Goal: Task Accomplishment & Management: Use online tool/utility

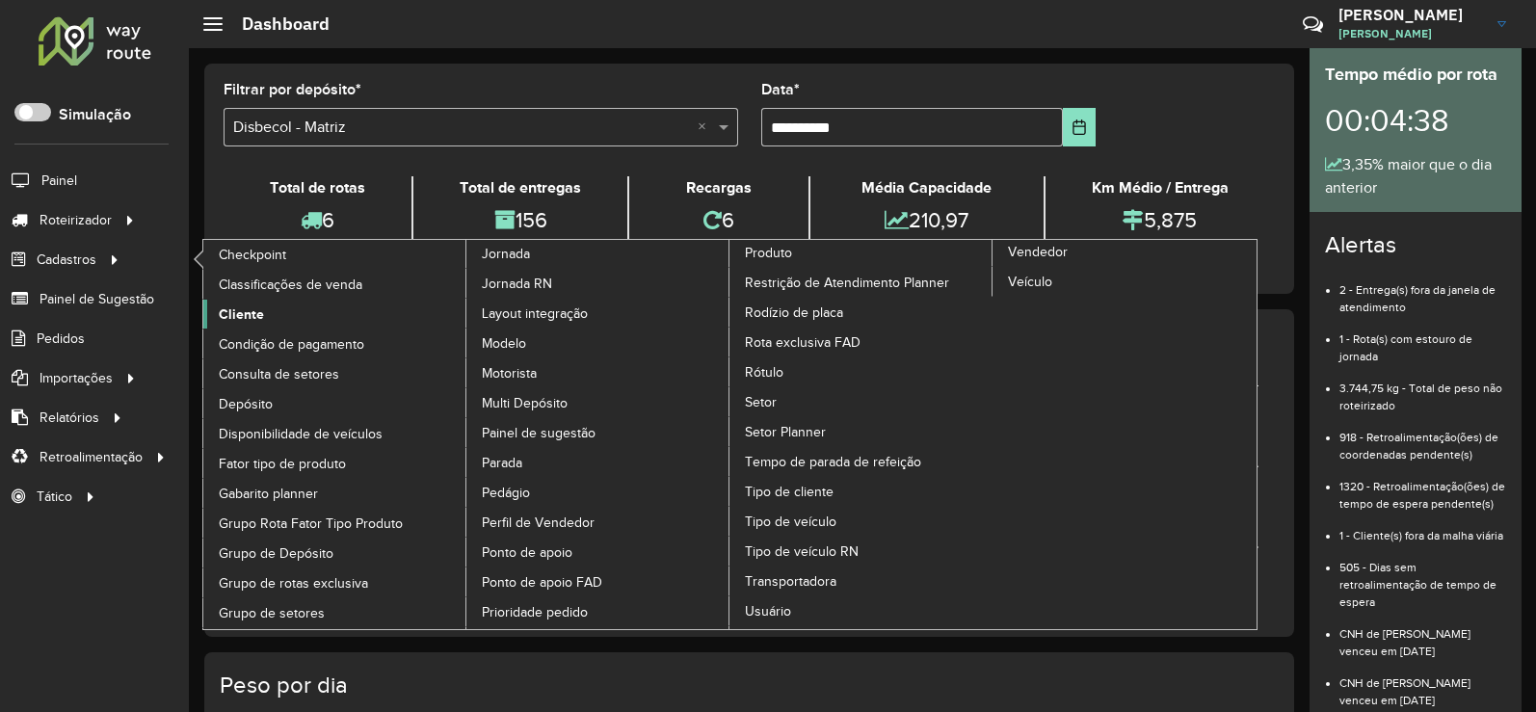
click at [243, 308] on span "Cliente" at bounding box center [241, 315] width 45 height 20
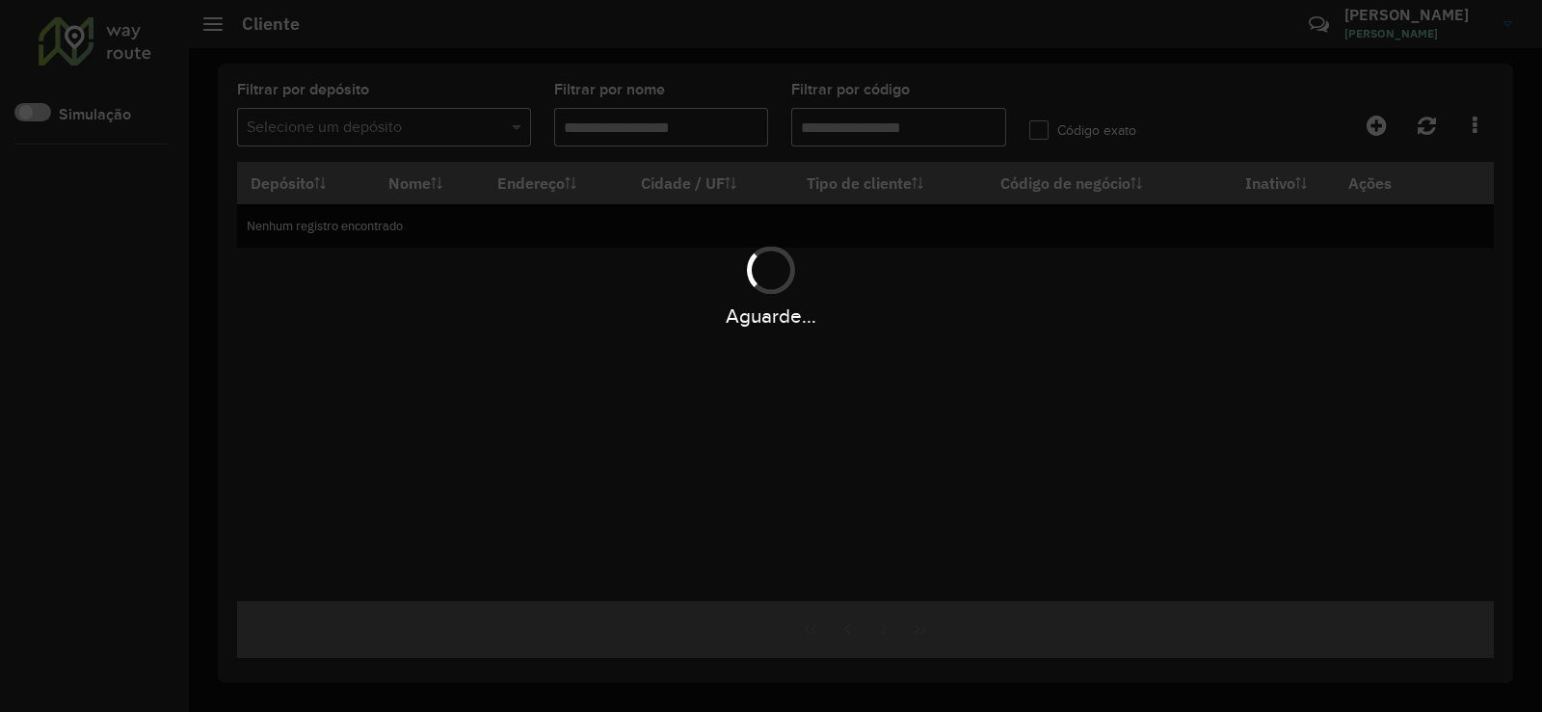
click at [844, 125] on div "Aguarde..." at bounding box center [771, 356] width 1542 height 712
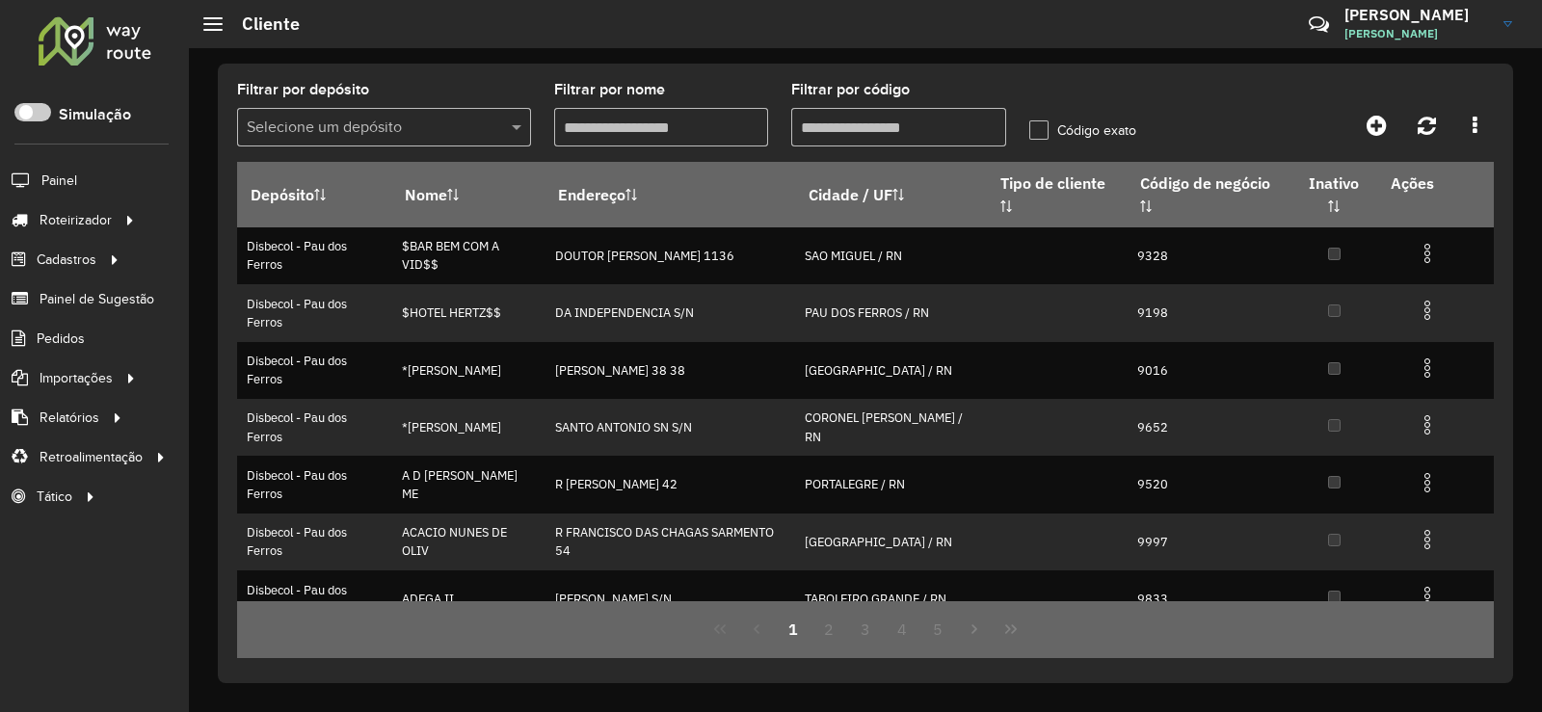
click at [912, 120] on input "Filtrar por código" at bounding box center [898, 127] width 215 height 39
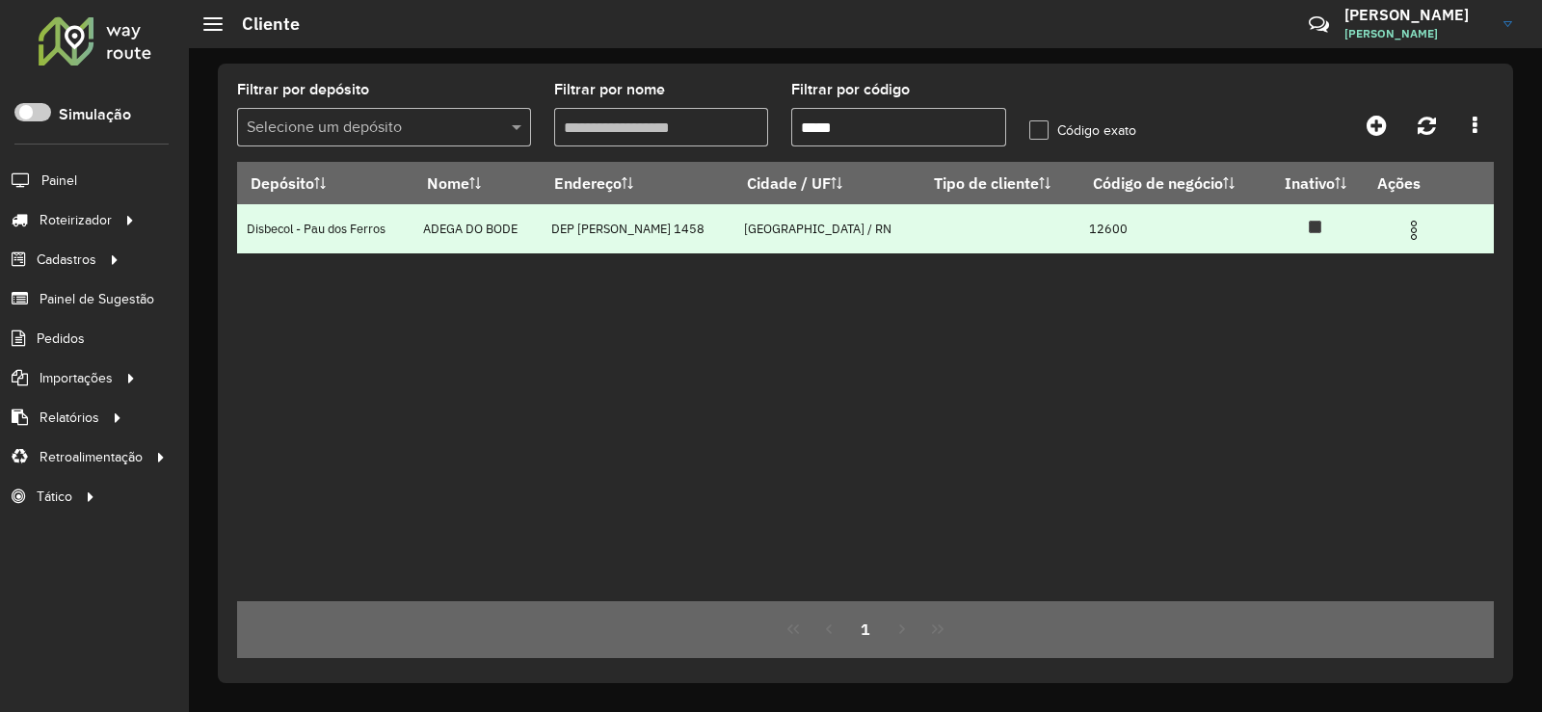
type input "*****"
drag, startPoint x: 1425, startPoint y: 220, endPoint x: 1405, endPoint y: 230, distance: 22.8
click at [1422, 221] on img at bounding box center [1413, 230] width 23 height 23
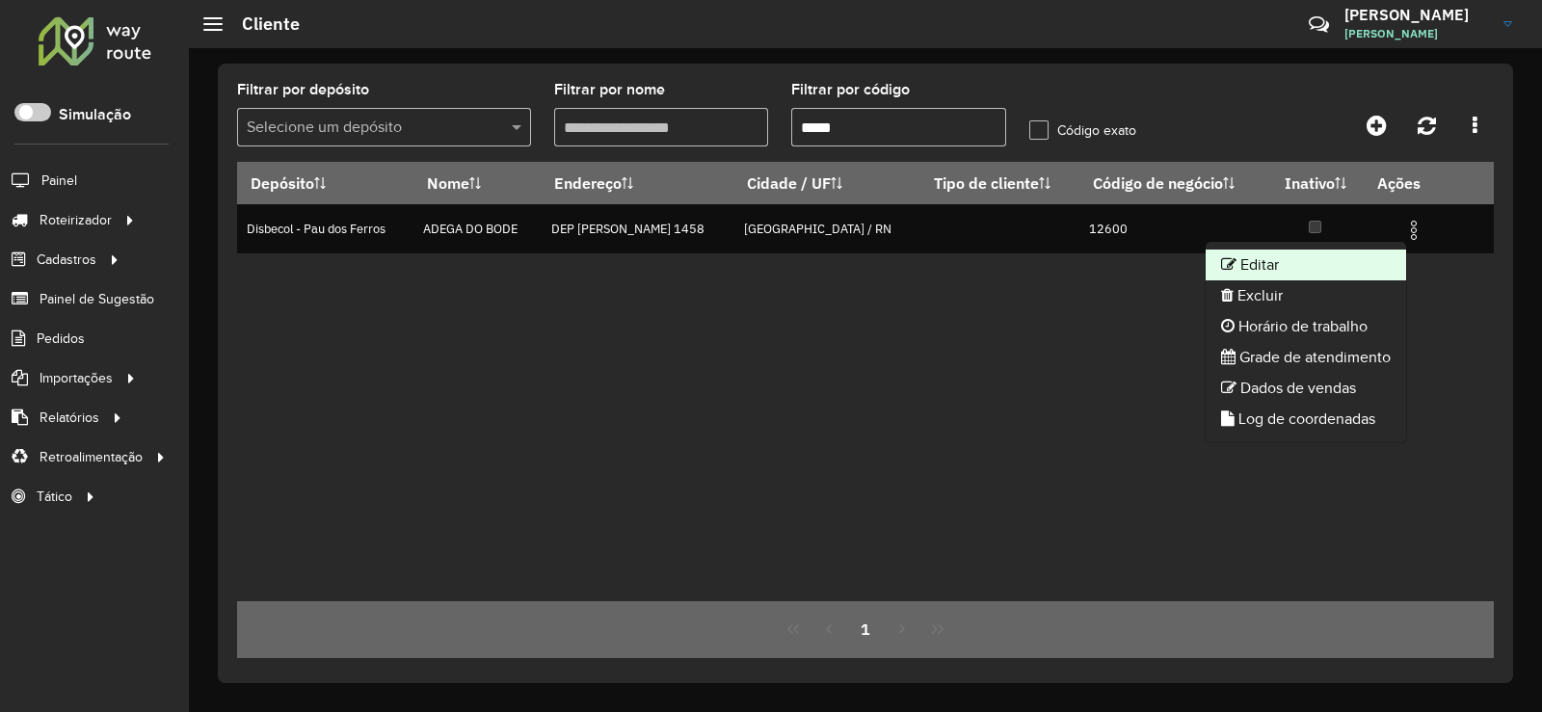
click at [1253, 256] on li "Editar" at bounding box center [1305, 265] width 200 height 31
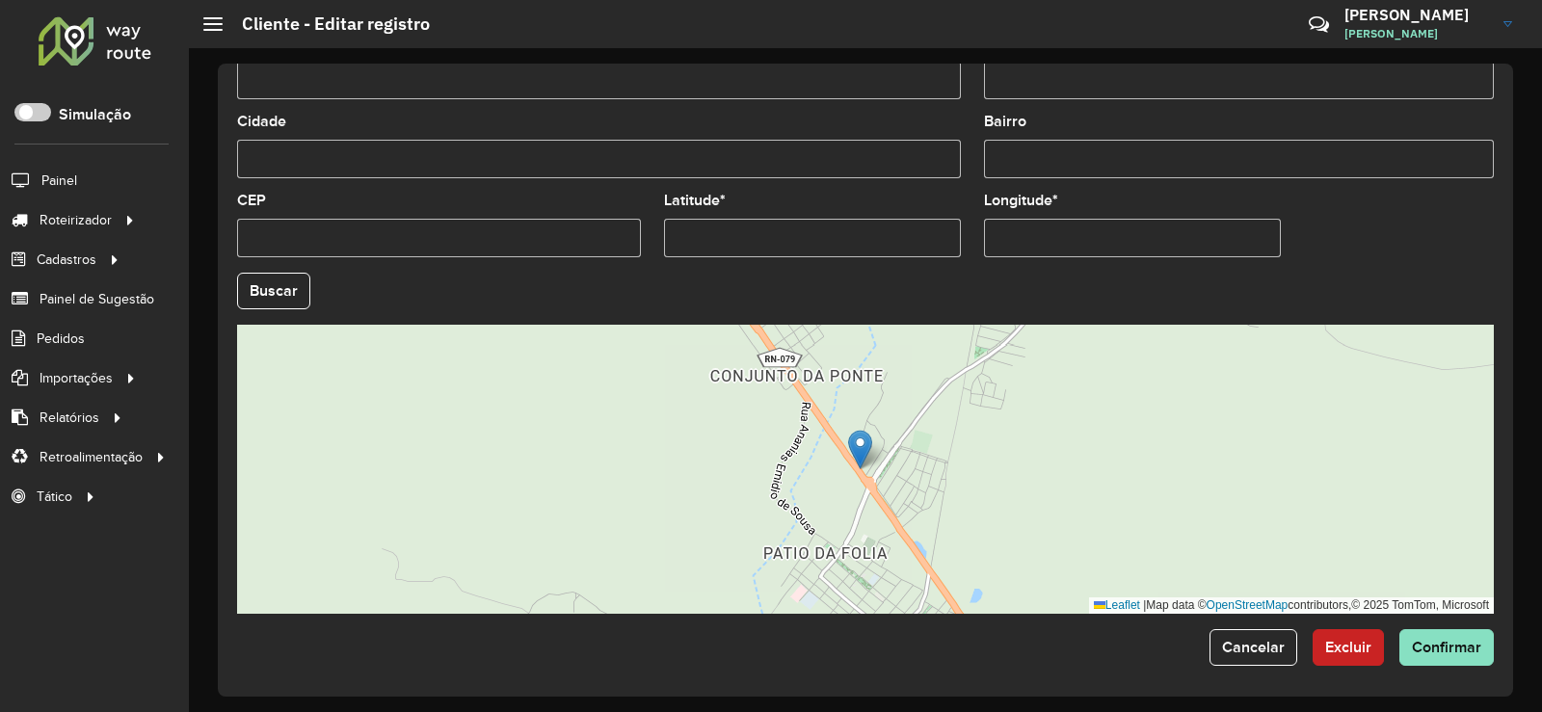
scroll to position [722, 0]
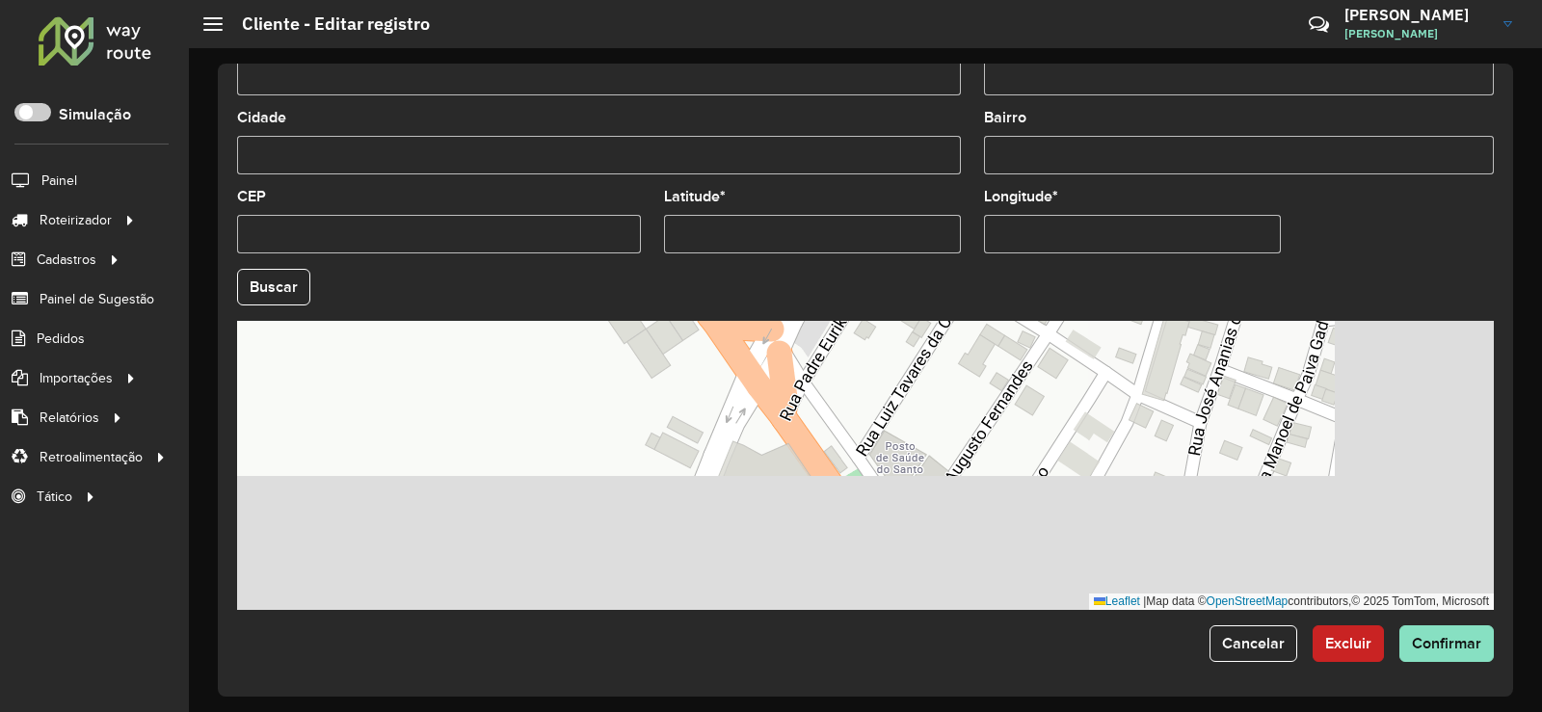
drag, startPoint x: 896, startPoint y: 491, endPoint x: 705, endPoint y: 339, distance: 244.1
click at [705, 339] on div "Leaflet | Map data © OpenStreetMap contributors,© 2025 TomTom, Microsoft" at bounding box center [865, 465] width 1257 height 289
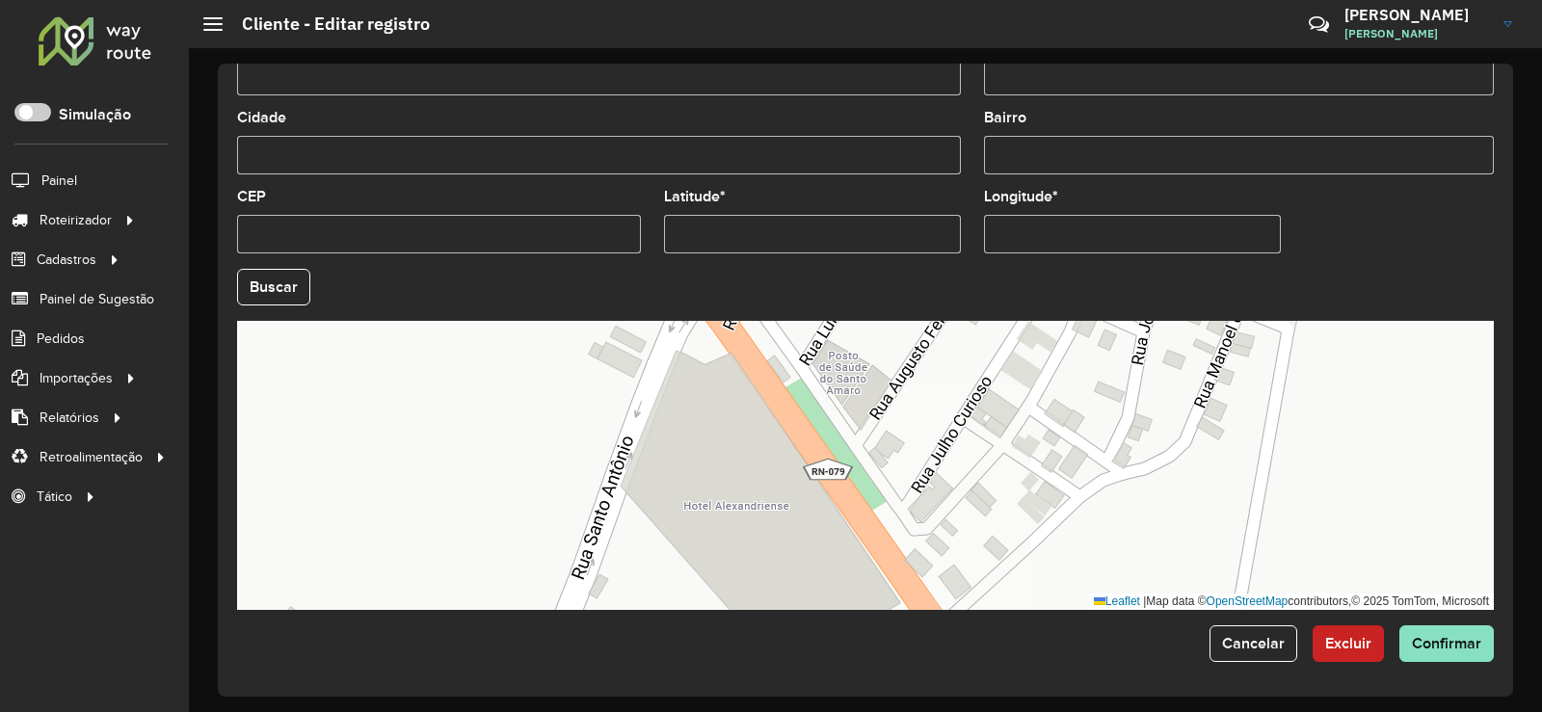
drag, startPoint x: 765, startPoint y: 492, endPoint x: 674, endPoint y: 361, distance: 159.9
click at [668, 358] on div "Leaflet | Map data © OpenStreetMap contributors,© 2025 TomTom, Microsoft" at bounding box center [865, 465] width 1257 height 289
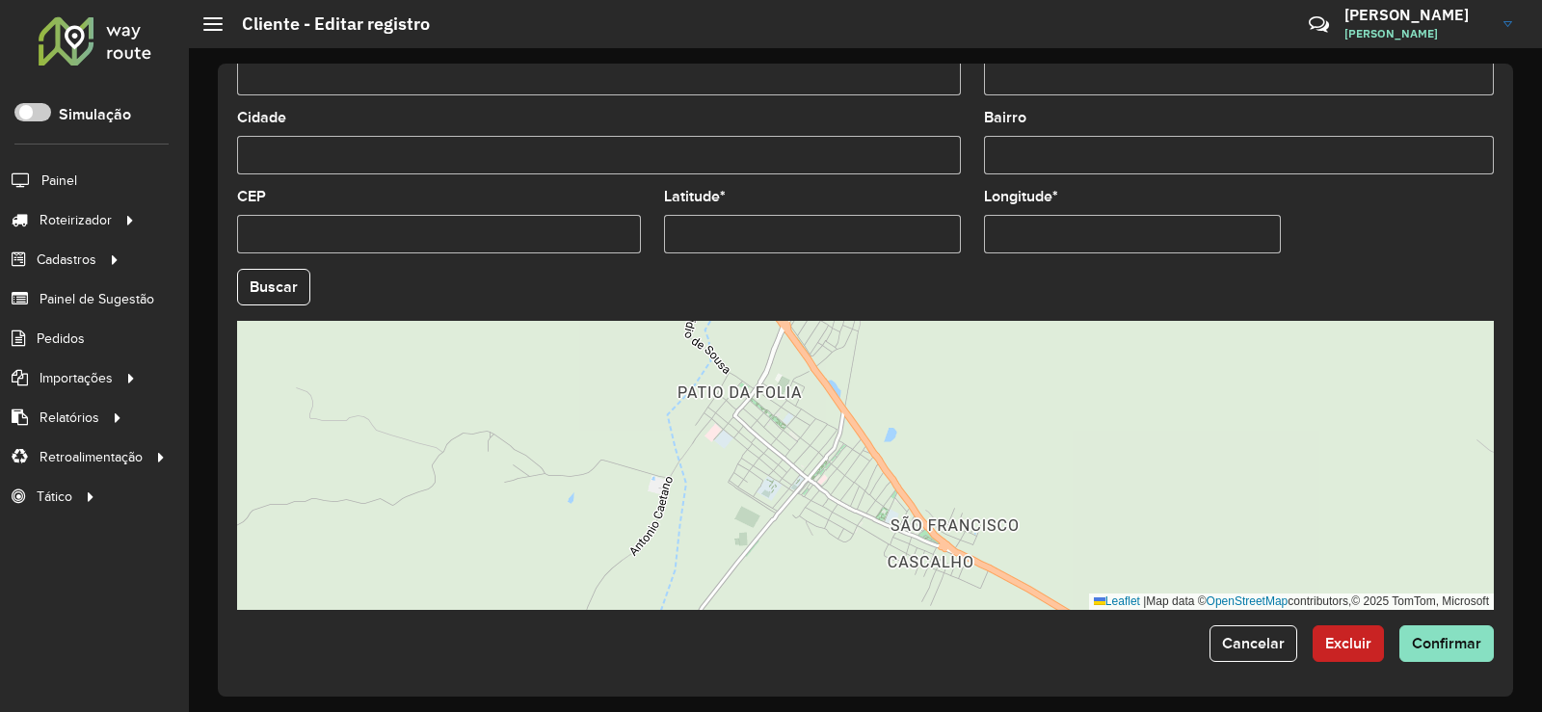
drag, startPoint x: 806, startPoint y: 492, endPoint x: 902, endPoint y: 389, distance: 141.1
click at [901, 394] on div "Leaflet | Map data © OpenStreetMap contributors,© 2025 TomTom, Microsoft" at bounding box center [865, 465] width 1257 height 289
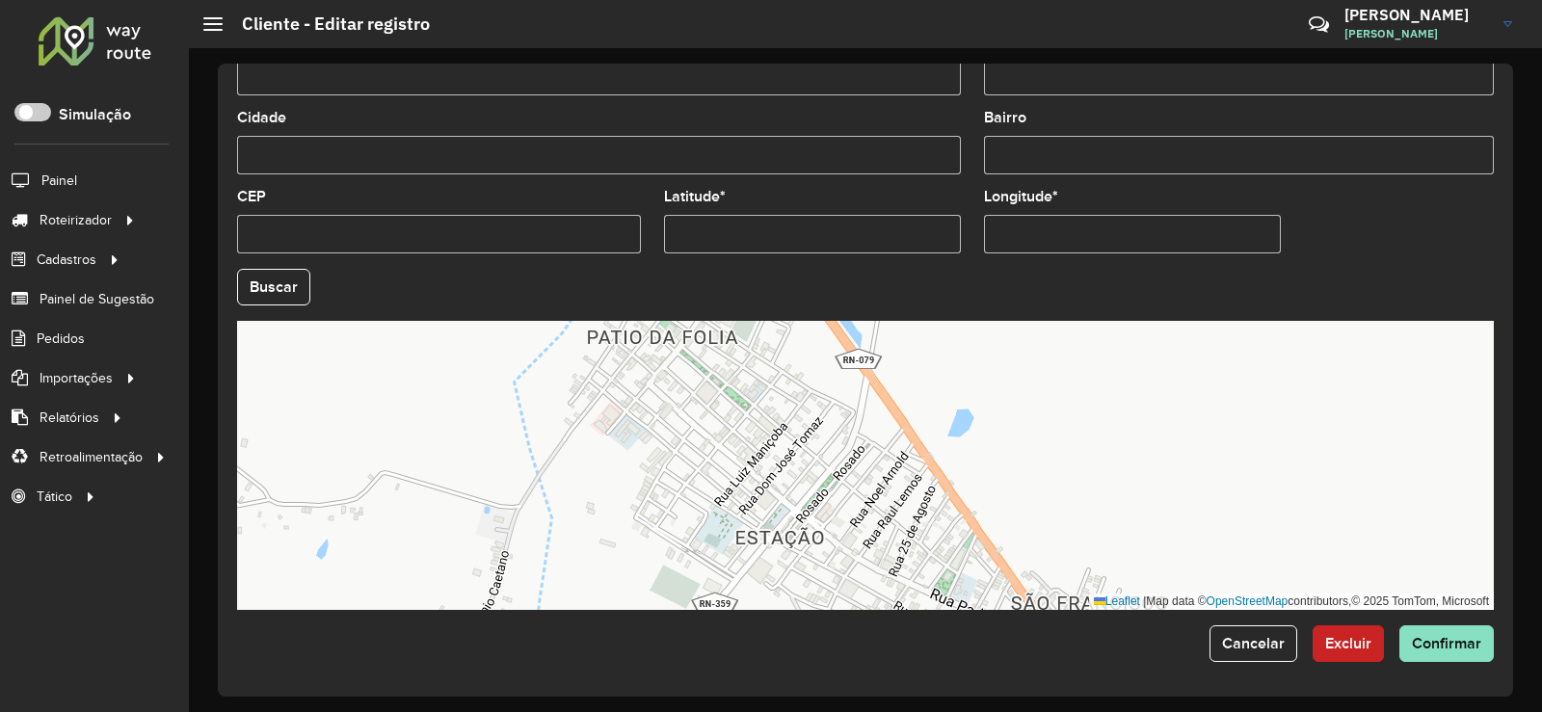
drag, startPoint x: 849, startPoint y: 378, endPoint x: 769, endPoint y: 556, distance: 195.4
click at [769, 560] on div "Leaflet | Map data © OpenStreetMap contributors,© 2025 TomTom, Microsoft" at bounding box center [865, 465] width 1257 height 289
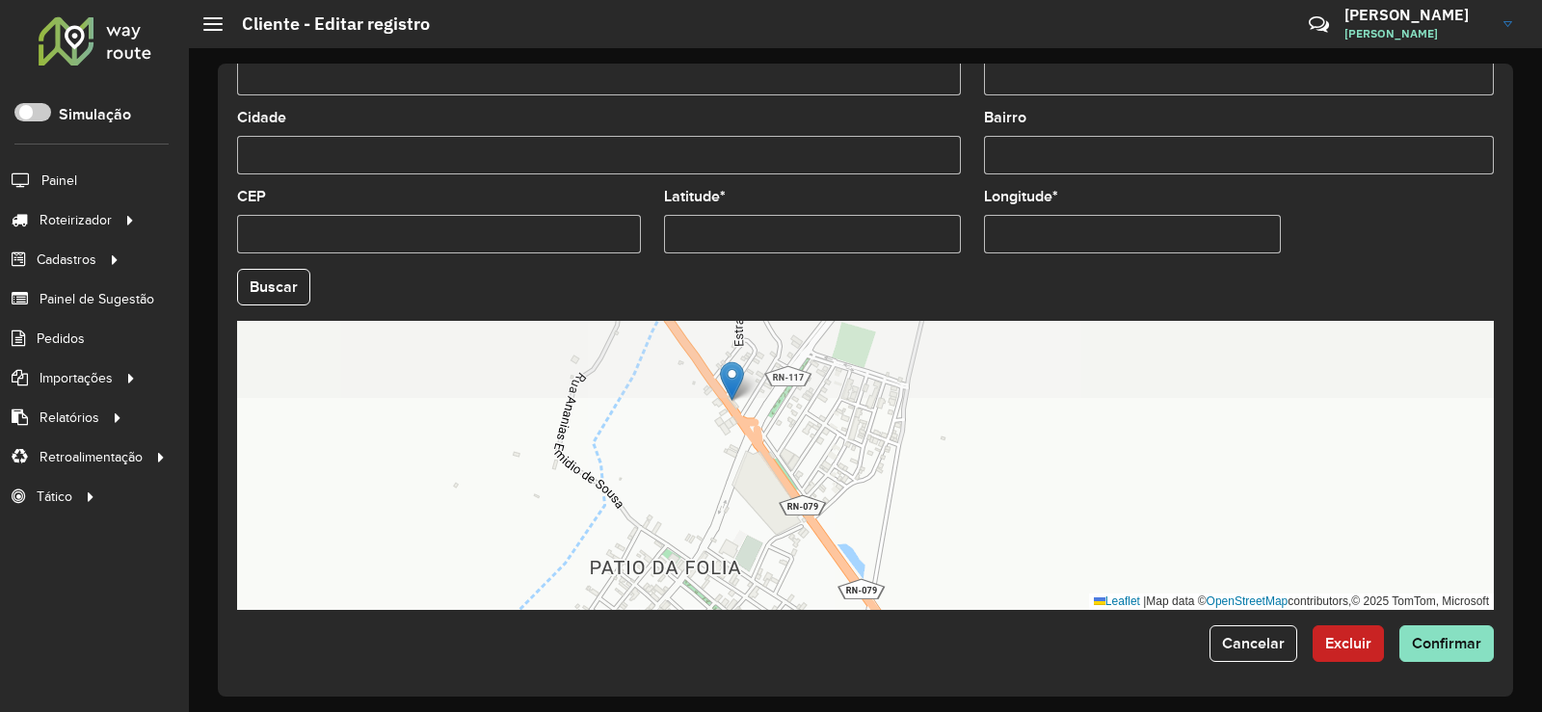
drag, startPoint x: 740, startPoint y: 456, endPoint x: 799, endPoint y: 551, distance: 112.1
click at [799, 551] on div "Leaflet | Map data © OpenStreetMap contributors,© 2025 TomTom, Microsoft" at bounding box center [865, 465] width 1257 height 289
click at [790, 227] on input "Latitude *" at bounding box center [812, 234] width 297 height 39
type input "*********"
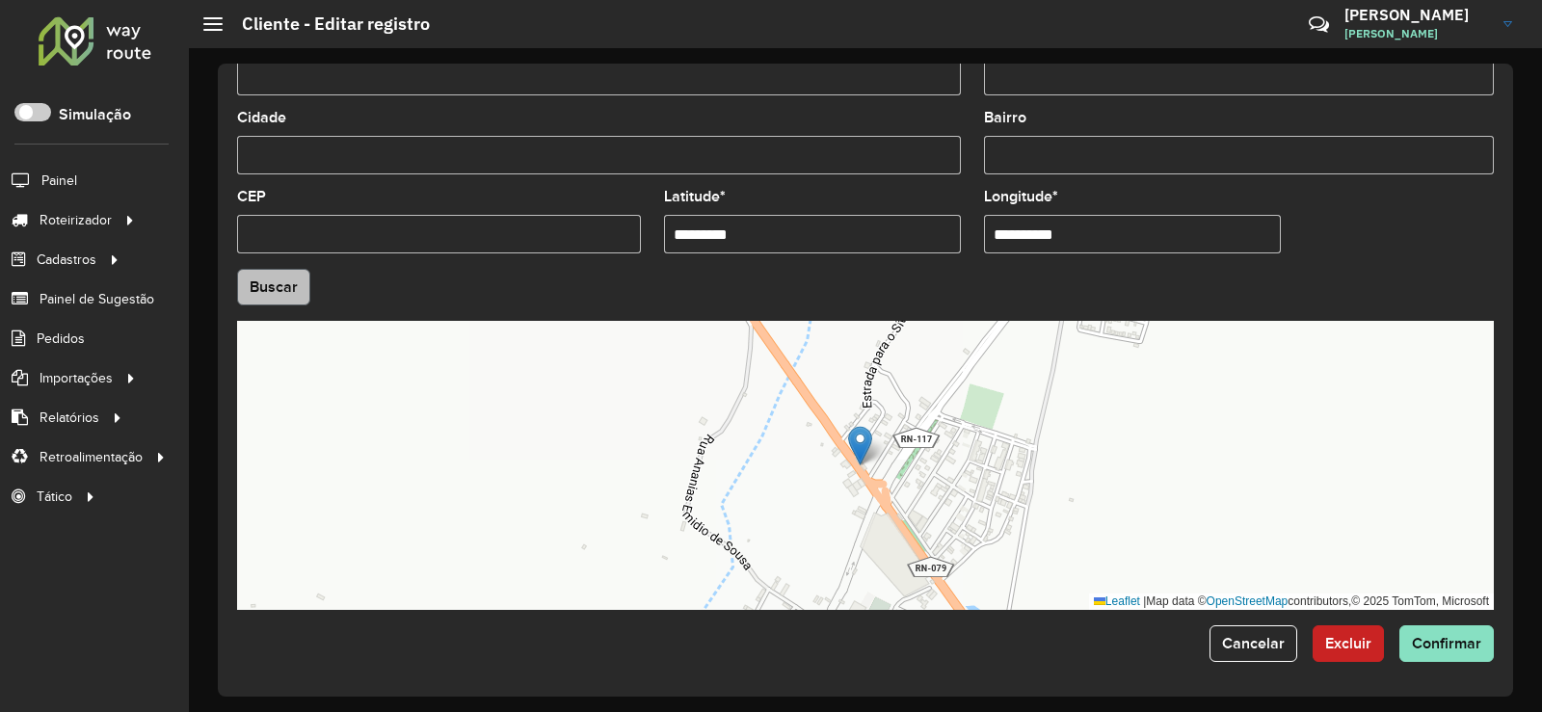
type input "**********"
drag, startPoint x: 278, startPoint y: 282, endPoint x: 329, endPoint y: 302, distance: 53.7
click at [278, 282] on hb-app "Aguarde... Pop-up bloqueado! Seu navegador bloqueou automáticamente a abertura …" at bounding box center [771, 356] width 1542 height 712
click at [1444, 652] on button "Confirmar" at bounding box center [1446, 643] width 94 height 37
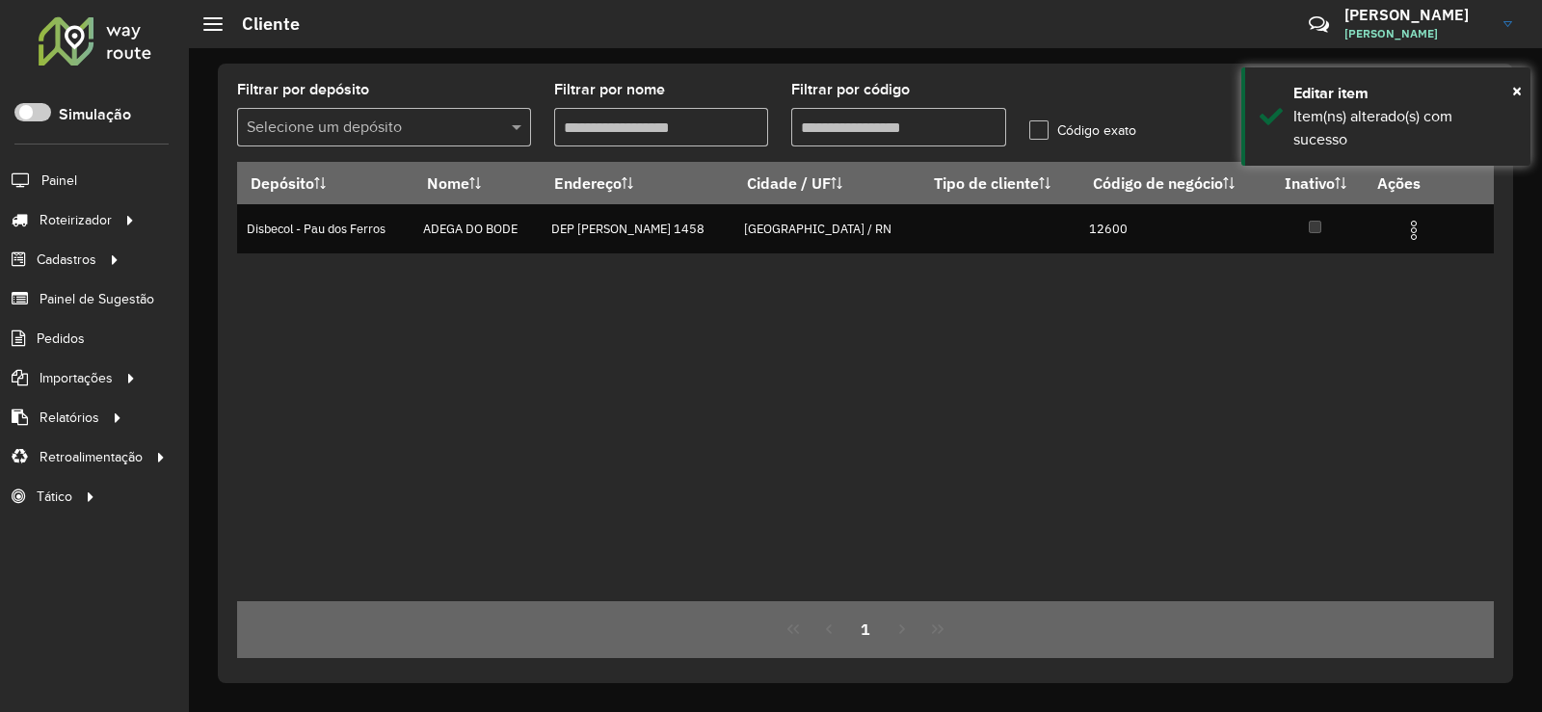
drag, startPoint x: 888, startPoint y: 124, endPoint x: 708, endPoint y: 135, distance: 180.5
click at [708, 135] on formly-group "Filtrar por depósito Selecione um depósito Filtrar por nome Filtrar por código …" at bounding box center [700, 122] width 950 height 79
type input "*****"
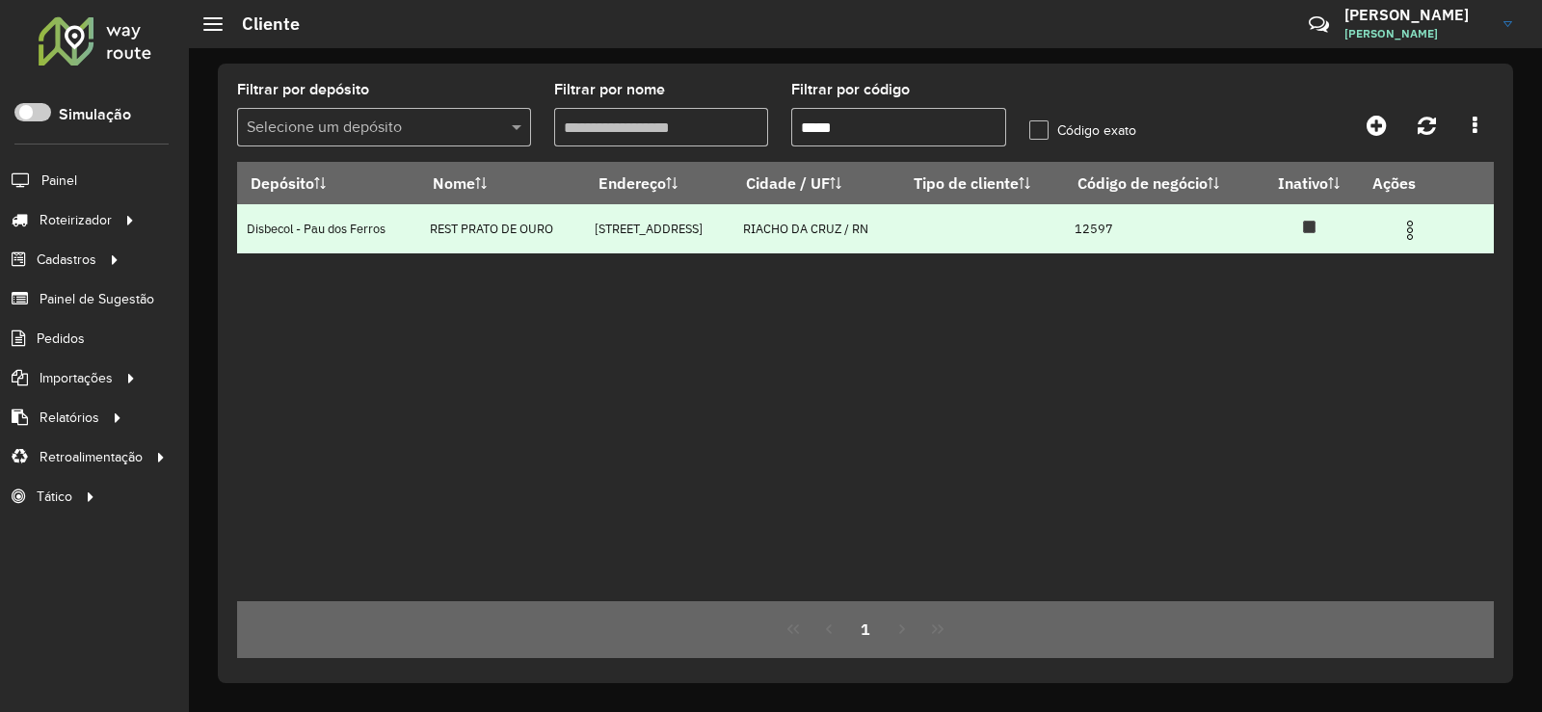
type input "*****"
click at [1413, 219] on img at bounding box center [1409, 230] width 23 height 23
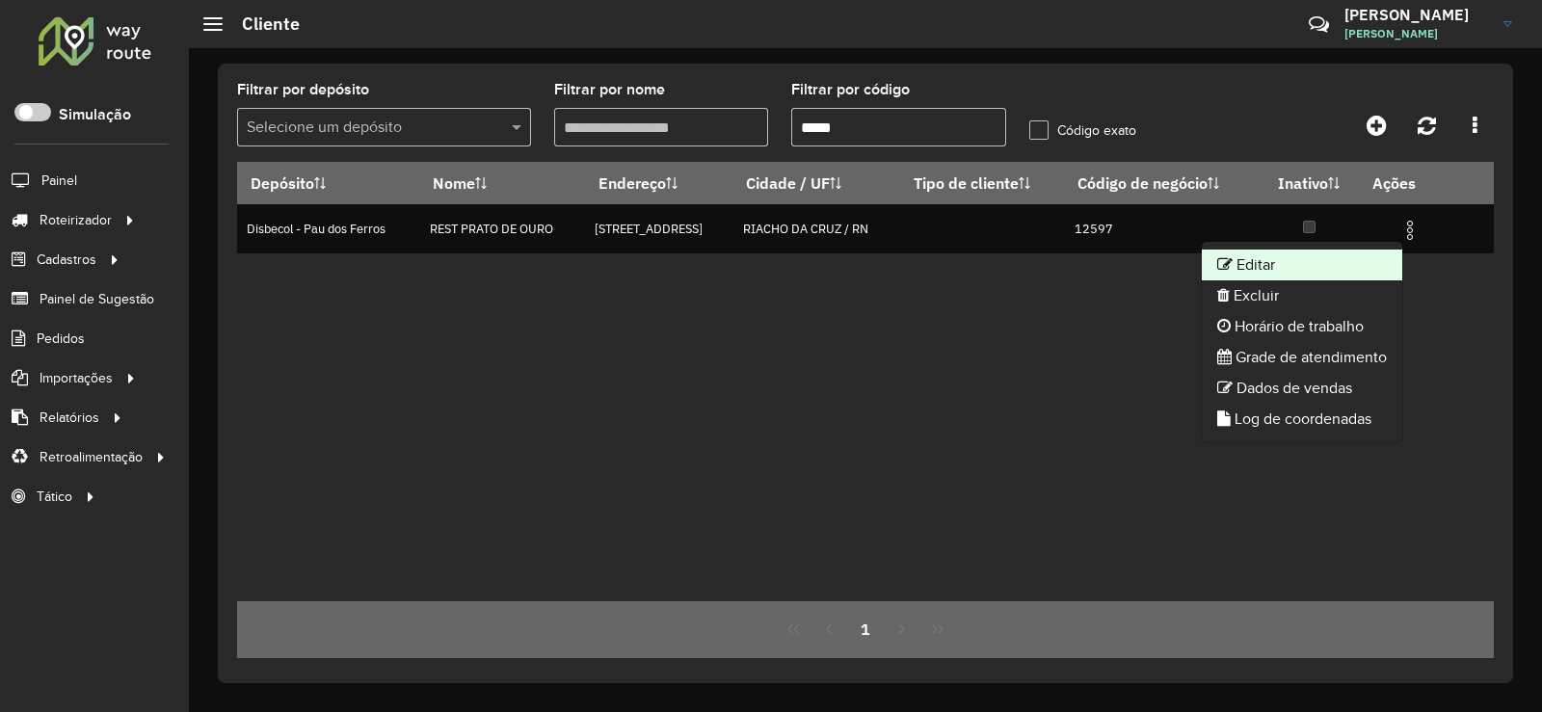
click at [1266, 271] on li "Editar" at bounding box center [1302, 265] width 200 height 31
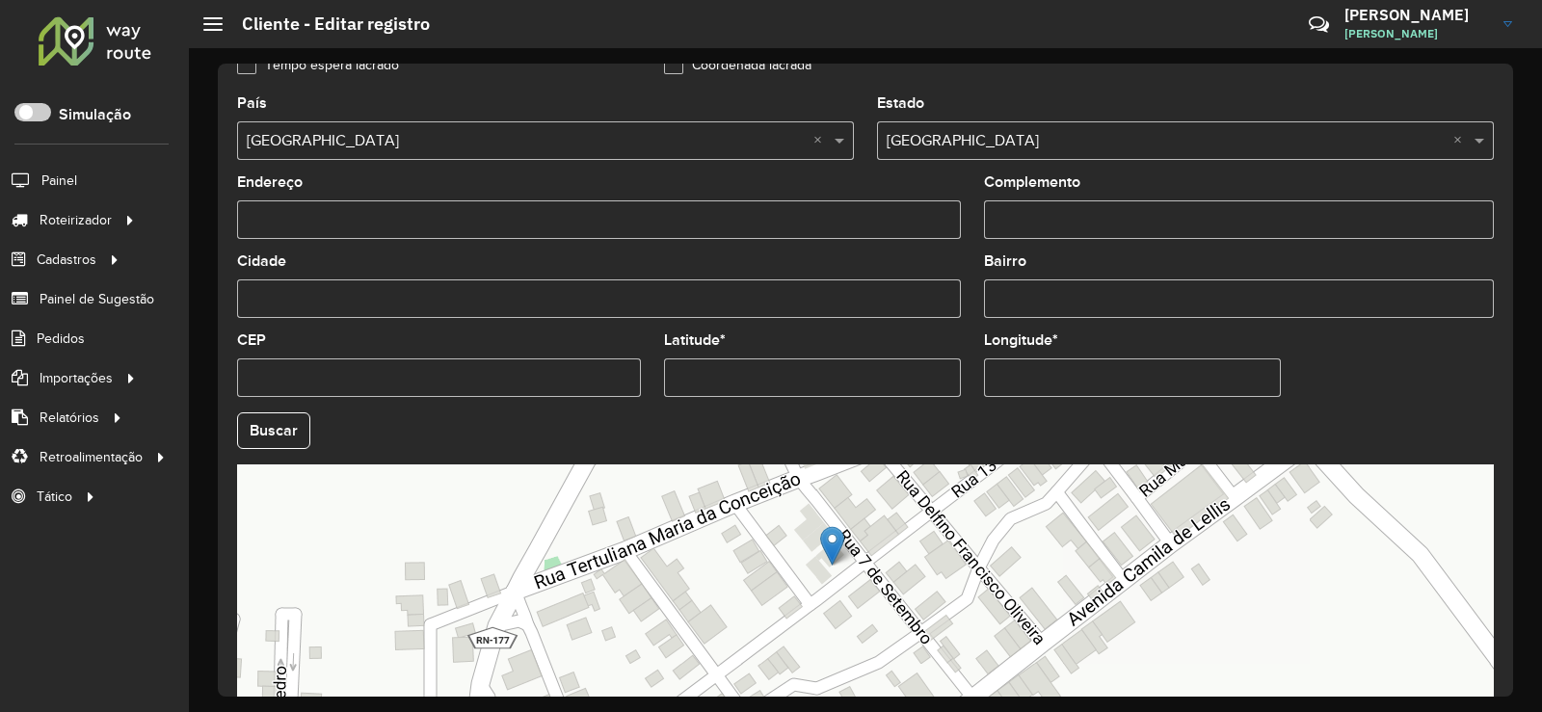
scroll to position [635, 0]
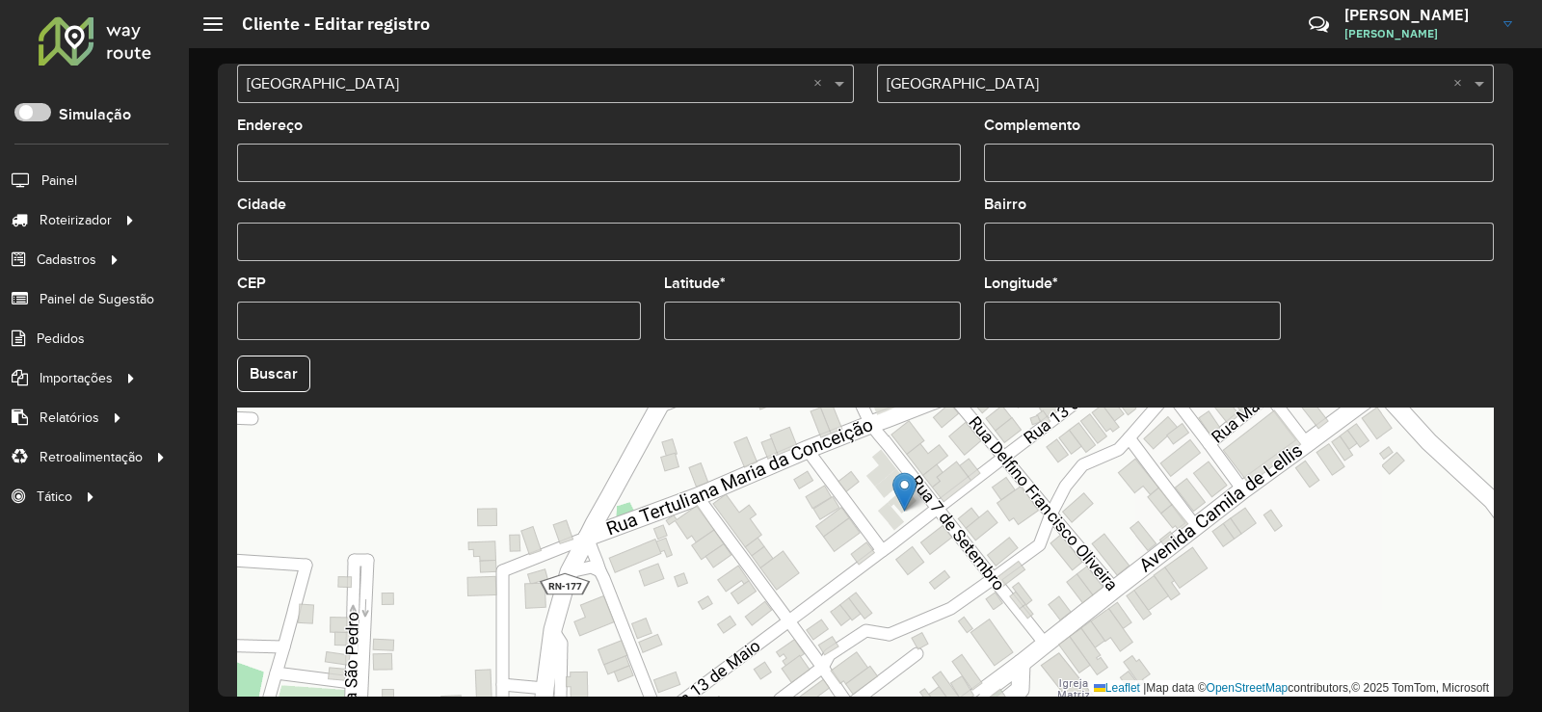
drag, startPoint x: 799, startPoint y: 599, endPoint x: 877, endPoint y: 597, distance: 78.1
click at [873, 601] on div "Leaflet | Map data © OpenStreetMap contributors,© 2025 TomTom, Microsoft" at bounding box center [865, 552] width 1257 height 289
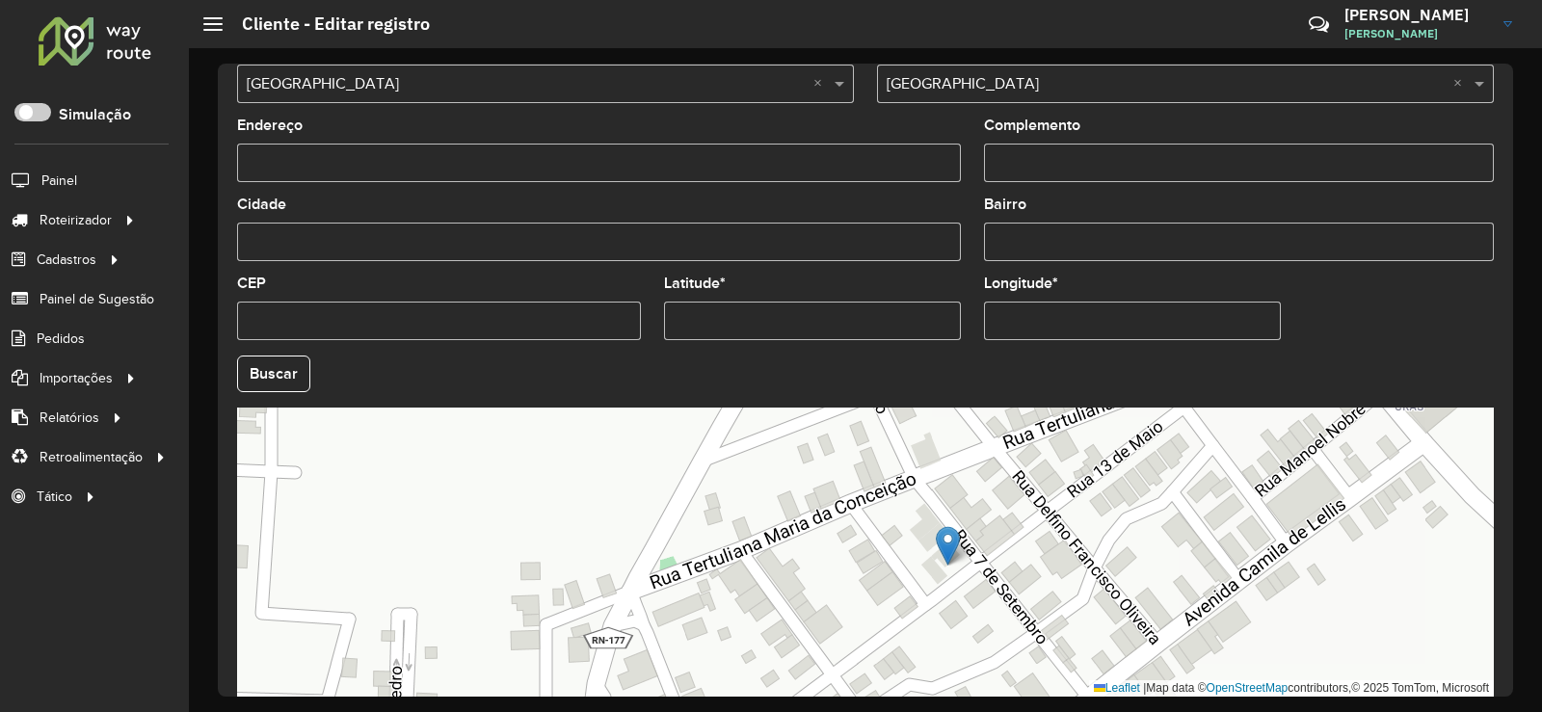
drag, startPoint x: 876, startPoint y: 548, endPoint x: 917, endPoint y: 603, distance: 68.8
click at [917, 603] on div "Leaflet | Map data © OpenStreetMap contributors,© 2025 TomTom, Microsoft" at bounding box center [865, 552] width 1257 height 289
click at [768, 329] on input "Latitude *" at bounding box center [812, 321] width 297 height 39
type input "*********"
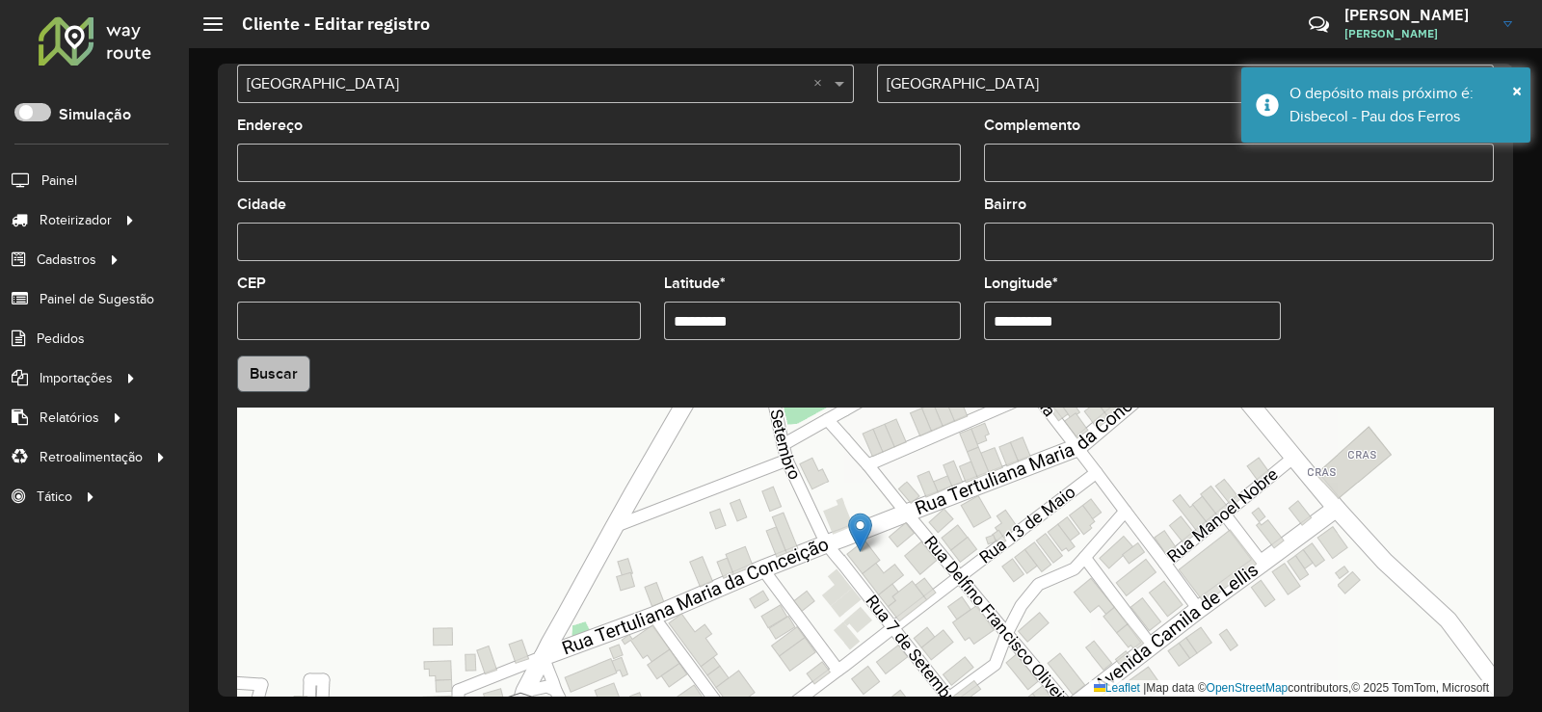
type input "**********"
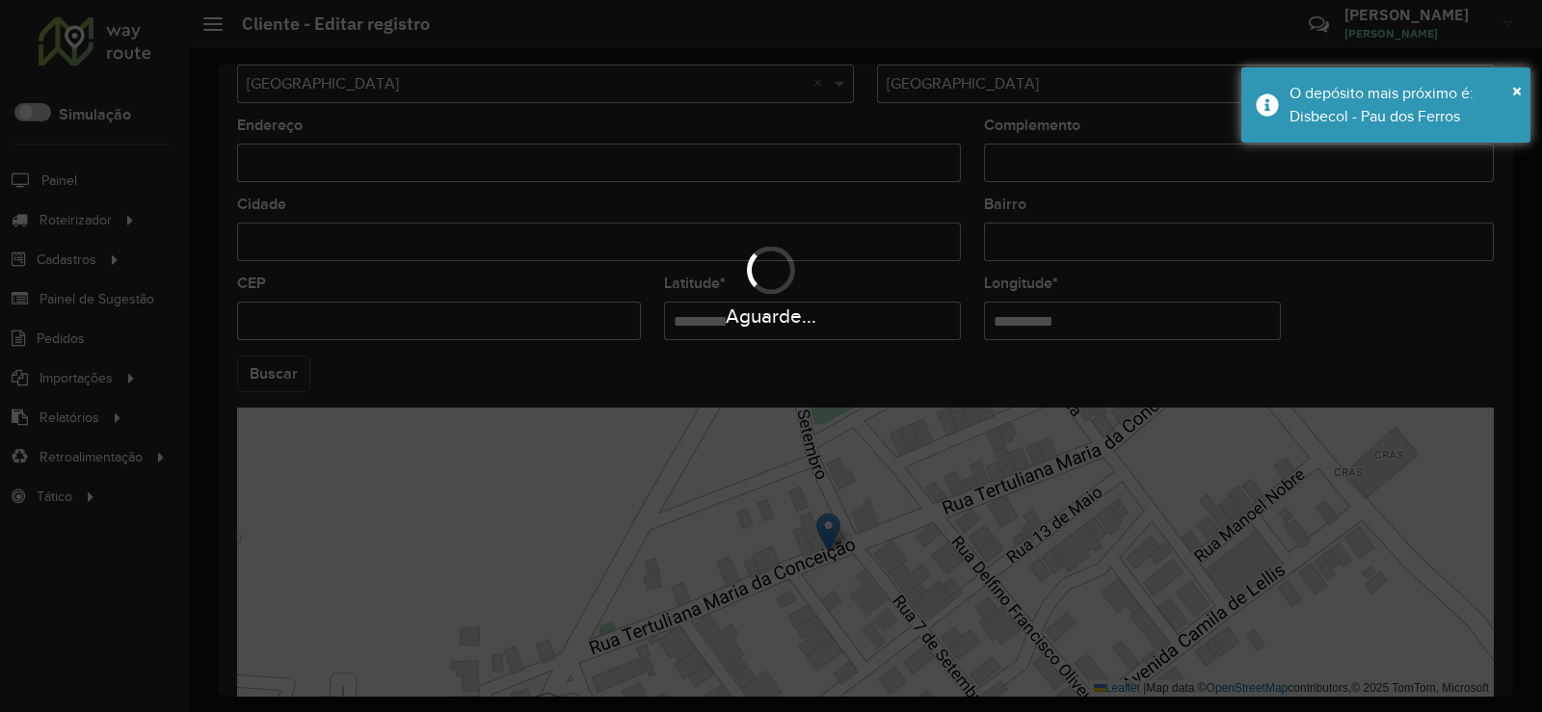
click at [284, 380] on hb-app "Aguarde... Pop-up bloqueado! Seu navegador bloqueou automáticamente a abertura …" at bounding box center [771, 356] width 1542 height 712
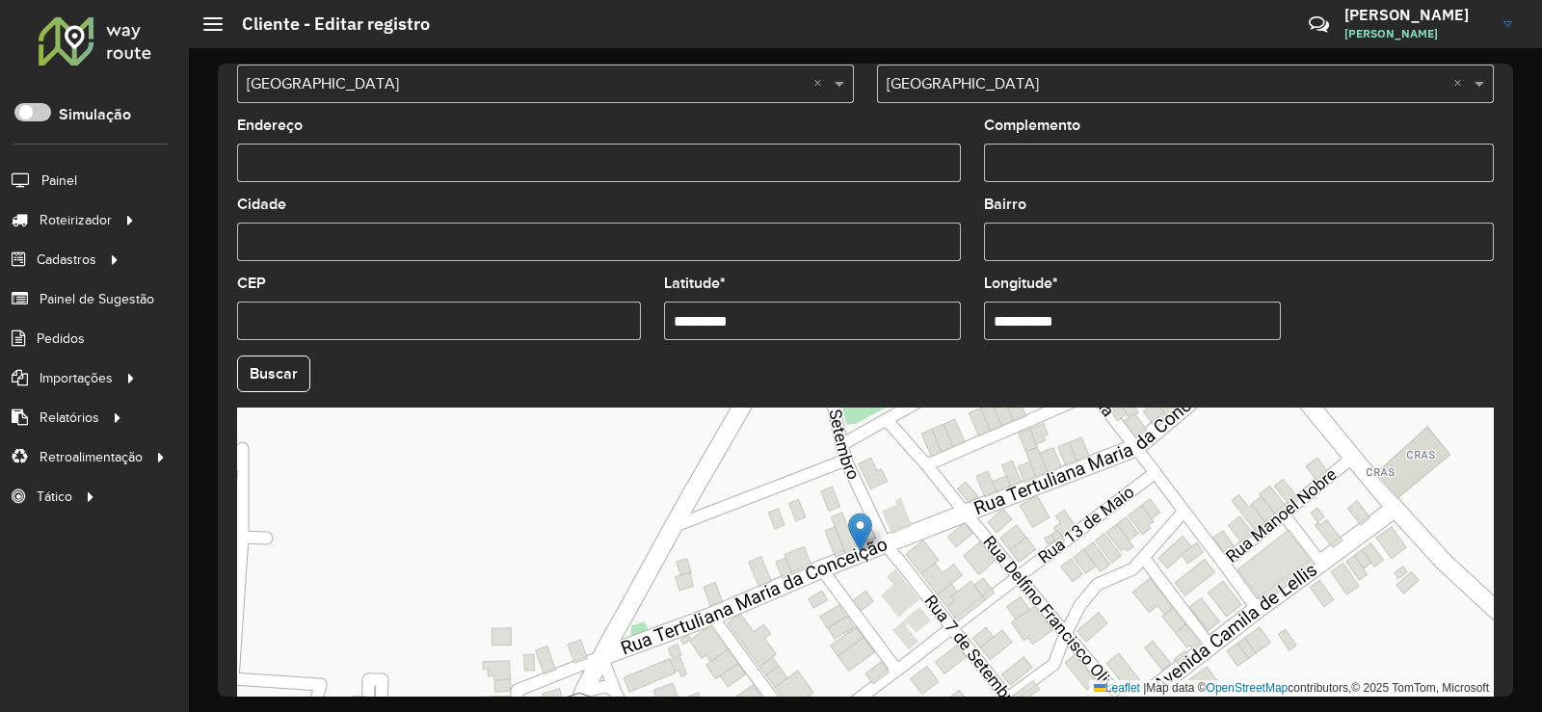
drag, startPoint x: 335, startPoint y: 169, endPoint x: 185, endPoint y: 198, distance: 153.1
click at [168, 187] on div "Roteirizador AmbevTech Simulação Painel Roteirizador Entregas Vendas Cadastros …" at bounding box center [771, 356] width 1542 height 712
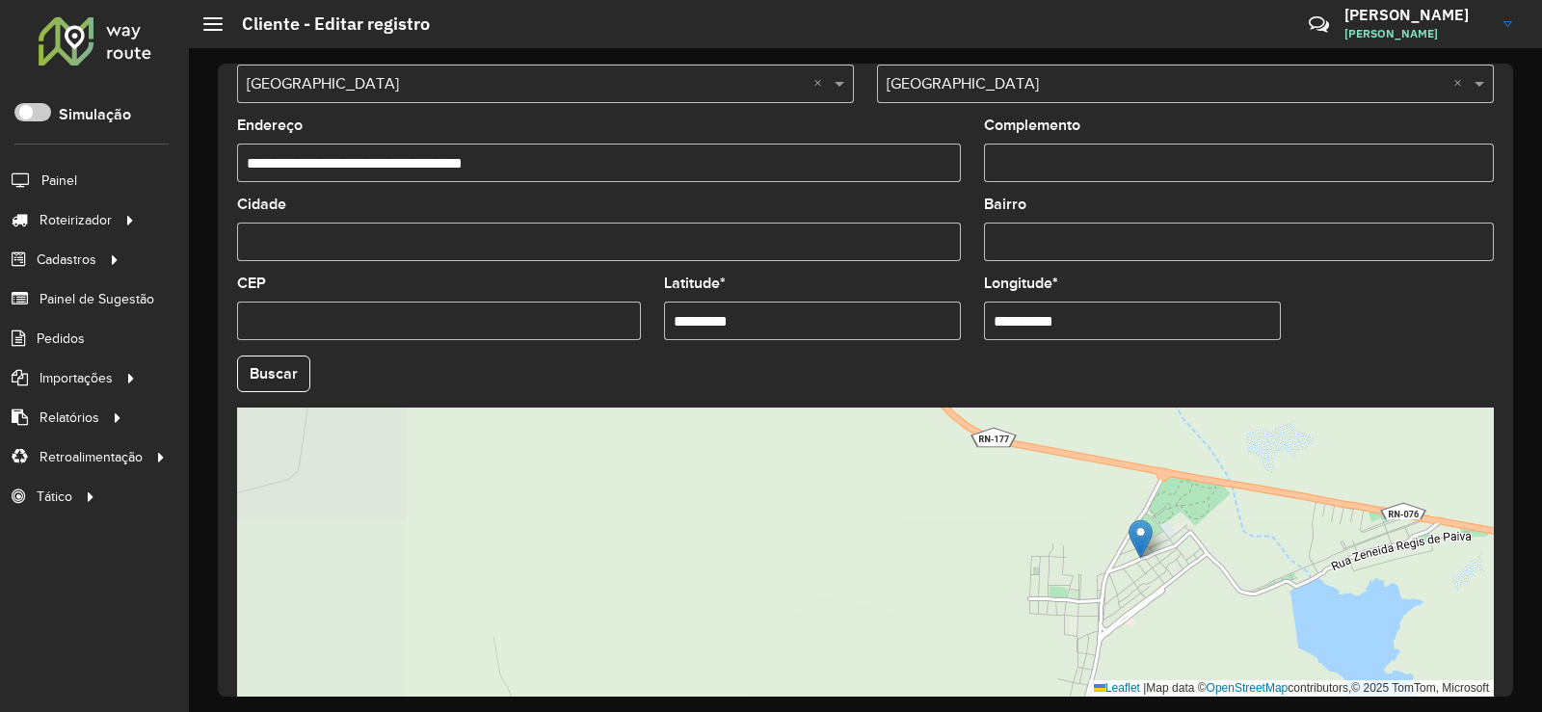
type input "**********"
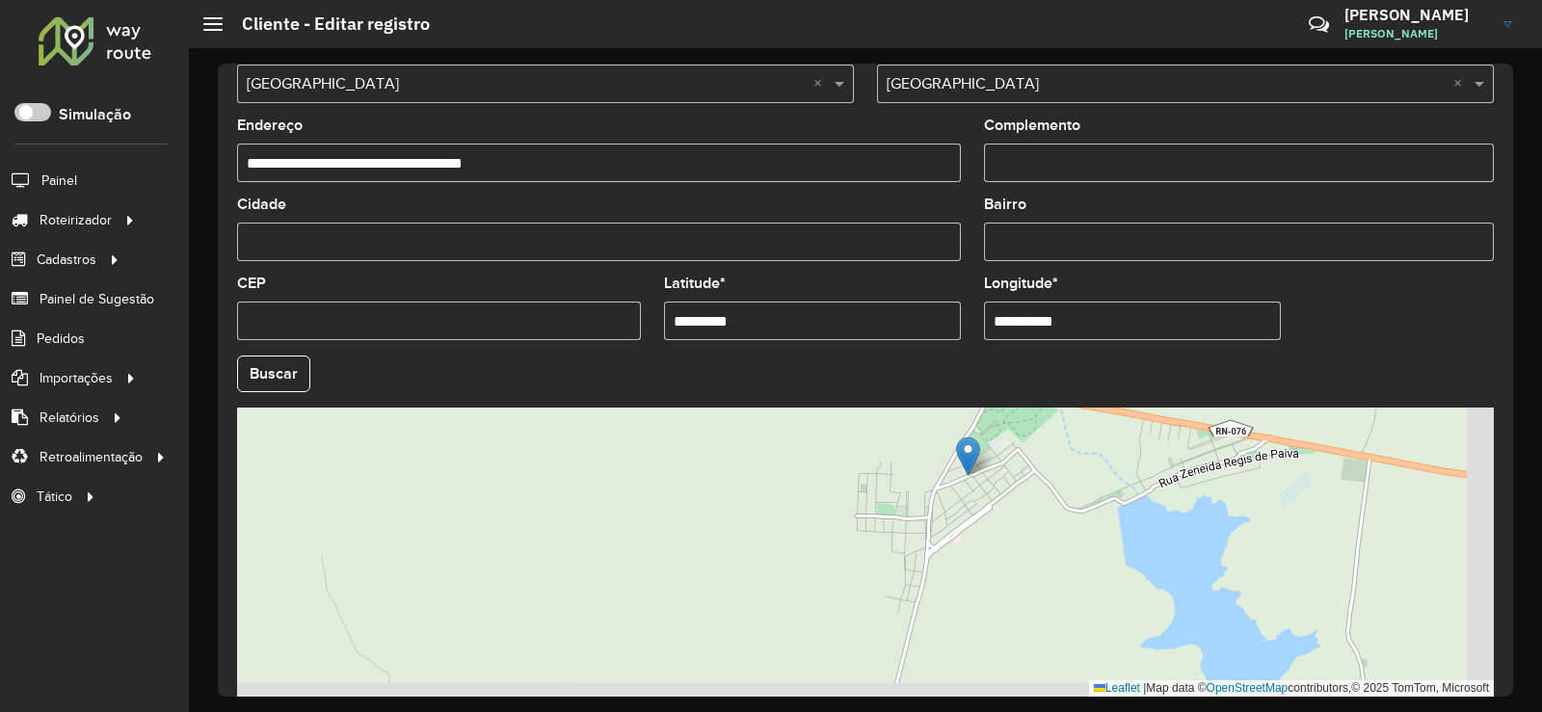
drag, startPoint x: 1207, startPoint y: 589, endPoint x: 938, endPoint y: 470, distance: 294.7
click at [938, 470] on div "Leaflet | Map data © OpenStreetMap contributors,© 2025 TomTom, Microsoft" at bounding box center [865, 552] width 1257 height 289
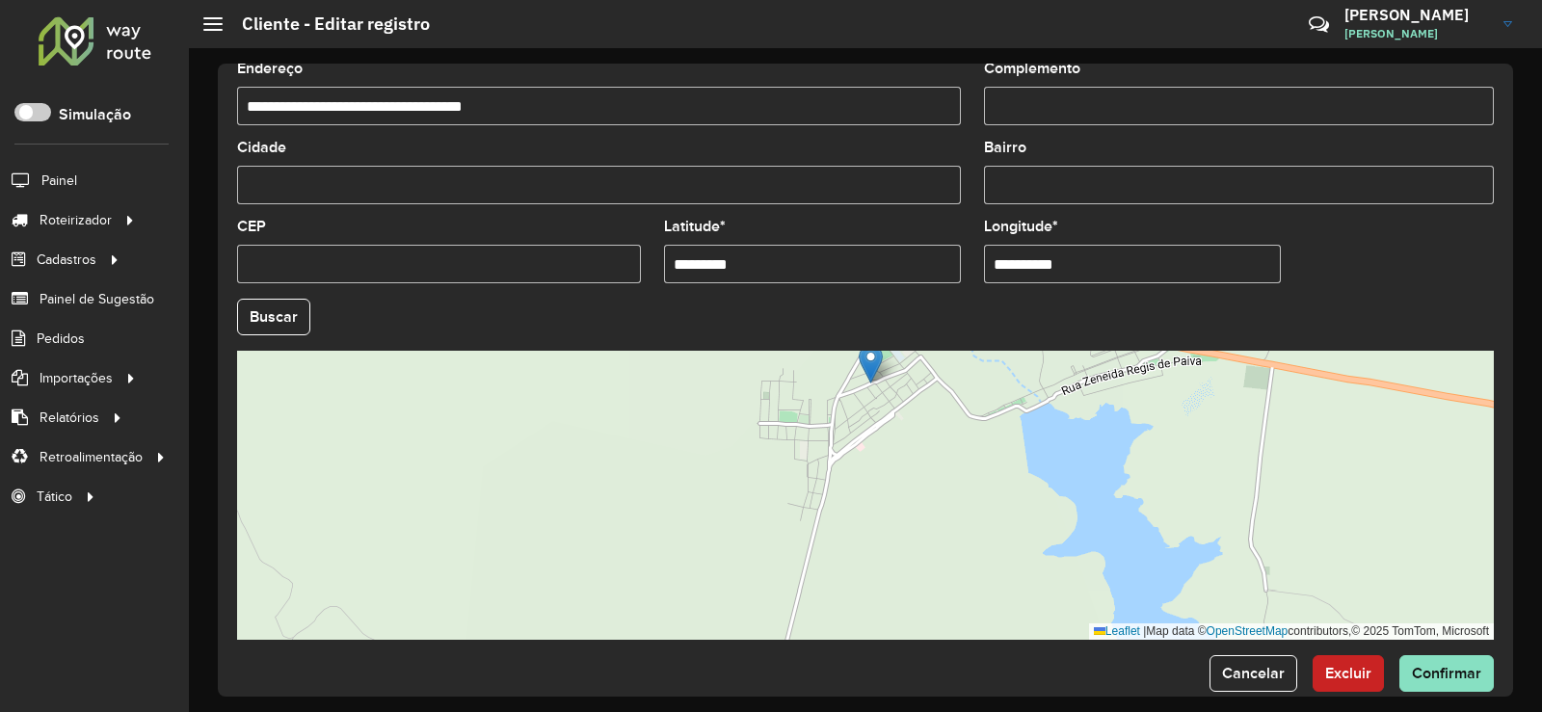
scroll to position [722, 0]
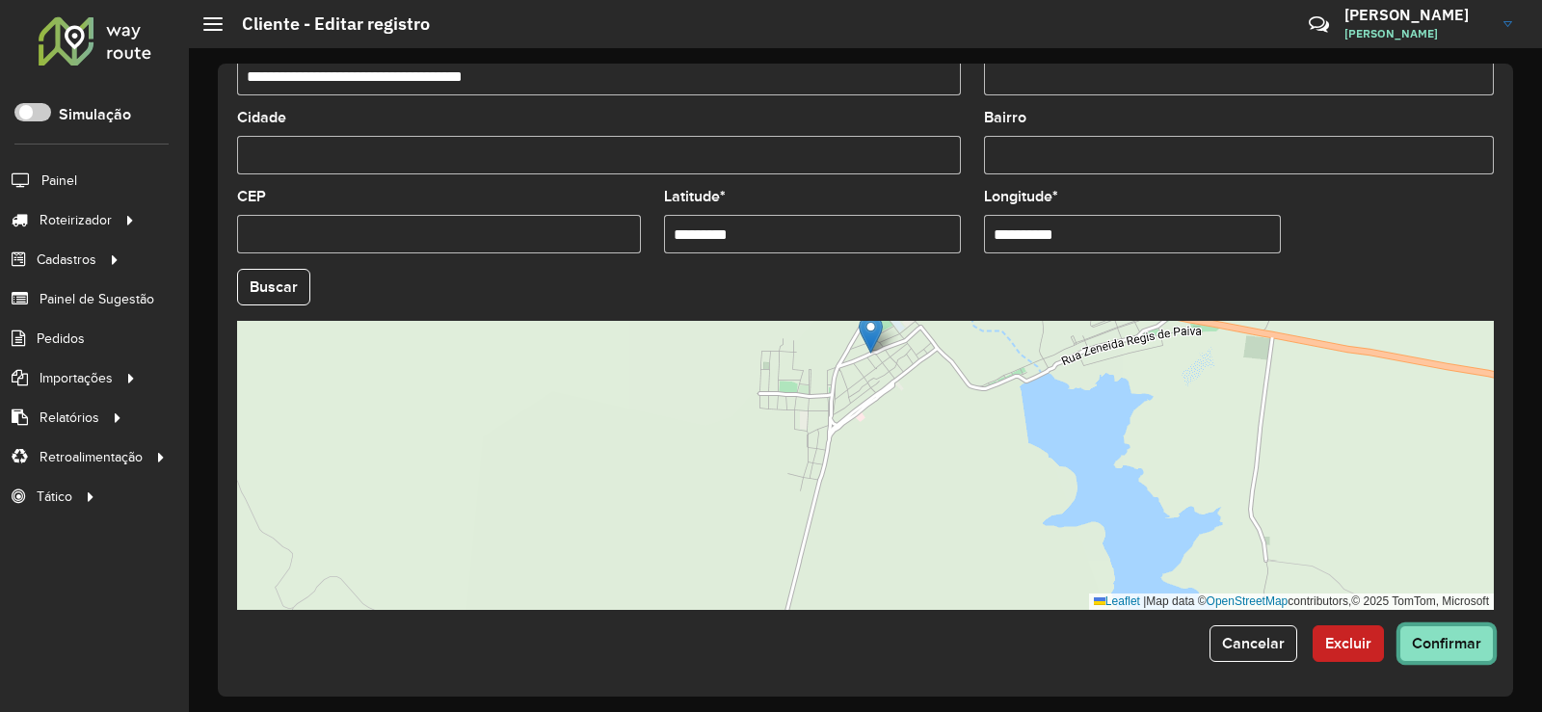
click at [1442, 657] on button "Confirmar" at bounding box center [1446, 643] width 94 height 37
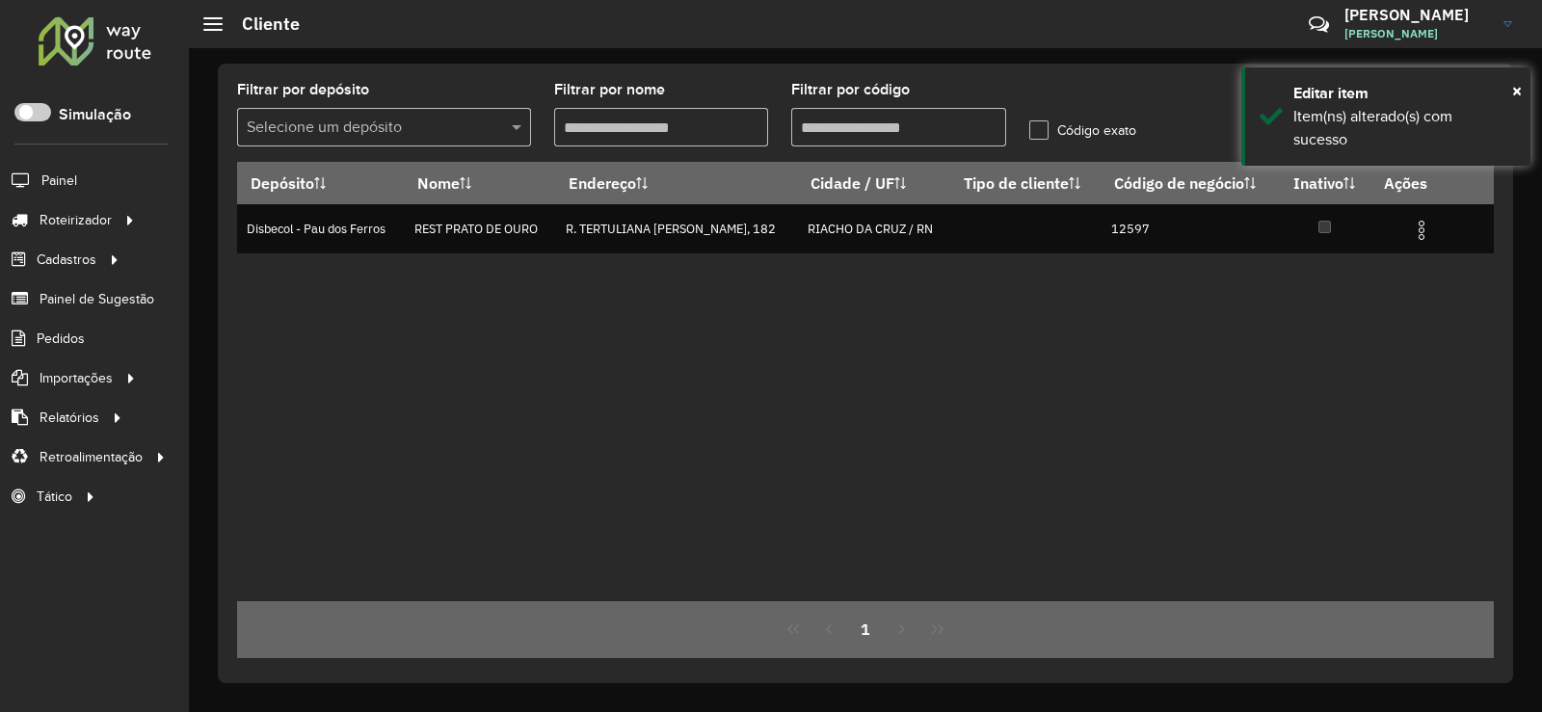
click at [856, 129] on input "Filtrar por código" at bounding box center [898, 127] width 215 height 39
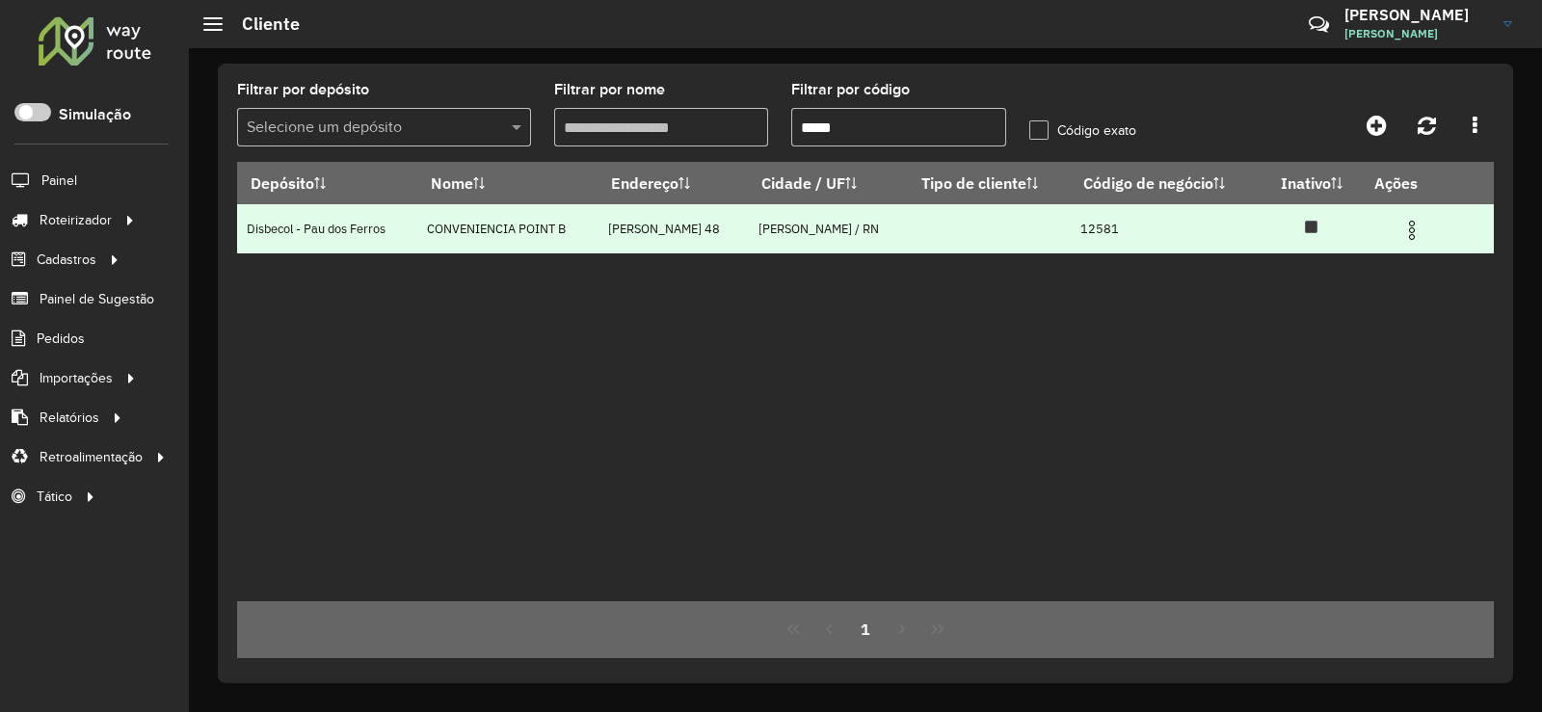
type input "*****"
drag, startPoint x: 1424, startPoint y: 232, endPoint x: 1358, endPoint y: 240, distance: 66.9
click at [1423, 232] on img at bounding box center [1411, 230] width 23 height 23
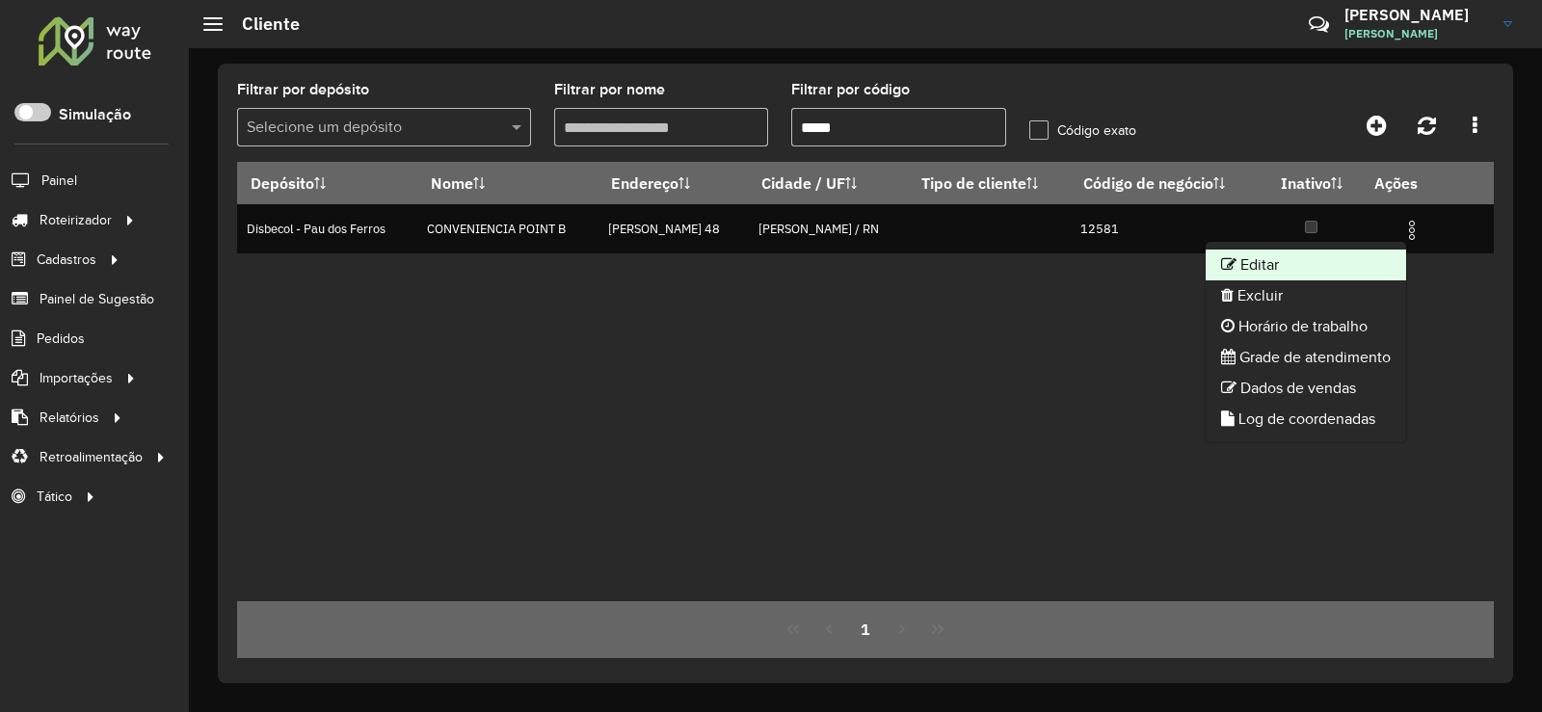
click at [1268, 267] on li "Editar" at bounding box center [1305, 265] width 200 height 31
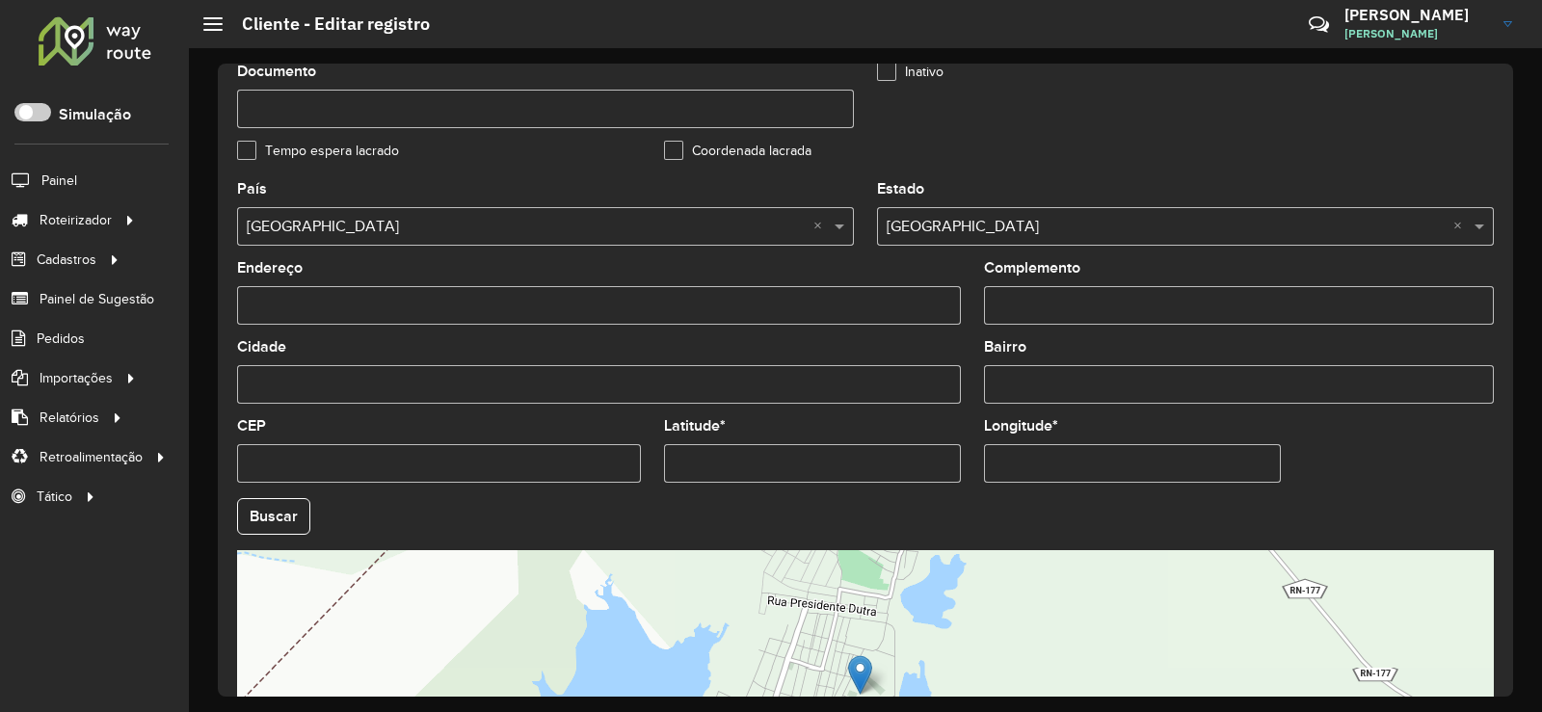
scroll to position [675, 0]
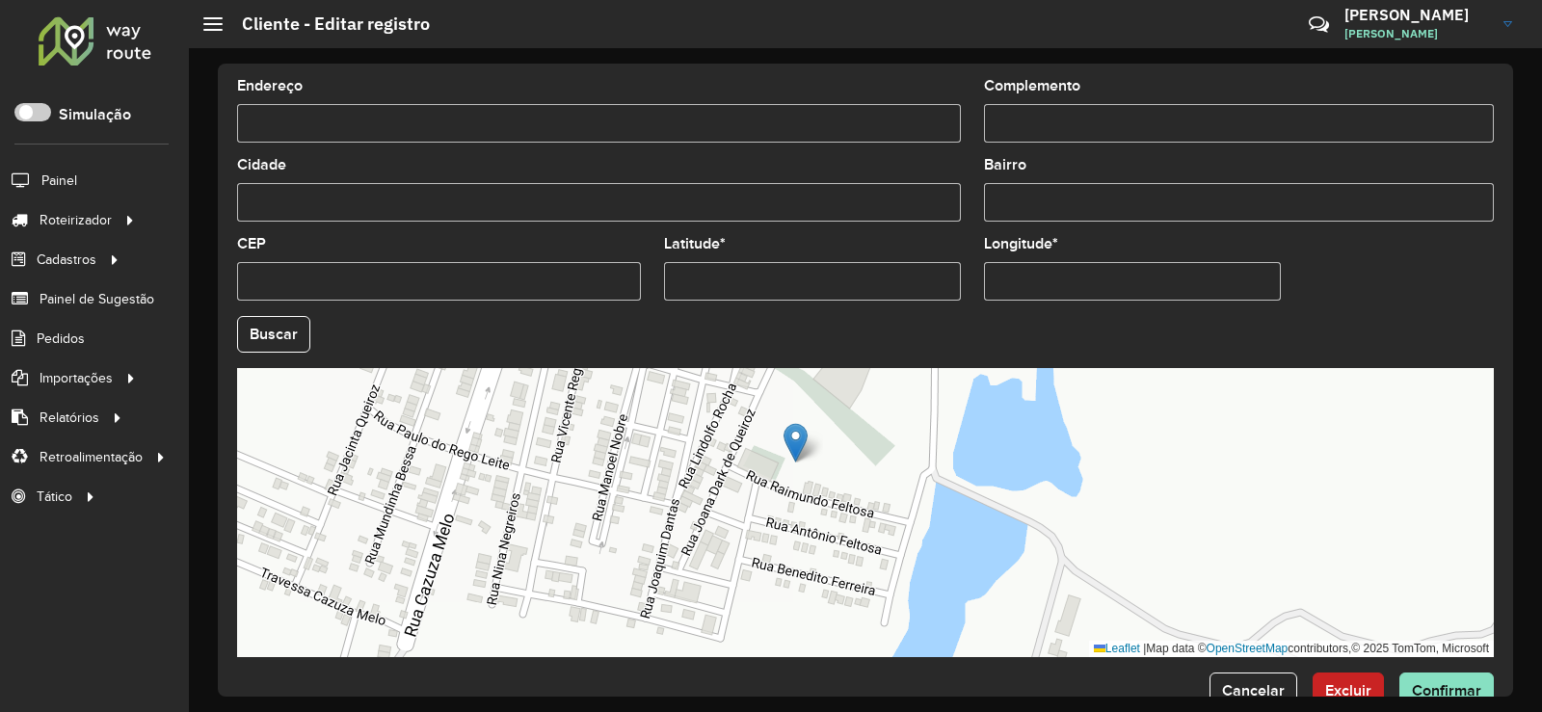
click at [813, 285] on input "Latitude *" at bounding box center [812, 281] width 297 height 39
type input "*********"
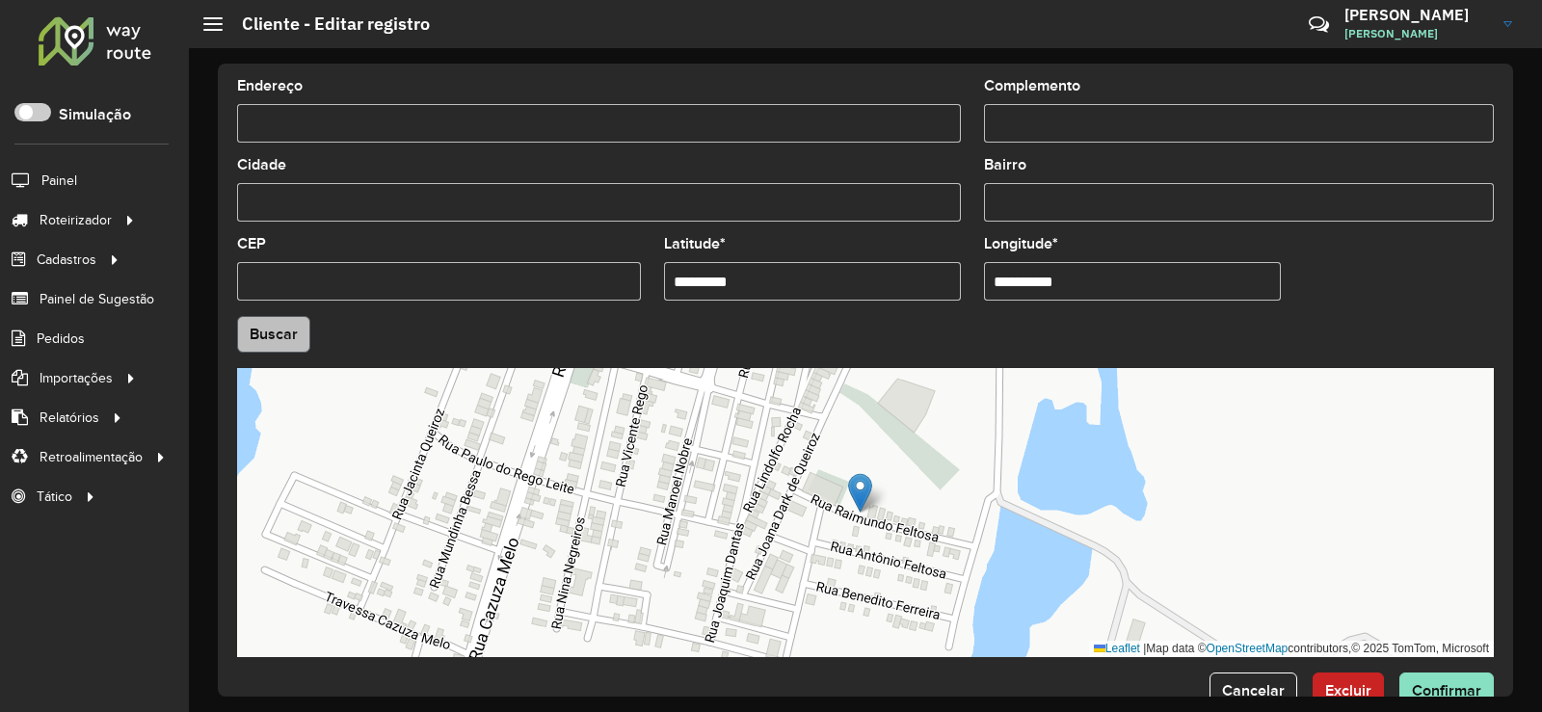
type input "**********"
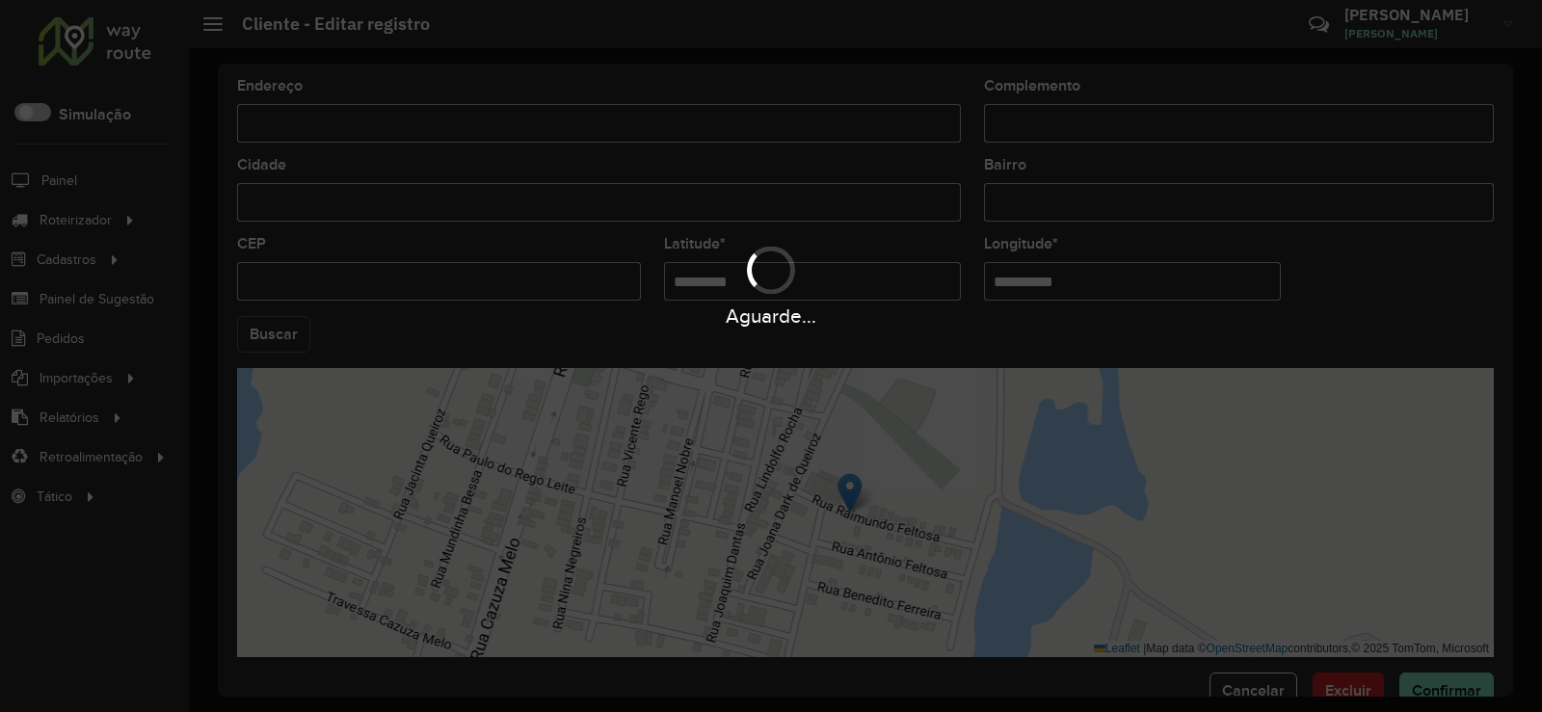
click at [286, 325] on hb-app "Aguarde... Pop-up bloqueado! Seu navegador bloqueou automáticamente a abertura …" at bounding box center [771, 356] width 1542 height 712
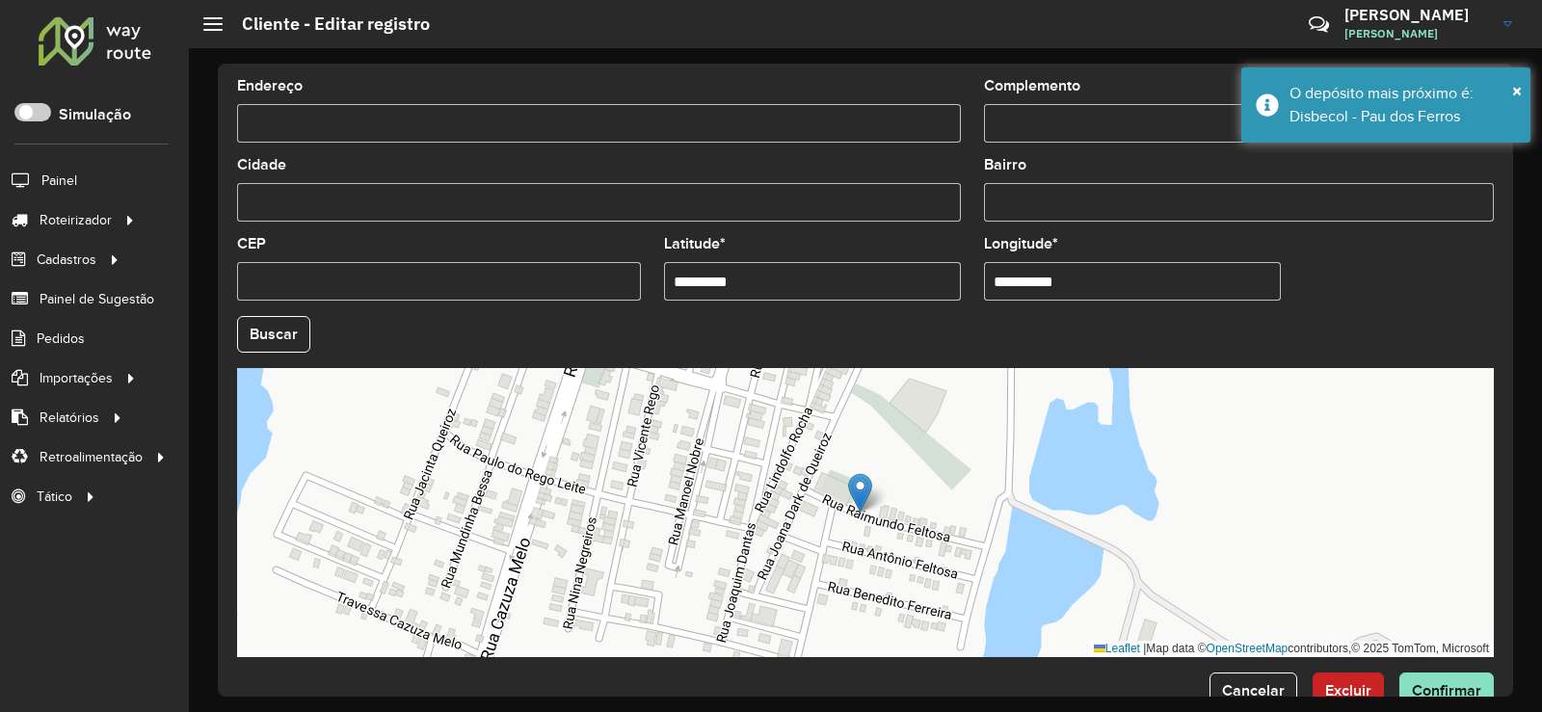
scroll to position [722, 0]
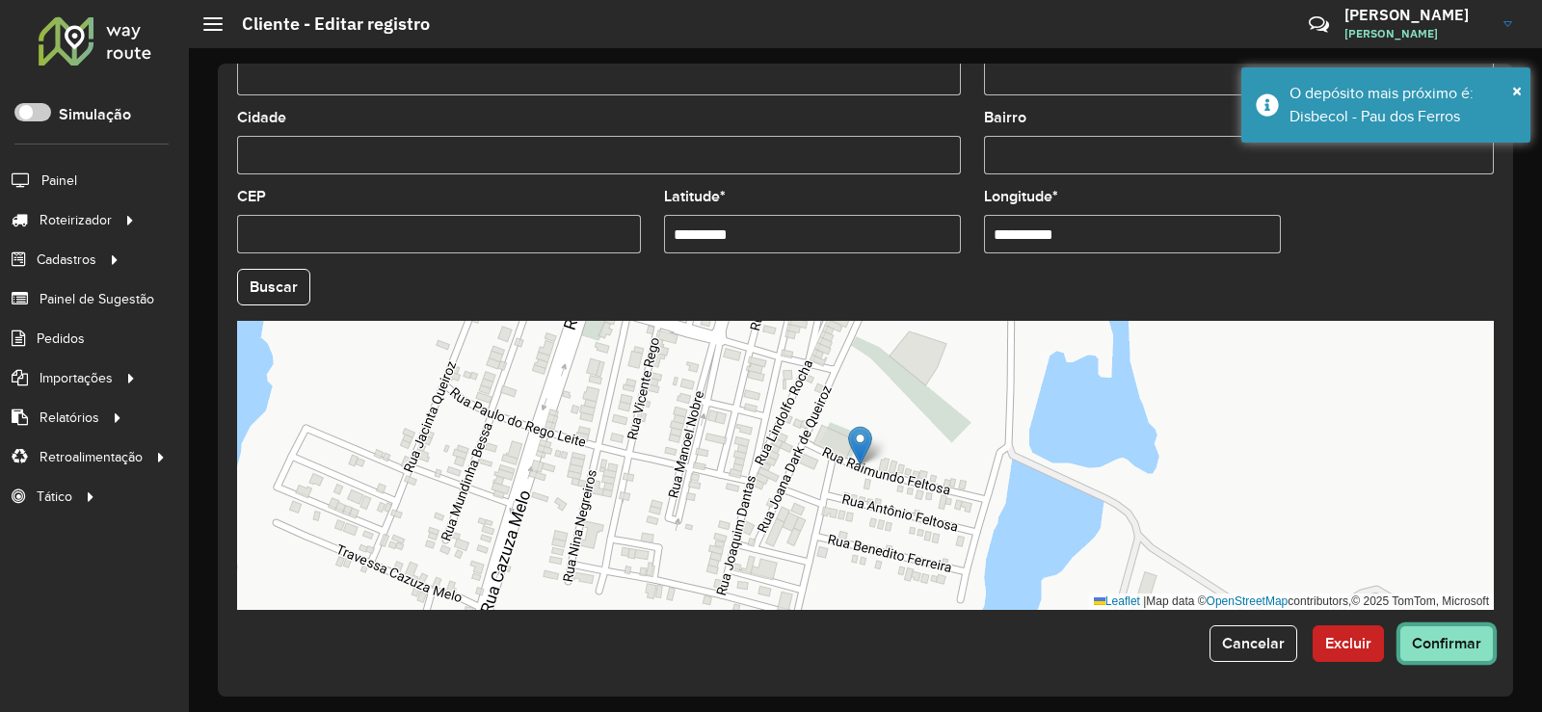
click at [1447, 652] on button "Confirmar" at bounding box center [1446, 643] width 94 height 37
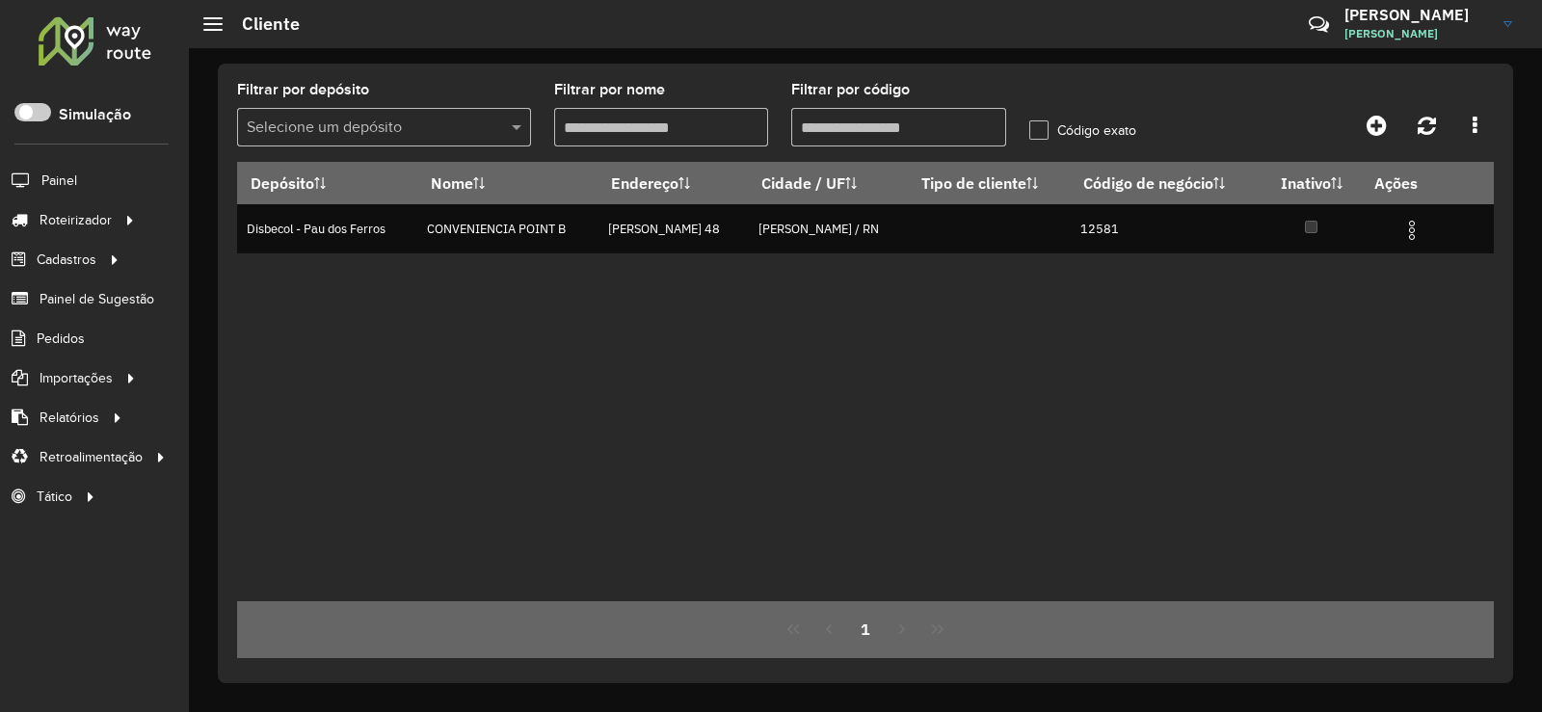
click at [878, 137] on input "Filtrar por código" at bounding box center [898, 127] width 215 height 39
type input "*"
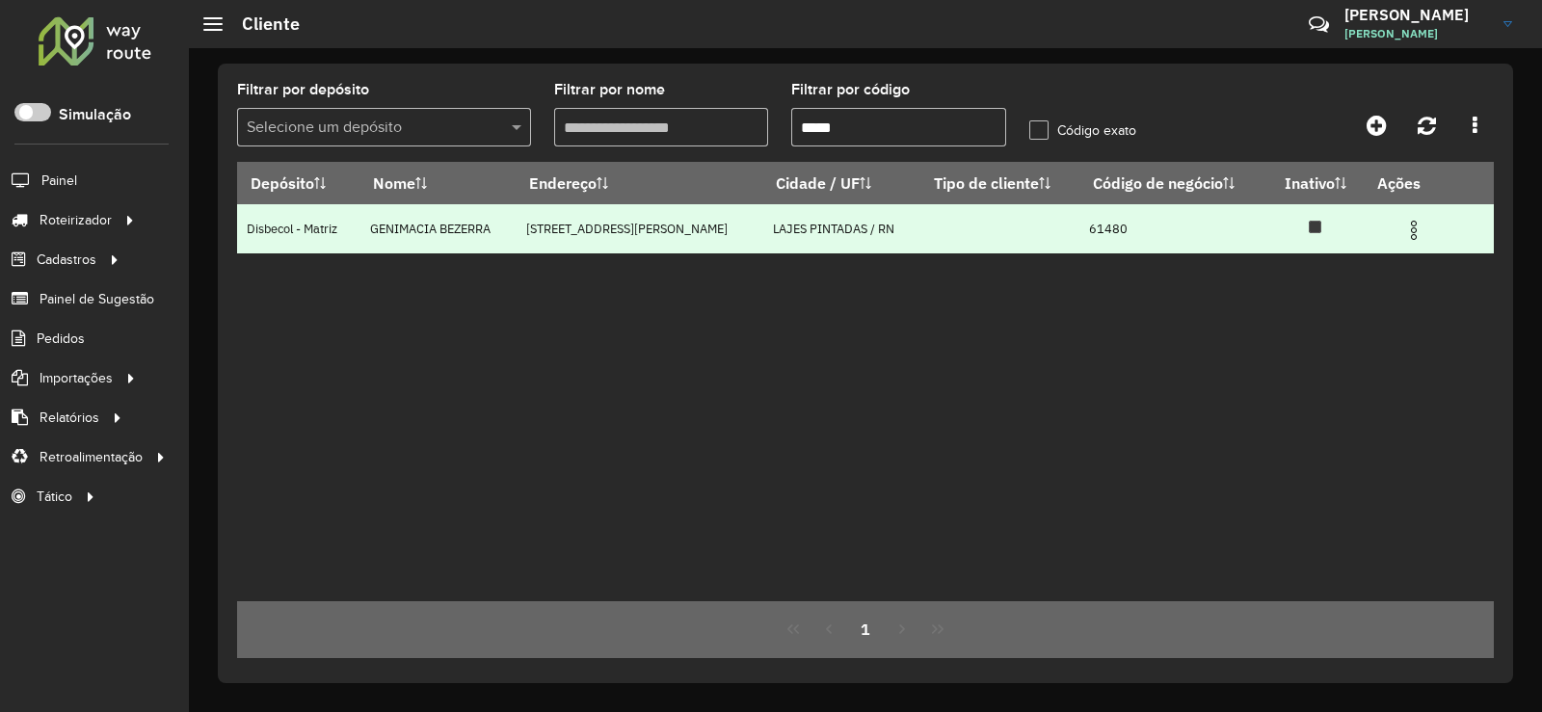
type input "*****"
click at [1419, 221] on img at bounding box center [1413, 230] width 23 height 23
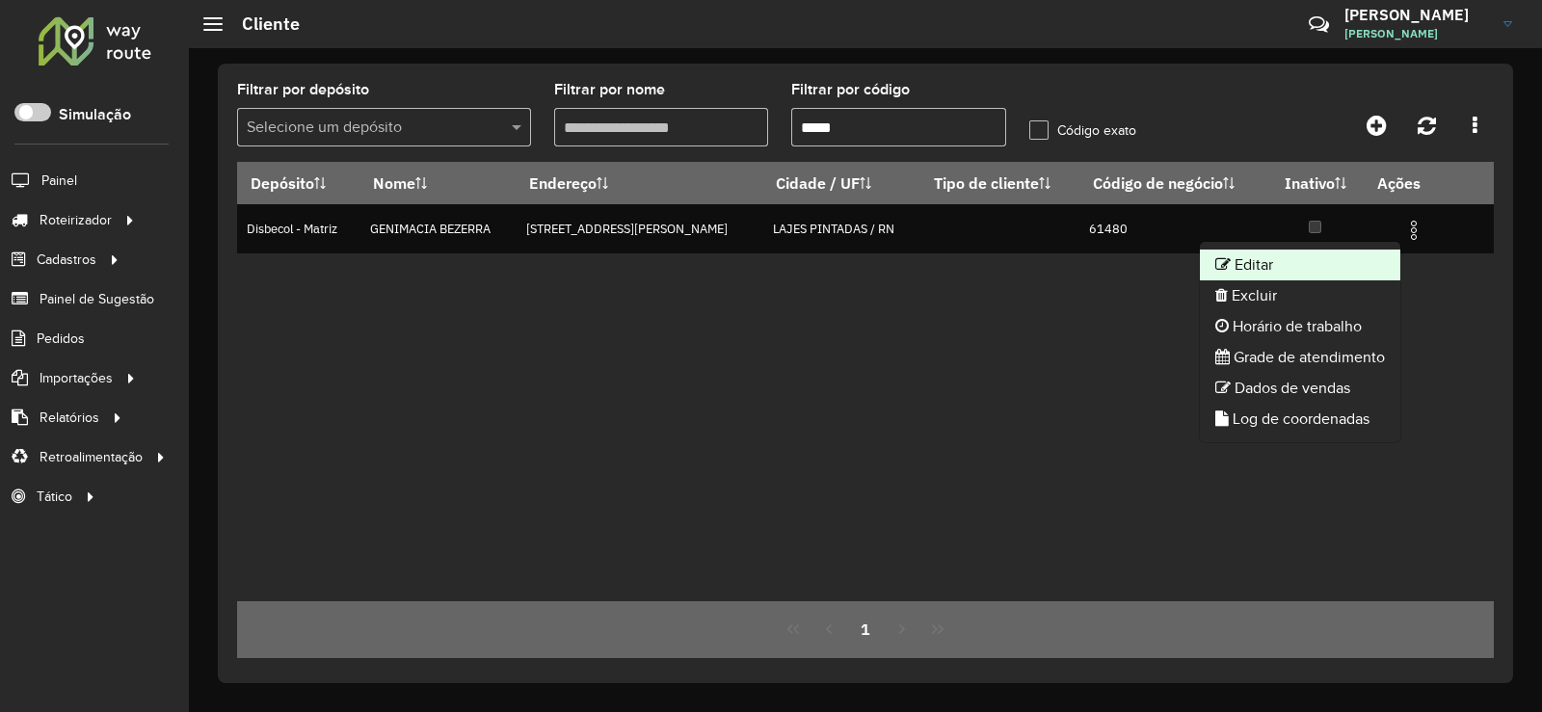
click at [1277, 262] on li "Editar" at bounding box center [1300, 265] width 200 height 31
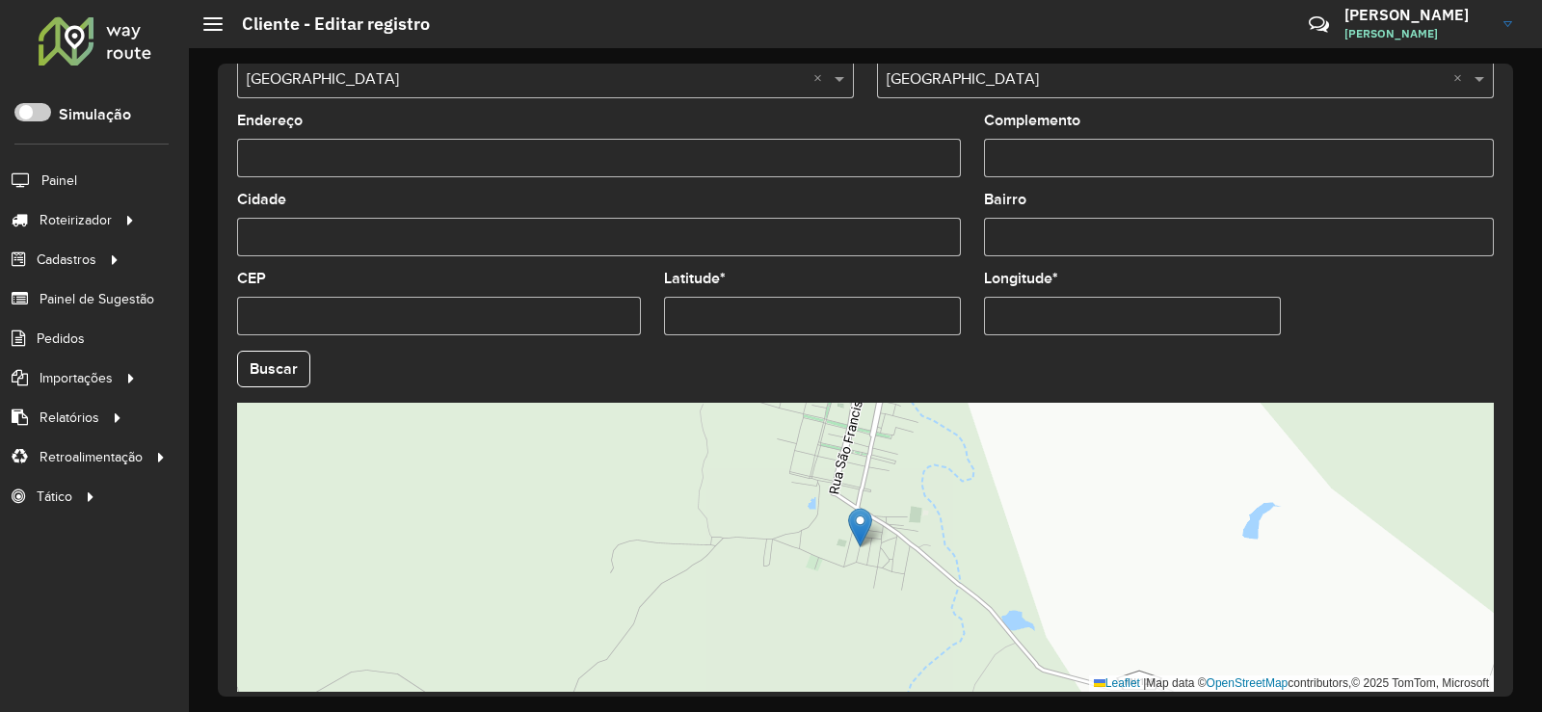
scroll to position [722, 0]
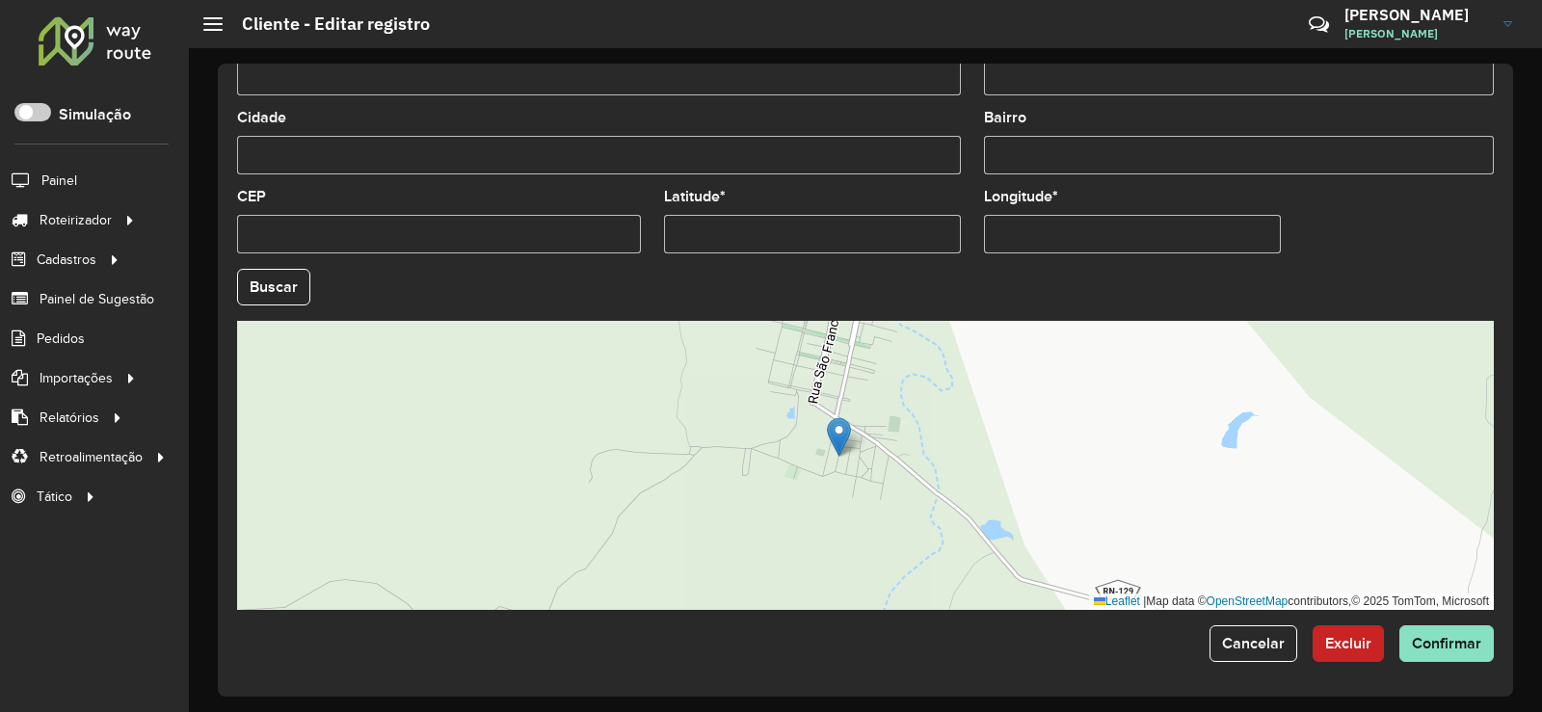
click at [757, 226] on input "Latitude *" at bounding box center [812, 234] width 297 height 39
type input "*********"
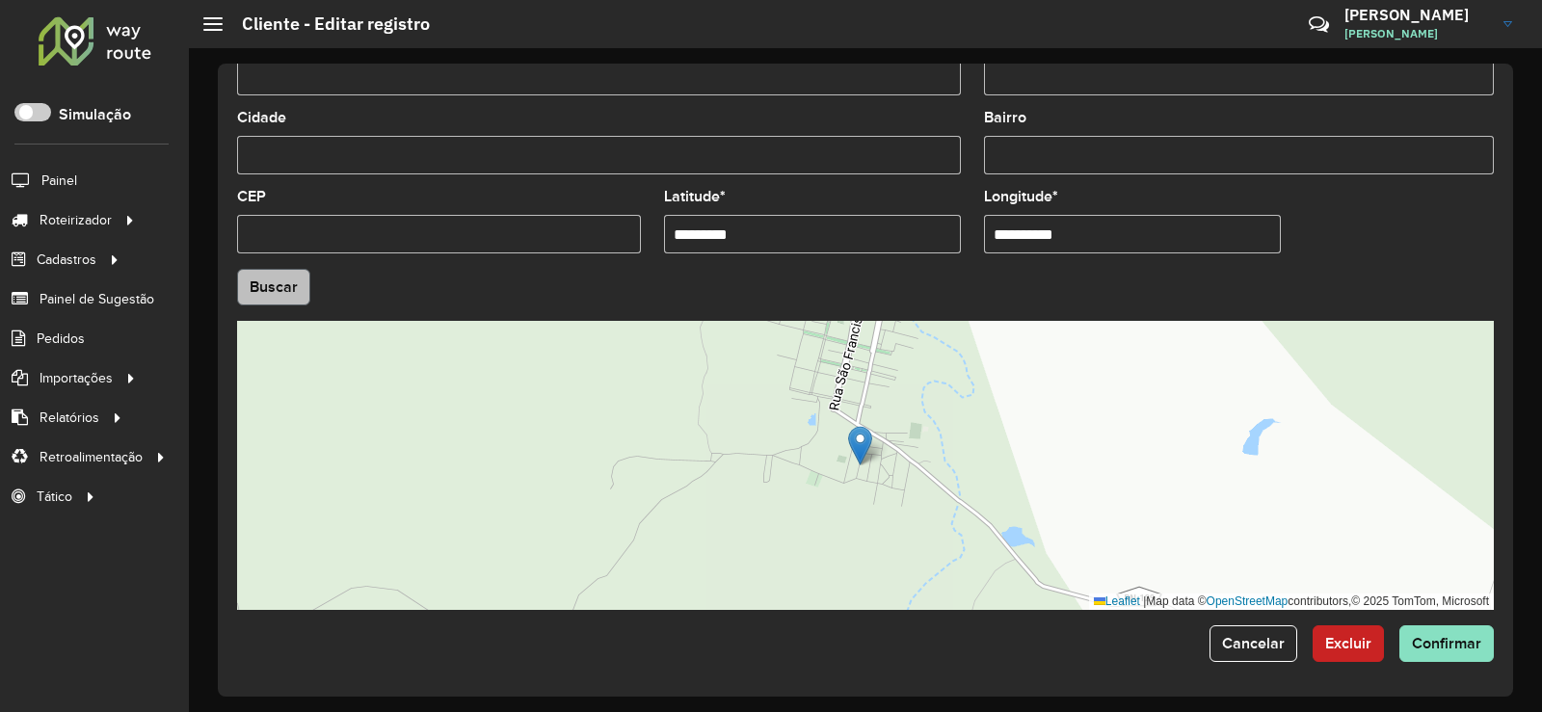
type input "**********"
click at [269, 281] on hb-app "Aguarde... Pop-up bloqueado! Seu navegador bloqueou automáticamente a abertura …" at bounding box center [771, 356] width 1542 height 712
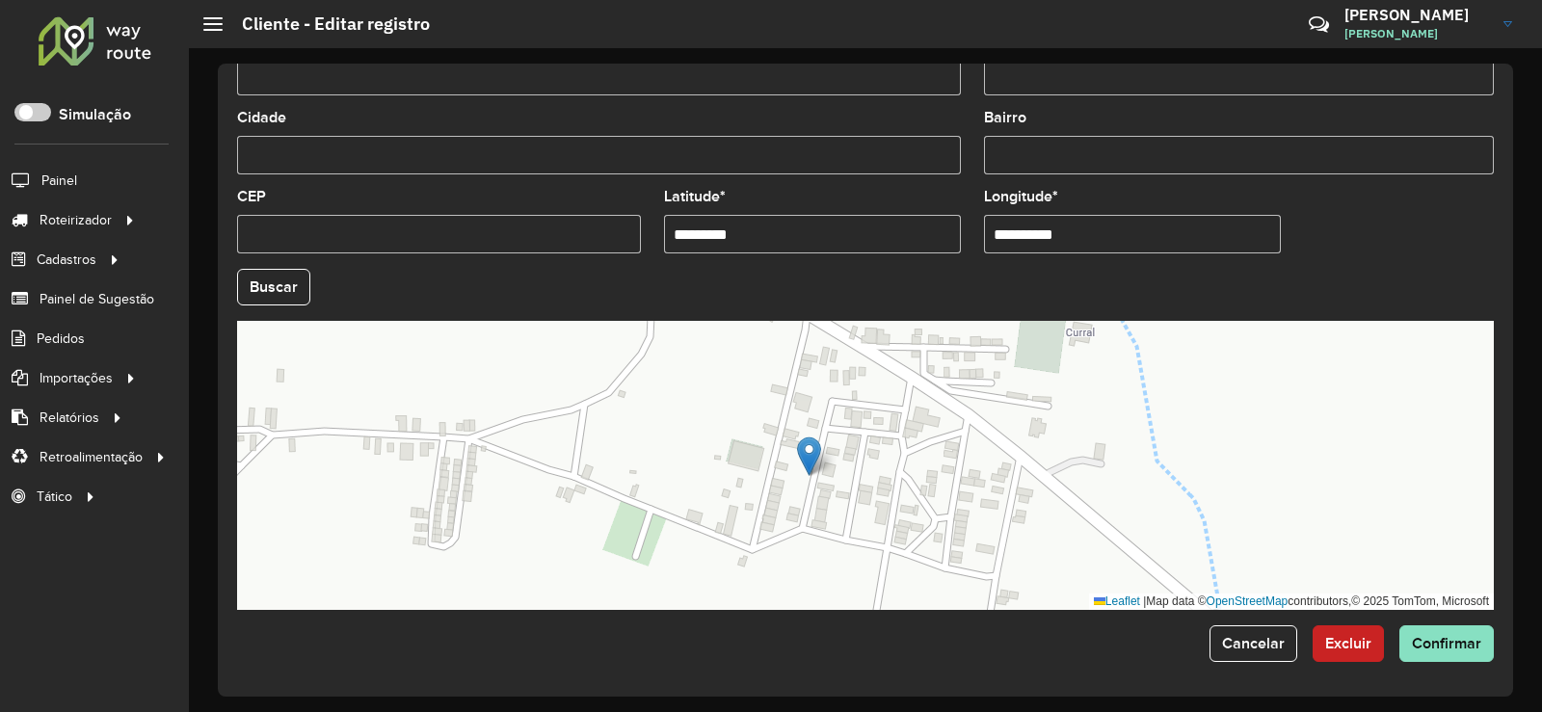
drag, startPoint x: 857, startPoint y: 398, endPoint x: 861, endPoint y: 471, distance: 73.3
click at [861, 471] on div "Leaflet | Map data © OpenStreetMap contributors,© 2025 TomTom, Microsoft" at bounding box center [865, 465] width 1257 height 289
click at [1448, 646] on span "Confirmar" at bounding box center [1446, 643] width 69 height 16
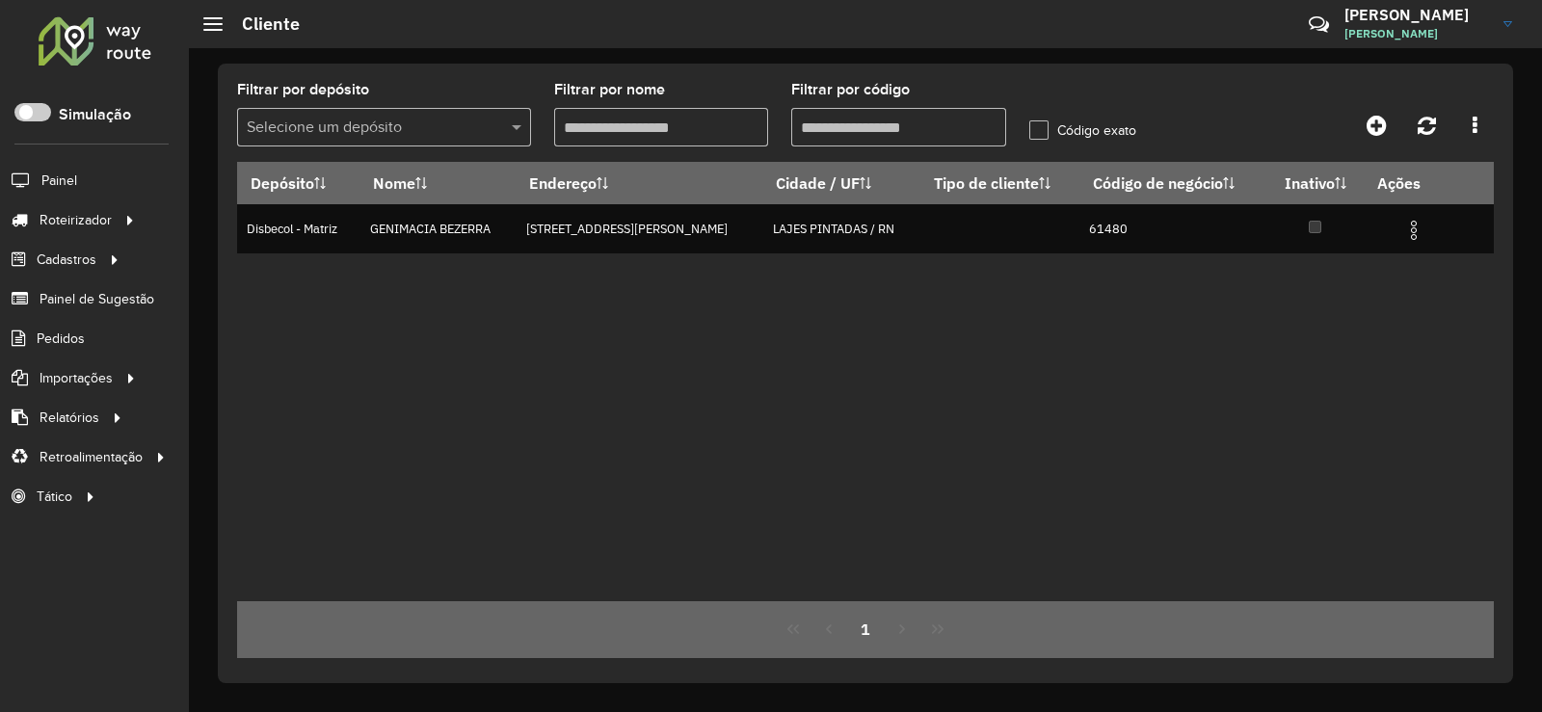
click at [868, 124] on input "Filtrar por código" at bounding box center [898, 127] width 215 height 39
click at [315, 219] on link "Entregas" at bounding box center [321, 219] width 236 height 39
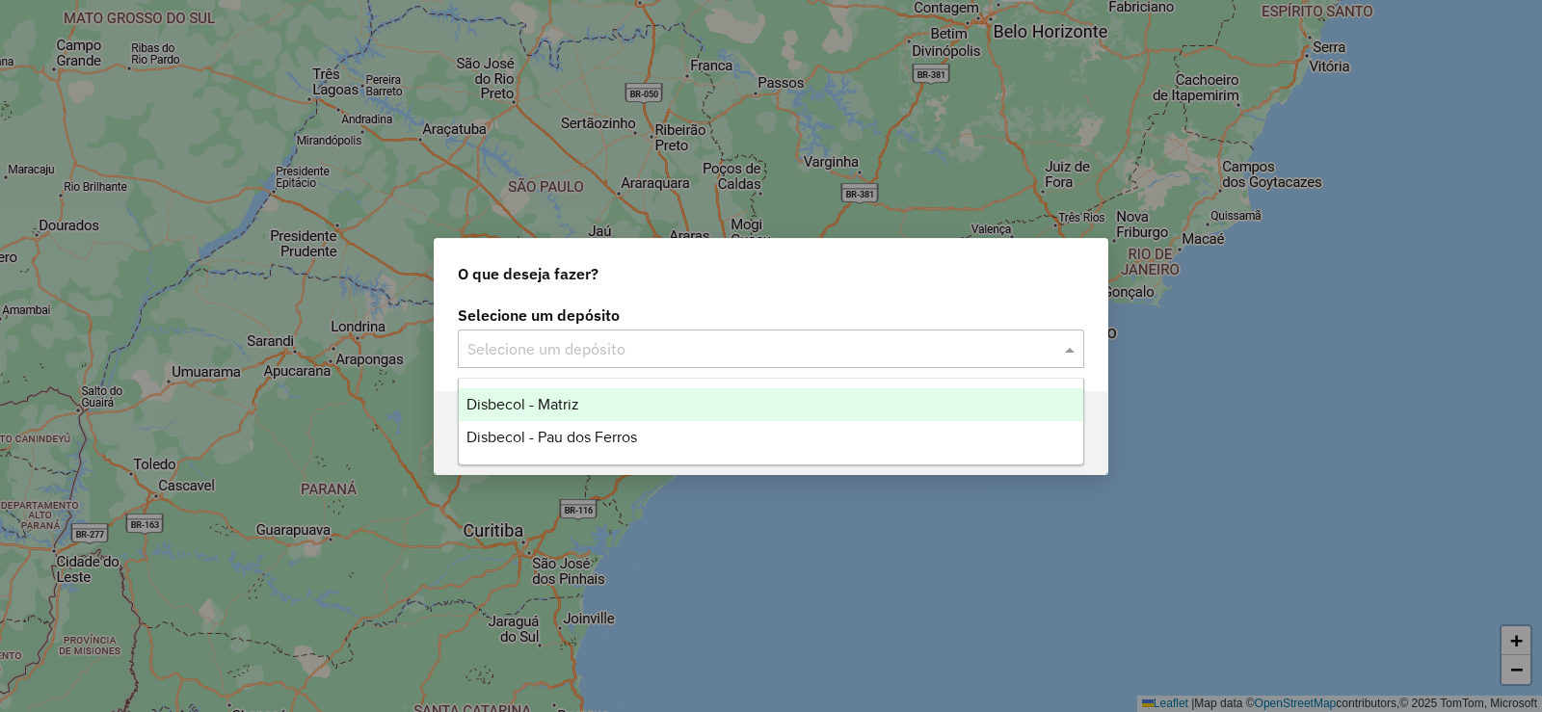
click at [603, 357] on input "text" at bounding box center [751, 349] width 569 height 23
click at [536, 401] on span "Disbecol - Matriz" at bounding box center [522, 404] width 113 height 16
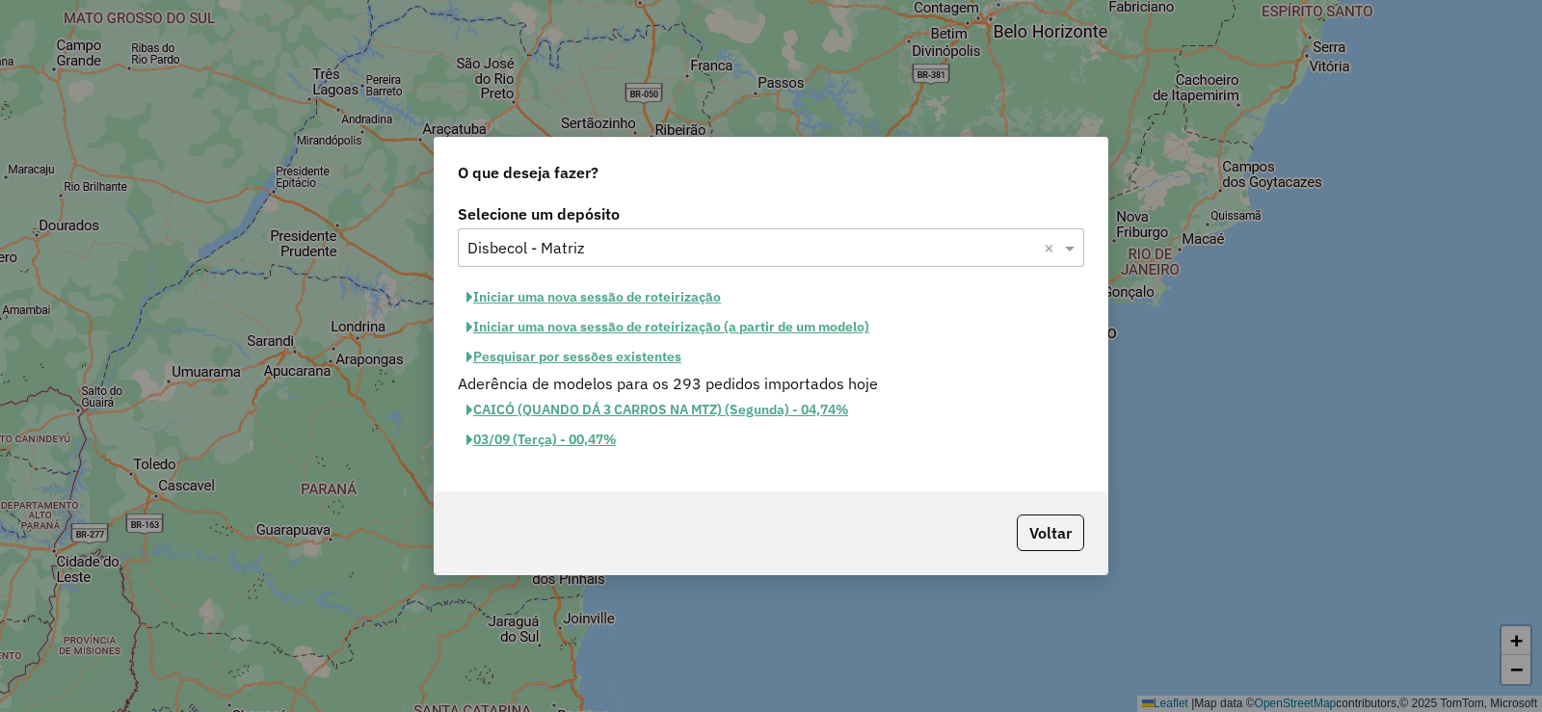
click at [583, 297] on button "Iniciar uma nova sessão de roteirização" at bounding box center [594, 297] width 272 height 30
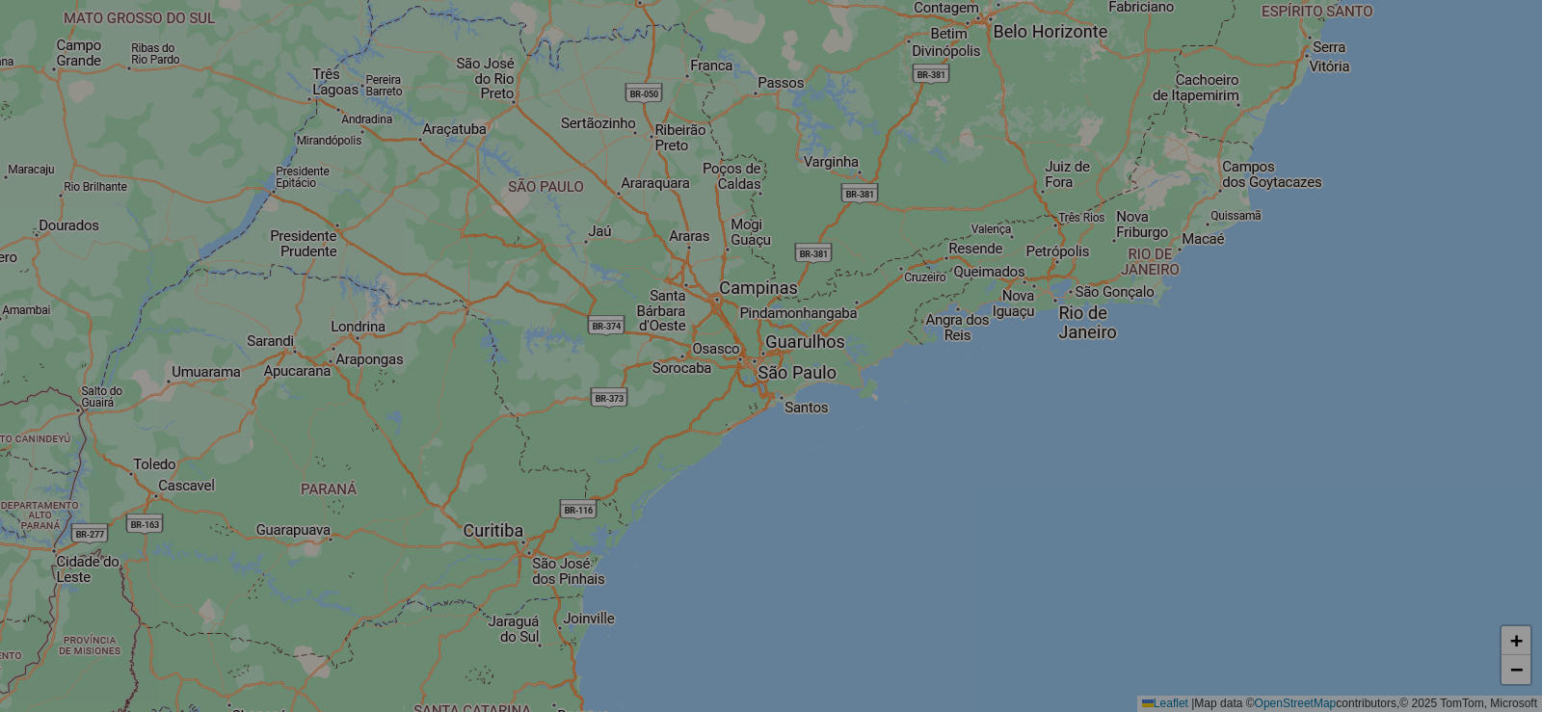
select select "*"
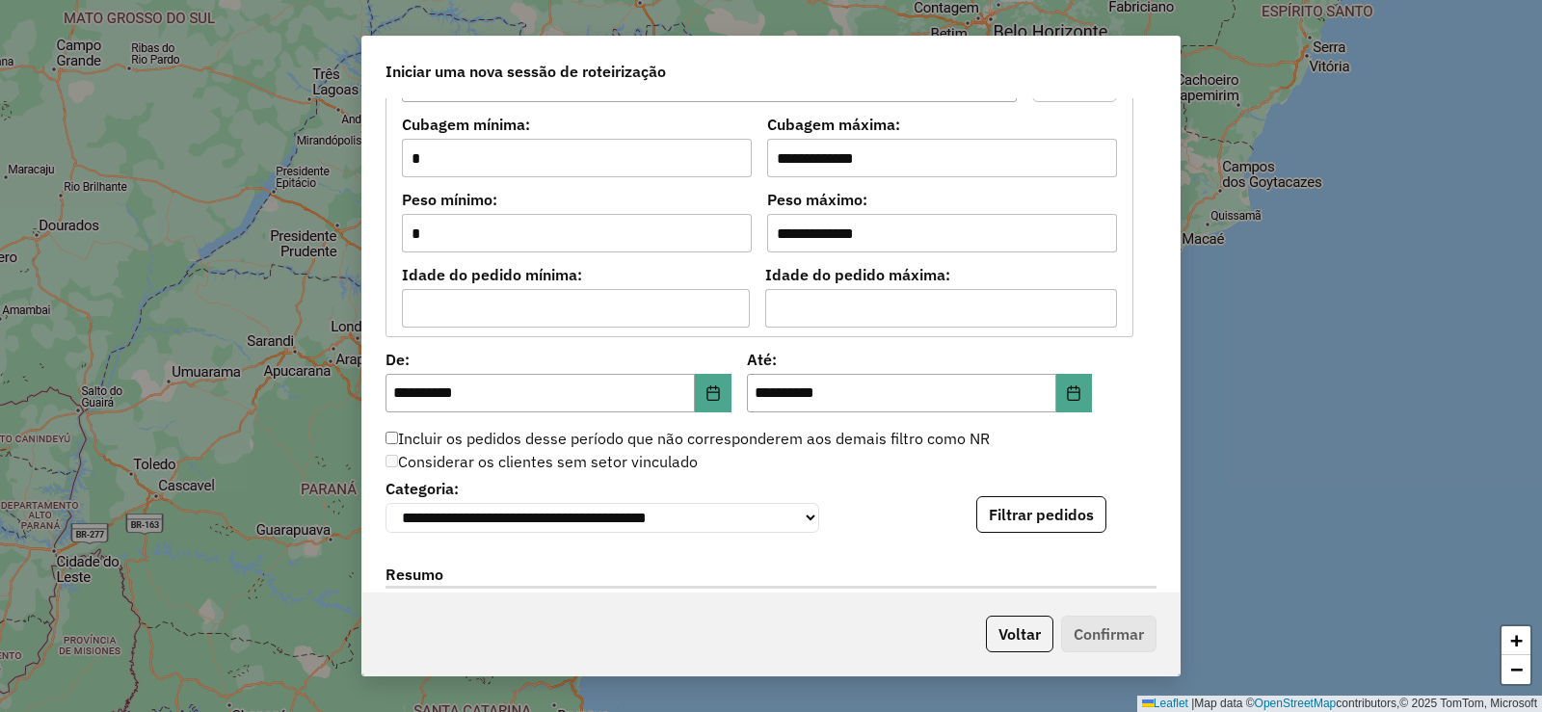
scroll to position [1831, 0]
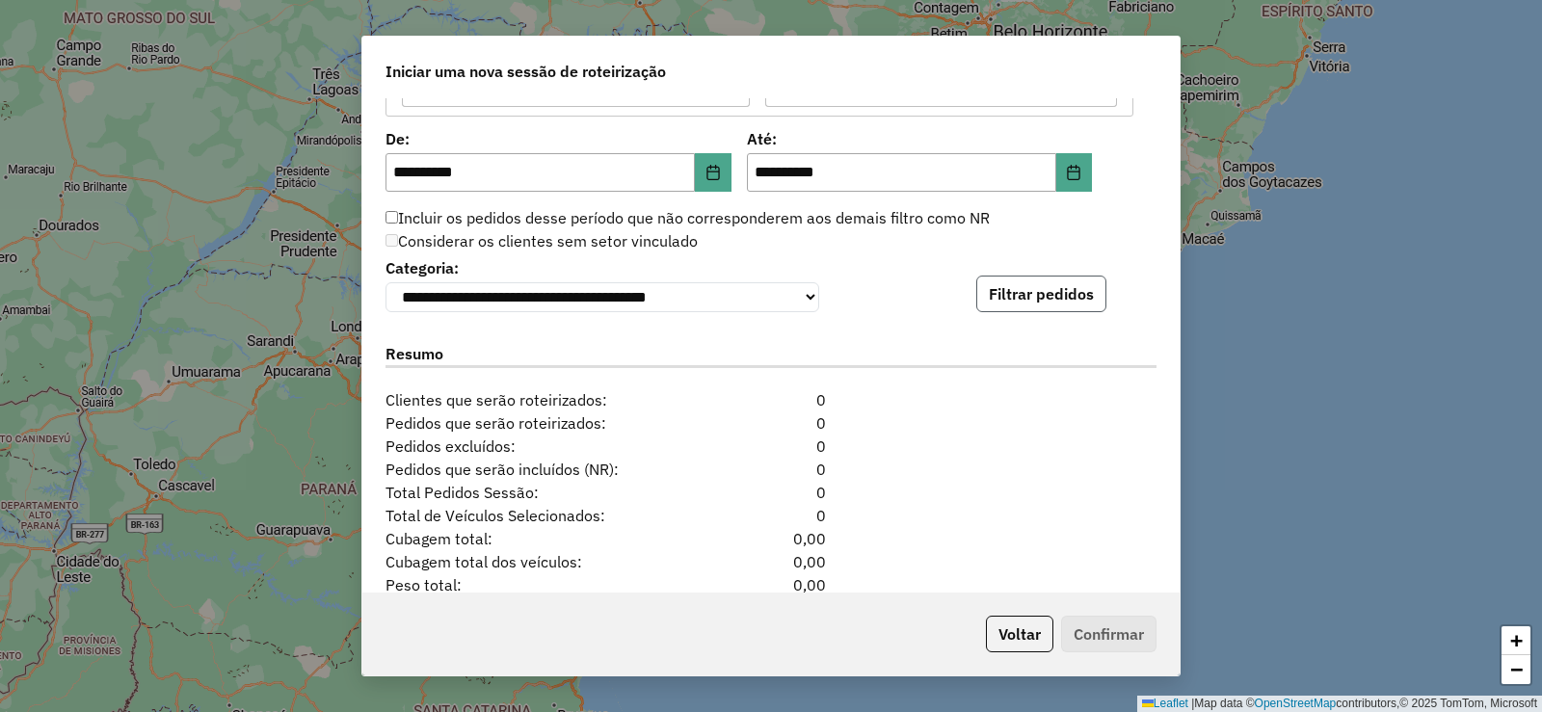
click at [1048, 303] on button "Filtrar pedidos" at bounding box center [1041, 294] width 130 height 37
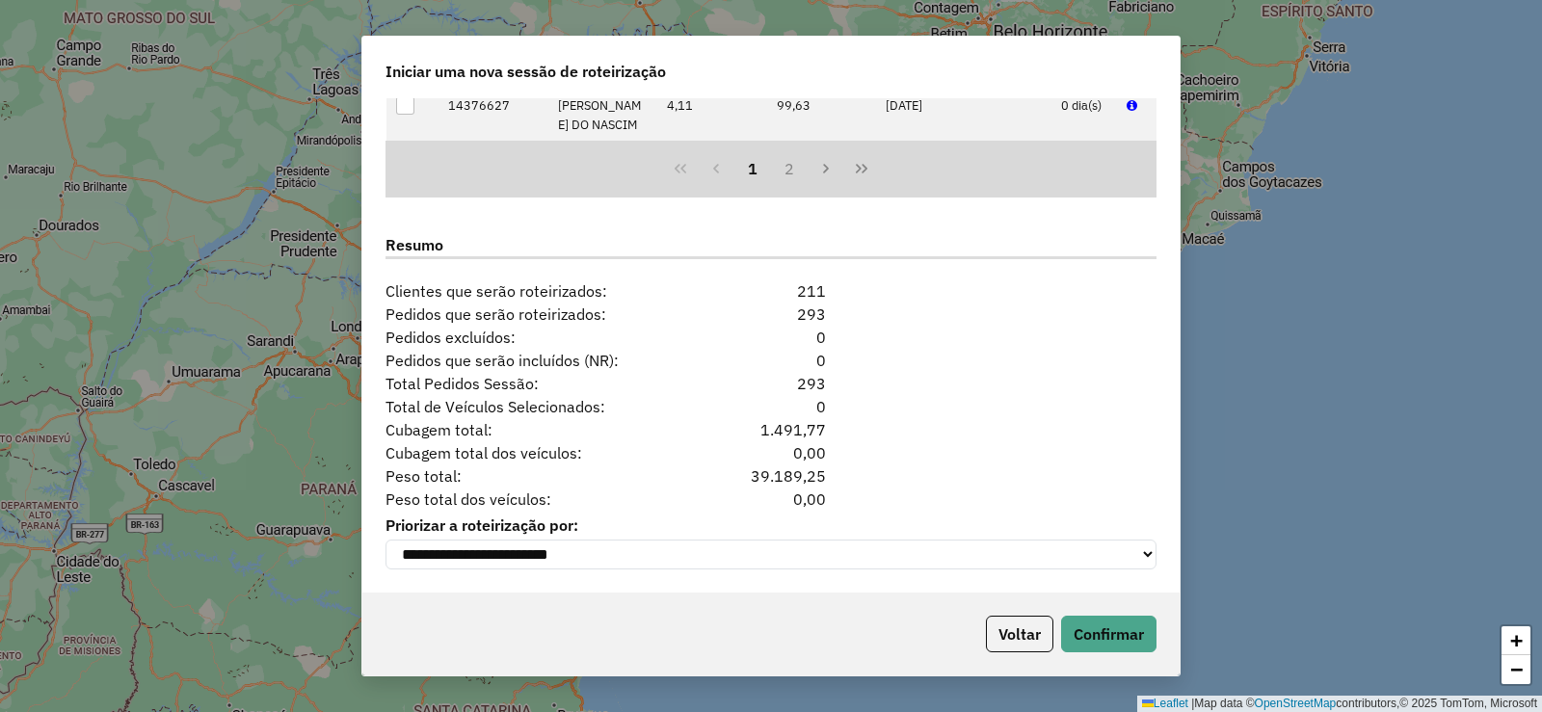
scroll to position [2347, 0]
click at [1104, 628] on button "Confirmar" at bounding box center [1108, 634] width 95 height 37
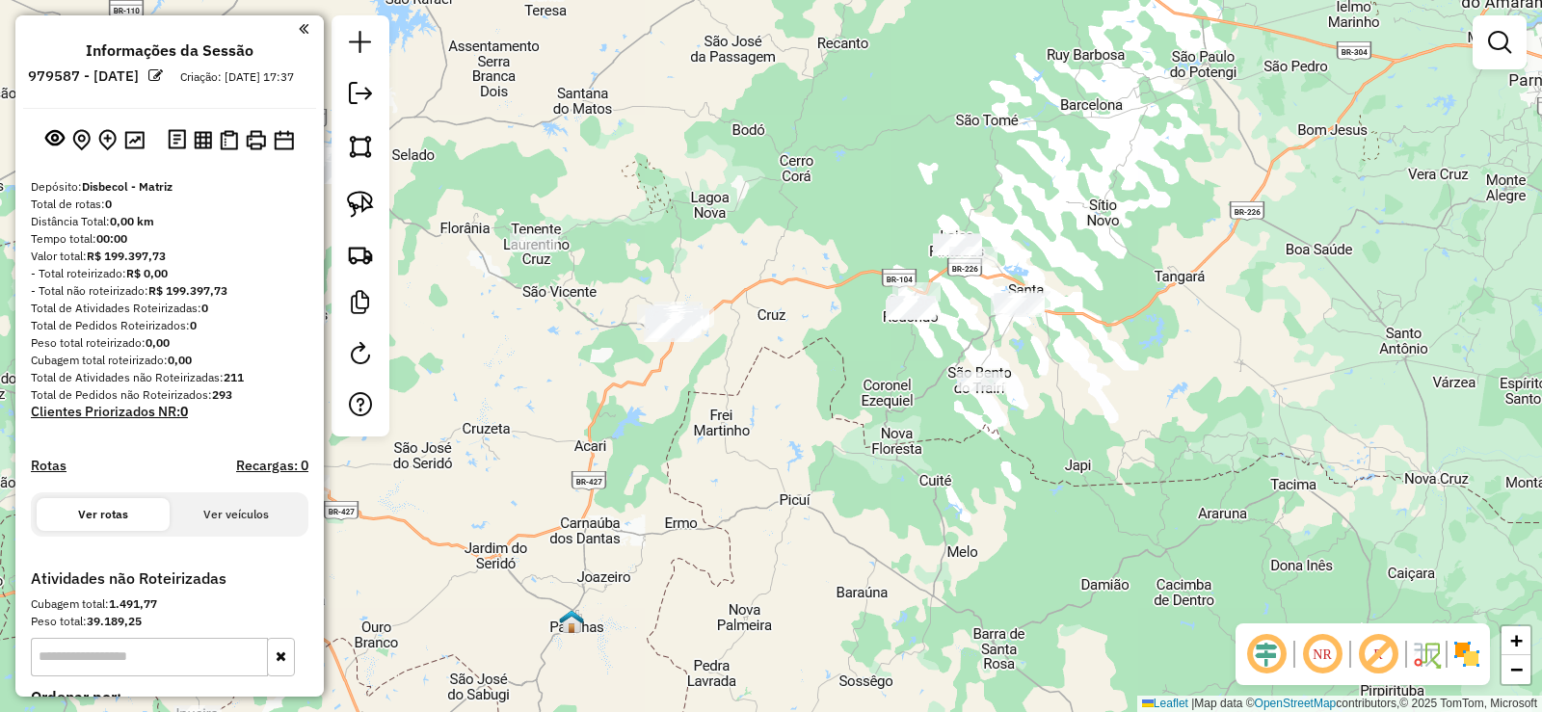
drag, startPoint x: 1065, startPoint y: 356, endPoint x: 802, endPoint y: 428, distance: 272.8
click at [794, 456] on div "Janela de atendimento Grade de atendimento Capacidade Transportadoras Veículos …" at bounding box center [771, 356] width 1542 height 712
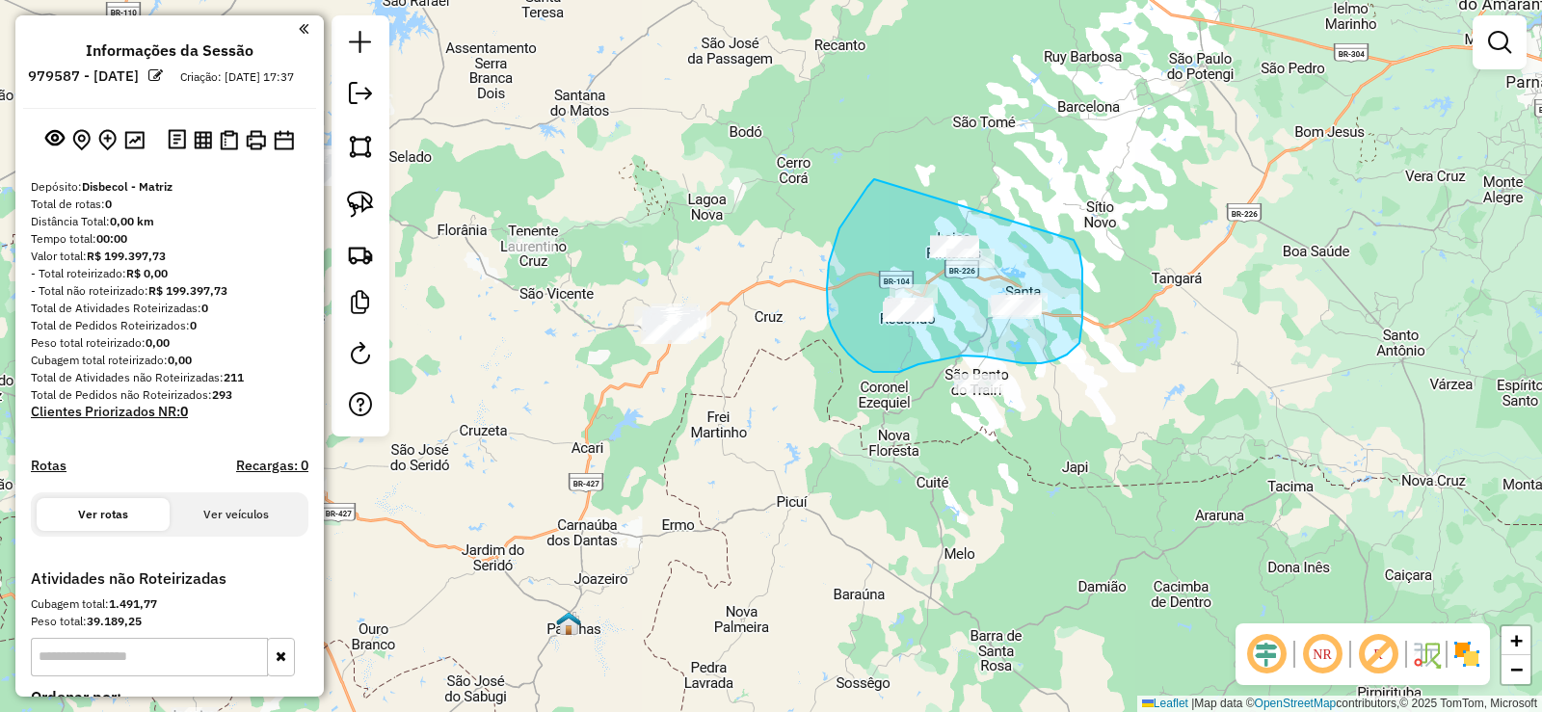
drag, startPoint x: 867, startPoint y: 187, endPoint x: 1061, endPoint y: 212, distance: 195.3
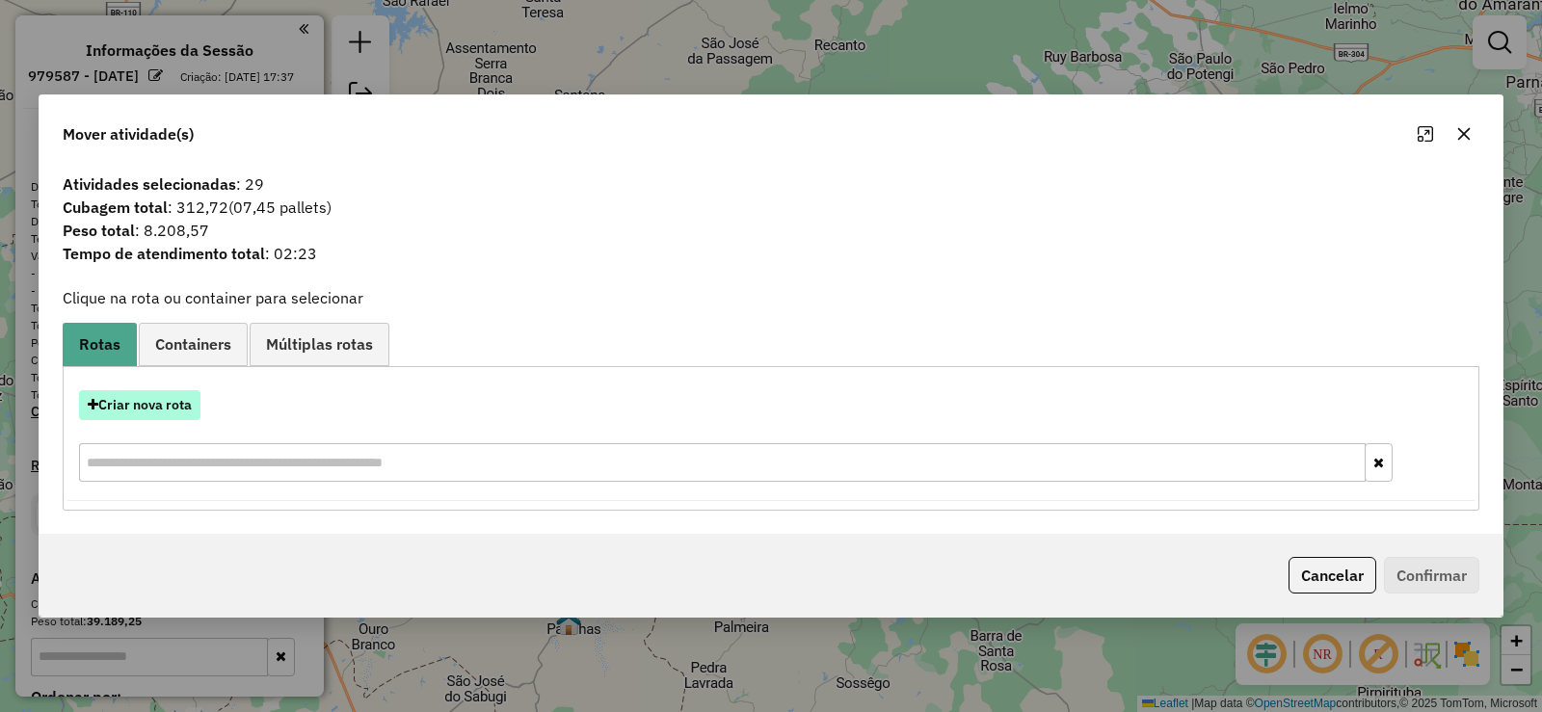
click at [184, 408] on button "Criar nova rota" at bounding box center [139, 405] width 121 height 30
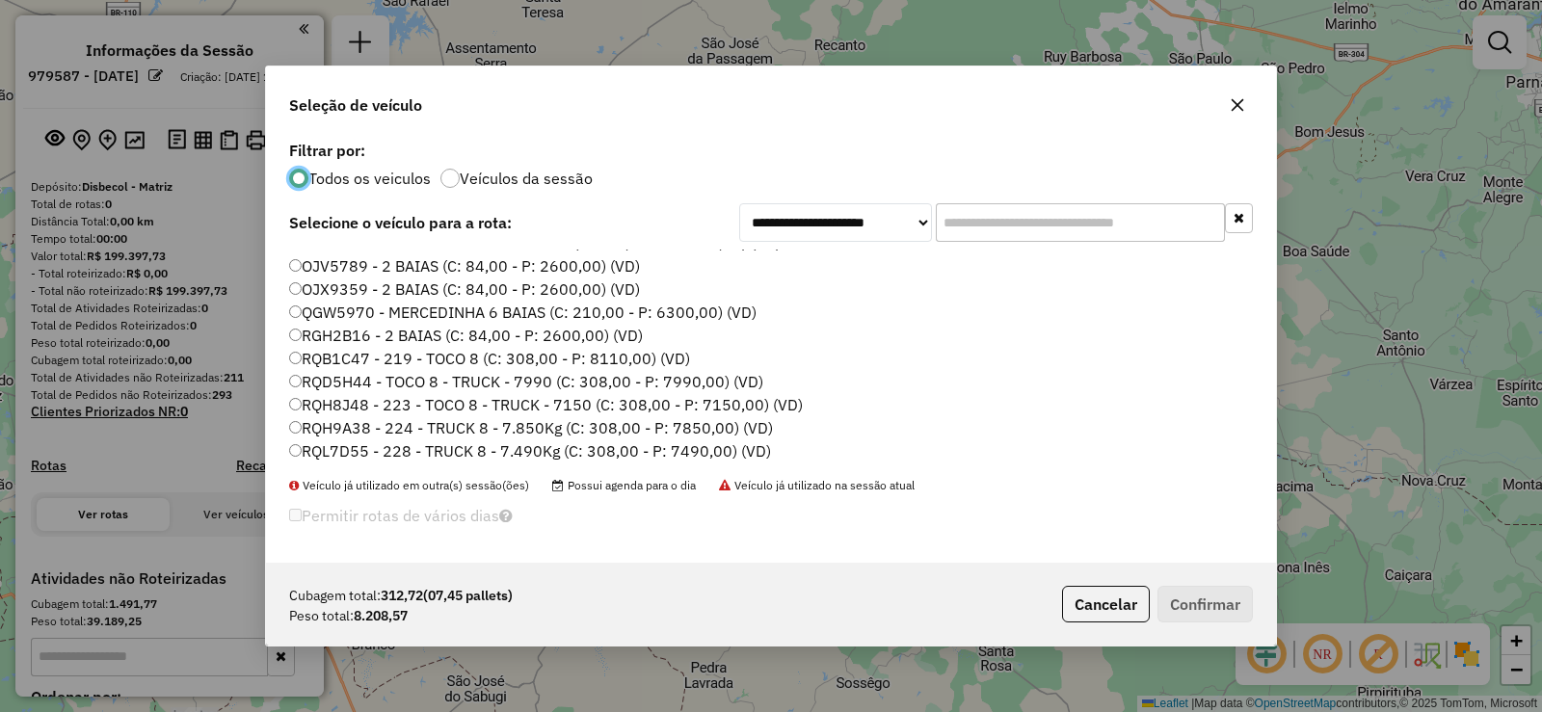
scroll to position [227, 0]
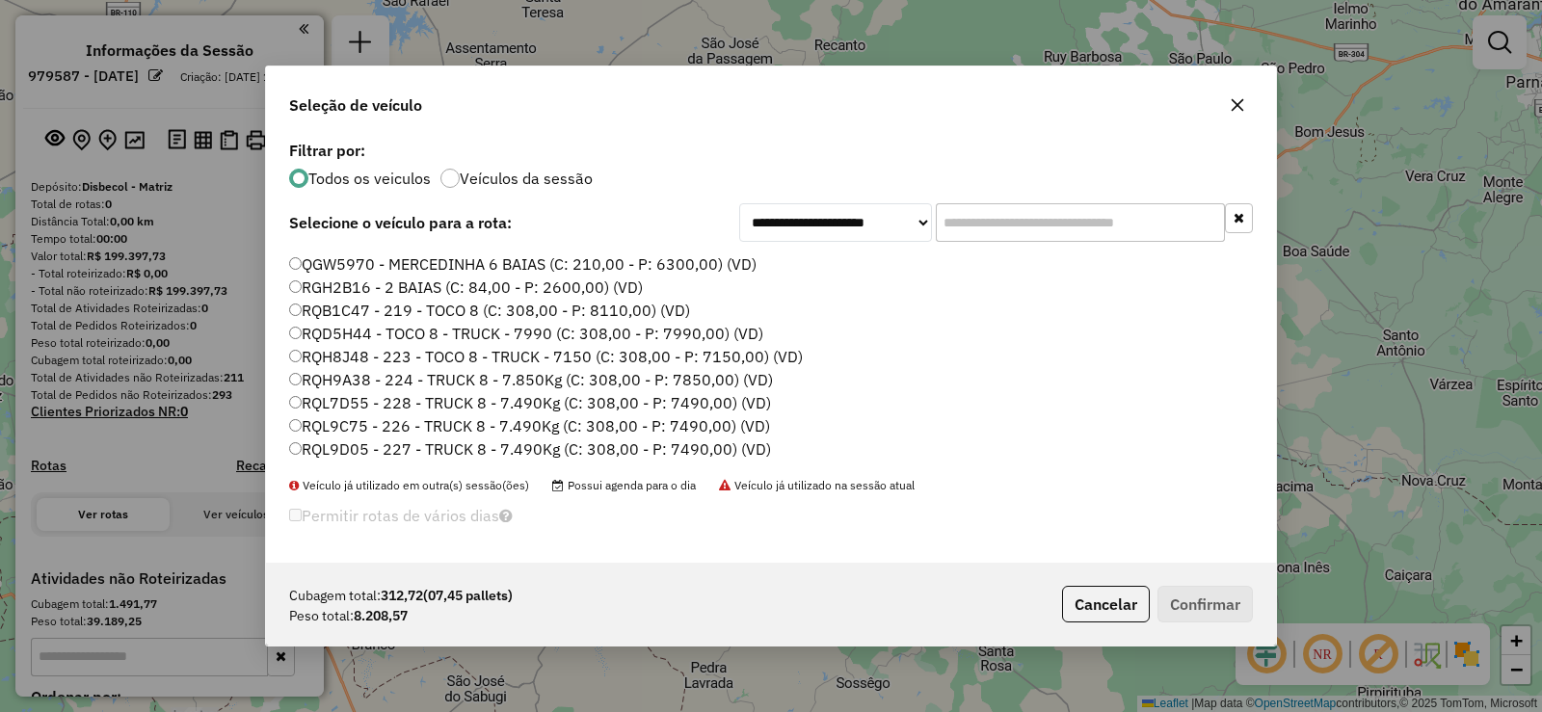
click at [443, 377] on label "RQH9A38 - 224 - TRUCK 8 - 7.850Kg (C: 308,00 - P: 7850,00) (VD)" at bounding box center [531, 379] width 484 height 23
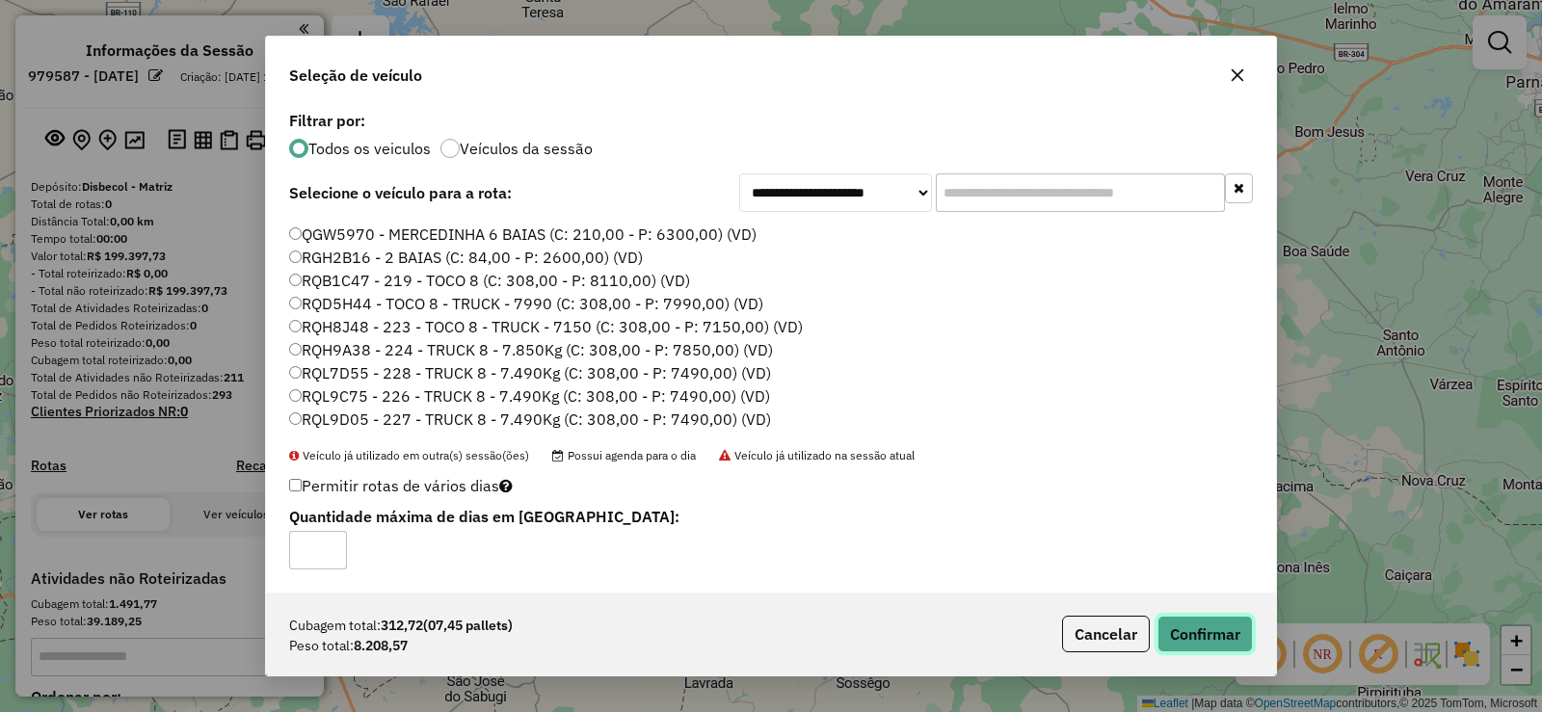
click at [1193, 632] on button "Confirmar" at bounding box center [1204, 634] width 95 height 37
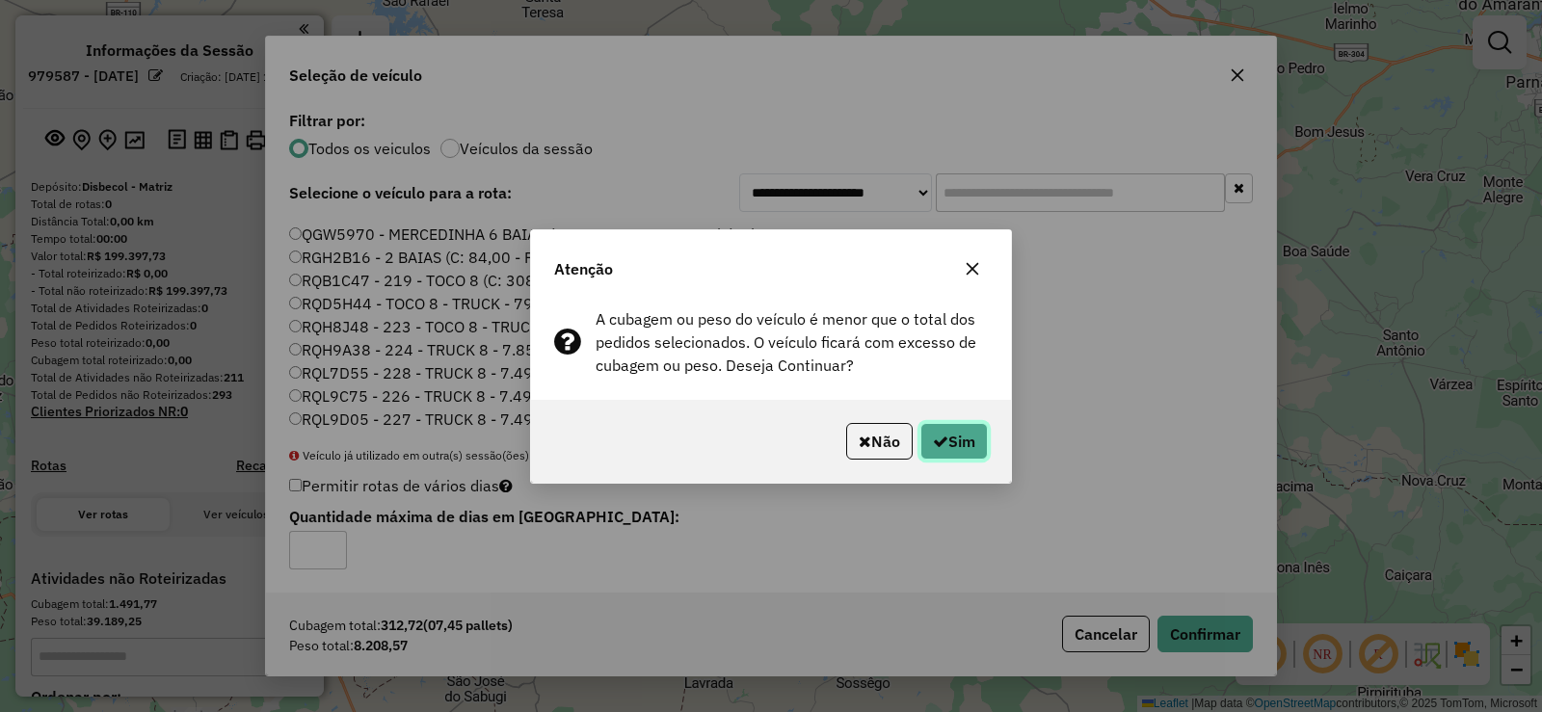
drag, startPoint x: 969, startPoint y: 444, endPoint x: 937, endPoint y: 432, distance: 35.1
click at [967, 442] on button "Sim" at bounding box center [953, 441] width 67 height 37
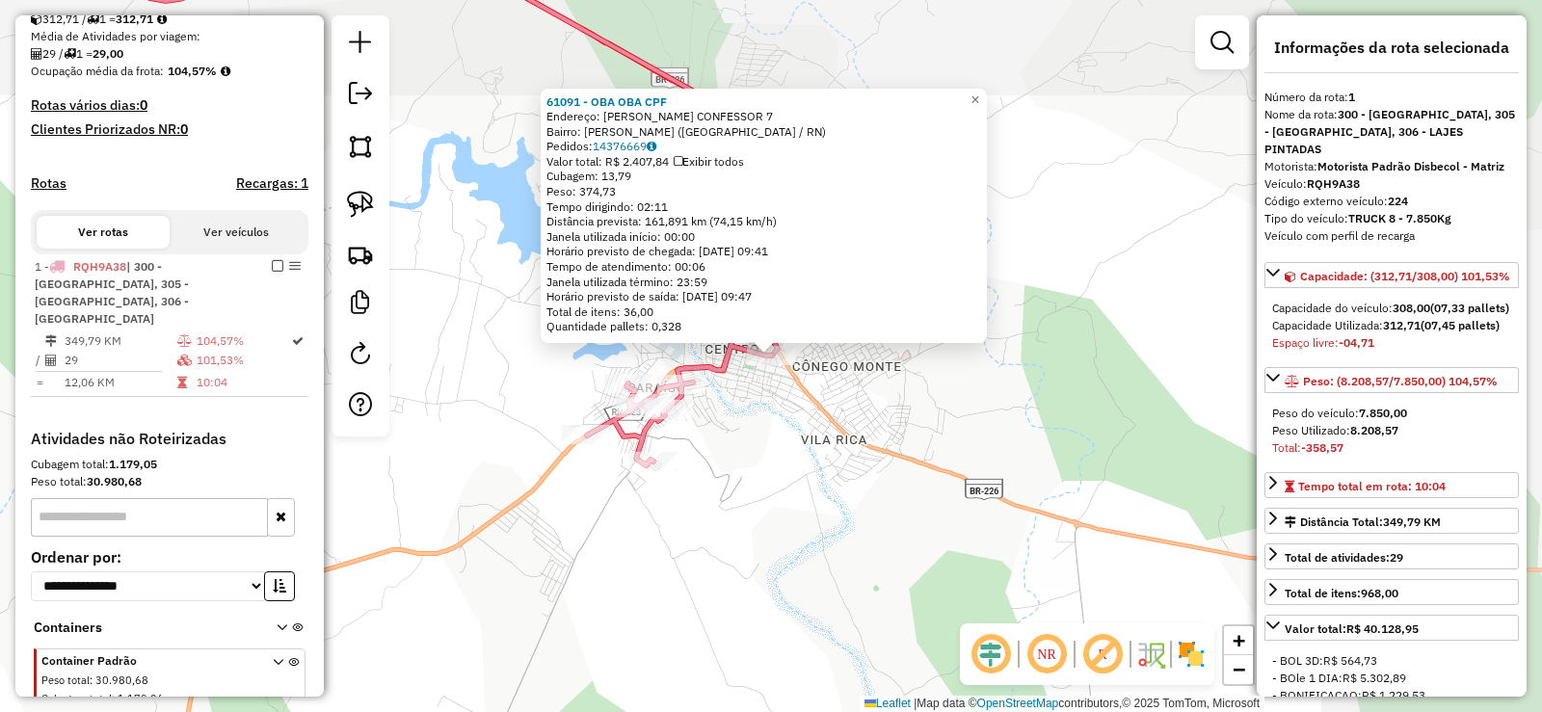
scroll to position [507, 0]
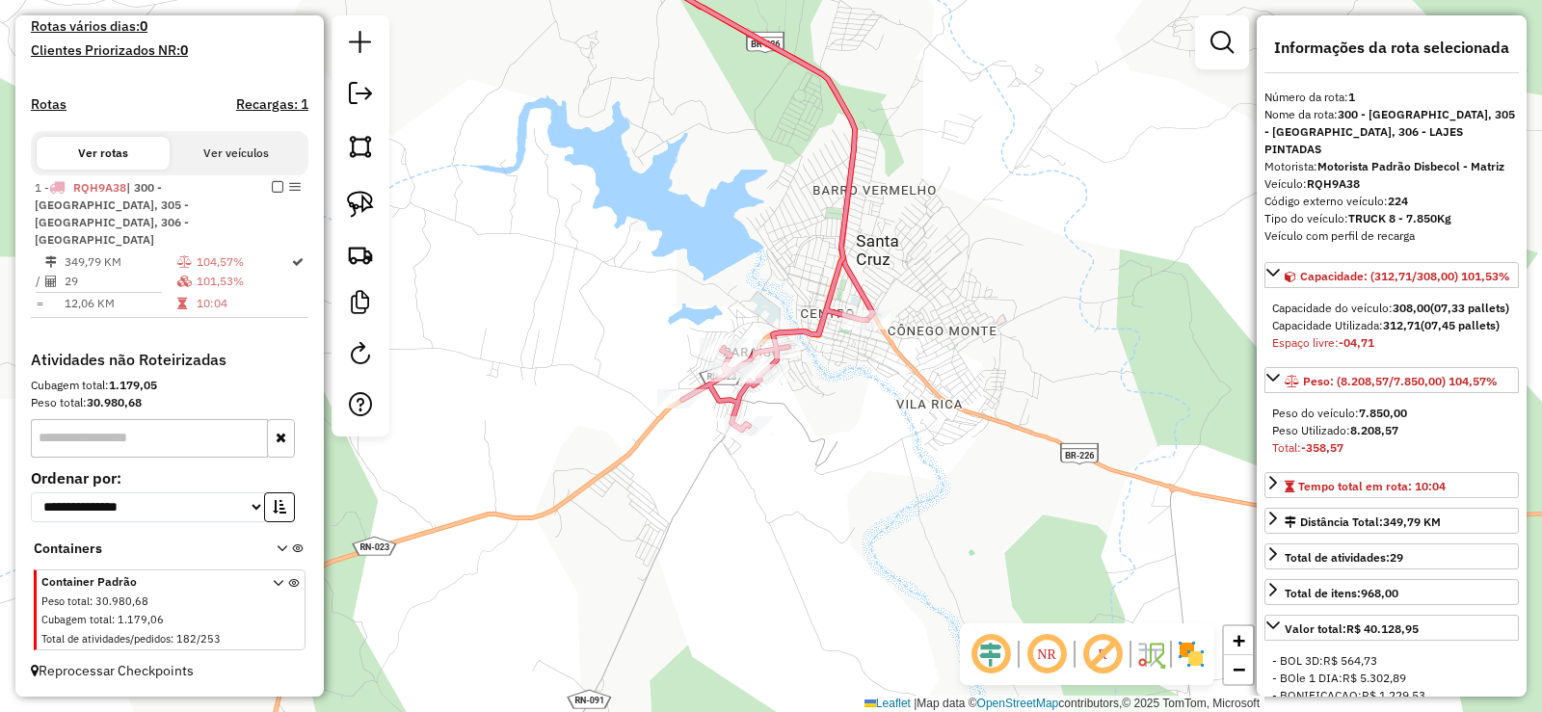
drag, startPoint x: 778, startPoint y: 401, endPoint x: 849, endPoint y: 370, distance: 77.7
click at [849, 370] on div "Janela de atendimento Grade de atendimento Capacidade Transportadoras Veículos …" at bounding box center [771, 356] width 1542 height 712
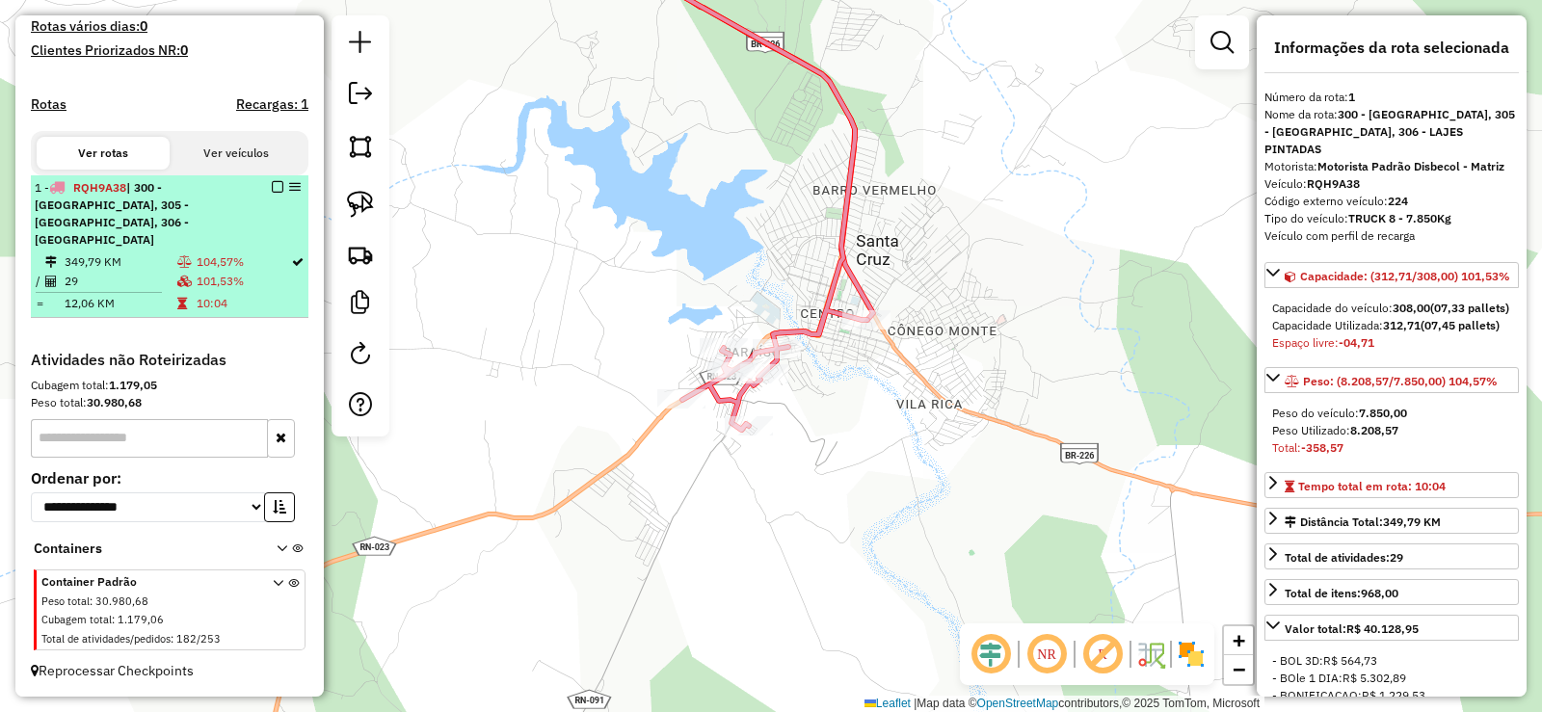
drag, startPoint x: 120, startPoint y: 255, endPoint x: 696, endPoint y: 247, distance: 575.3
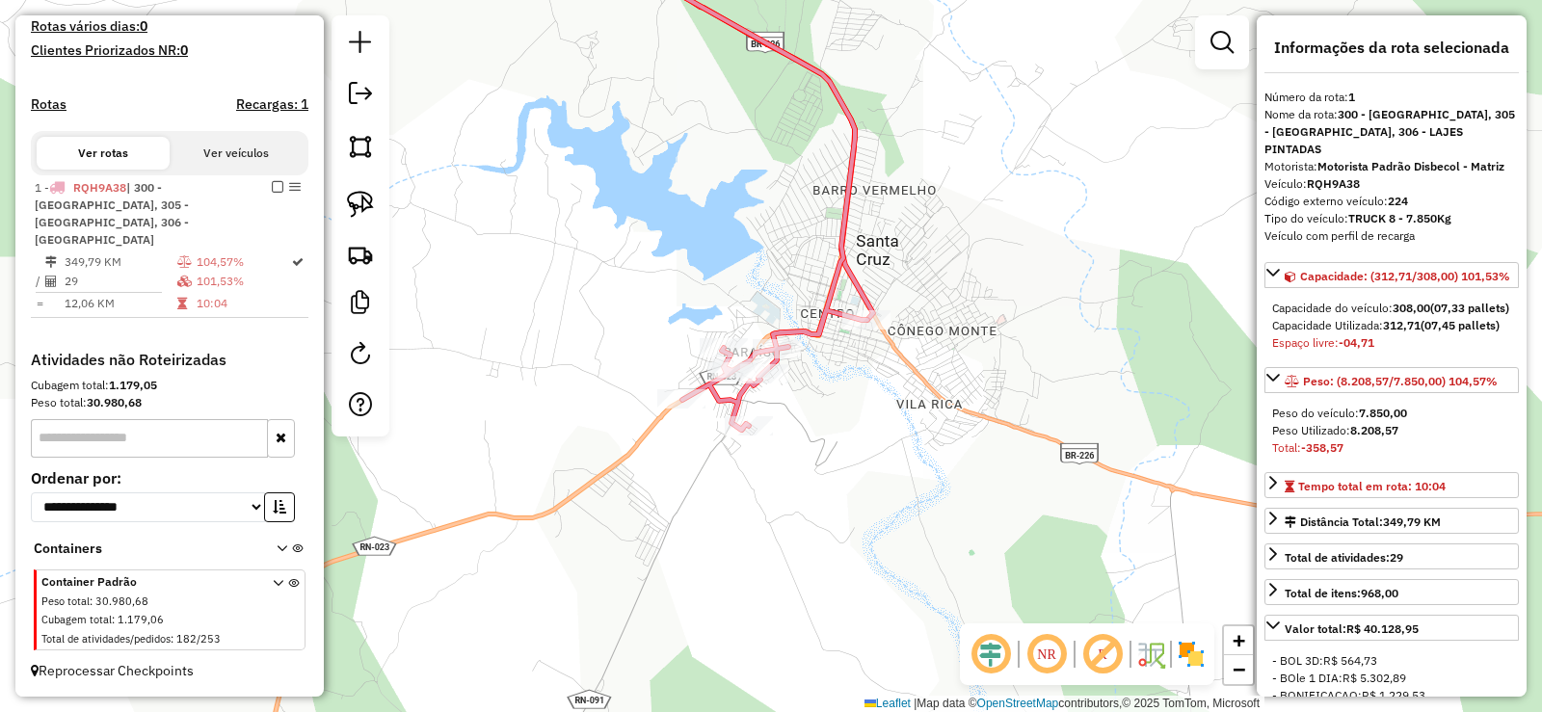
click at [120, 253] on td "349,79 KM" at bounding box center [120, 261] width 113 height 19
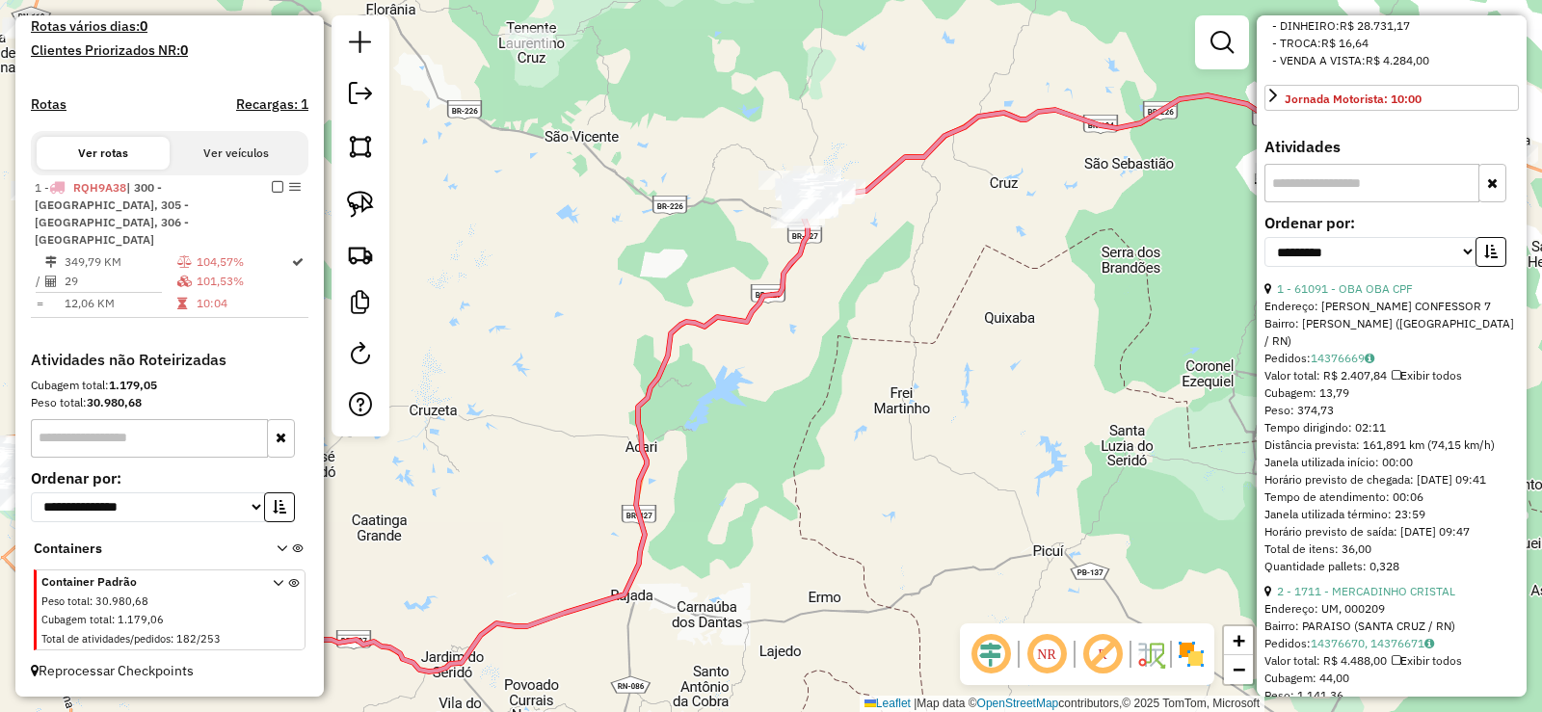
scroll to position [867, 0]
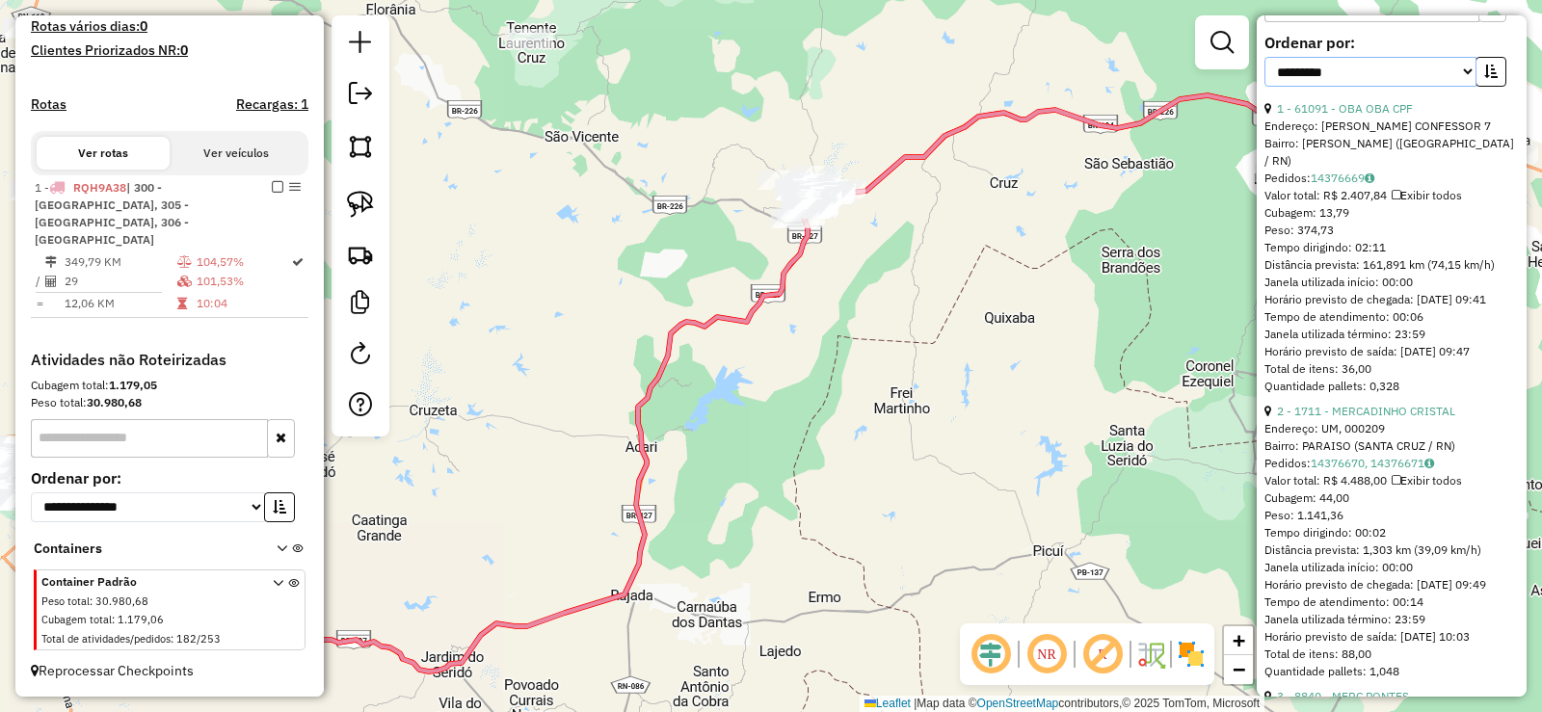
drag, startPoint x: 1457, startPoint y: 101, endPoint x: 1381, endPoint y: 115, distance: 77.3
click at [1456, 87] on select "**********" at bounding box center [1370, 72] width 212 height 30
select select "**********"
click at [1264, 87] on select "**********" at bounding box center [1370, 72] width 212 height 30
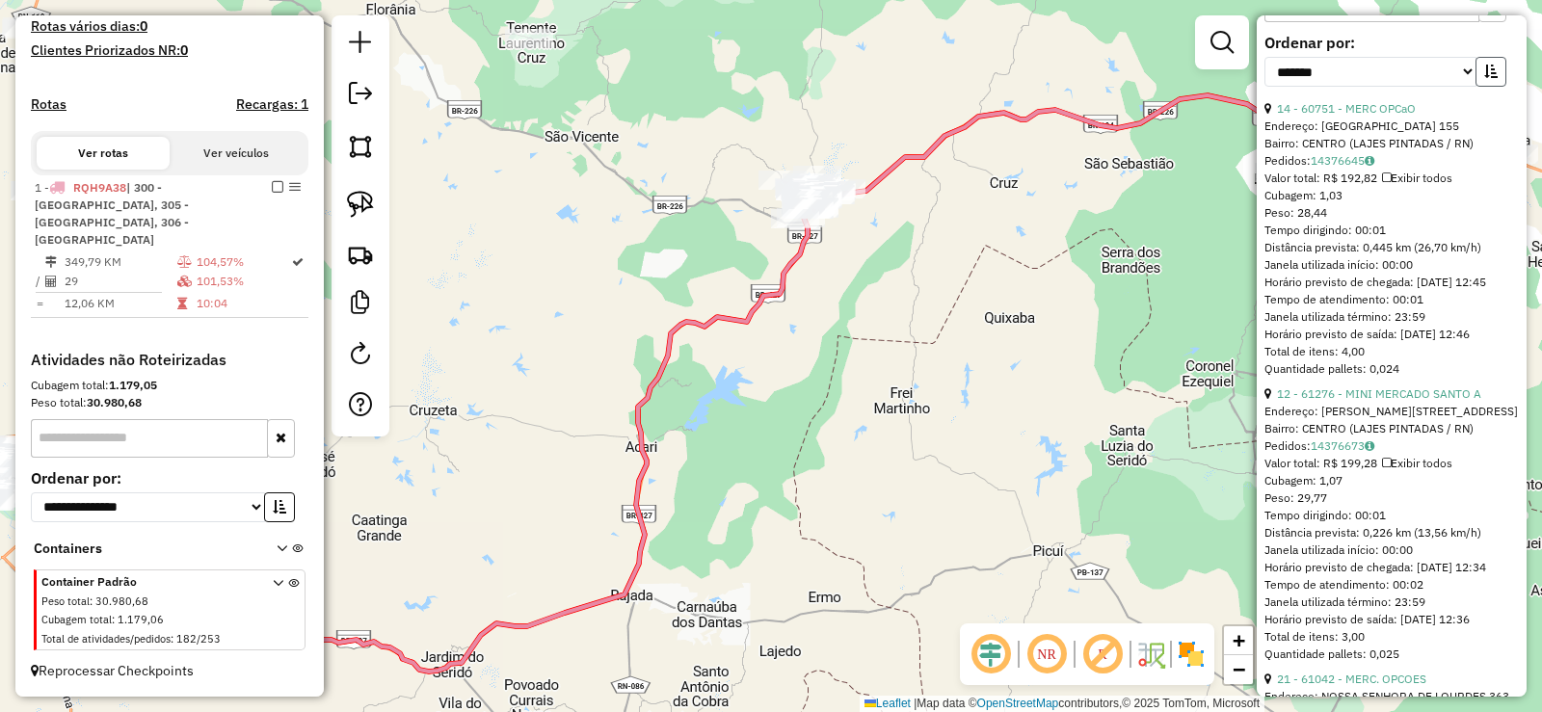
click at [1489, 78] on icon "button" at bounding box center [1490, 71] width 13 height 13
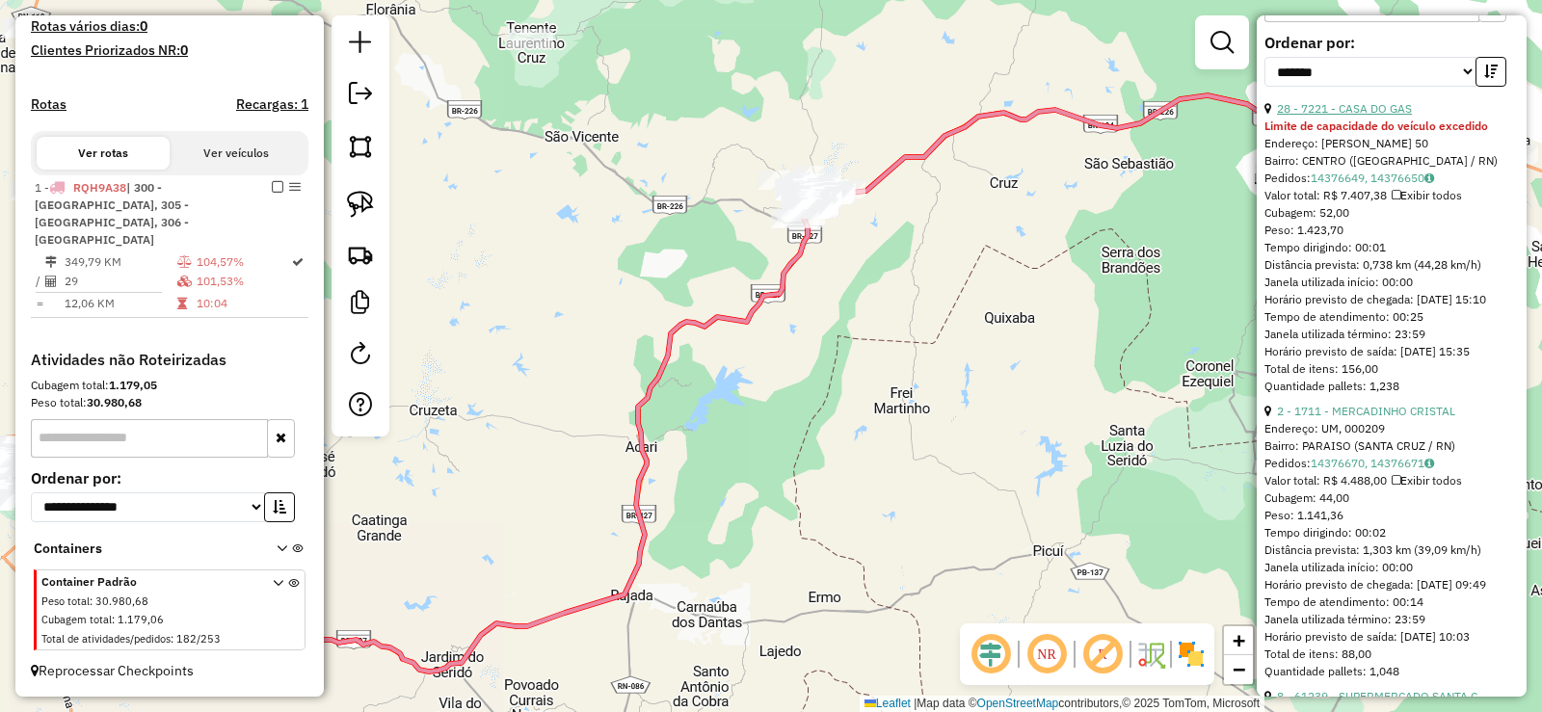
click at [1367, 116] on link "28 - 7221 - CASA DO GAS" at bounding box center [1344, 108] width 135 height 14
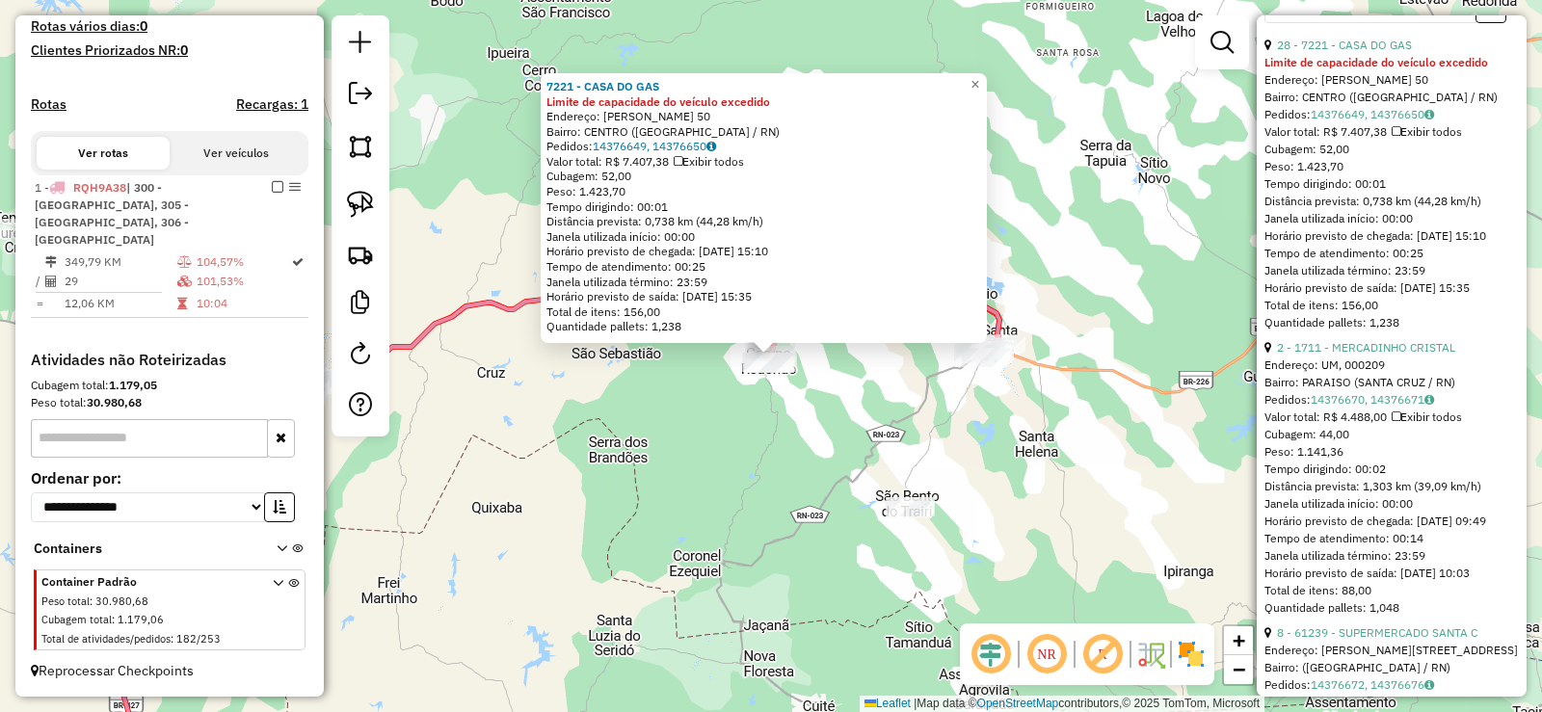
scroll to position [964, 0]
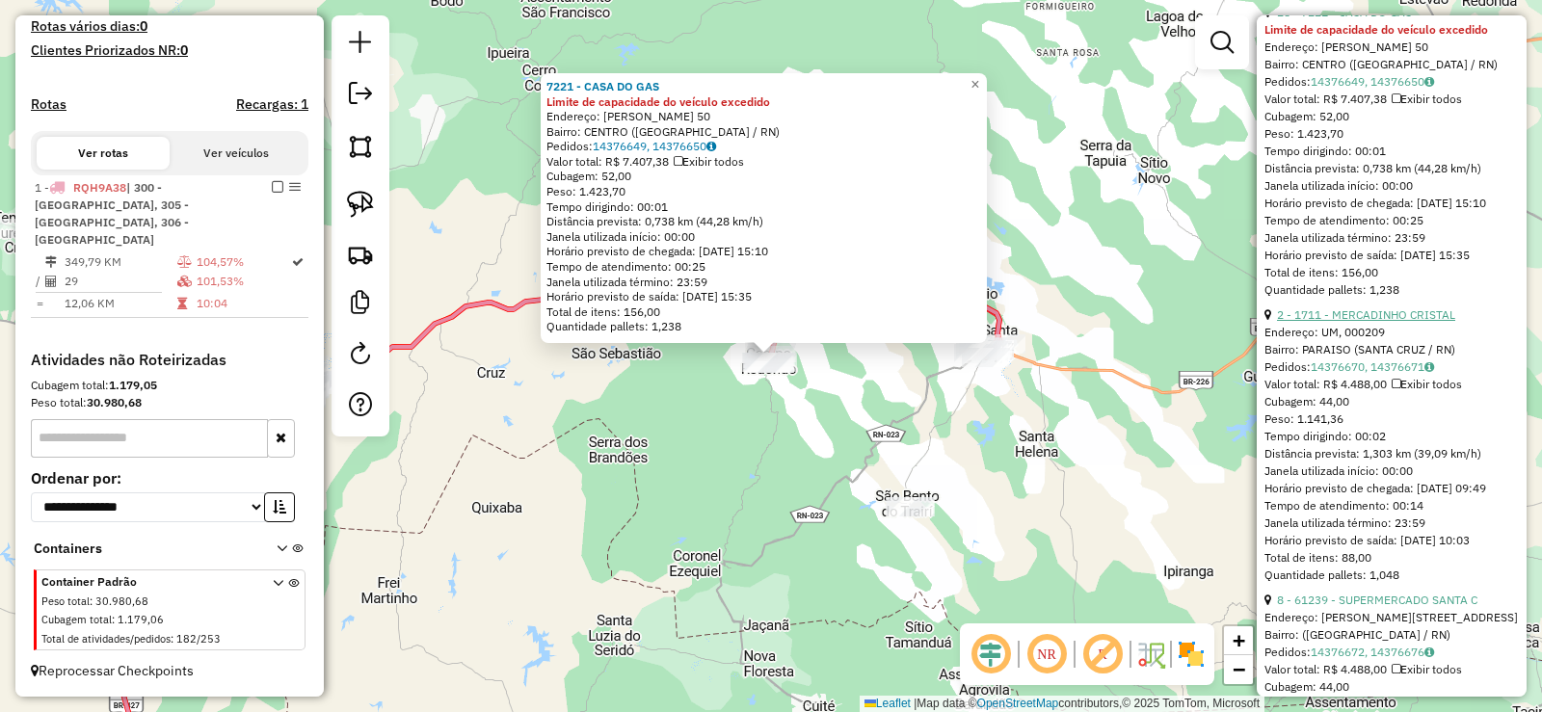
click at [1408, 322] on link "2 - 1711 - MERCADINHO CRISTAL" at bounding box center [1366, 314] width 178 height 14
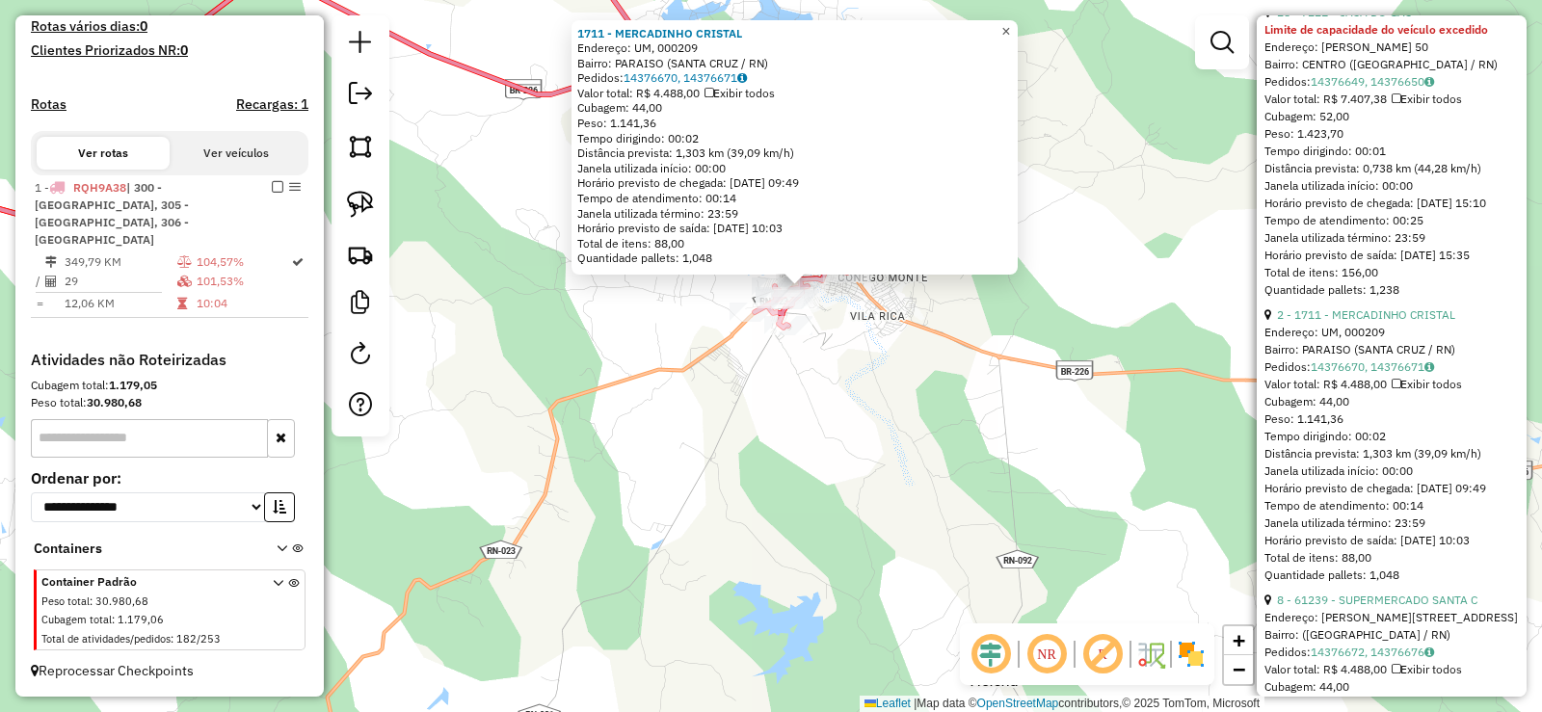
click at [1010, 28] on span "×" at bounding box center [1005, 31] width 9 height 16
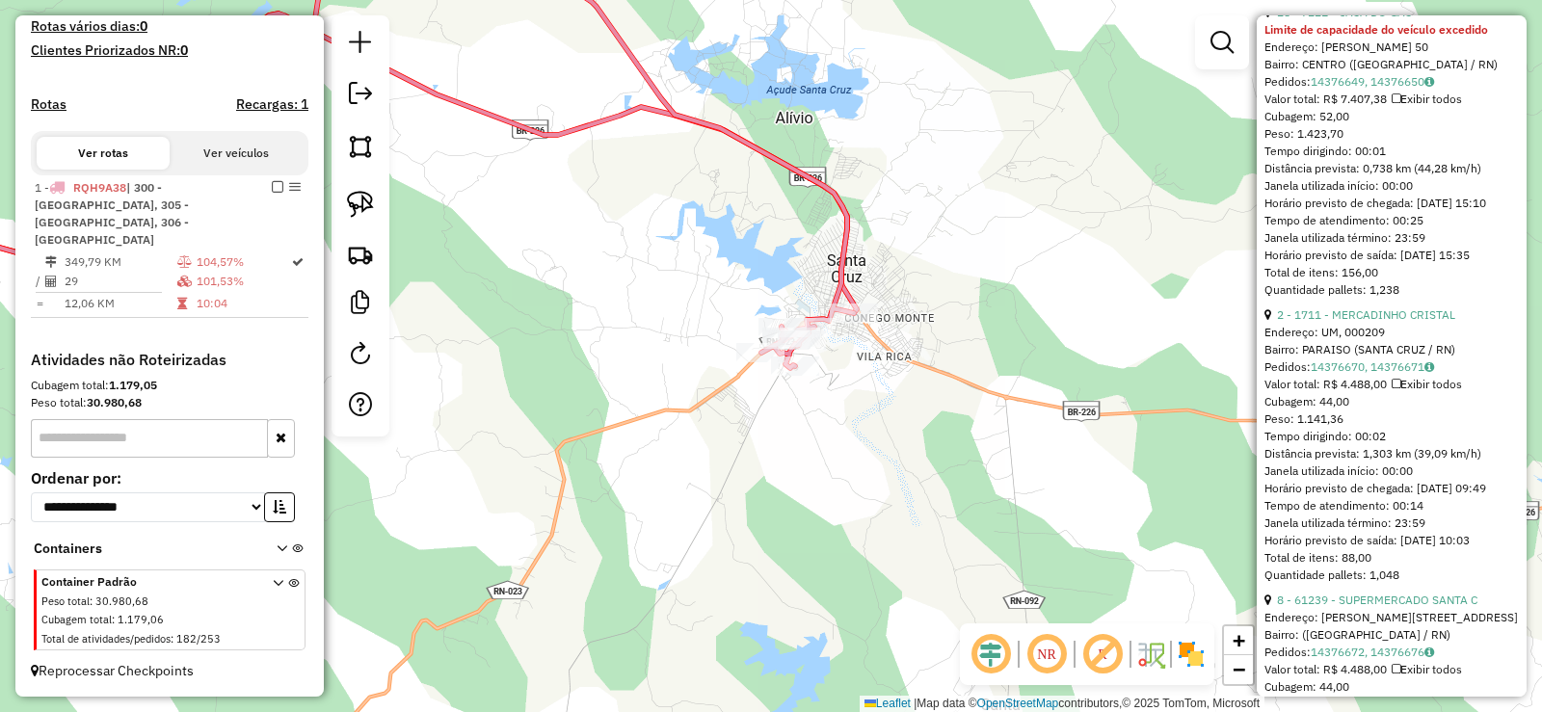
drag, startPoint x: 939, startPoint y: 281, endPoint x: 955, endPoint y: 345, distance: 65.7
click at [955, 345] on div "Janela de atendimento Grade de atendimento Capacidade Transportadoras Veículos …" at bounding box center [771, 356] width 1542 height 712
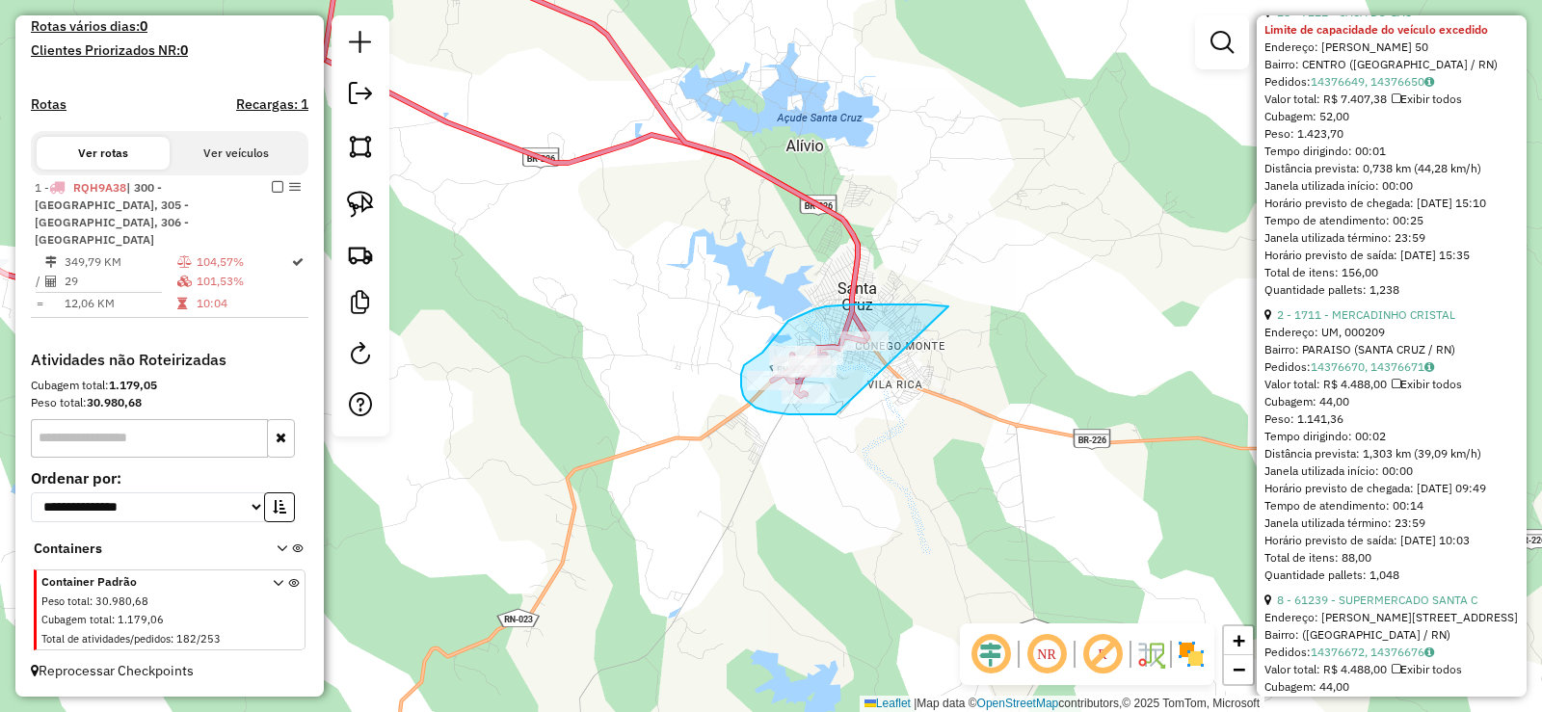
drag, startPoint x: 946, startPoint y: 306, endPoint x: 872, endPoint y: 389, distance: 111.2
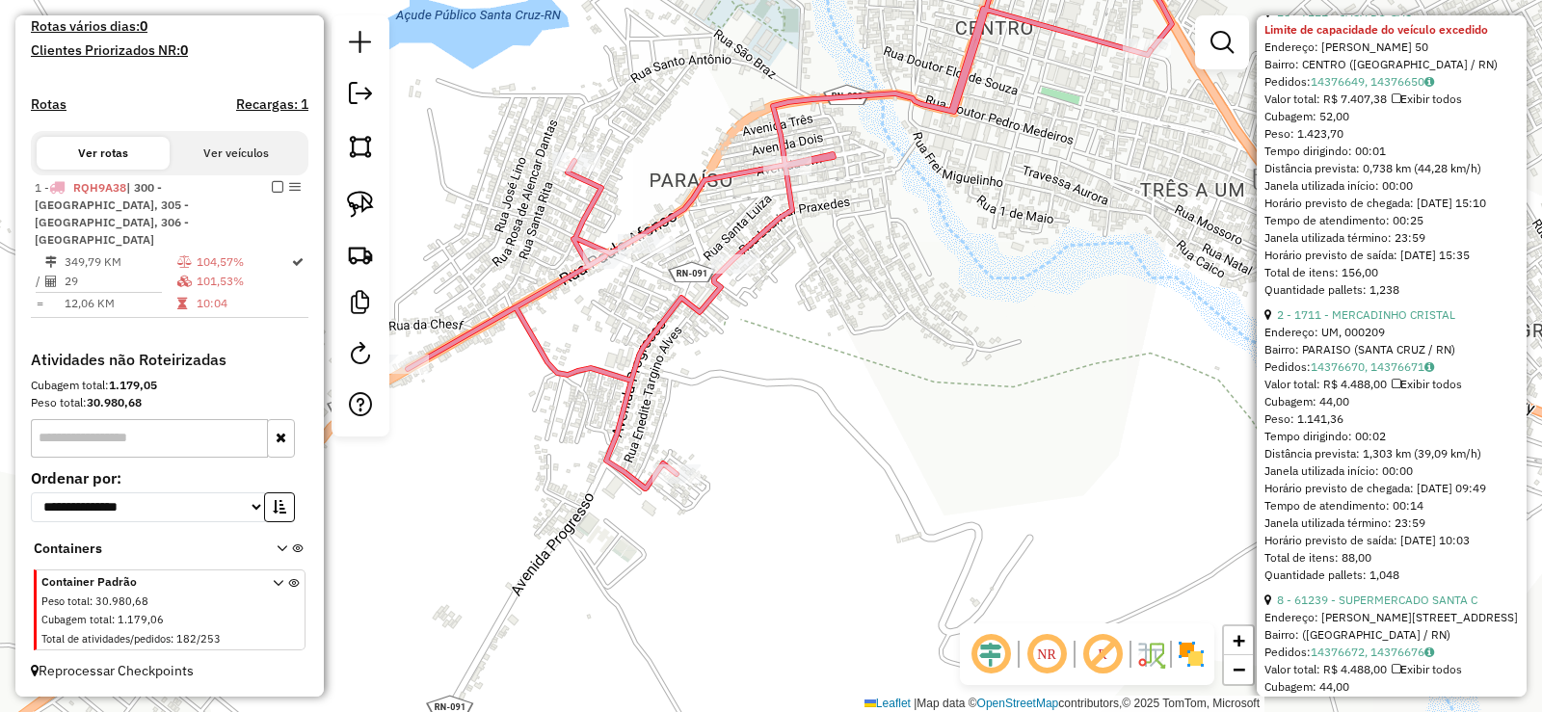
drag, startPoint x: 787, startPoint y: 346, endPoint x: 937, endPoint y: 358, distance: 149.8
click at [938, 358] on div "Janela de atendimento Grade de atendimento Capacidade Transportadoras Veículos …" at bounding box center [771, 356] width 1542 height 712
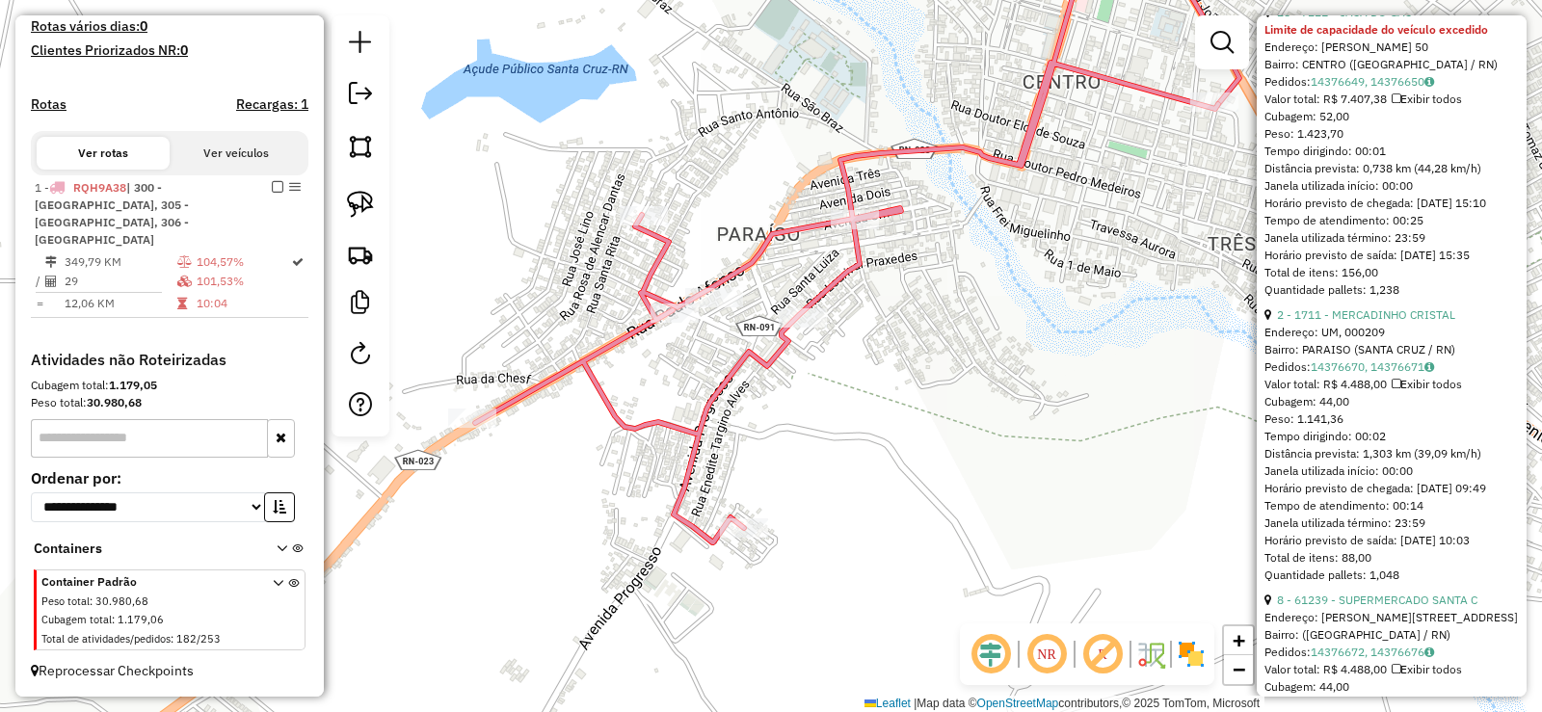
drag, startPoint x: 963, startPoint y: 300, endPoint x: 840, endPoint y: 361, distance: 137.0
click at [840, 361] on div "Janela de atendimento Grade de atendimento Capacidade Transportadoras Veículos …" at bounding box center [771, 356] width 1542 height 712
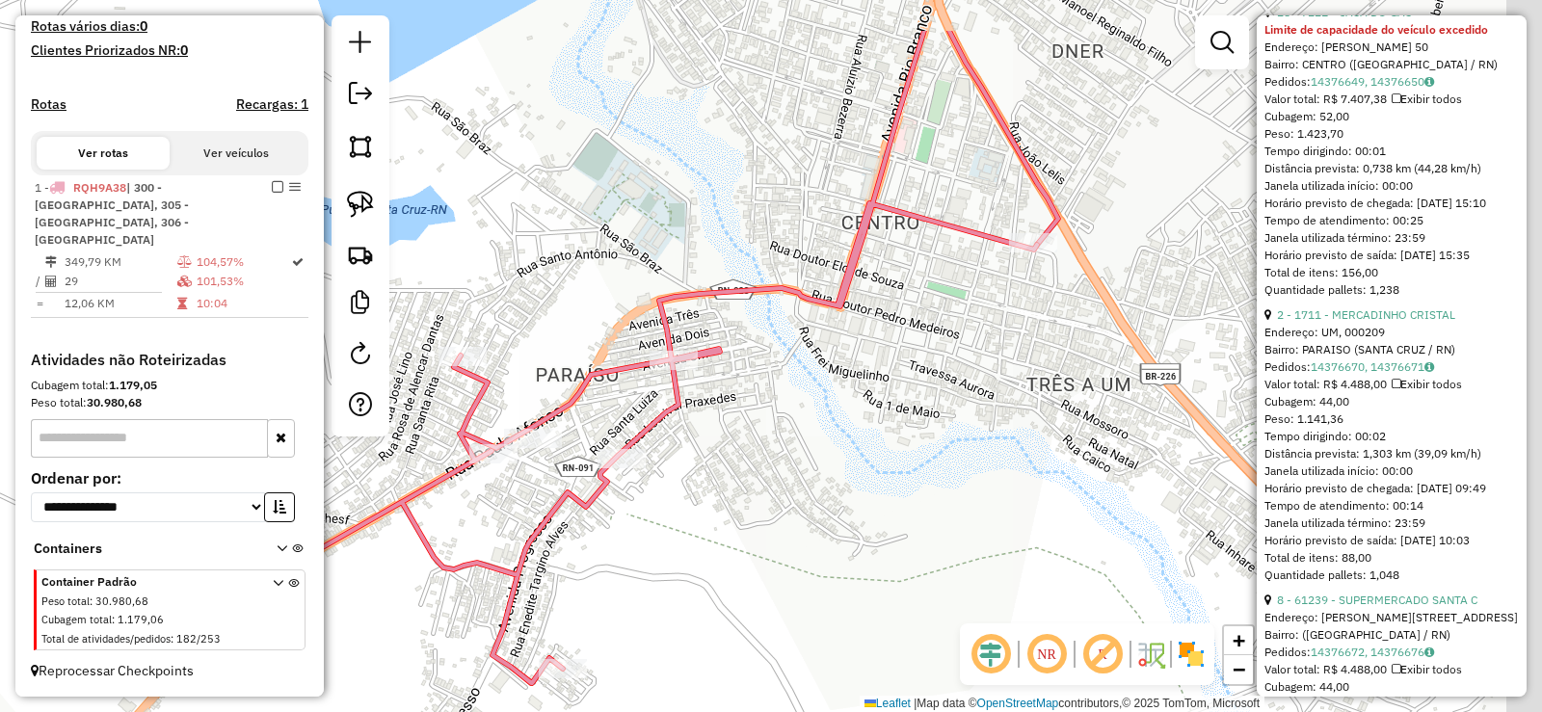
drag, startPoint x: 1069, startPoint y: 246, endPoint x: 916, endPoint y: 351, distance: 185.0
click at [916, 351] on div "Janela de atendimento Grade de atendimento Capacidade Transportadoras Veículos …" at bounding box center [771, 356] width 1542 height 712
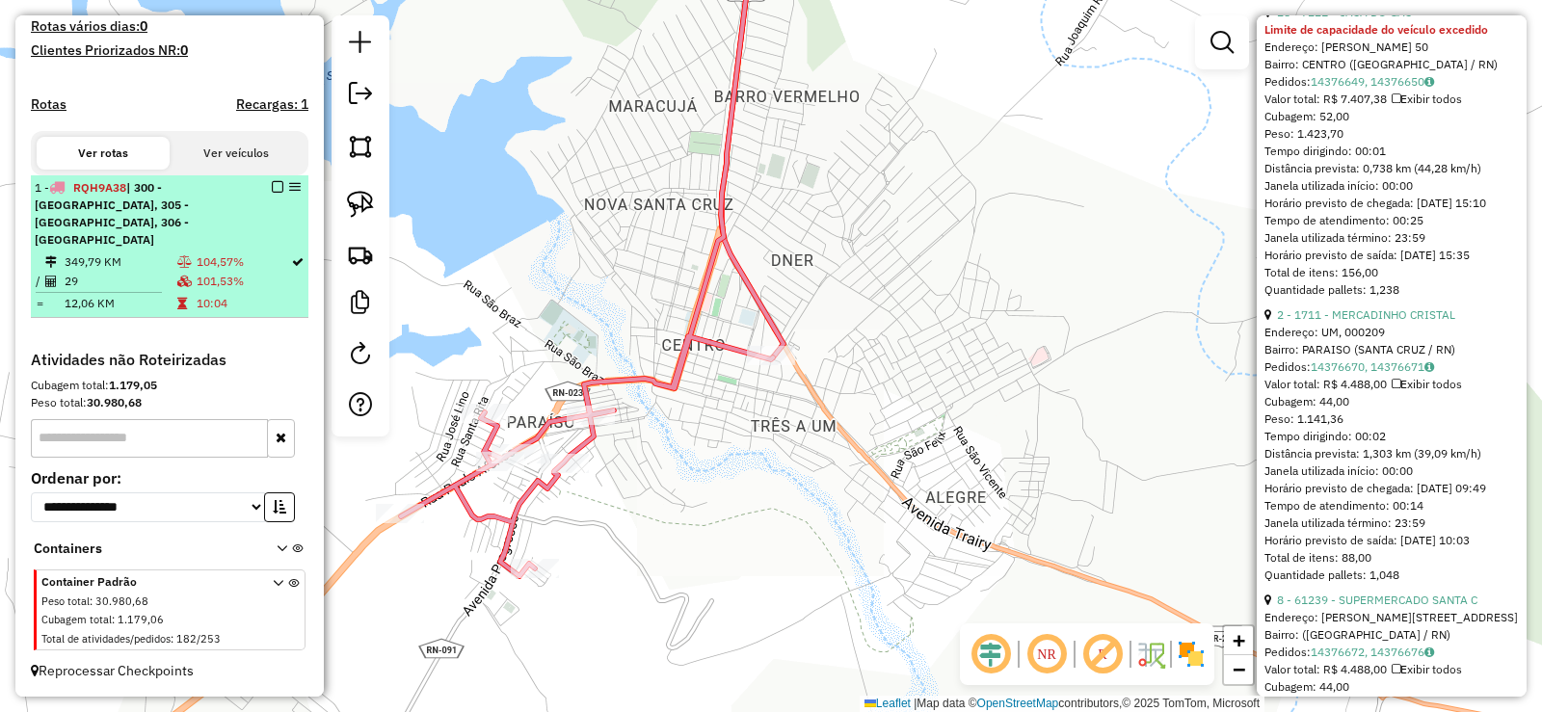
click at [252, 277] on td "101,53%" at bounding box center [243, 281] width 94 height 19
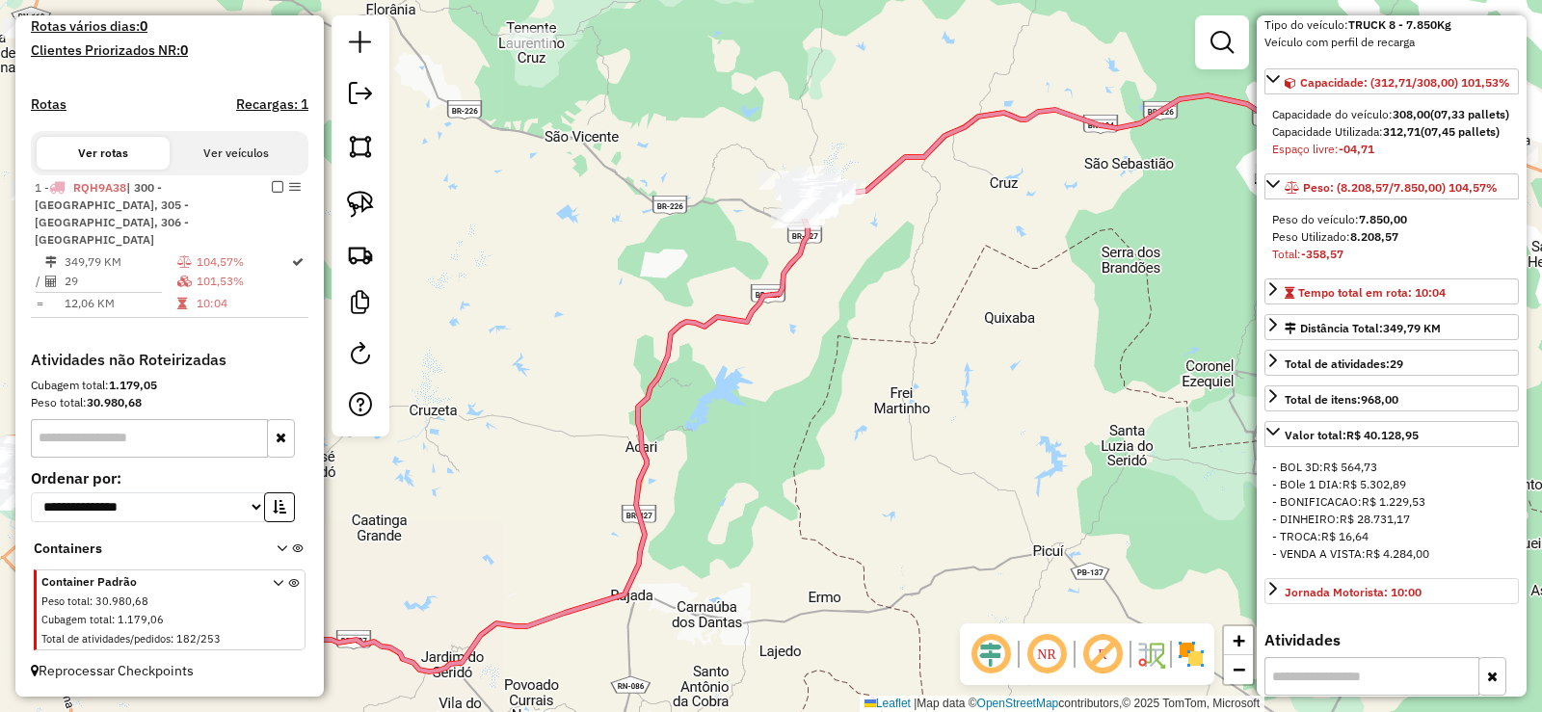
scroll to position [193, 0]
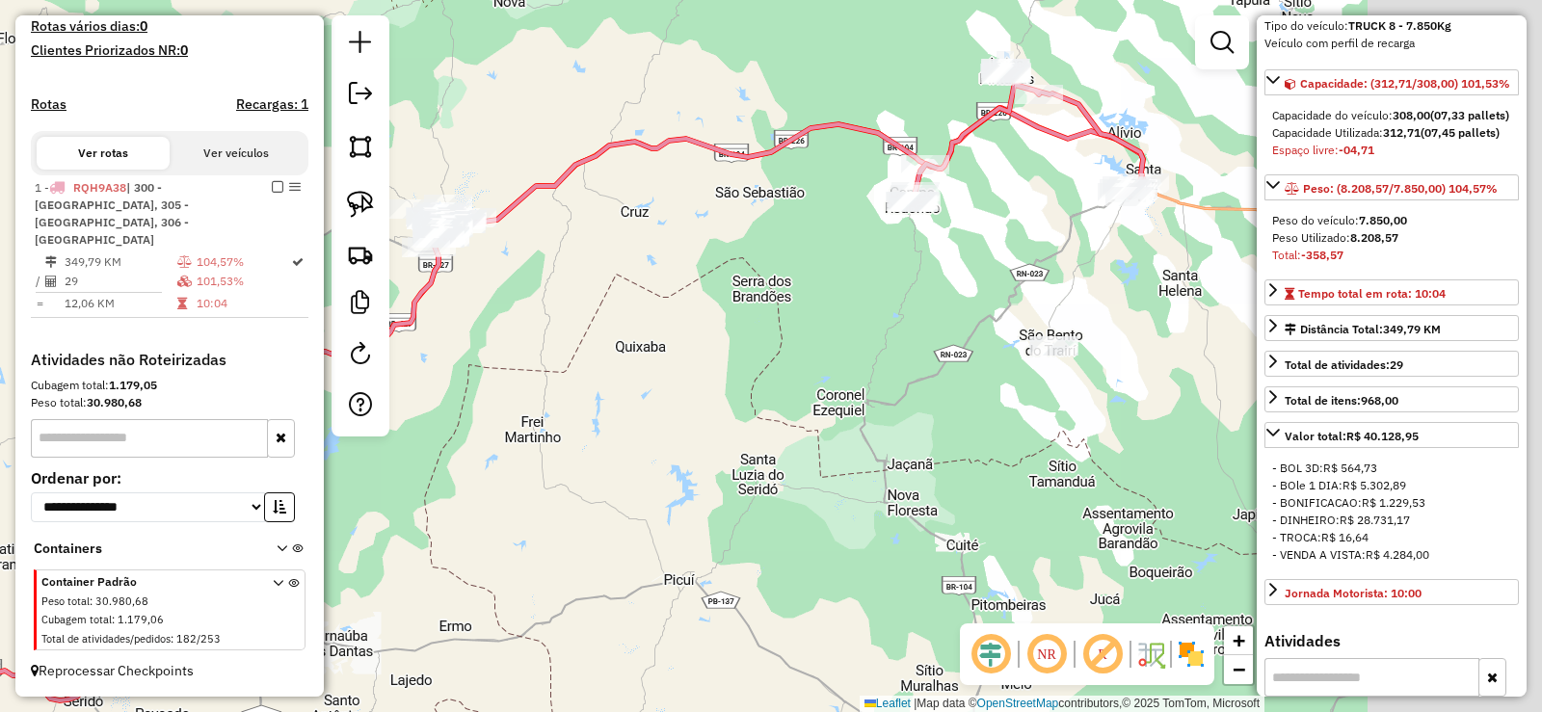
drag, startPoint x: 1069, startPoint y: 278, endPoint x: 678, endPoint y: 307, distance: 391.3
click at [679, 307] on div "Janela de atendimento Grade de atendimento Capacidade Transportadoras Veículos …" at bounding box center [771, 356] width 1542 height 712
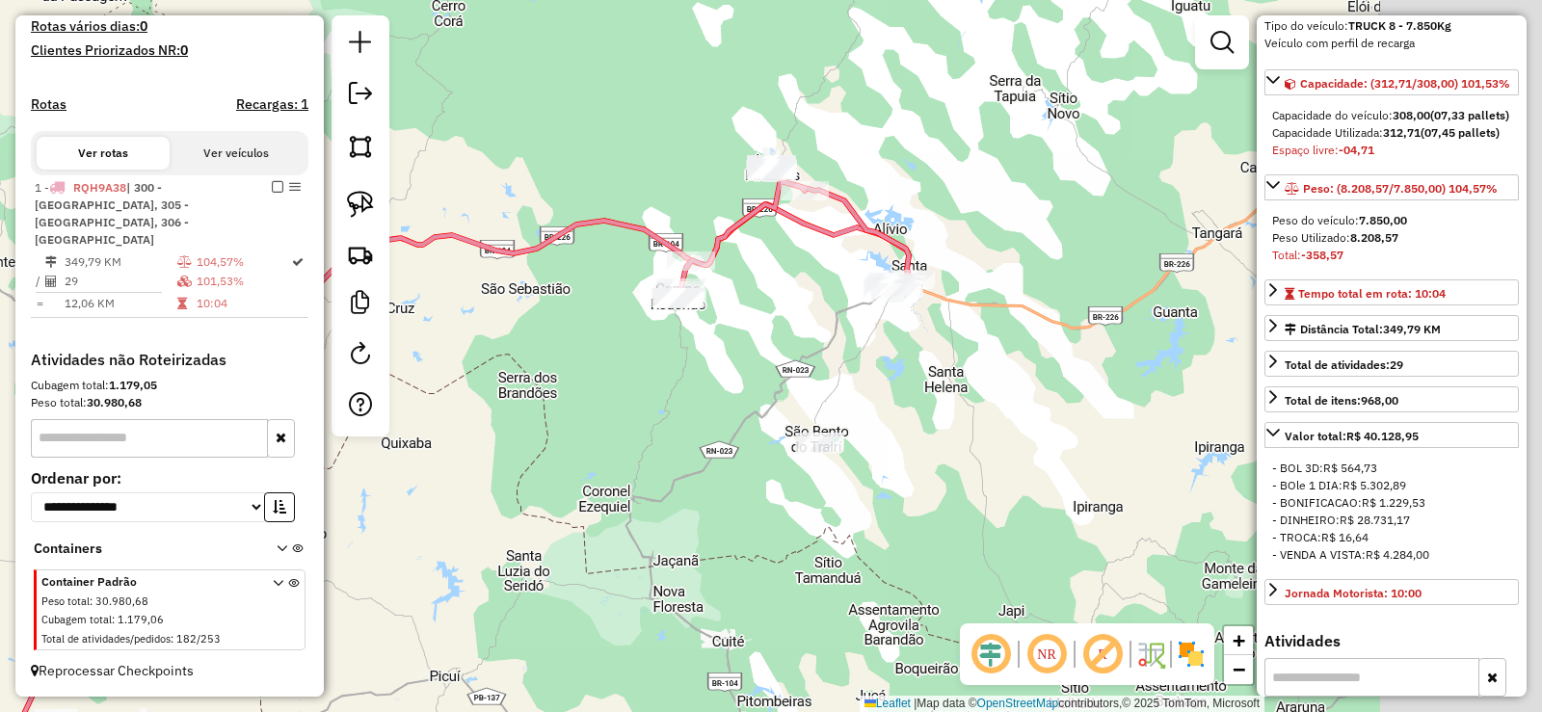
drag, startPoint x: 1077, startPoint y: 297, endPoint x: 833, endPoint y: 408, distance: 268.7
click at [833, 408] on div "Janela de atendimento Grade de atendimento Capacidade Transportadoras Veículos …" at bounding box center [771, 356] width 1542 height 712
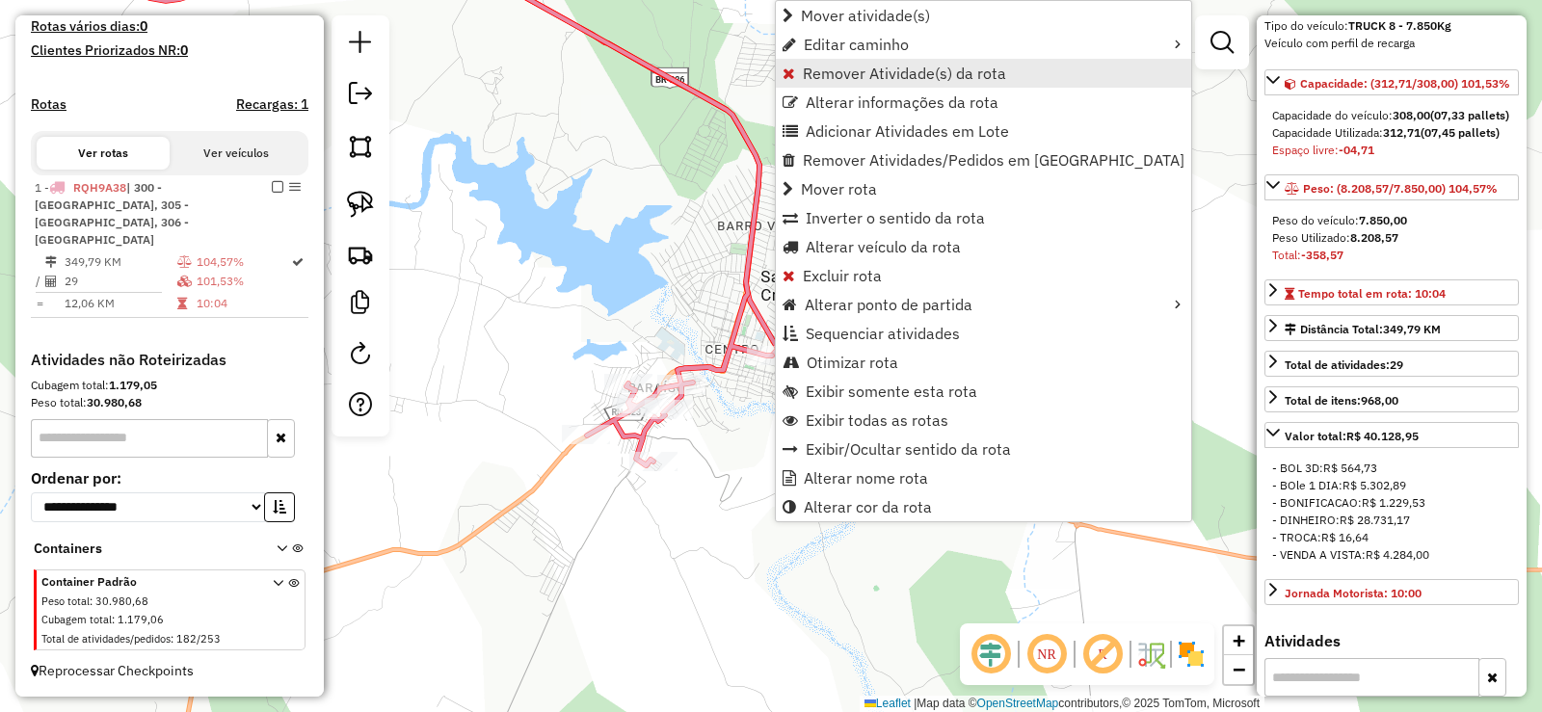
click at [851, 73] on span "Remover Atividade(s) da rota" at bounding box center [904, 73] width 203 height 15
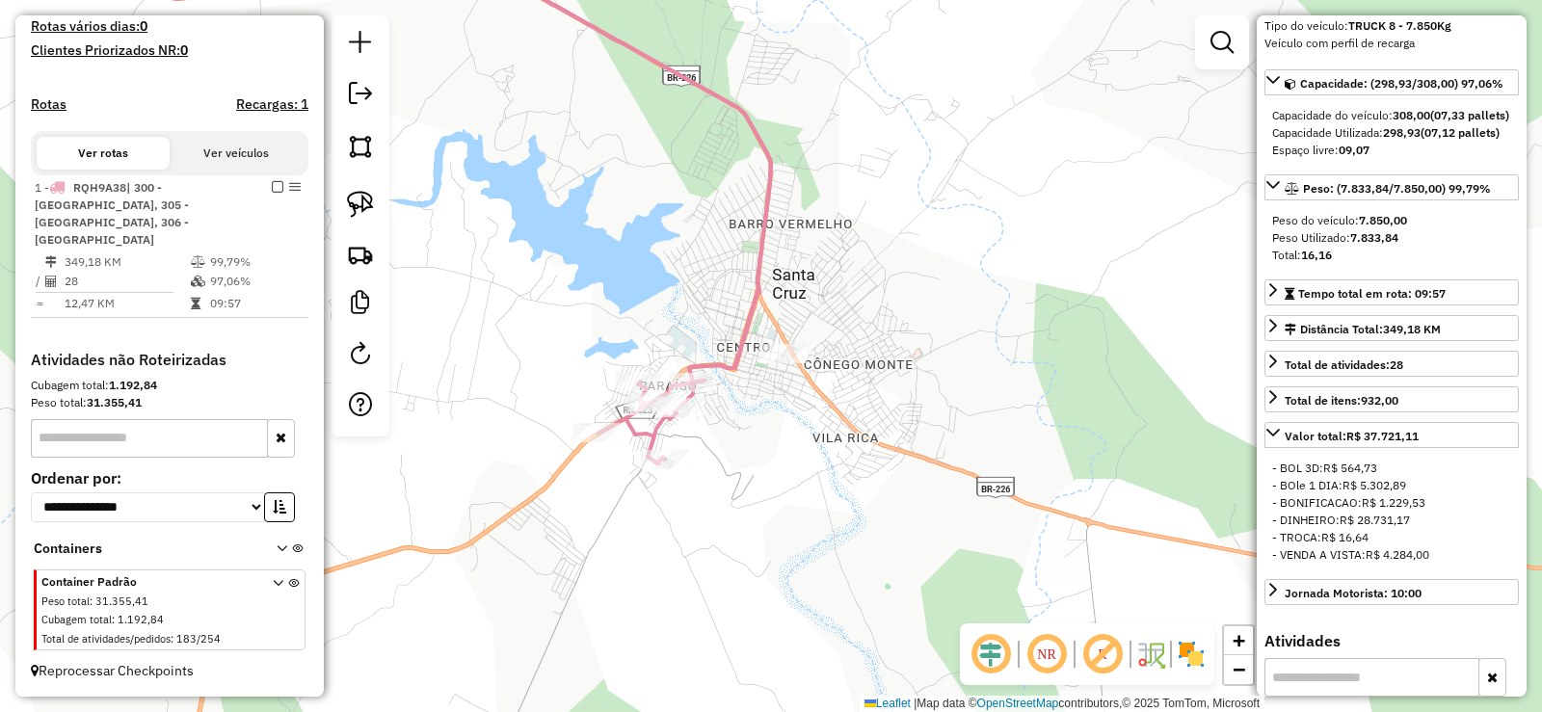
drag, startPoint x: 567, startPoint y: 282, endPoint x: 780, endPoint y: 272, distance: 213.2
click at [776, 272] on div "Janela de atendimento Grade de atendimento Capacidade Transportadoras Veículos …" at bounding box center [771, 356] width 1542 height 712
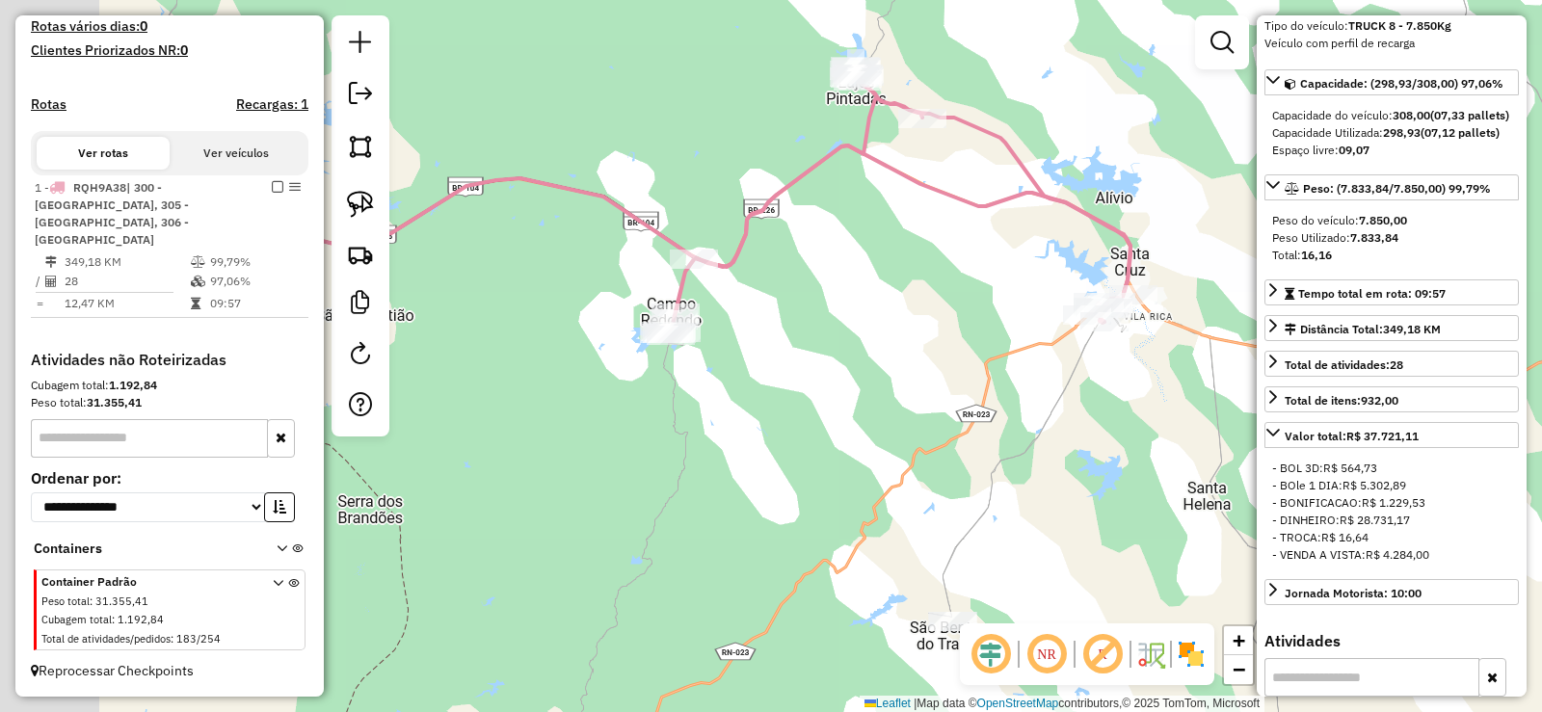
drag, startPoint x: 616, startPoint y: 325, endPoint x: 923, endPoint y: 325, distance: 307.4
click at [923, 325] on div "Janela de atendimento Grade de atendimento Capacidade Transportadoras Veículos …" at bounding box center [771, 356] width 1542 height 712
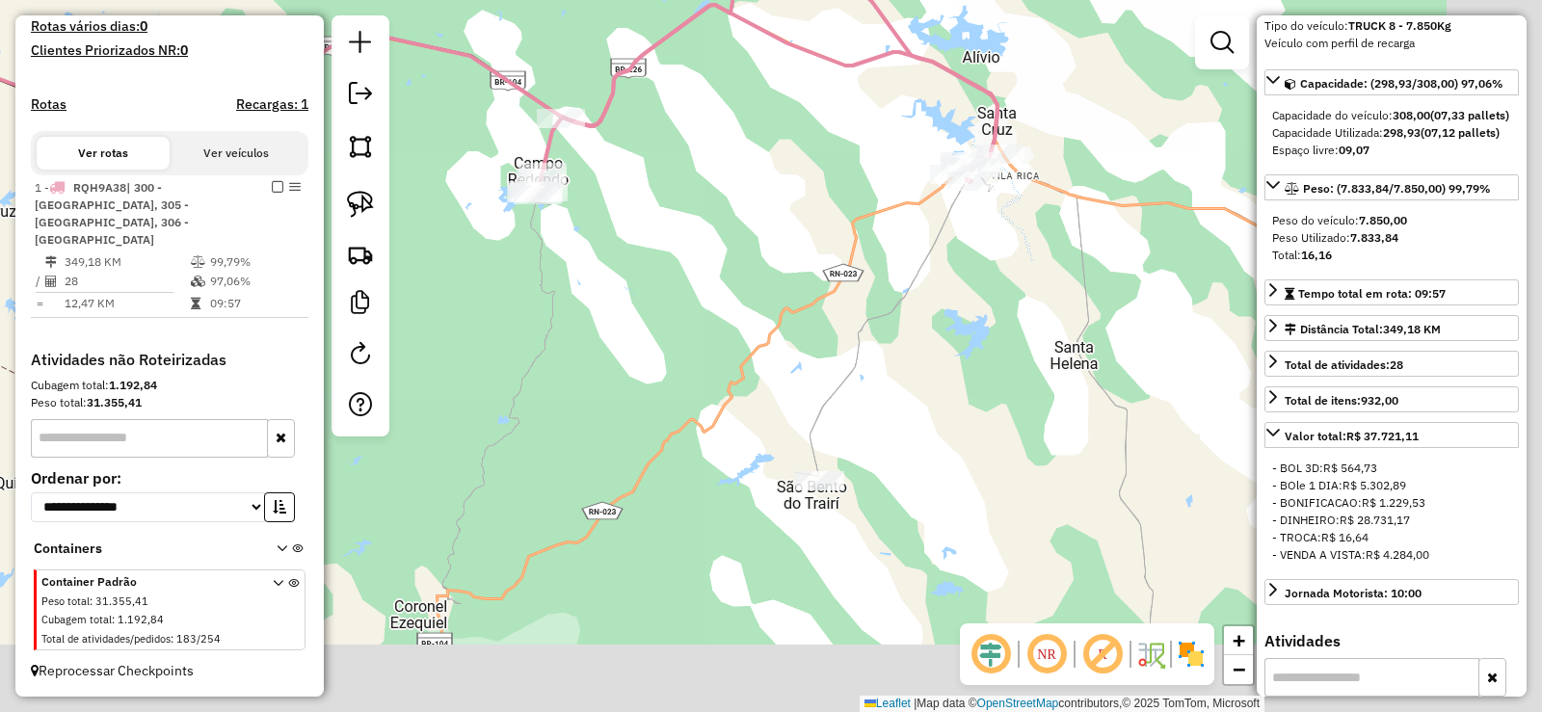
drag, startPoint x: 952, startPoint y: 436, endPoint x: 818, endPoint y: 309, distance: 184.1
click at [818, 309] on div "Janela de atendimento Grade de atendimento Capacidade Transportadoras Veículos …" at bounding box center [771, 356] width 1542 height 712
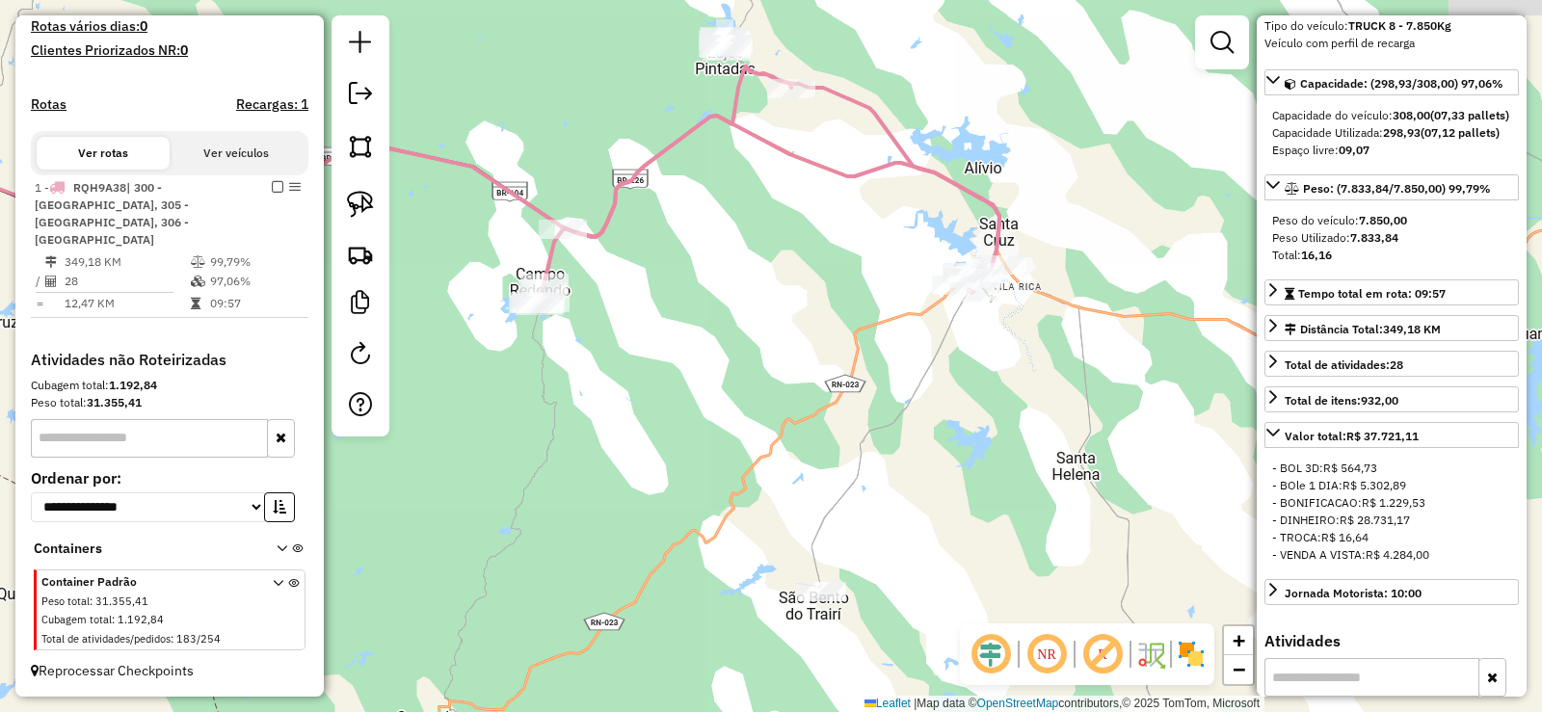
drag, startPoint x: 827, startPoint y: 253, endPoint x: 862, endPoint y: 393, distance: 144.2
click at [849, 392] on div "Janela de atendimento Grade de atendimento Capacidade Transportadoras Veículos …" at bounding box center [771, 356] width 1542 height 712
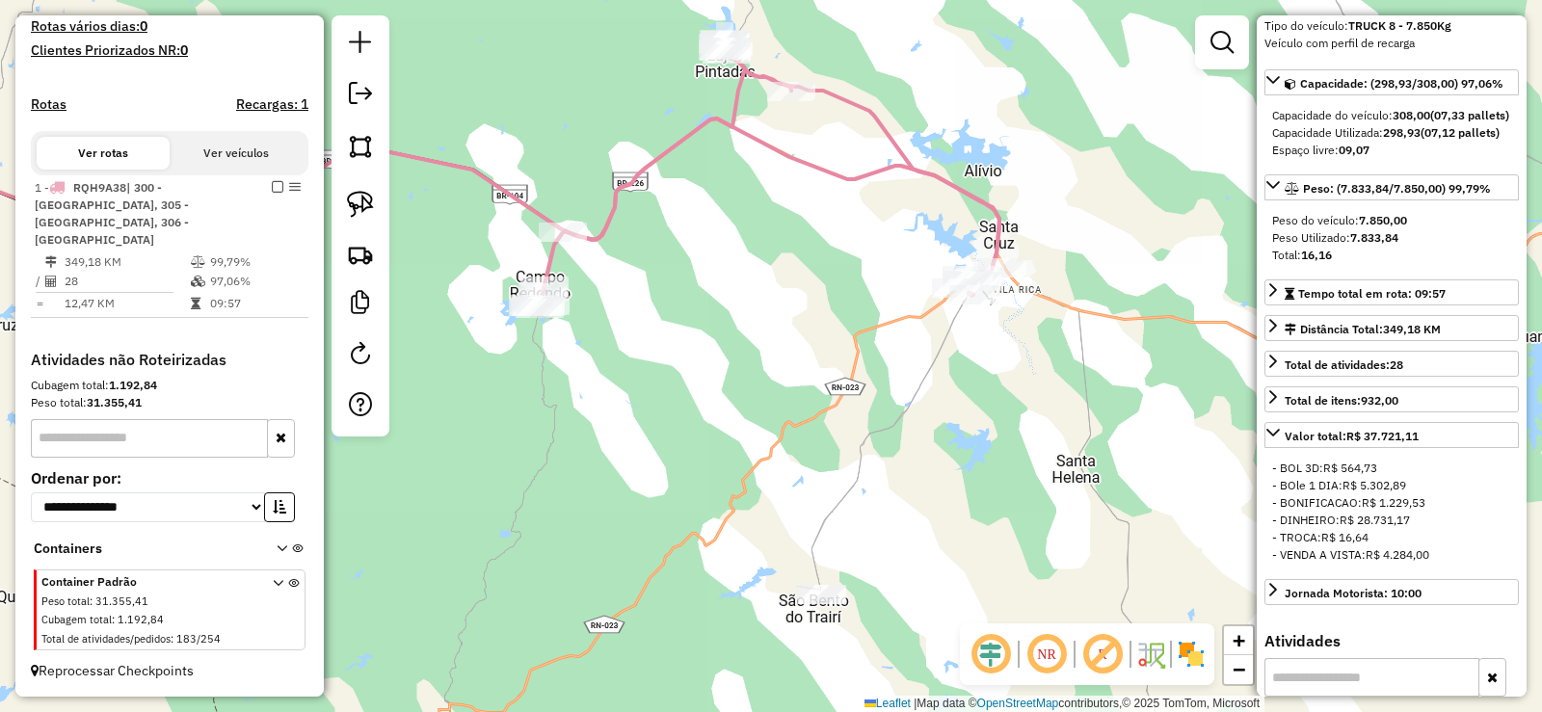
drag, startPoint x: 681, startPoint y: 393, endPoint x: 1053, endPoint y: 355, distance: 374.0
click at [1053, 355] on div "Janela de atendimento Grade de atendimento Capacidade Transportadoras Veículos …" at bounding box center [771, 356] width 1542 height 712
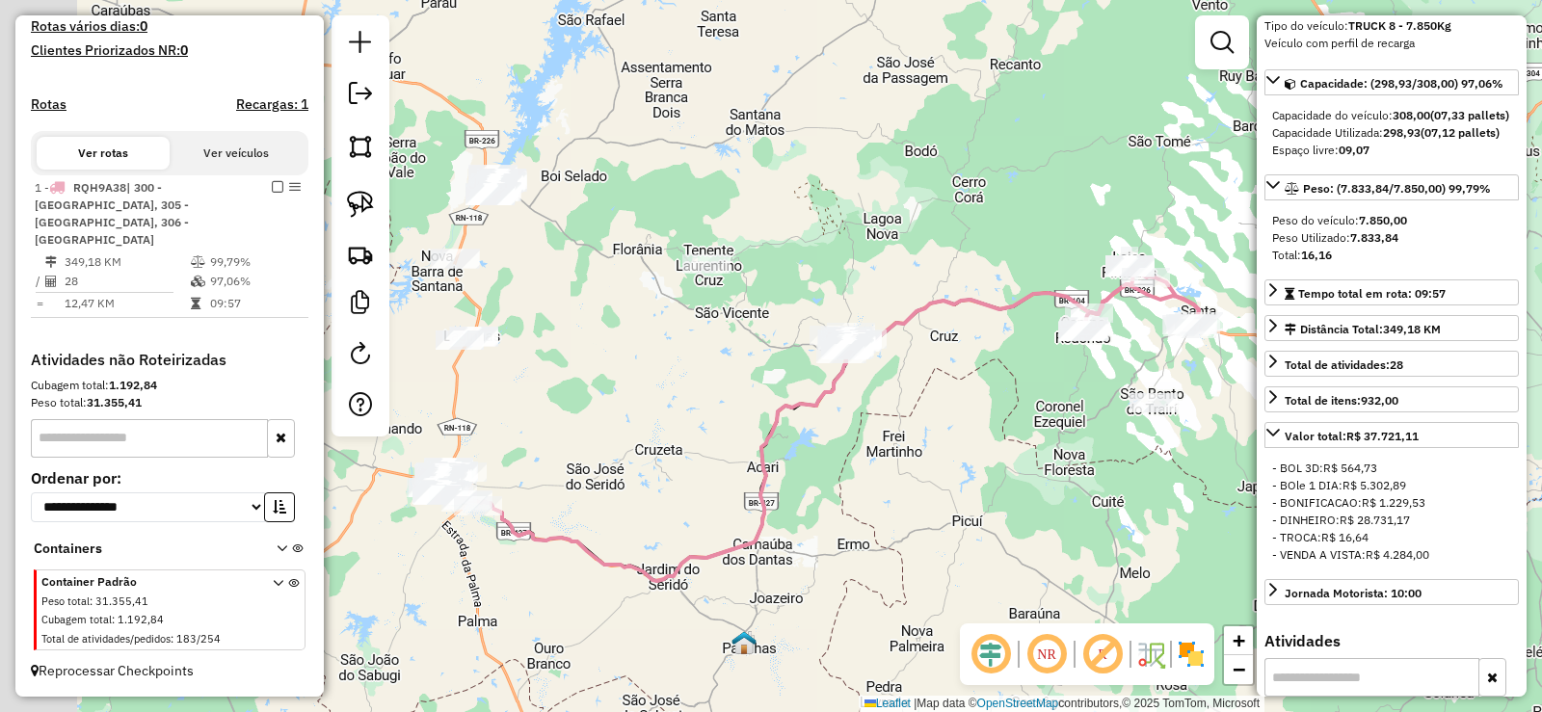
click at [914, 371] on div "Janela de atendimento Grade de atendimento Capacidade Transportadoras Veículos …" at bounding box center [771, 356] width 1542 height 712
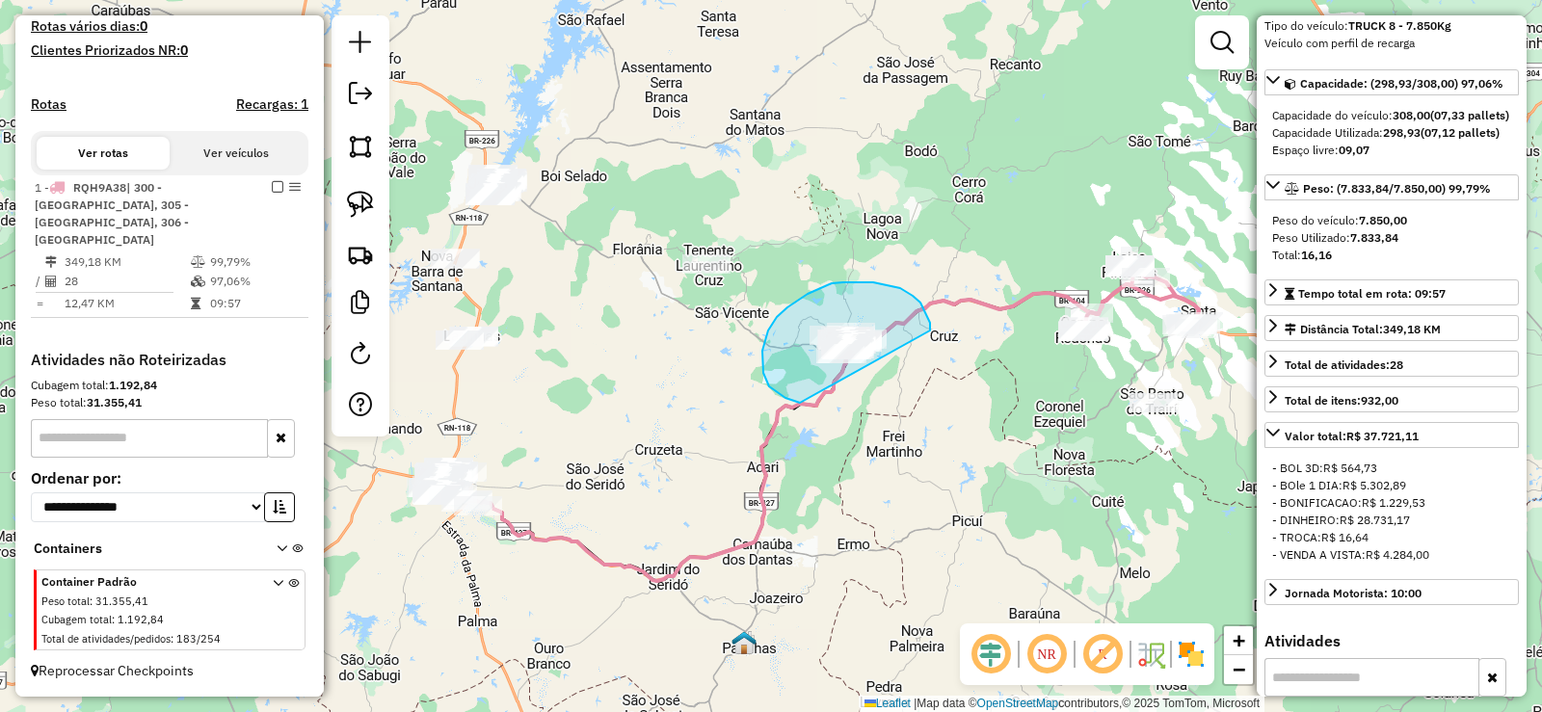
drag, startPoint x: 913, startPoint y: 296, endPoint x: 890, endPoint y: 411, distance: 117.7
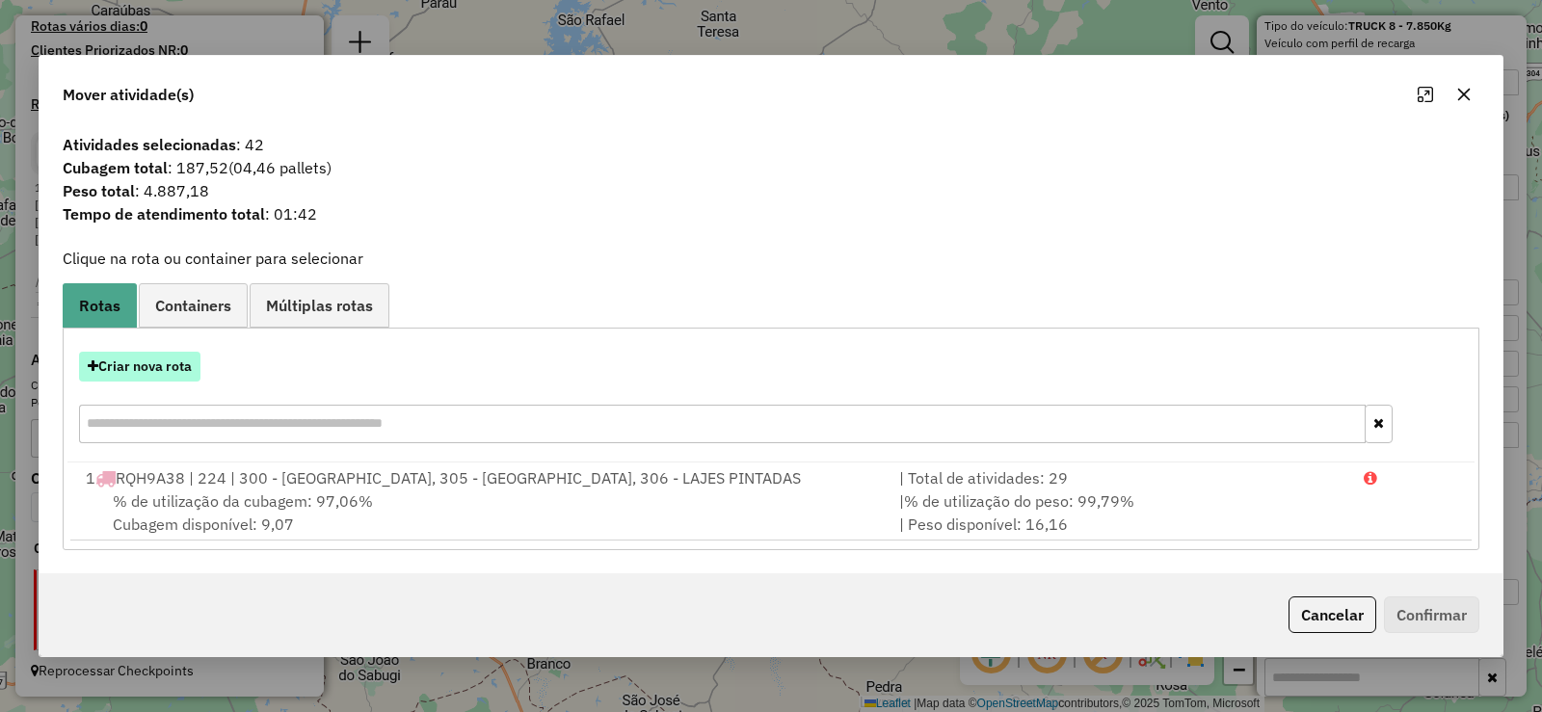
click at [163, 370] on button "Criar nova rota" at bounding box center [139, 367] width 121 height 30
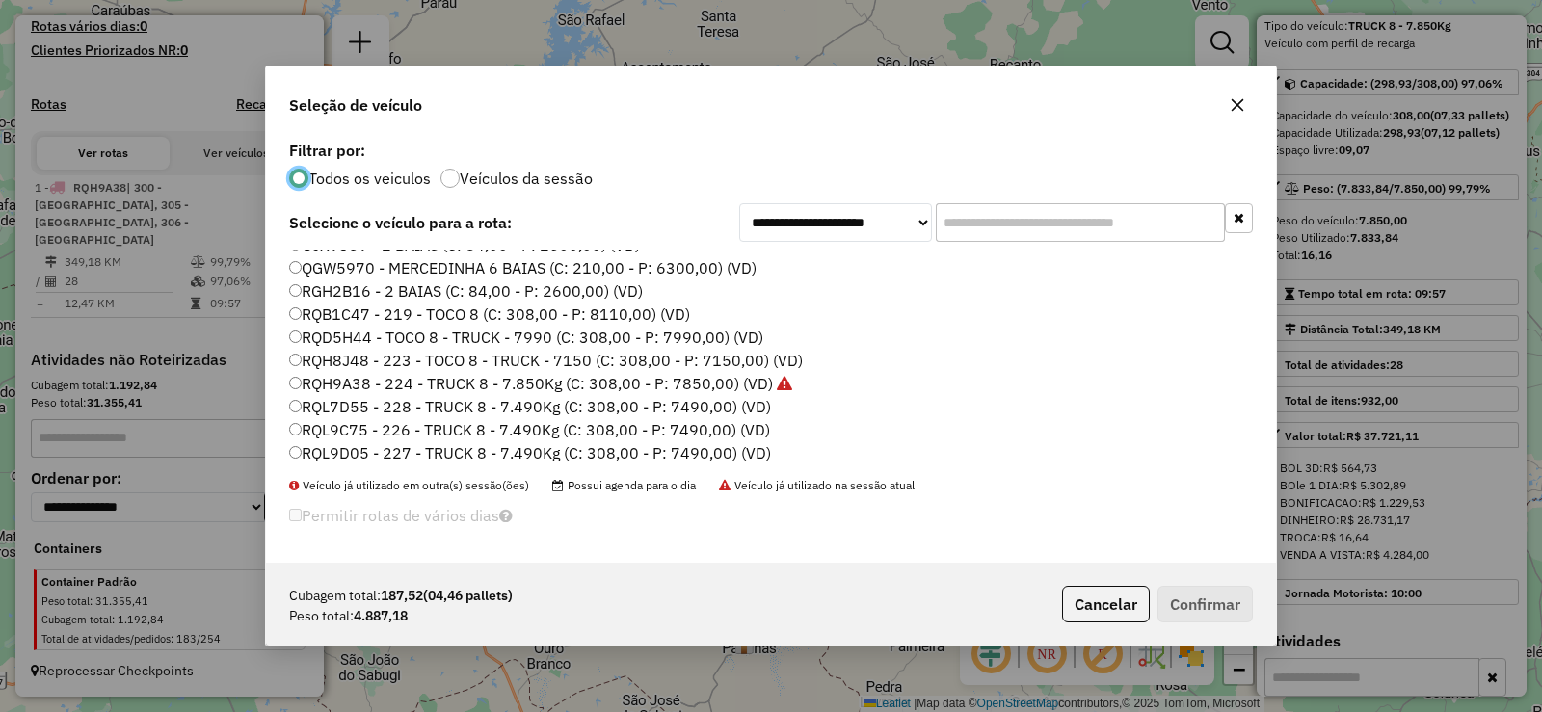
scroll to position [227, 0]
click at [438, 445] on label "RQL9D05 - 227 - TRUCK 8 - 7.490Kg (C: 308,00 - P: 7490,00) (VD)" at bounding box center [530, 448] width 482 height 23
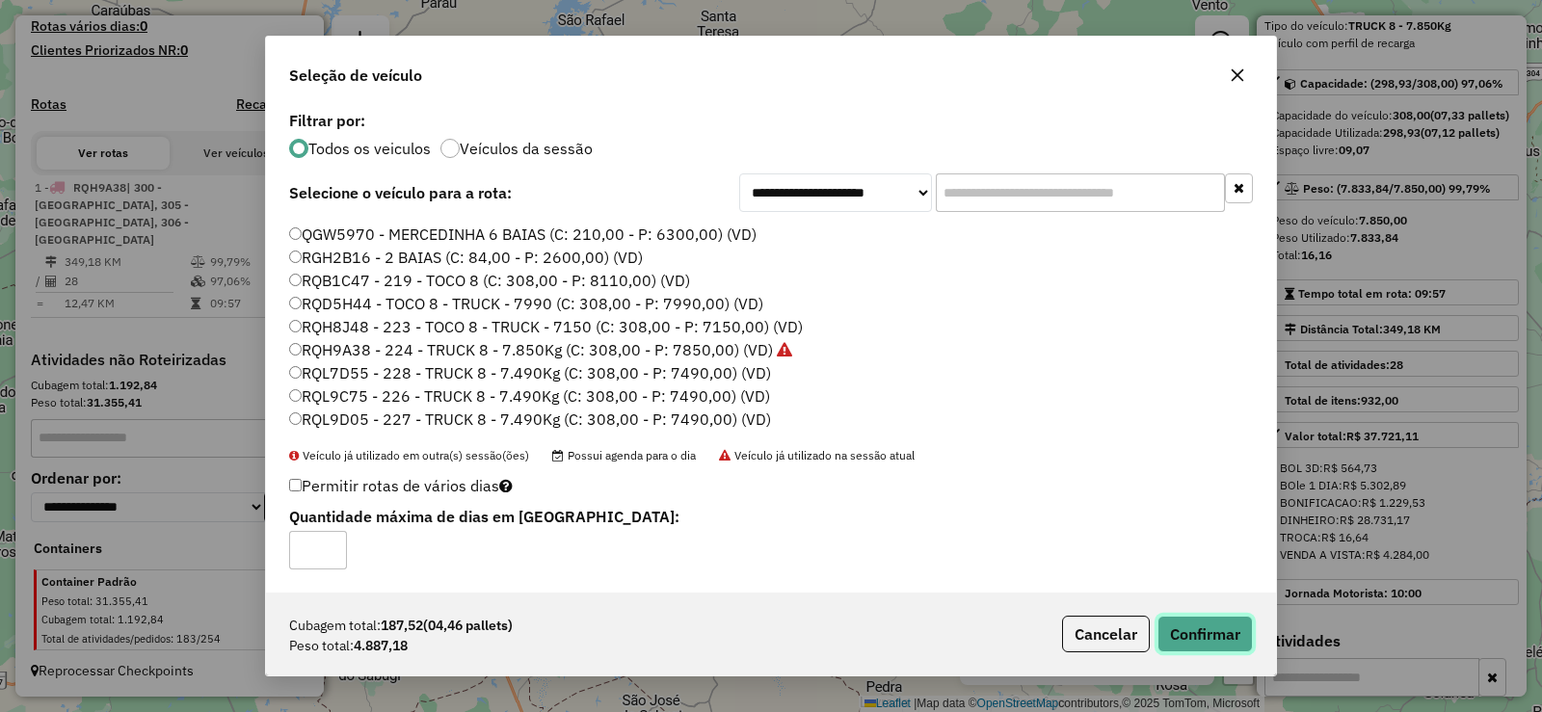
click at [1185, 629] on button "Confirmar" at bounding box center [1204, 634] width 95 height 37
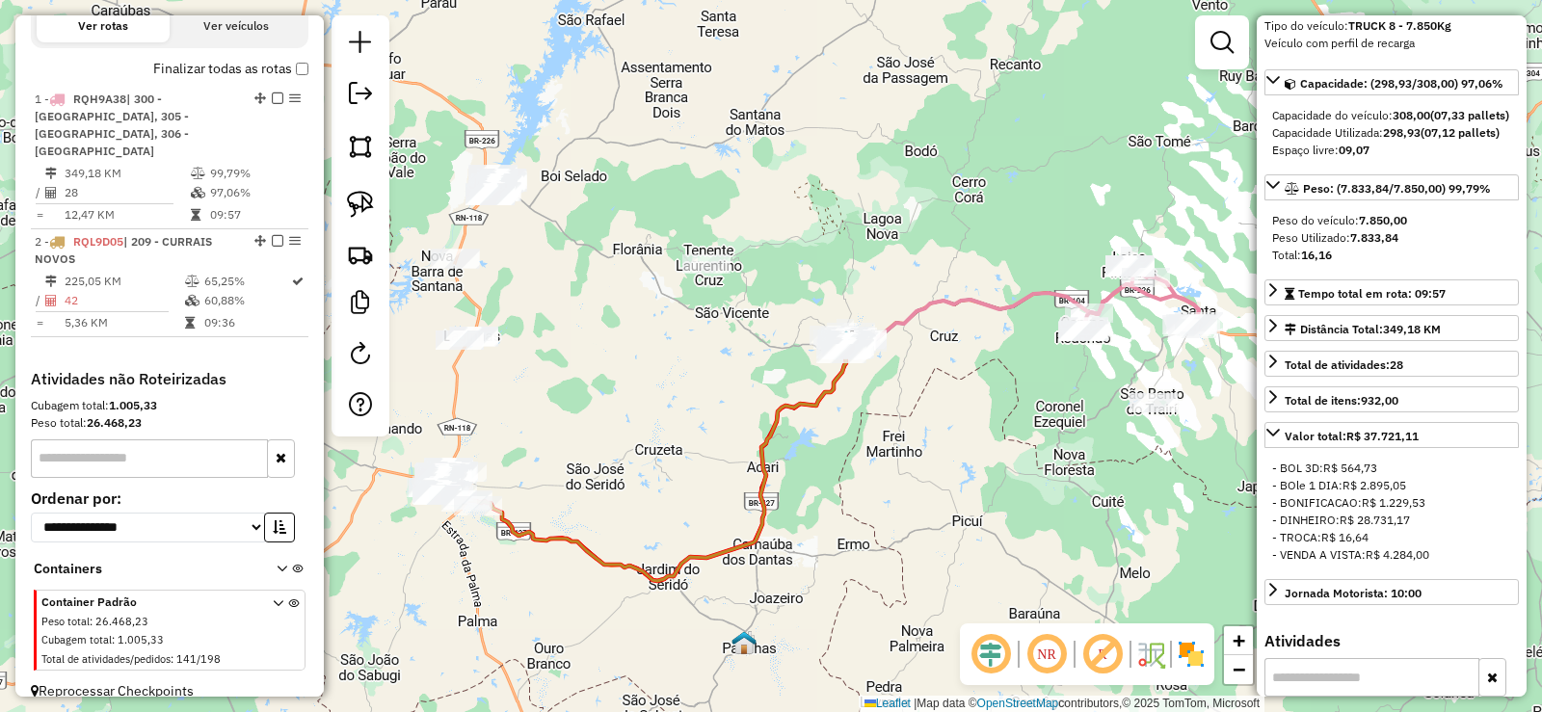
scroll to position [677, 0]
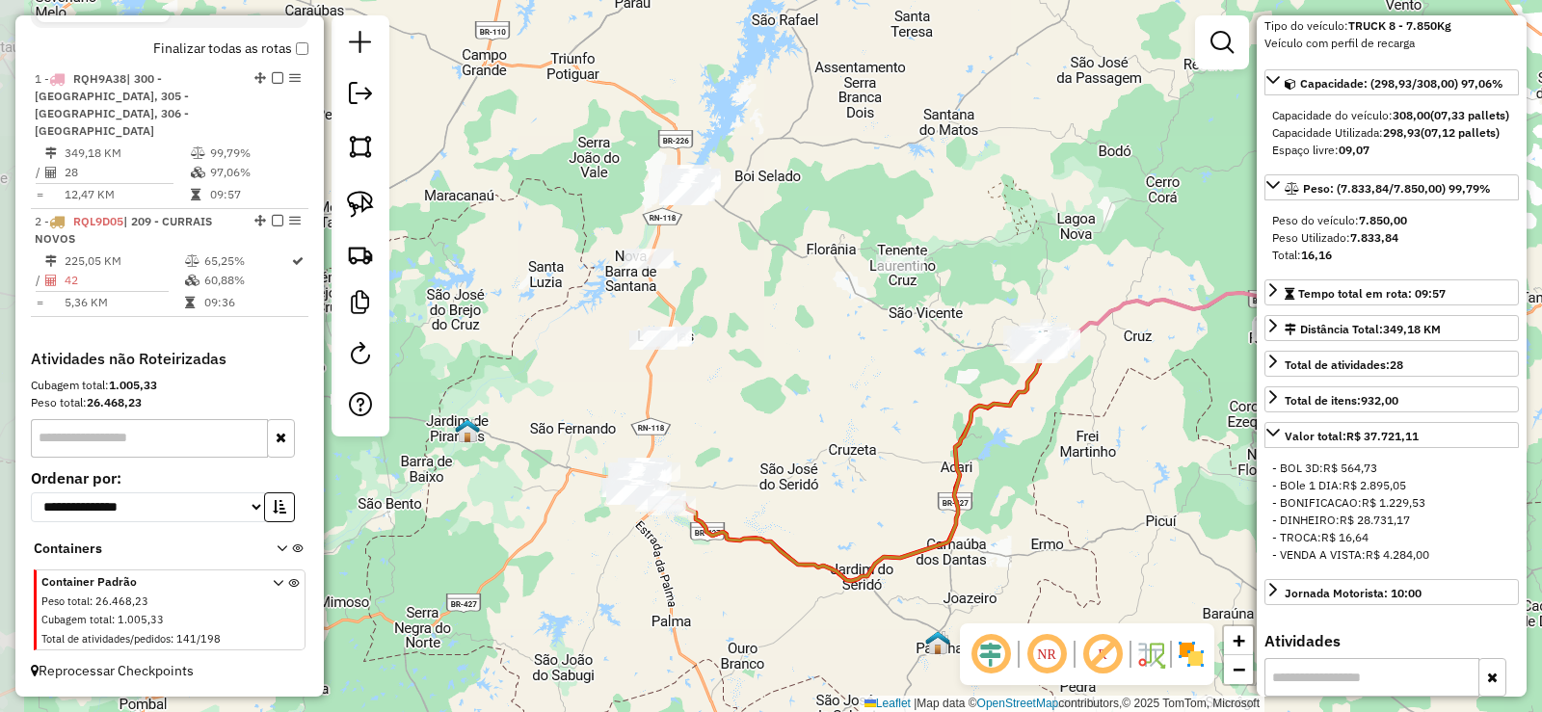
drag, startPoint x: 638, startPoint y: 380, endPoint x: 832, endPoint y: 380, distance: 193.7
click at [832, 380] on div "Janela de atendimento Grade de atendimento Capacidade Transportadoras Veículos …" at bounding box center [771, 356] width 1542 height 712
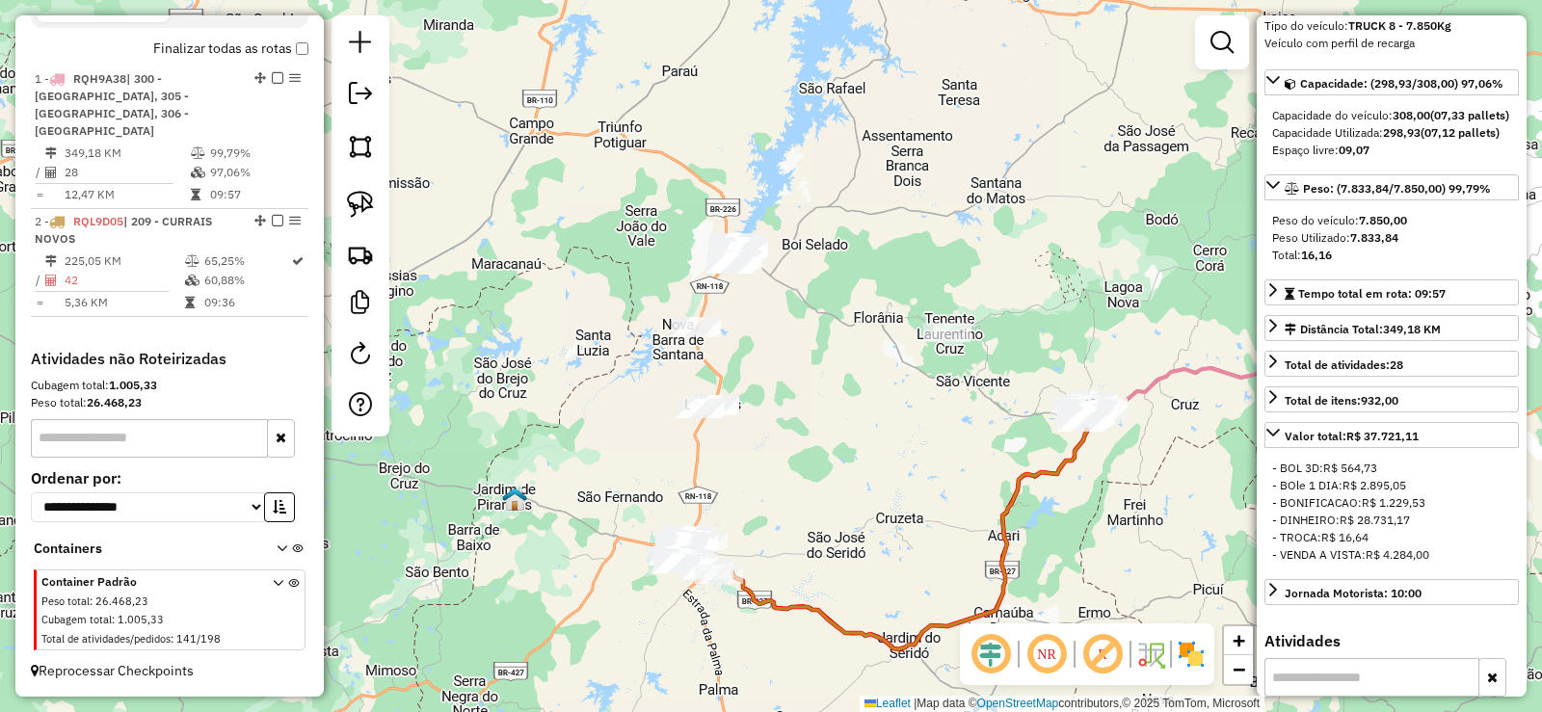
drag, startPoint x: 815, startPoint y: 364, endPoint x: 862, endPoint y: 433, distance: 83.1
click at [862, 433] on div "Janela de atendimento Grade de atendimento Capacidade Transportadoras Veículos …" at bounding box center [771, 356] width 1542 height 712
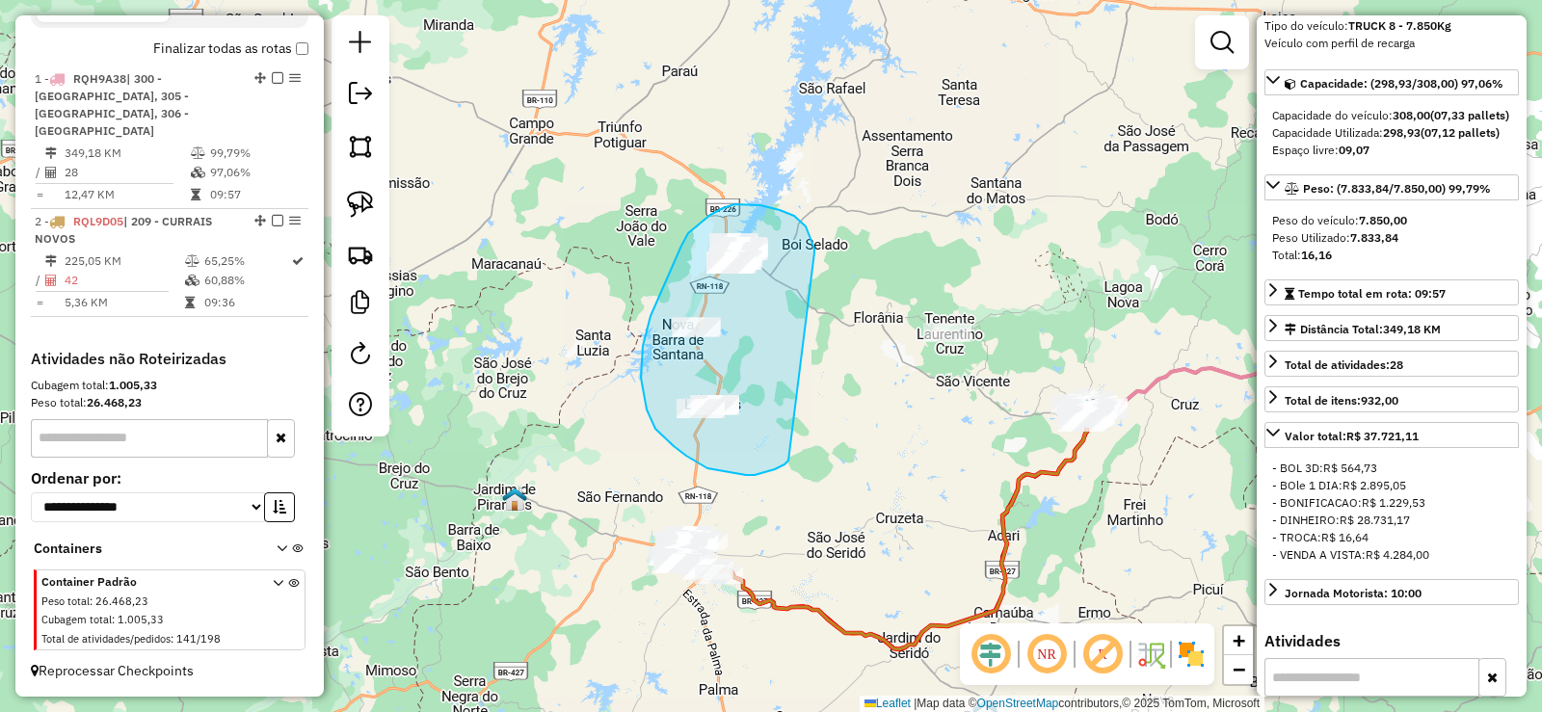
drag, startPoint x: 814, startPoint y: 249, endPoint x: 789, endPoint y: 460, distance: 212.5
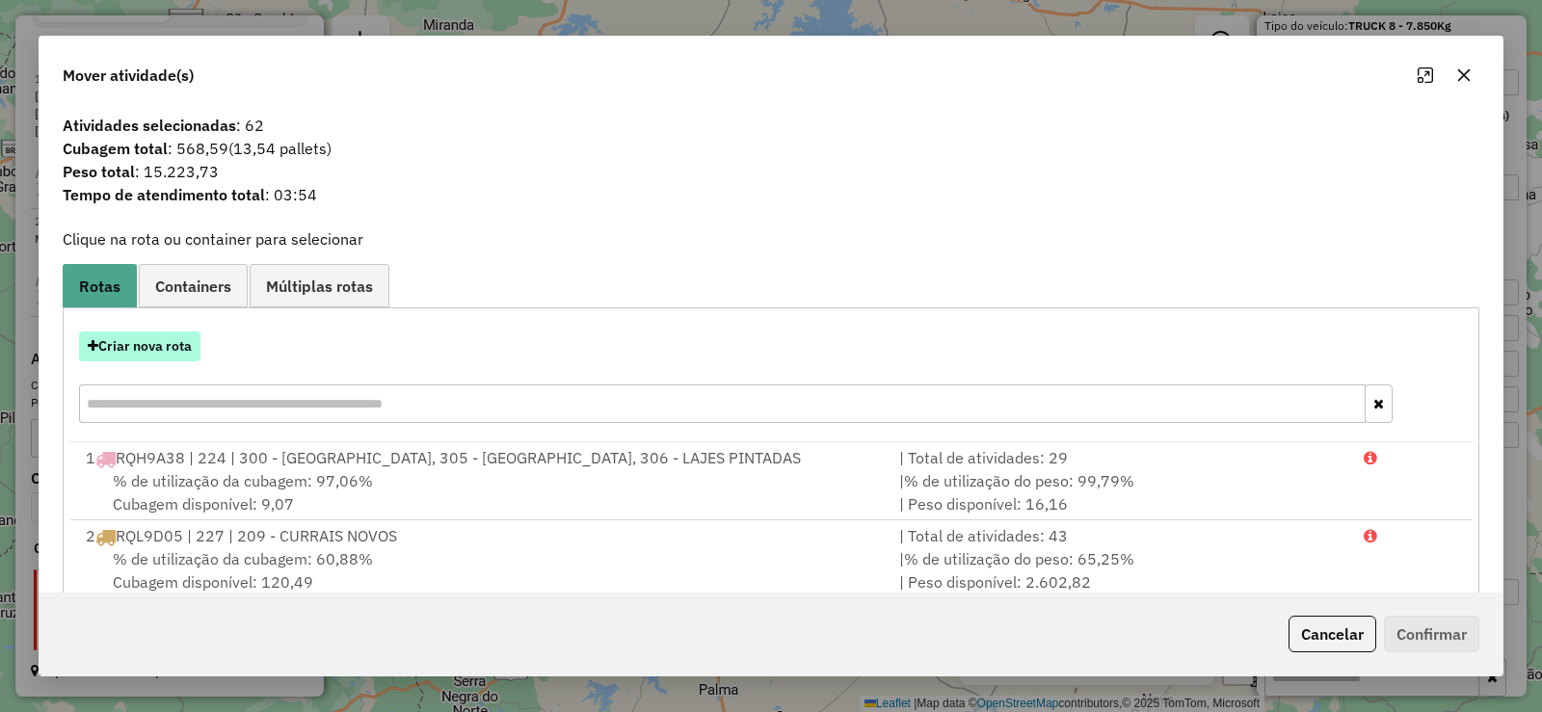
click at [175, 346] on button "Criar nova rota" at bounding box center [139, 346] width 121 height 30
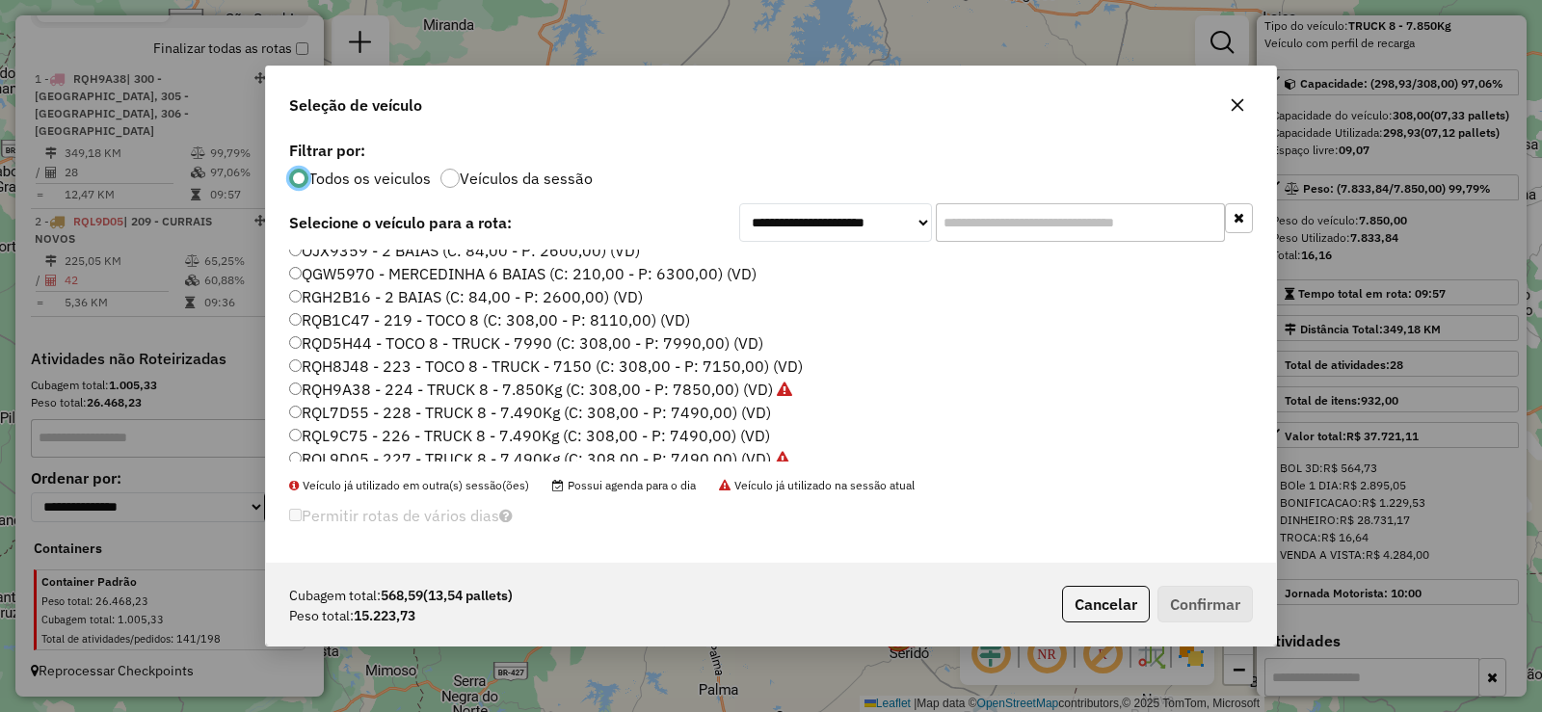
scroll to position [227, 0]
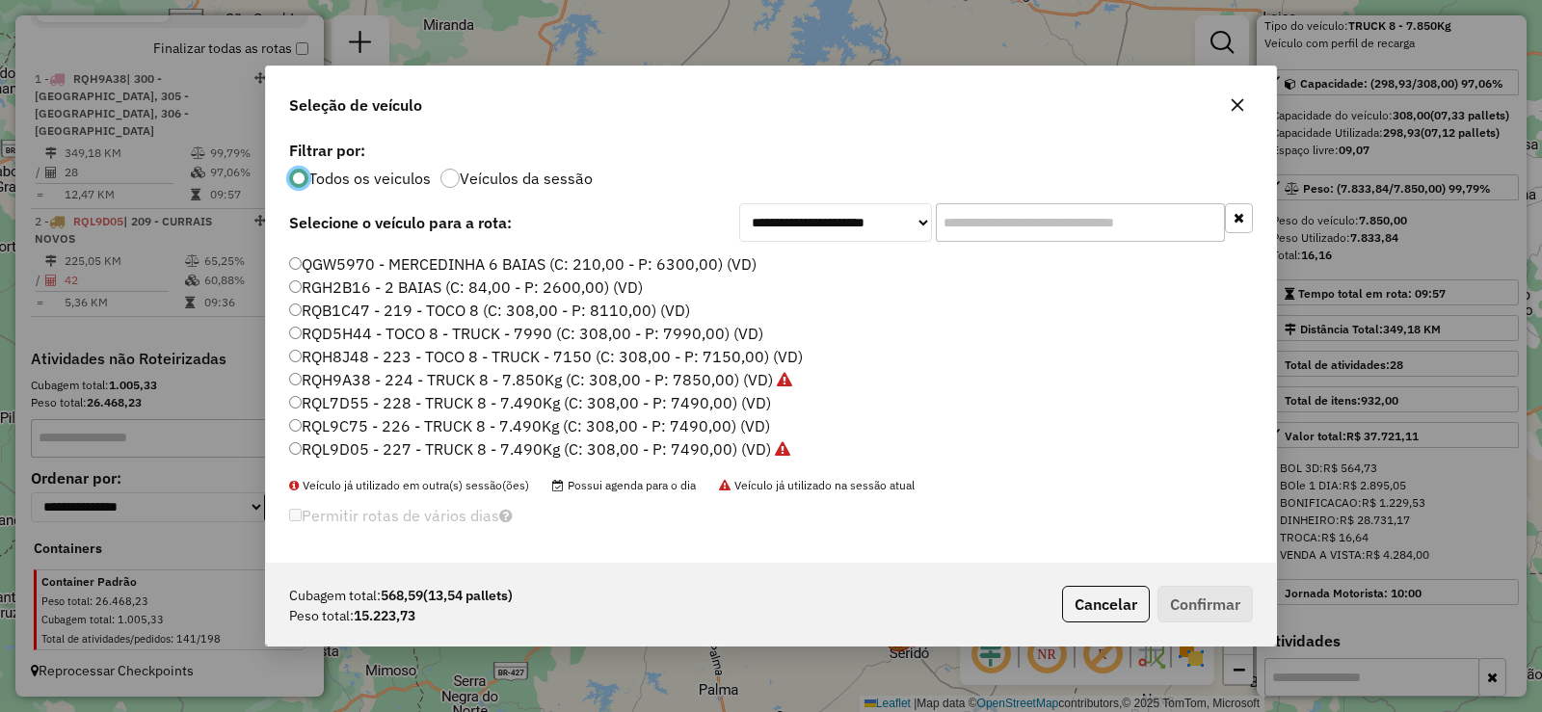
click at [370, 312] on label "RQB1C47 - 219 - TOCO 8 (C: 308,00 - P: 8110,00) (VD)" at bounding box center [489, 310] width 401 height 23
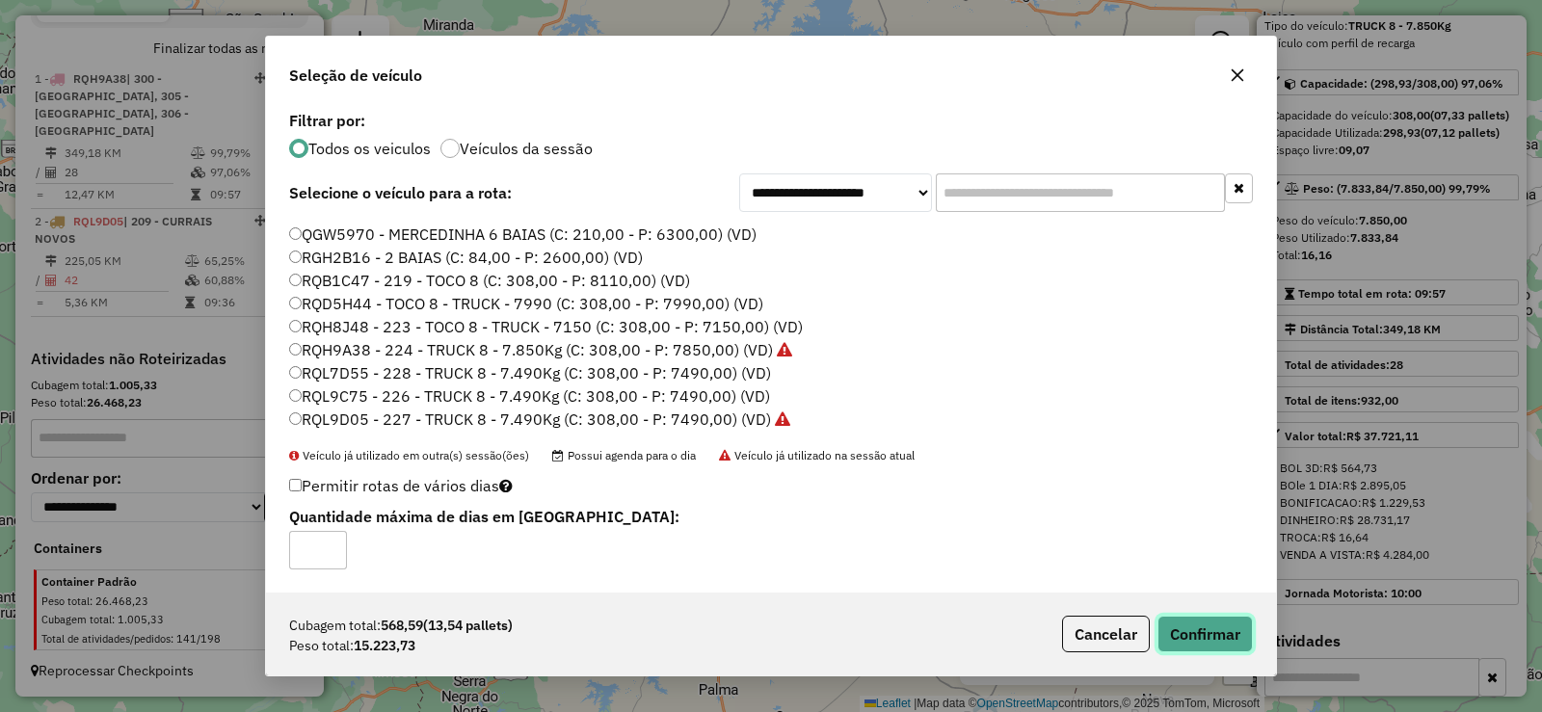
click at [1218, 632] on button "Confirmar" at bounding box center [1204, 634] width 95 height 37
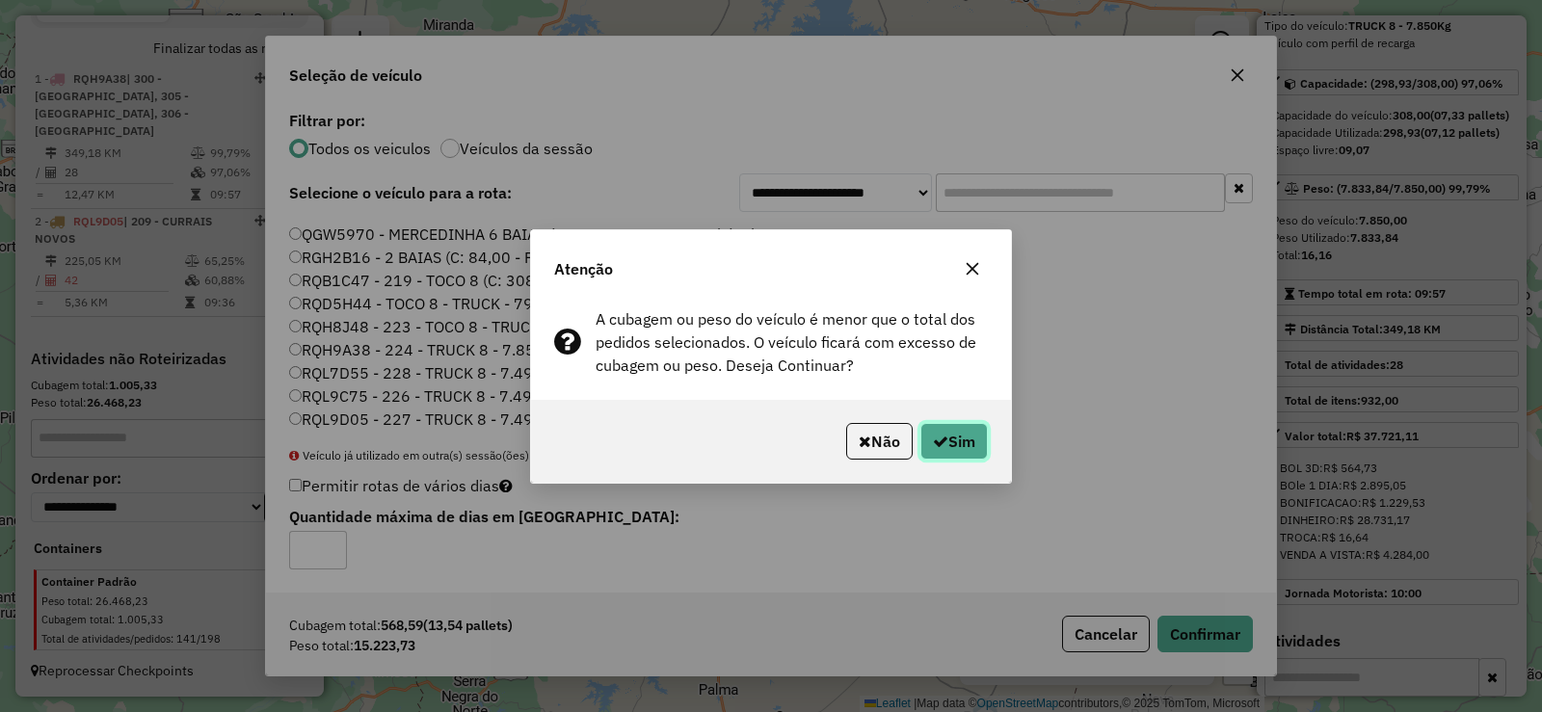
click at [973, 437] on button "Sim" at bounding box center [953, 441] width 67 height 37
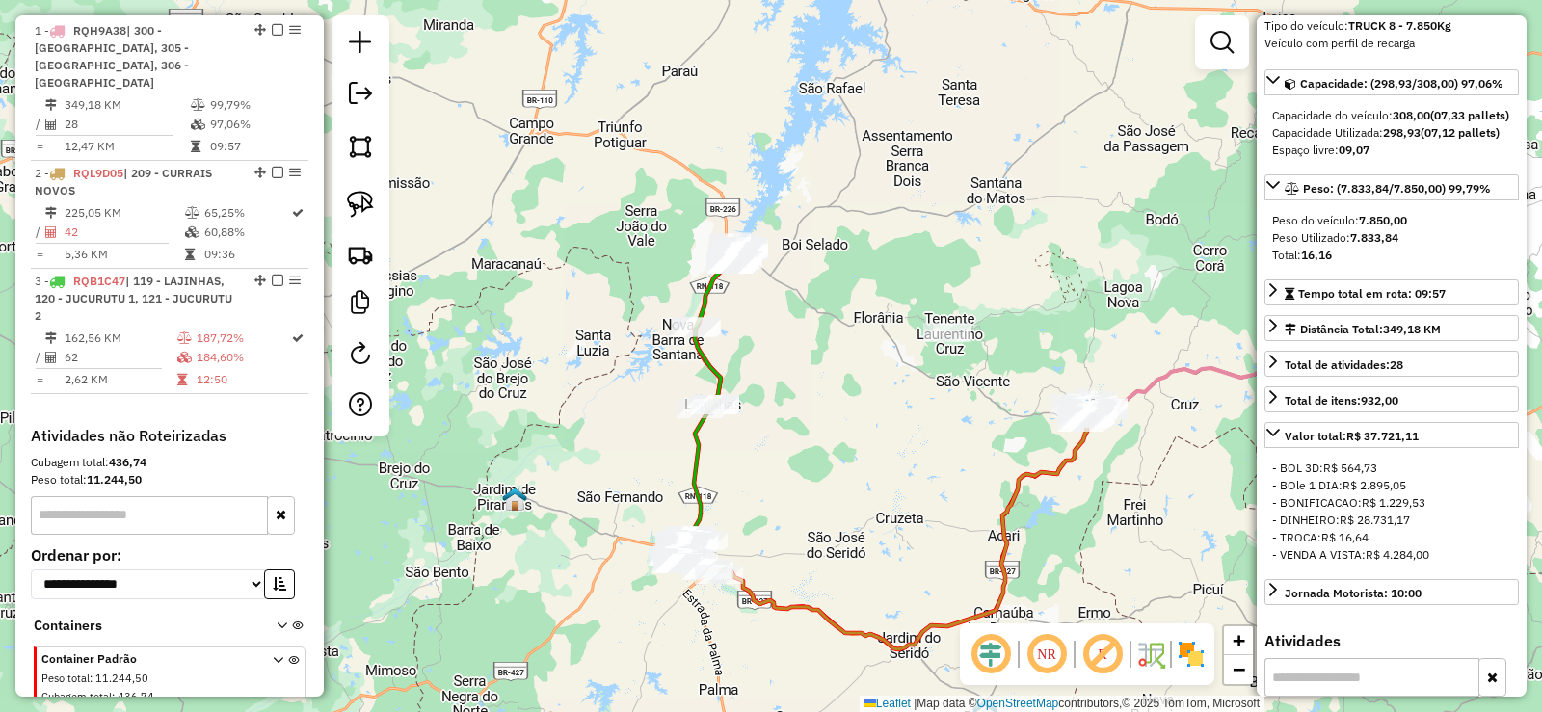
scroll to position [746, 0]
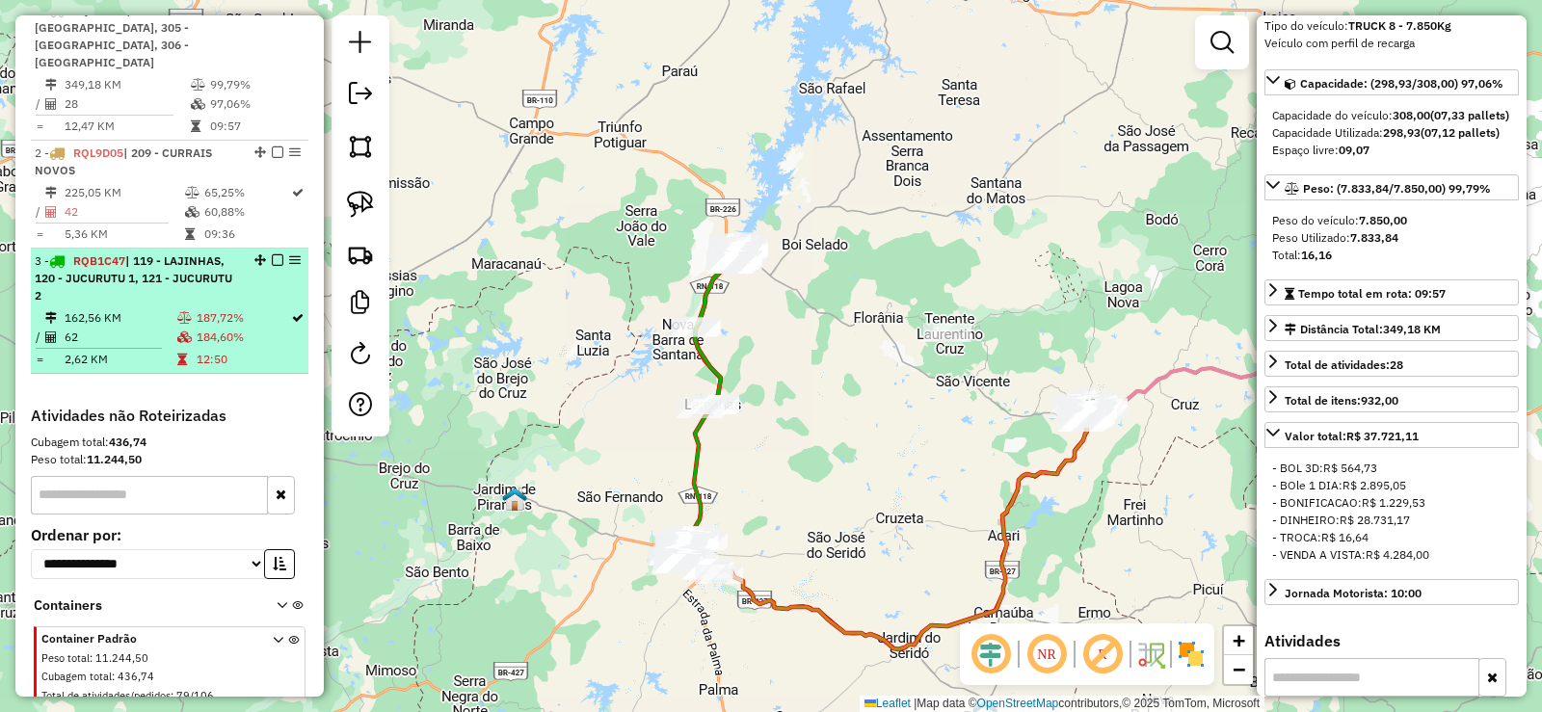
click at [182, 305] on li "3 - RQB1C47 | 119 - LAJINHAS, 120 - JUCURUTU 1, 121 - JUCURUTU 2 162,56 KM 187,…" at bounding box center [170, 311] width 278 height 125
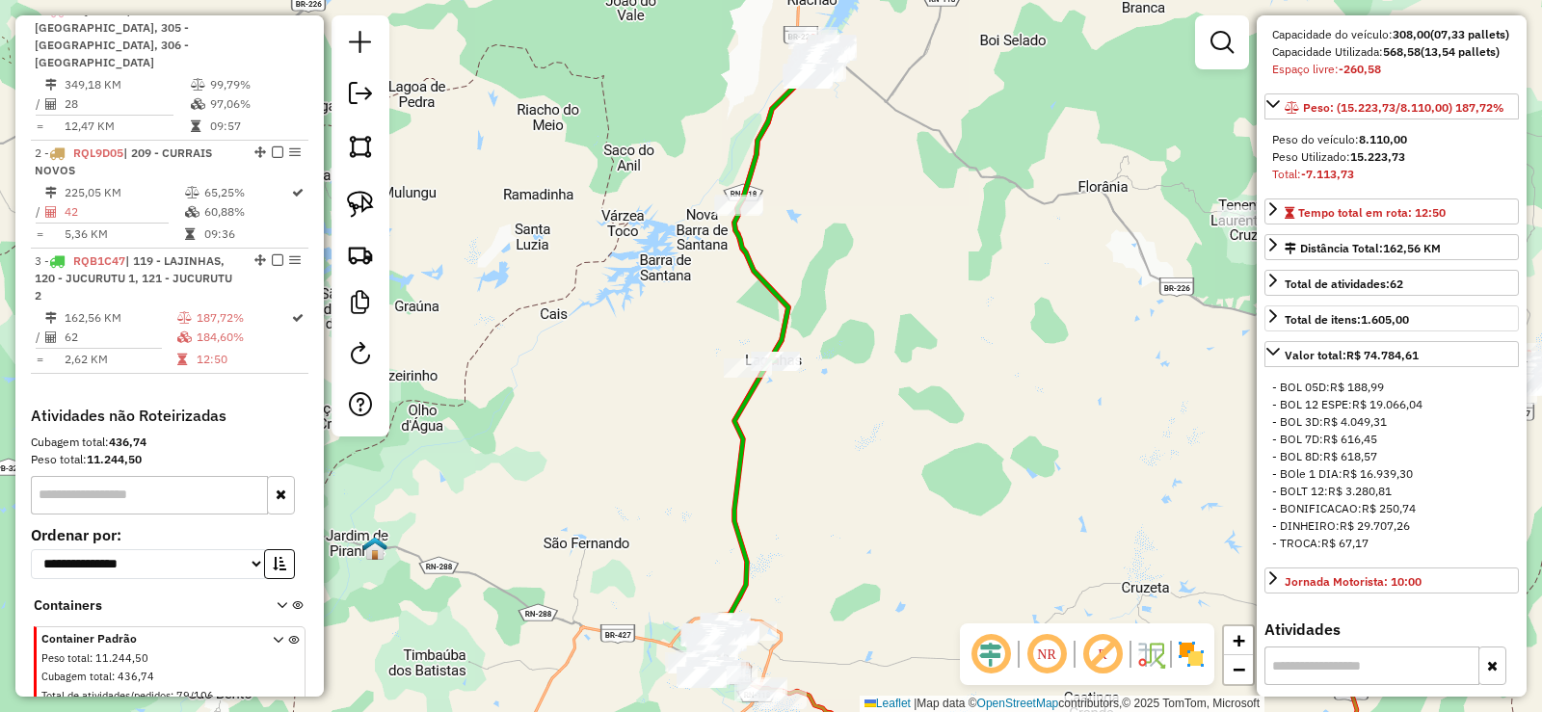
scroll to position [210, 0]
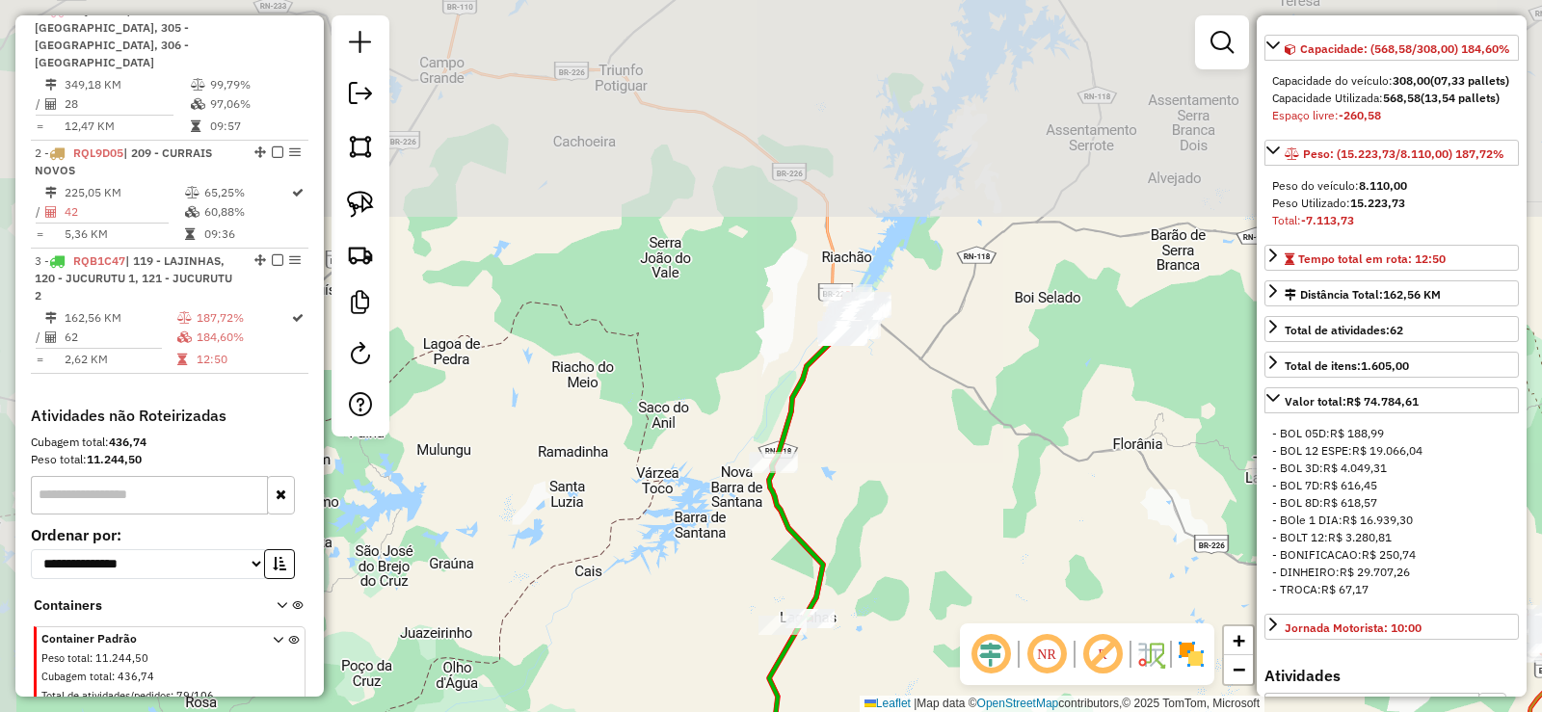
drag, startPoint x: 885, startPoint y: 328, endPoint x: 894, endPoint y: 451, distance: 123.7
click at [894, 451] on div "Janela de atendimento Grade de atendimento Capacidade Transportadoras Veículos …" at bounding box center [771, 356] width 1542 height 712
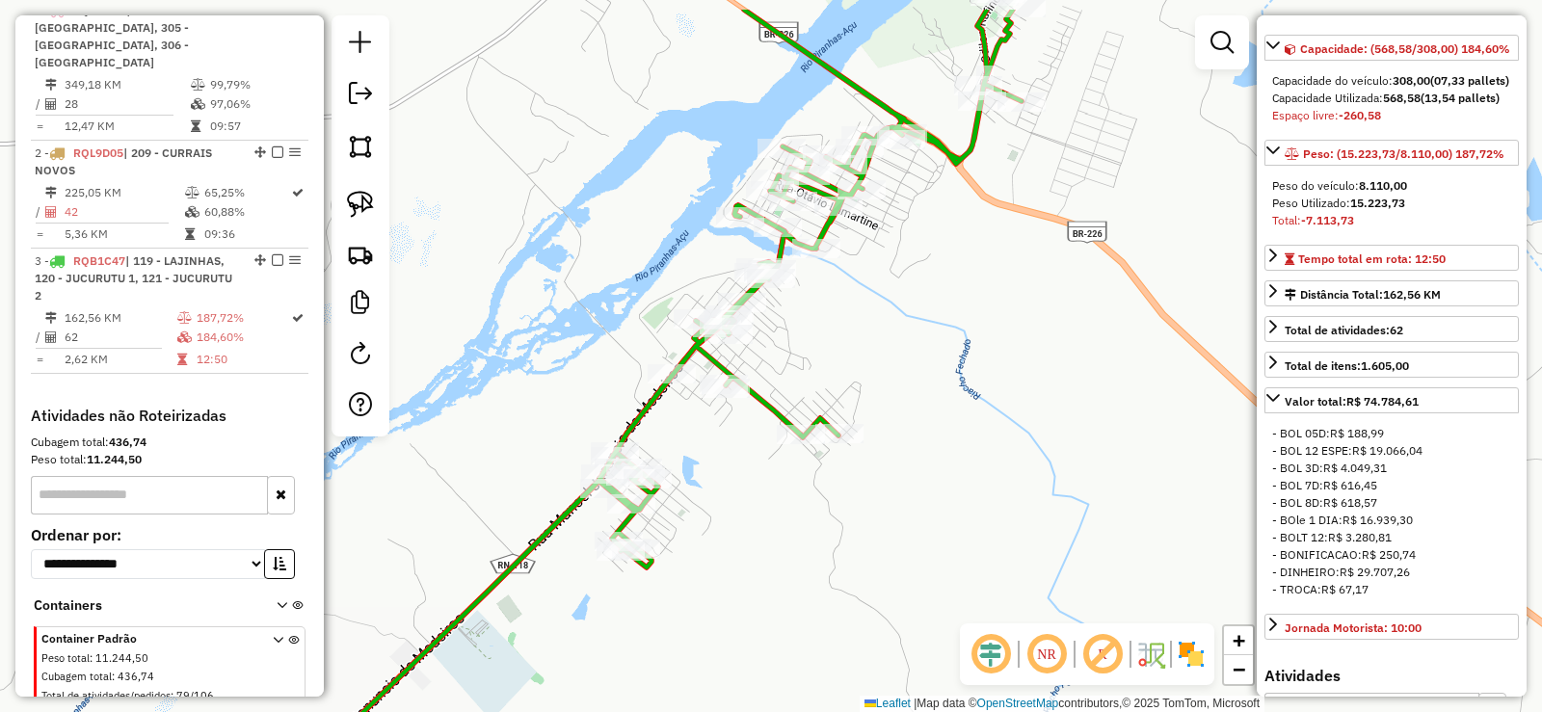
drag, startPoint x: 804, startPoint y: 302, endPoint x: 942, endPoint y: 385, distance: 162.1
click at [942, 385] on div "Janela de atendimento Grade de atendimento Capacidade Transportadoras Veículos …" at bounding box center [771, 356] width 1542 height 712
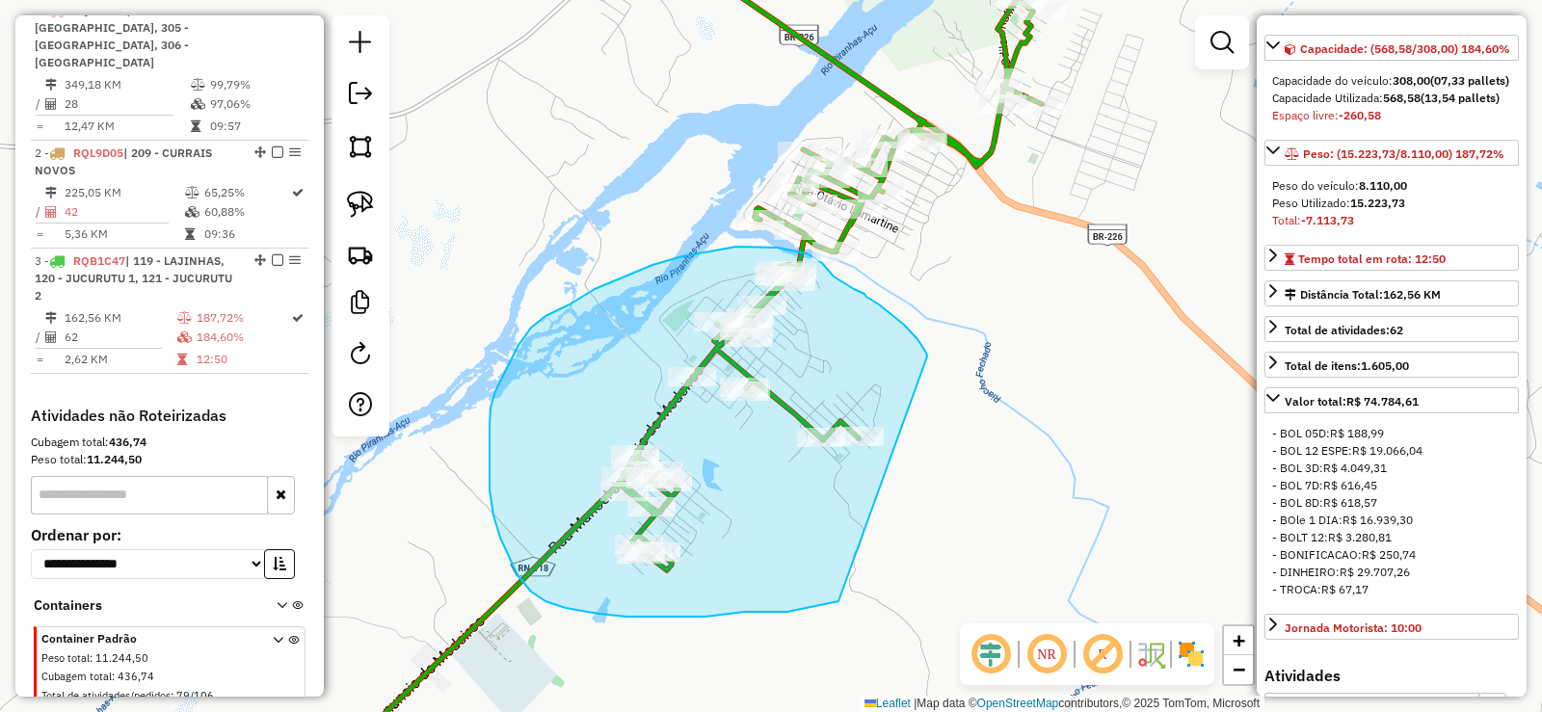
drag, startPoint x: 926, startPoint y: 353, endPoint x: 838, endPoint y: 601, distance: 263.6
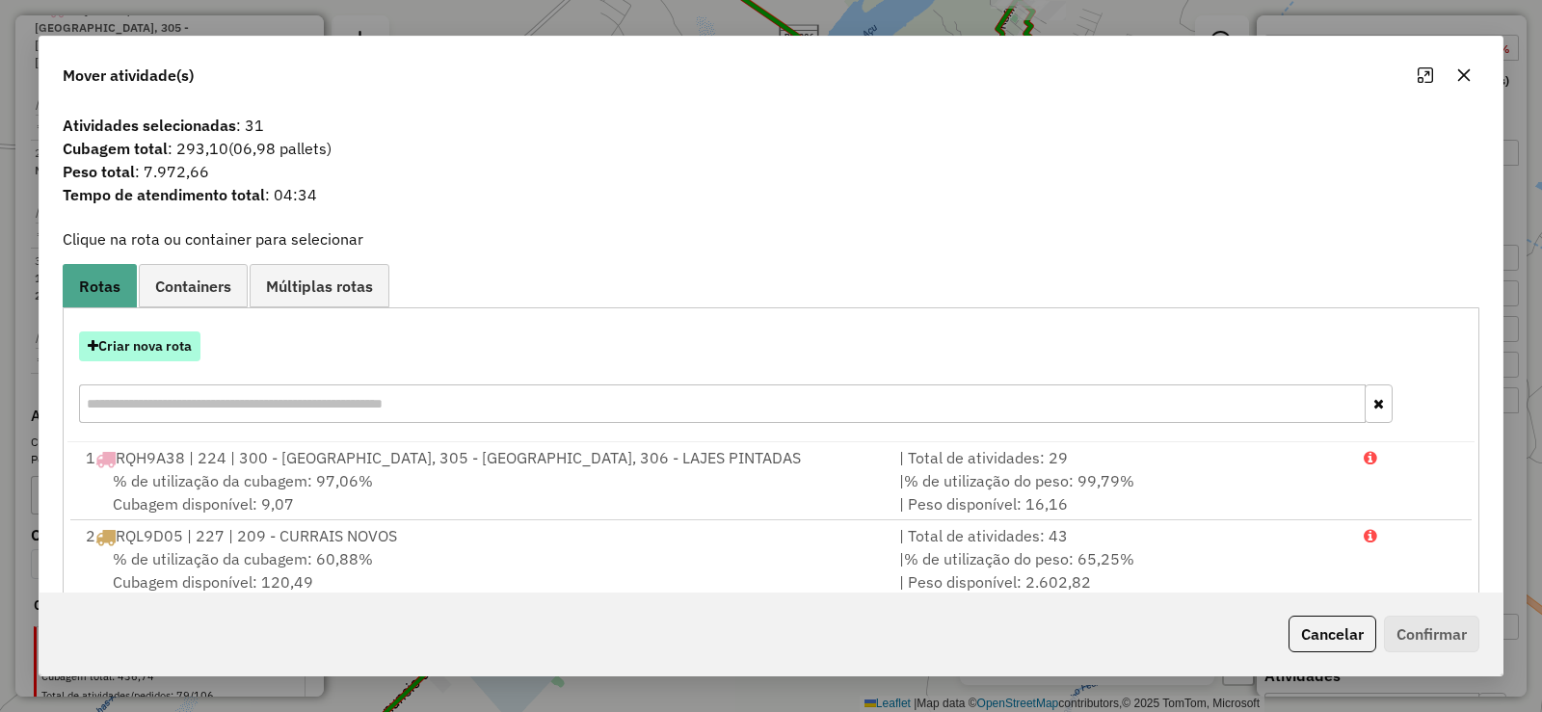
click at [162, 351] on button "Criar nova rota" at bounding box center [139, 346] width 121 height 30
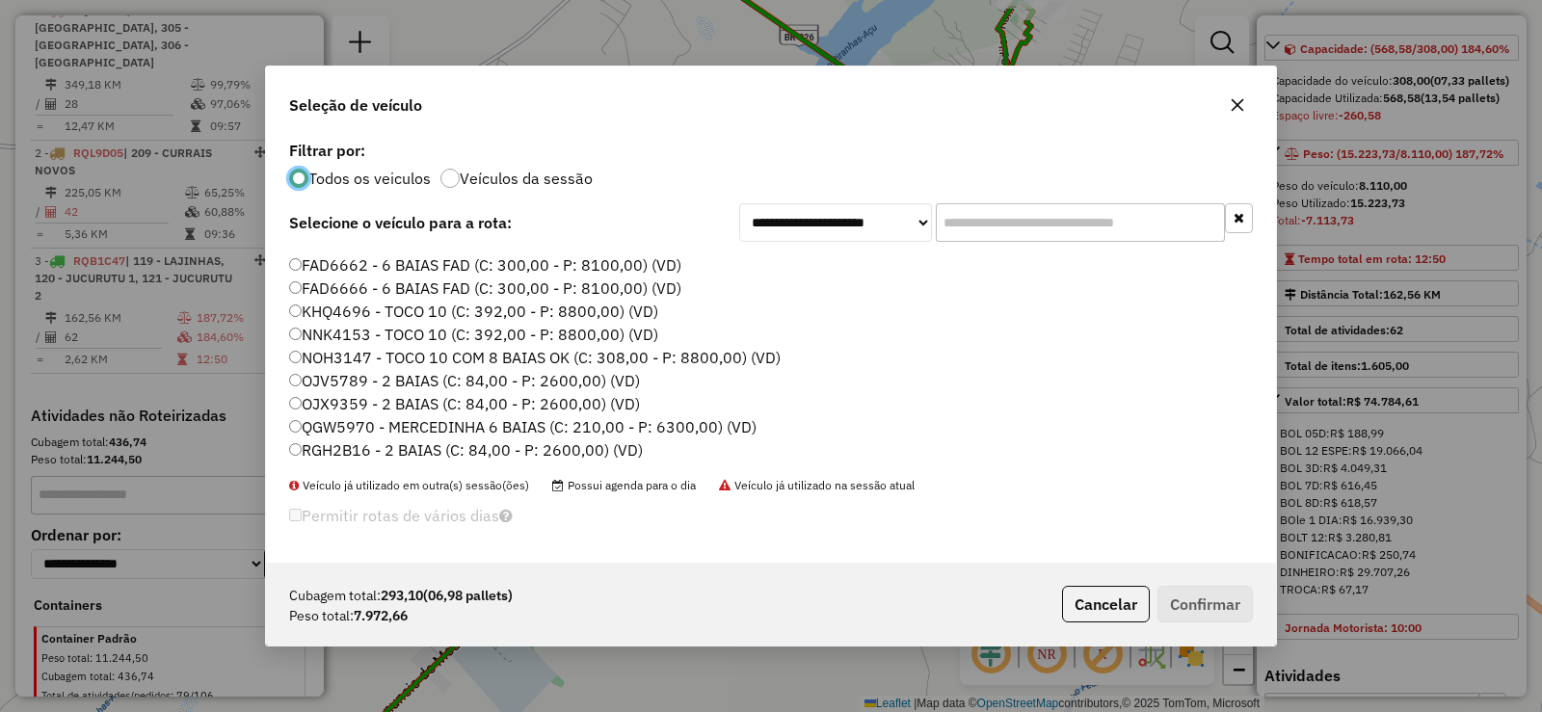
scroll to position [96, 0]
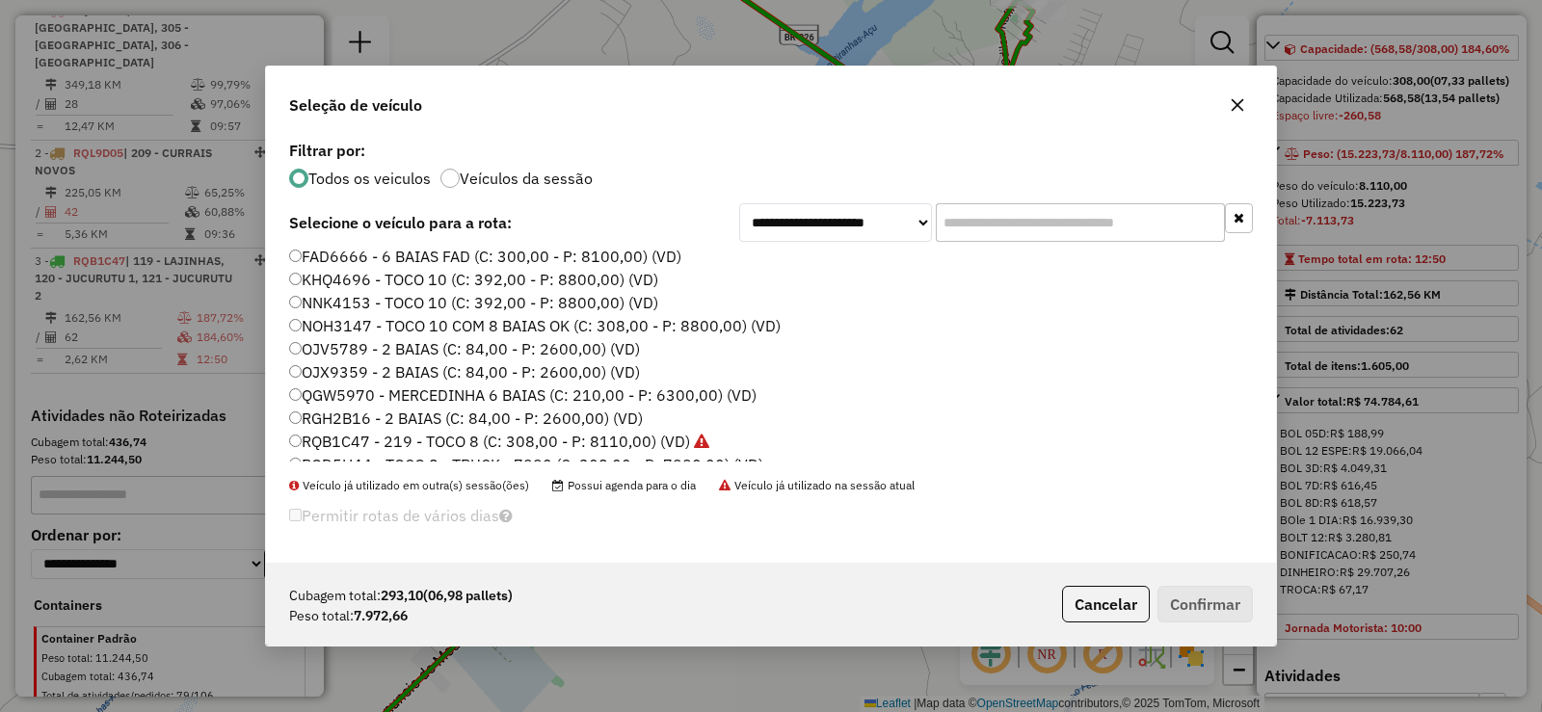
click at [388, 441] on label "RQB1C47 - 219 - TOCO 8 (C: 308,00 - P: 8110,00) (VD)" at bounding box center [499, 441] width 420 height 23
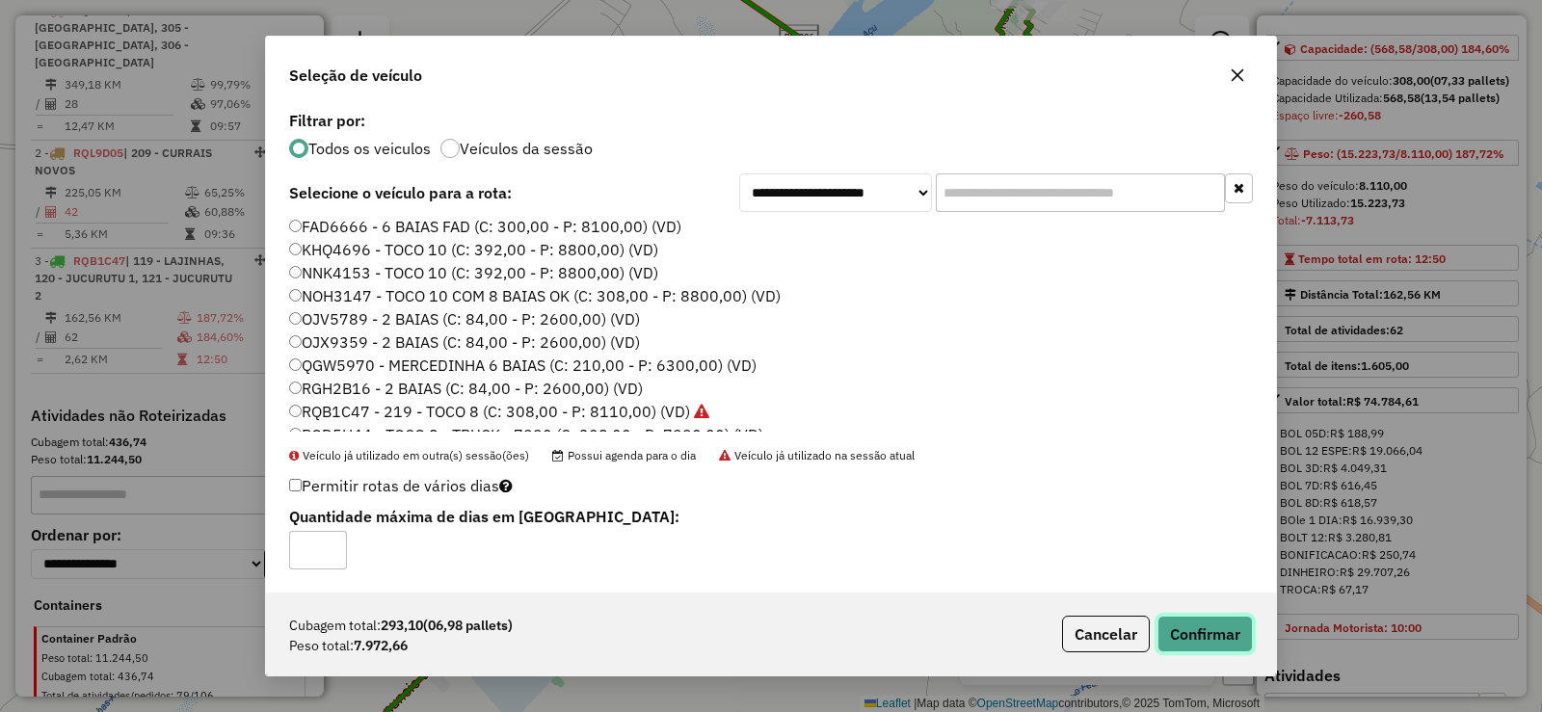
drag, startPoint x: 1226, startPoint y: 627, endPoint x: 1211, endPoint y: 618, distance: 17.4
click at [1221, 623] on button "Confirmar" at bounding box center [1204, 634] width 95 height 37
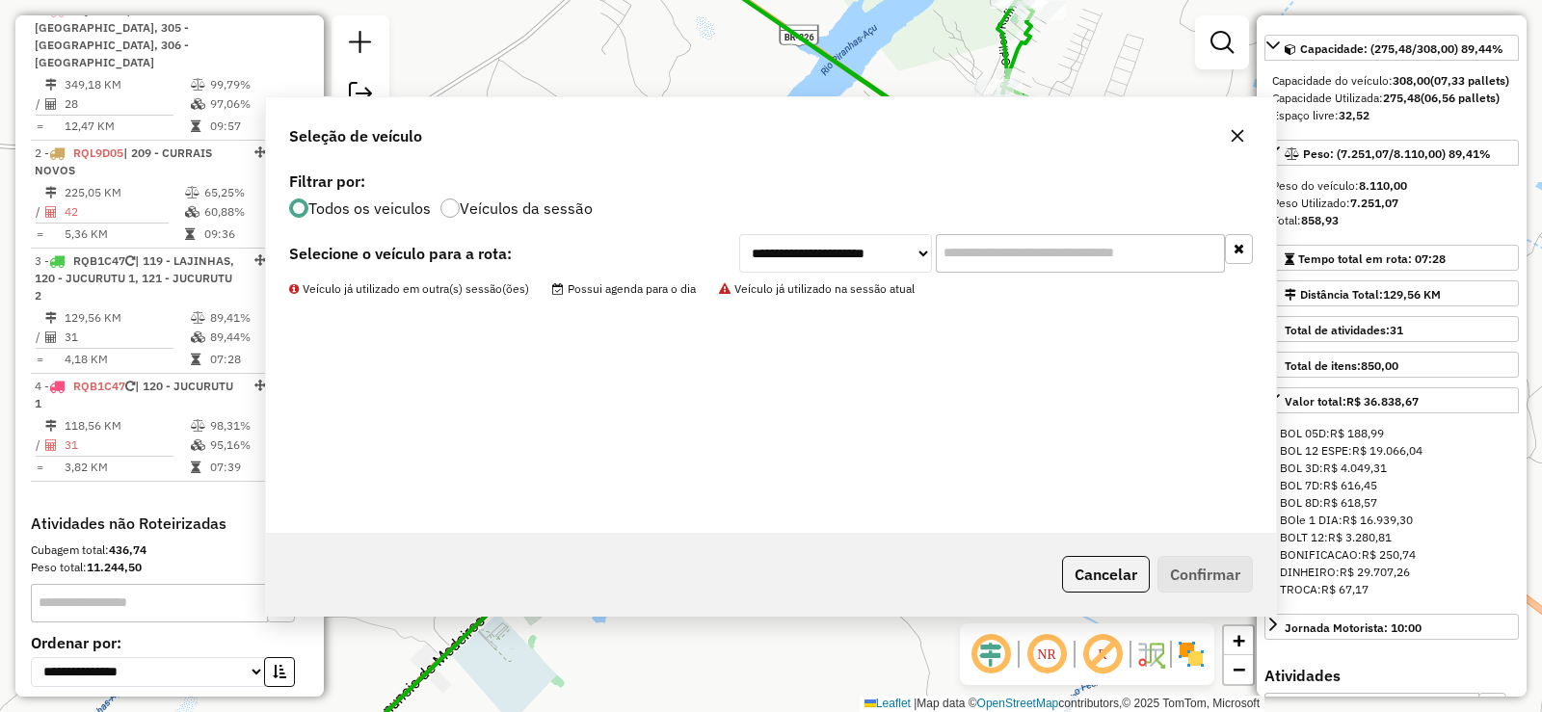
scroll to position [911, 0]
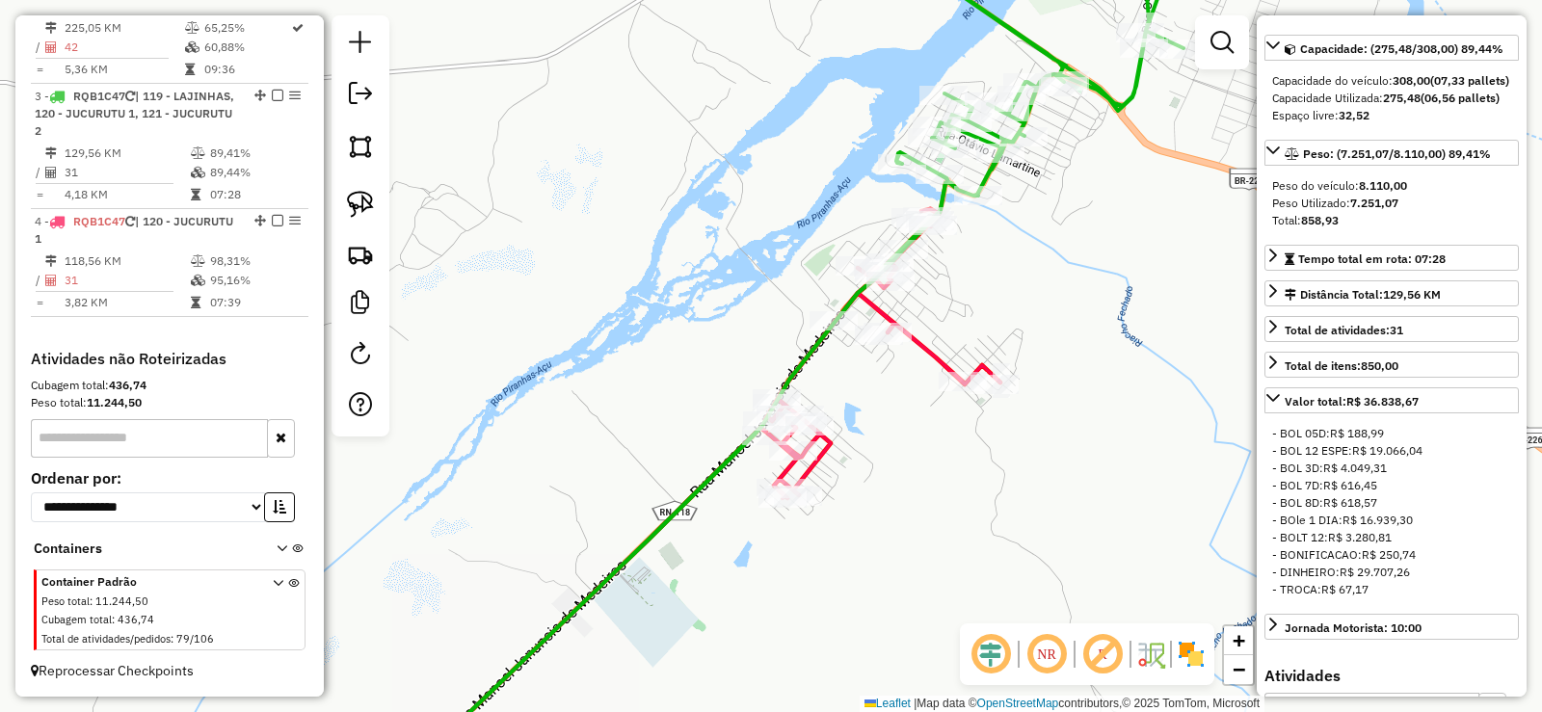
drag, startPoint x: 435, startPoint y: 504, endPoint x: 576, endPoint y: 448, distance: 152.3
click at [576, 448] on div "Janela de atendimento Grade de atendimento Capacidade Transportadoras Veículos …" at bounding box center [771, 356] width 1542 height 712
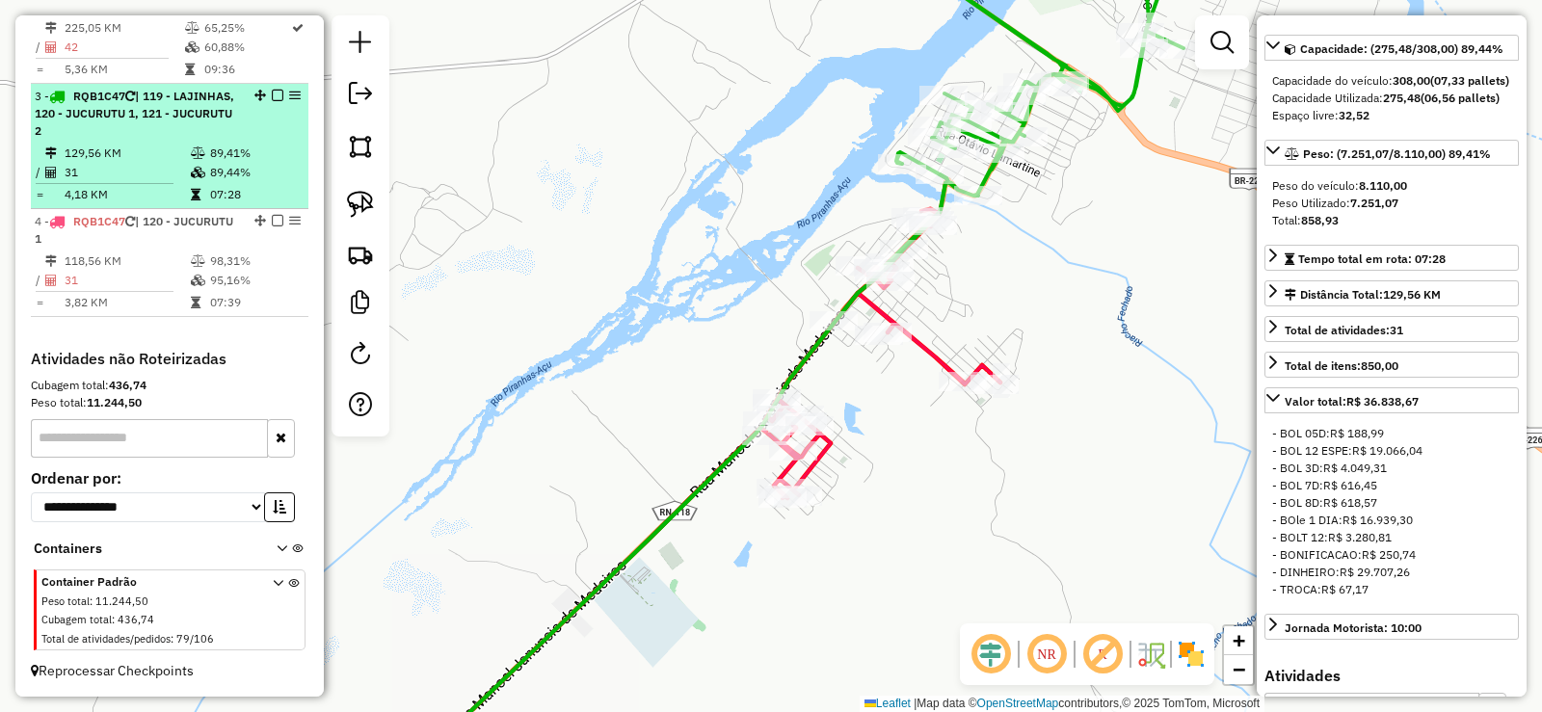
click at [200, 146] on td at bounding box center [199, 153] width 19 height 19
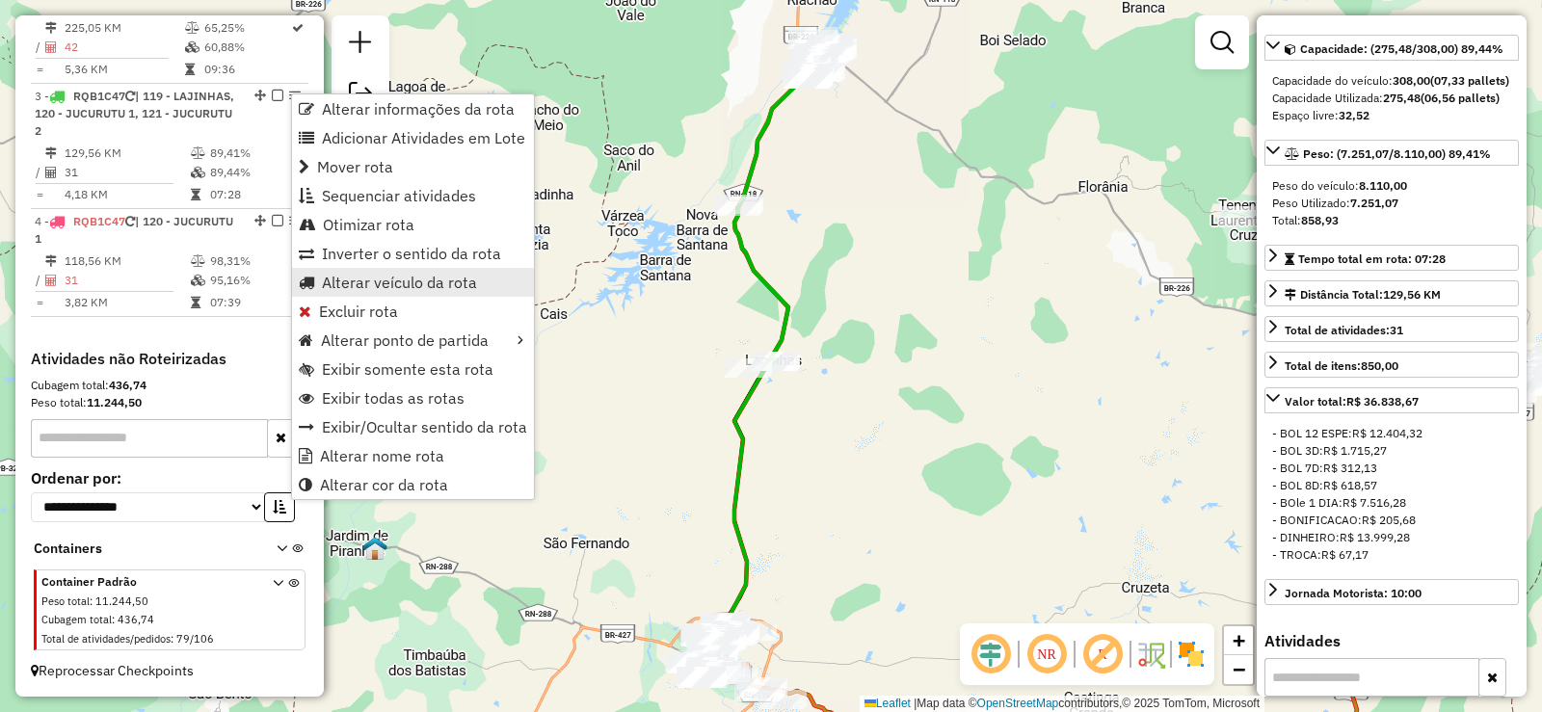
click at [370, 286] on span "Alterar veículo da rota" at bounding box center [399, 282] width 155 height 15
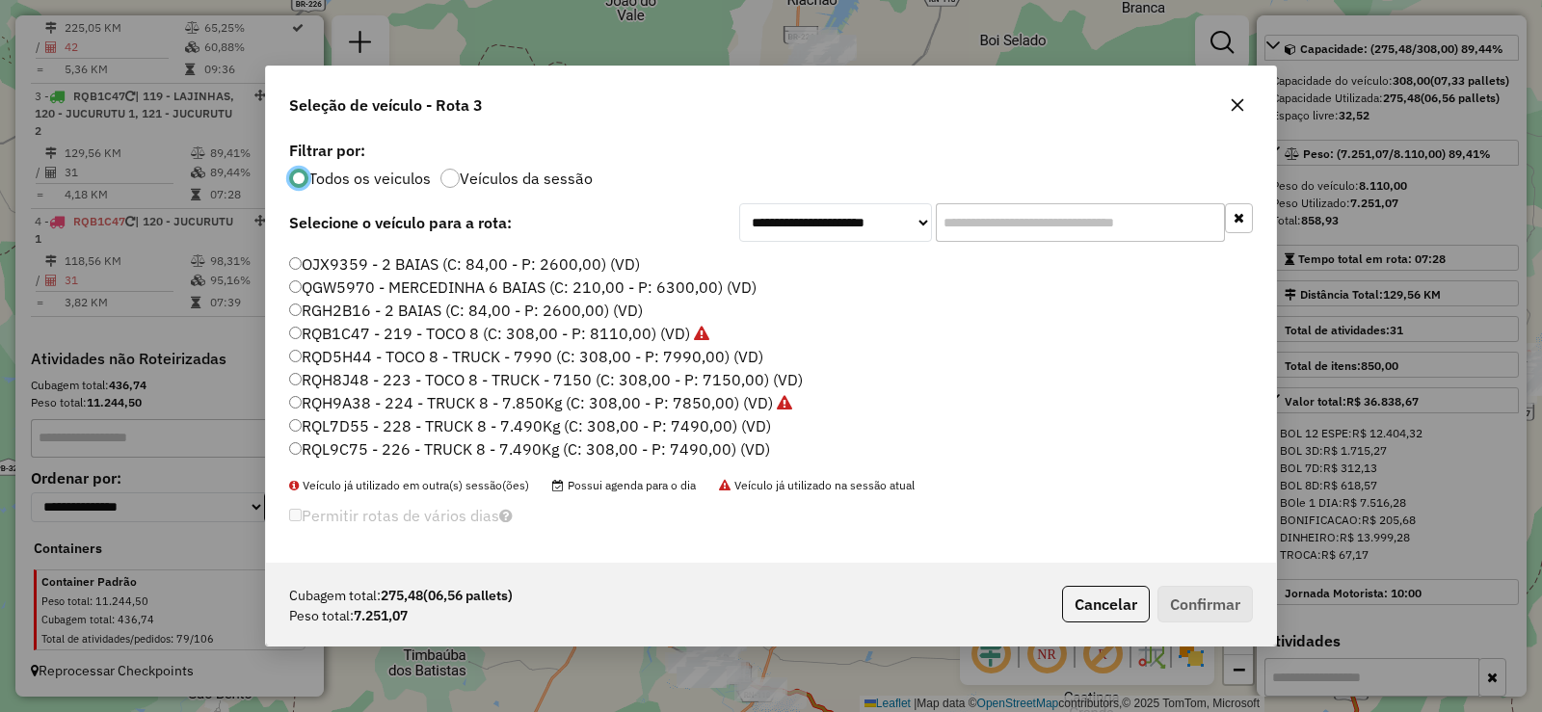
scroll to position [227, 0]
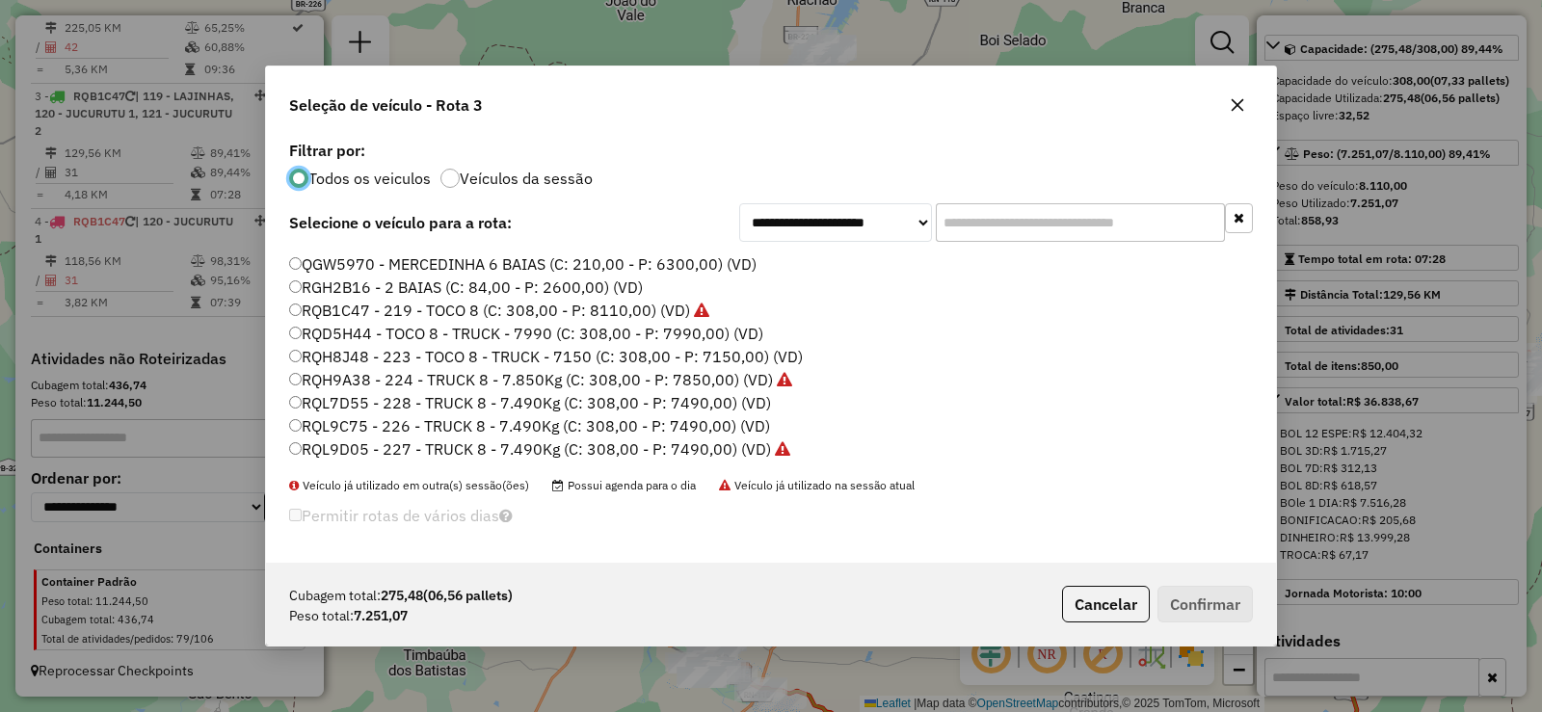
drag, startPoint x: 438, startPoint y: 400, endPoint x: 452, endPoint y: 401, distance: 13.5
click at [439, 400] on label "RQL7D55 - 228 - TRUCK 8 - 7.490Kg (C: 308,00 - P: 7490,00) (VD)" at bounding box center [530, 402] width 482 height 23
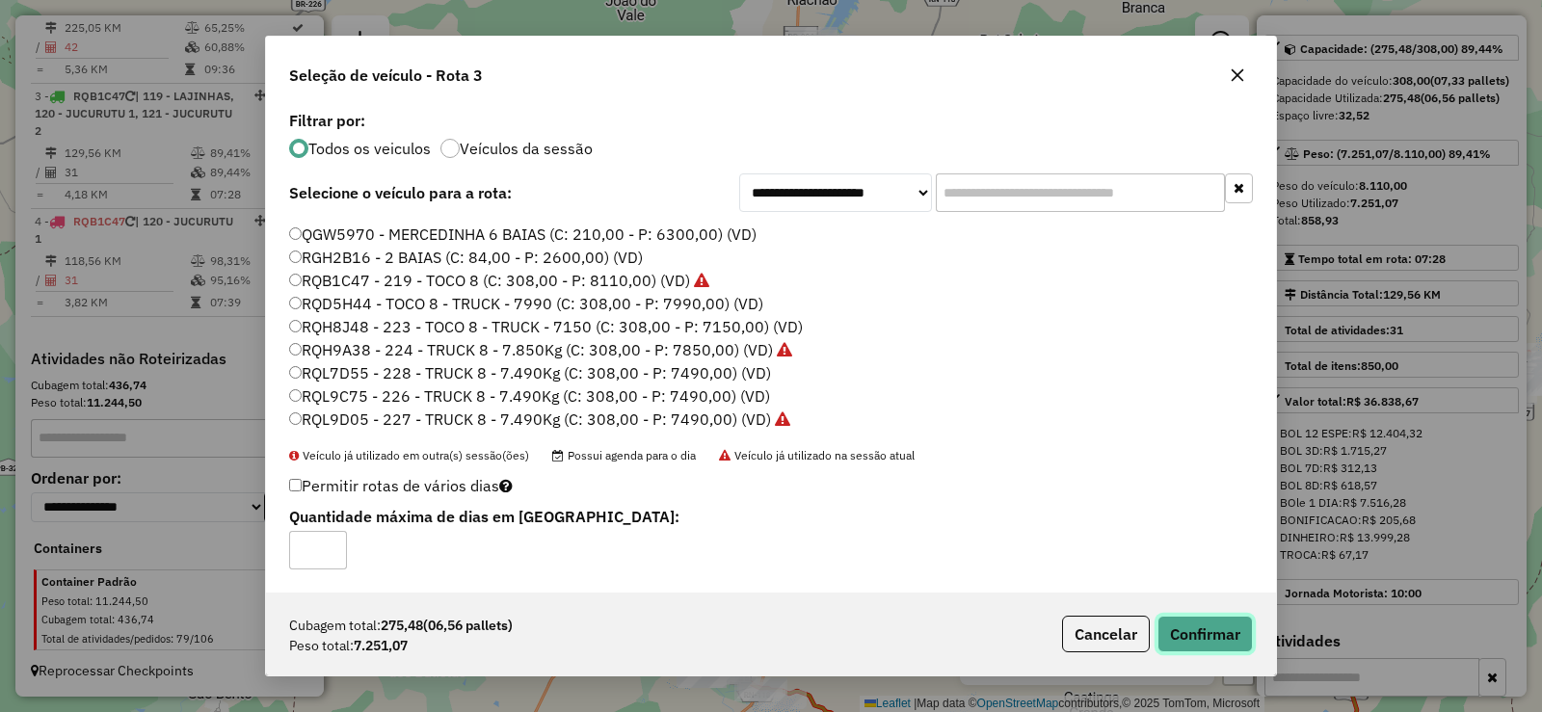
click at [1204, 630] on button "Confirmar" at bounding box center [1204, 634] width 95 height 37
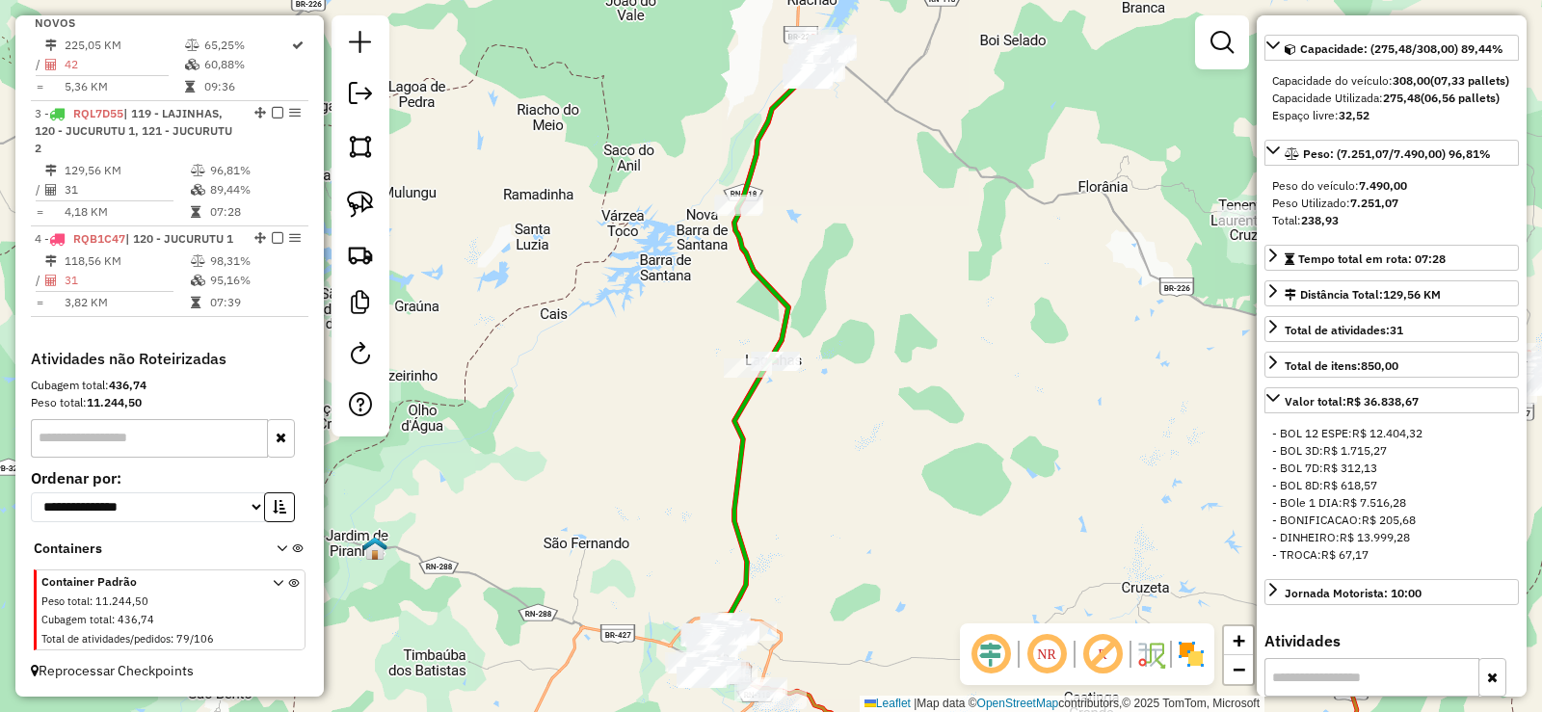
scroll to position [193, 0]
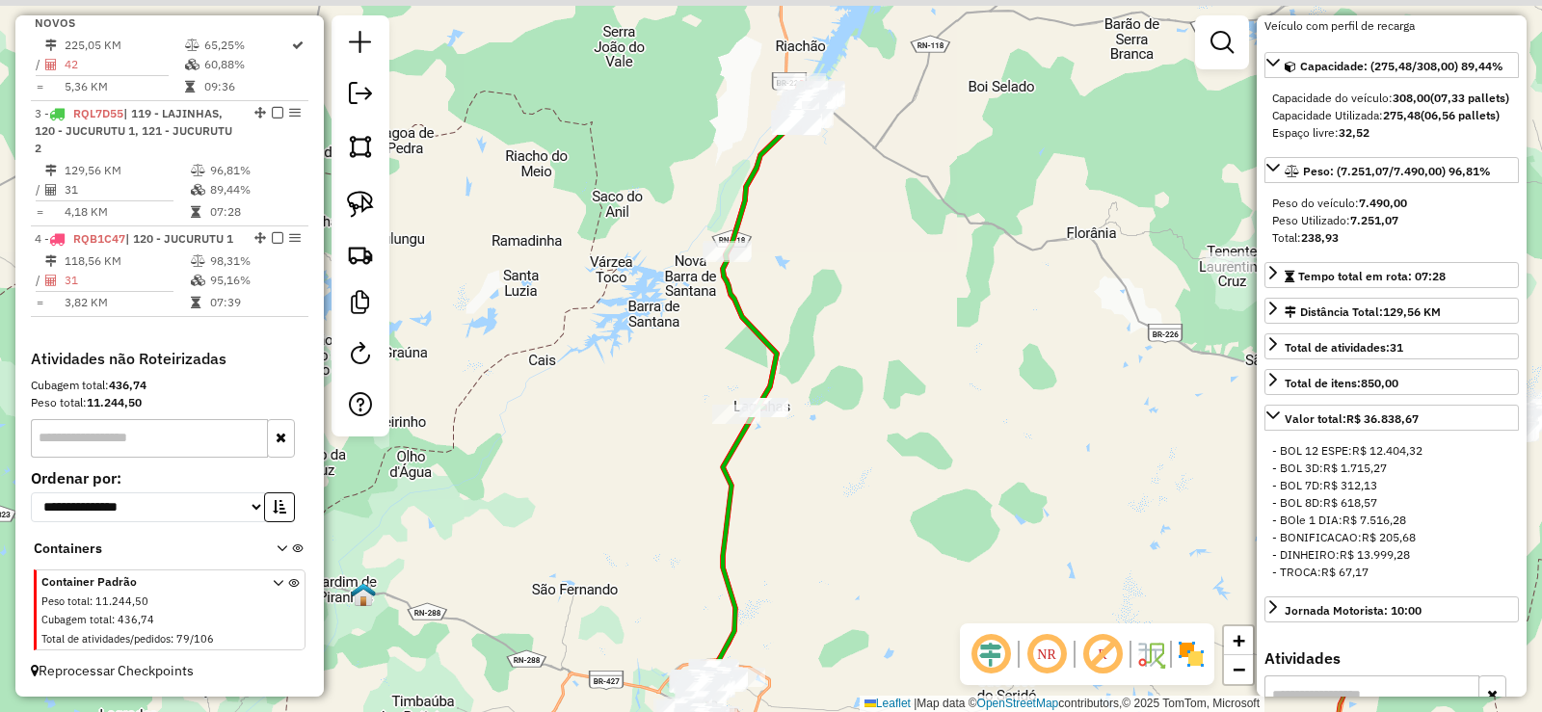
drag, startPoint x: 887, startPoint y: 319, endPoint x: 876, endPoint y: 365, distance: 47.7
click at [876, 365] on div "Janela de atendimento Grade de atendimento Capacidade Transportadoras Veículos …" at bounding box center [771, 356] width 1542 height 712
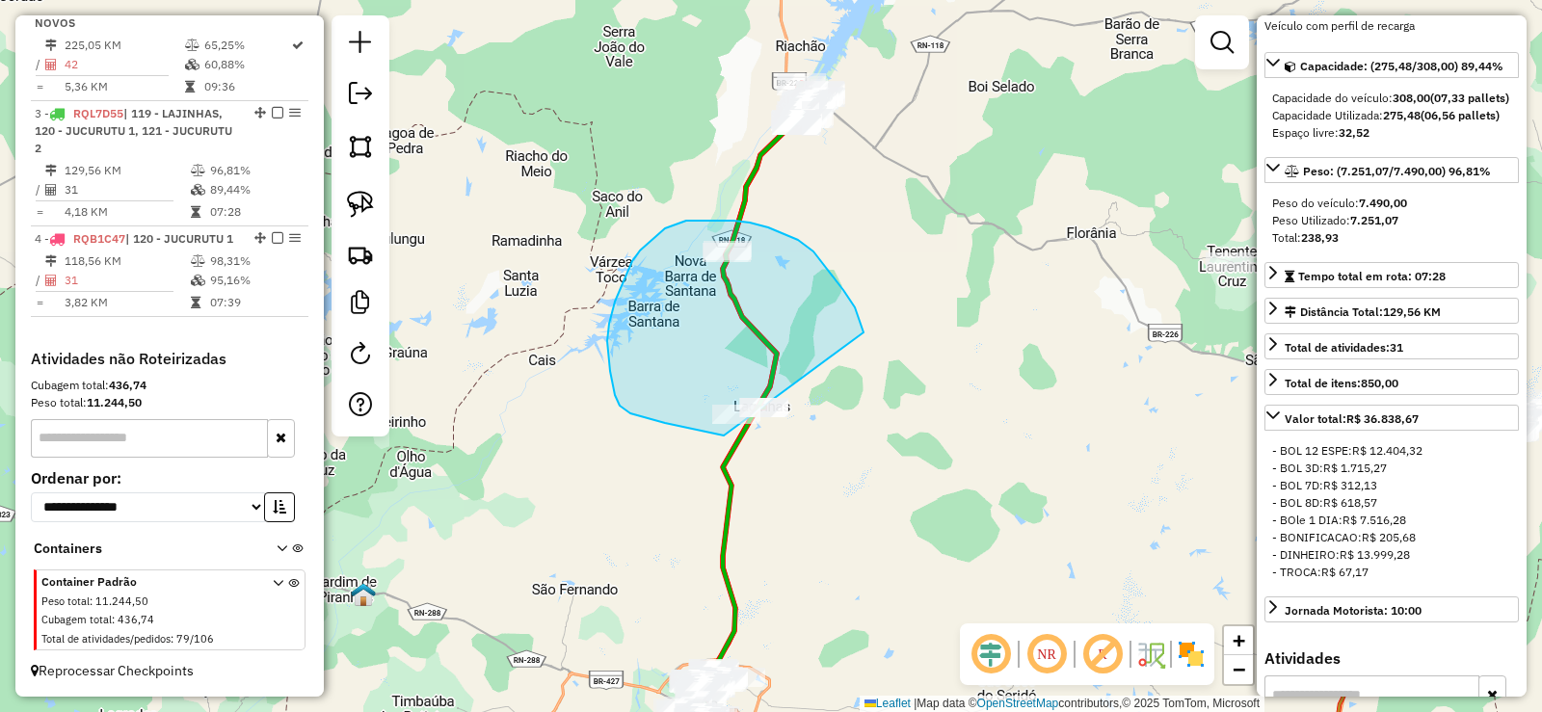
drag, startPoint x: 861, startPoint y: 325, endPoint x: 781, endPoint y: 450, distance: 148.6
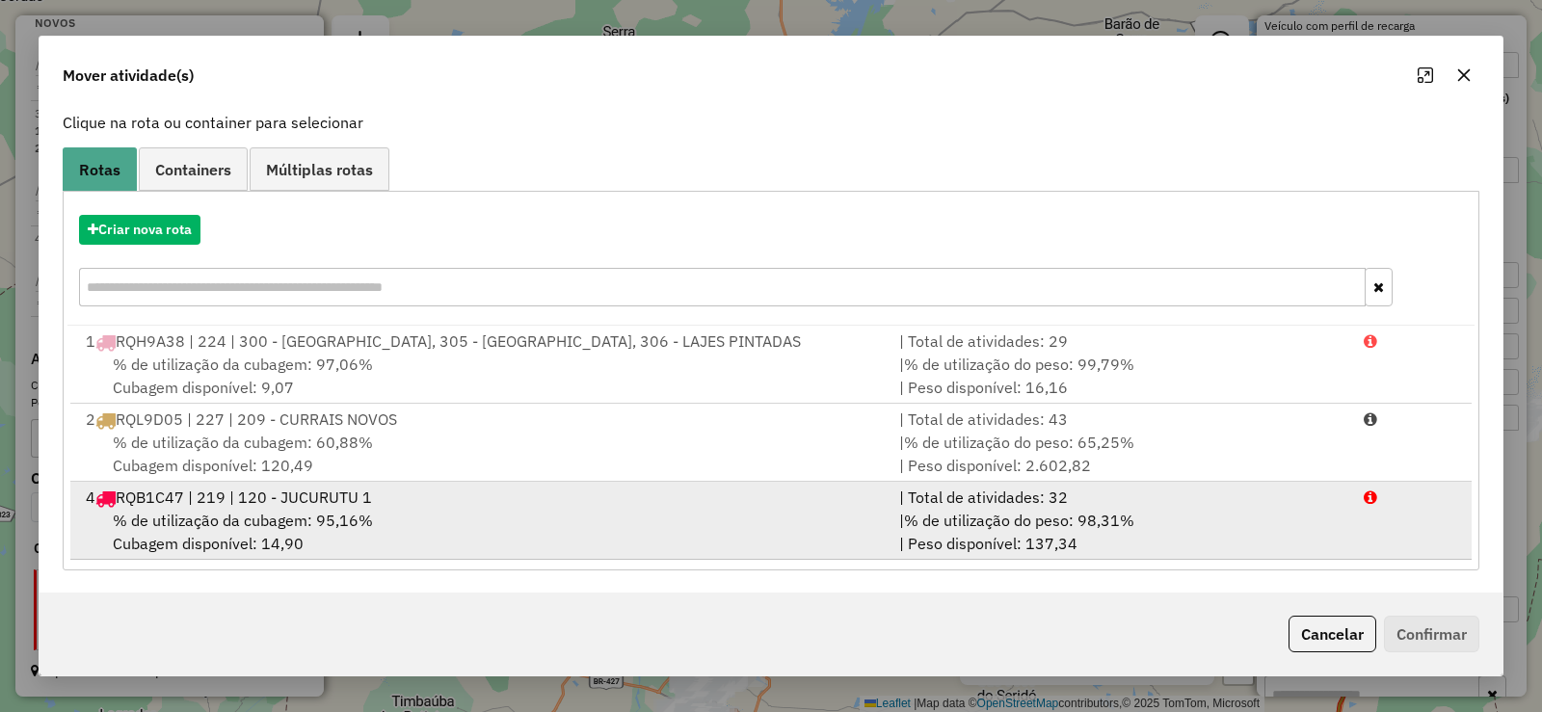
scroll to position [118, 0]
click at [514, 519] on div "% de utilização da cubagem: 95,16% Cubagem disponível: 14,90" at bounding box center [480, 531] width 813 height 46
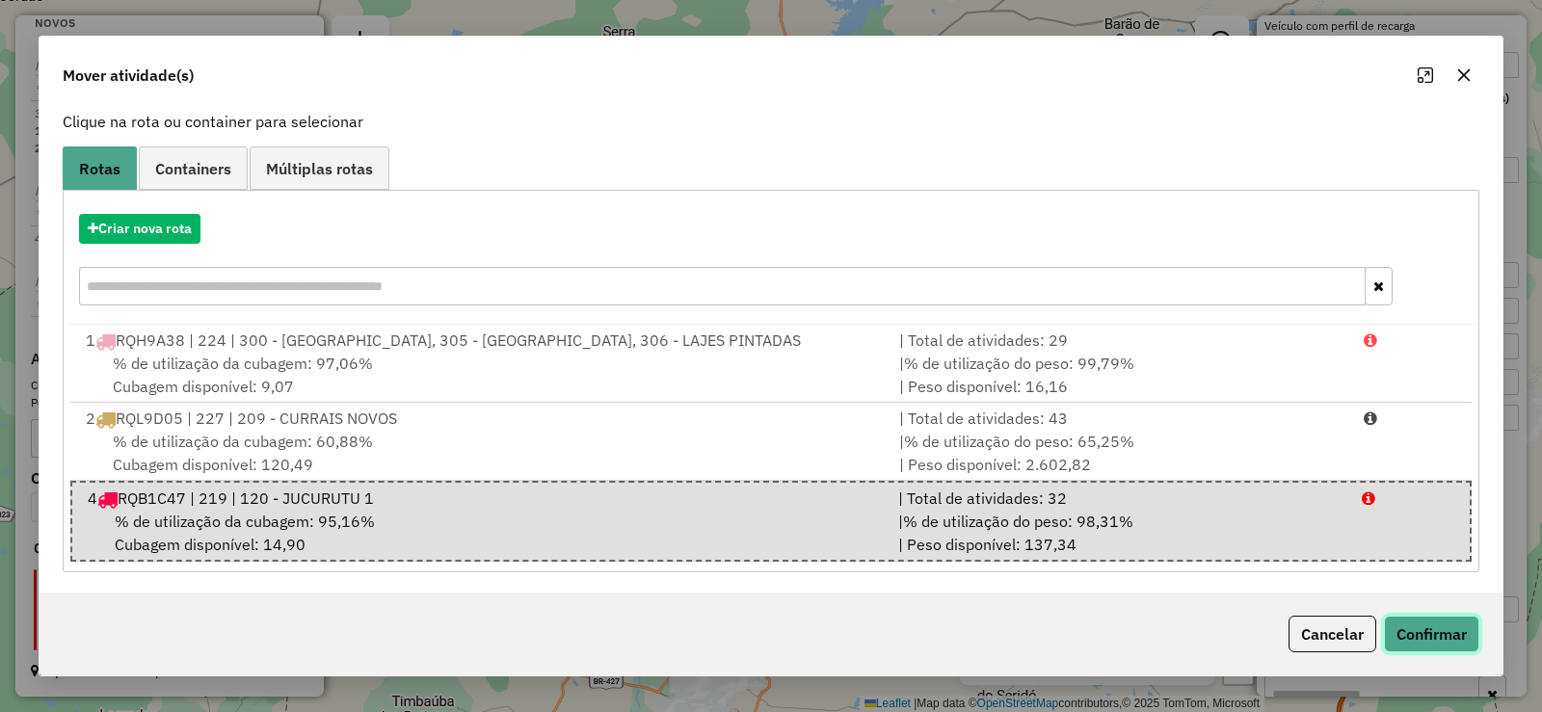
click at [1423, 636] on button "Confirmar" at bounding box center [1431, 634] width 95 height 37
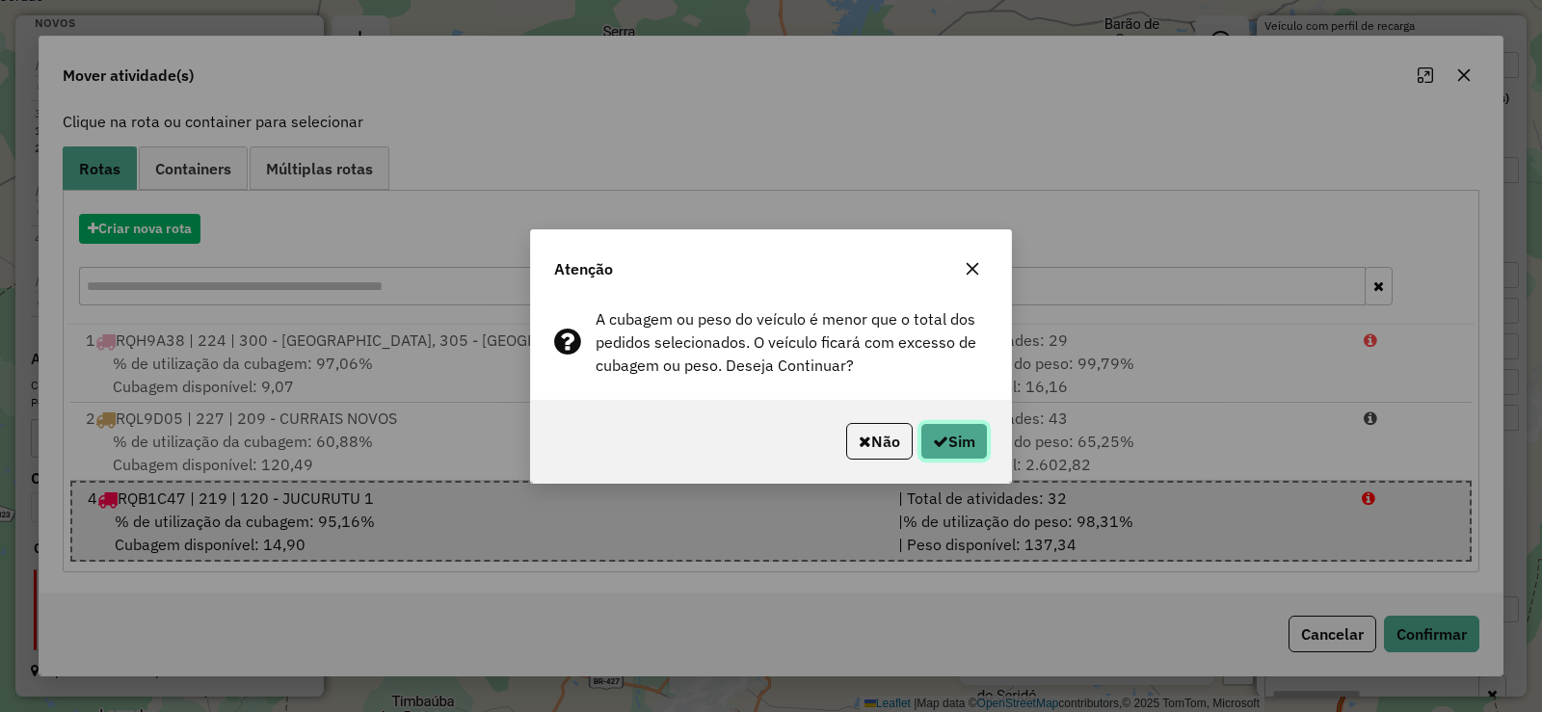
drag, startPoint x: 954, startPoint y: 447, endPoint x: 904, endPoint y: 458, distance: 51.2
click at [950, 447] on button "Sim" at bounding box center [953, 441] width 67 height 37
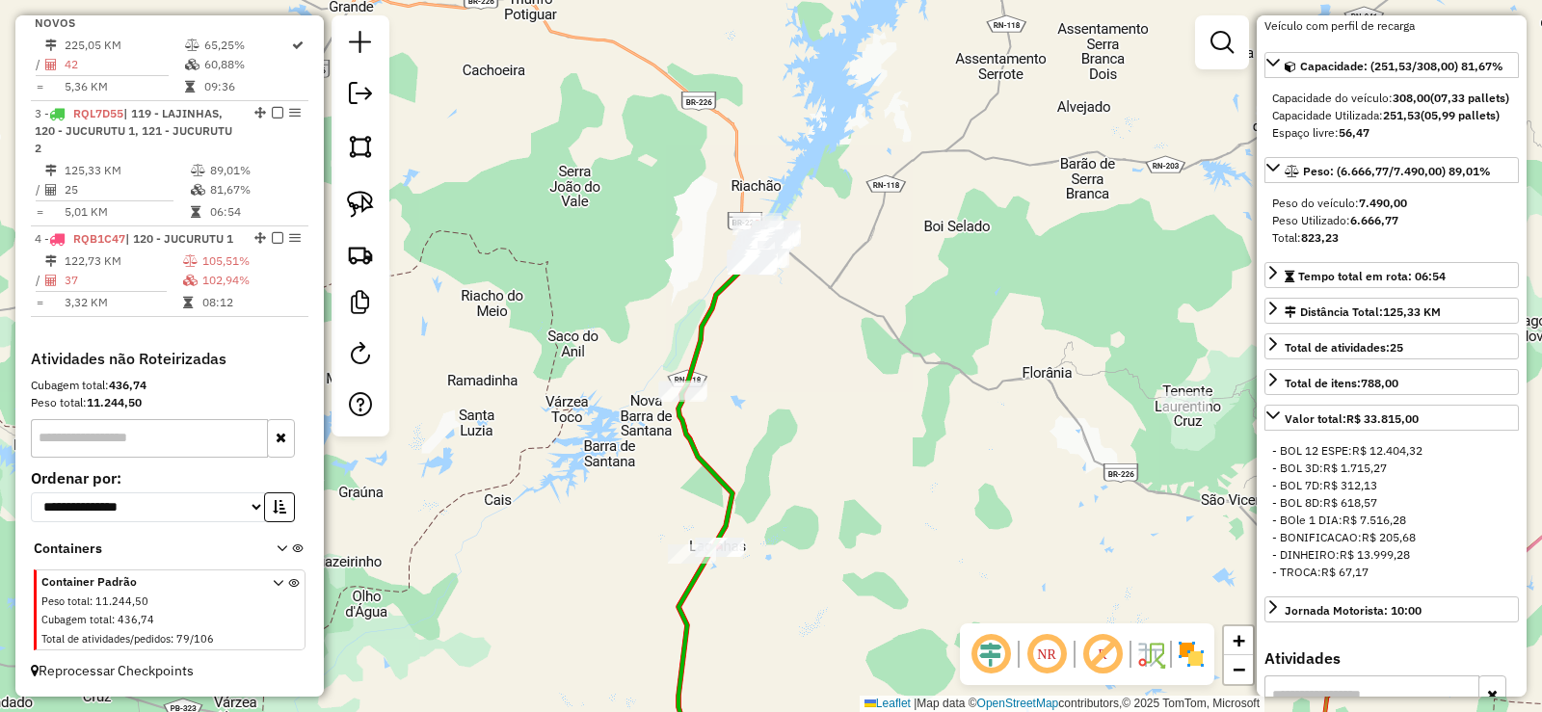
drag, startPoint x: 871, startPoint y: 212, endPoint x: 803, endPoint y: 356, distance: 159.0
click at [823, 355] on div "Janela de atendimento Grade de atendimento Capacidade Transportadoras Veículos …" at bounding box center [771, 356] width 1542 height 712
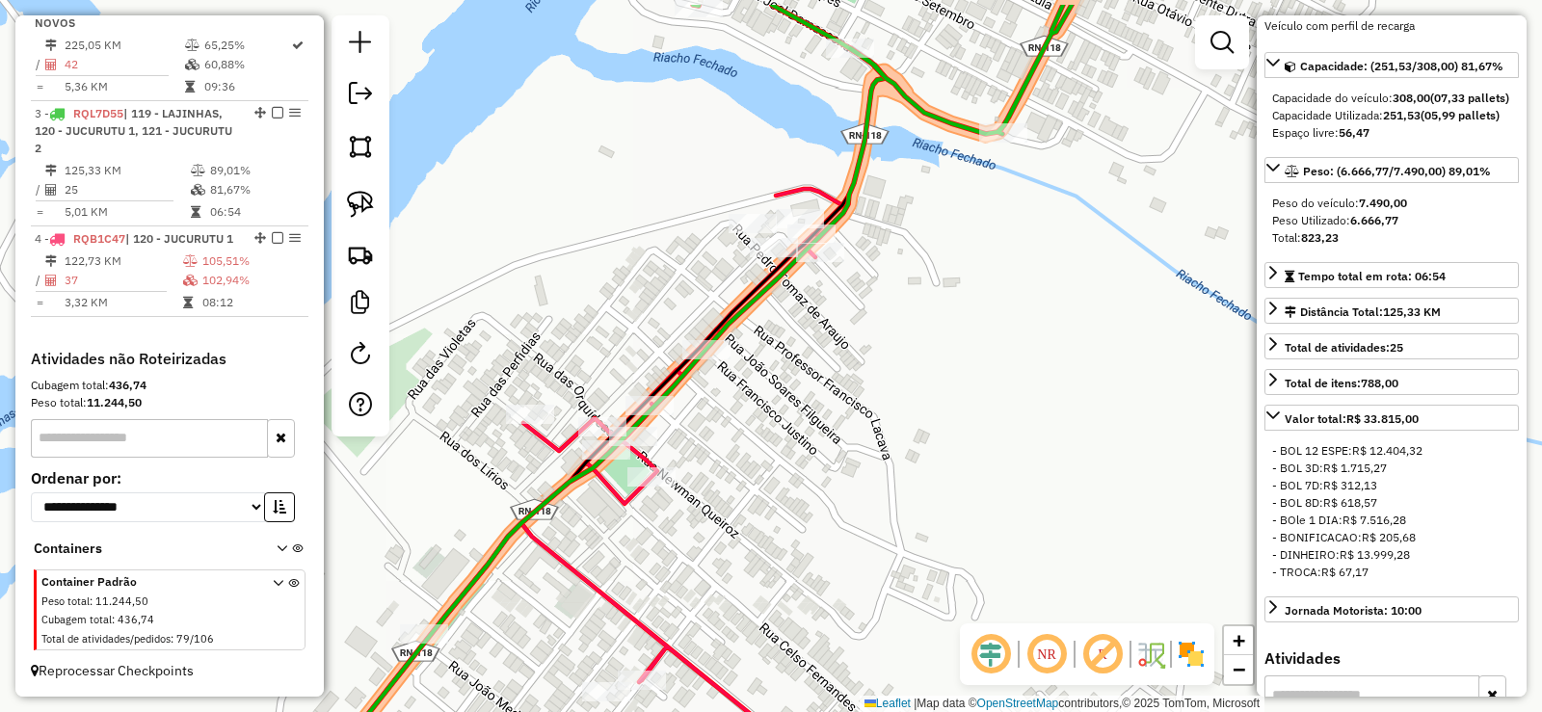
drag, startPoint x: 814, startPoint y: 207, endPoint x: 799, endPoint y: 295, distance: 89.0
click at [799, 295] on div "Janela de atendimento Grade de atendimento Capacidade Transportadoras Veículos …" at bounding box center [771, 356] width 1542 height 712
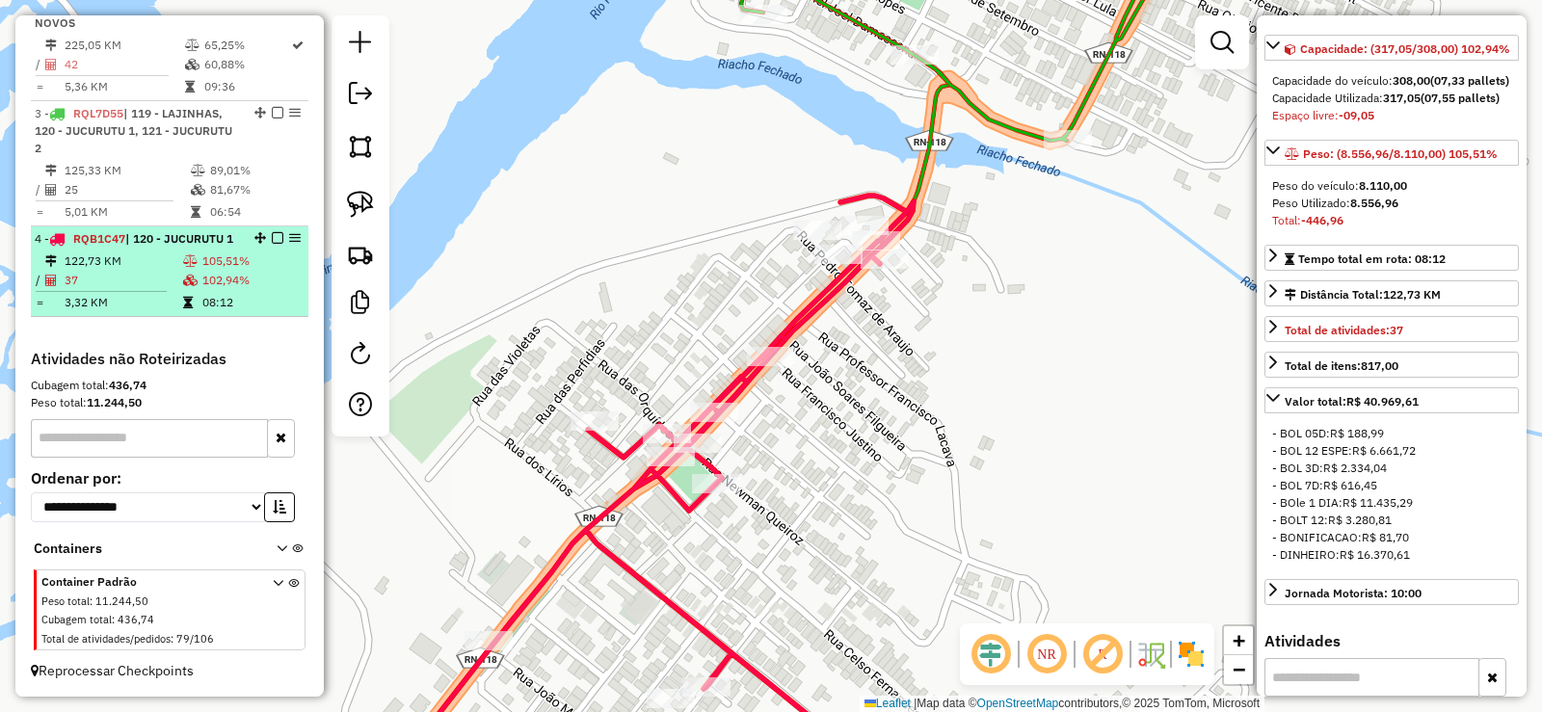
click at [228, 253] on td "105,51%" at bounding box center [250, 261] width 99 height 19
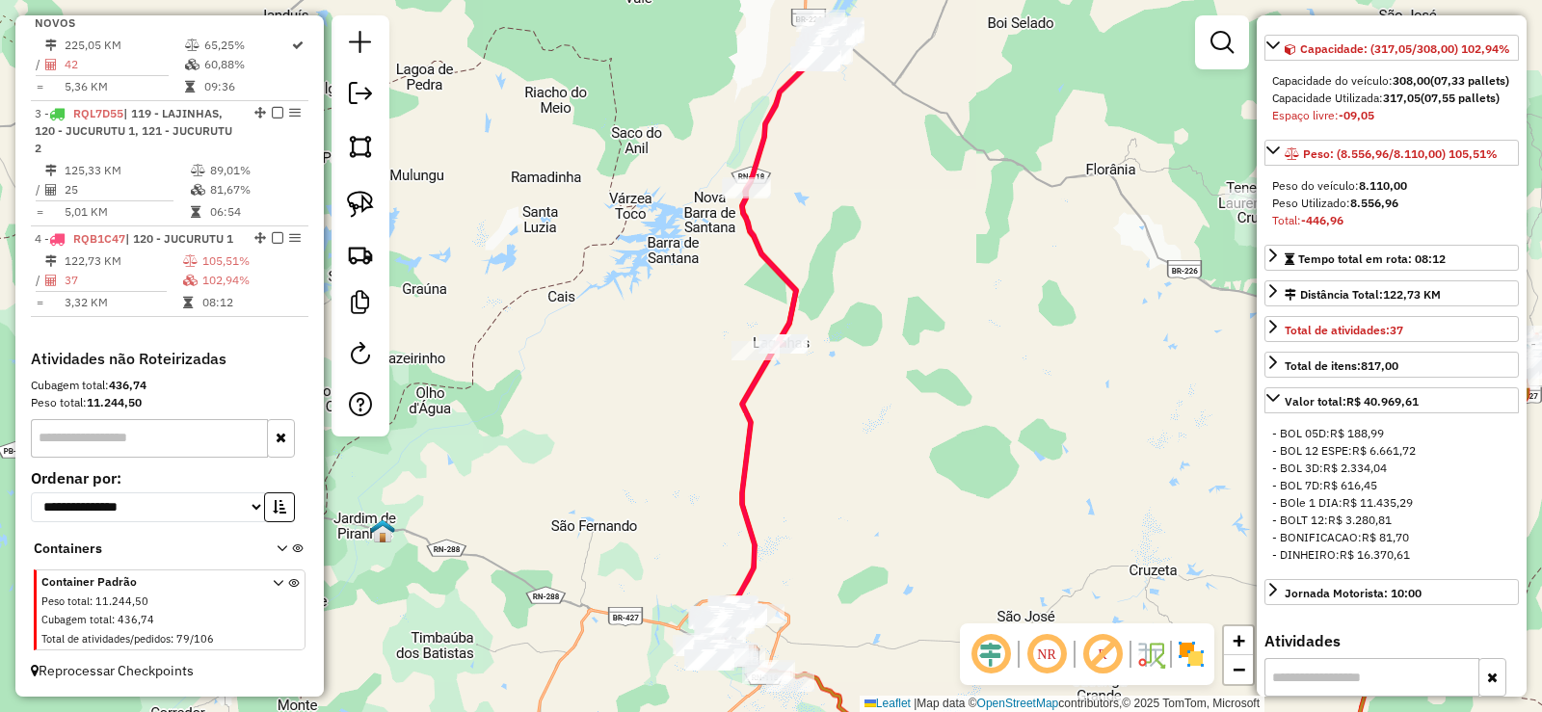
click at [940, 437] on div "Janela de atendimento Grade de atendimento Capacidade Transportadoras Veículos …" at bounding box center [771, 356] width 1542 height 712
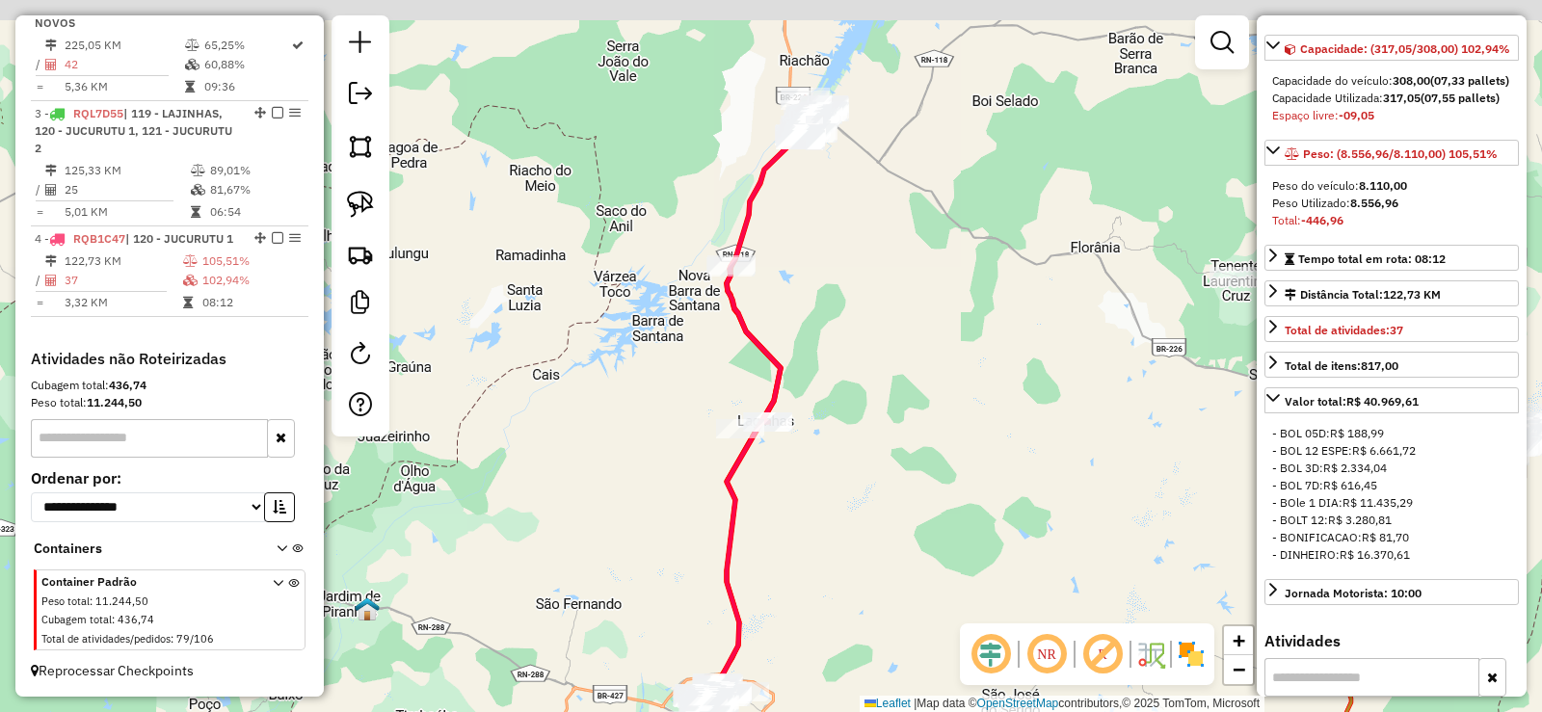
drag, startPoint x: 883, startPoint y: 218, endPoint x: 836, endPoint y: 352, distance: 141.7
click at [857, 316] on div "Janela de atendimento Grade de atendimento Capacidade Transportadoras Veículos …" at bounding box center [771, 356] width 1542 height 712
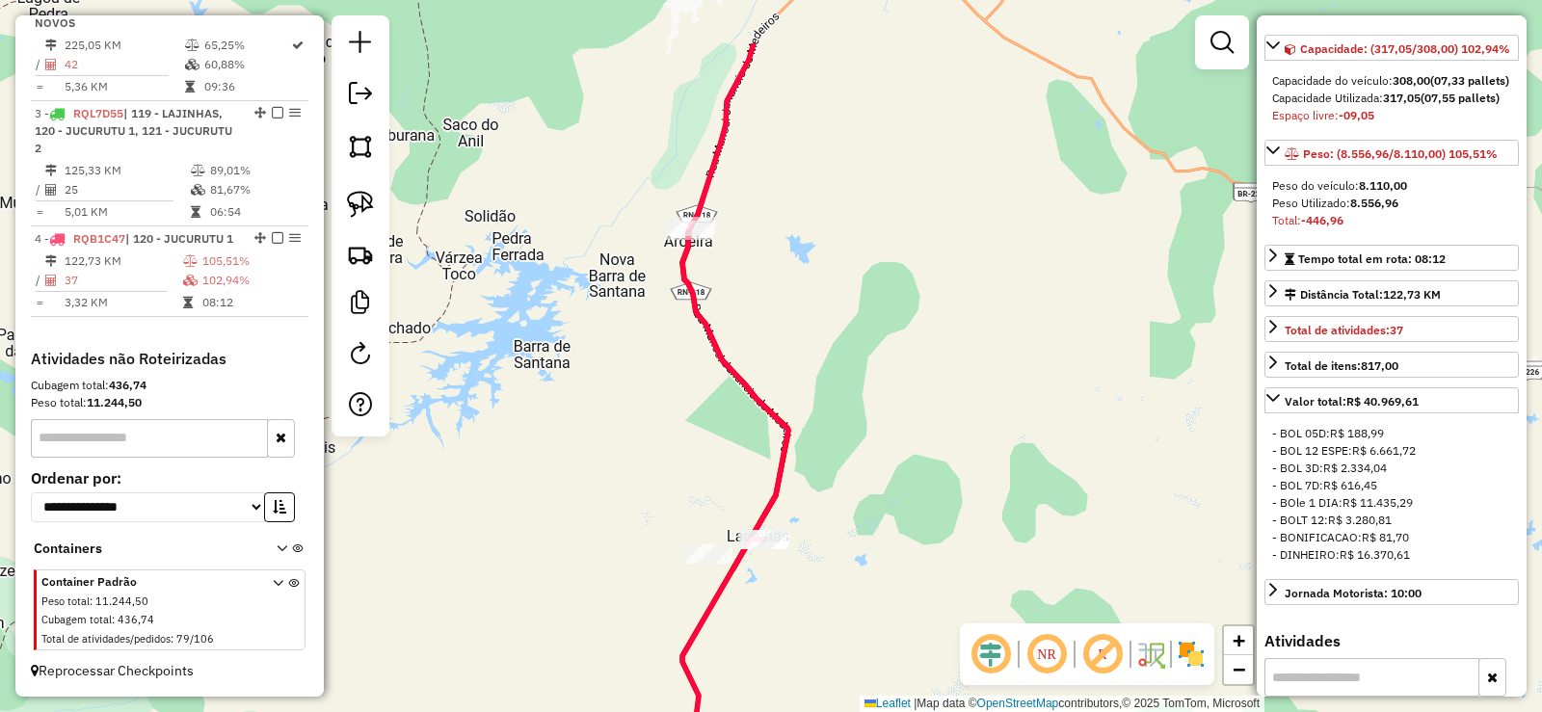
drag, startPoint x: 729, startPoint y: 190, endPoint x: 768, endPoint y: 417, distance: 230.7
click at [768, 417] on div "Janela de atendimento Grade de atendimento Capacidade Transportadoras Veículos …" at bounding box center [771, 356] width 1542 height 712
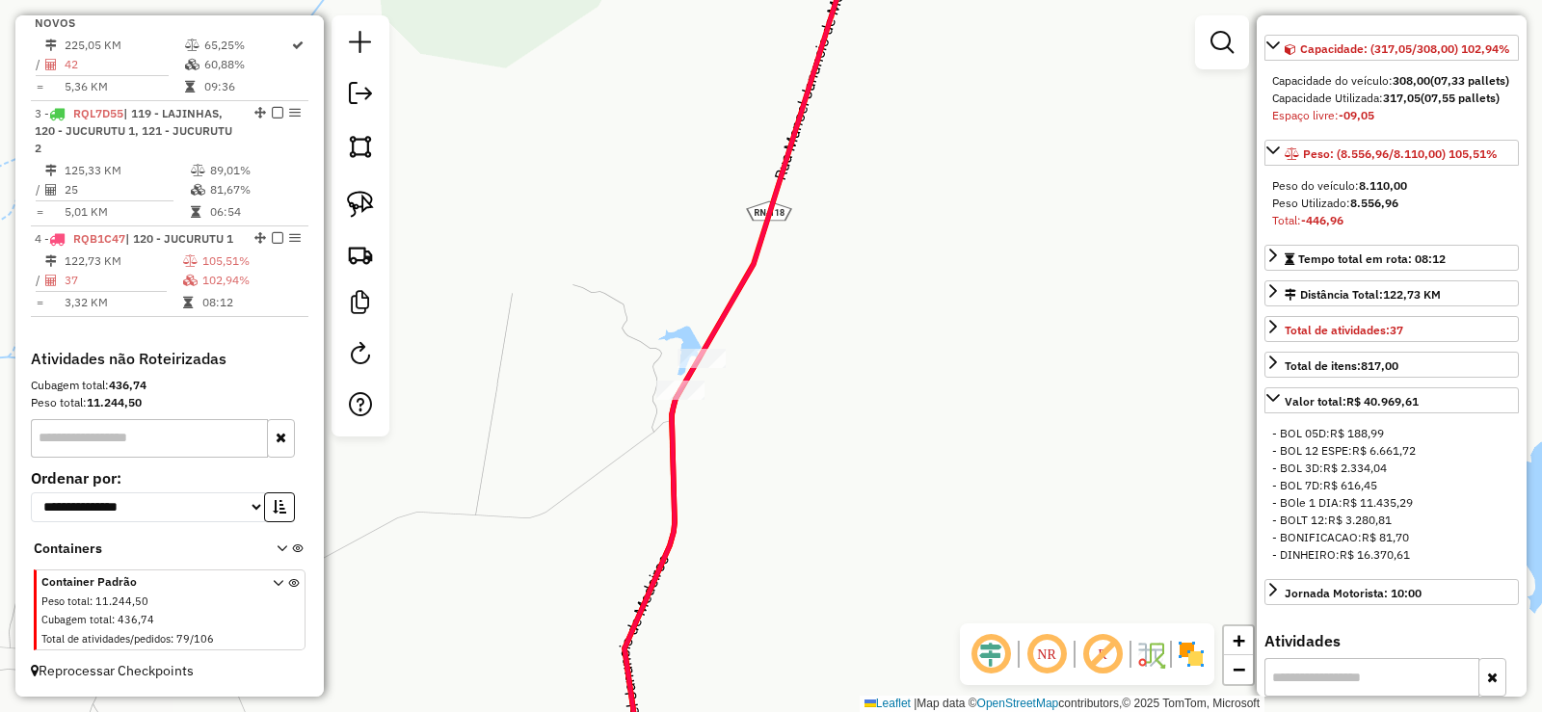
drag, startPoint x: 850, startPoint y: 405, endPoint x: 876, endPoint y: 422, distance: 31.3
click at [876, 422] on div "Janela de atendimento Grade de atendimento Capacidade Transportadoras Veículos …" at bounding box center [771, 356] width 1542 height 712
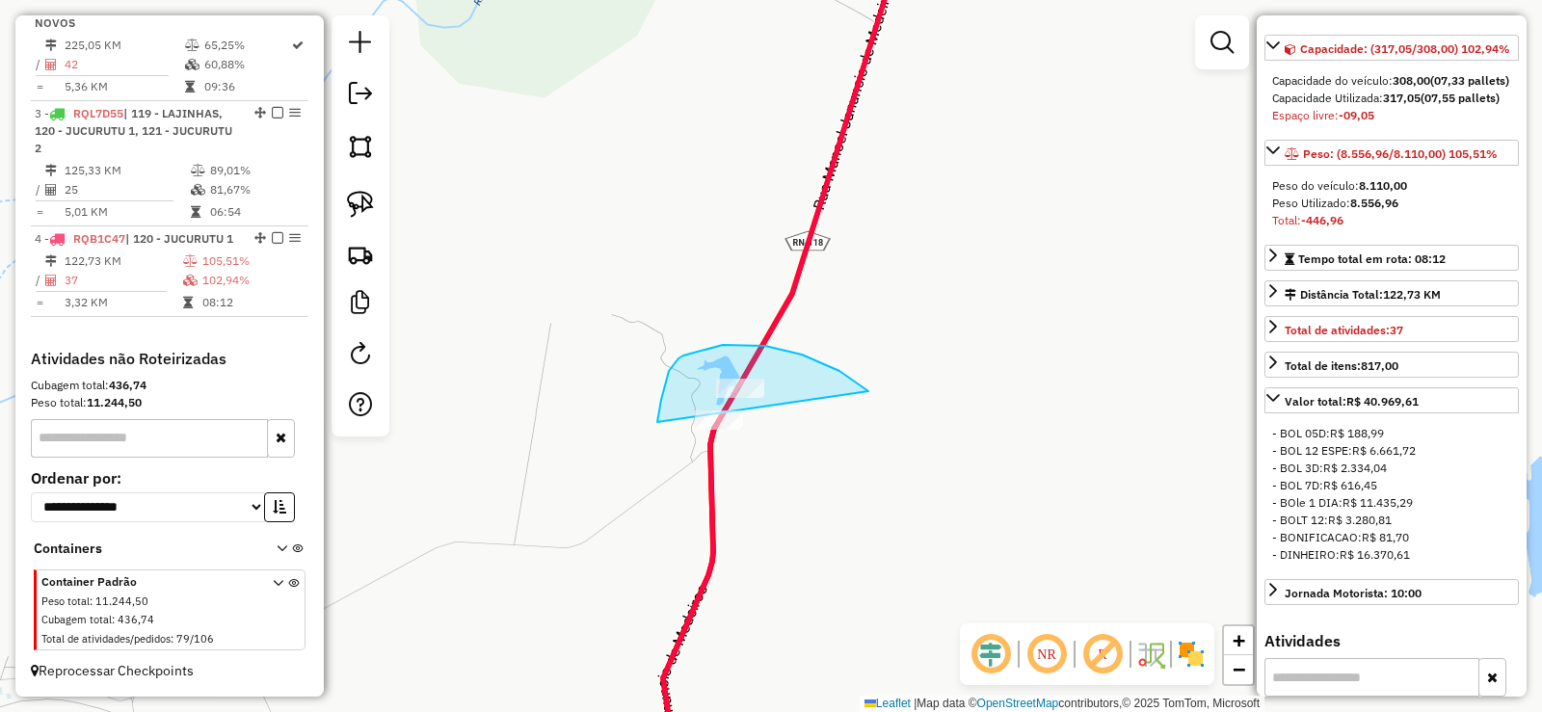
drag, startPoint x: 855, startPoint y: 382, endPoint x: 875, endPoint y: 461, distance: 81.6
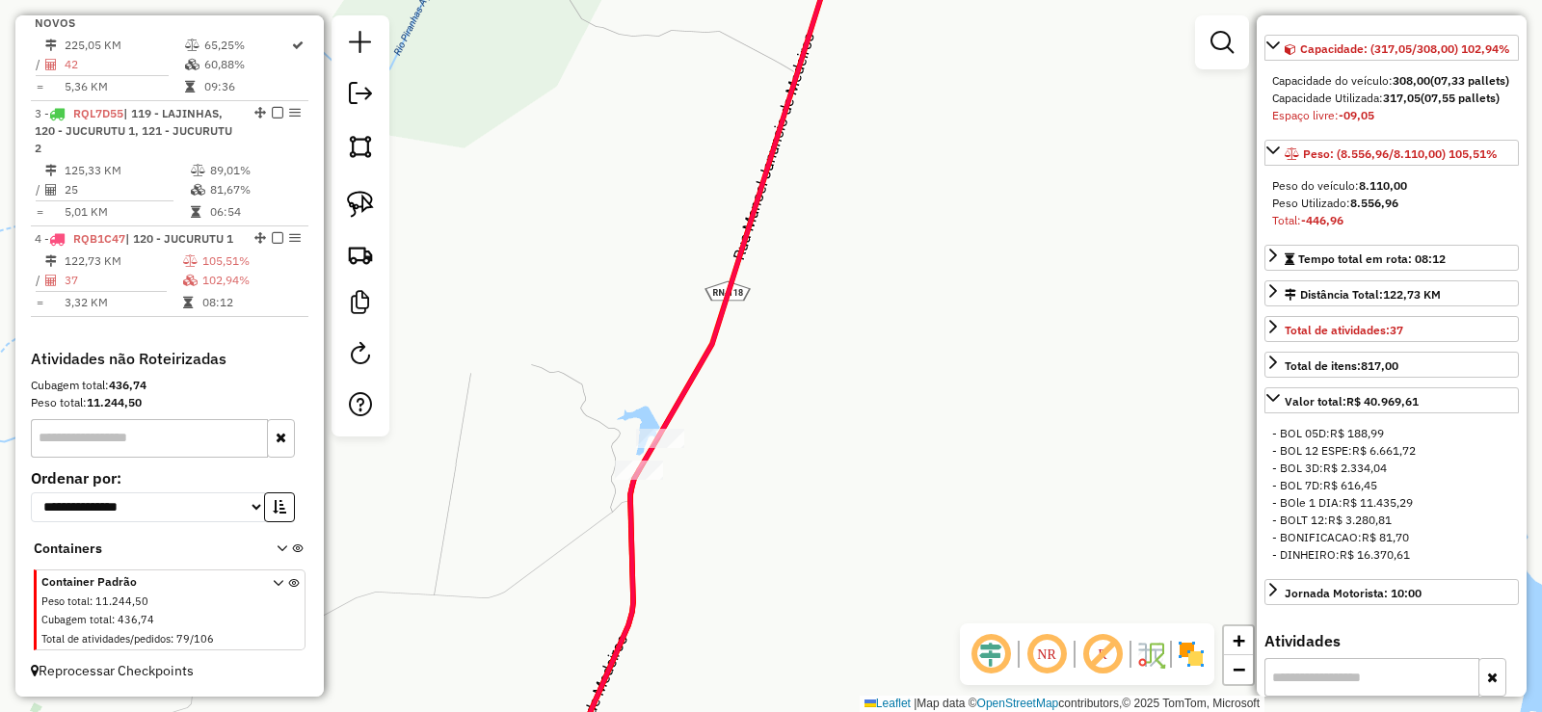
drag, startPoint x: 879, startPoint y: 351, endPoint x: 696, endPoint y: 511, distance: 243.1
click at [699, 528] on div "Janela de atendimento Grade de atendimento Capacidade Transportadoras Veículos …" at bounding box center [771, 356] width 1542 height 712
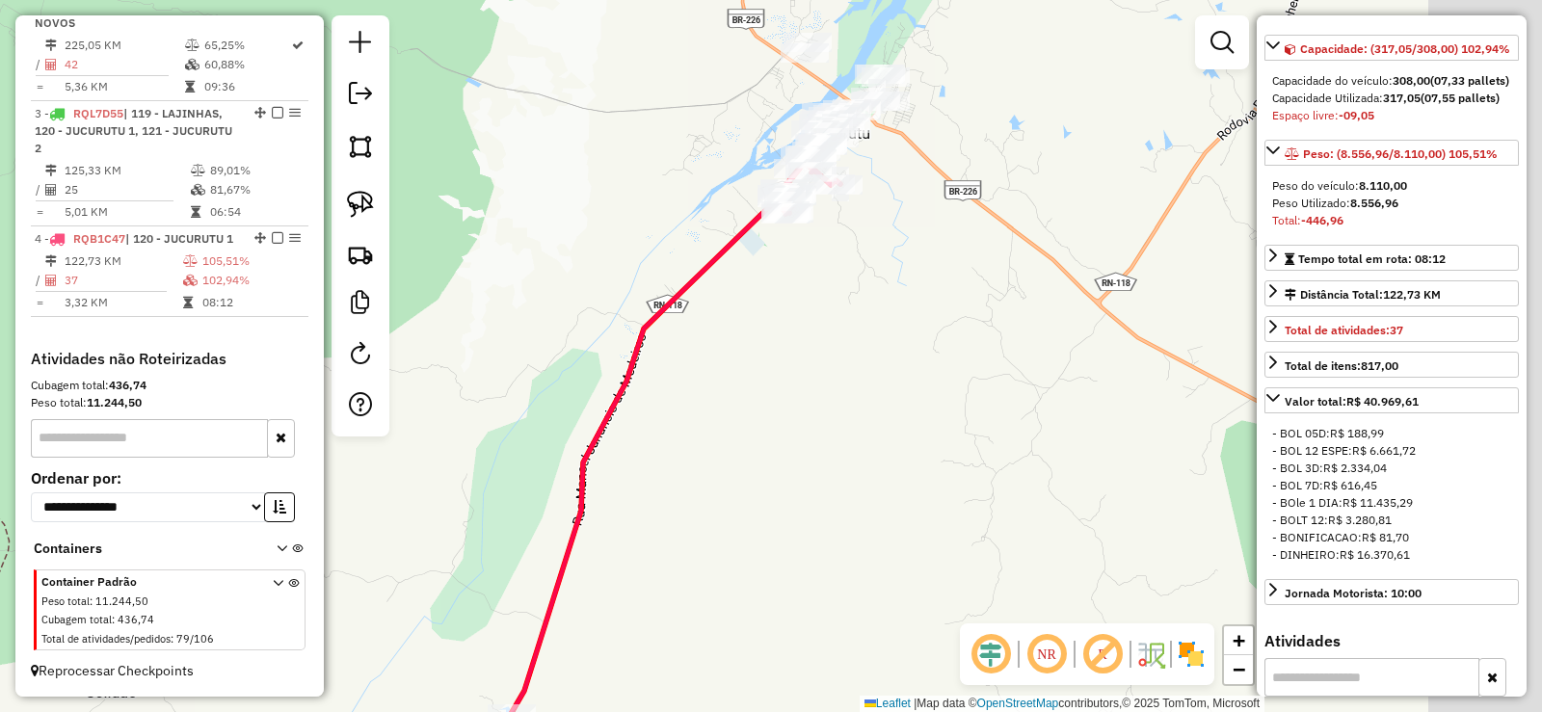
drag, startPoint x: 702, startPoint y: 475, endPoint x: 685, endPoint y: 500, distance: 29.9
click at [685, 500] on div "Janela de atendimento Grade de atendimento Capacidade Transportadoras Veículos …" at bounding box center [771, 356] width 1542 height 712
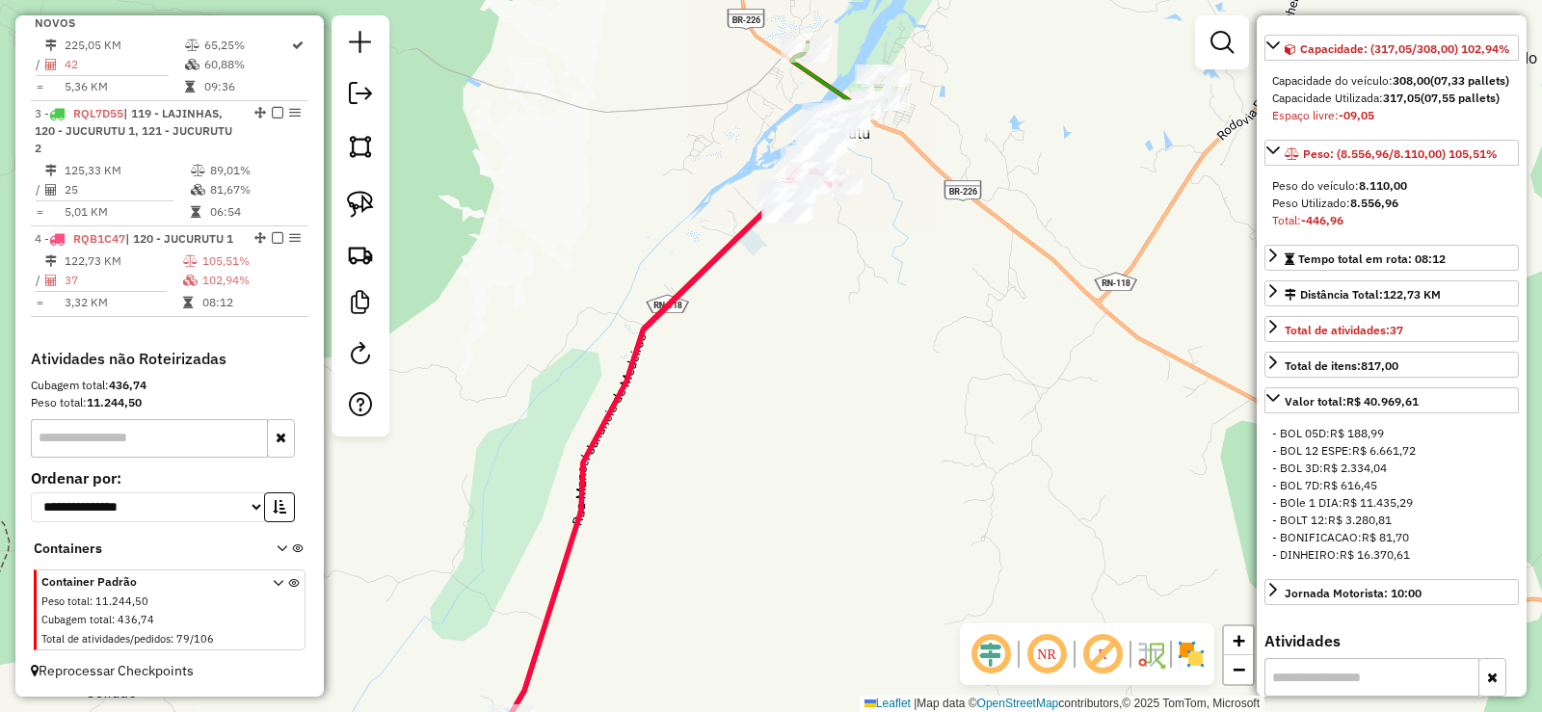
drag, startPoint x: 735, startPoint y: 415, endPoint x: 919, endPoint y: 117, distance: 350.9
click at [903, 132] on div "Janela de atendimento Grade de atendimento Capacidade Transportadoras Veículos …" at bounding box center [771, 356] width 1542 height 712
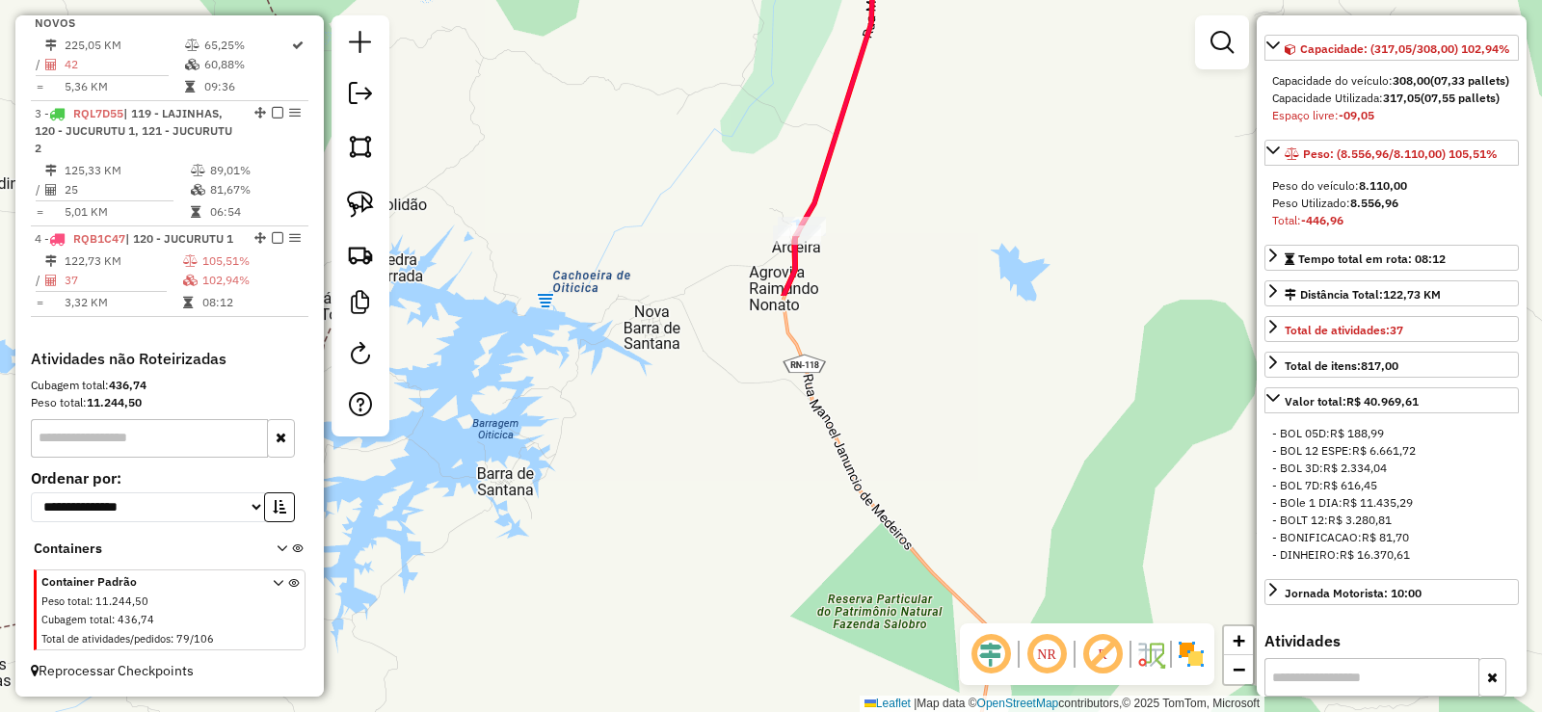
drag, startPoint x: 850, startPoint y: 322, endPoint x: 752, endPoint y: 143, distance: 204.4
click at [753, 144] on div "Janela de atendimento Grade de atendimento Capacidade Transportadoras Veículos …" at bounding box center [771, 356] width 1542 height 712
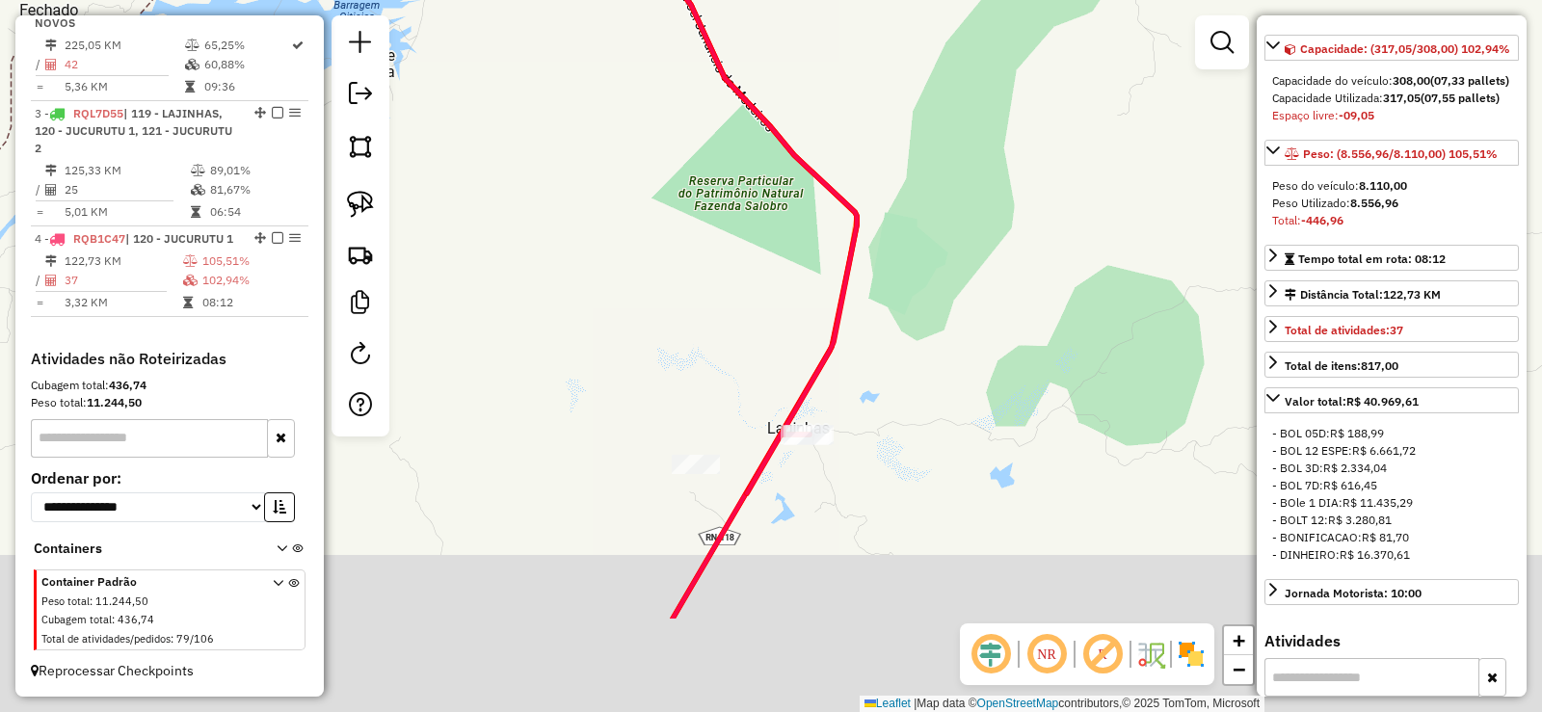
drag, startPoint x: 730, startPoint y: 280, endPoint x: 703, endPoint y: 204, distance: 80.8
click at [703, 204] on div "Janela de atendimento Grade de atendimento Capacidade Transportadoras Veículos …" at bounding box center [771, 356] width 1542 height 712
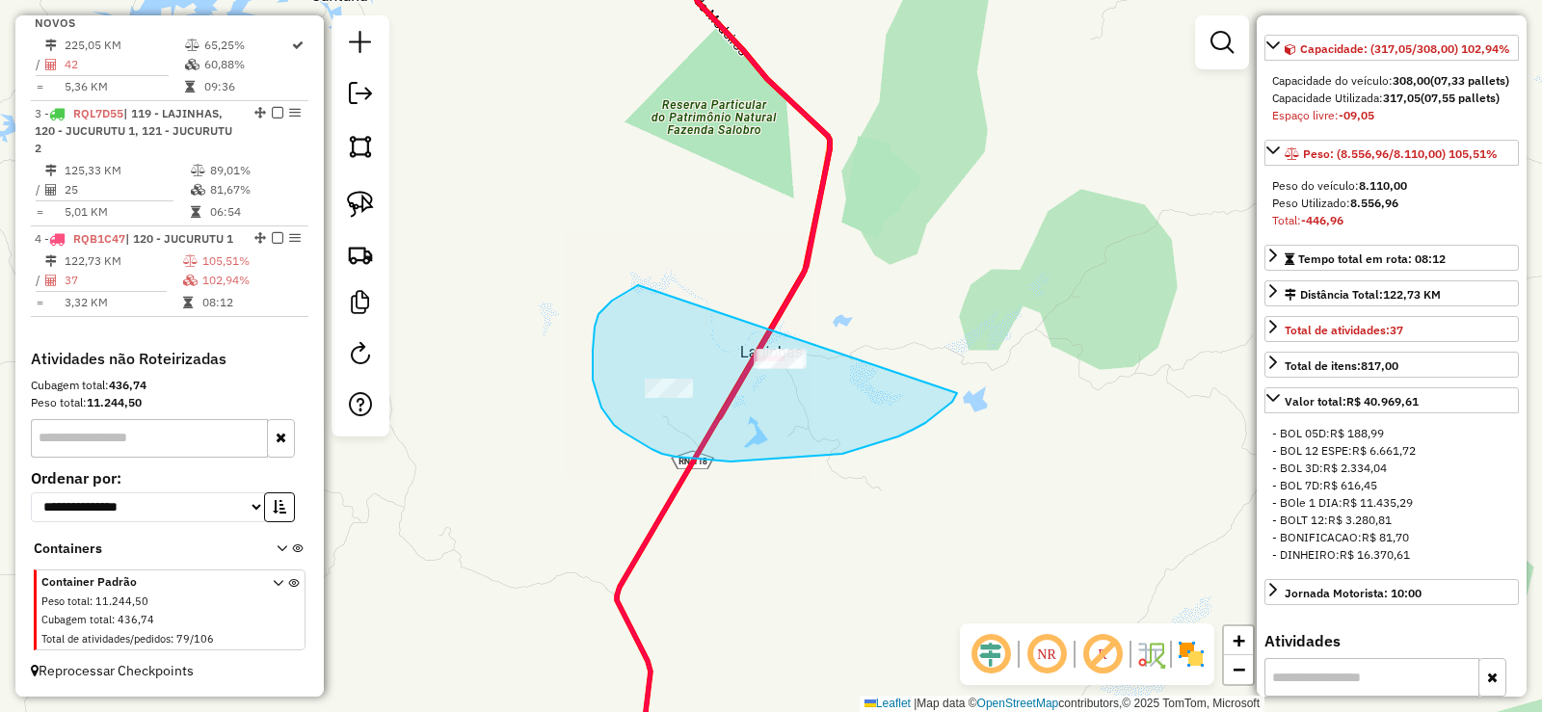
drag, startPoint x: 595, startPoint y: 327, endPoint x: 956, endPoint y: 307, distance: 361.9
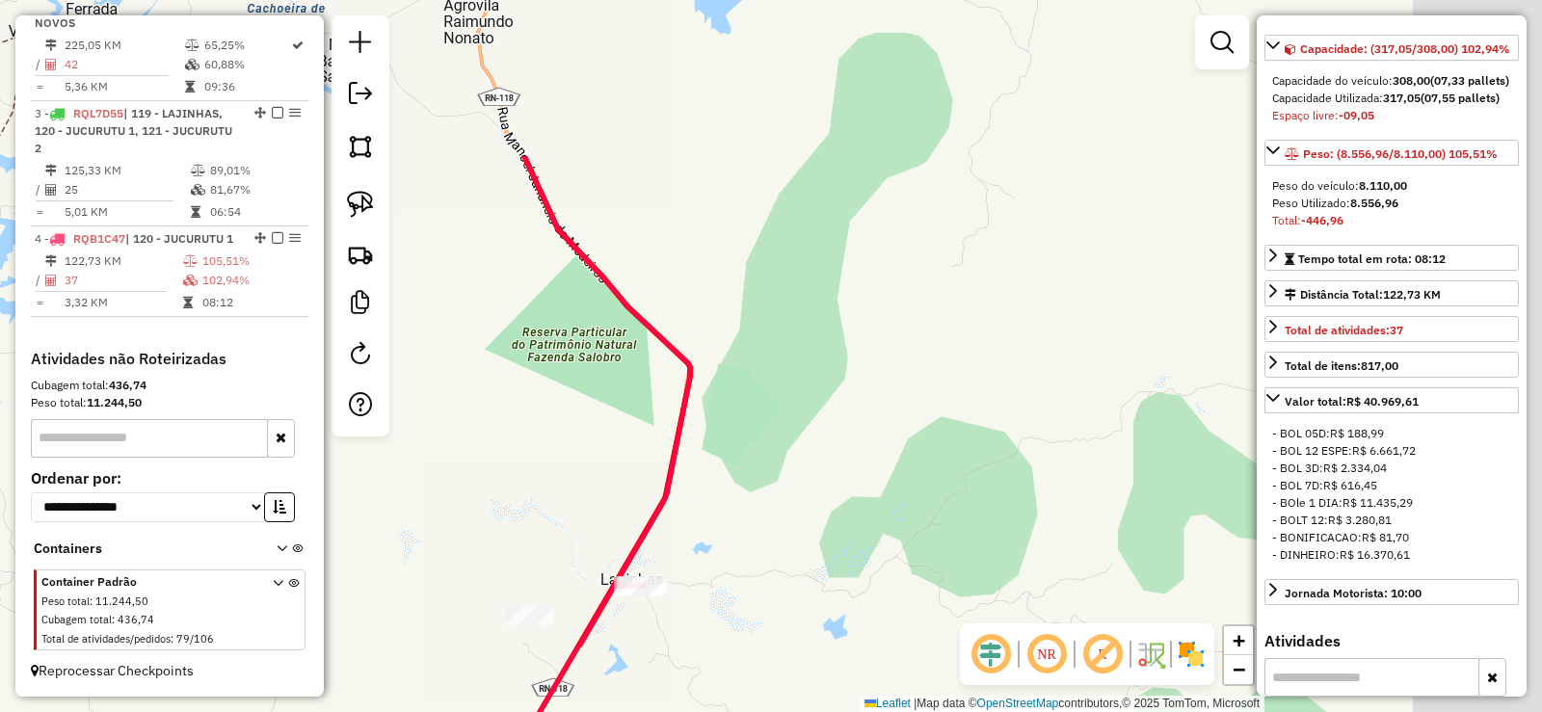
drag, startPoint x: 915, startPoint y: 355, endPoint x: 831, endPoint y: 668, distance: 324.5
click at [831, 667] on div "Janela de atendimento Grade de atendimento Capacidade Transportadoras Veículos …" at bounding box center [771, 356] width 1542 height 712
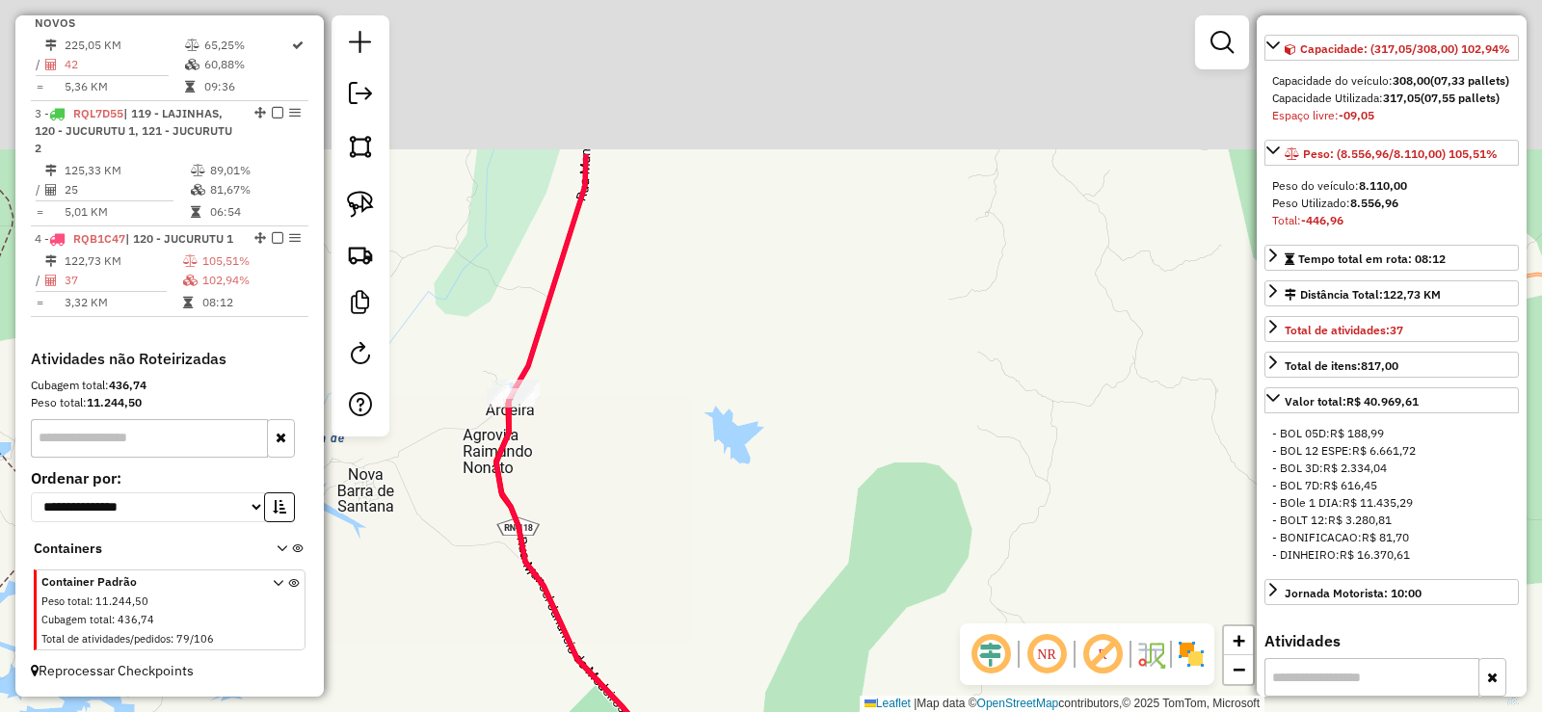
drag, startPoint x: 705, startPoint y: 251, endPoint x: 759, endPoint y: 517, distance: 272.3
click at [759, 517] on div "Janela de atendimento Grade de atendimento Capacidade Transportadoras Veículos …" at bounding box center [771, 356] width 1542 height 712
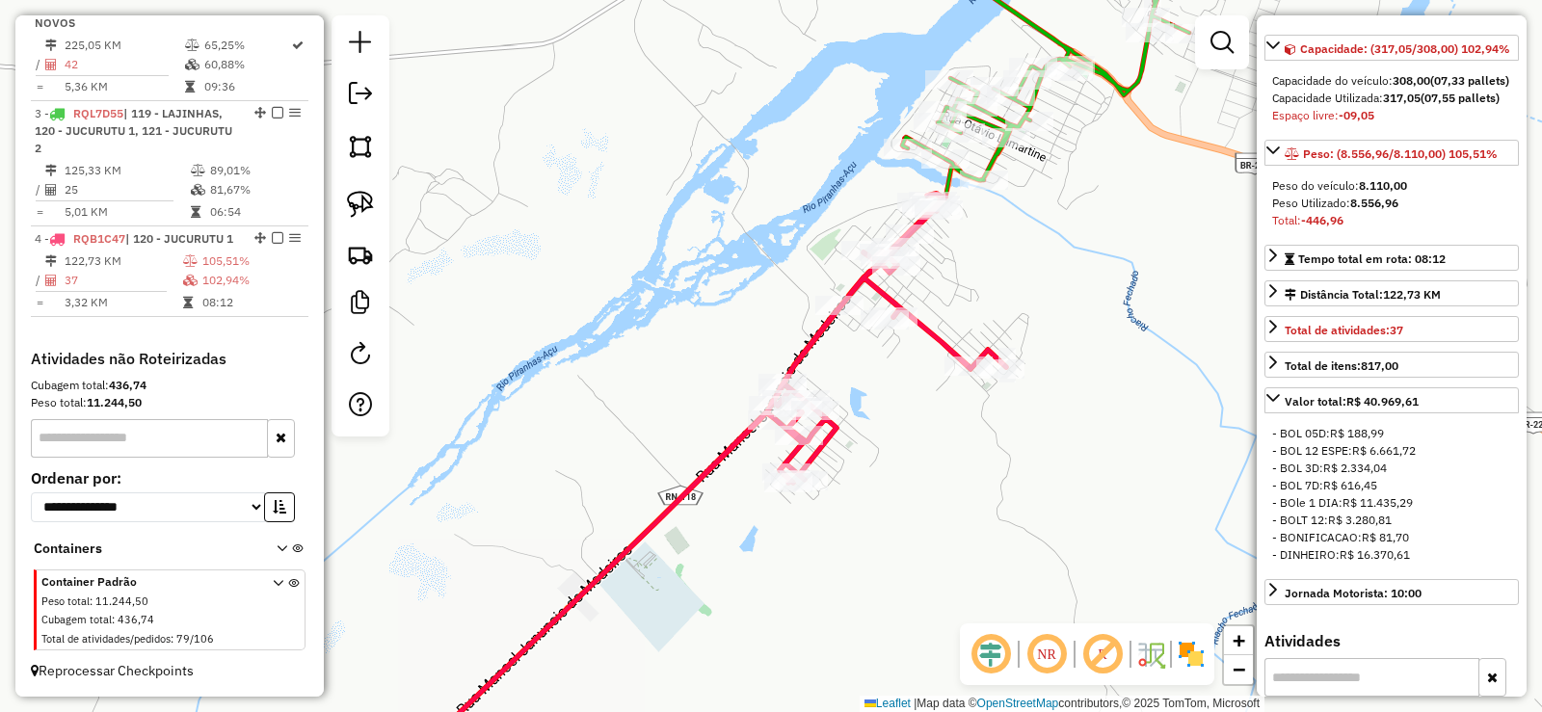
drag, startPoint x: 768, startPoint y: 419, endPoint x: 836, endPoint y: 369, distance: 84.8
click at [836, 369] on div "Janela de atendimento Grade de atendimento Capacidade Transportadoras Veículos …" at bounding box center [771, 356] width 1542 height 712
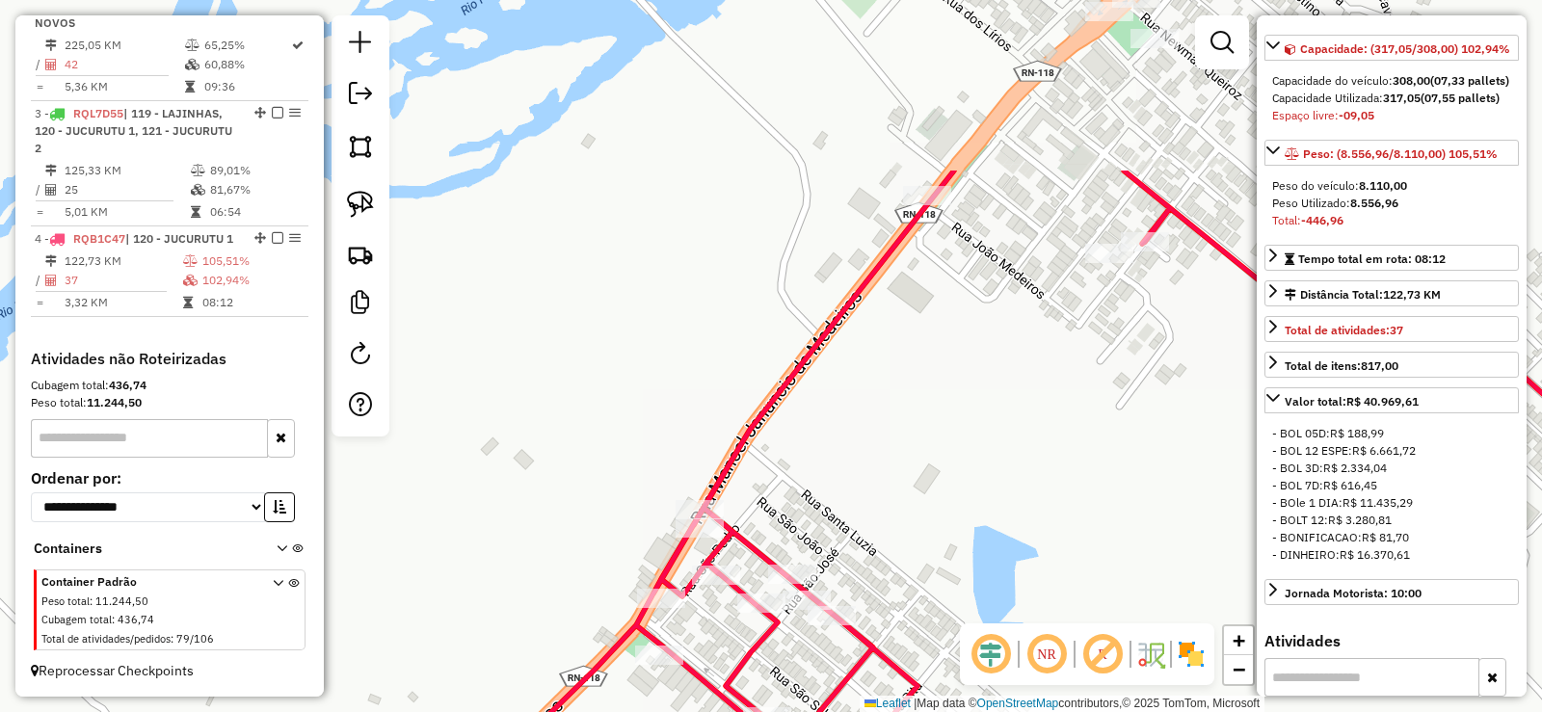
drag, startPoint x: 952, startPoint y: 182, endPoint x: 866, endPoint y: 370, distance: 206.6
click at [866, 370] on div "Janela de atendimento Grade de atendimento Capacidade Transportadoras Veículos …" at bounding box center [771, 356] width 1542 height 712
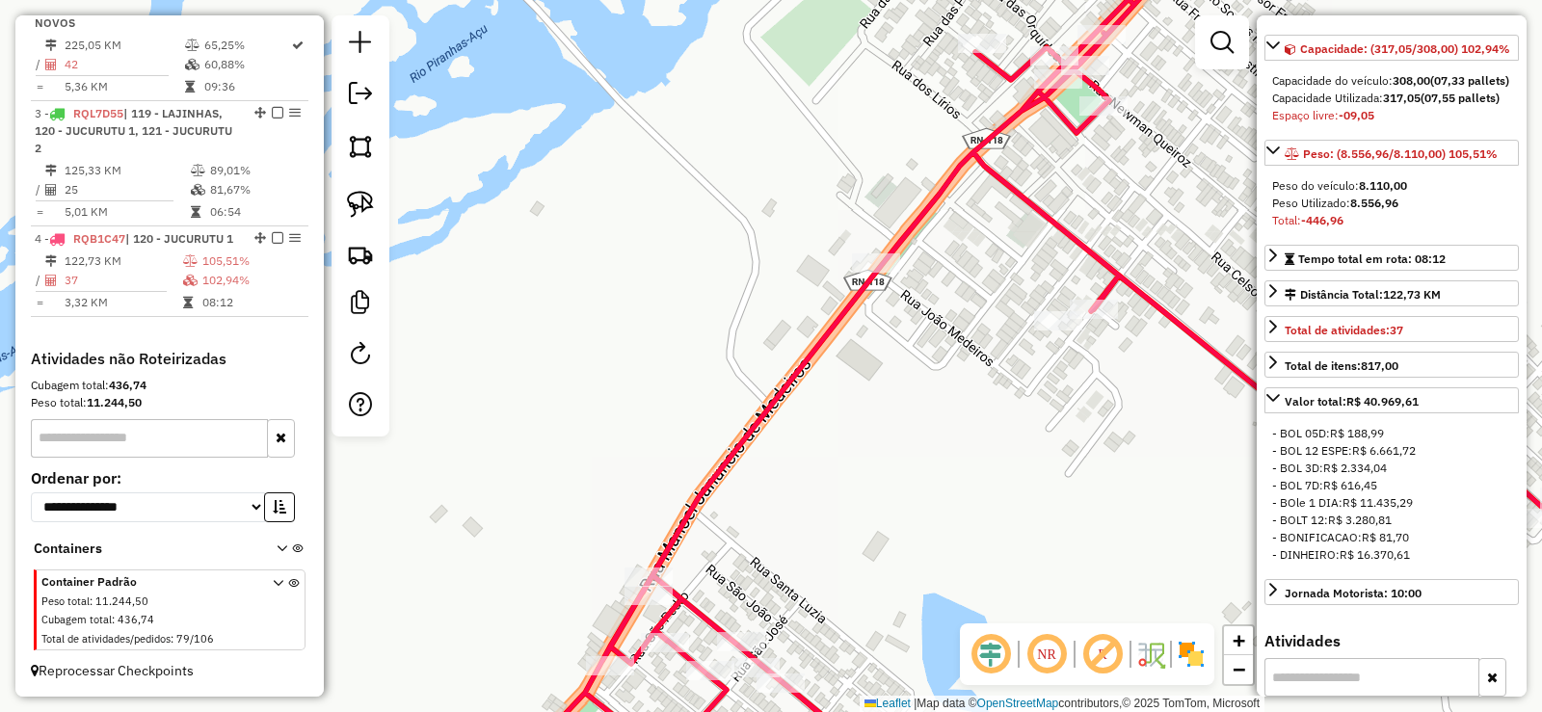
click at [876, 355] on div "Janela de atendimento Grade de atendimento Capacidade Transportadoras Veículos …" at bounding box center [771, 356] width 1542 height 712
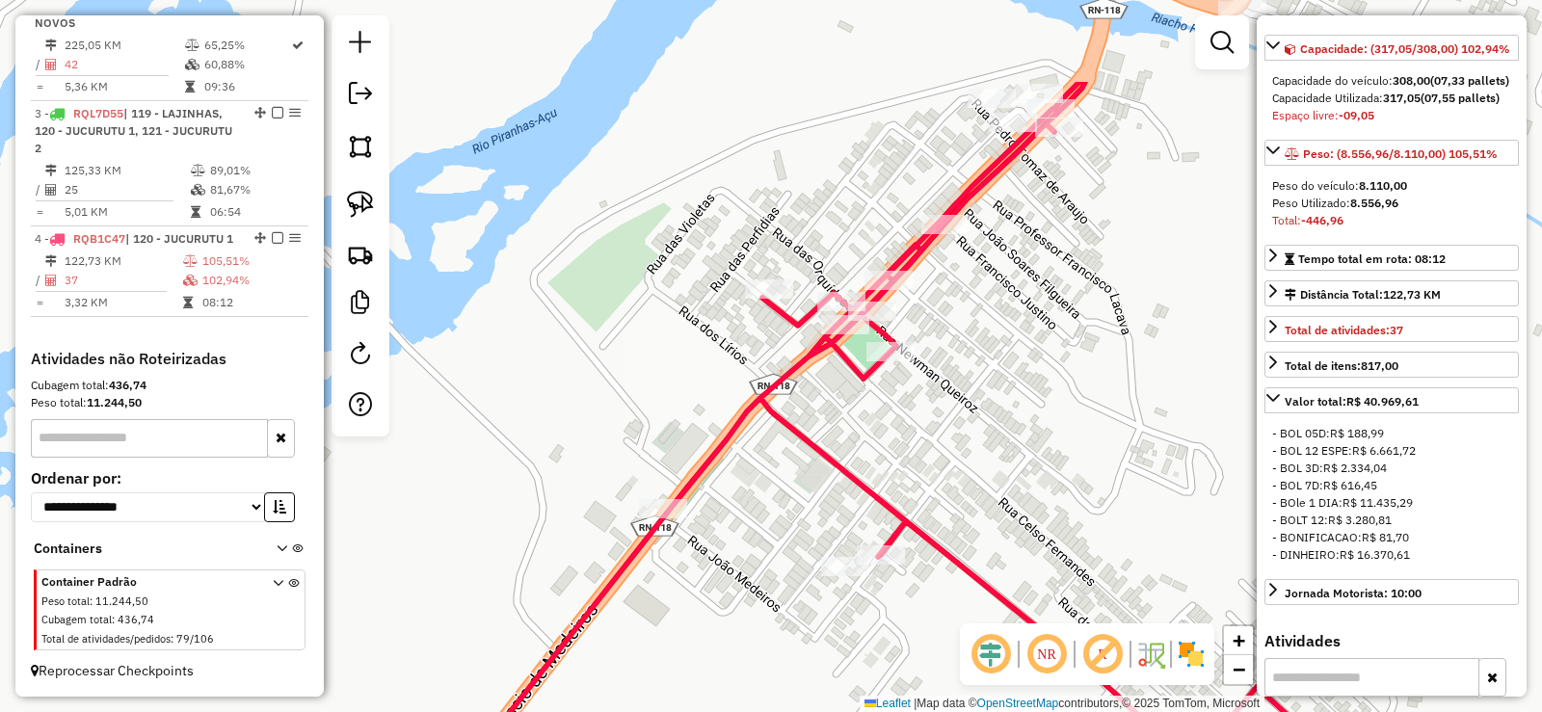
drag, startPoint x: 898, startPoint y: 281, endPoint x: 813, endPoint y: 405, distance: 149.7
click at [813, 410] on div "Janela de atendimento Grade de atendimento Capacidade Transportadoras Veículos …" at bounding box center [771, 356] width 1542 height 712
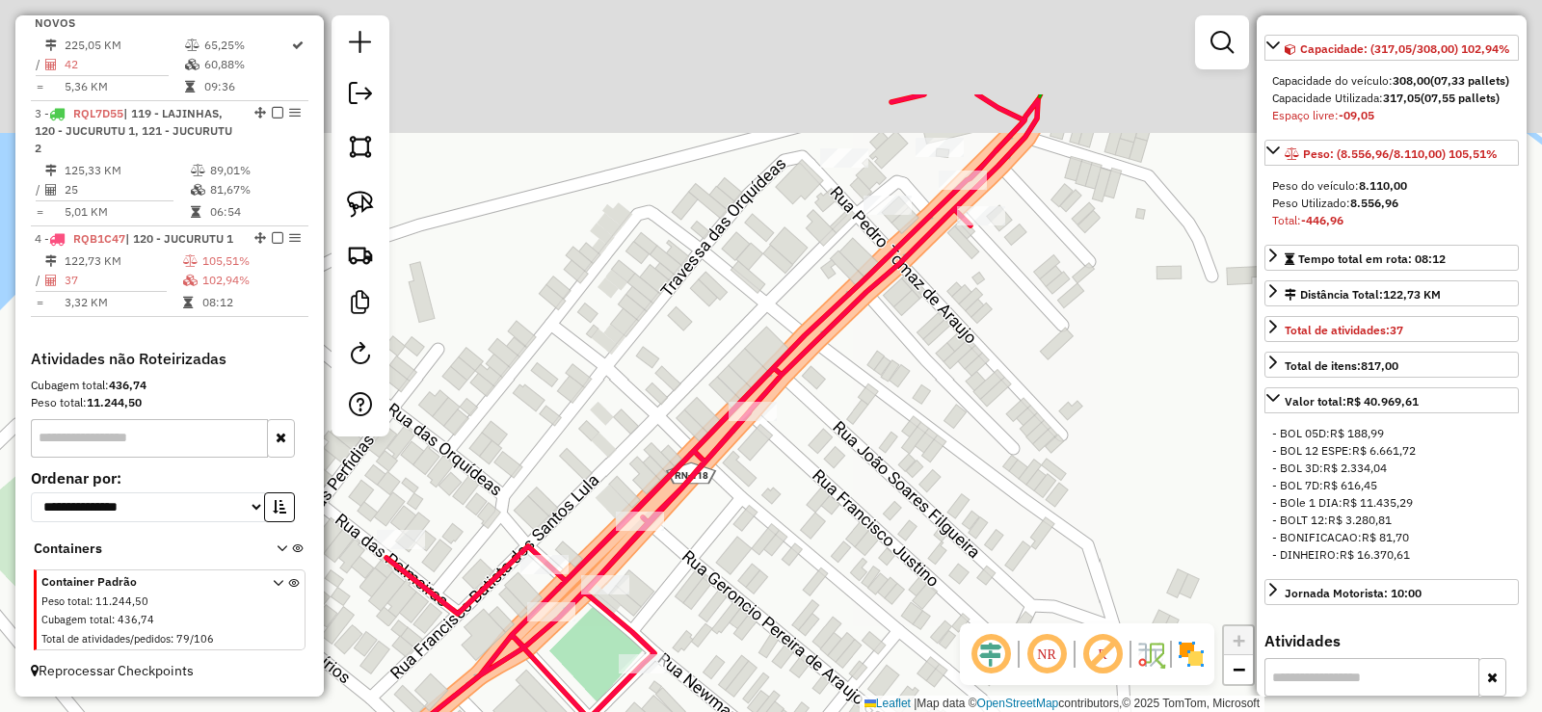
drag, startPoint x: 902, startPoint y: 323, endPoint x: 832, endPoint y: 411, distance: 113.2
click at [832, 411] on div "Janela de atendimento Grade de atendimento Capacidade Transportadoras Veículos …" at bounding box center [771, 356] width 1542 height 712
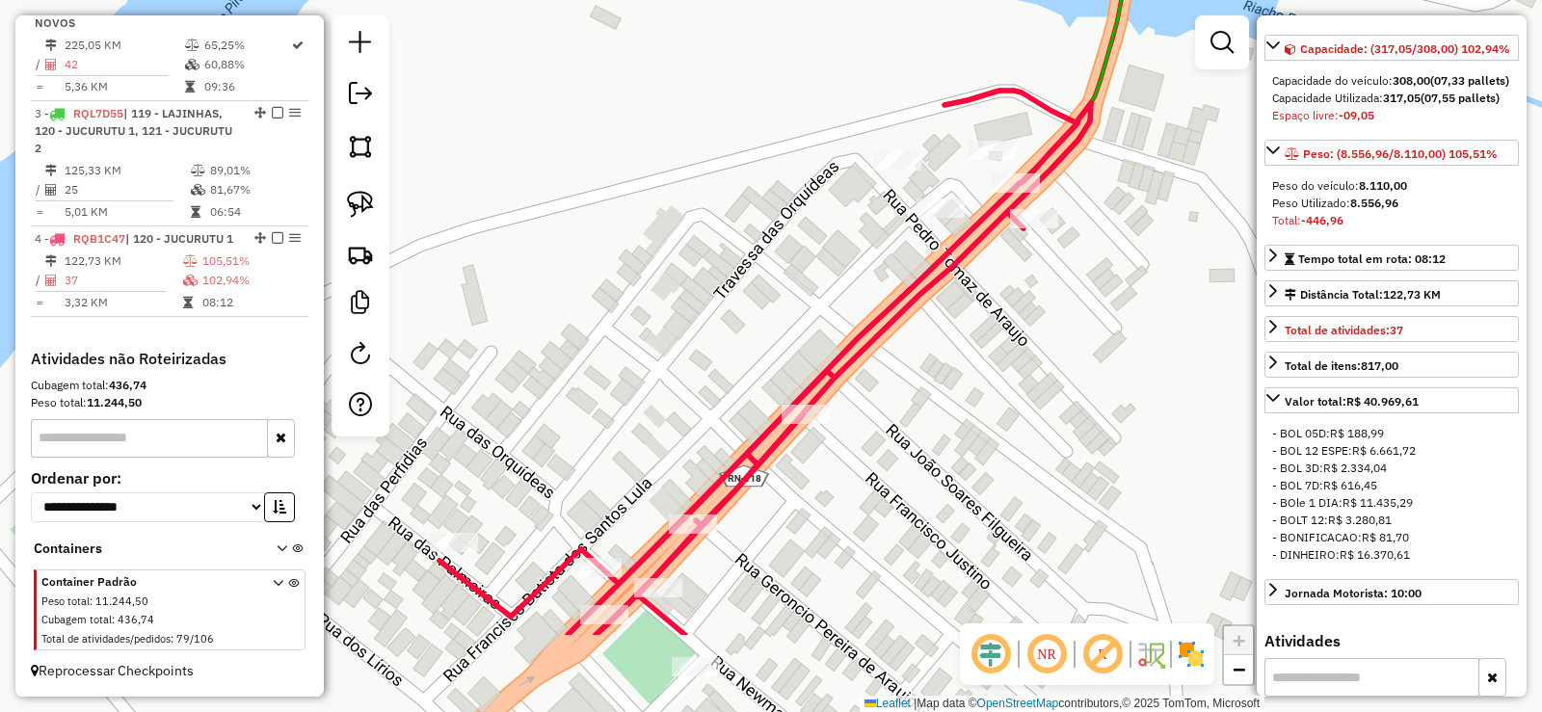
drag, startPoint x: 792, startPoint y: 534, endPoint x: 1013, endPoint y: 293, distance: 326.7
click at [1039, 281] on div "Janela de atendimento Grade de atendimento Capacidade Transportadoras Veículos …" at bounding box center [771, 356] width 1542 height 712
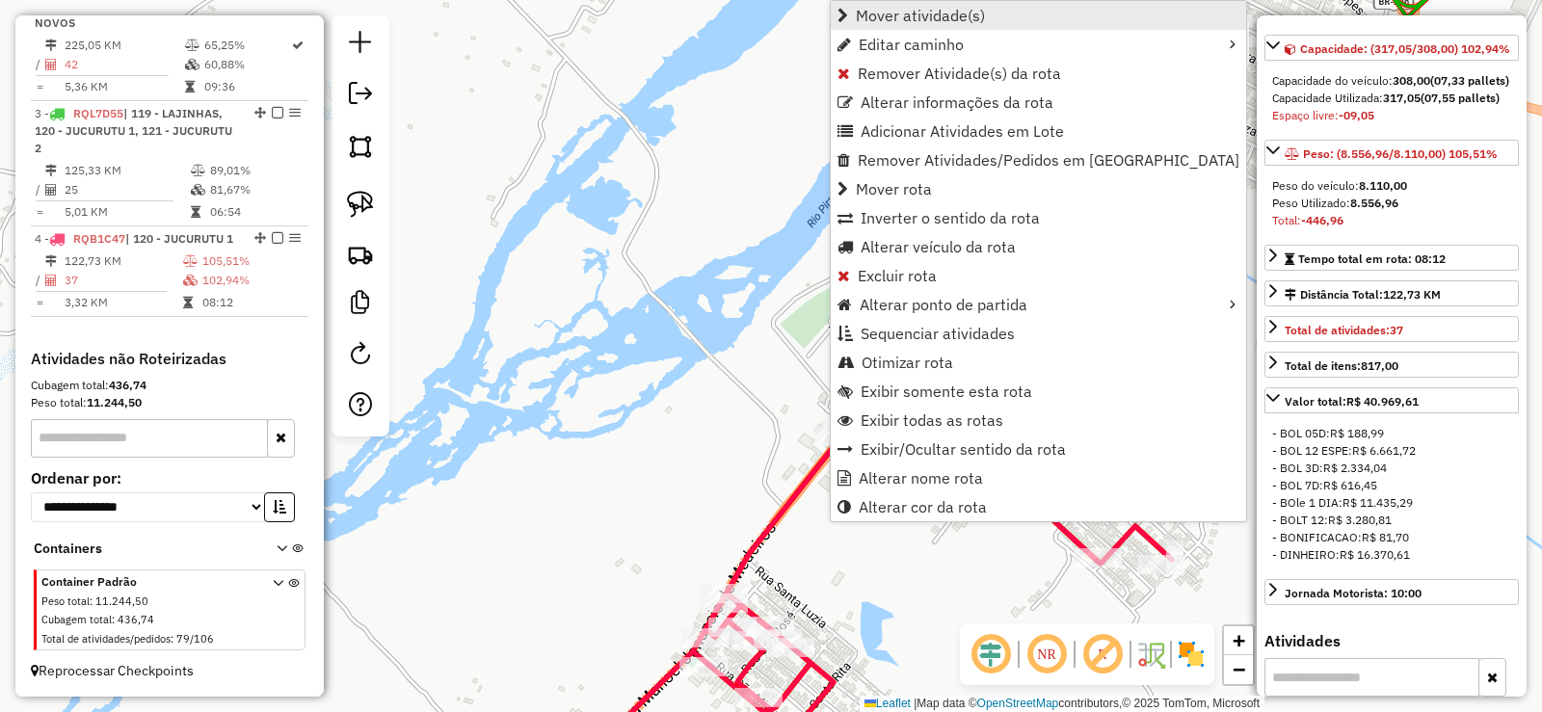
click at [887, 3] on link "Mover atividade(s)" at bounding box center [1038, 15] width 415 height 29
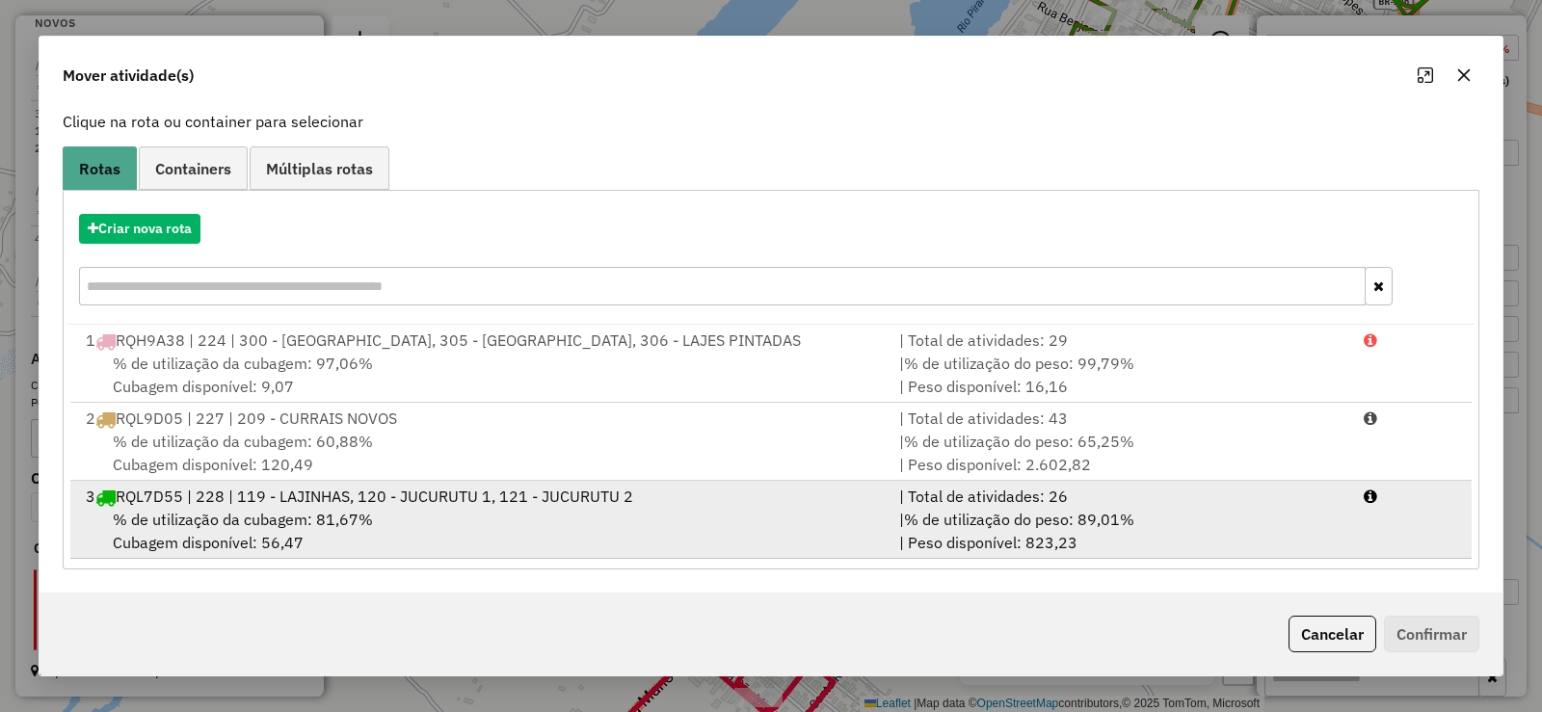
click at [311, 517] on span "% de utilização da cubagem: 81,67%" at bounding box center [243, 519] width 260 height 19
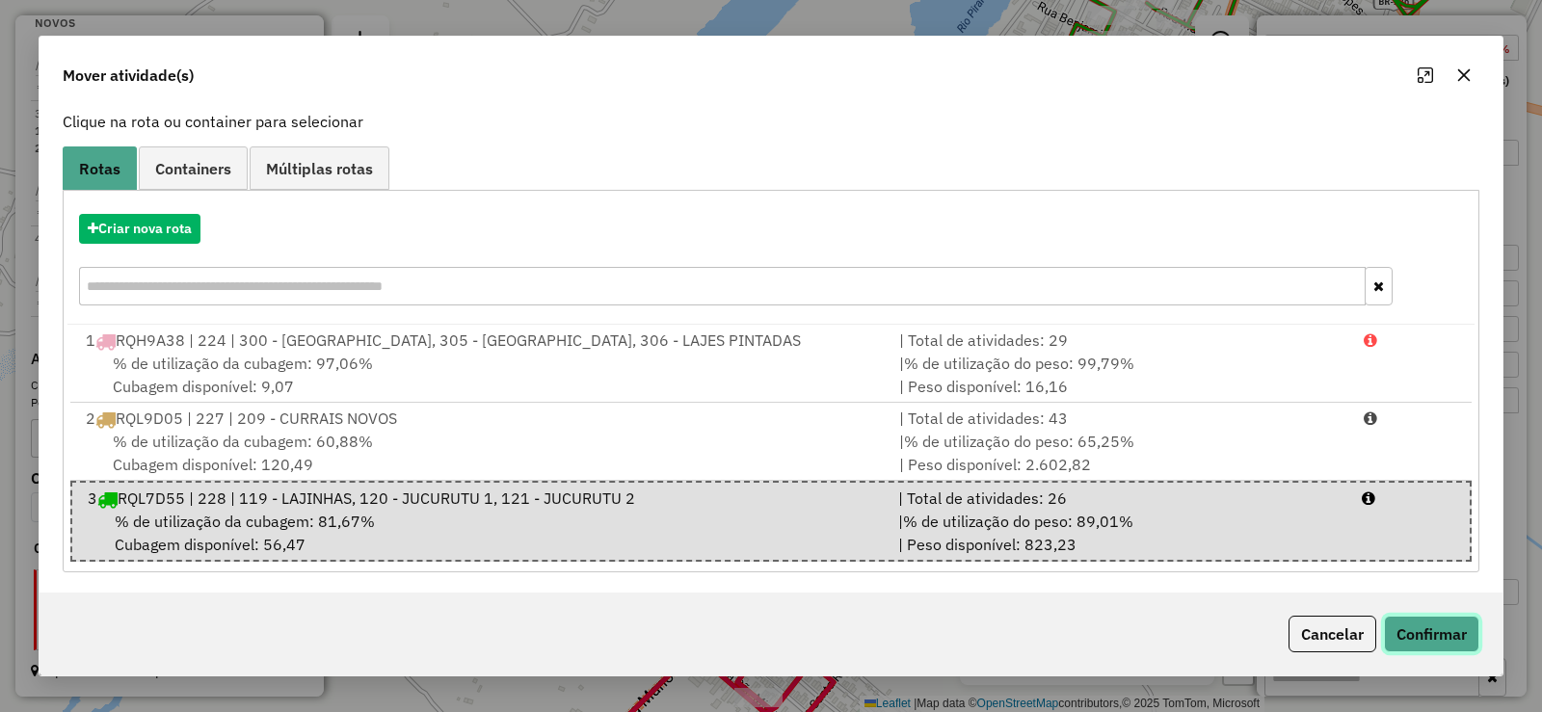
click at [1424, 626] on button "Confirmar" at bounding box center [1431, 634] width 95 height 37
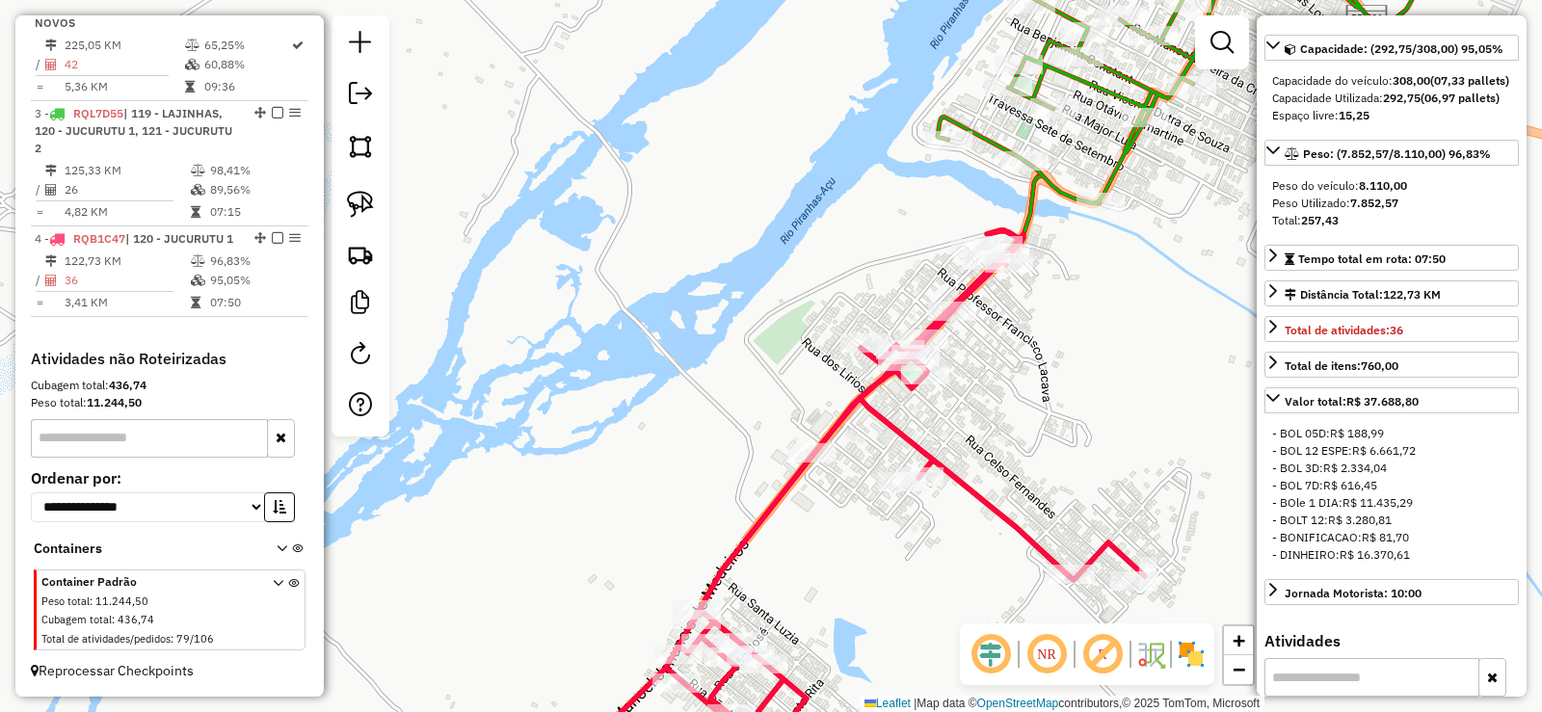
drag, startPoint x: 1064, startPoint y: 377, endPoint x: 1013, endPoint y: 411, distance: 61.2
click at [1013, 411] on div "Janela de atendimento Grade de atendimento Capacidade Transportadoras Veículos …" at bounding box center [771, 356] width 1542 height 712
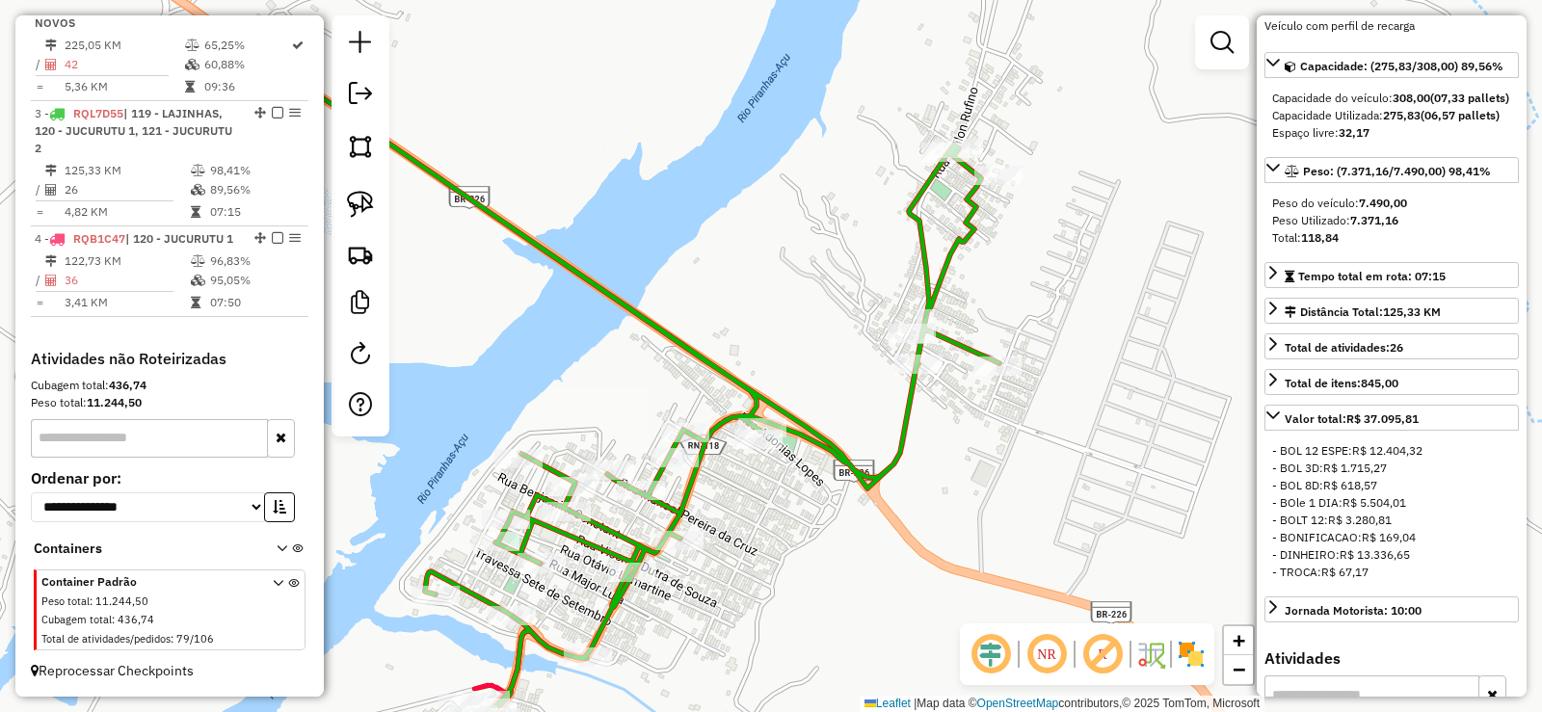
drag, startPoint x: 1149, startPoint y: 266, endPoint x: 768, endPoint y: 517, distance: 455.7
click at [768, 517] on div "Janela de atendimento Grade de atendimento Capacidade Transportadoras Veículos …" at bounding box center [771, 356] width 1542 height 712
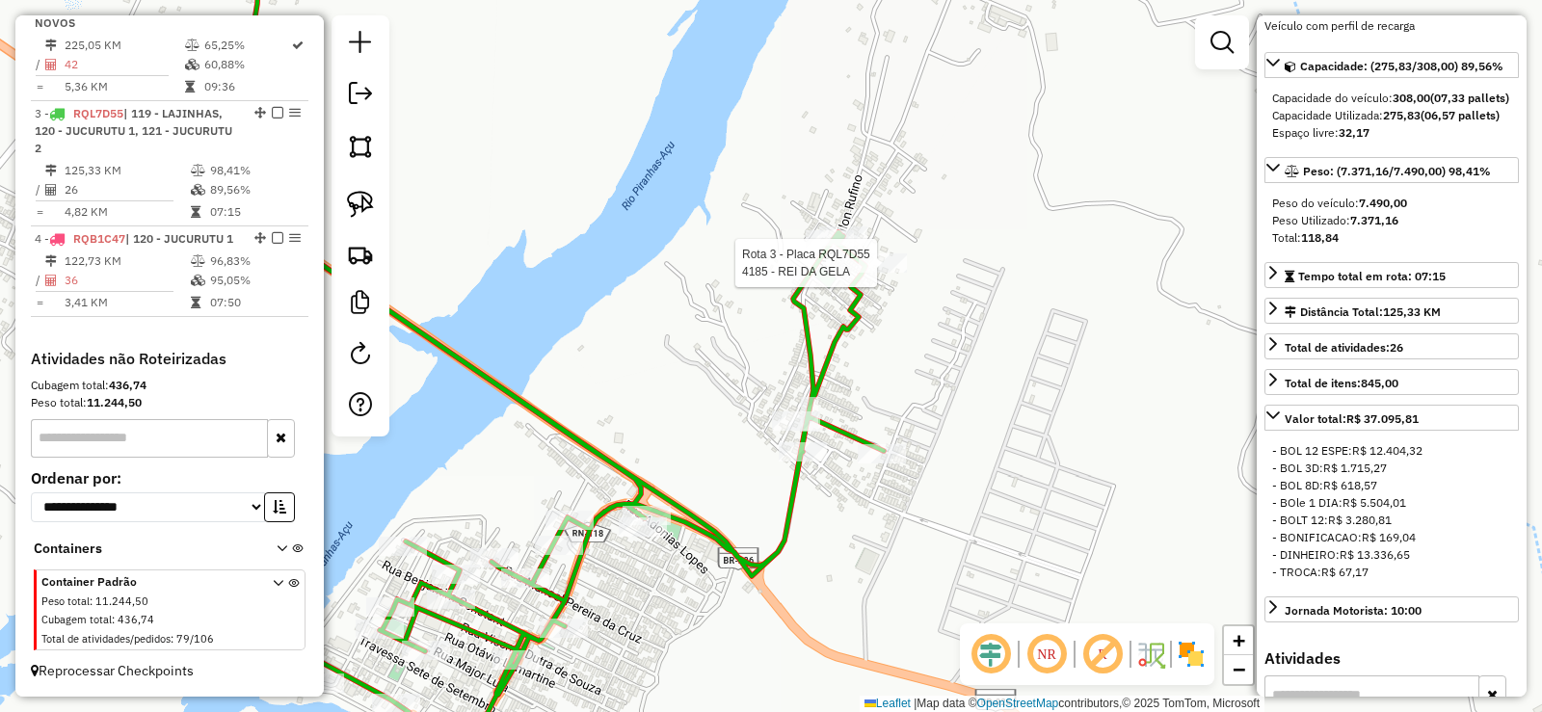
click at [887, 273] on div at bounding box center [883, 262] width 48 height 19
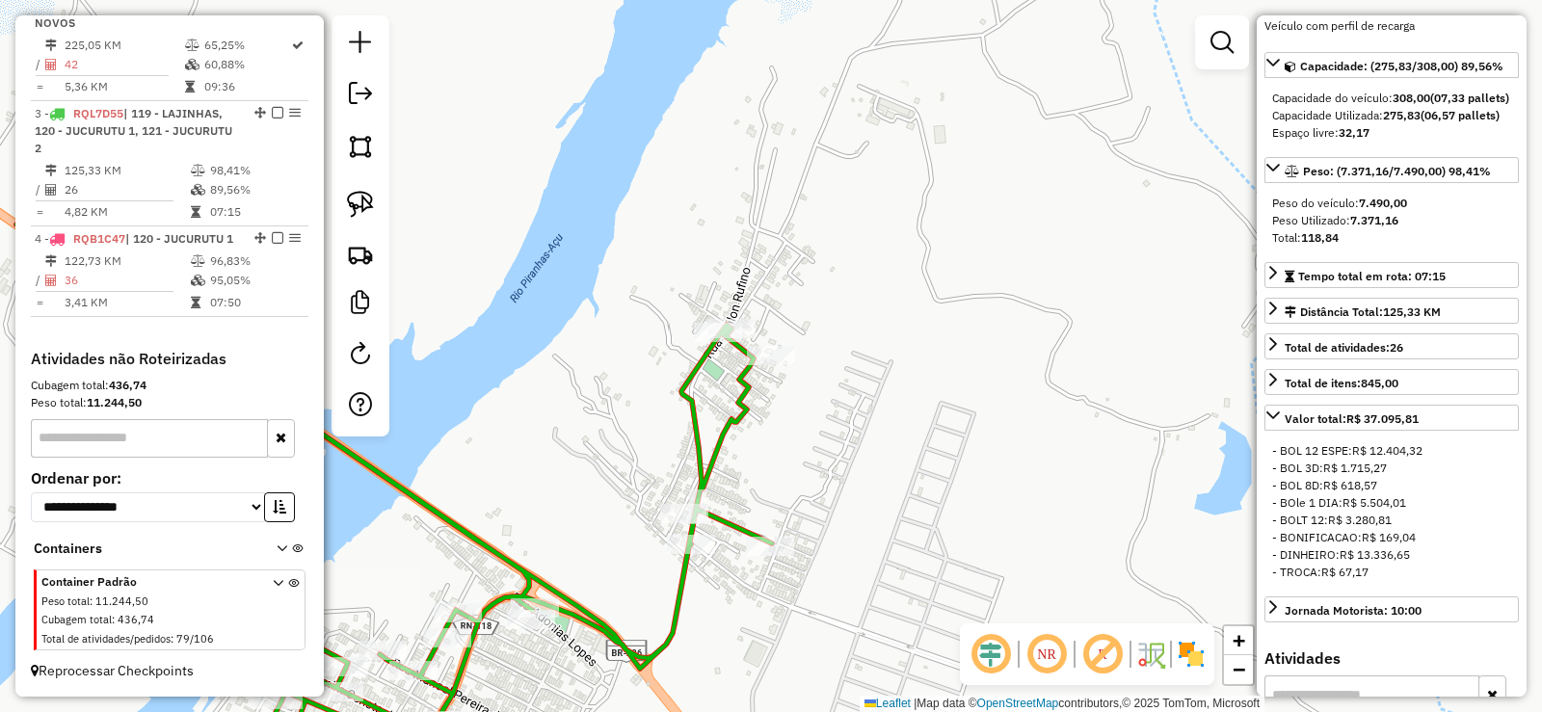
drag, startPoint x: 871, startPoint y: 408, endPoint x: 883, endPoint y: 370, distance: 39.3
click at [886, 381] on div "Janela de atendimento Grade de atendimento Capacidade Transportadoras Veículos …" at bounding box center [771, 356] width 1542 height 712
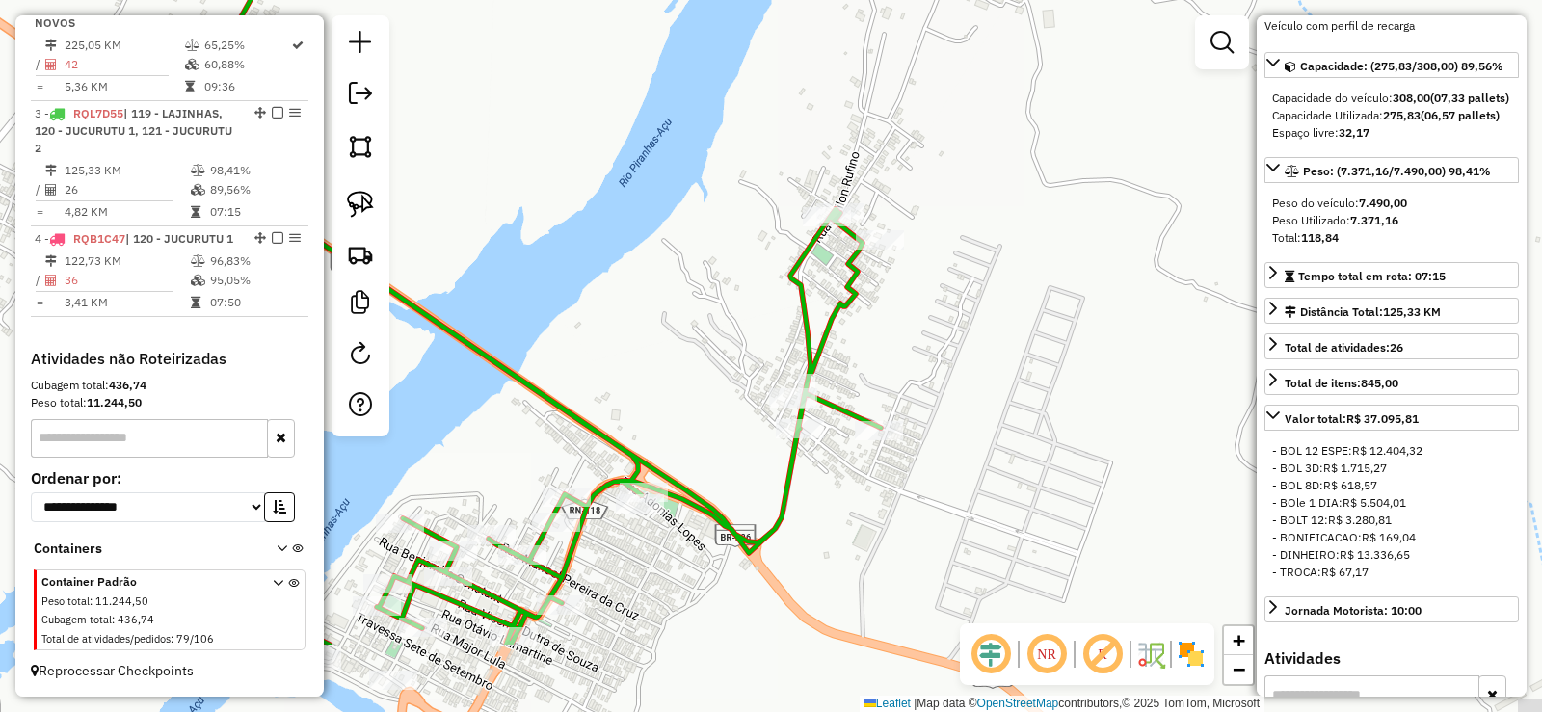
drag, startPoint x: 901, startPoint y: 350, endPoint x: 934, endPoint y: 279, distance: 77.6
click at [932, 283] on div "Janela de atendimento Grade de atendimento Capacidade Transportadoras Veículos …" at bounding box center [771, 356] width 1542 height 712
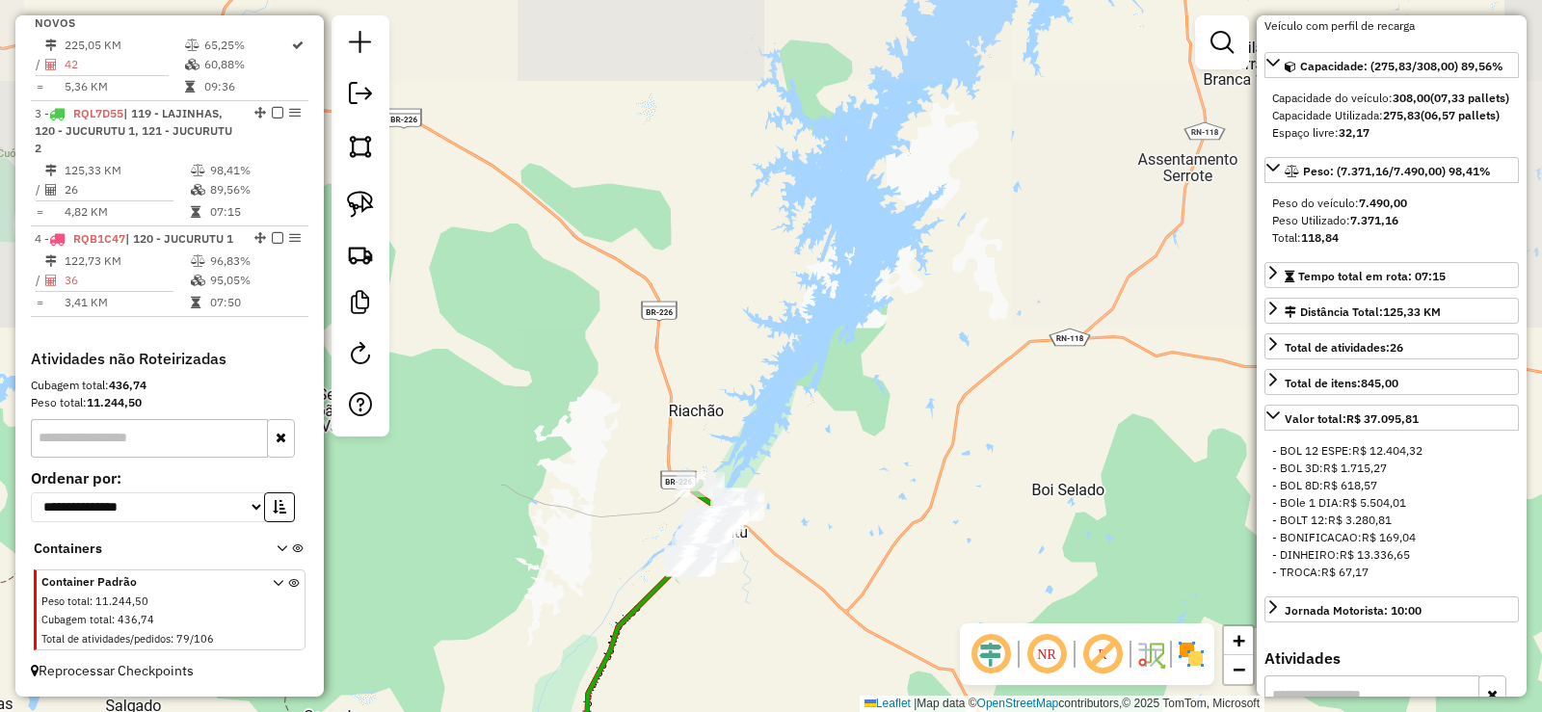
drag, startPoint x: 759, startPoint y: 592, endPoint x: 893, endPoint y: 310, distance: 311.6
click at [888, 326] on div "Janela de atendimento Grade de atendimento Capacidade Transportadoras Veículos …" at bounding box center [771, 356] width 1542 height 712
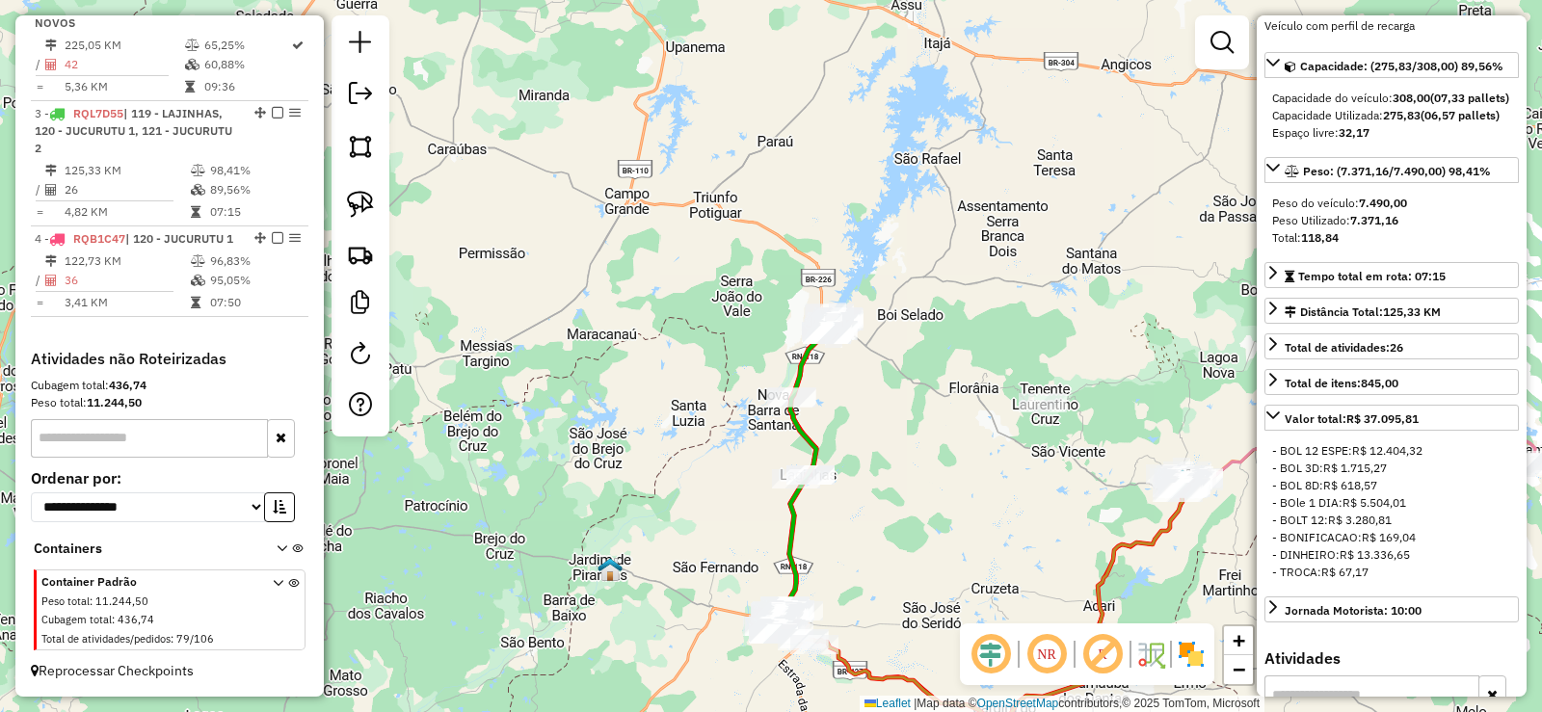
drag, startPoint x: 921, startPoint y: 526, endPoint x: 933, endPoint y: 338, distance: 188.3
click at [934, 339] on div "Janela de atendimento Grade de atendimento Capacidade Transportadoras Veículos …" at bounding box center [771, 356] width 1542 height 712
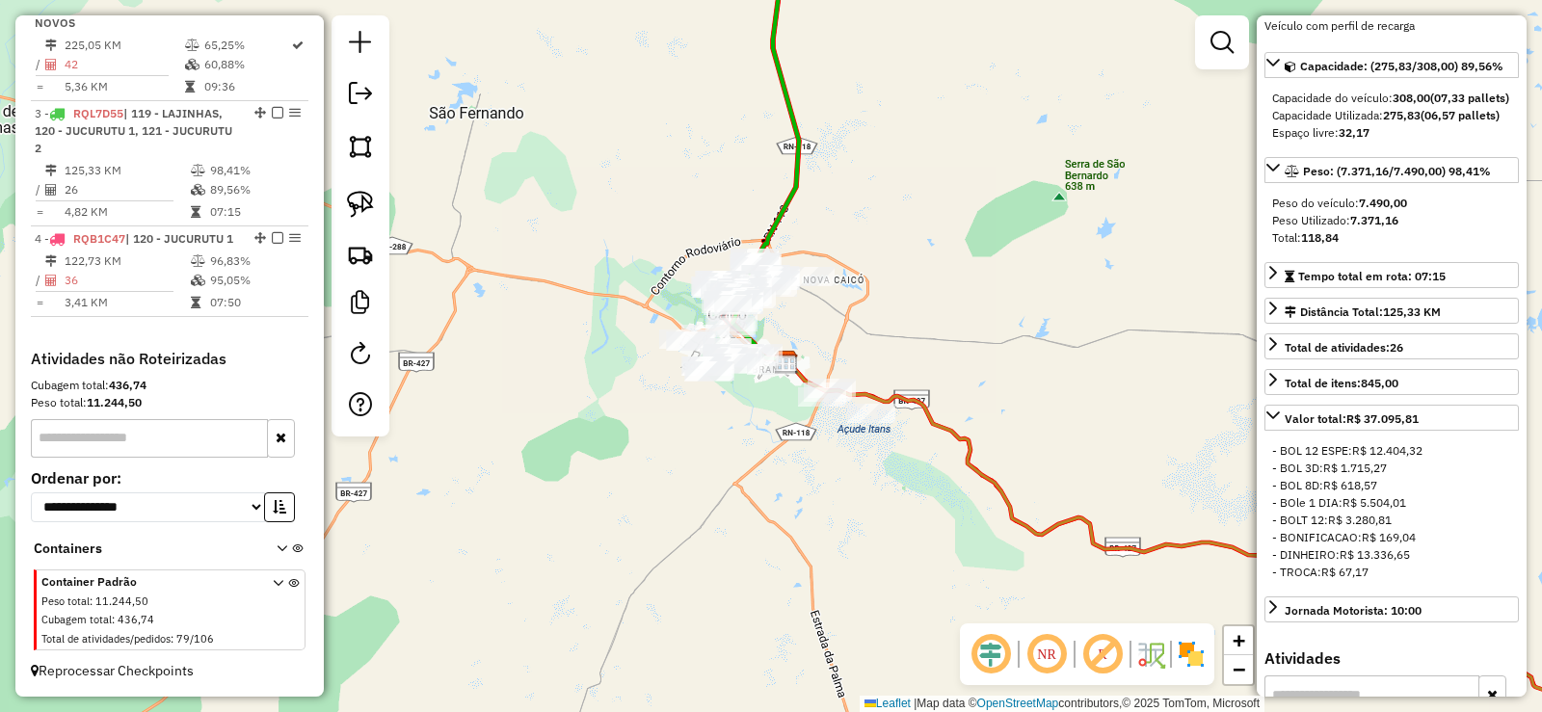
click at [773, 498] on div "Janela de atendimento Grade de atendimento Capacidade Transportadoras Veículos …" at bounding box center [771, 356] width 1542 height 712
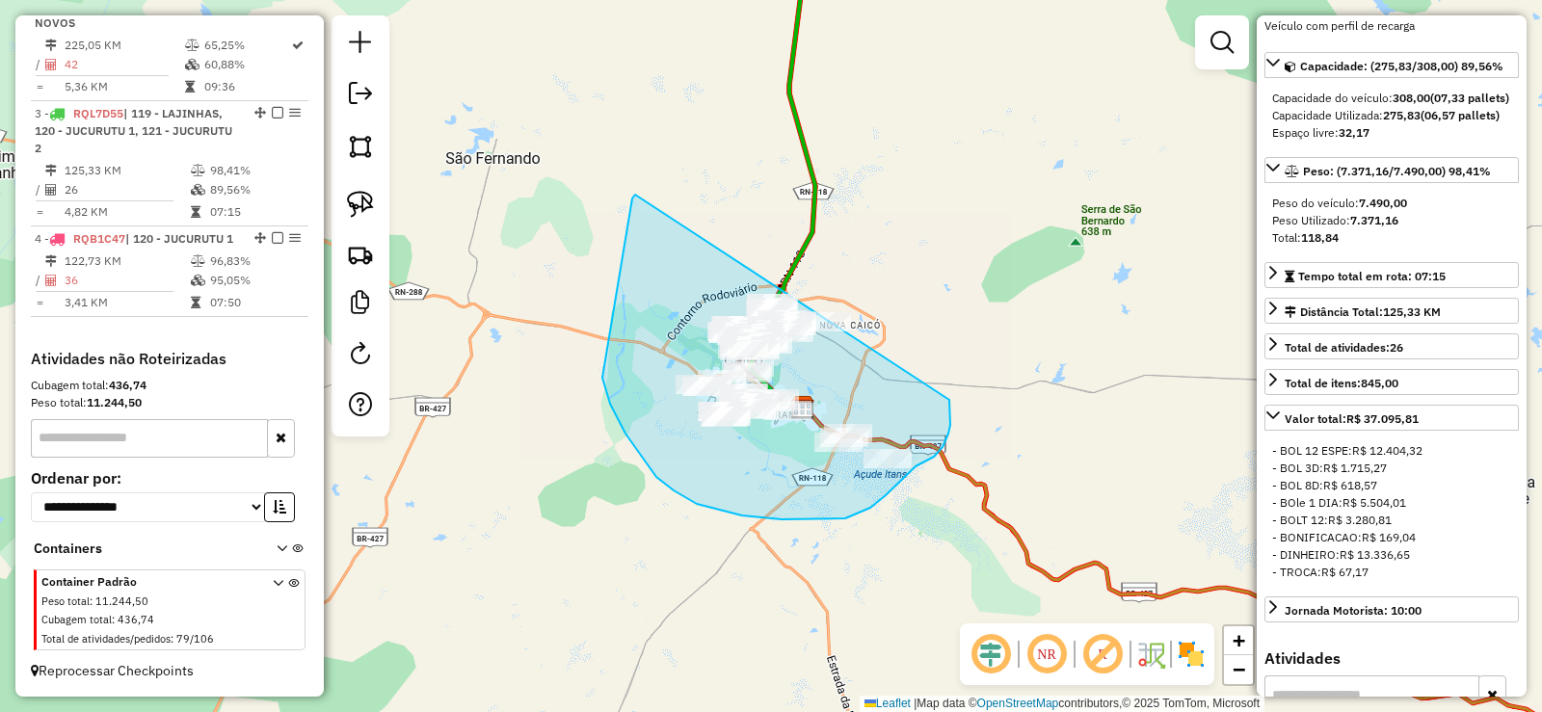
drag, startPoint x: 635, startPoint y: 195, endPoint x: 890, endPoint y: 273, distance: 267.0
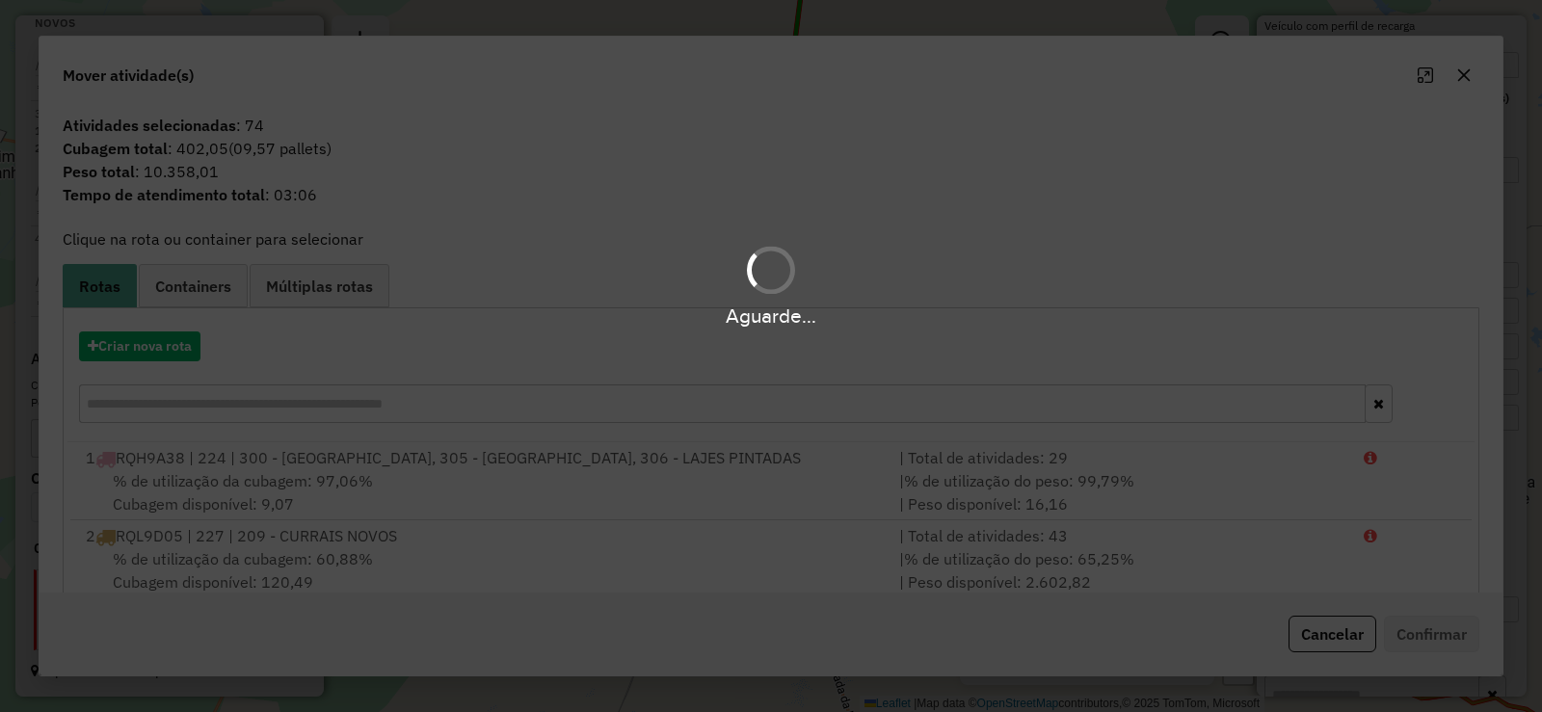
click at [168, 349] on div "Aguarde..." at bounding box center [771, 356] width 1542 height 712
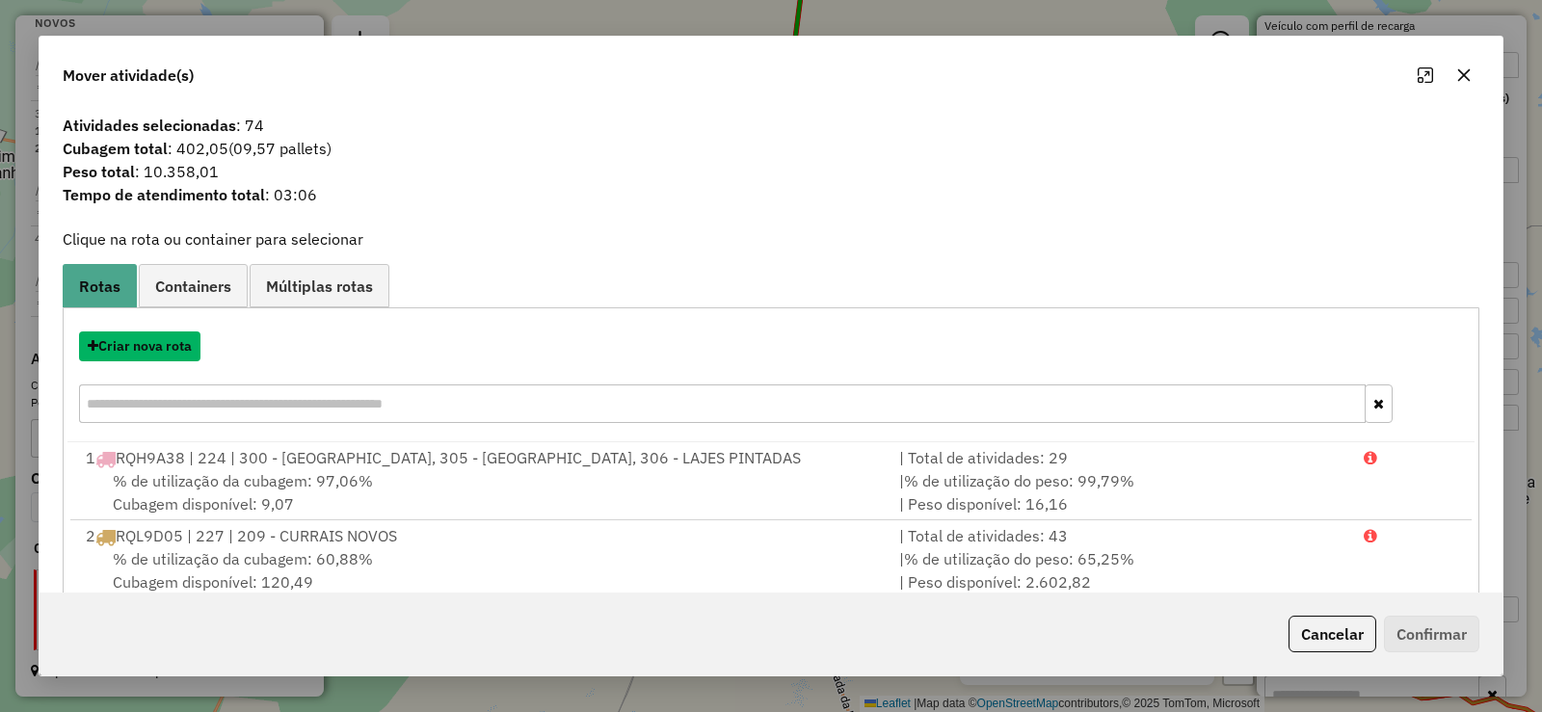
click at [168, 349] on button "Criar nova rota" at bounding box center [139, 346] width 121 height 30
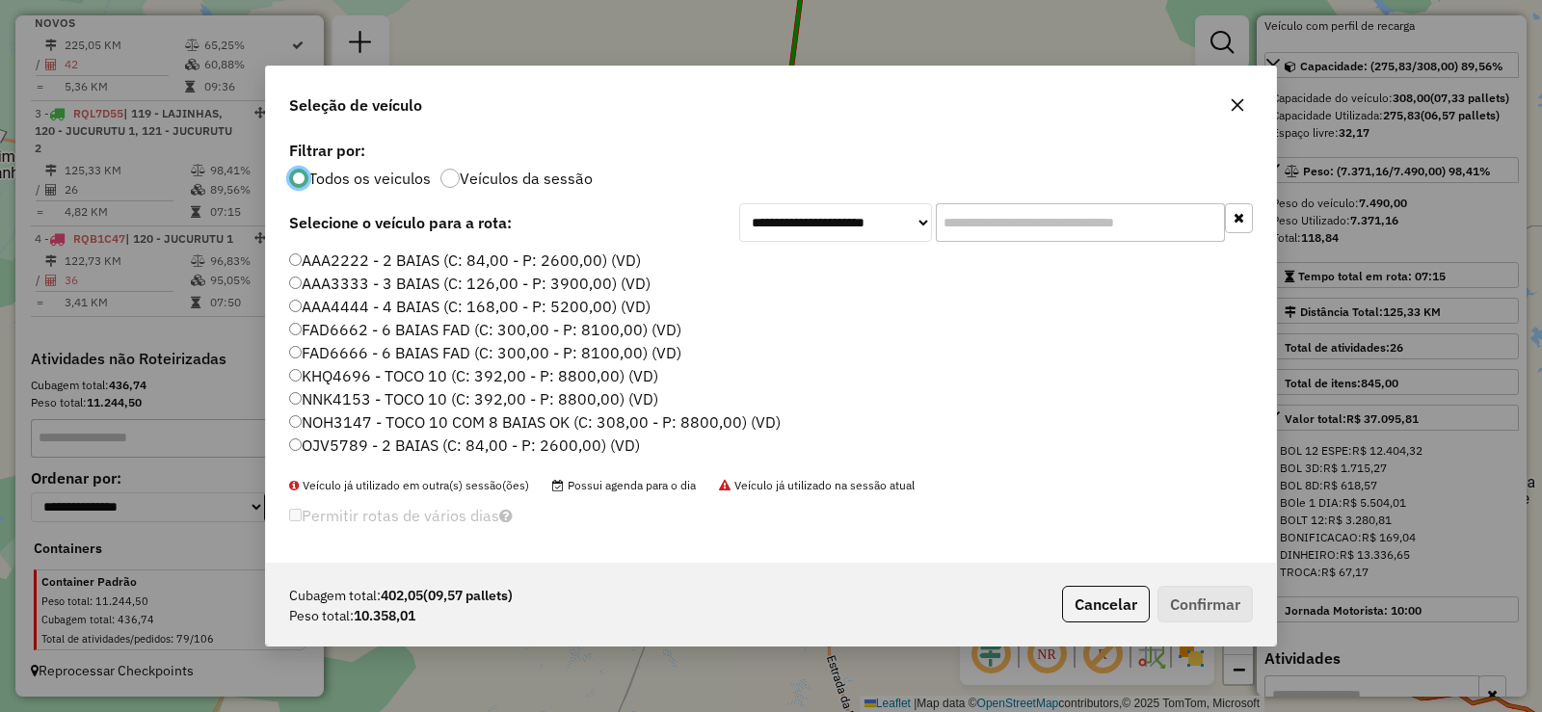
scroll to position [11, 6]
click at [404, 373] on label "KHQ4696 - TOCO 10 (C: 392,00 - P: 8800,00) (VD)" at bounding box center [473, 375] width 369 height 23
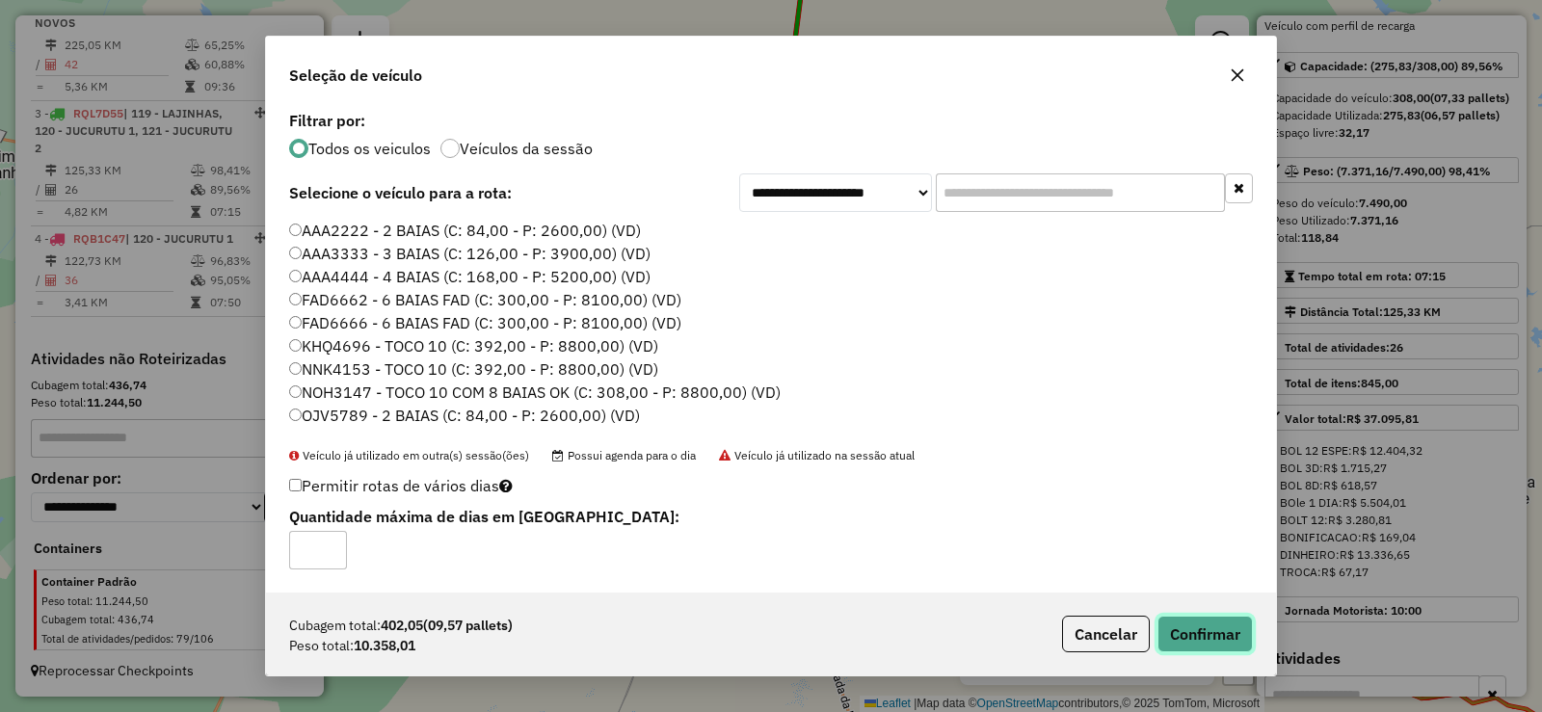
click at [1187, 624] on button "Confirmar" at bounding box center [1204, 634] width 95 height 37
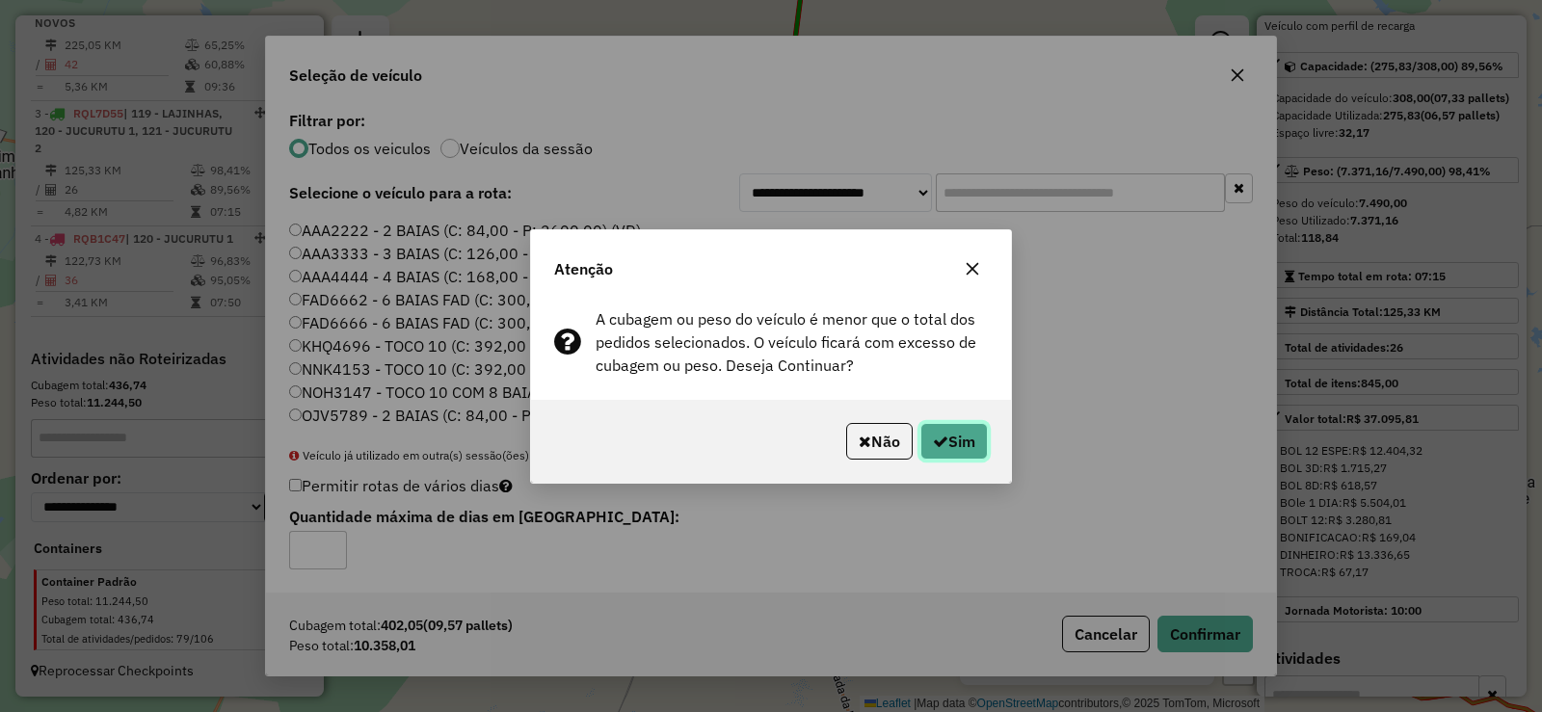
click at [963, 445] on button "Sim" at bounding box center [953, 441] width 67 height 37
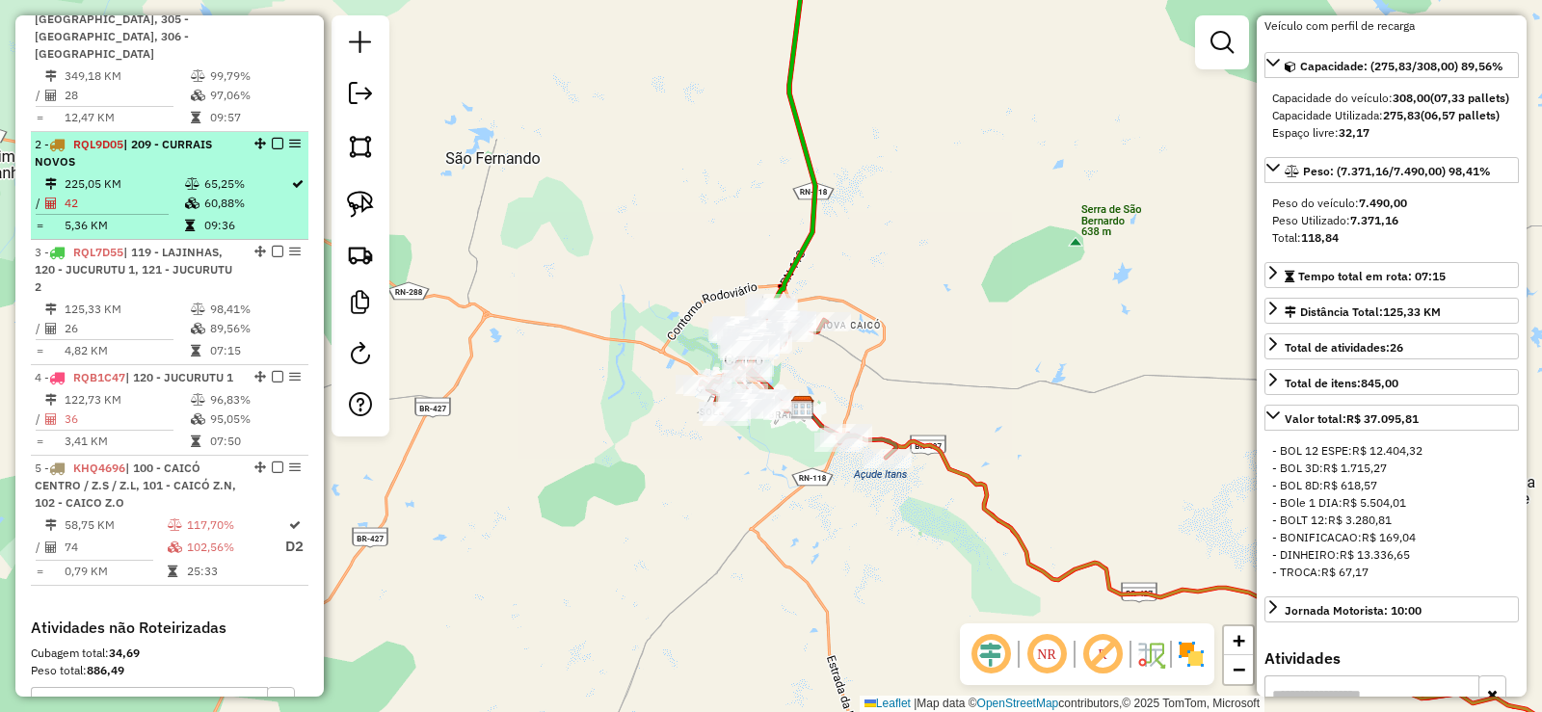
scroll to position [786, 0]
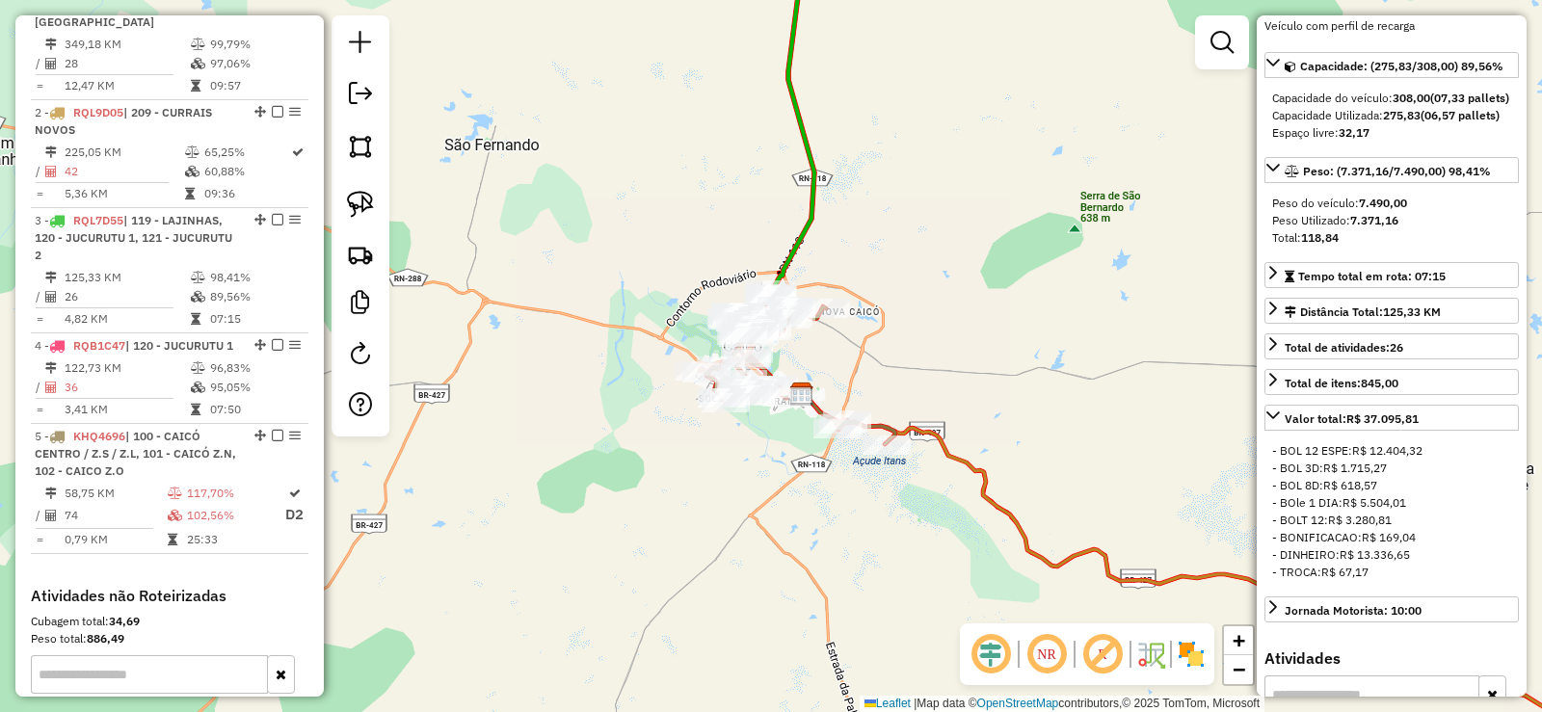
drag, startPoint x: 596, startPoint y: 506, endPoint x: 638, endPoint y: 402, distance: 112.0
click at [638, 402] on div "Janela de atendimento Grade de atendimento Capacidade Transportadoras Veículos …" at bounding box center [771, 356] width 1542 height 712
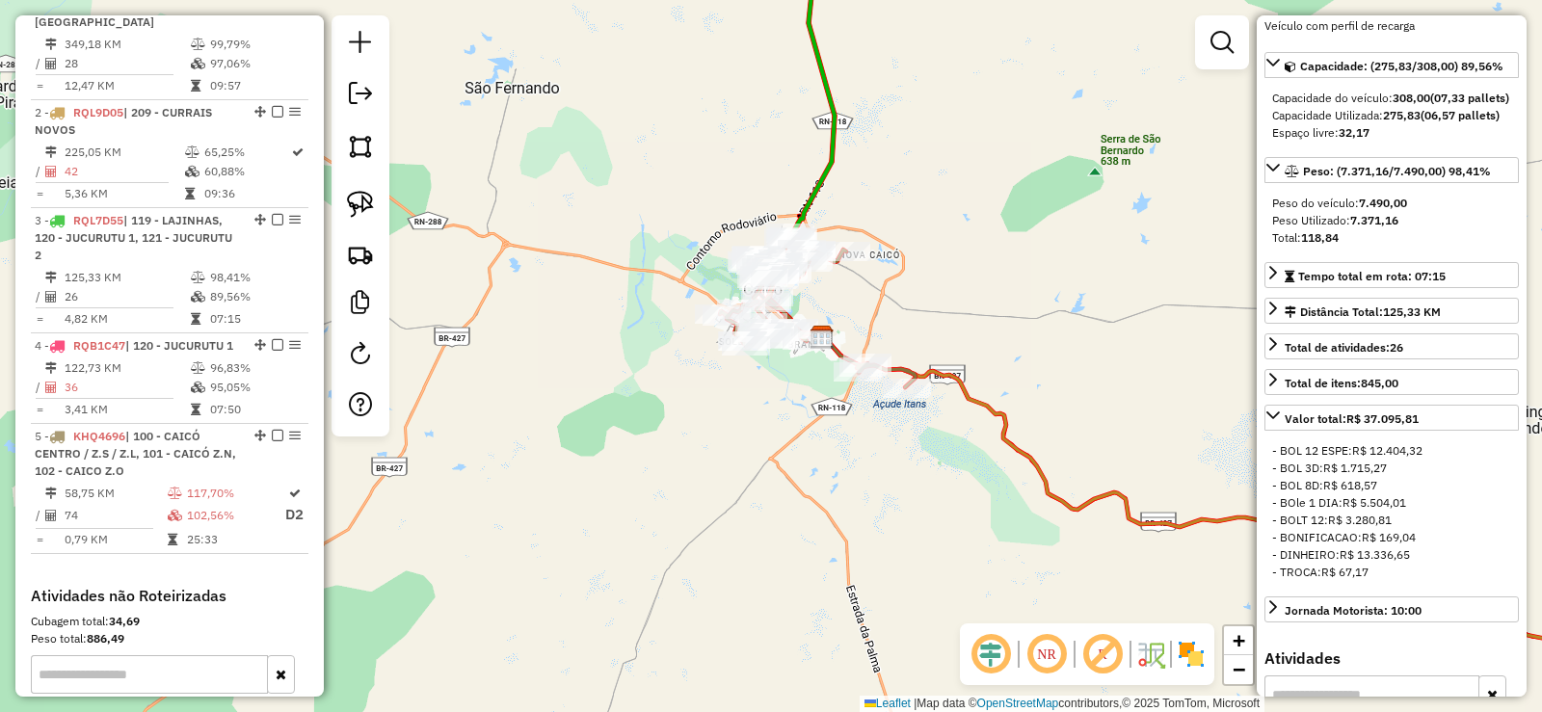
drag, startPoint x: 728, startPoint y: 369, endPoint x: 686, endPoint y: 454, distance: 94.8
click at [686, 454] on div "Janela de atendimento Grade de atendimento Capacidade Transportadoras Veículos …" at bounding box center [771, 356] width 1542 height 712
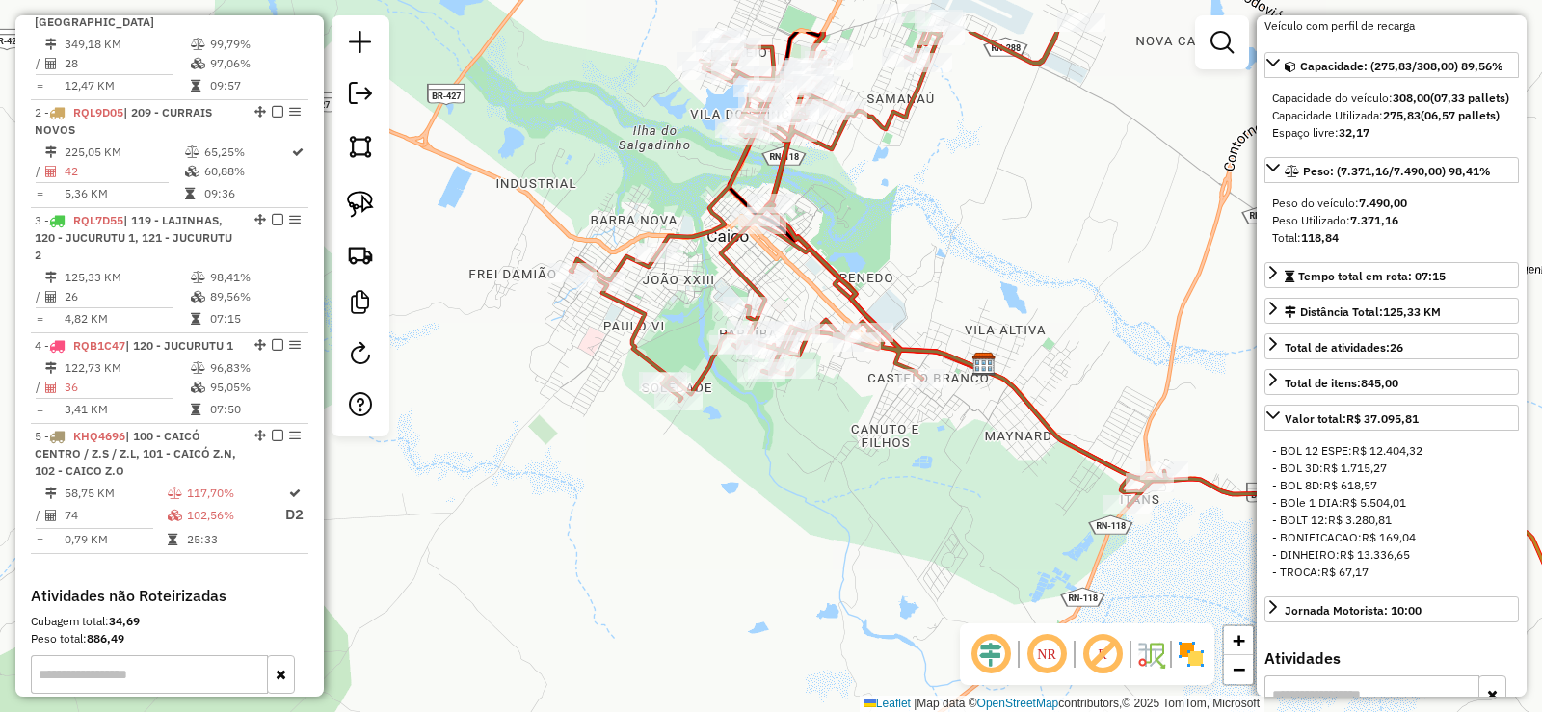
drag, startPoint x: 734, startPoint y: 411, endPoint x: 760, endPoint y: 533, distance: 124.2
click at [760, 533] on div "Janela de atendimento Grade de atendimento Capacidade Transportadoras Veículos …" at bounding box center [771, 356] width 1542 height 712
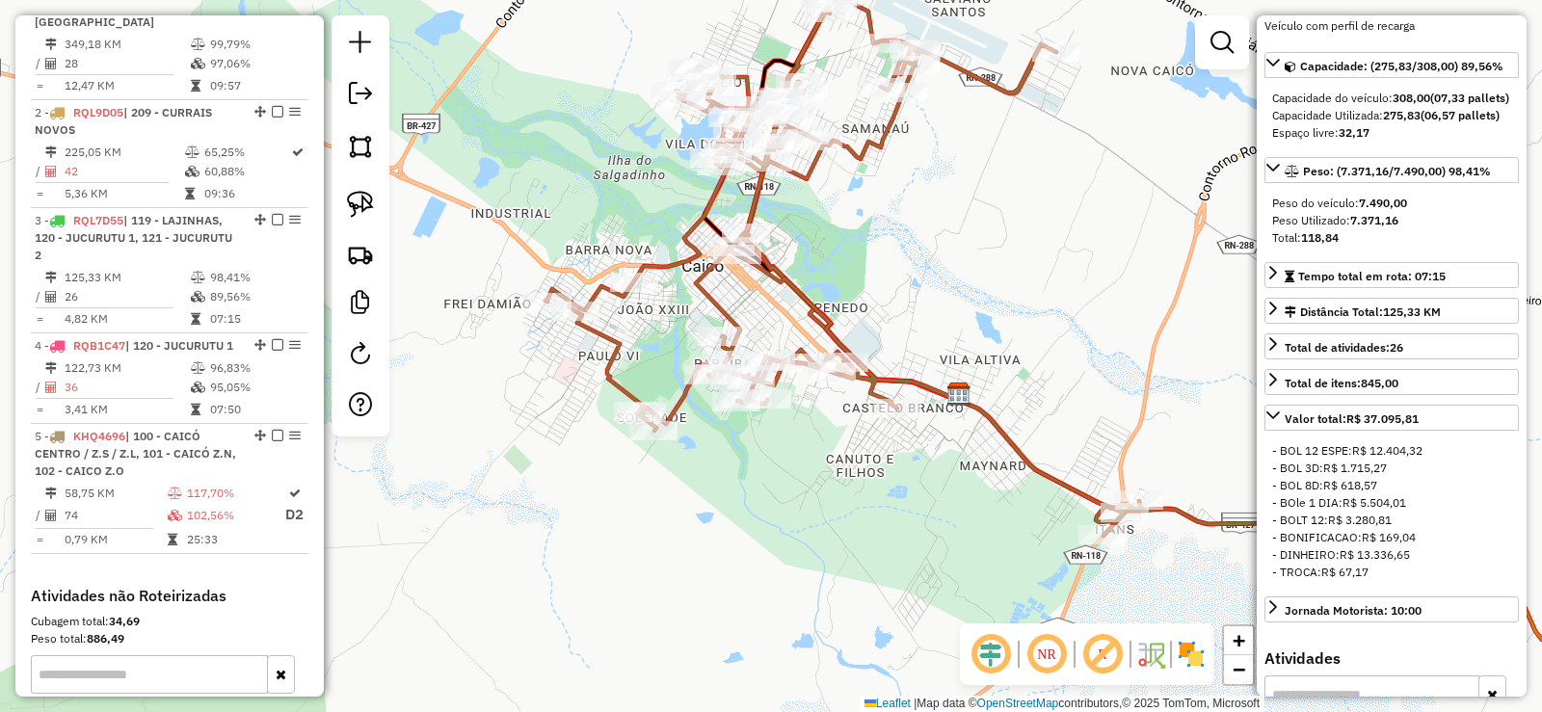
drag, startPoint x: 817, startPoint y: 558, endPoint x: 789, endPoint y: 574, distance: 32.4
click at [789, 574] on div "Janela de atendimento Grade de atendimento Capacidade Transportadoras Veículos …" at bounding box center [771, 356] width 1542 height 712
click at [1218, 42] on em at bounding box center [1221, 42] width 23 height 23
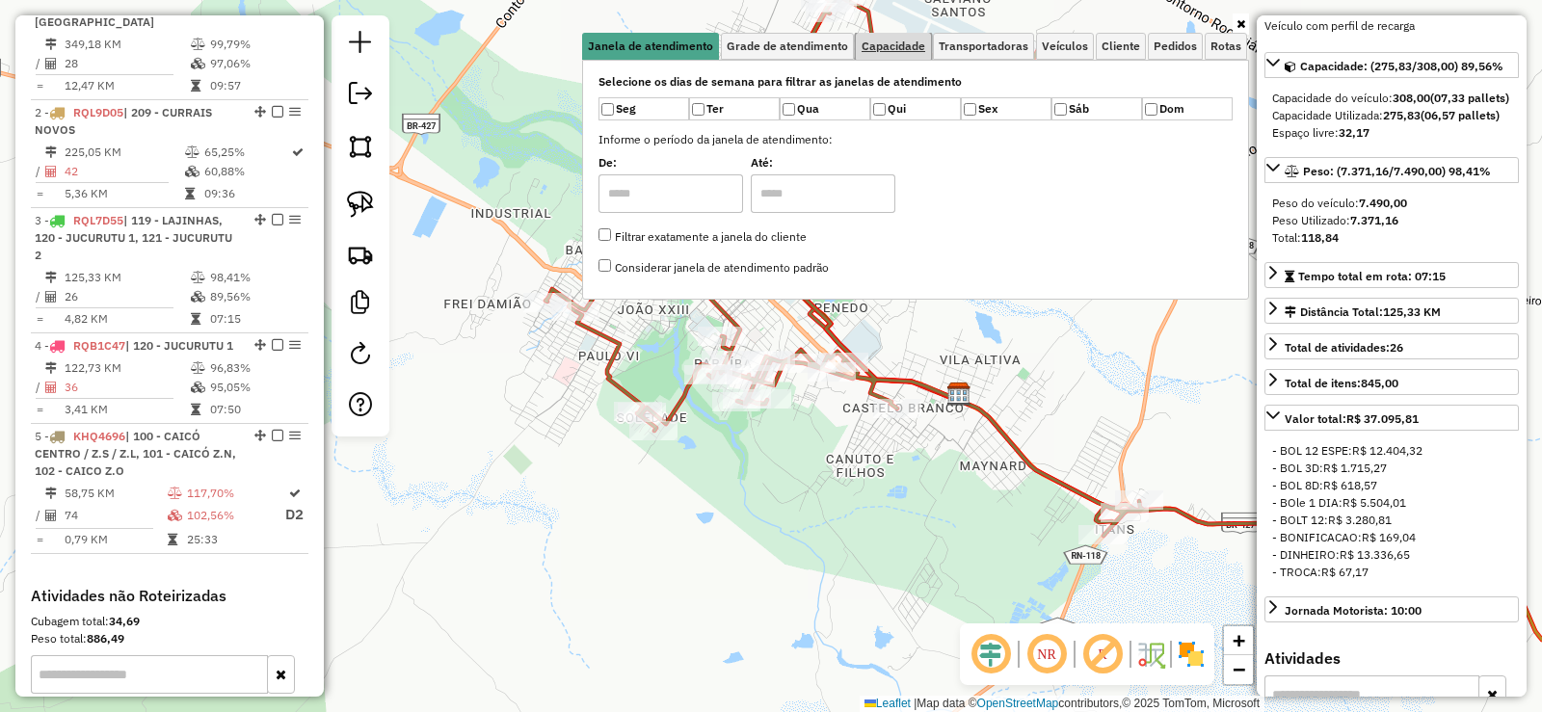
click at [903, 43] on span "Capacidade" at bounding box center [893, 46] width 64 height 12
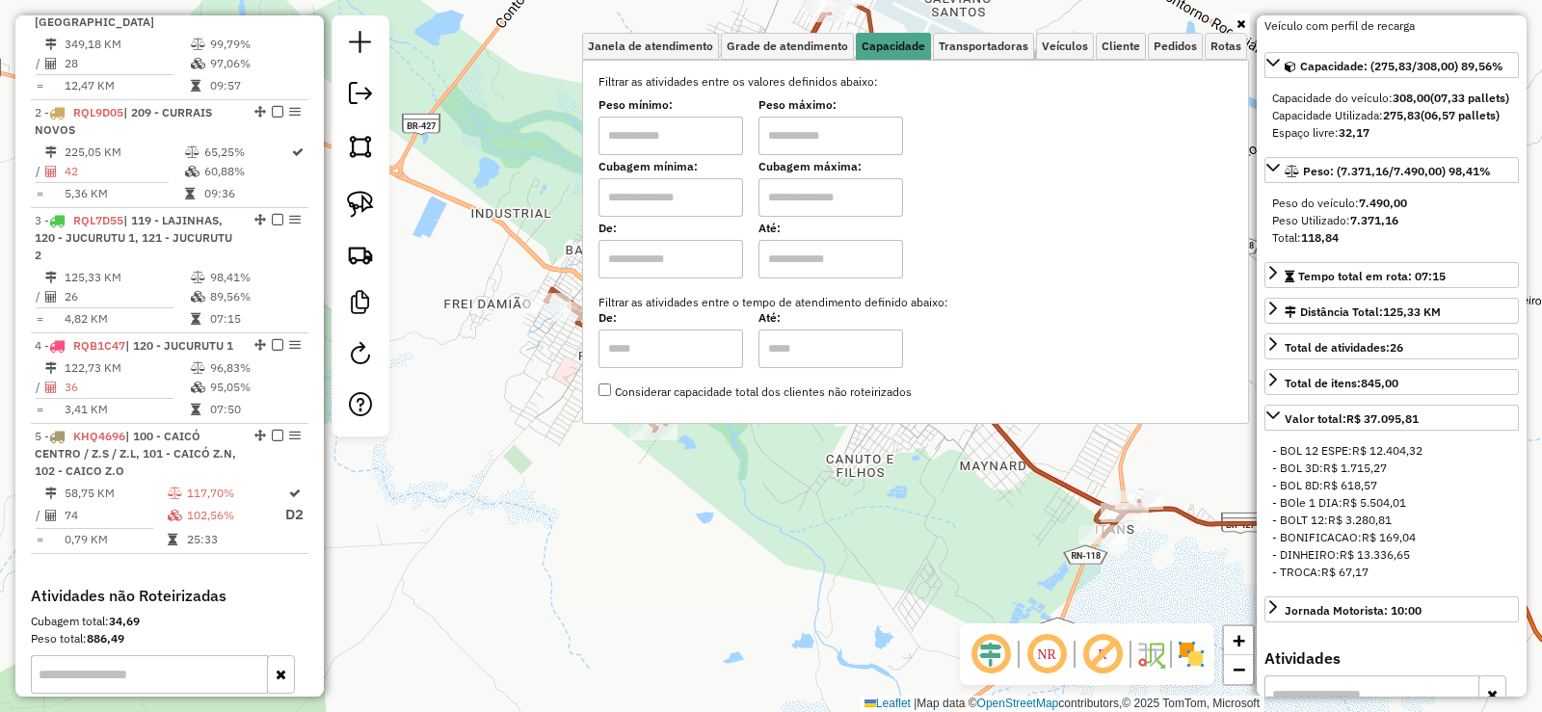
click at [712, 206] on input "text" at bounding box center [670, 197] width 145 height 39
type input "****"
click at [821, 199] on input "text" at bounding box center [830, 197] width 145 height 39
type input "****"
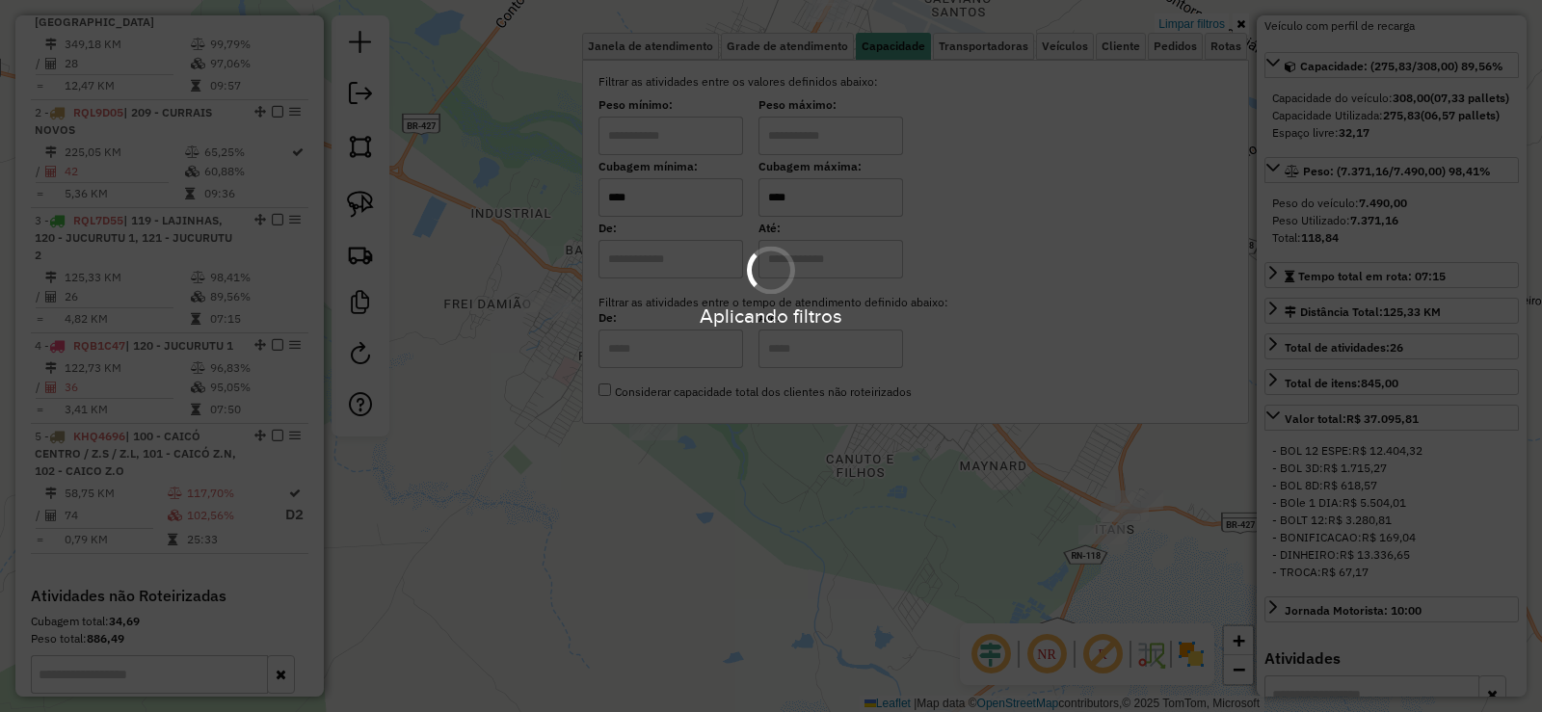
click at [790, 473] on div "Aplicando filtros" at bounding box center [771, 356] width 1542 height 712
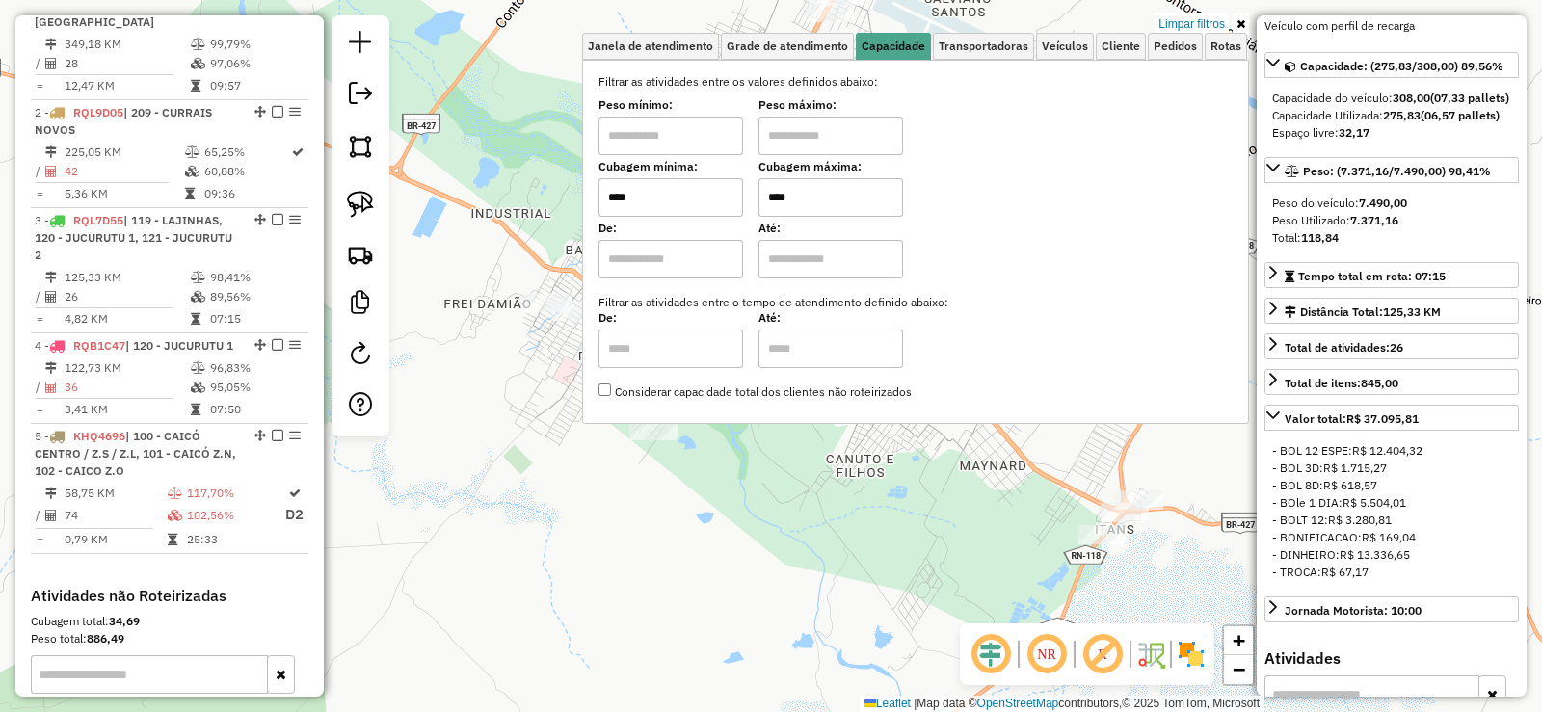
click at [790, 473] on div "Limpar filtros Janela de atendimento Grade de atendimento Capacidade Transporta…" at bounding box center [771, 356] width 1542 height 712
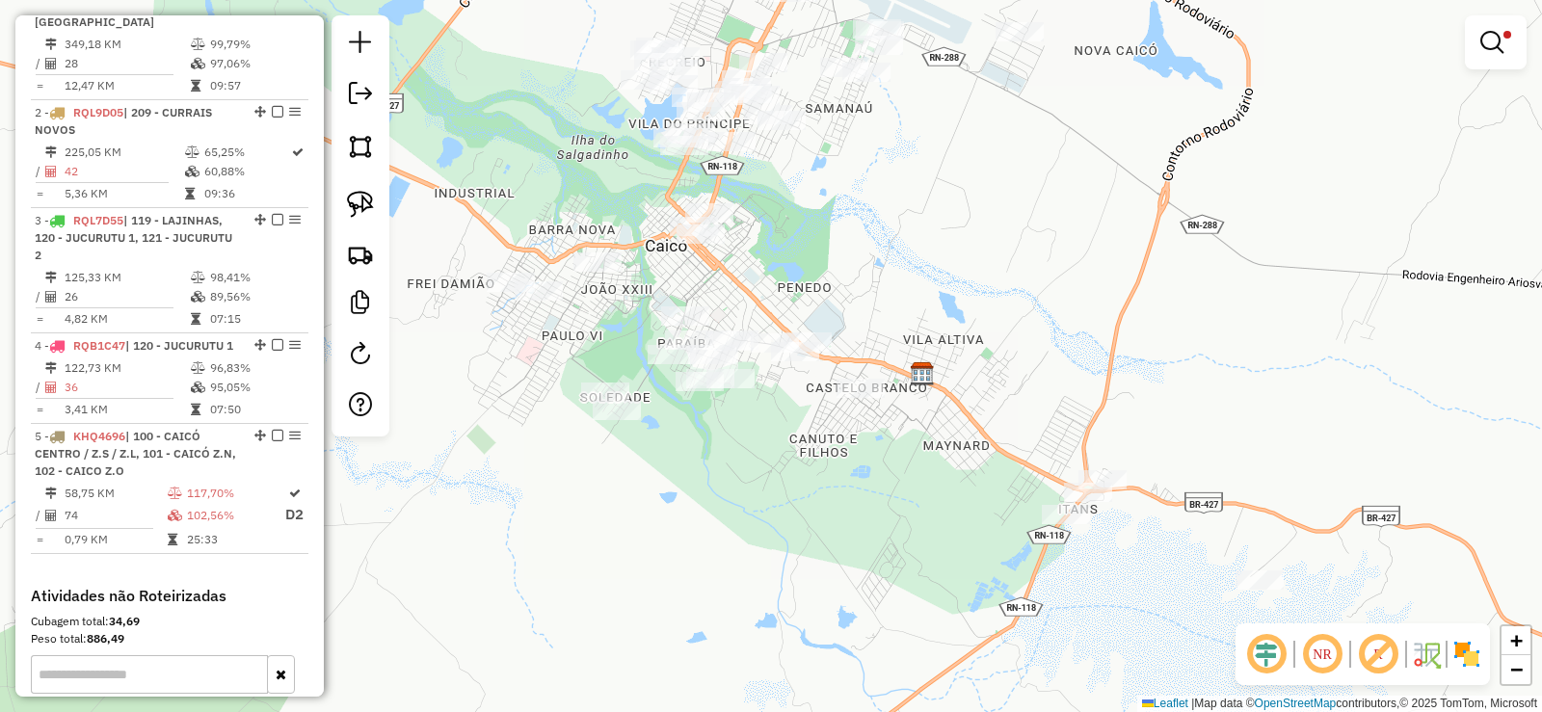
drag, startPoint x: 795, startPoint y: 472, endPoint x: 758, endPoint y: 452, distance: 41.8
click at [758, 452] on div "Limpar filtros Janela de atendimento Grade de atendimento Capacidade Transporta…" at bounding box center [771, 356] width 1542 height 712
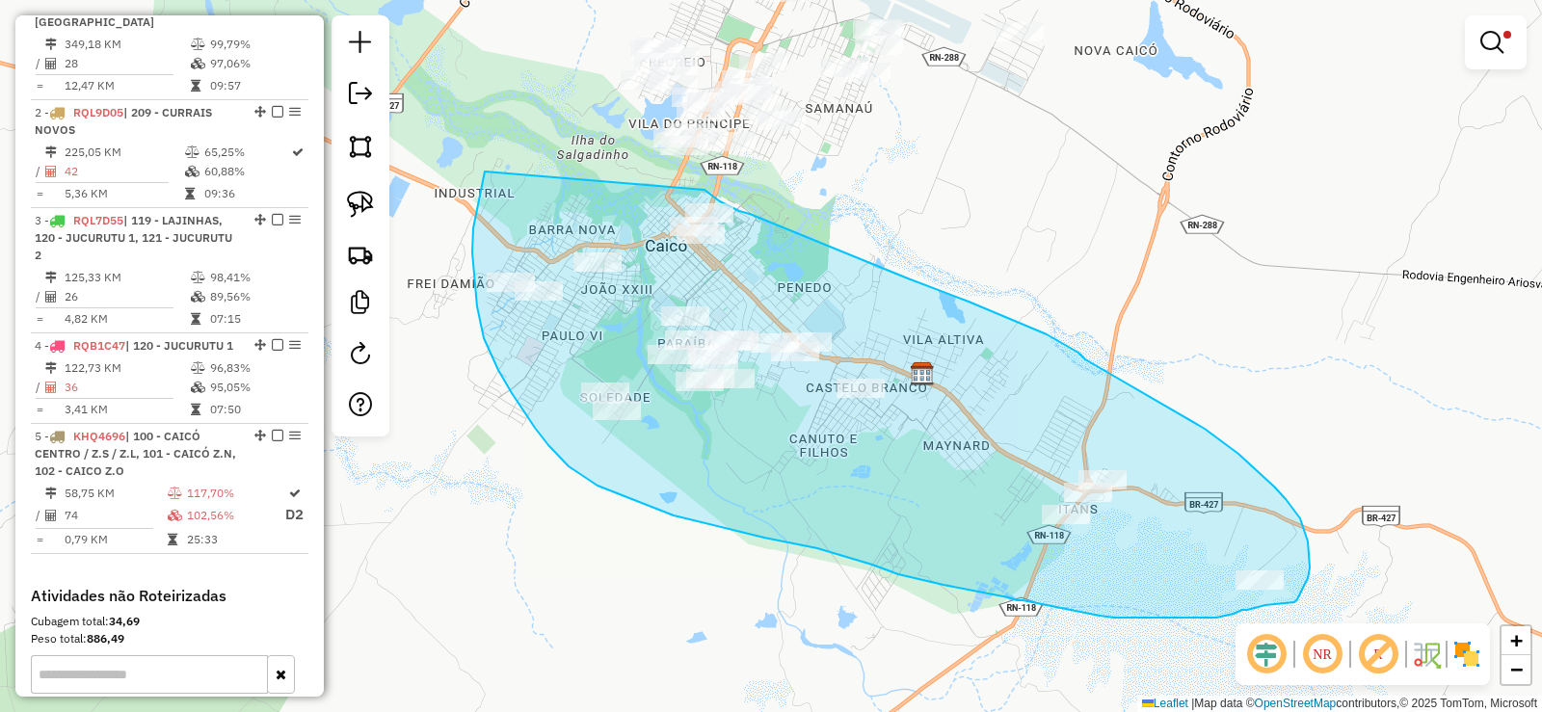
drag, startPoint x: 478, startPoint y: 203, endPoint x: 704, endPoint y: 190, distance: 226.9
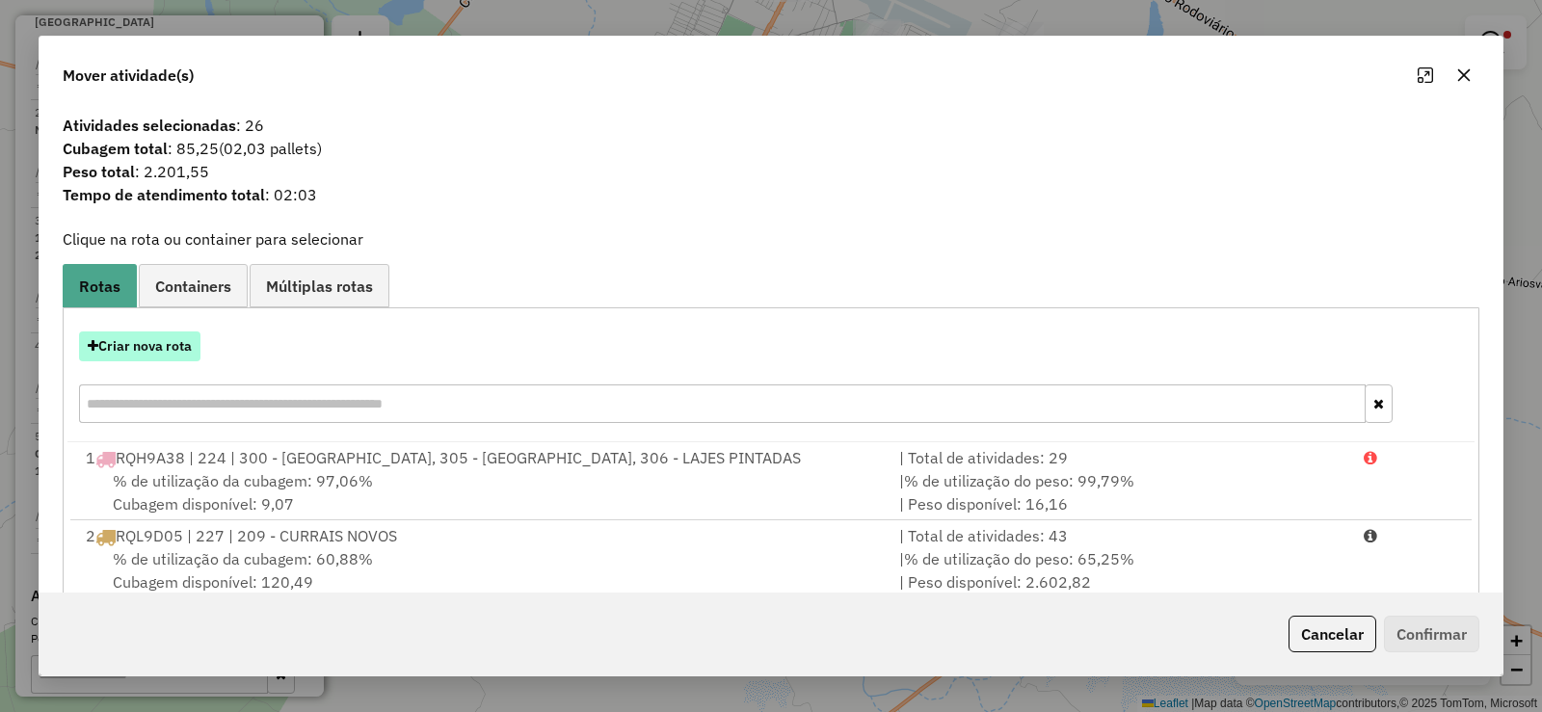
click at [161, 343] on button "Criar nova rota" at bounding box center [139, 346] width 121 height 30
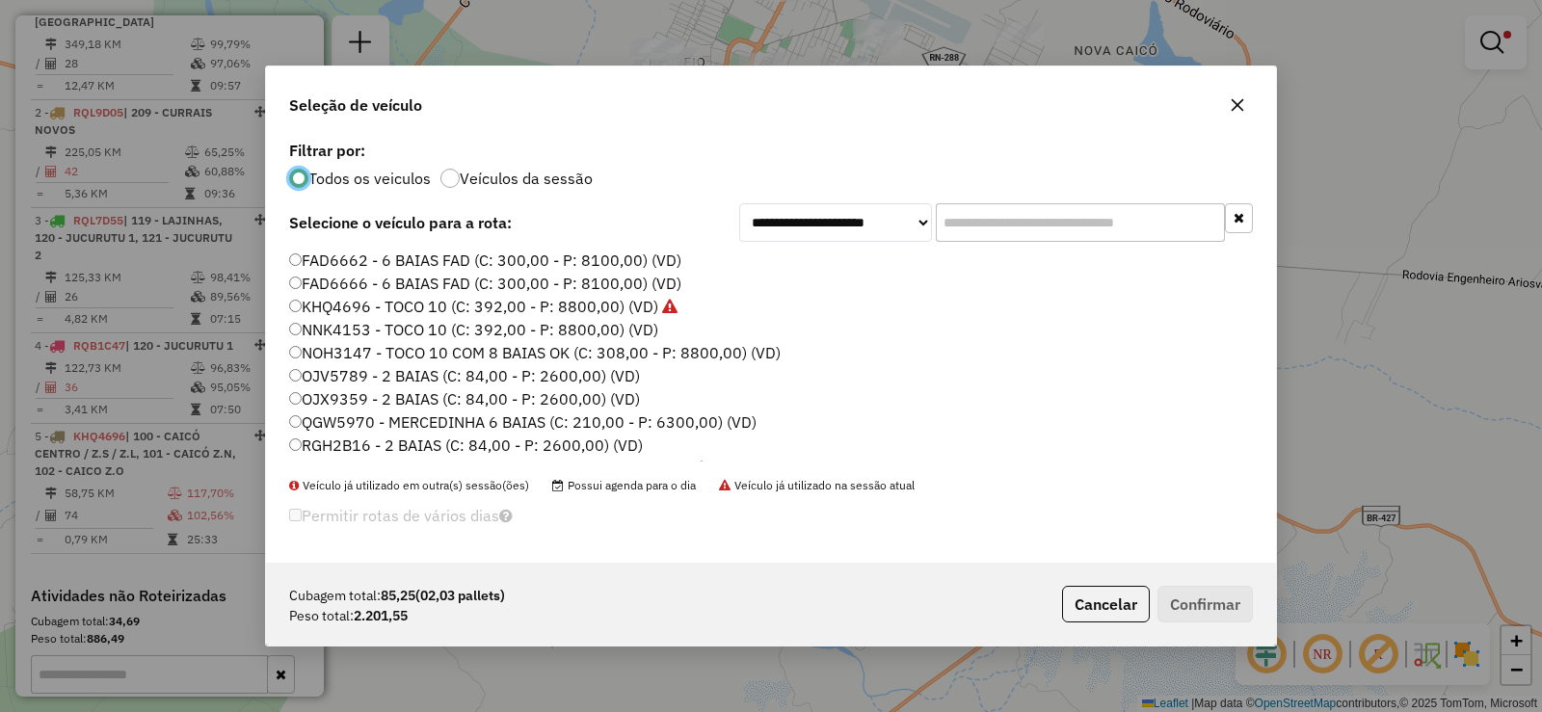
scroll to position [96, 0]
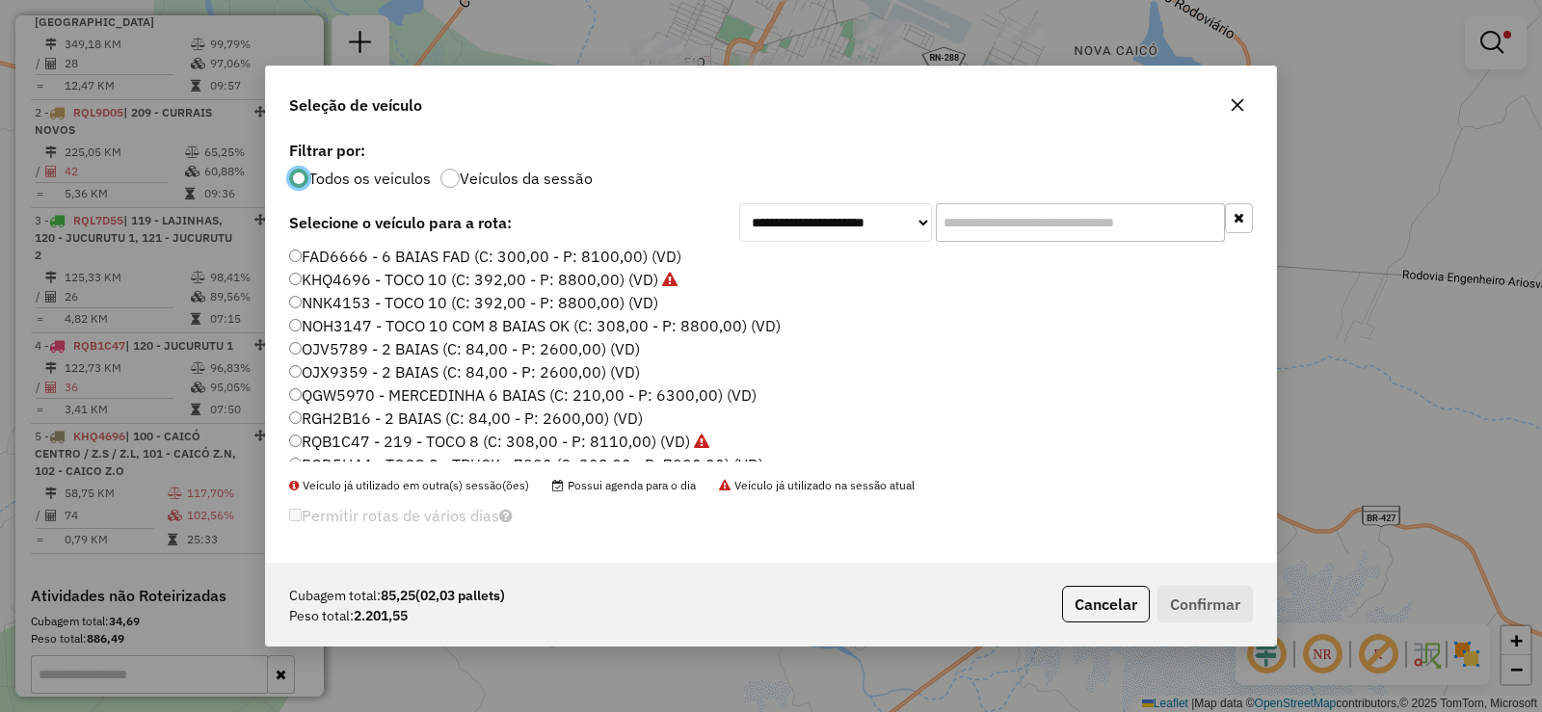
click at [353, 350] on label "OJV5789 - 2 BAIAS (C: 84,00 - P: 2600,00) (VD)" at bounding box center [464, 348] width 351 height 23
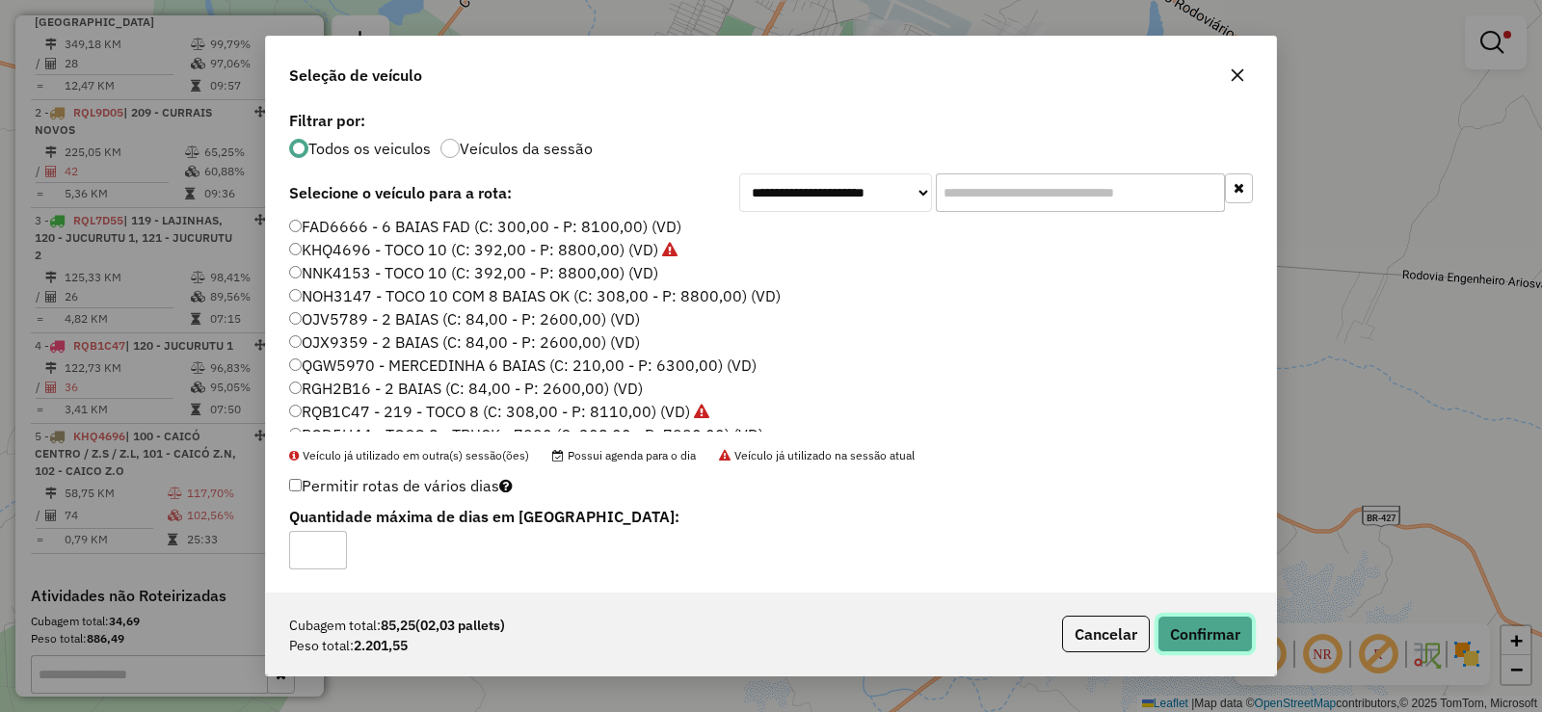
click at [1224, 621] on button "Confirmar" at bounding box center [1204, 634] width 95 height 37
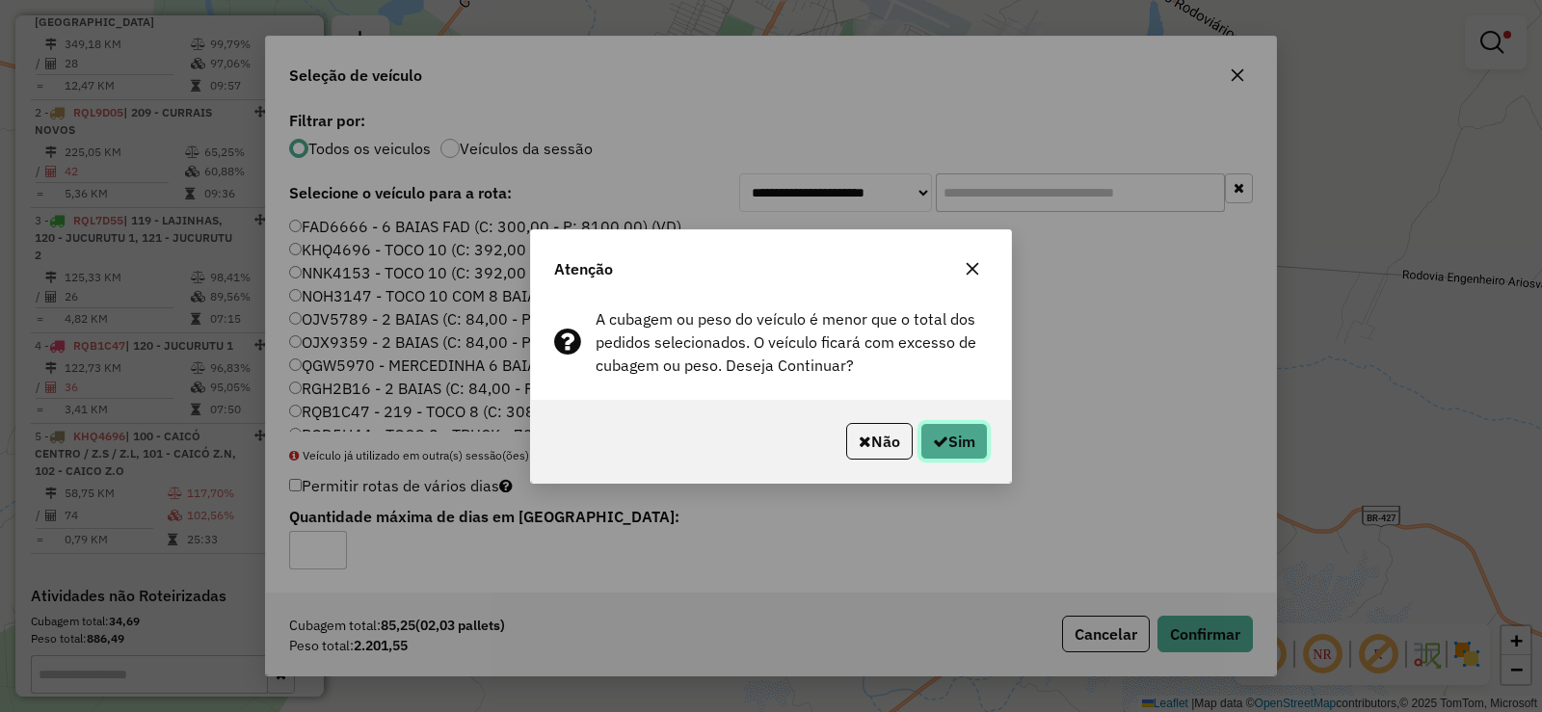
click at [959, 432] on button "Sim" at bounding box center [953, 441] width 67 height 37
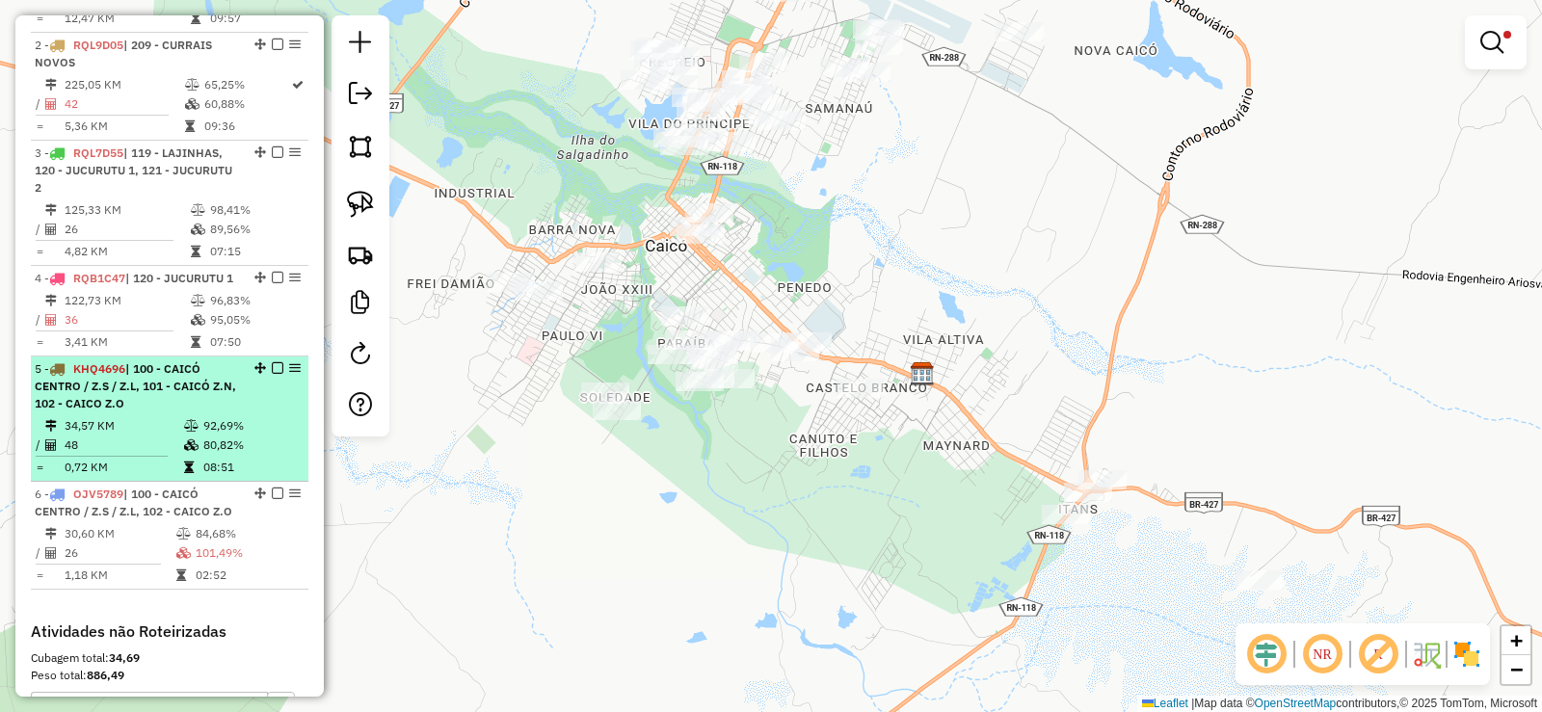
scroll to position [883, 0]
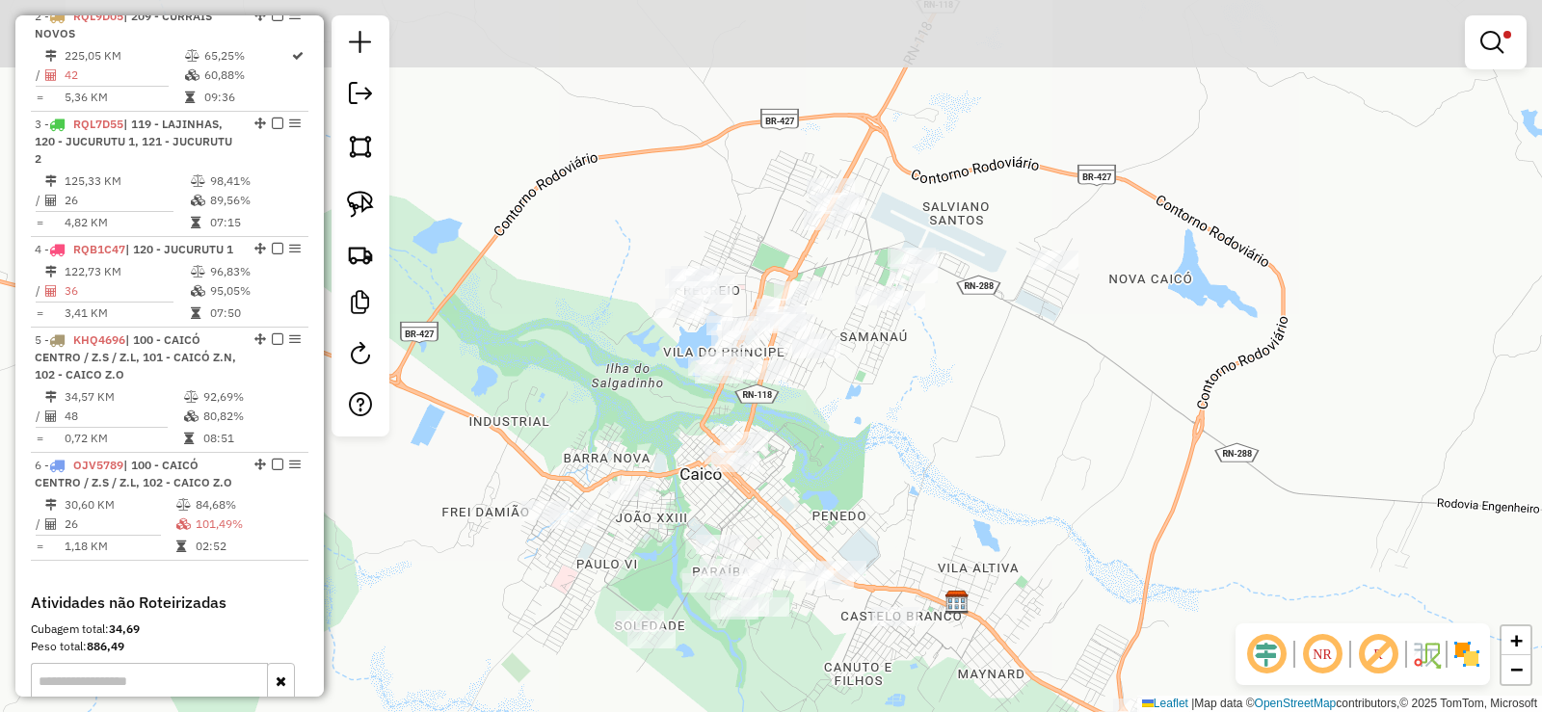
drag, startPoint x: 866, startPoint y: 232, endPoint x: 901, endPoint y: 461, distance: 231.0
click at [901, 461] on div "Limpar filtros Janela de atendimento Grade de atendimento Capacidade Transporta…" at bounding box center [771, 356] width 1542 height 712
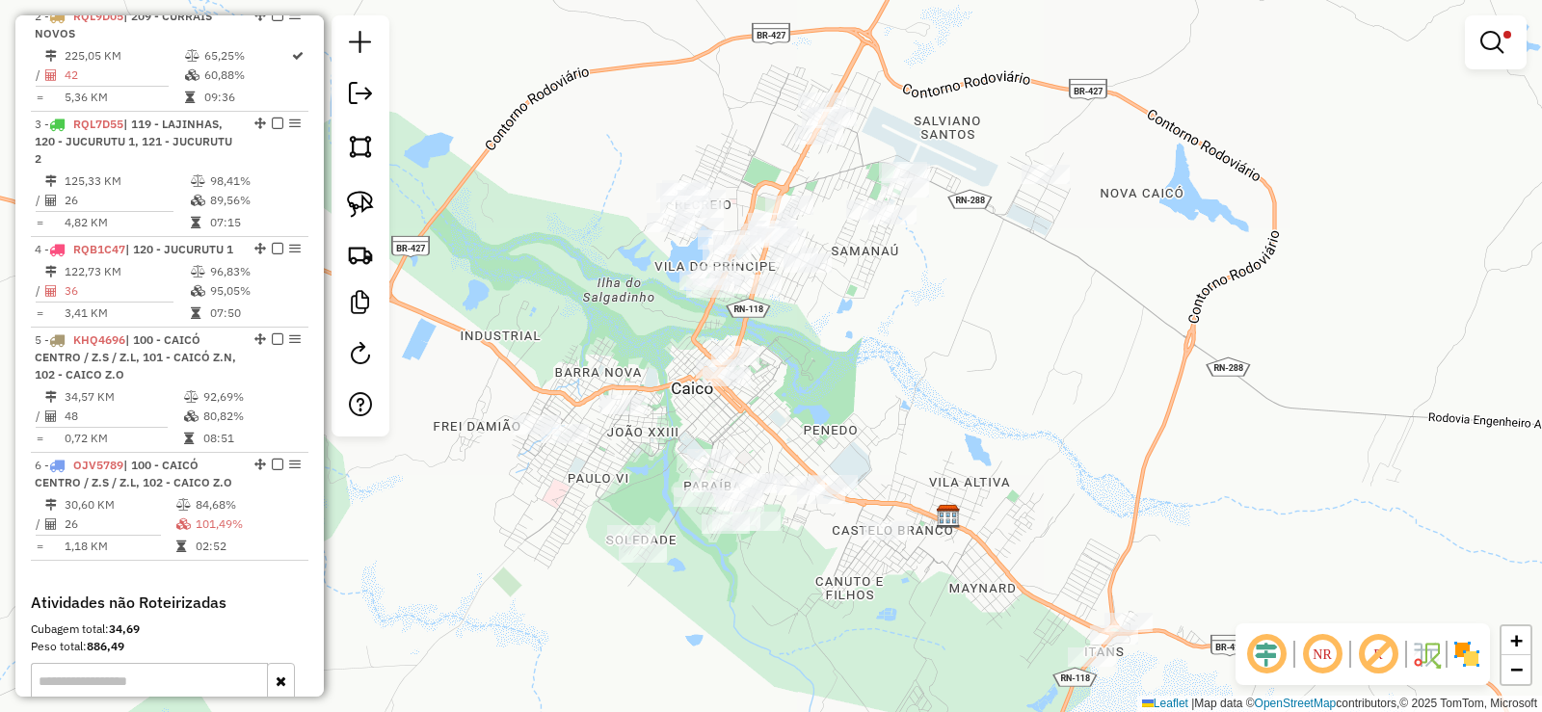
drag, startPoint x: 879, startPoint y: 454, endPoint x: 870, endPoint y: 368, distance: 86.2
click at [870, 368] on div "Limpar filtros Janela de atendimento Grade de atendimento Capacidade Transporta…" at bounding box center [771, 356] width 1542 height 712
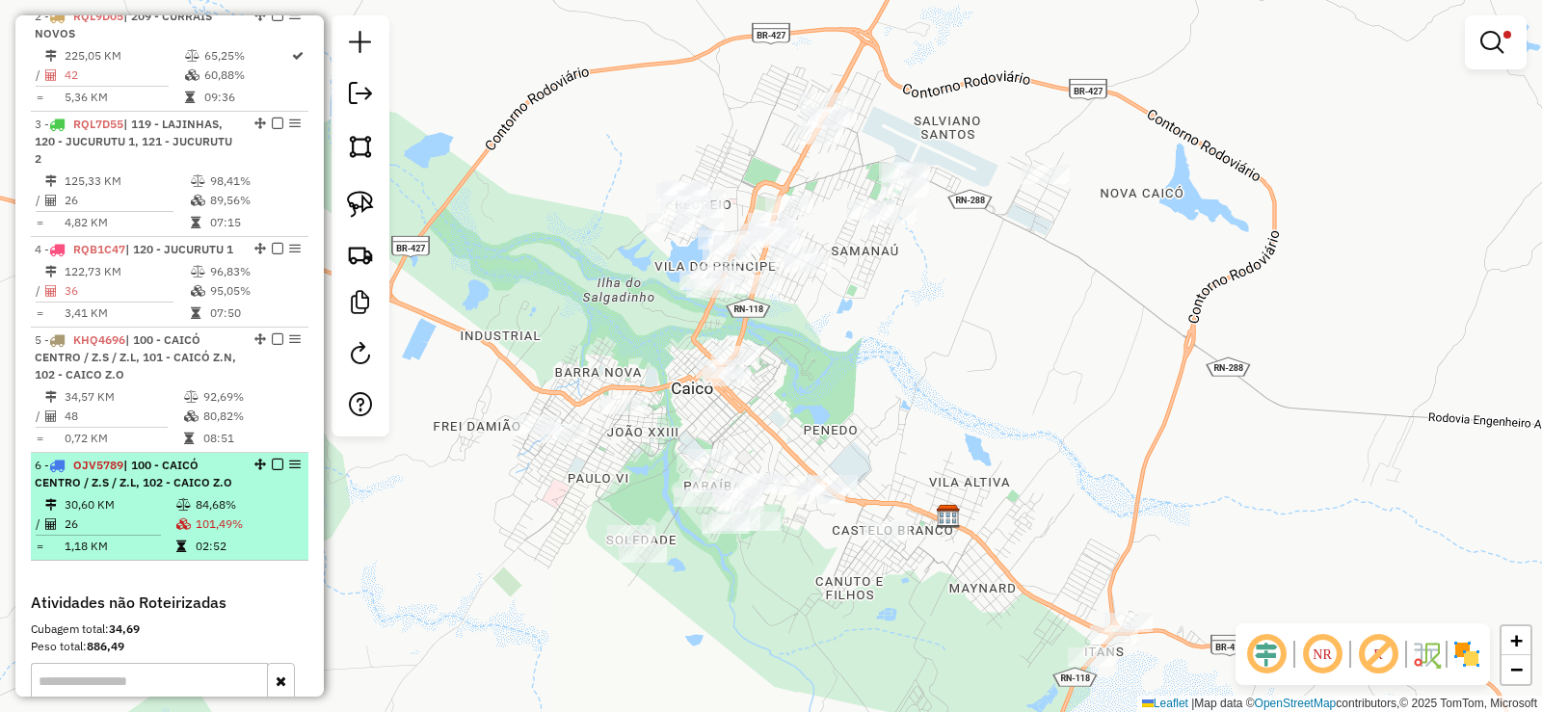
click at [153, 512] on li "6 - OJV5789 | 100 - CAICÓ CENTRO / Z.S / Z.L, 102 - CAICO Z.O 30,60 KM 84,68% /…" at bounding box center [170, 507] width 278 height 108
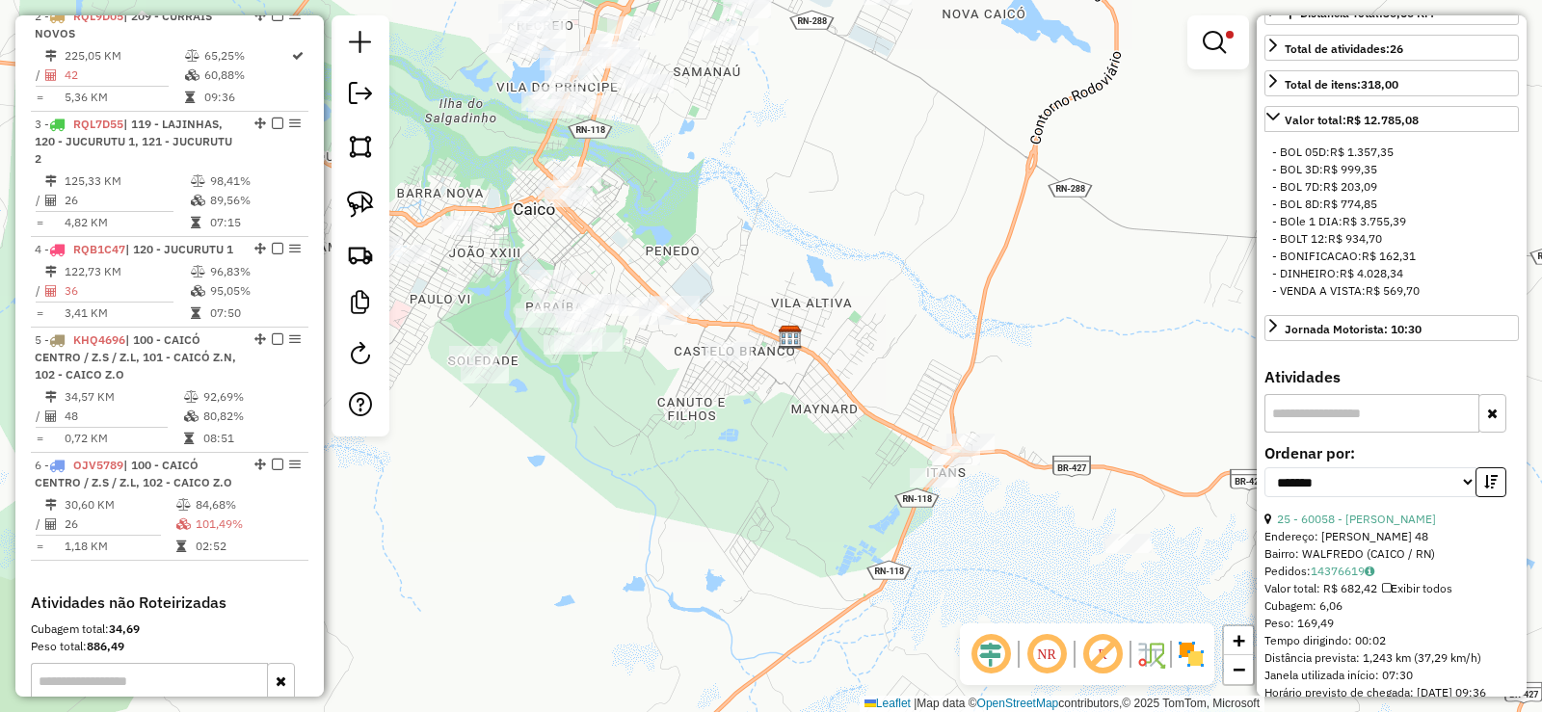
scroll to position [482, 0]
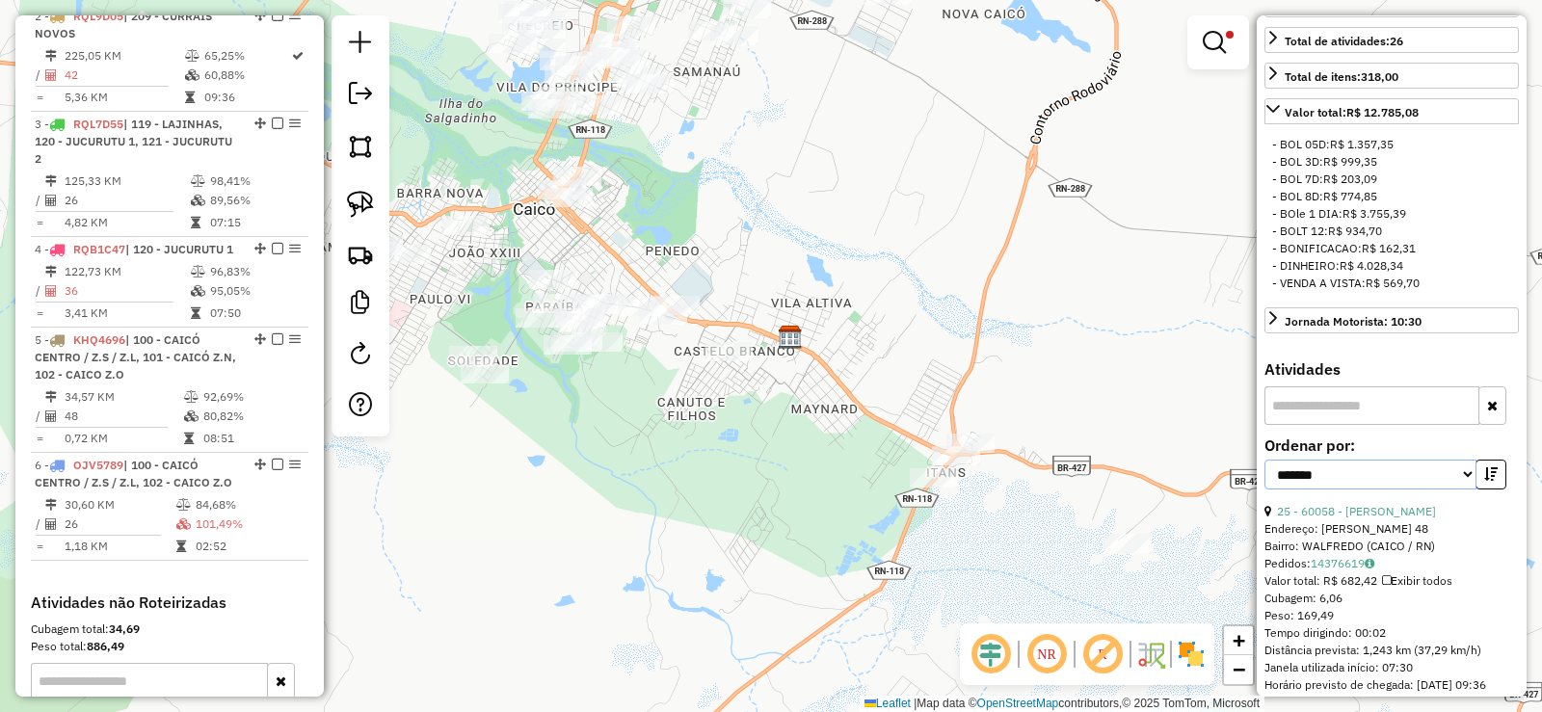
click at [1467, 487] on select "**********" at bounding box center [1370, 475] width 212 height 30
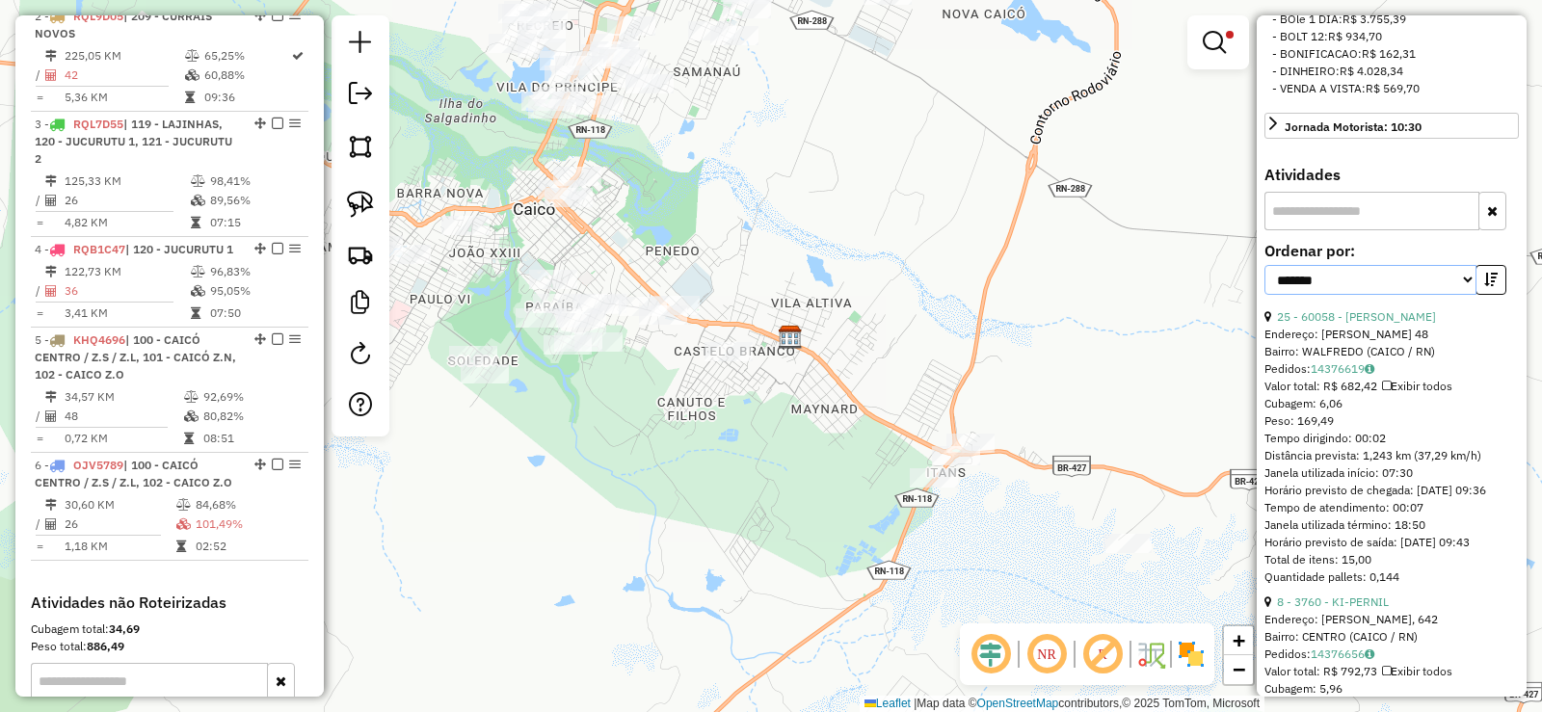
scroll to position [693, 0]
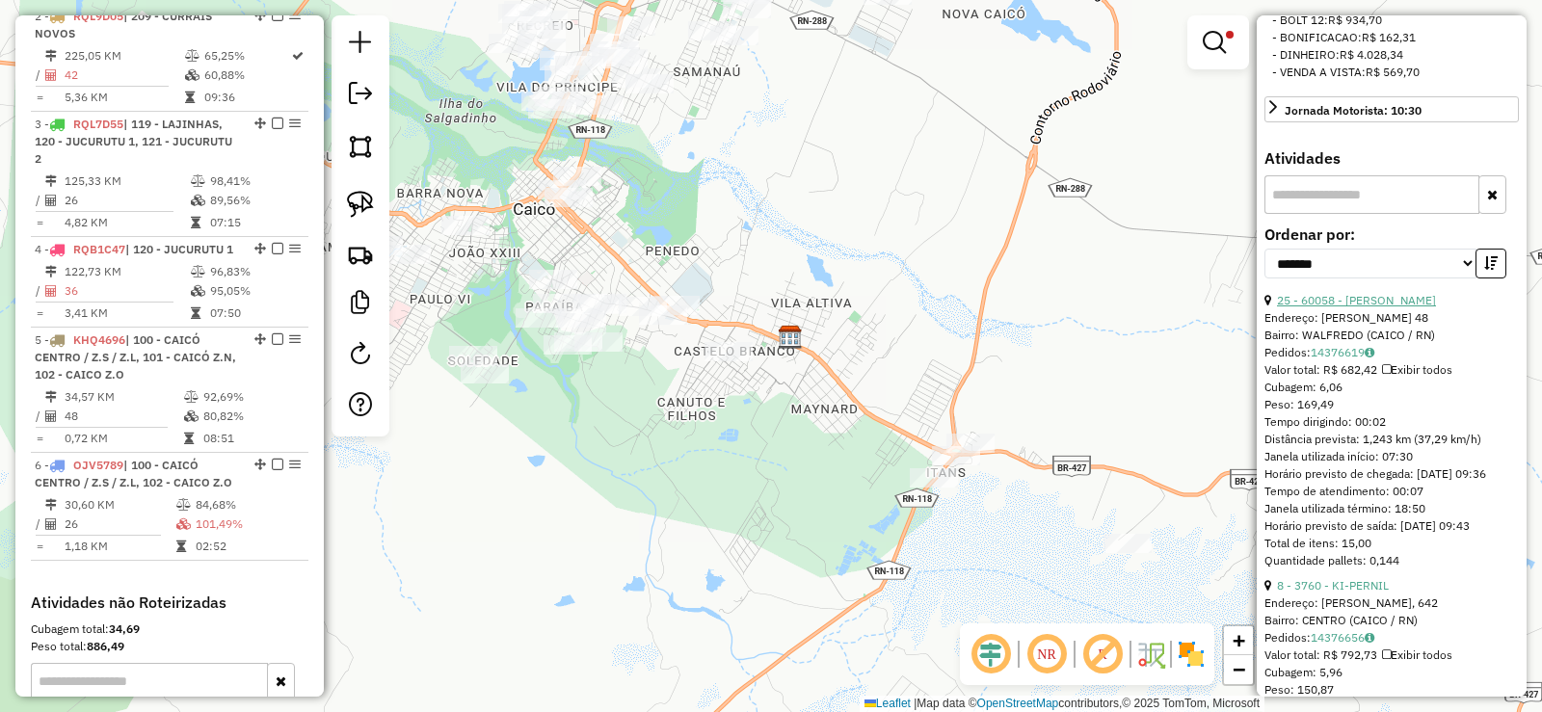
click at [1393, 307] on link "25 - 60058 - MERCEARIA MARTINS" at bounding box center [1356, 300] width 159 height 14
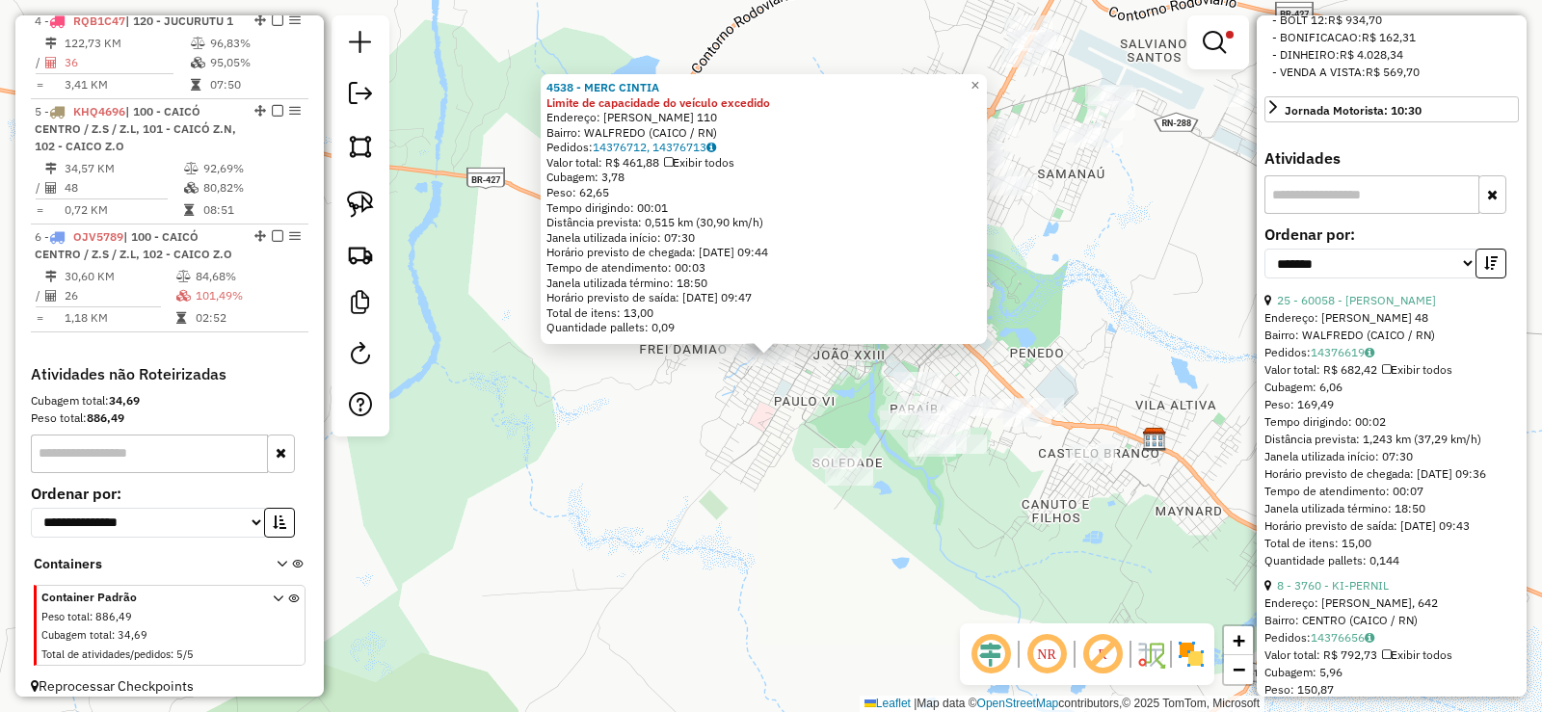
scroll to position [1144, 0]
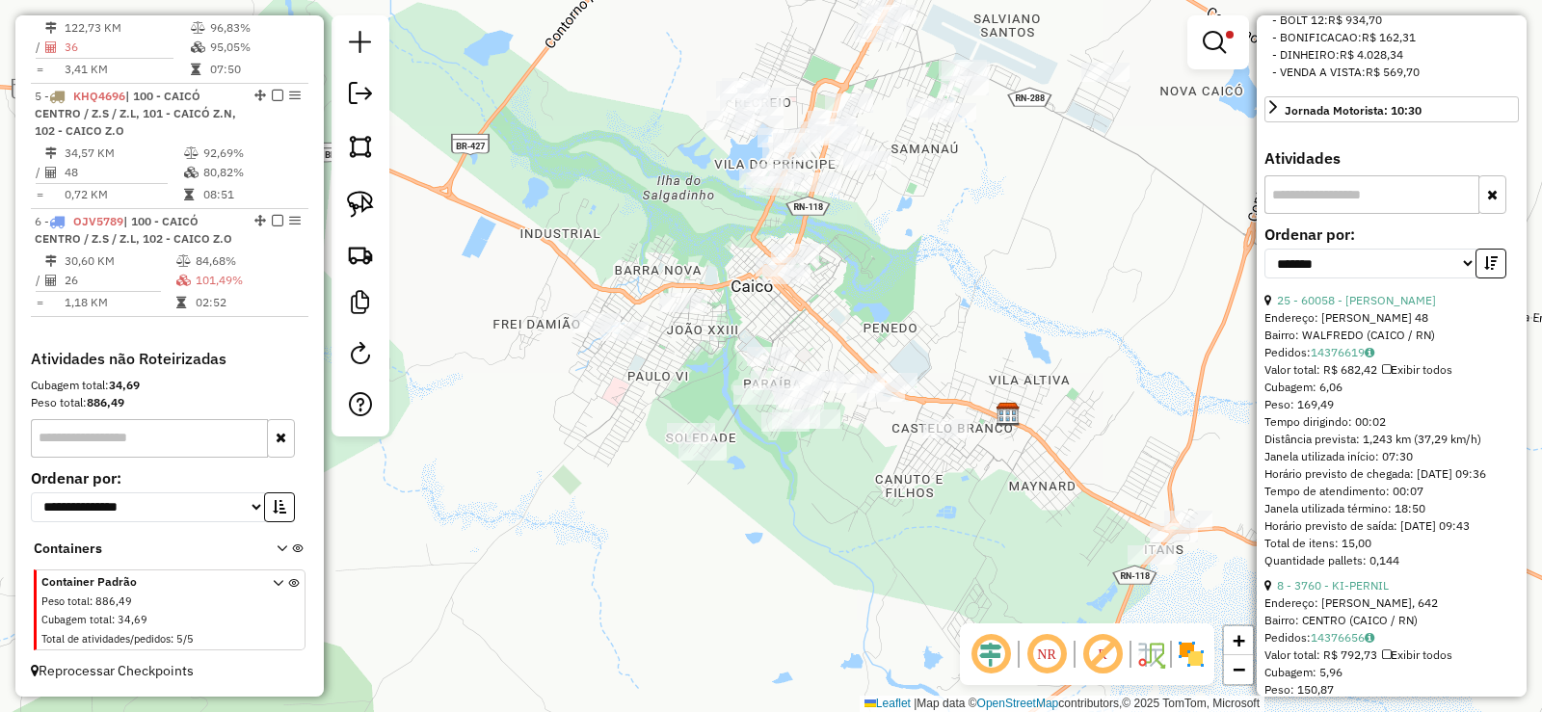
drag, startPoint x: 977, startPoint y: 460, endPoint x: 823, endPoint y: 401, distance: 165.0
click at [823, 401] on div "Limpar filtros Janela de atendimento Grade de atendimento Capacidade Transporta…" at bounding box center [771, 356] width 1542 height 712
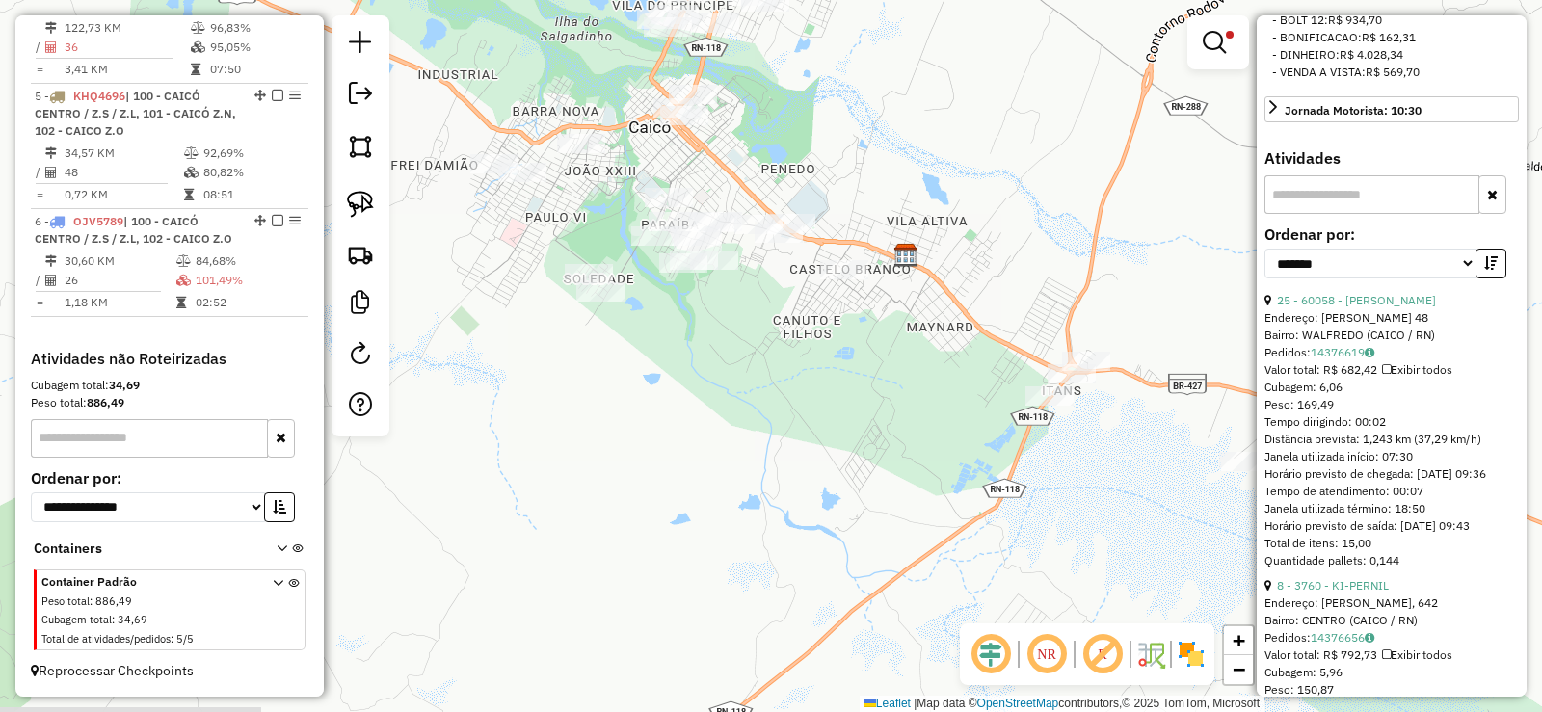
drag, startPoint x: 640, startPoint y: 389, endPoint x: 1128, endPoint y: 494, distance: 499.7
click at [1125, 494] on div "Limpar filtros Janela de atendimento Grade de atendimento Capacidade Transporta…" at bounding box center [771, 356] width 1542 height 712
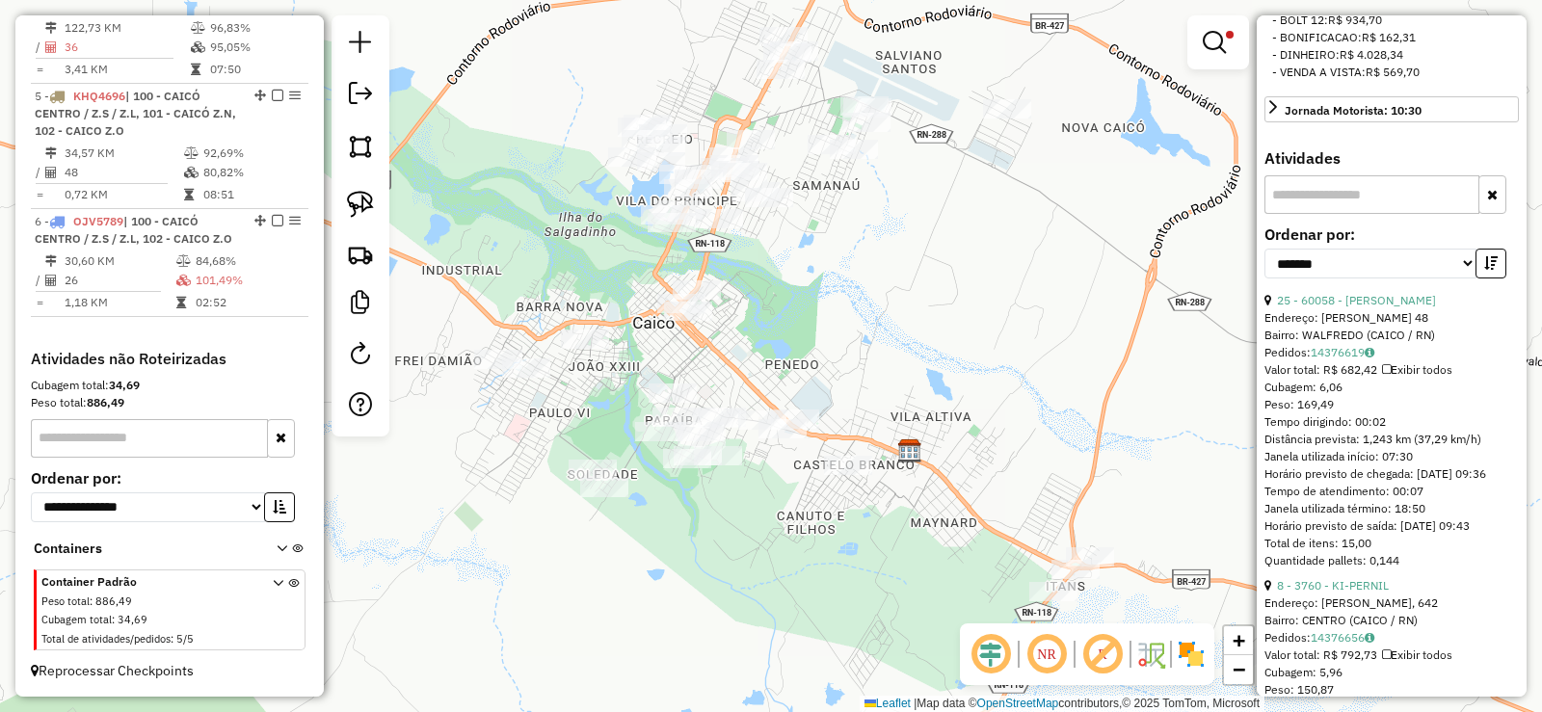
drag, startPoint x: 839, startPoint y: 265, endPoint x: 839, endPoint y: 357, distance: 91.5
click at [839, 357] on div "Limpar filtros Janela de atendimento Grade de atendimento Capacidade Transporta…" at bounding box center [771, 356] width 1542 height 712
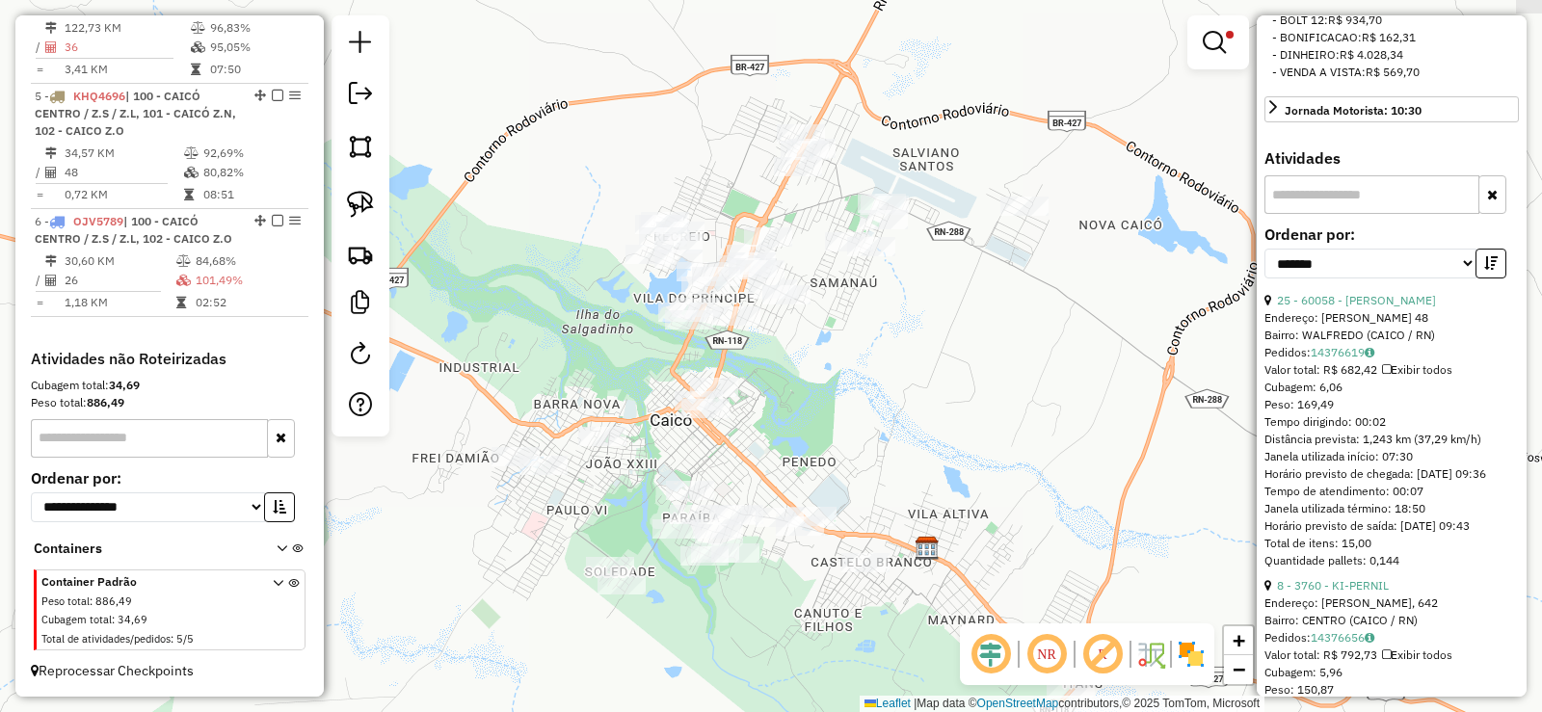
drag, startPoint x: 833, startPoint y: 285, endPoint x: 848, endPoint y: 370, distance: 86.2
click at [848, 370] on div "Limpar filtros Janela de atendimento Grade de atendimento Capacidade Transporta…" at bounding box center [771, 356] width 1542 height 712
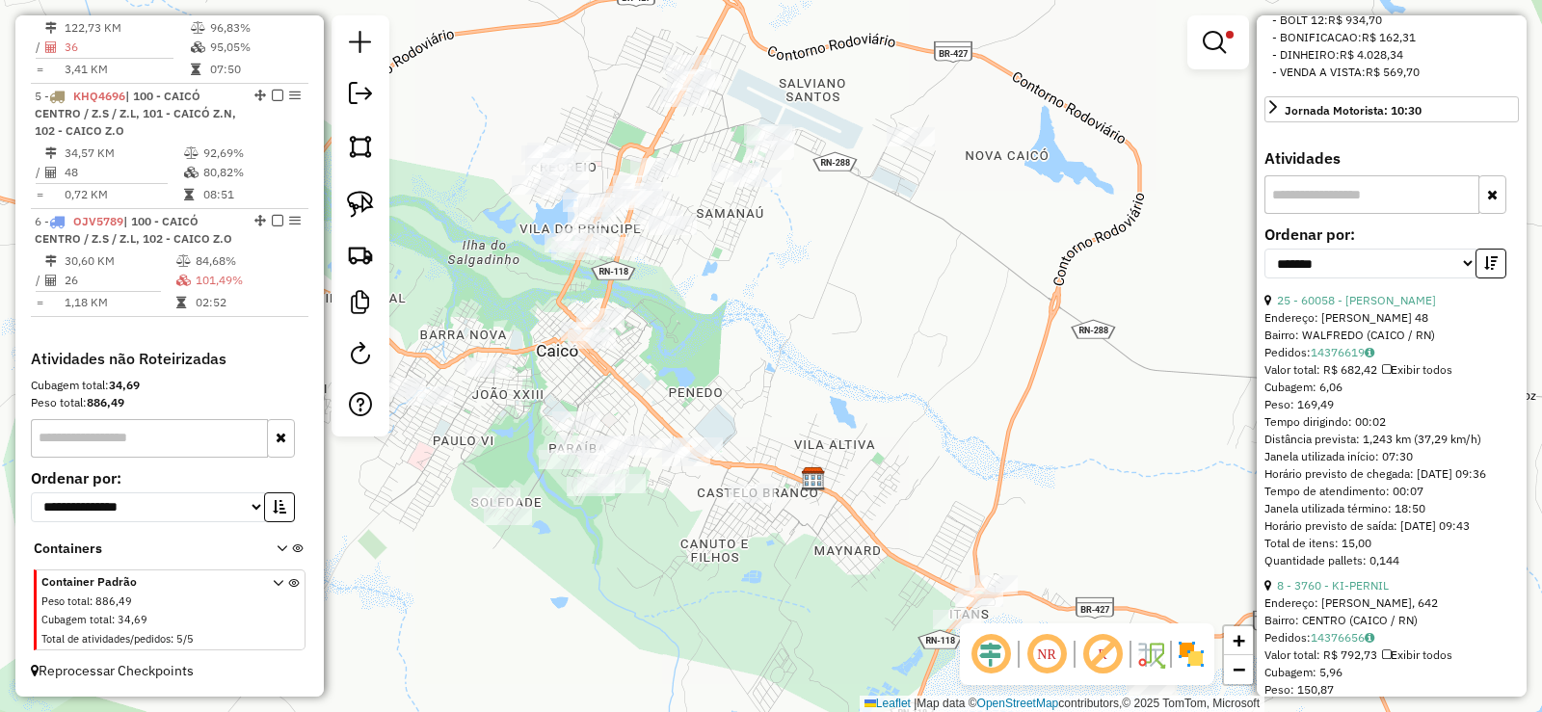
drag, startPoint x: 1002, startPoint y: 481, endPoint x: 813, endPoint y: 352, distance: 228.8
click at [815, 362] on div "Limpar filtros Janela de atendimento Grade de atendimento Capacidade Transporta…" at bounding box center [771, 356] width 1542 height 712
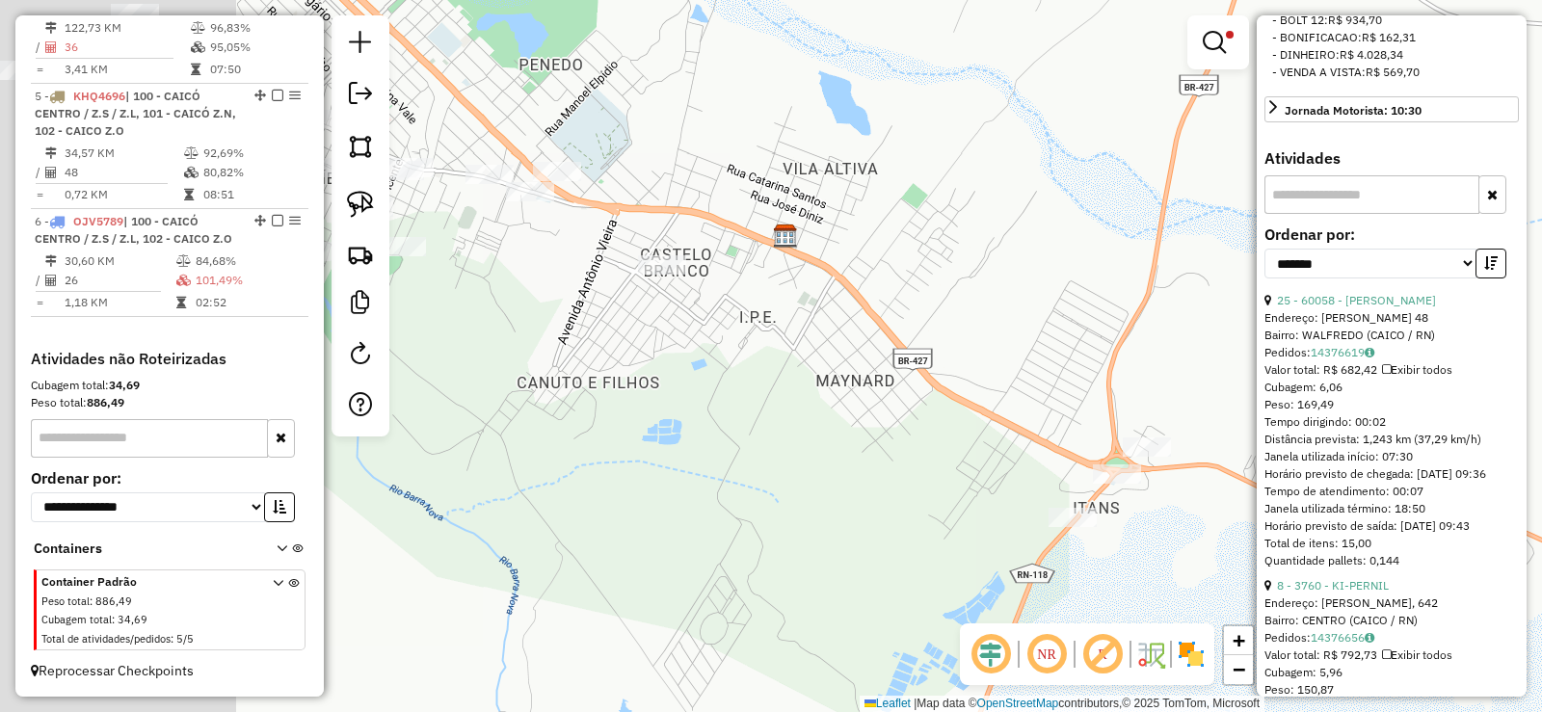
drag, startPoint x: 619, startPoint y: 309, endPoint x: 950, endPoint y: 479, distance: 372.4
click at [951, 484] on div "Limpar filtros Janela de atendimento Grade de atendimento Capacidade Transporta…" at bounding box center [771, 356] width 1542 height 712
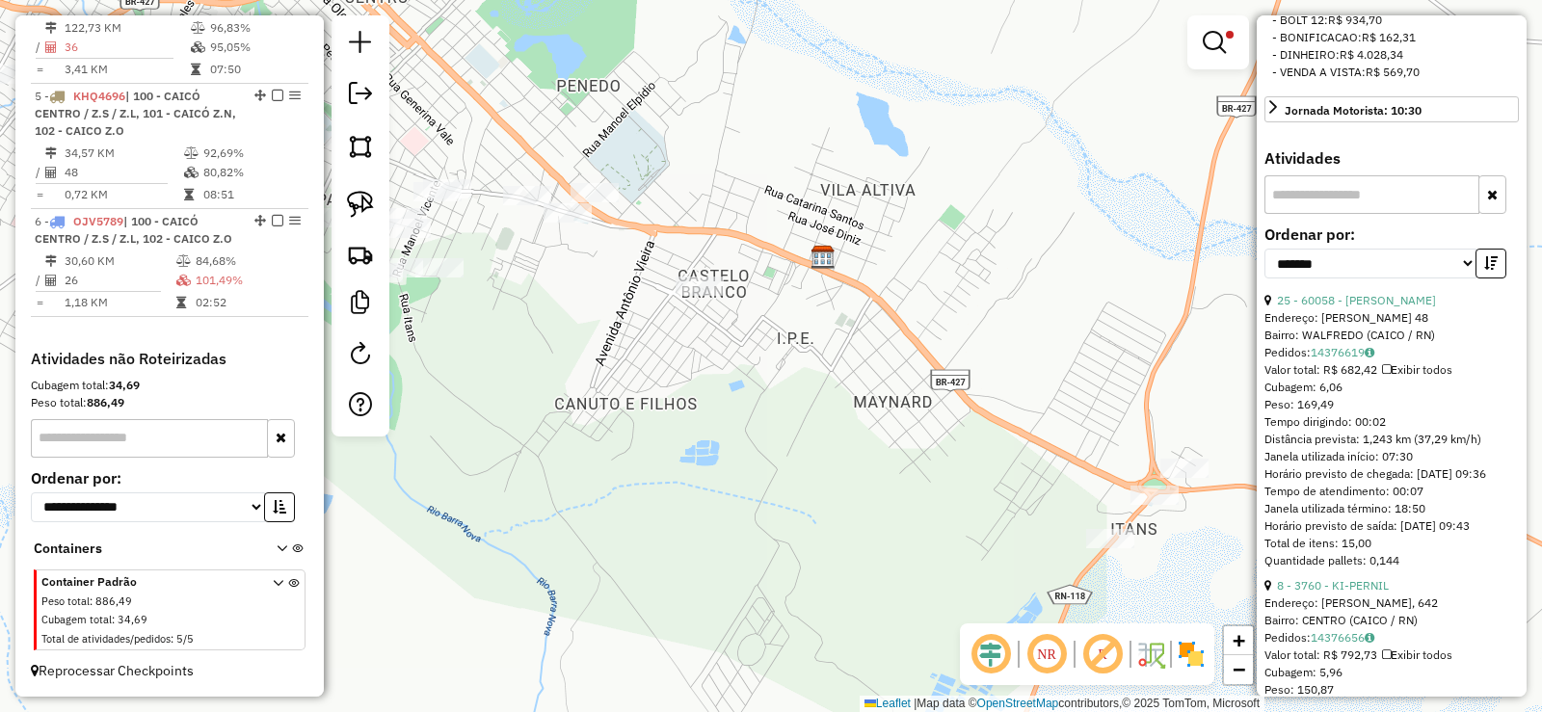
drag, startPoint x: 829, startPoint y: 358, endPoint x: 1006, endPoint y: 422, distance: 188.4
click at [1009, 429] on div "Limpar filtros Janela de atendimento Grade de atendimento Capacidade Transporta…" at bounding box center [771, 356] width 1542 height 712
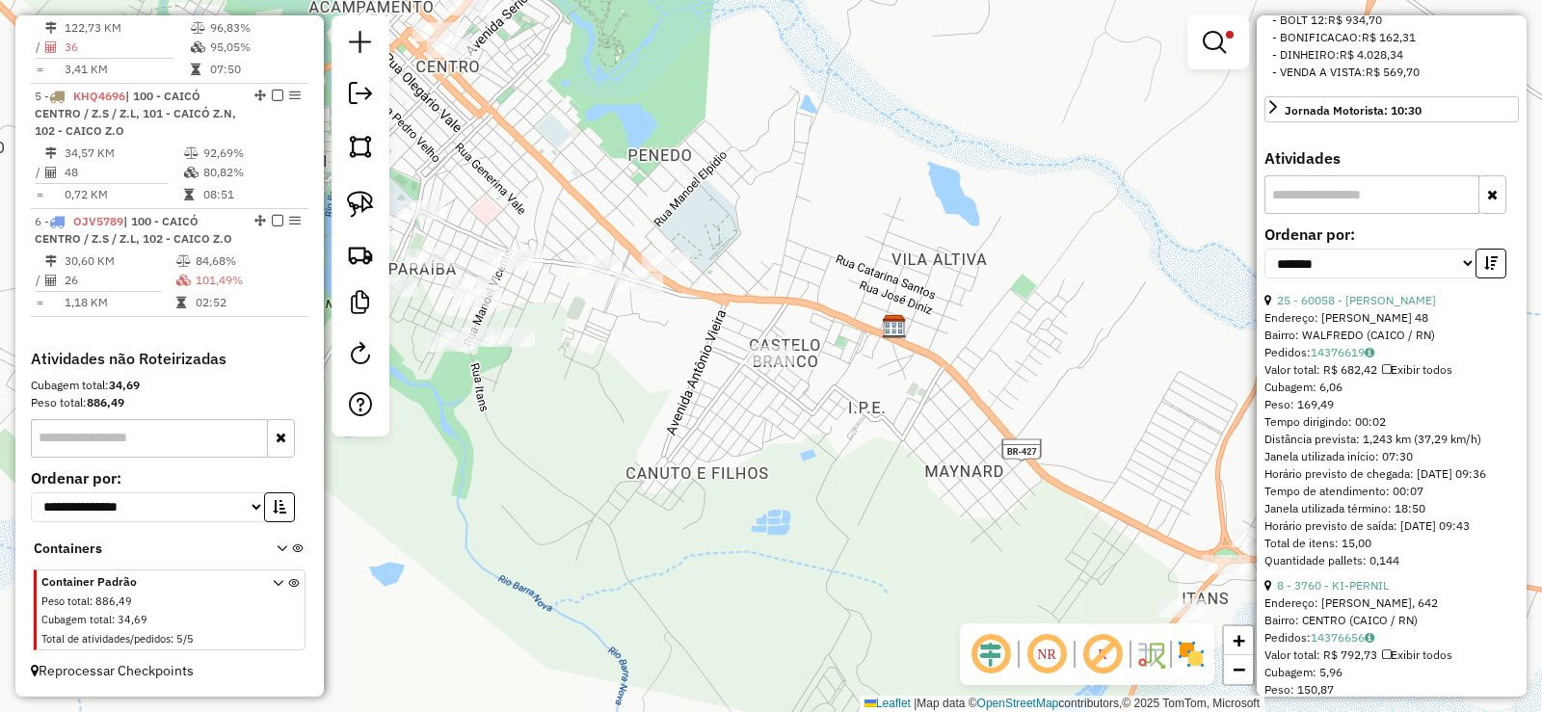
drag, startPoint x: 755, startPoint y: 490, endPoint x: 947, endPoint y: 440, distance: 198.0
click at [993, 458] on div "Limpar filtros Janela de atendimento Grade de atendimento Capacidade Transporta…" at bounding box center [771, 356] width 1542 height 712
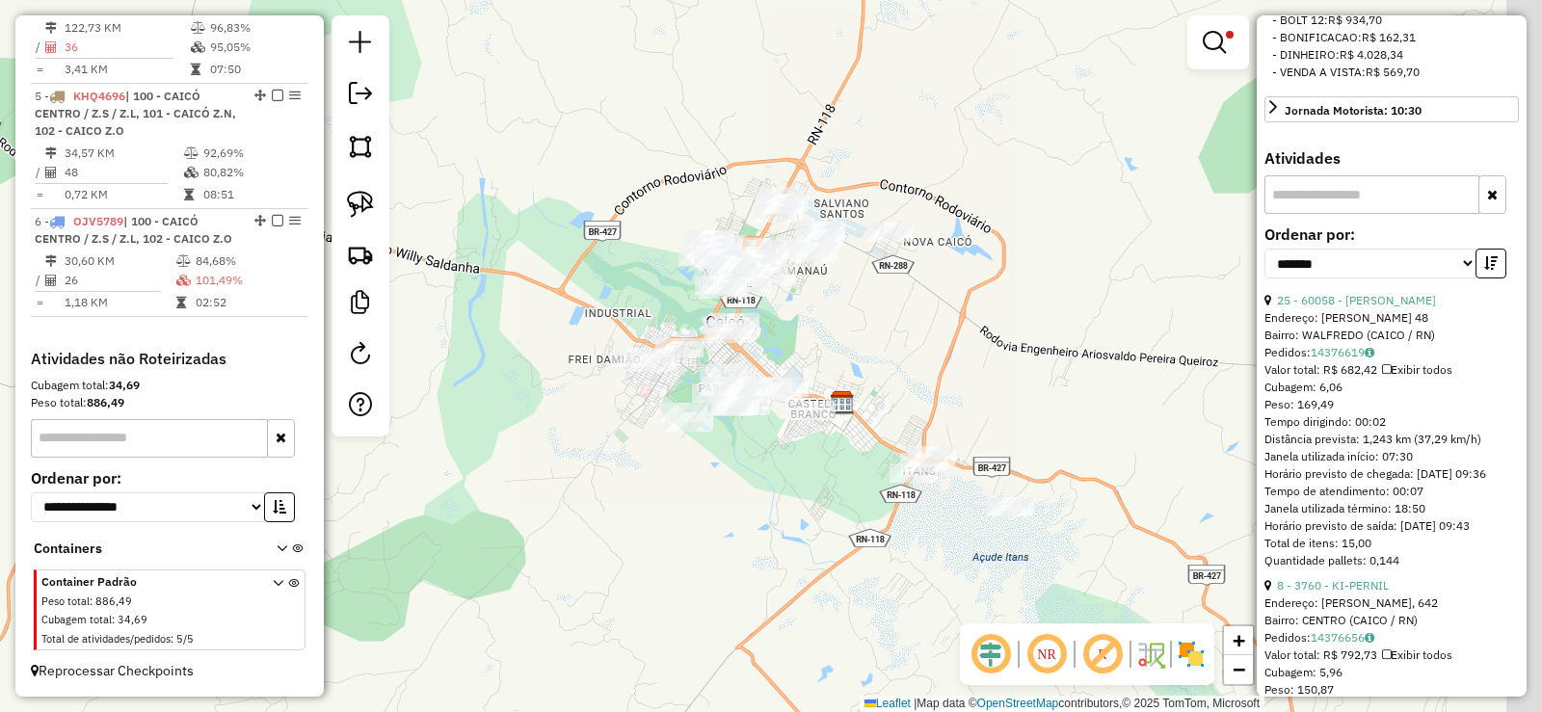
drag, startPoint x: 942, startPoint y: 468, endPoint x: 800, endPoint y: 466, distance: 142.6
click at [800, 466] on div "Limpar filtros Janela de atendimento Grade de atendimento Capacidade Transporta…" at bounding box center [771, 356] width 1542 height 712
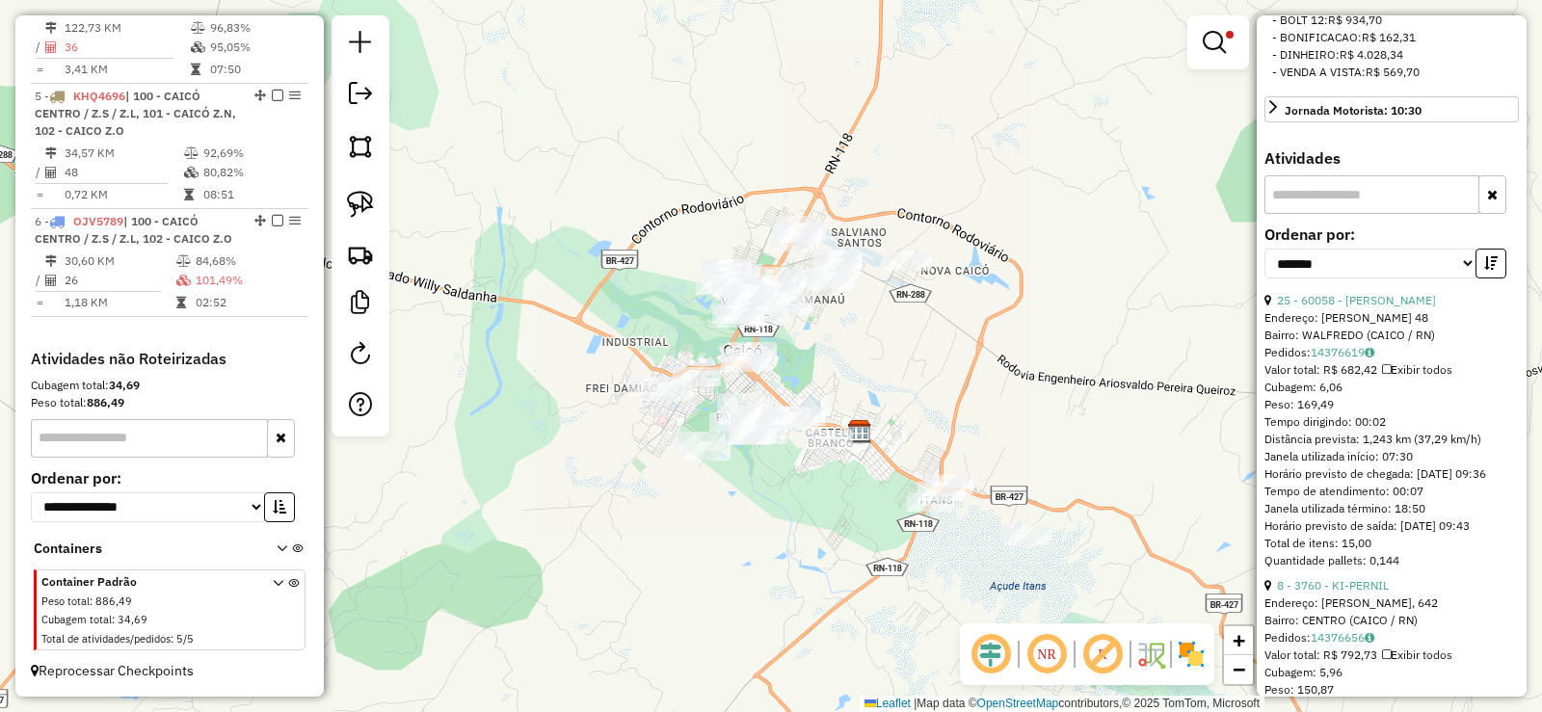
drag, startPoint x: 830, startPoint y: 322, endPoint x: 848, endPoint y: 351, distance: 34.2
click at [848, 351] on div "Limpar filtros Janela de atendimento Grade de atendimento Capacidade Transporta…" at bounding box center [771, 356] width 1542 height 712
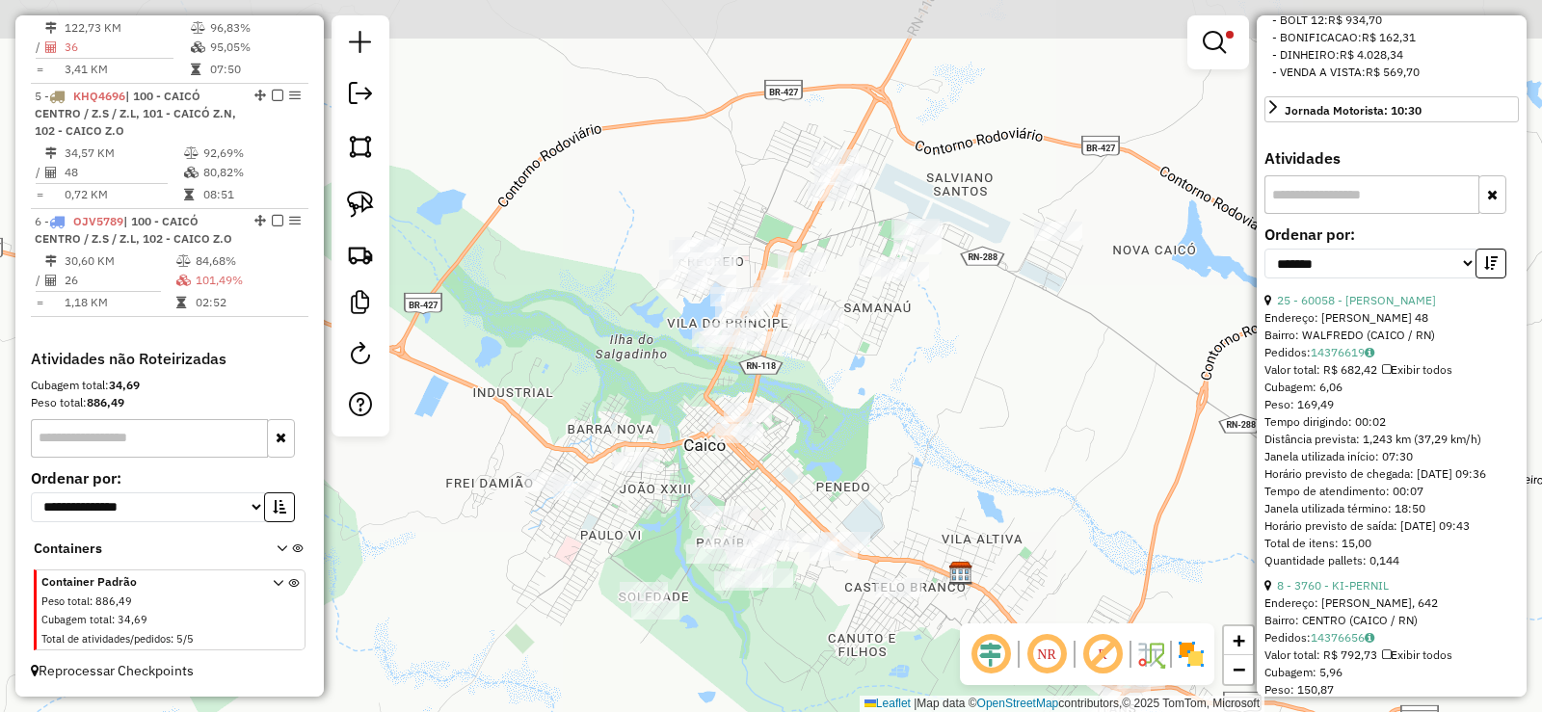
drag, startPoint x: 786, startPoint y: 315, endPoint x: 848, endPoint y: 358, distance: 75.4
click at [848, 358] on div "Limpar filtros Janela de atendimento Grade de atendimento Capacidade Transporta…" at bounding box center [771, 356] width 1542 height 712
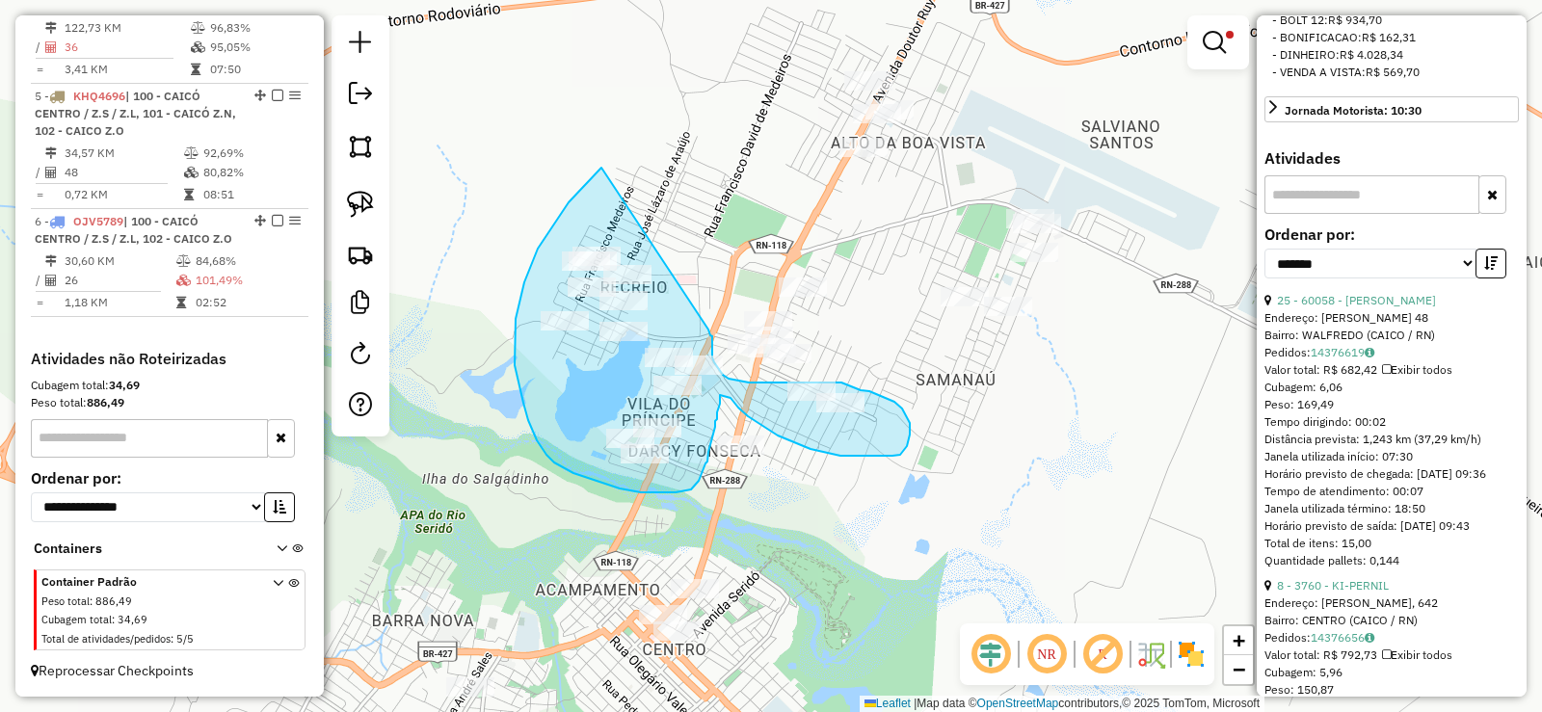
drag, startPoint x: 601, startPoint y: 168, endPoint x: 708, endPoint y: 330, distance: 194.0
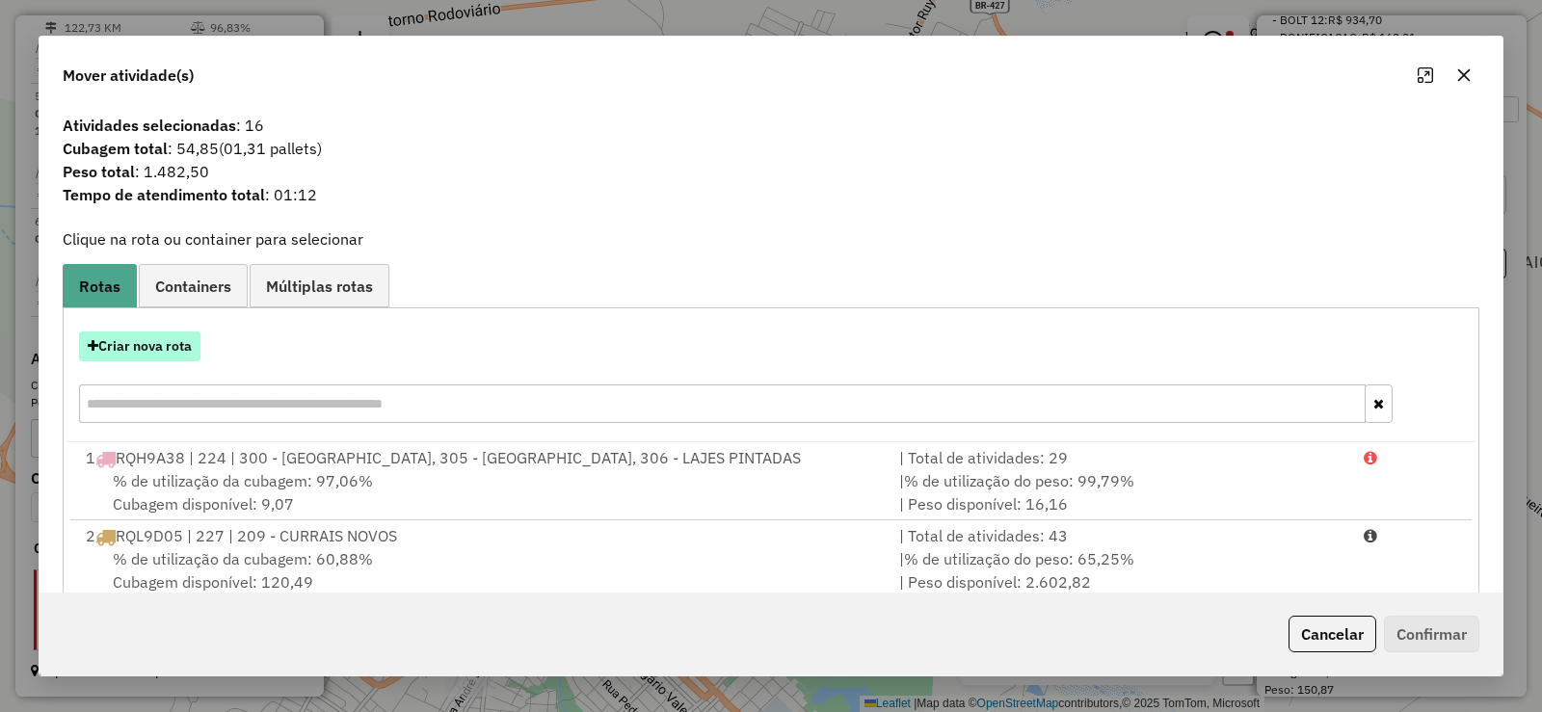
click at [171, 339] on button "Criar nova rota" at bounding box center [139, 346] width 121 height 30
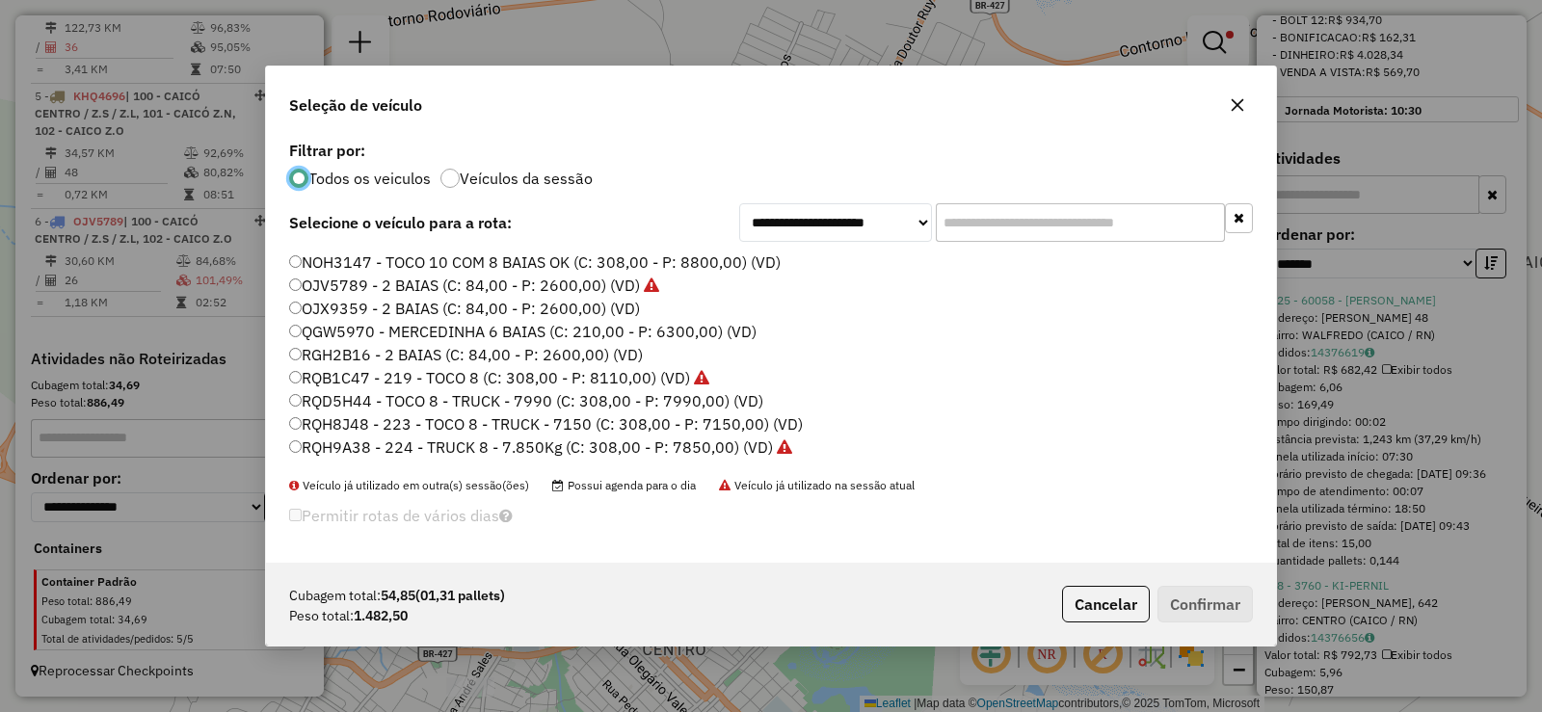
scroll to position [193, 0]
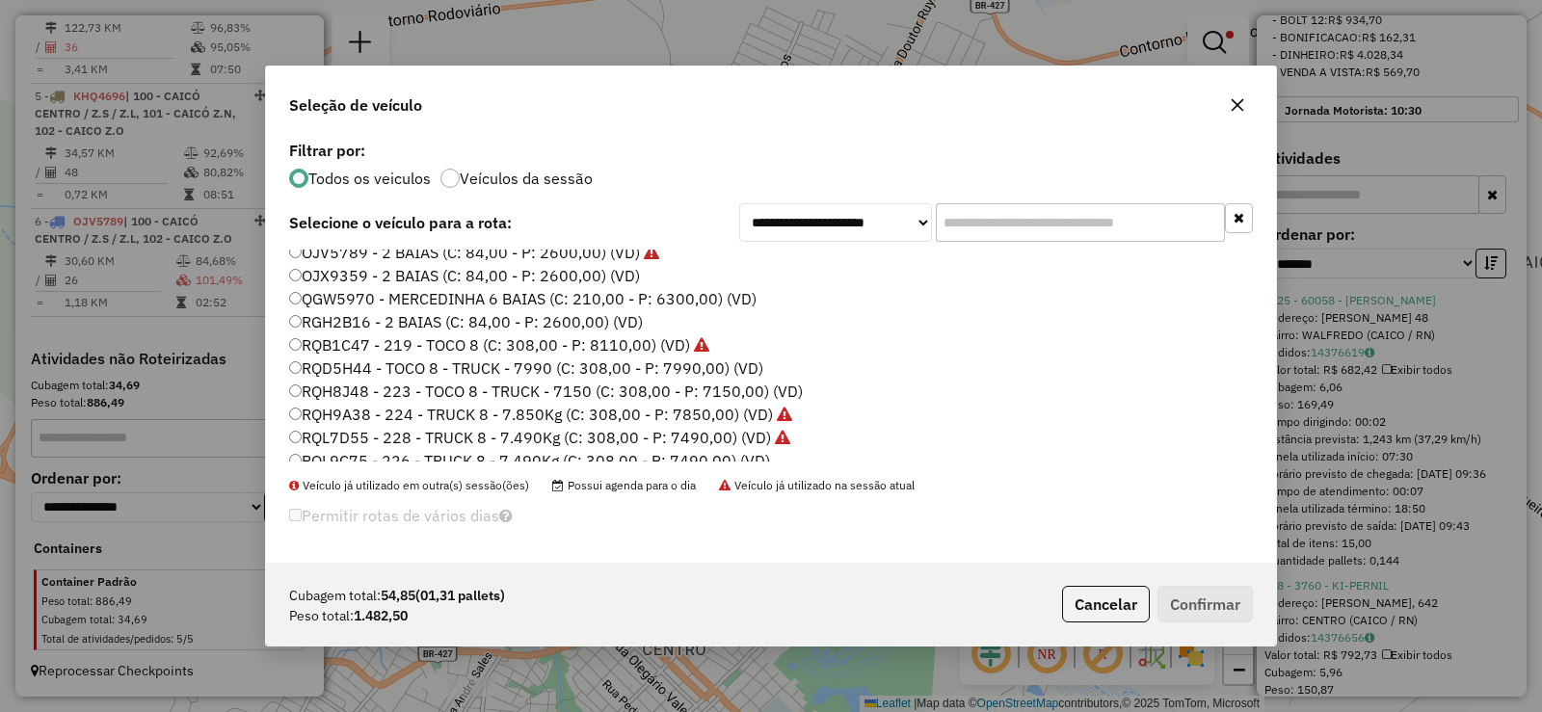
click at [342, 325] on label "RGH2B16 - 2 BAIAS (C: 84,00 - P: 2600,00) (VD)" at bounding box center [466, 321] width 354 height 23
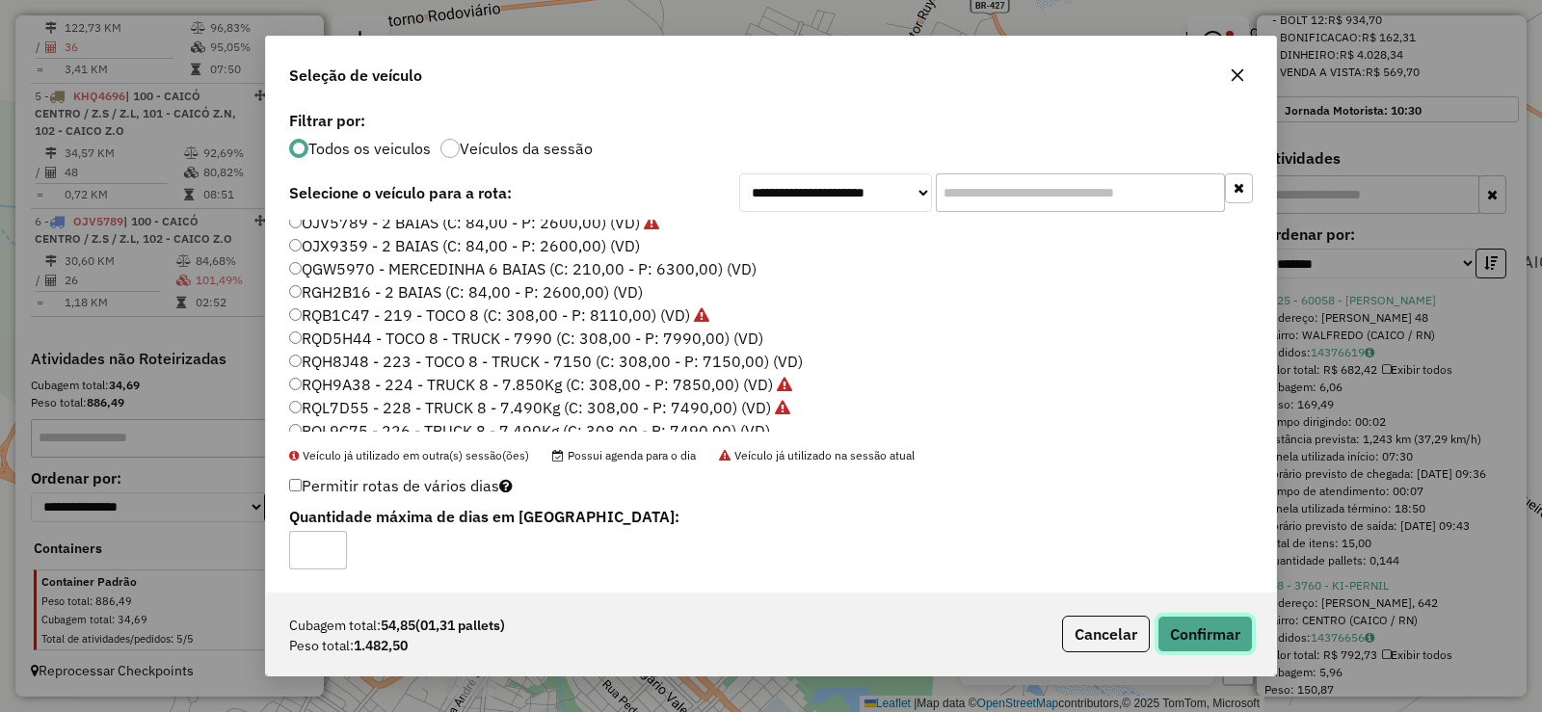
click at [1212, 637] on button "Confirmar" at bounding box center [1204, 634] width 95 height 37
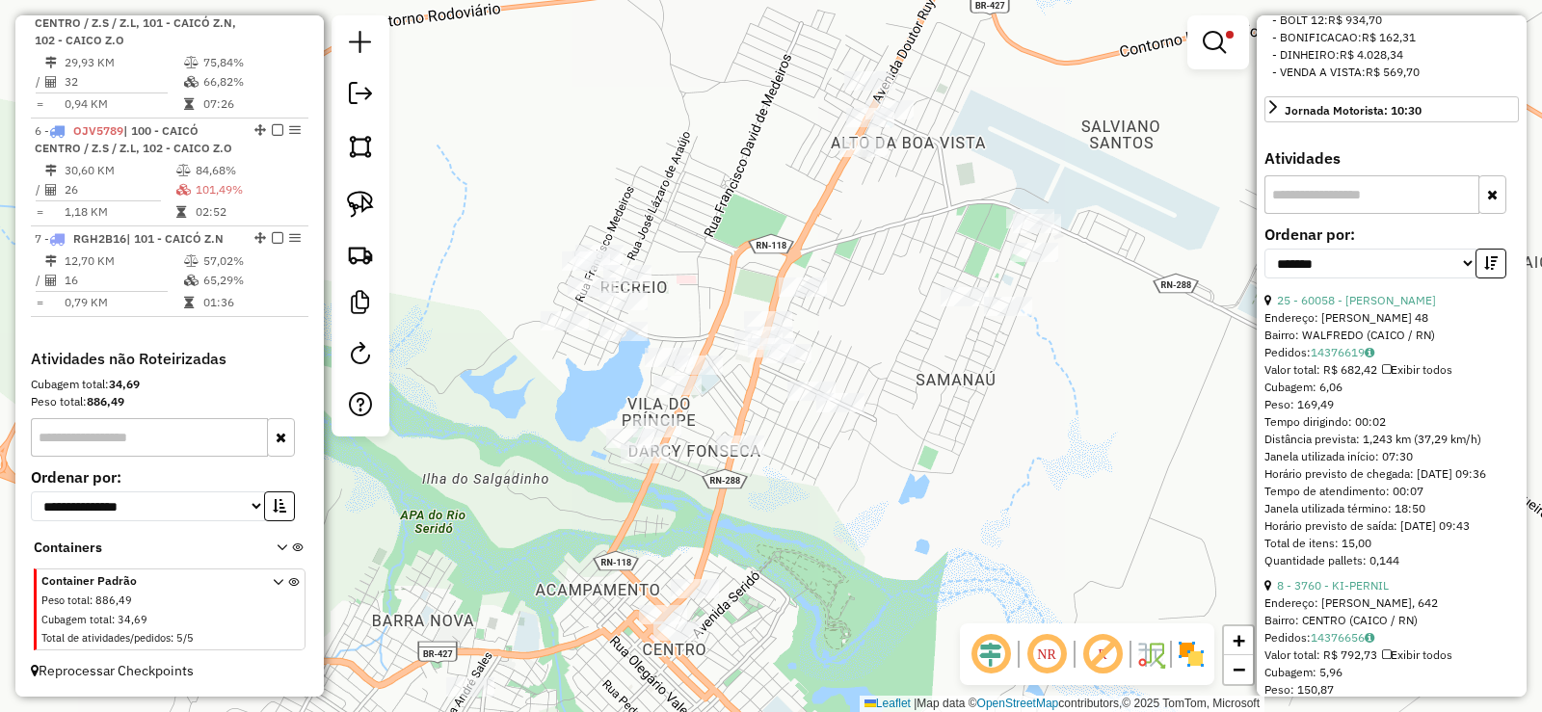
scroll to position [1162, 0]
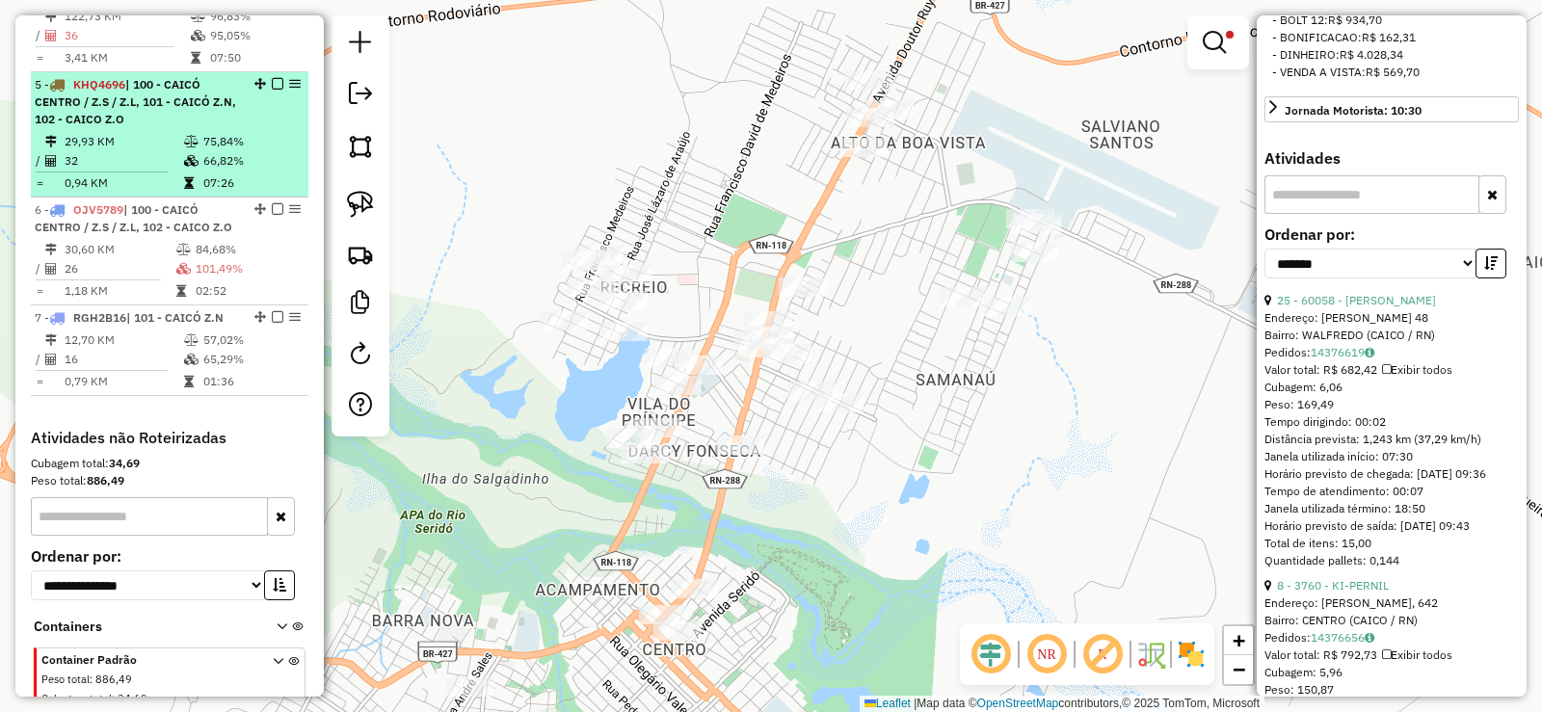
click at [119, 127] on div "5 - KHQ4696 | 100 - CAICÓ CENTRO / Z.S / Z.L, 101 - CAICÓ Z.N, 102 - CAICO Z.O" at bounding box center [137, 102] width 204 height 52
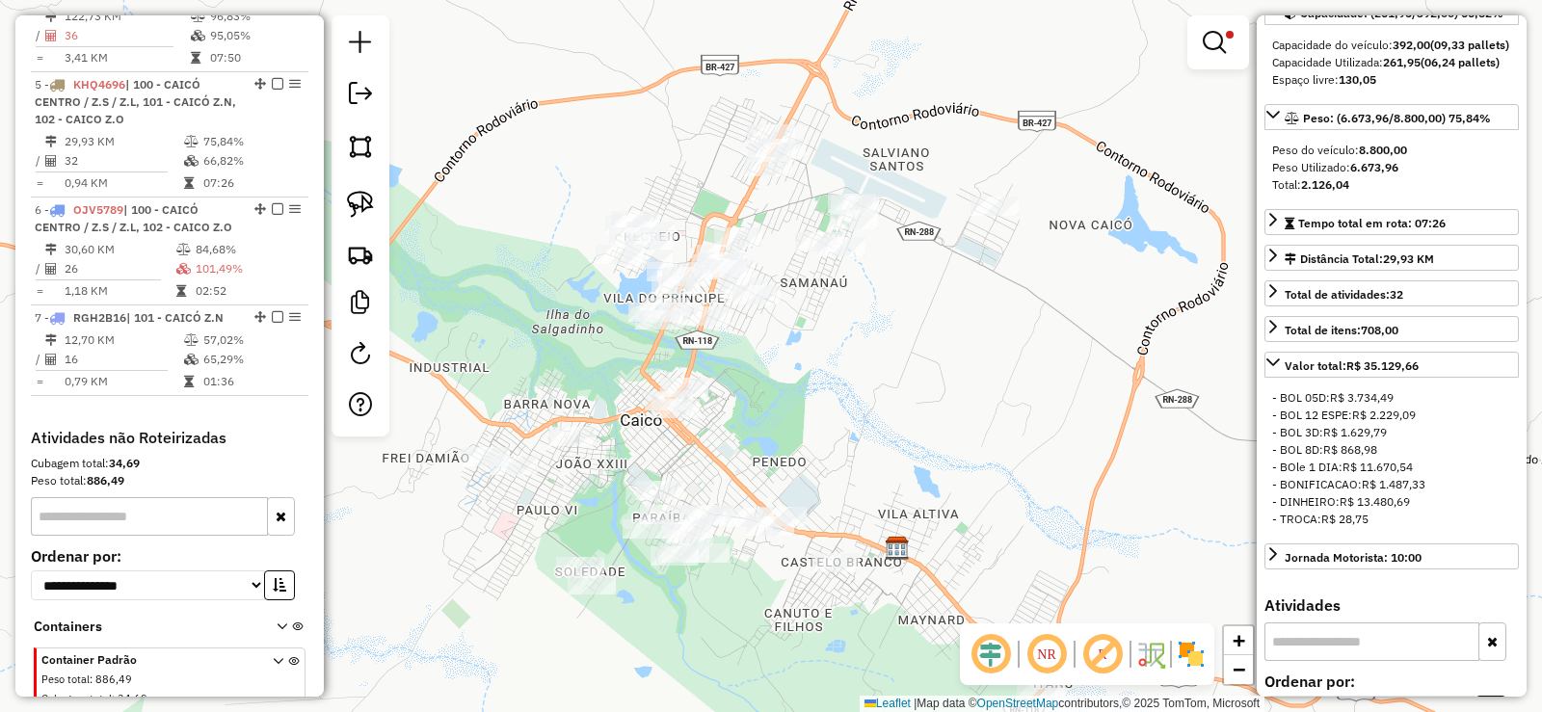
scroll to position [115, 0]
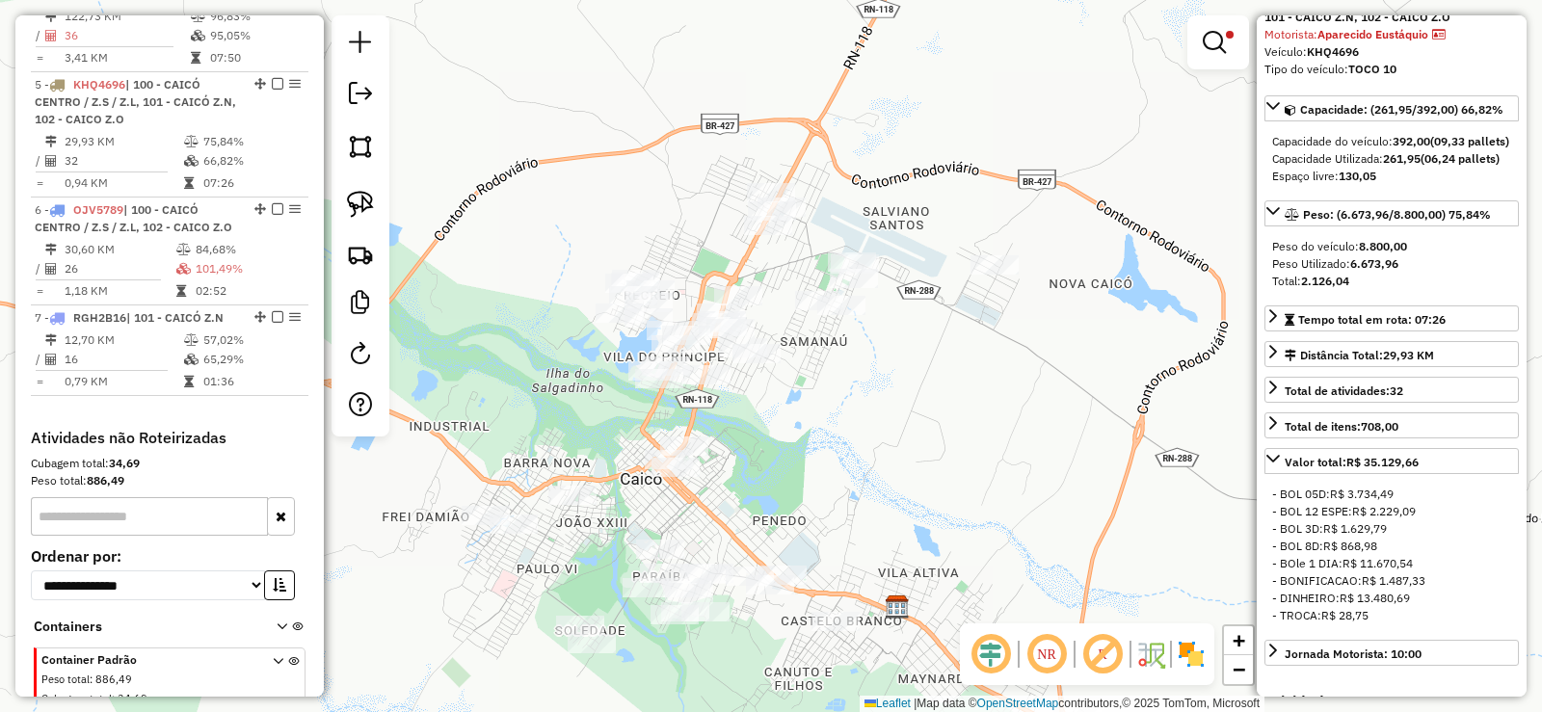
click at [844, 424] on div "Limpar filtros Janela de atendimento Grade de atendimento Capacidade Transporta…" at bounding box center [771, 356] width 1542 height 712
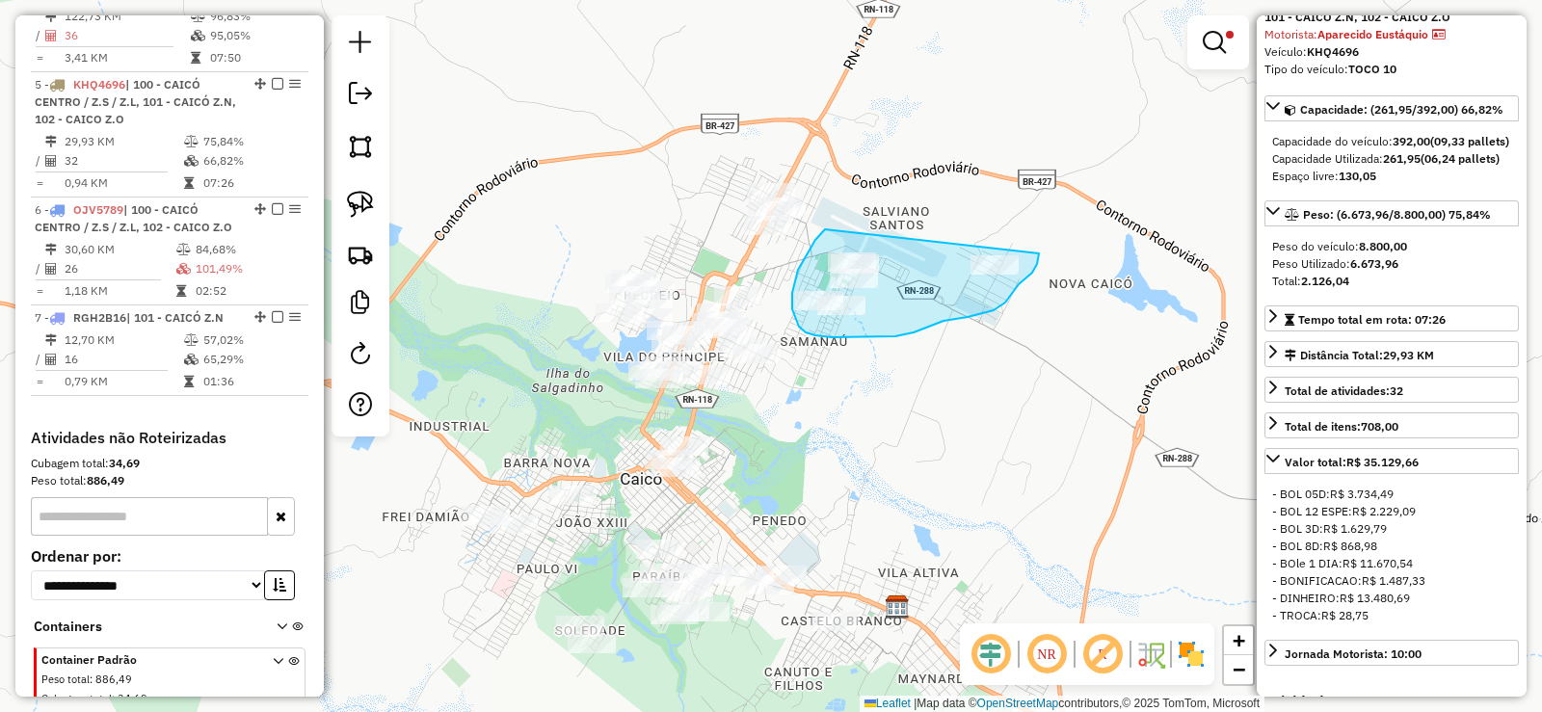
drag, startPoint x: 805, startPoint y: 257, endPoint x: 1039, endPoint y: 253, distance: 234.2
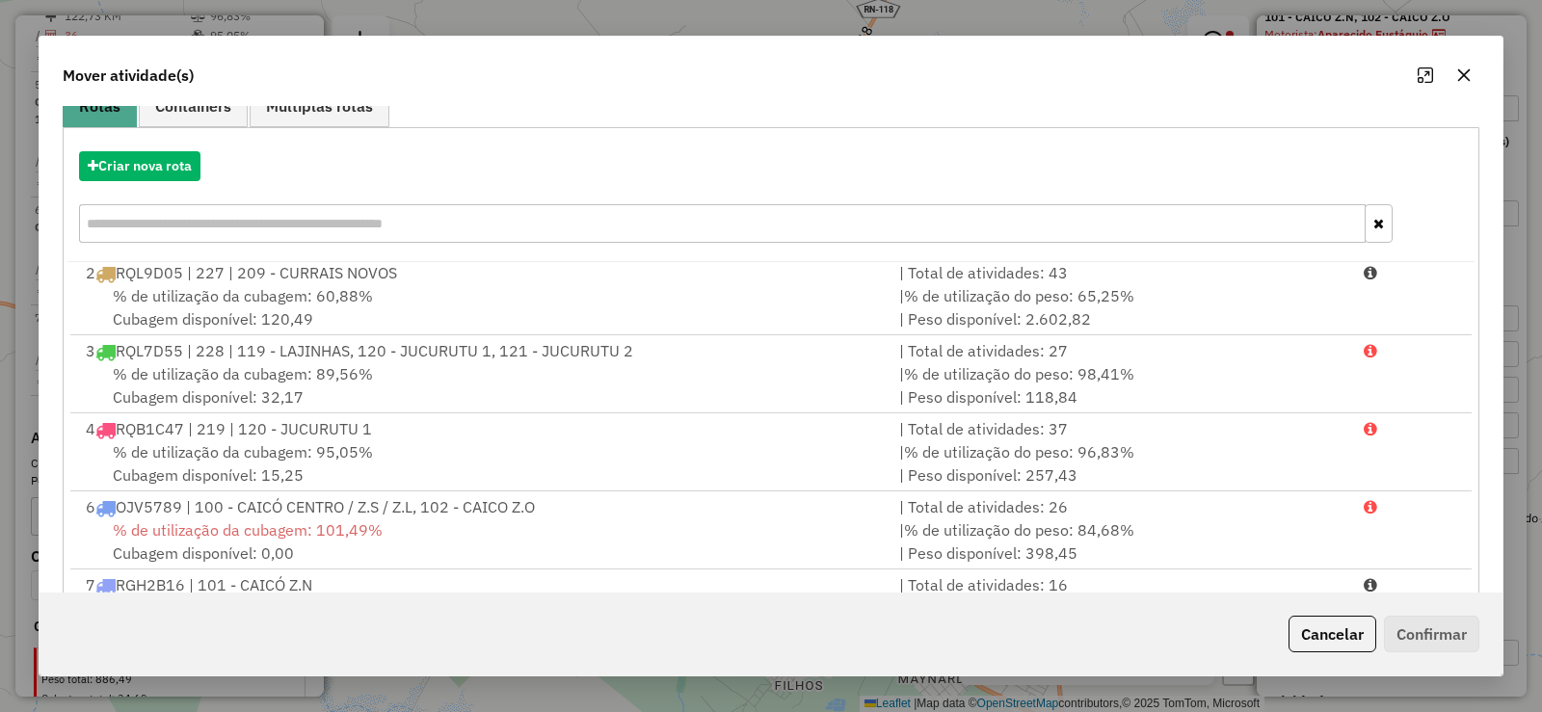
scroll to position [269, 0]
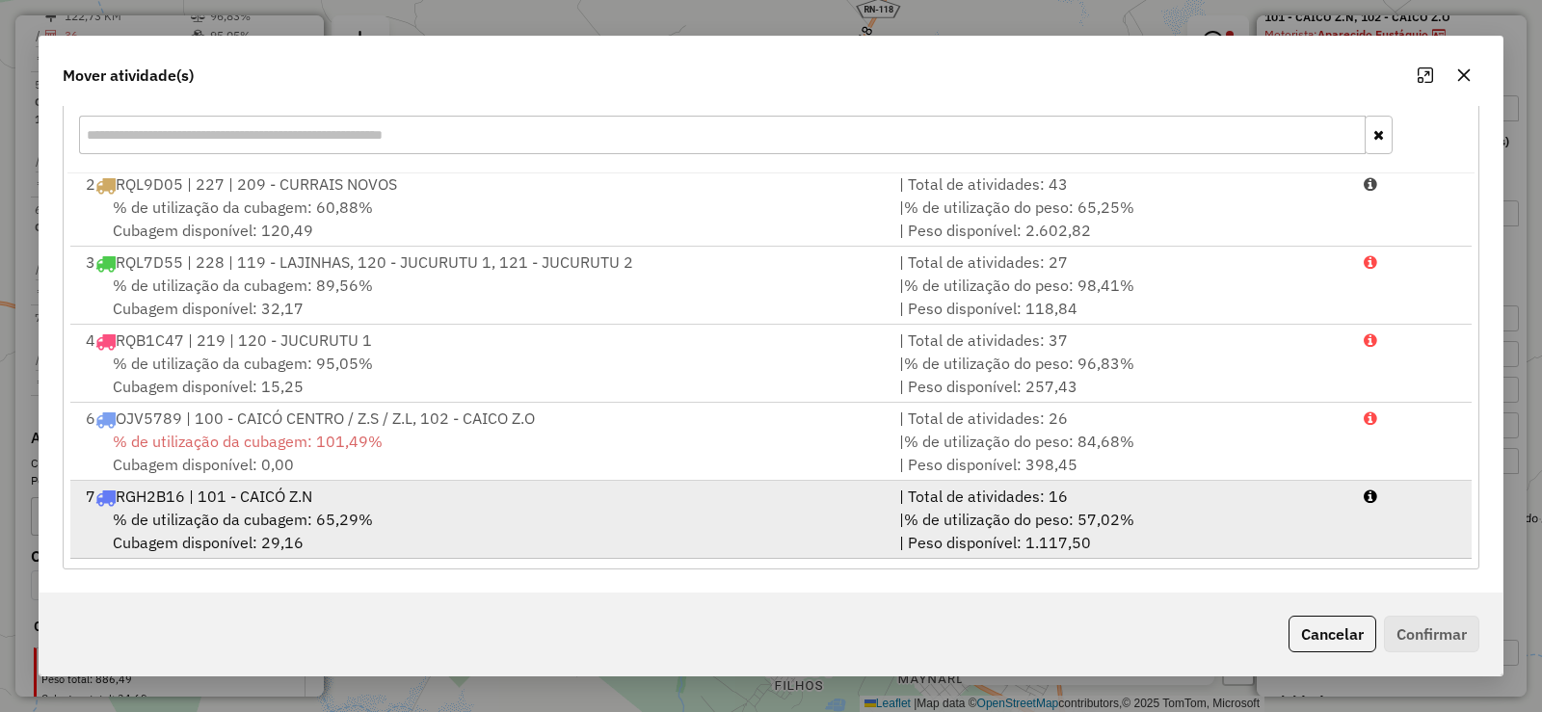
click at [297, 521] on span "% de utilização da cubagem: 65,29%" at bounding box center [243, 519] width 260 height 19
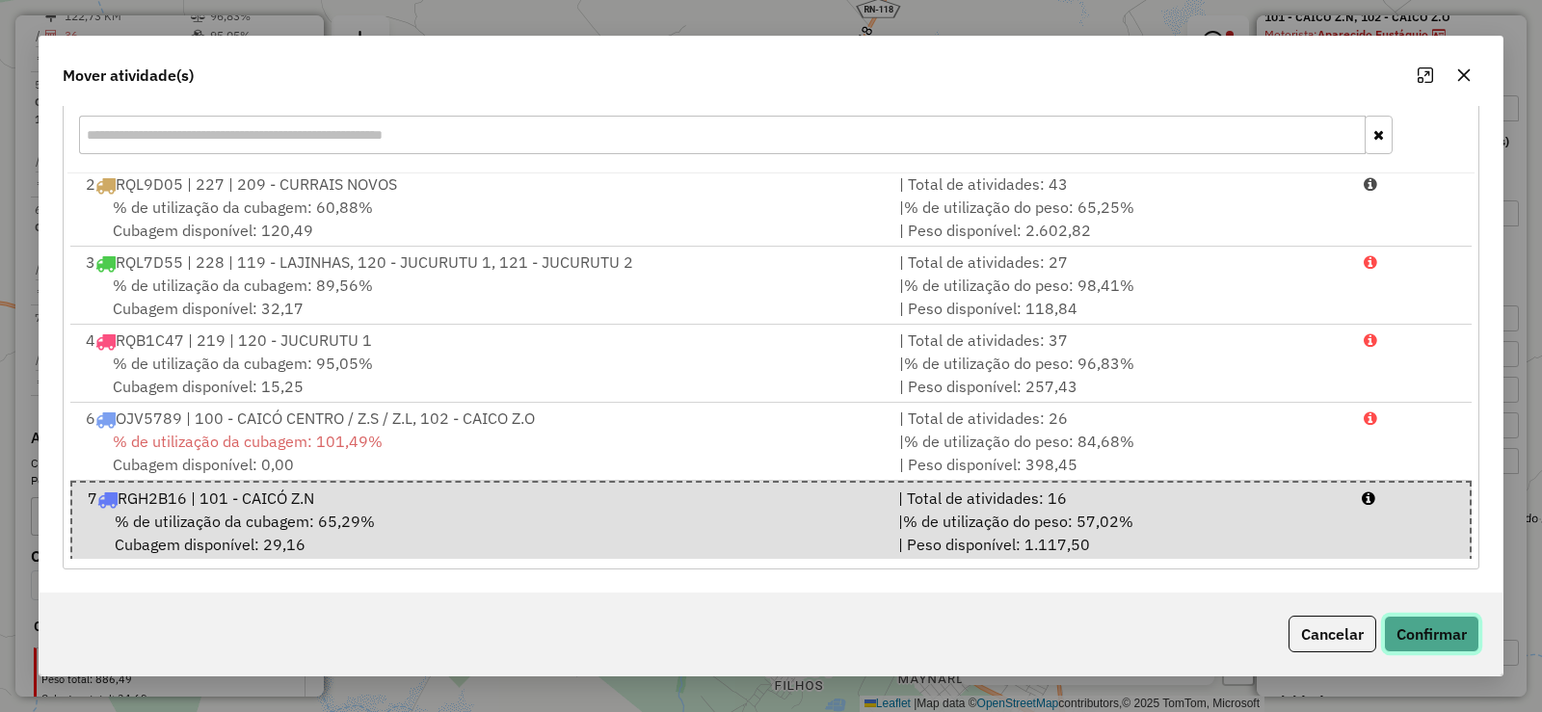
click at [1427, 623] on button "Confirmar" at bounding box center [1431, 634] width 95 height 37
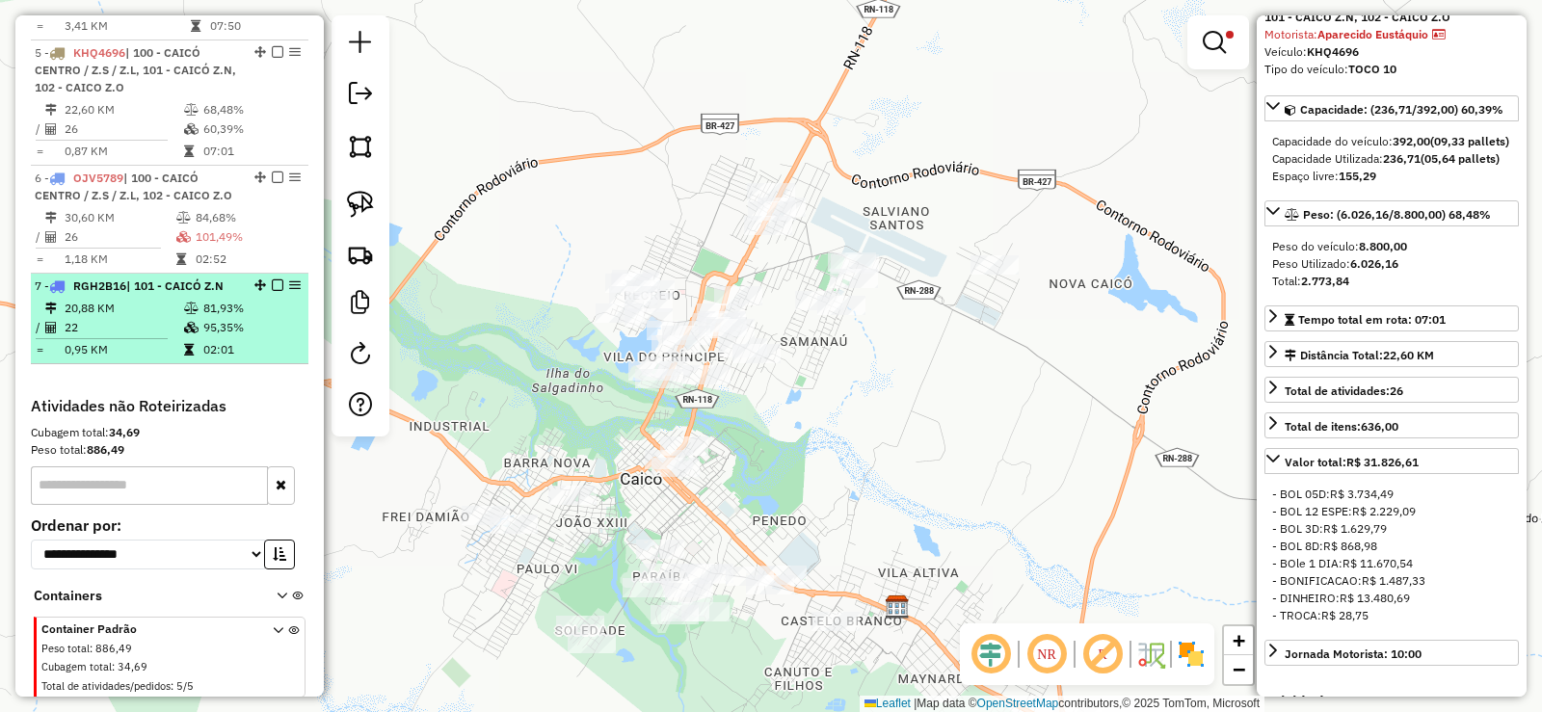
scroll to position [1138, 0]
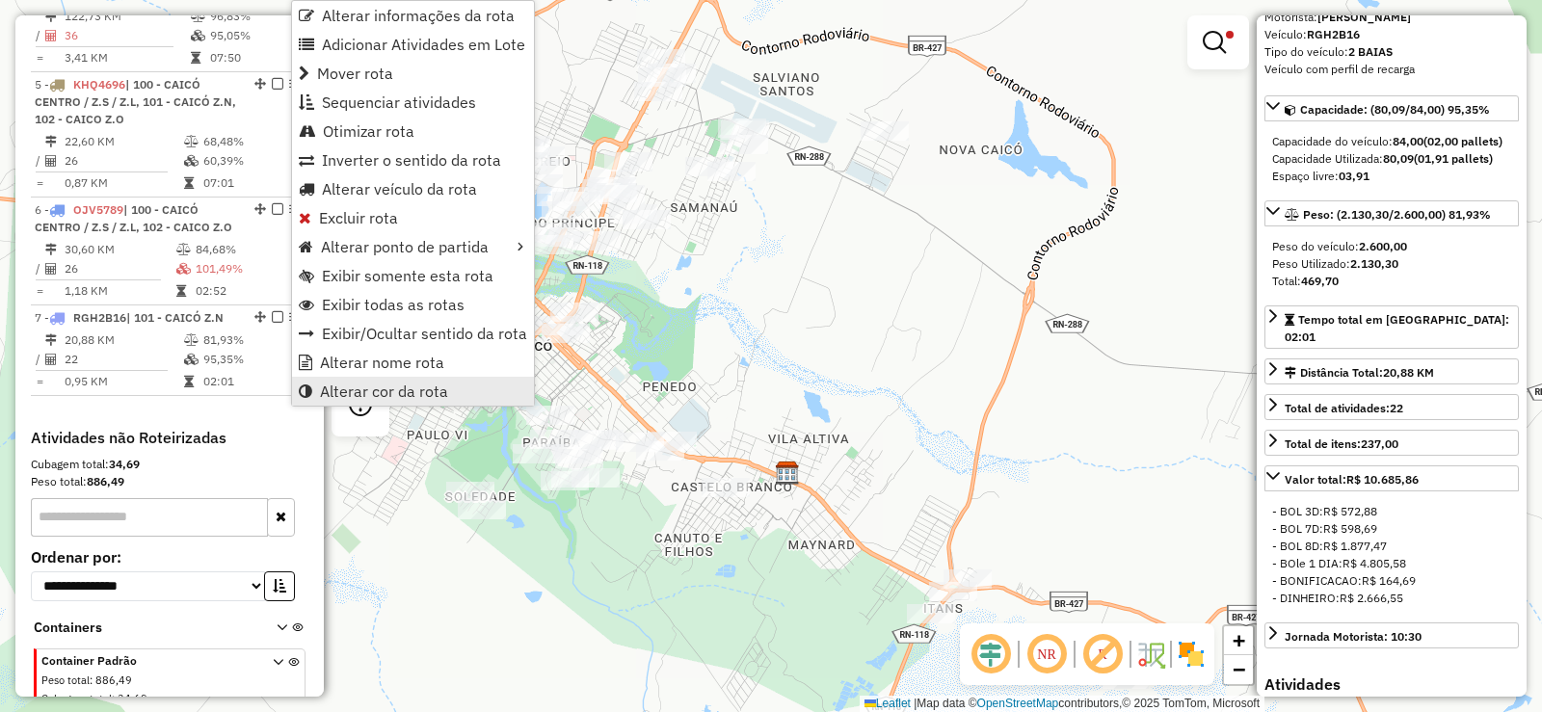
click at [377, 385] on span "Alterar cor da rota" at bounding box center [384, 391] width 128 height 15
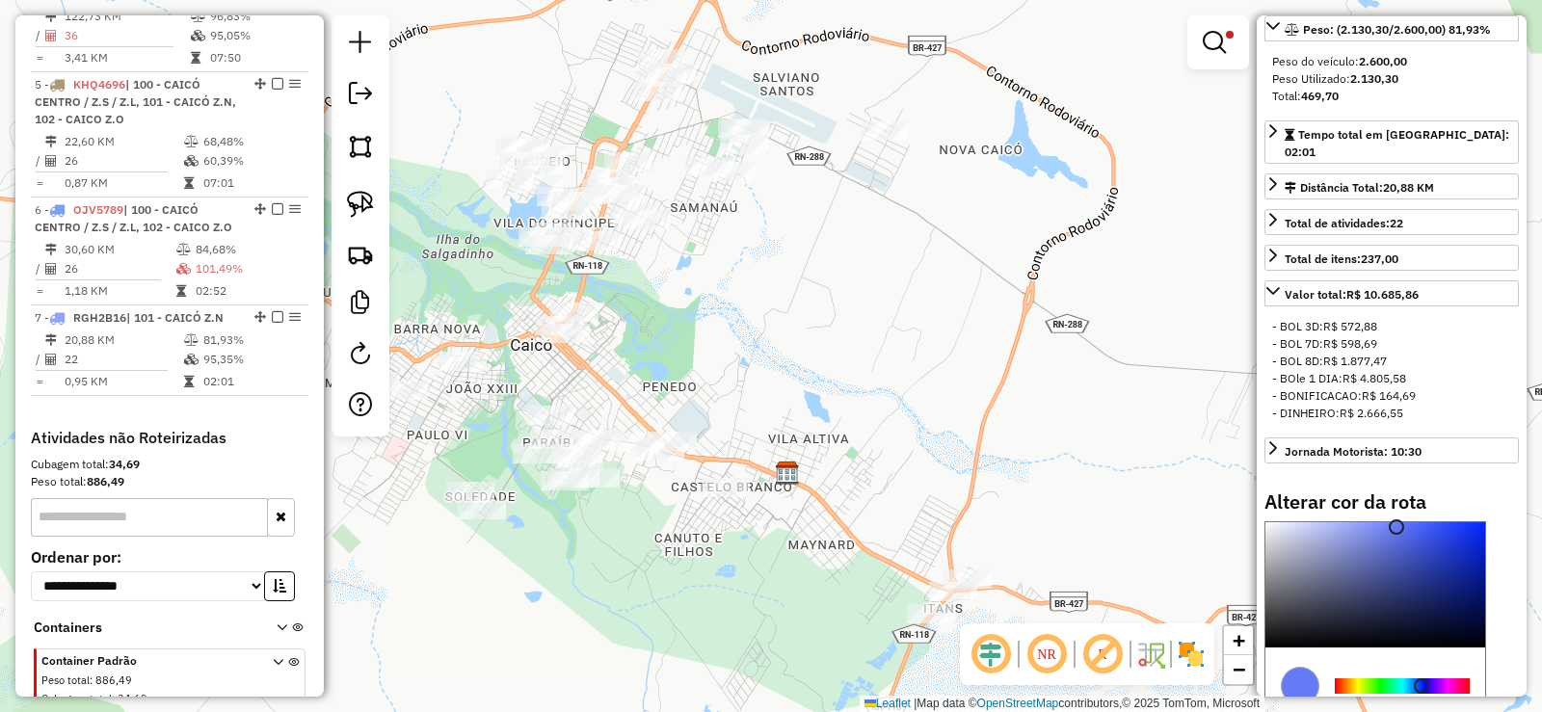
scroll to position [487, 0]
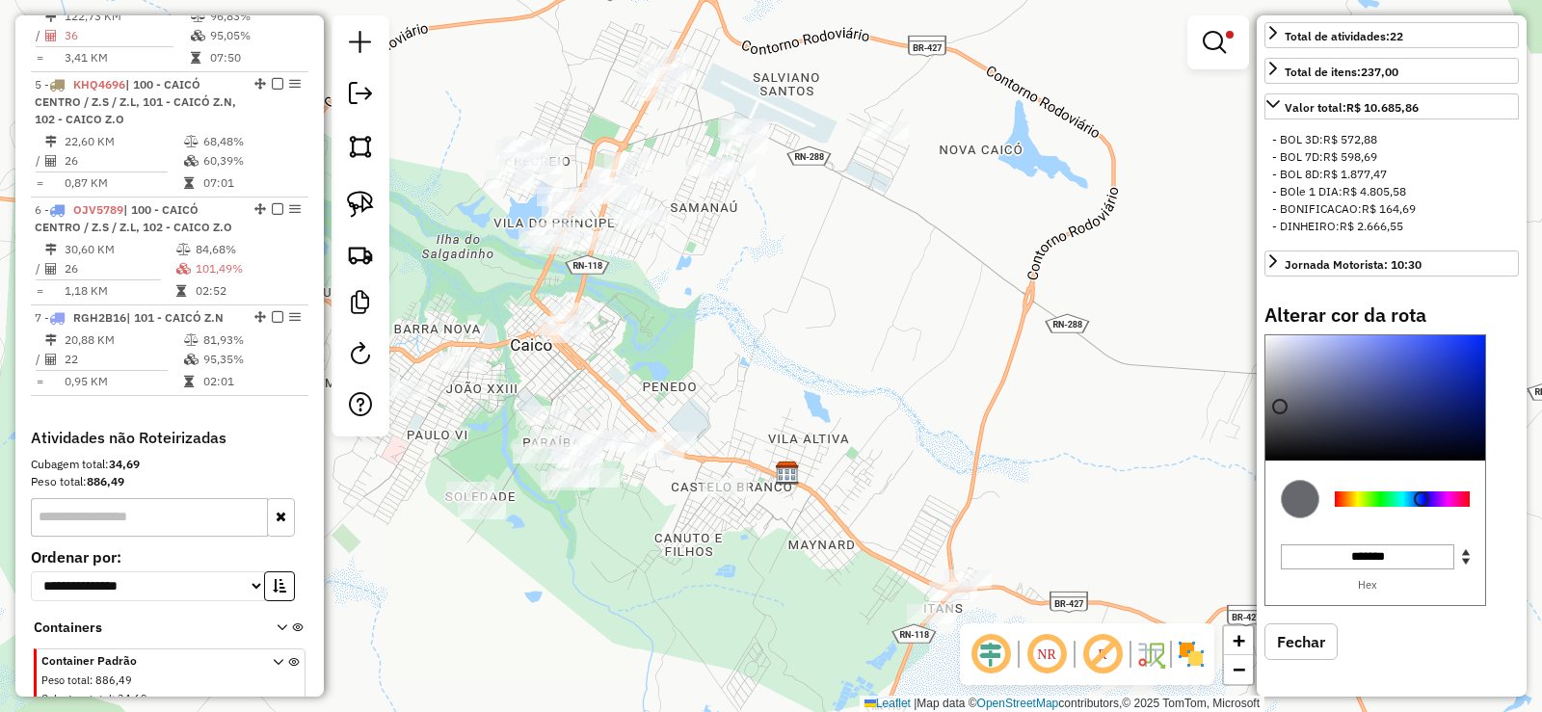
type input "*******"
drag, startPoint x: 1399, startPoint y: 337, endPoint x: 1279, endPoint y: 412, distance: 142.0
click at [1279, 412] on div at bounding box center [1278, 412] width 15 height 15
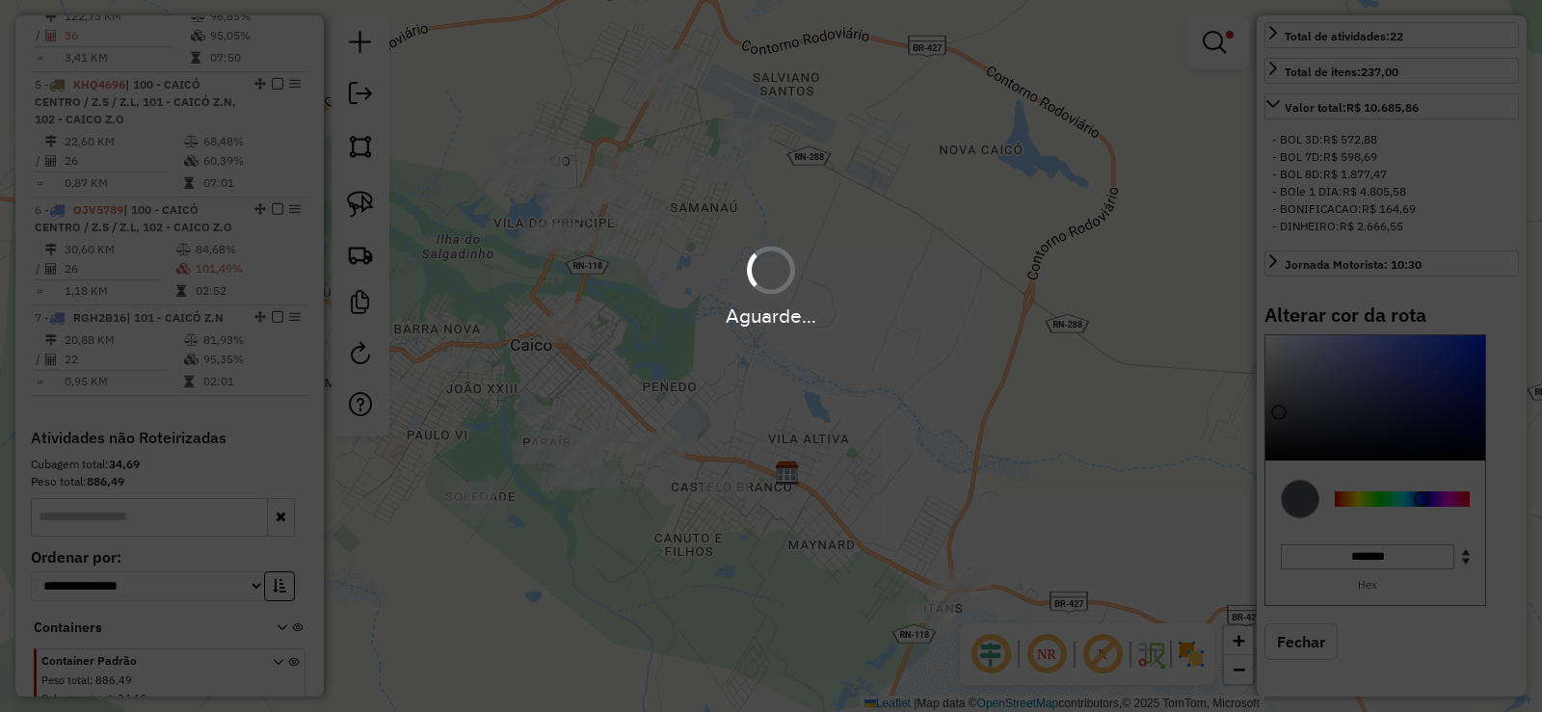
click at [1298, 642] on div "Aguarde..." at bounding box center [771, 356] width 1542 height 712
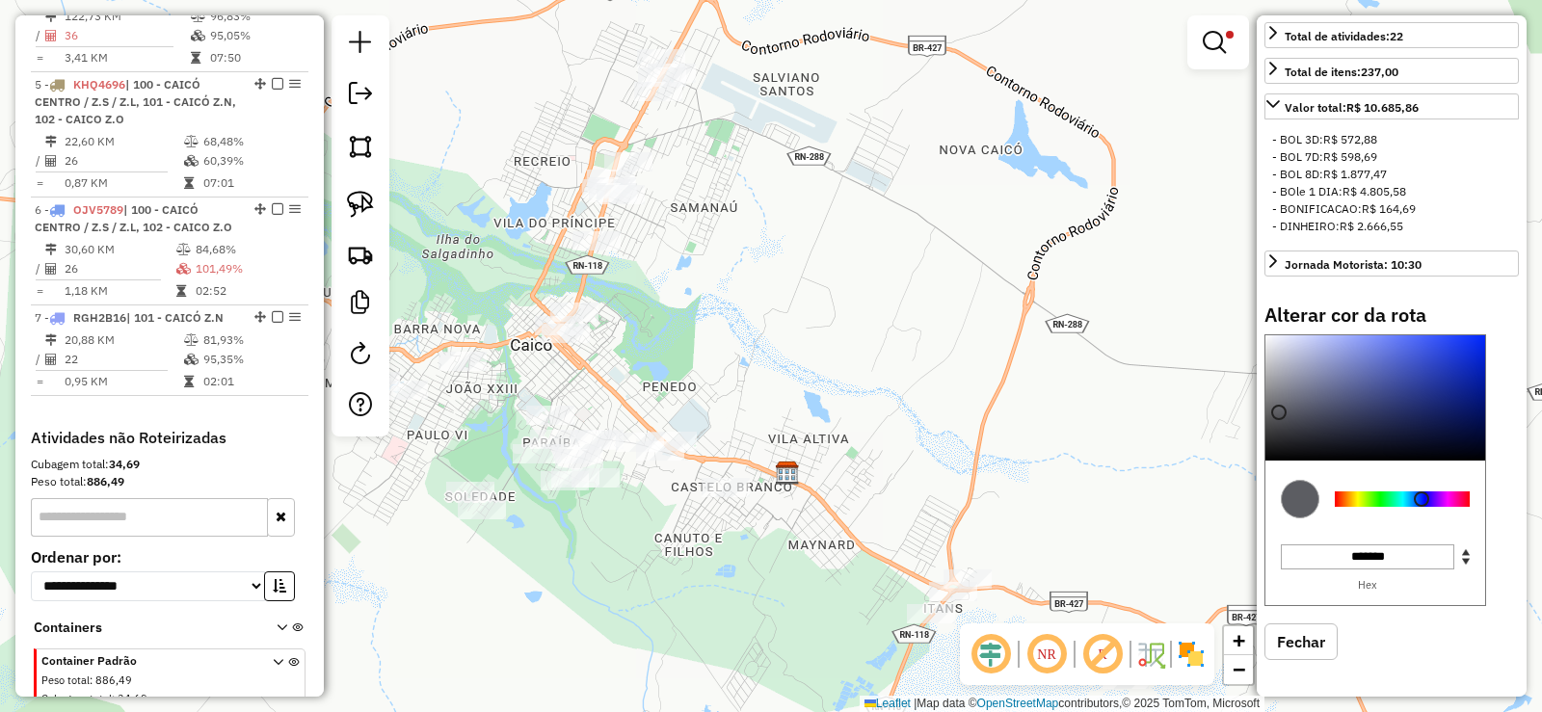
click at [1304, 637] on button "Fechar" at bounding box center [1300, 641] width 73 height 37
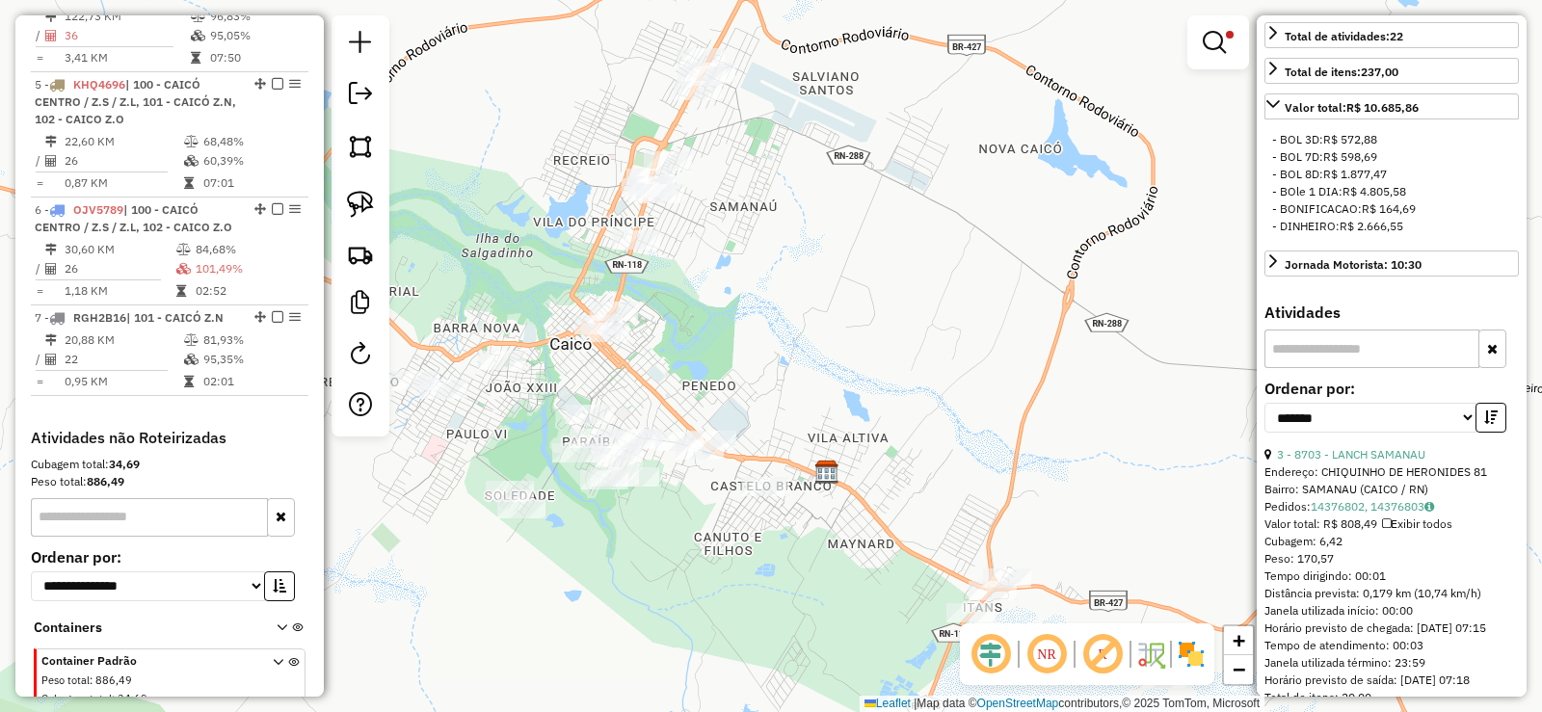
drag, startPoint x: 716, startPoint y: 311, endPoint x: 1003, endPoint y: 307, distance: 287.2
click at [1002, 307] on div "Limpar filtros Janela de atendimento Grade de atendimento Capacidade Transporta…" at bounding box center [771, 356] width 1542 height 712
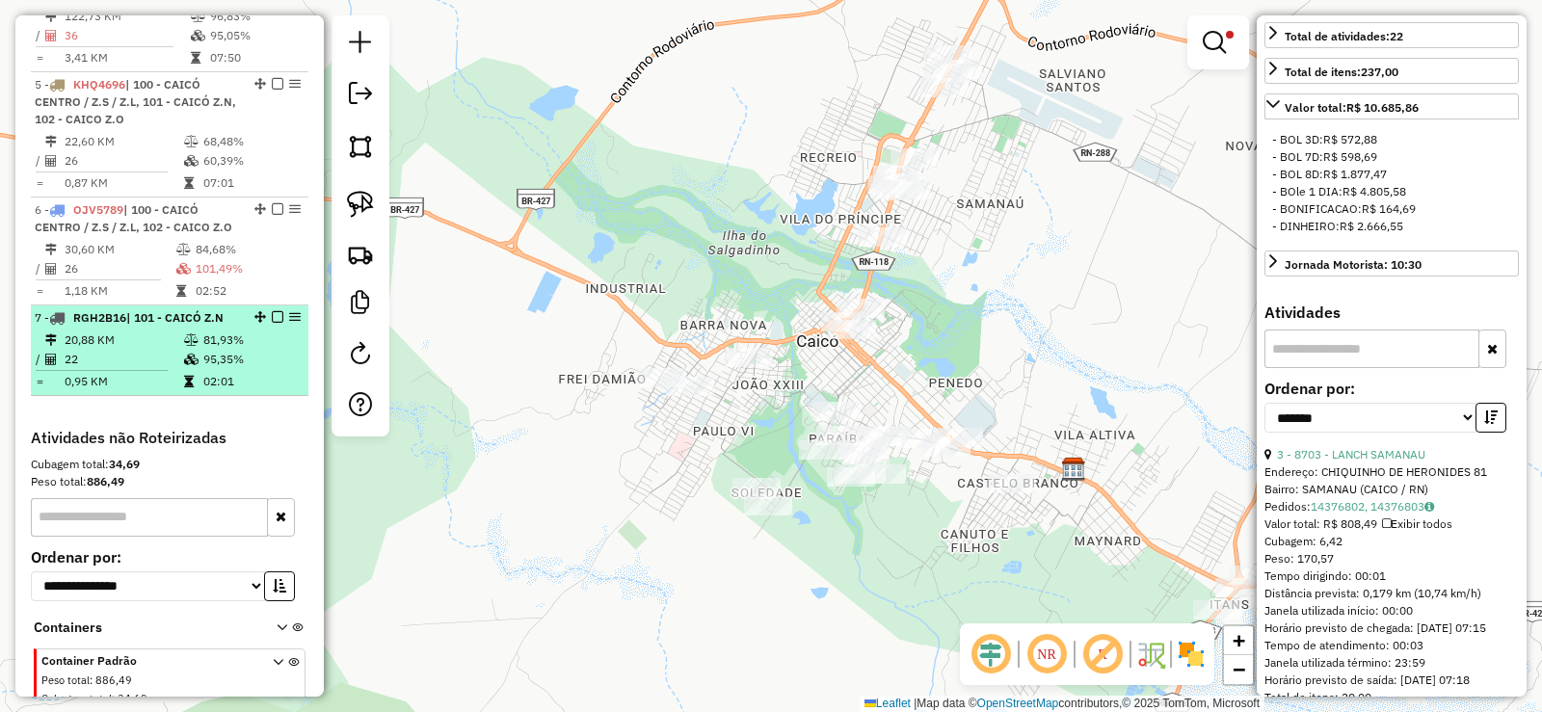
click at [177, 350] on td "20,88 KM" at bounding box center [123, 340] width 119 height 19
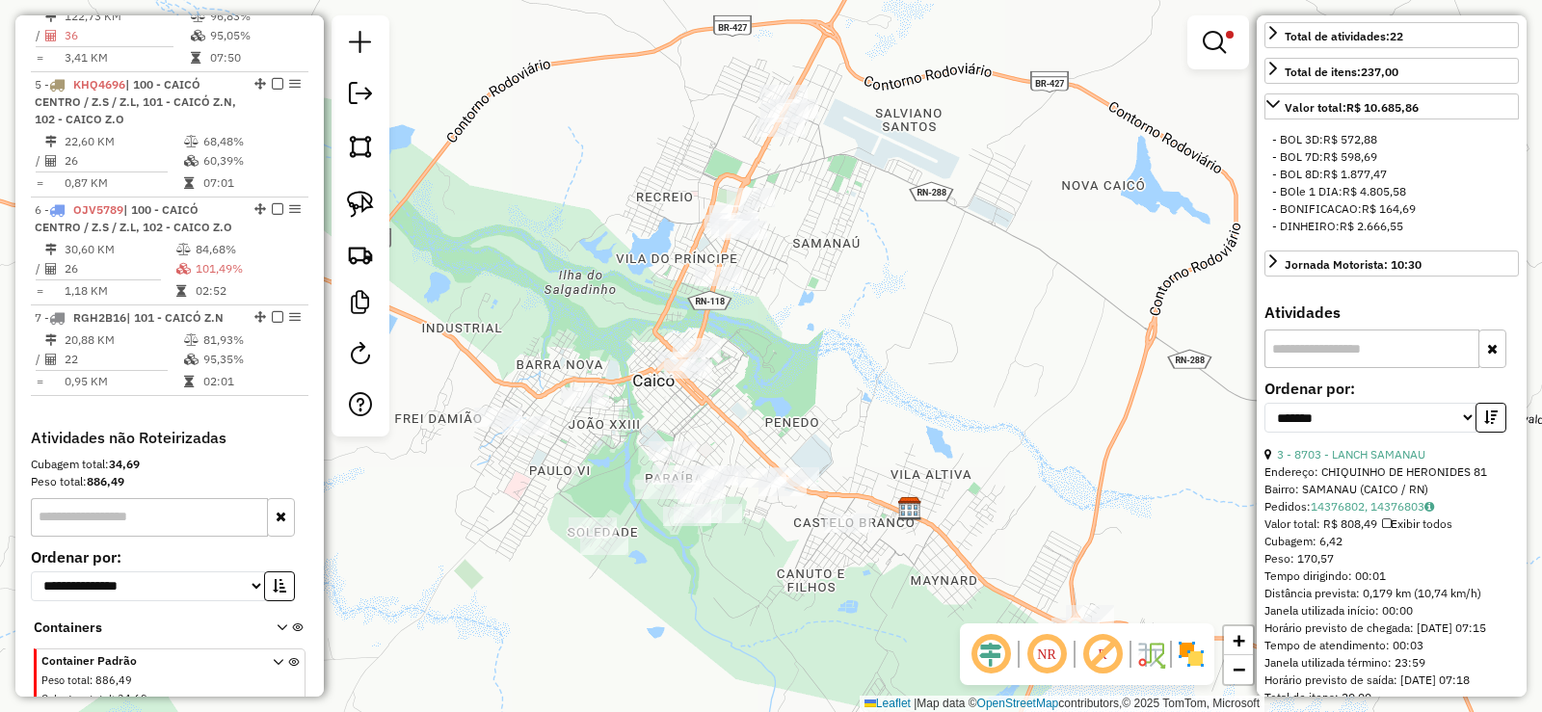
drag, startPoint x: 831, startPoint y: 256, endPoint x: 612, endPoint y: 293, distance: 221.8
click at [867, 274] on div "Limpar filtros Janela de atendimento Grade de atendimento Capacidade Transporta…" at bounding box center [771, 356] width 1542 height 712
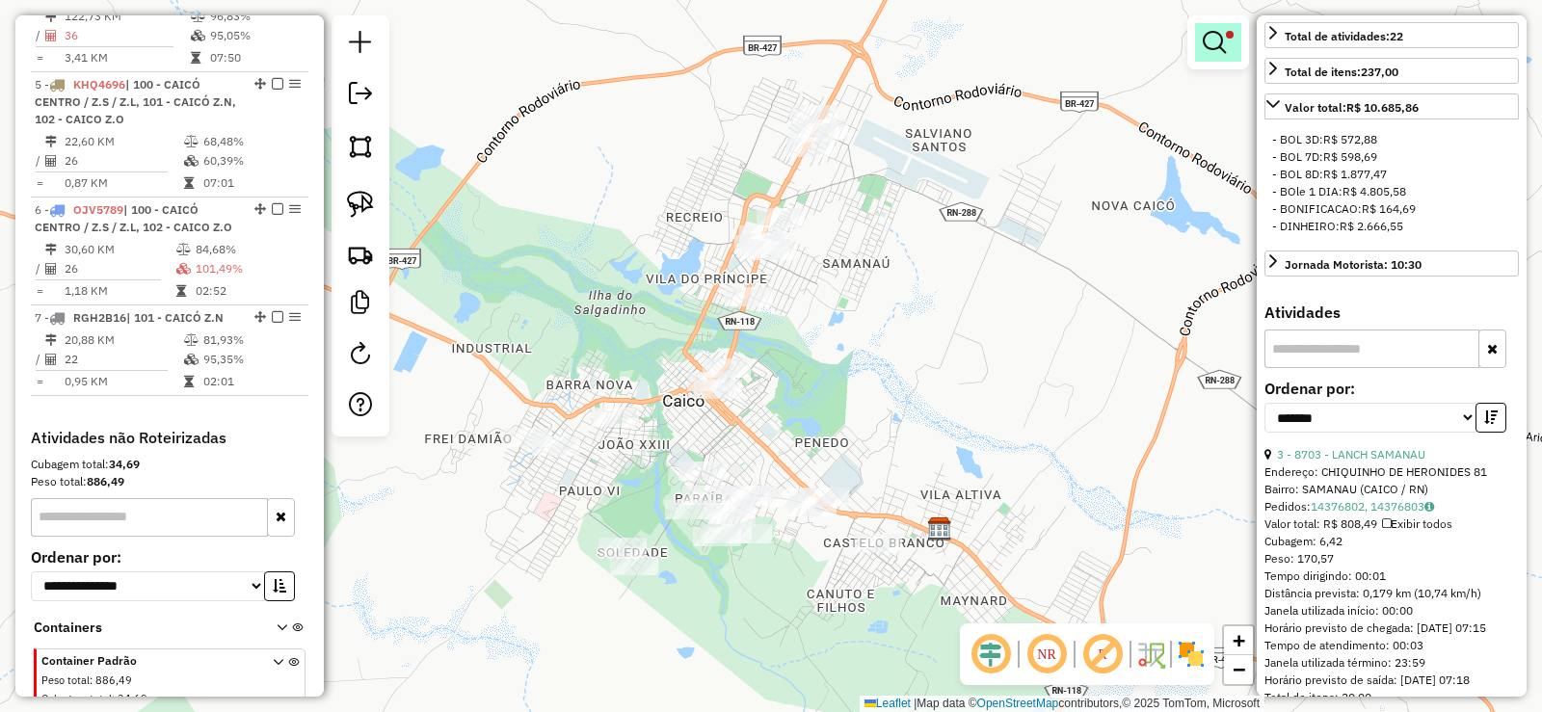
click at [1219, 45] on em at bounding box center [1214, 42] width 23 height 23
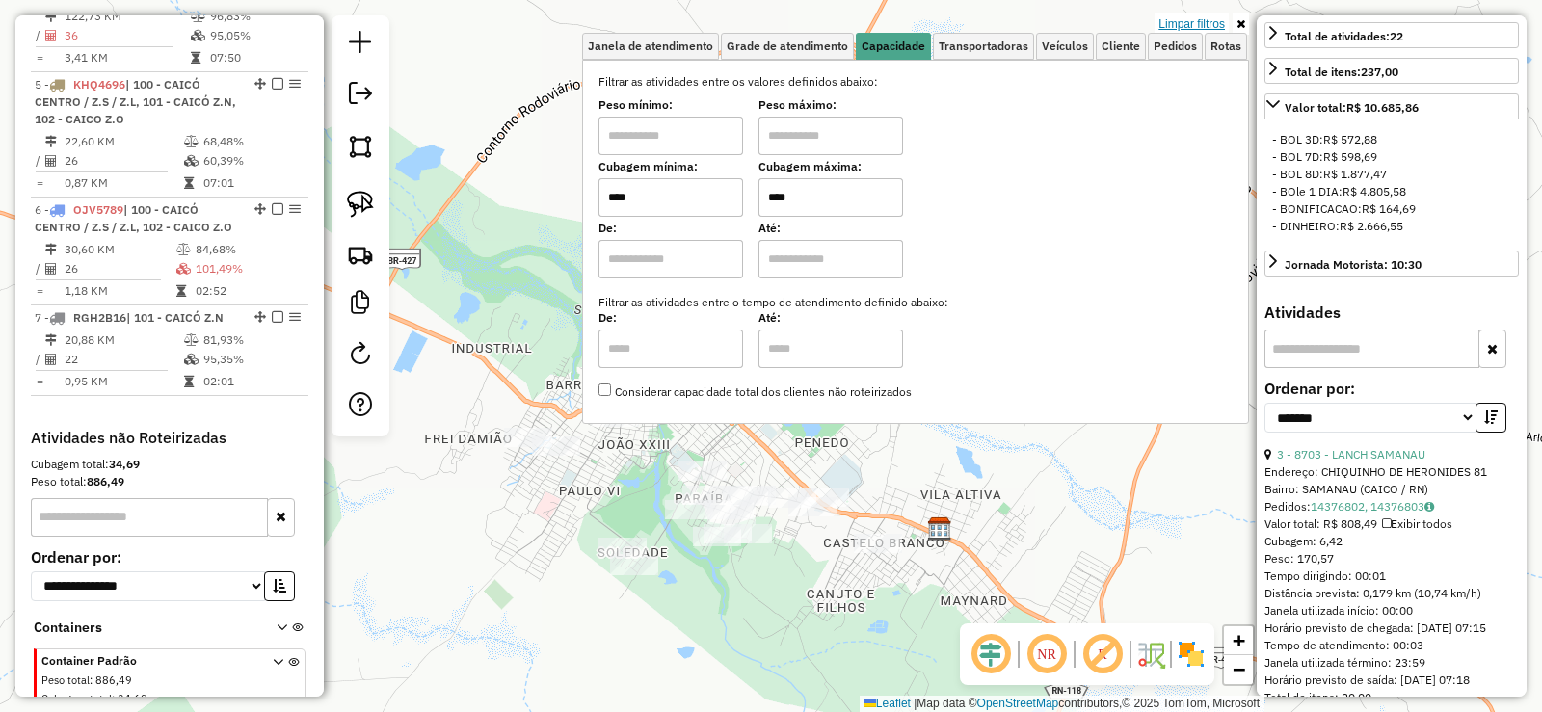
click at [1187, 28] on link "Limpar filtros" at bounding box center [1191, 23] width 74 height 21
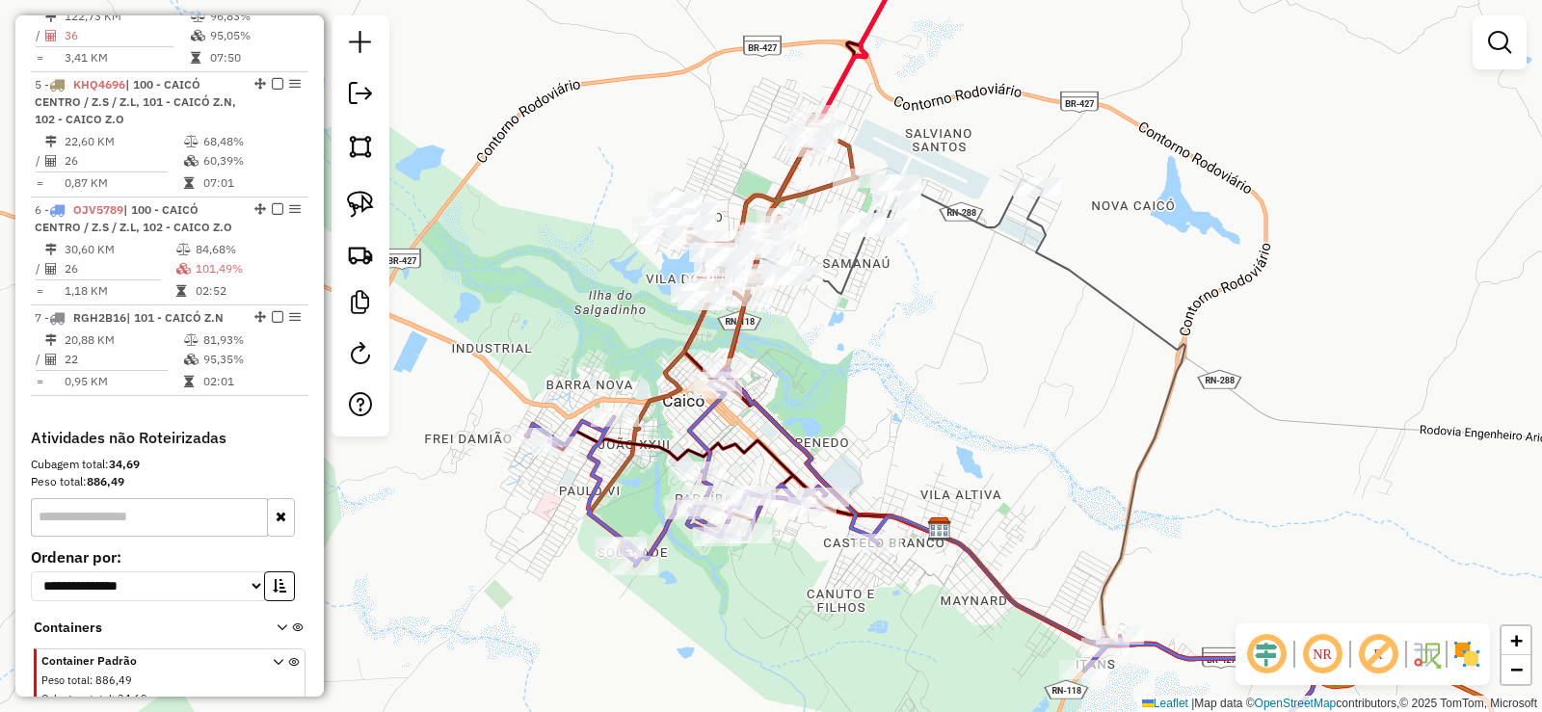
drag, startPoint x: 882, startPoint y: 366, endPoint x: 926, endPoint y: 392, distance: 51.4
click at [926, 392] on div "Janela de atendimento Grade de atendimento Capacidade Transportadoras Veículos …" at bounding box center [771, 356] width 1542 height 712
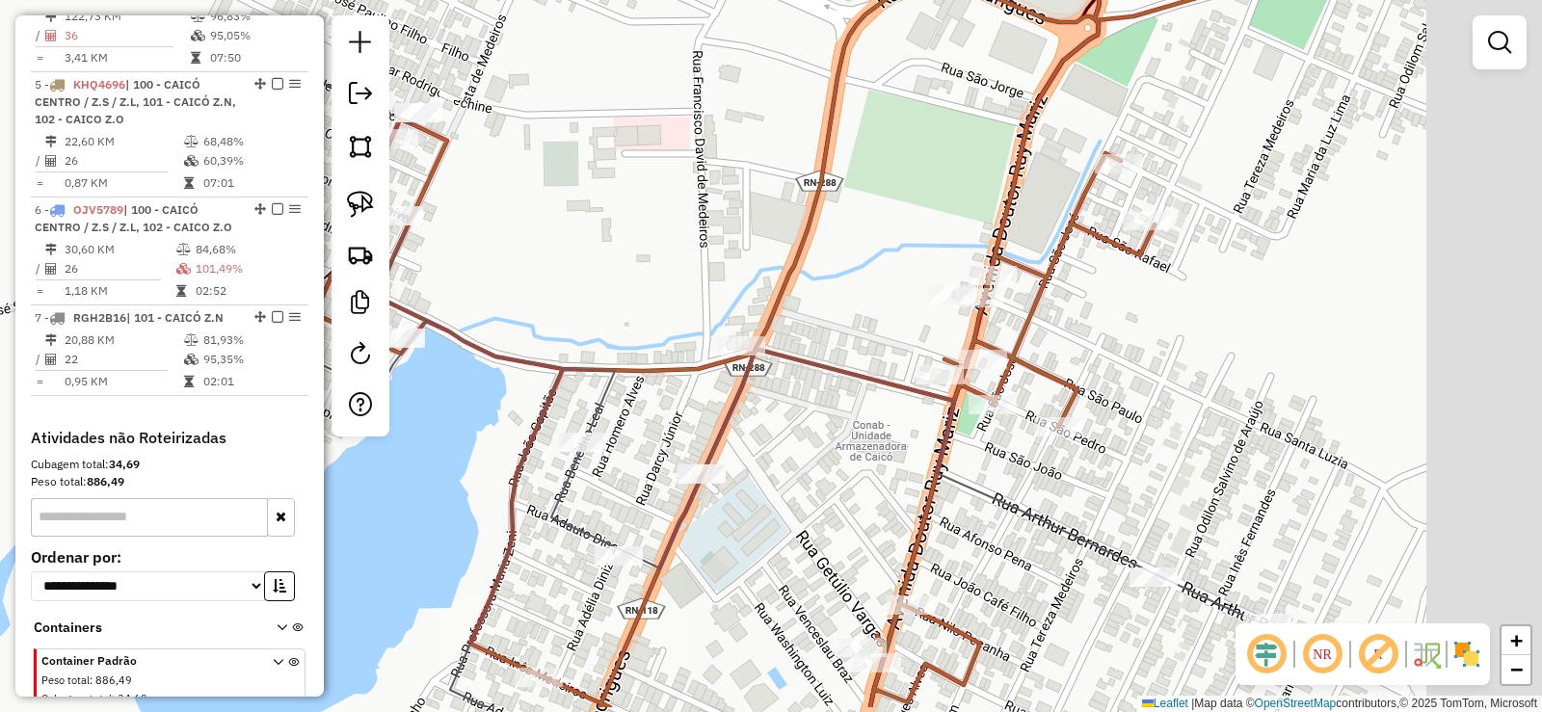
drag, startPoint x: 927, startPoint y: 386, endPoint x: 609, endPoint y: 291, distance: 332.0
click at [612, 301] on div "Janela de atendimento Grade de atendimento Capacidade Transportadoras Veículos …" at bounding box center [771, 356] width 1542 height 712
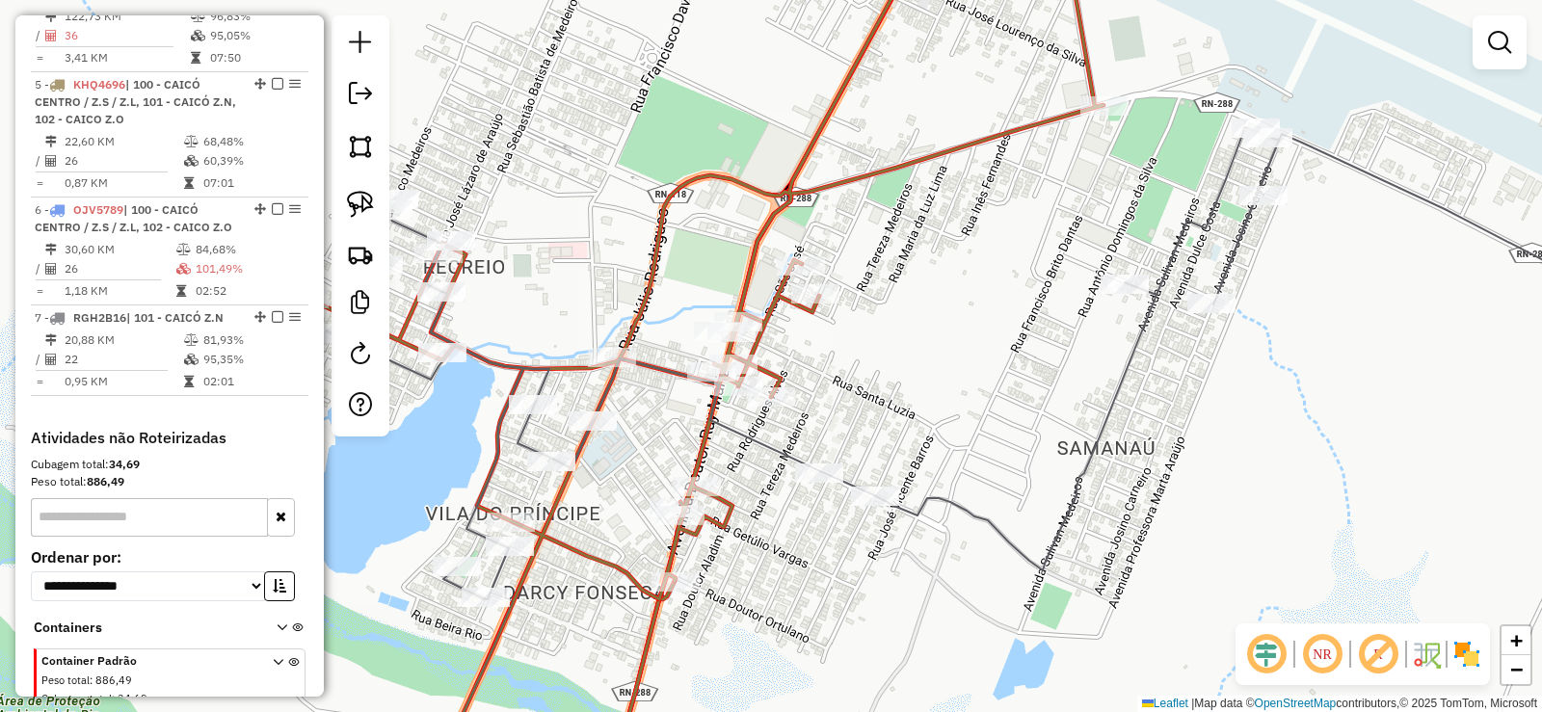
drag, startPoint x: 947, startPoint y: 325, endPoint x: 796, endPoint y: 471, distance: 210.6
click at [796, 471] on div "Janela de atendimento Grade de atendimento Capacidade Transportadoras Veículos …" at bounding box center [771, 356] width 1542 height 712
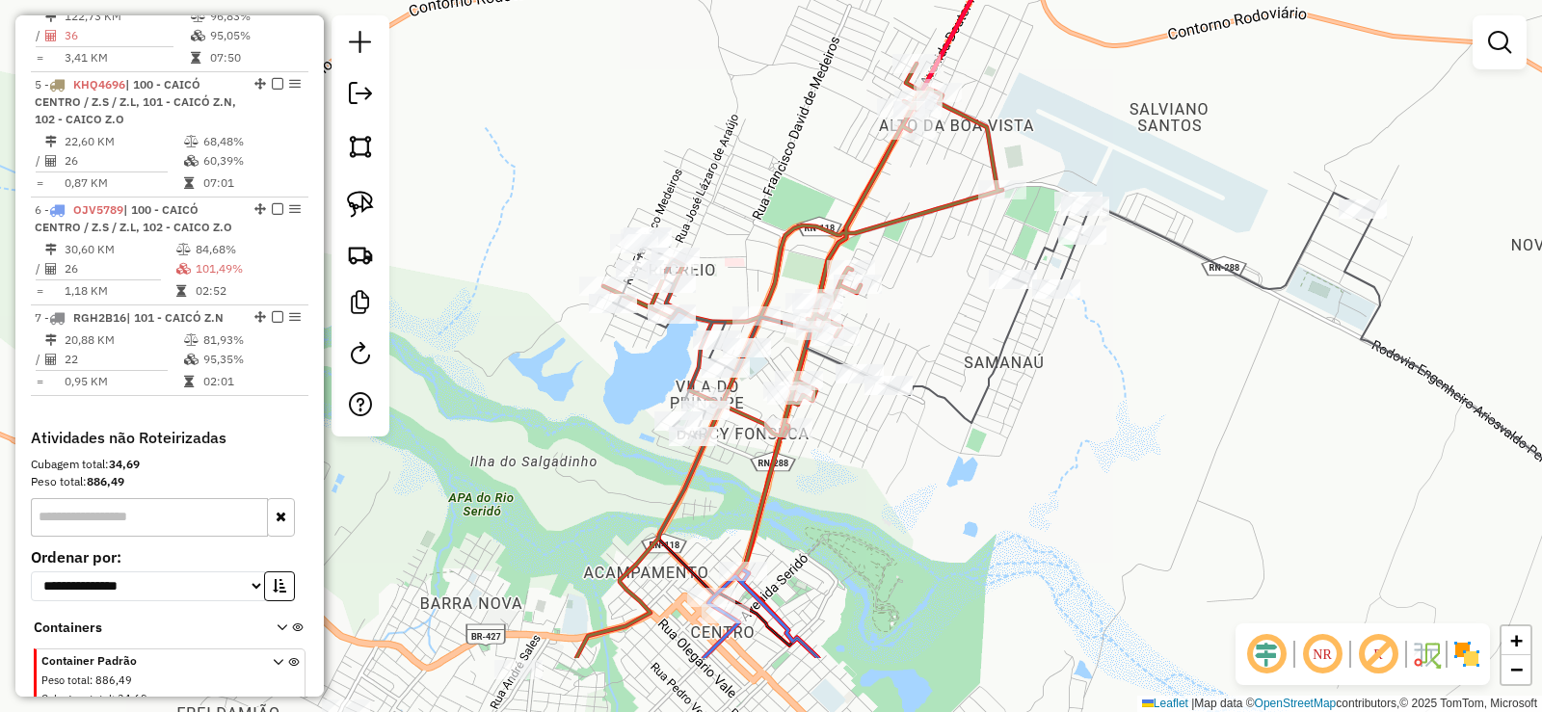
drag, startPoint x: 907, startPoint y: 353, endPoint x: 914, endPoint y: 306, distance: 46.9
click at [915, 307] on div "Janela de atendimento Grade de atendimento Capacidade Transportadoras Veículos …" at bounding box center [771, 356] width 1542 height 712
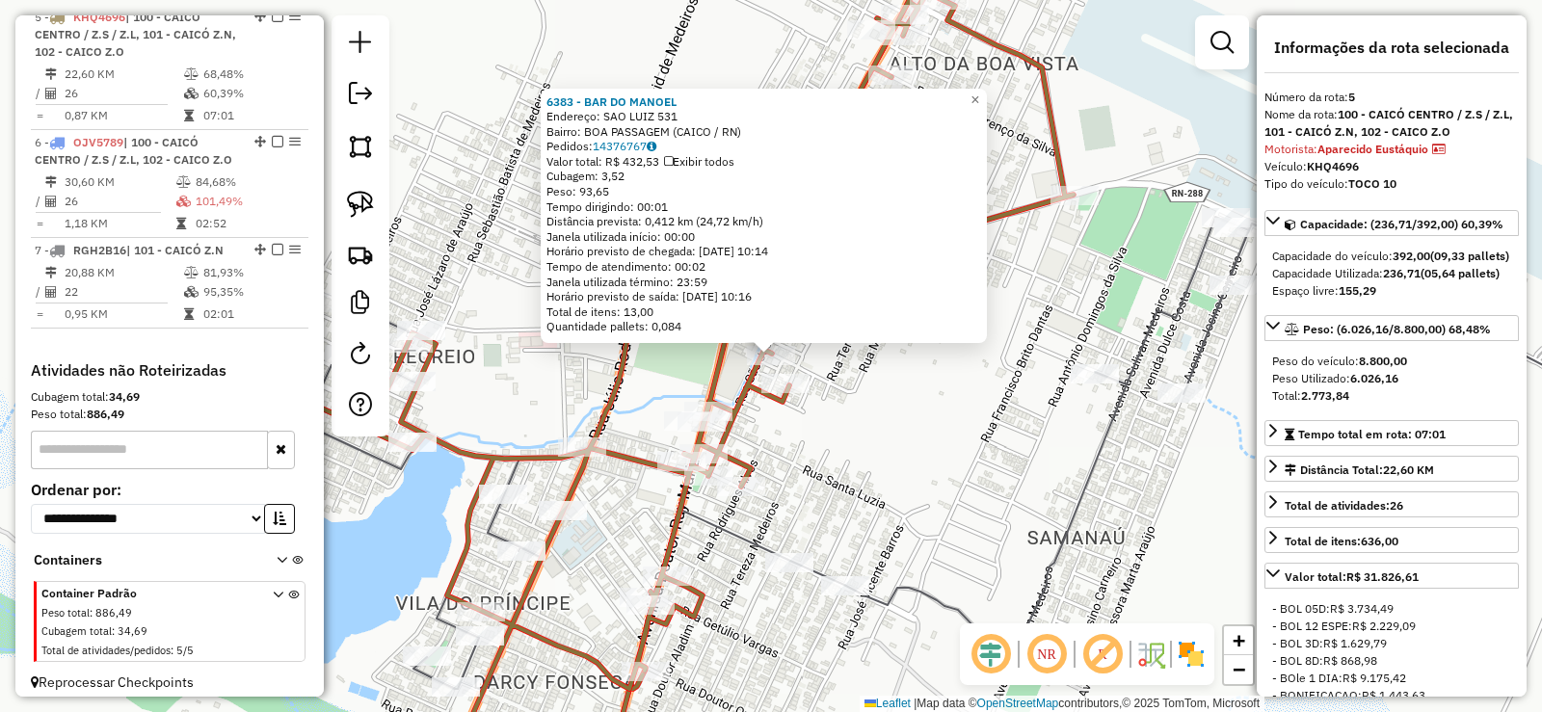
scroll to position [1212, 0]
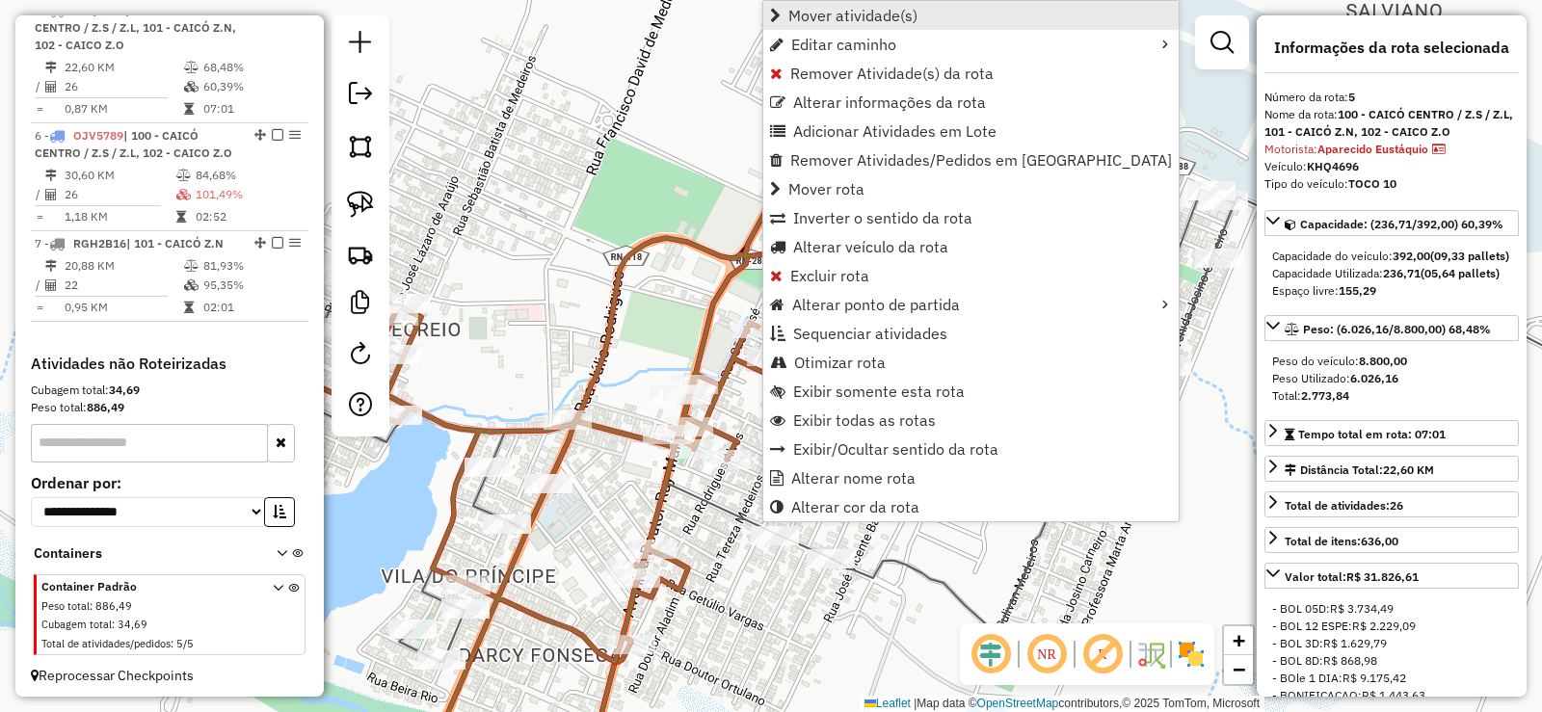
click at [813, 23] on span "Mover atividade(s)" at bounding box center [852, 15] width 129 height 15
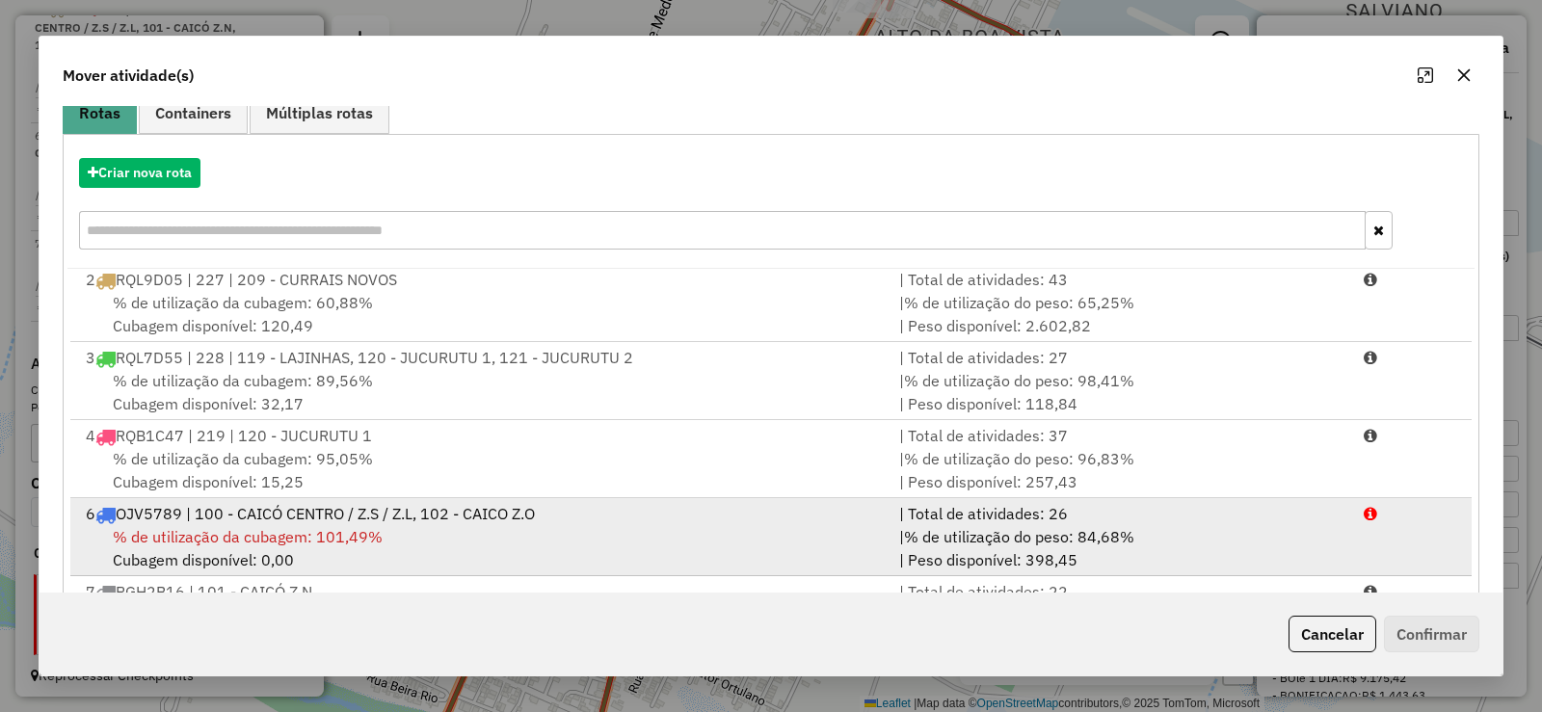
scroll to position [269, 0]
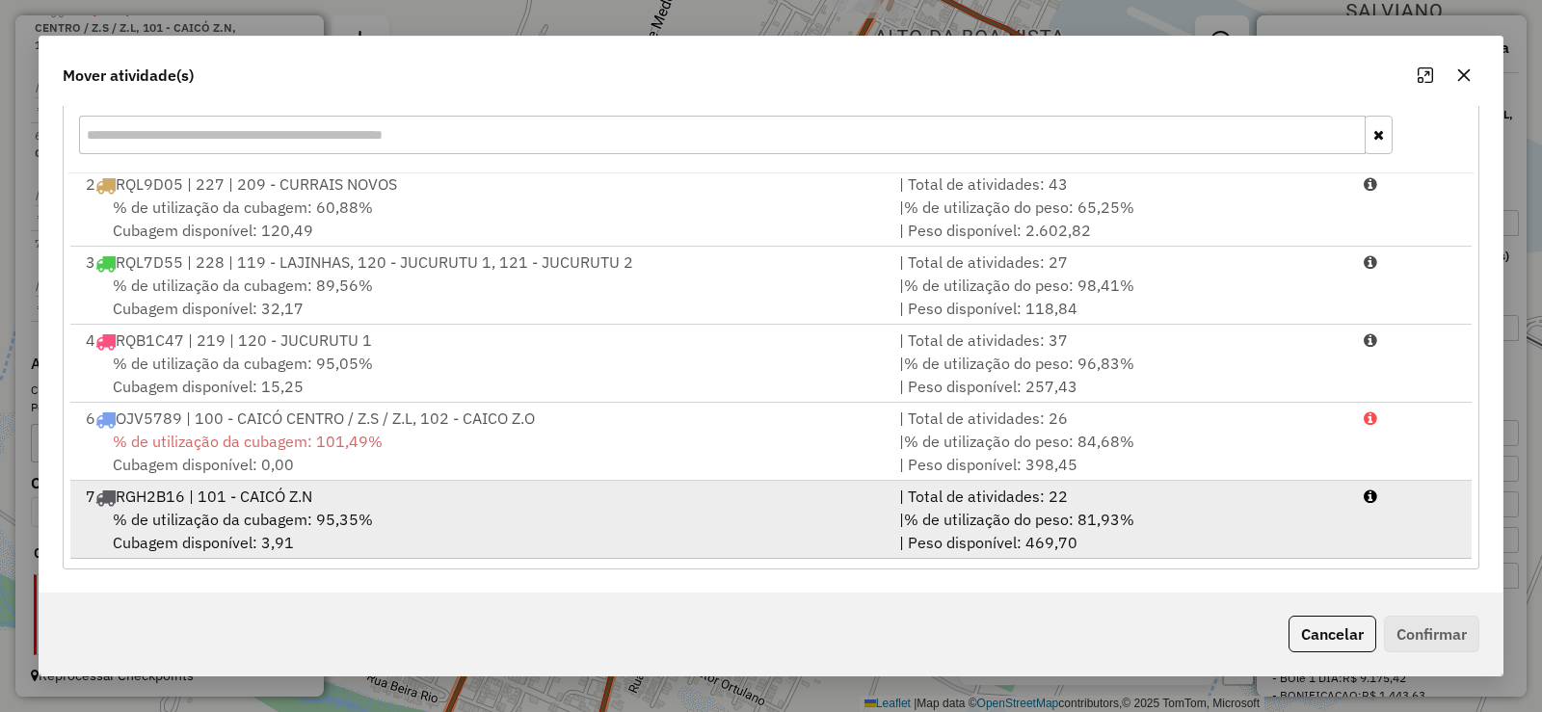
click at [409, 505] on div "7 RGH2B16 | 101 - CAICÓ Z.N" at bounding box center [480, 496] width 813 height 23
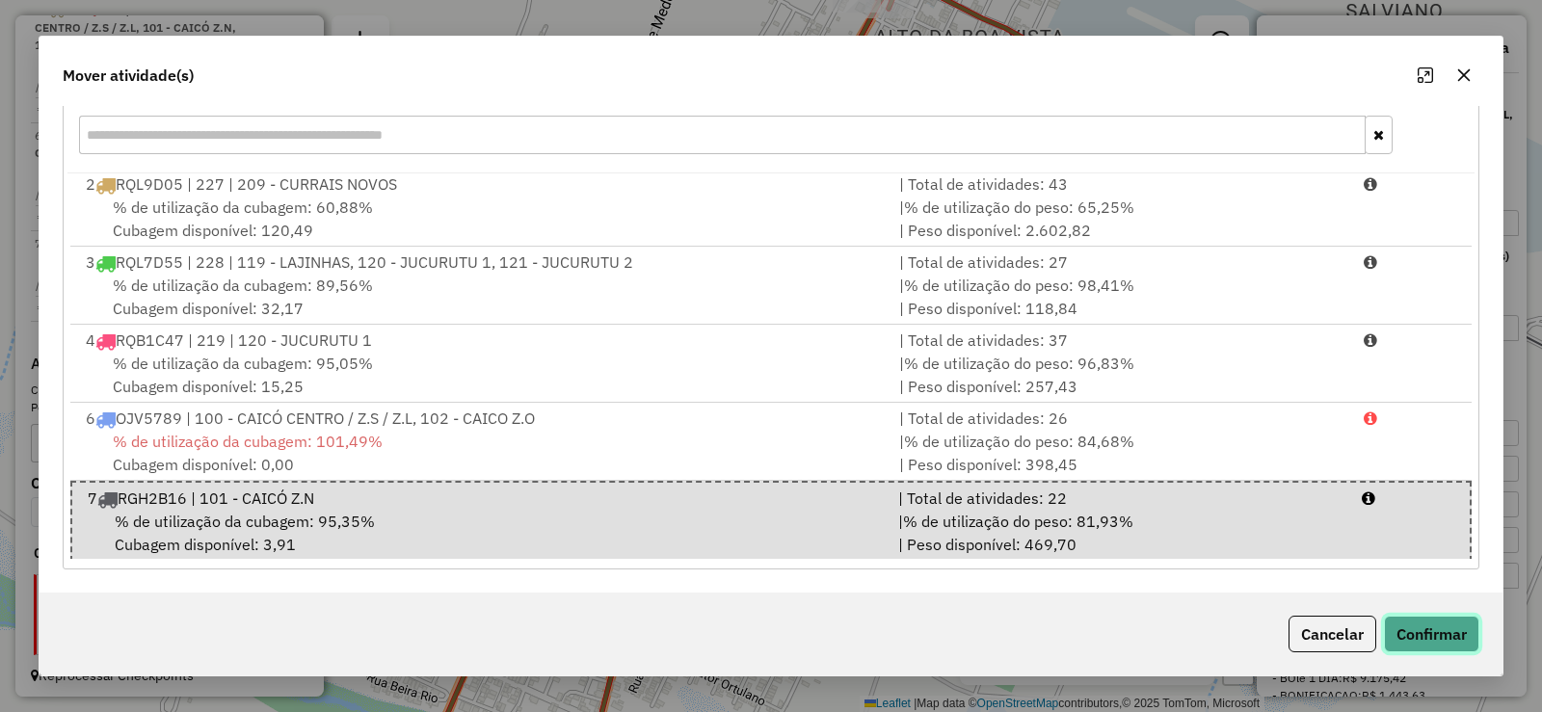
drag, startPoint x: 1460, startPoint y: 637, endPoint x: 1352, endPoint y: 604, distance: 112.8
click at [1459, 638] on button "Confirmar" at bounding box center [1431, 634] width 95 height 37
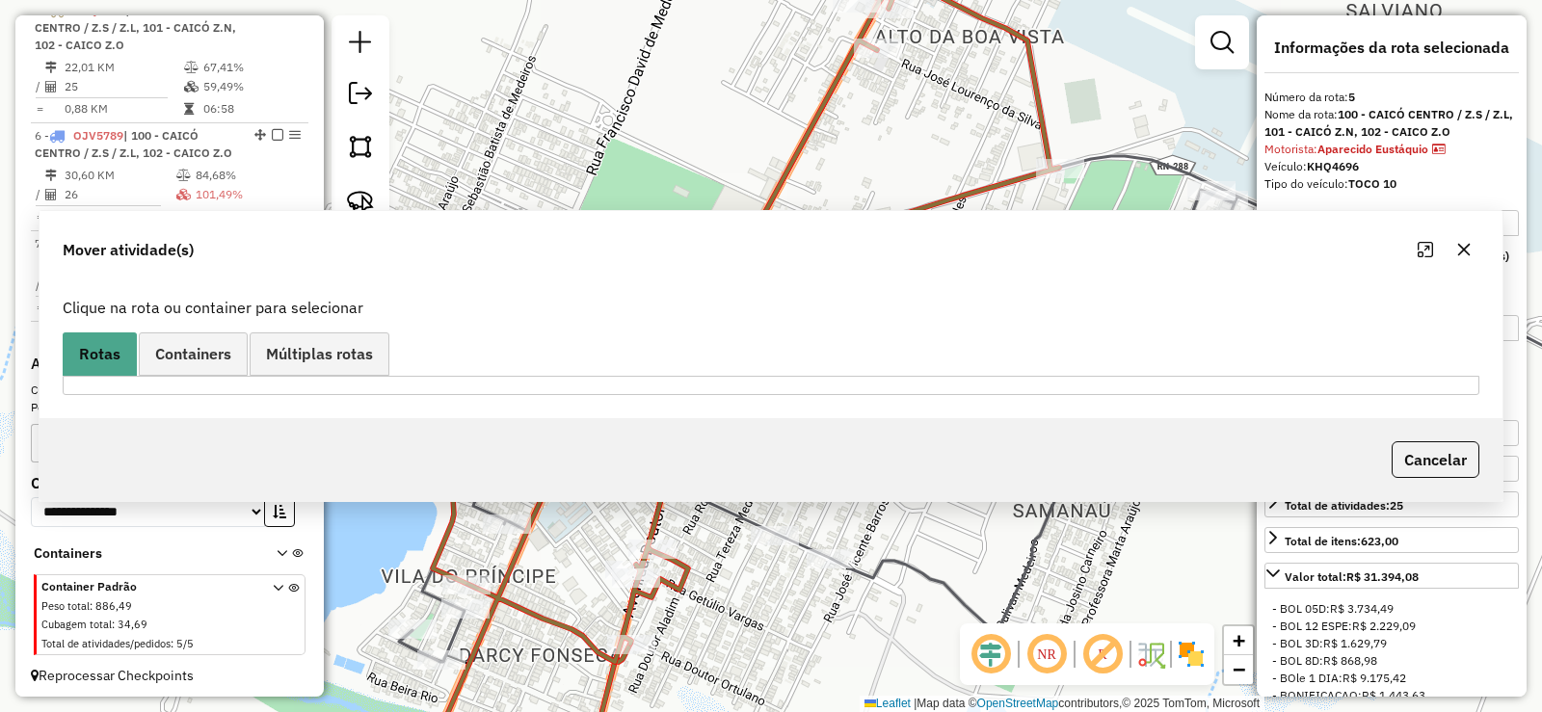
scroll to position [0, 0]
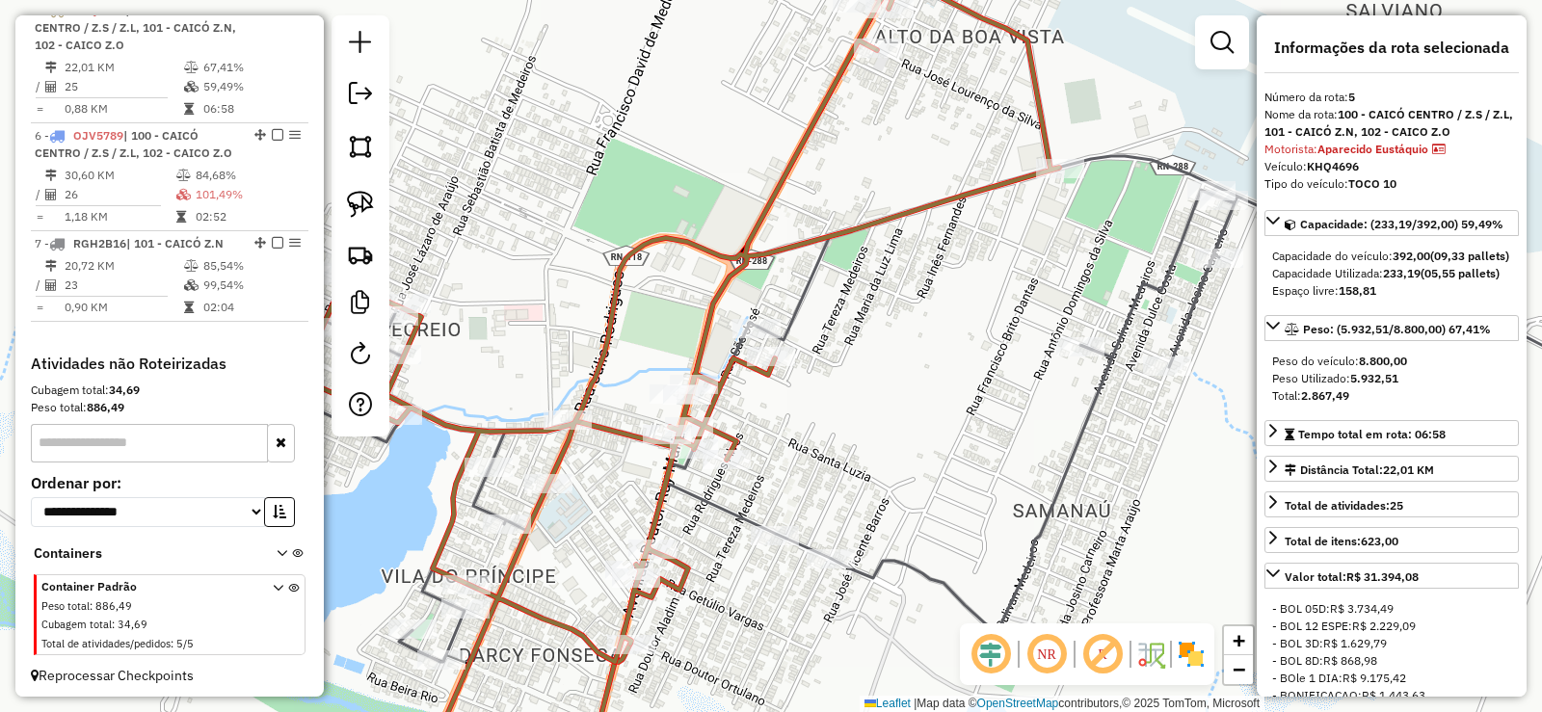
click at [927, 483] on div "Janela de atendimento Grade de atendimento Capacidade Transportadoras Veículos …" at bounding box center [771, 356] width 1542 height 712
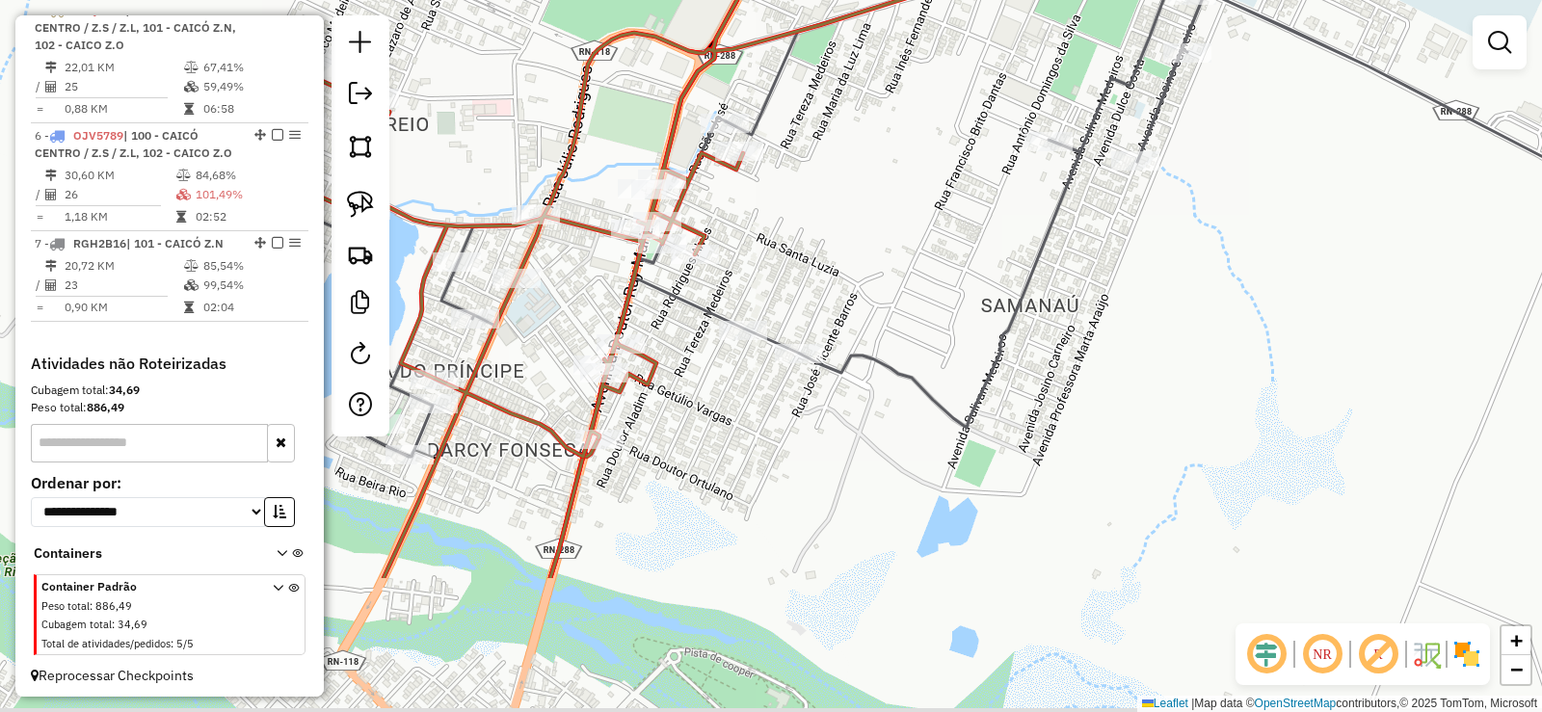
drag, startPoint x: 864, startPoint y: 317, endPoint x: 849, endPoint y: 294, distance: 27.8
click at [860, 291] on div "Janela de atendimento Grade de atendimento Capacidade Transportadoras Veículos …" at bounding box center [771, 356] width 1542 height 712
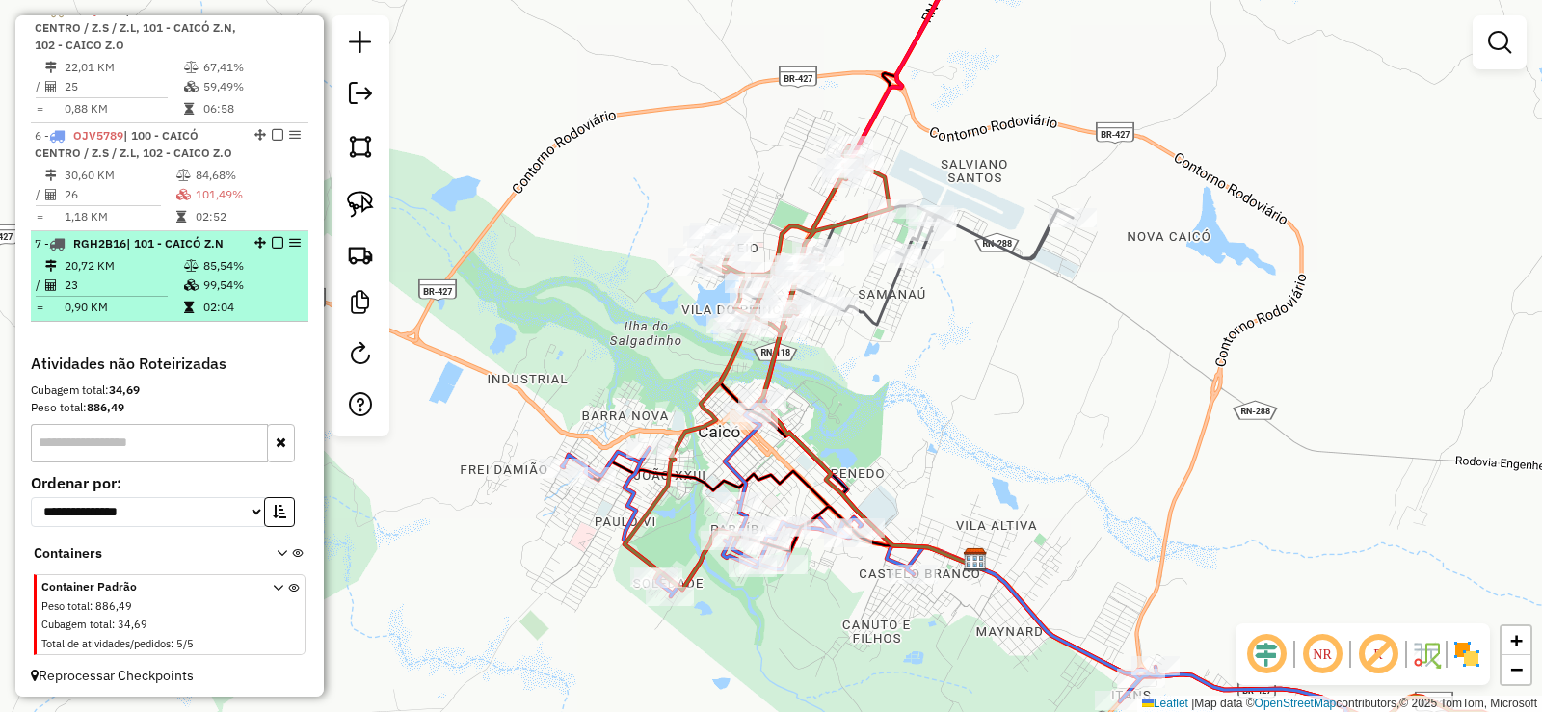
click at [160, 276] on td "20,72 KM" at bounding box center [123, 265] width 119 height 19
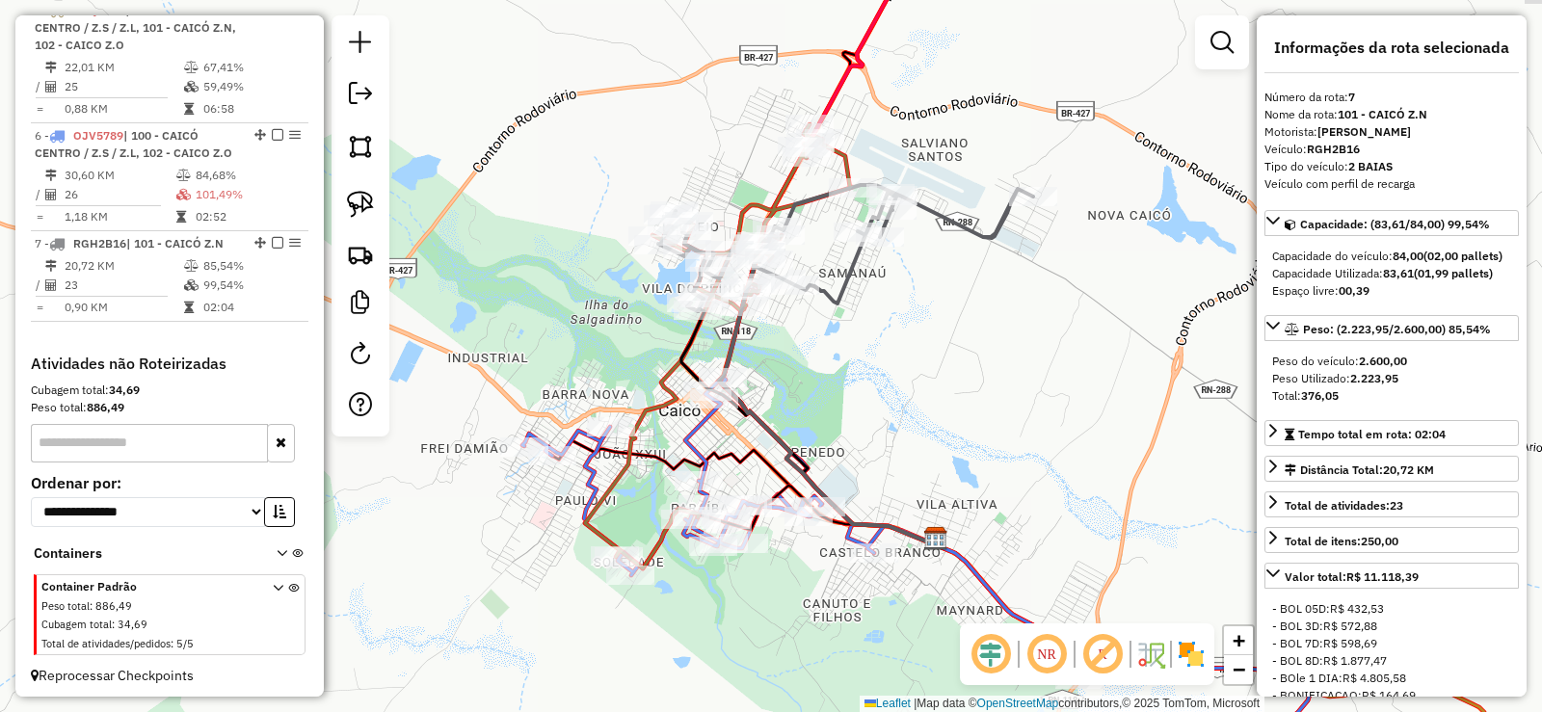
drag, startPoint x: 903, startPoint y: 346, endPoint x: 926, endPoint y: 350, distance: 23.4
click at [926, 350] on div "Janela de atendimento Grade de atendimento Capacidade Transportadoras Veículos …" at bounding box center [771, 356] width 1542 height 712
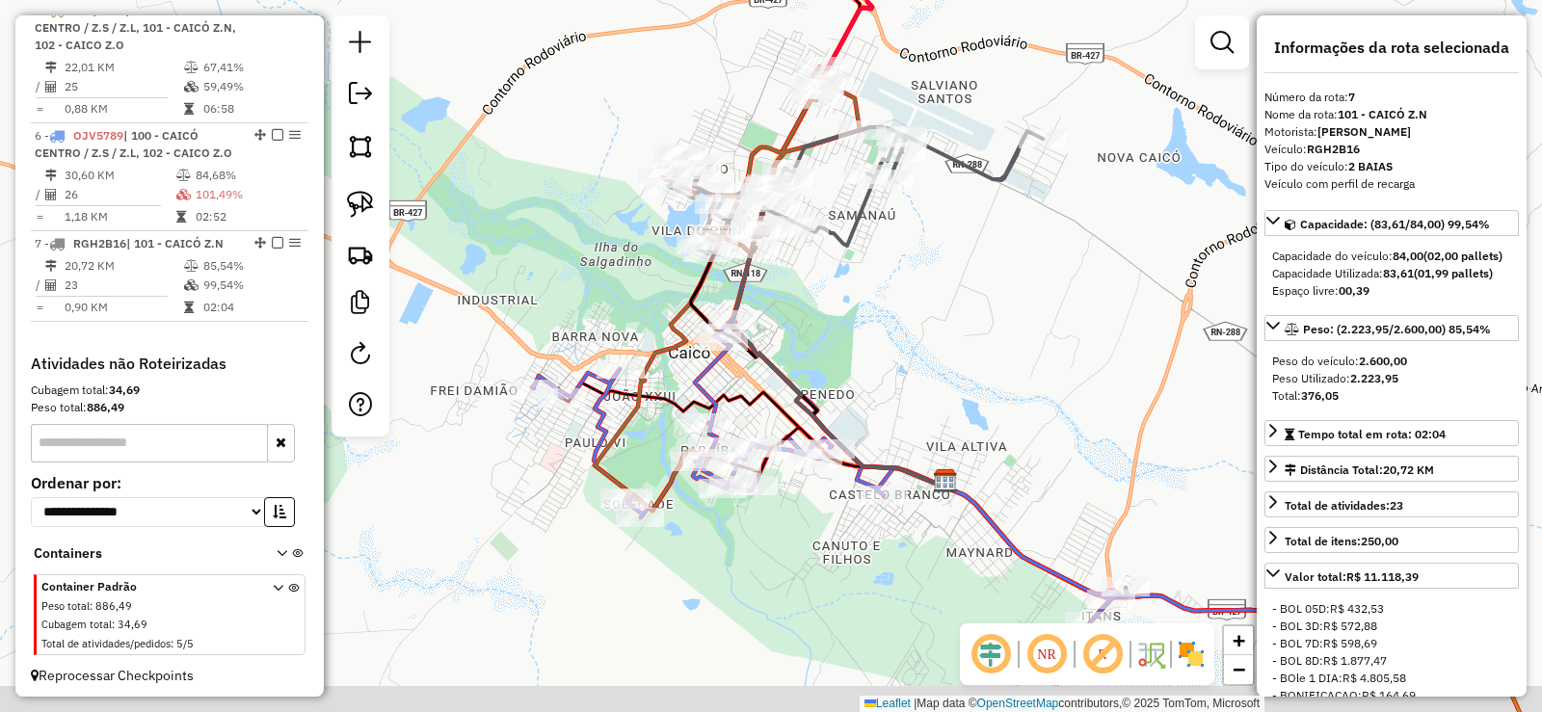
drag, startPoint x: 916, startPoint y: 415, endPoint x: 908, endPoint y: 379, distance: 37.6
click at [908, 379] on div "Janela de atendimento Grade de atendimento Capacidade Transportadoras Veículos …" at bounding box center [771, 356] width 1542 height 712
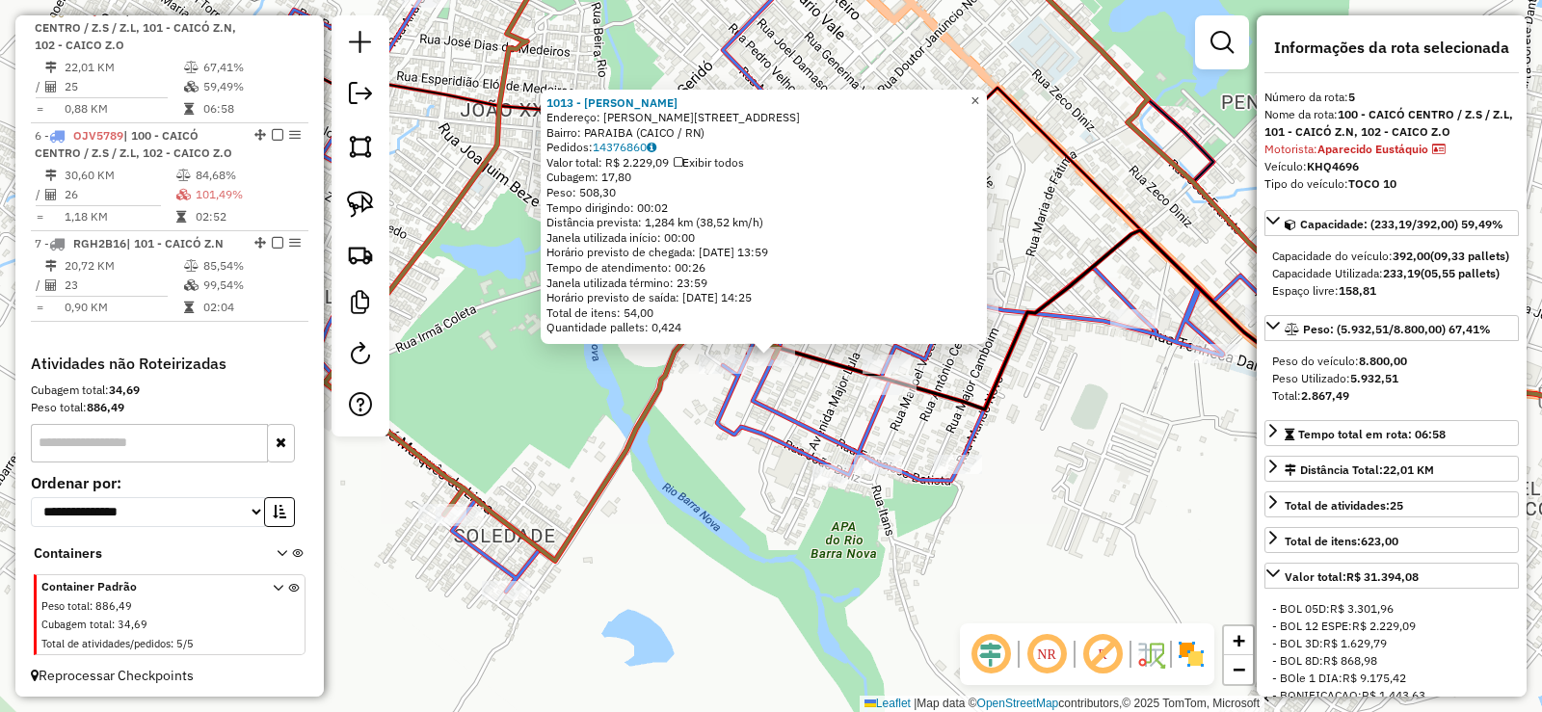
click at [979, 94] on span "×" at bounding box center [974, 101] width 9 height 16
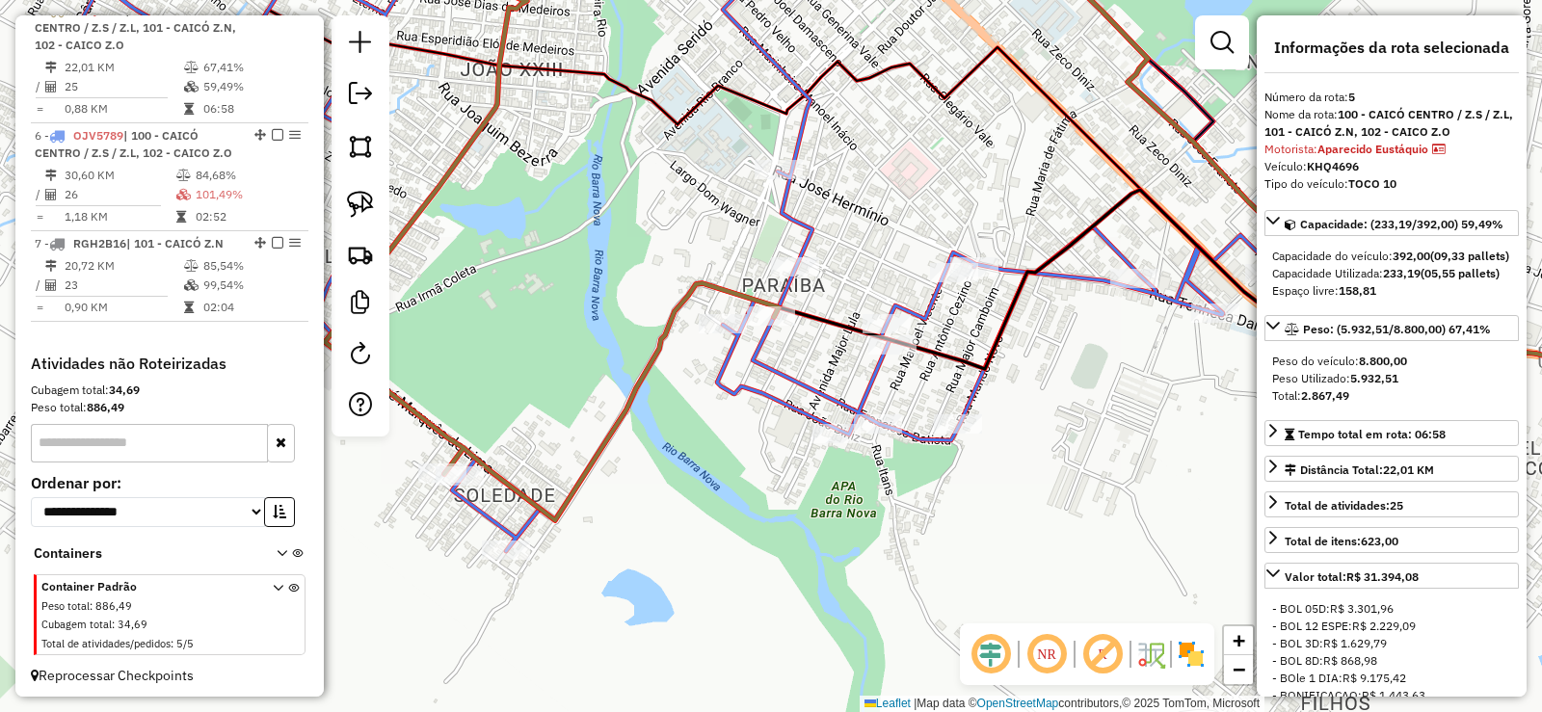
drag, startPoint x: 891, startPoint y: 264, endPoint x: 891, endPoint y: 223, distance: 41.4
click at [891, 223] on div "Janela de atendimento Grade de atendimento Capacidade Transportadoras Veículos …" at bounding box center [771, 356] width 1542 height 712
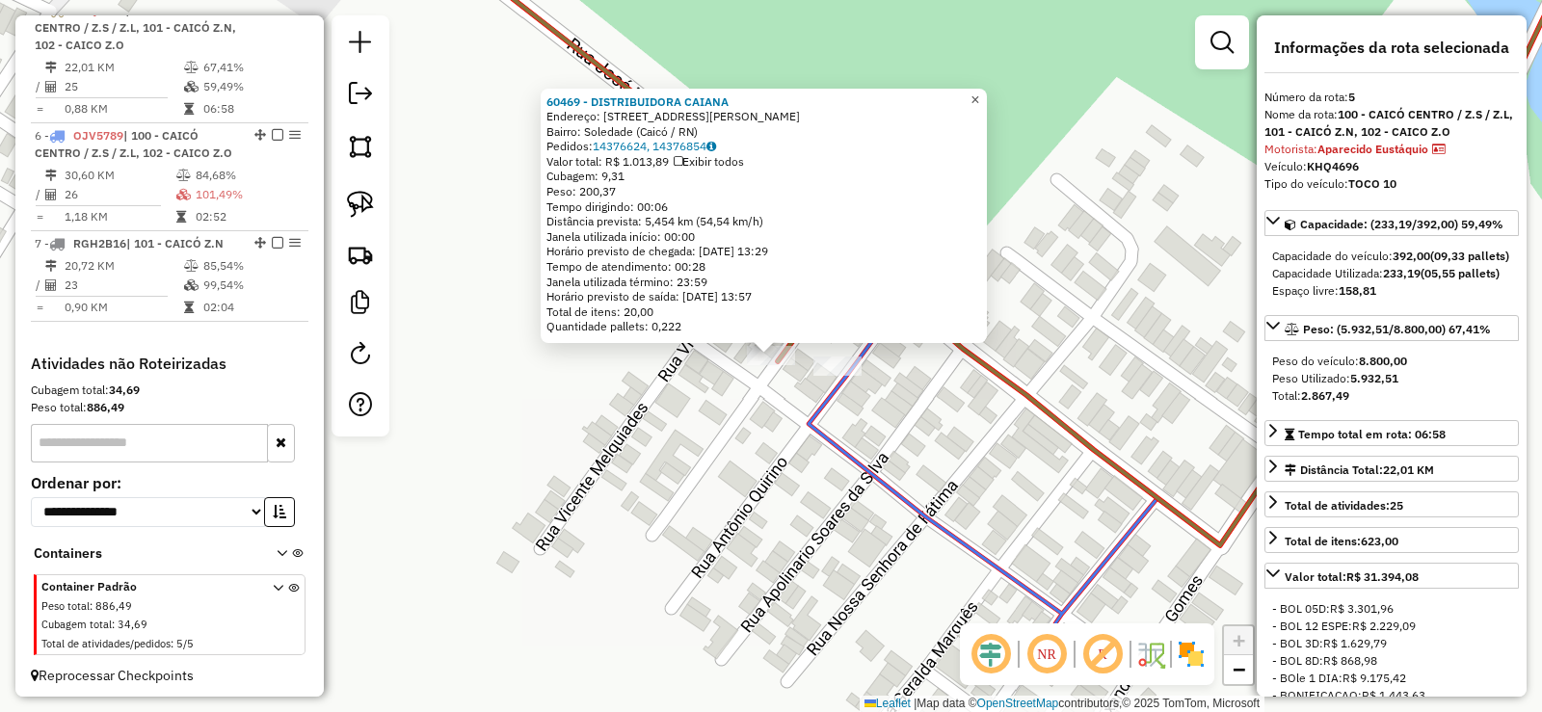
click at [979, 93] on span "×" at bounding box center [974, 100] width 9 height 16
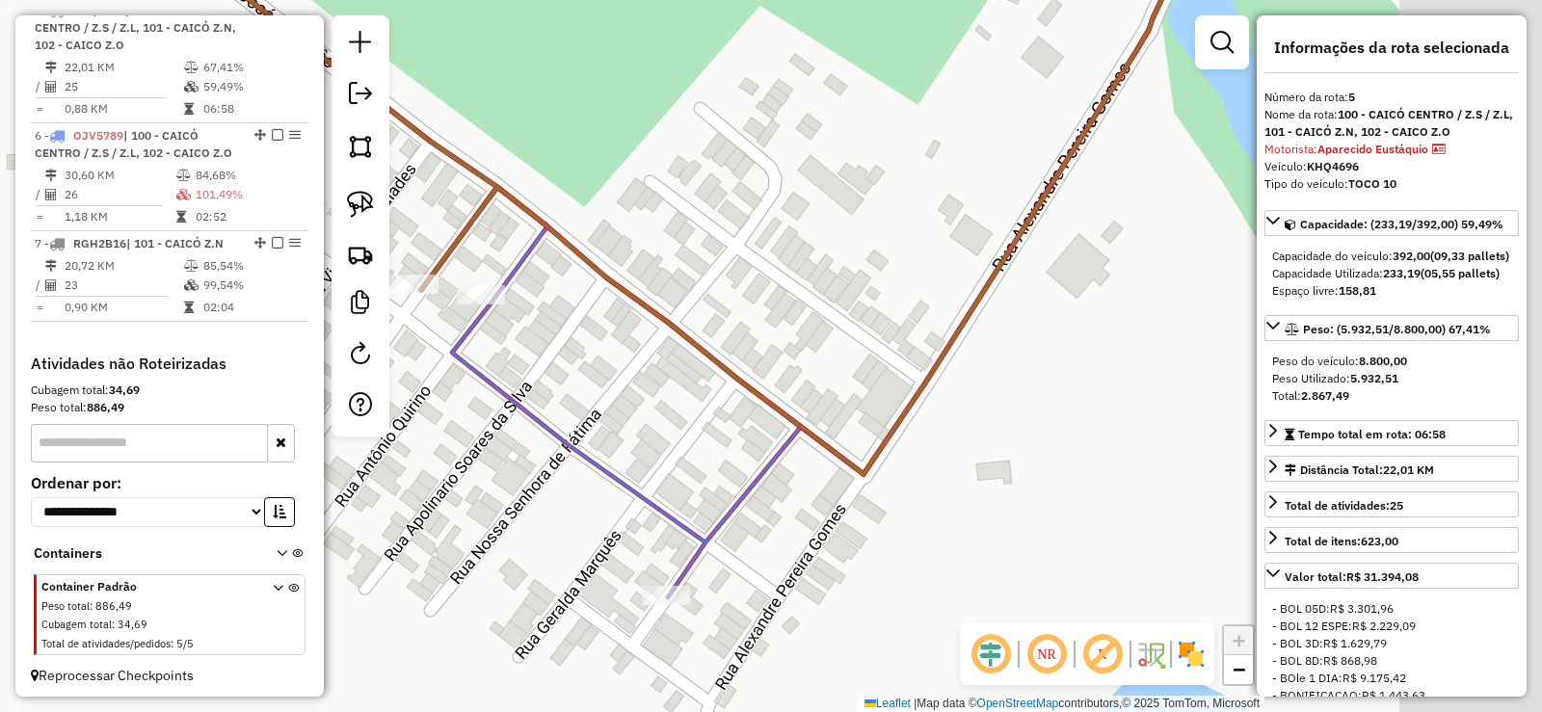
drag, startPoint x: 1088, startPoint y: 327, endPoint x: 705, endPoint y: 249, distance: 390.4
click at [706, 250] on div "Janela de atendimento Grade de atendimento Capacidade Transportadoras Veículos …" at bounding box center [771, 356] width 1542 height 712
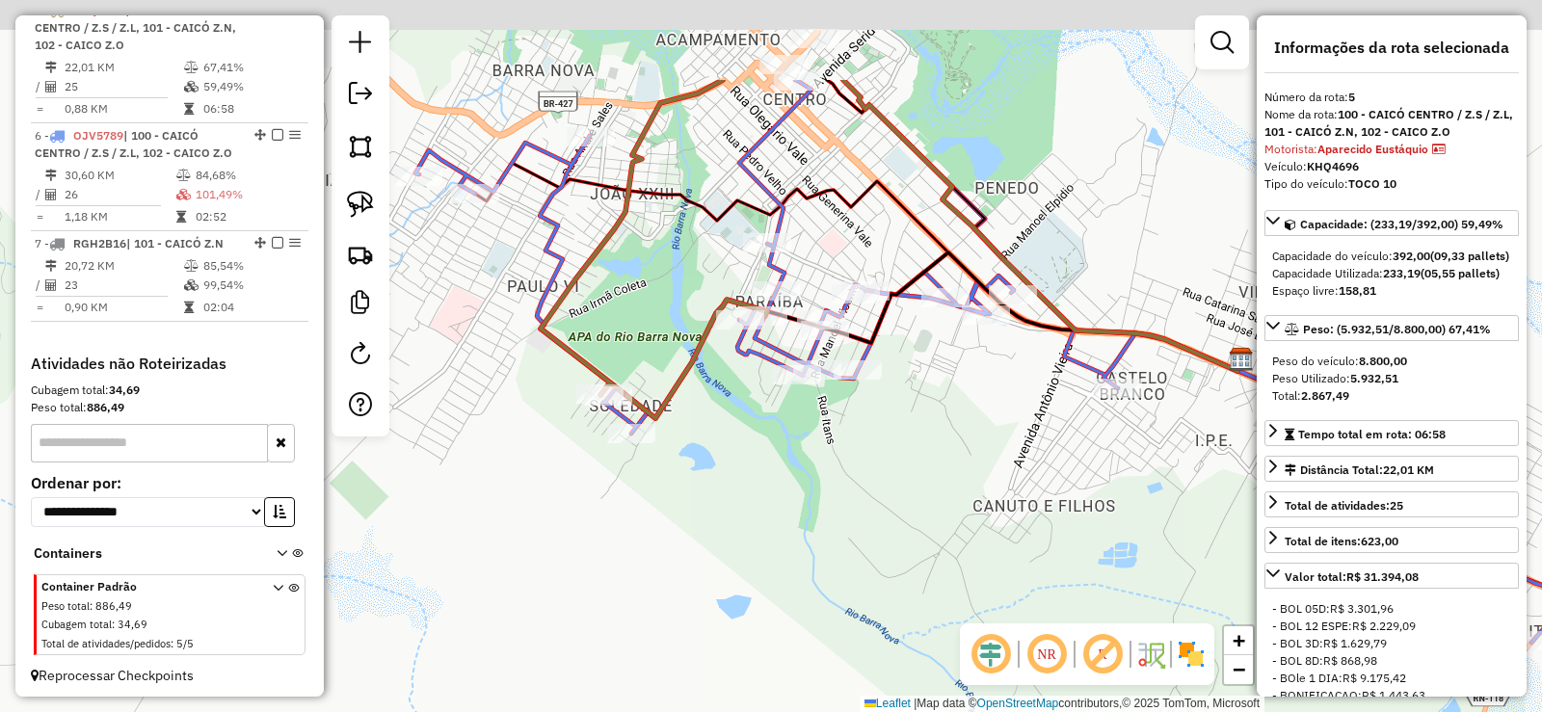
drag, startPoint x: 778, startPoint y: 251, endPoint x: 715, endPoint y: 383, distance: 146.1
click at [699, 406] on div "Janela de atendimento Grade de atendimento Capacidade Transportadoras Veículos …" at bounding box center [771, 356] width 1542 height 712
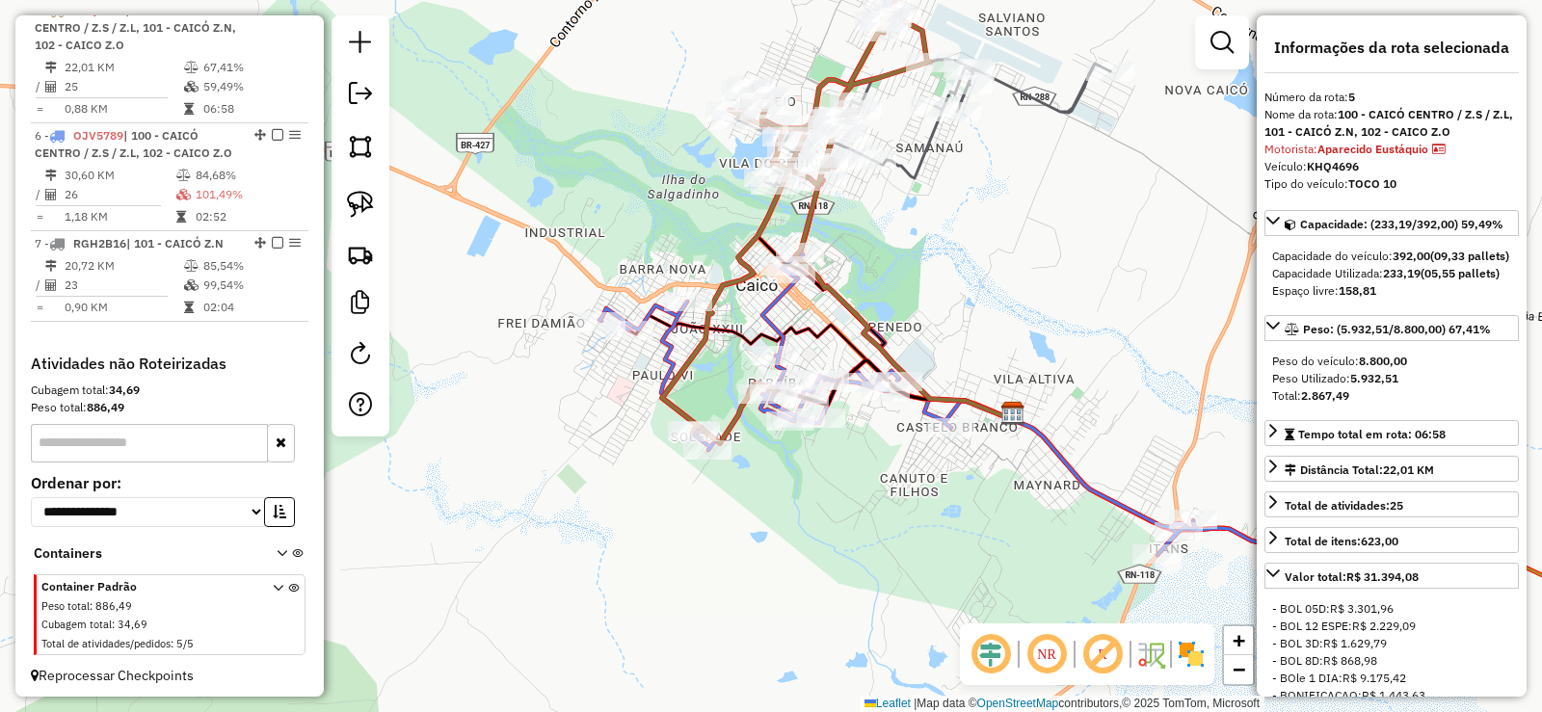
drag, startPoint x: 875, startPoint y: 178, endPoint x: 839, endPoint y: 308, distance: 134.9
click at [861, 307] on div "Janela de atendimento Grade de atendimento Capacidade Transportadoras Veículos …" at bounding box center [771, 356] width 1542 height 712
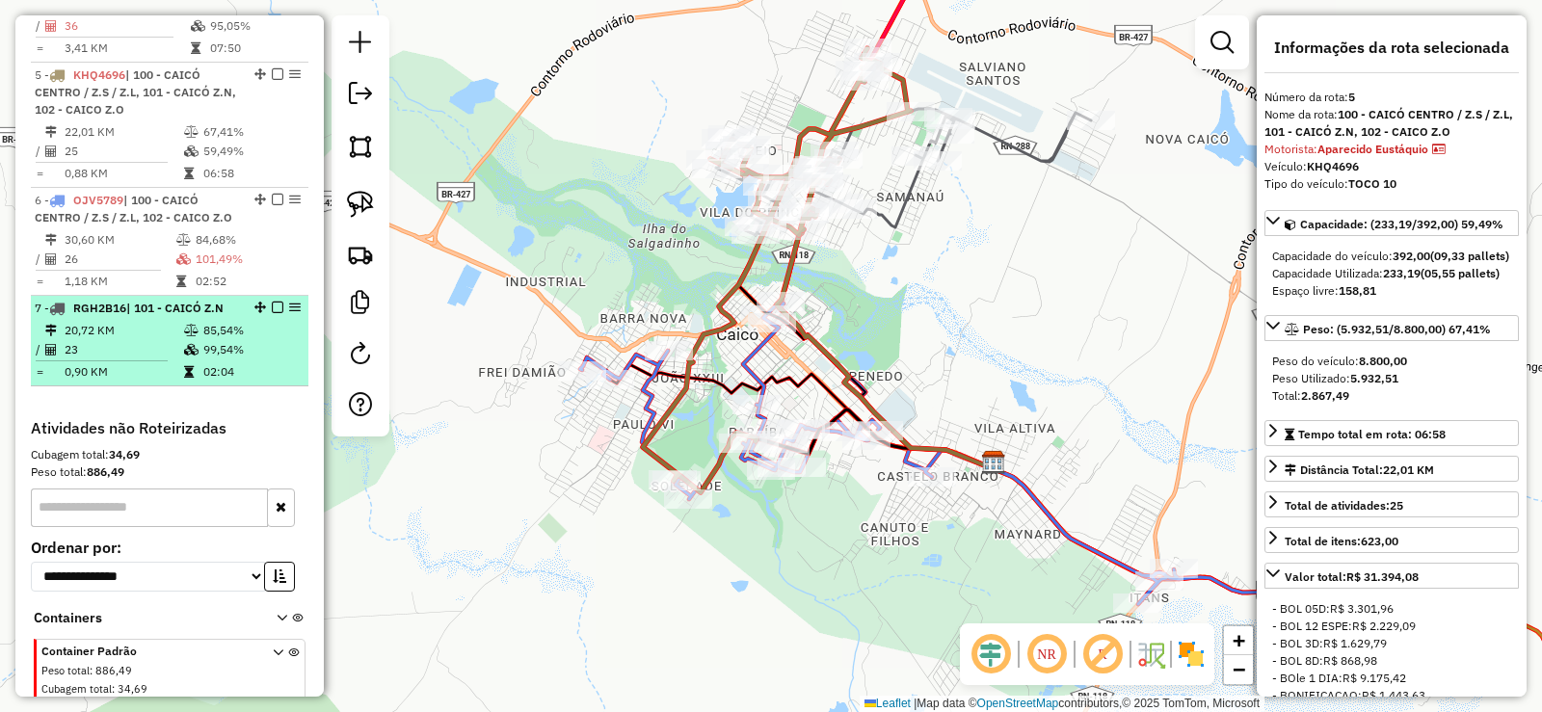
scroll to position [1116, 0]
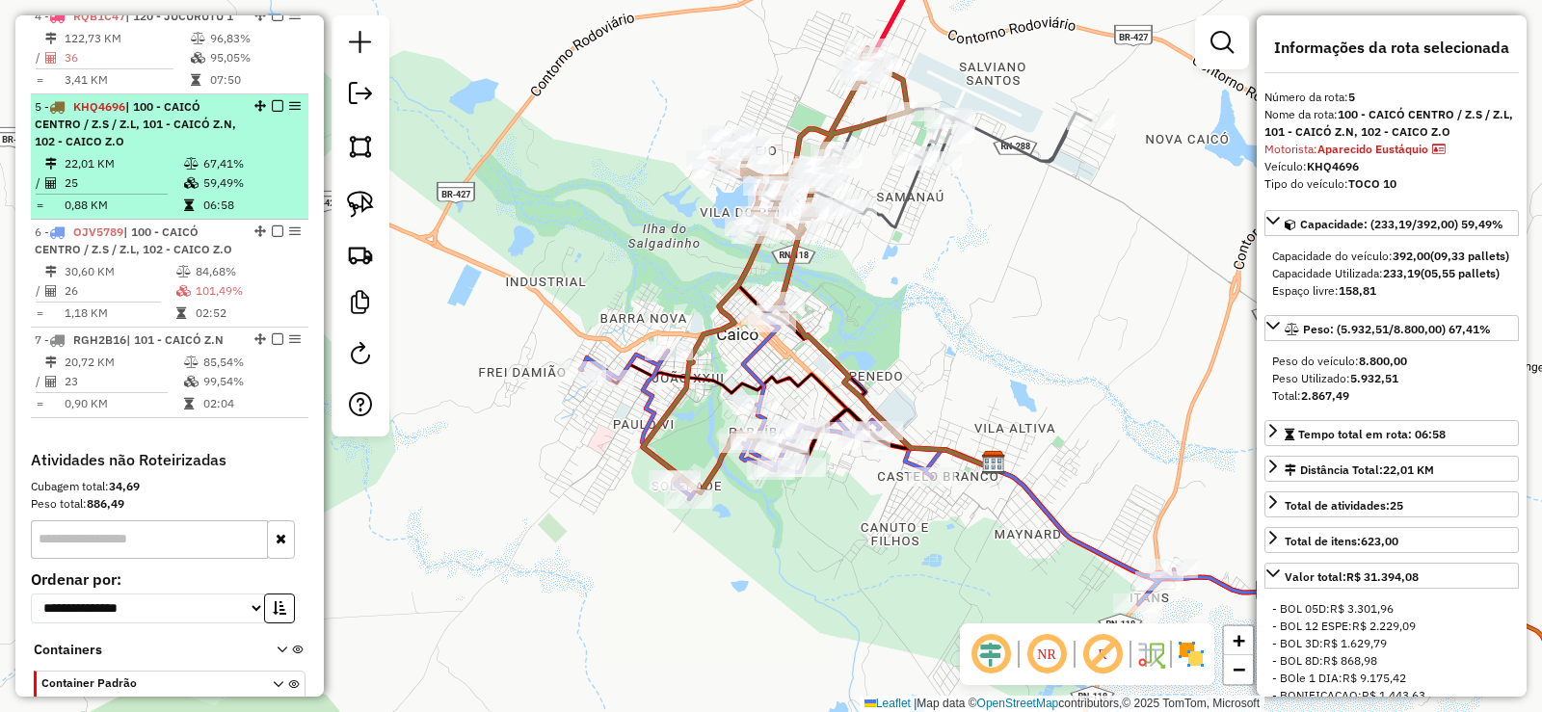
click at [182, 150] on div "5 - KHQ4696 | 100 - CAICÓ CENTRO / Z.S / Z.L, 101 - CAICÓ Z.N, 102 - CAICO Z.O" at bounding box center [137, 124] width 204 height 52
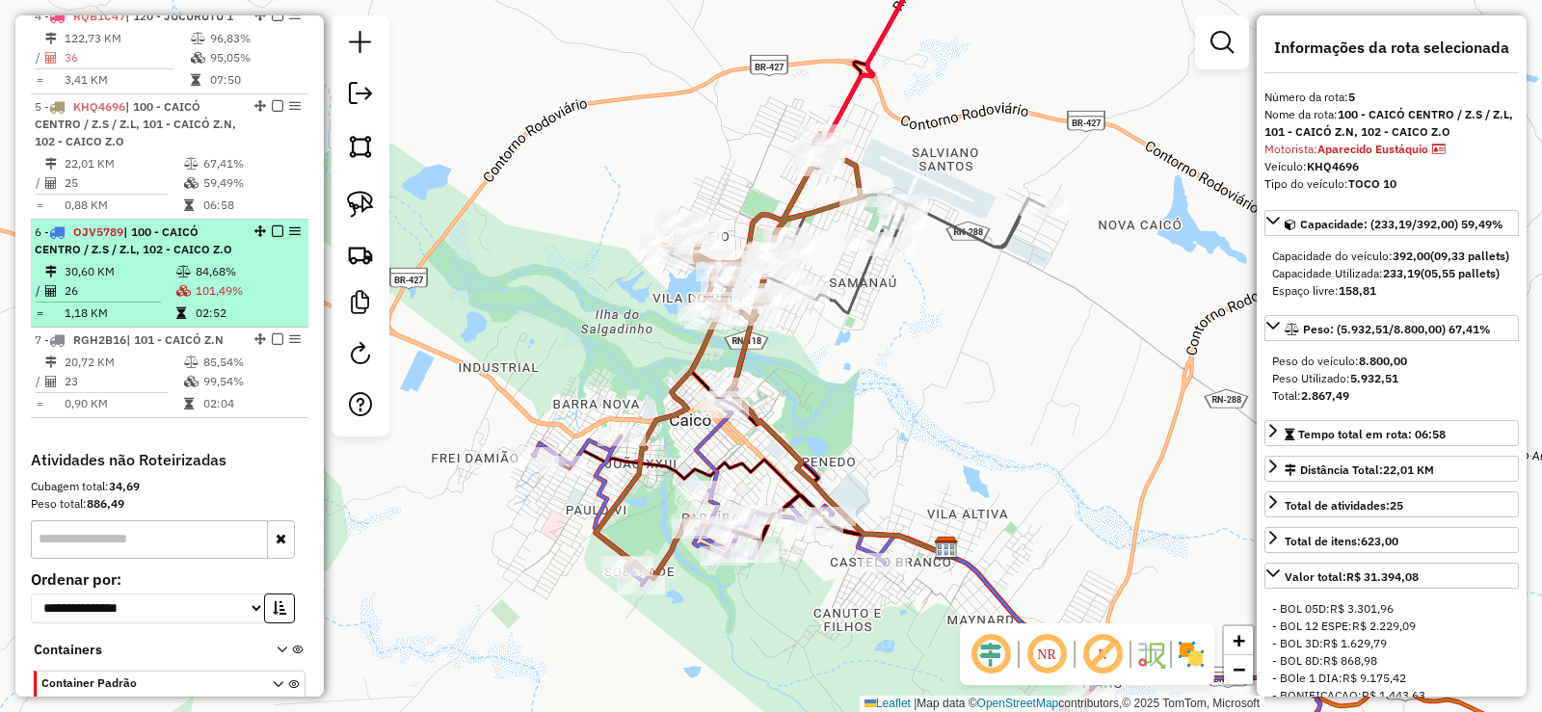
click at [273, 237] on em at bounding box center [278, 231] width 12 height 12
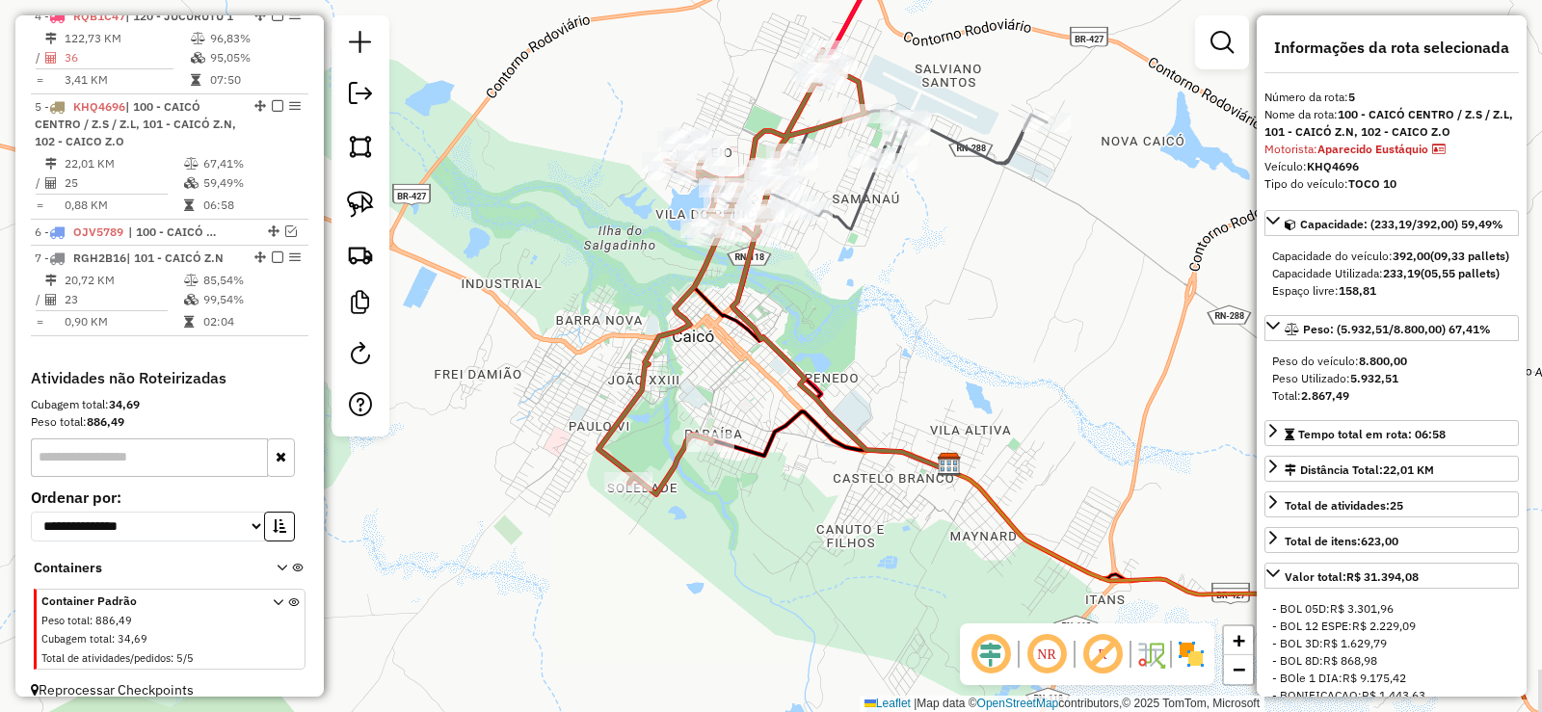
drag, startPoint x: 752, startPoint y: 397, endPoint x: 753, endPoint y: 351, distance: 46.3
click at [753, 351] on div "Janela de atendimento Grade de atendimento Capacidade Transportadoras Veículos …" at bounding box center [771, 356] width 1542 height 712
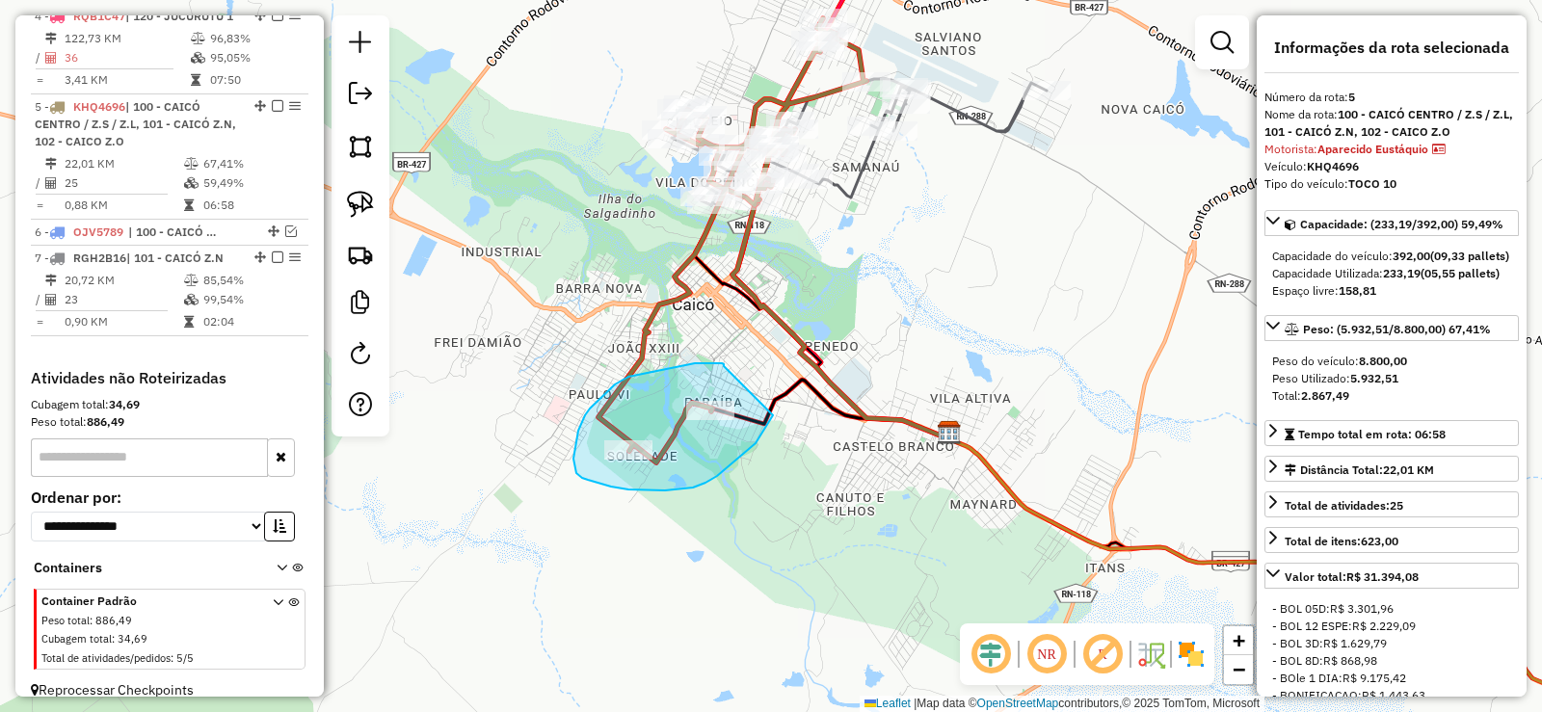
drag, startPoint x: 722, startPoint y: 363, endPoint x: 777, endPoint y: 400, distance: 66.0
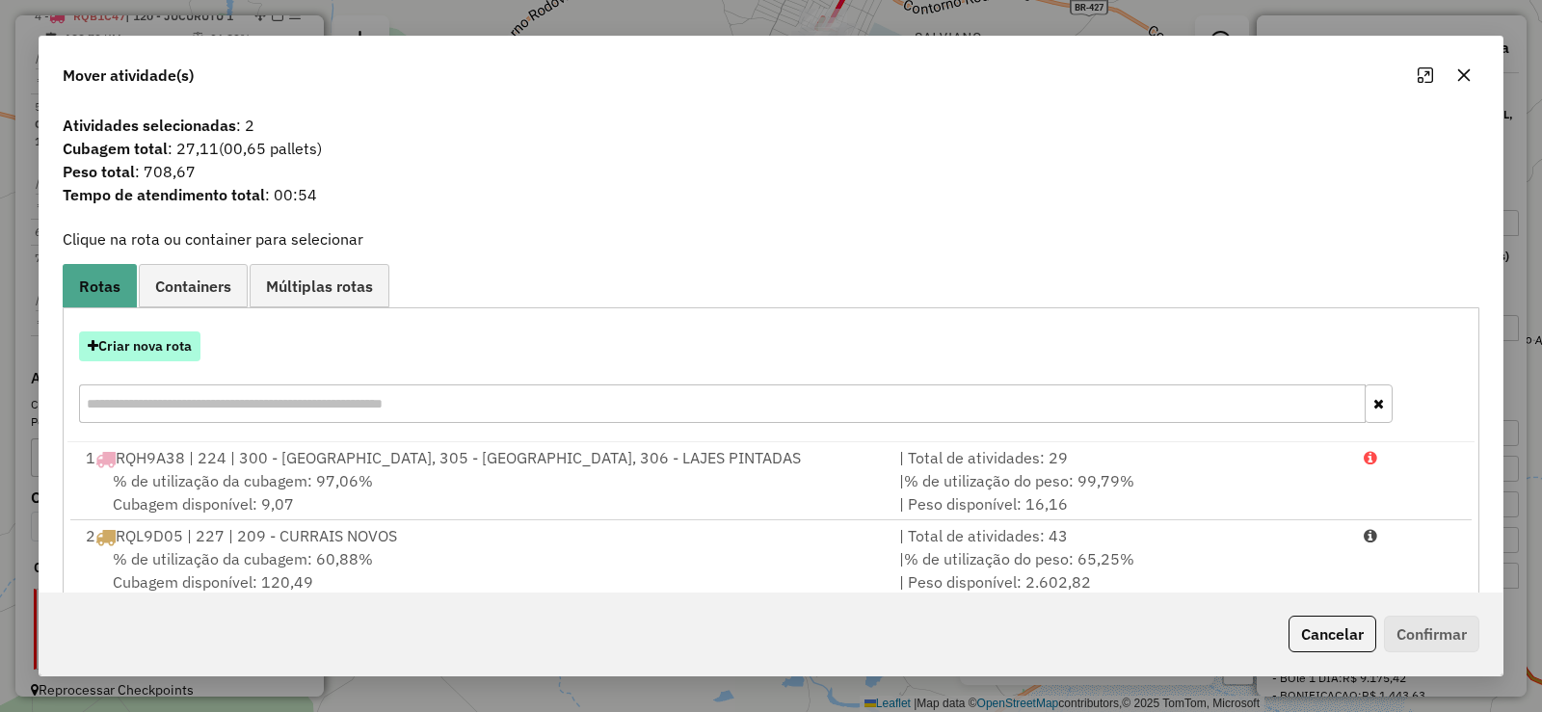
click at [171, 344] on button "Criar nova rota" at bounding box center [139, 346] width 121 height 30
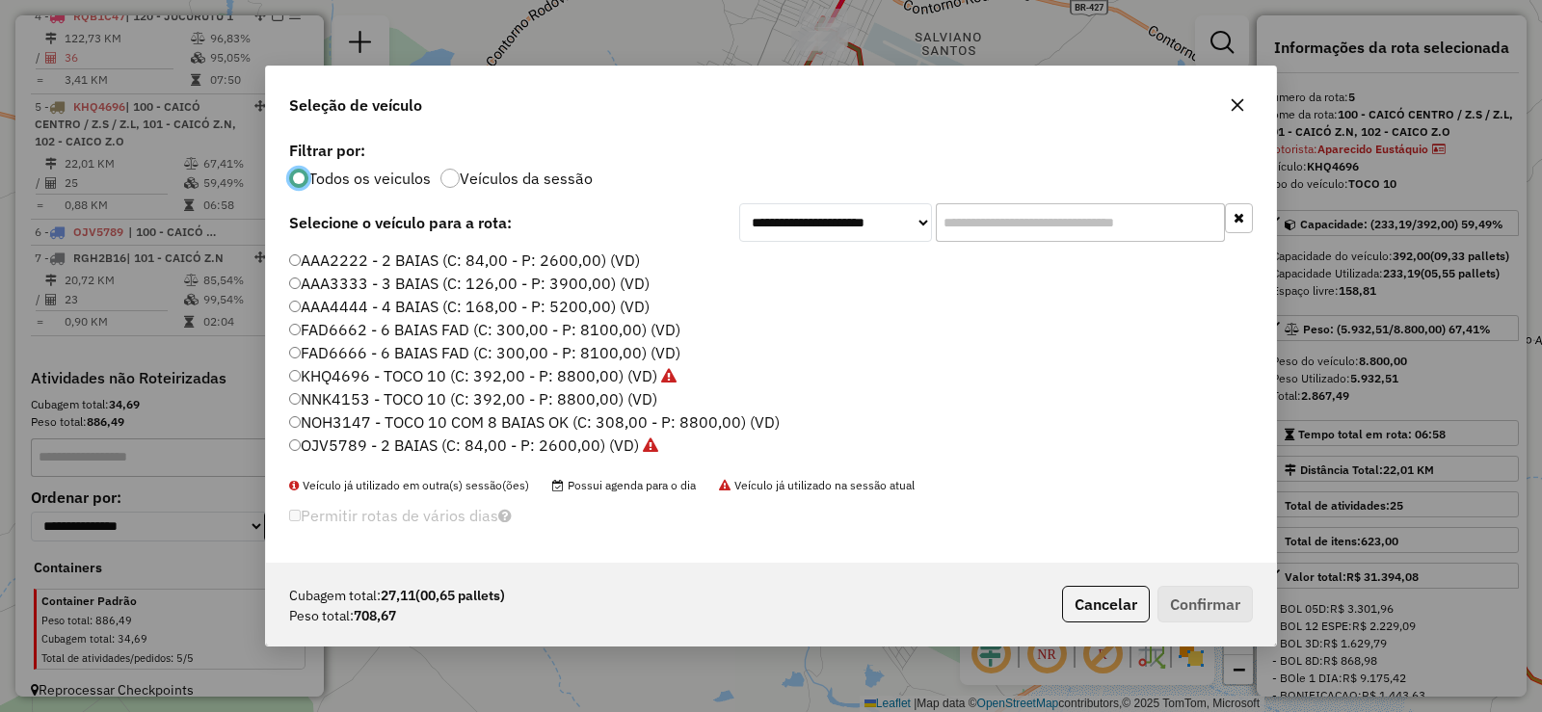
scroll to position [96, 0]
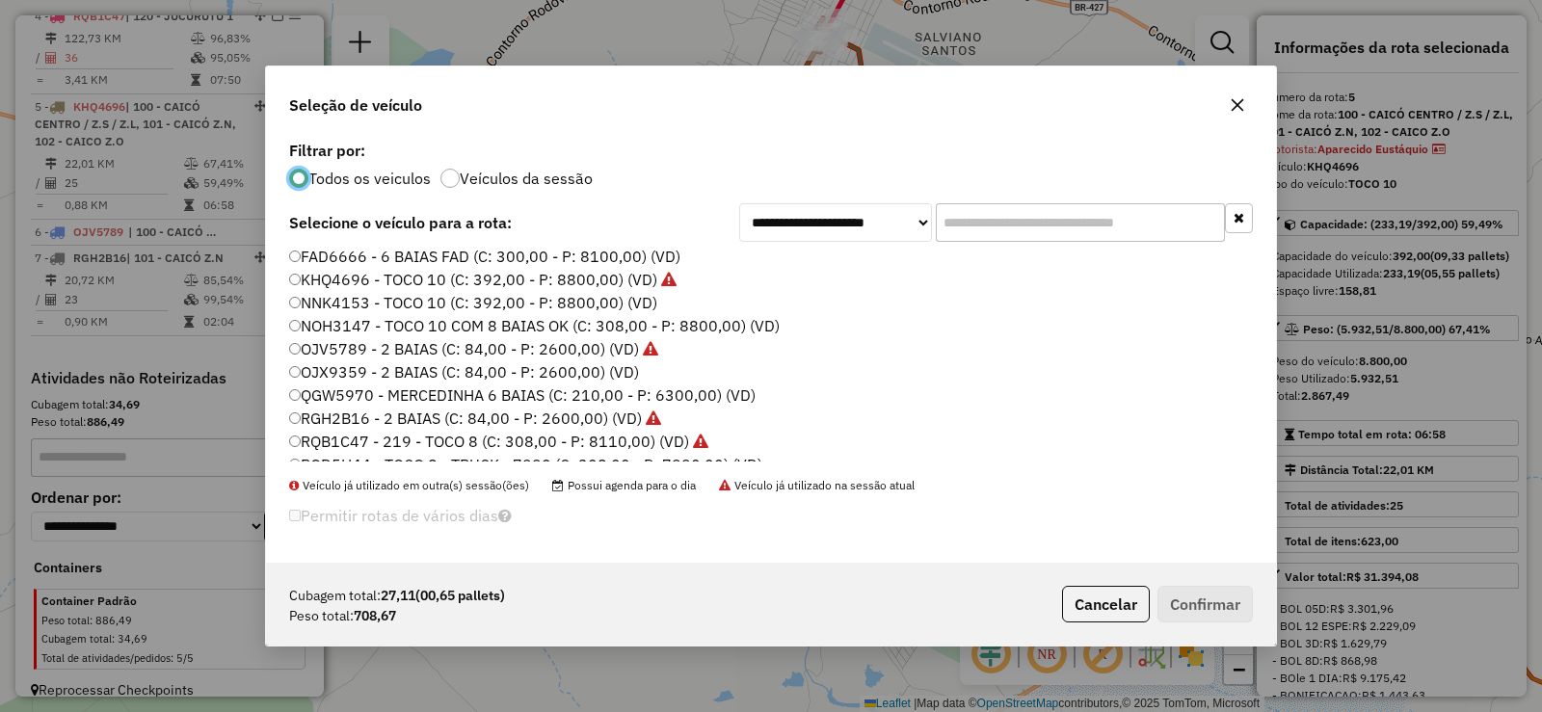
click at [388, 371] on label "OJX9359 - 2 BAIAS (C: 84,00 - P: 2600,00) (VD)" at bounding box center [464, 371] width 350 height 23
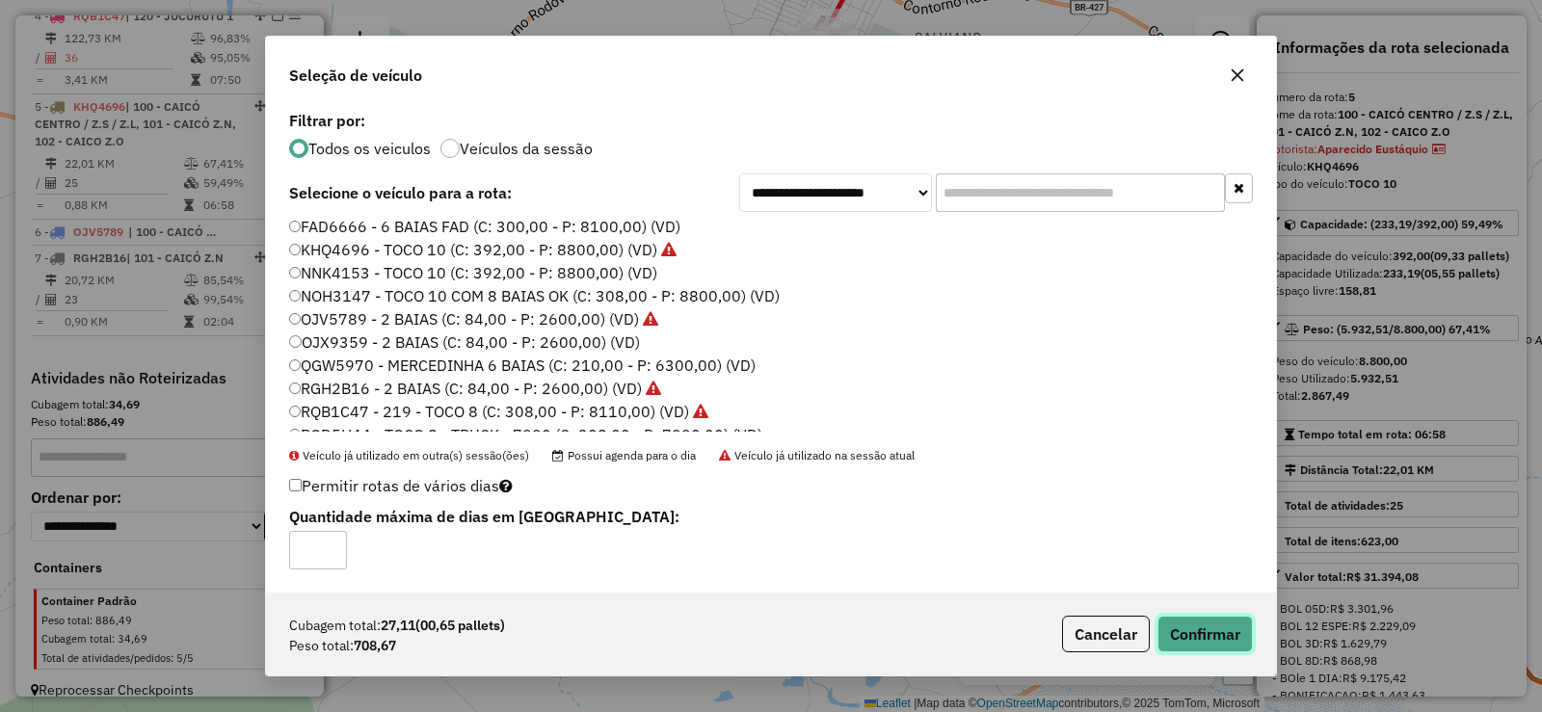
click at [1225, 631] on button "Confirmar" at bounding box center [1204, 634] width 95 height 37
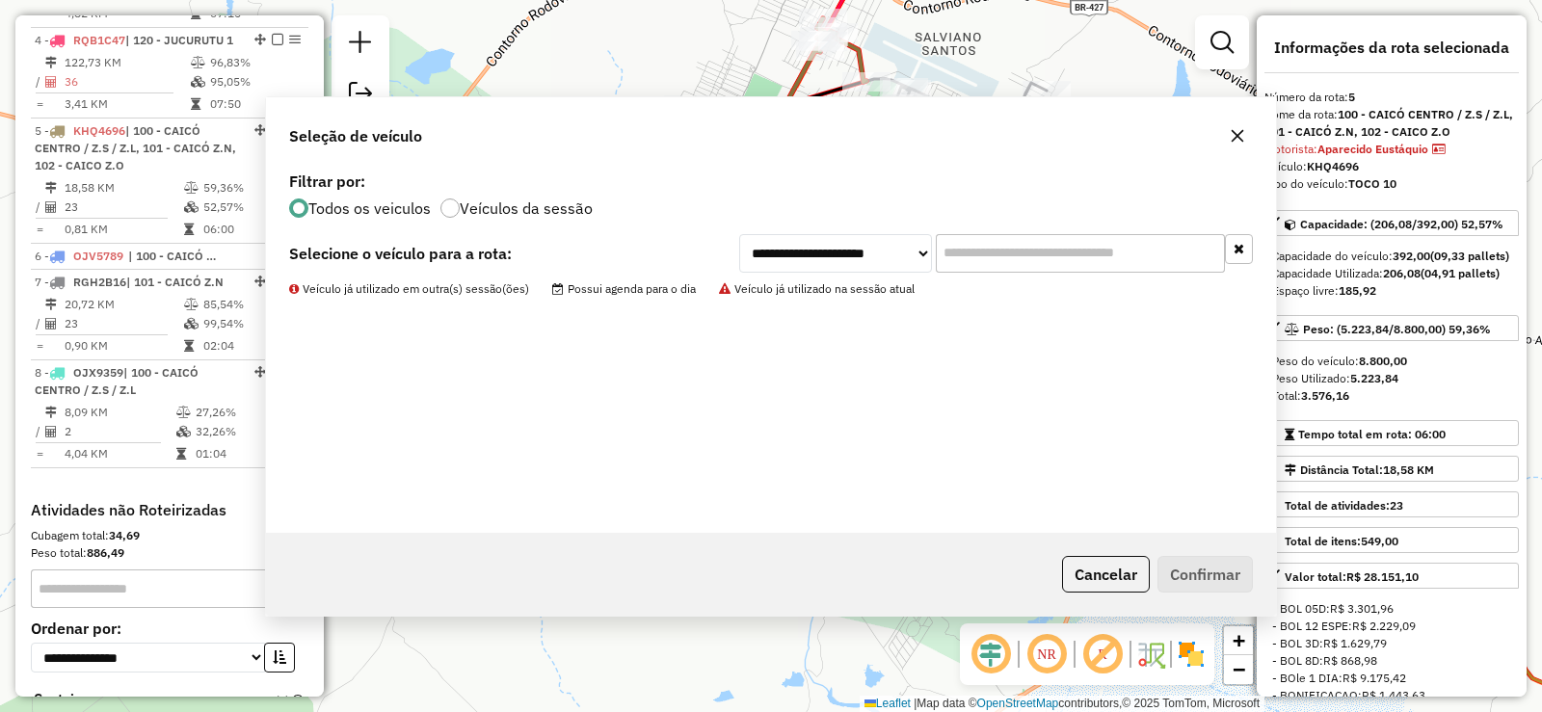
scroll to position [1212, 0]
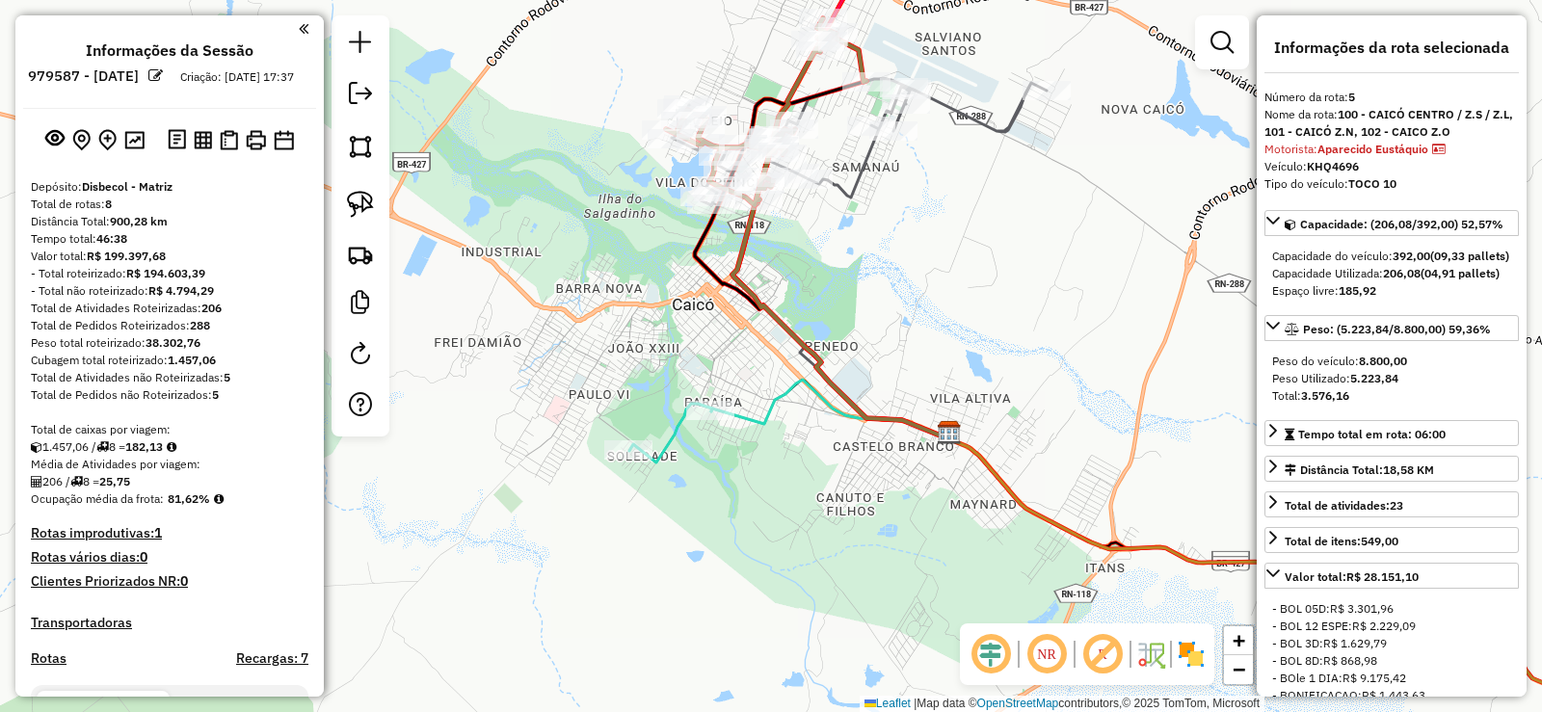
scroll to position [1212, 0]
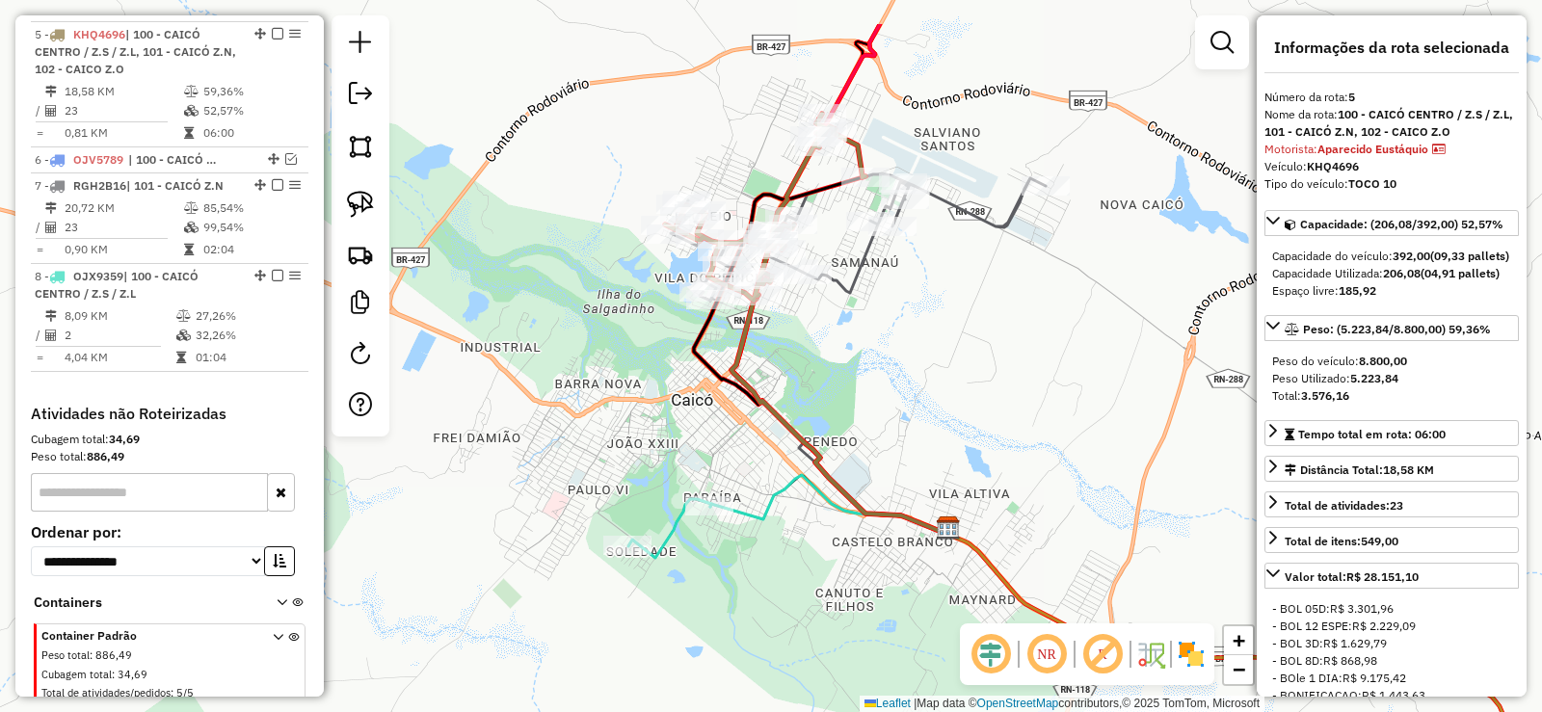
drag, startPoint x: 841, startPoint y: 326, endPoint x: 841, endPoint y: 388, distance: 62.6
click at [841, 388] on div "Janela de atendimento Grade de atendimento Capacidade Transportadoras Veículos …" at bounding box center [771, 356] width 1542 height 712
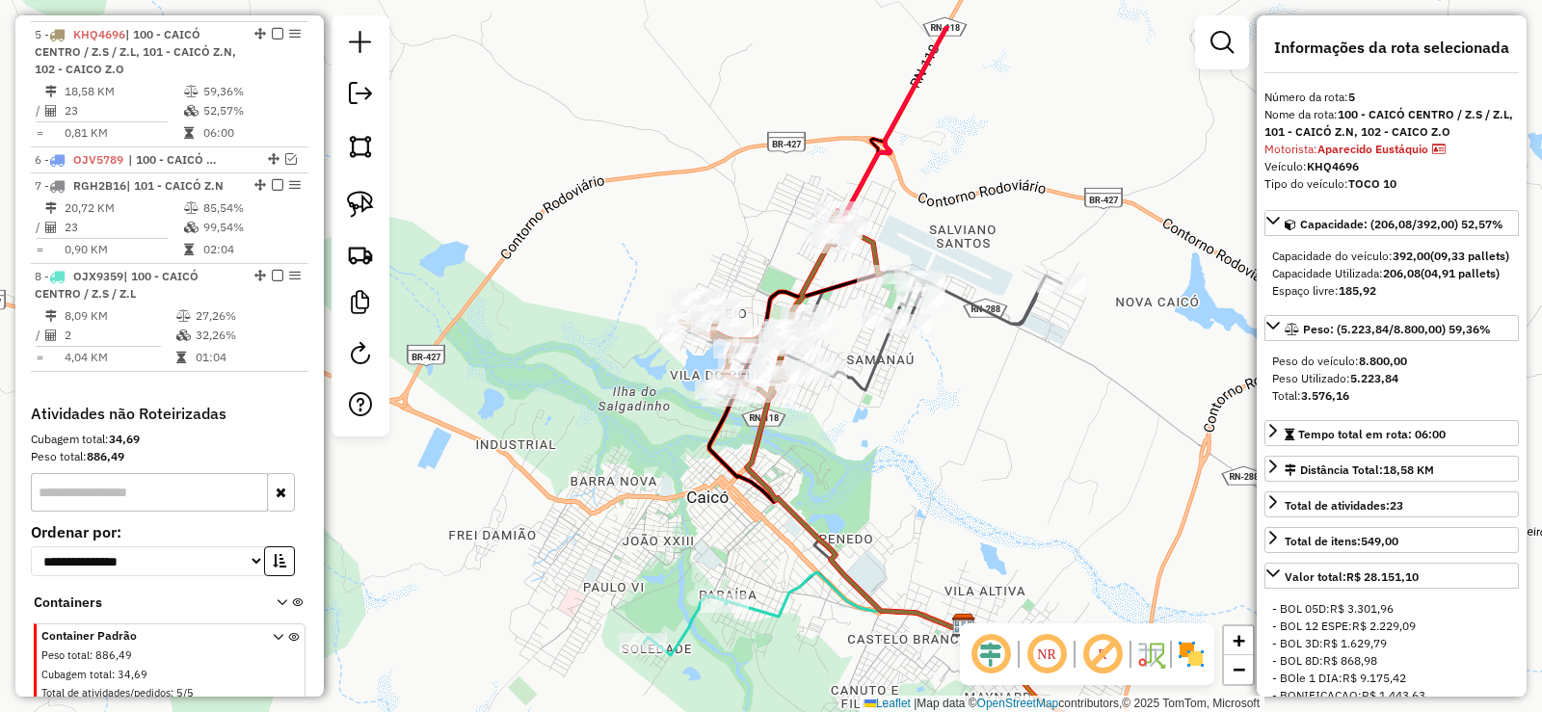
drag, startPoint x: 757, startPoint y: 348, endPoint x: 775, endPoint y: 456, distance: 109.3
click at [775, 456] on div "Janela de atendimento Grade de atendimento Capacidade Transportadoras Veículos …" at bounding box center [771, 356] width 1542 height 712
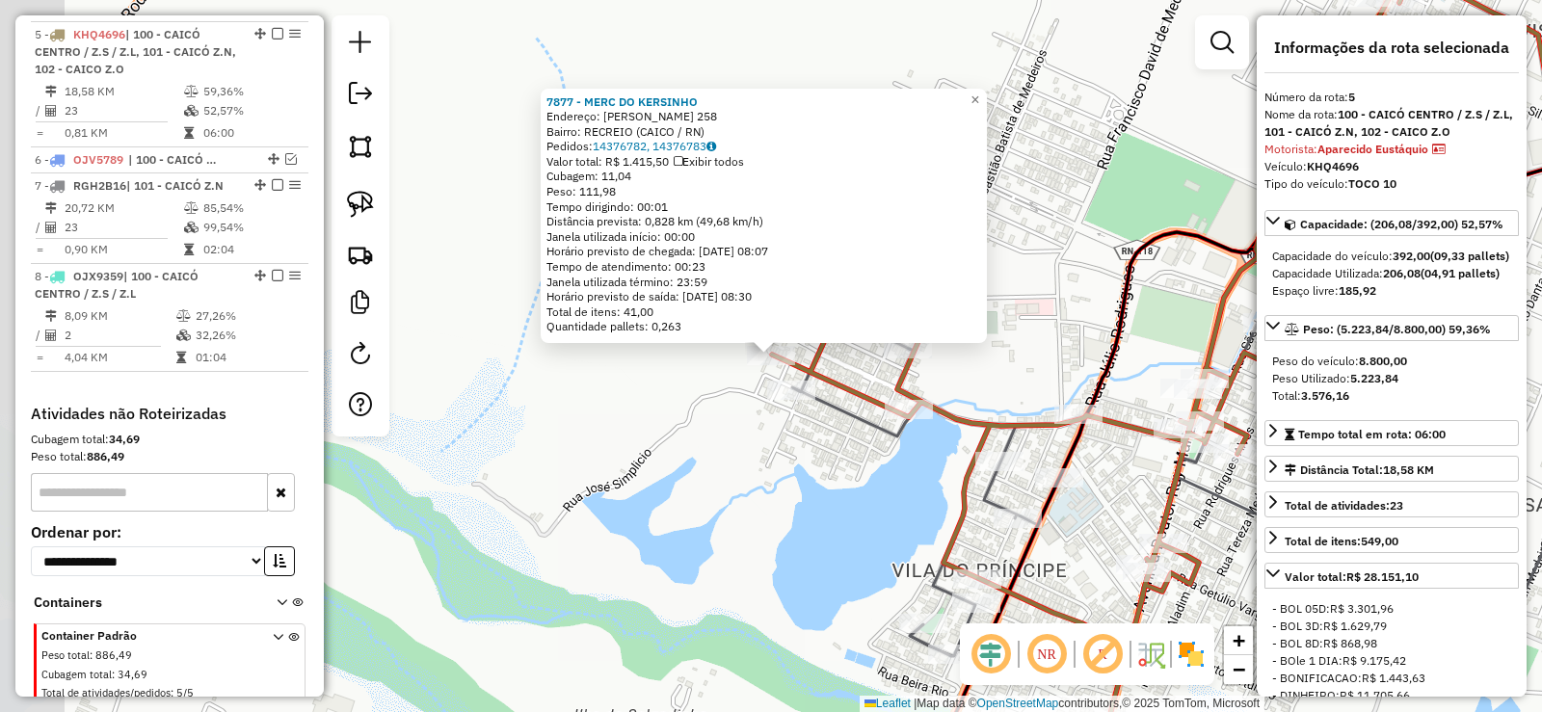
scroll to position [1236, 0]
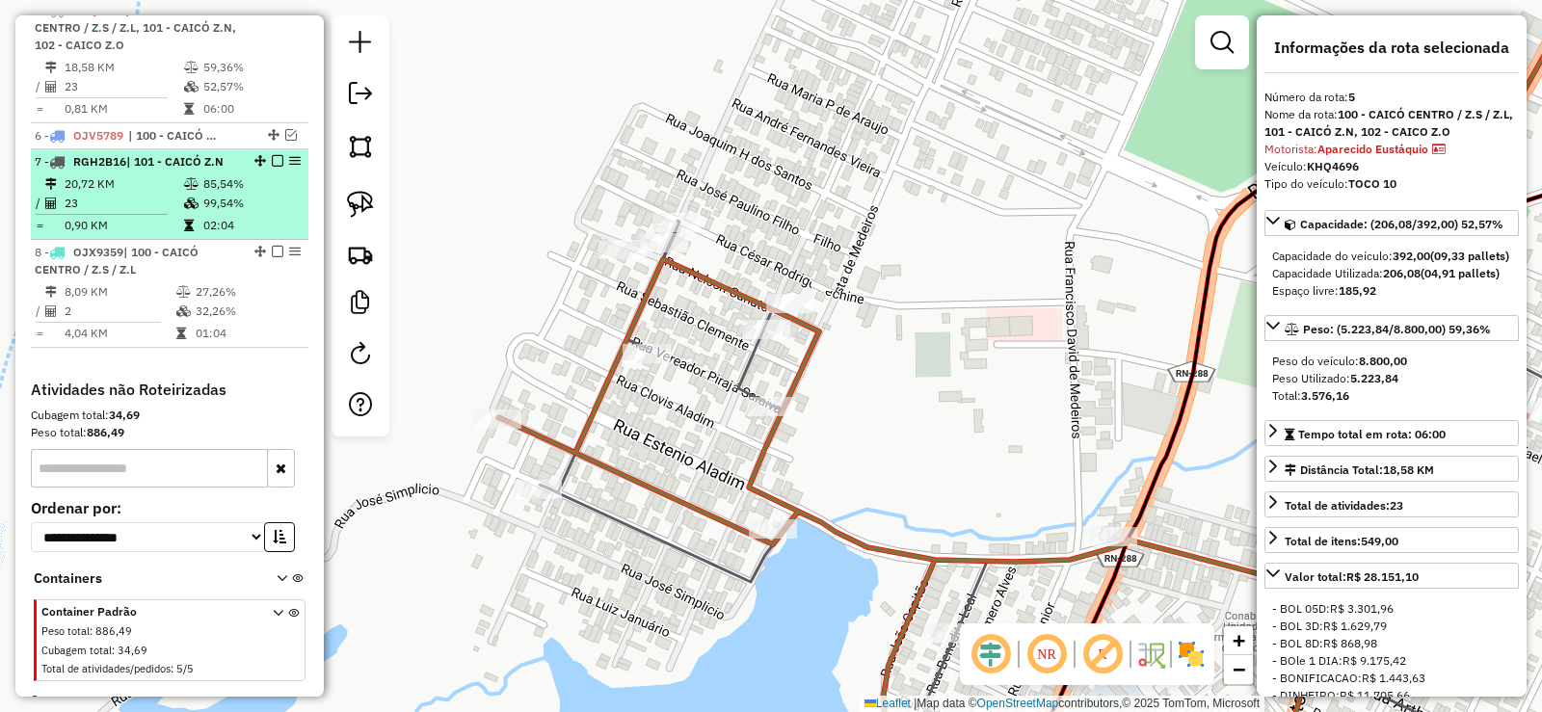
click at [272, 167] on em at bounding box center [278, 161] width 12 height 12
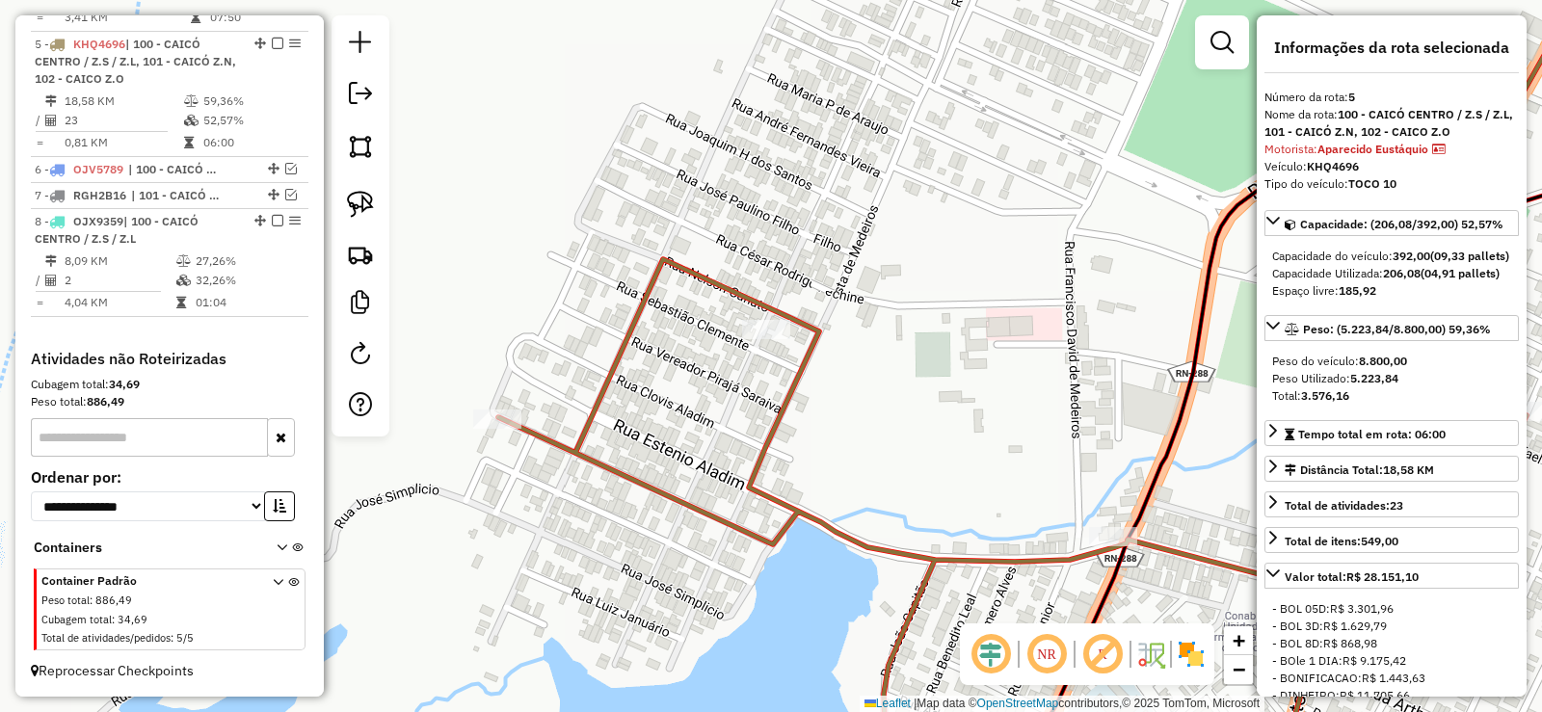
scroll to position [1220, 0]
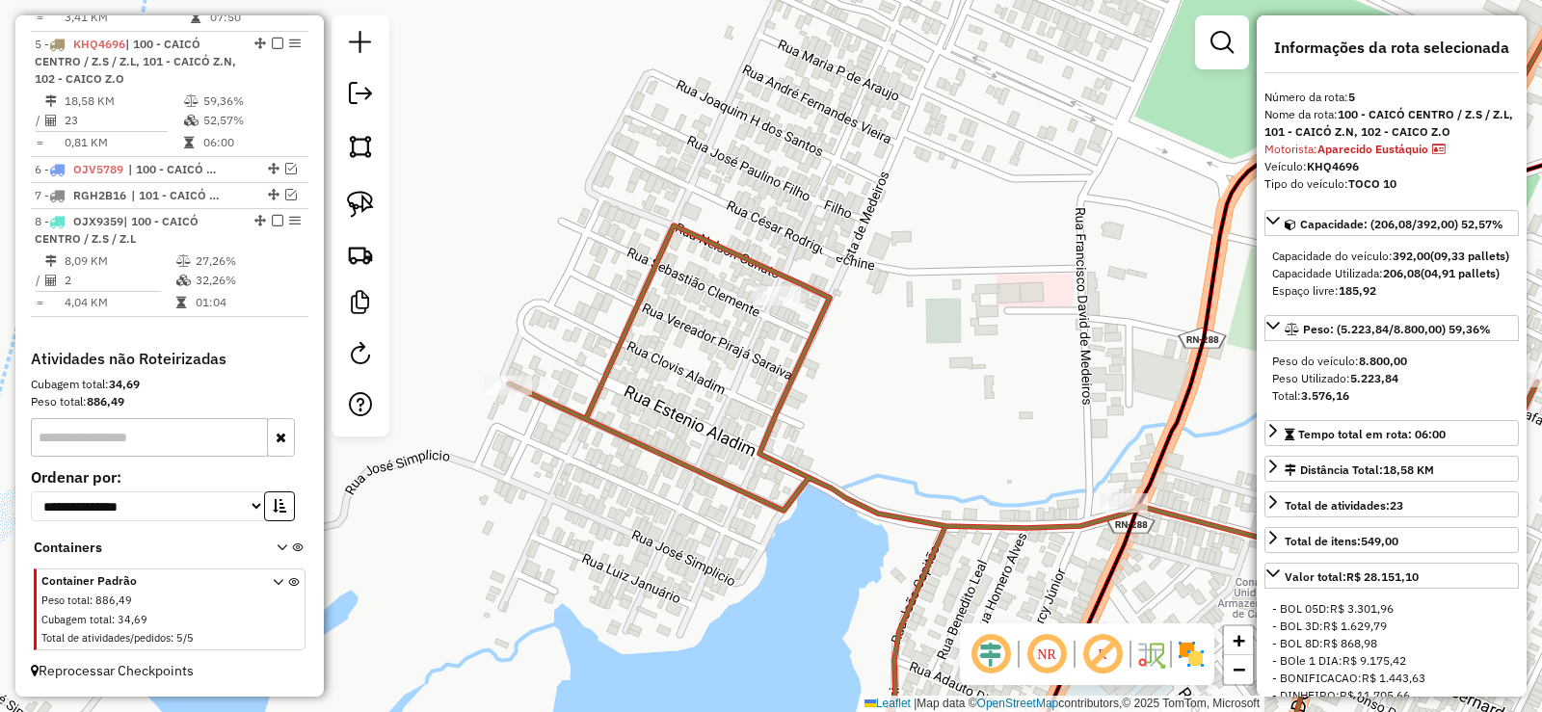
drag, startPoint x: 654, startPoint y: 406, endPoint x: 664, endPoint y: 362, distance: 44.4
click at [664, 363] on div "Janela de atendimento Grade de atendimento Capacidade Transportadoras Veículos …" at bounding box center [771, 356] width 1542 height 712
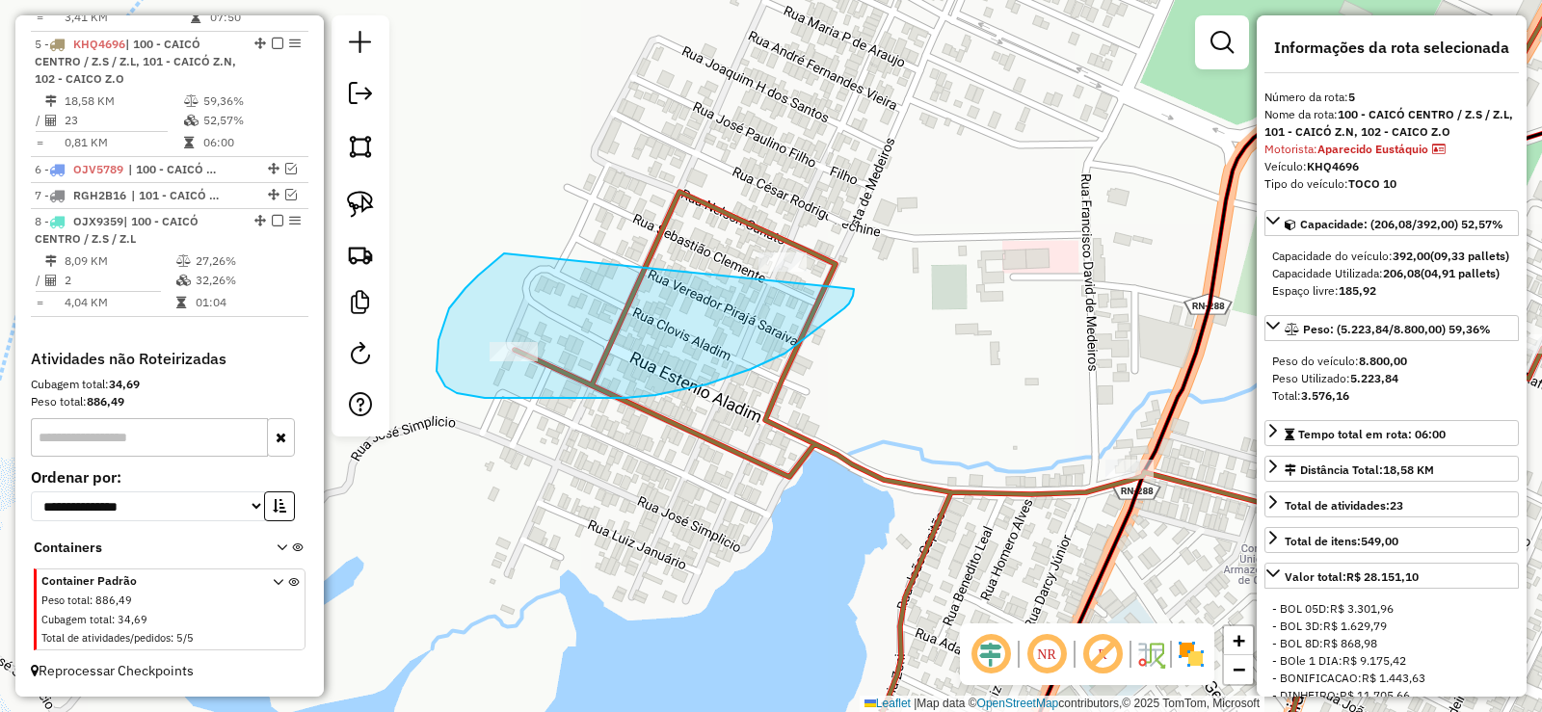
drag, startPoint x: 498, startPoint y: 258, endPoint x: 841, endPoint y: 215, distance: 345.8
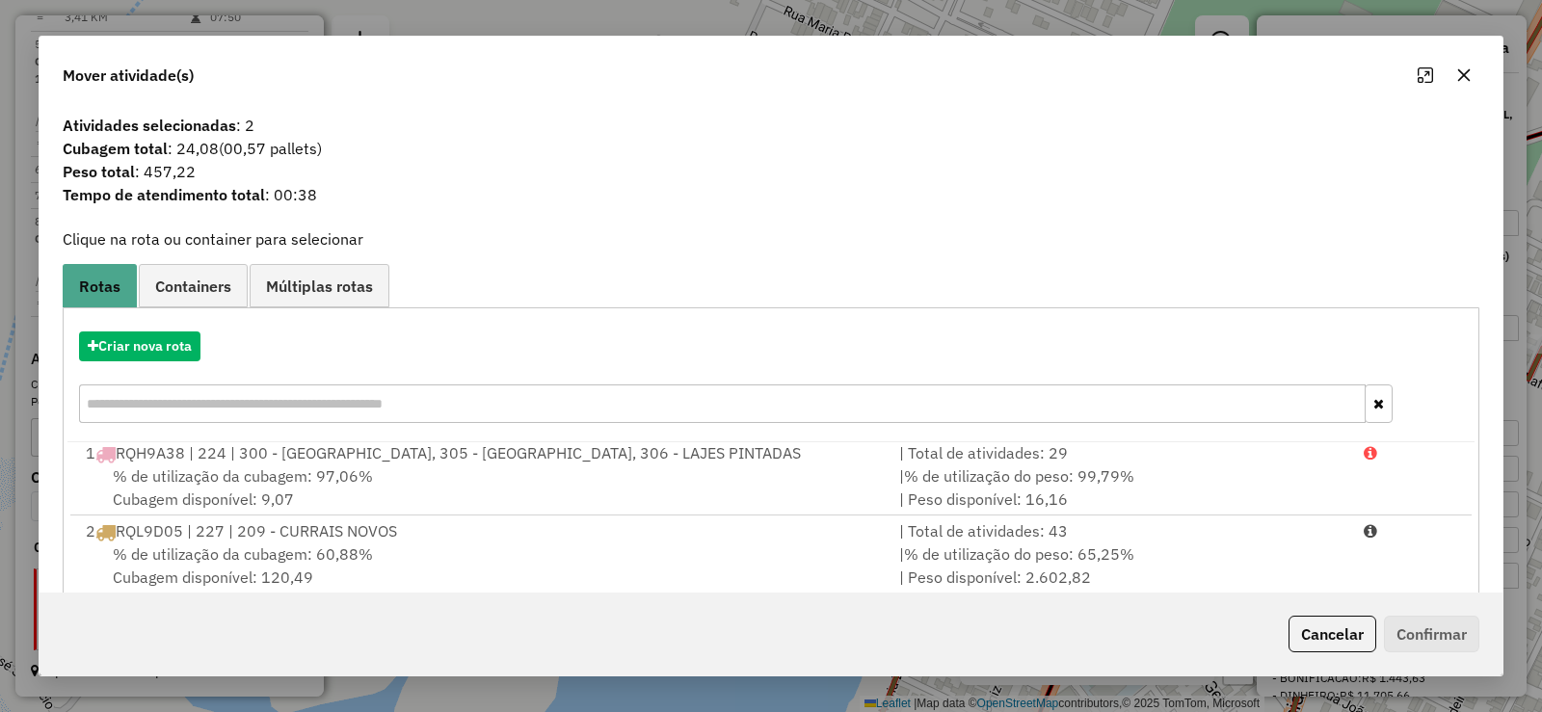
scroll to position [269, 0]
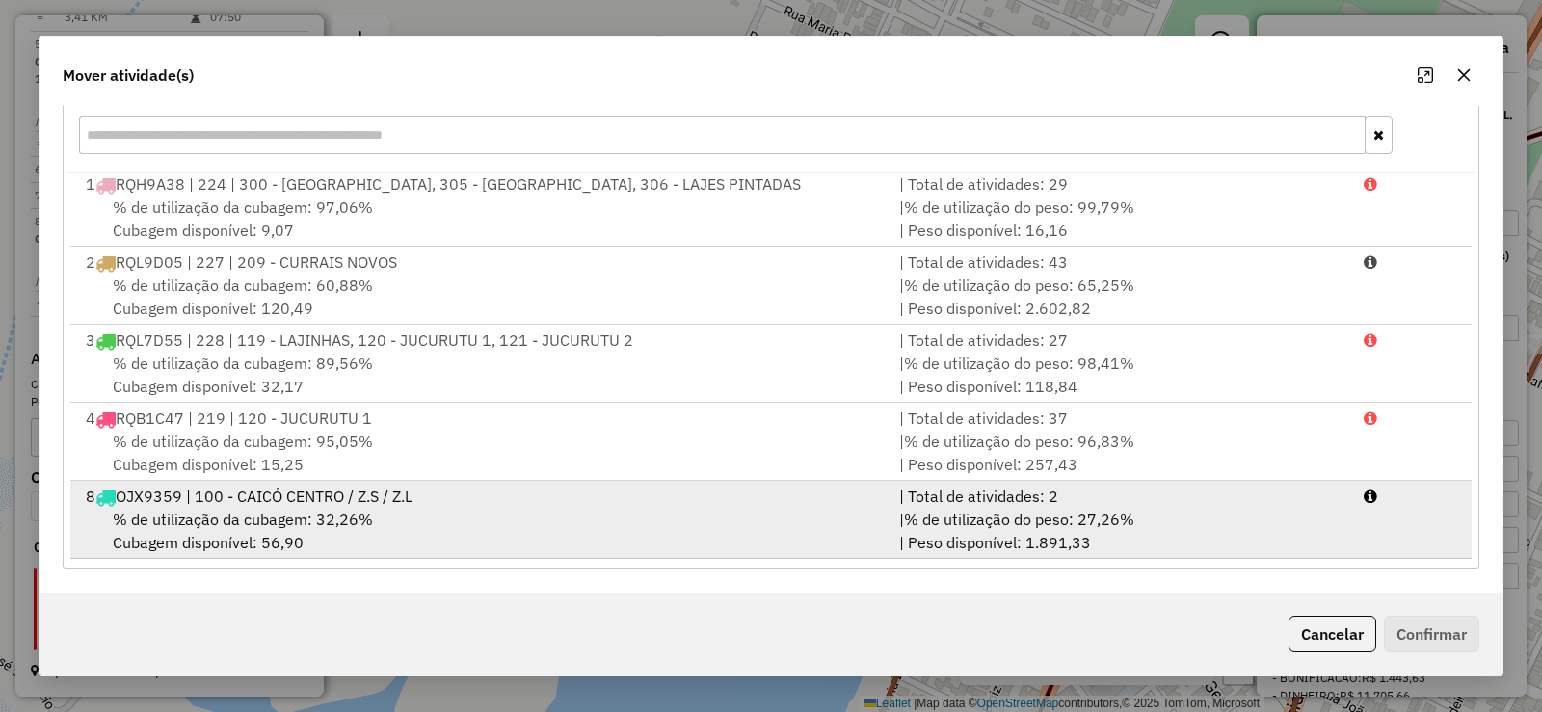
click at [451, 515] on div "% de utilização da cubagem: 32,26% Cubagem disponível: 56,90" at bounding box center [480, 531] width 813 height 46
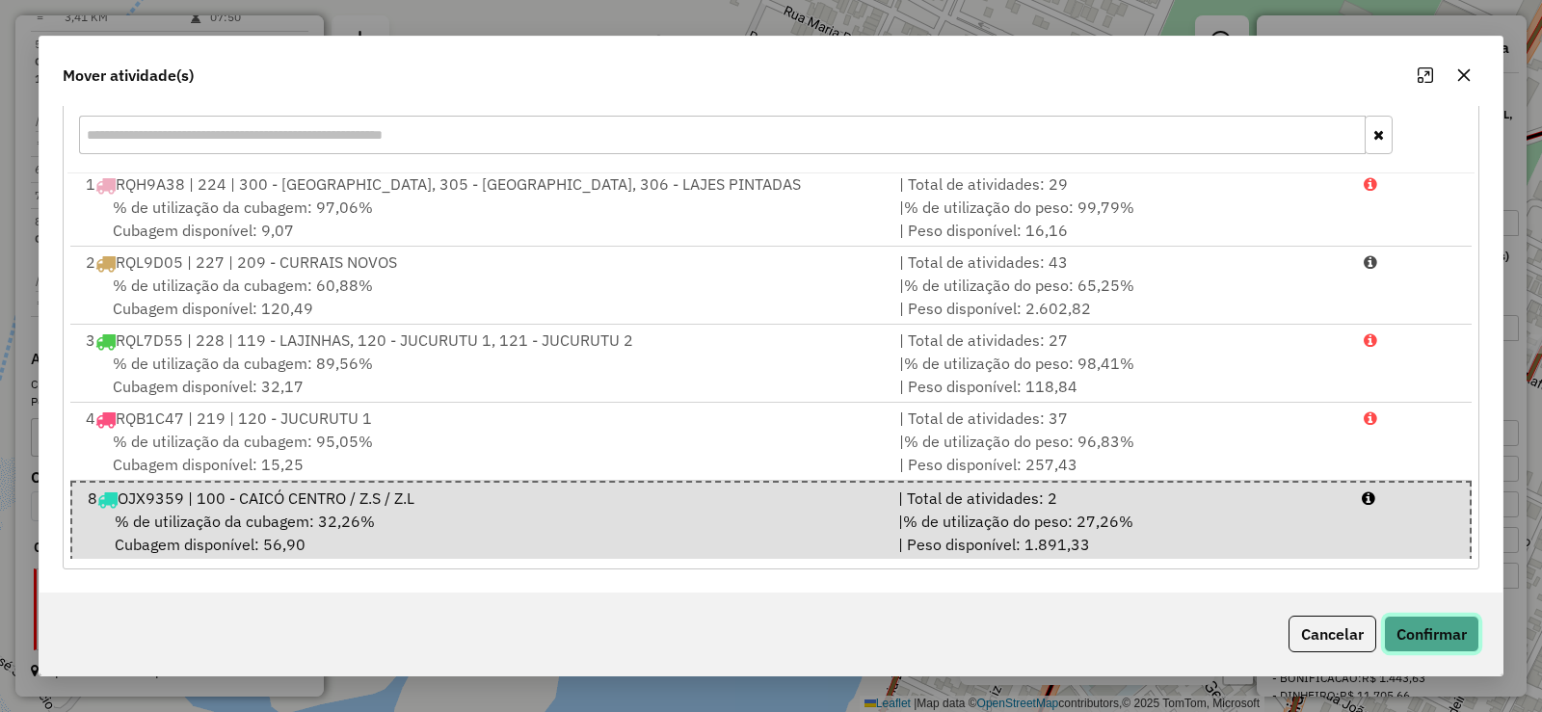
click at [1452, 635] on button "Confirmar" at bounding box center [1431, 634] width 95 height 37
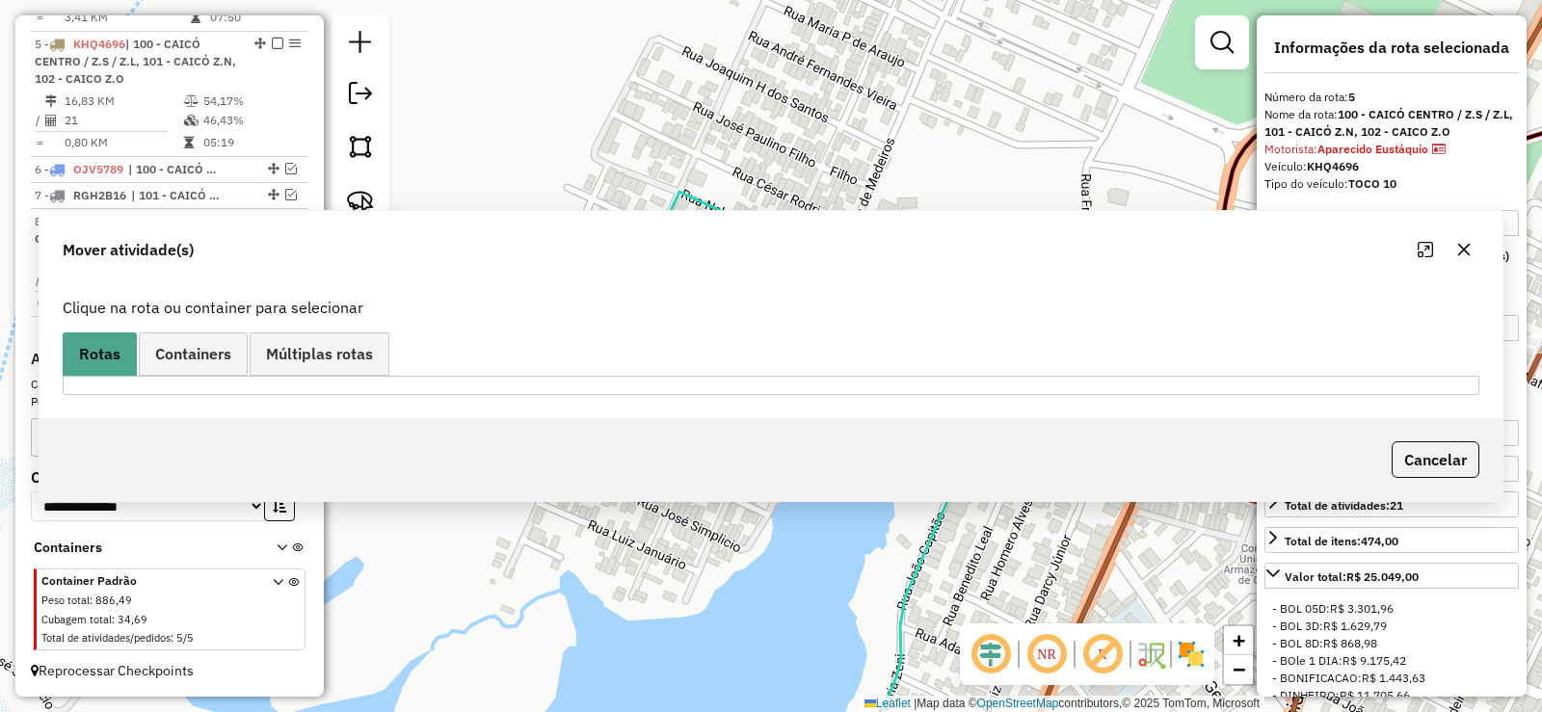
scroll to position [0, 0]
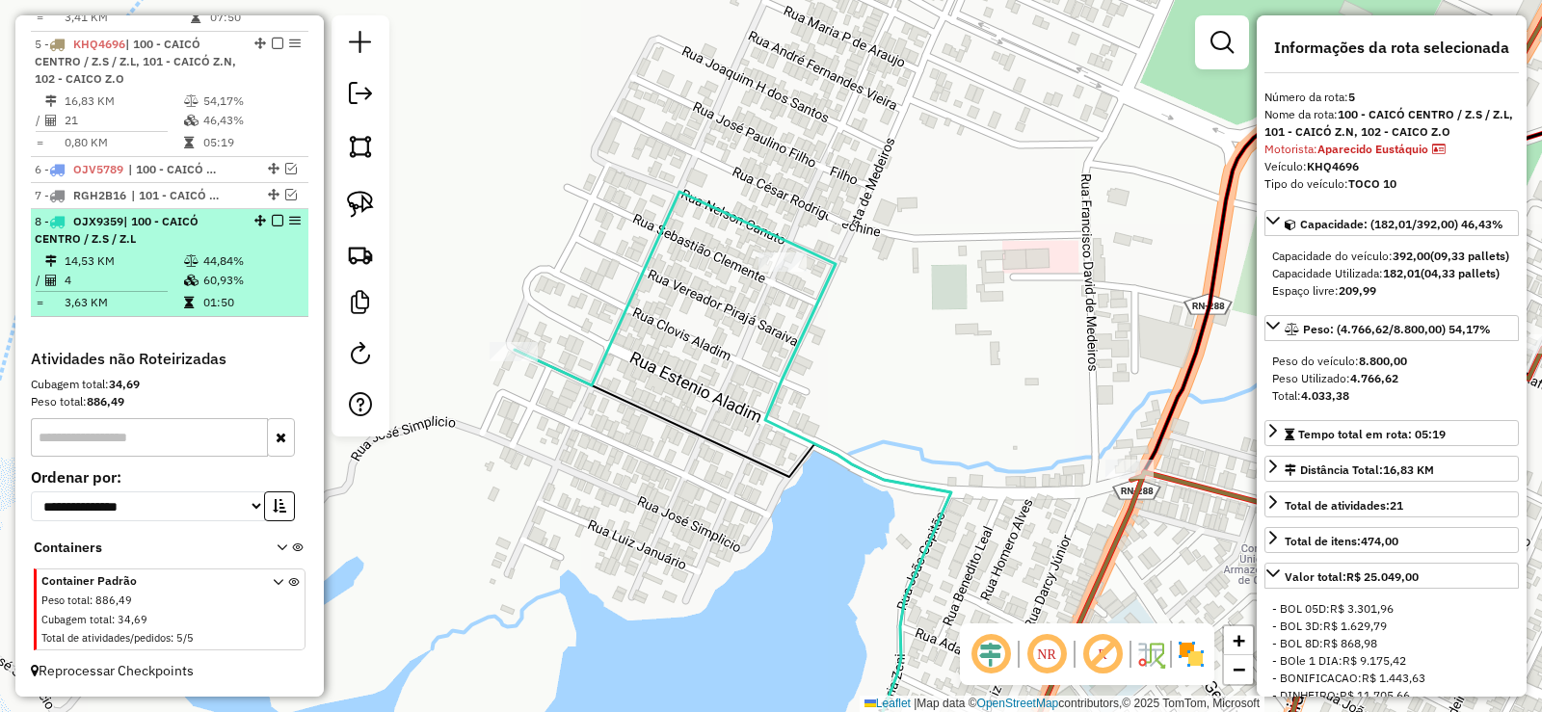
click at [171, 258] on td "14,53 KM" at bounding box center [123, 261] width 119 height 19
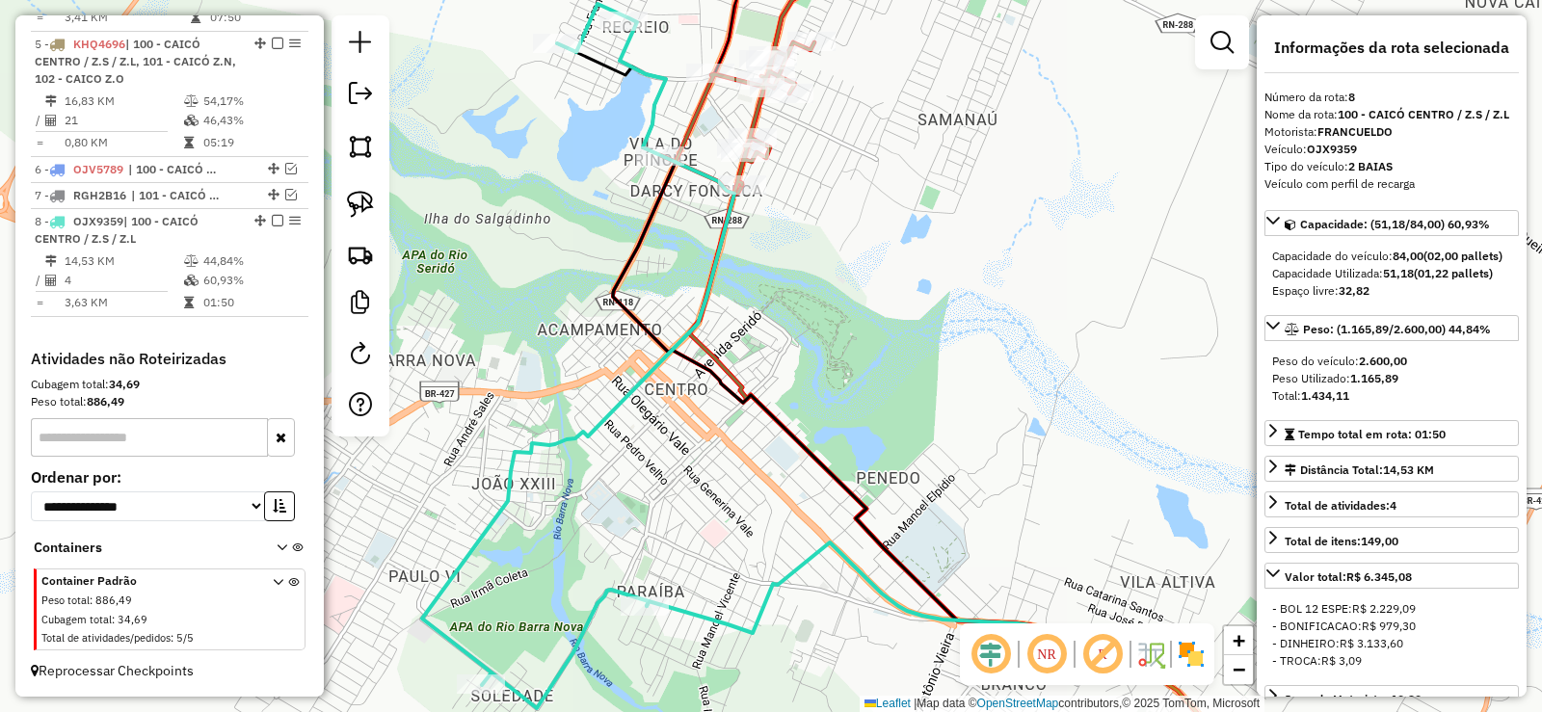
drag, startPoint x: 928, startPoint y: 428, endPoint x: 991, endPoint y: 266, distance: 173.6
click at [991, 266] on div "Janela de atendimento Grade de atendimento Capacidade Transportadoras Veículos …" at bounding box center [771, 356] width 1542 height 712
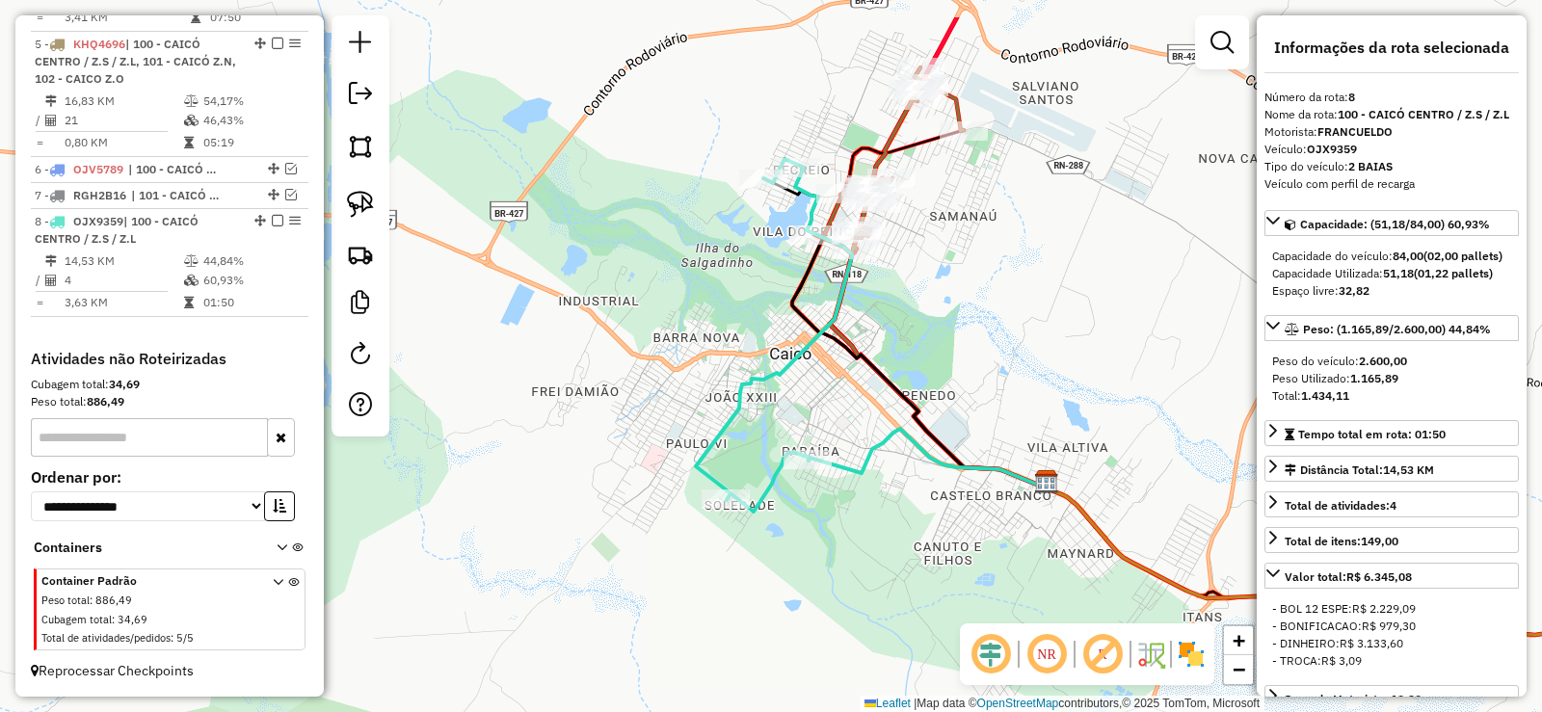
drag, startPoint x: 967, startPoint y: 245, endPoint x: 940, endPoint y: 388, distance: 146.1
click at [940, 388] on div "Janela de atendimento Grade de atendimento Capacidade Transportadoras Veículos …" at bounding box center [771, 356] width 1542 height 712
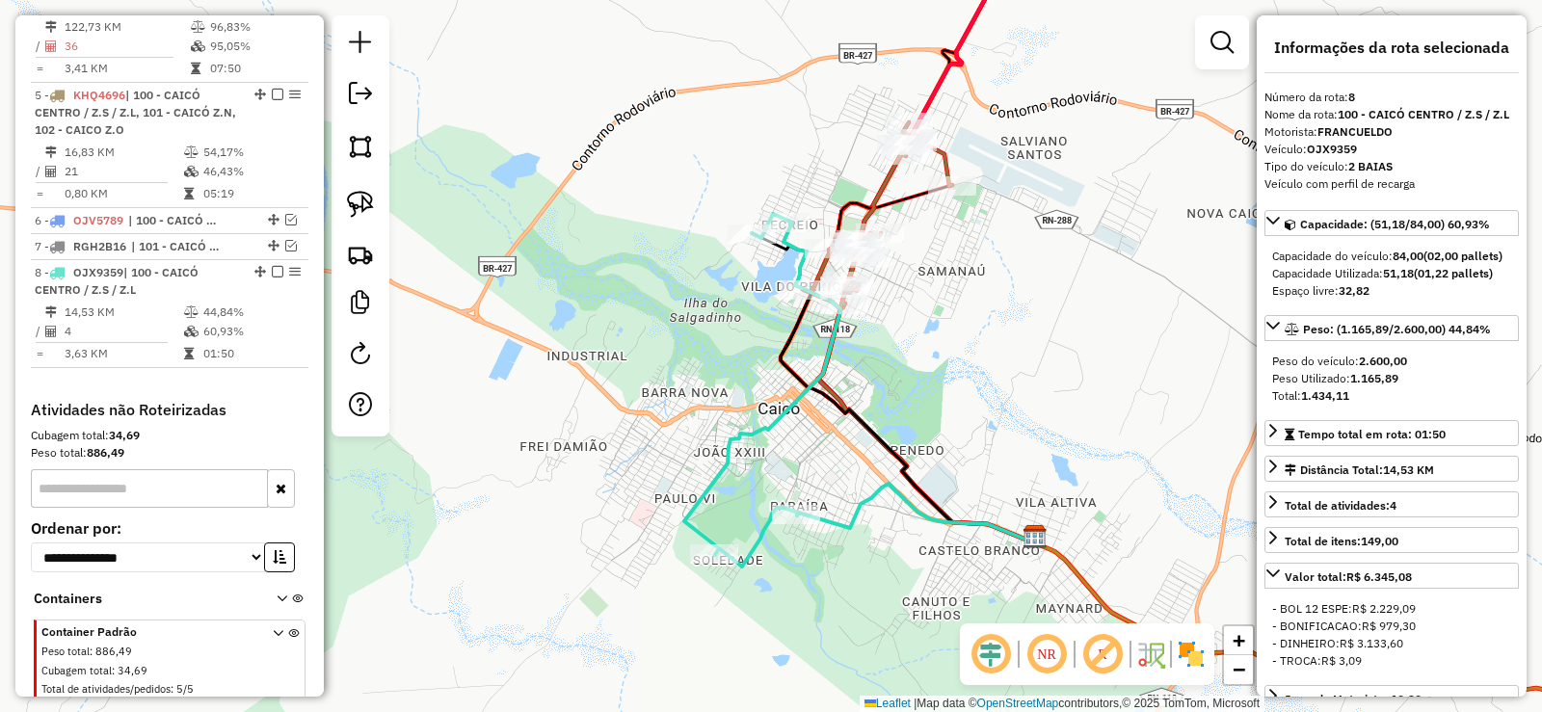
scroll to position [1124, 0]
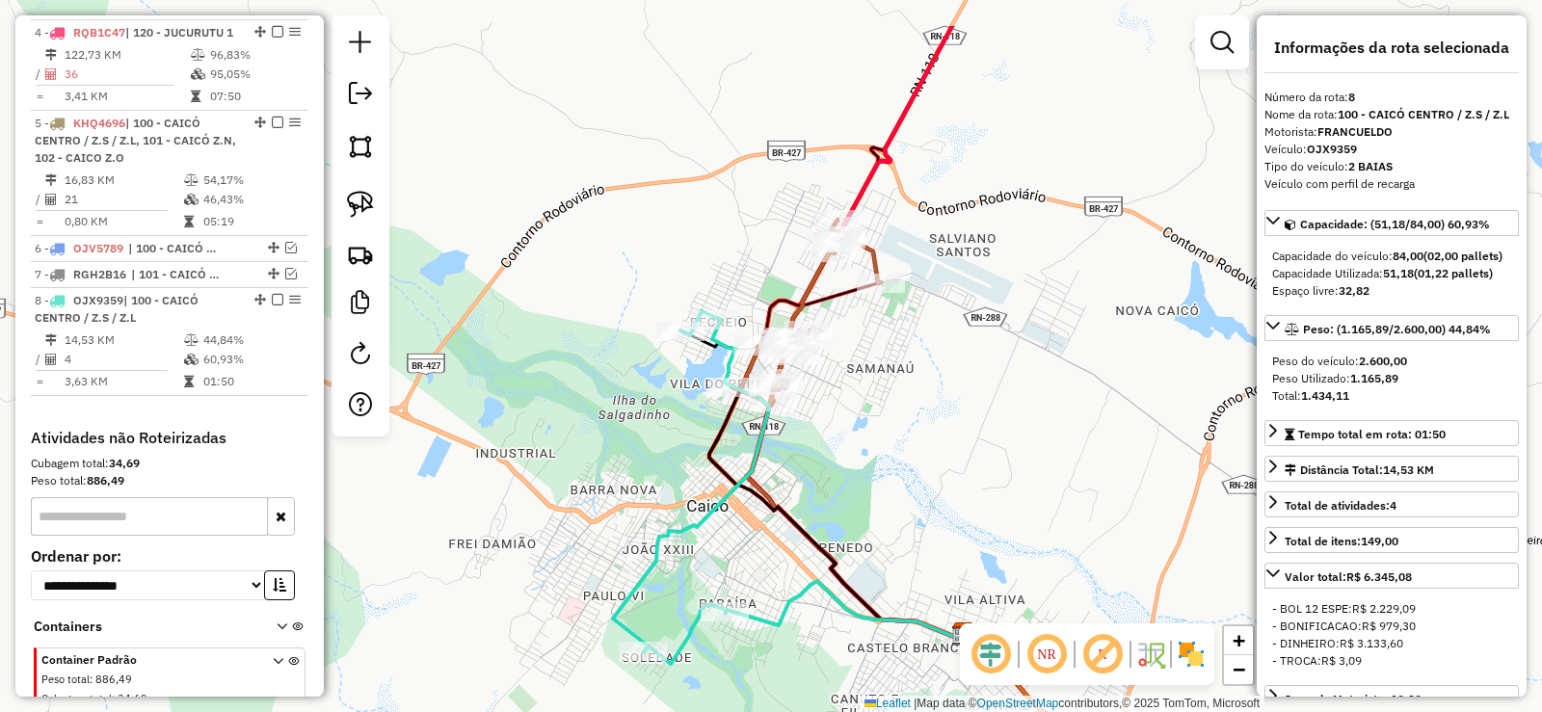
drag, startPoint x: 718, startPoint y: 365, endPoint x: 653, endPoint y: 440, distance: 99.1
click at [653, 440] on div "Janela de atendimento Grade de atendimento Capacidade Transportadoras Veículos …" at bounding box center [771, 356] width 1542 height 712
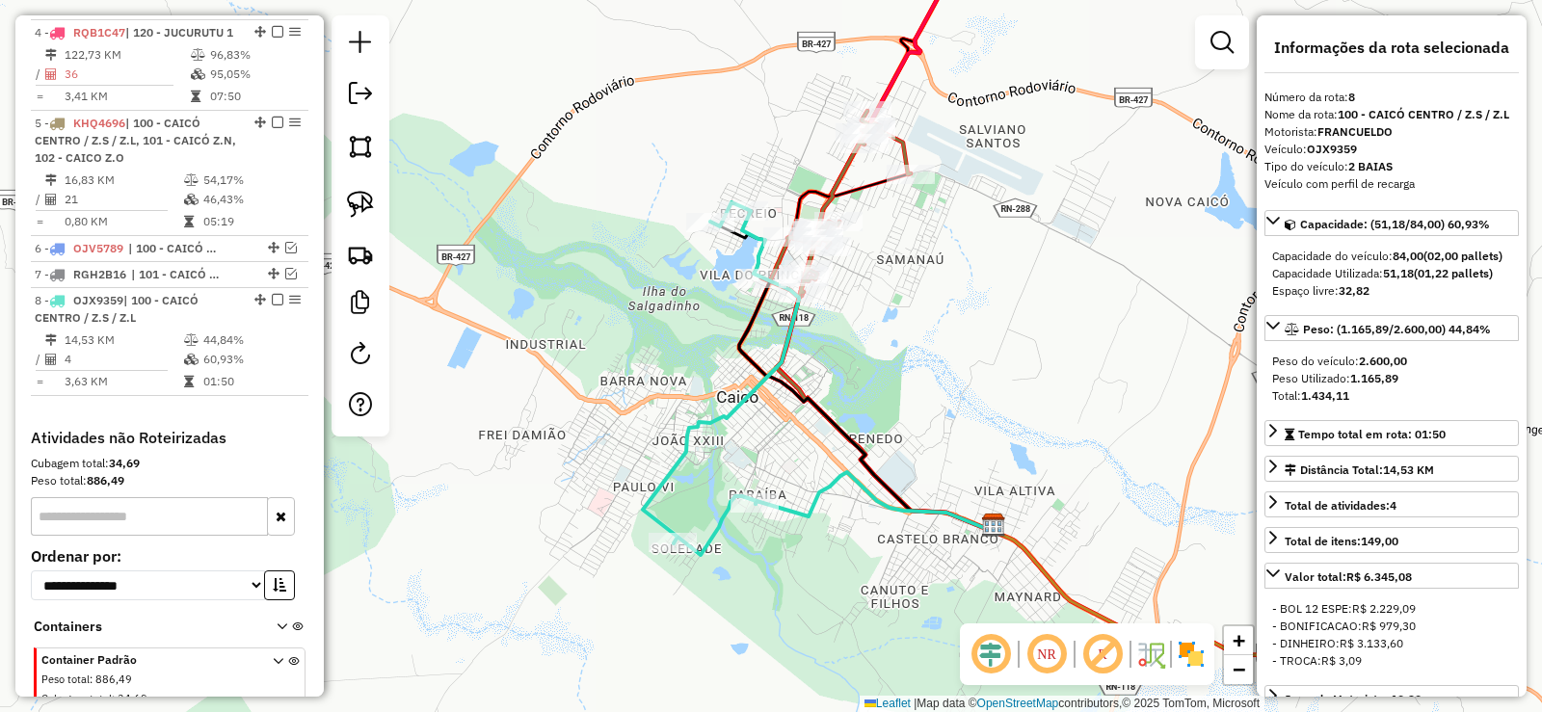
drag, startPoint x: 654, startPoint y: 442, endPoint x: 680, endPoint y: 350, distance: 96.1
click at [680, 350] on div "Janela de atendimento Grade de atendimento Capacidade Transportadoras Veículos …" at bounding box center [771, 356] width 1542 height 712
click at [288, 253] on em at bounding box center [291, 248] width 12 height 12
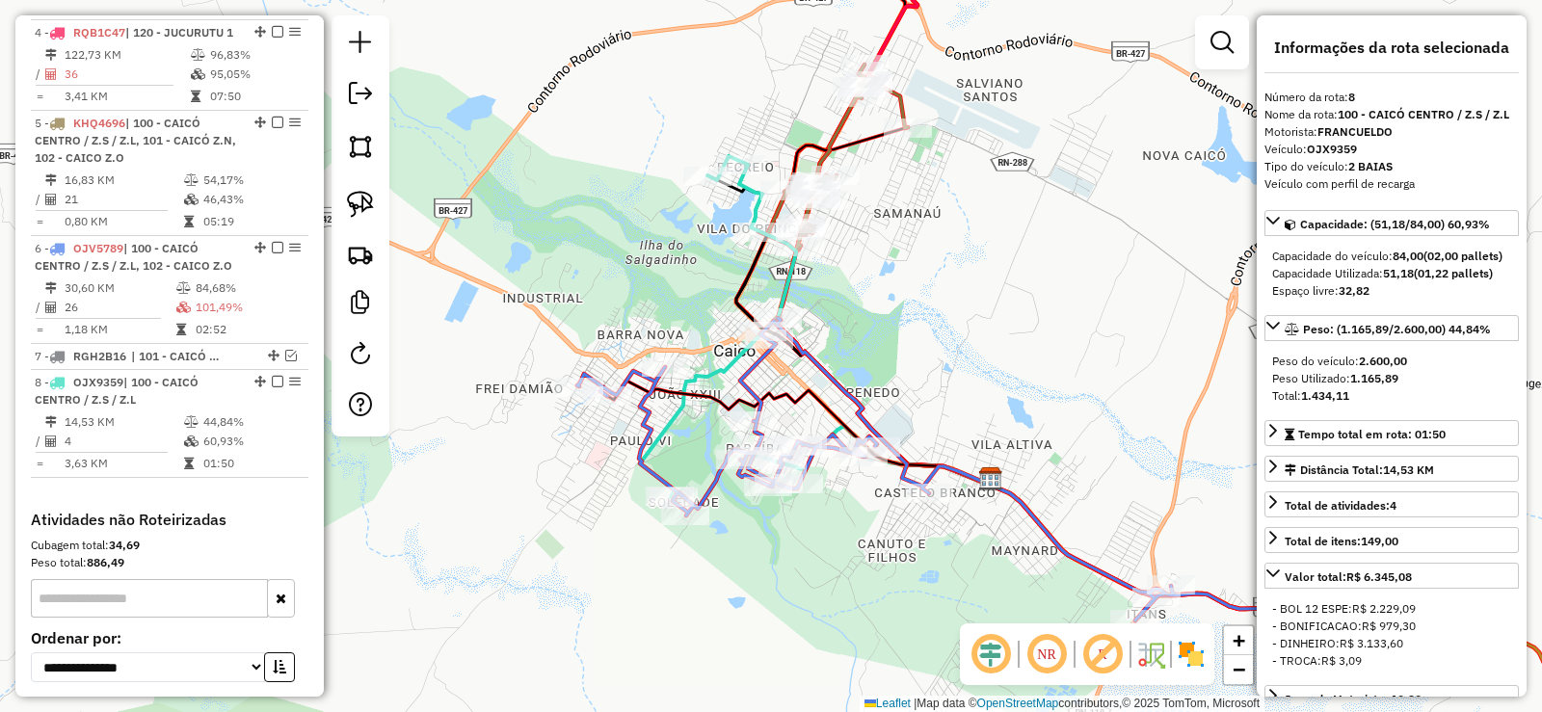
drag, startPoint x: 636, startPoint y: 331, endPoint x: 628, endPoint y: 305, distance: 27.1
click at [628, 305] on div "Janela de atendimento Grade de atendimento Capacidade Transportadoras Veículos …" at bounding box center [771, 356] width 1542 height 712
drag, startPoint x: 649, startPoint y: 100, endPoint x: 769, endPoint y: 143, distance: 127.7
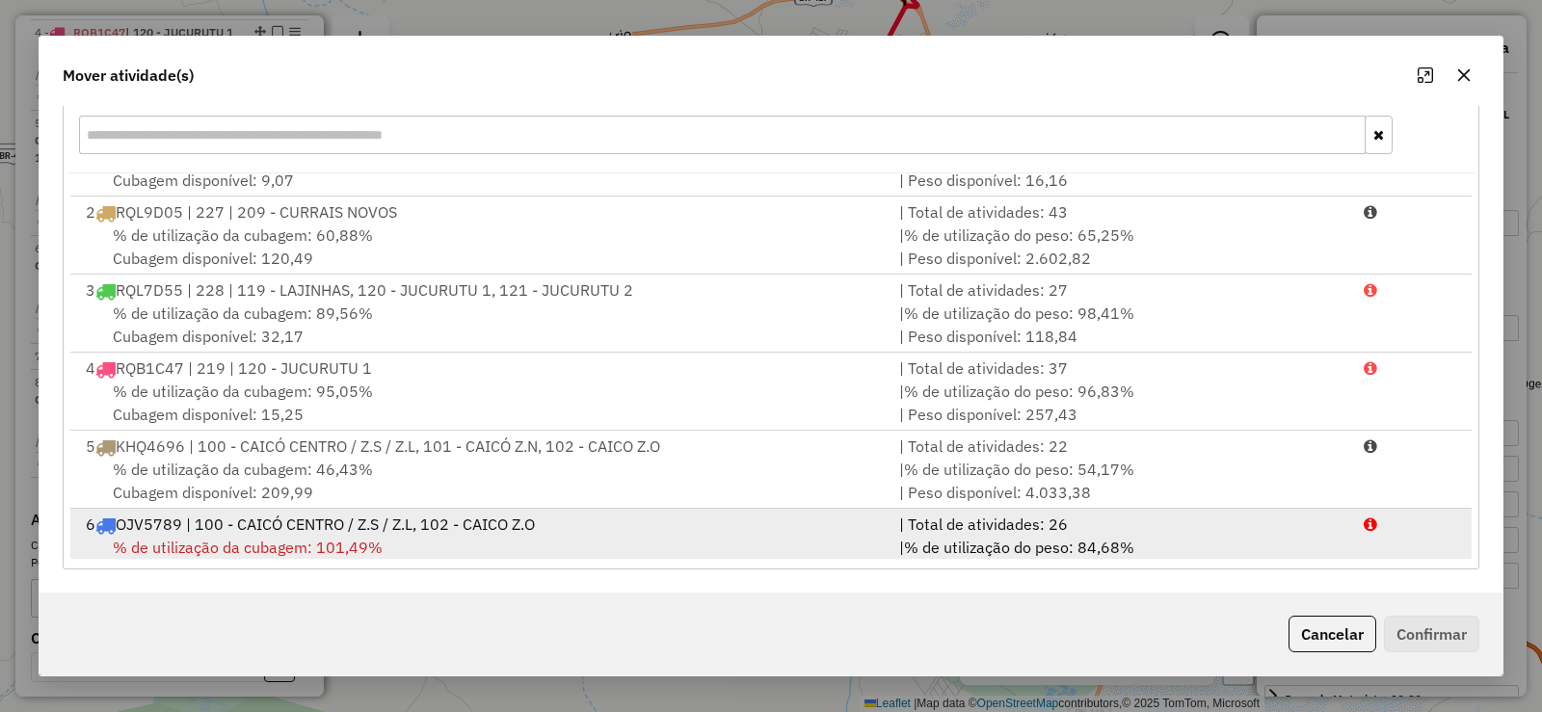
scroll to position [83, 0]
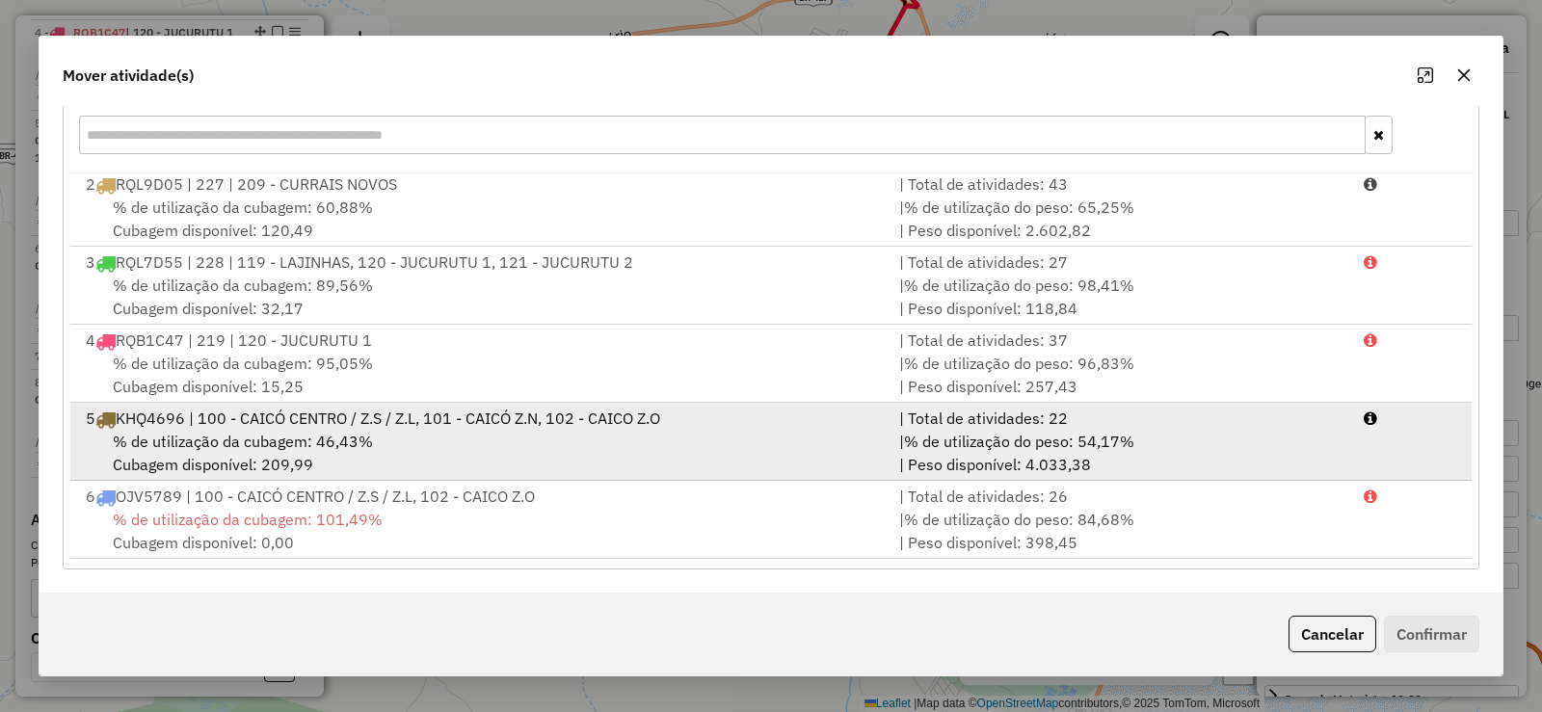
drag, startPoint x: 384, startPoint y: 436, endPoint x: 608, endPoint y: 426, distance: 224.7
click at [384, 434] on div "% de utilização da cubagem: 46,43% Cubagem disponível: 209,99" at bounding box center [480, 453] width 813 height 46
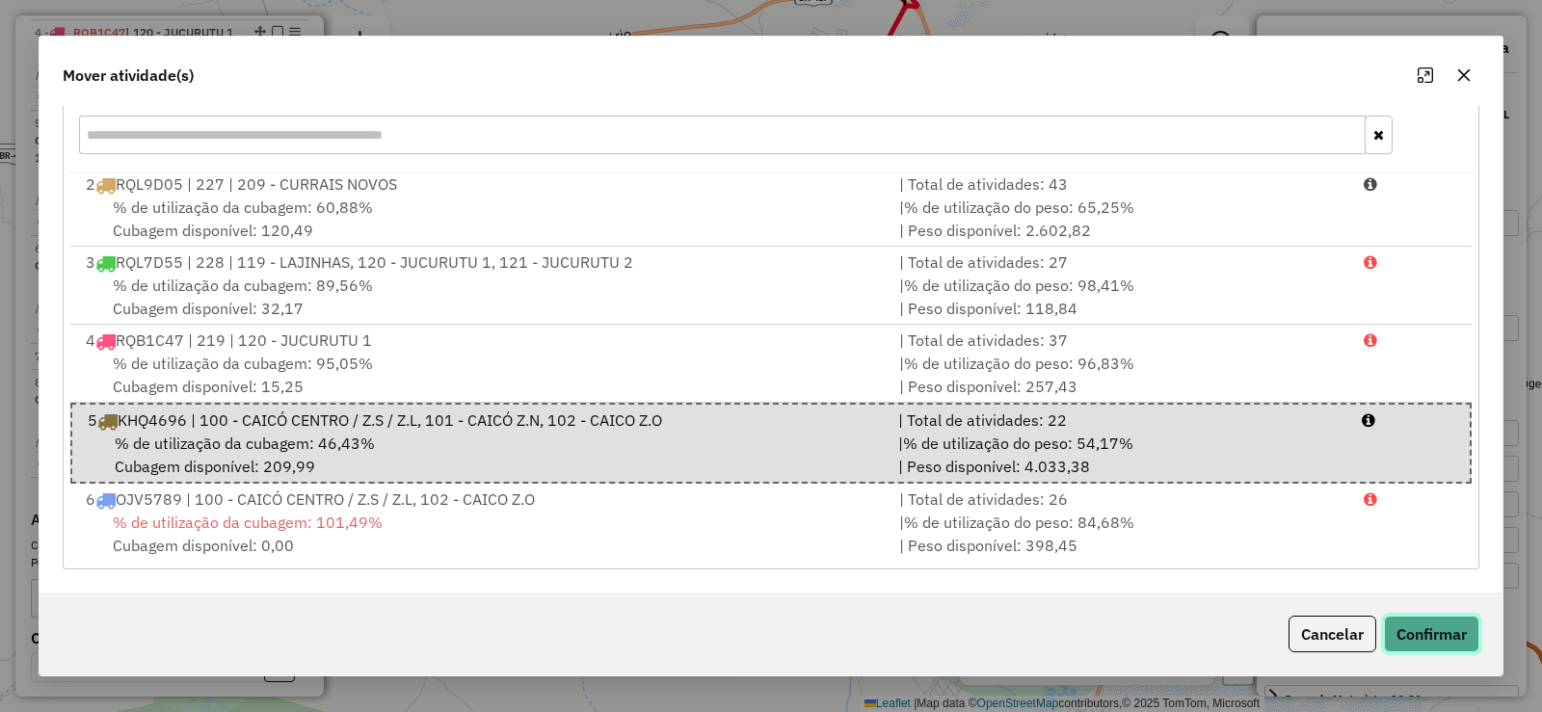
click at [1463, 616] on button "Confirmar" at bounding box center [1431, 634] width 95 height 37
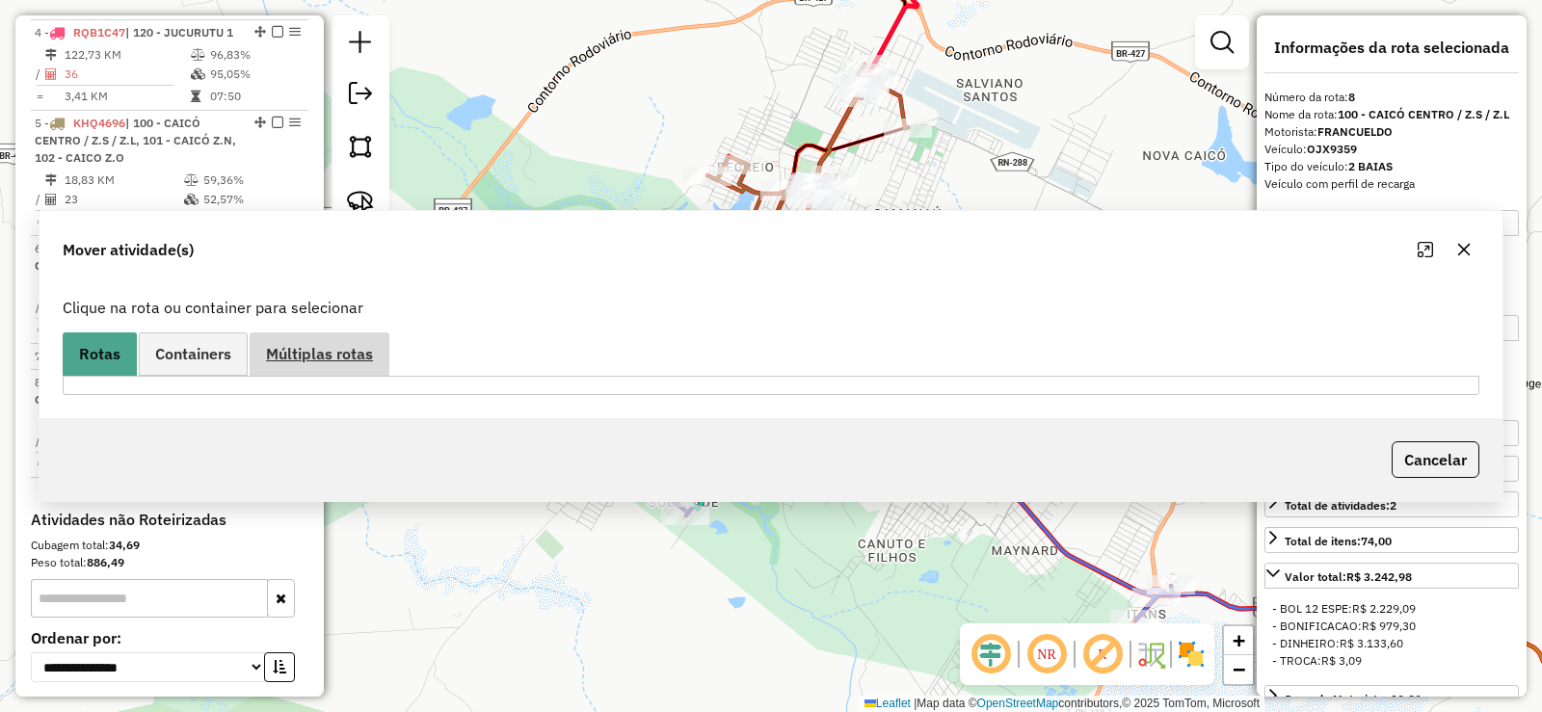
scroll to position [1302, 0]
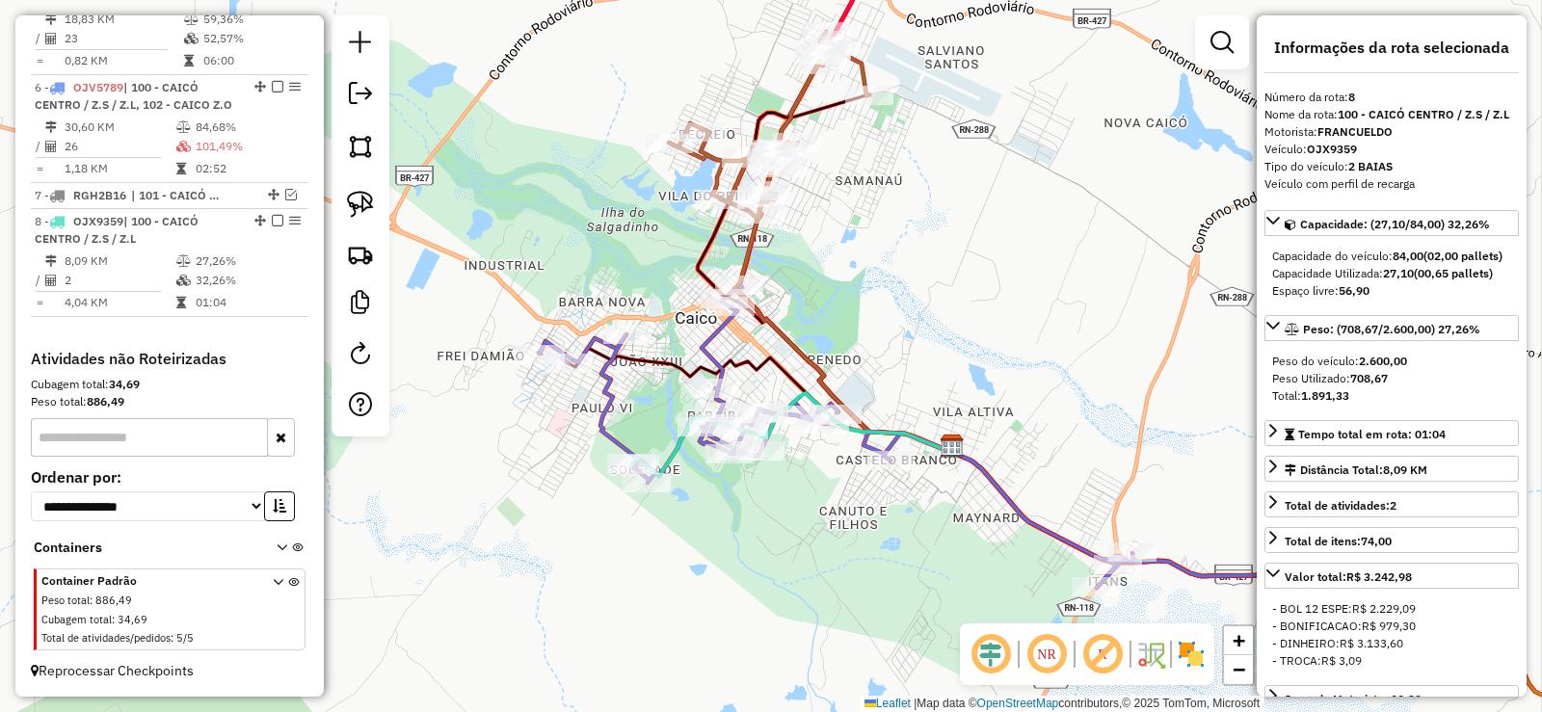
click at [523, 412] on div "Janela de atendimento Grade de atendimento Capacidade Transportadoras Veículos …" at bounding box center [771, 356] width 1542 height 712
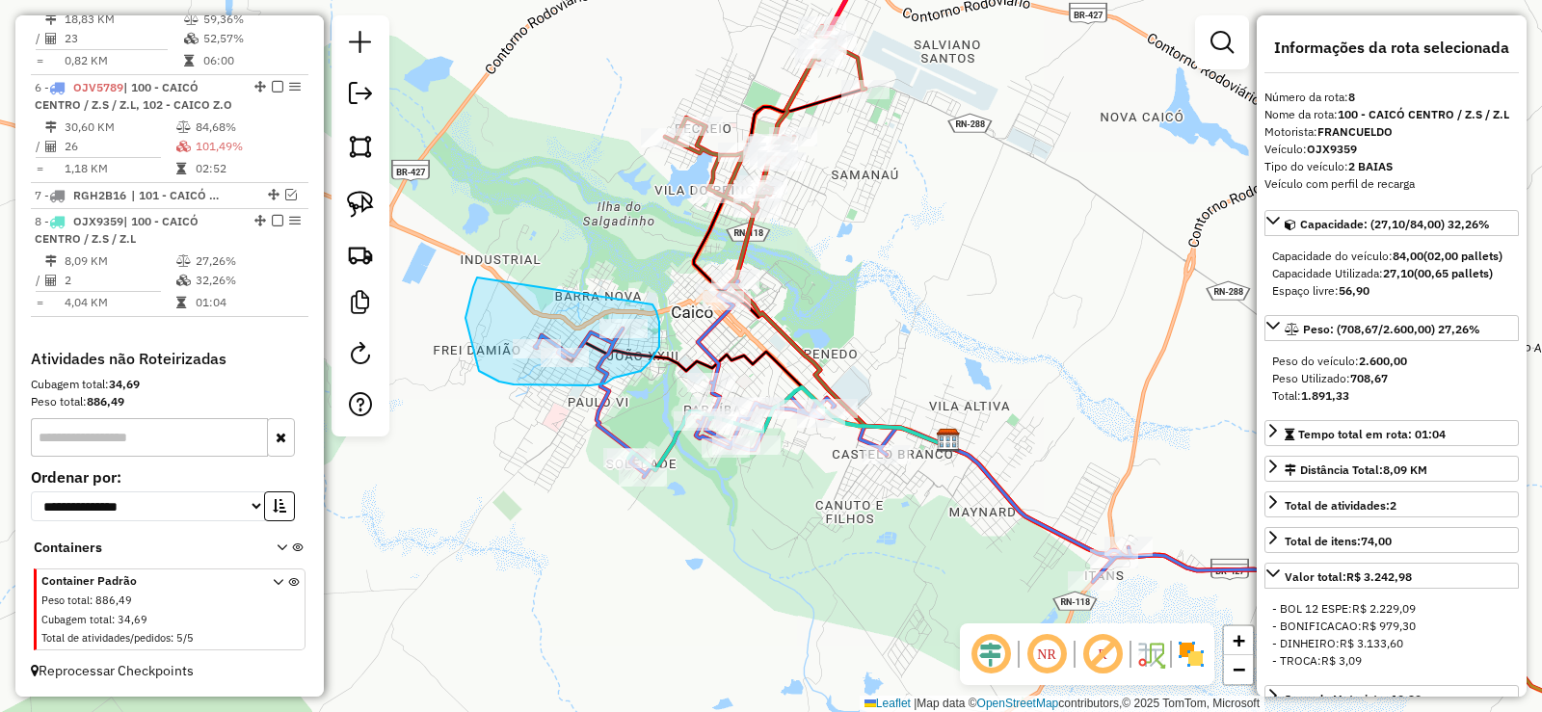
drag, startPoint x: 477, startPoint y: 278, endPoint x: 652, endPoint y: 305, distance: 177.4
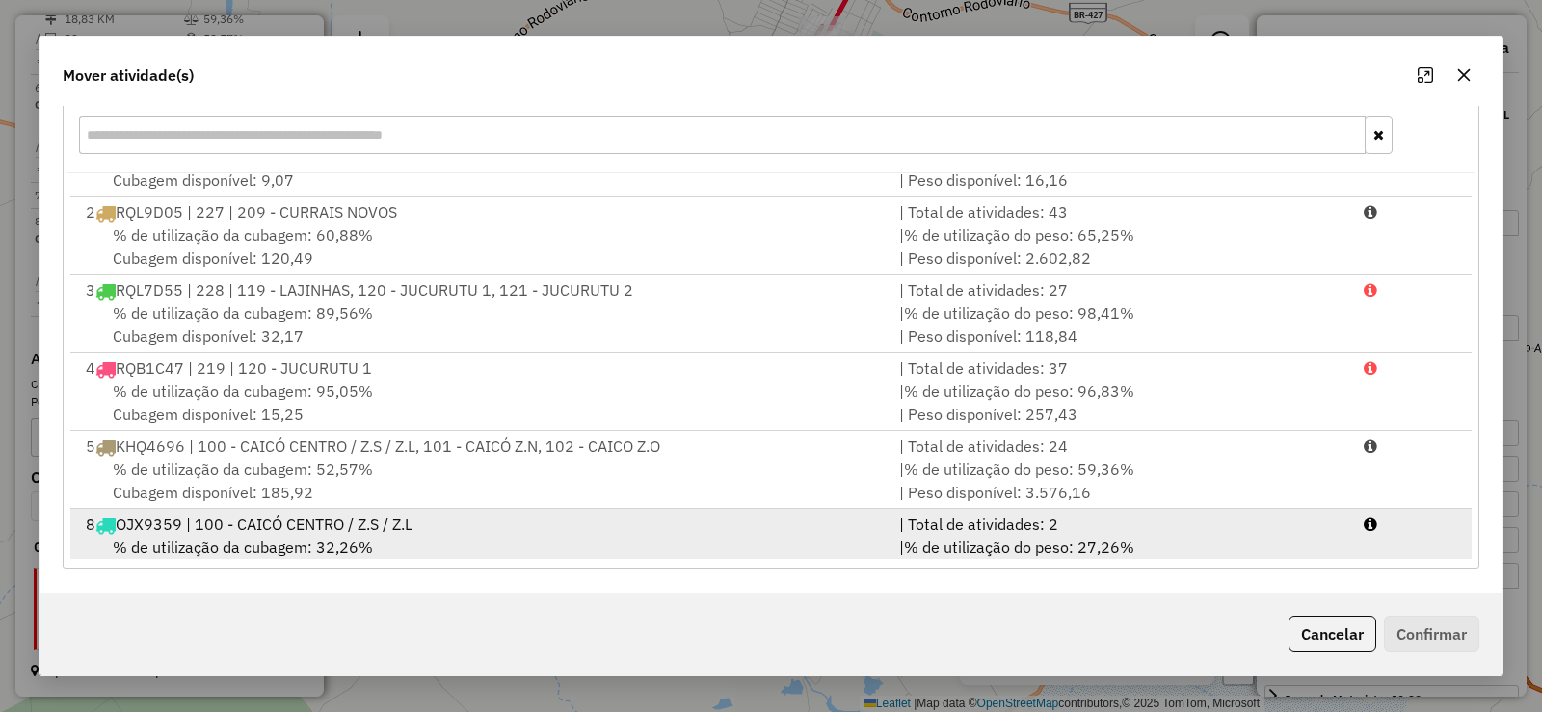
scroll to position [83, 0]
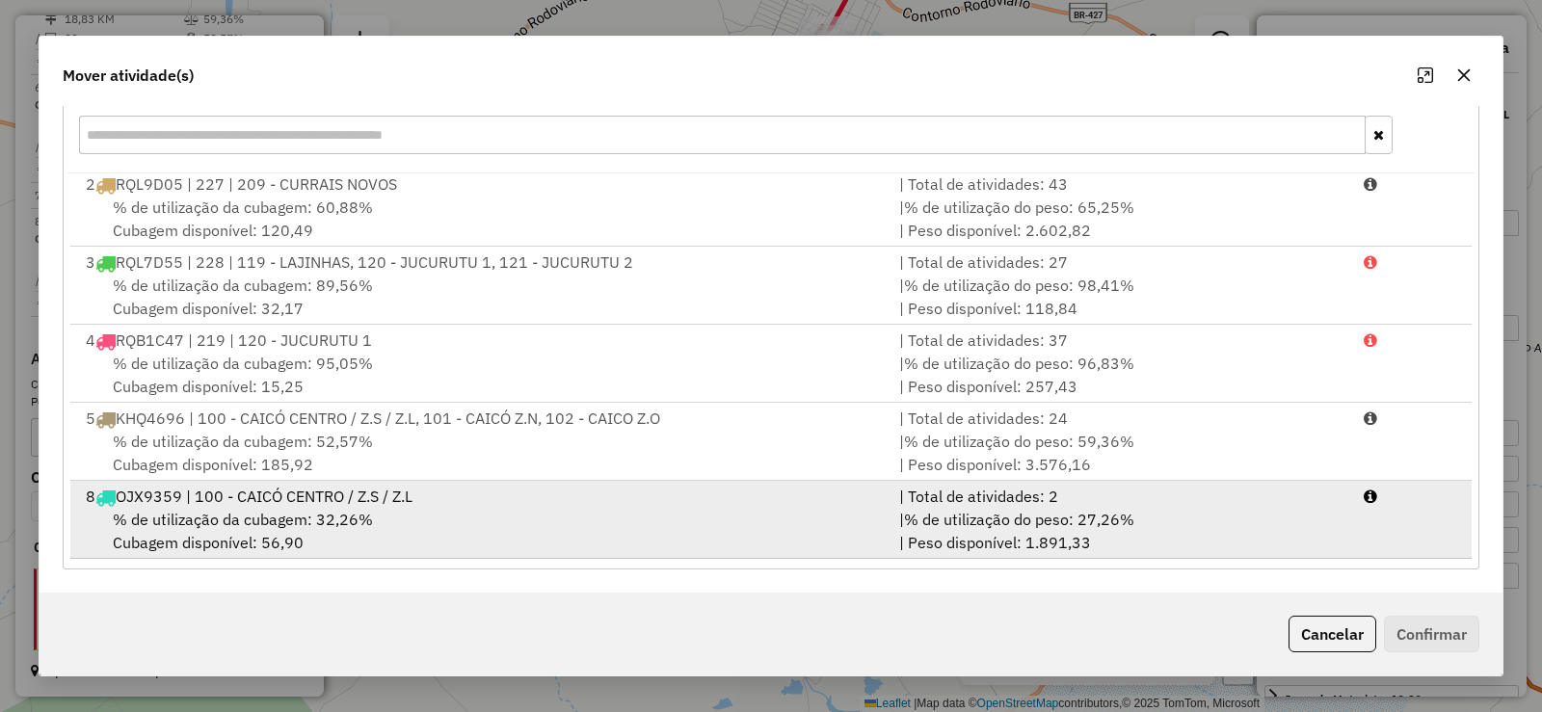
click at [343, 501] on div "8 OJX9359 | 100 - CAICÓ CENTRO / Z.S / Z.L" at bounding box center [480, 496] width 813 height 23
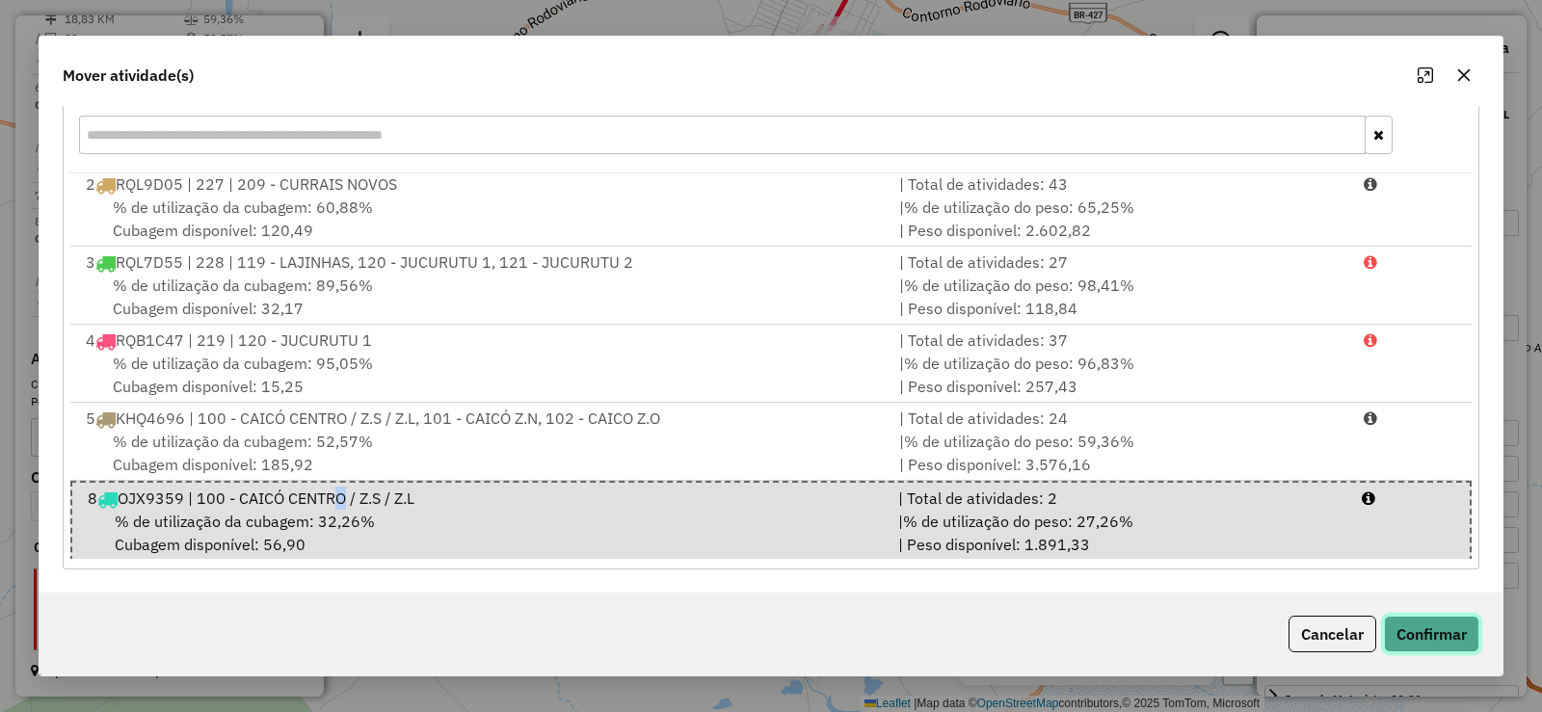
click at [1439, 640] on button "Confirmar" at bounding box center [1431, 634] width 95 height 37
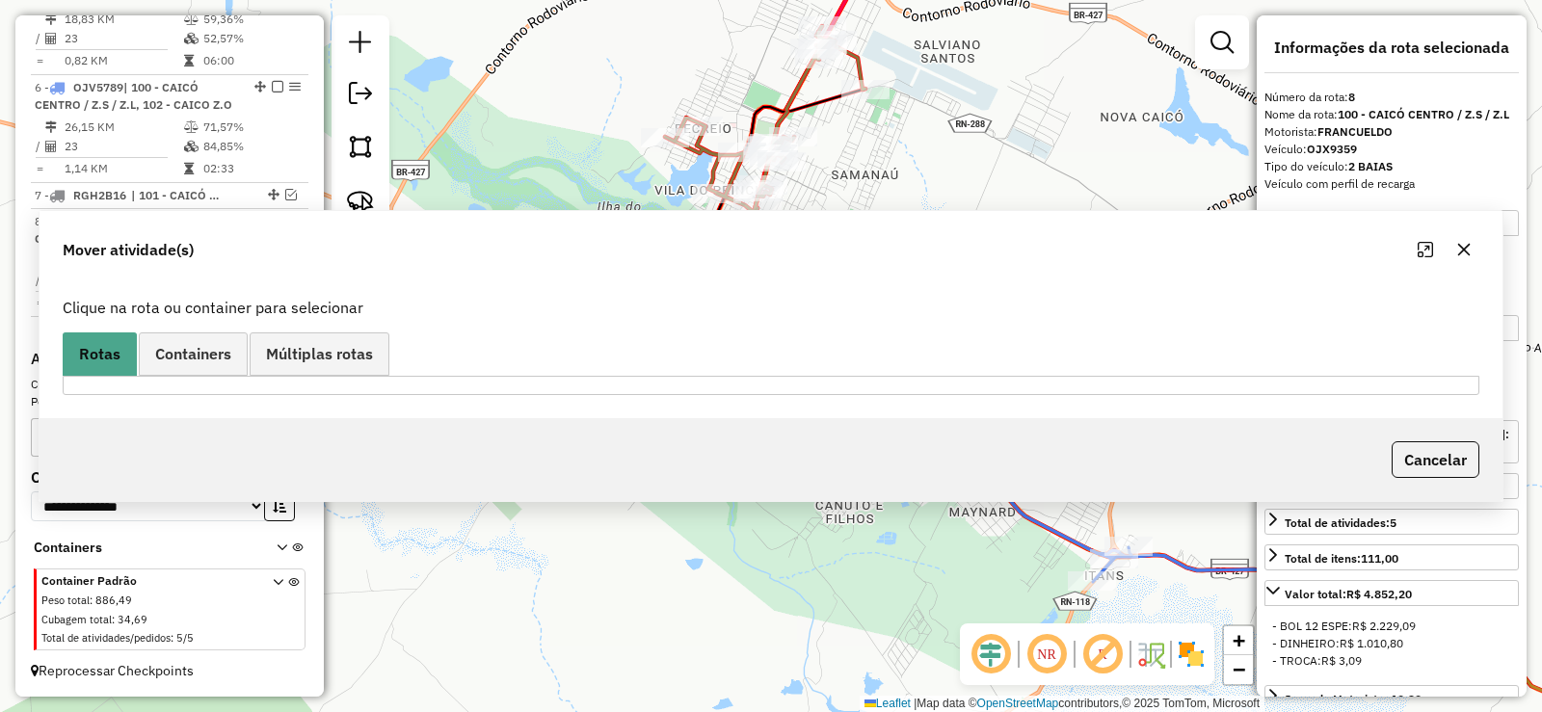
scroll to position [0, 0]
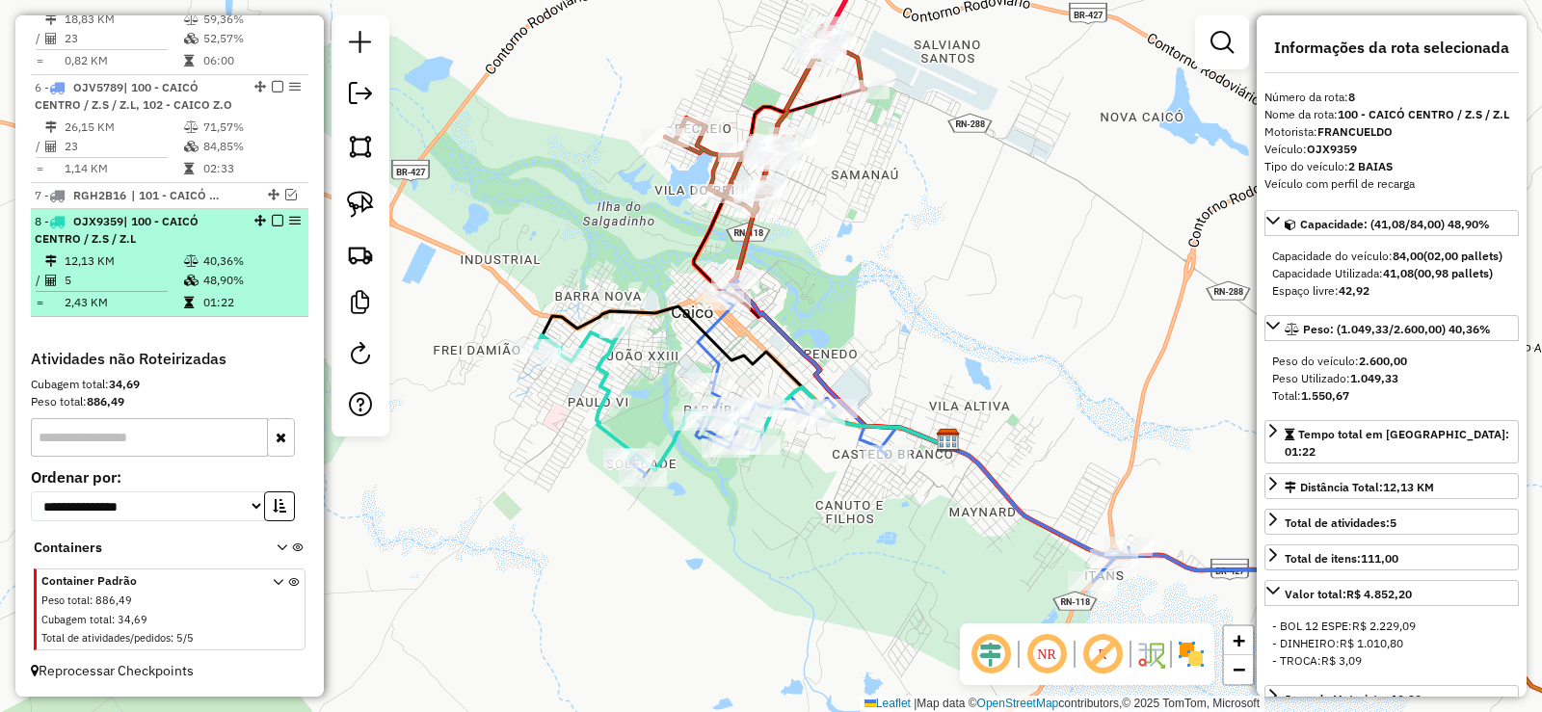
click at [174, 252] on td "12,13 KM" at bounding box center [123, 261] width 119 height 19
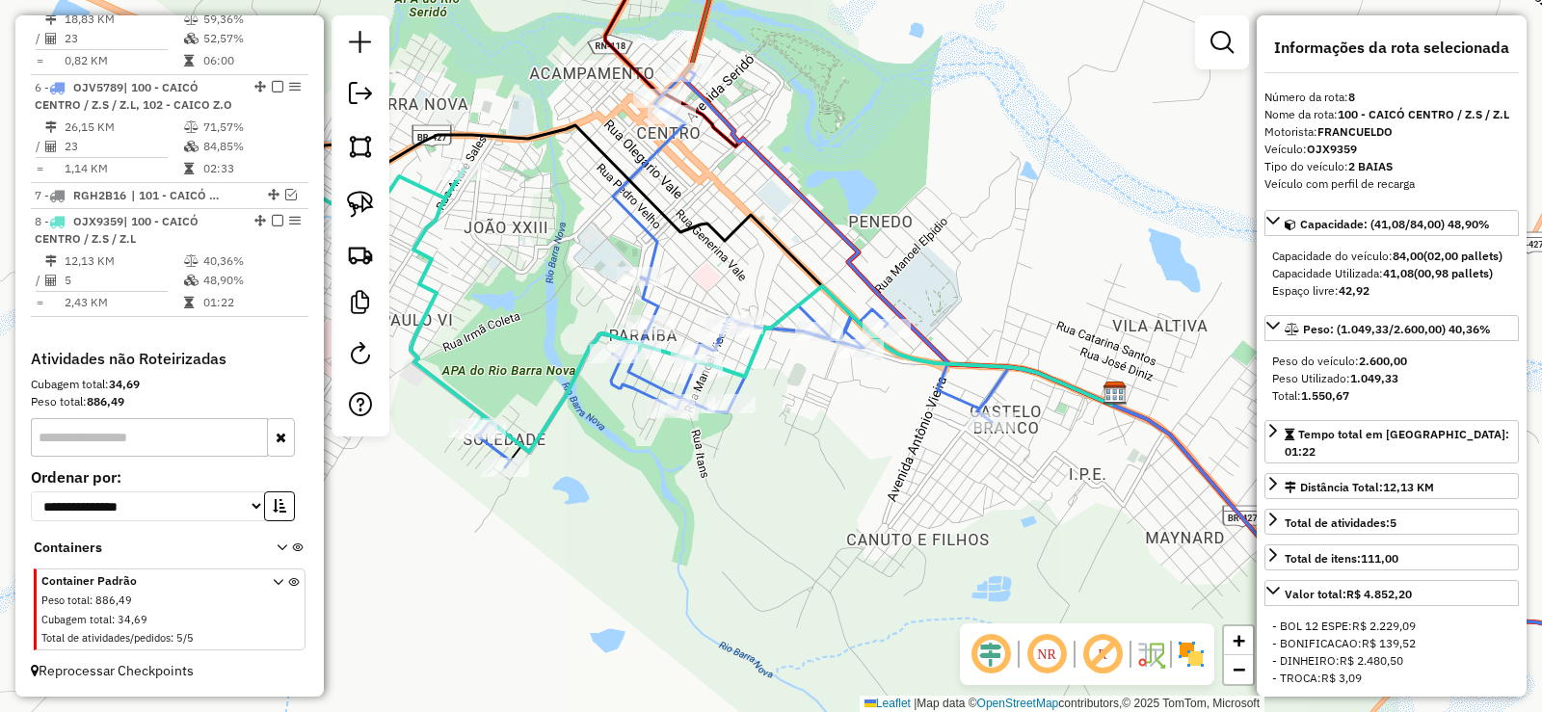
drag, startPoint x: 863, startPoint y: 546, endPoint x: 791, endPoint y: 477, distance: 100.2
click at [791, 477] on div "Janela de atendimento Grade de atendimento Capacidade Transportadoras Veículos …" at bounding box center [771, 356] width 1542 height 712
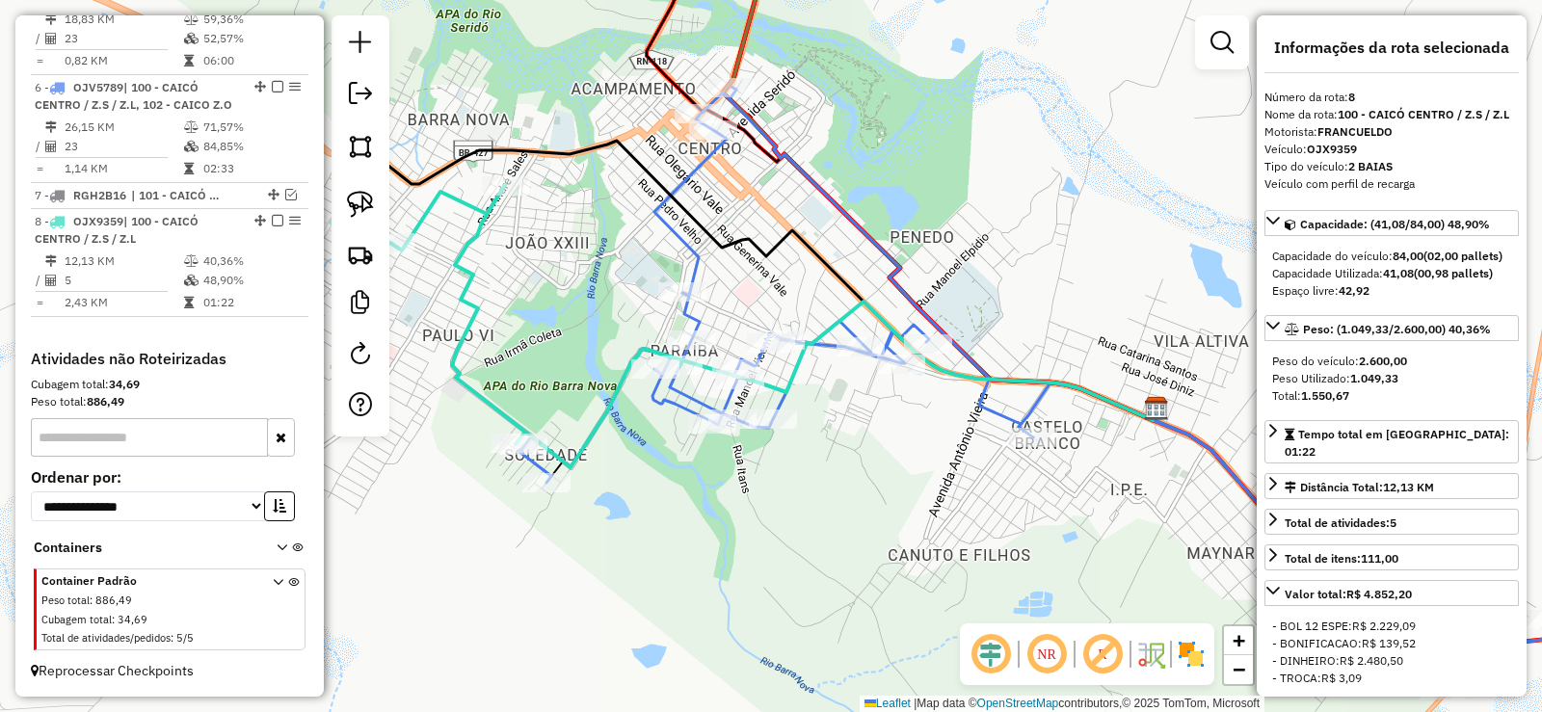
drag, startPoint x: 785, startPoint y: 476, endPoint x: 847, endPoint y: 490, distance: 63.1
click at [834, 492] on div "Janela de atendimento Grade de atendimento Capacidade Transportadoras Veículos …" at bounding box center [771, 356] width 1542 height 712
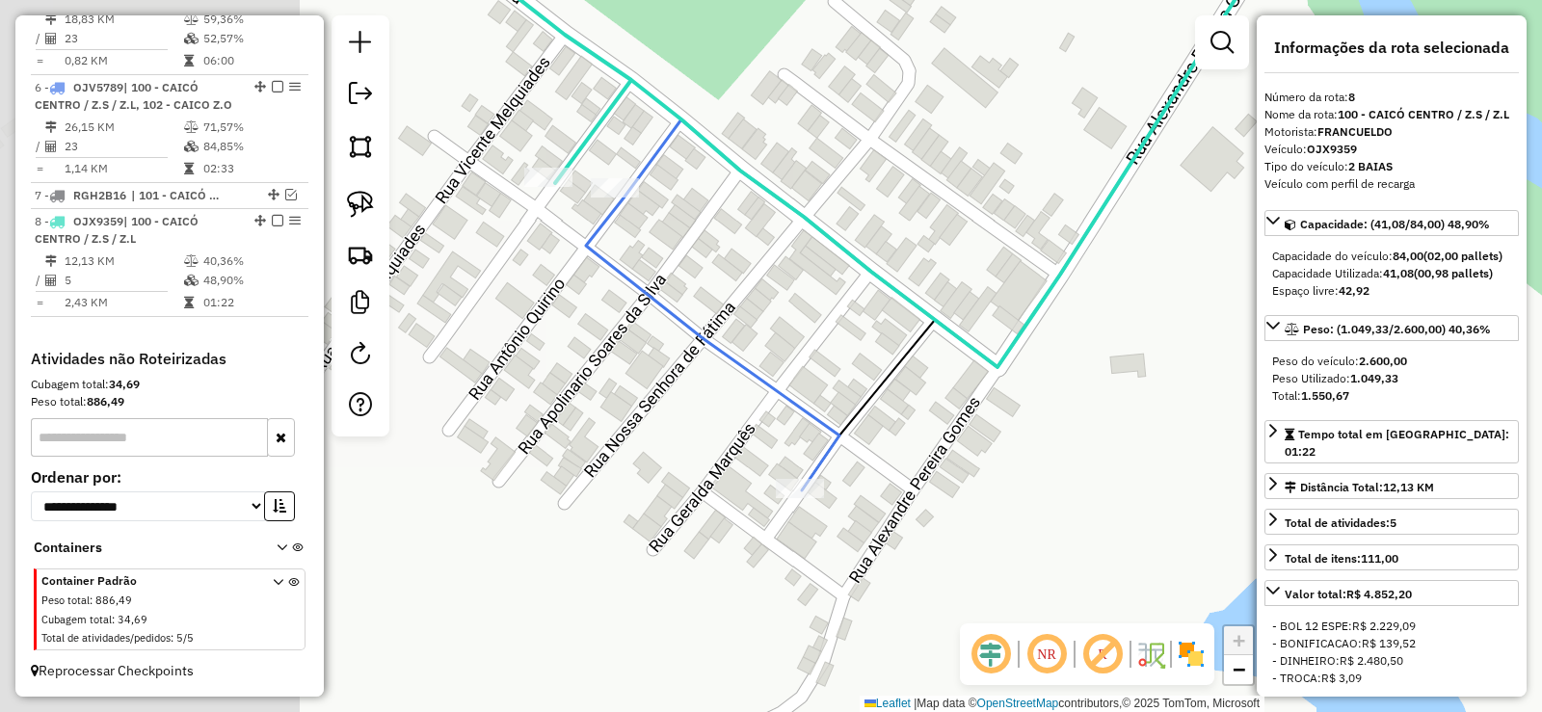
drag, startPoint x: 613, startPoint y: 437, endPoint x: 947, endPoint y: 401, distance: 336.4
click at [947, 401] on div "Janela de atendimento Grade de atendimento Capacidade Transportadoras Veículos …" at bounding box center [771, 356] width 1542 height 712
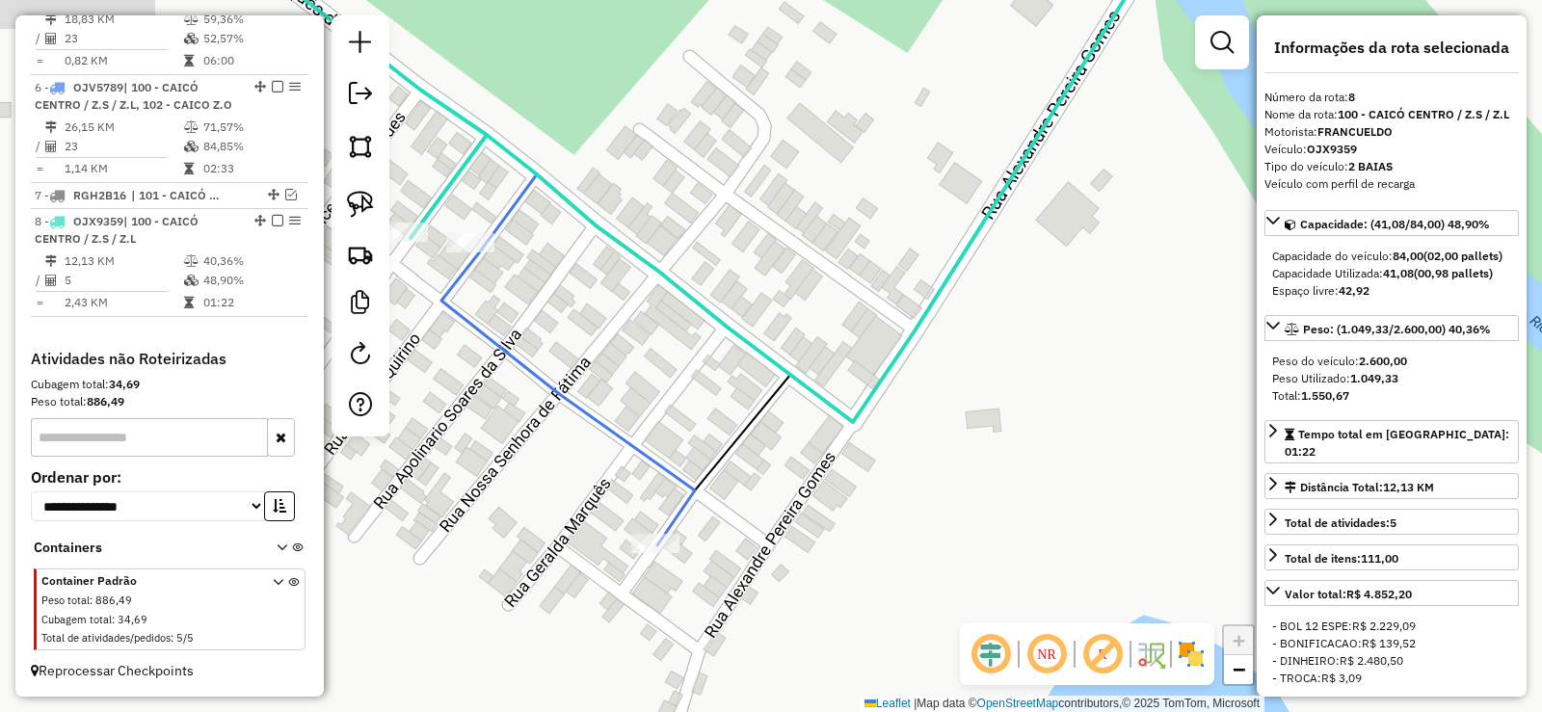
drag, startPoint x: 744, startPoint y: 139, endPoint x: 916, endPoint y: 256, distance: 208.7
click at [916, 256] on div "Janela de atendimento Grade de atendimento Capacidade Transportadoras Veículos …" at bounding box center [771, 356] width 1542 height 712
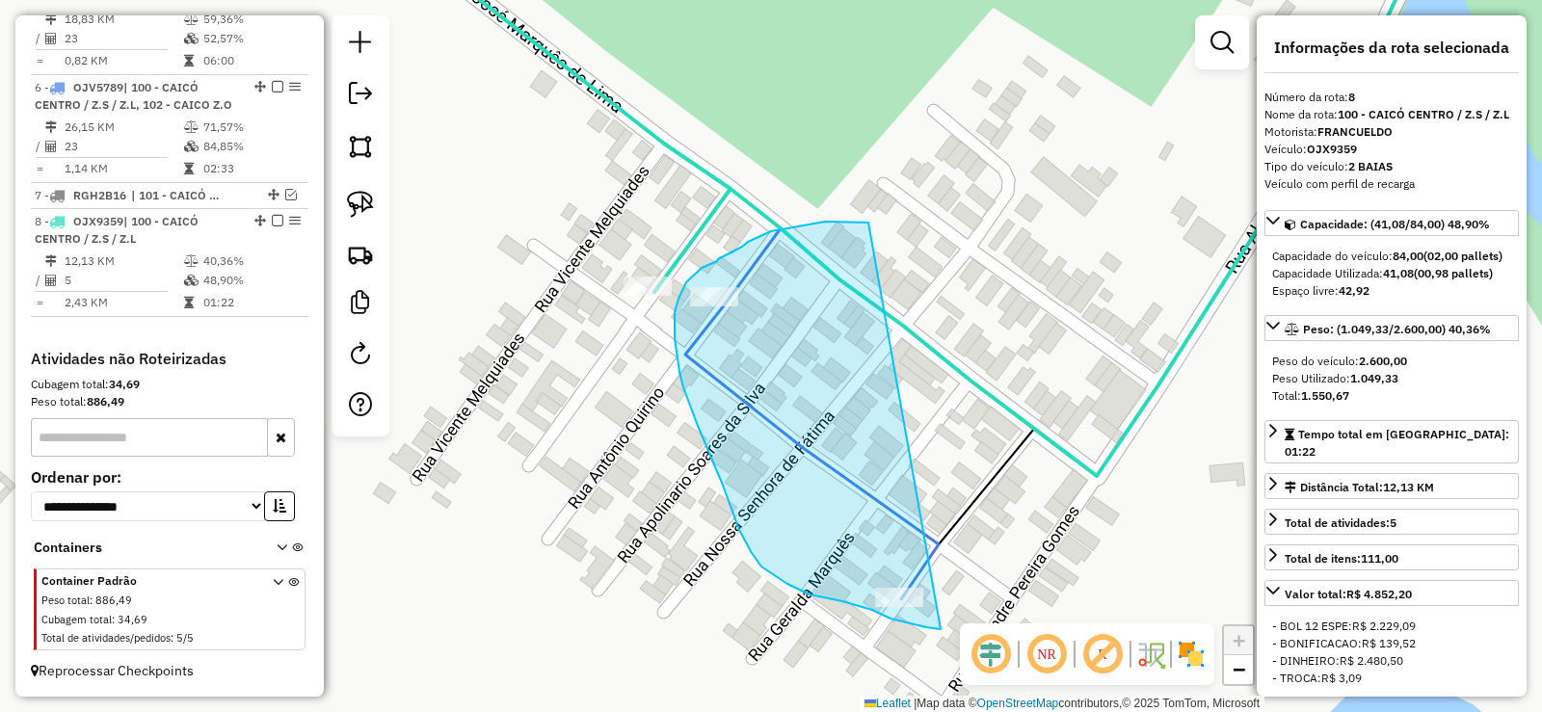
drag, startPoint x: 866, startPoint y: 223, endPoint x: 1018, endPoint y: 568, distance: 376.7
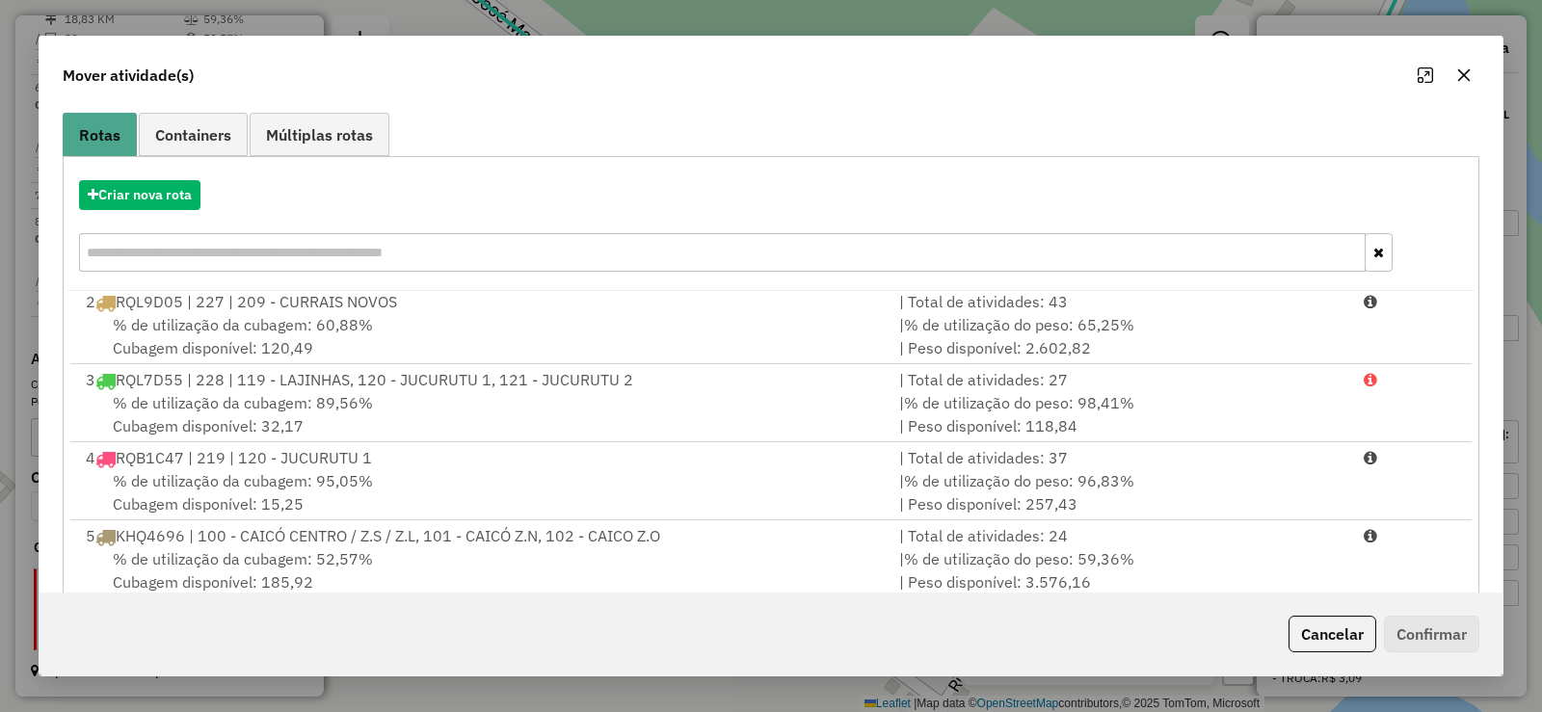
scroll to position [269, 0]
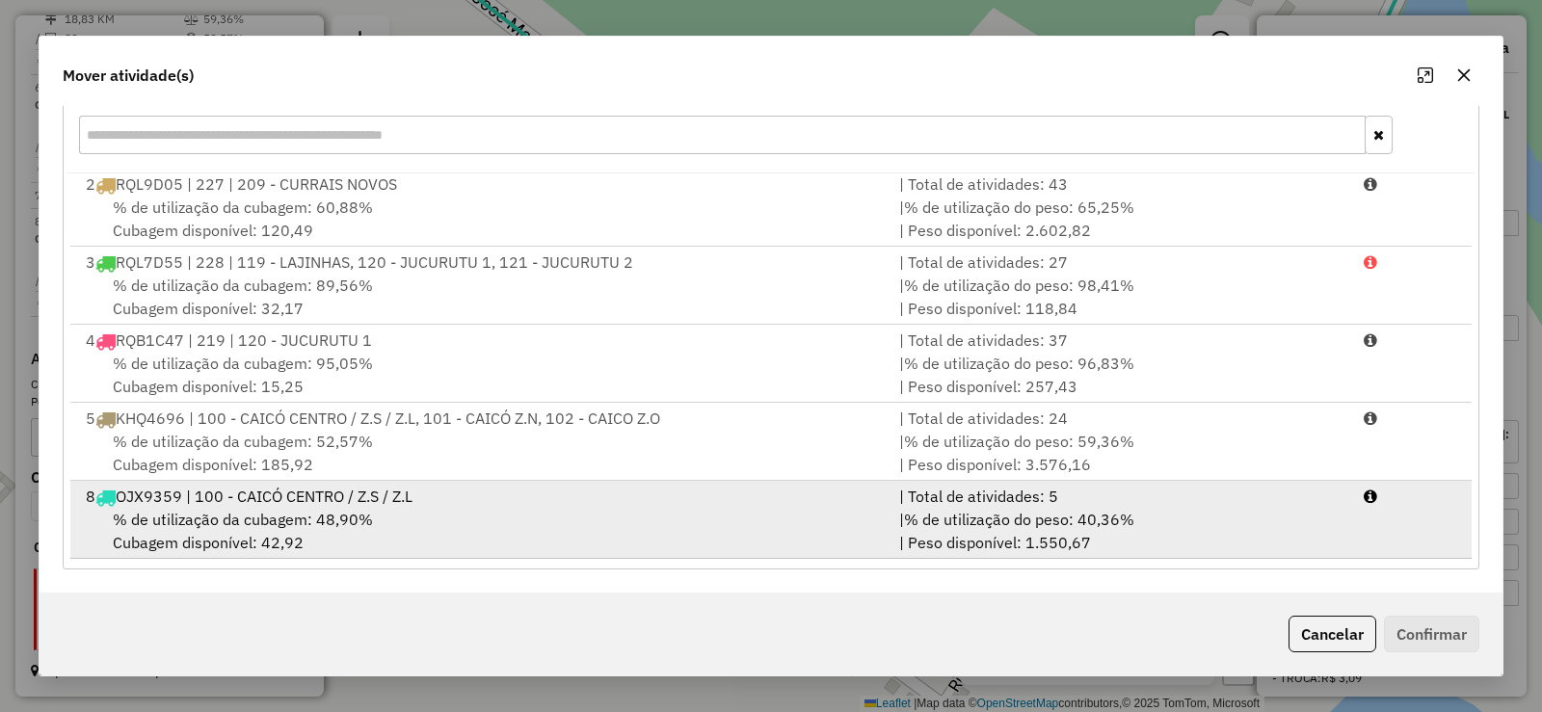
click at [324, 517] on span "% de utilização da cubagem: 48,90%" at bounding box center [243, 519] width 260 height 19
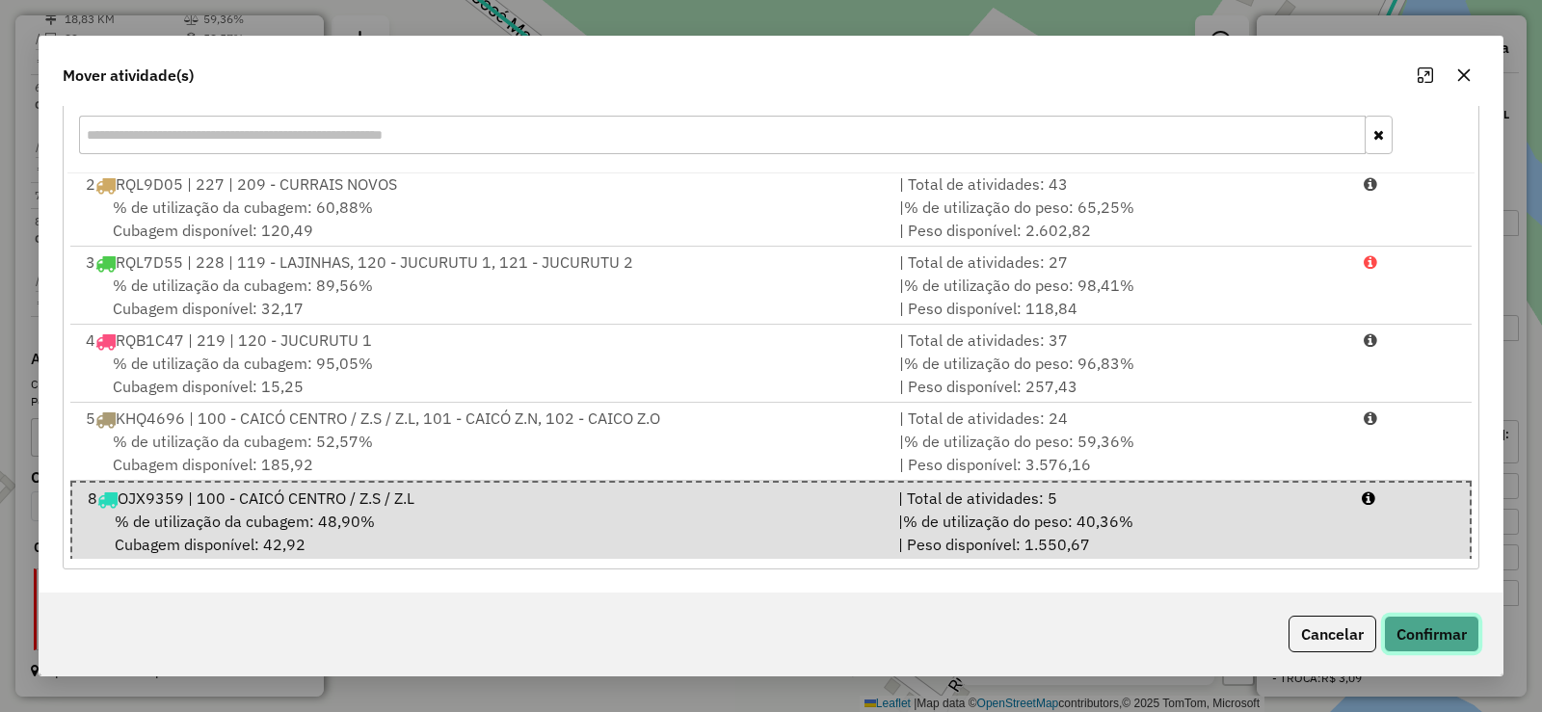
click at [1434, 627] on button "Confirmar" at bounding box center [1431, 634] width 95 height 37
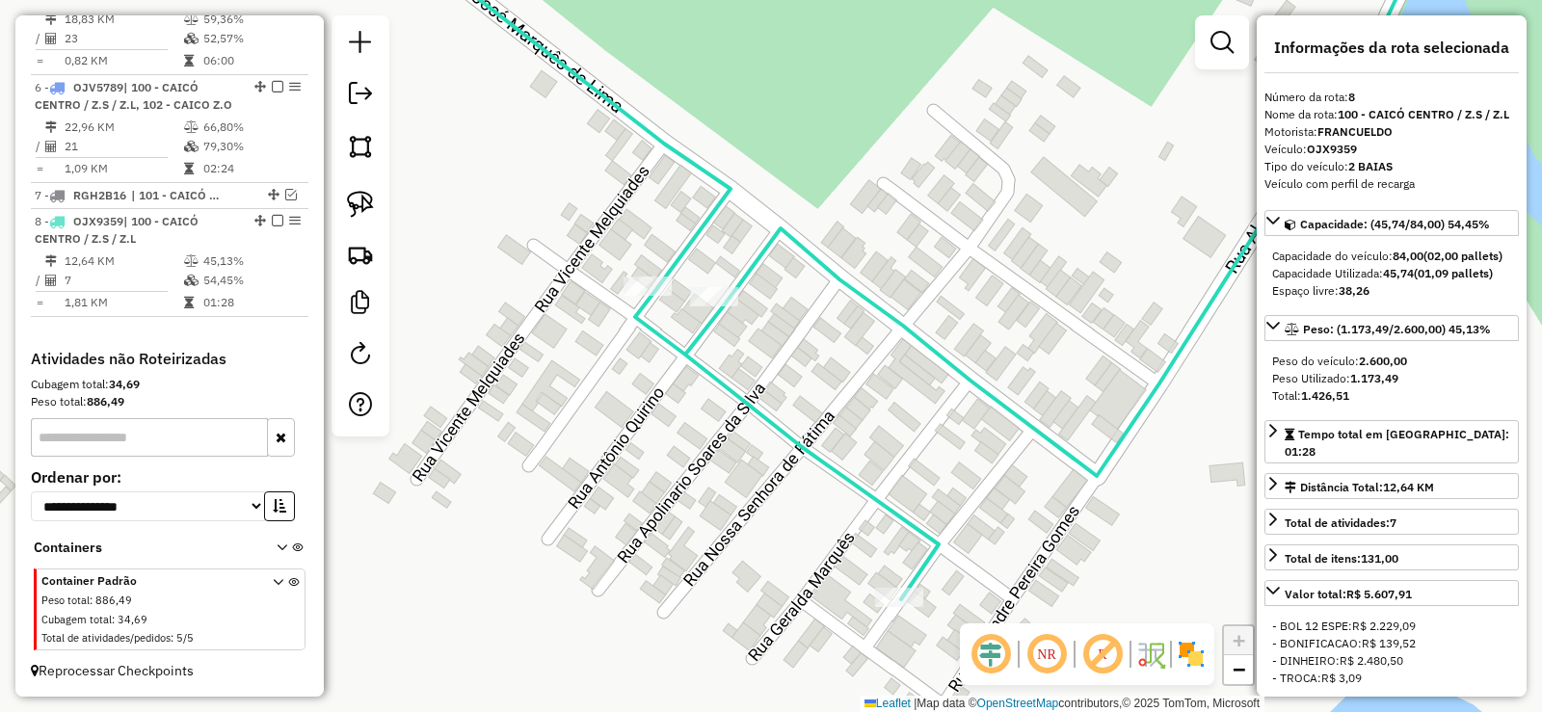
scroll to position [0, 0]
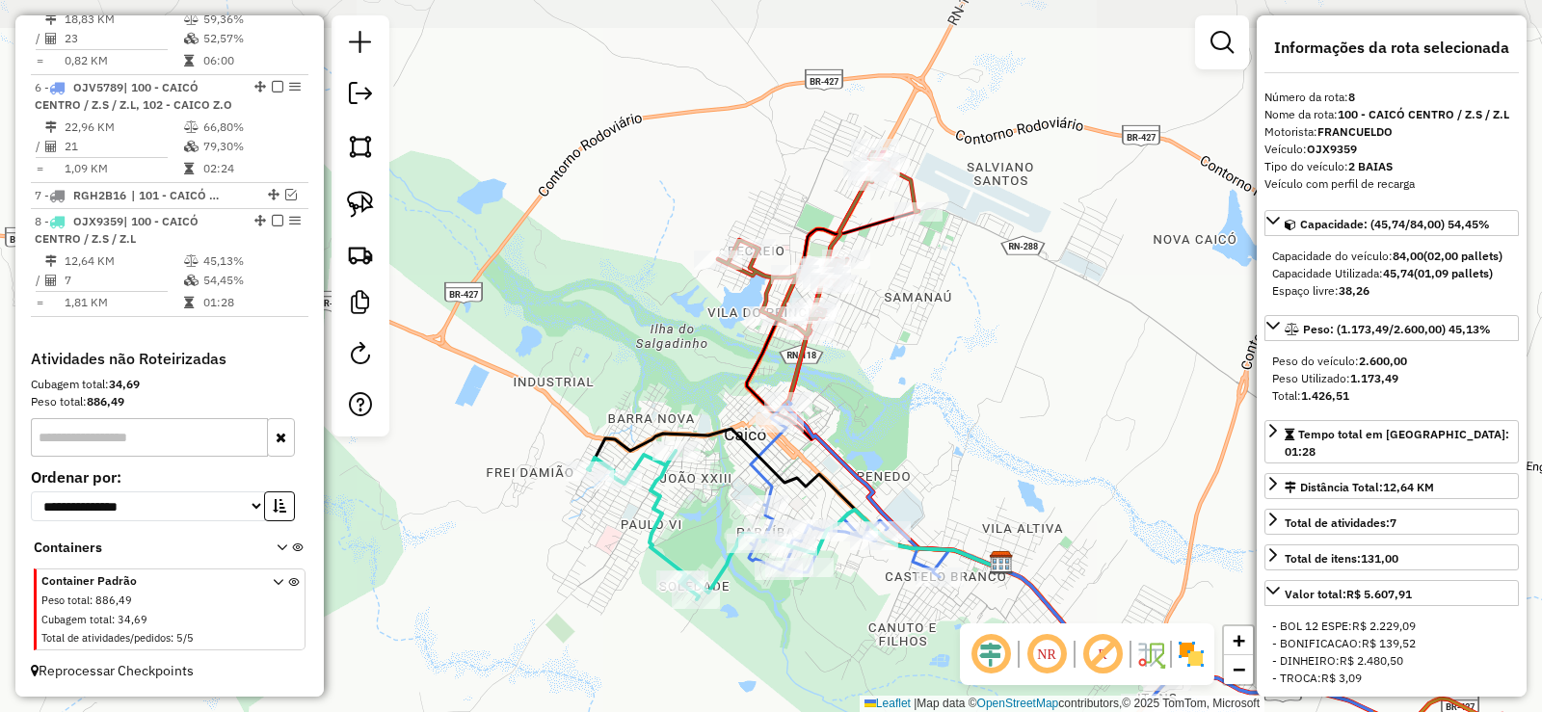
drag, startPoint x: 990, startPoint y: 164, endPoint x: 893, endPoint y: 385, distance: 241.7
click at [893, 385] on div "Janela de atendimento Grade de atendimento Capacidade Transportadoras Veículos …" at bounding box center [771, 356] width 1542 height 712
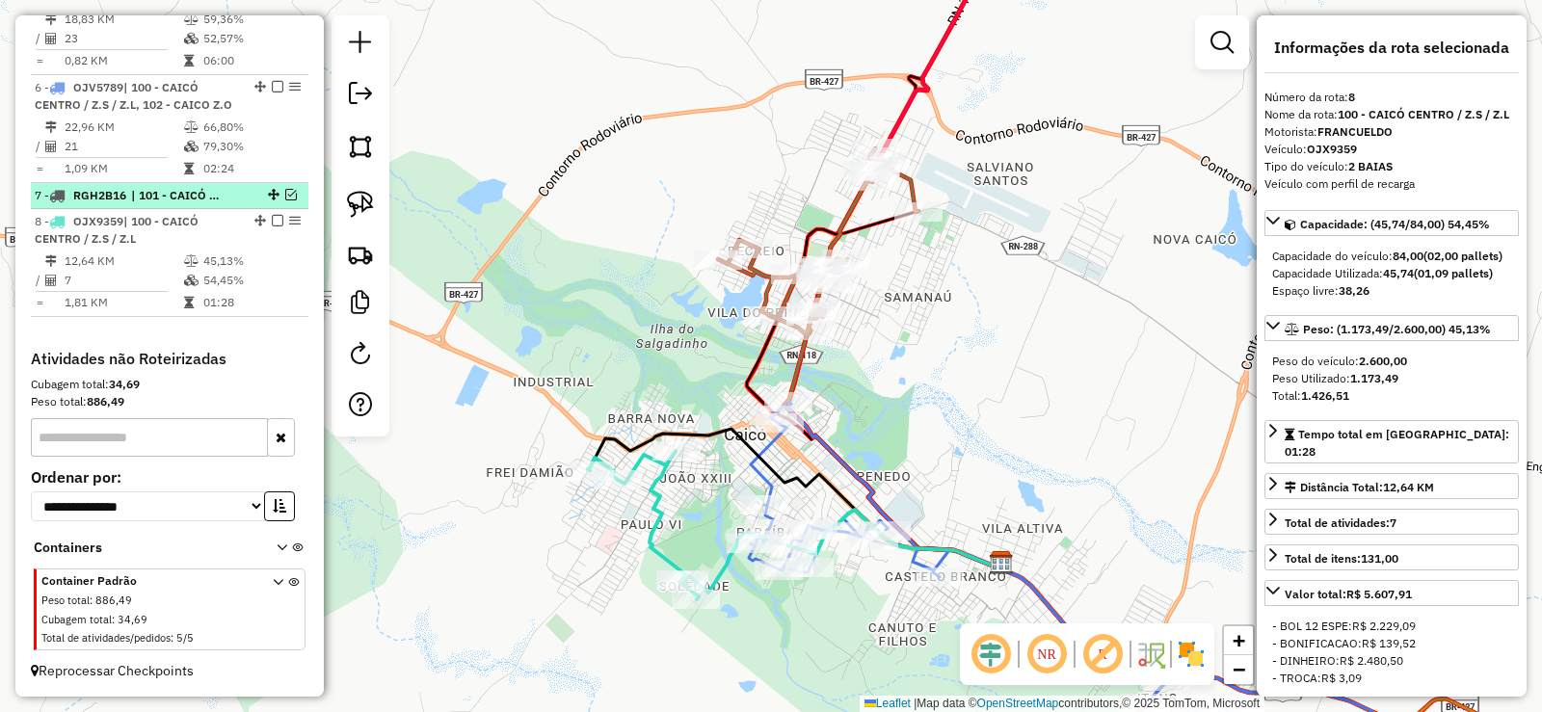
click at [285, 193] on em at bounding box center [291, 195] width 12 height 12
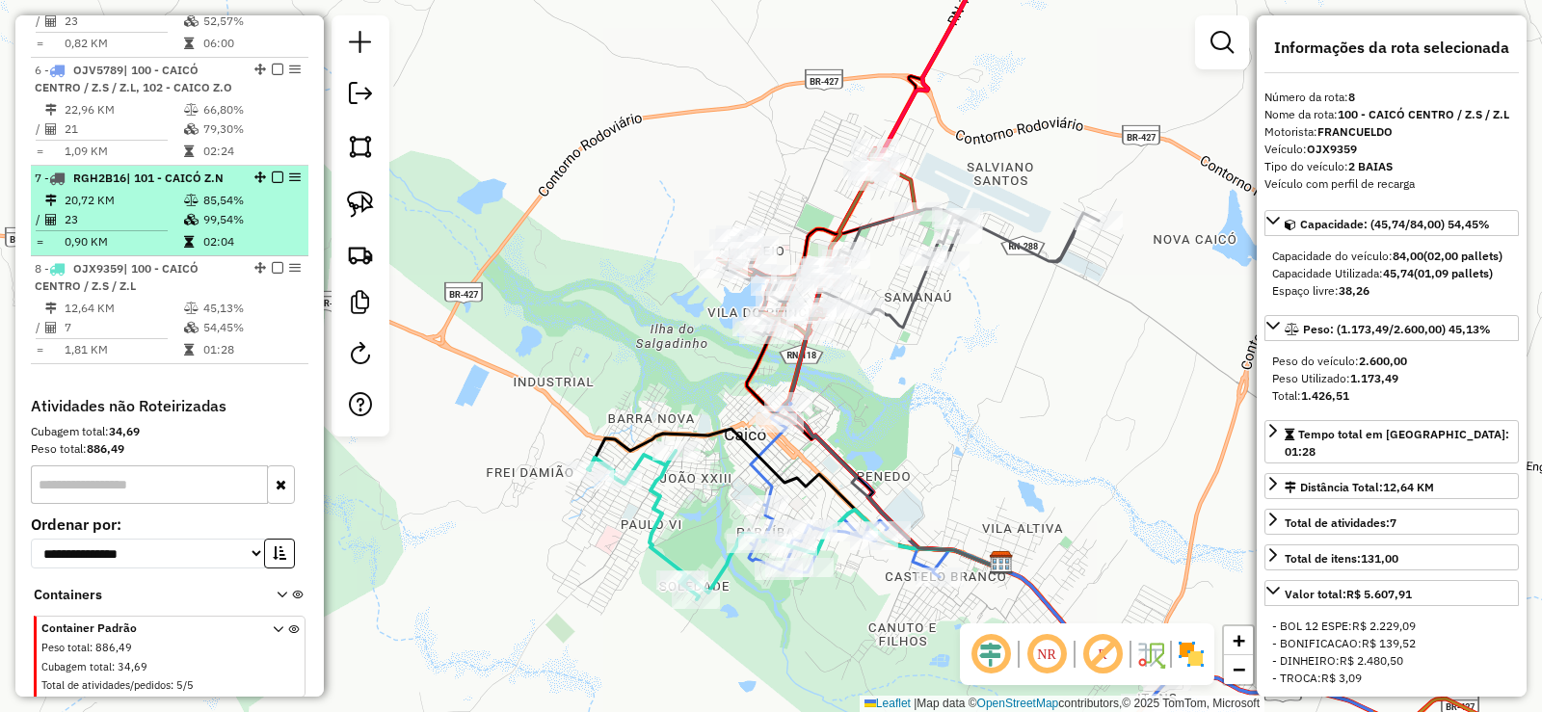
click at [272, 183] on em at bounding box center [278, 178] width 12 height 12
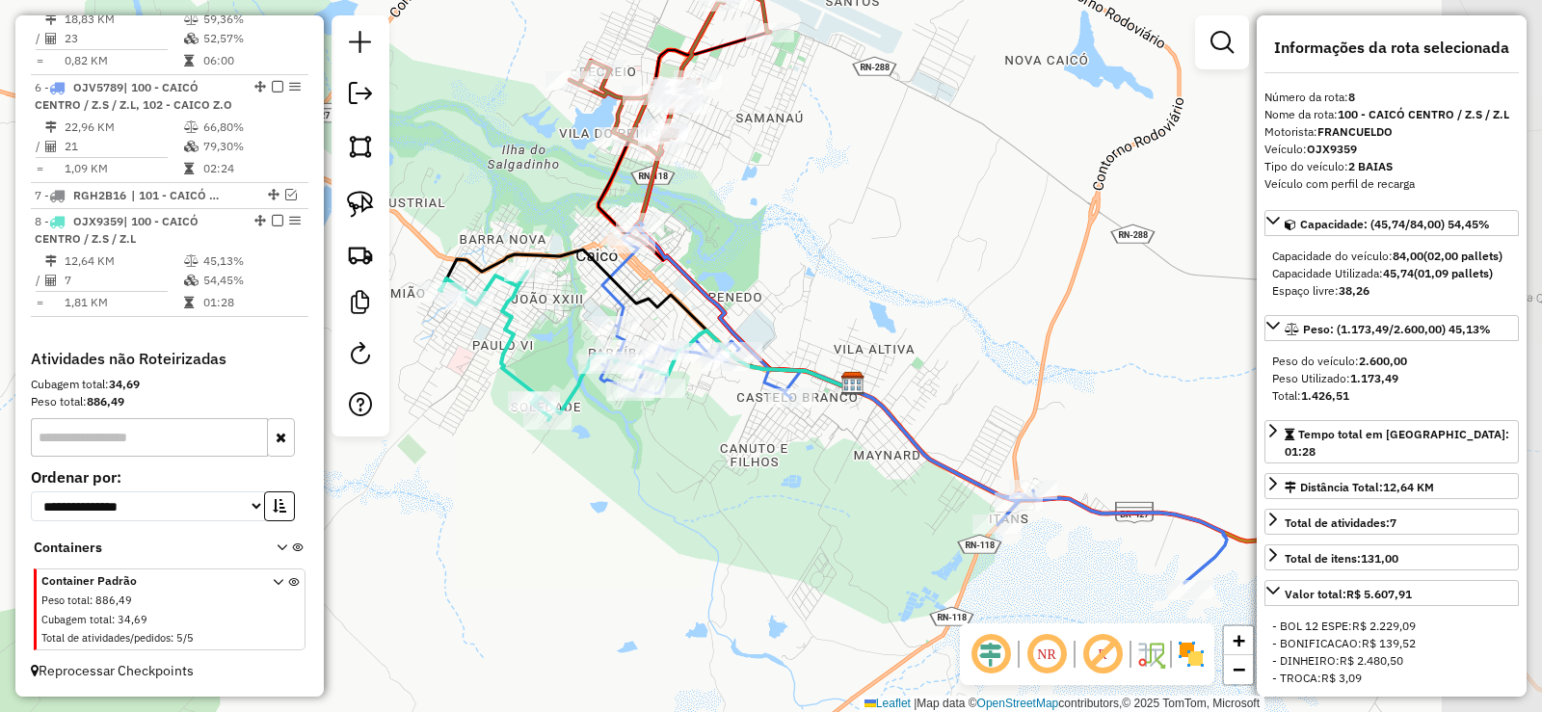
drag, startPoint x: 916, startPoint y: 395, endPoint x: 785, endPoint y: 251, distance: 195.1
click at [785, 251] on div "Janela de atendimento Grade de atendimento Capacidade Transportadoras Veículos …" at bounding box center [771, 356] width 1542 height 712
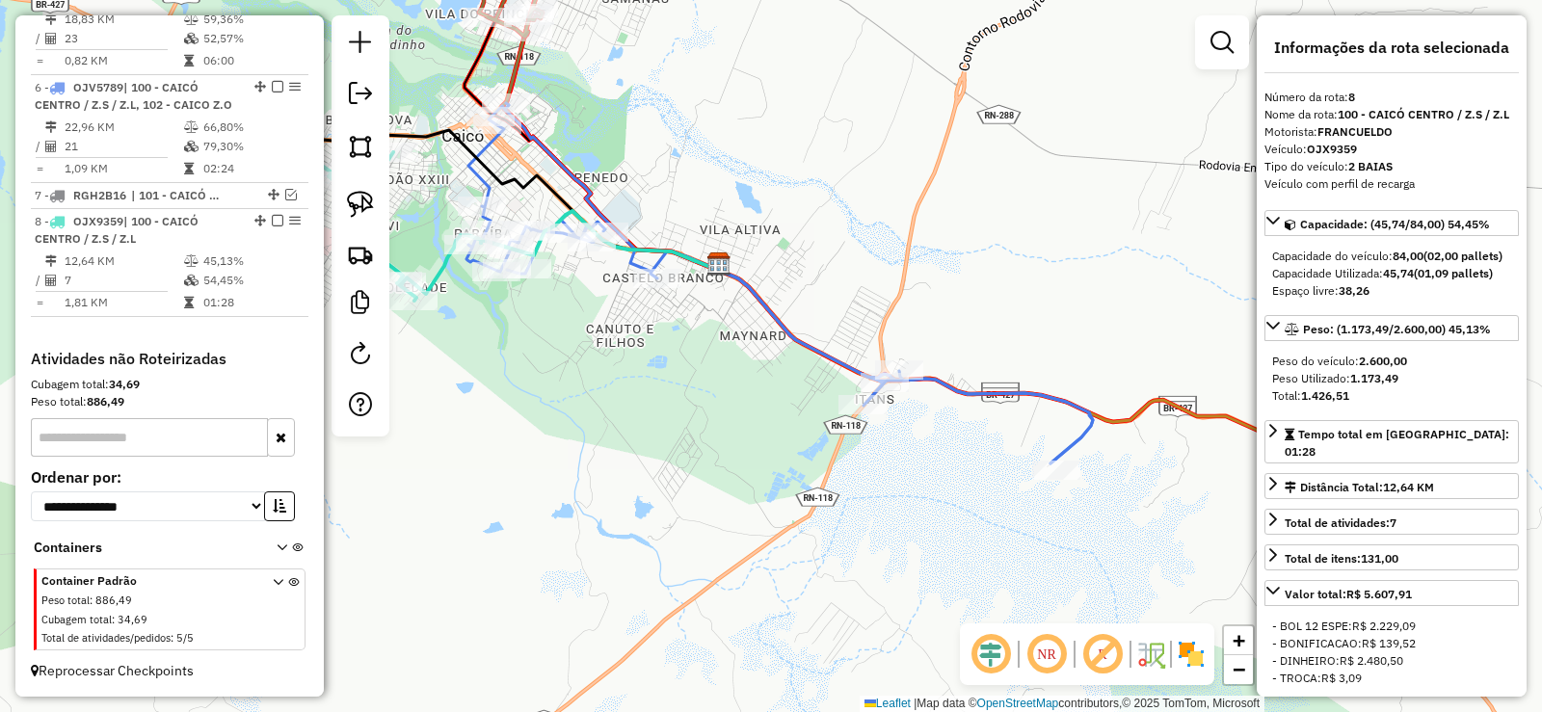
drag, startPoint x: 810, startPoint y: 480, endPoint x: 678, endPoint y: 370, distance: 171.7
click at [678, 370] on div "Janela de atendimento Grade de atendimento Capacidade Transportadoras Veículos …" at bounding box center [771, 356] width 1542 height 712
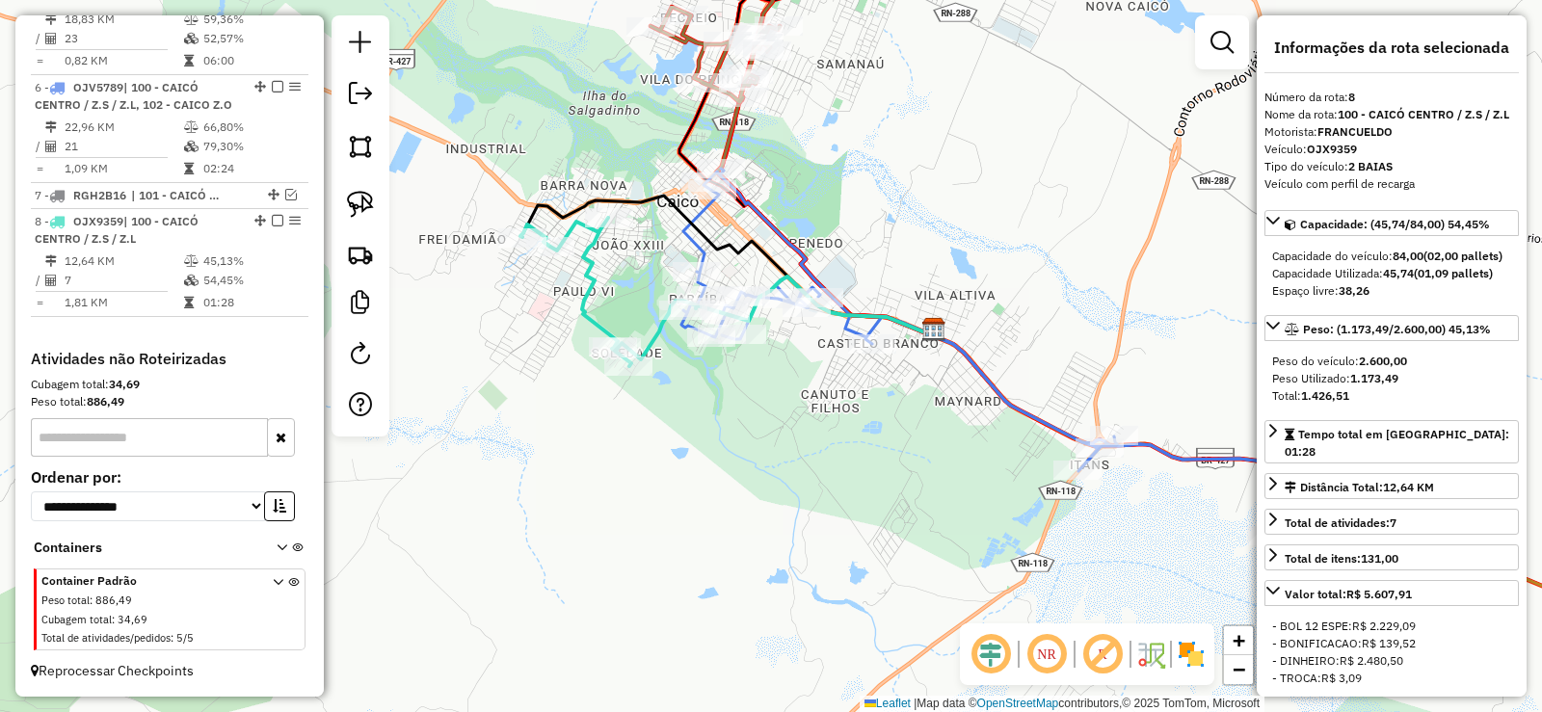
drag, startPoint x: 614, startPoint y: 384, endPoint x: 836, endPoint y: 454, distance: 233.4
click at [836, 454] on div "Janela de atendimento Grade de atendimento Capacidade Transportadoras Veículos …" at bounding box center [771, 356] width 1542 height 712
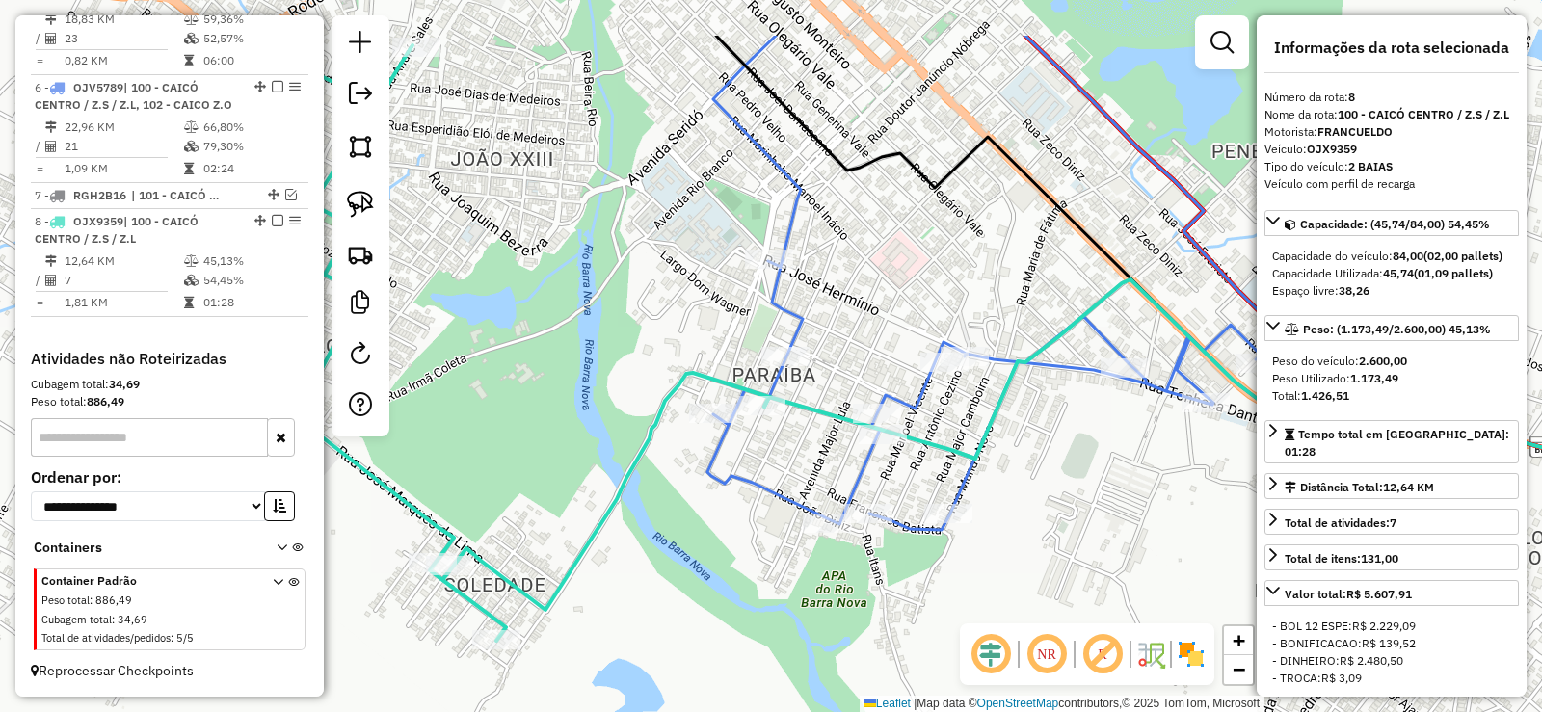
drag, startPoint x: 693, startPoint y: 331, endPoint x: 791, endPoint y: 438, distance: 145.3
click at [791, 438] on div "Janela de atendimento Grade de atendimento Capacidade Transportadoras Veículos …" at bounding box center [771, 356] width 1542 height 712
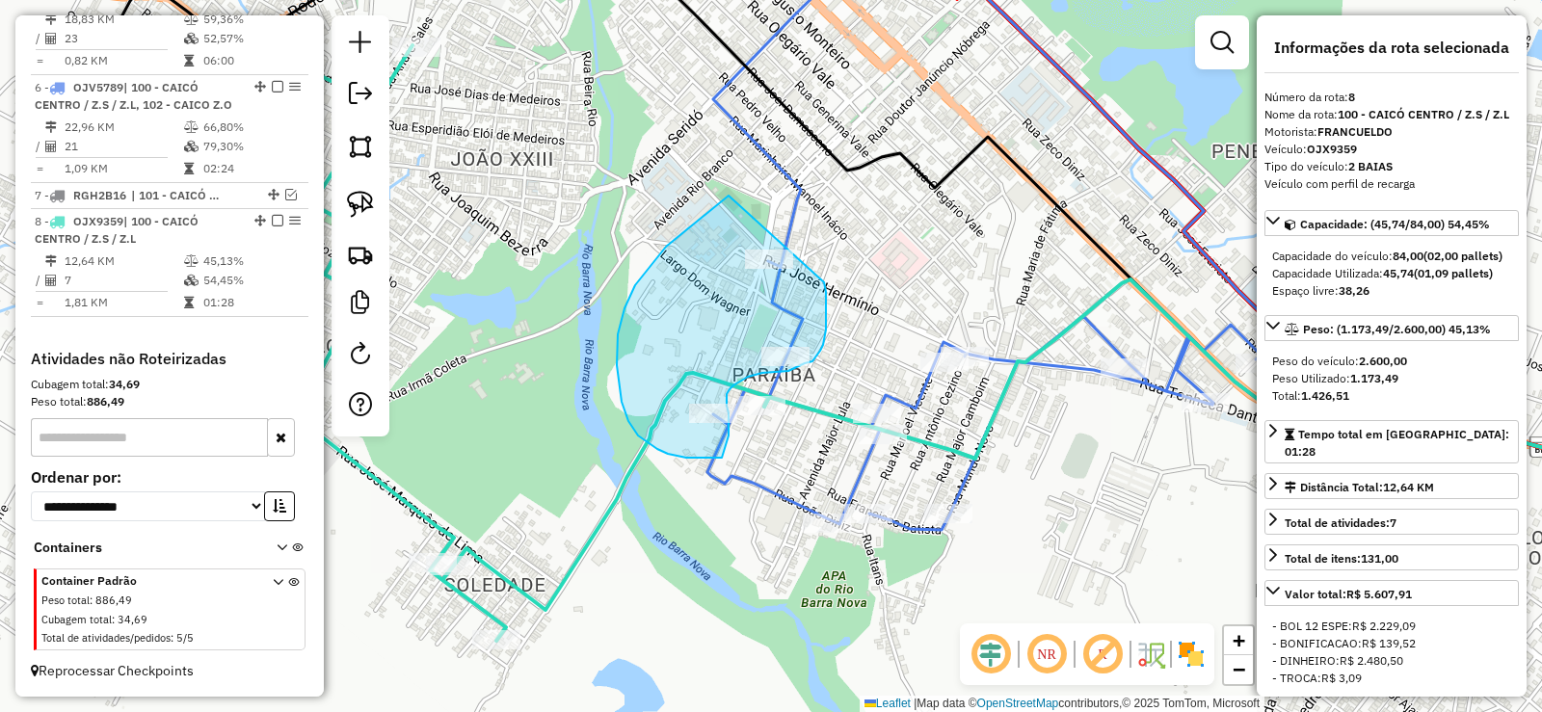
drag, startPoint x: 635, startPoint y: 285, endPoint x: 807, endPoint y: 233, distance: 179.2
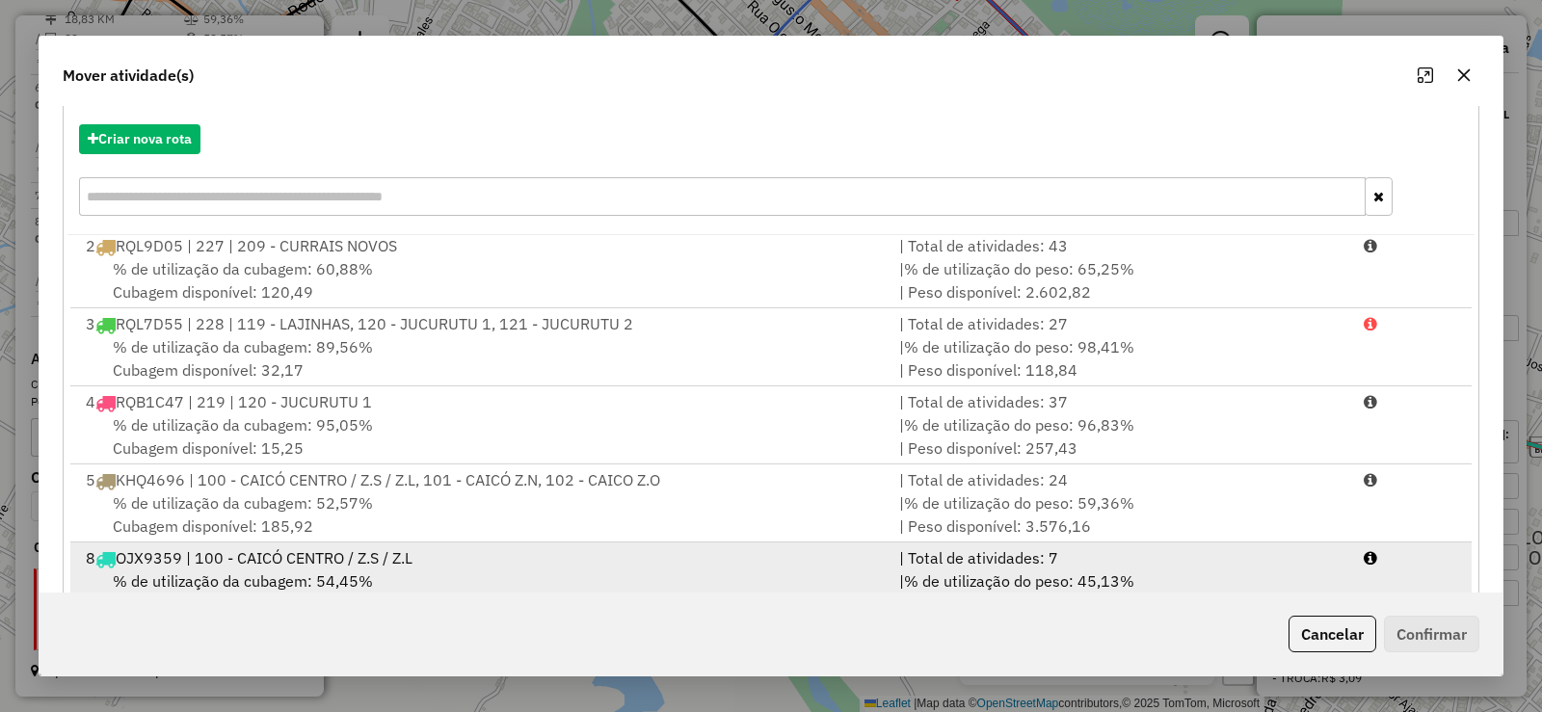
scroll to position [269, 0]
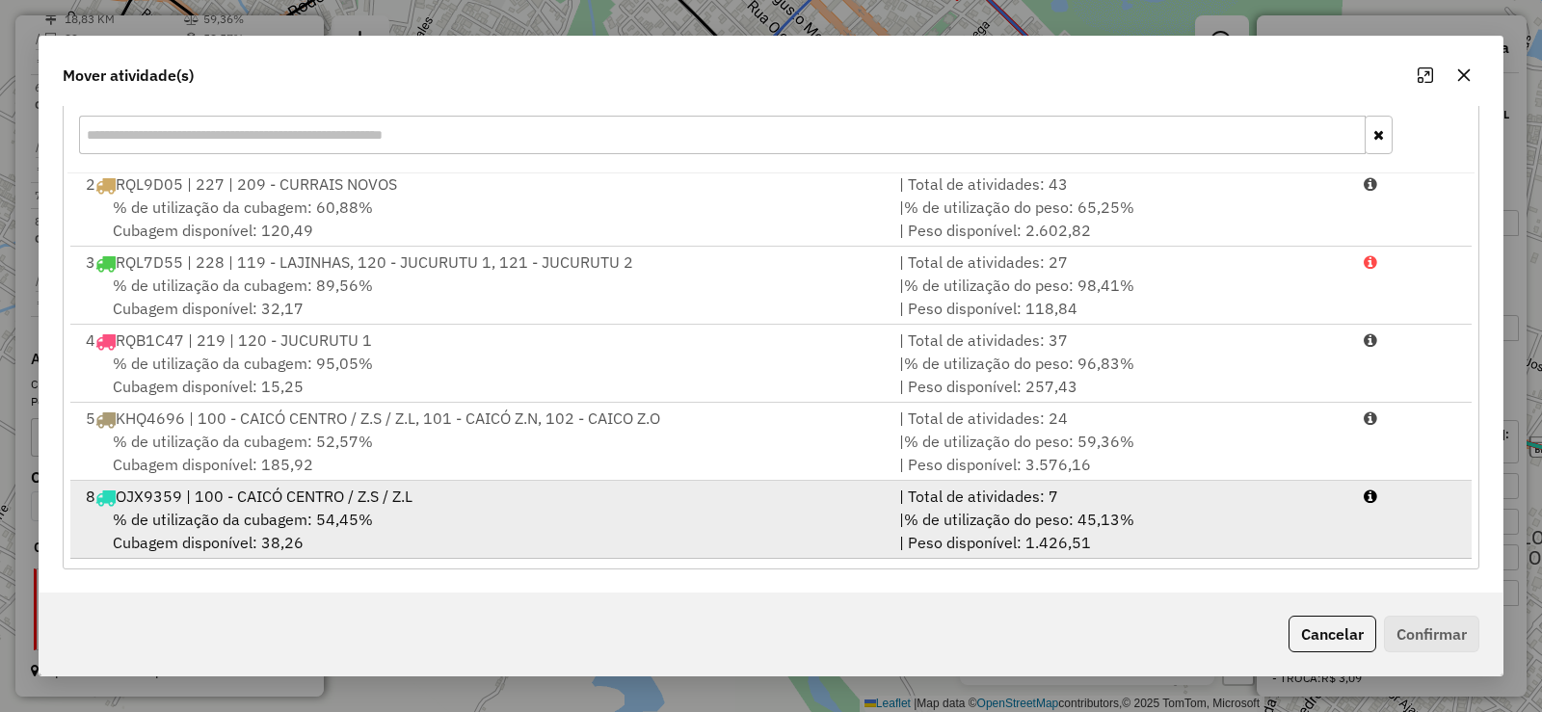
drag, startPoint x: 301, startPoint y: 526, endPoint x: 420, endPoint y: 515, distance: 120.0
click at [304, 525] on span "% de utilização da cubagem: 54,45%" at bounding box center [243, 519] width 260 height 19
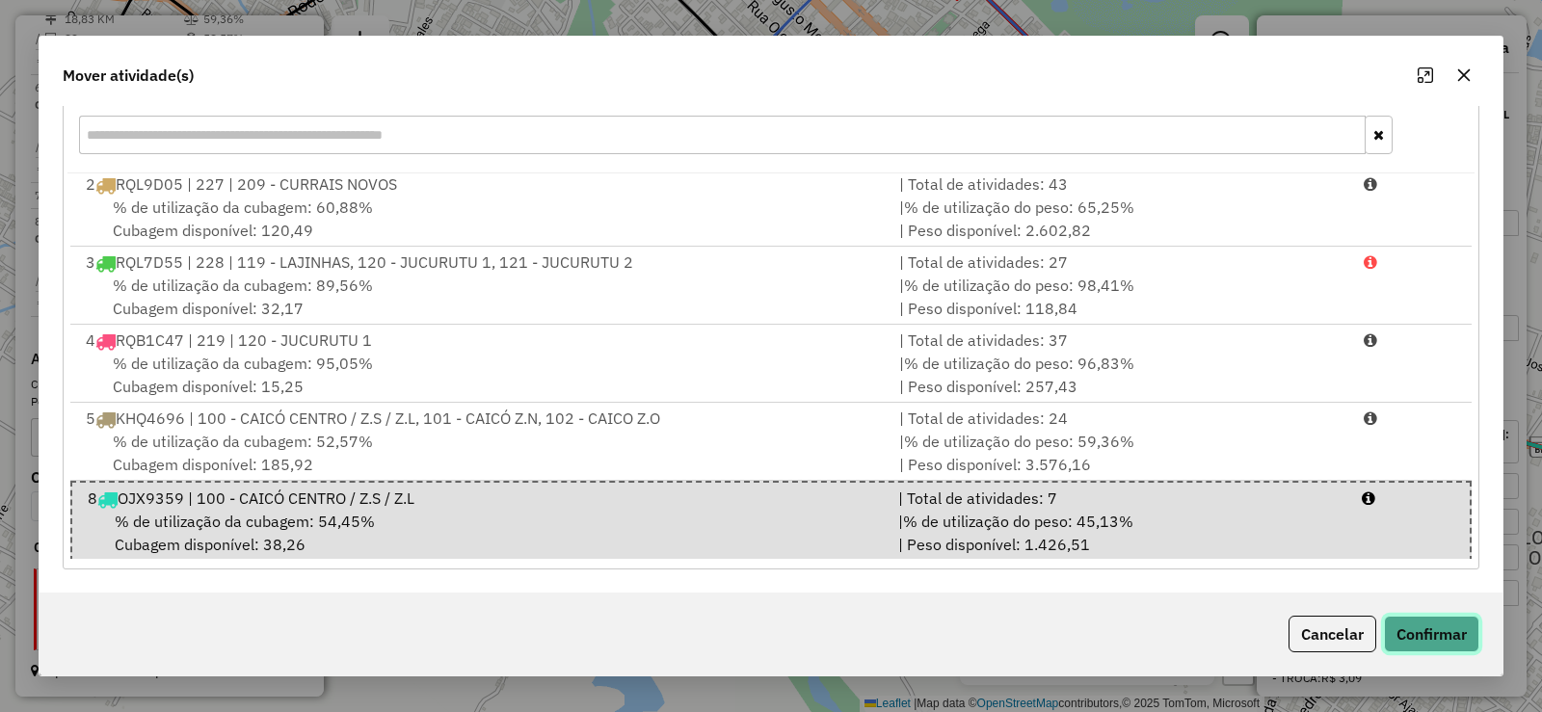
click at [1421, 629] on button "Confirmar" at bounding box center [1431, 634] width 95 height 37
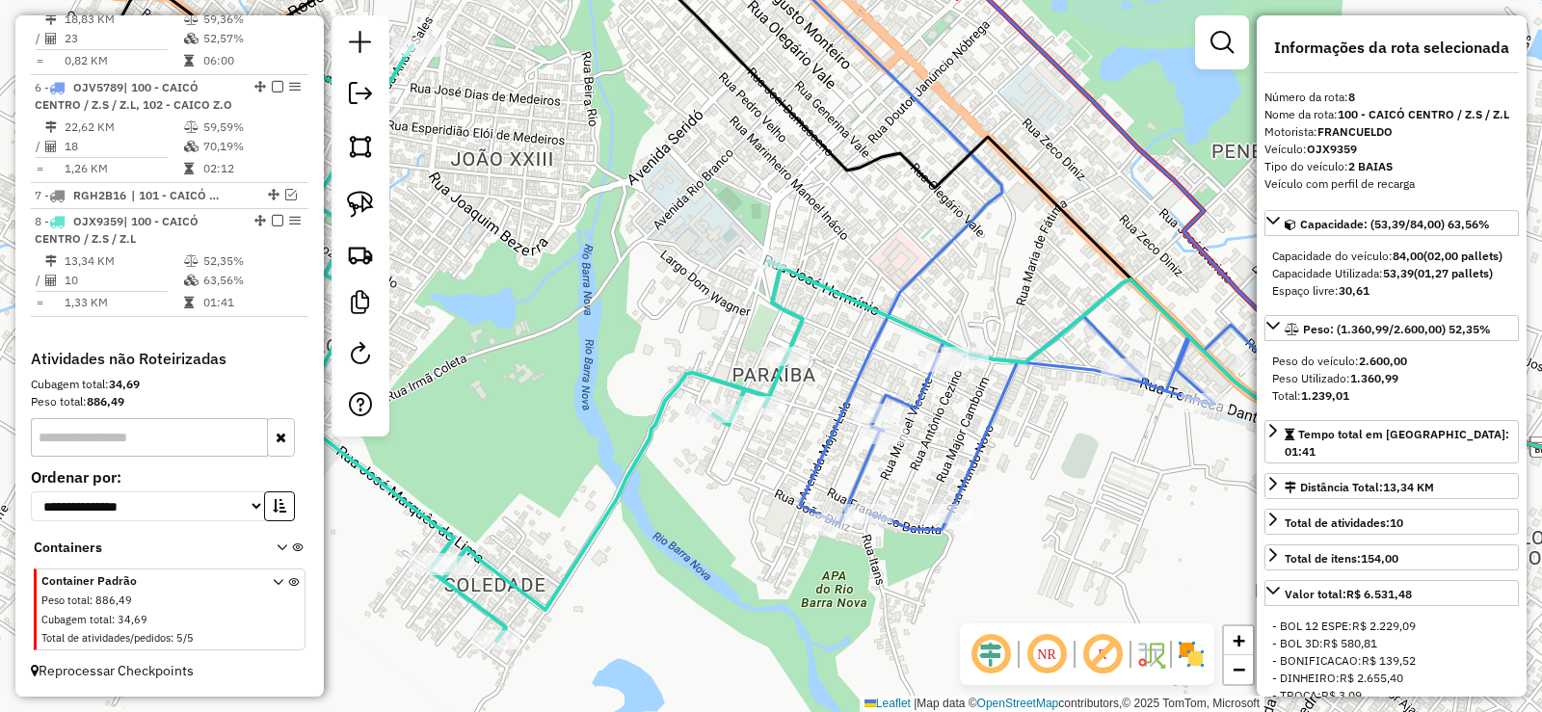
scroll to position [0, 0]
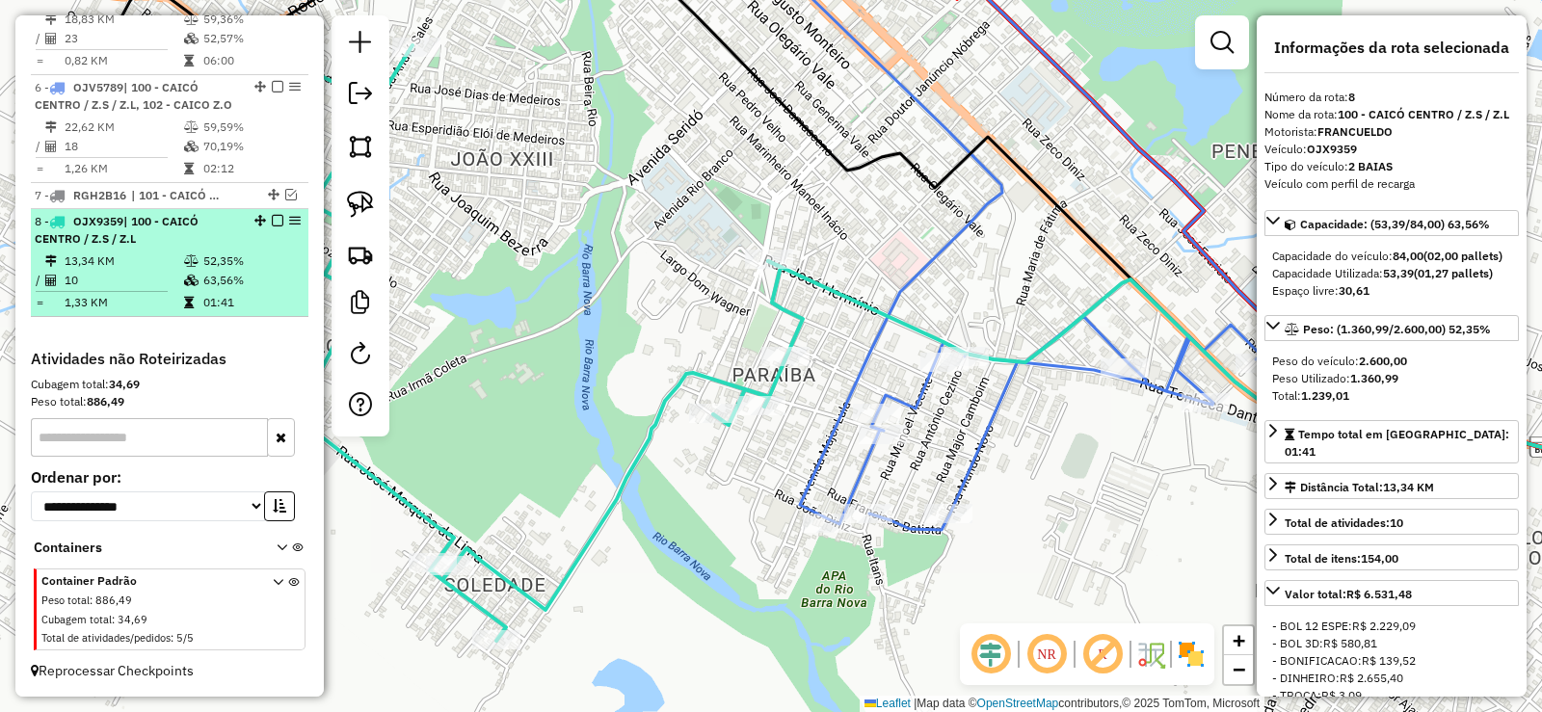
click at [163, 260] on td "13,34 KM" at bounding box center [123, 261] width 119 height 19
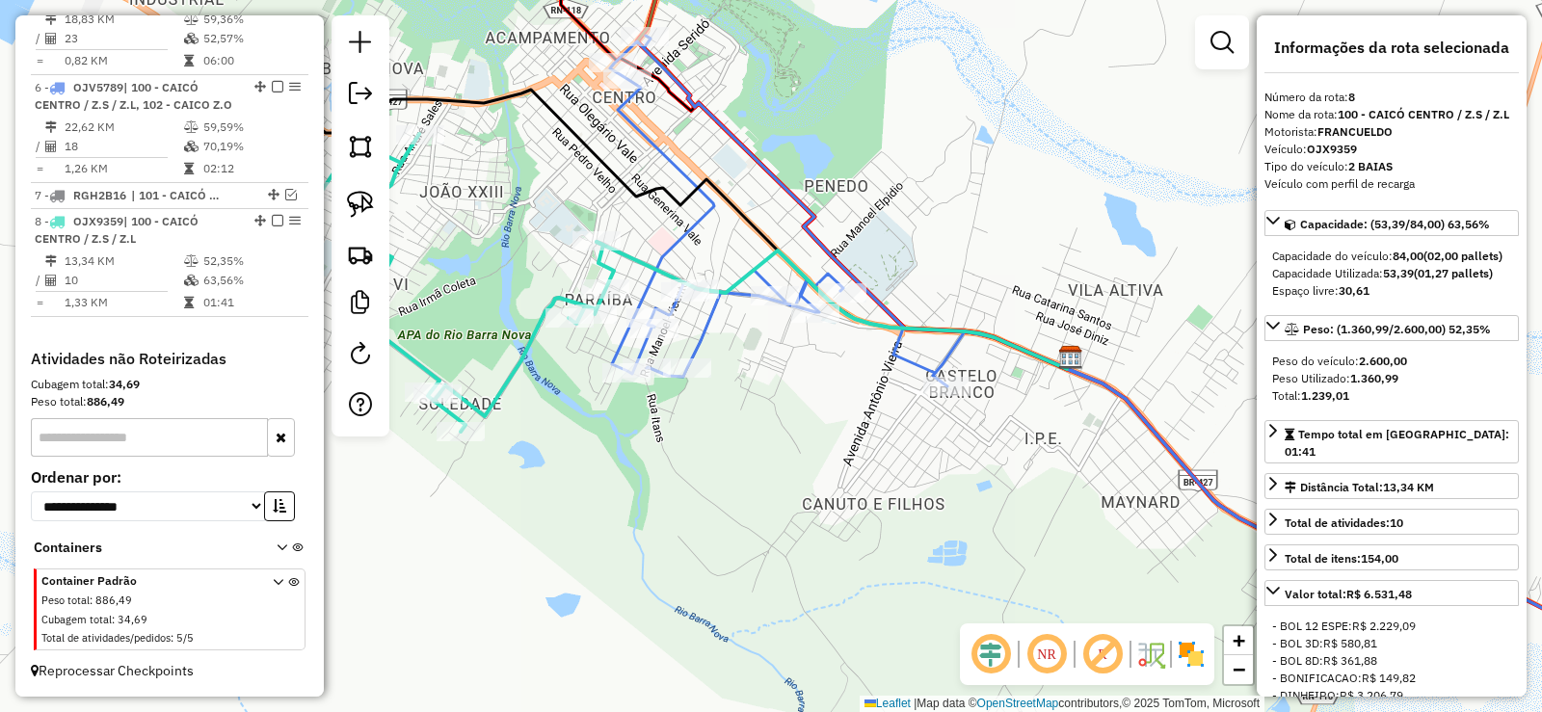
drag, startPoint x: 907, startPoint y: 539, endPoint x: 797, endPoint y: 453, distance: 139.4
click at [793, 450] on div "Janela de atendimento Grade de atendimento Capacidade Transportadoras Veículos …" at bounding box center [771, 356] width 1542 height 712
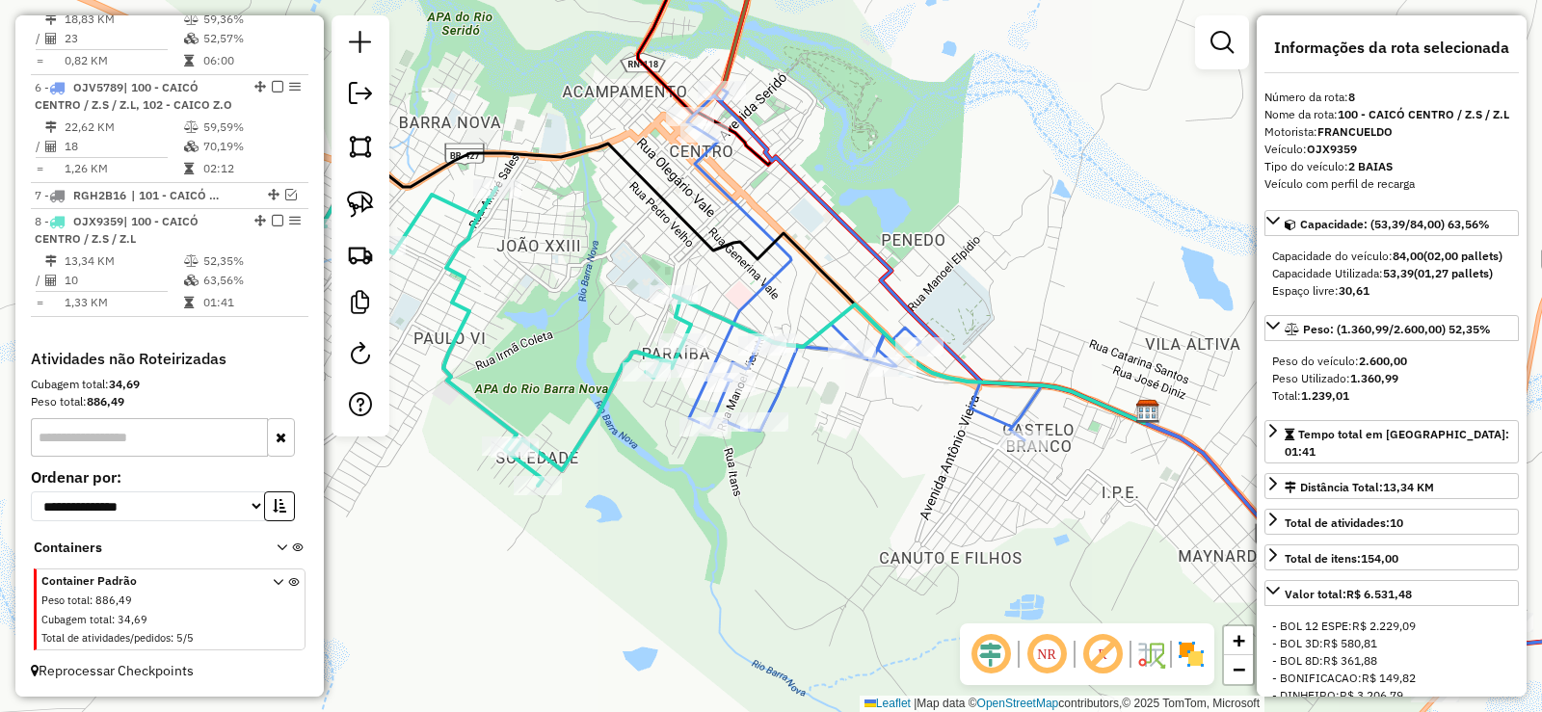
drag, startPoint x: 769, startPoint y: 404, endPoint x: 846, endPoint y: 455, distance: 92.5
click at [846, 455] on div "Janela de atendimento Grade de atendimento Capacidade Transportadoras Veículos …" at bounding box center [771, 356] width 1542 height 712
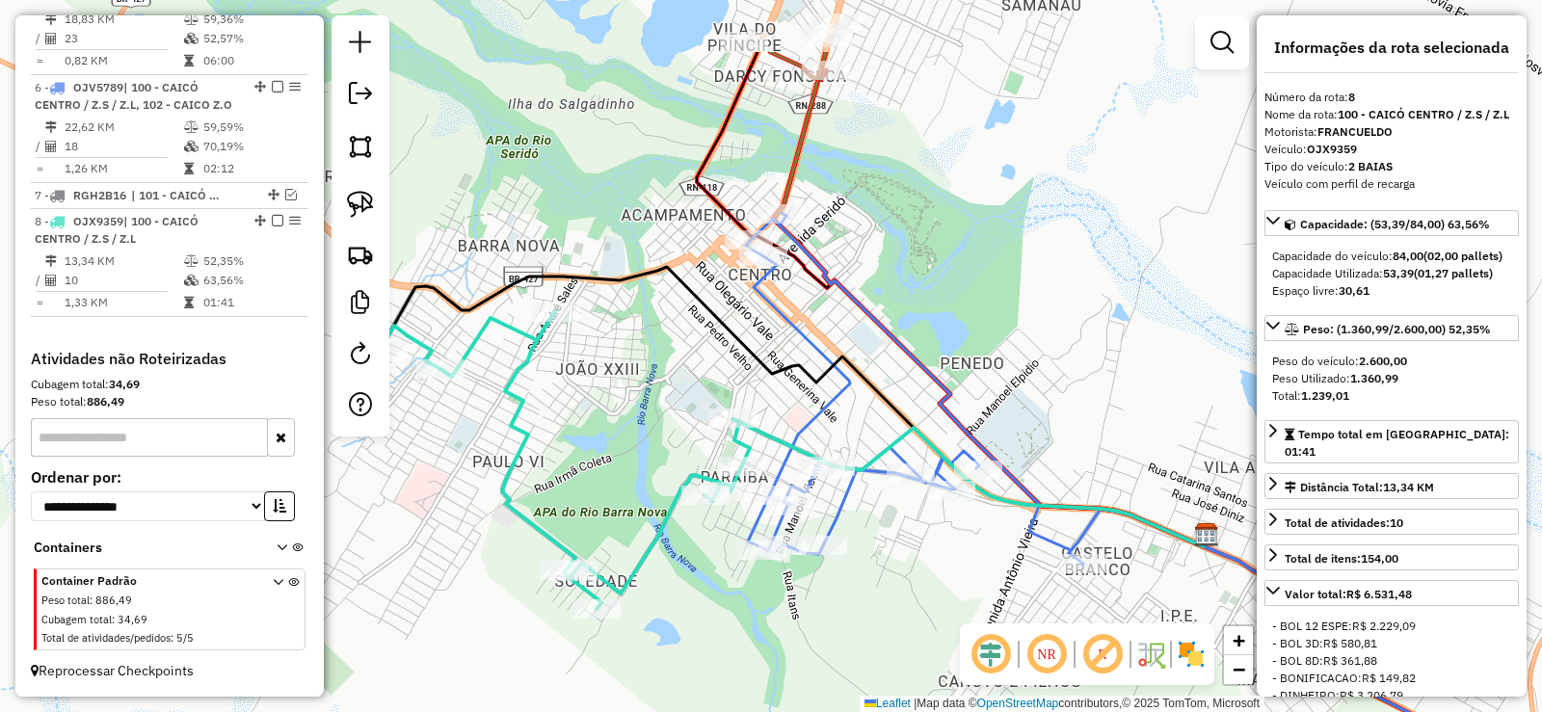
drag, startPoint x: 745, startPoint y: 195, endPoint x: 800, endPoint y: 311, distance: 128.9
click at [800, 311] on div "Janela de atendimento Grade de atendimento Capacidade Transportadoras Veículos …" at bounding box center [771, 356] width 1542 height 712
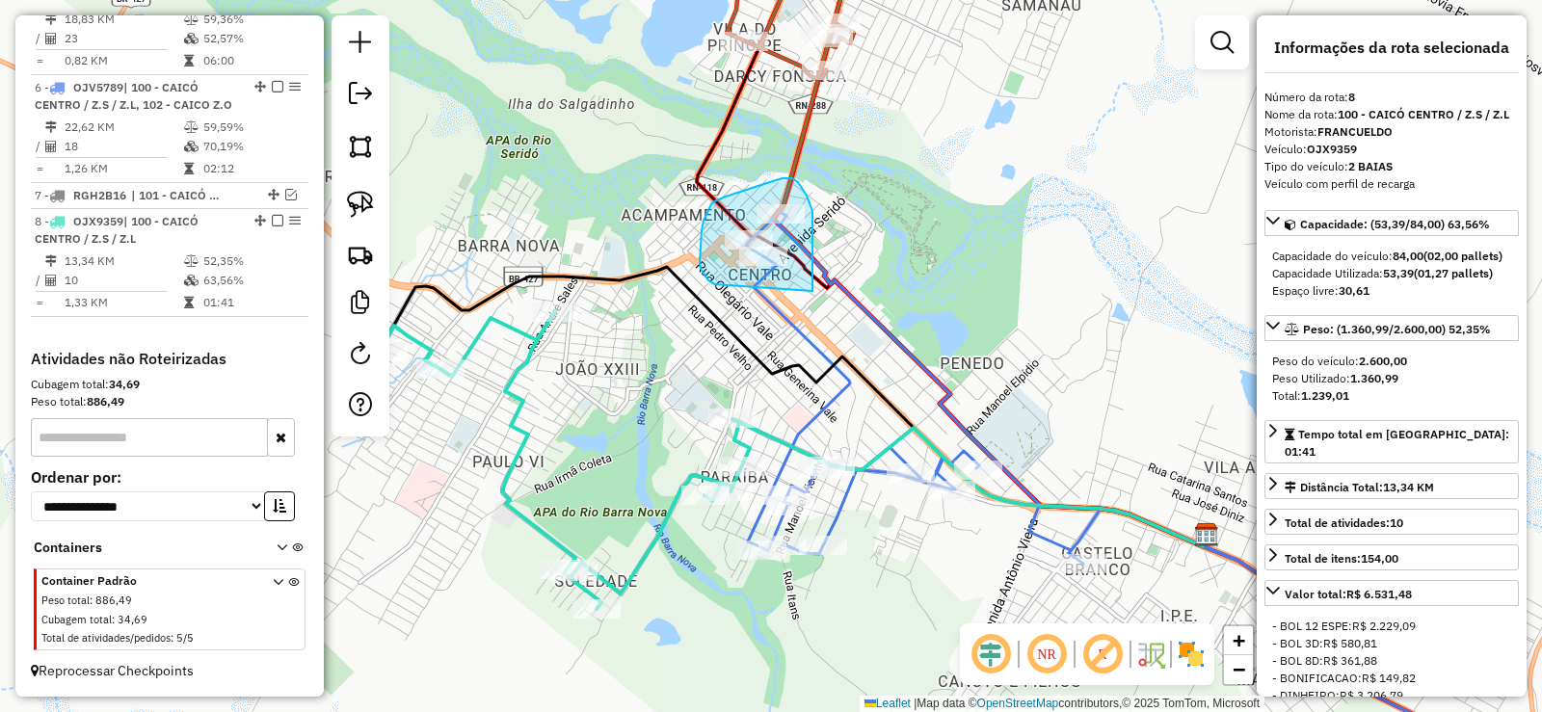
drag, startPoint x: 812, startPoint y: 268, endPoint x: 716, endPoint y: 284, distance: 97.7
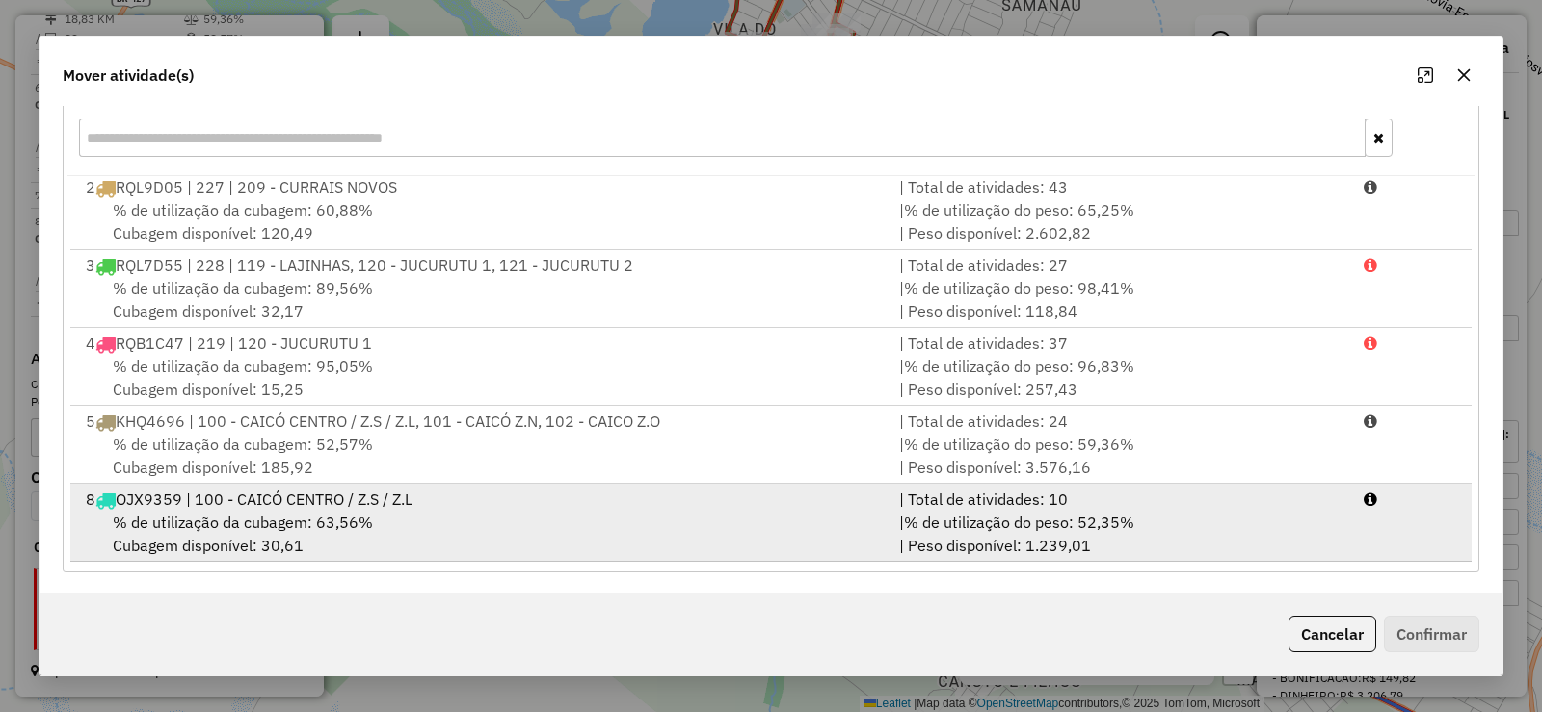
scroll to position [269, 0]
click at [393, 514] on div "% de utilização da cubagem: 63,56% Cubagem disponível: 30,61" at bounding box center [480, 531] width 813 height 46
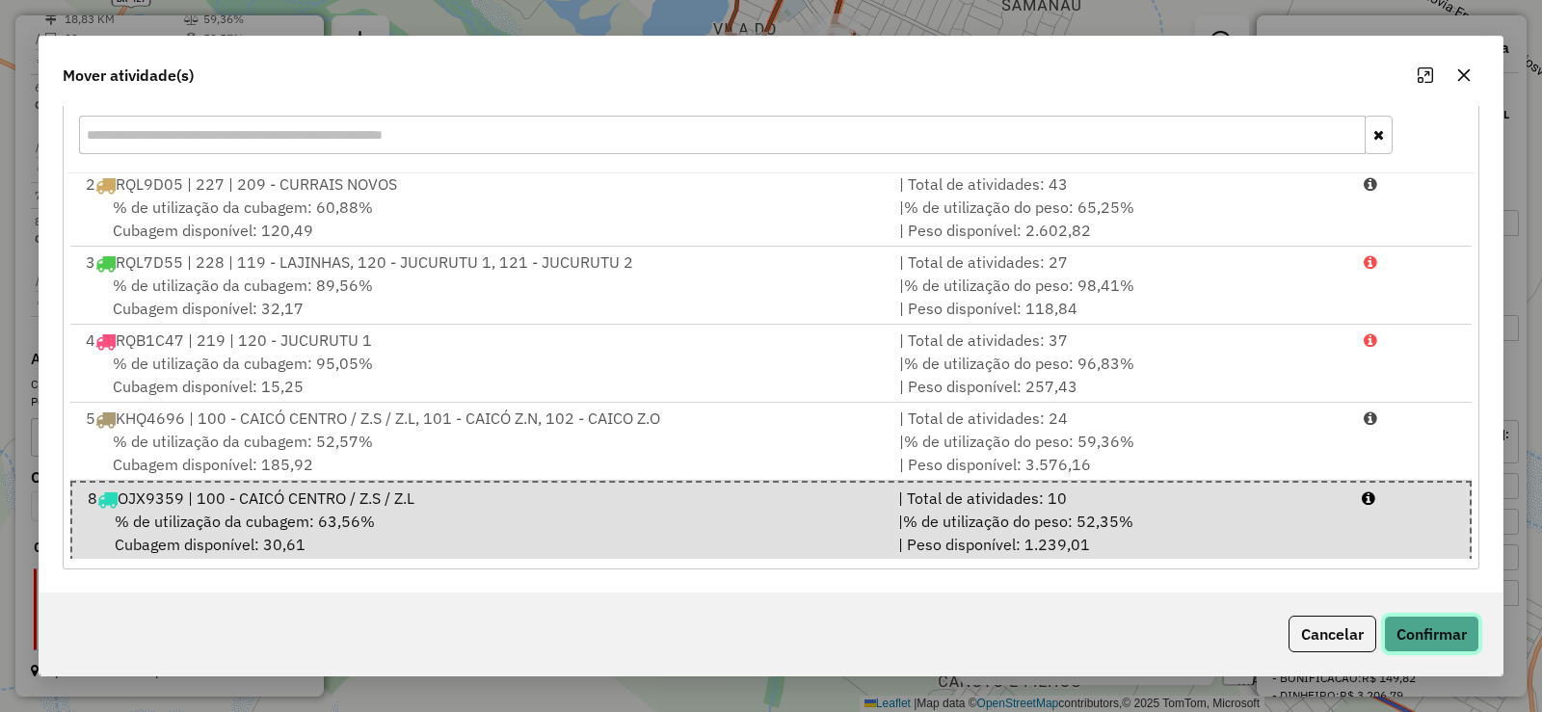
click at [1438, 644] on button "Confirmar" at bounding box center [1431, 634] width 95 height 37
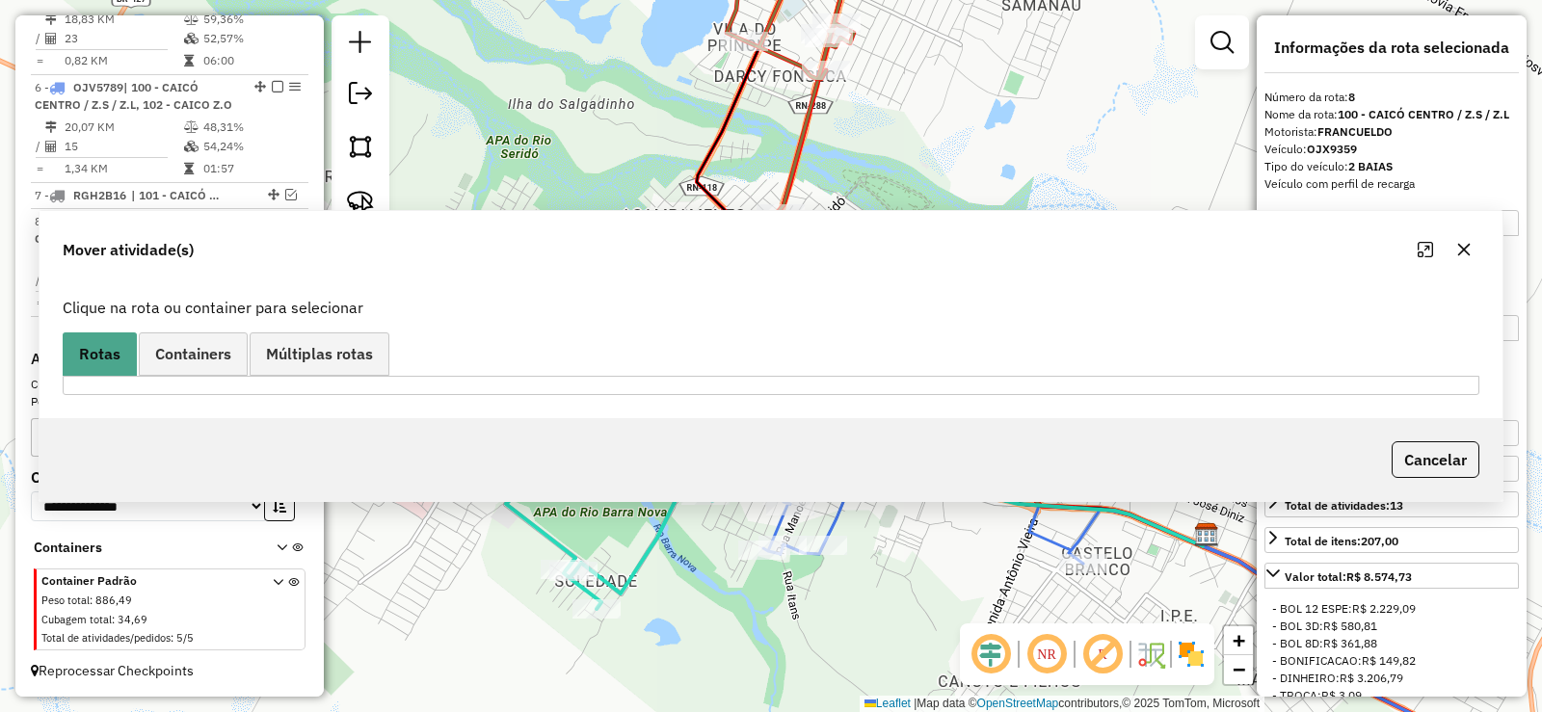
scroll to position [0, 0]
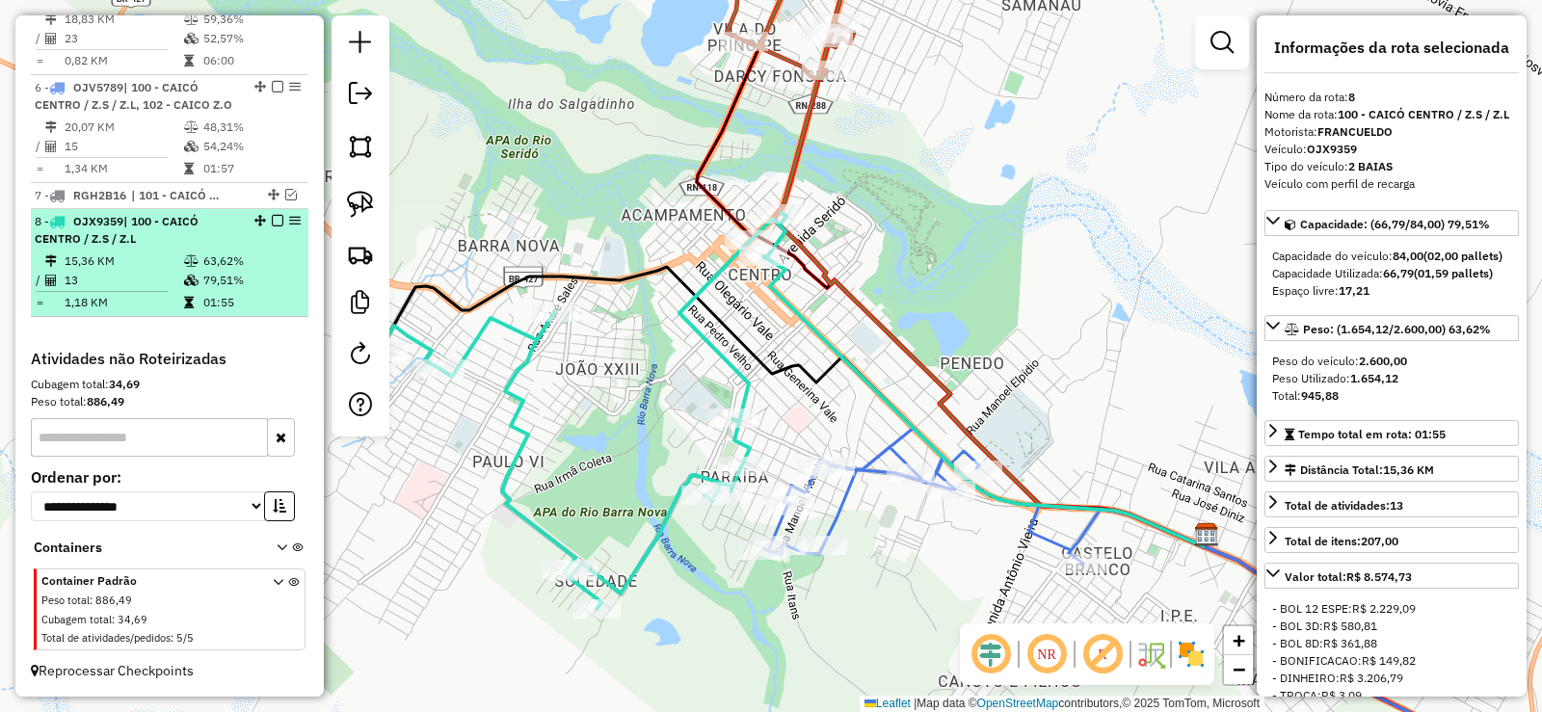
click at [119, 257] on td "15,36 KM" at bounding box center [123, 261] width 119 height 19
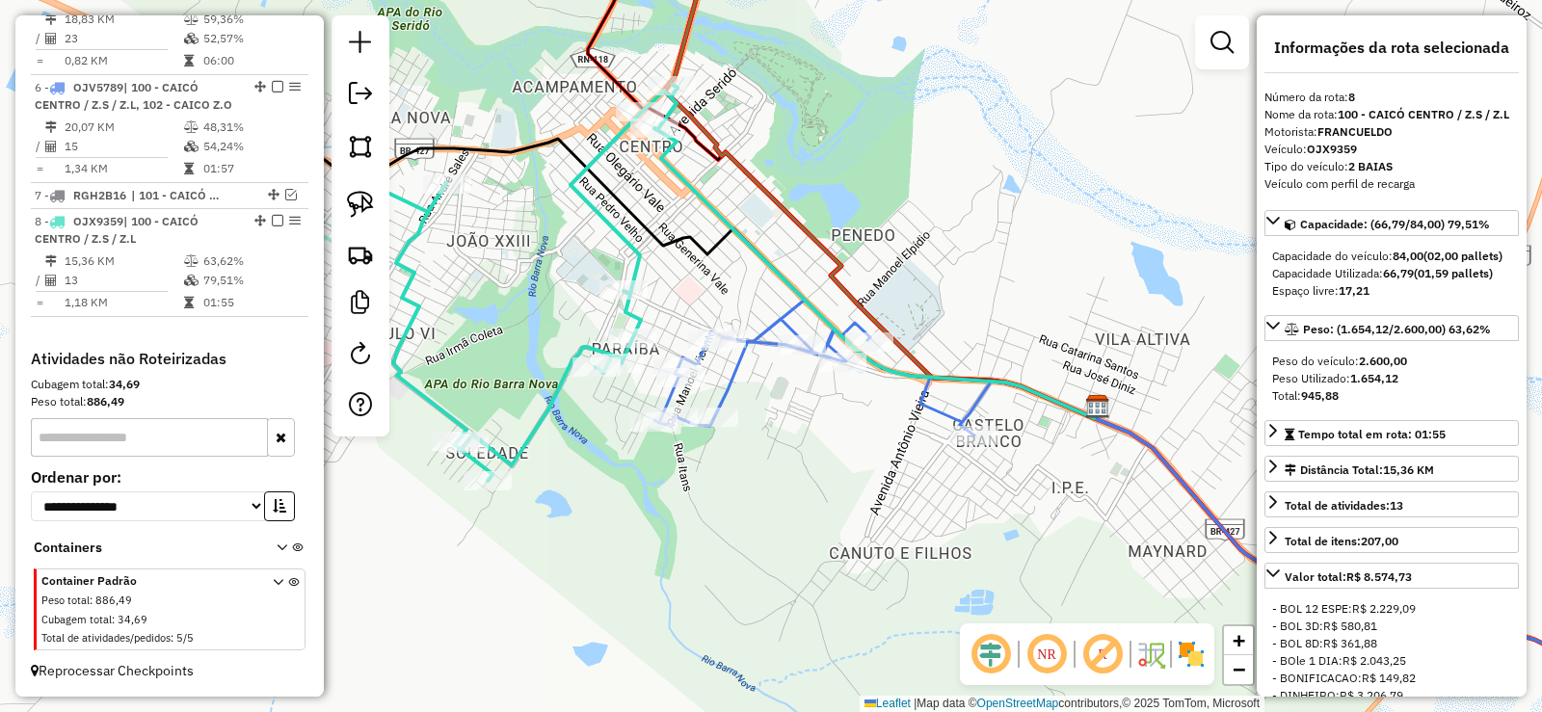
drag, startPoint x: 853, startPoint y: 343, endPoint x: 765, endPoint y: 269, distance: 114.9
click at [765, 269] on icon at bounding box center [873, 273] width 439 height 290
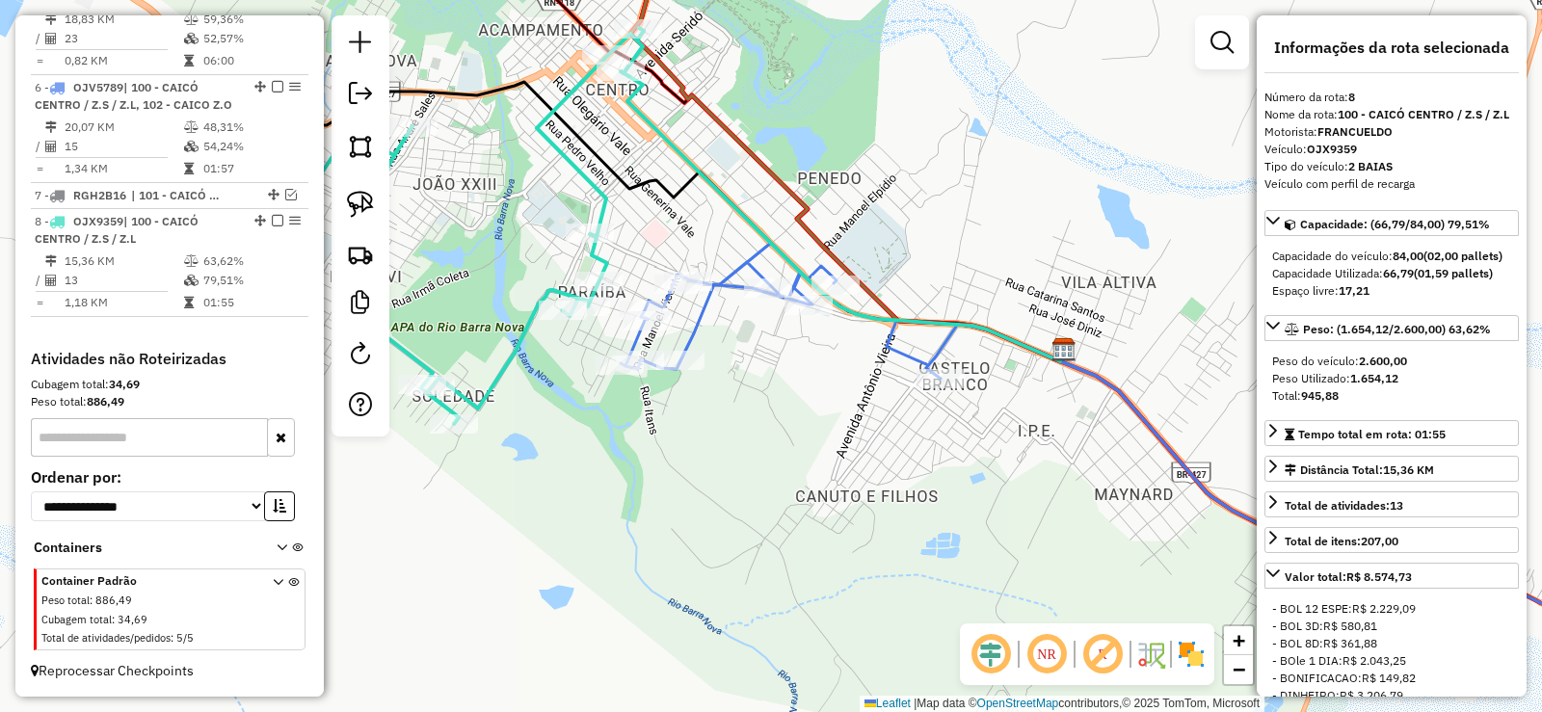
drag, startPoint x: 1090, startPoint y: 564, endPoint x: 1044, endPoint y: 475, distance: 100.0
click at [1135, 558] on div "Janela de atendimento Grade de atendimento Capacidade Transportadoras Veículos …" at bounding box center [771, 356] width 1542 height 712
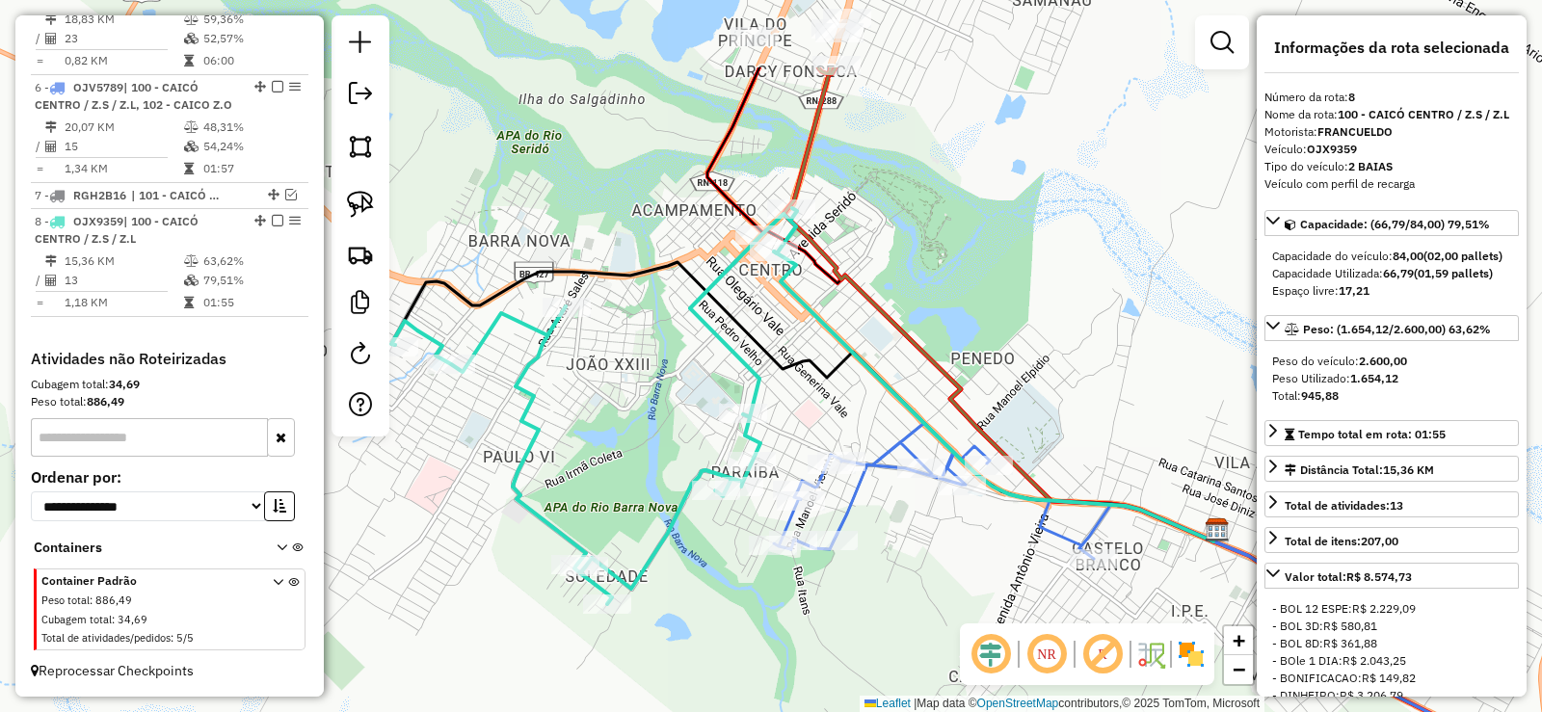
drag, startPoint x: 818, startPoint y: 196, endPoint x: 915, endPoint y: 342, distance: 175.9
click at [915, 342] on icon at bounding box center [998, 304] width 430 height 474
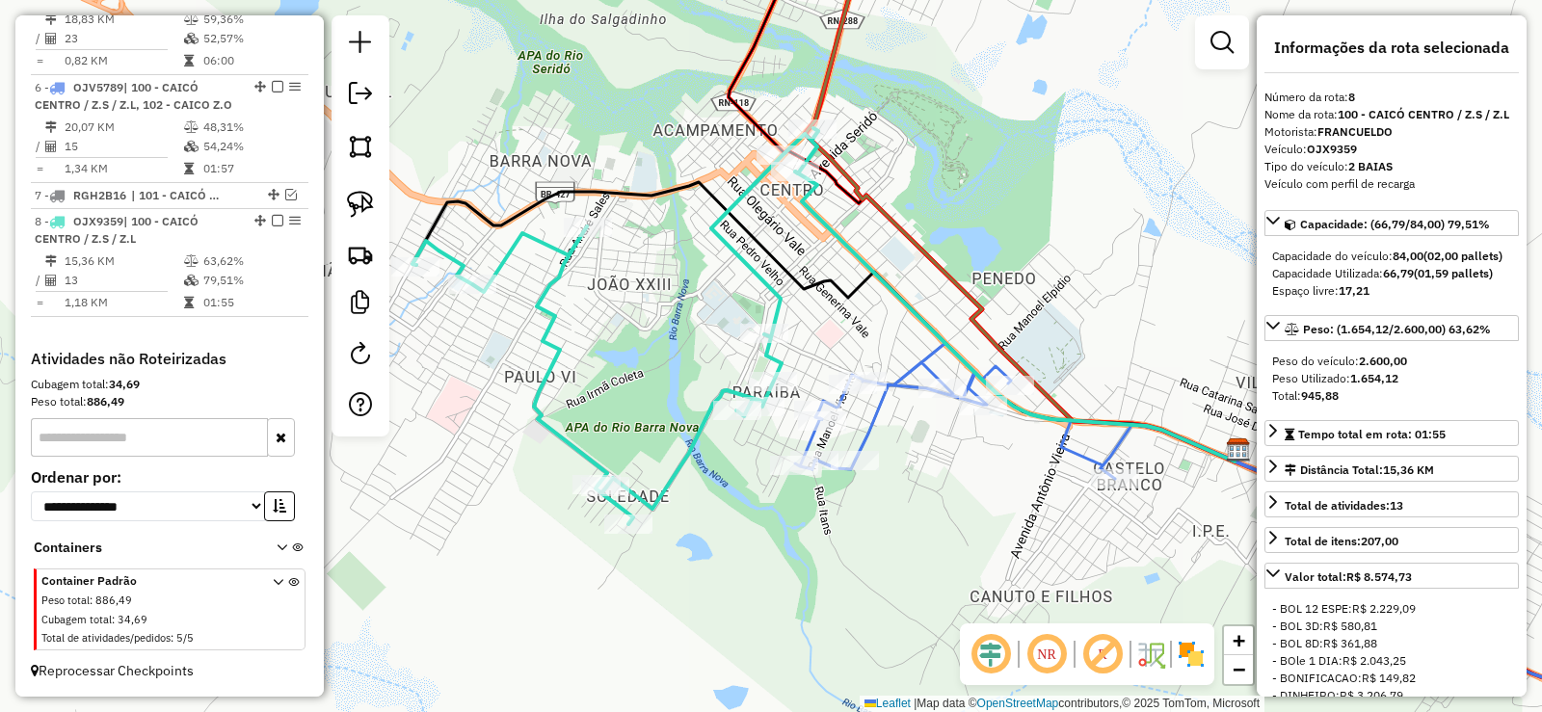
drag, startPoint x: 818, startPoint y: 306, endPoint x: 821, endPoint y: 247, distance: 59.8
click at [821, 247] on icon at bounding box center [823, 321] width 822 height 279
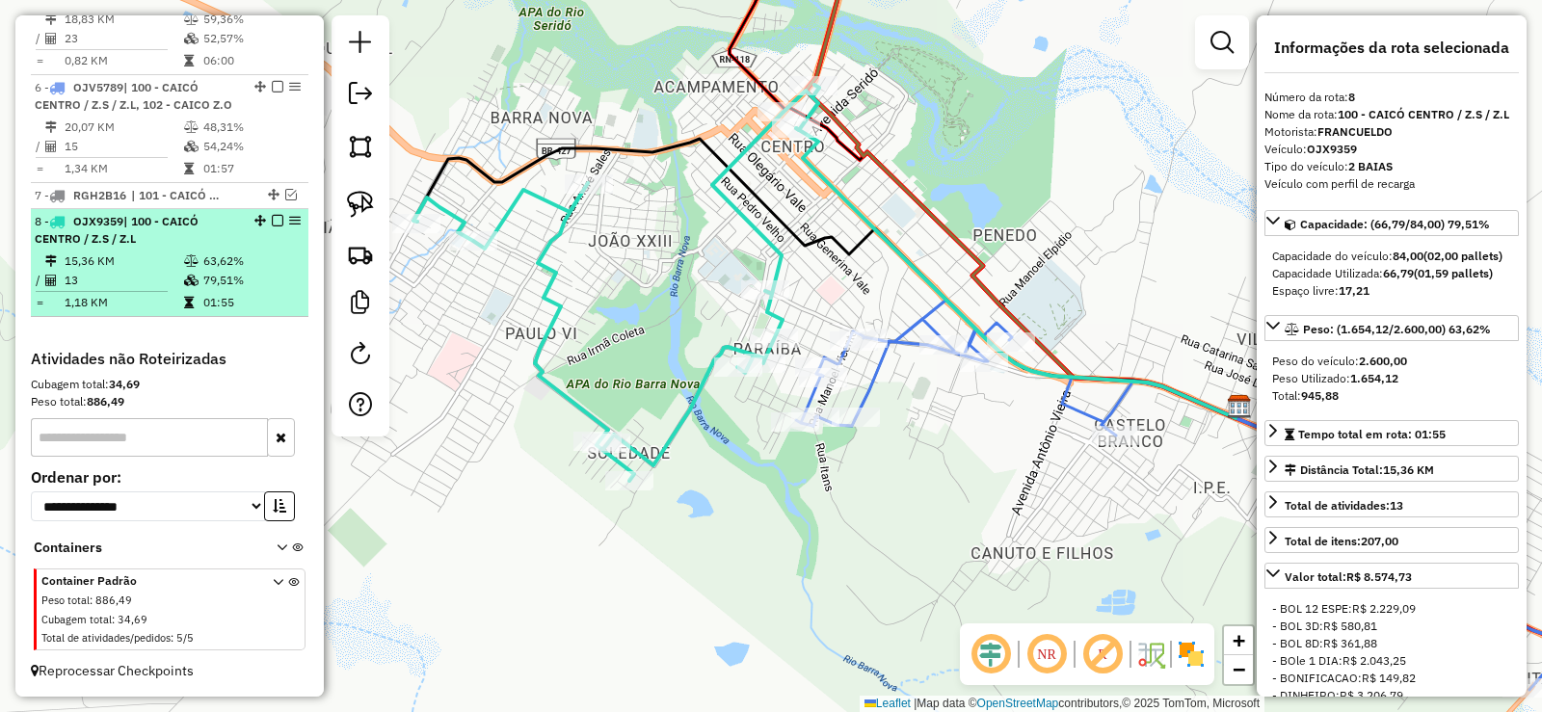
click at [177, 258] on td "15,36 KM" at bounding box center [123, 261] width 119 height 19
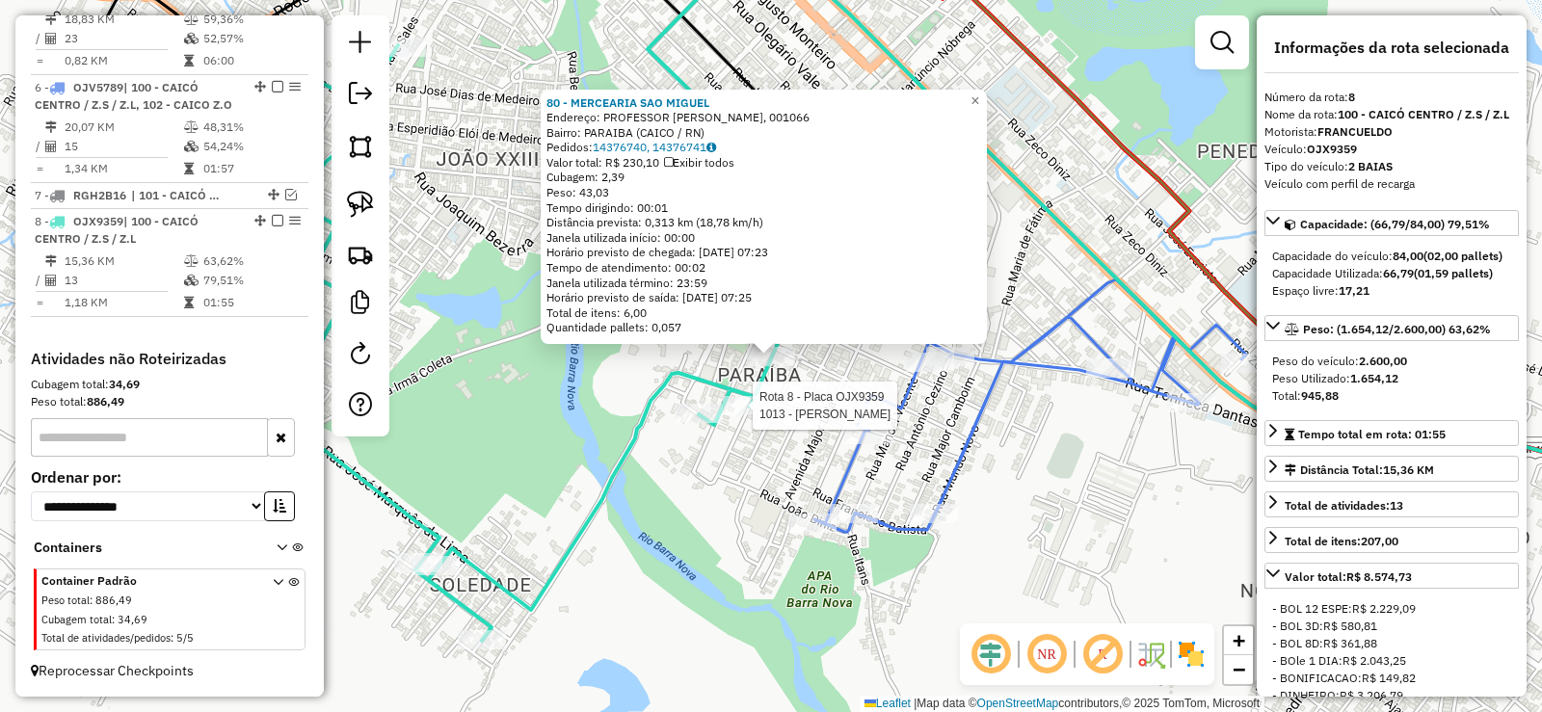
click at [748, 415] on div at bounding box center [747, 405] width 48 height 19
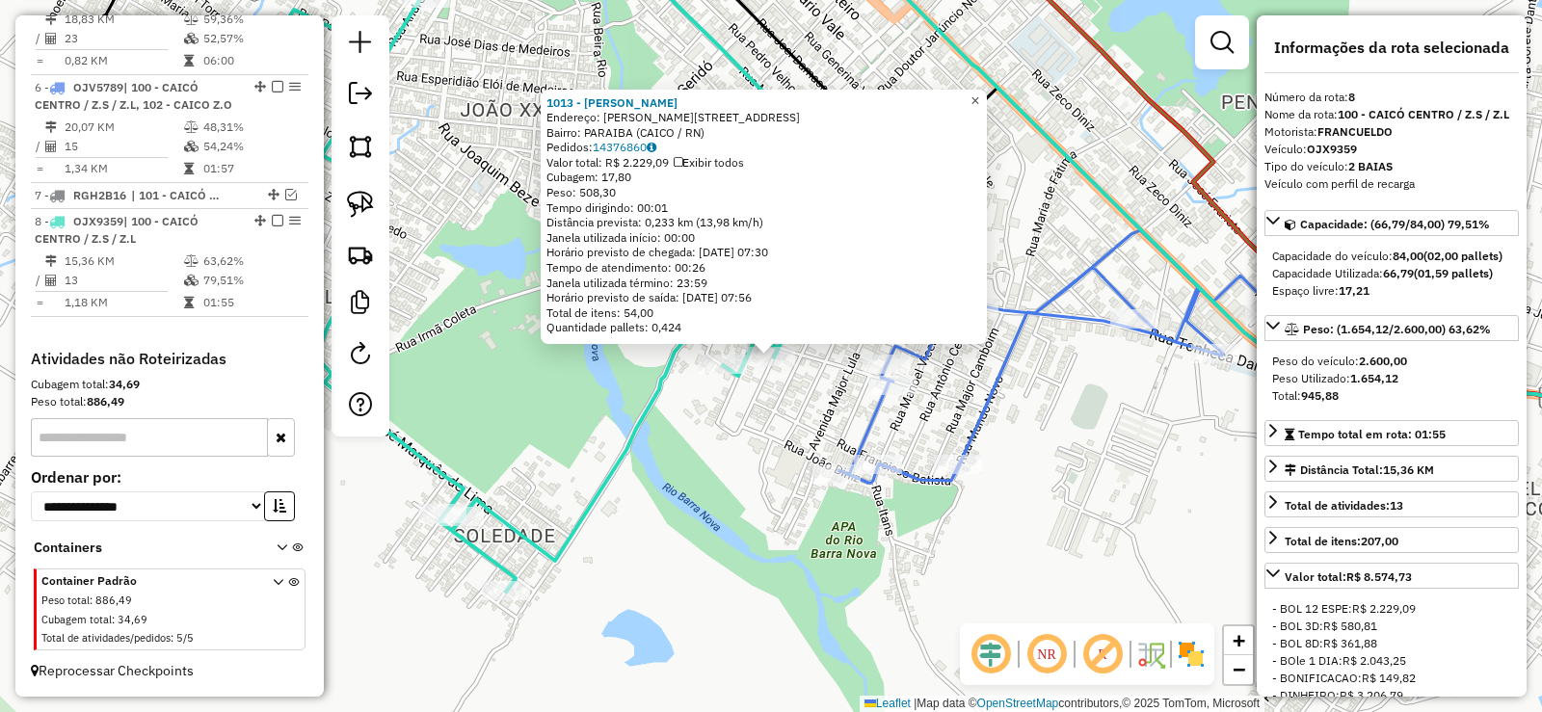
drag, startPoint x: 990, startPoint y: 95, endPoint x: 924, endPoint y: 199, distance: 122.2
click at [979, 97] on span "×" at bounding box center [974, 101] width 9 height 16
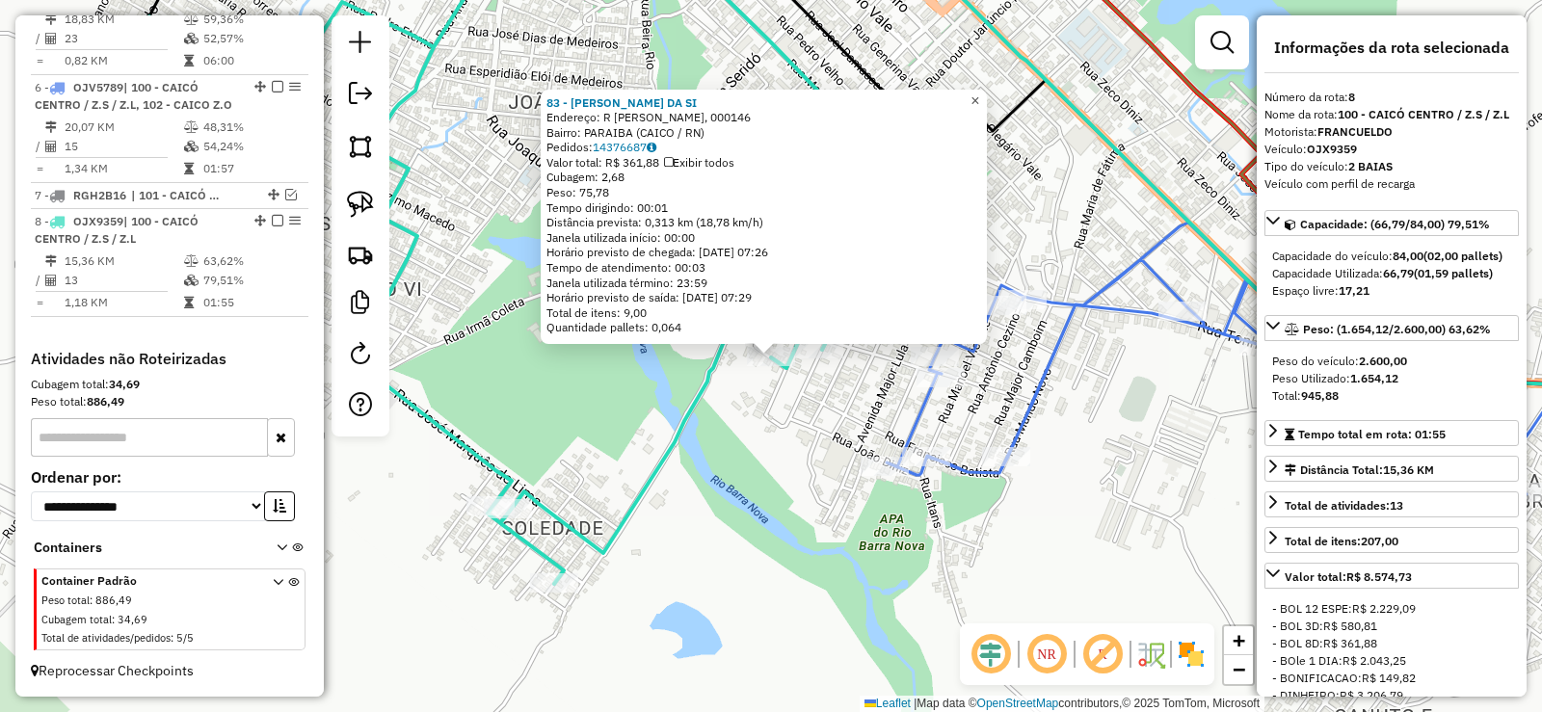
drag, startPoint x: 985, startPoint y: 97, endPoint x: 955, endPoint y: 173, distance: 81.8
click at [979, 96] on span "×" at bounding box center [974, 101] width 9 height 16
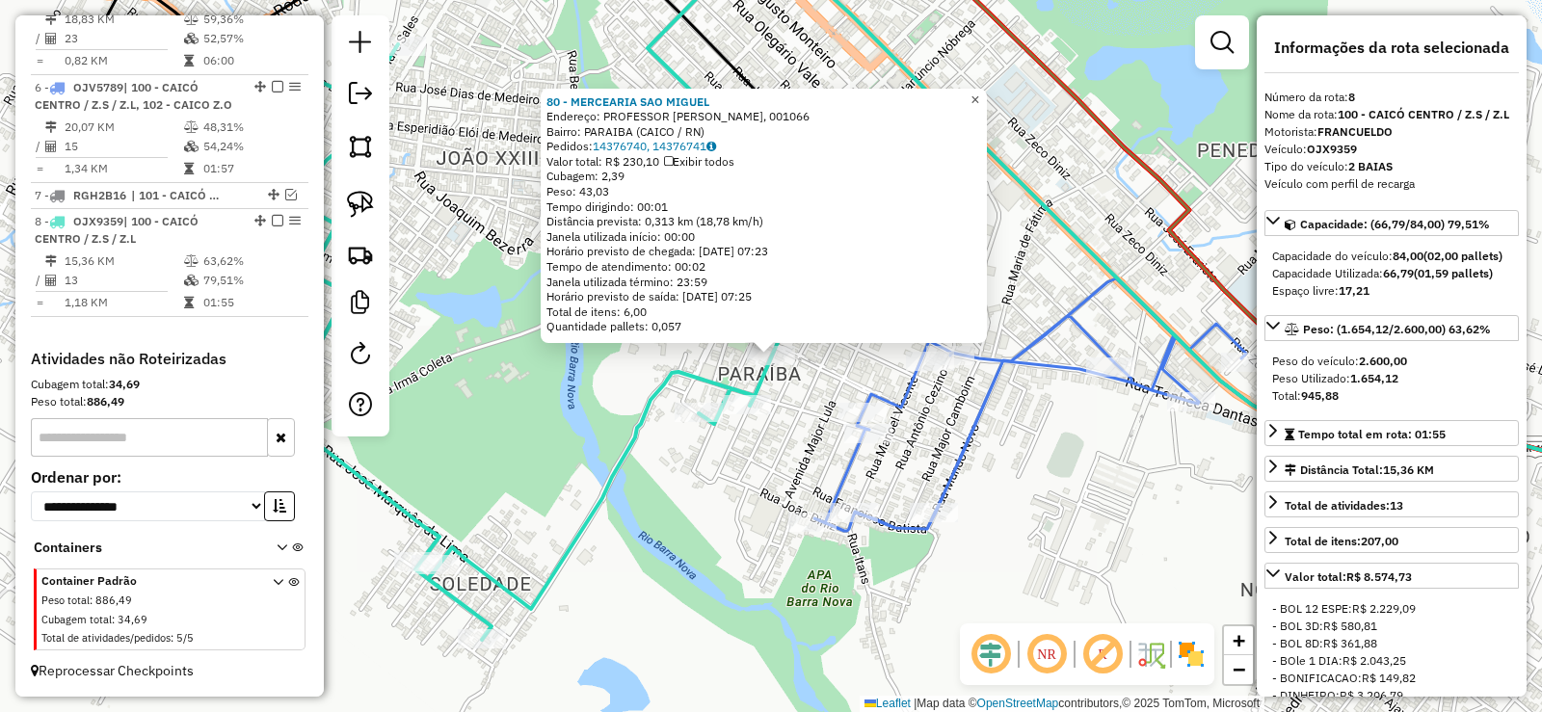
drag, startPoint x: 986, startPoint y: 96, endPoint x: 866, endPoint y: 124, distance: 122.7
click at [979, 94] on span "×" at bounding box center [974, 100] width 9 height 16
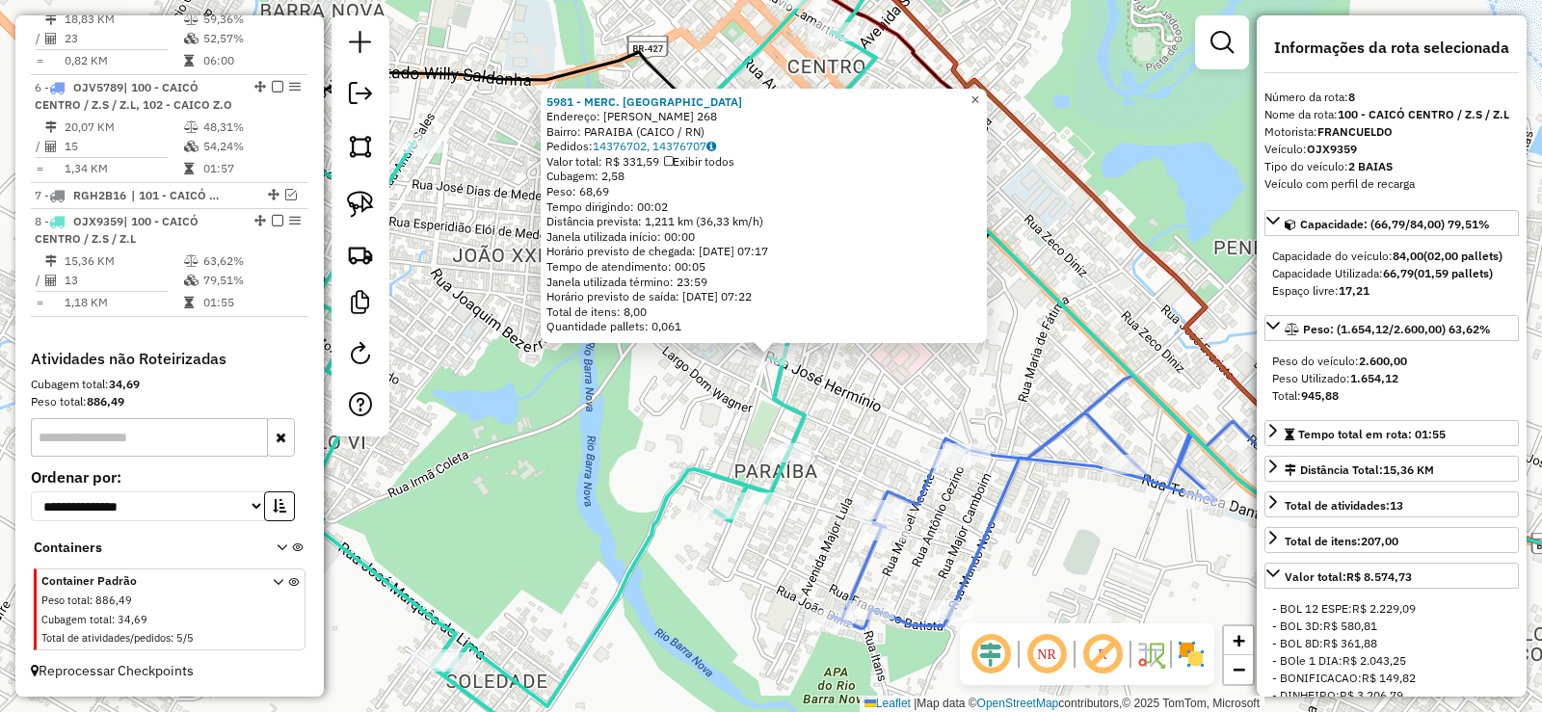
click at [979, 96] on span "×" at bounding box center [974, 100] width 9 height 16
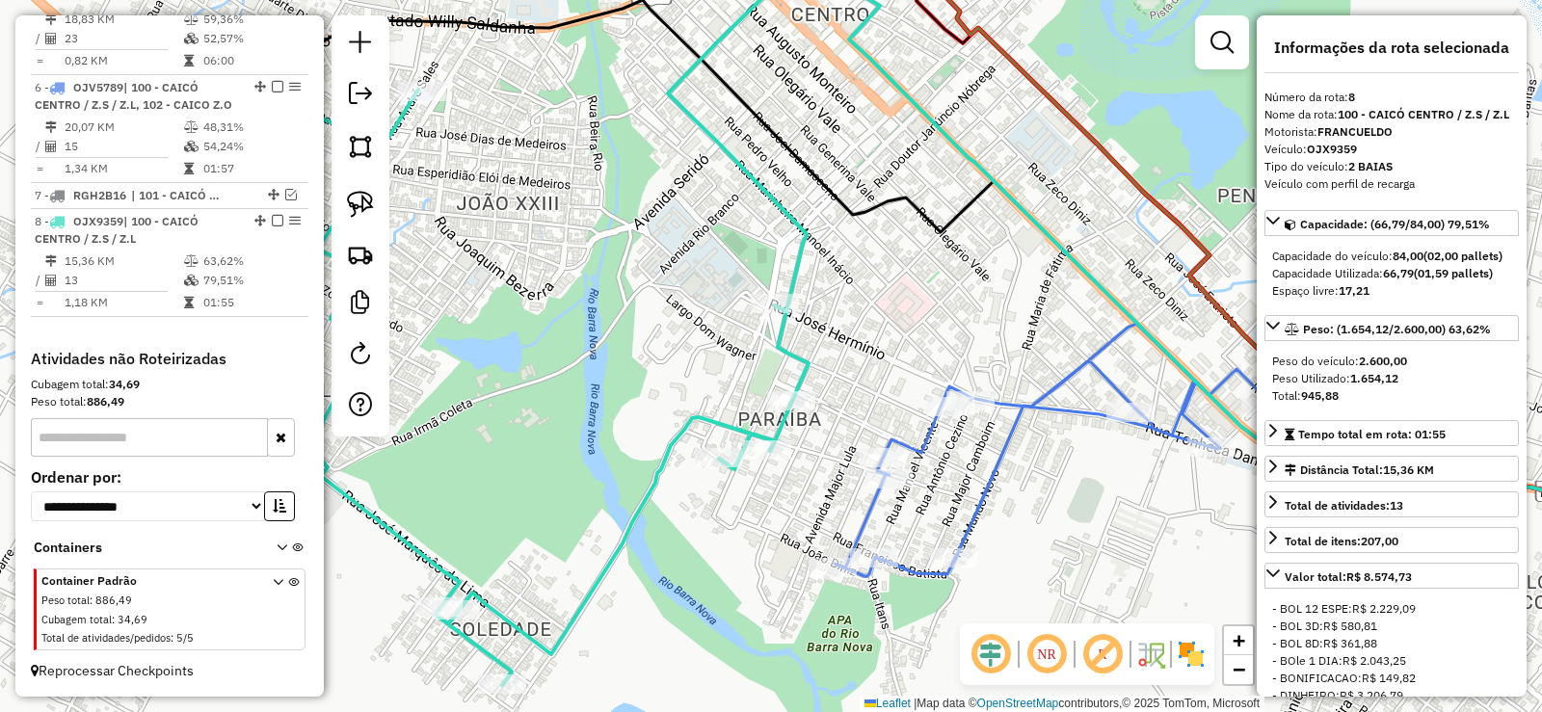
drag, startPoint x: 934, startPoint y: 334, endPoint x: 938, endPoint y: 295, distance: 39.7
click at [938, 295] on div "Janela de atendimento Grade de atendimento Capacidade Transportadoras Veículos …" at bounding box center [771, 356] width 1542 height 712
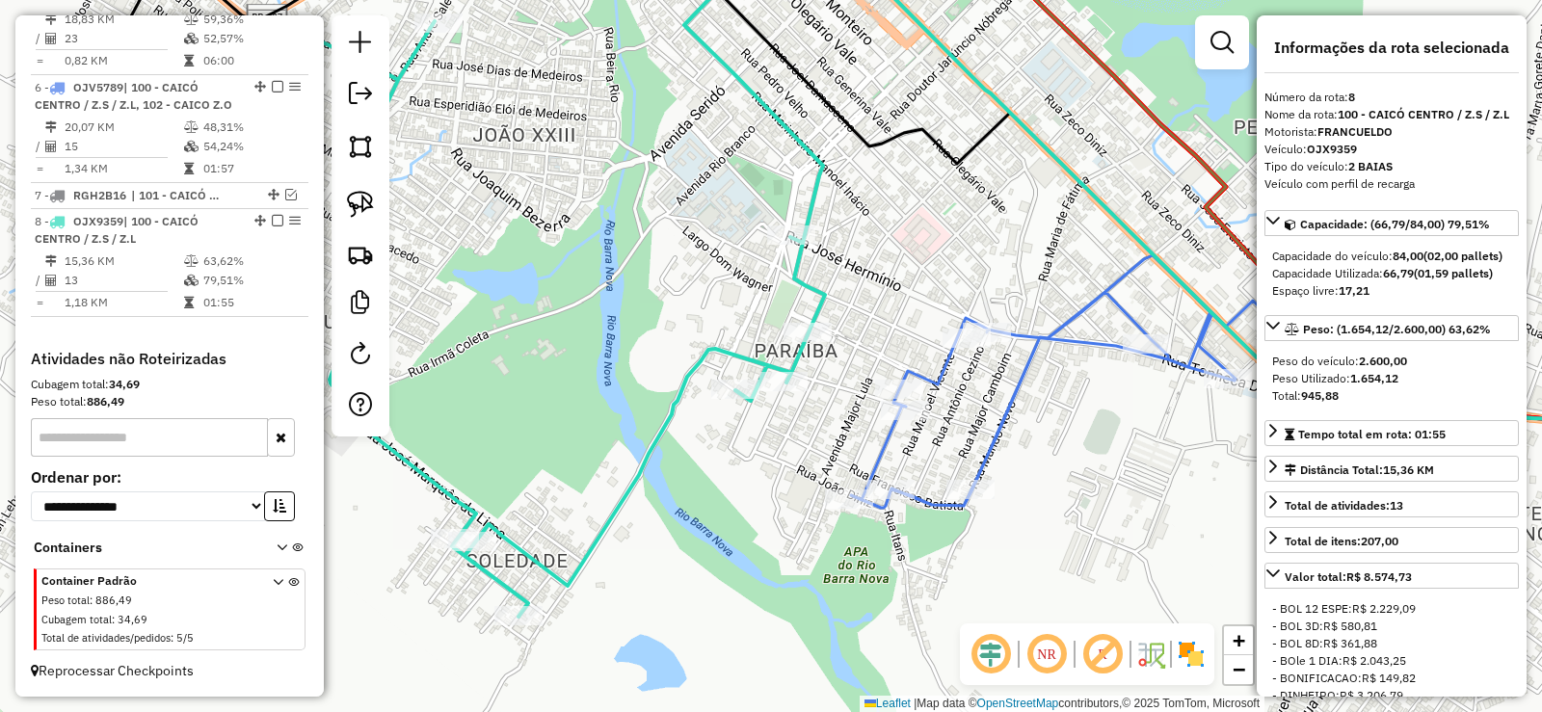
drag, startPoint x: 773, startPoint y: 499, endPoint x: 783, endPoint y: 456, distance: 44.6
click at [783, 456] on div "Janela de atendimento Grade de atendimento Capacidade Transportadoras Veículos …" at bounding box center [771, 356] width 1542 height 712
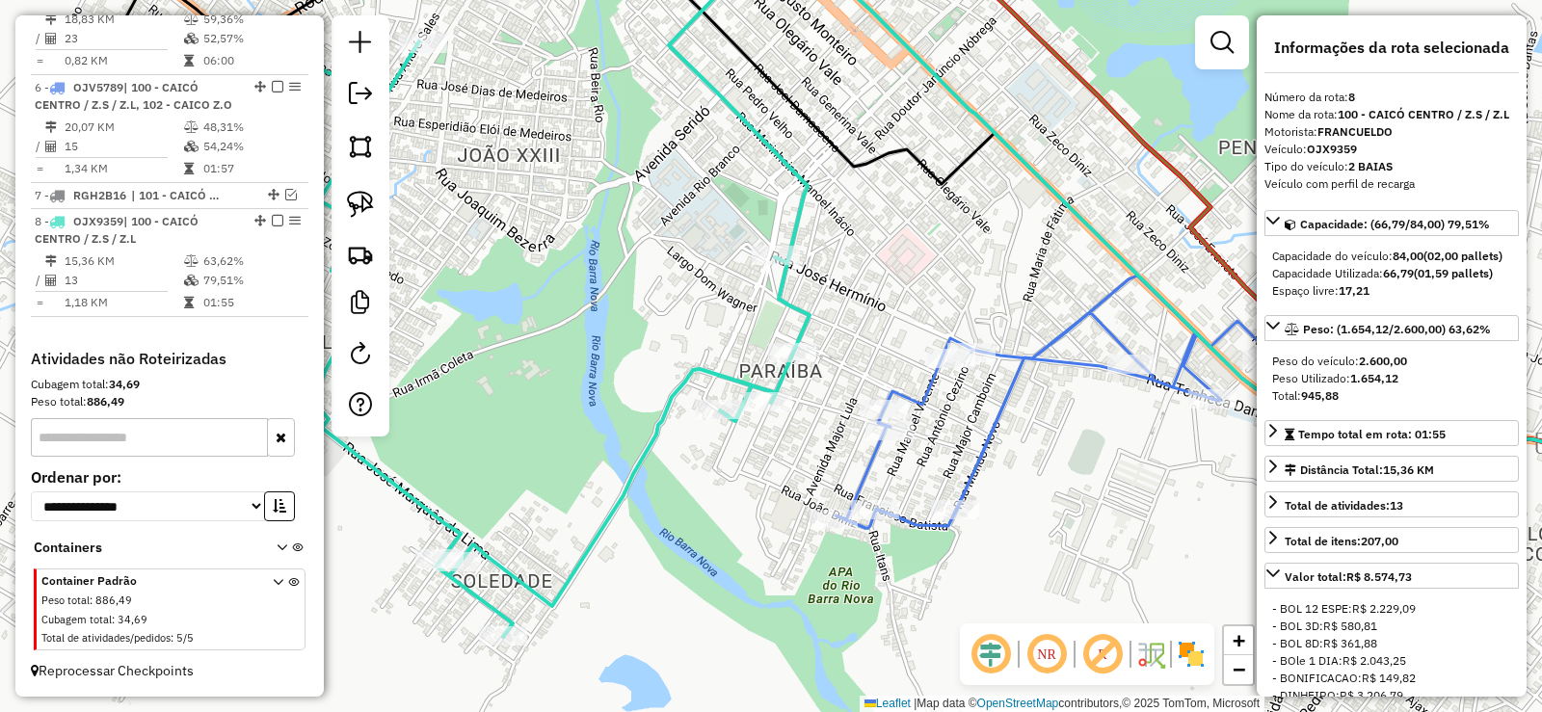
drag, startPoint x: 729, startPoint y: 477, endPoint x: 718, endPoint y: 468, distance: 14.5
click at [723, 478] on div "Janela de atendimento Grade de atendimento Capacidade Transportadoras Veículos …" at bounding box center [771, 356] width 1542 height 712
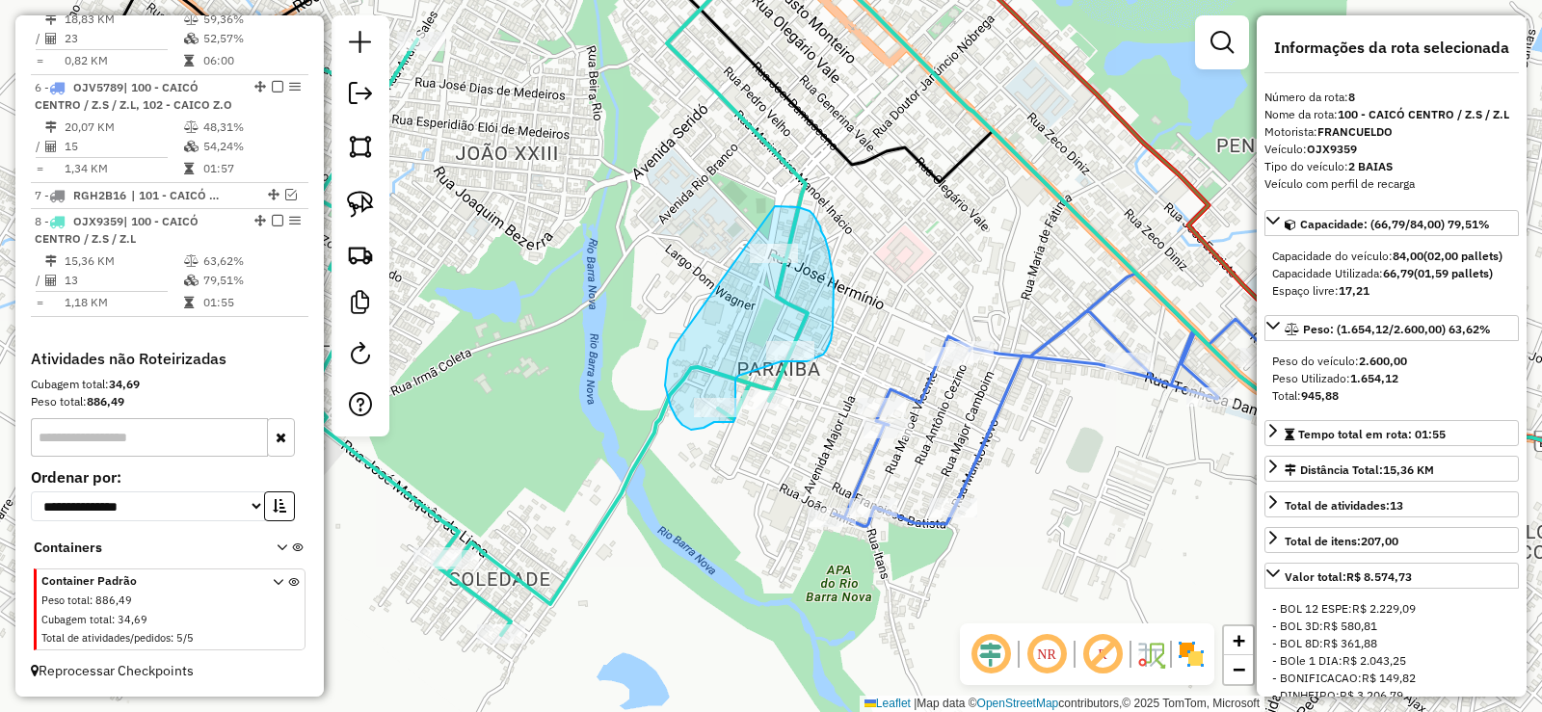
drag, startPoint x: 667, startPoint y: 368, endPoint x: 760, endPoint y: 206, distance: 186.9
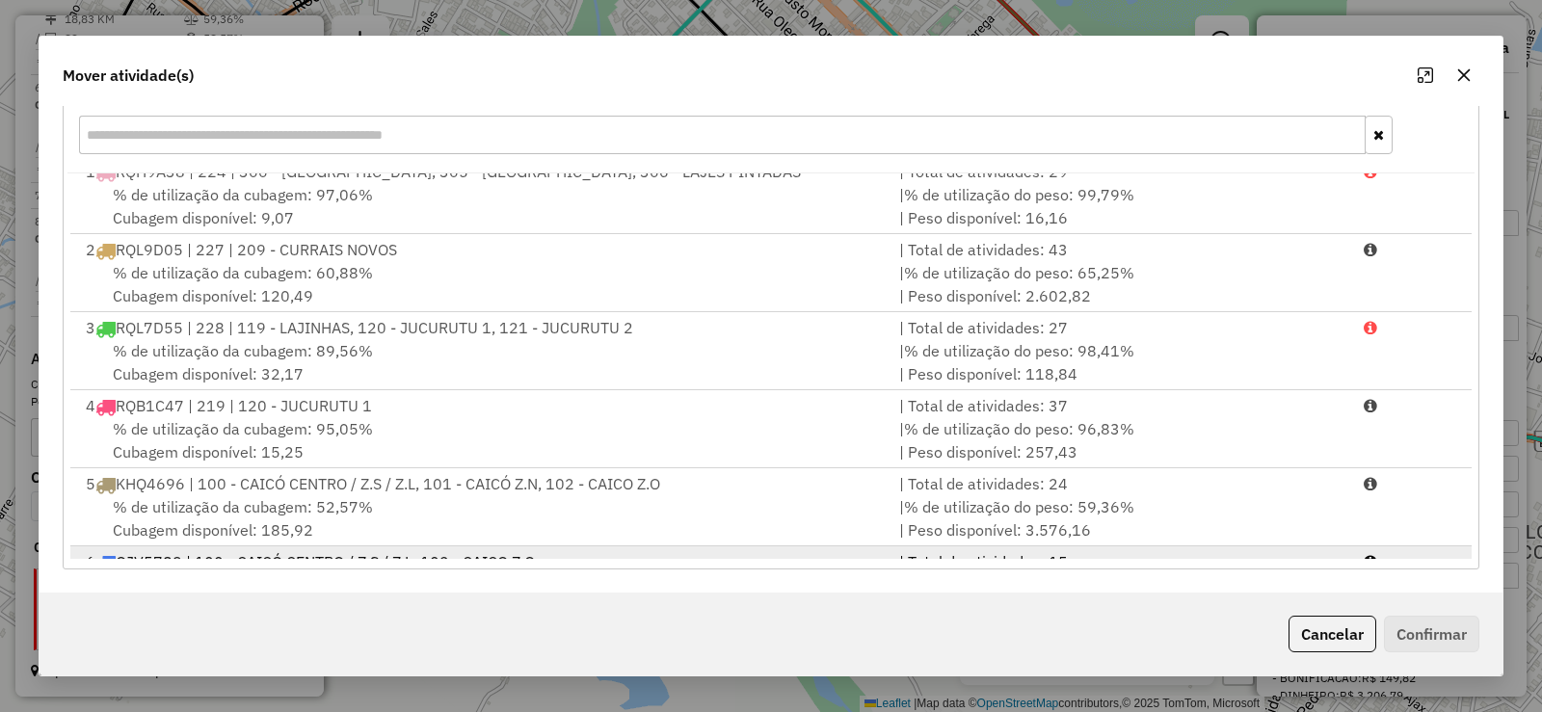
scroll to position [83, 0]
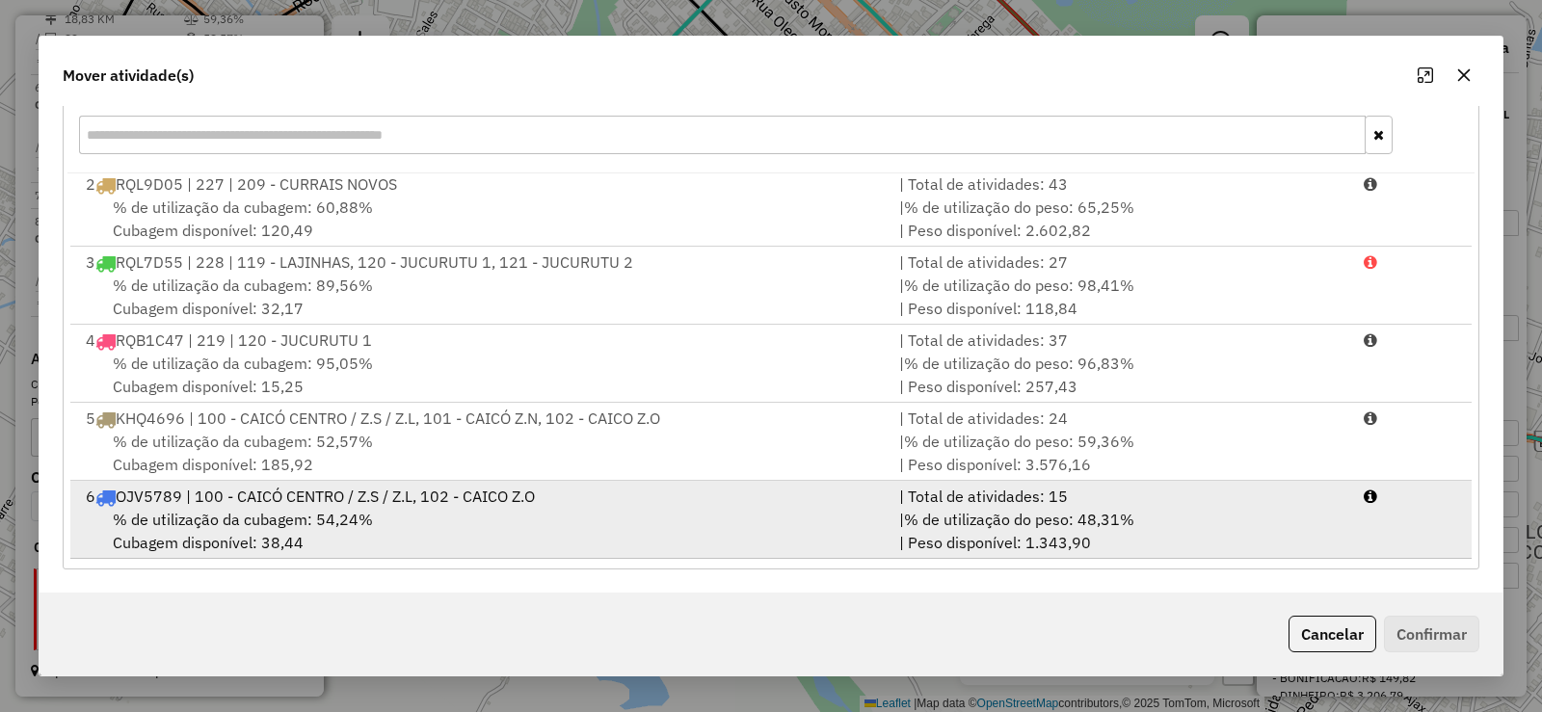
drag, startPoint x: 540, startPoint y: 510, endPoint x: 618, endPoint y: 504, distance: 78.3
click at [542, 510] on div "% de utilização da cubagem: 54,24% Cubagem disponível: 38,44" at bounding box center [480, 531] width 813 height 46
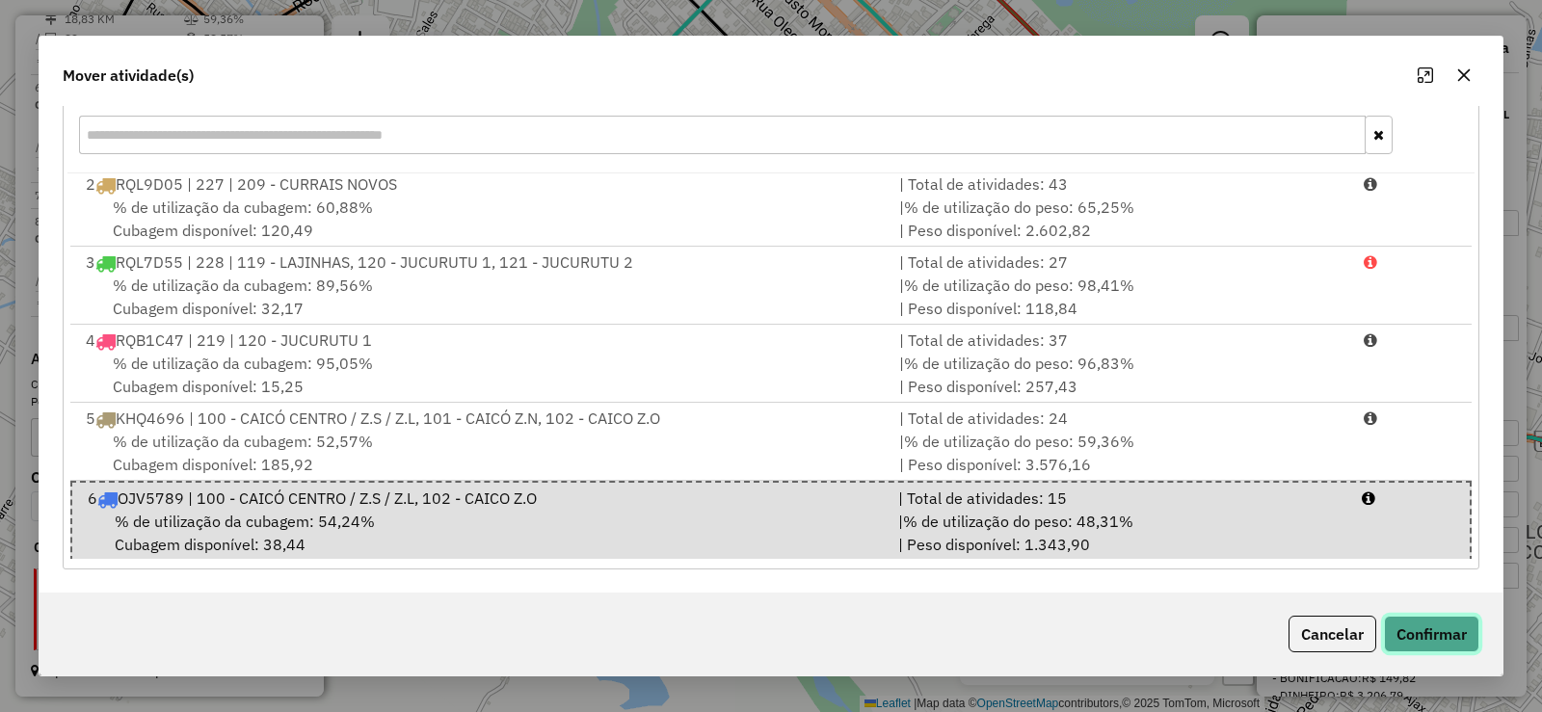
click at [1429, 628] on button "Confirmar" at bounding box center [1431, 634] width 95 height 37
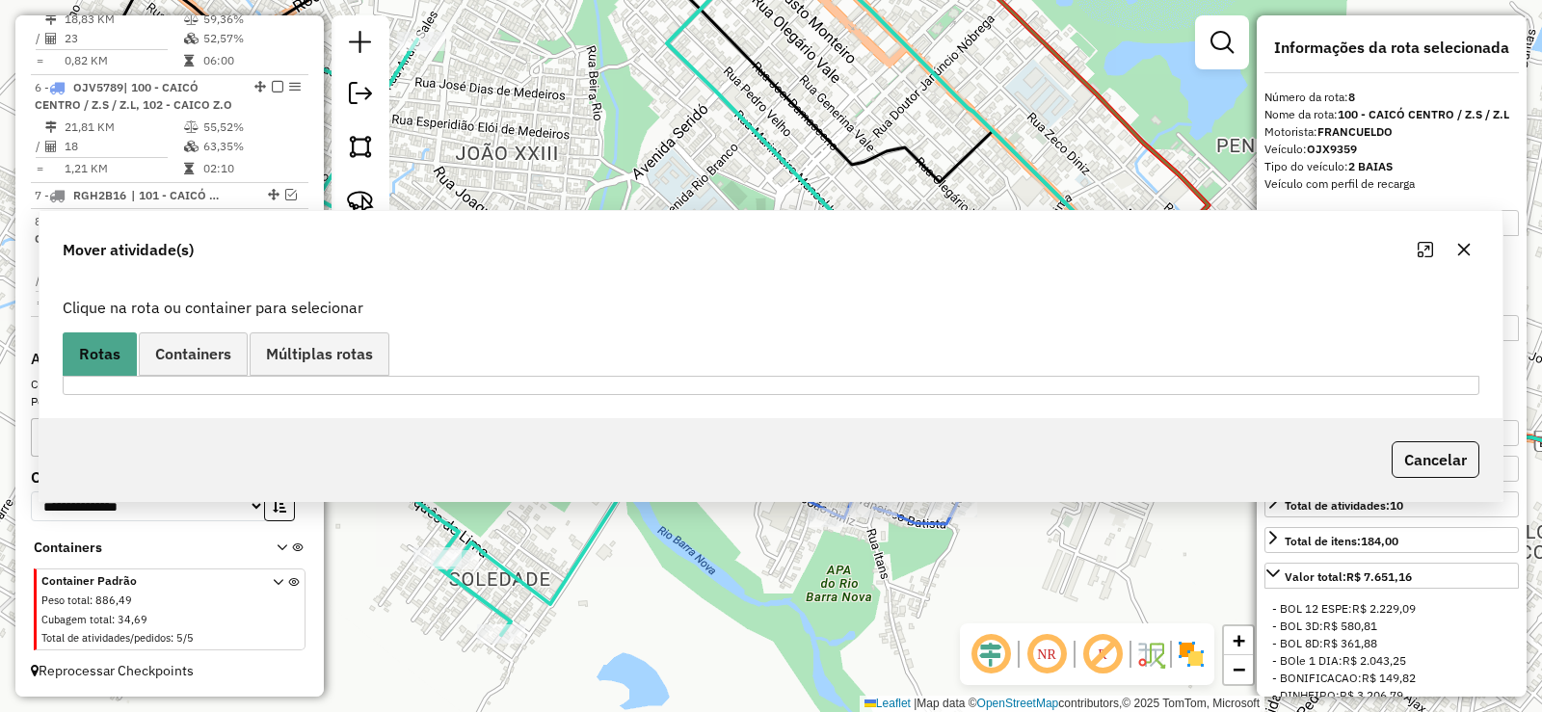
scroll to position [0, 0]
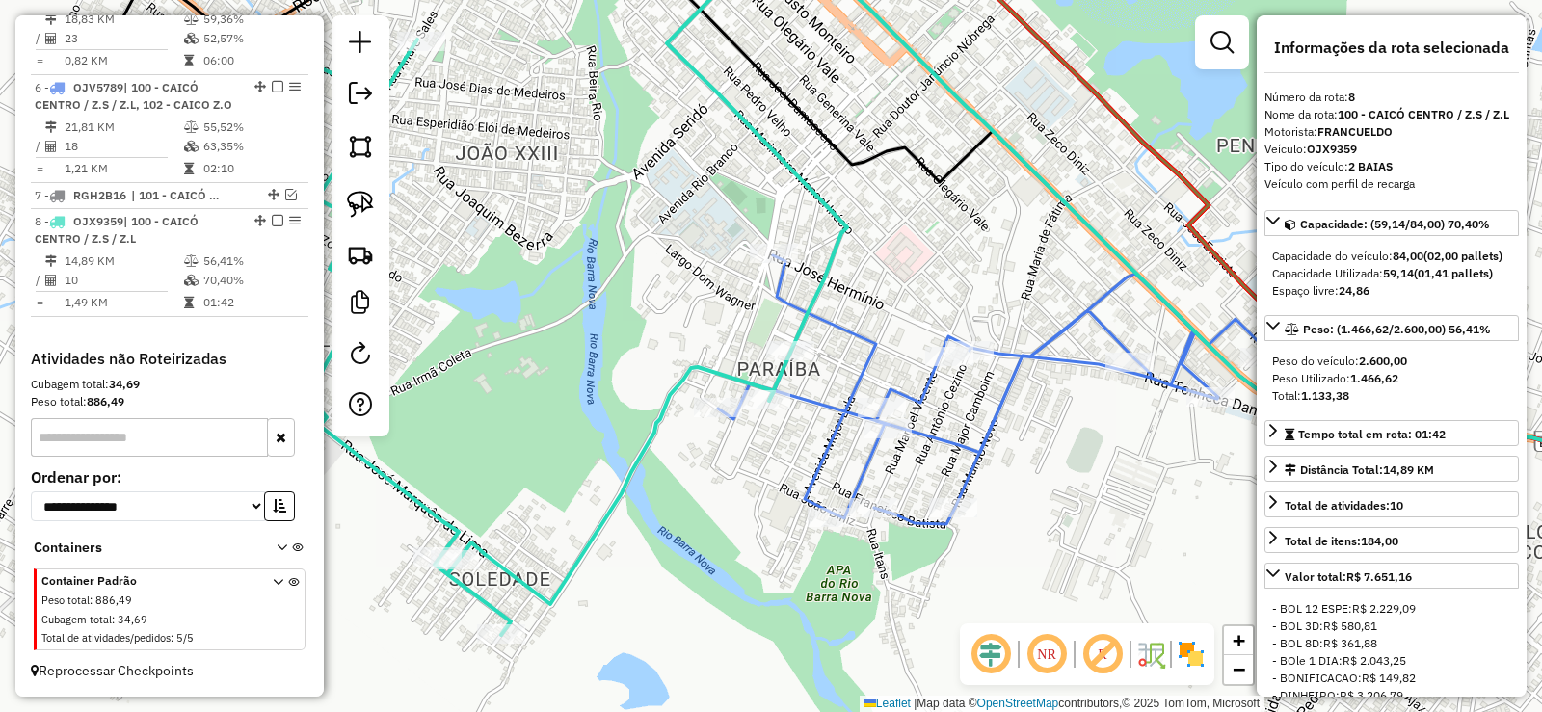
drag, startPoint x: 679, startPoint y: 556, endPoint x: 846, endPoint y: 478, distance: 184.1
click at [846, 478] on div "Janela de atendimento Grade de atendimento Capacidade Transportadoras Veículos …" at bounding box center [771, 356] width 1542 height 712
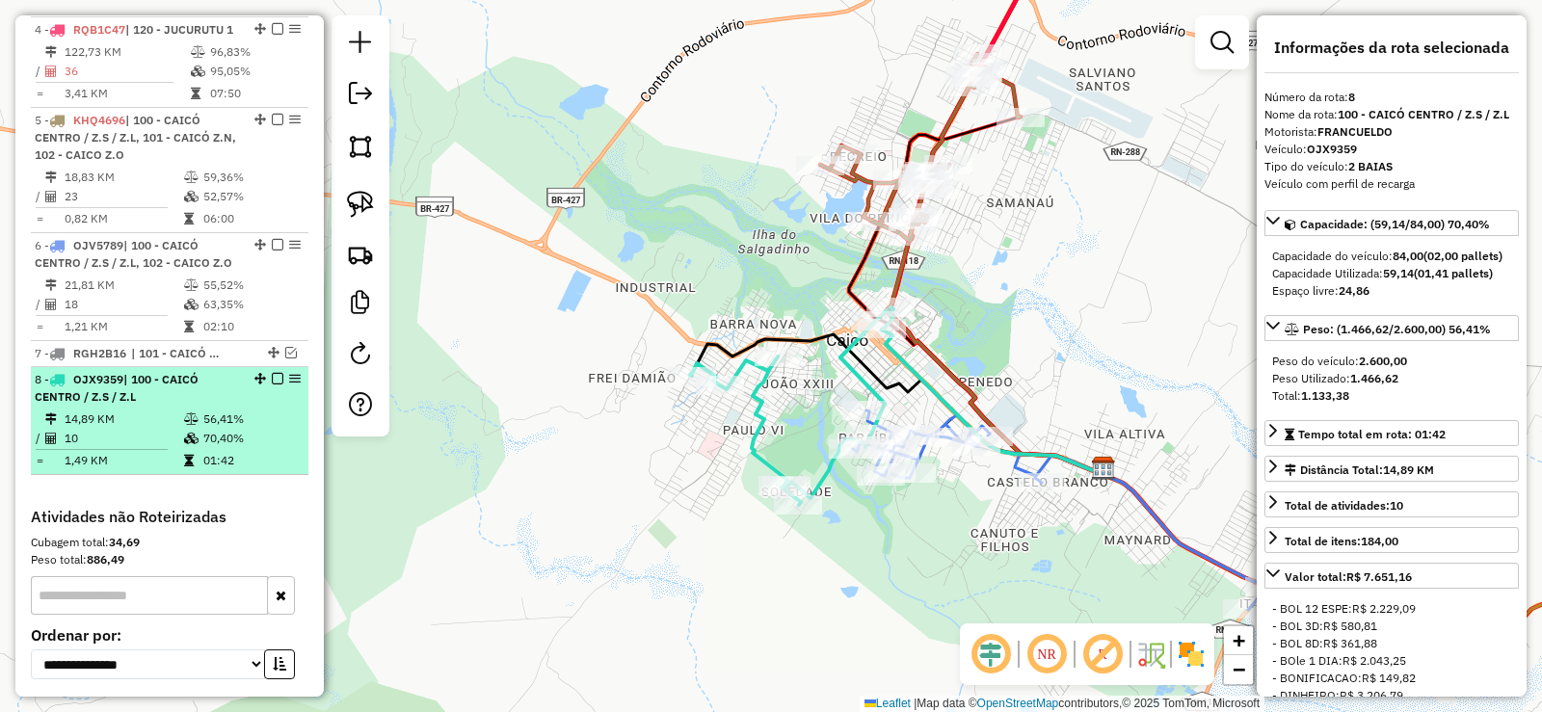
scroll to position [1109, 0]
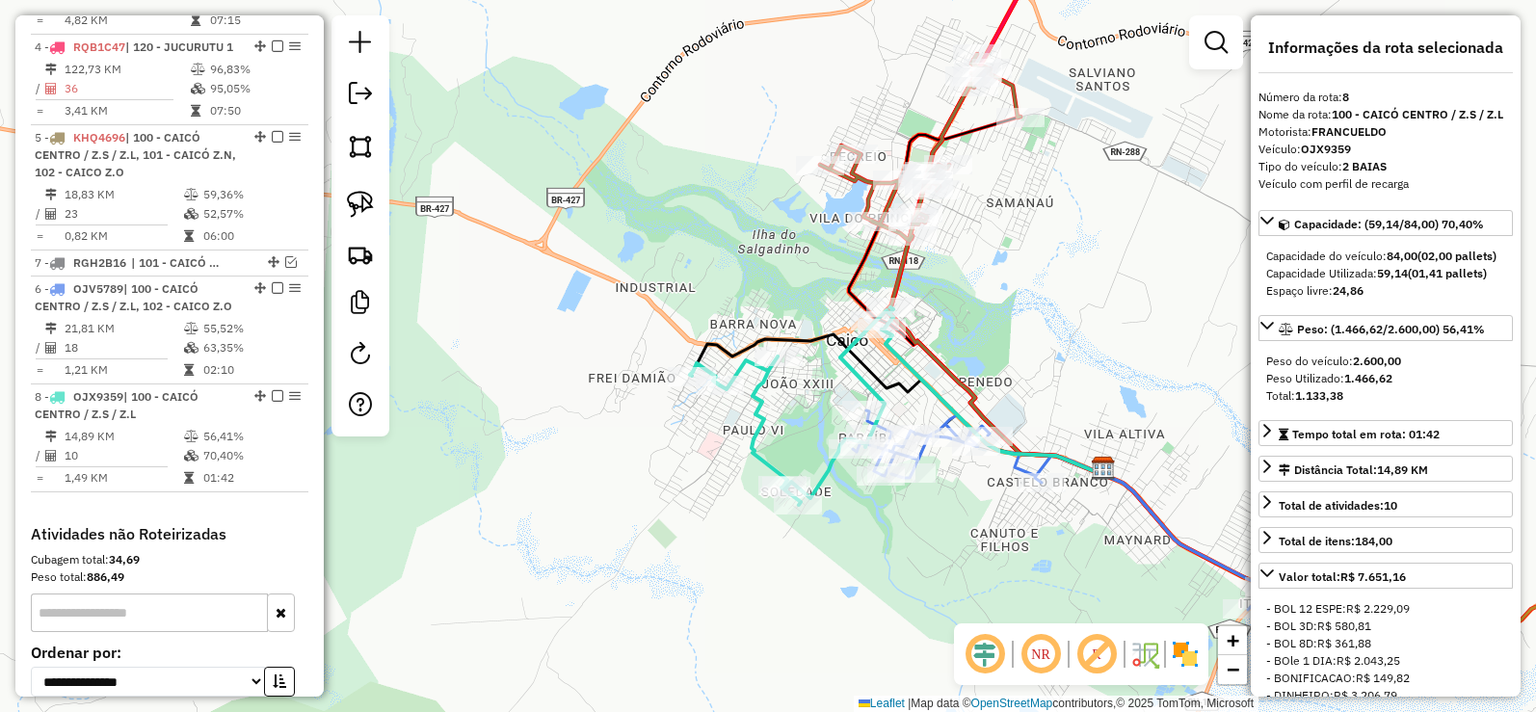
drag, startPoint x: 253, startPoint y: 278, endPoint x: 228, endPoint y: 388, distance: 113.6
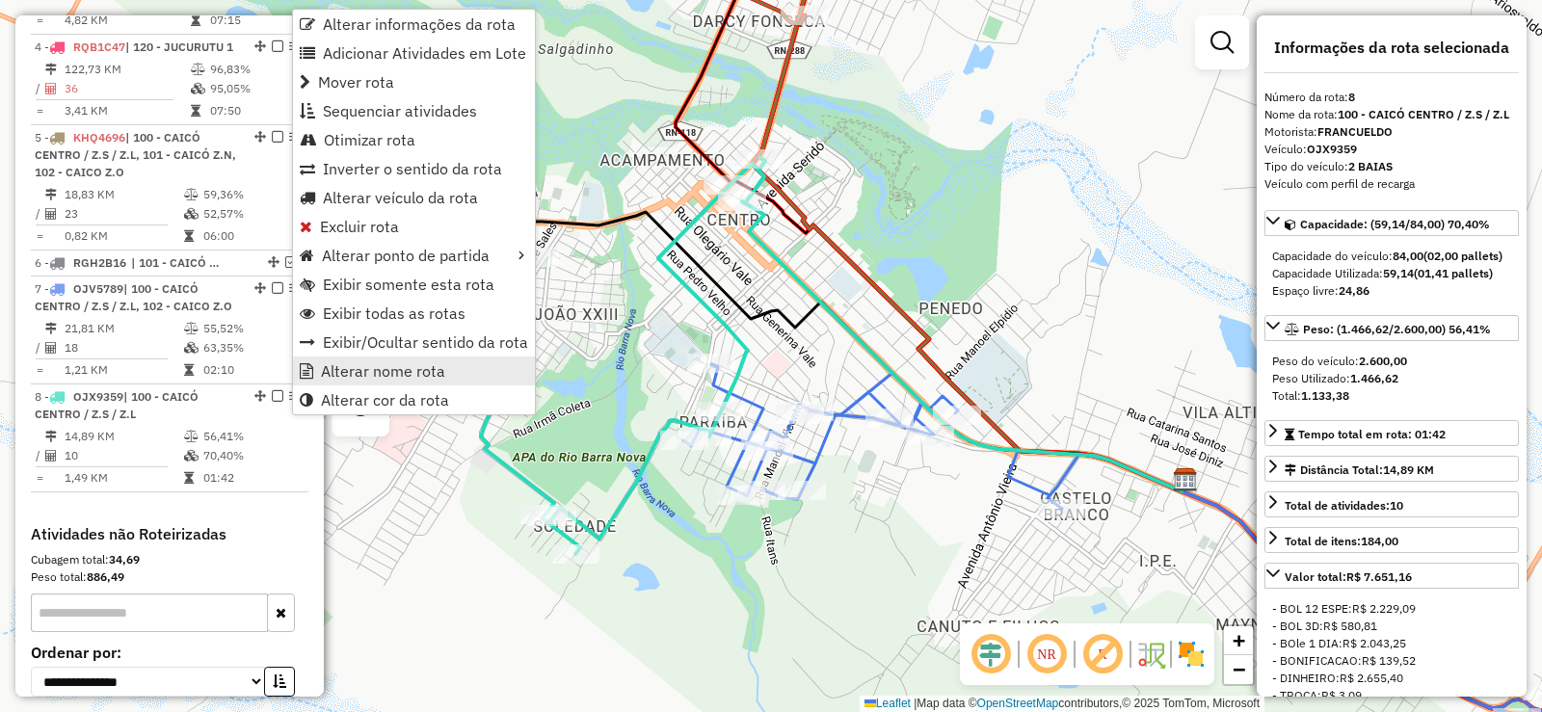
click at [372, 368] on span "Alterar nome rota" at bounding box center [383, 370] width 124 height 15
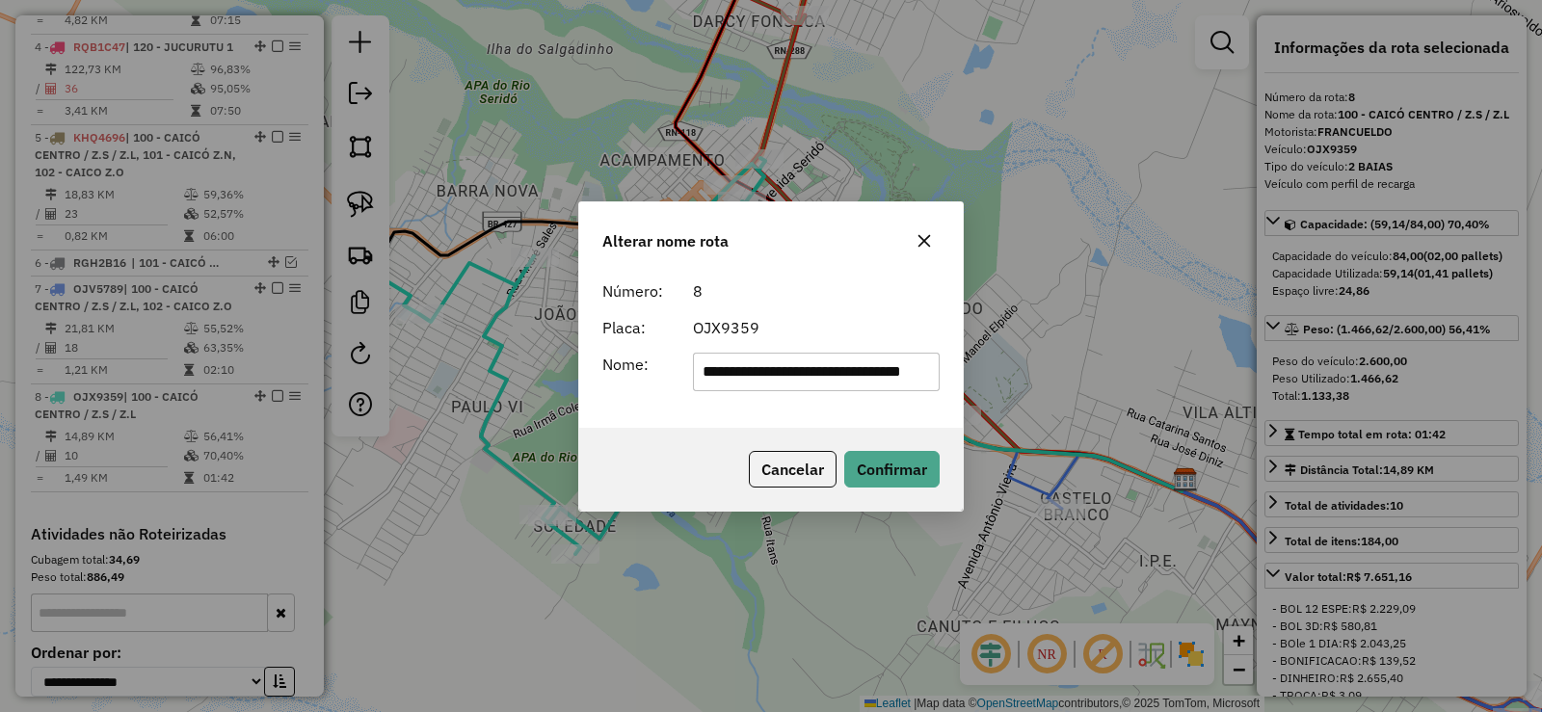
scroll to position [0, 25]
type input "**********"
drag, startPoint x: 884, startPoint y: 465, endPoint x: 679, endPoint y: 565, distance: 227.1
click at [885, 465] on button "Confirmar" at bounding box center [891, 469] width 95 height 37
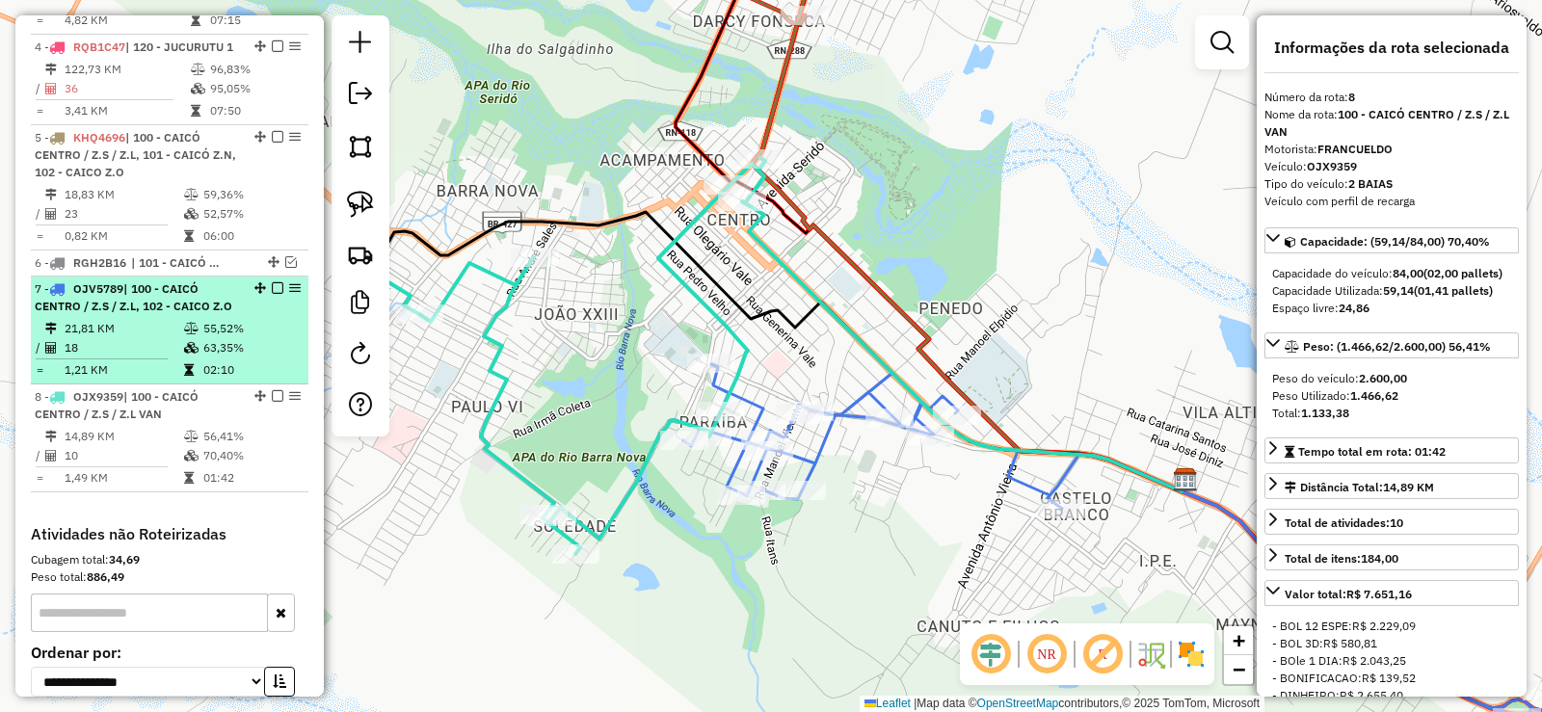
click at [273, 294] on em at bounding box center [278, 288] width 12 height 12
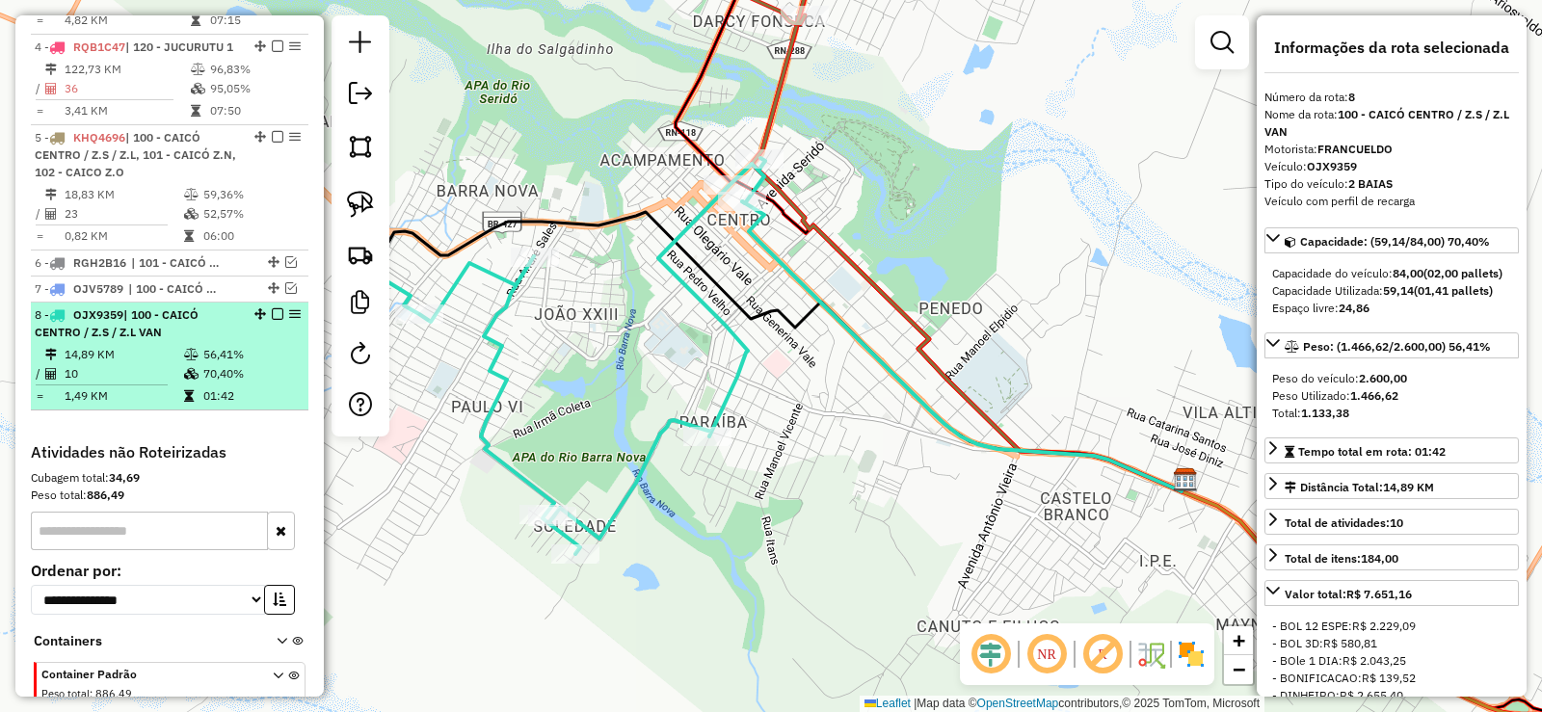
click at [273, 320] on em at bounding box center [278, 314] width 12 height 12
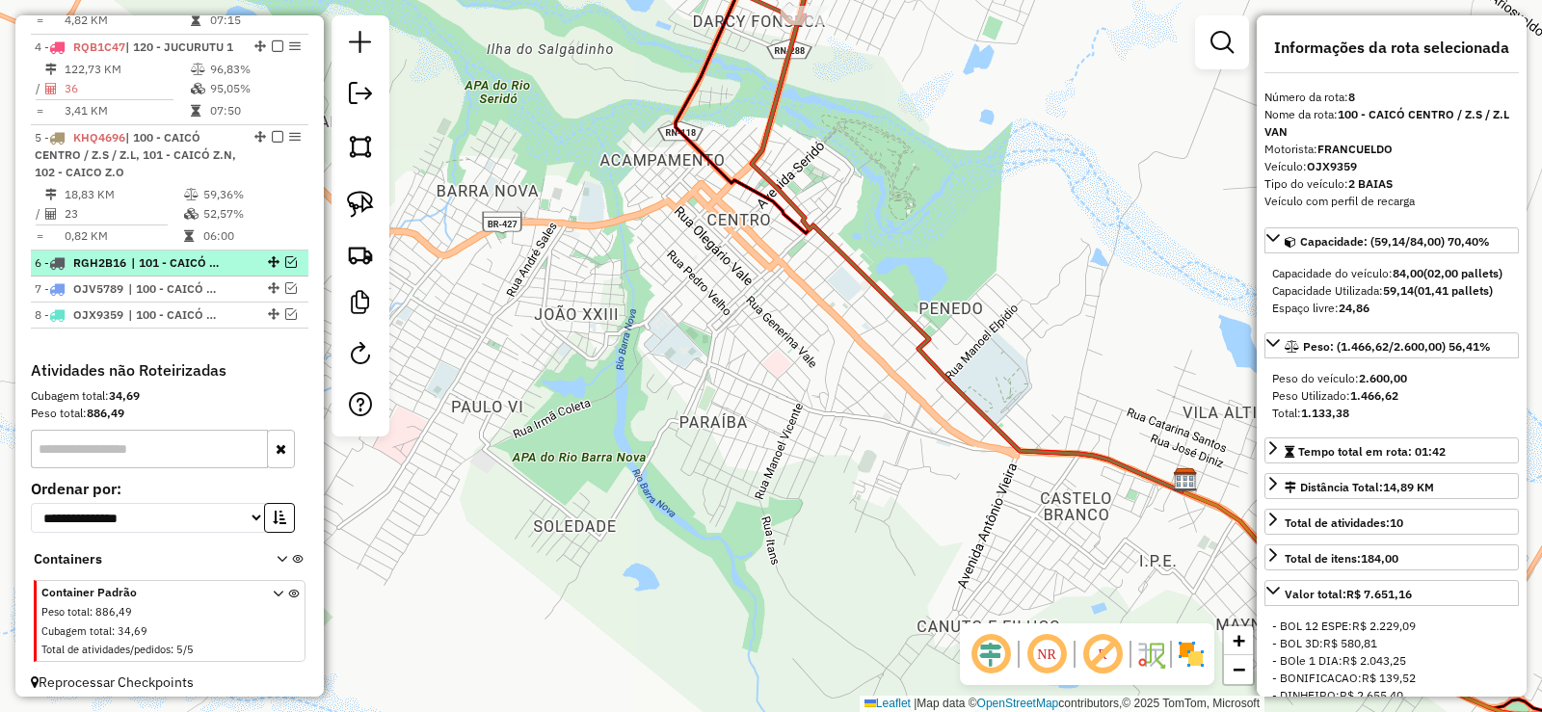
click at [288, 272] on div "6 - RGH2B16 | 101 - CAICÓ Z.N" at bounding box center [170, 262] width 270 height 17
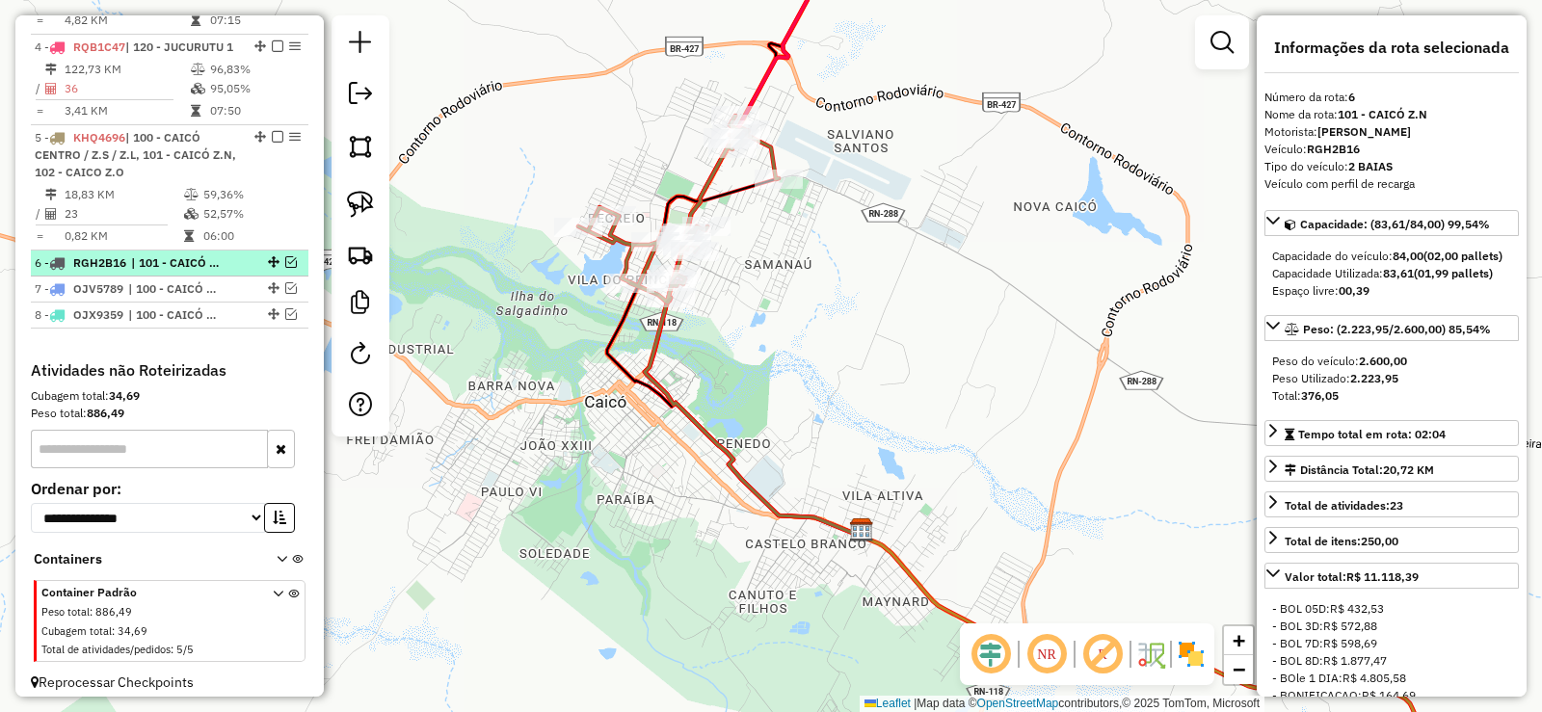
click at [285, 268] on em at bounding box center [291, 262] width 12 height 12
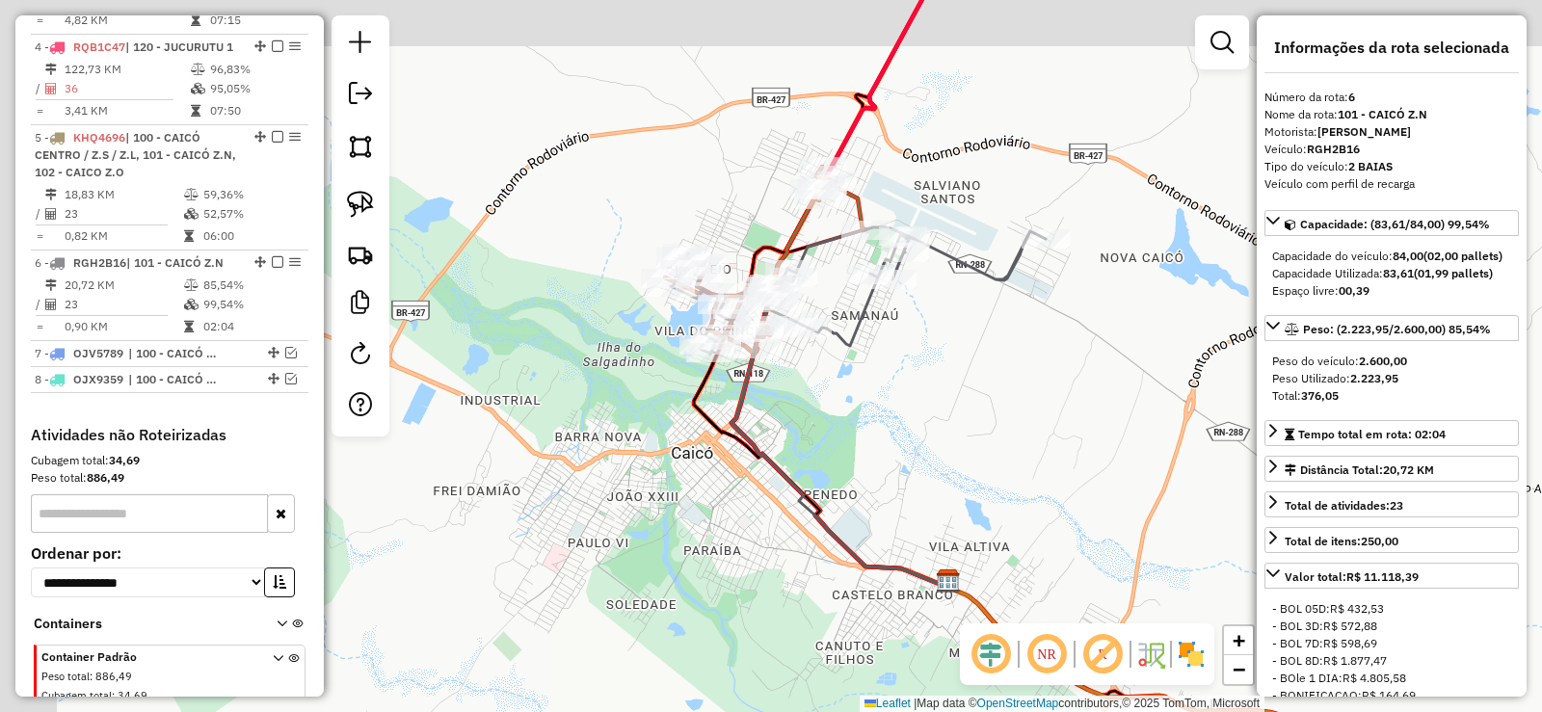
drag, startPoint x: 701, startPoint y: 361, endPoint x: 790, endPoint y: 414, distance: 104.1
click at [790, 414] on div "Janela de atendimento Grade de atendimento Capacidade Transportadoras Veículos …" at bounding box center [771, 356] width 1542 height 712
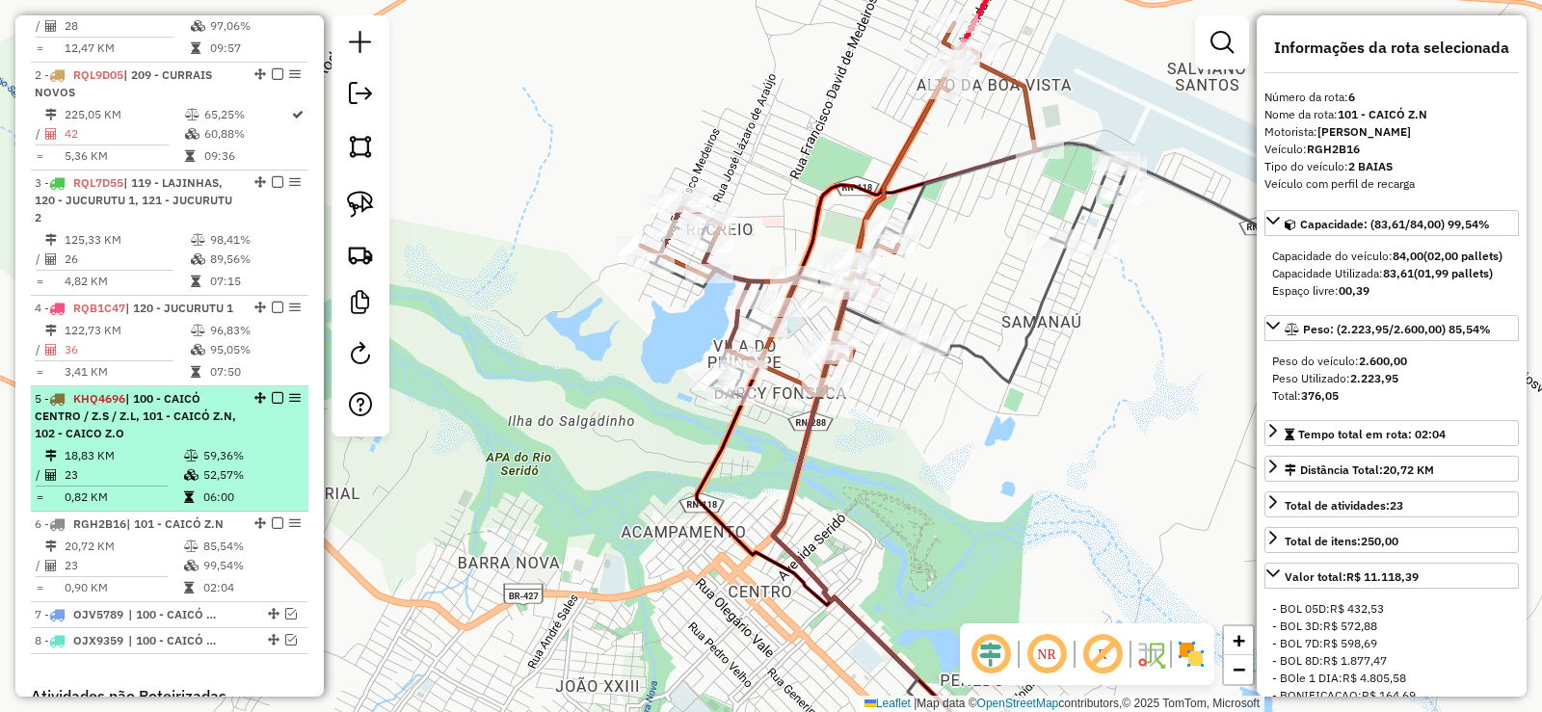
scroll to position [820, 0]
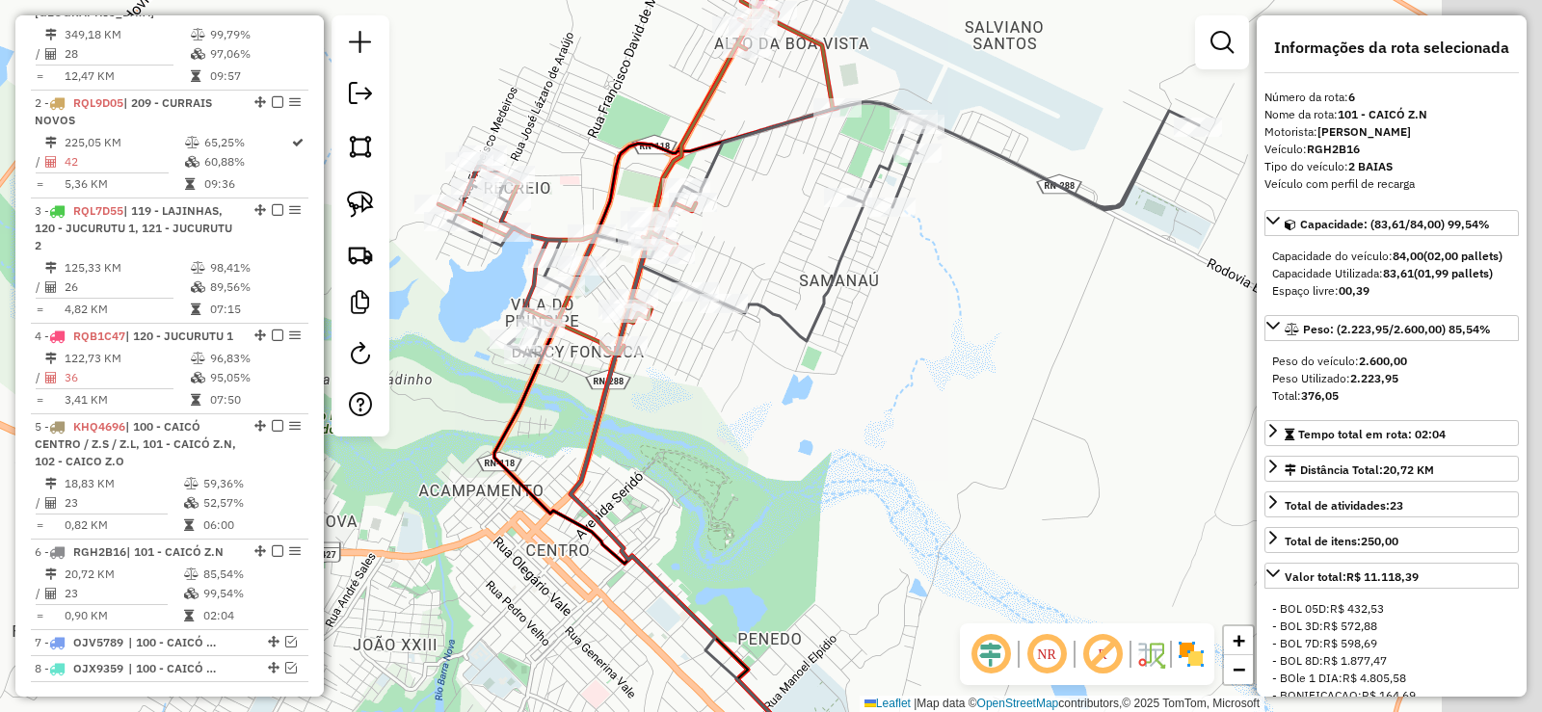
drag, startPoint x: 827, startPoint y: 507, endPoint x: 804, endPoint y: 497, distance: 25.1
click at [804, 501] on div "Janela de atendimento Grade de atendimento Capacidade Transportadoras Veículos …" at bounding box center [771, 356] width 1542 height 712
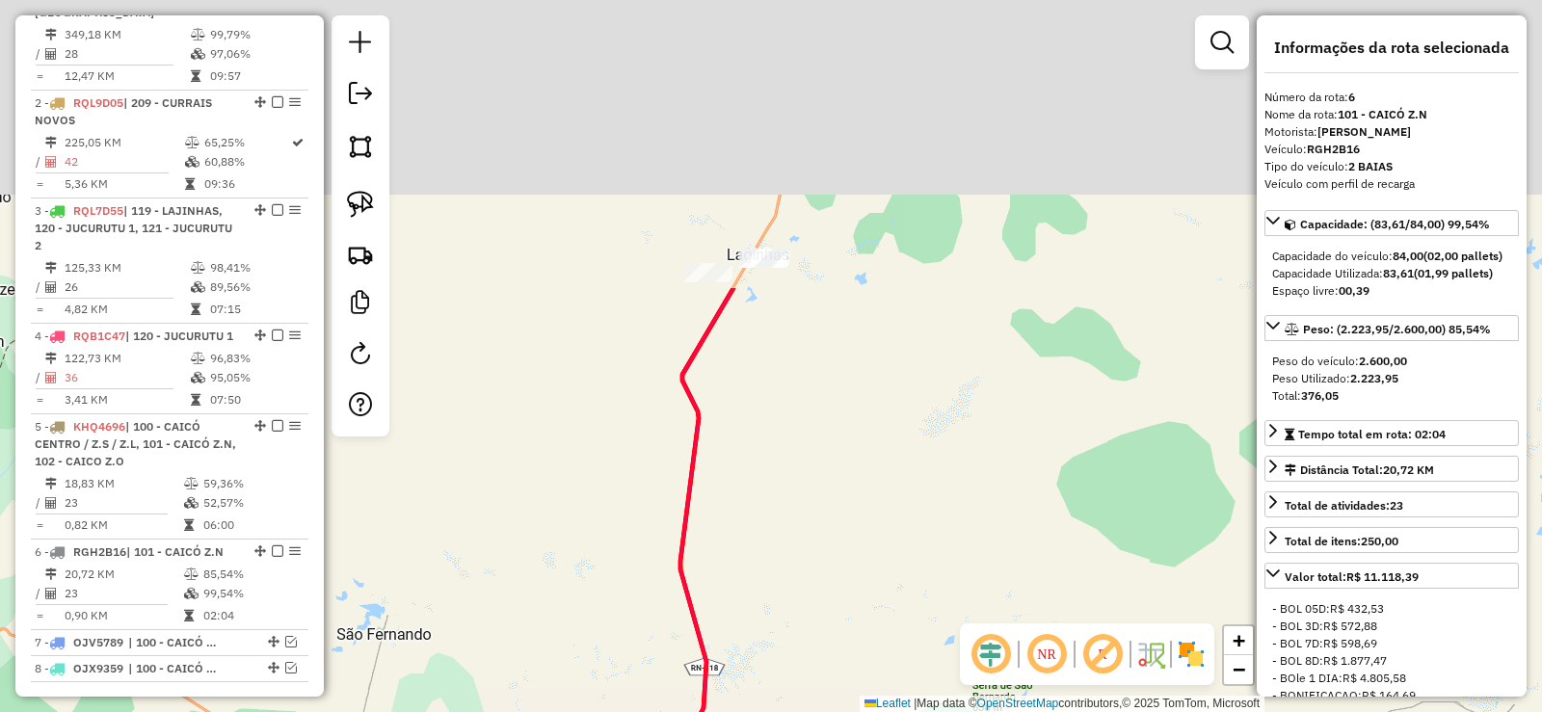
drag, startPoint x: 935, startPoint y: 328, endPoint x: 843, endPoint y: 523, distance: 216.0
click at [855, 581] on div "Janela de atendimento Grade de atendimento Capacidade Transportadoras Veículos …" at bounding box center [771, 356] width 1542 height 712
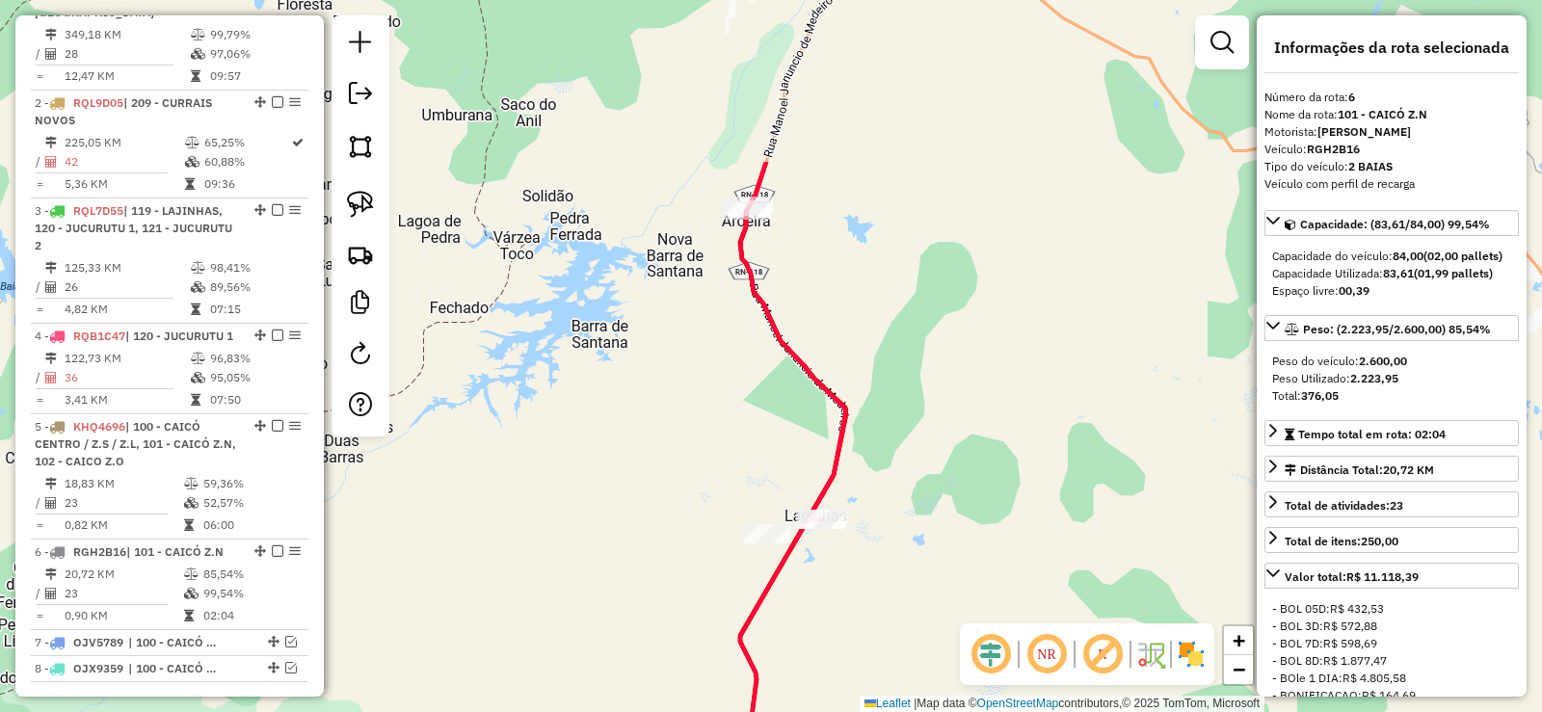
drag, startPoint x: 844, startPoint y: 521, endPoint x: 888, endPoint y: 601, distance: 91.4
click at [888, 601] on div "Janela de atendimento Grade de atendimento Capacidade Transportadoras Veículos …" at bounding box center [771, 356] width 1542 height 712
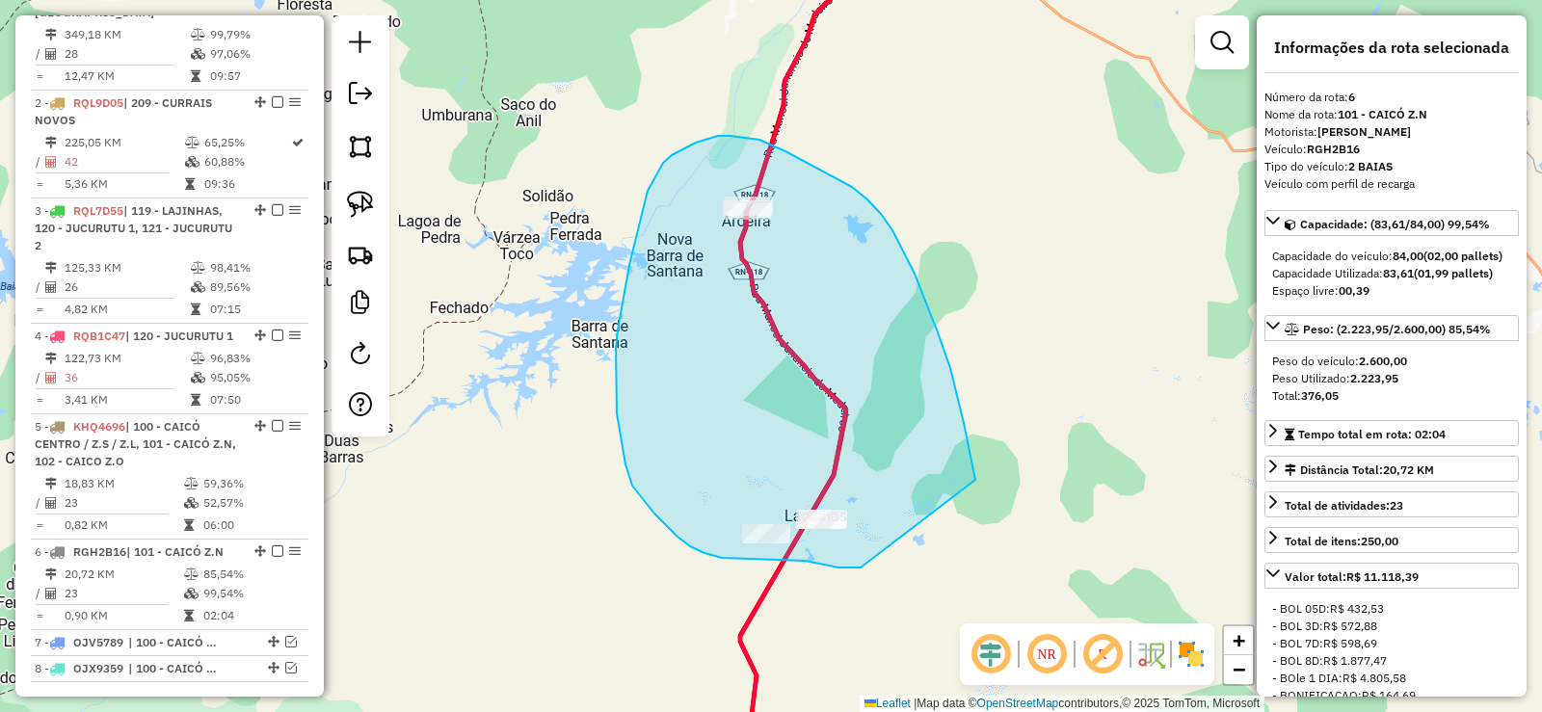
drag, startPoint x: 964, startPoint y: 423, endPoint x: 861, endPoint y: 568, distance: 177.5
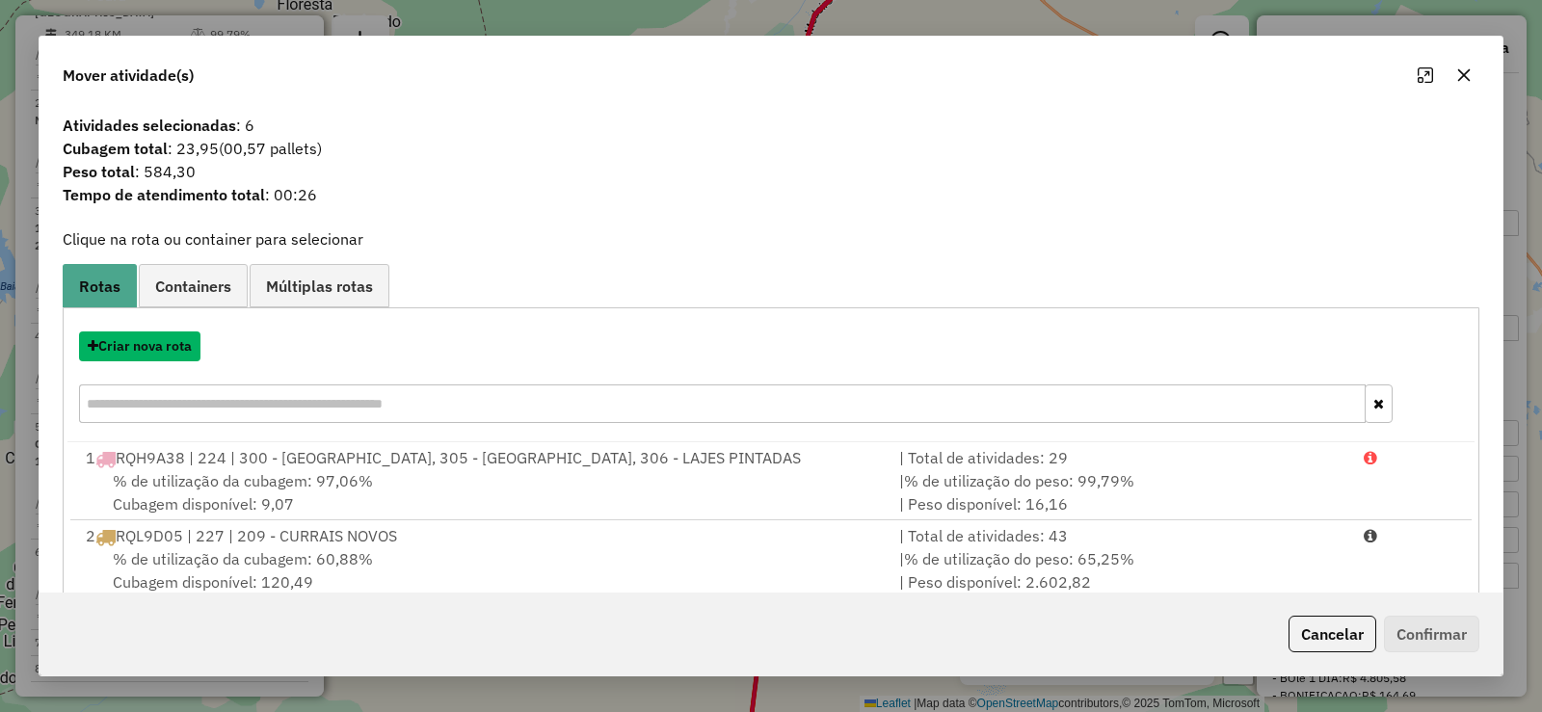
click at [165, 347] on button "Criar nova rota" at bounding box center [139, 346] width 121 height 30
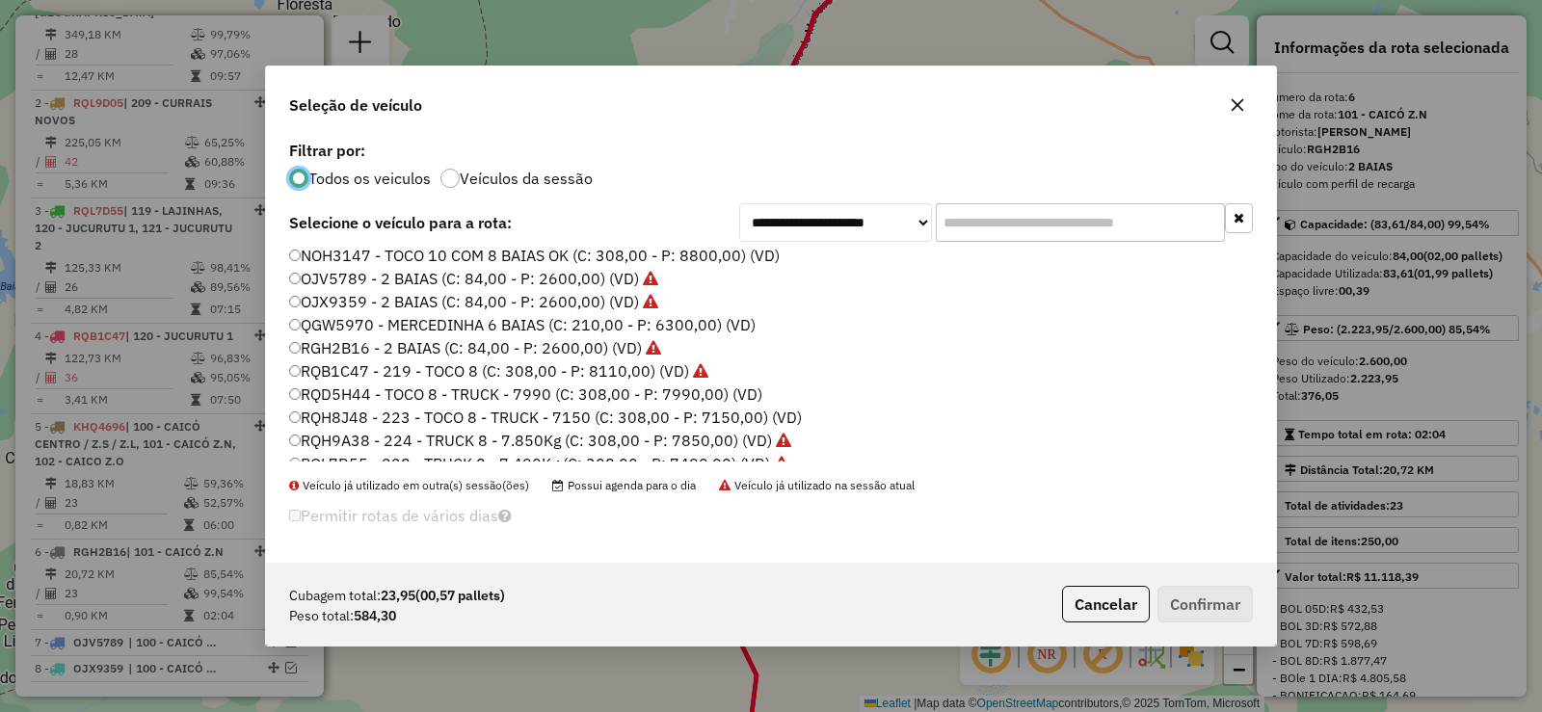
scroll to position [193, 0]
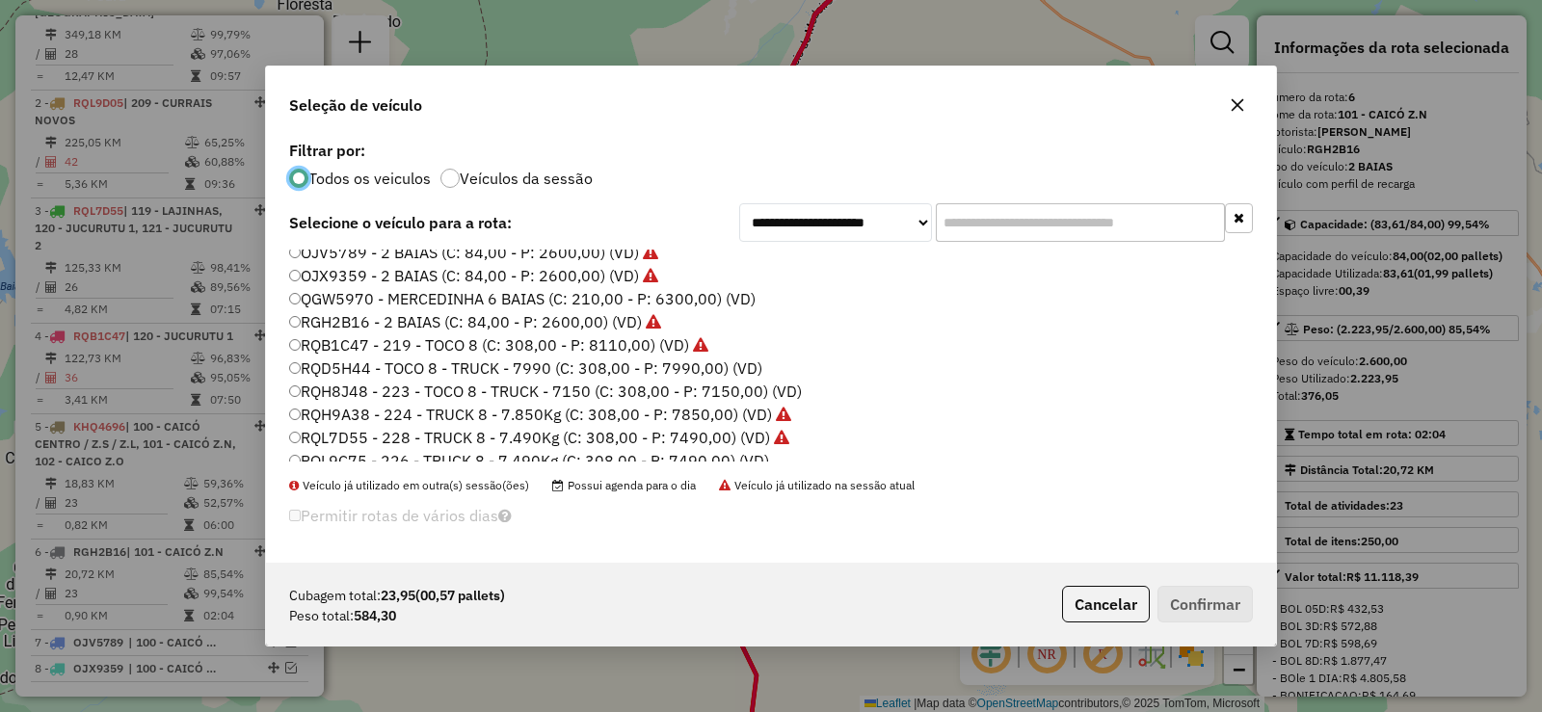
click at [412, 297] on label "QGW5970 - MERCEDINHA 6 BAIAS (C: 210,00 - P: 6300,00) (VD)" at bounding box center [522, 298] width 466 height 23
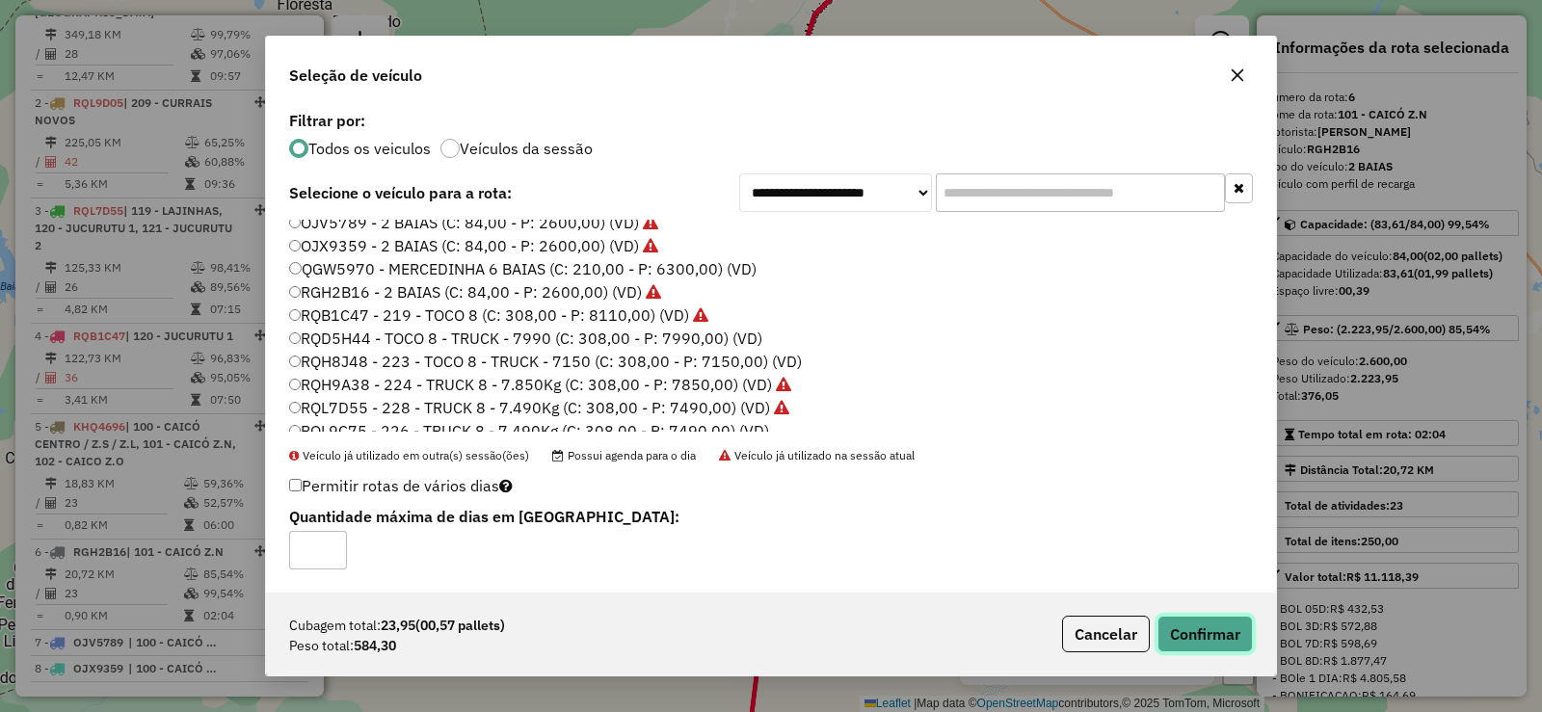
click at [1213, 632] on button "Confirmar" at bounding box center [1204, 634] width 95 height 37
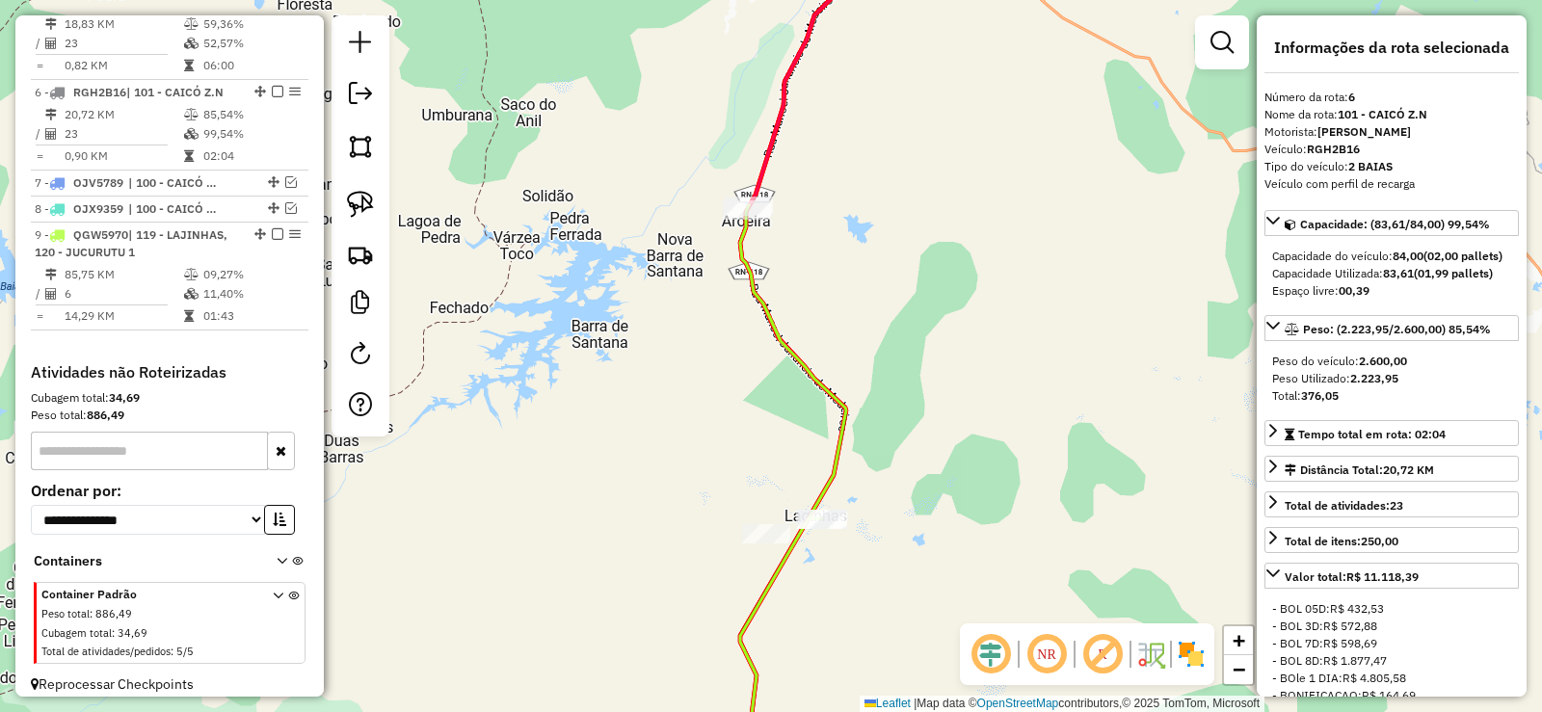
scroll to position [1311, 0]
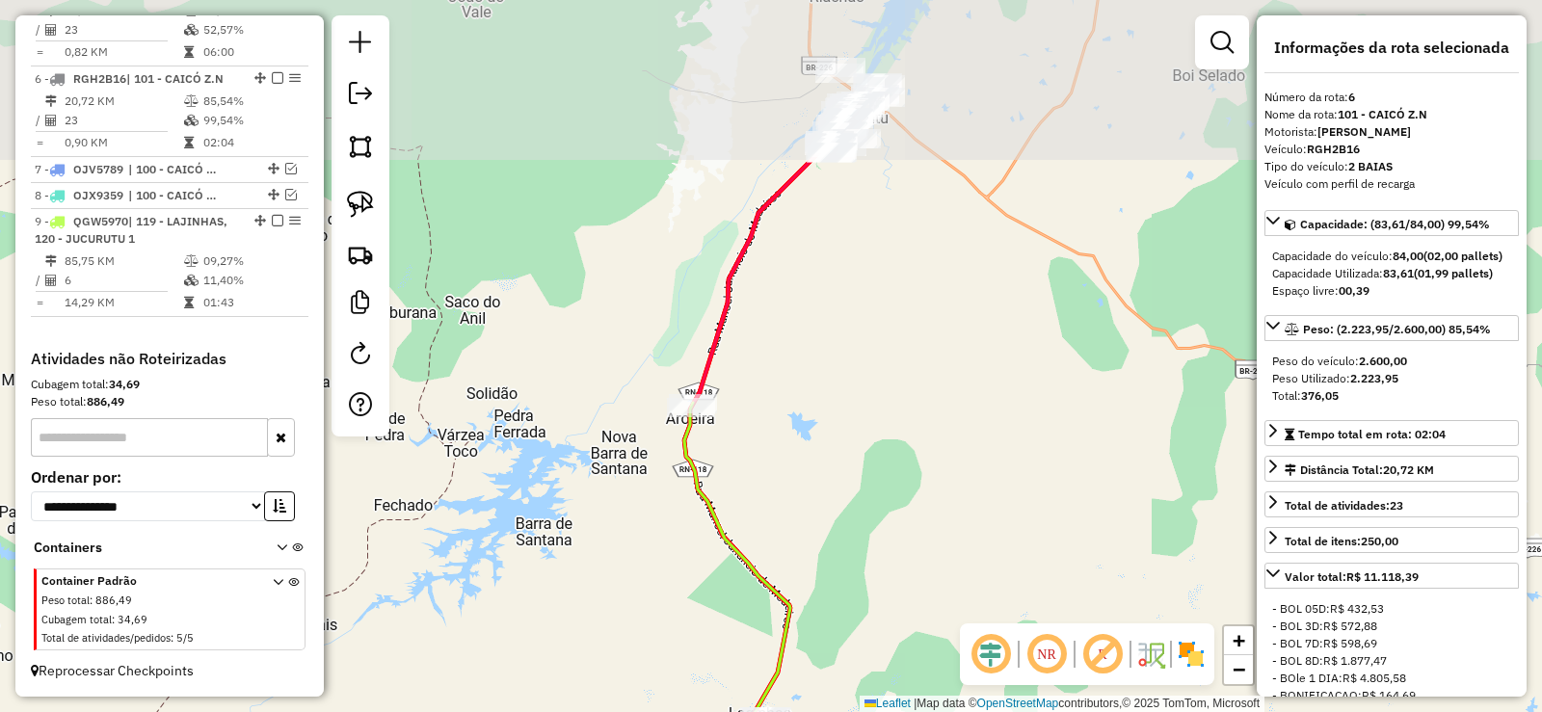
drag, startPoint x: 869, startPoint y: 193, endPoint x: 813, endPoint y: 392, distance: 207.2
click at [813, 392] on div "Janela de atendimento Grade de atendimento Capacidade Transportadoras Veículos …" at bounding box center [771, 356] width 1542 height 712
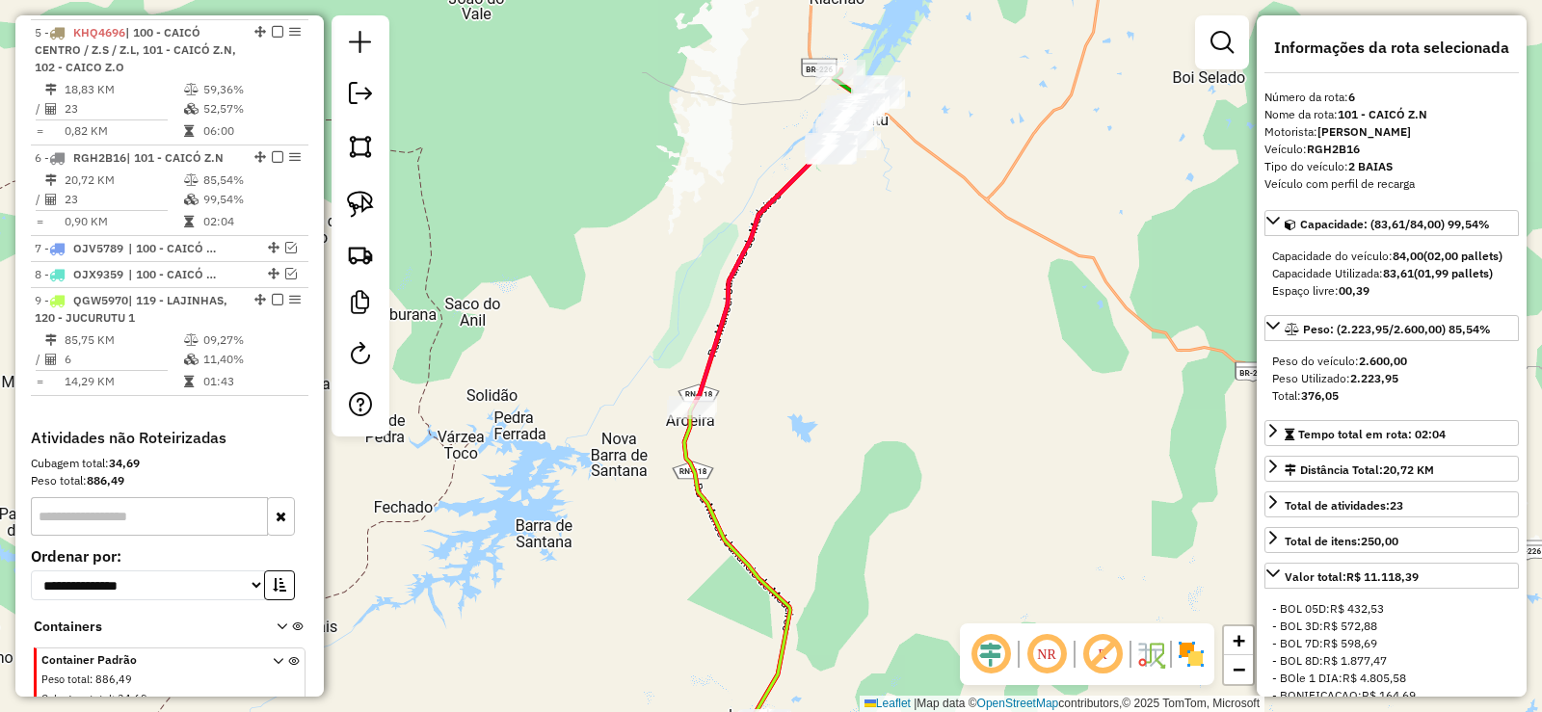
scroll to position [1118, 0]
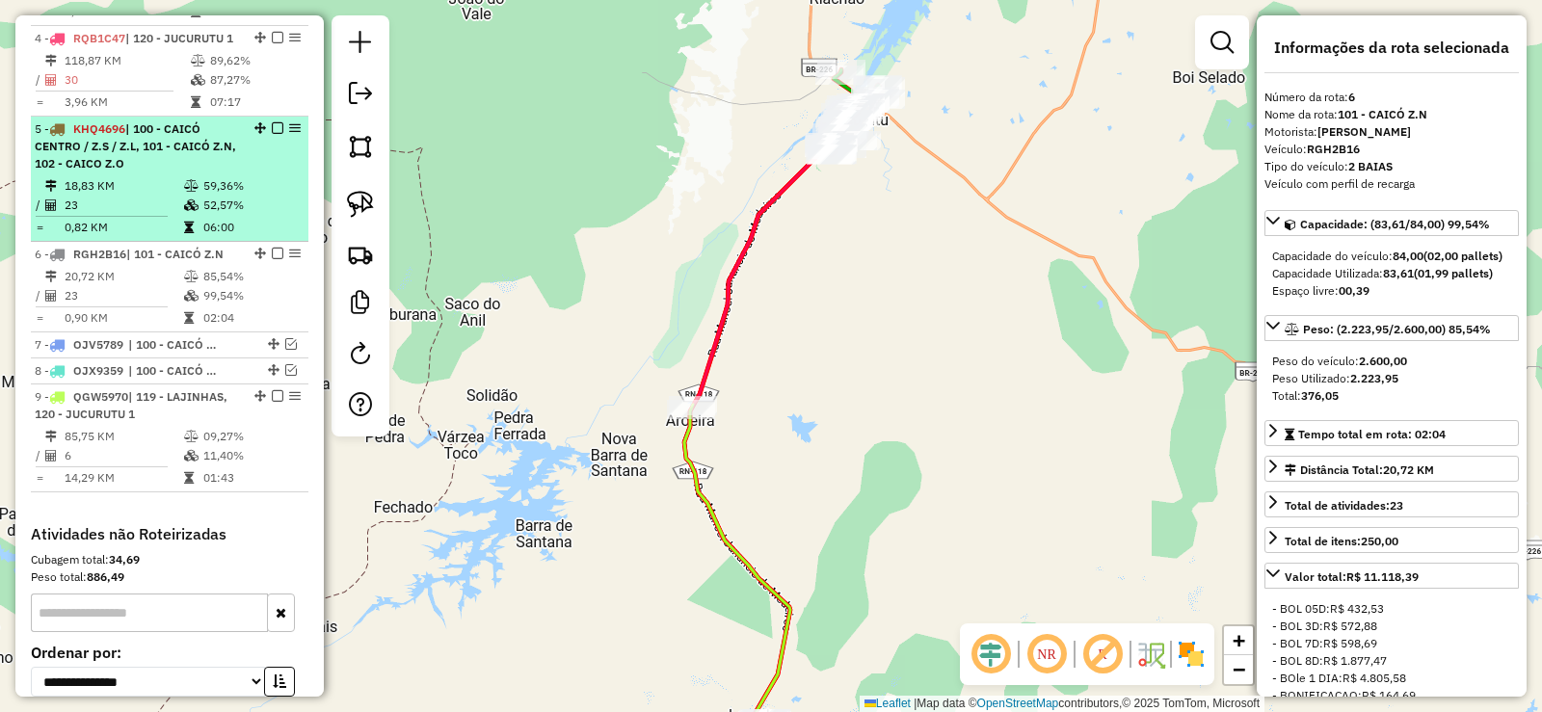
click at [272, 134] on em at bounding box center [278, 128] width 12 height 12
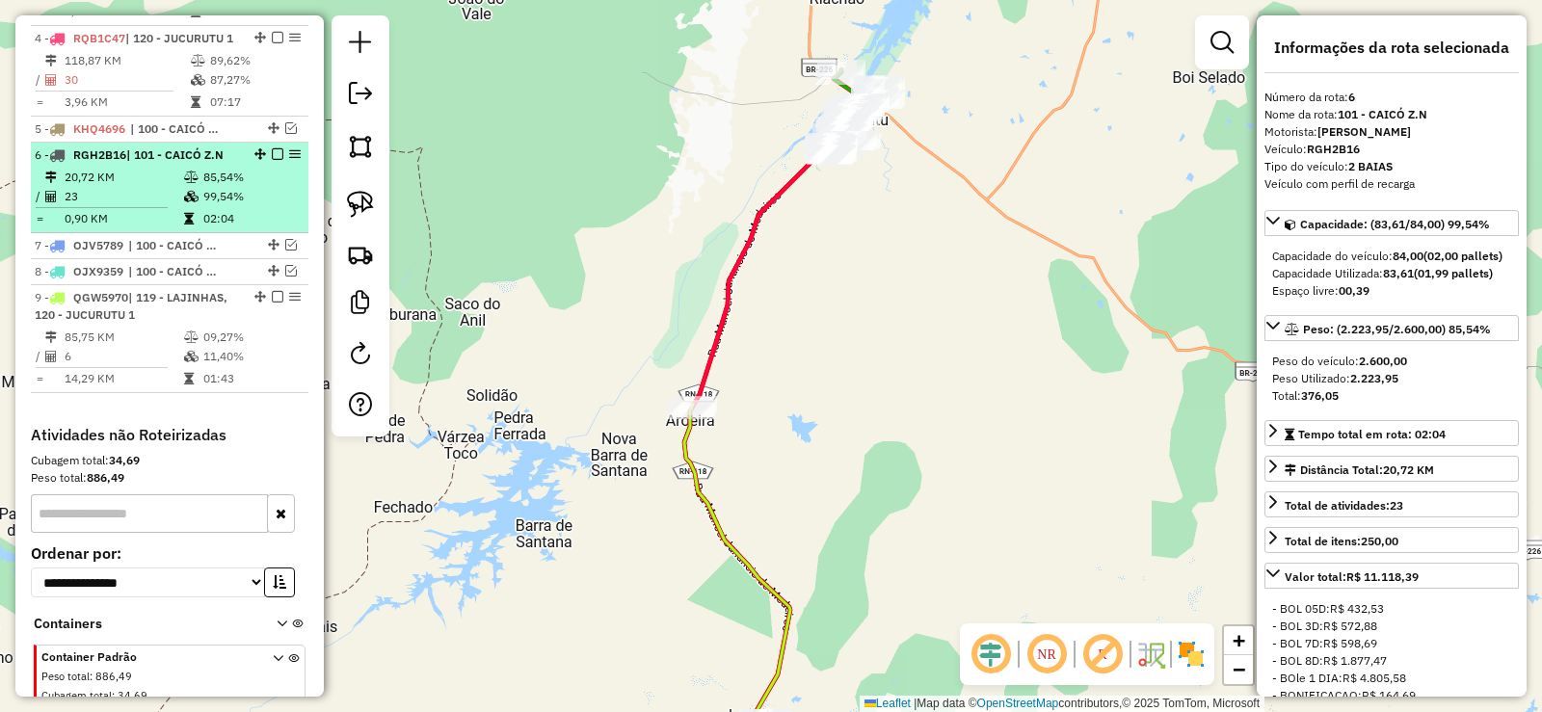
click at [273, 160] on em at bounding box center [278, 154] width 12 height 12
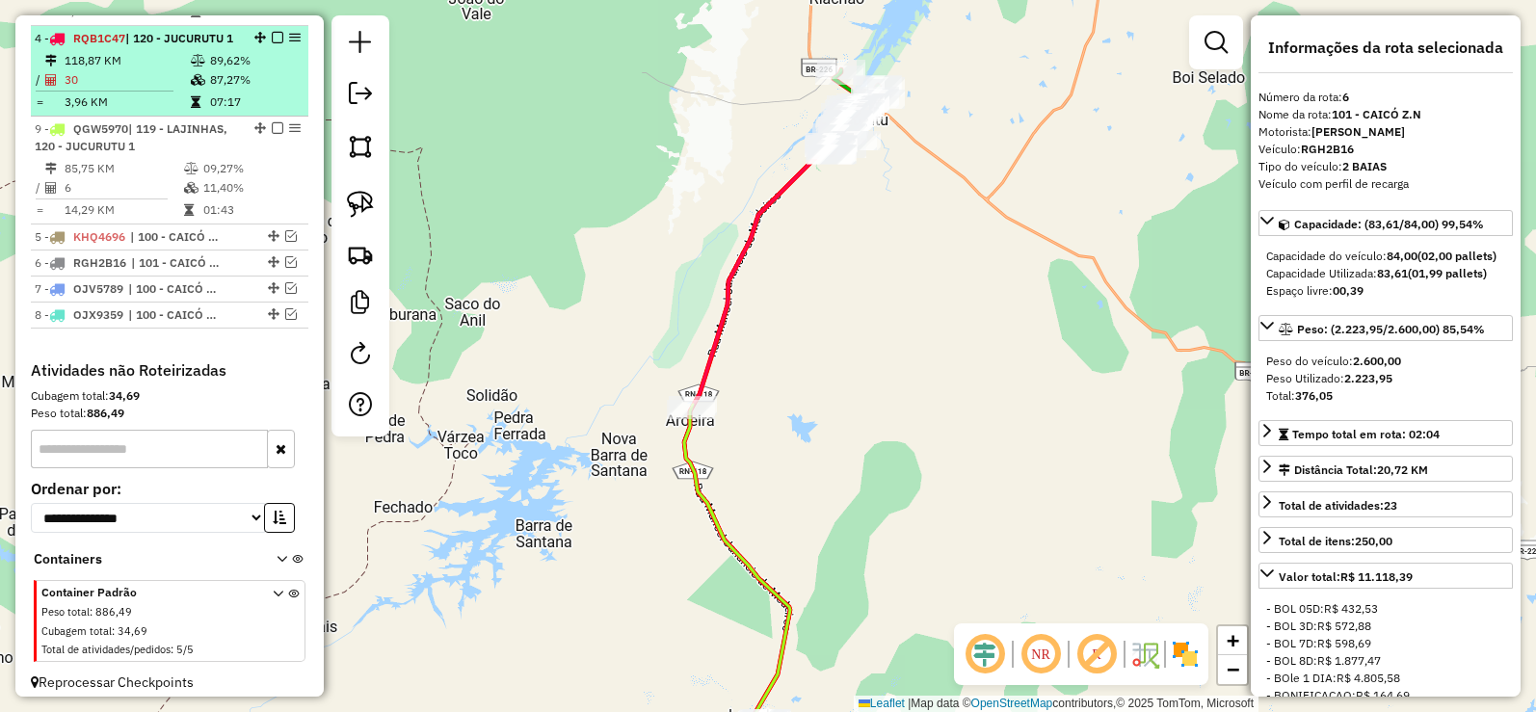
drag, startPoint x: 253, startPoint y: 249, endPoint x: 242, endPoint y: 126, distance: 122.9
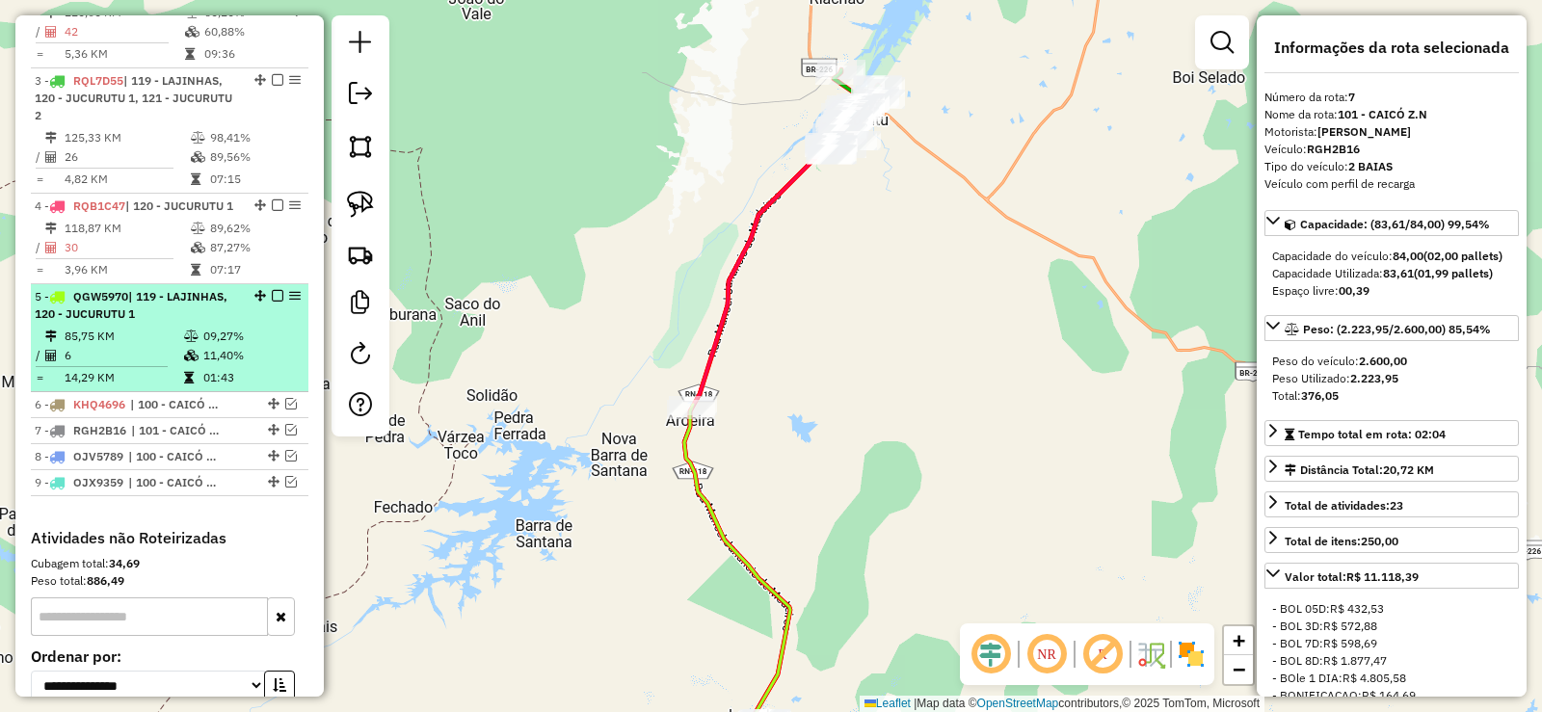
scroll to position [925, 0]
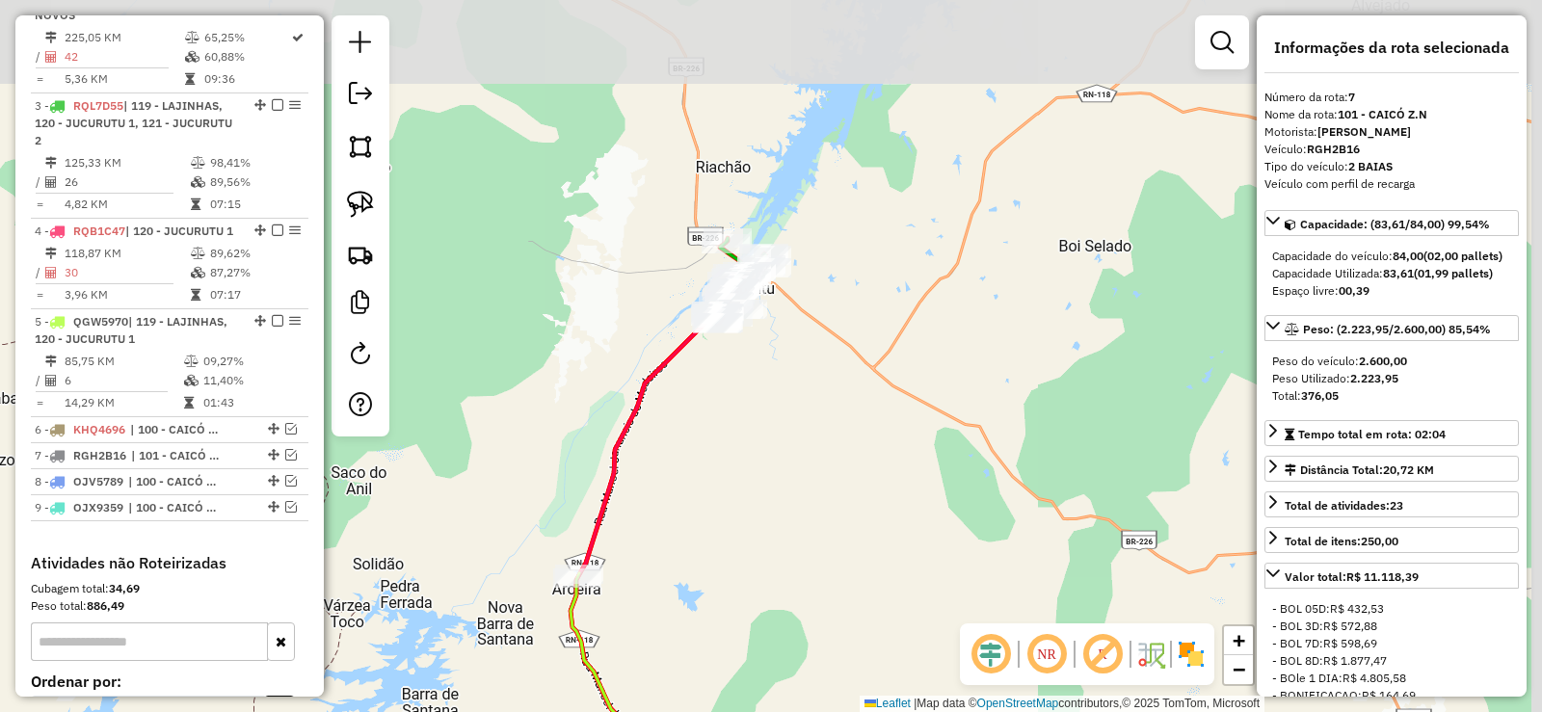
drag, startPoint x: 834, startPoint y: 242, endPoint x: 719, endPoint y: 416, distance: 209.3
click at [720, 416] on div "Janela de atendimento Grade de atendimento Capacidade Transportadoras Veículos …" at bounding box center [771, 356] width 1542 height 712
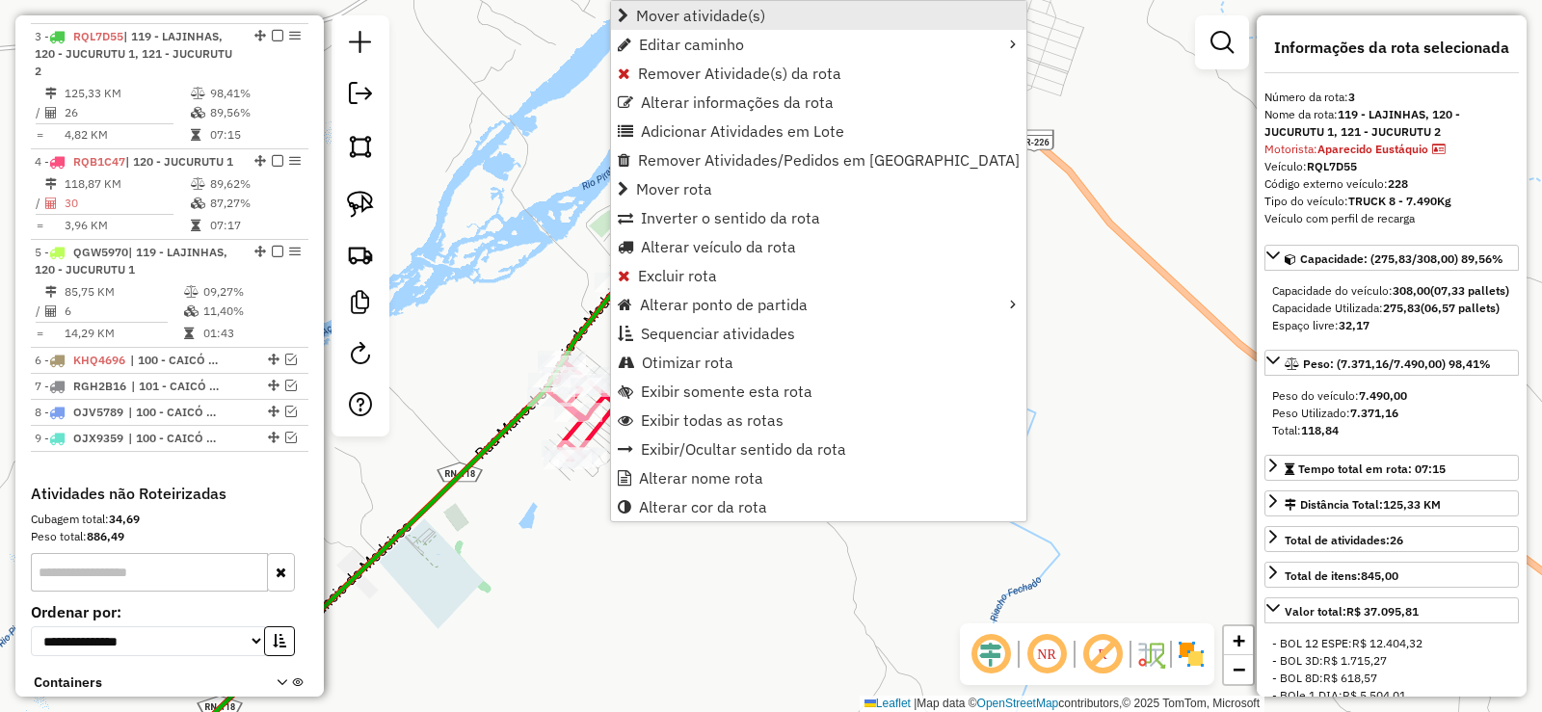
scroll to position [1003, 0]
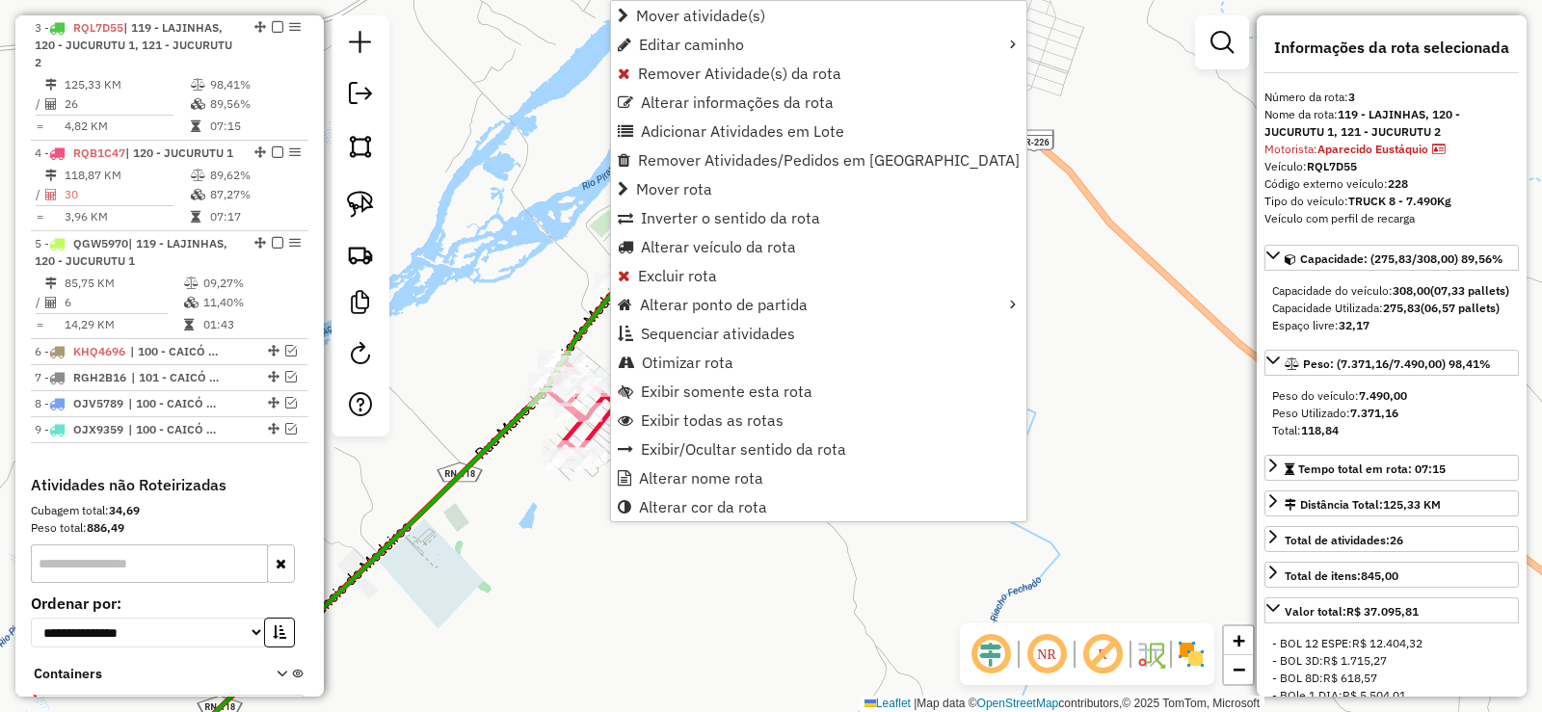
drag, startPoint x: 664, startPoint y: 16, endPoint x: 560, endPoint y: 80, distance: 122.0
click at [664, 15] on span "Mover atividade(s)" at bounding box center [700, 15] width 129 height 15
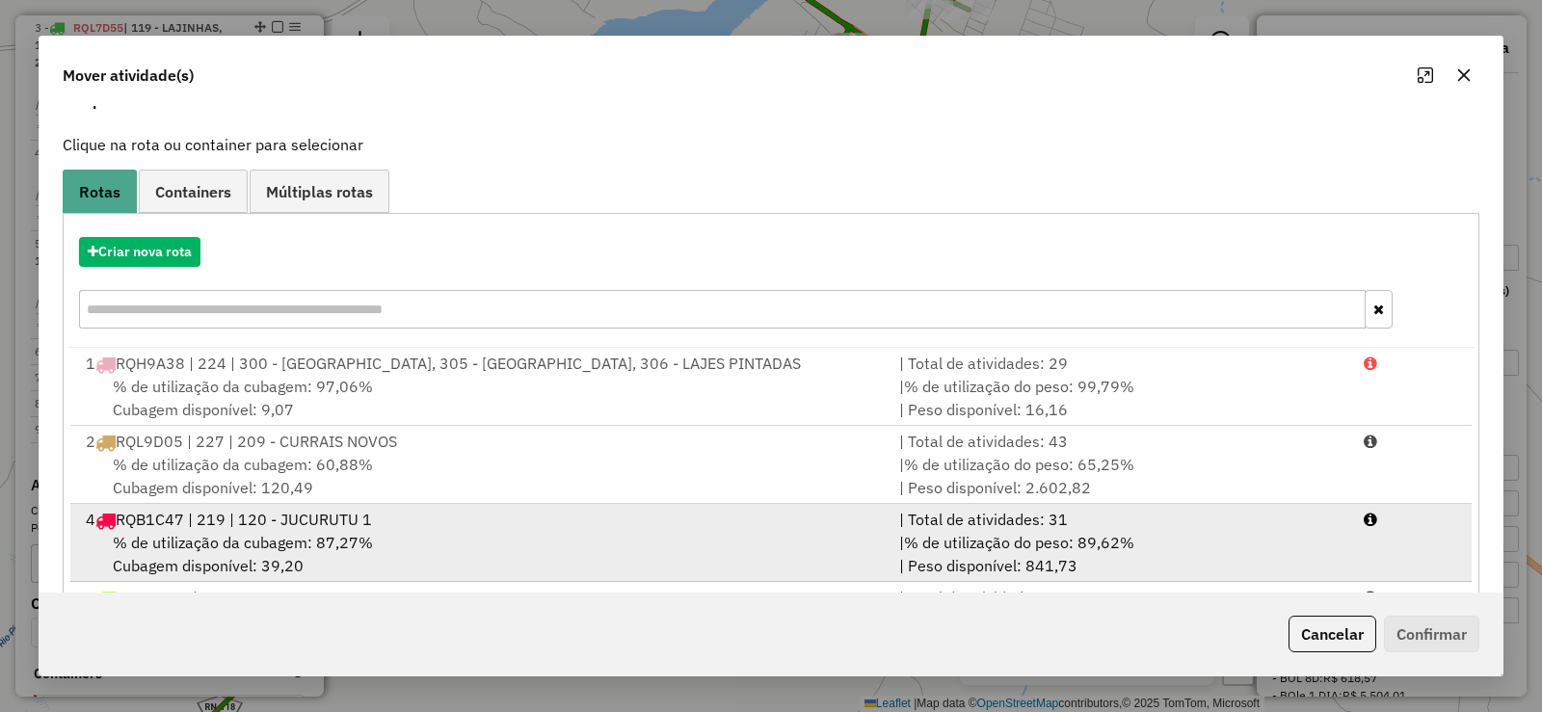
scroll to position [196, 0]
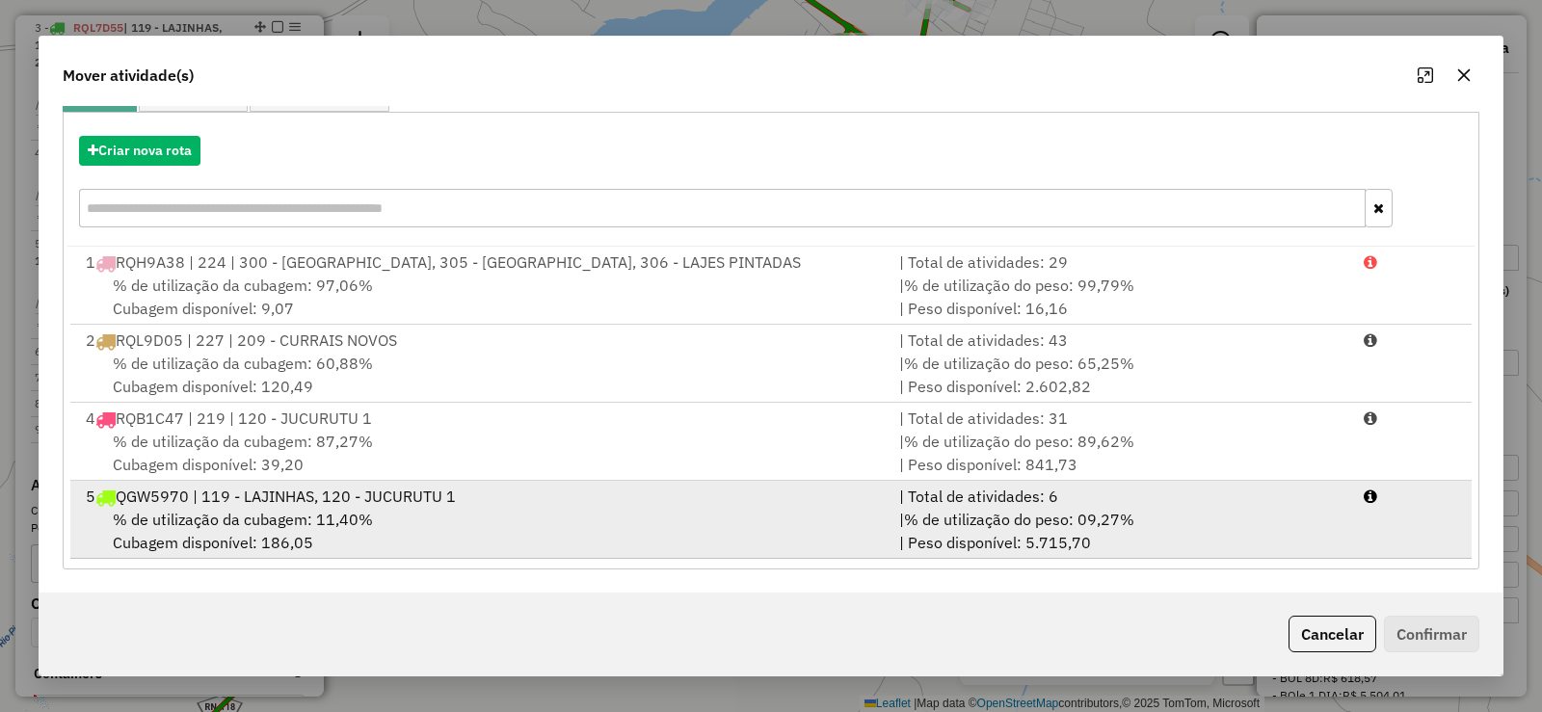
click at [320, 517] on span "% de utilização da cubagem: 11,40%" at bounding box center [243, 519] width 260 height 19
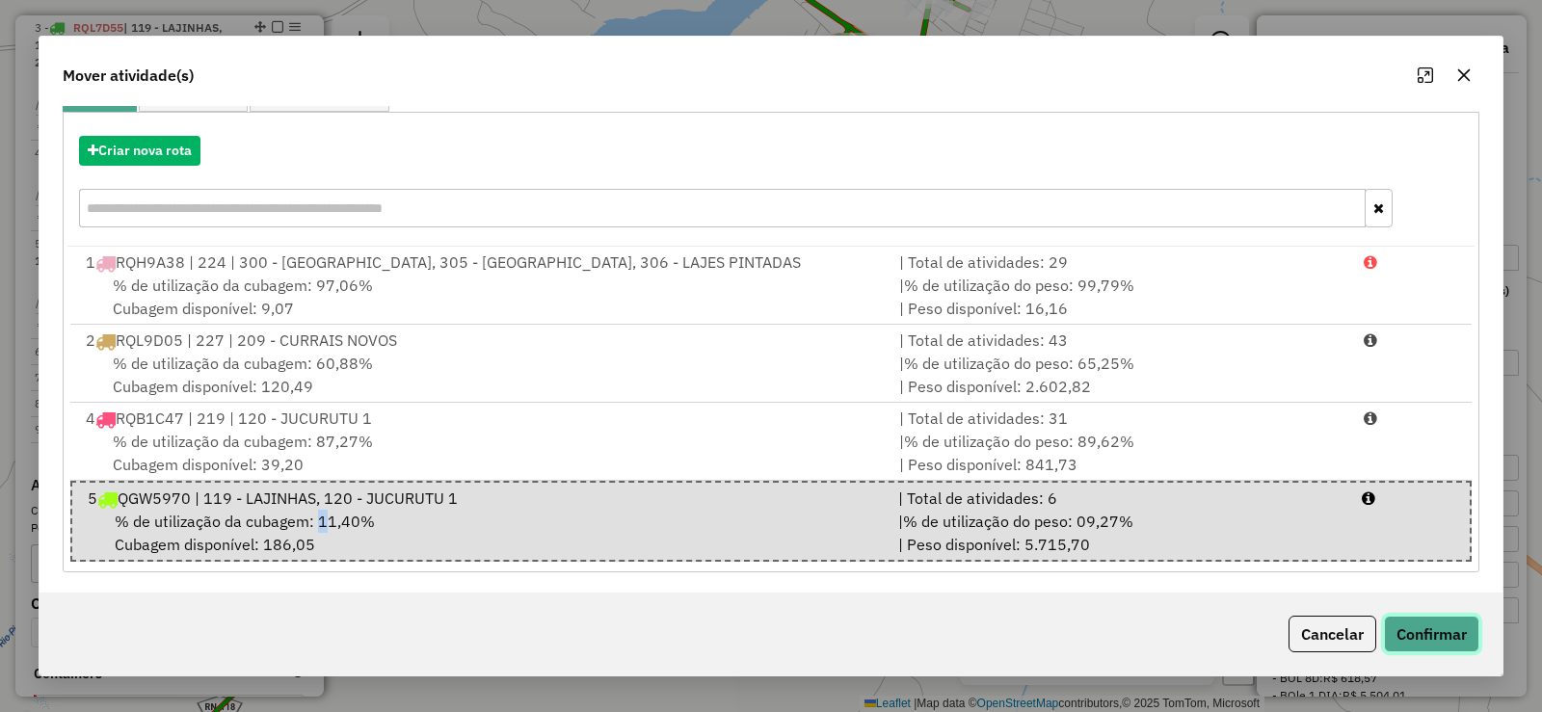
click at [1431, 635] on button "Confirmar" at bounding box center [1431, 634] width 95 height 37
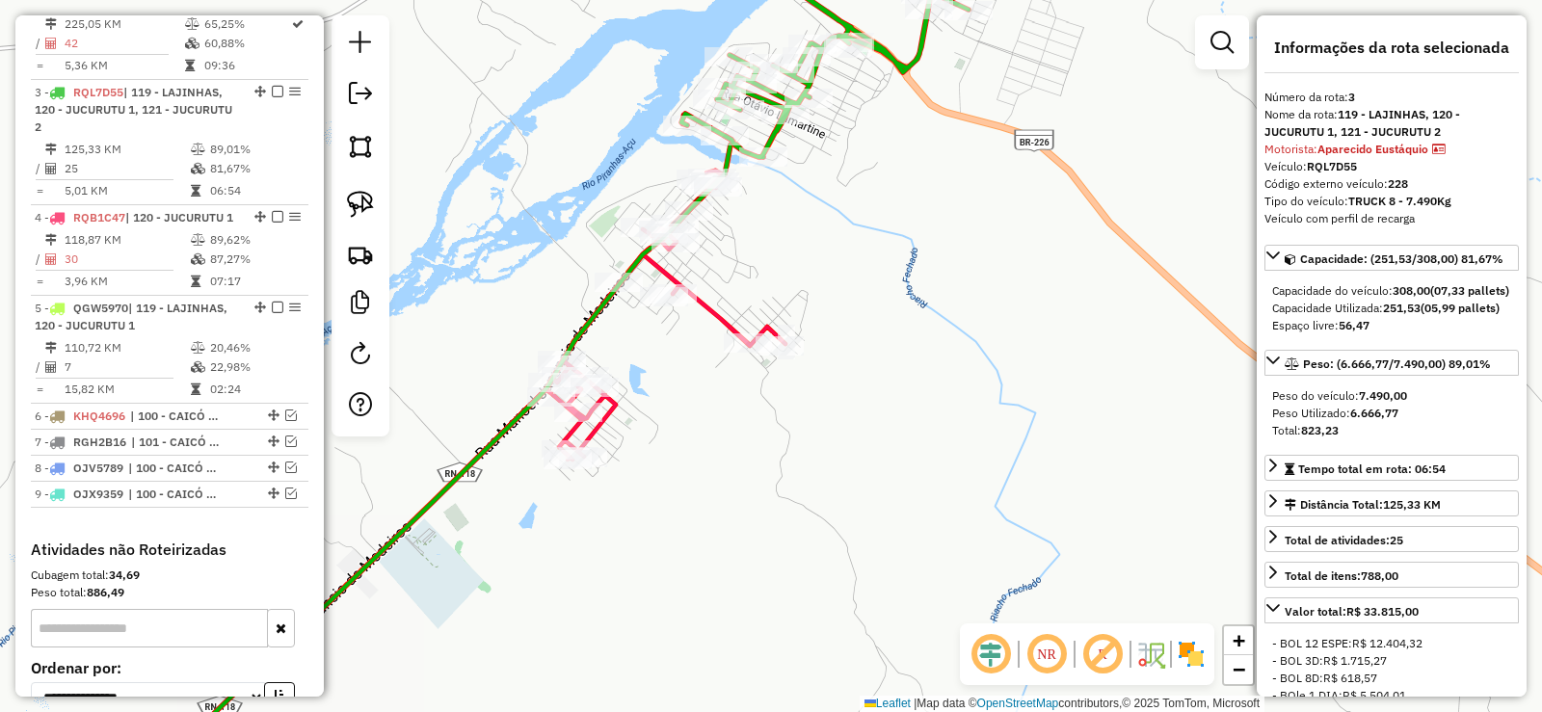
scroll to position [907, 0]
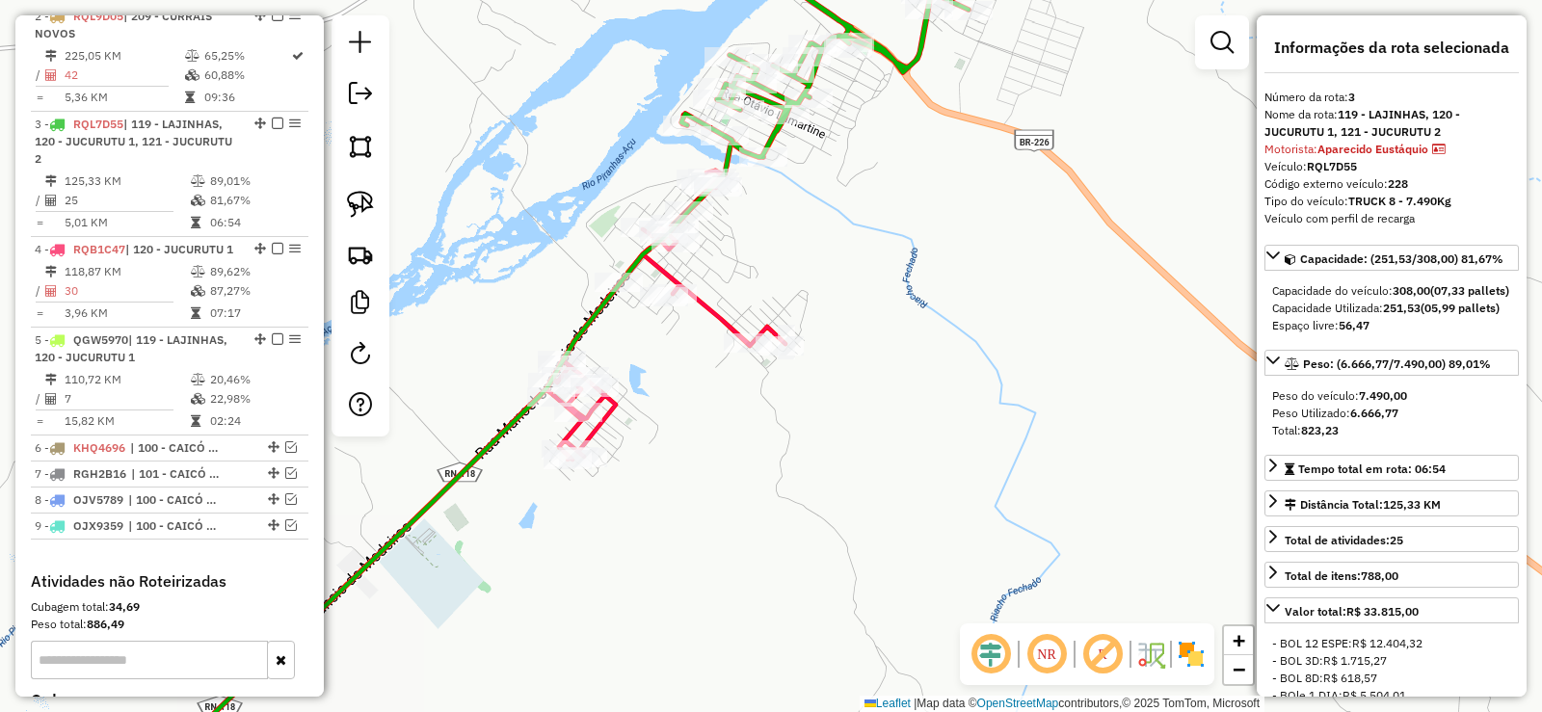
drag, startPoint x: 769, startPoint y: 246, endPoint x: 775, endPoint y: 358, distance: 111.9
click at [775, 358] on div "Janela de atendimento Grade de atendimento Capacidade Transportadoras Veículos …" at bounding box center [771, 356] width 1542 height 712
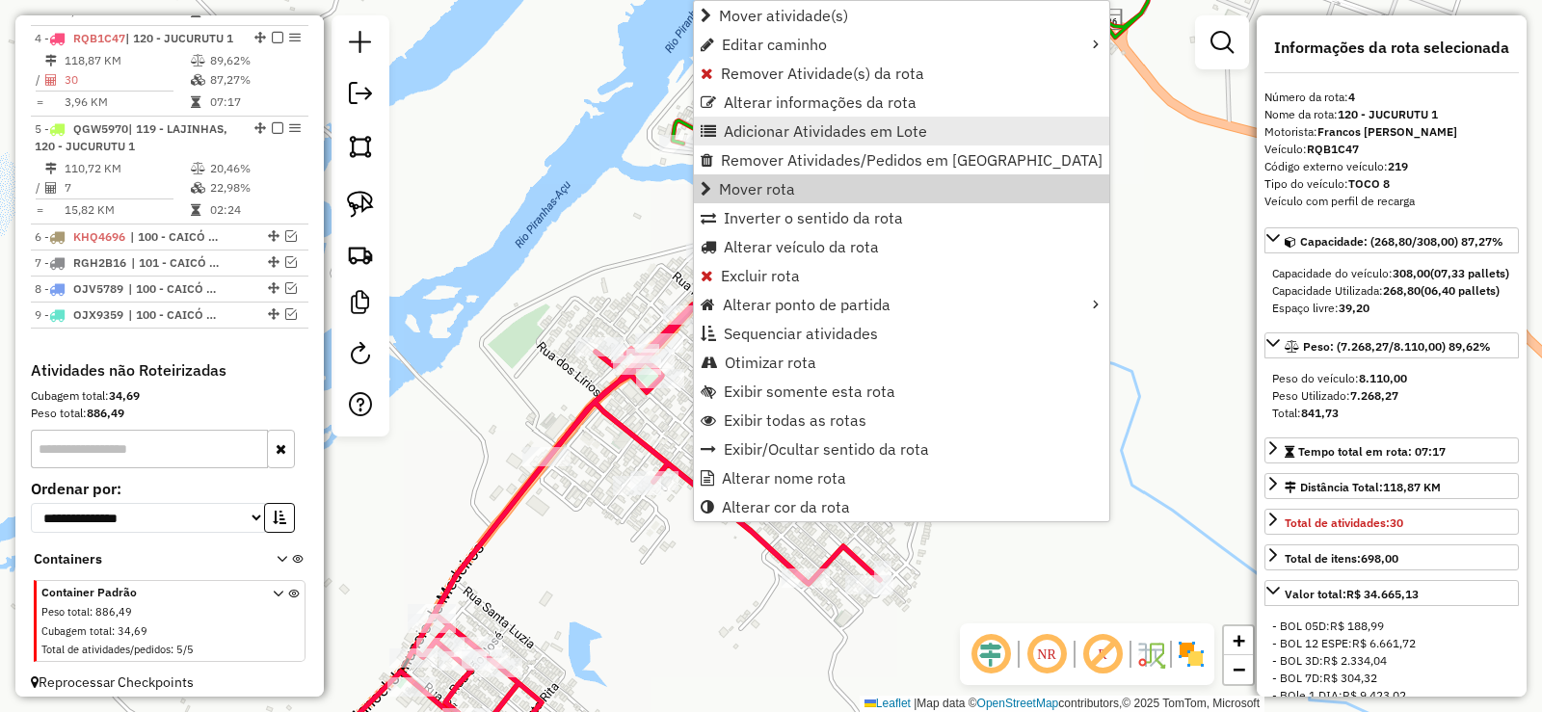
scroll to position [1128, 0]
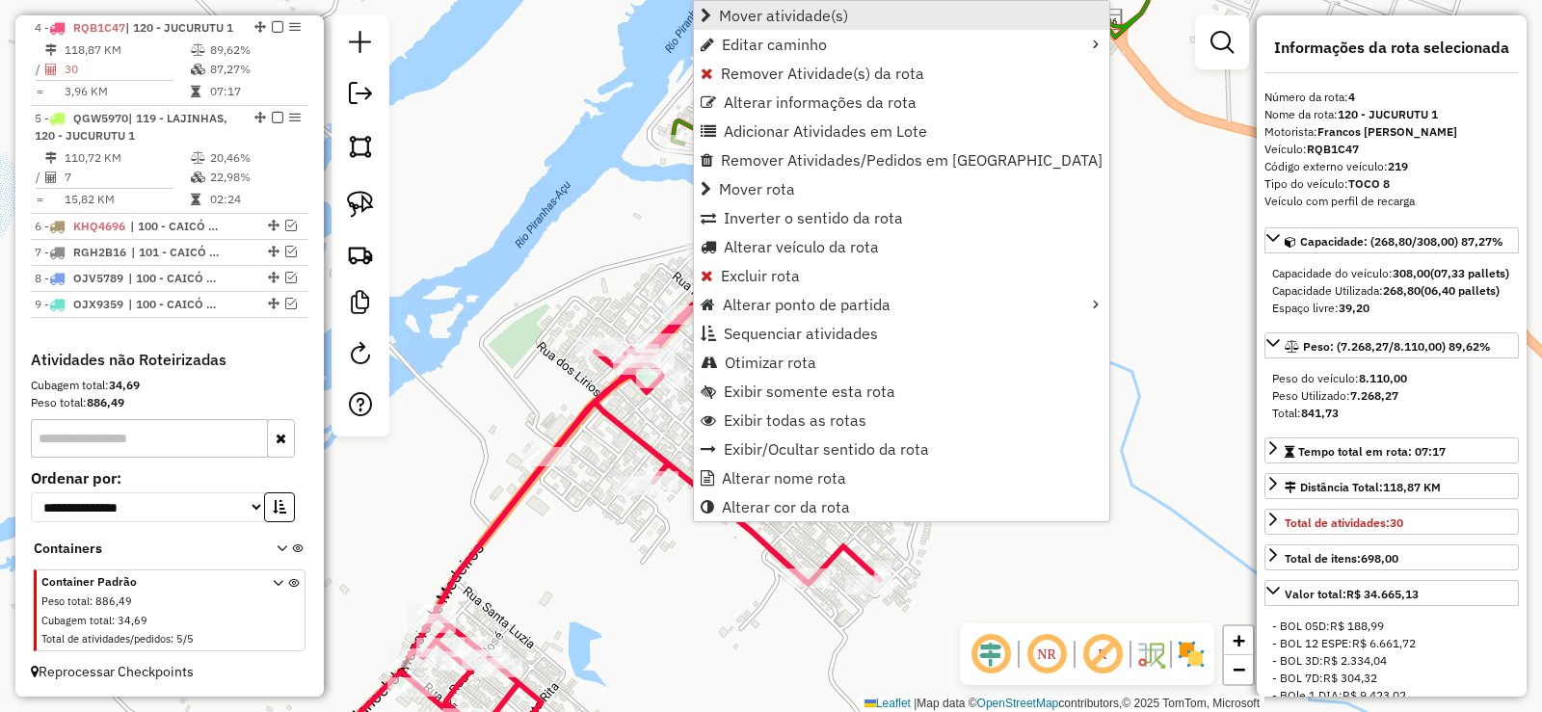
click at [763, 22] on span "Mover atividade(s)" at bounding box center [783, 15] width 129 height 15
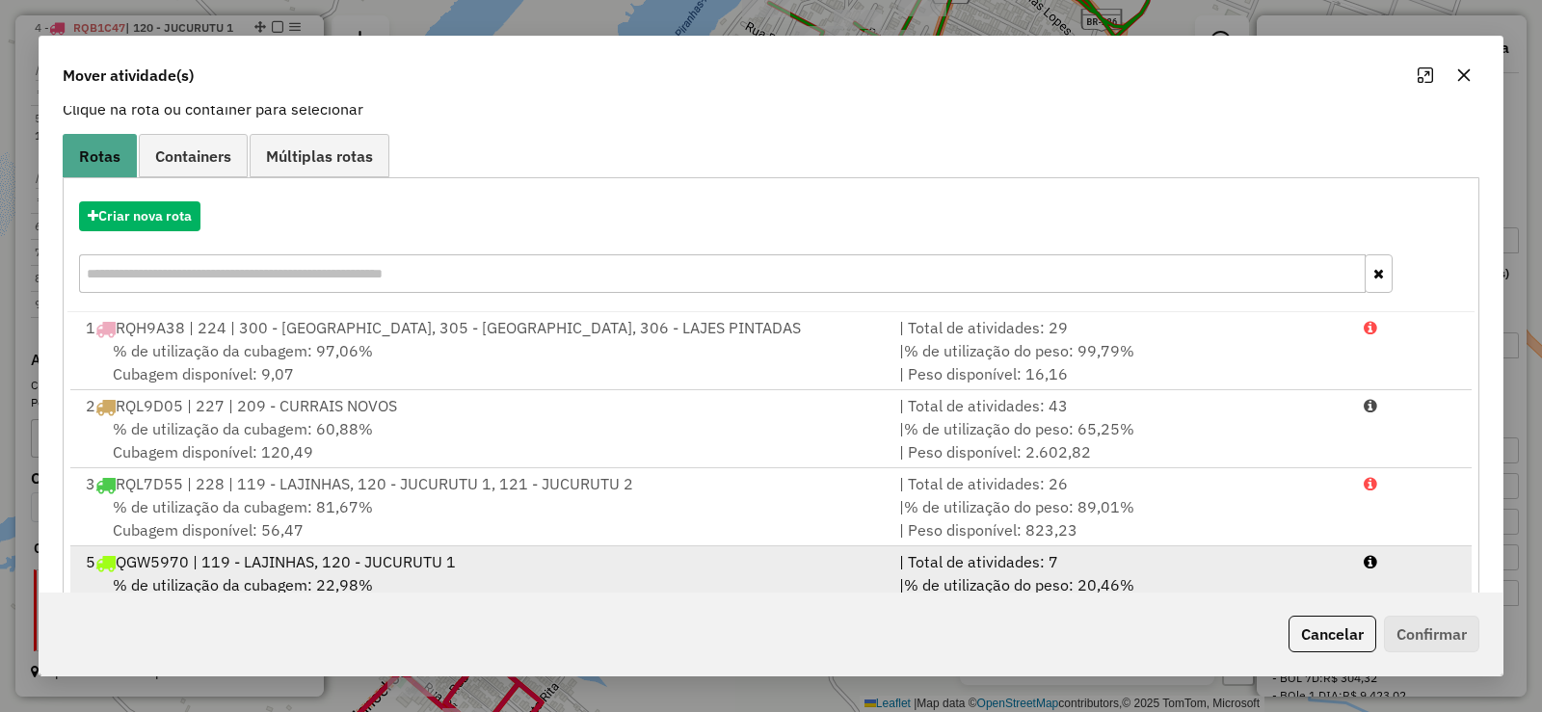
scroll to position [196, 0]
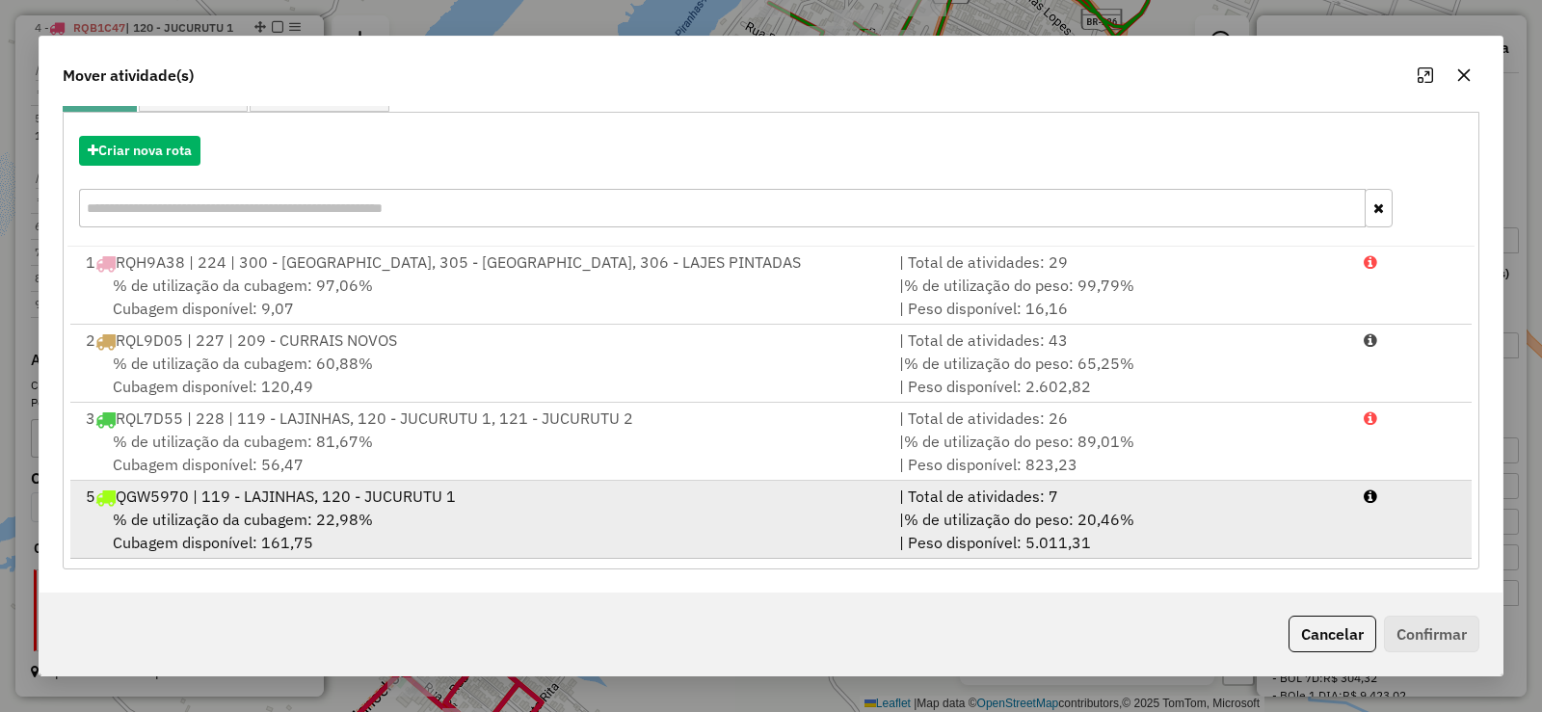
click at [382, 519] on div "% de utilização da cubagem: 22,98% Cubagem disponível: 161,75" at bounding box center [480, 531] width 813 height 46
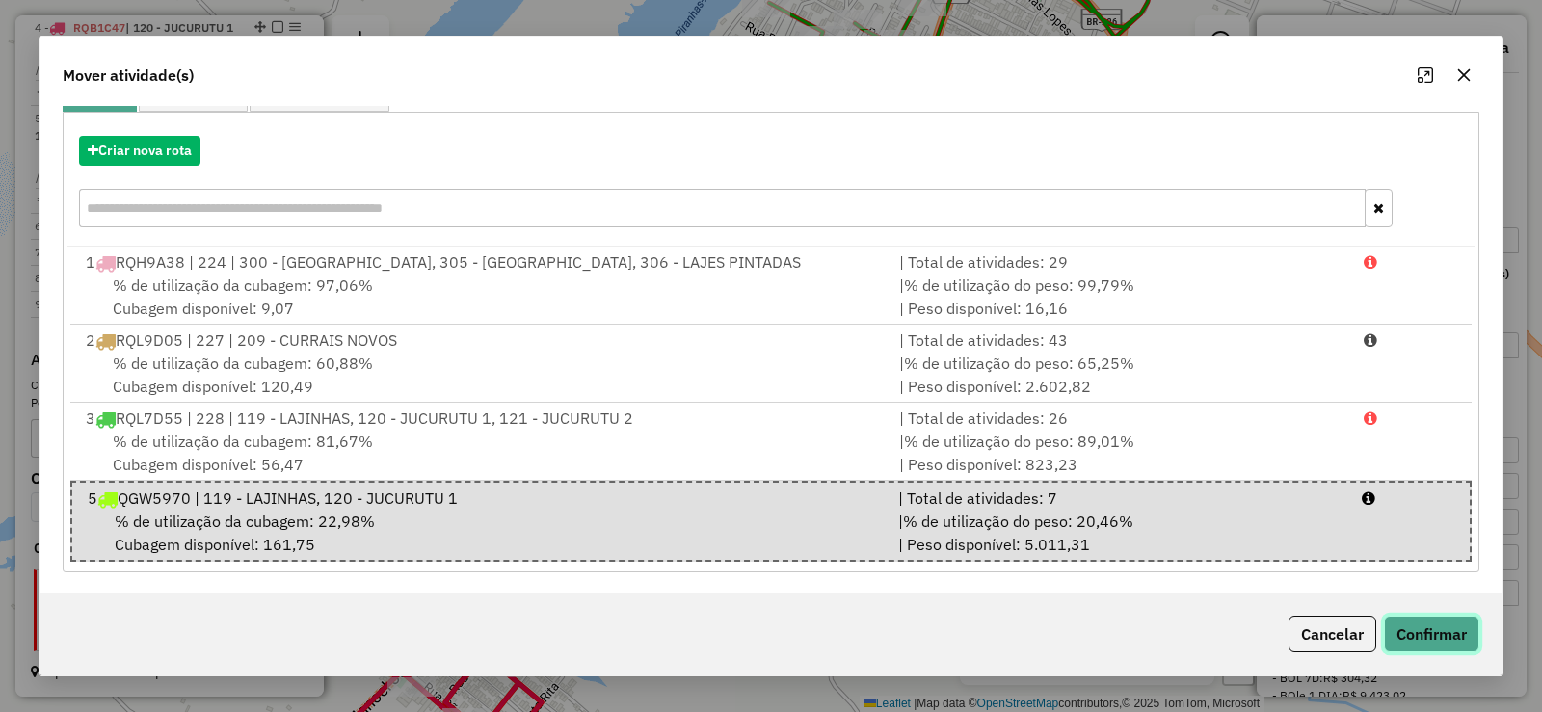
click at [1452, 625] on button "Confirmar" at bounding box center [1431, 634] width 95 height 37
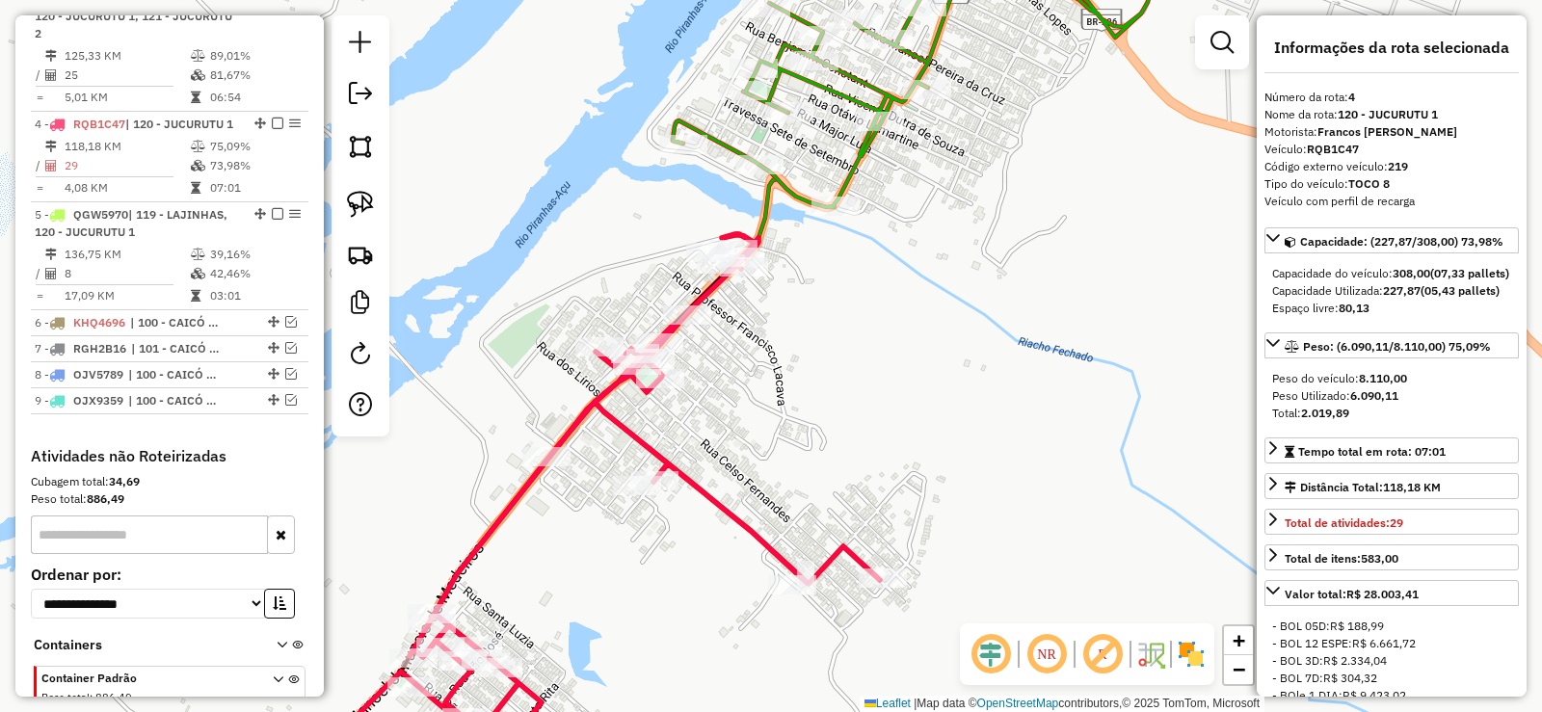
scroll to position [936, 0]
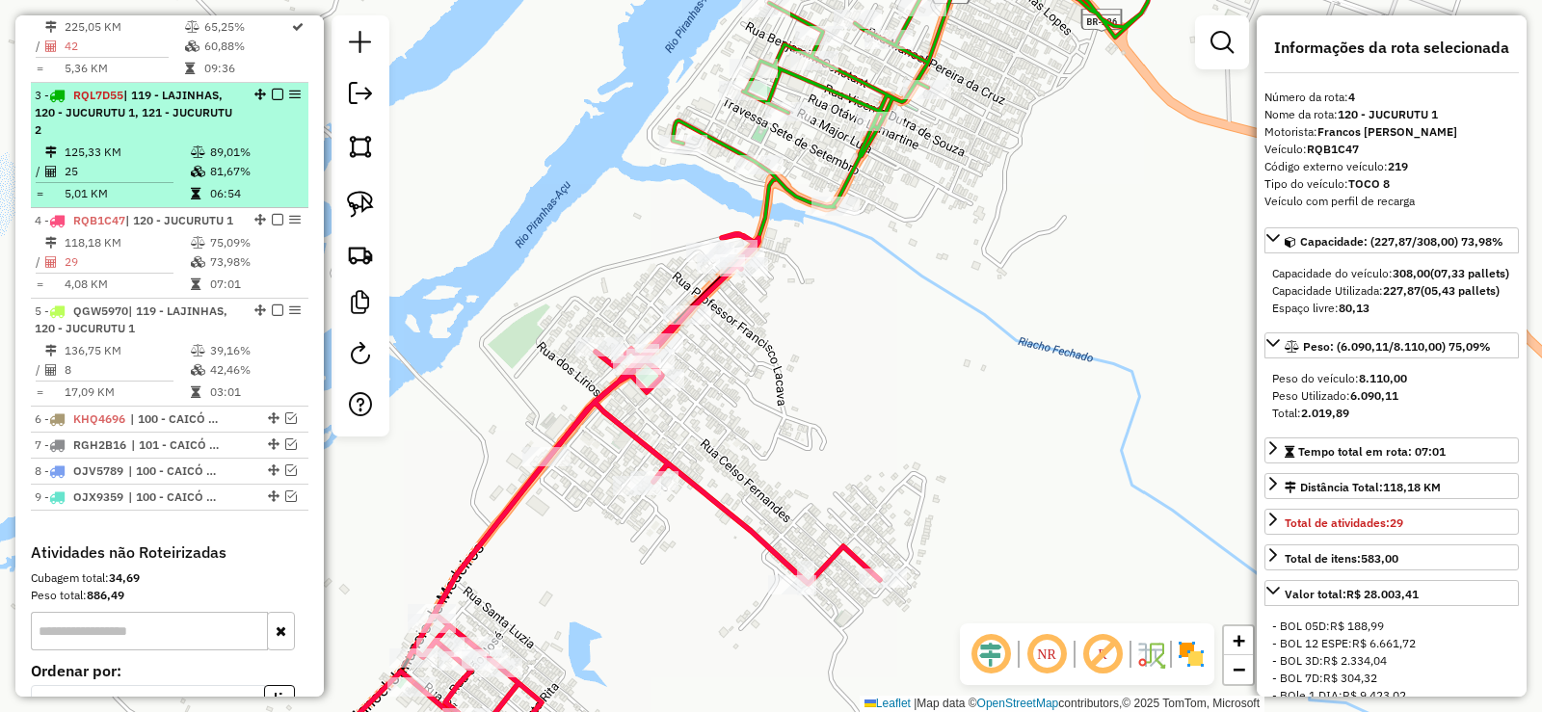
click at [147, 148] on td "125,33 KM" at bounding box center [127, 152] width 126 height 19
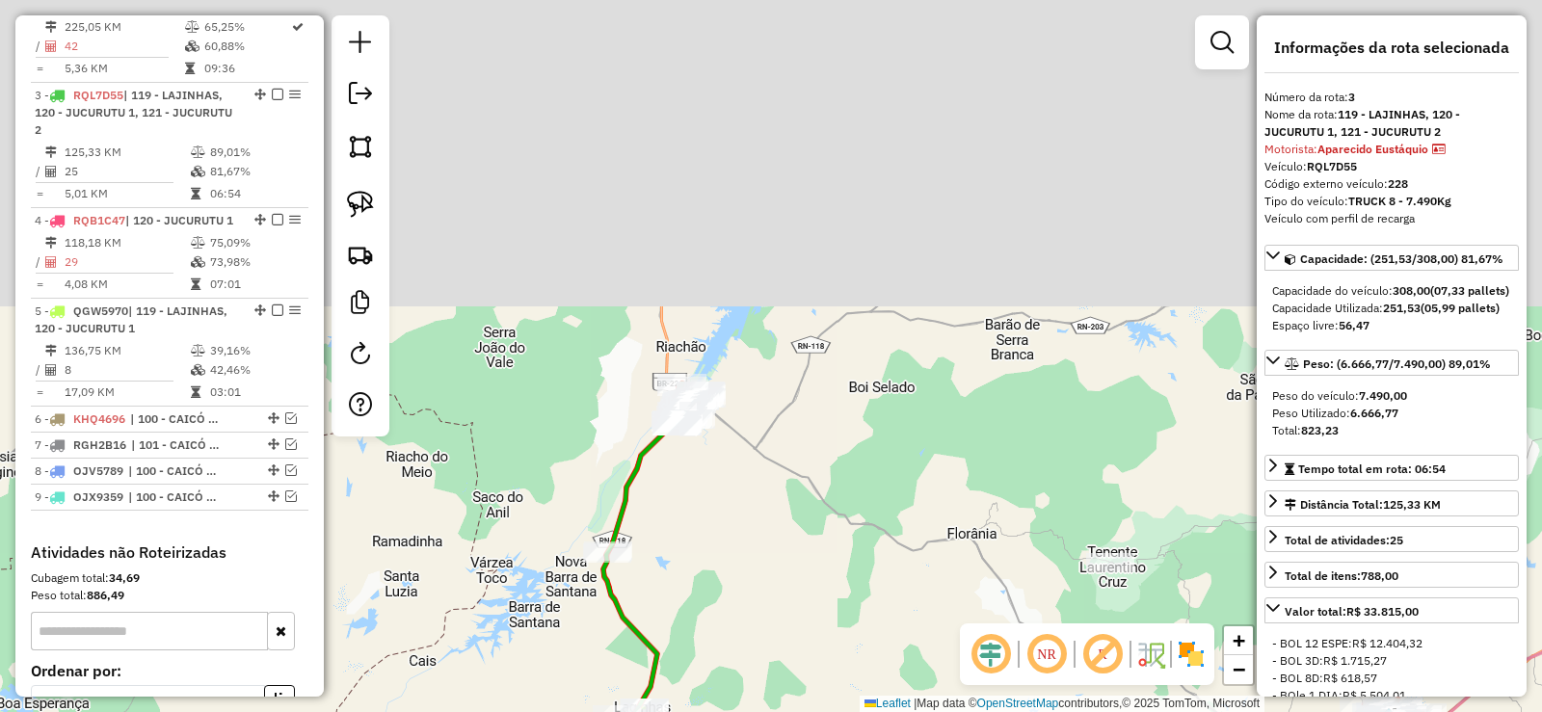
drag, startPoint x: 766, startPoint y: 502, endPoint x: 690, endPoint y: 463, distance: 85.8
click at [741, 577] on div "Janela de atendimento Grade de atendimento Capacidade Transportadoras Veículos …" at bounding box center [771, 356] width 1542 height 712
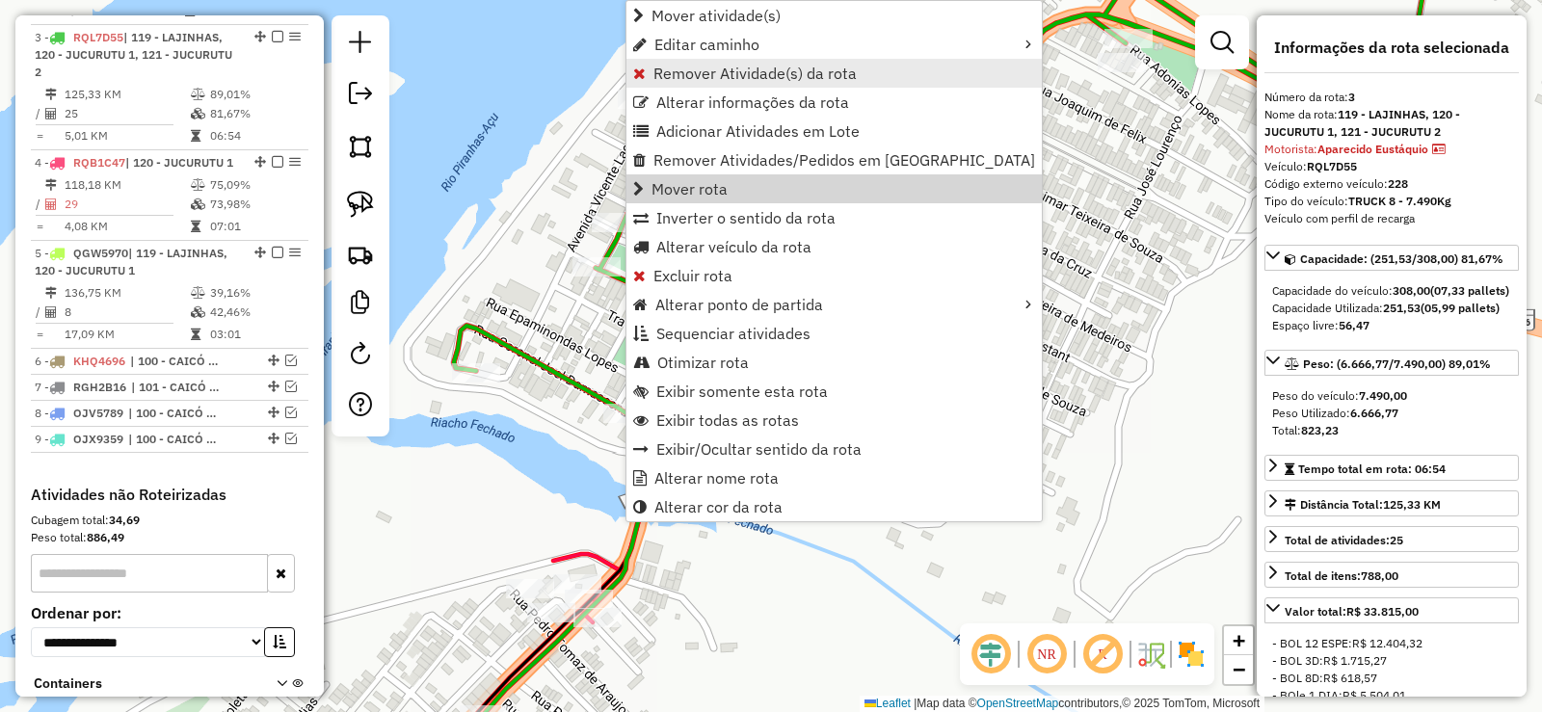
scroll to position [1003, 0]
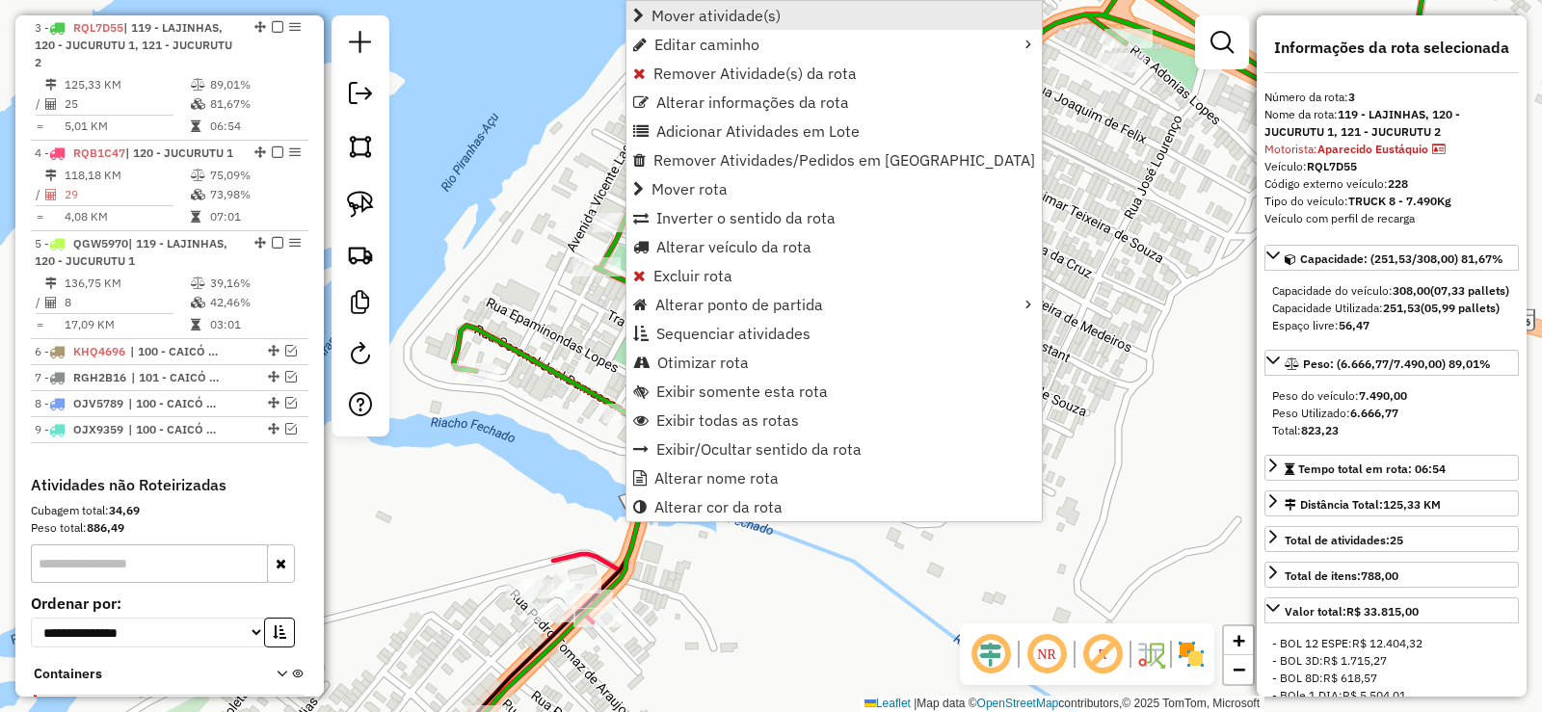
click at [685, 8] on span "Mover atividade(s)" at bounding box center [715, 15] width 129 height 15
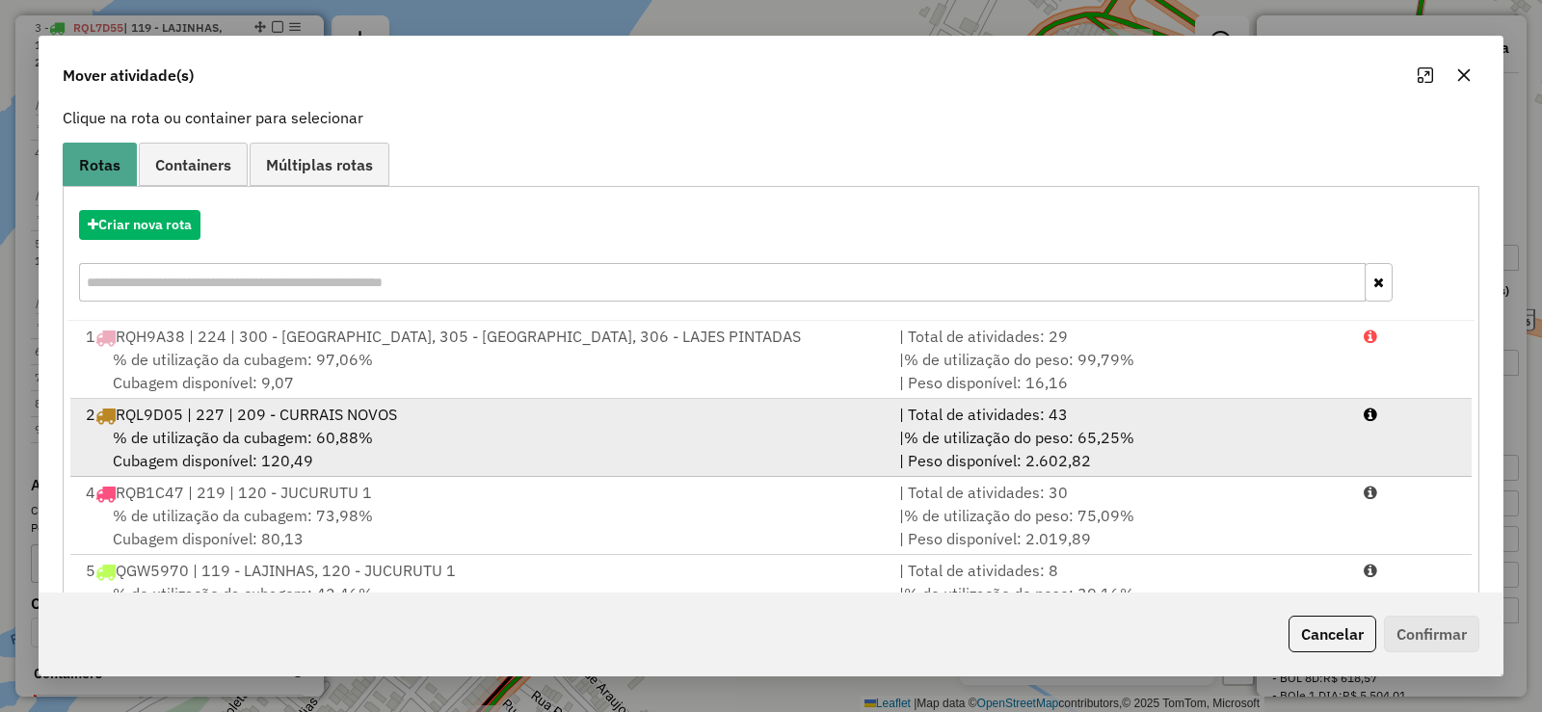
scroll to position [196, 0]
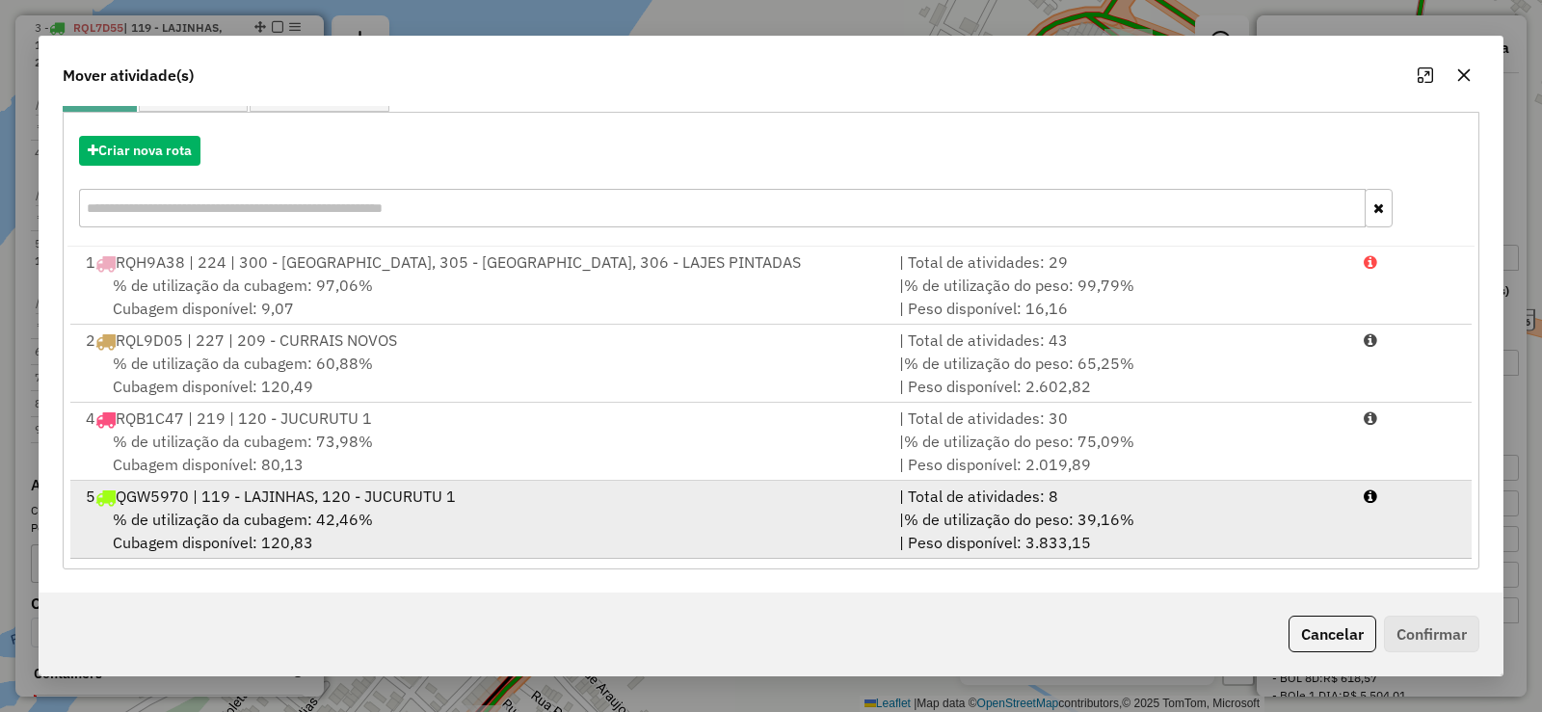
click at [319, 528] on span "% de utilização da cubagem: 42,46%" at bounding box center [243, 519] width 260 height 19
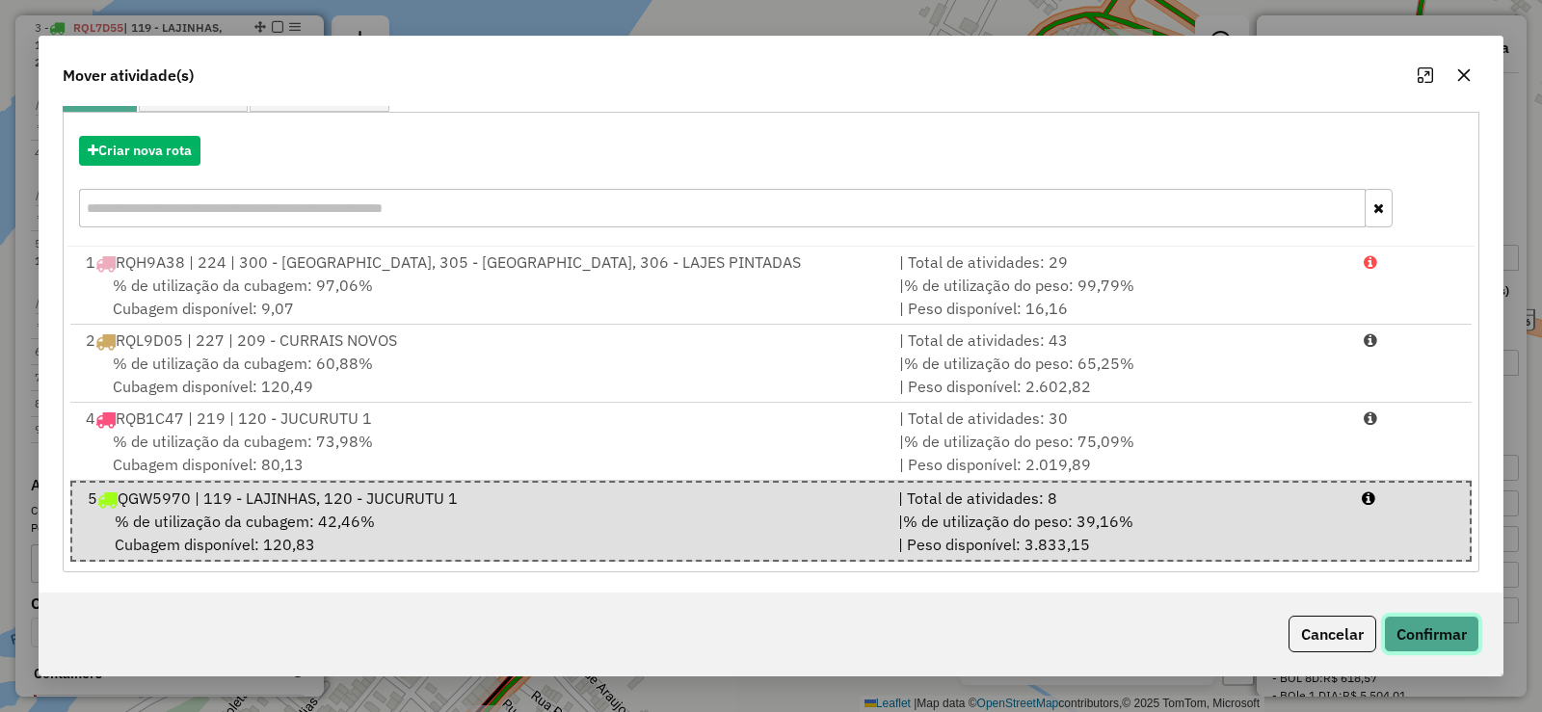
click at [1473, 635] on button "Confirmar" at bounding box center [1431, 634] width 95 height 37
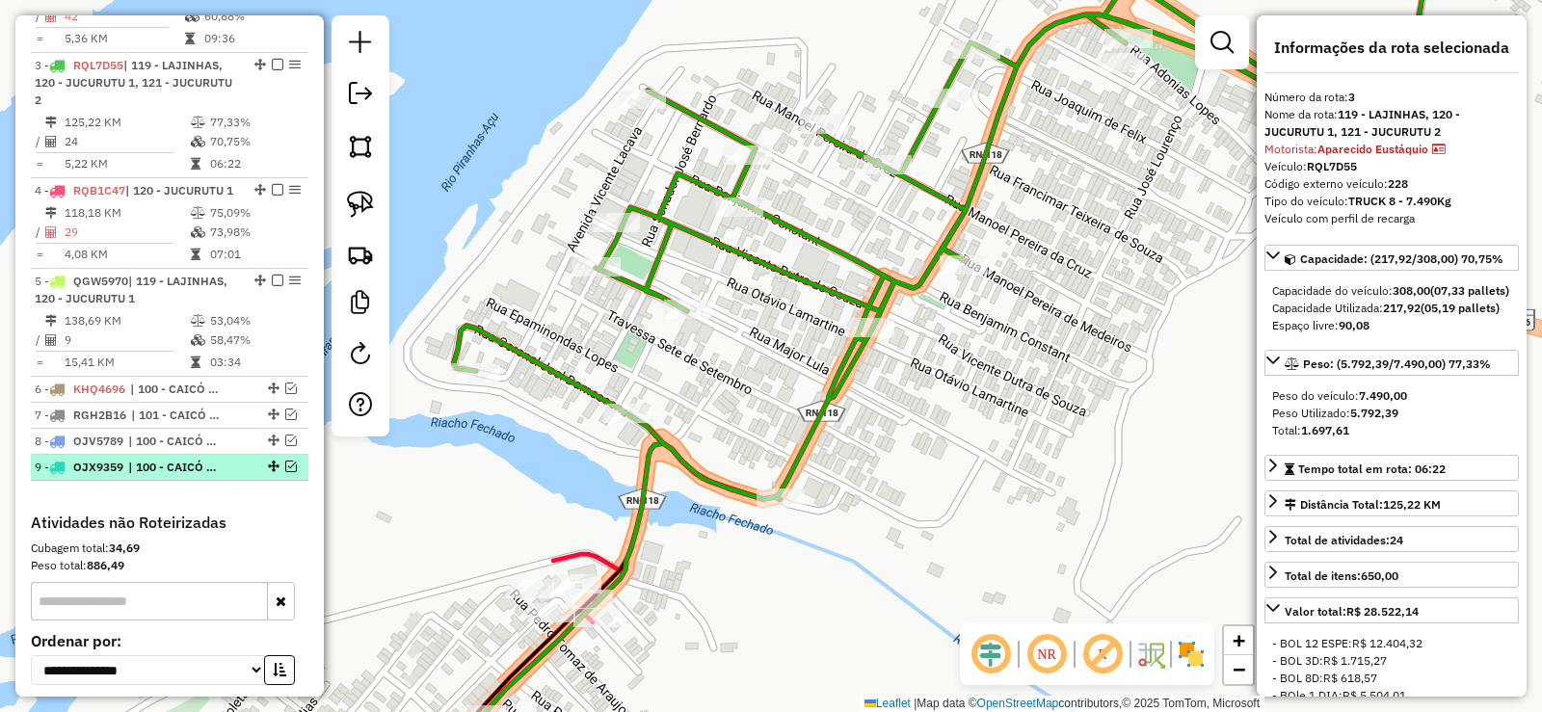
scroll to position [907, 0]
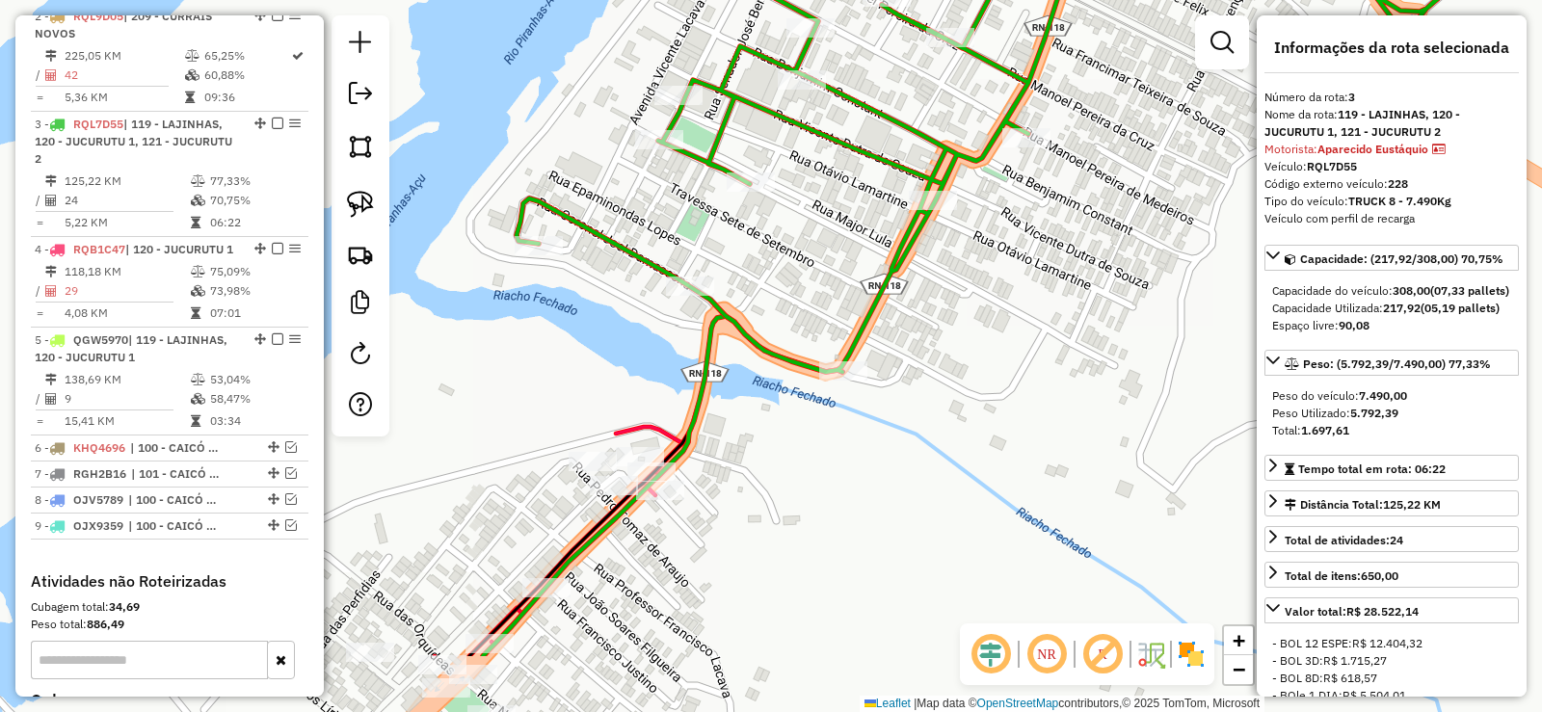
drag, startPoint x: 552, startPoint y: 428, endPoint x: 605, endPoint y: 320, distance: 120.2
click at [603, 324] on div "Janela de atendimento Grade de atendimento Capacidade Transportadoras Veículos …" at bounding box center [771, 356] width 1542 height 712
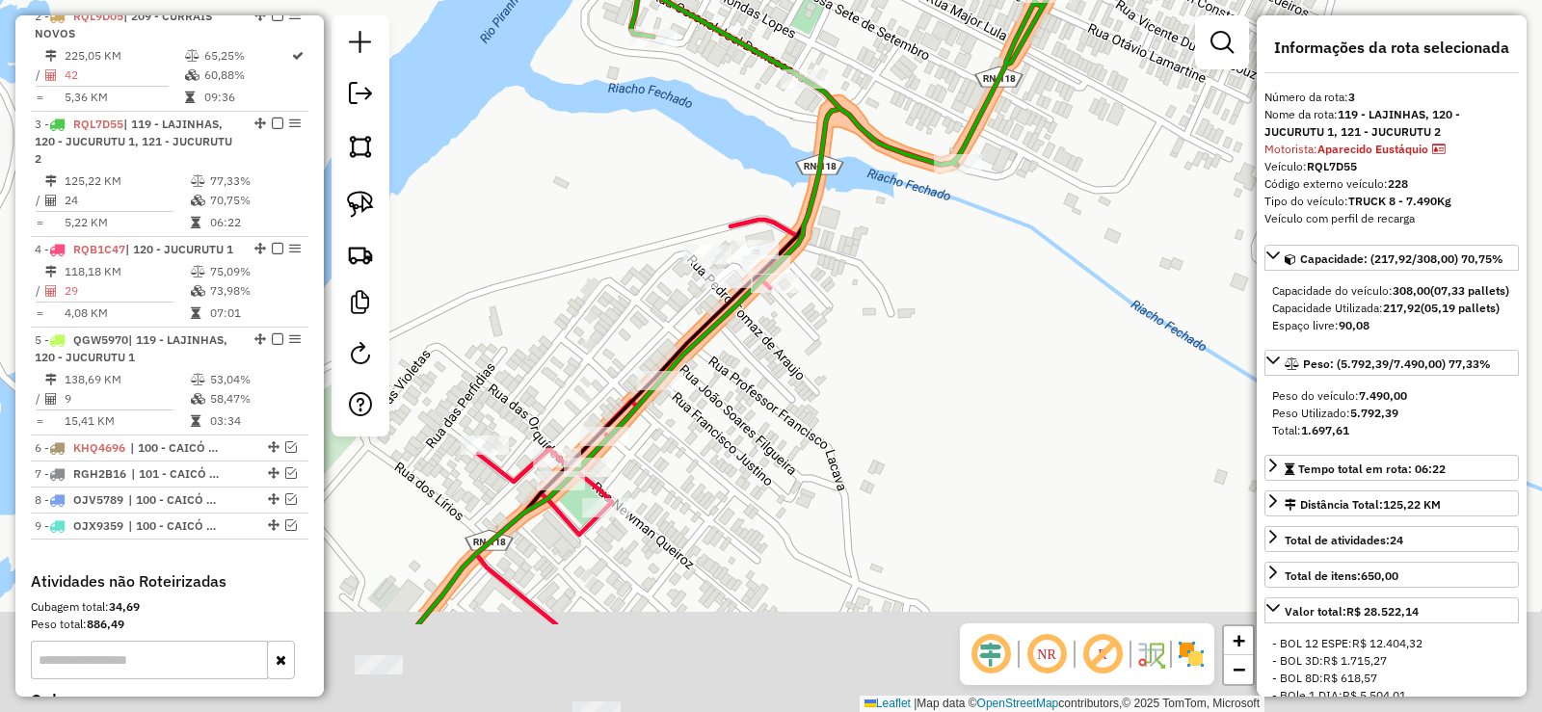
drag, startPoint x: 652, startPoint y: 594, endPoint x: 805, endPoint y: 358, distance: 280.1
click at [804, 357] on div "Janela de atendimento Grade de atendimento Capacidade Transportadoras Veículos …" at bounding box center [771, 356] width 1542 height 712
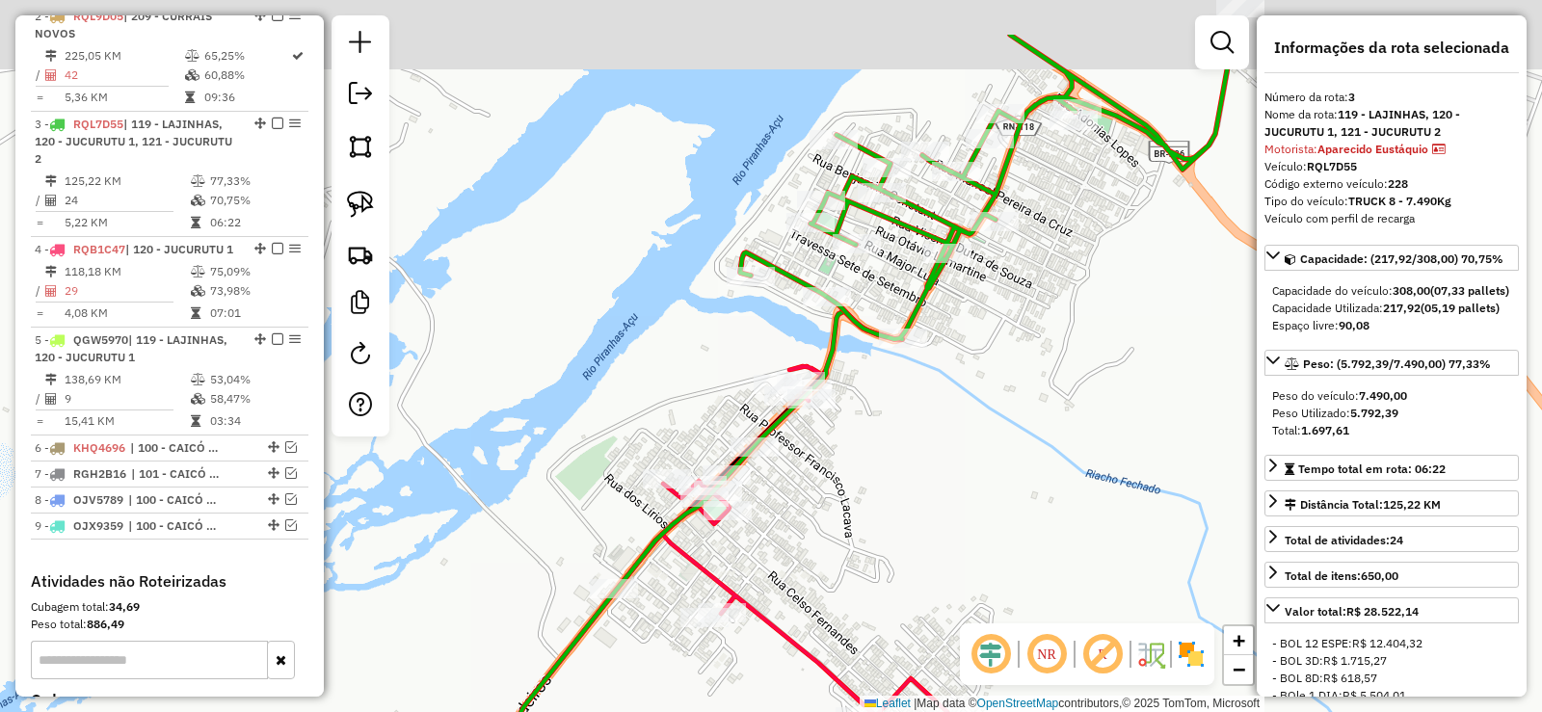
drag, startPoint x: 828, startPoint y: 467, endPoint x: 824, endPoint y: 482, distance: 15.0
click at [825, 483] on div "Janela de atendimento Grade de atendimento Capacidade Transportadoras Veículos …" at bounding box center [771, 356] width 1542 height 712
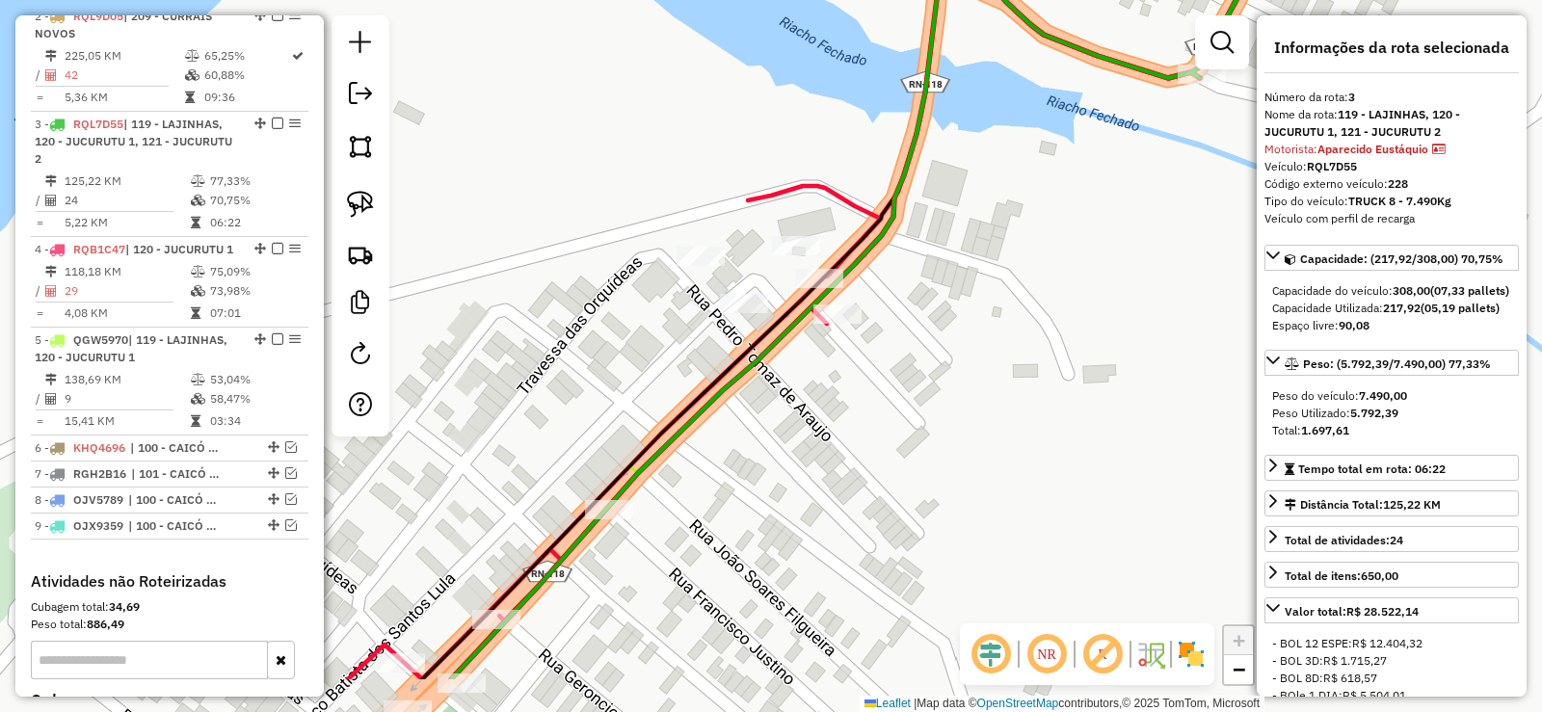
drag, startPoint x: 680, startPoint y: 585, endPoint x: 746, endPoint y: 481, distance: 123.0
click at [746, 481] on div "Janela de atendimento Grade de atendimento Capacidade Transportadoras Veículos …" at bounding box center [771, 356] width 1542 height 712
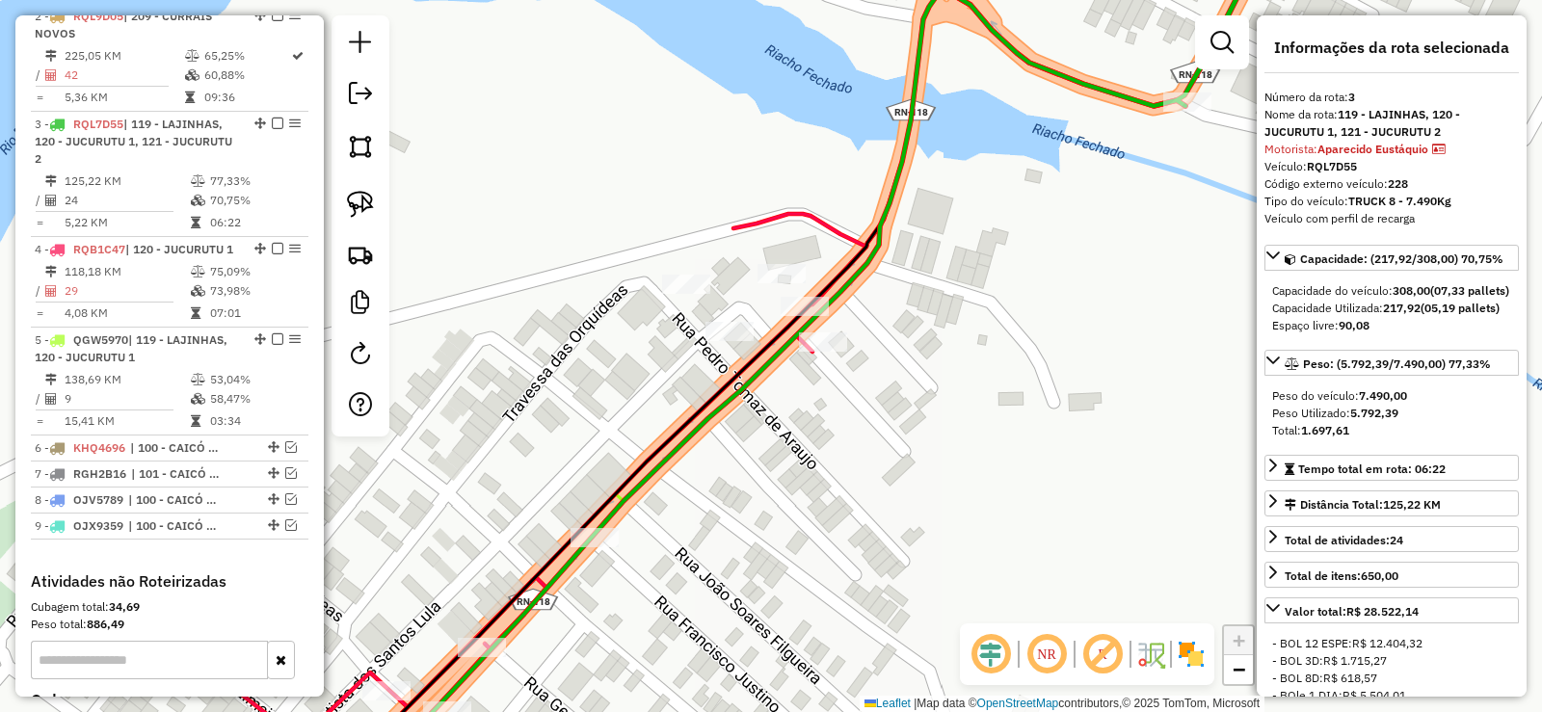
drag, startPoint x: 838, startPoint y: 437, endPoint x: 824, endPoint y: 464, distance: 31.5
click at [824, 464] on div "Janela de atendimento Grade de atendimento Capacidade Transportadoras Veículos …" at bounding box center [771, 356] width 1542 height 712
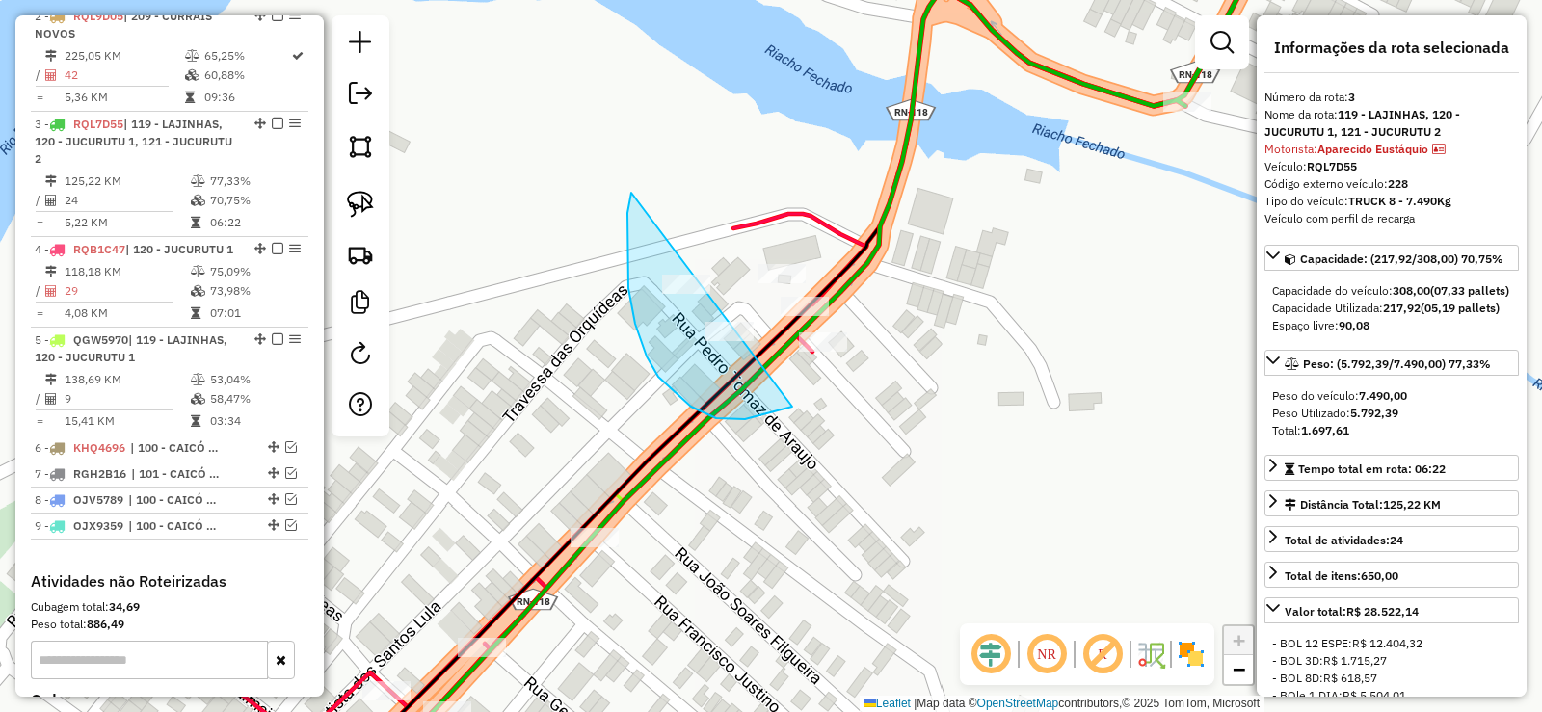
drag, startPoint x: 630, startPoint y: 199, endPoint x: 867, endPoint y: 198, distance: 237.1
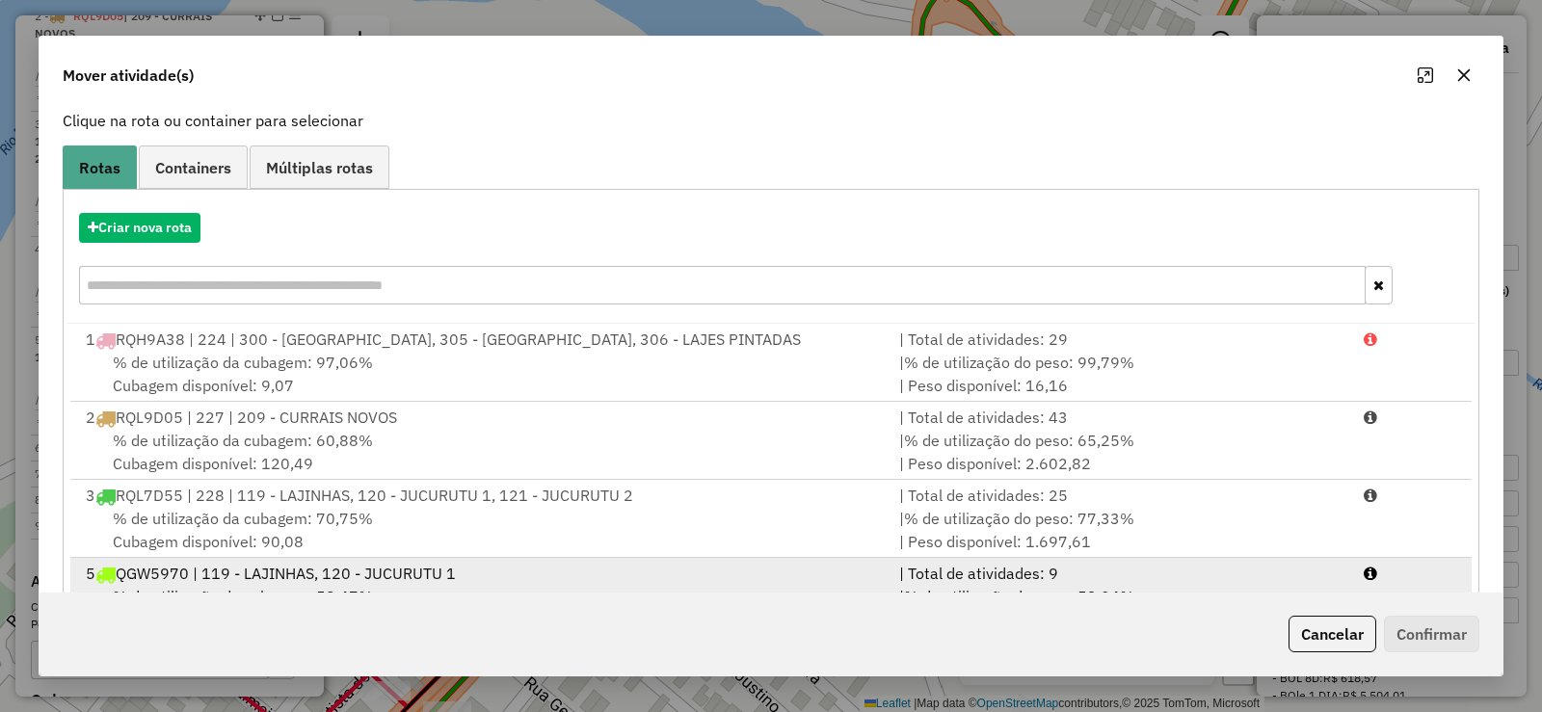
scroll to position [196, 0]
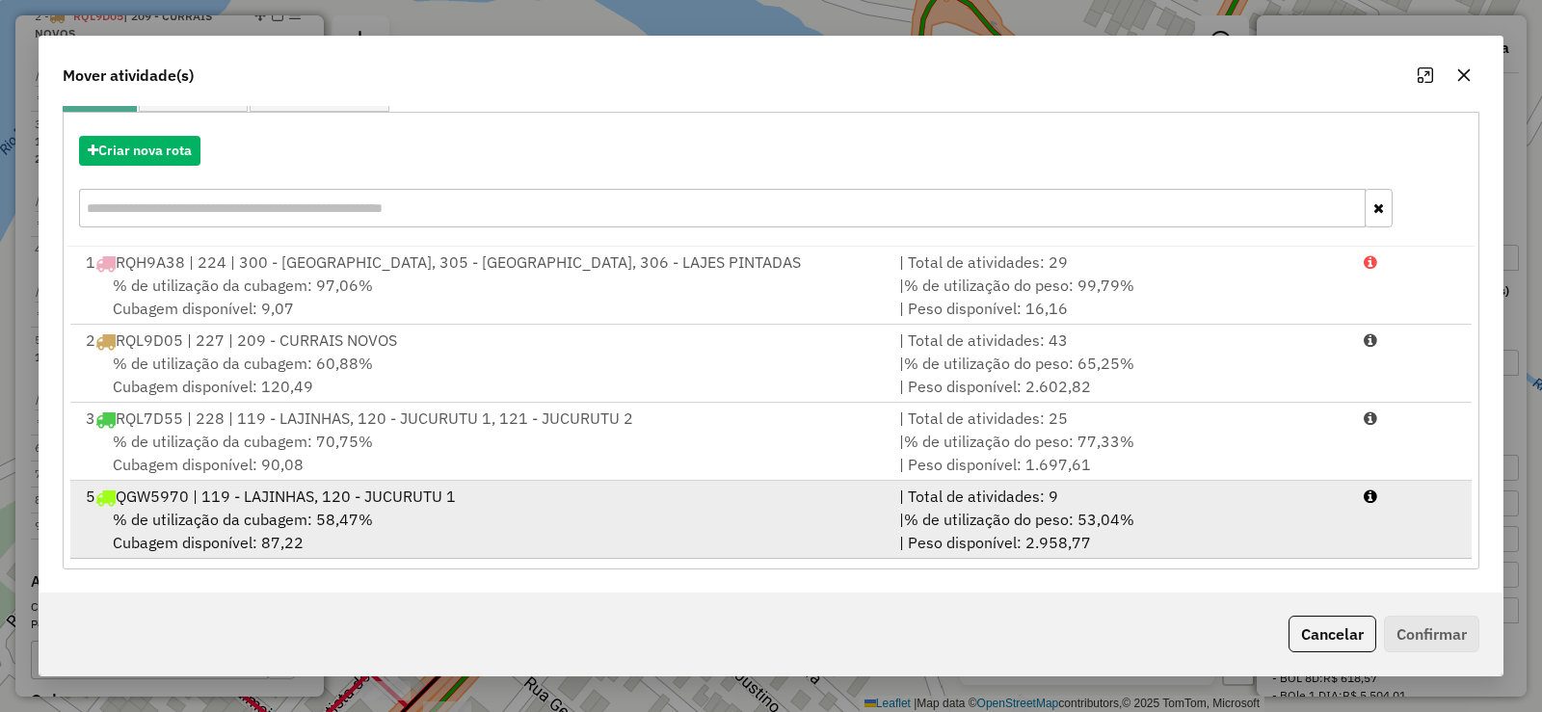
click at [428, 507] on div "5 QGW5970 | 119 - LAJINHAS, 120 - JUCURUTU 1" at bounding box center [480, 496] width 813 height 23
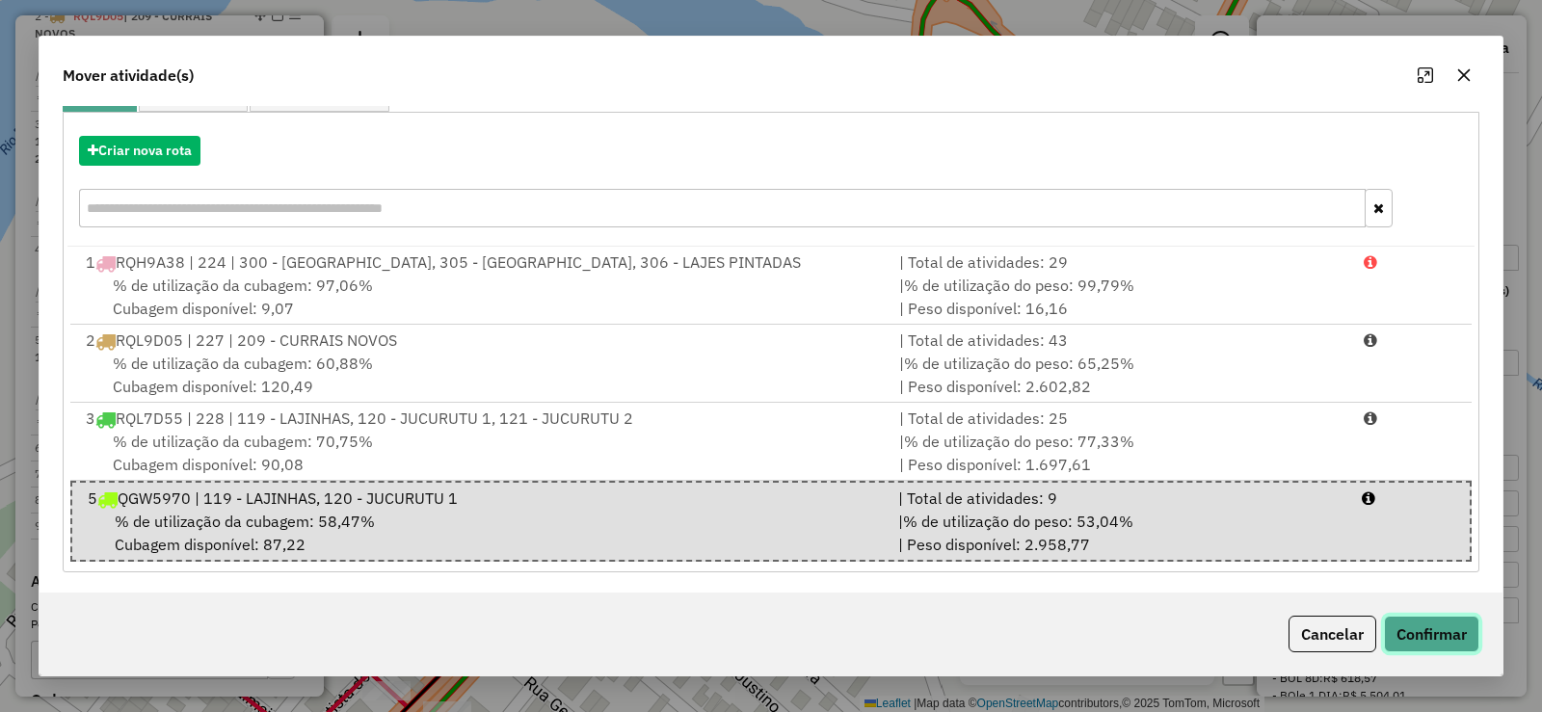
click at [1440, 627] on button "Confirmar" at bounding box center [1431, 634] width 95 height 37
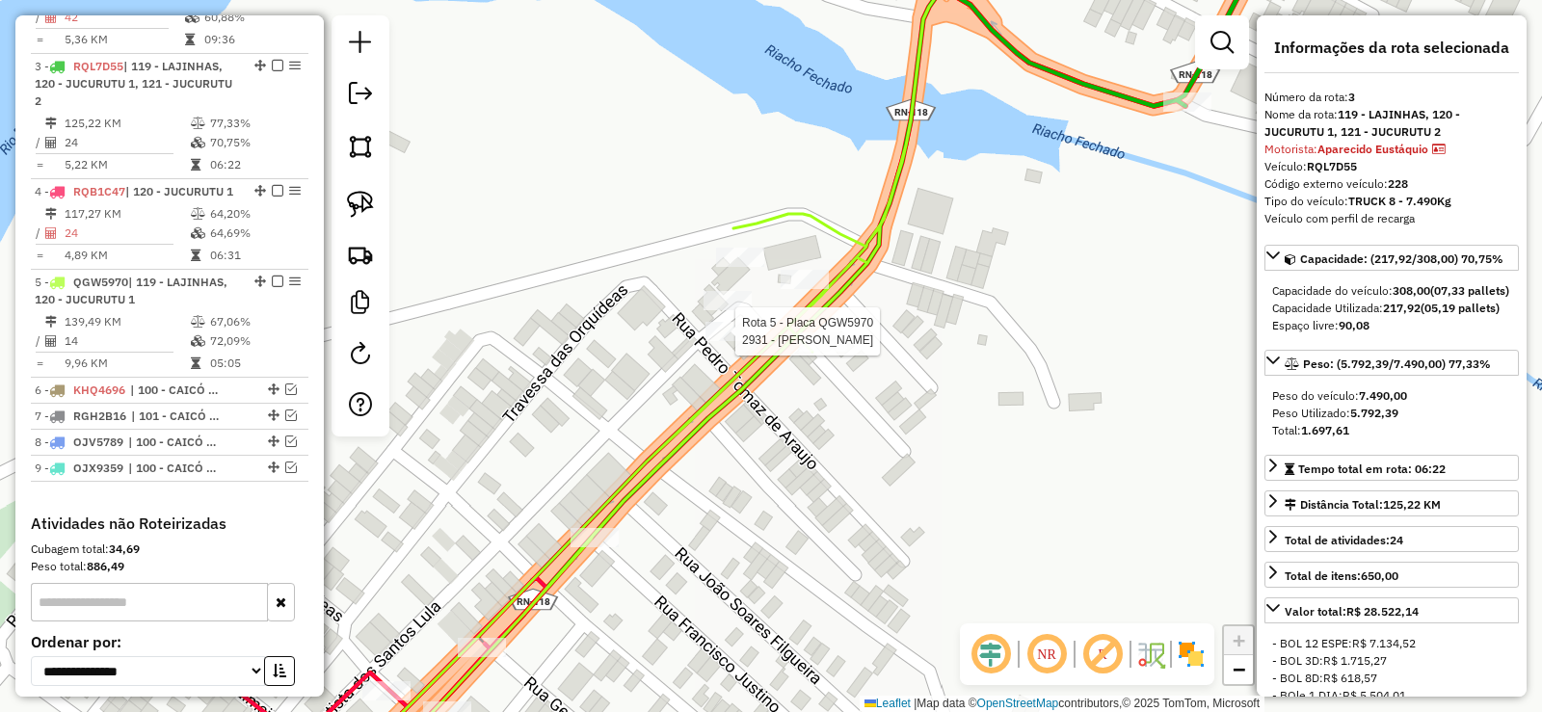
scroll to position [1003, 0]
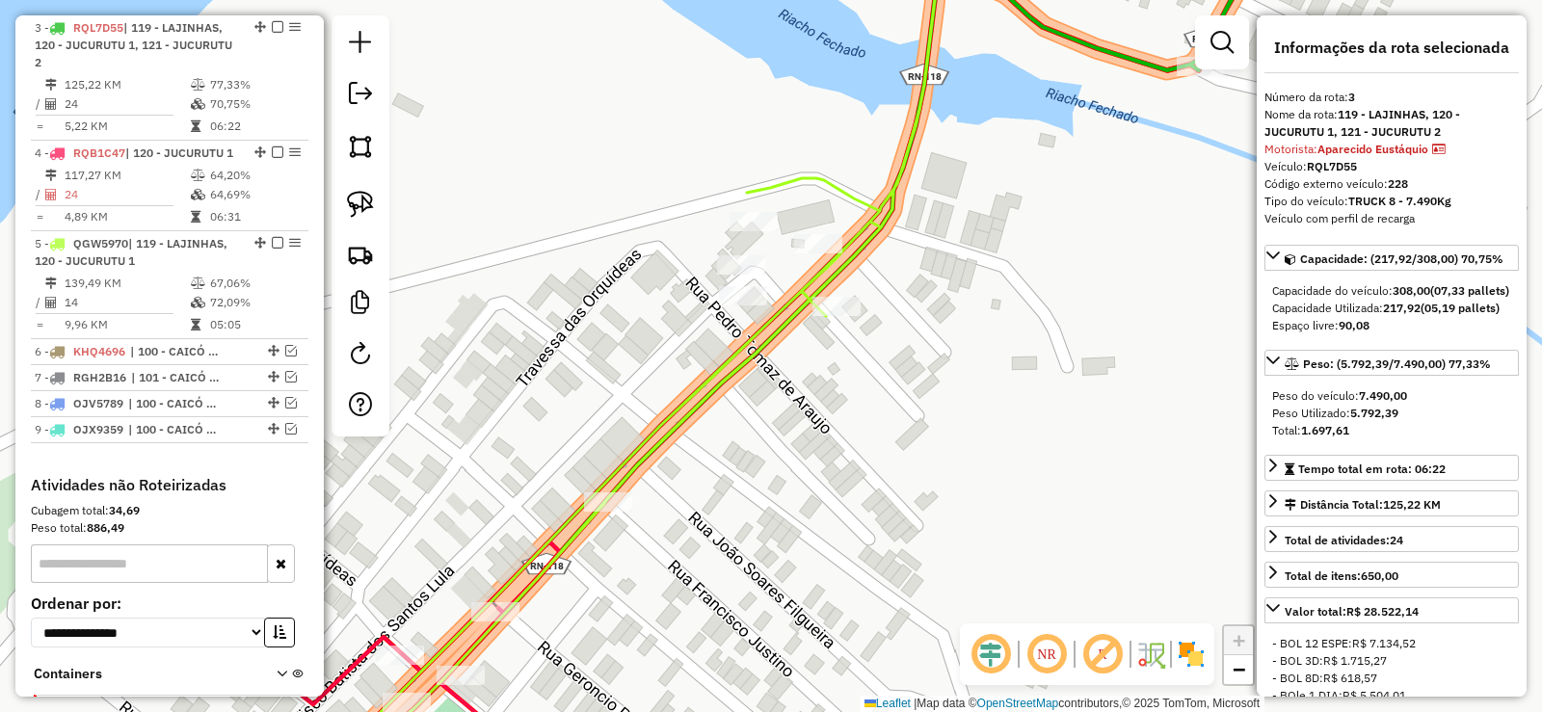
drag, startPoint x: 679, startPoint y: 407, endPoint x: 726, endPoint y: 327, distance: 92.4
click at [726, 327] on icon at bounding box center [658, 323] width 616 height 849
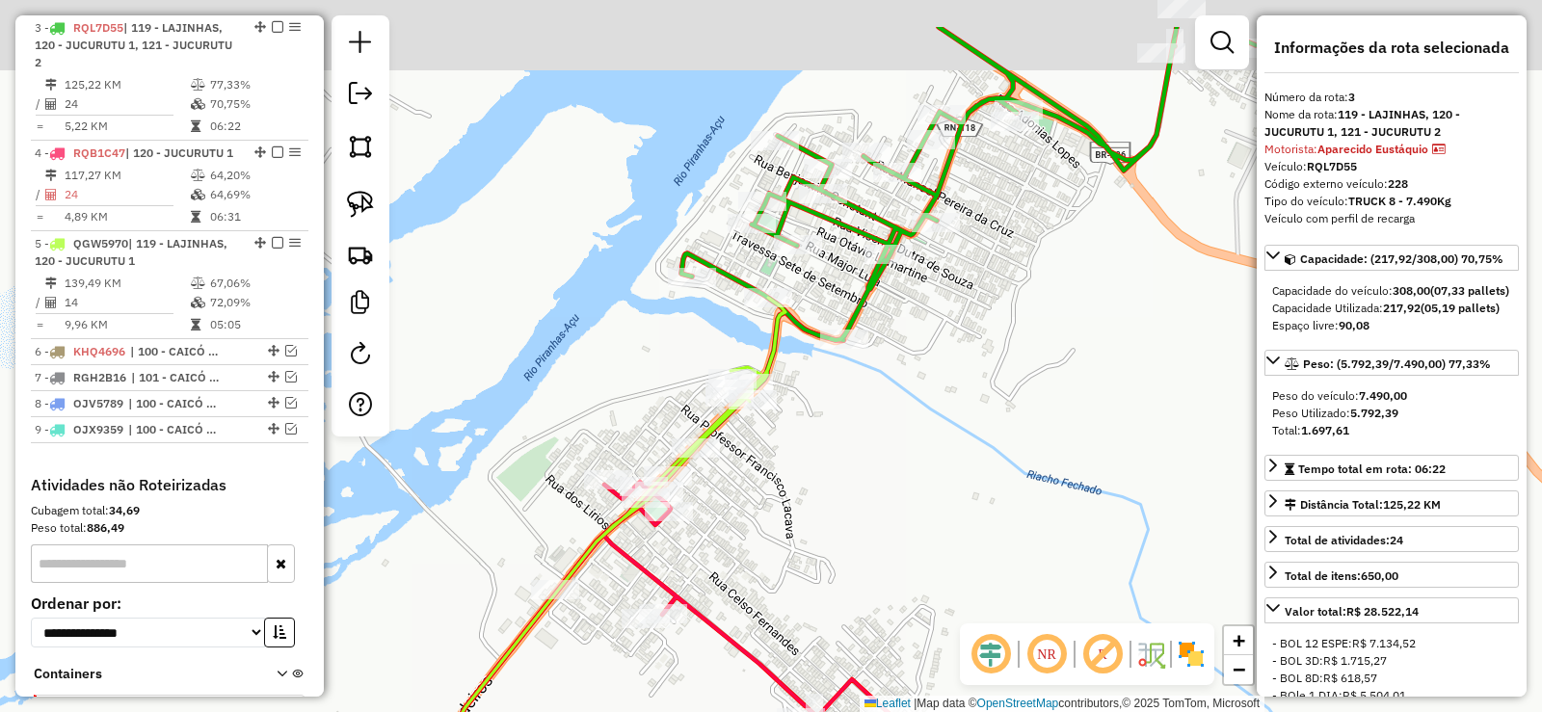
drag, startPoint x: 795, startPoint y: 381, endPoint x: 792, endPoint y: 397, distance: 16.6
click at [792, 397] on div "Janela de atendimento Grade de atendimento Capacidade Transportadoras Veículos …" at bounding box center [771, 356] width 1542 height 712
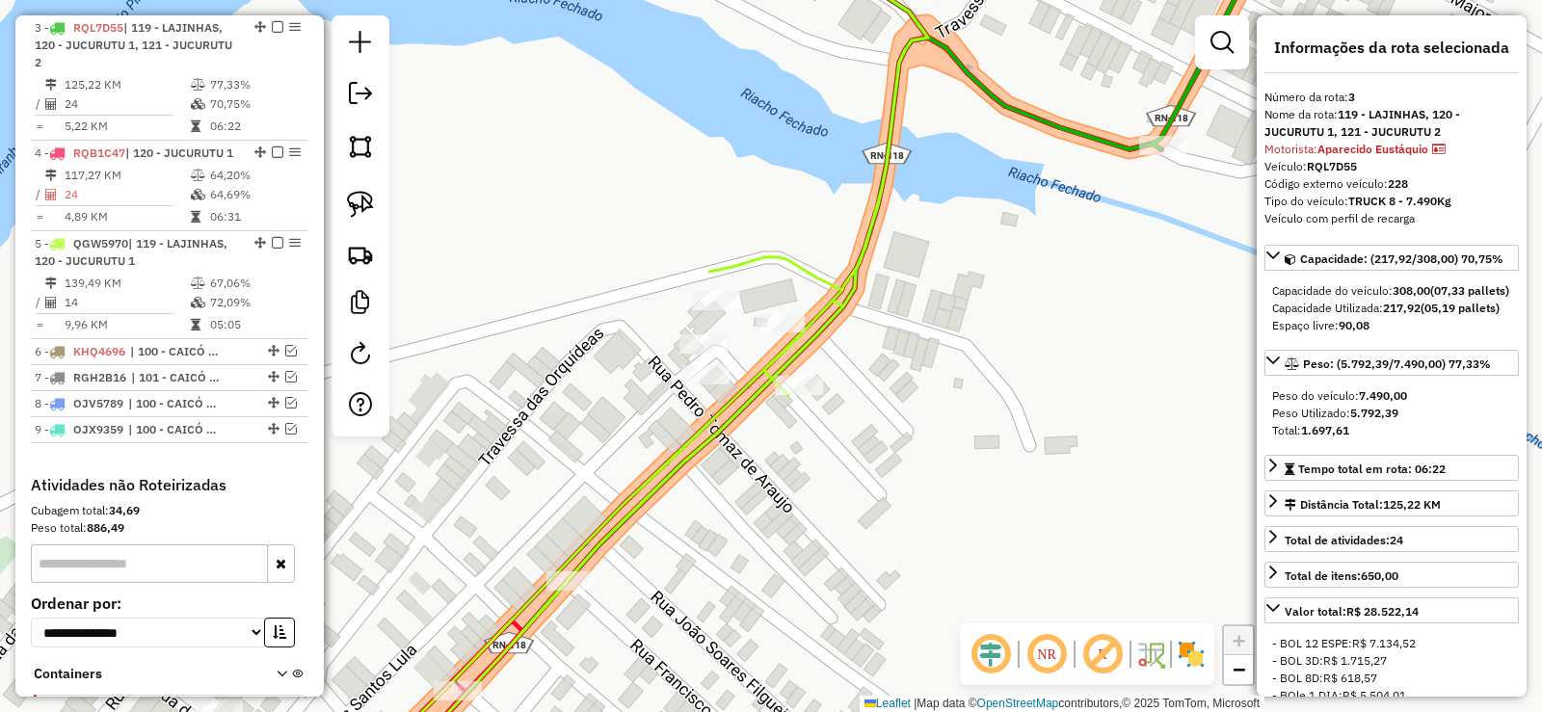
drag, startPoint x: 717, startPoint y: 432, endPoint x: 786, endPoint y: 430, distance: 69.4
click at [785, 430] on div "Janela de atendimento Grade de atendimento Capacidade Transportadoras Veículos …" at bounding box center [771, 356] width 1542 height 712
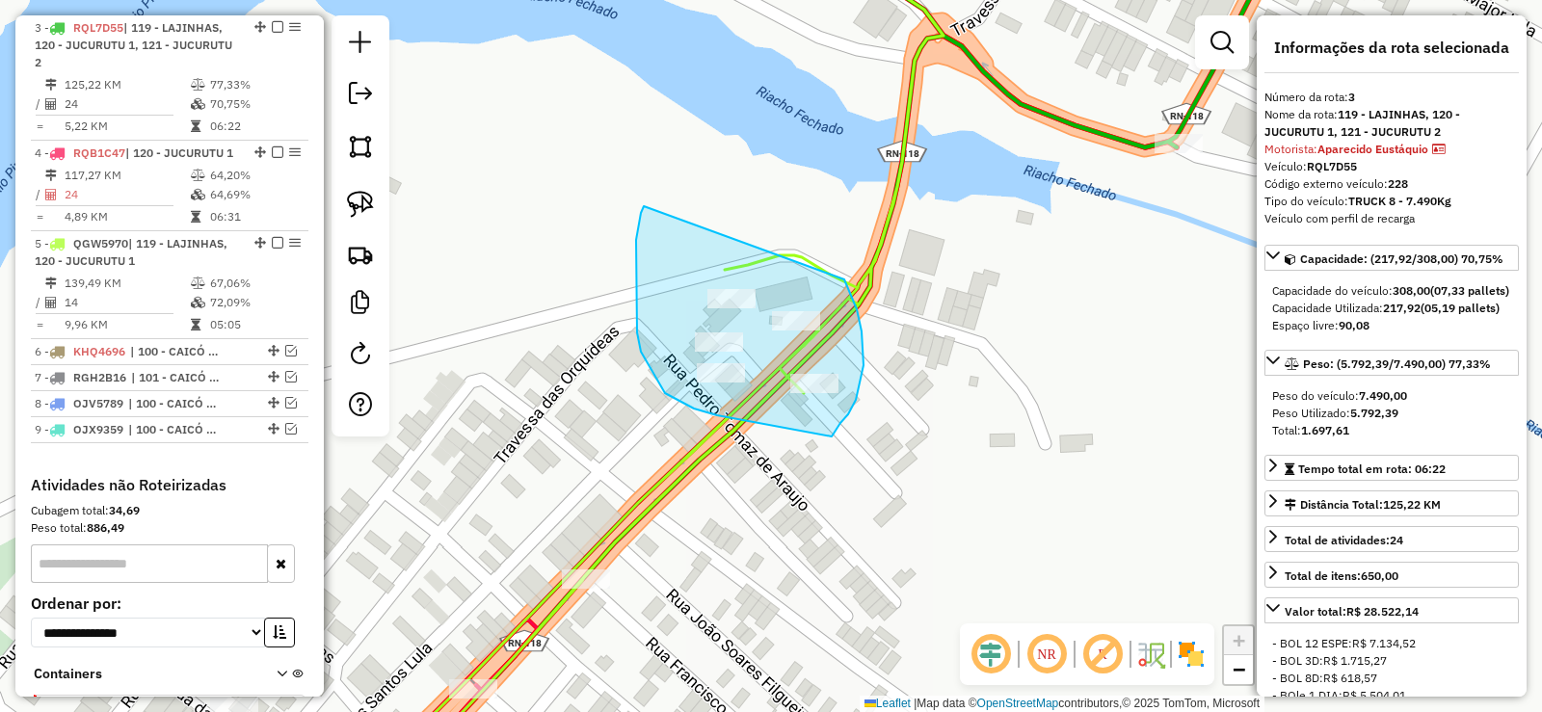
drag, startPoint x: 636, startPoint y: 240, endPoint x: 836, endPoint y: 259, distance: 201.4
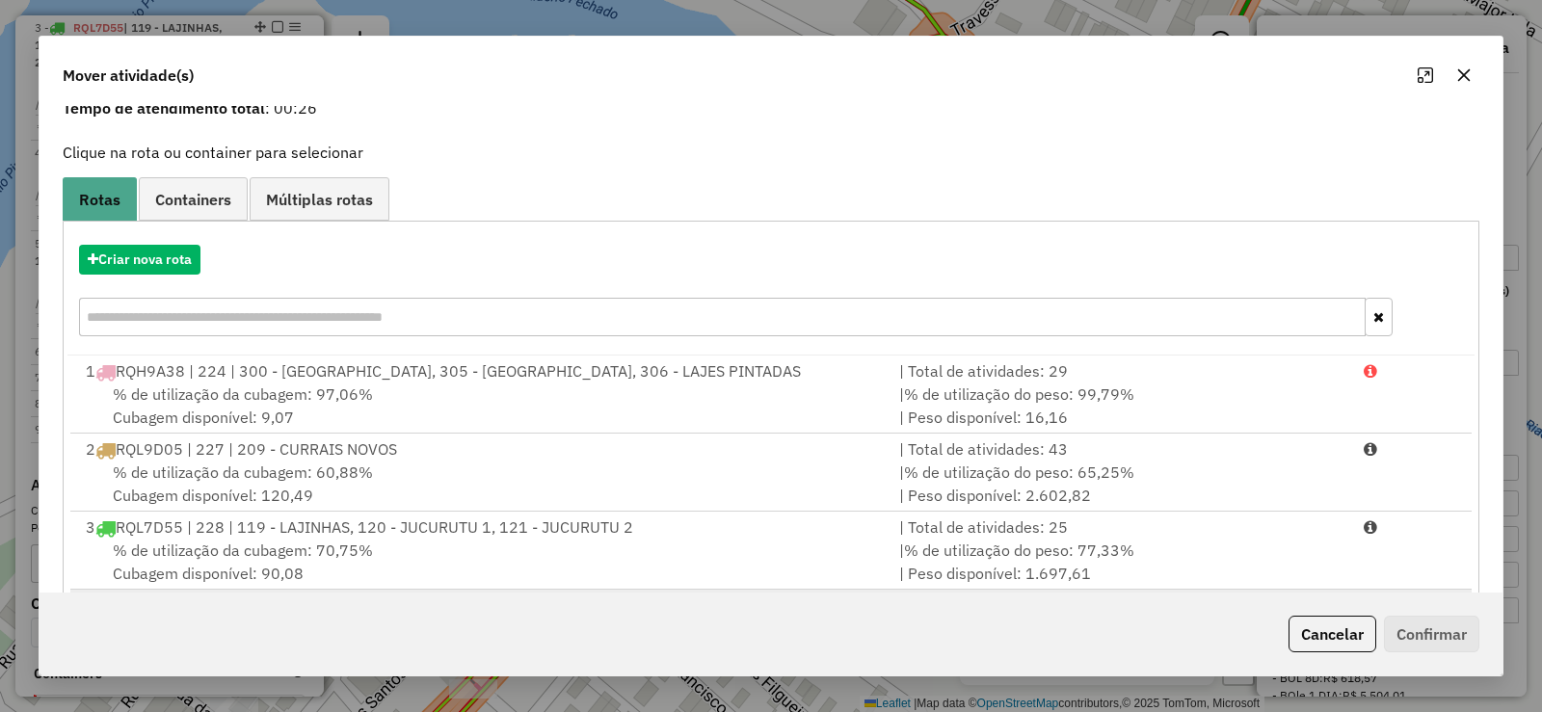
scroll to position [196, 0]
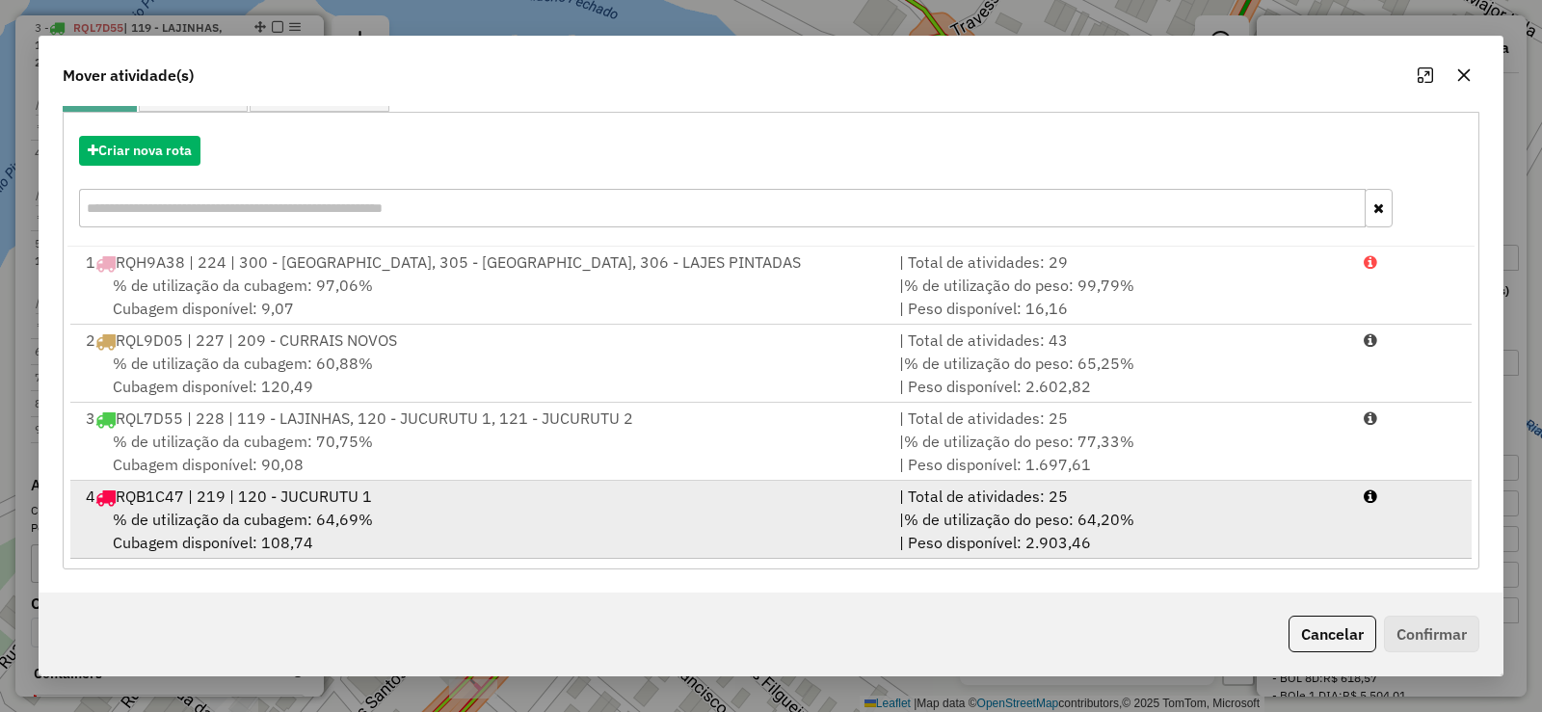
click at [321, 510] on span "% de utilização da cubagem: 64,69%" at bounding box center [243, 519] width 260 height 19
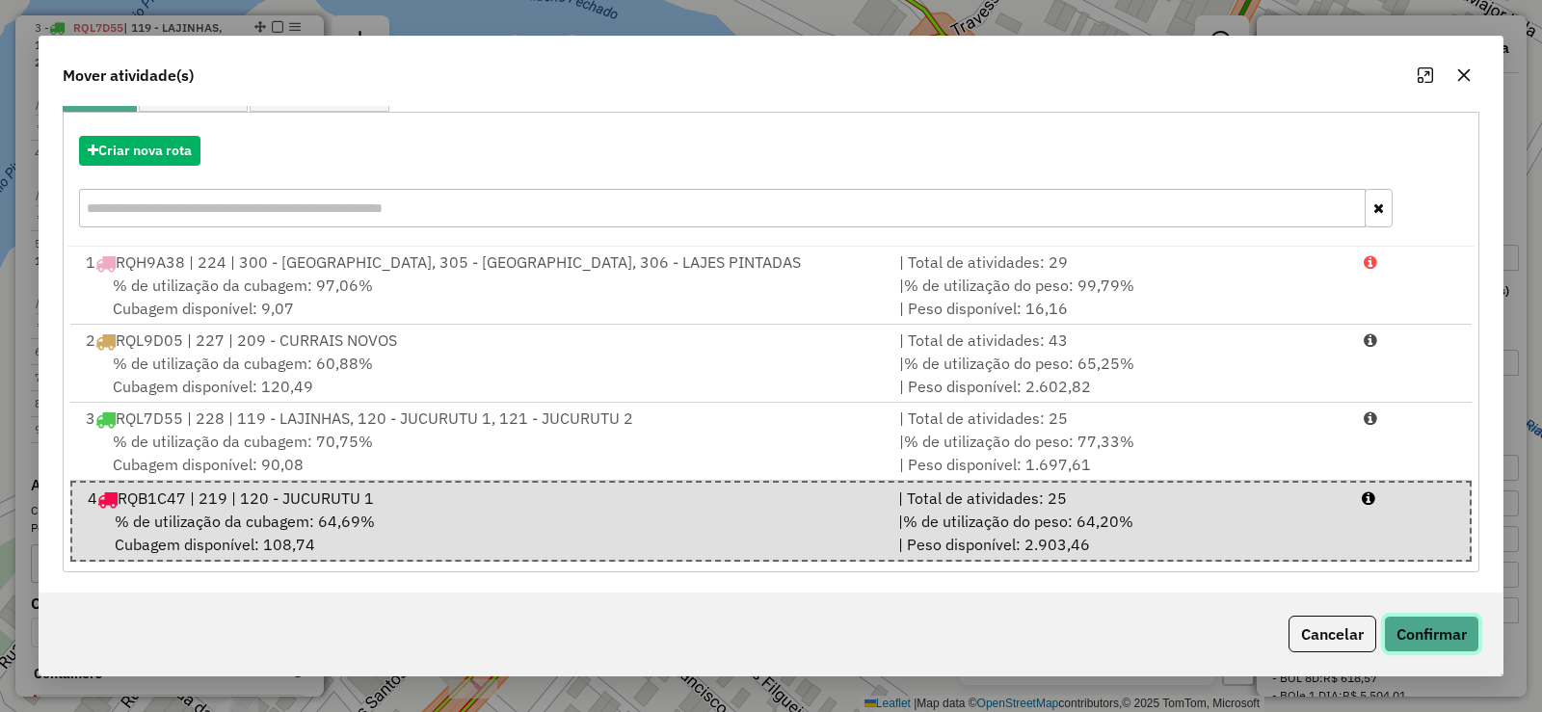
click at [1440, 632] on button "Confirmar" at bounding box center [1431, 634] width 95 height 37
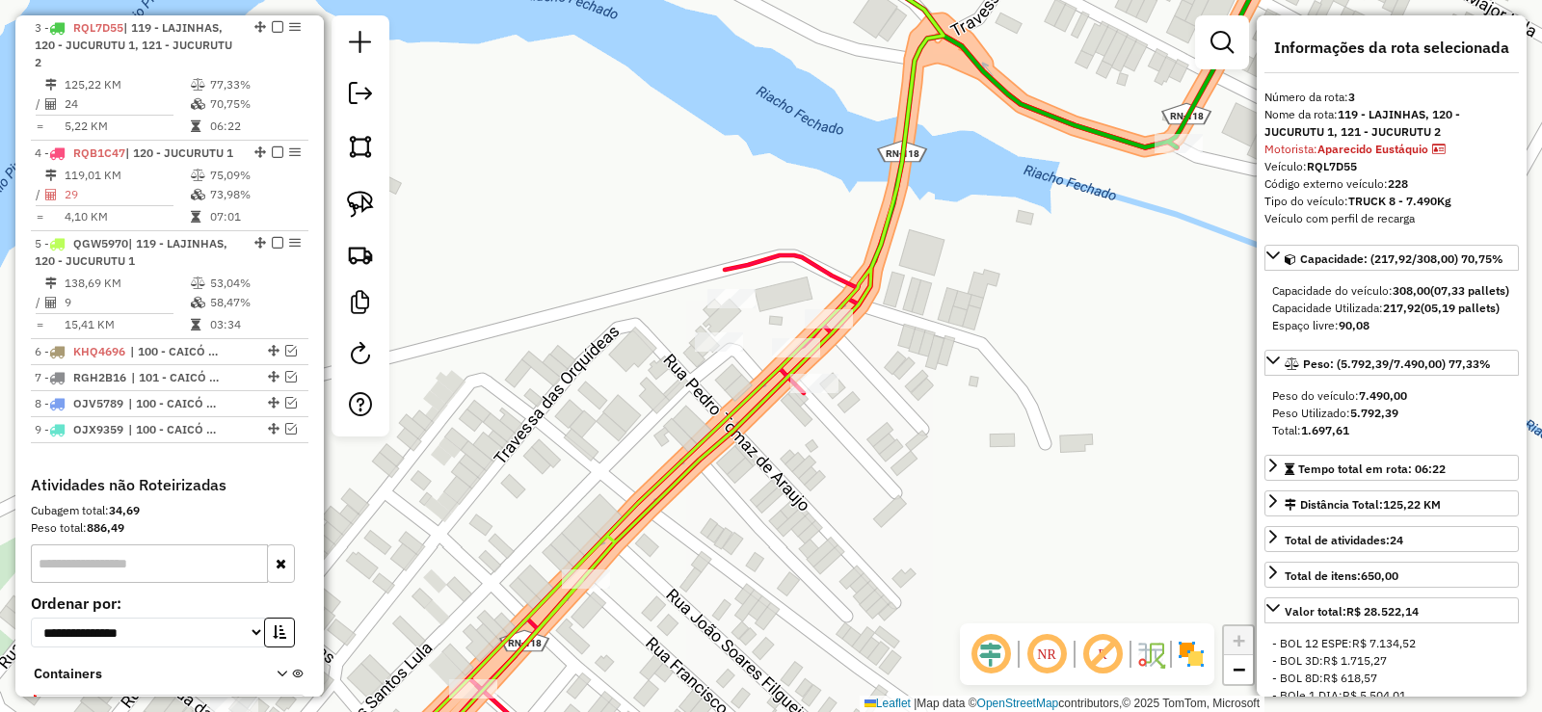
scroll to position [0, 0]
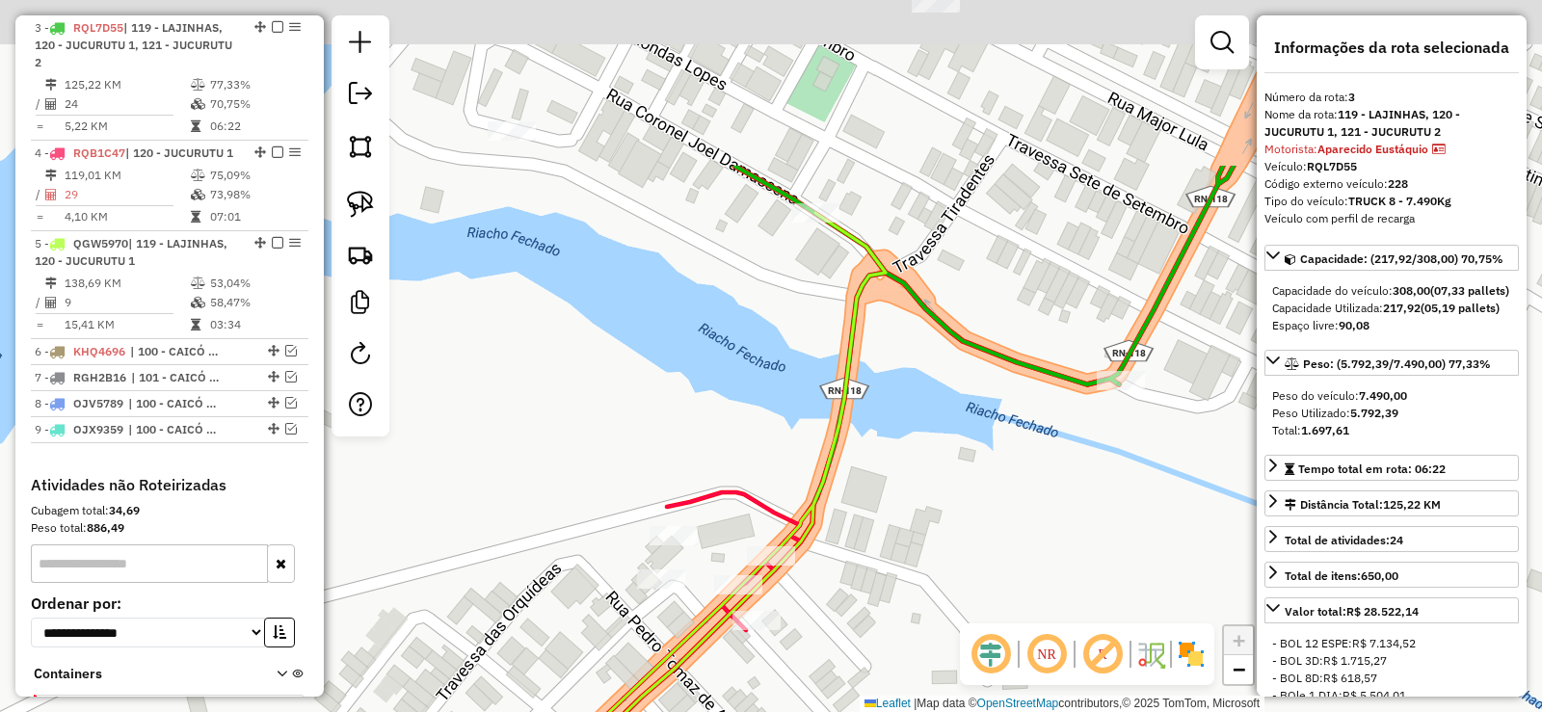
drag, startPoint x: 918, startPoint y: 234, endPoint x: 859, endPoint y: 414, distance: 189.8
click at [860, 434] on div "Janela de atendimento Grade de atendimento Capacidade Transportadoras Veículos …" at bounding box center [771, 356] width 1542 height 712
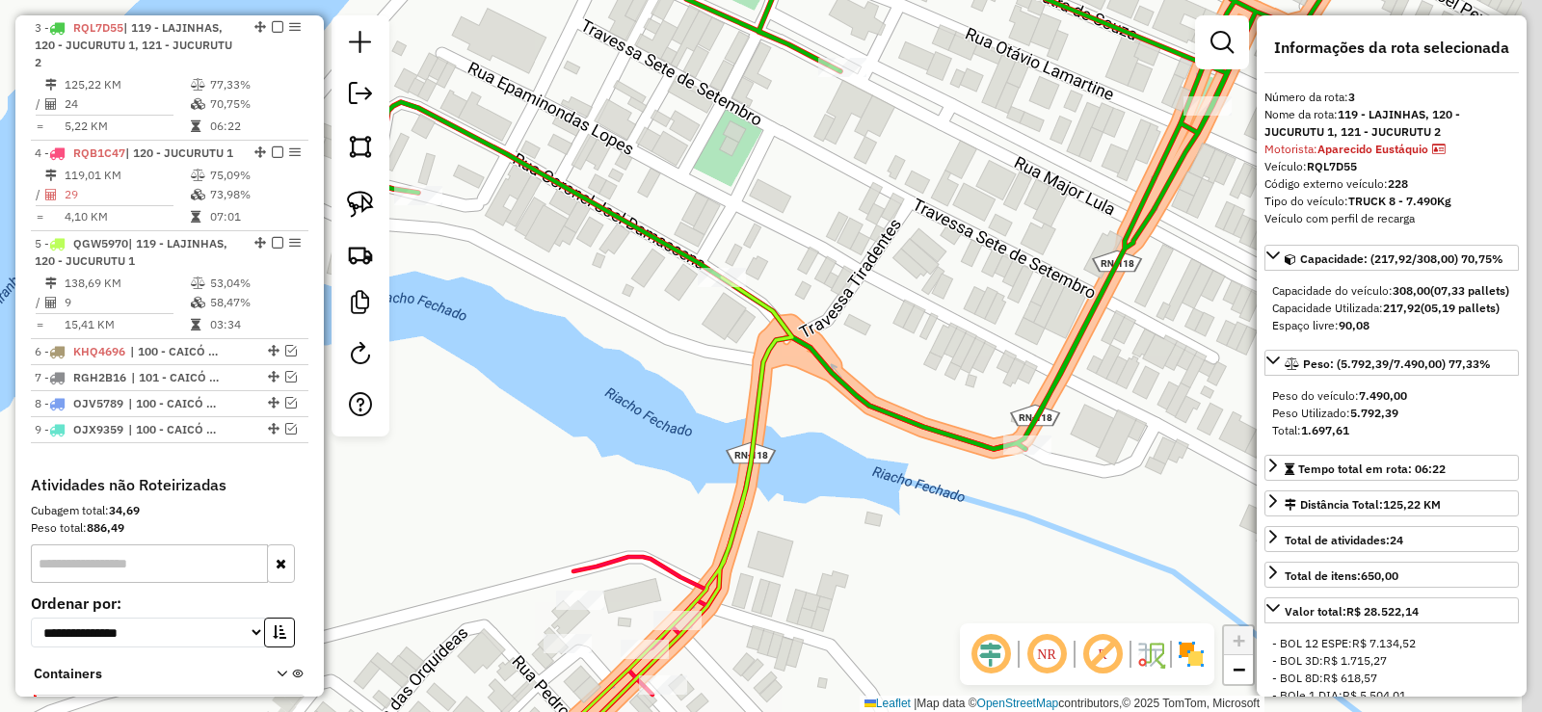
drag, startPoint x: 772, startPoint y: 414, endPoint x: 750, endPoint y: 424, distance: 24.2
click at [757, 424] on icon at bounding box center [616, 566] width 352 height 576
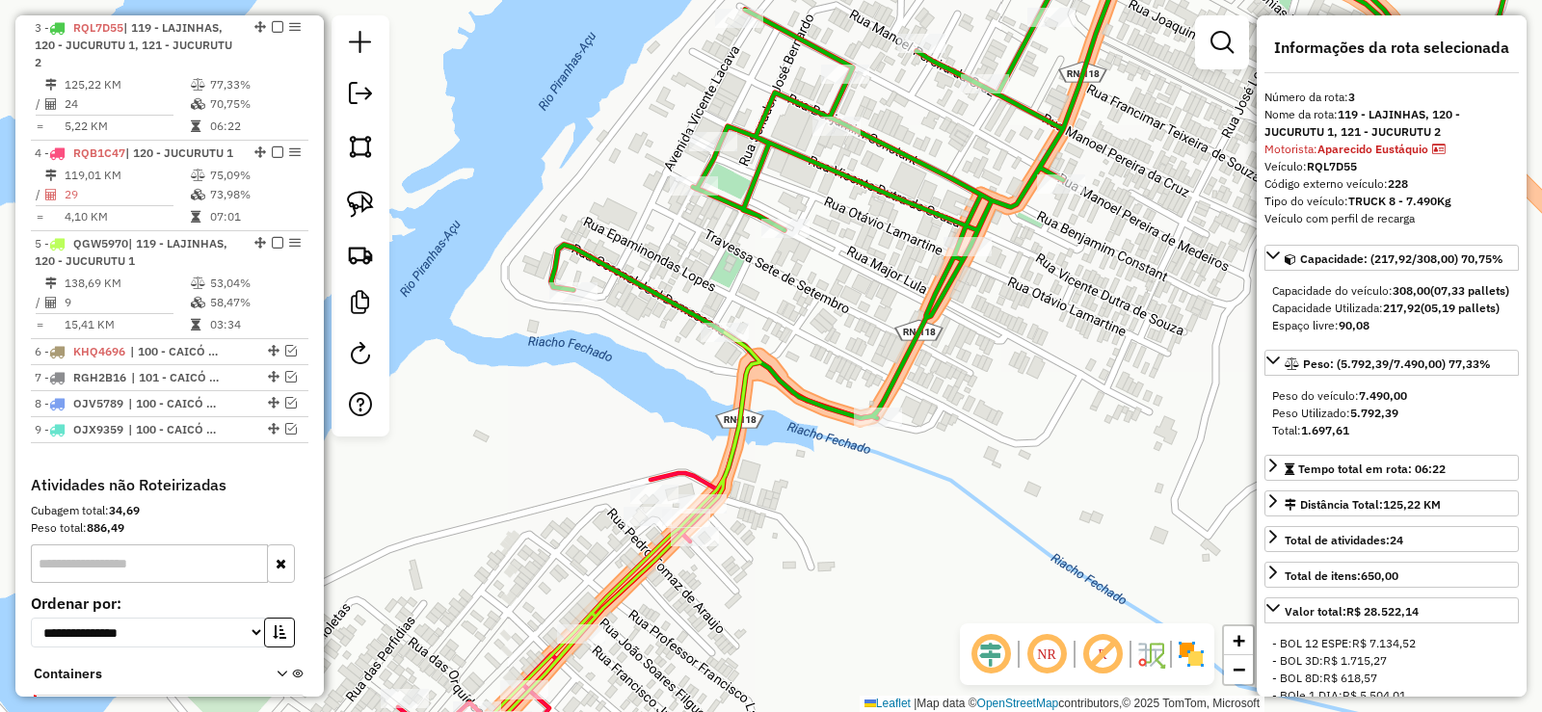
drag, startPoint x: 759, startPoint y: 425, endPoint x: 755, endPoint y: 408, distance: 17.8
click at [755, 408] on div "Janela de atendimento Grade de atendimento Capacidade Transportadoras Veículos …" at bounding box center [771, 356] width 1542 height 712
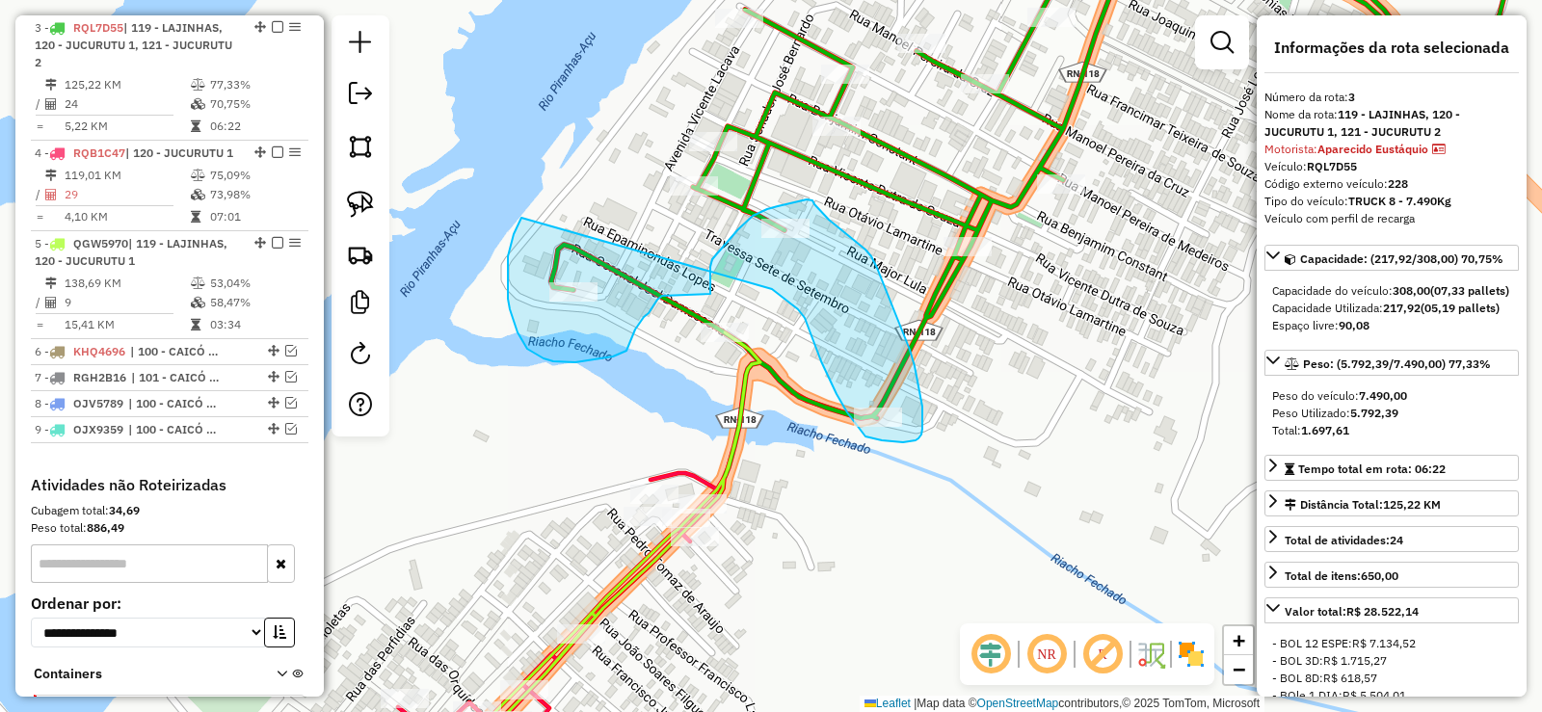
drag, startPoint x: 508, startPoint y: 256, endPoint x: 772, endPoint y: 289, distance: 266.1
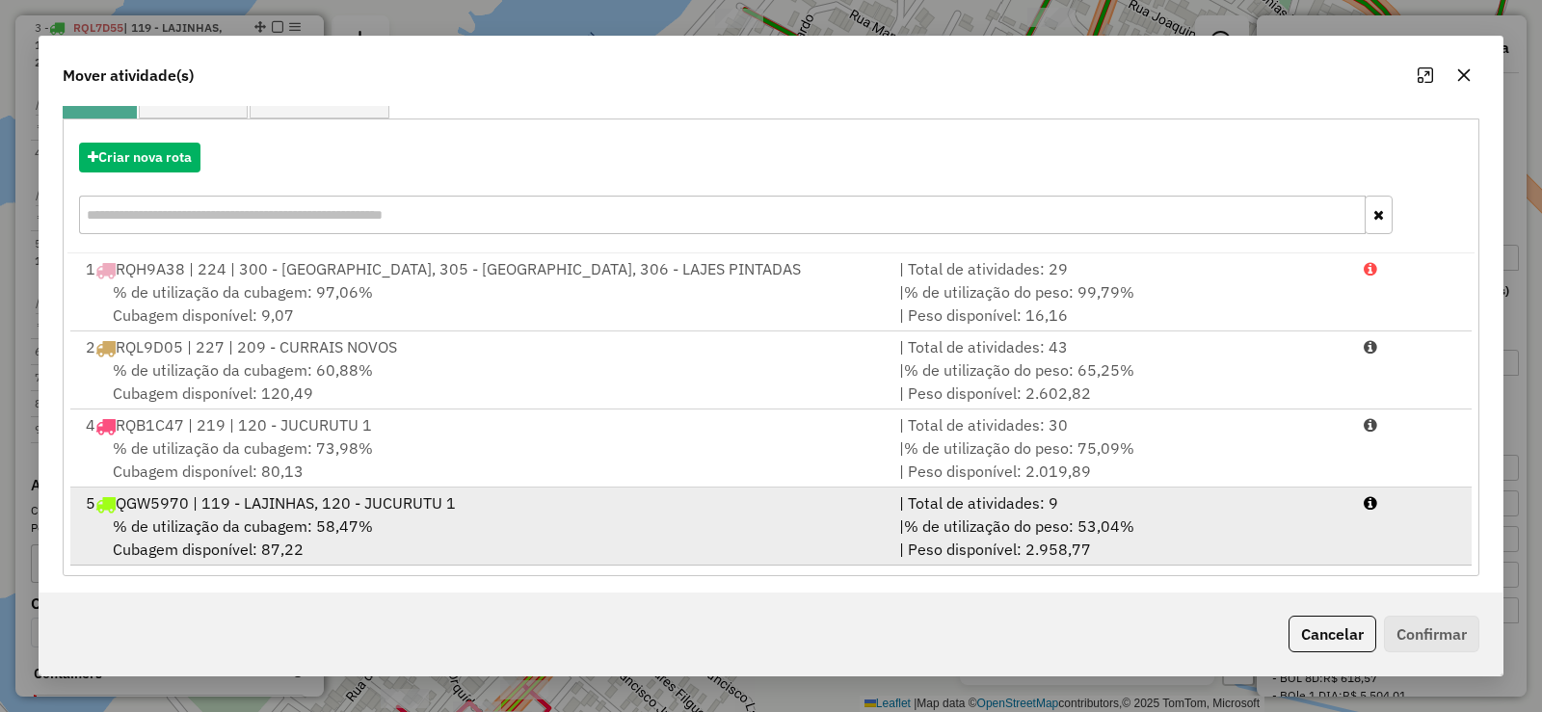
scroll to position [196, 0]
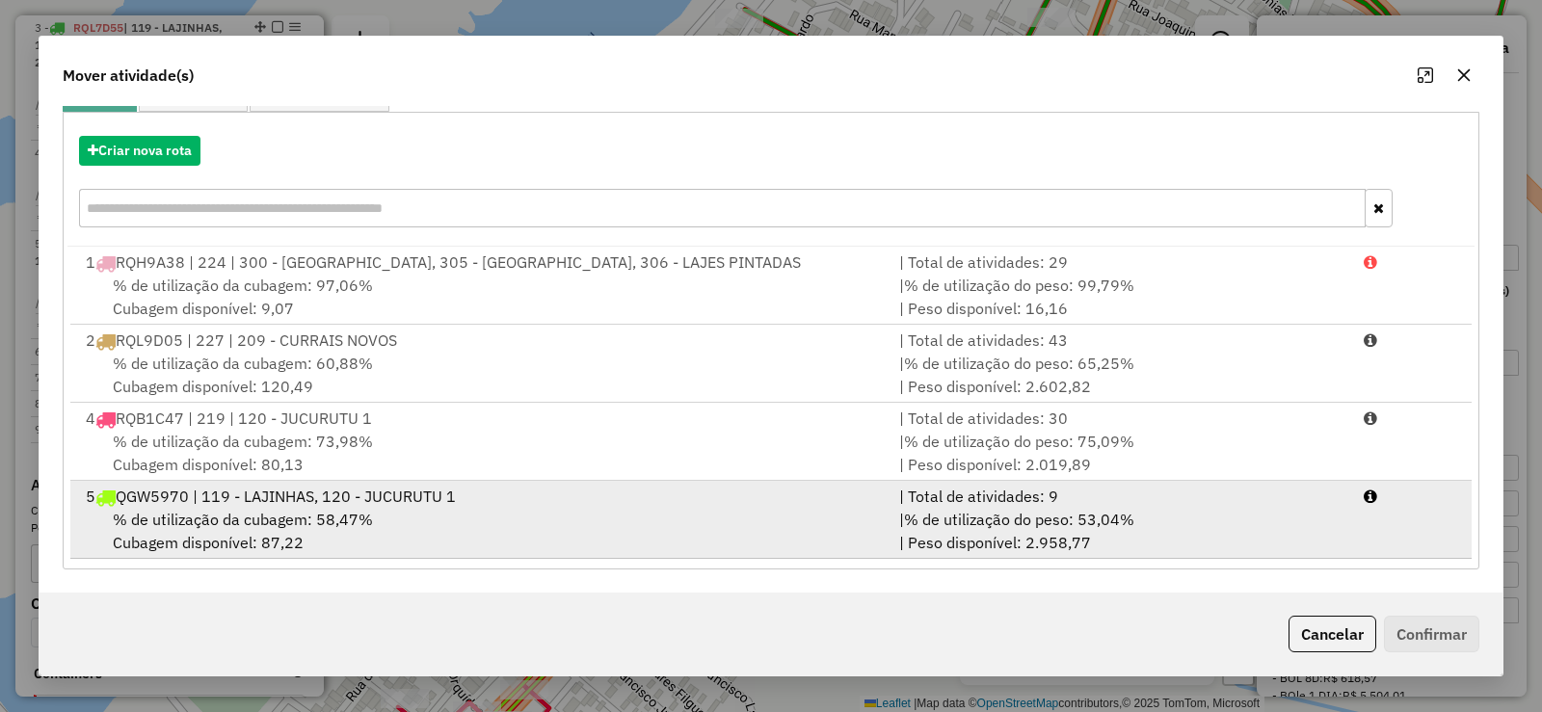
drag, startPoint x: 392, startPoint y: 508, endPoint x: 403, endPoint y: 510, distance: 10.8
click at [395, 508] on div "% de utilização da cubagem: 58,47% Cubagem disponível: 87,22" at bounding box center [480, 531] width 813 height 46
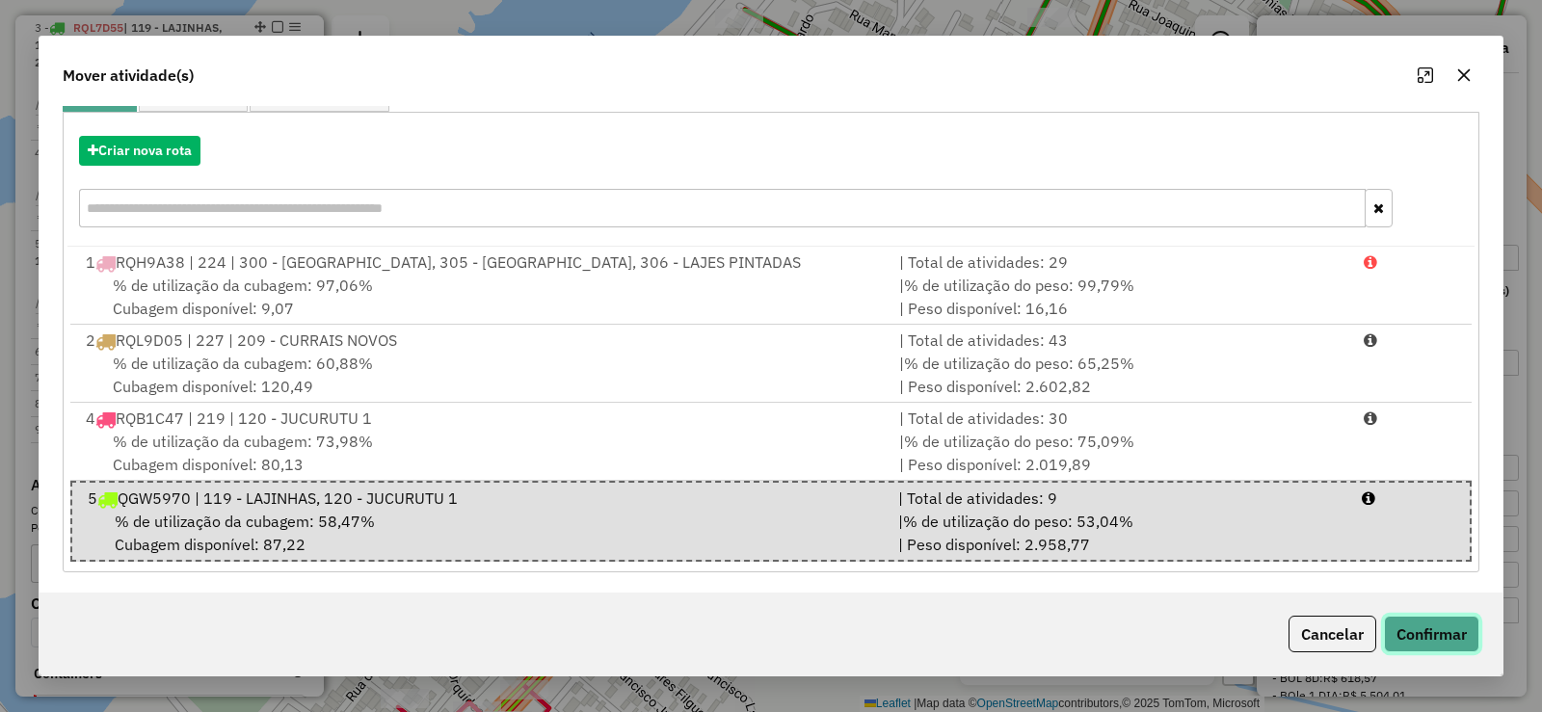
click at [1434, 623] on button "Confirmar" at bounding box center [1431, 634] width 95 height 37
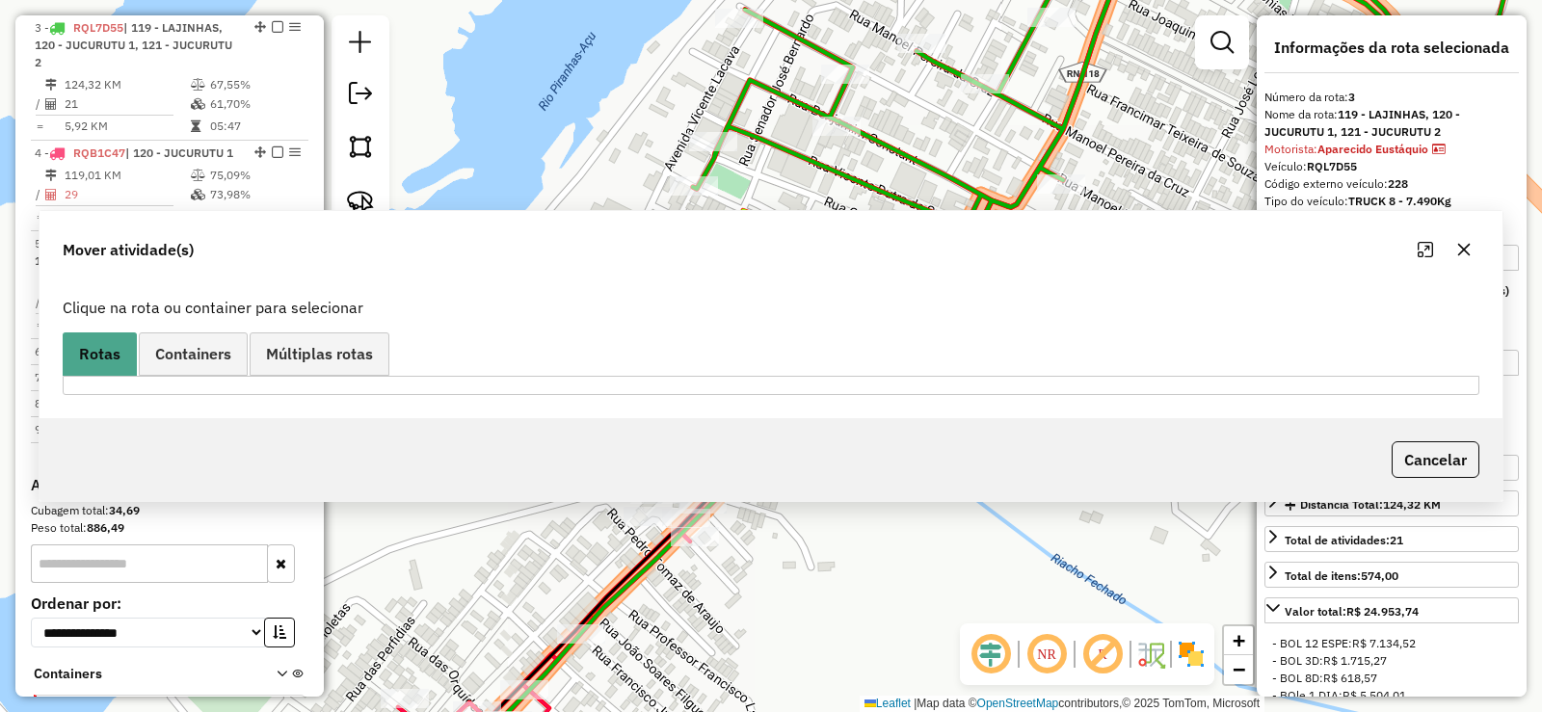
scroll to position [0, 0]
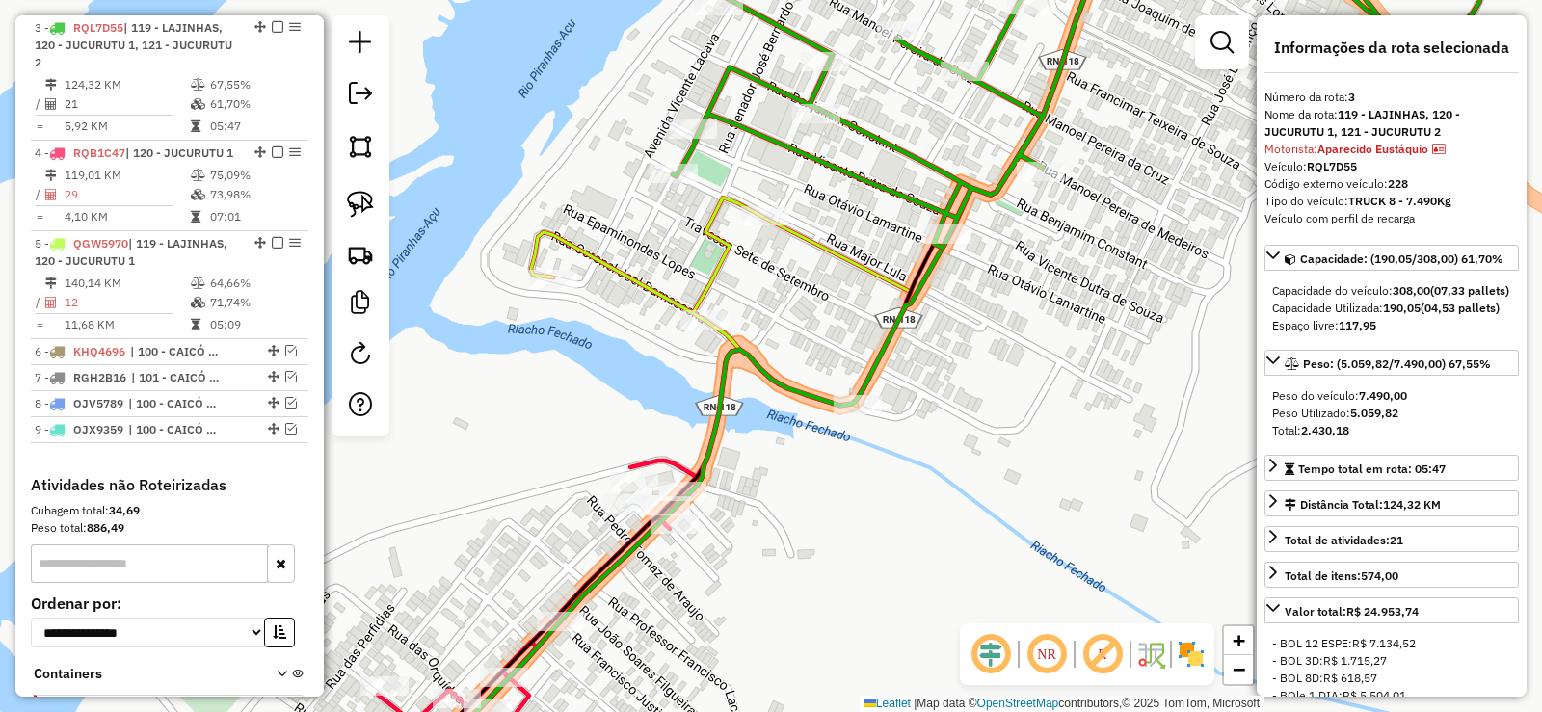
drag, startPoint x: 616, startPoint y: 372, endPoint x: 595, endPoint y: 358, distance: 25.7
click at [595, 358] on div "Janela de atendimento Grade de atendimento Capacidade Transportadoras Veículos …" at bounding box center [771, 356] width 1542 height 712
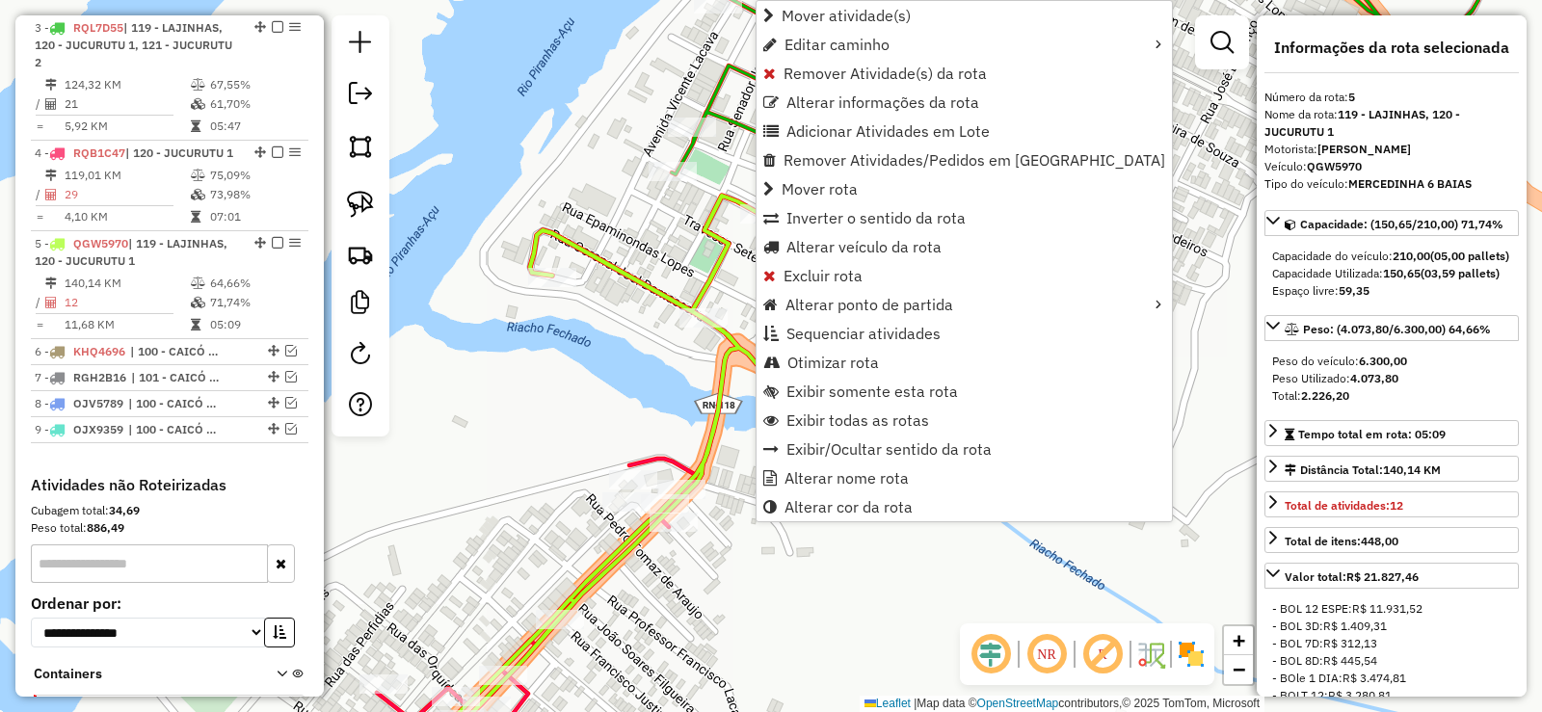
scroll to position [1147, 0]
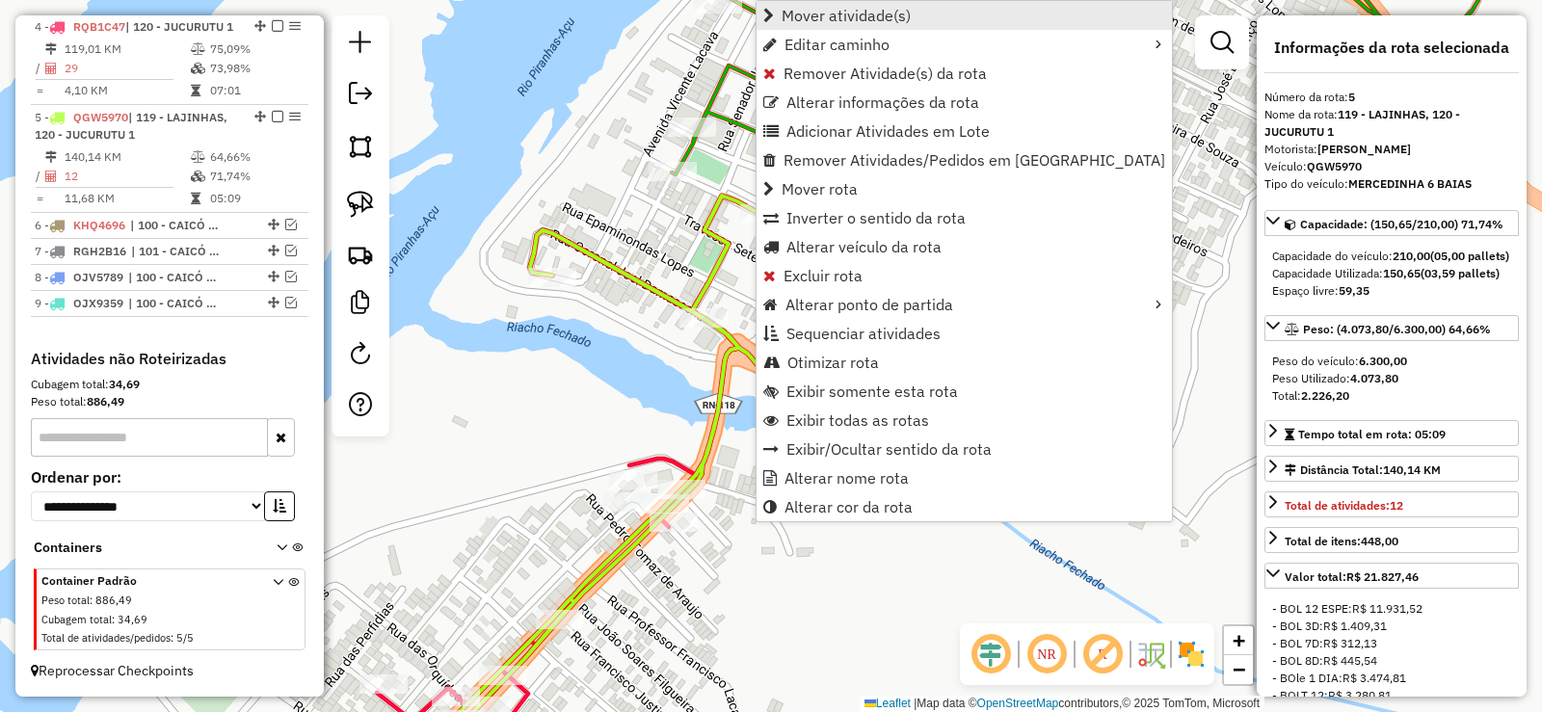
click at [821, 21] on span "Mover atividade(s)" at bounding box center [845, 15] width 129 height 15
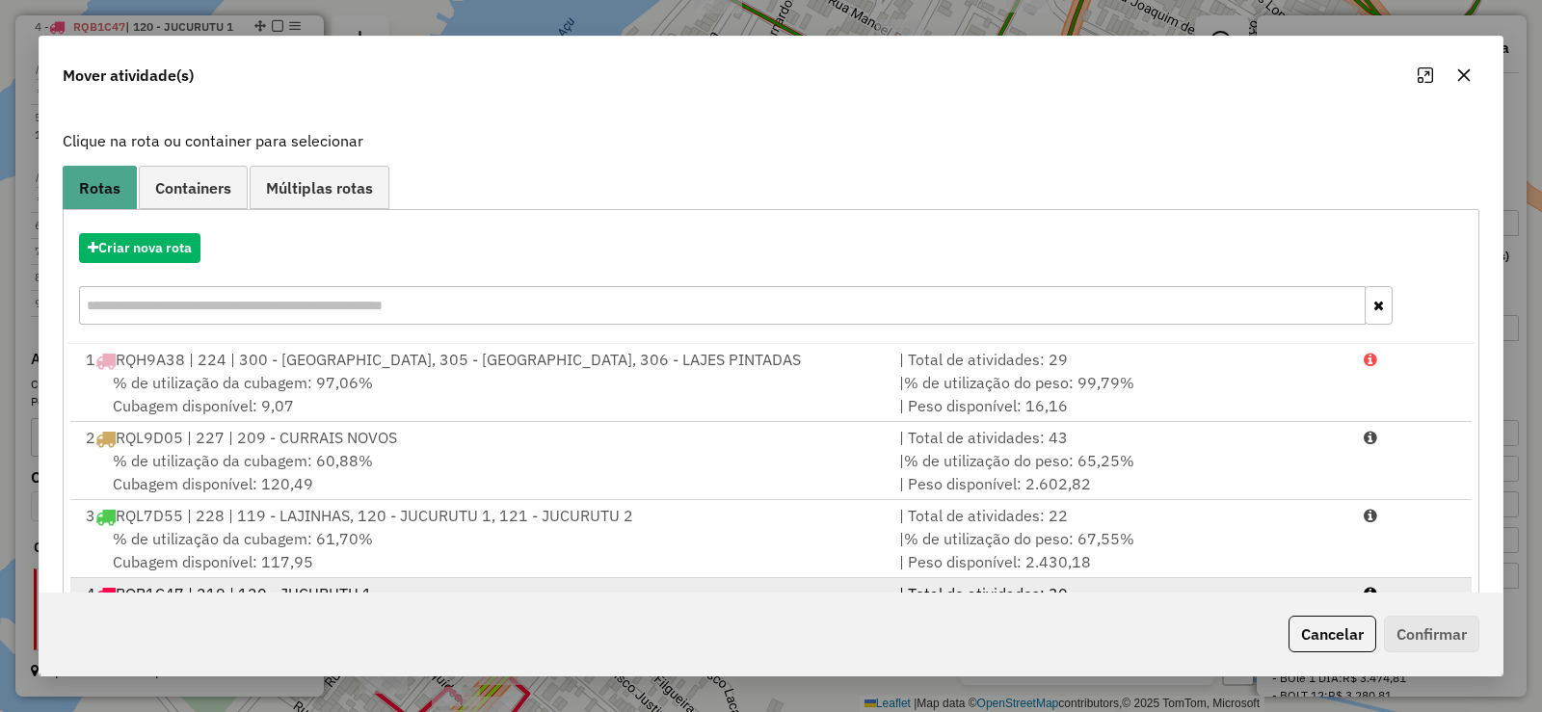
scroll to position [196, 0]
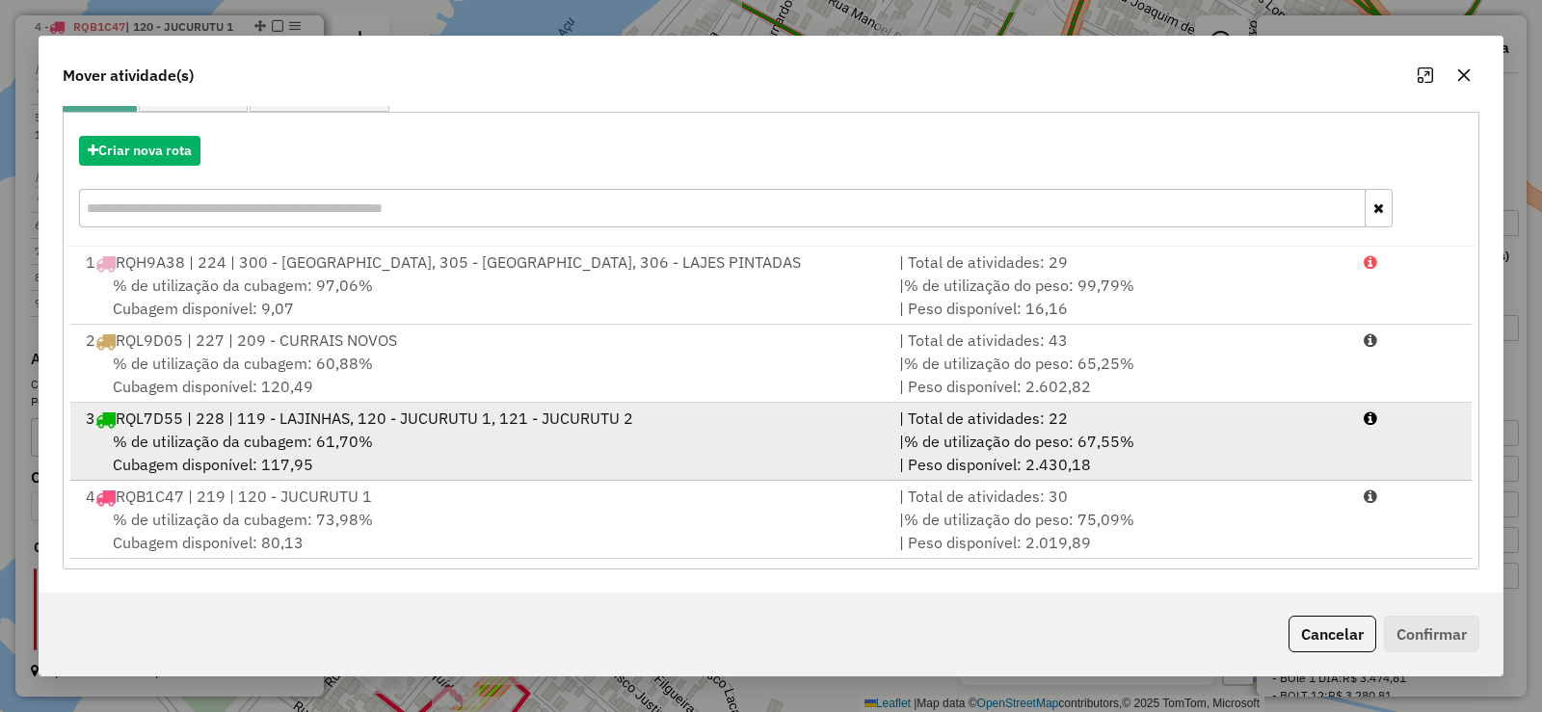
click at [372, 437] on div "% de utilização da cubagem: 61,70% Cubagem disponível: 117,95" at bounding box center [480, 453] width 813 height 46
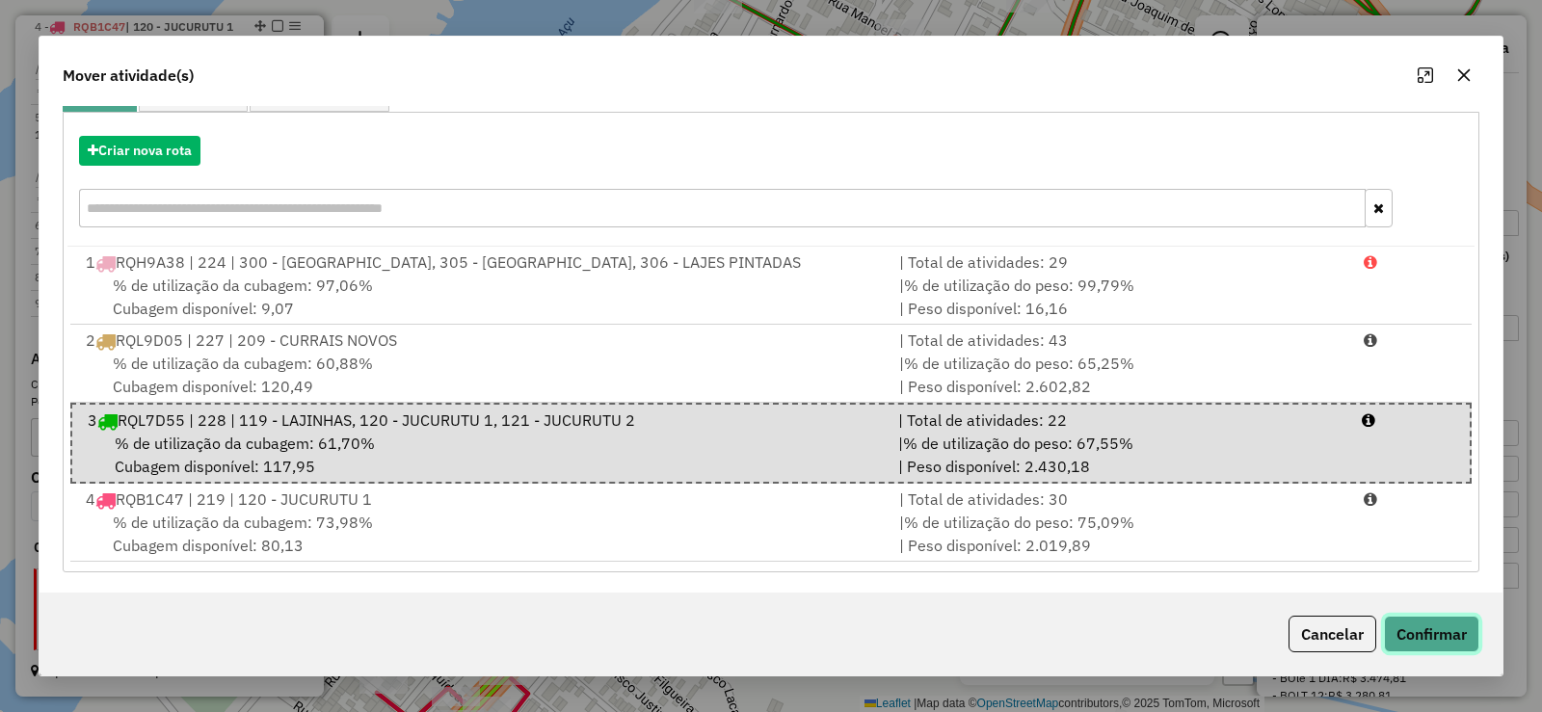
click at [1428, 617] on button "Confirmar" at bounding box center [1431, 634] width 95 height 37
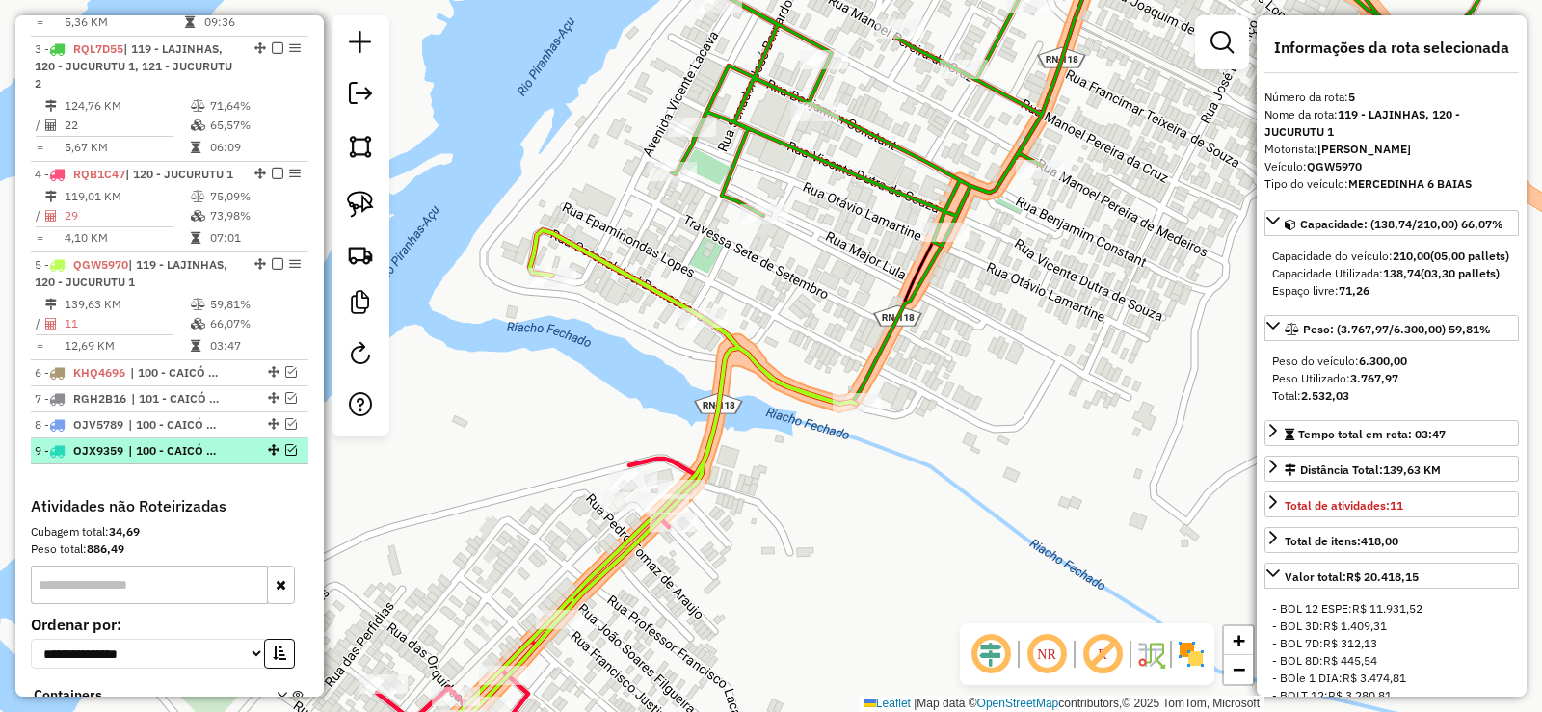
scroll to position [954, 0]
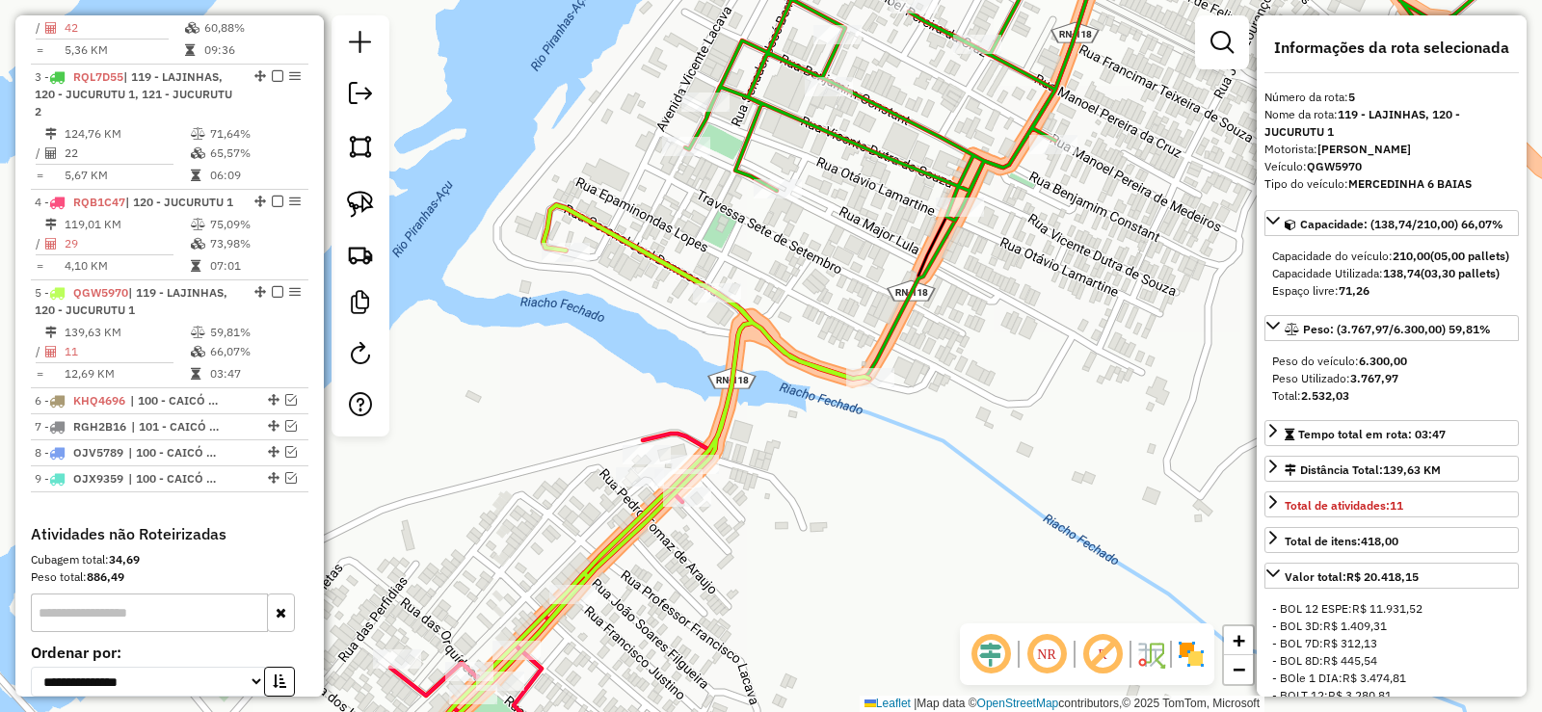
drag, startPoint x: 551, startPoint y: 419, endPoint x: 603, endPoint y: 278, distance: 150.9
click at [603, 278] on div "Janela de atendimento Grade de atendimento Capacidade Transportadoras Veículos …" at bounding box center [771, 356] width 1542 height 712
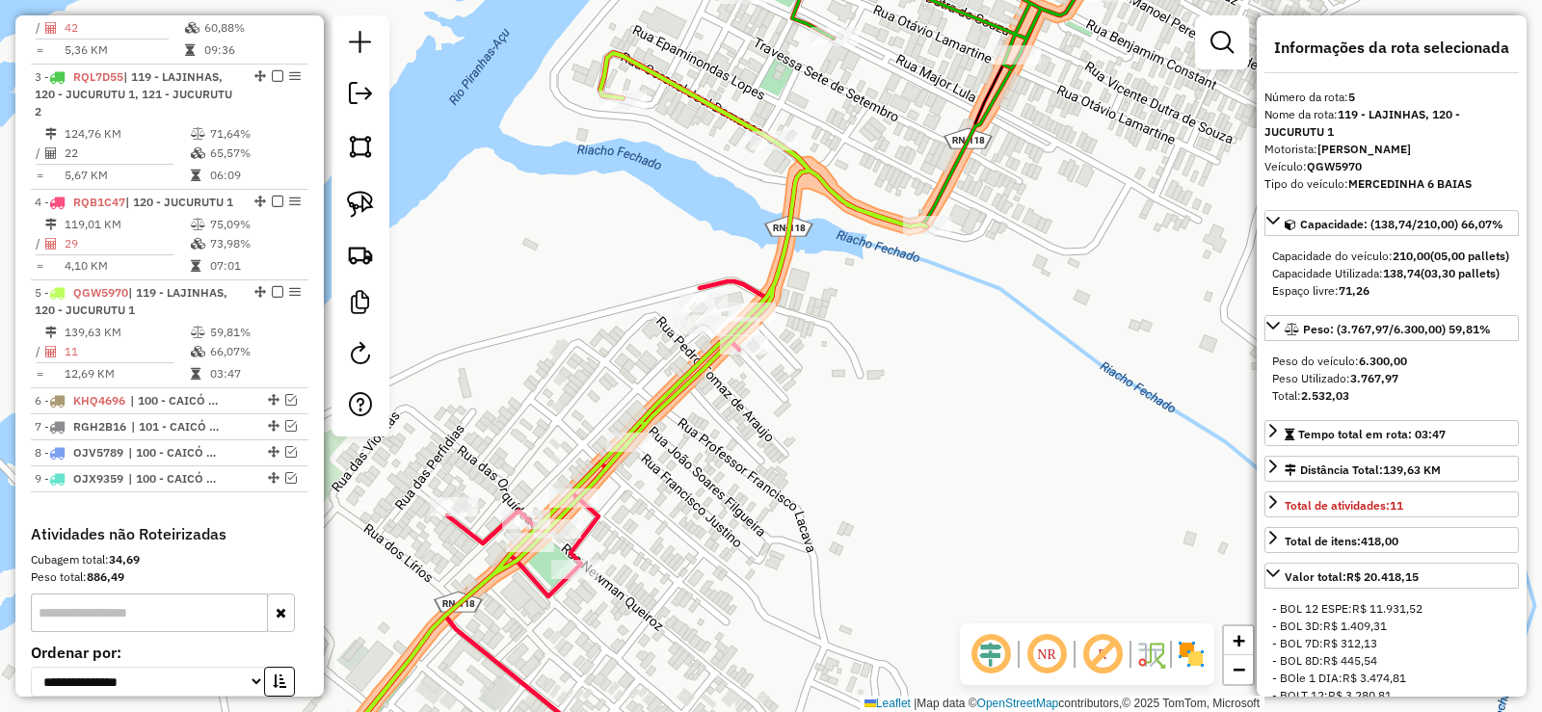
drag, startPoint x: 702, startPoint y: 568, endPoint x: 750, endPoint y: 484, distance: 96.2
click at [750, 484] on div "Janela de atendimento Grade de atendimento Capacidade Transportadoras Veículos …" at bounding box center [771, 356] width 1542 height 712
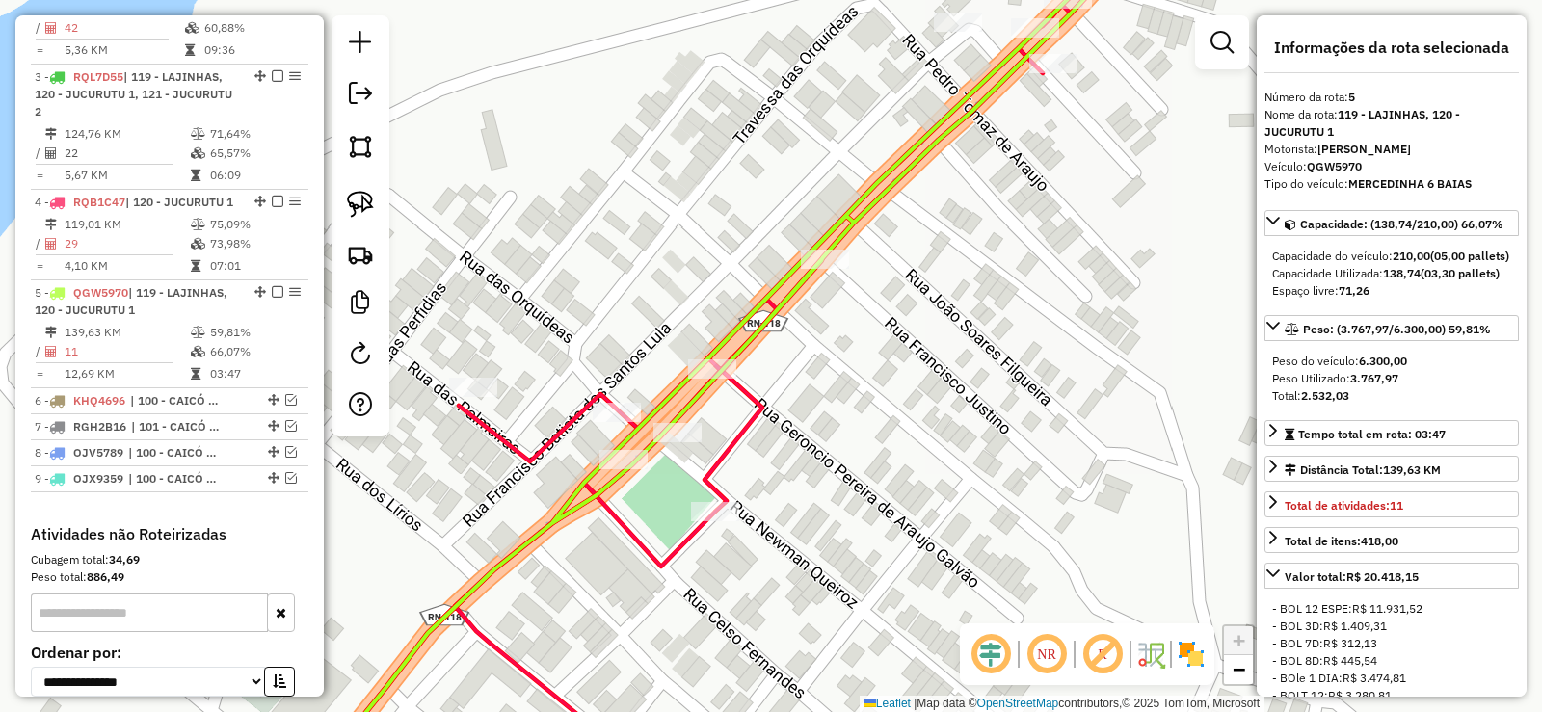
click at [743, 456] on div "Janela de atendimento Grade de atendimento Capacidade Transportadoras Veículos …" at bounding box center [771, 356] width 1542 height 712
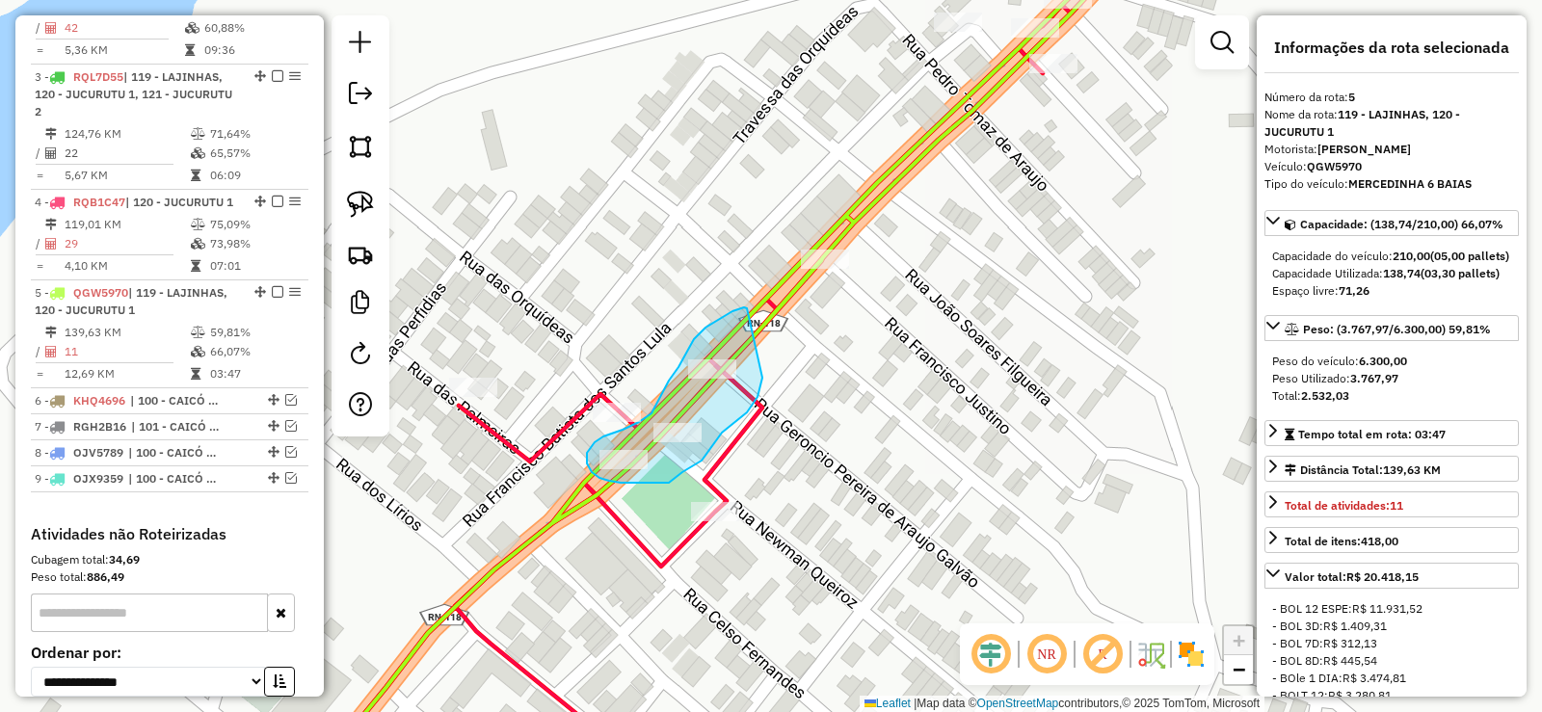
drag, startPoint x: 747, startPoint y: 308, endPoint x: 762, endPoint y: 378, distance: 71.1
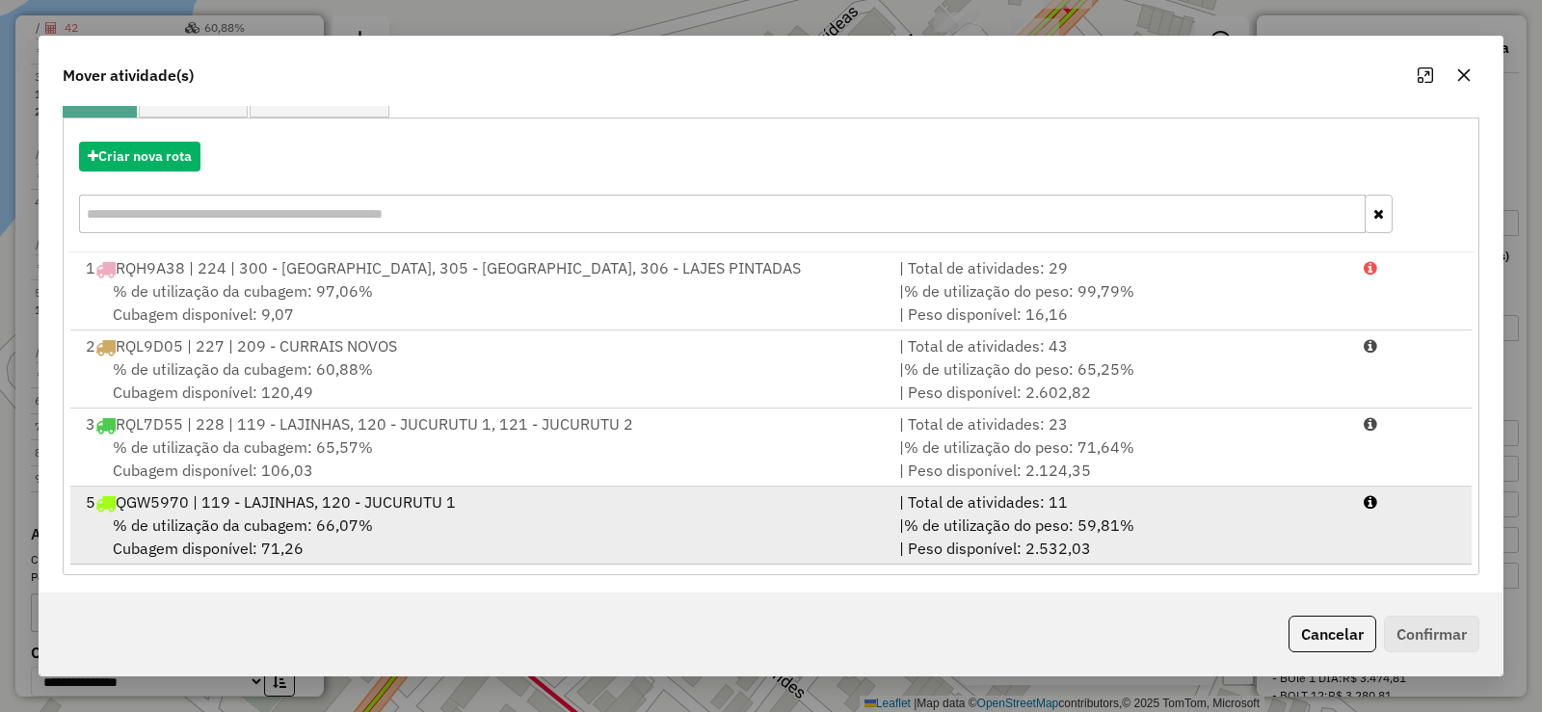
scroll to position [196, 0]
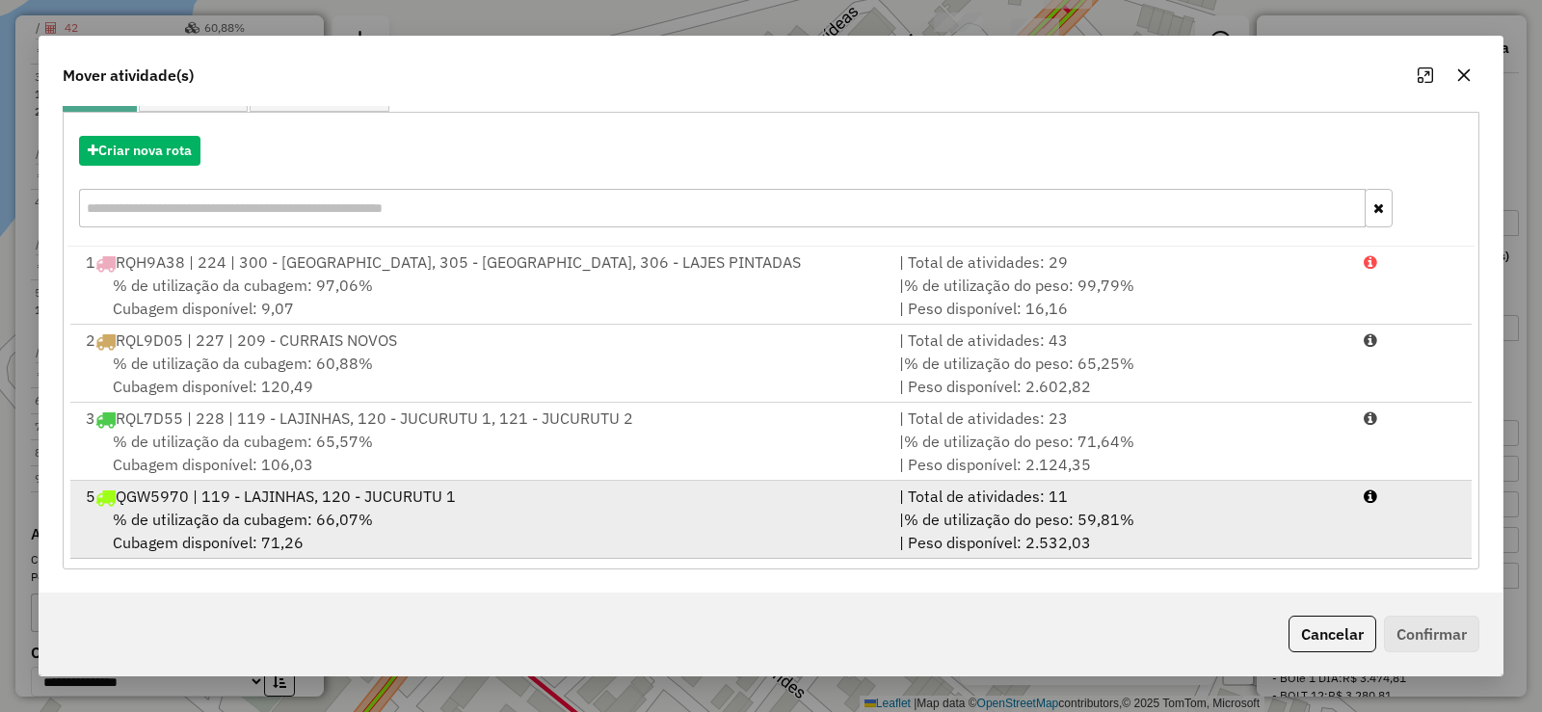
click at [533, 524] on div "% de utilização da cubagem: 66,07% Cubagem disponível: 71,26" at bounding box center [480, 531] width 813 height 46
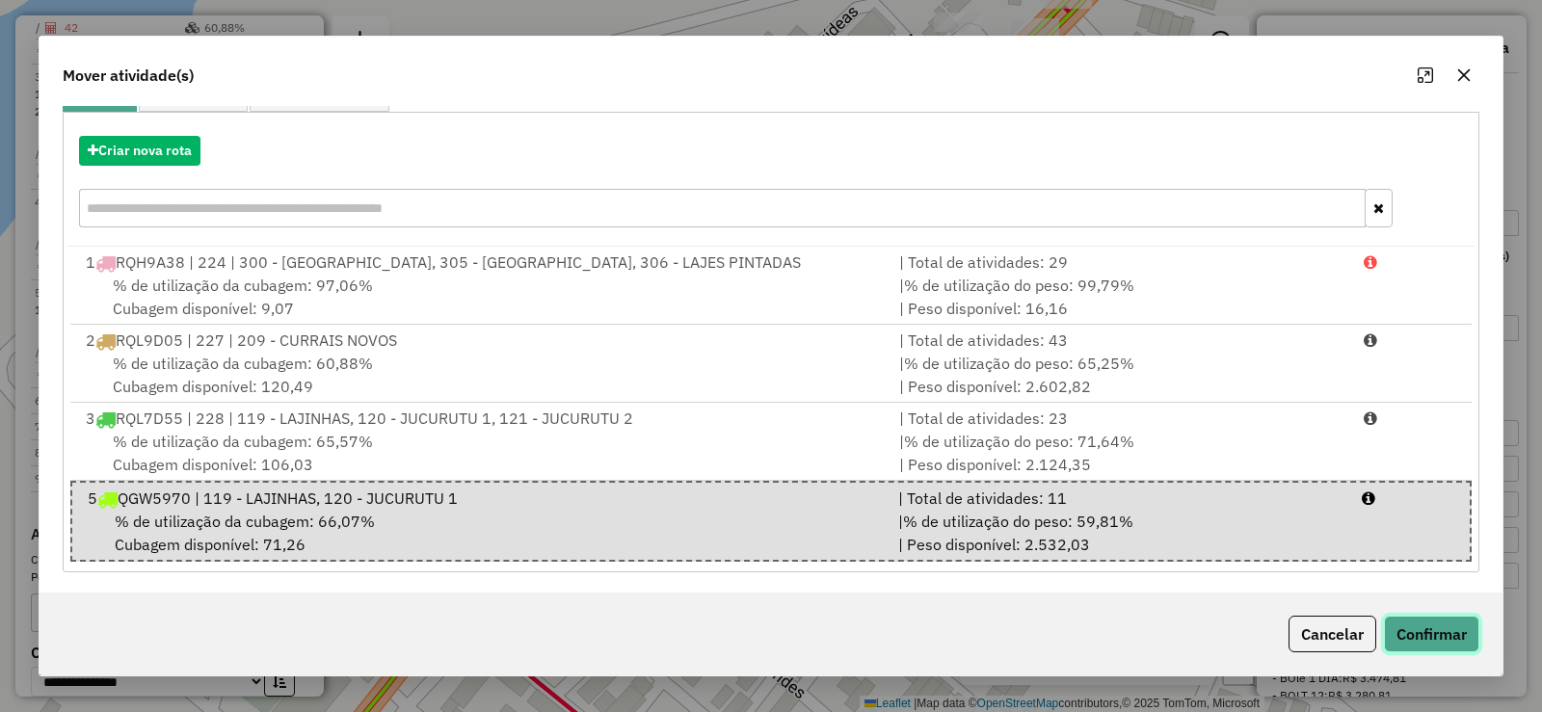
click at [1452, 622] on button "Confirmar" at bounding box center [1431, 634] width 95 height 37
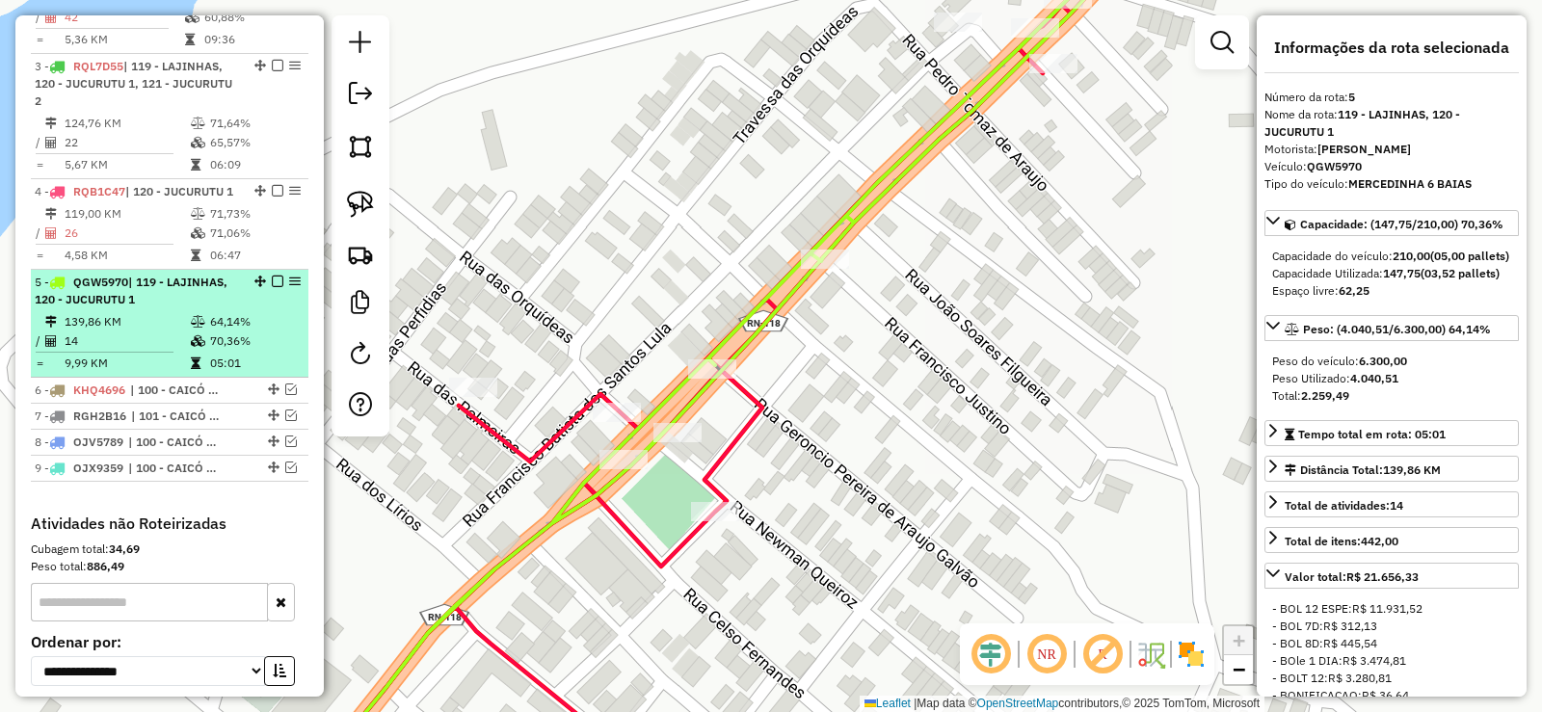
scroll to position [954, 0]
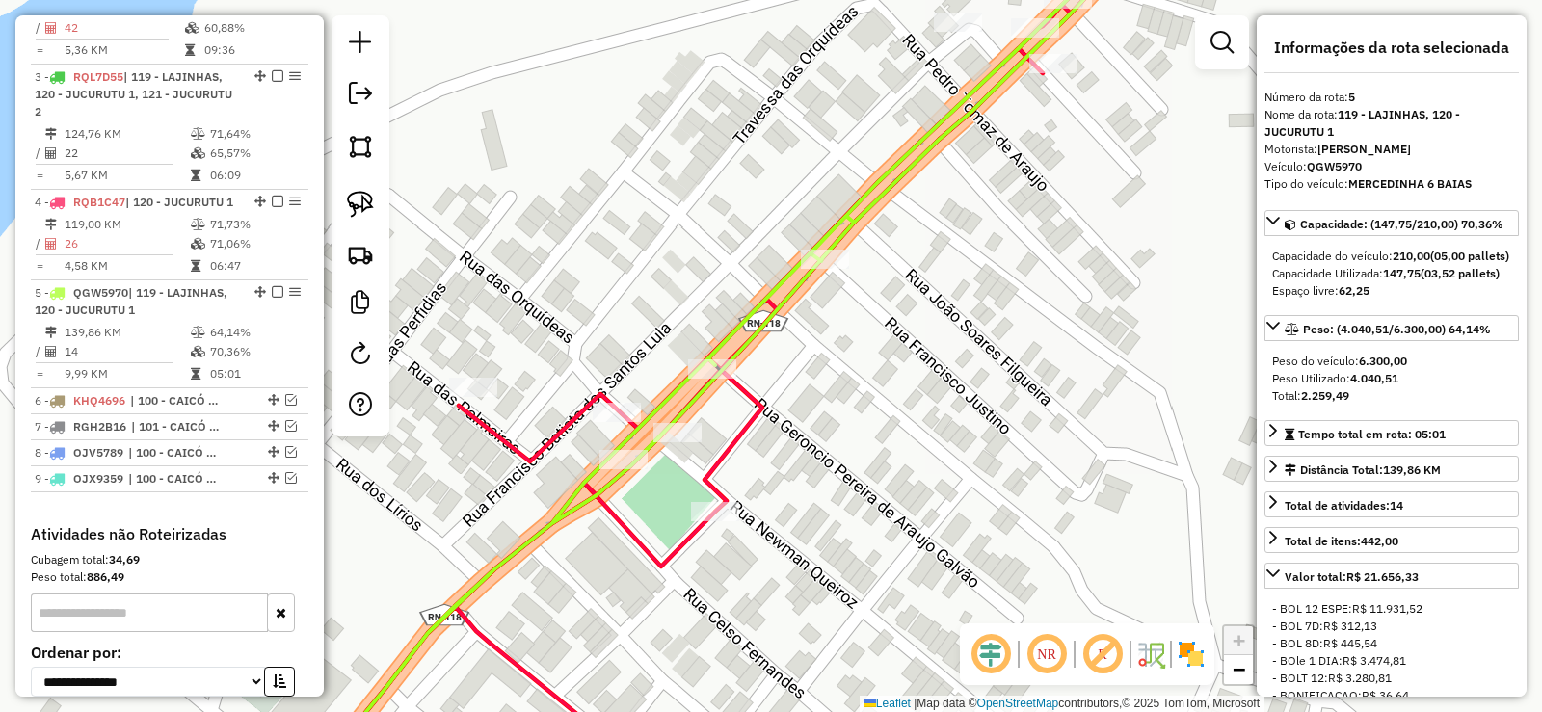
drag, startPoint x: 970, startPoint y: 389, endPoint x: 911, endPoint y: 430, distance: 72.2
click at [911, 430] on div "Janela de atendimento Grade de atendimento Capacidade Transportadoras Veículos …" at bounding box center [771, 356] width 1542 height 712
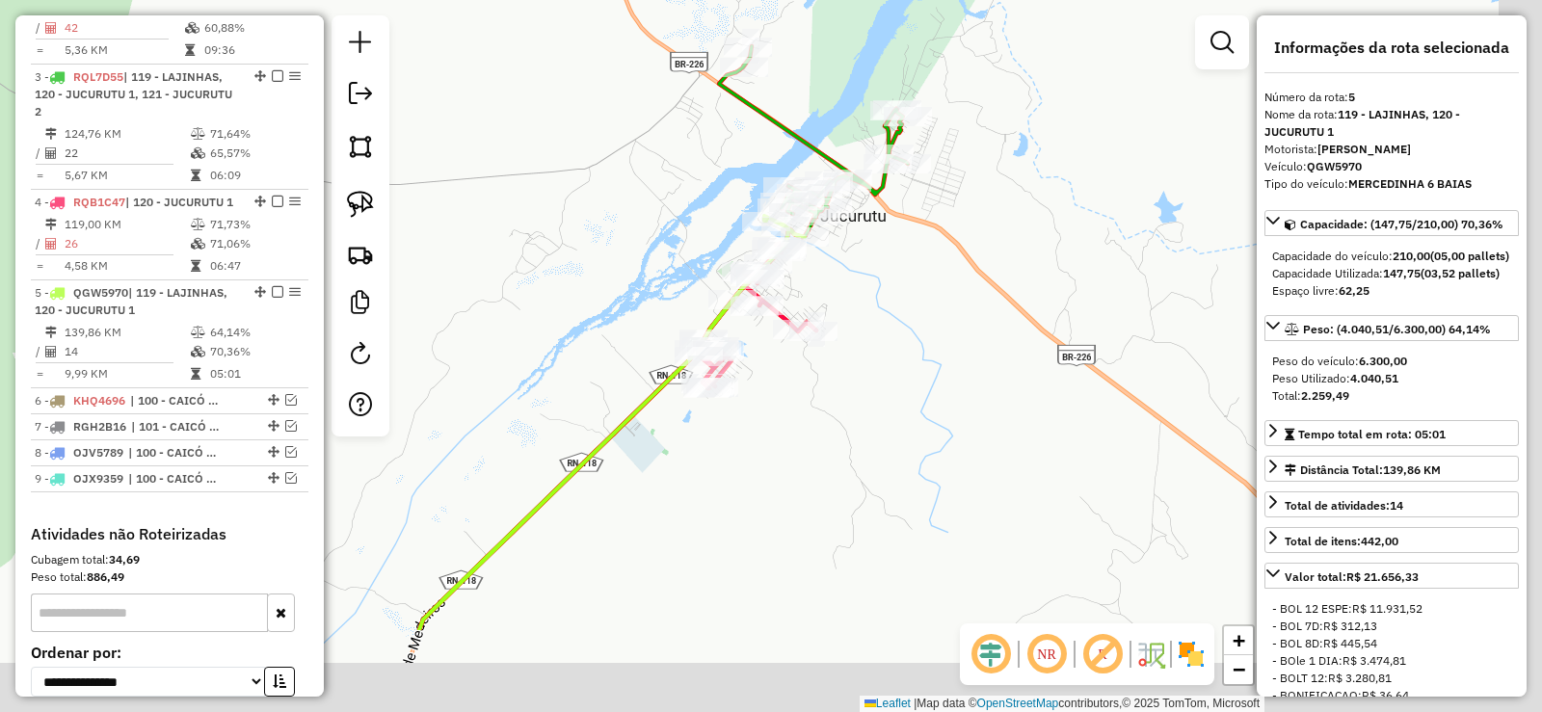
drag, startPoint x: 1088, startPoint y: 493, endPoint x: 912, endPoint y: 334, distance: 237.4
click at [922, 331] on div "Janela de atendimento Grade de atendimento Capacidade Transportadoras Veículos …" at bounding box center [771, 356] width 1542 height 712
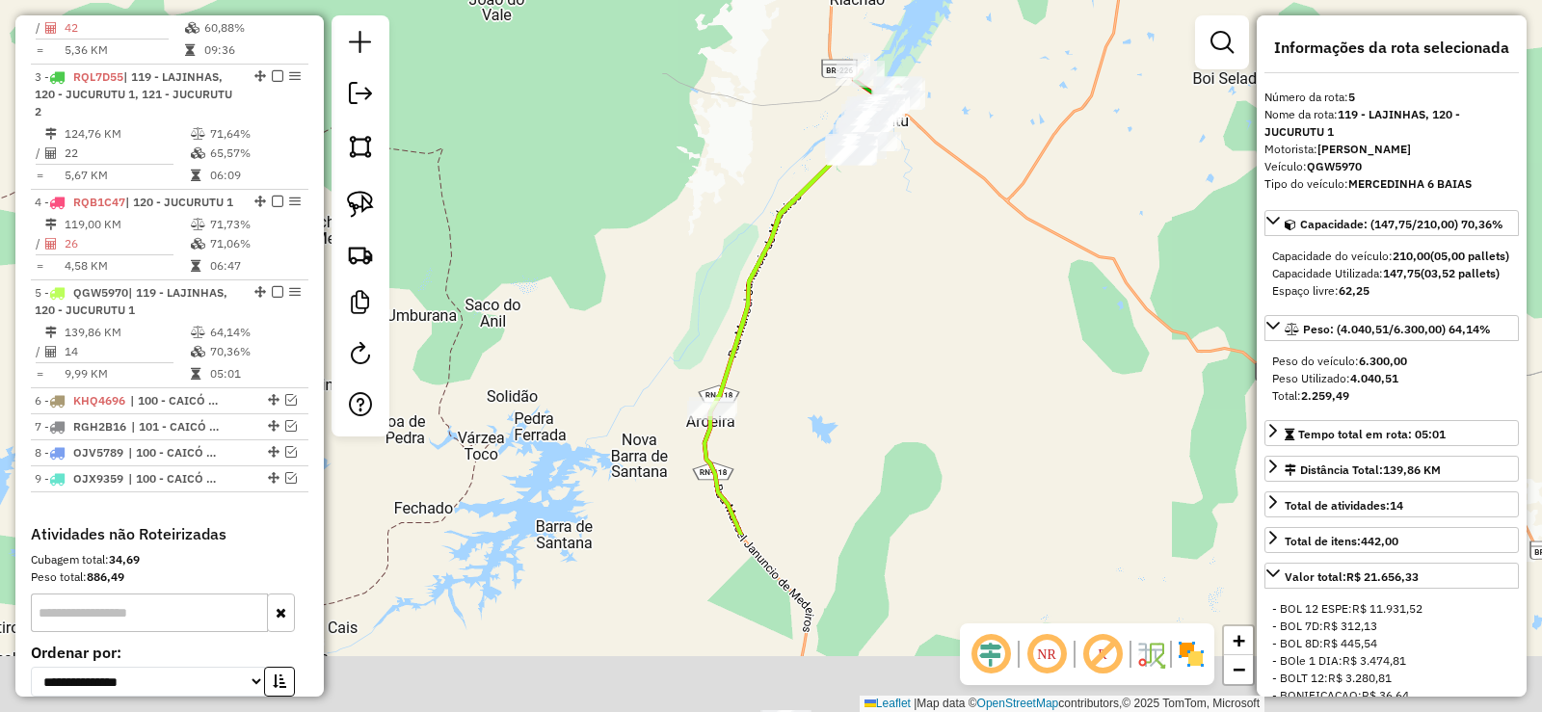
drag, startPoint x: 860, startPoint y: 551, endPoint x: 874, endPoint y: 263, distance: 288.5
click at [877, 261] on div "Janela de atendimento Grade de atendimento Capacidade Transportadoras Veículos …" at bounding box center [771, 356] width 1542 height 712
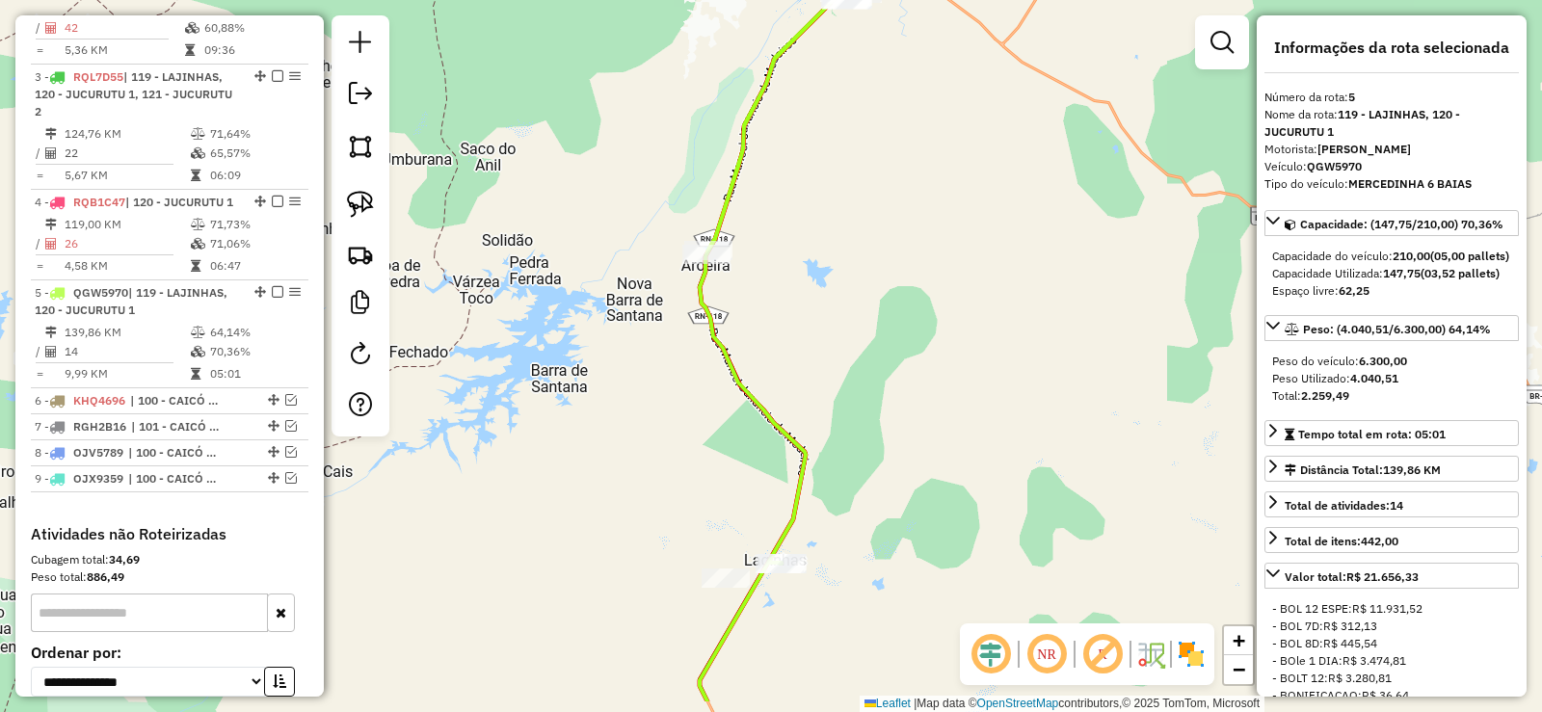
drag, startPoint x: 910, startPoint y: 480, endPoint x: 909, endPoint y: 397, distance: 82.9
click at [909, 397] on div "Janela de atendimento Grade de atendimento Capacidade Transportadoras Veículos …" at bounding box center [771, 356] width 1542 height 712
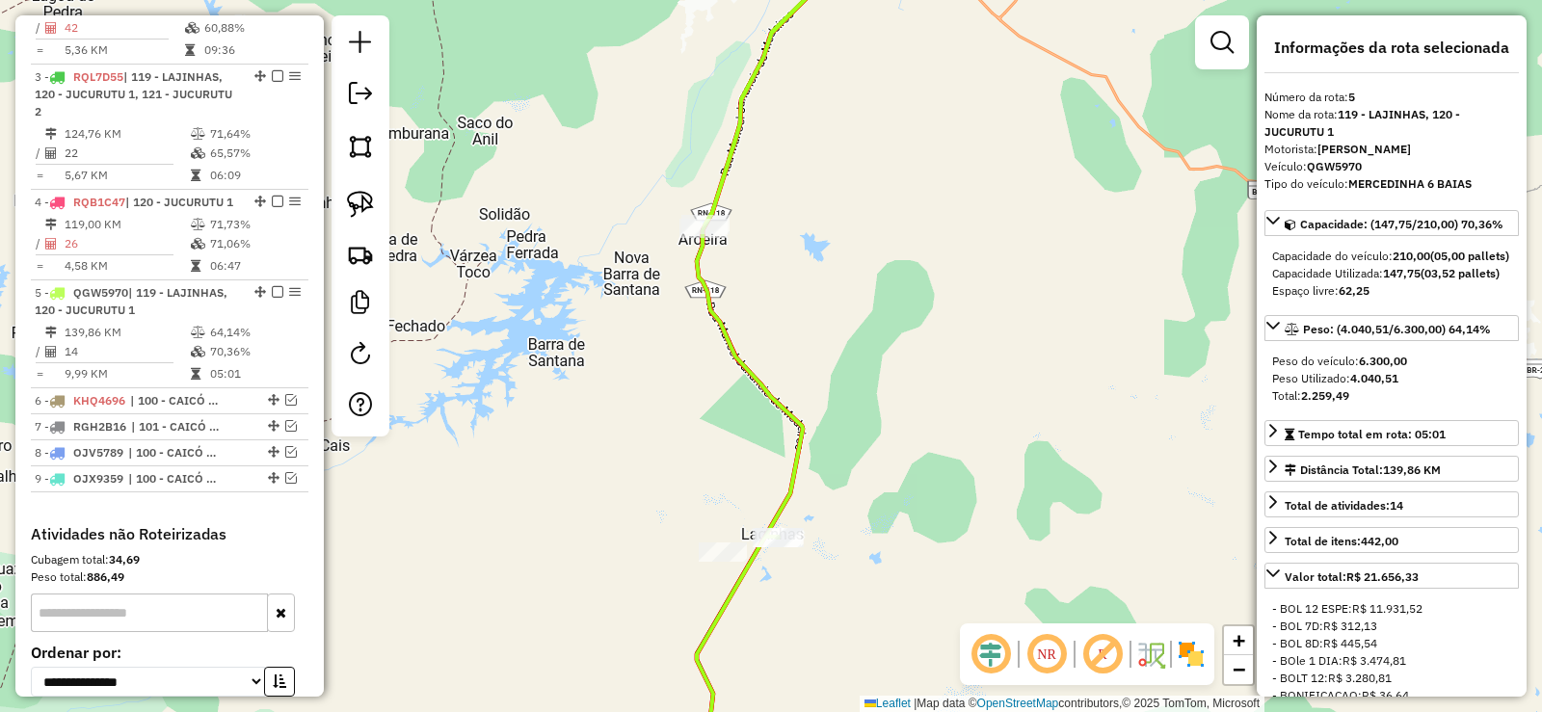
drag, startPoint x: 657, startPoint y: 446, endPoint x: 654, endPoint y: 287, distance: 159.0
click at [679, 297] on div "Janela de atendimento Grade de atendimento Capacidade Transportadoras Veículos …" at bounding box center [771, 356] width 1542 height 712
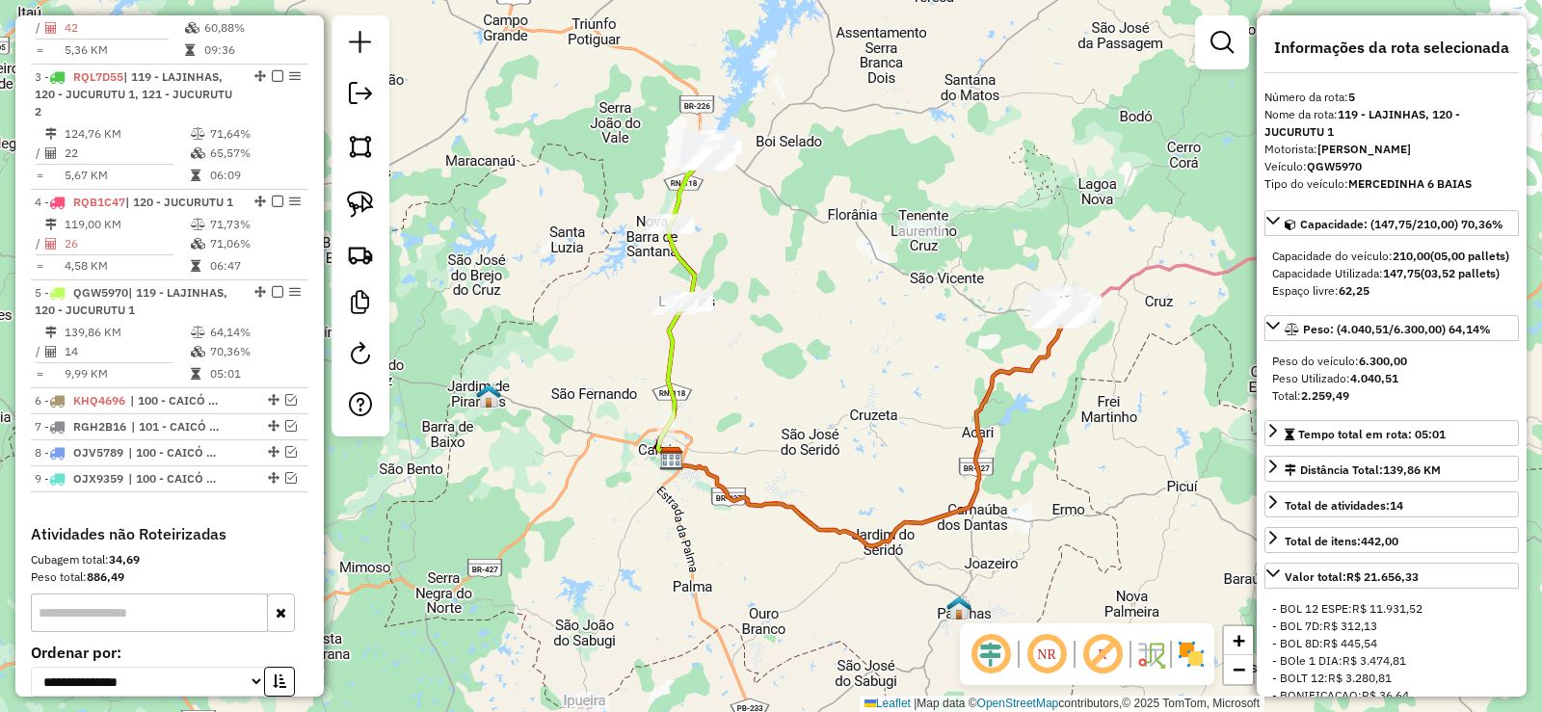
drag, startPoint x: 780, startPoint y: 343, endPoint x: 792, endPoint y: 281, distance: 62.9
click at [792, 282] on div "Janela de atendimento Grade de atendimento Capacidade Transportadoras Veículos …" at bounding box center [771, 356] width 1542 height 712
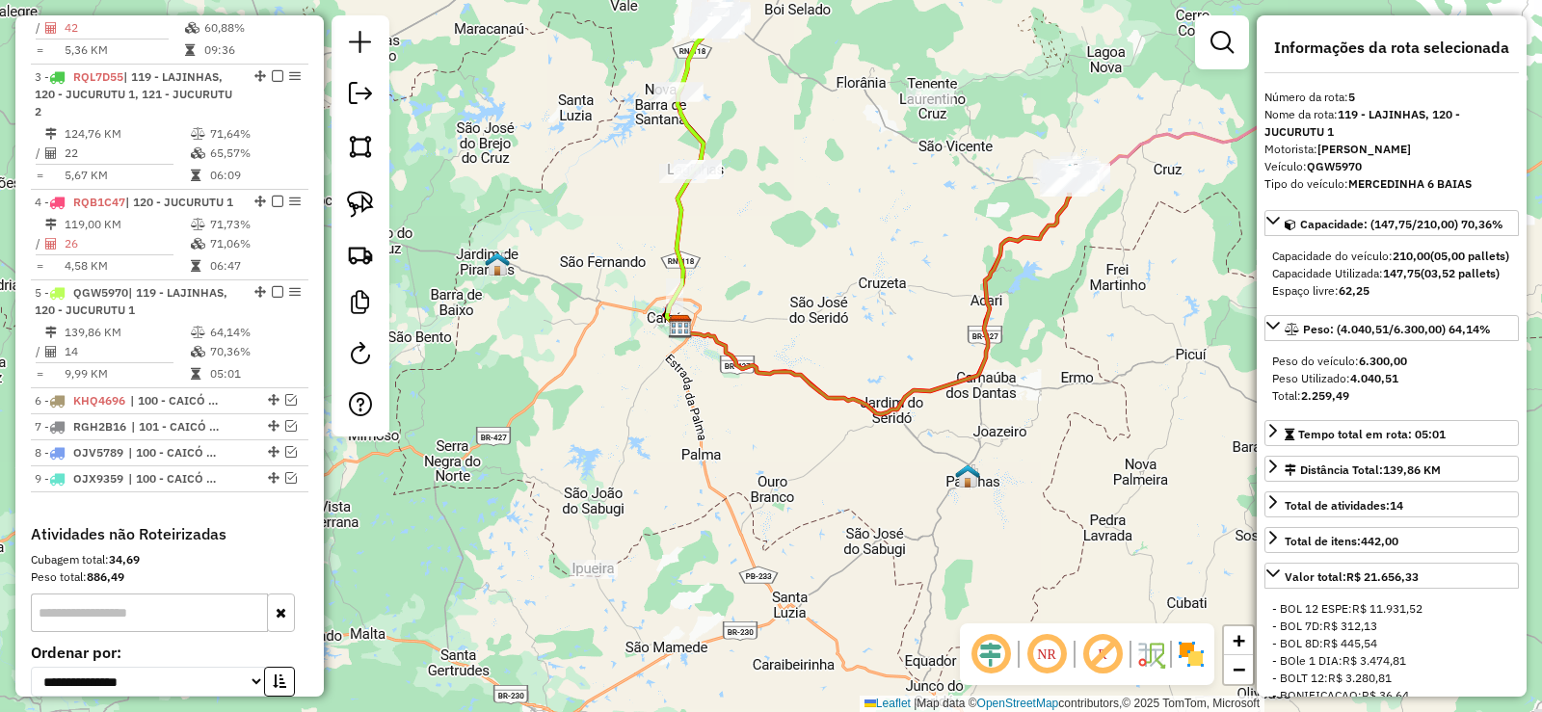
drag, startPoint x: 669, startPoint y: 365, endPoint x: 631, endPoint y: 471, distance: 112.5
click at [629, 490] on div "Janela de atendimento Grade de atendimento Capacidade Transportadoras Veículos …" at bounding box center [771, 356] width 1542 height 712
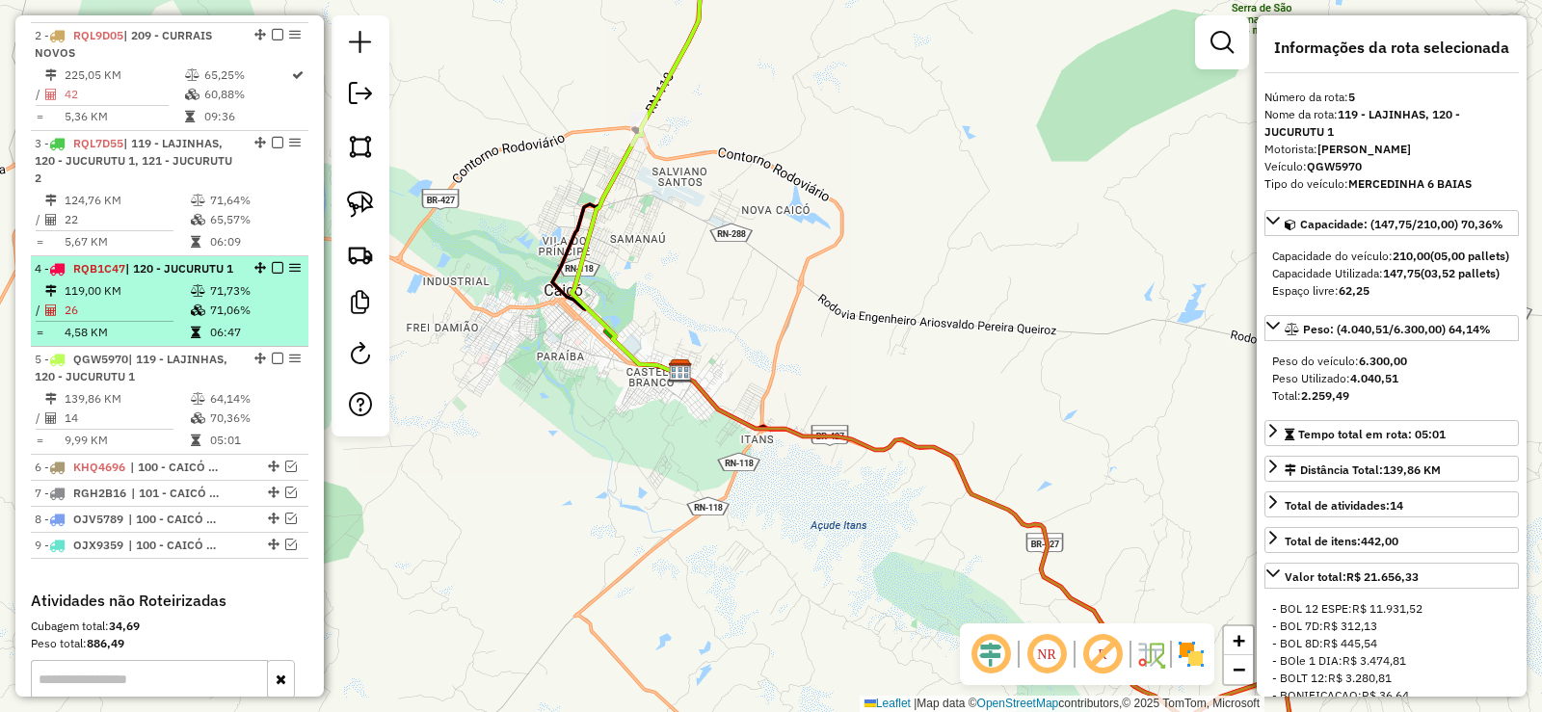
scroll to position [858, 0]
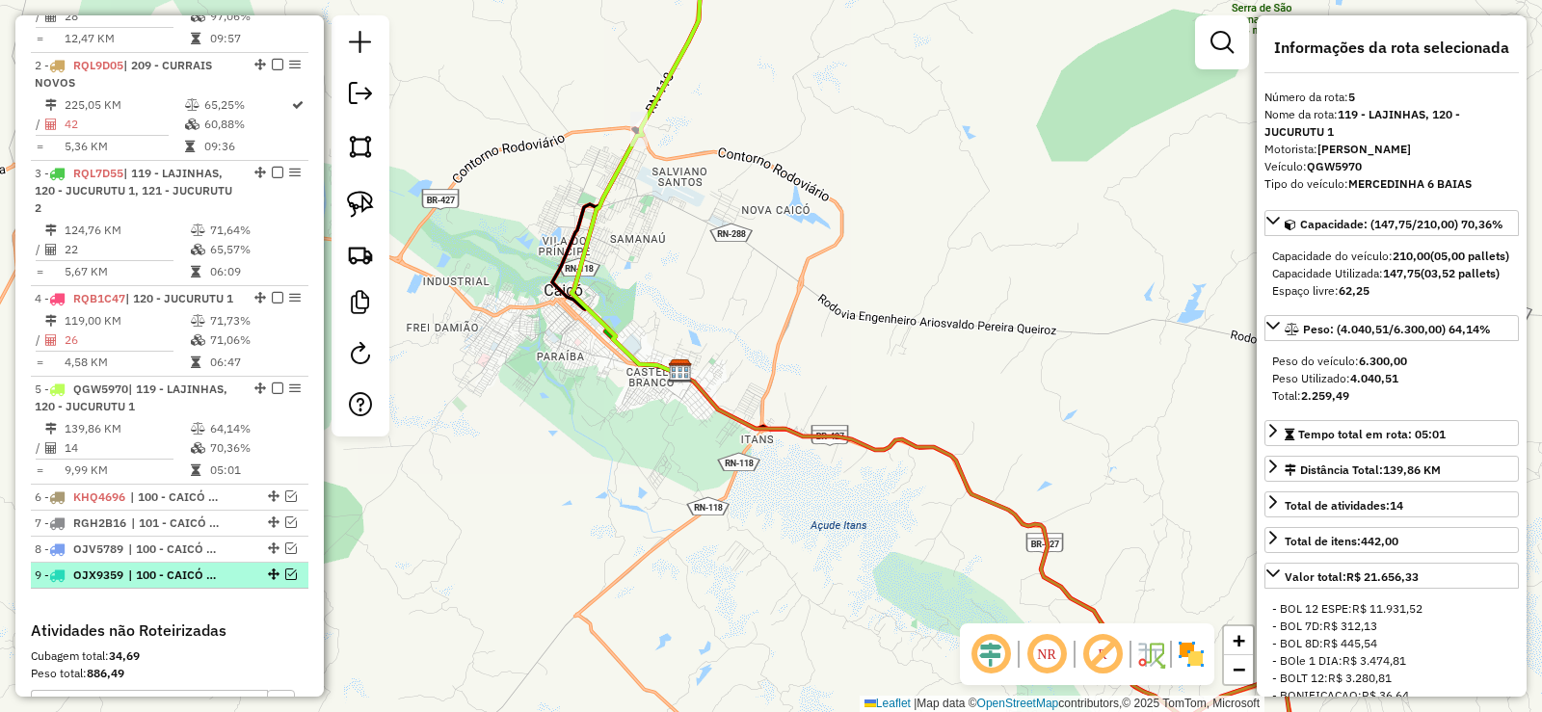
click at [285, 580] on em at bounding box center [291, 575] width 12 height 12
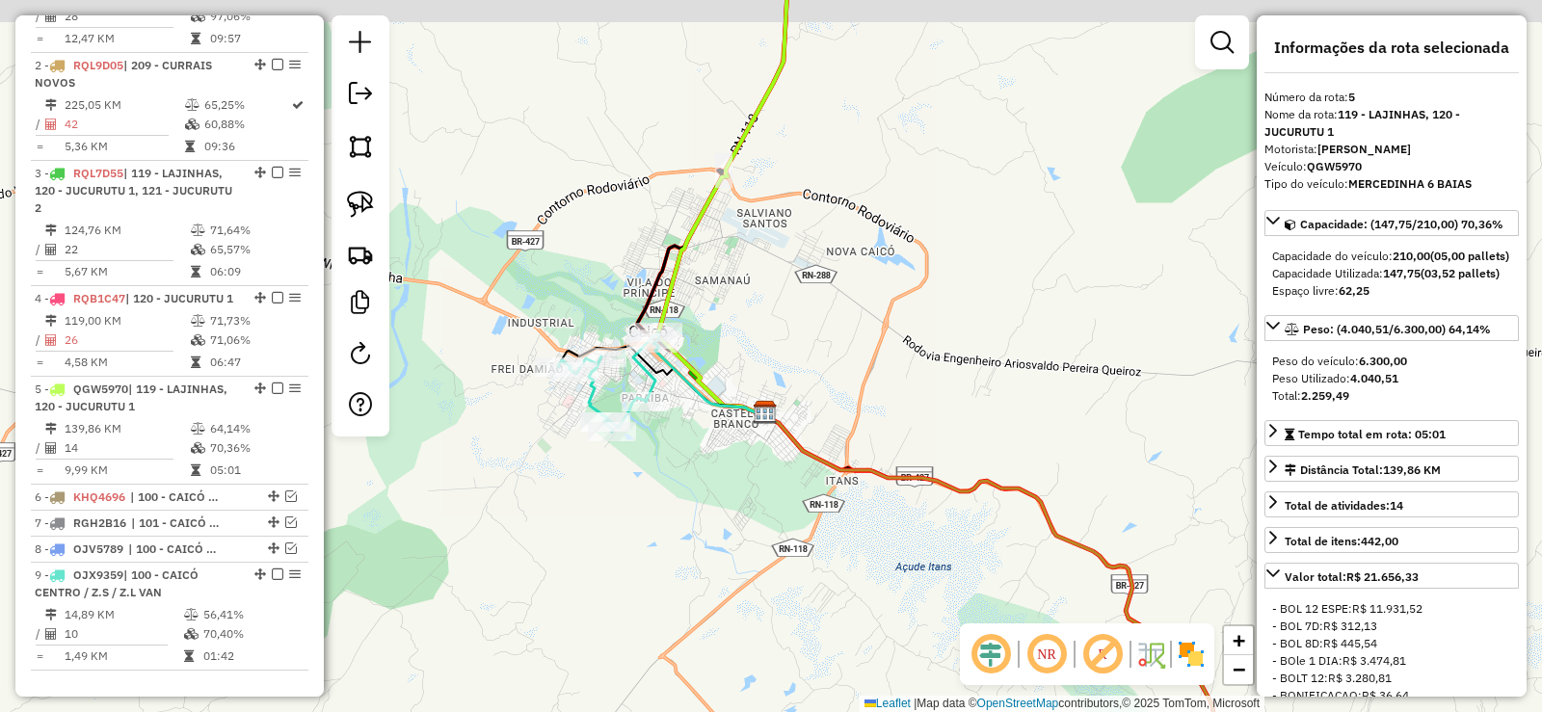
drag, startPoint x: 472, startPoint y: 488, endPoint x: 600, endPoint y: 465, distance: 130.1
click at [564, 526] on div "Janela de atendimento Grade de atendimento Capacidade Transportadoras Veículos …" at bounding box center [771, 356] width 1542 height 712
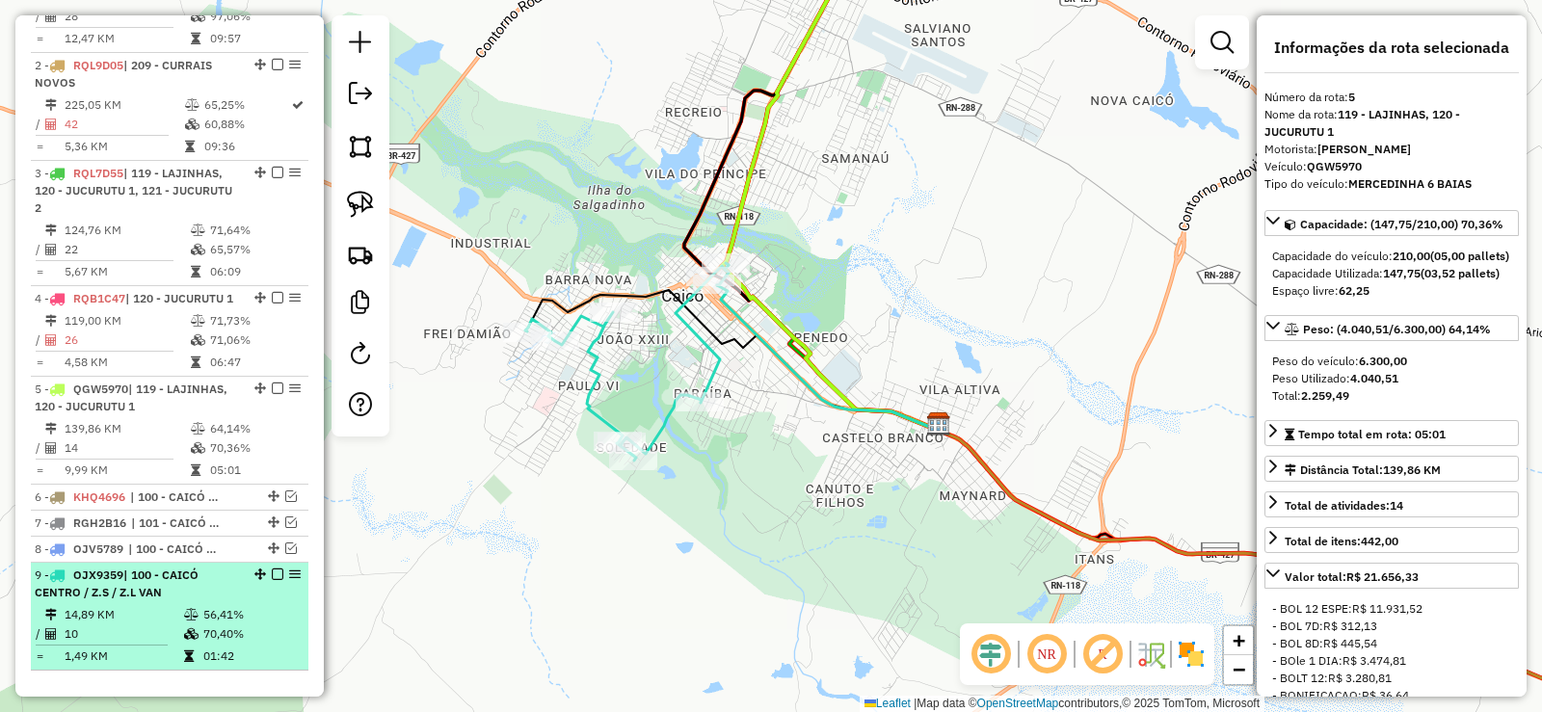
click at [274, 580] on em at bounding box center [278, 575] width 12 height 12
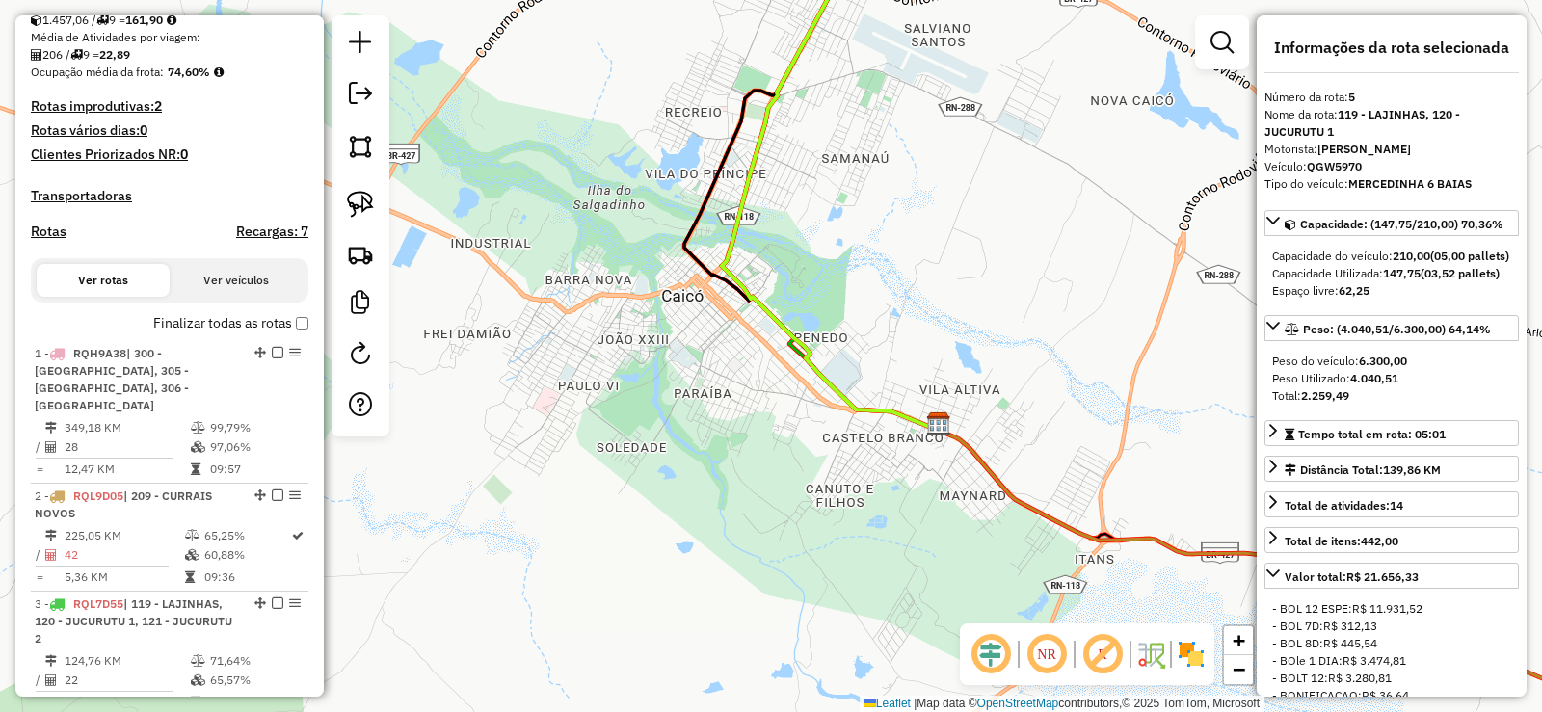
scroll to position [279, 0]
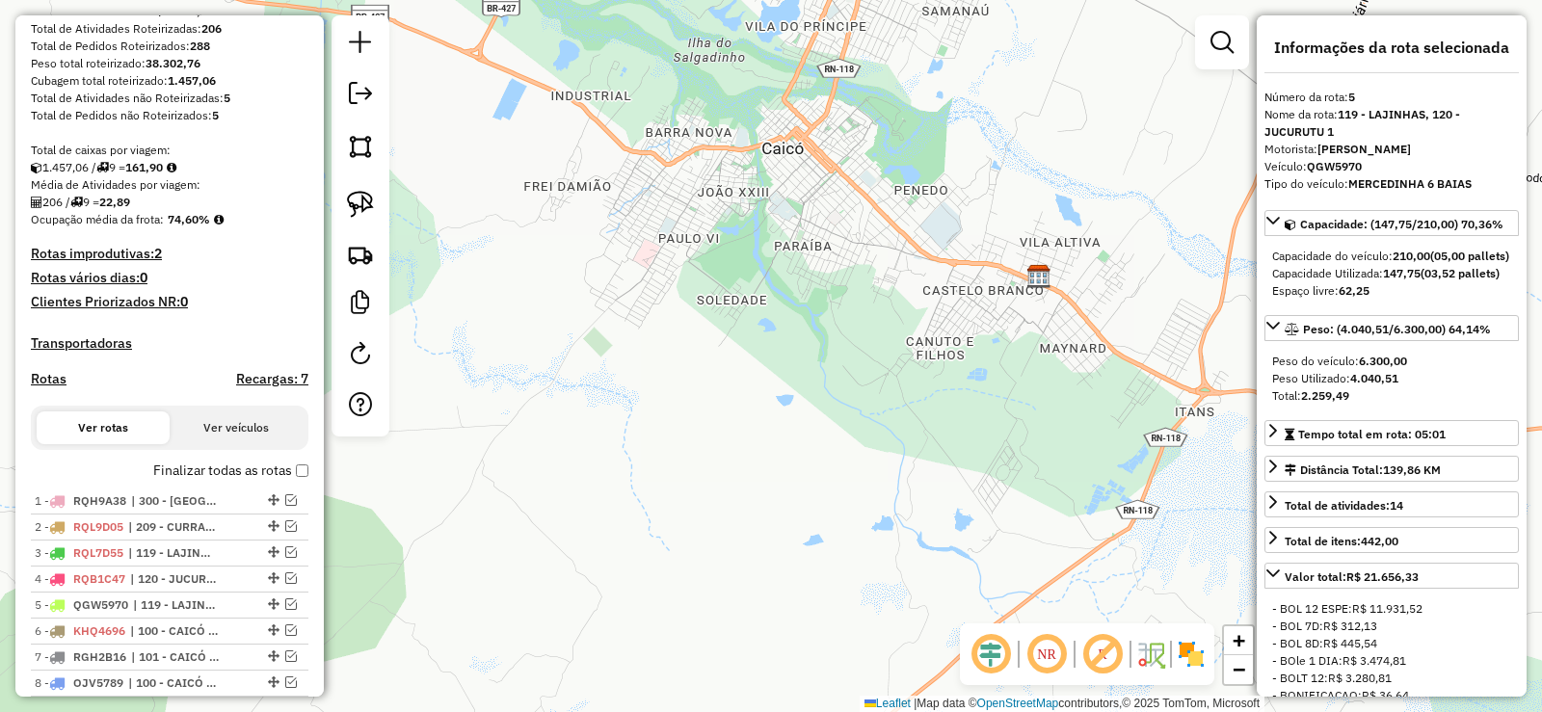
drag, startPoint x: 490, startPoint y: 617, endPoint x: 534, endPoint y: 426, distance: 195.9
click at [567, 431] on div "Janela de atendimento Grade de atendimento Capacidade Transportadoras Veículos …" at bounding box center [771, 356] width 1542 height 712
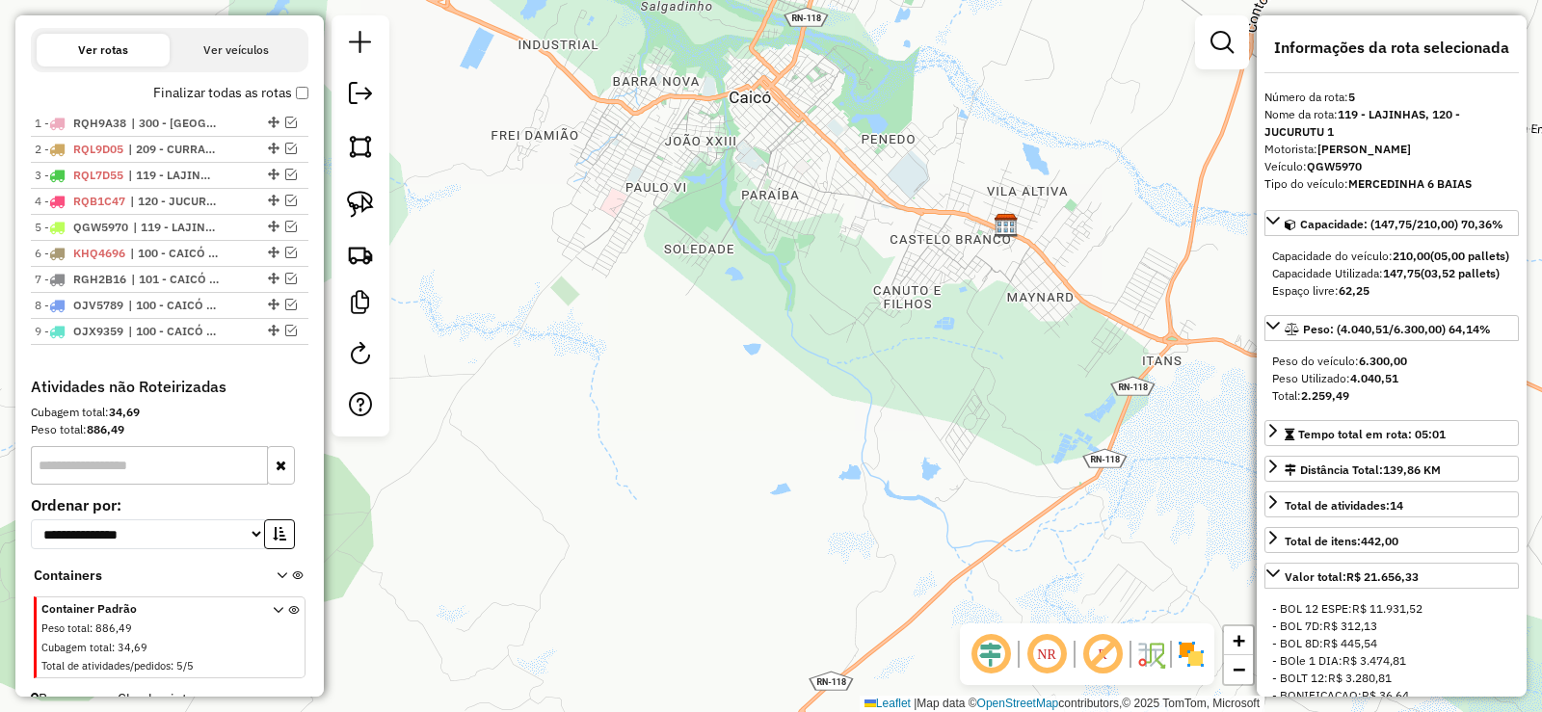
scroll to position [702, 0]
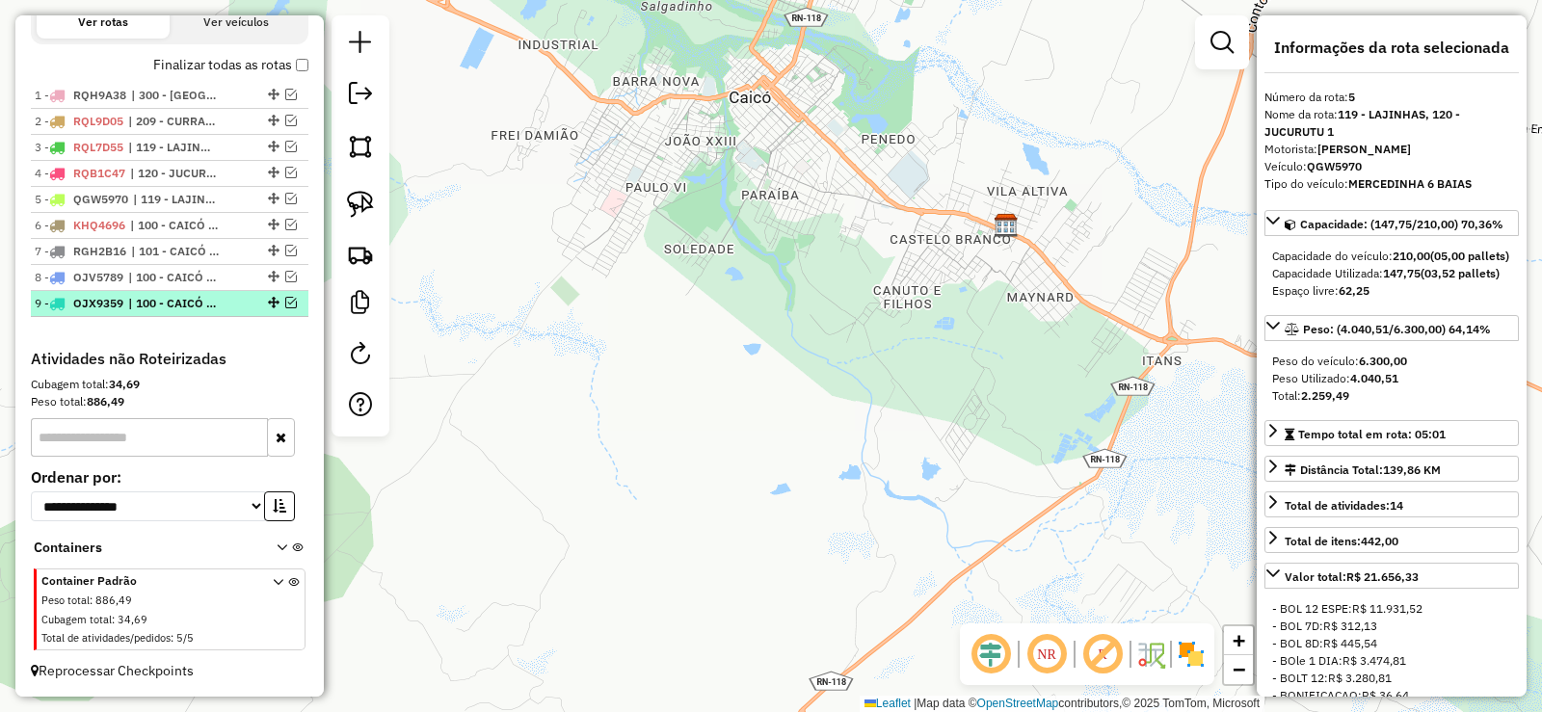
click at [286, 302] on em at bounding box center [291, 303] width 12 height 12
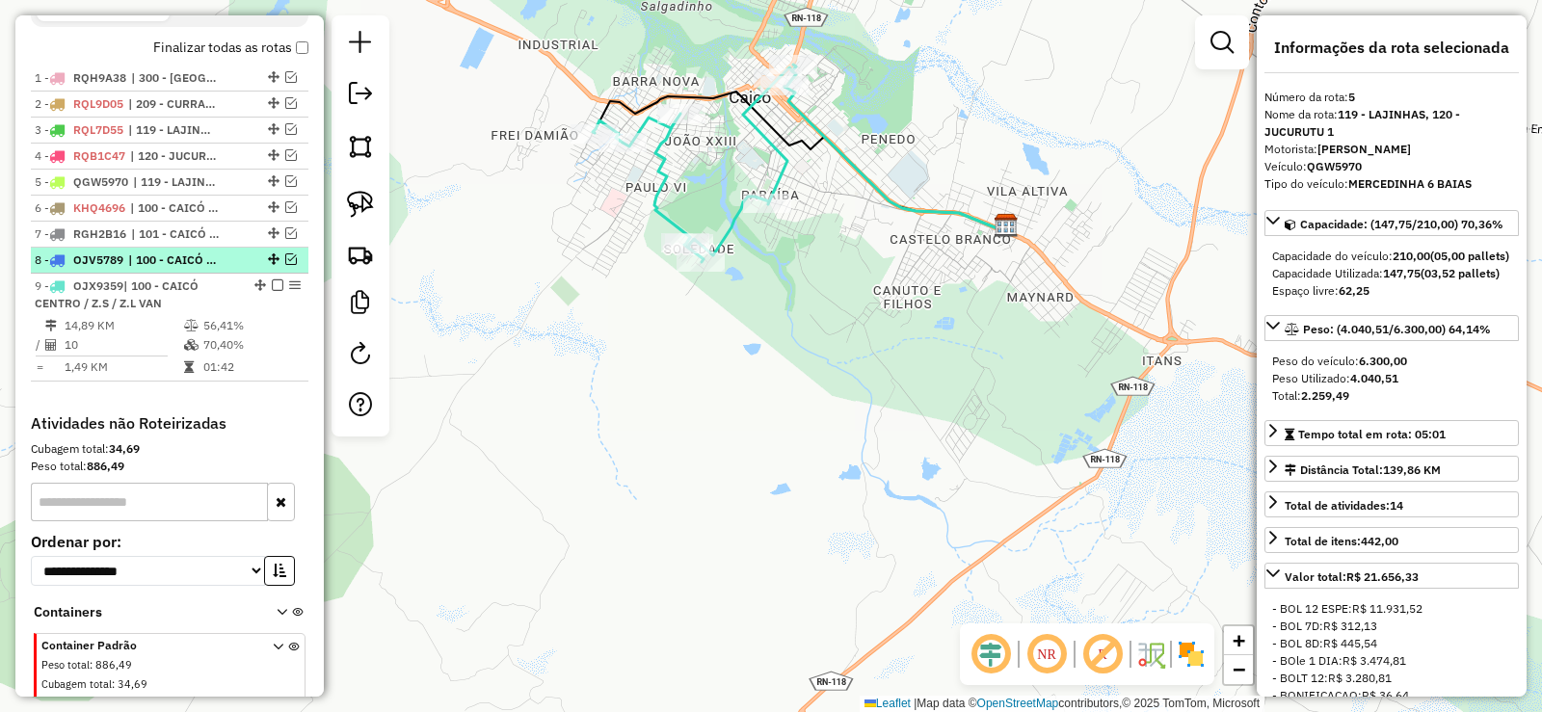
click at [292, 265] on div at bounding box center [272, 259] width 58 height 12
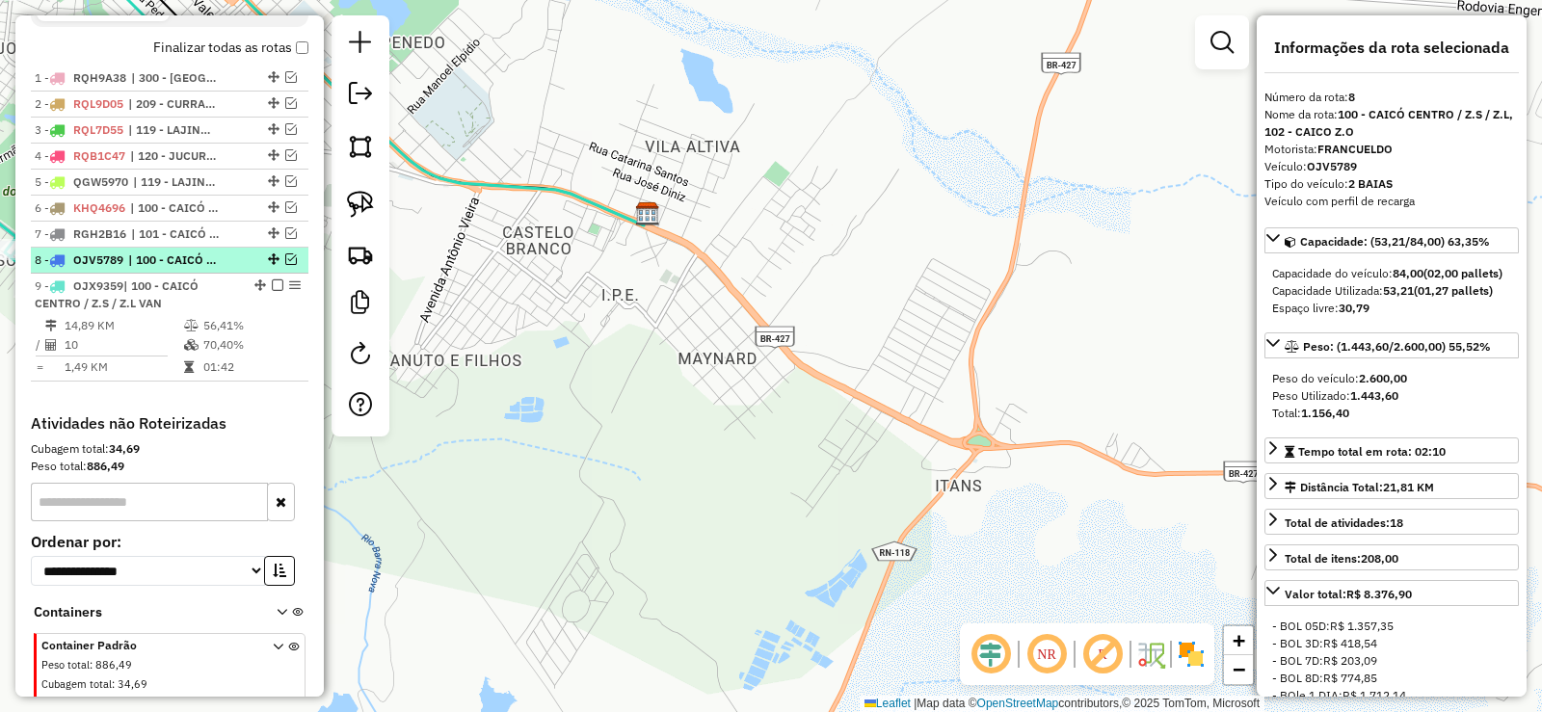
click at [285, 265] on em at bounding box center [291, 259] width 12 height 12
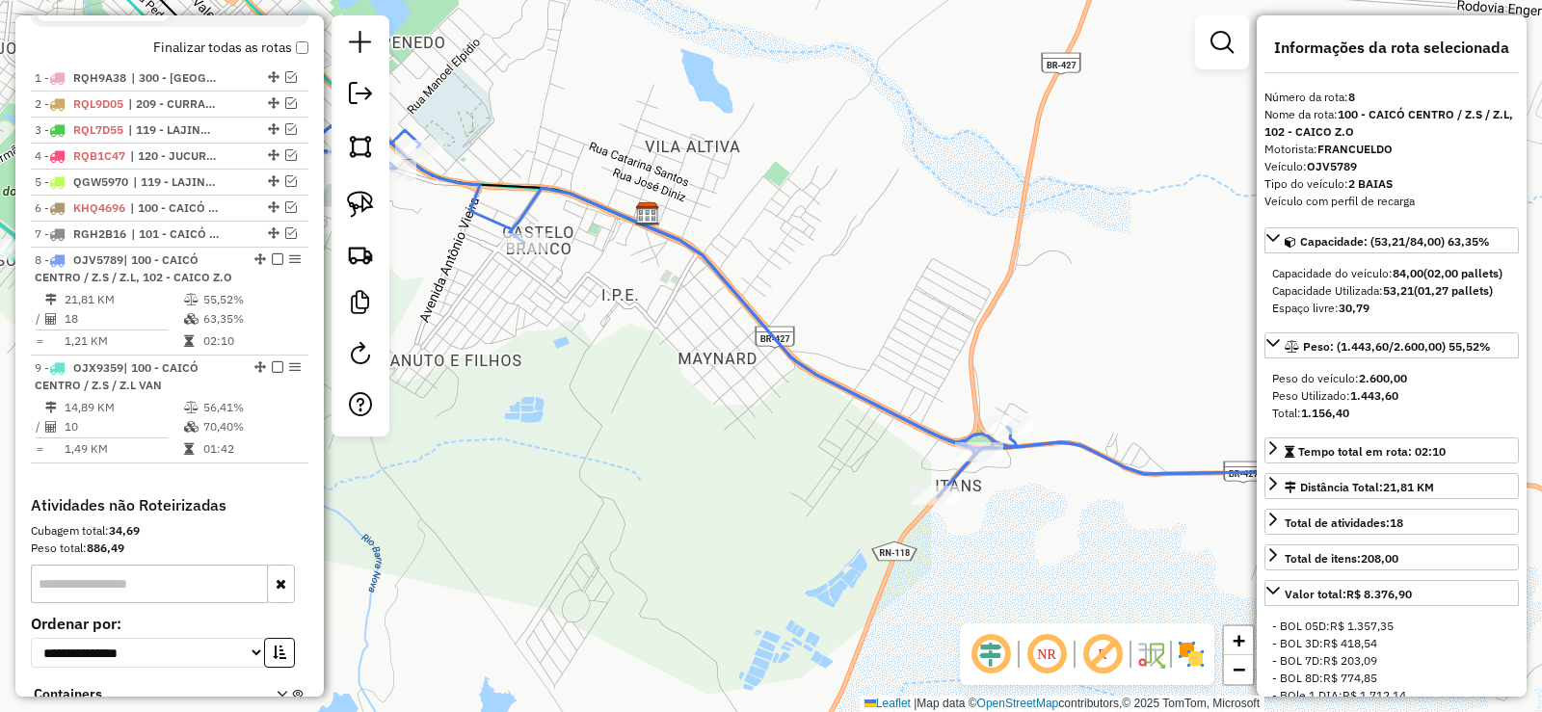
drag, startPoint x: 628, startPoint y: 389, endPoint x: 863, endPoint y: 398, distance: 235.3
click at [862, 398] on div "Janela de atendimento Grade de atendimento Capacidade Transportadoras Veículos …" at bounding box center [771, 356] width 1542 height 712
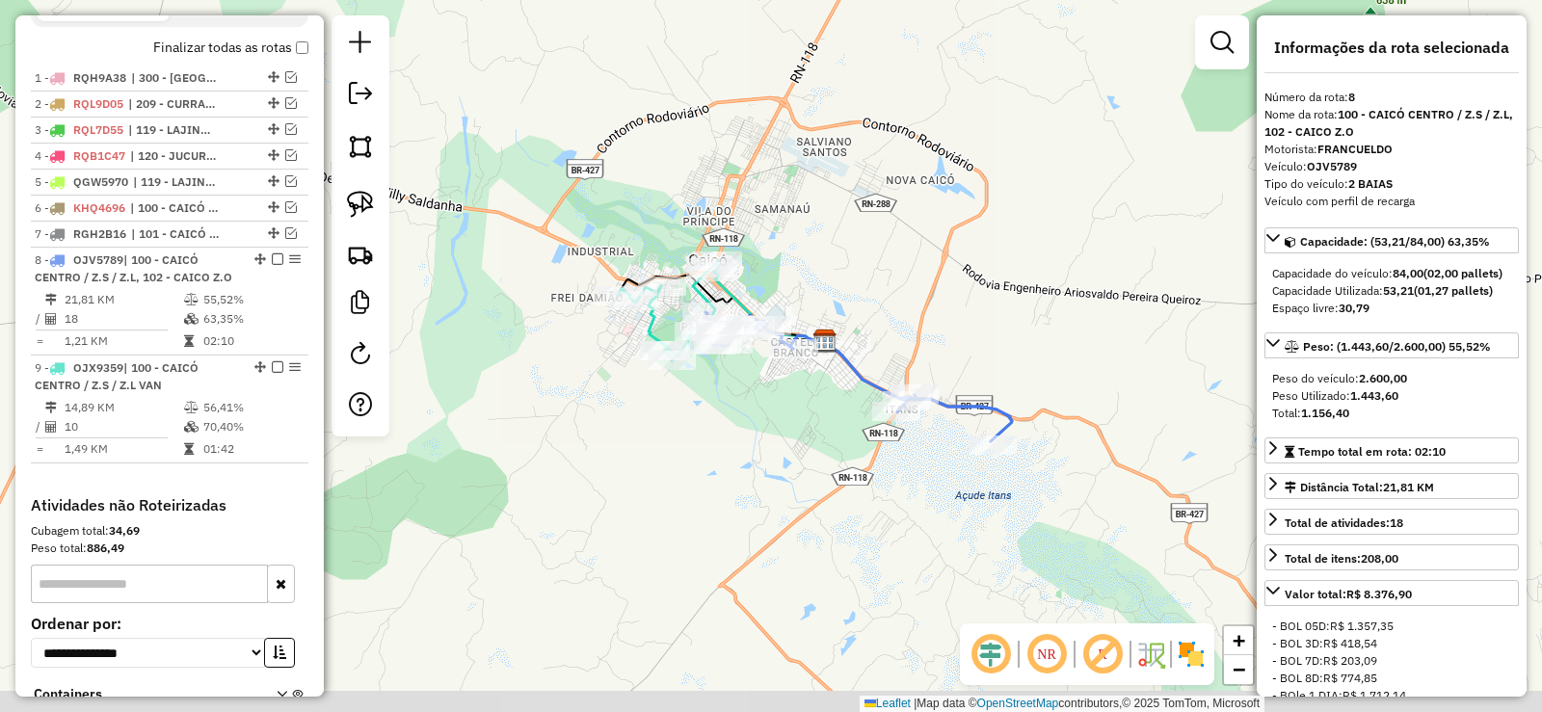
drag, startPoint x: 811, startPoint y: 465, endPoint x: 782, endPoint y: 443, distance: 36.4
click at [782, 443] on div "Janela de atendimento Grade de atendimento Capacidade Transportadoras Veículos …" at bounding box center [771, 356] width 1542 height 712
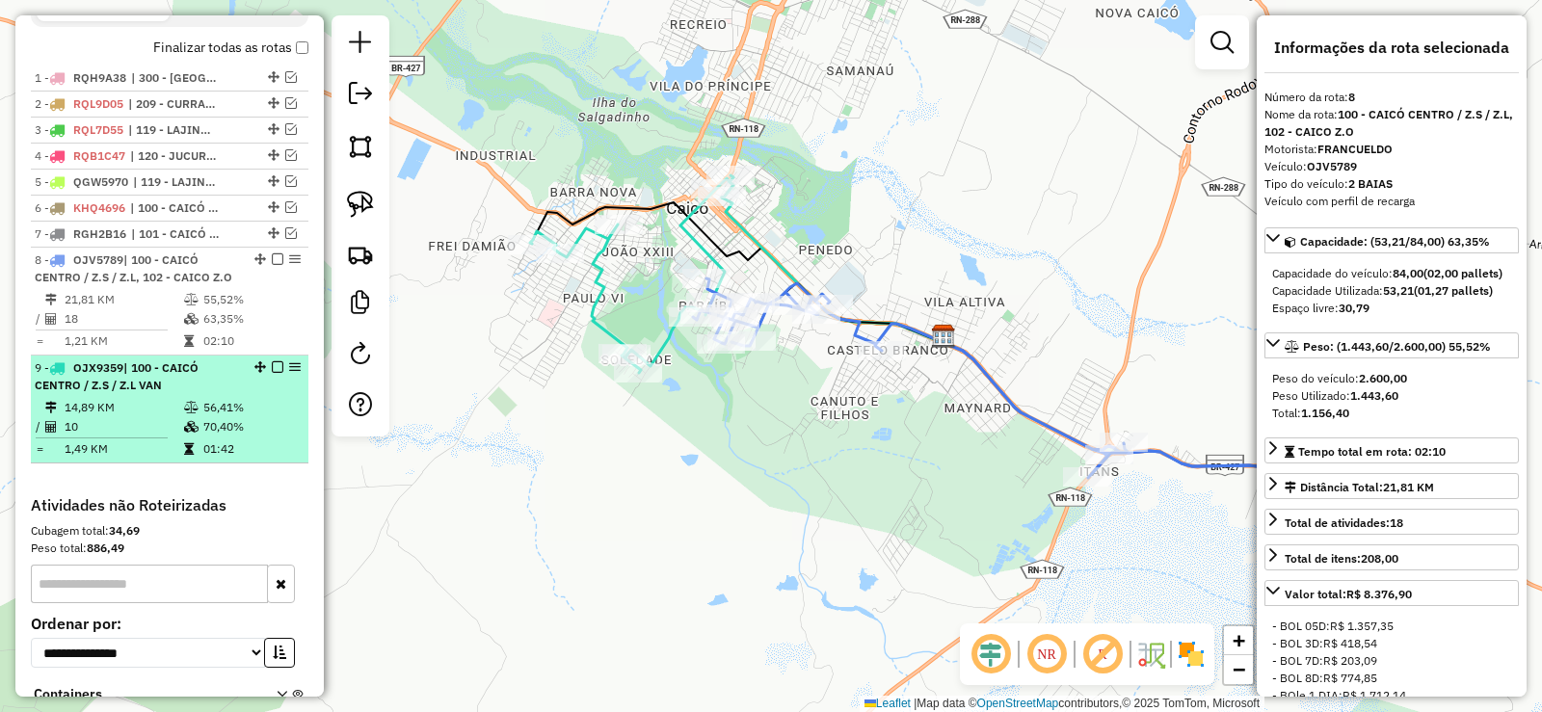
click at [165, 417] on td "14,89 KM" at bounding box center [123, 407] width 119 height 19
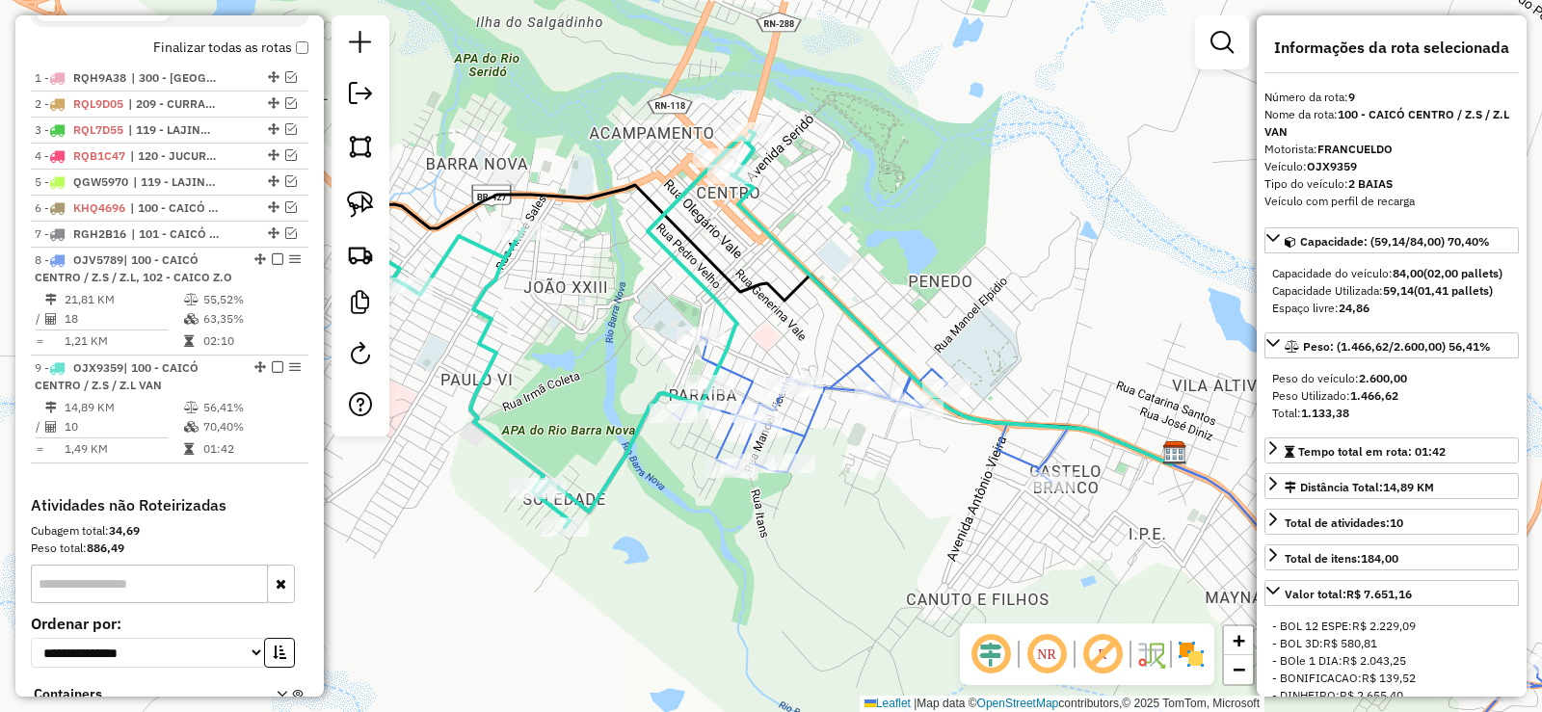
drag, startPoint x: 840, startPoint y: 543, endPoint x: 830, endPoint y: 525, distance: 20.3
click at [830, 525] on div "Janela de atendimento Grade de atendimento Capacidade Transportadoras Veículos …" at bounding box center [771, 356] width 1542 height 712
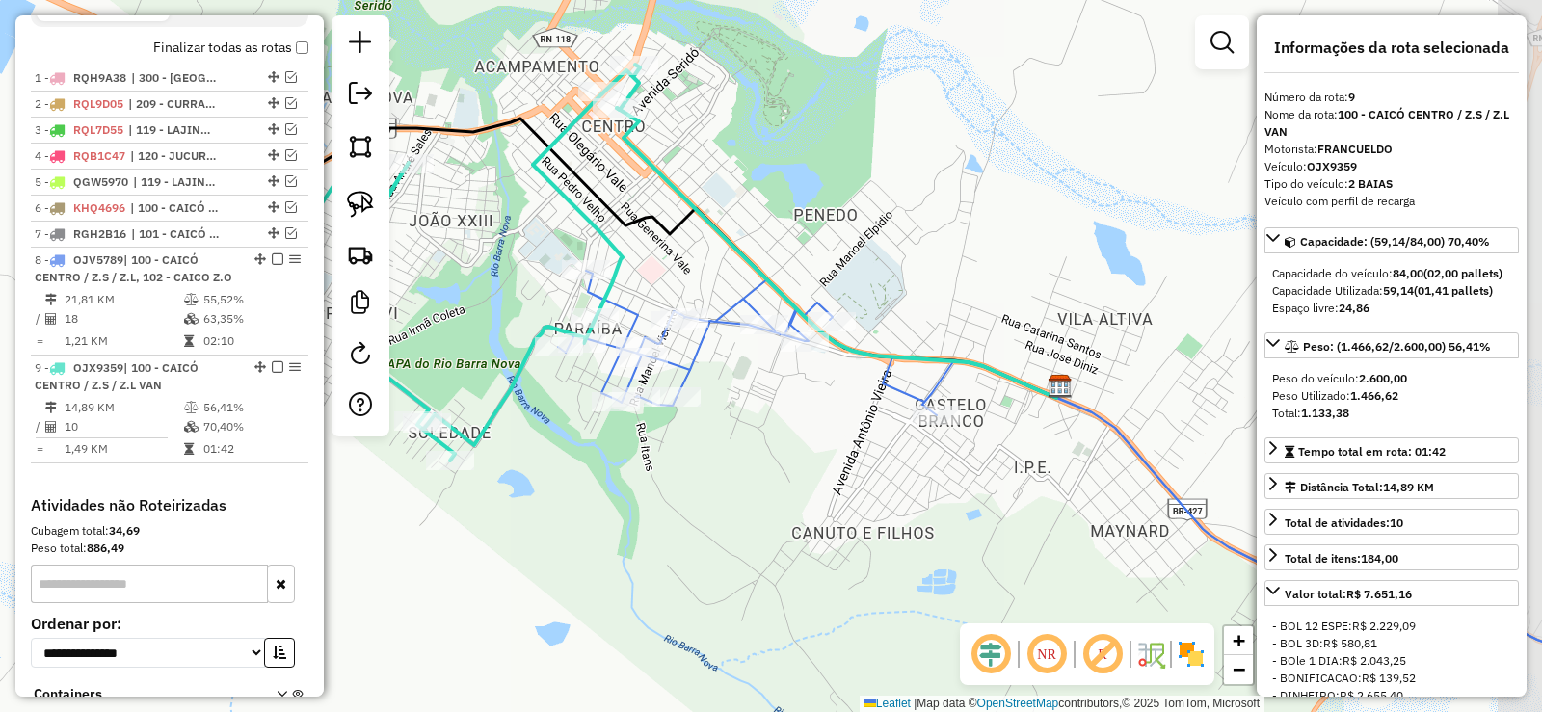
drag, startPoint x: 836, startPoint y: 525, endPoint x: 764, endPoint y: 494, distance: 78.6
click at [764, 494] on div "Janela de atendimento Grade de atendimento Capacidade Transportadoras Veículos …" at bounding box center [771, 356] width 1542 height 712
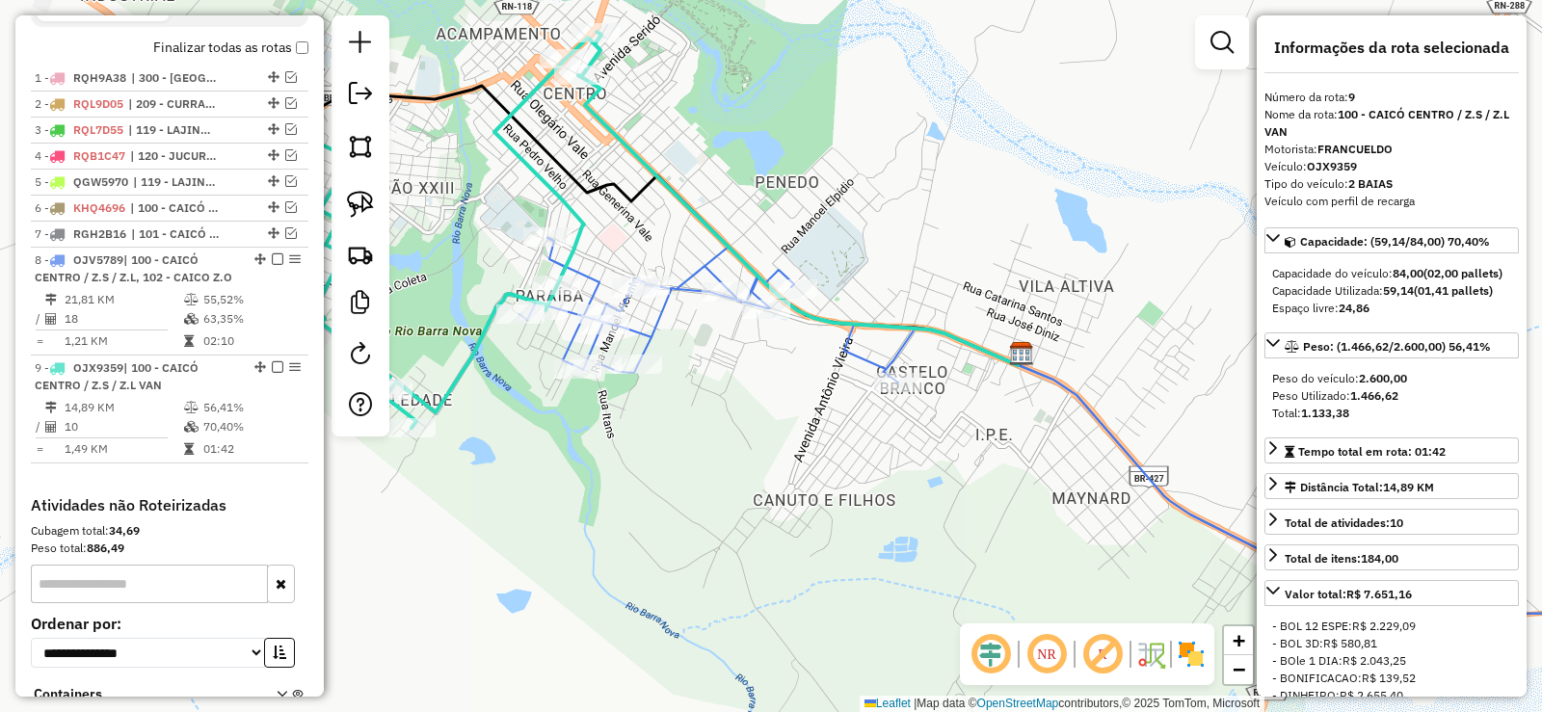
drag, startPoint x: 912, startPoint y: 574, endPoint x: 749, endPoint y: 473, distance: 191.7
click at [750, 477] on div "Janela de atendimento Grade de atendimento Capacidade Transportadoras Veículos …" at bounding box center [771, 356] width 1542 height 712
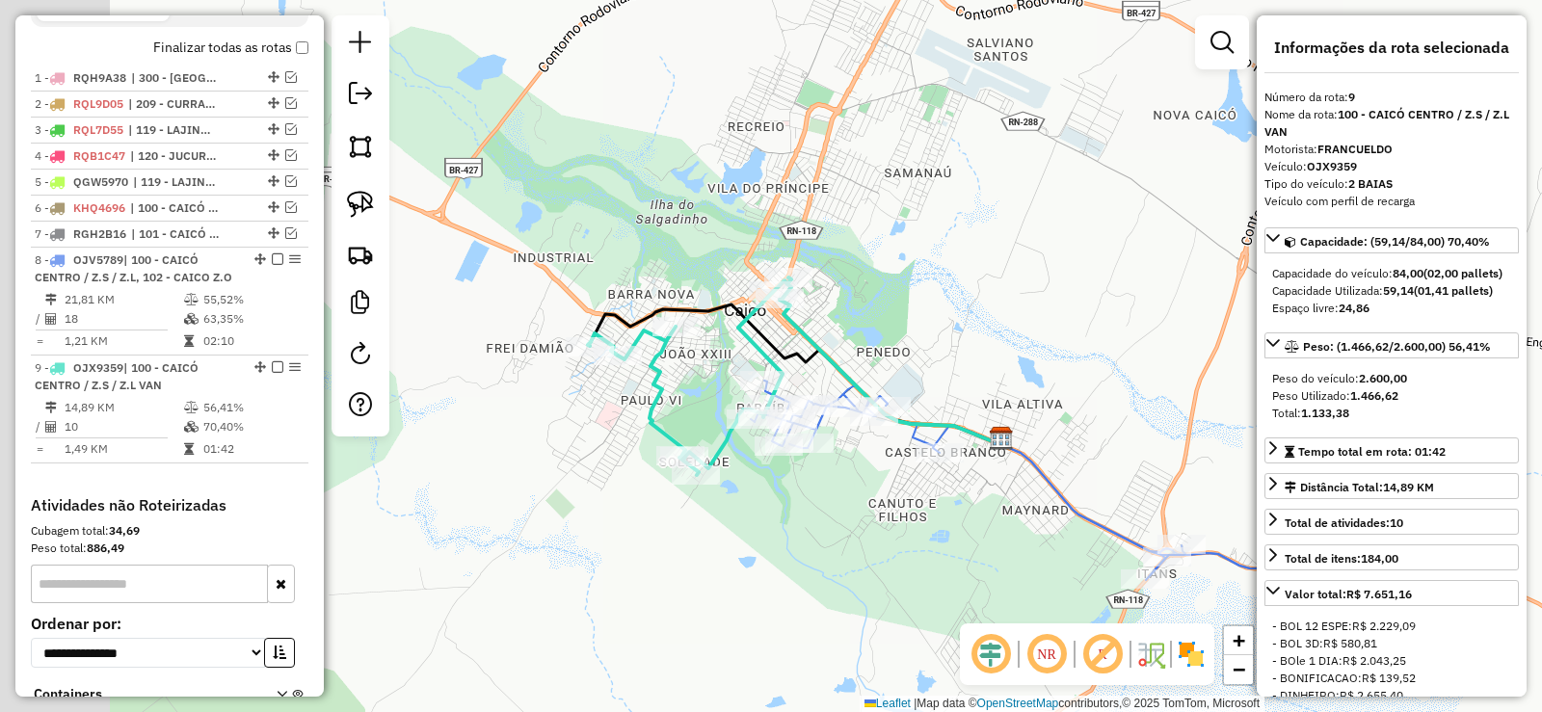
drag, startPoint x: 696, startPoint y: 439, endPoint x: 887, endPoint y: 504, distance: 201.4
click at [887, 504] on div "Janela de atendimento Grade de atendimento Capacidade Transportadoras Veículos …" at bounding box center [771, 356] width 1542 height 712
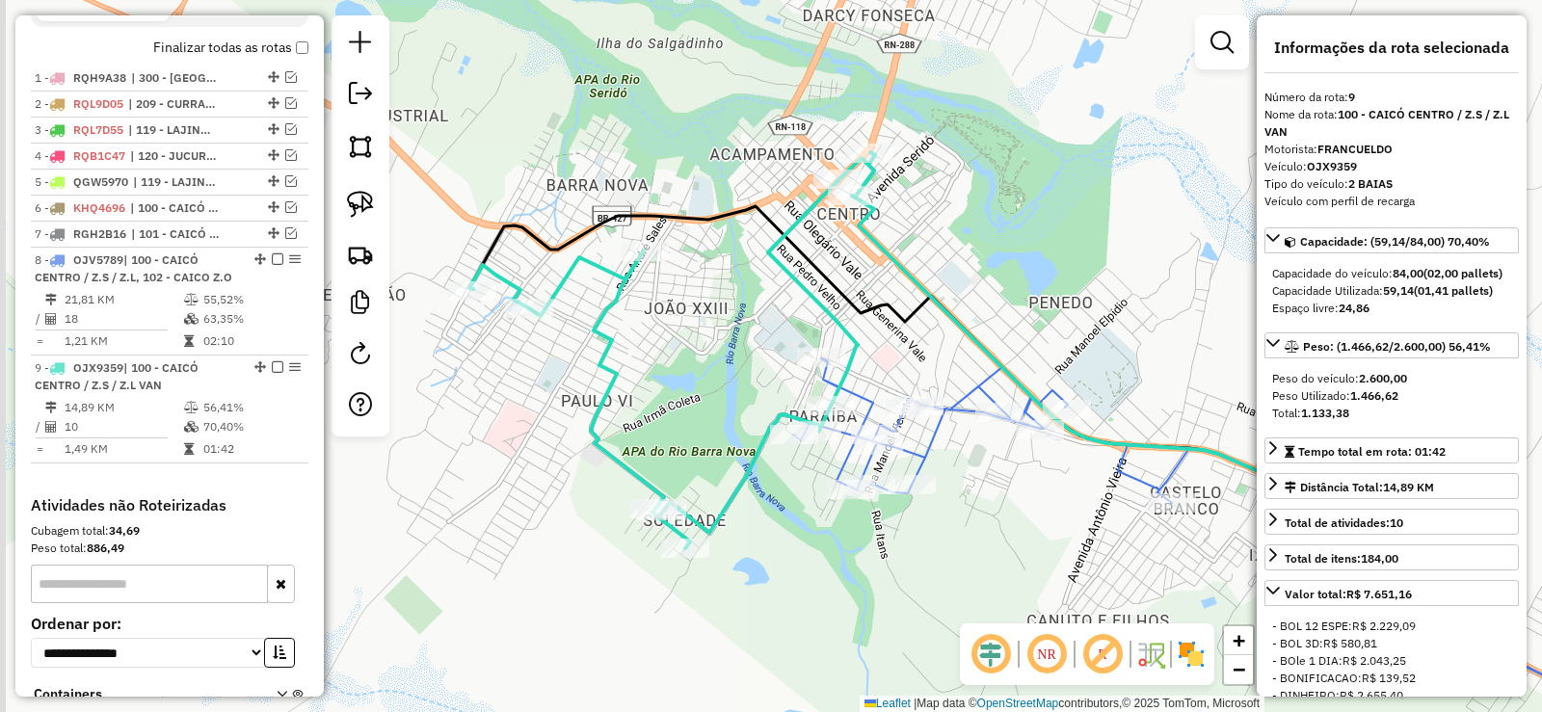
drag, startPoint x: 649, startPoint y: 410, endPoint x: 749, endPoint y: 419, distance: 100.7
click at [718, 409] on div "Janela de atendimento Grade de atendimento Capacidade Transportadoras Veículos …" at bounding box center [771, 356] width 1542 height 712
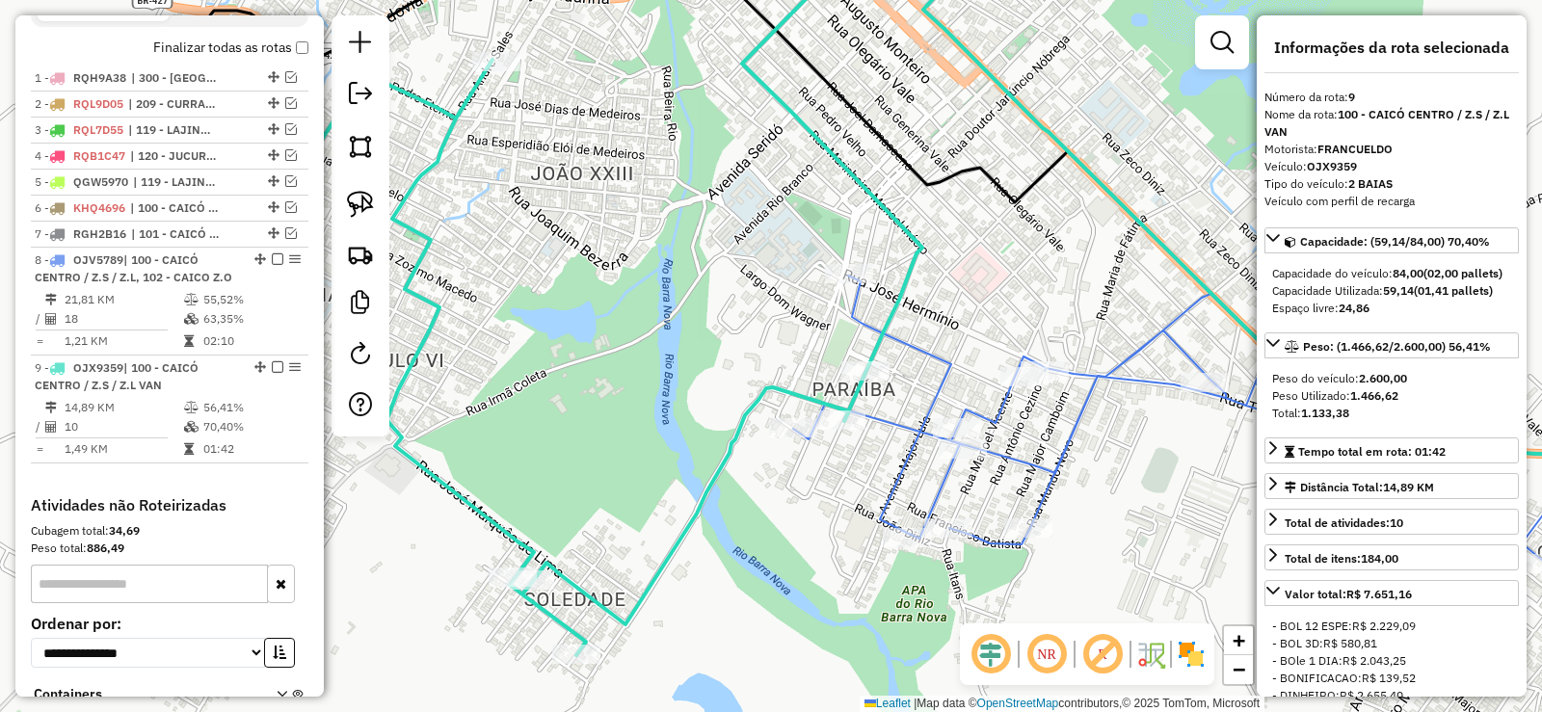
drag, startPoint x: 811, startPoint y: 551, endPoint x: 859, endPoint y: 426, distance: 133.9
click at [859, 428] on div "Janela de atendimento Grade de atendimento Capacidade Transportadoras Veículos …" at bounding box center [771, 356] width 1542 height 712
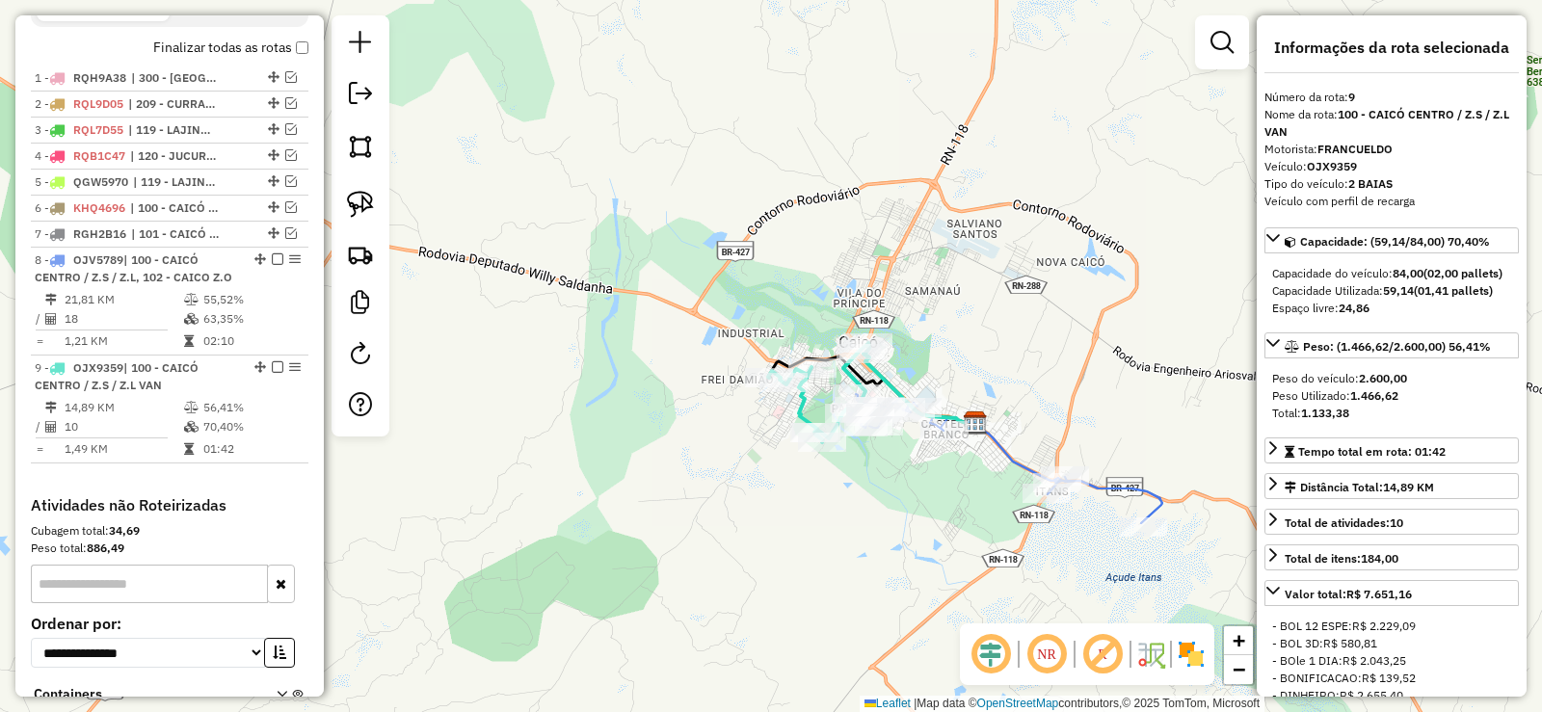
drag, startPoint x: 916, startPoint y: 392, endPoint x: 888, endPoint y: 394, distance: 28.0
click at [911, 392] on div "Janela de atendimento Grade de atendimento Capacidade Transportadoras Veículos …" at bounding box center [771, 356] width 1542 height 712
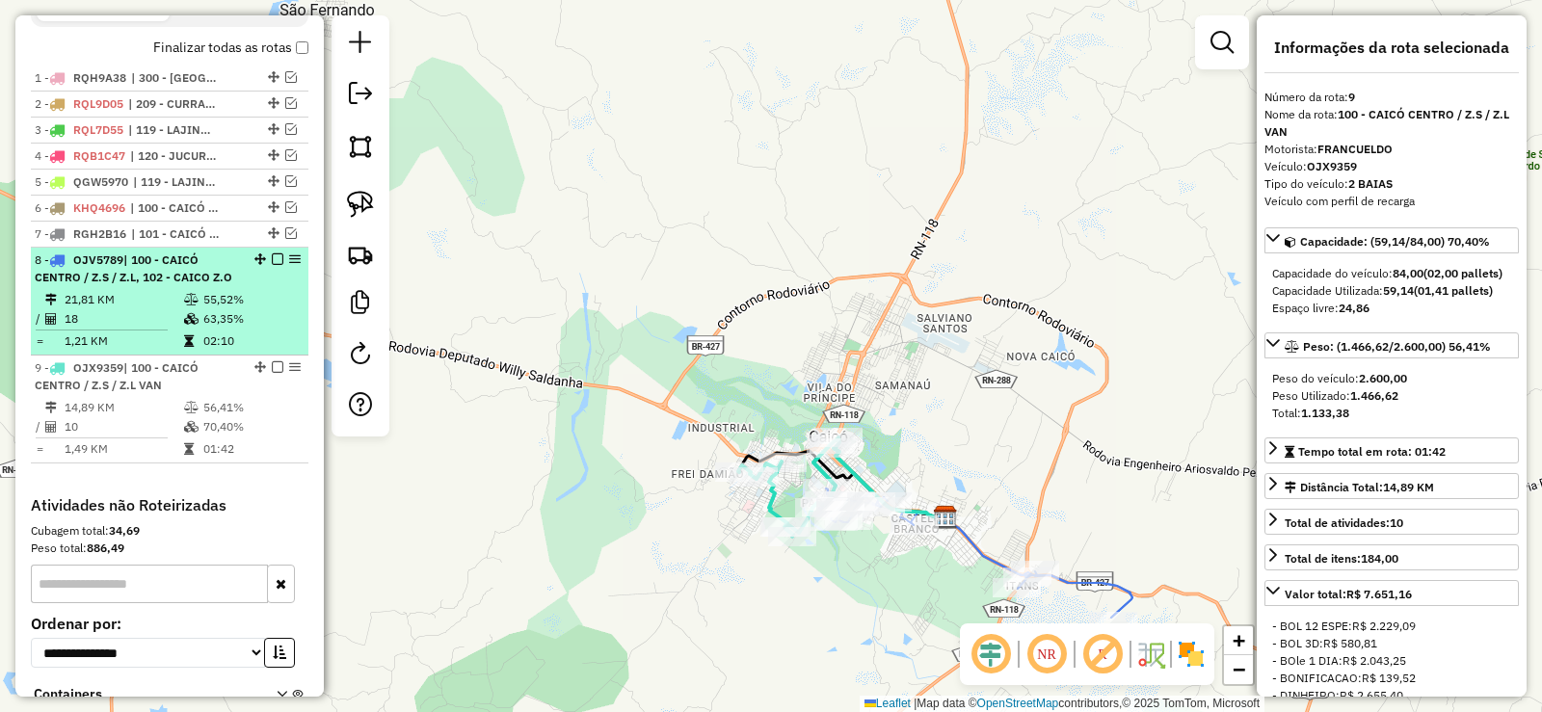
click at [275, 265] on em at bounding box center [278, 259] width 12 height 12
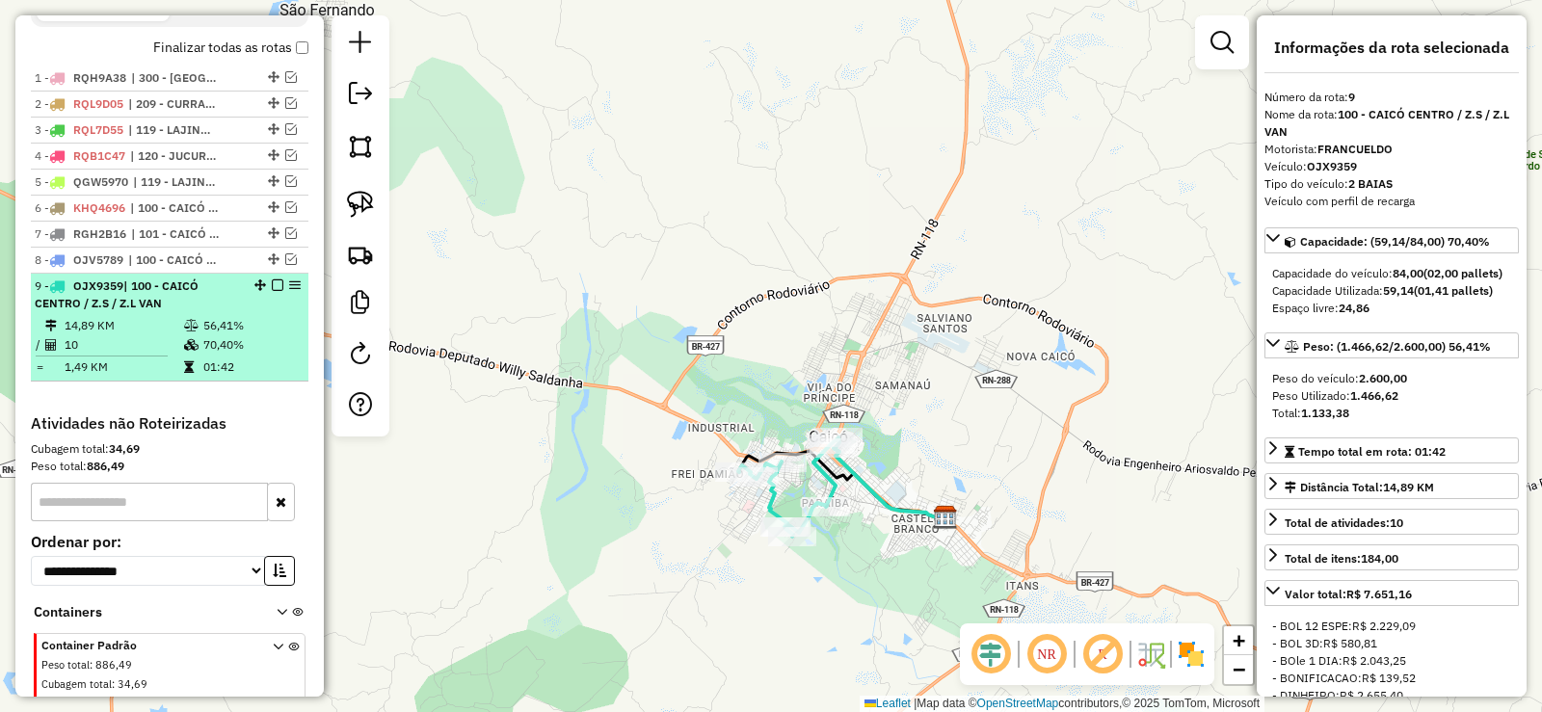
click at [272, 291] on em at bounding box center [278, 285] width 12 height 12
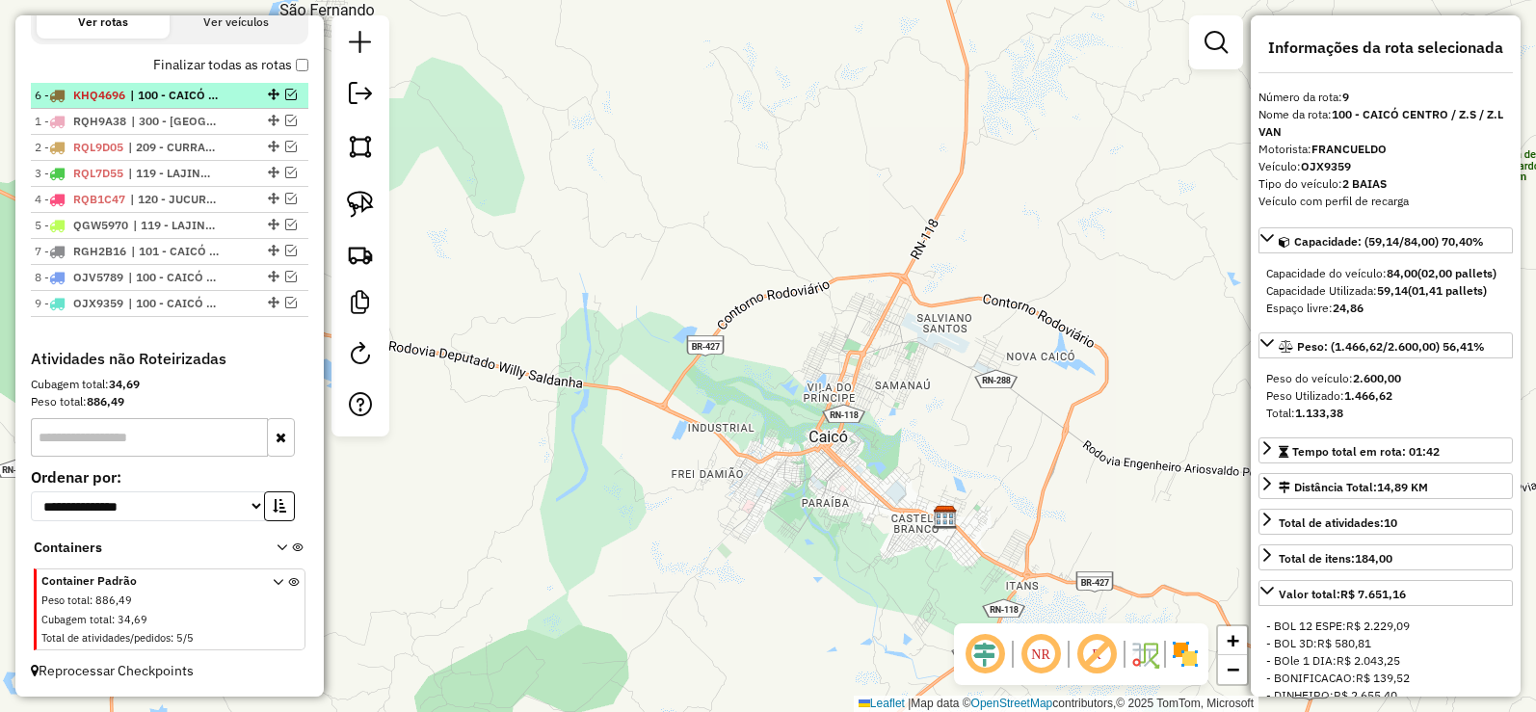
drag, startPoint x: 265, startPoint y: 225, endPoint x: 245, endPoint y: 85, distance: 141.2
drag, startPoint x: 269, startPoint y: 252, endPoint x: 251, endPoint y: 119, distance: 133.3
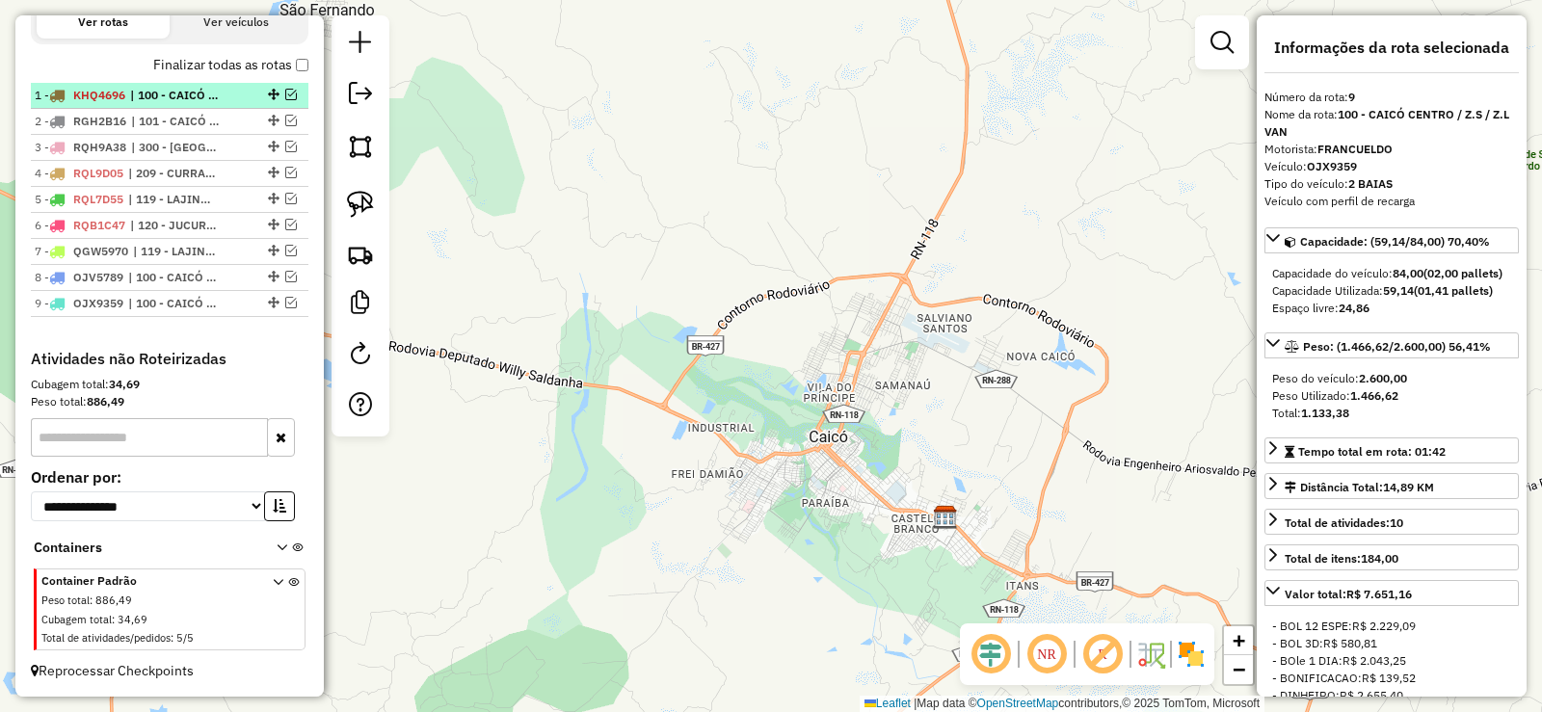
click at [286, 95] on em at bounding box center [291, 95] width 12 height 12
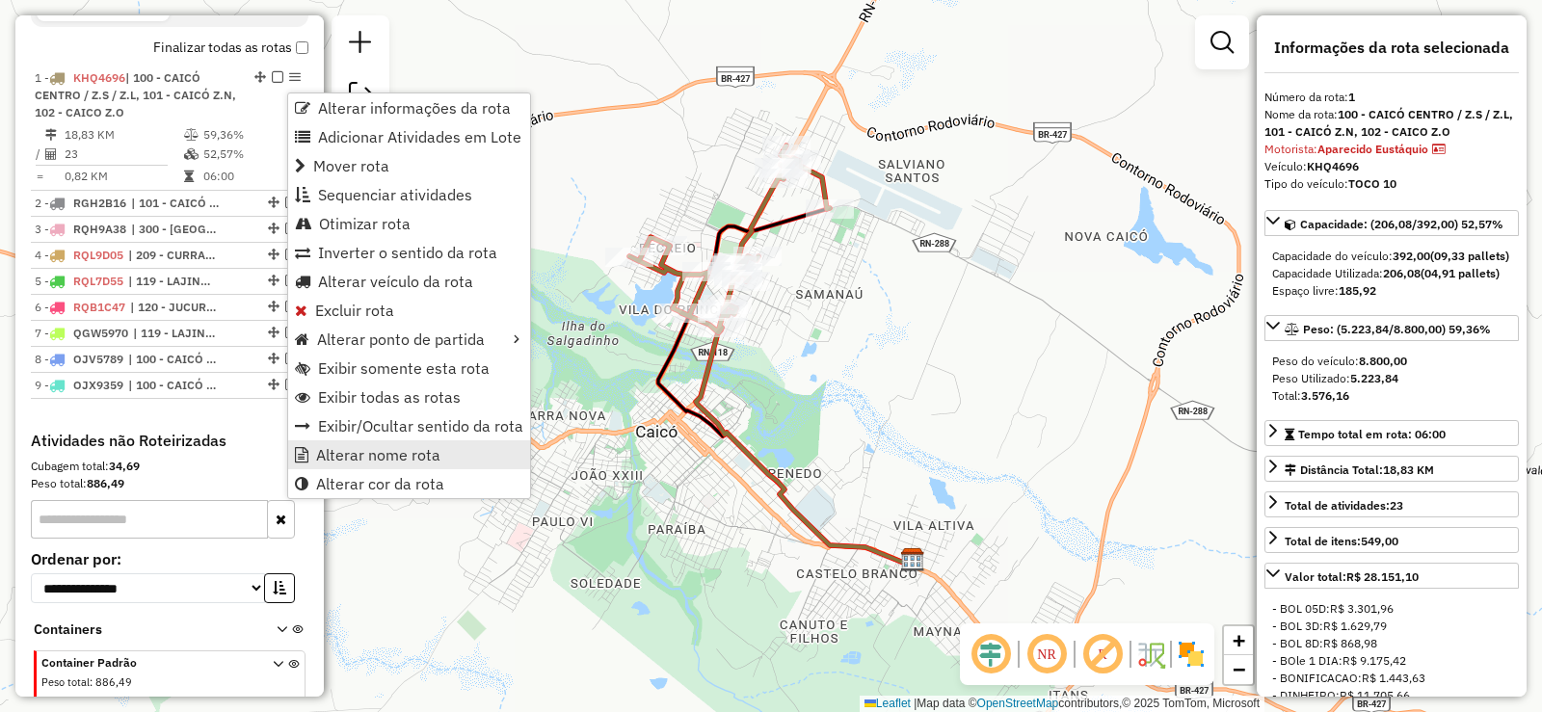
click at [380, 456] on span "Alterar nome rota" at bounding box center [378, 454] width 124 height 15
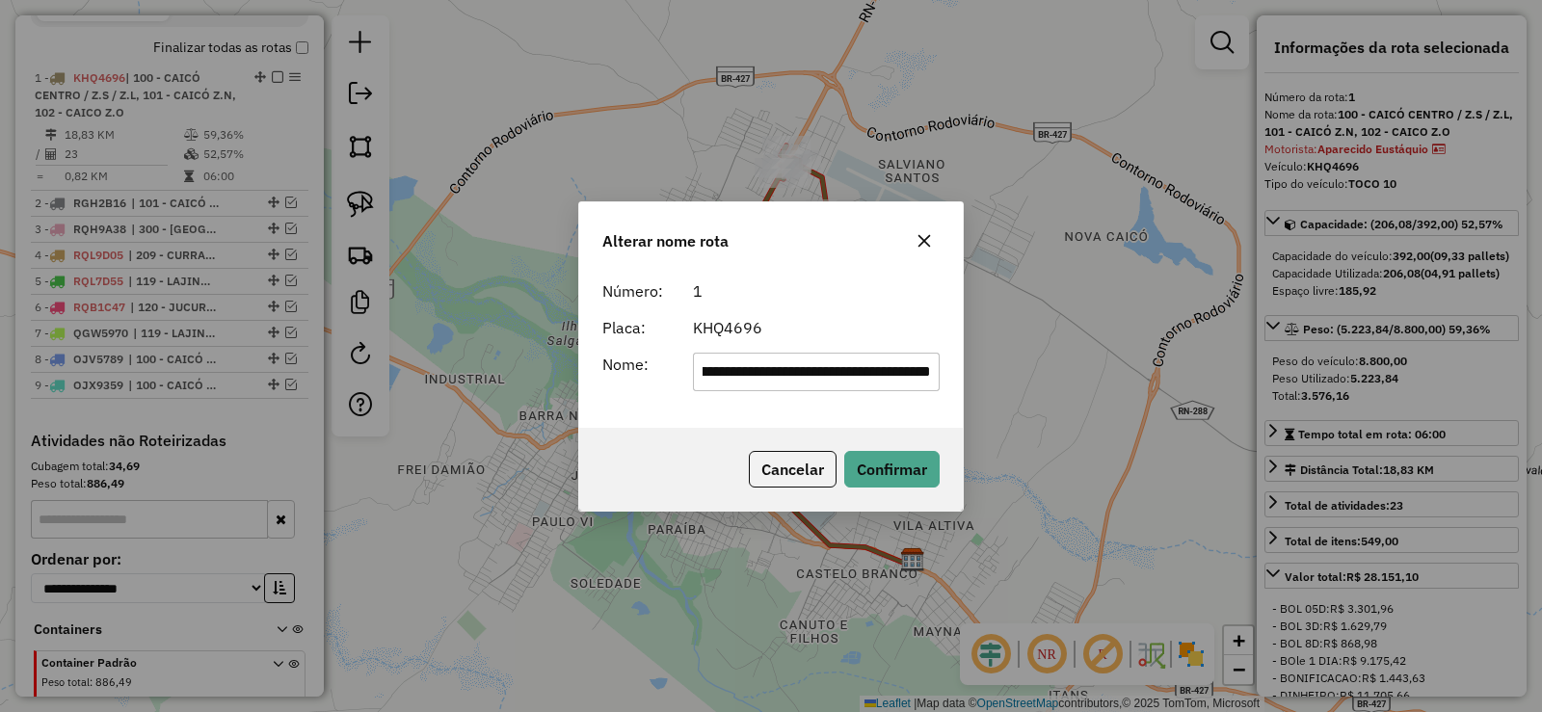
scroll to position [0, 278]
type input "**********"
click at [901, 464] on button "Confirmar" at bounding box center [891, 469] width 95 height 37
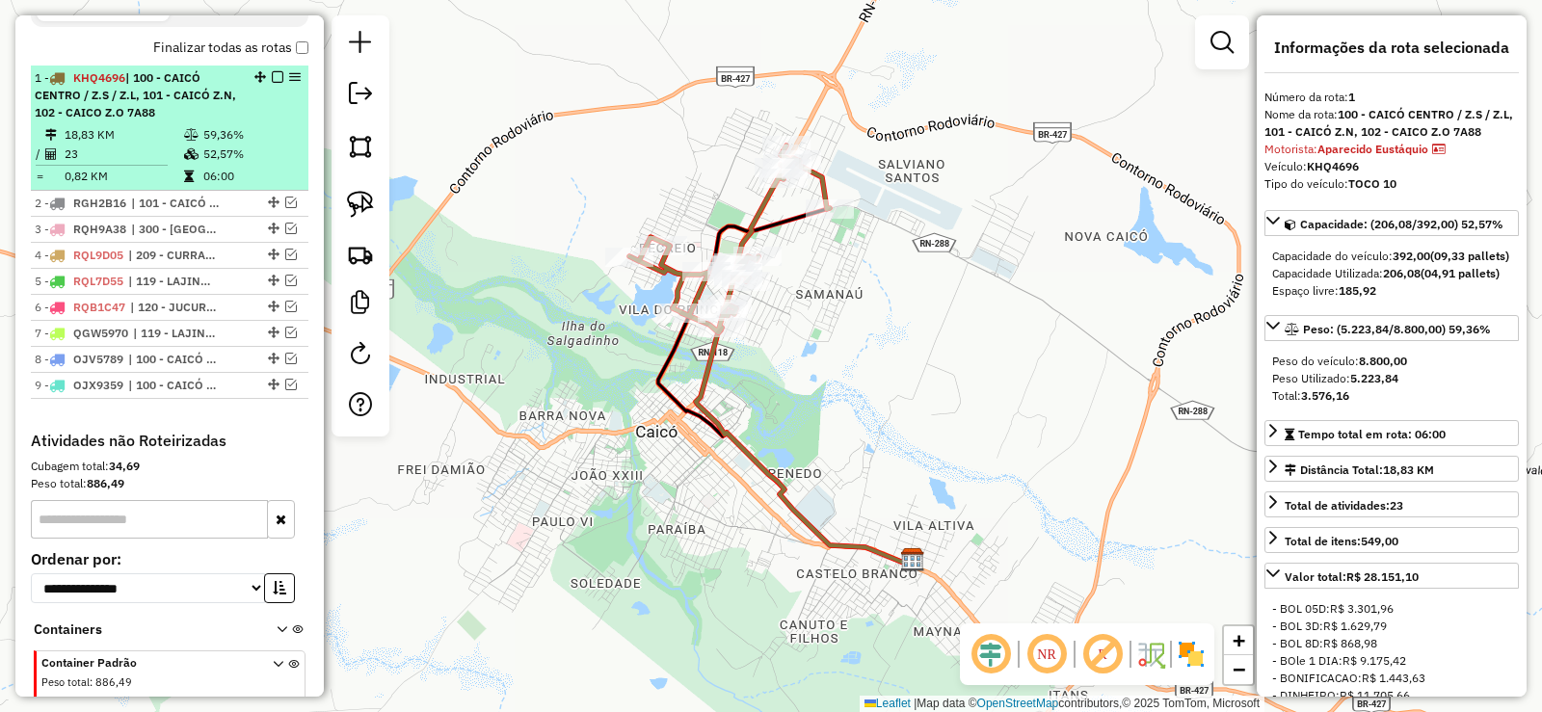
click at [188, 121] on div "1 - KHQ4696 | 100 - CAICÓ CENTRO / Z.S / Z.L, 101 - CAICÓ Z.N, 102 - CAICO Z.O …" at bounding box center [137, 95] width 204 height 52
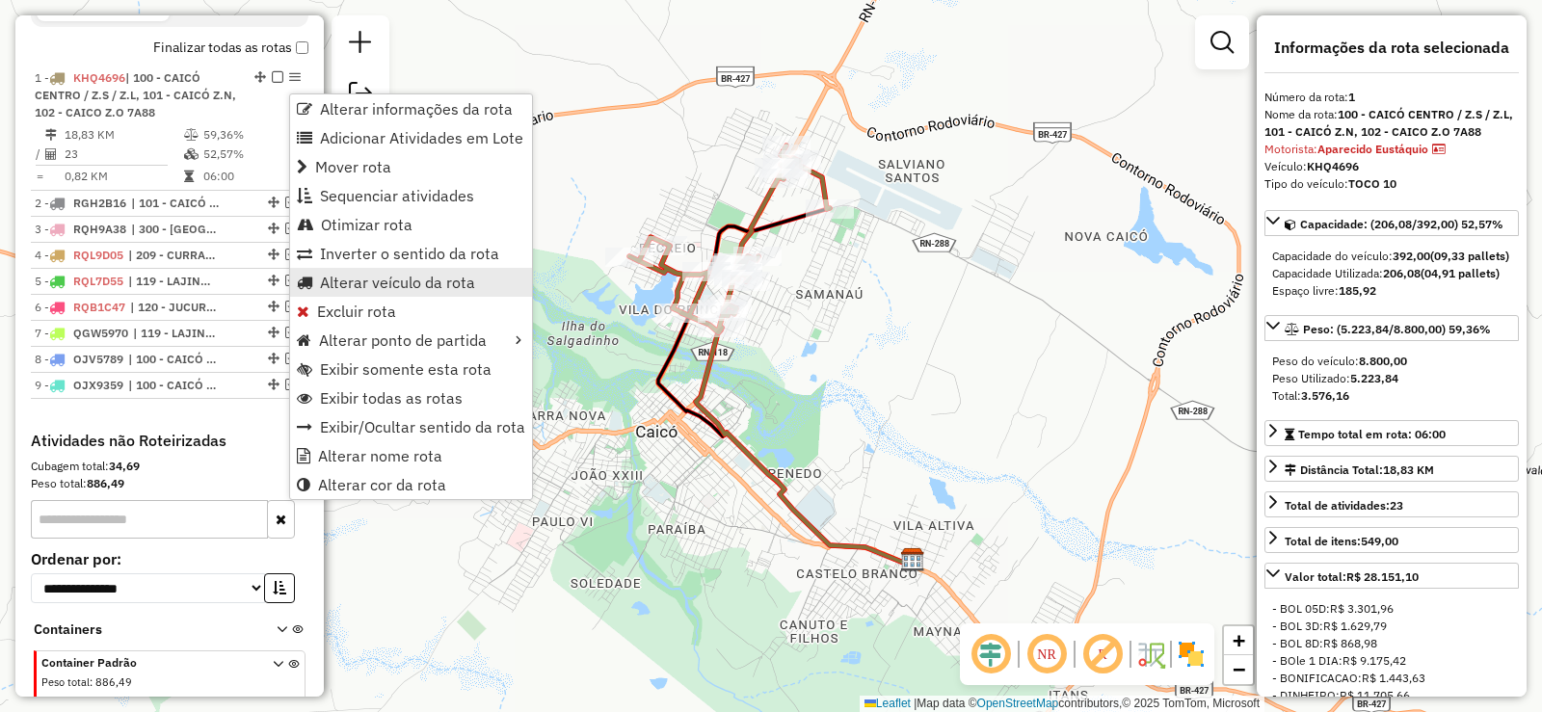
click at [358, 283] on span "Alterar veículo da rota" at bounding box center [397, 282] width 155 height 15
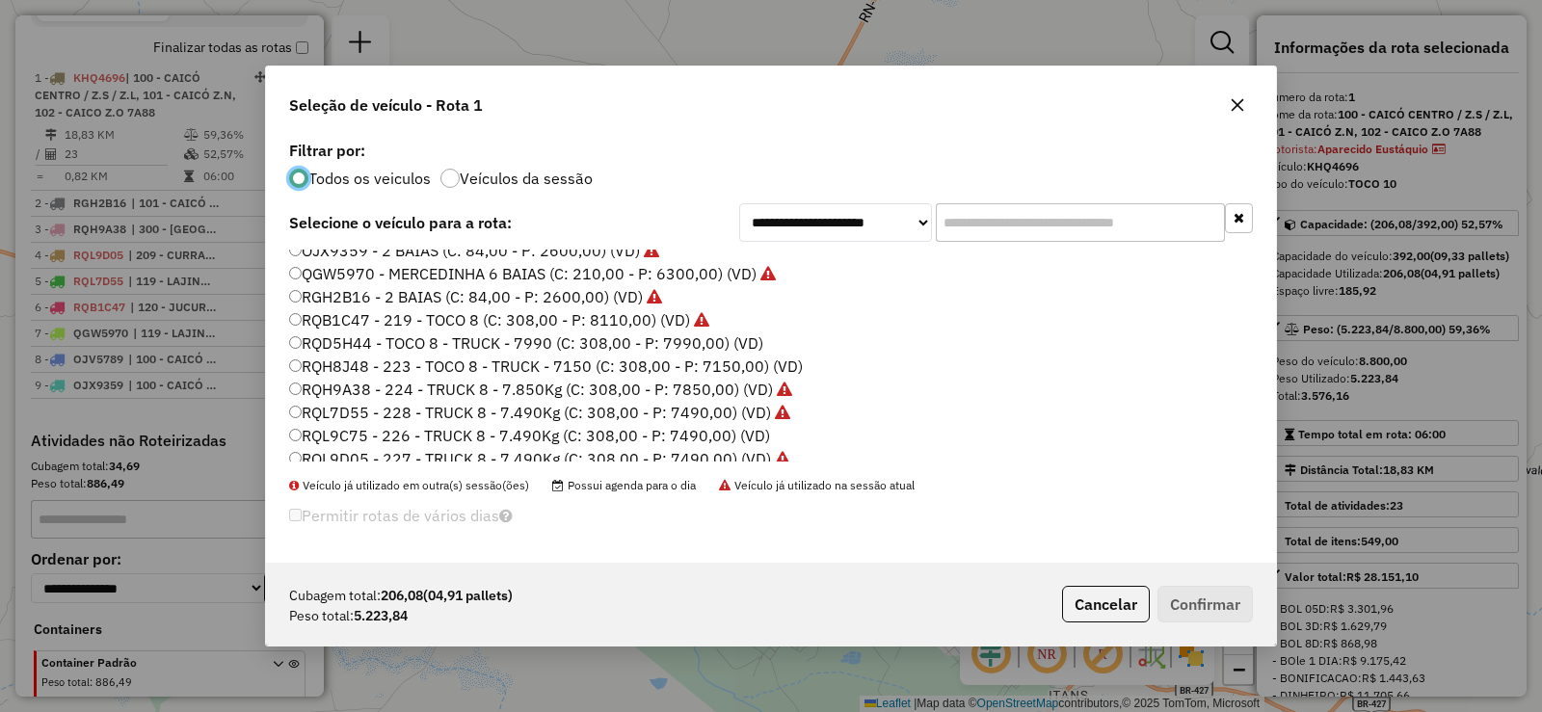
scroll to position [227, 0]
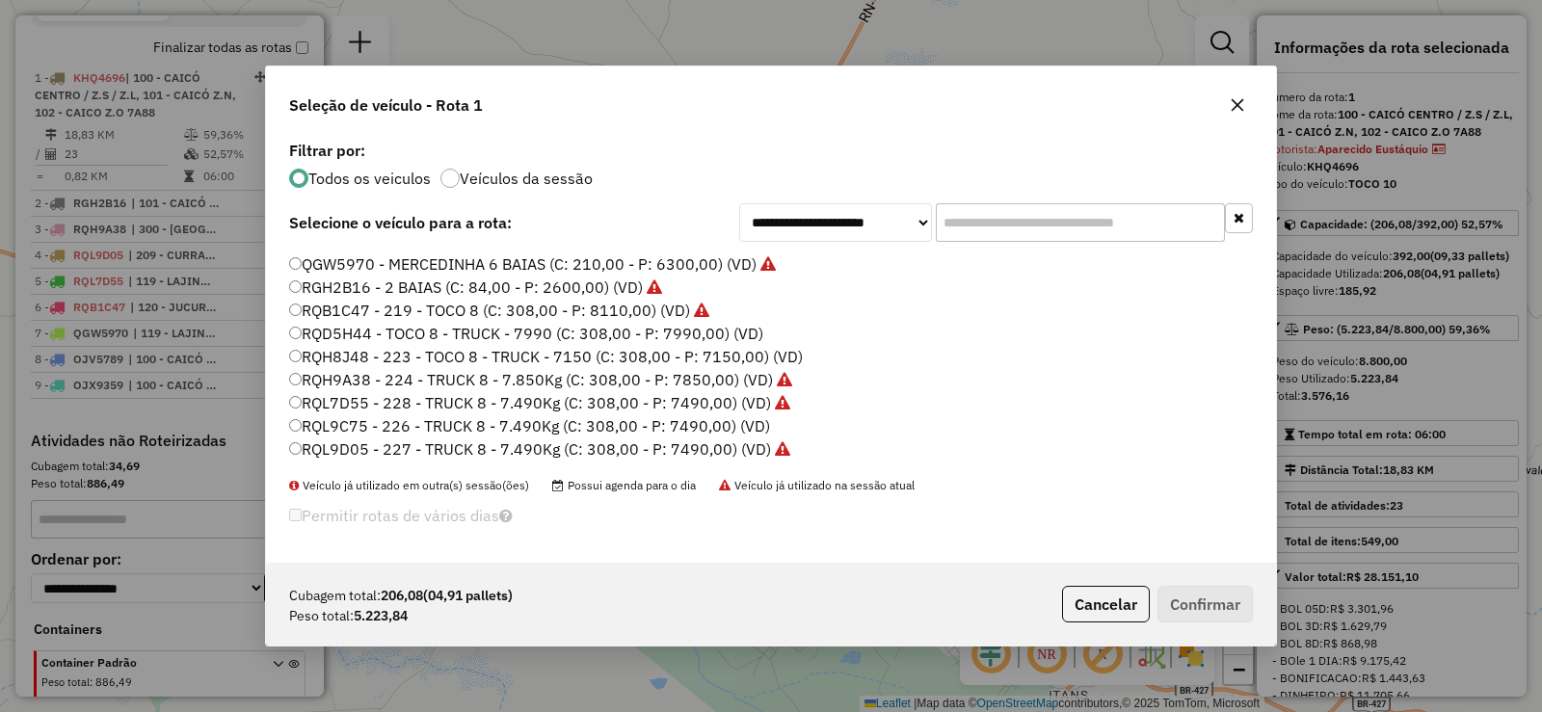
click at [381, 337] on label "RQD5H44 - TOCO 8 - TRUCK - 7990 (C: 308,00 - P: 7990,00) (VD)" at bounding box center [526, 333] width 474 height 23
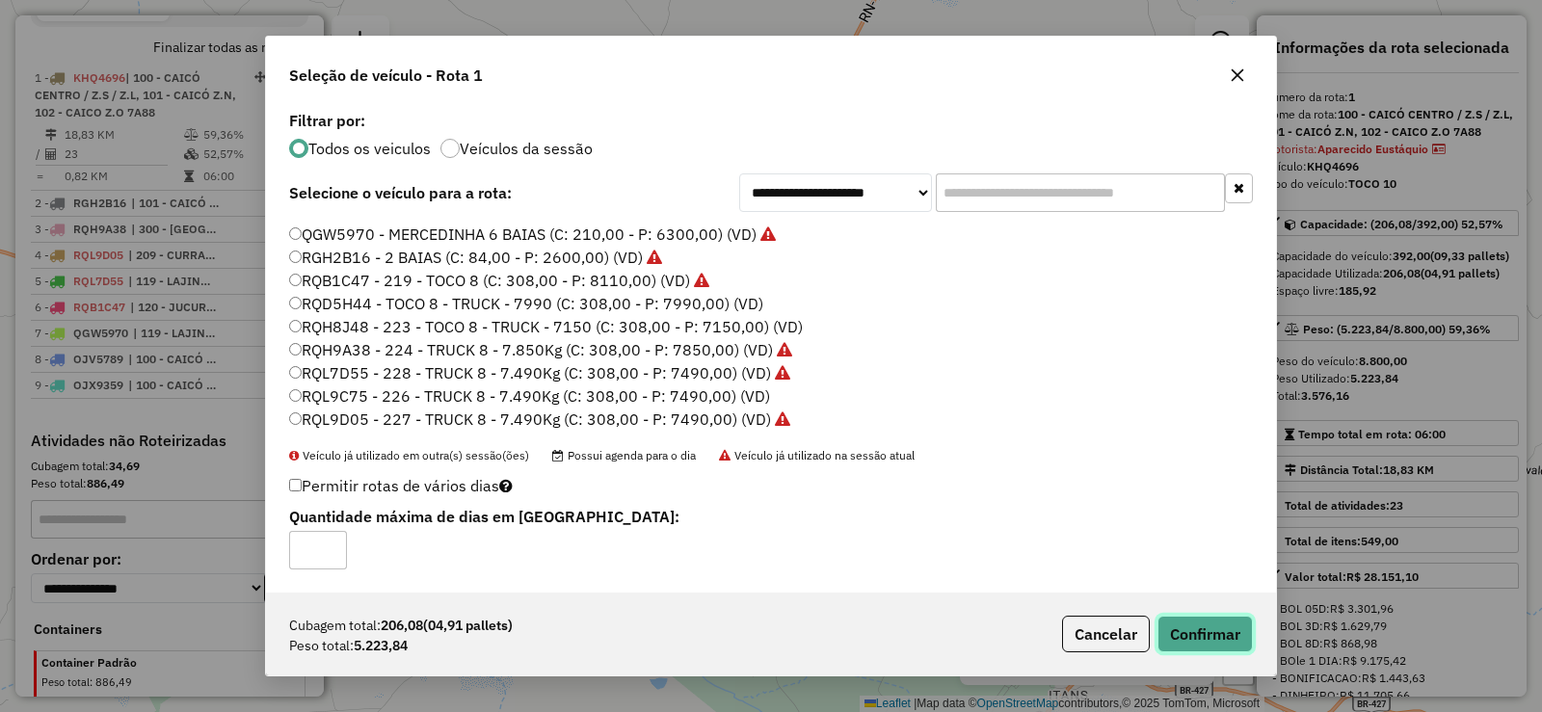
click at [1220, 632] on button "Confirmar" at bounding box center [1204, 634] width 95 height 37
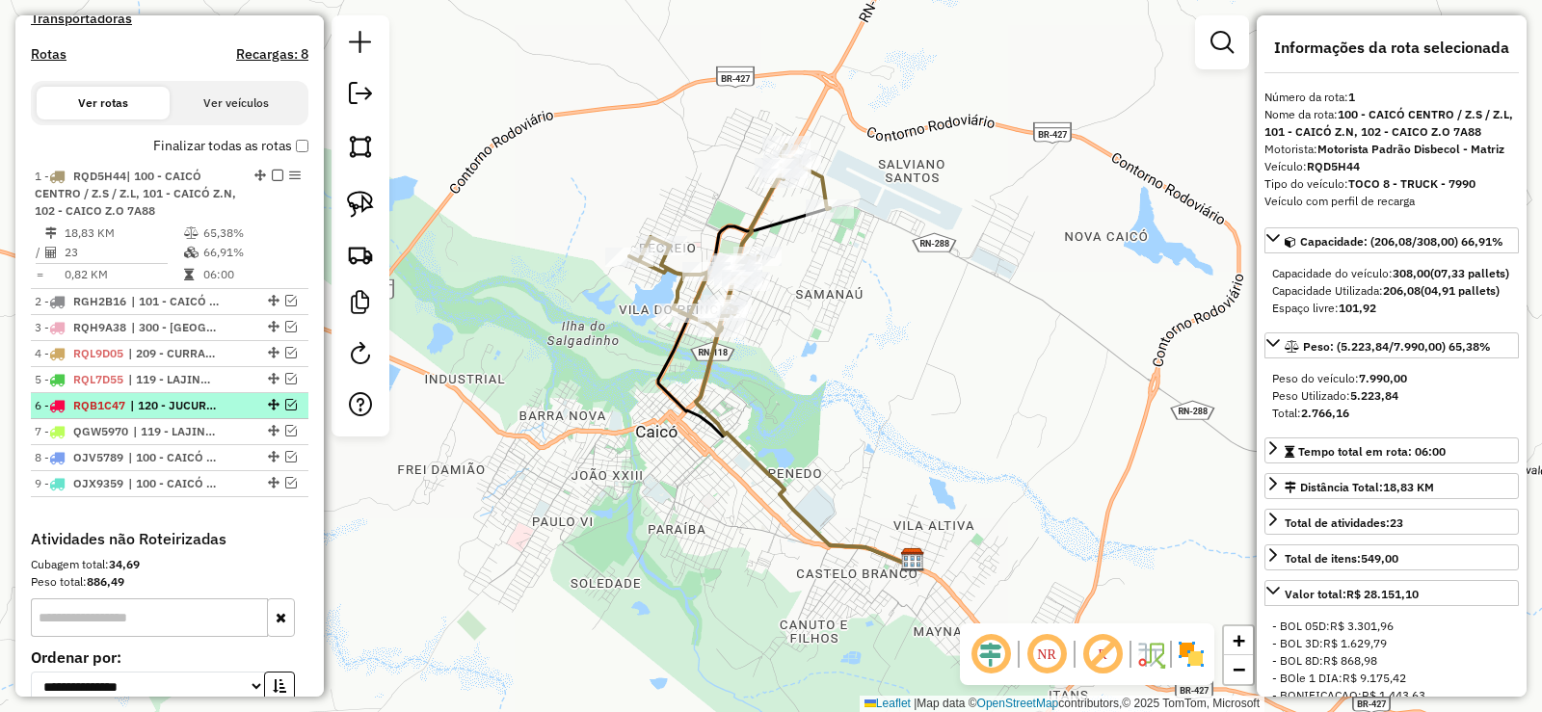
scroll to position [577, 0]
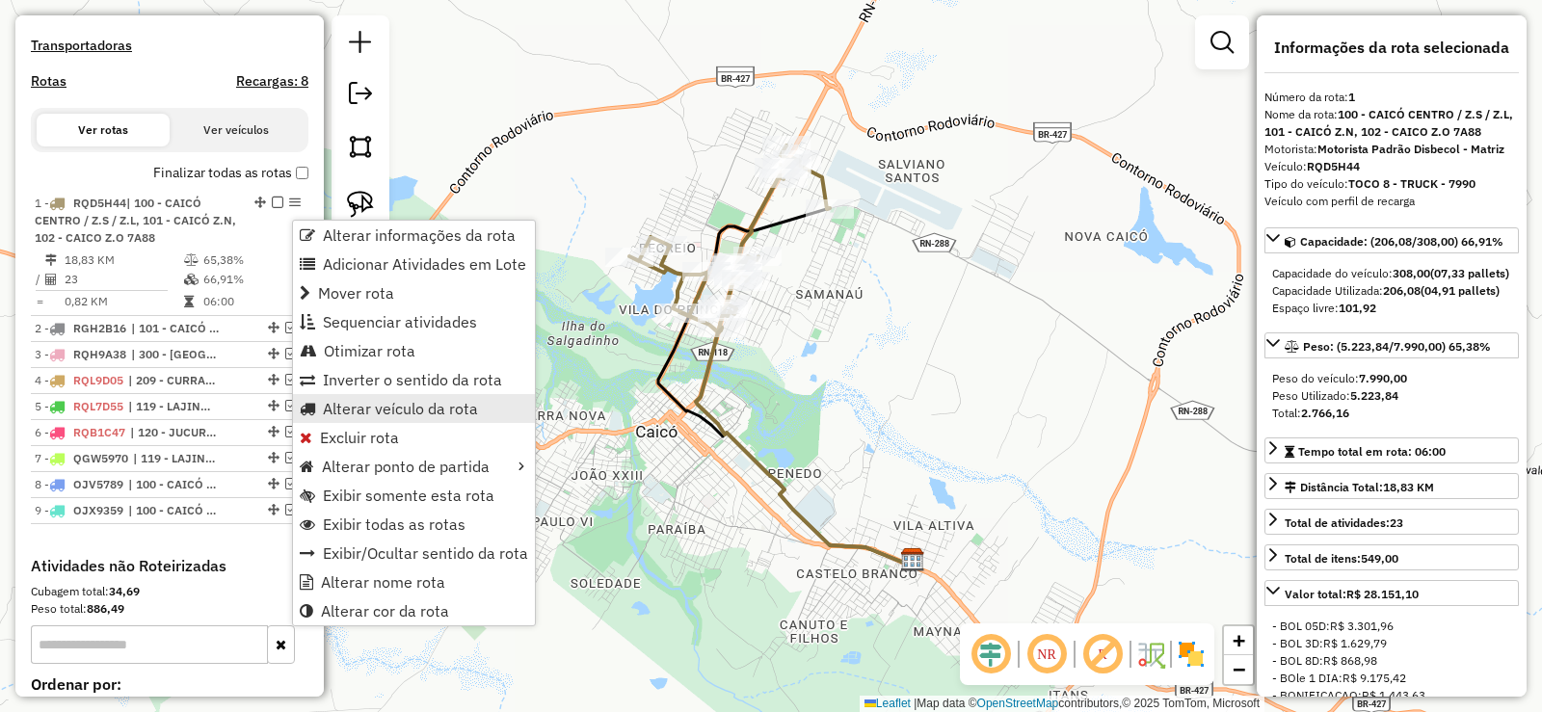
click at [358, 410] on span "Alterar veículo da rota" at bounding box center [400, 408] width 155 height 15
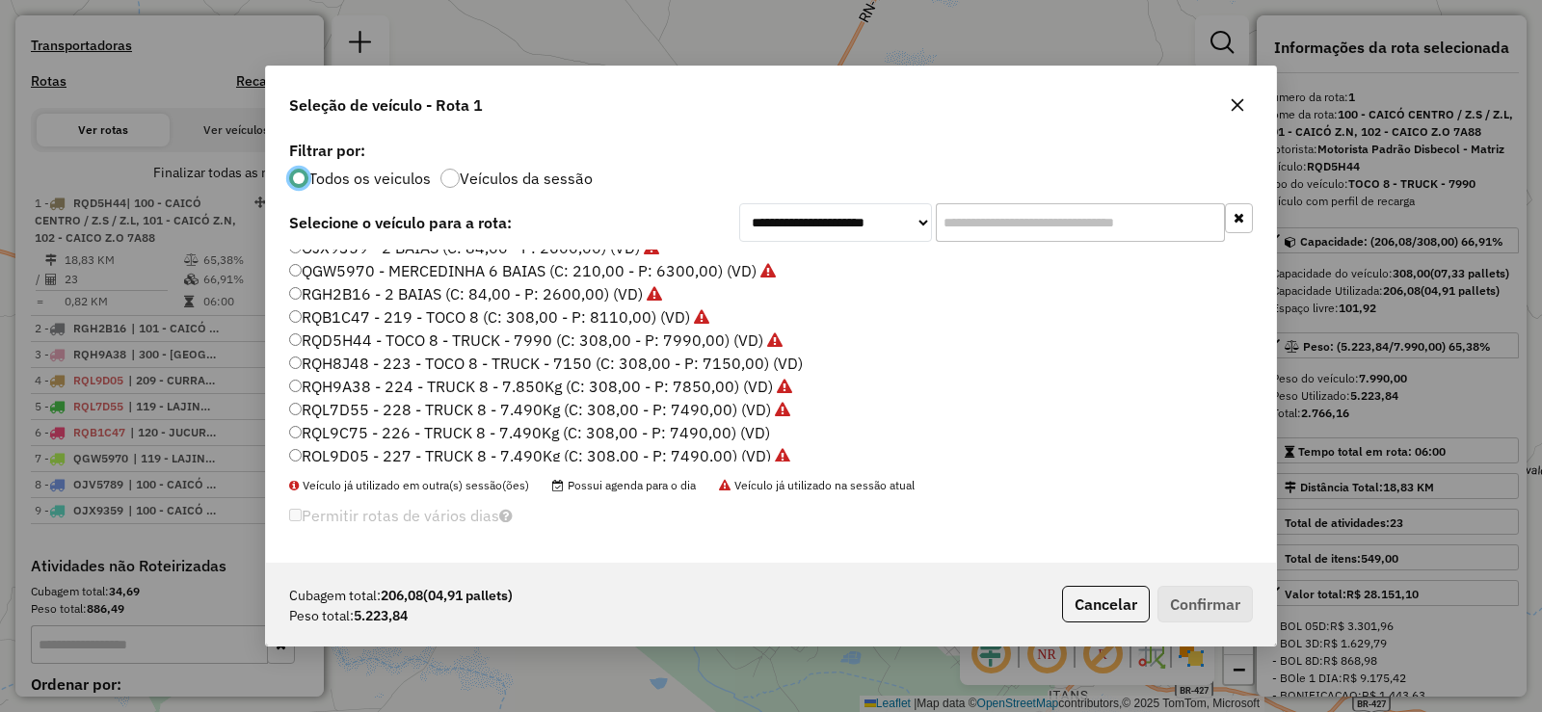
scroll to position [227, 0]
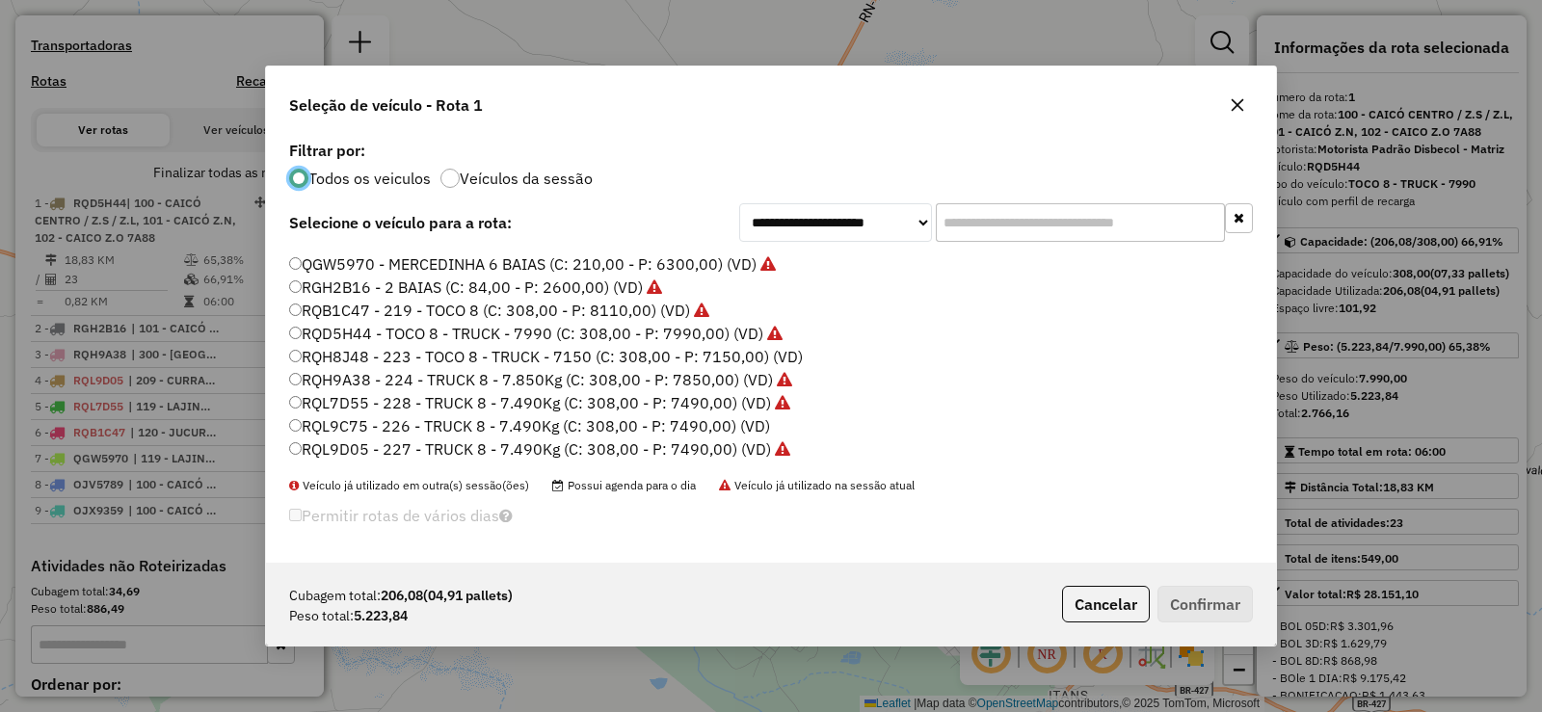
click at [171, 269] on div "**********" at bounding box center [771, 356] width 1542 height 712
click at [1238, 103] on icon "button" at bounding box center [1238, 105] width 13 height 13
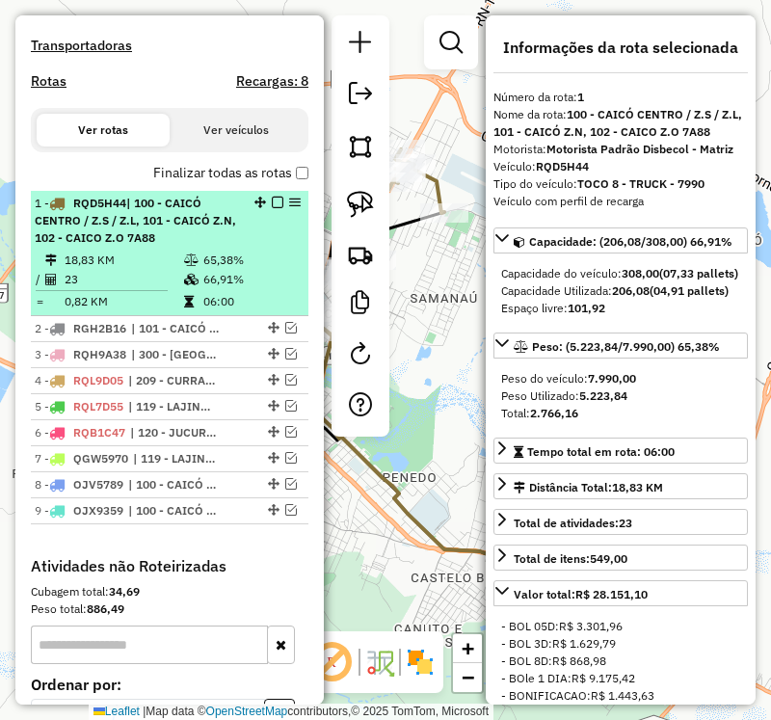
click at [275, 208] on em at bounding box center [278, 203] width 12 height 12
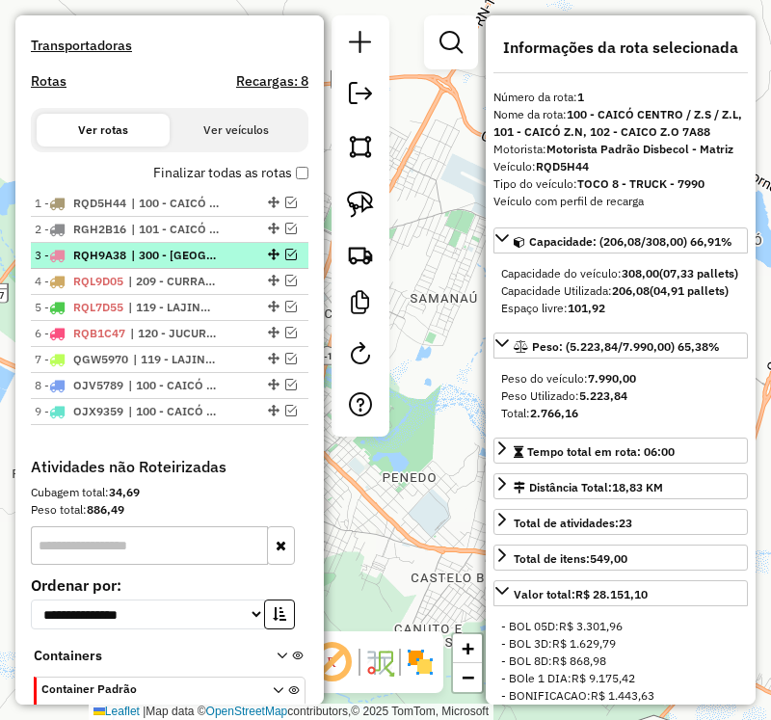
click at [285, 260] on em at bounding box center [291, 255] width 12 height 12
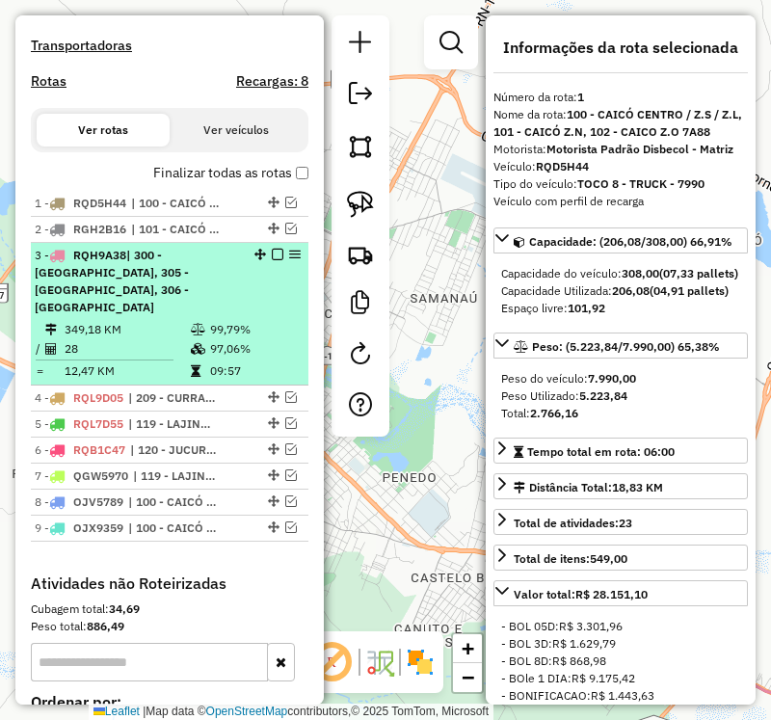
click at [282, 260] on div at bounding box center [272, 255] width 58 height 12
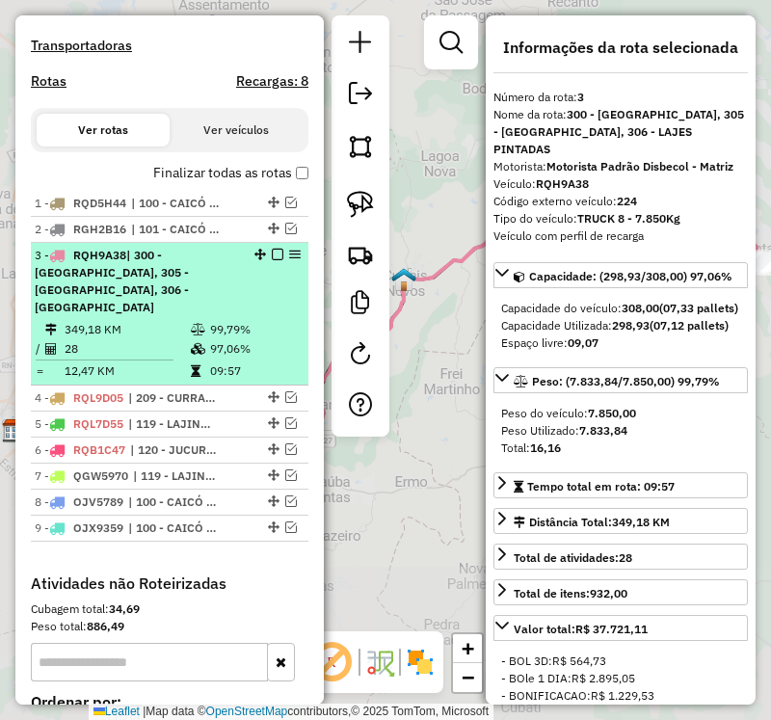
click at [273, 260] on em at bounding box center [278, 255] width 12 height 12
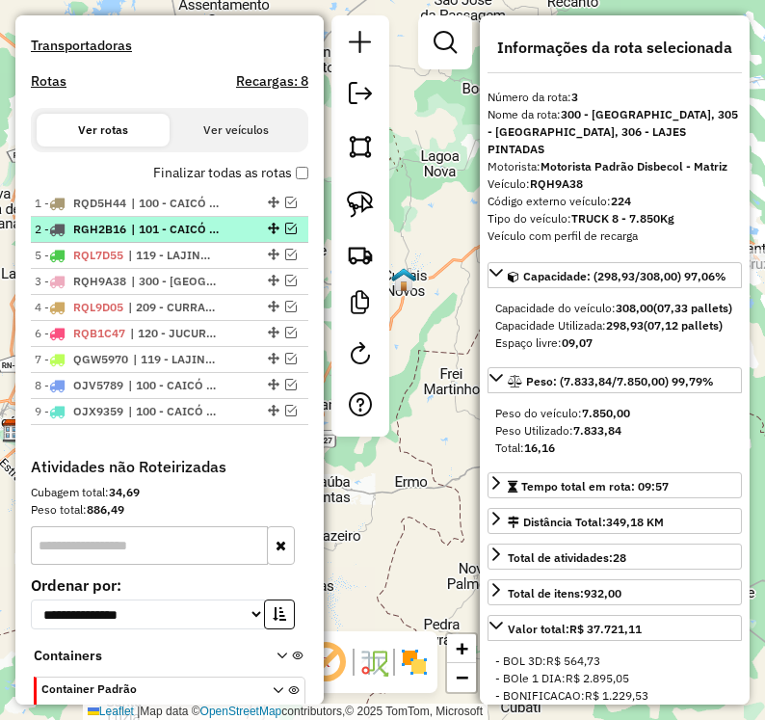
drag, startPoint x: 266, startPoint y: 323, endPoint x: 263, endPoint y: 252, distance: 71.4
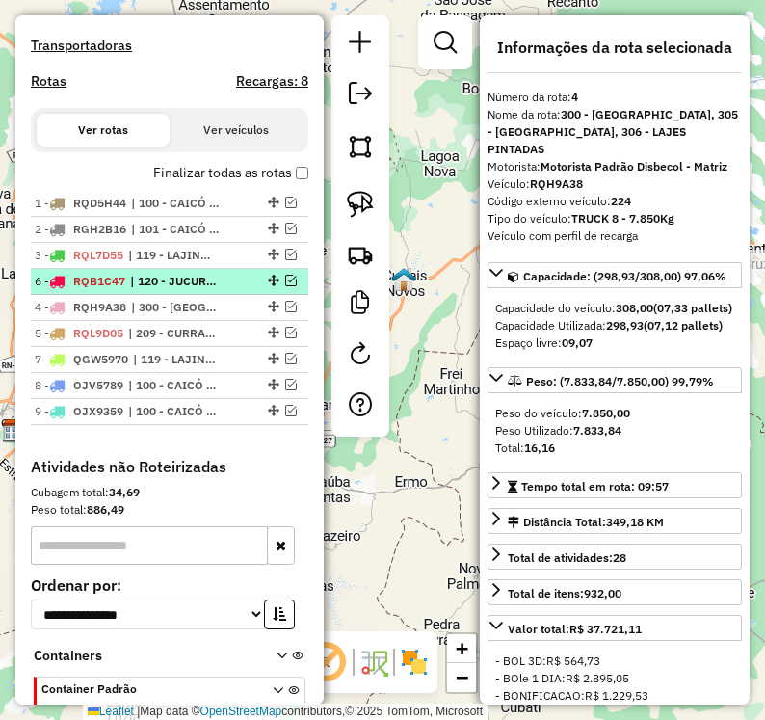
drag, startPoint x: 263, startPoint y: 349, endPoint x: 246, endPoint y: 292, distance: 59.4
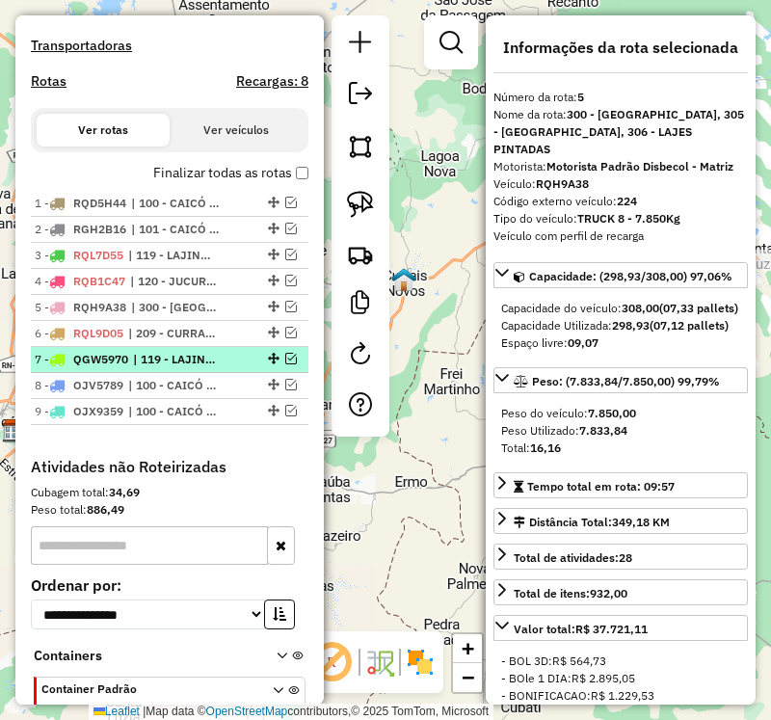
click at [285, 364] on em at bounding box center [291, 359] width 12 height 12
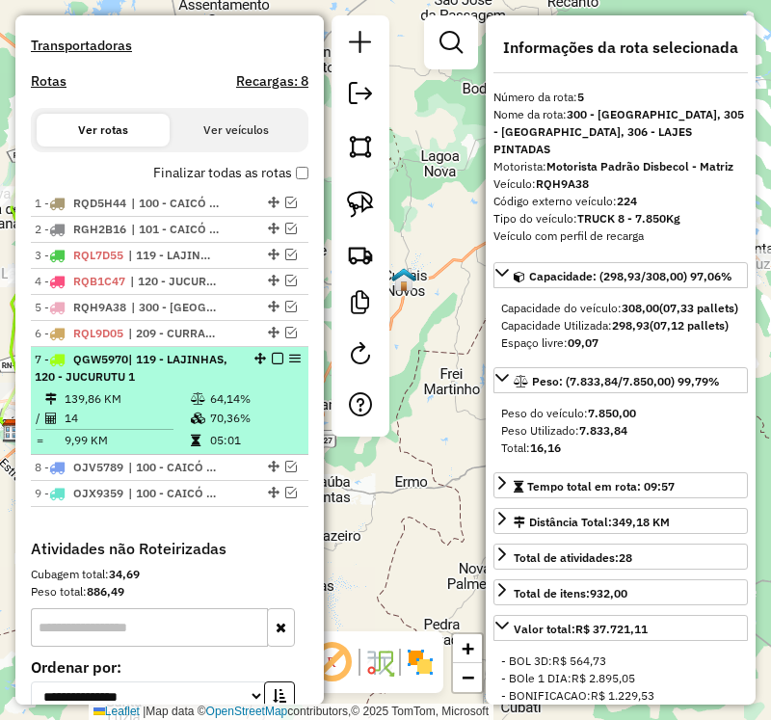
click at [198, 375] on span "| 119 - LAJINHAS, 120 - JUCURUTU 1" at bounding box center [131, 368] width 193 height 32
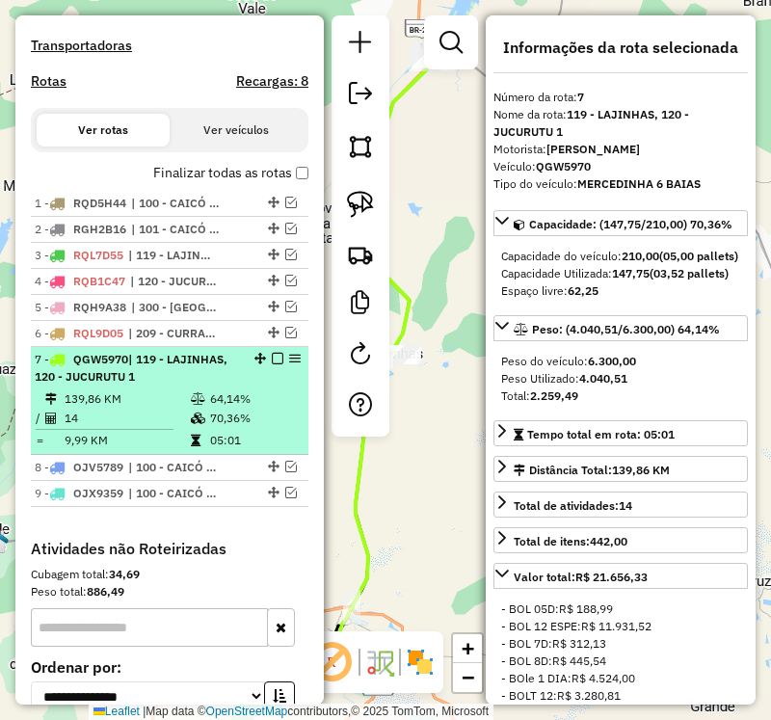
click at [273, 364] on em at bounding box center [278, 359] width 12 height 12
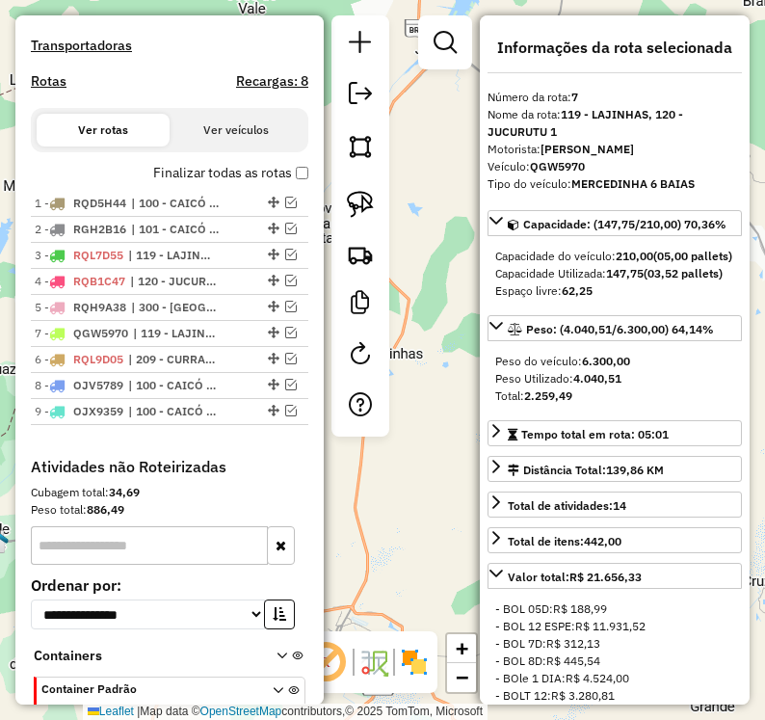
drag, startPoint x: 268, startPoint y: 375, endPoint x: 260, endPoint y: 350, distance: 26.2
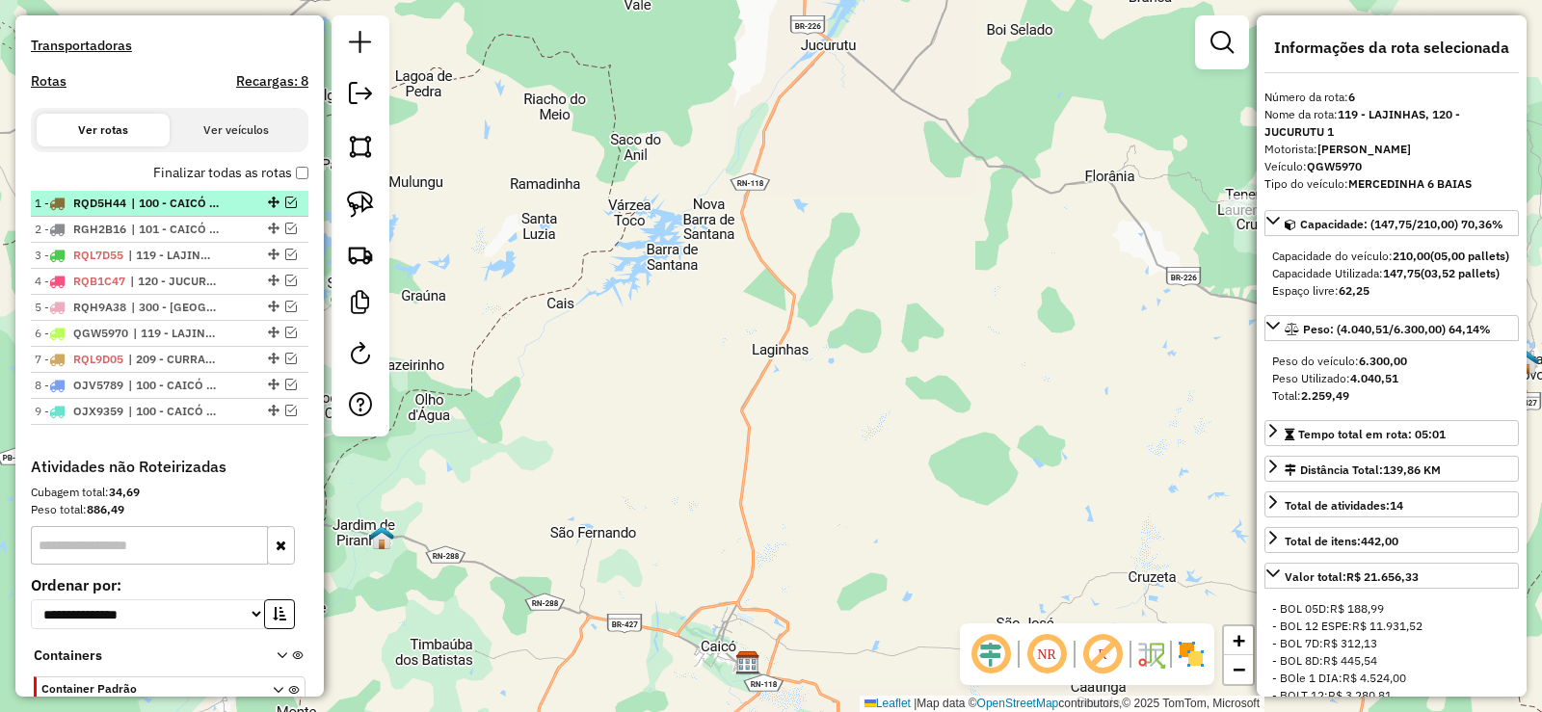
click at [285, 208] on em at bounding box center [291, 203] width 12 height 12
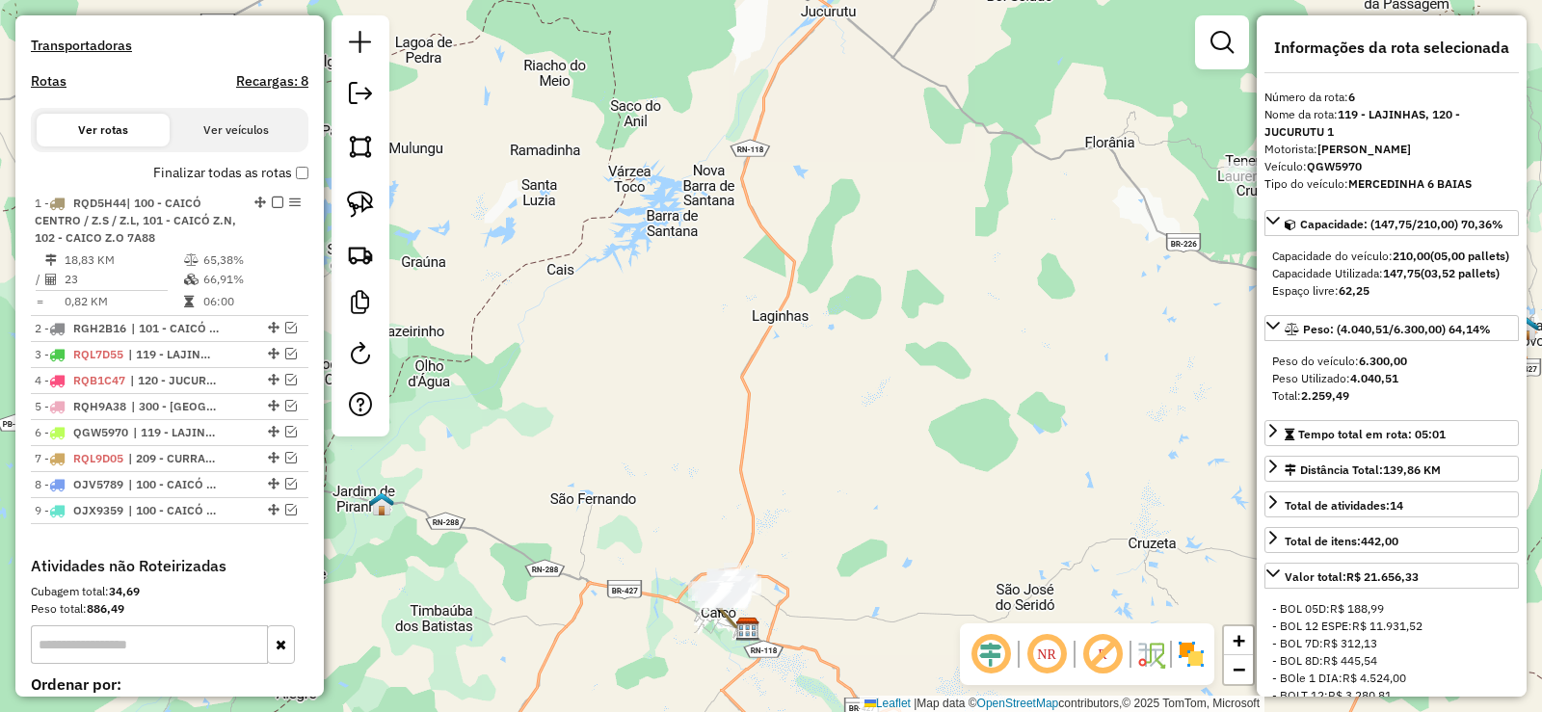
drag, startPoint x: 671, startPoint y: 398, endPoint x: 647, endPoint y: 235, distance: 164.6
click at [647, 235] on div "Janela de atendimento Grade de atendimento Capacidade Transportadoras Veículos …" at bounding box center [771, 356] width 1542 height 712
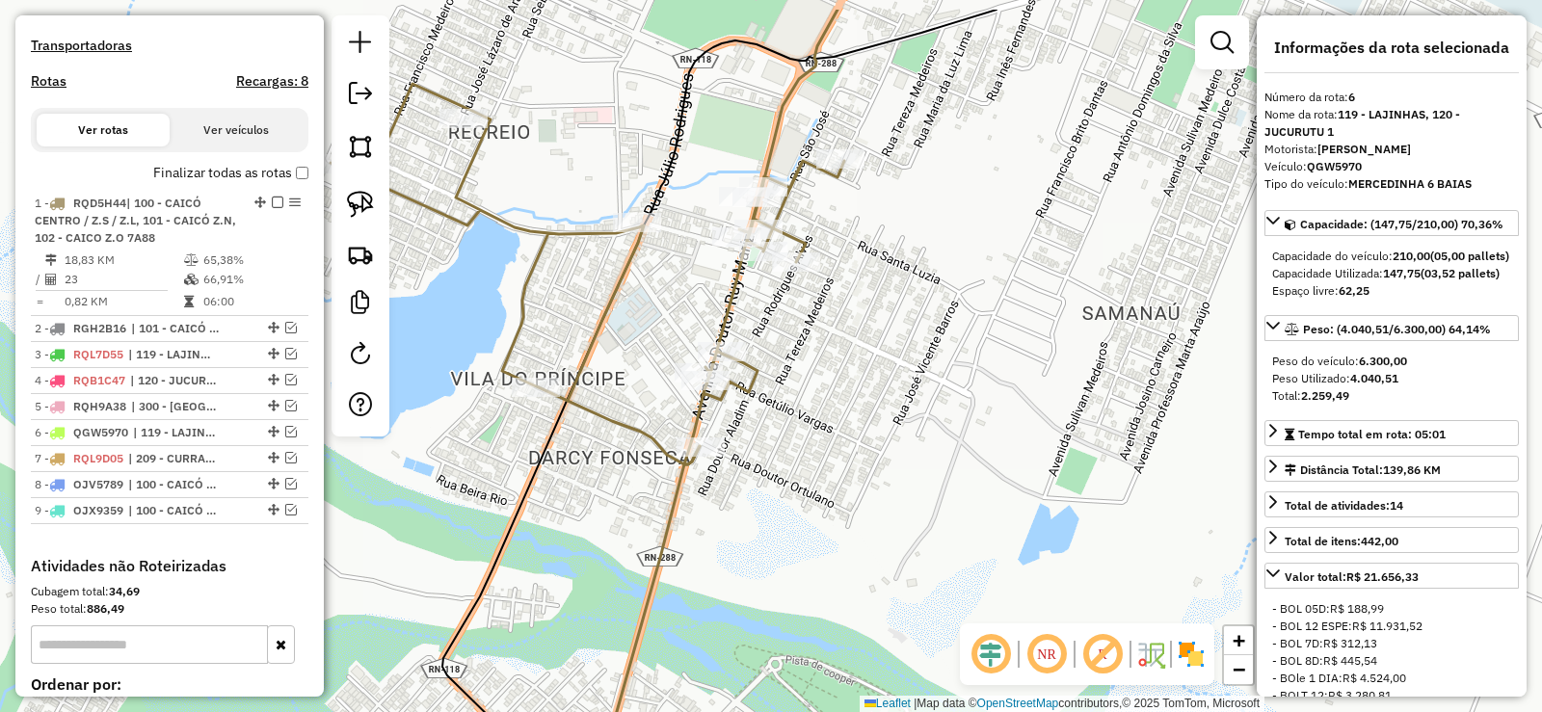
drag, startPoint x: 746, startPoint y: 417, endPoint x: 728, endPoint y: 518, distance: 102.8
click at [728, 518] on div "Janela de atendimento Grade de atendimento Capacidade Transportadoras Veículos …" at bounding box center [771, 356] width 1542 height 712
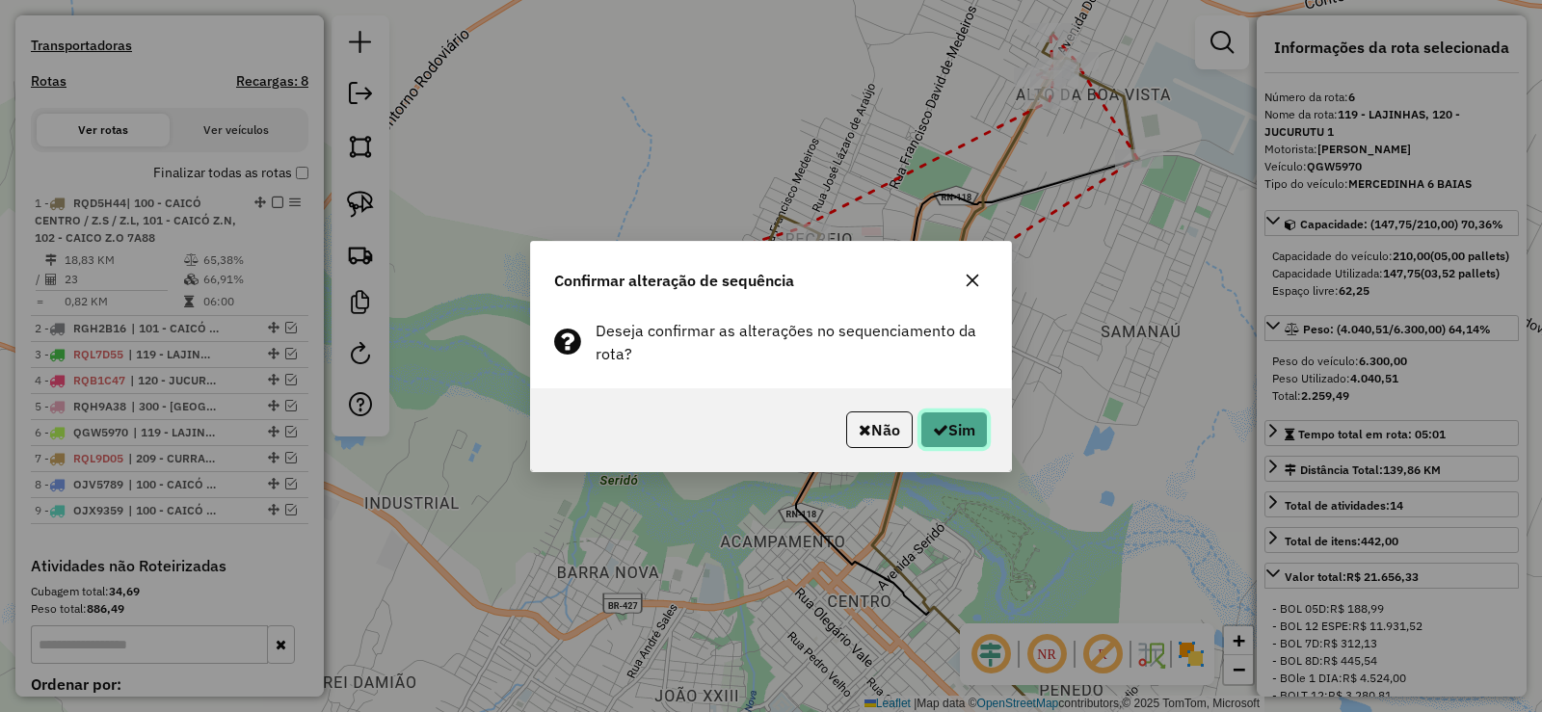
drag, startPoint x: 967, startPoint y: 426, endPoint x: 945, endPoint y: 392, distance: 39.8
click at [966, 427] on button "Sim" at bounding box center [953, 429] width 67 height 37
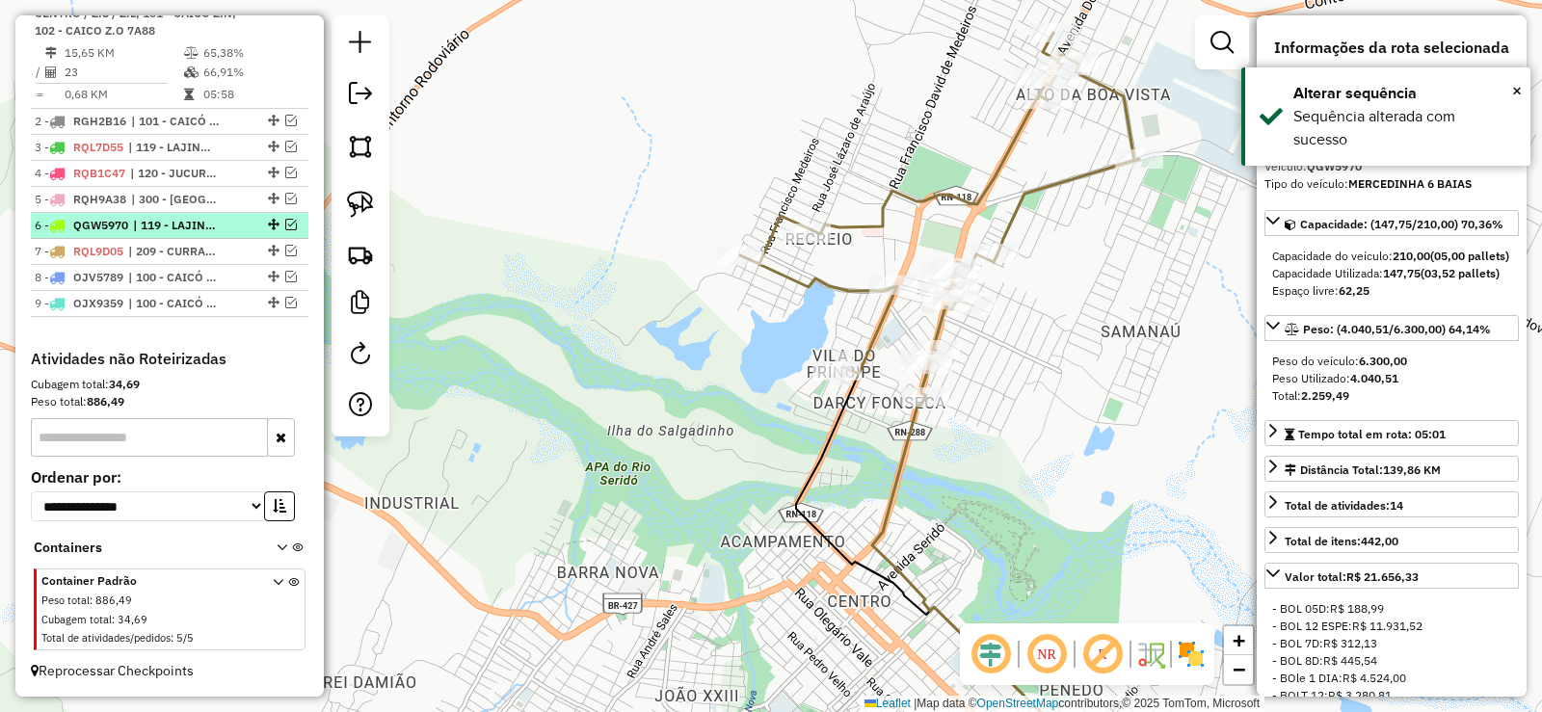
scroll to position [705, 0]
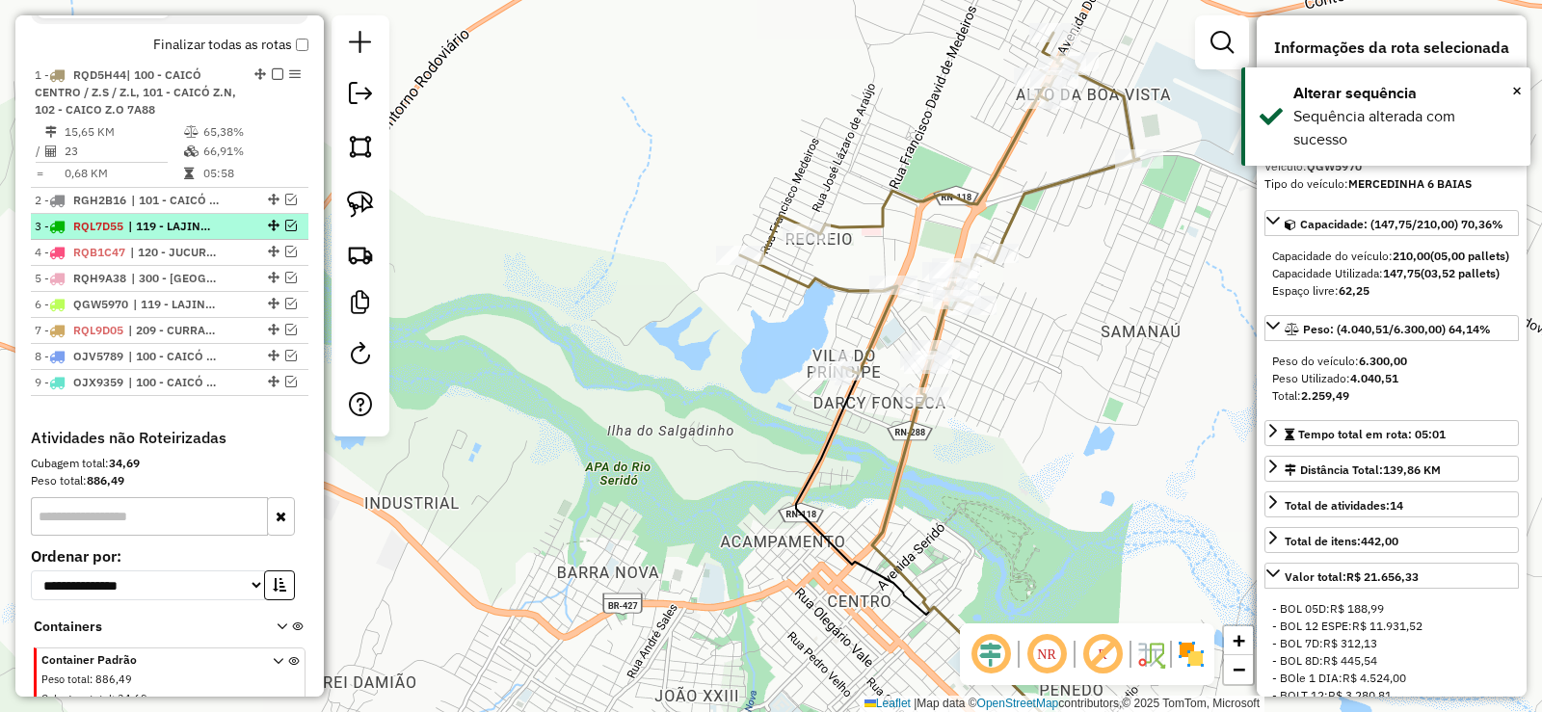
click at [286, 231] on em at bounding box center [291, 226] width 12 height 12
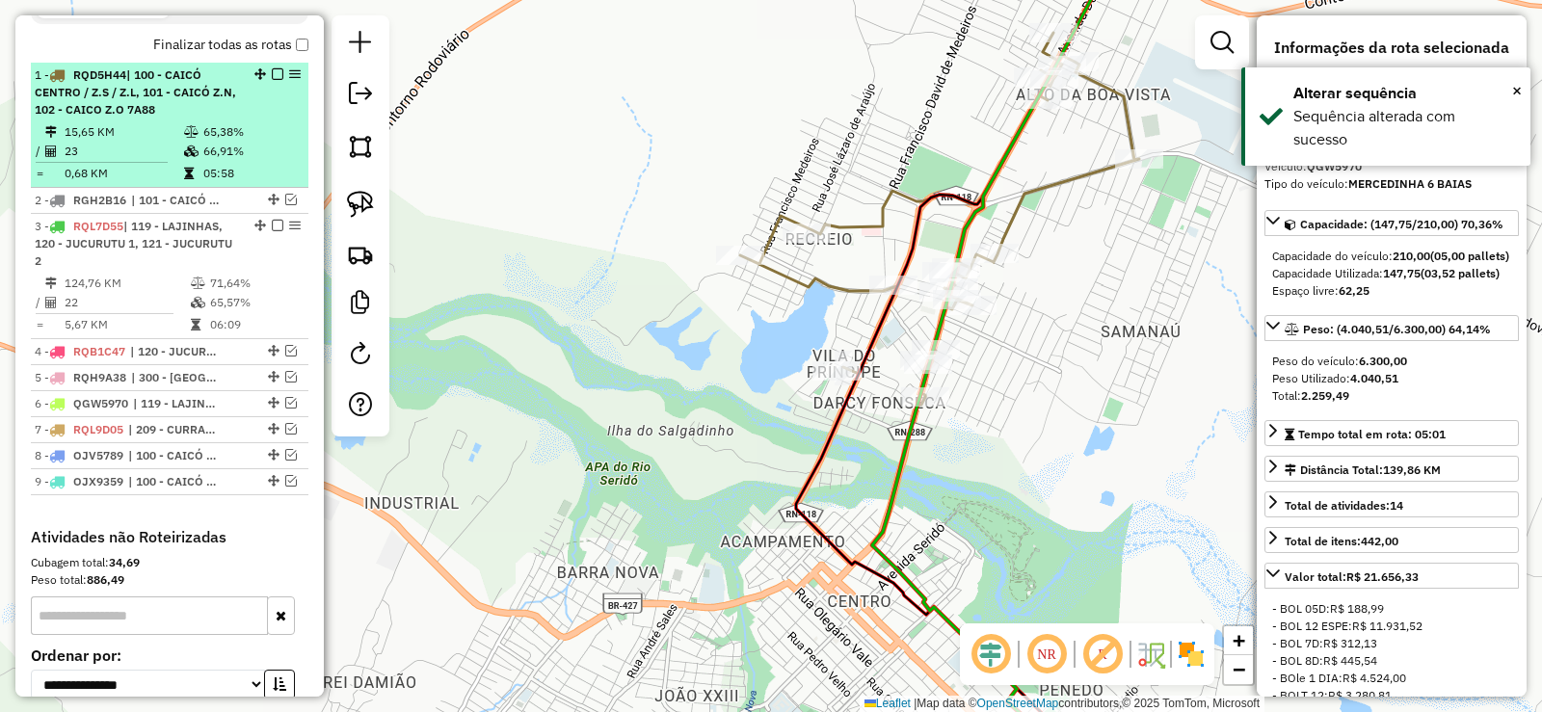
click at [273, 80] on em at bounding box center [278, 74] width 12 height 12
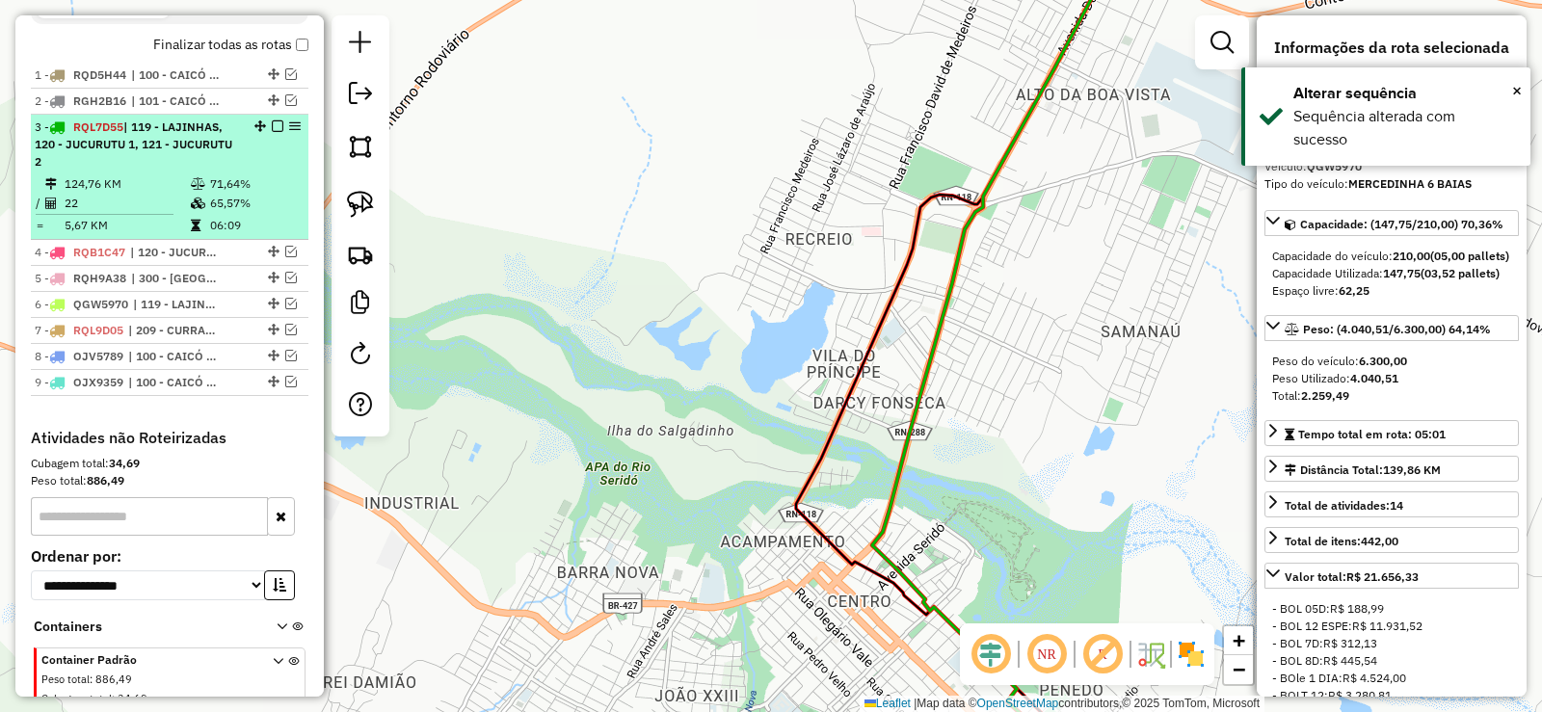
click at [198, 171] on div "3 - RQL7D55 | 119 - LAJINHAS, 120 - JUCURUTU 1, 121 - JUCURUTU 2" at bounding box center [137, 145] width 204 height 52
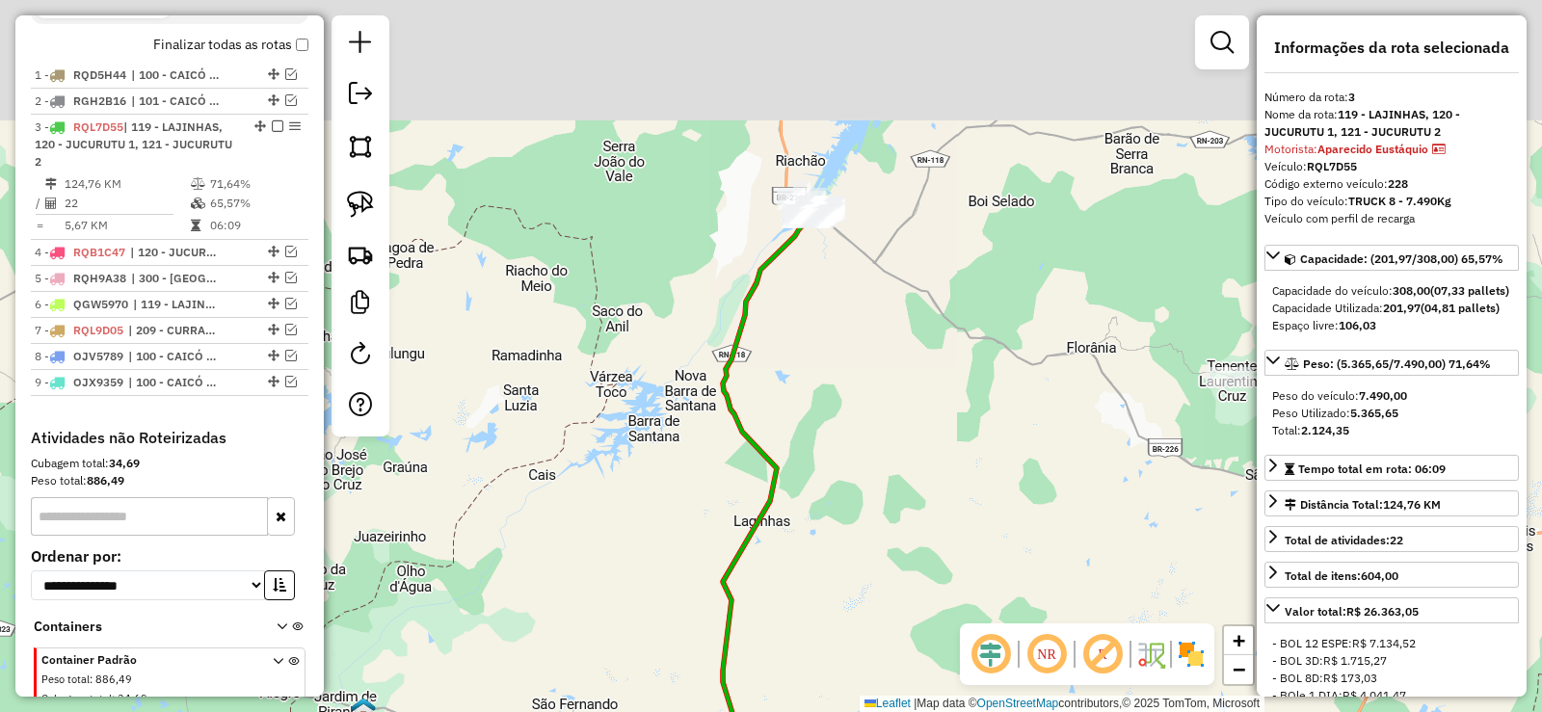
drag, startPoint x: 804, startPoint y: 225, endPoint x: 798, endPoint y: 430, distance: 204.4
click at [798, 430] on div "Janela de atendimento Grade de atendimento Capacidade Transportadoras Veículos …" at bounding box center [771, 356] width 1542 height 712
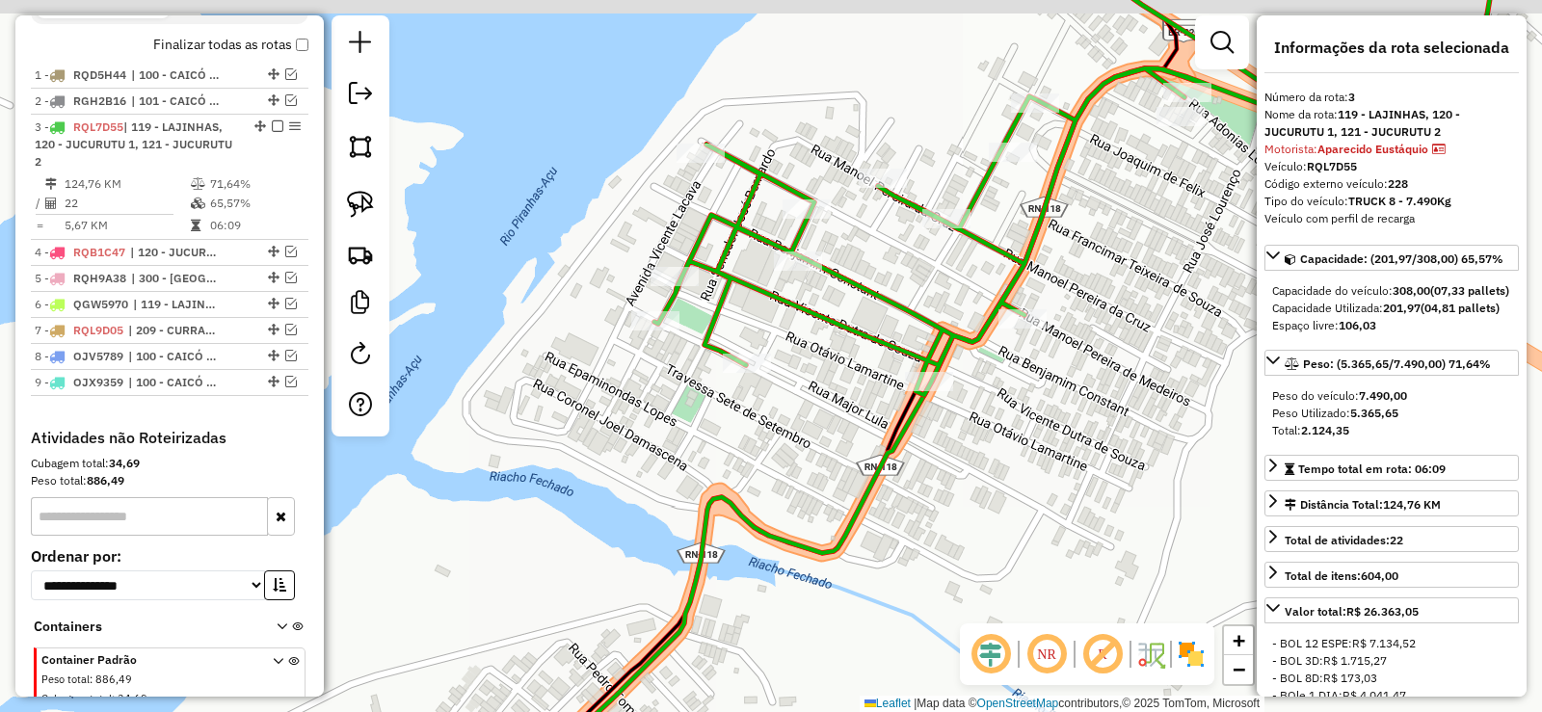
drag, startPoint x: 775, startPoint y: 366, endPoint x: 781, endPoint y: 413, distance: 47.6
click at [780, 412] on div "Janela de atendimento Grade de atendimento Capacidade Transportadoras Veículos …" at bounding box center [771, 356] width 1542 height 712
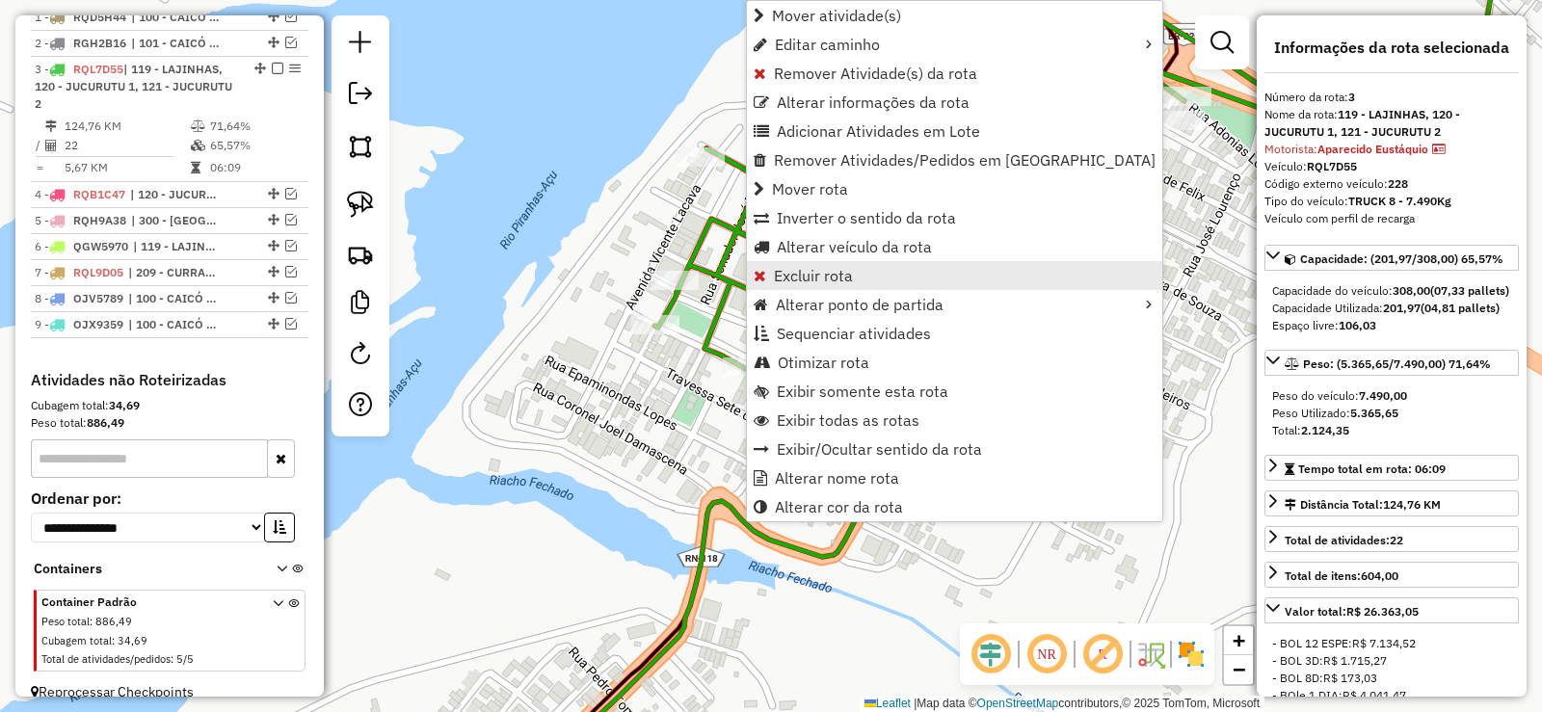
scroll to position [802, 0]
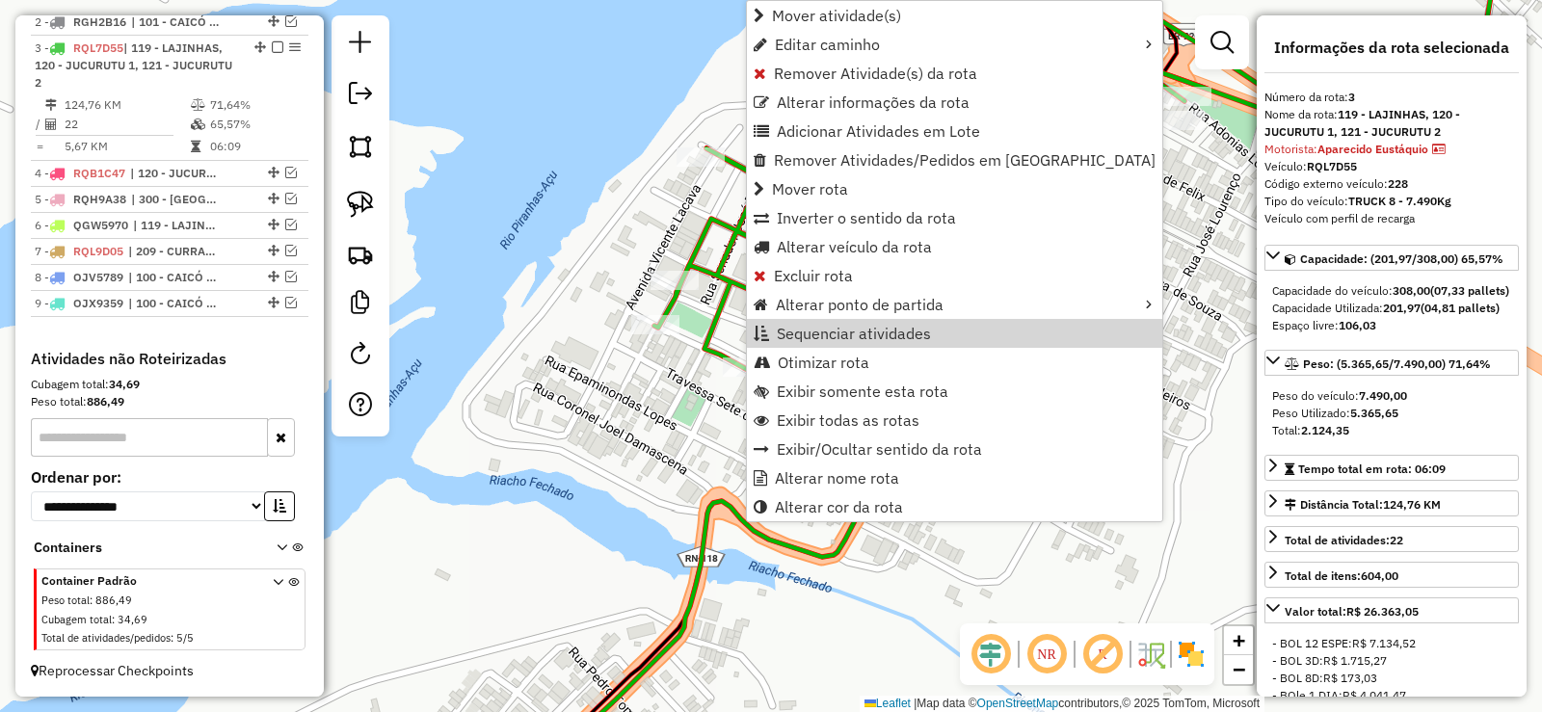
drag, startPoint x: 696, startPoint y: 468, endPoint x: 714, endPoint y: 459, distance: 20.7
click at [700, 465] on div "Janela de atendimento Grade de atendimento Capacidade Transportadoras Veículos …" at bounding box center [771, 356] width 1542 height 712
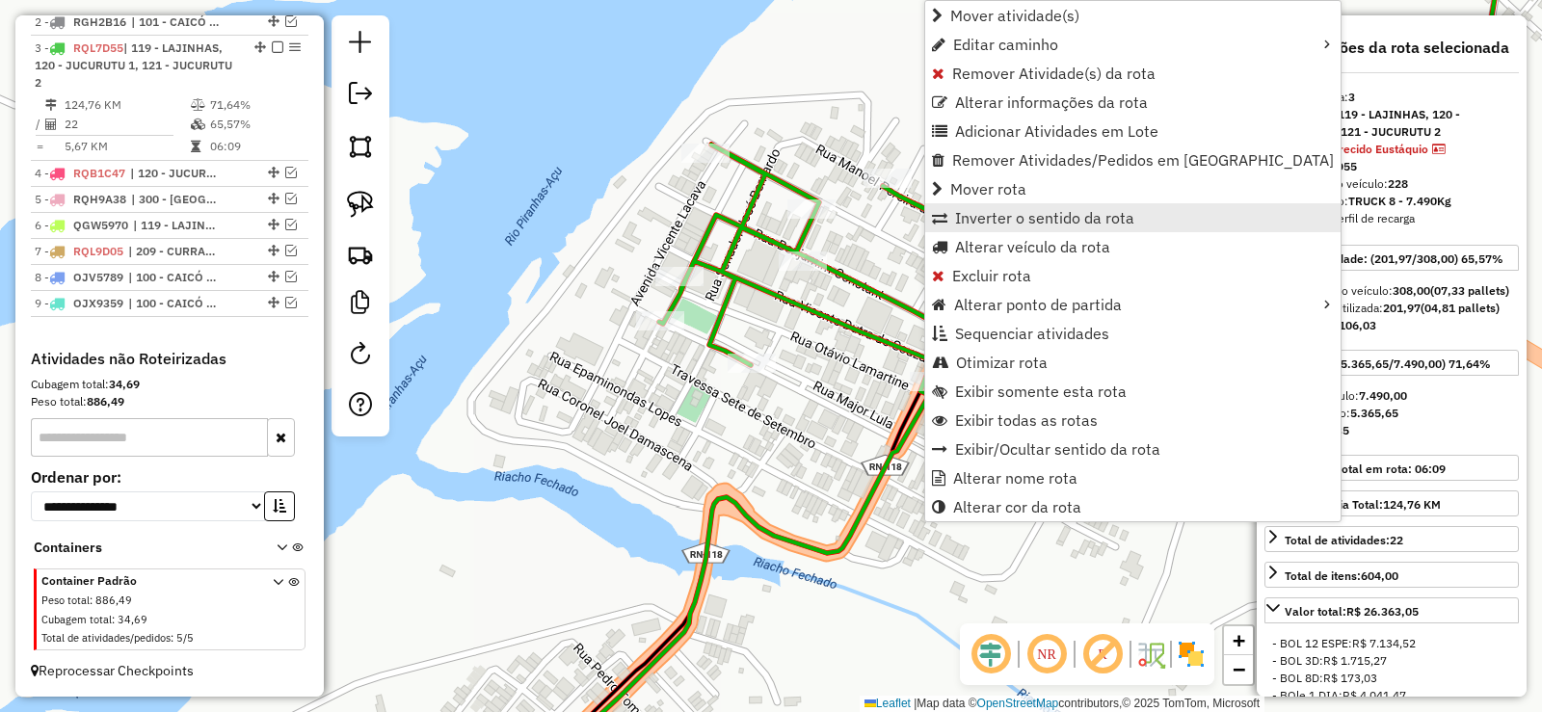
click at [980, 204] on link "Inverter o sentido da rota" at bounding box center [1132, 217] width 415 height 29
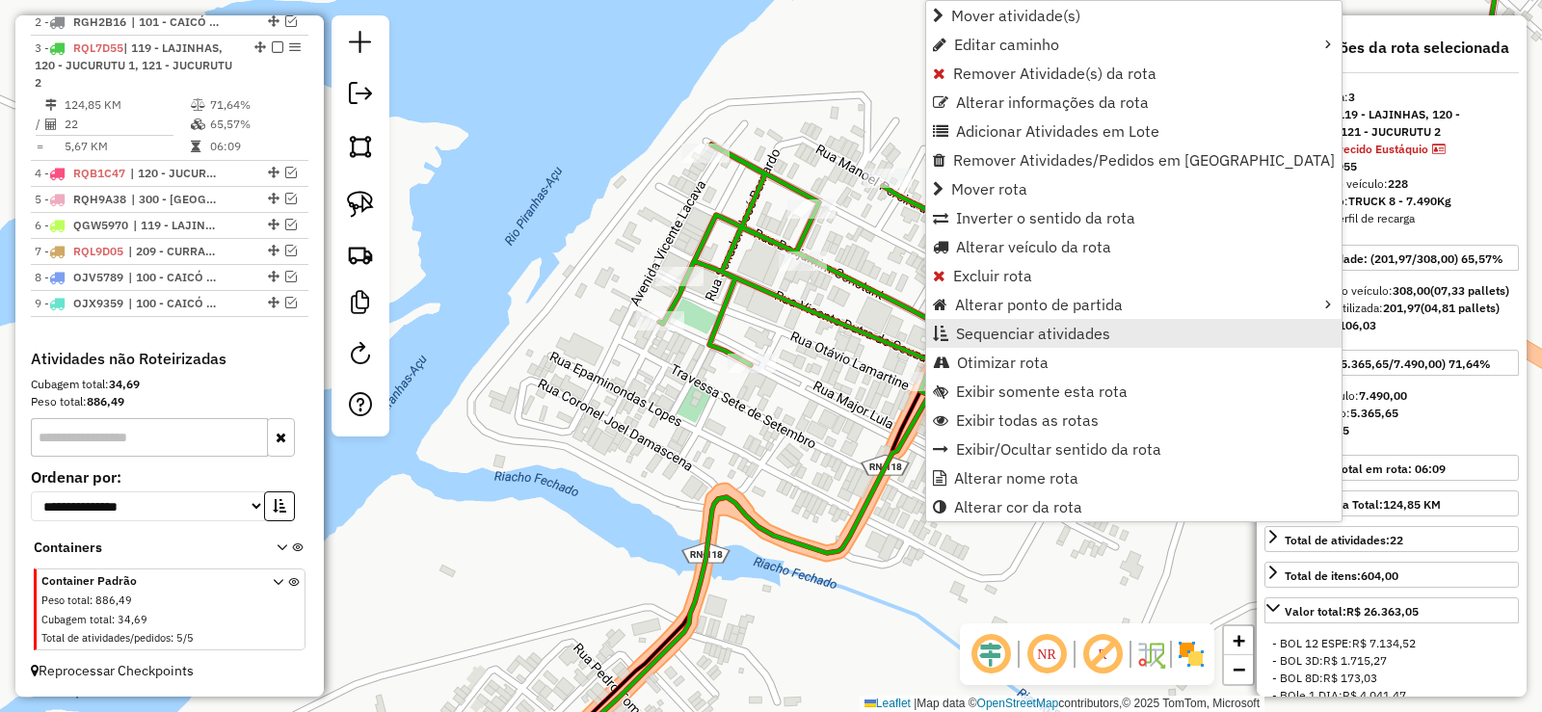
click at [1009, 339] on span "Sequenciar atividades" at bounding box center [1033, 333] width 154 height 15
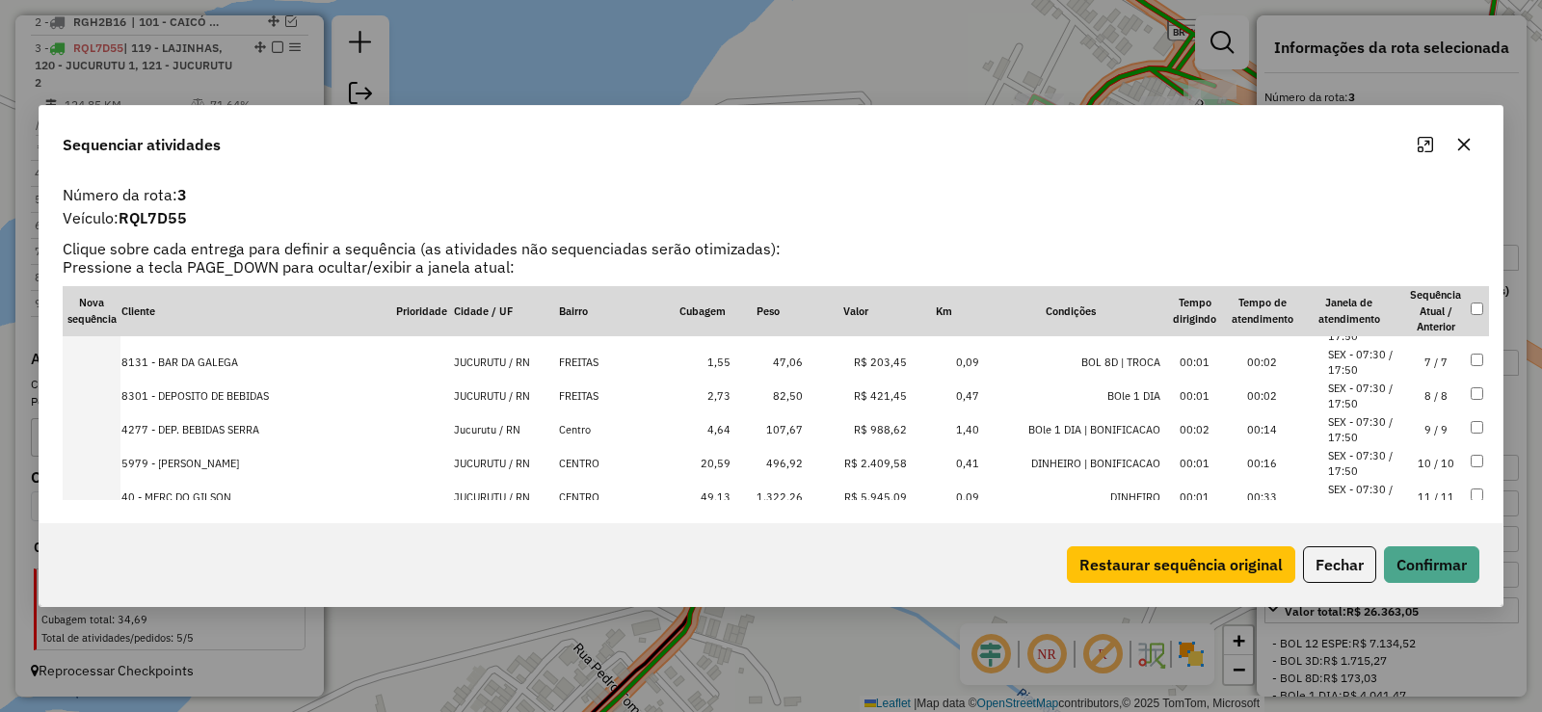
click at [1435, 432] on td "9 / 9" at bounding box center [1435, 430] width 67 height 34
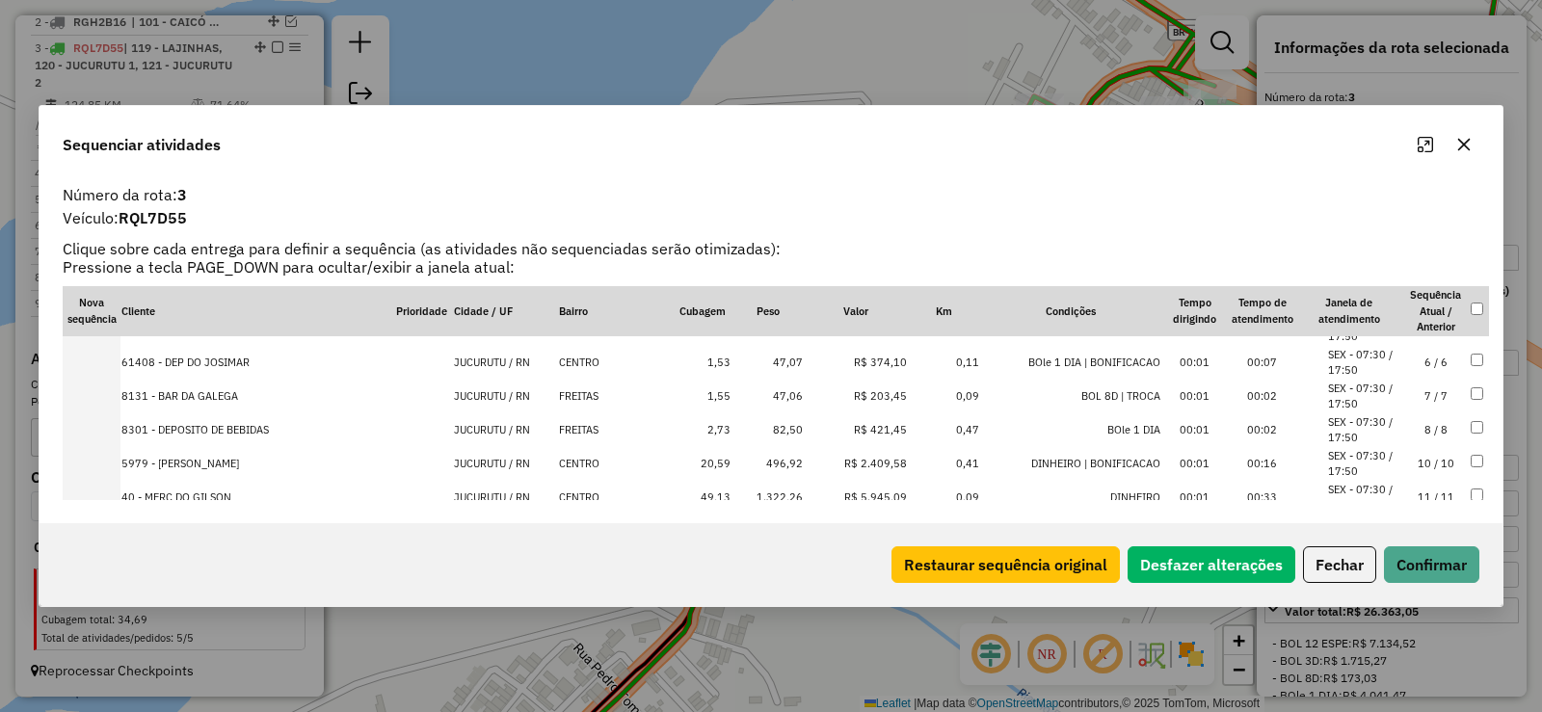
scroll to position [226, 0]
click at [1418, 573] on button "Confirmar" at bounding box center [1431, 564] width 95 height 37
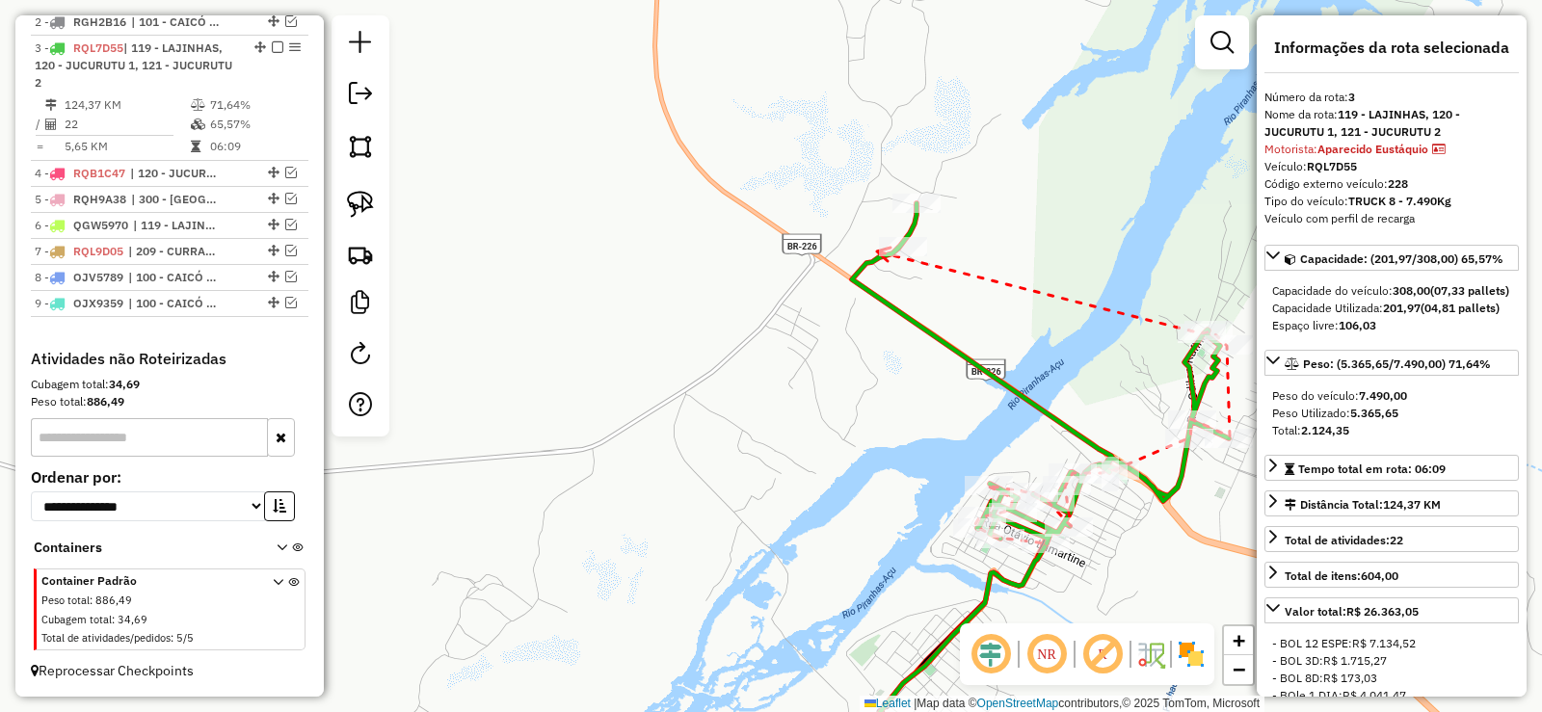
click at [877, 252] on icon at bounding box center [883, 254] width 13 height 13
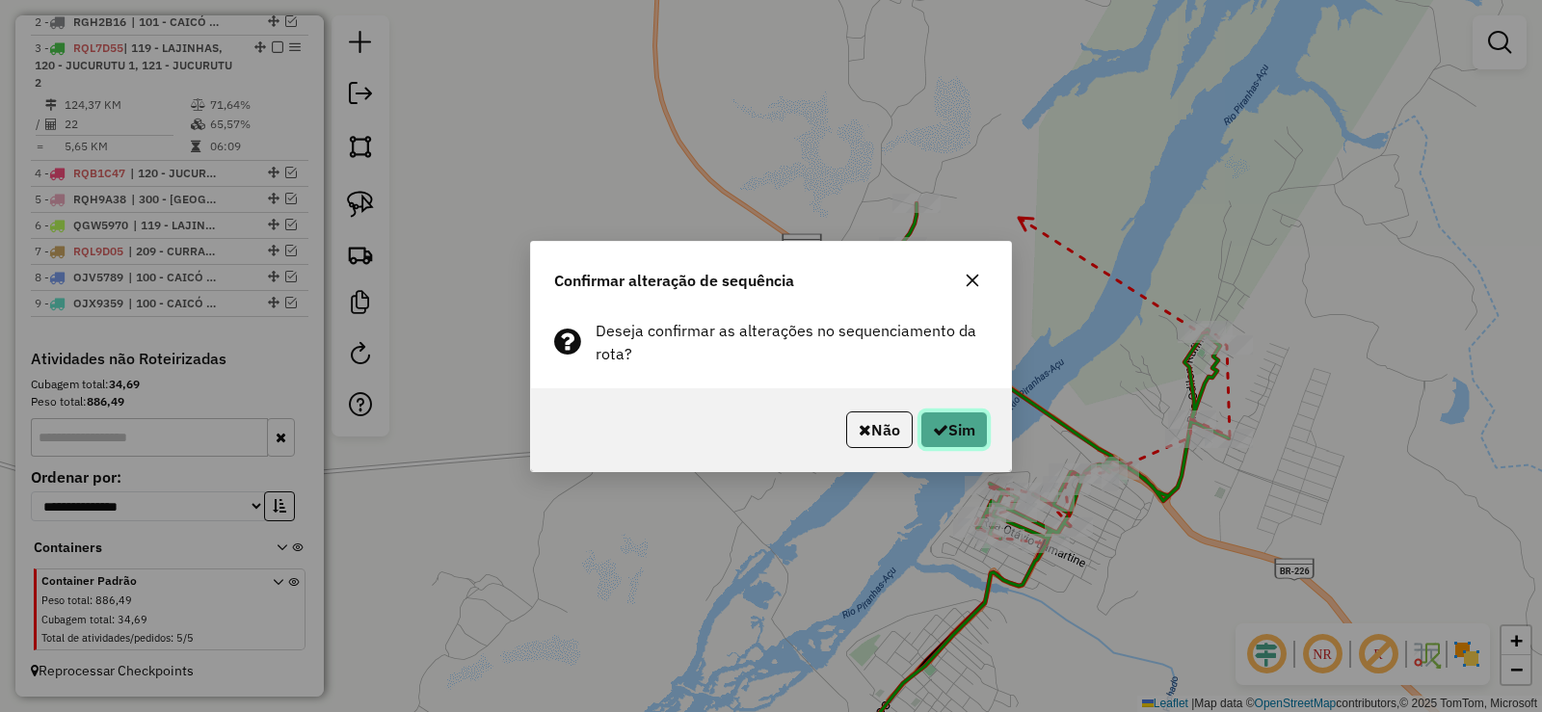
click at [951, 430] on button "Sim" at bounding box center [953, 429] width 67 height 37
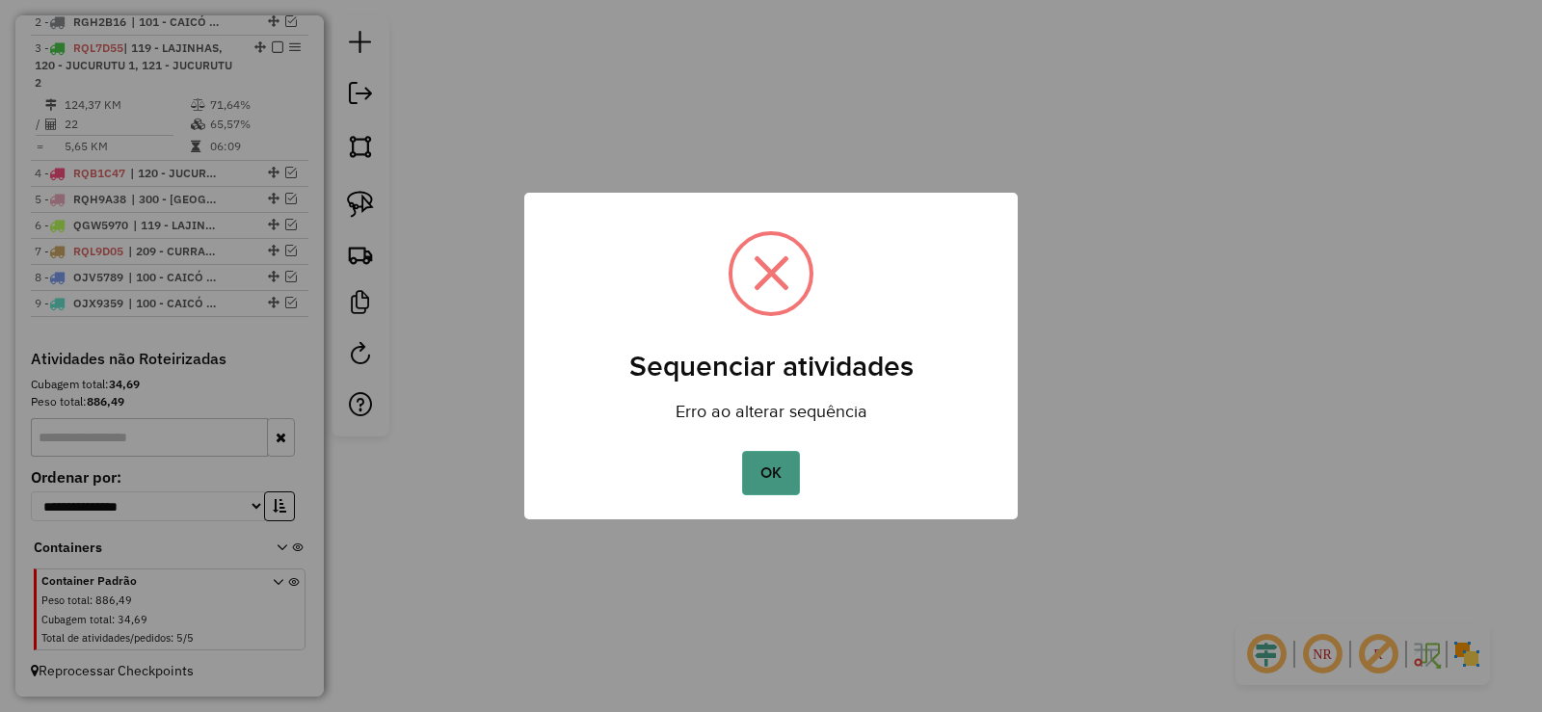
click at [770, 464] on button "OK" at bounding box center [770, 473] width 57 height 44
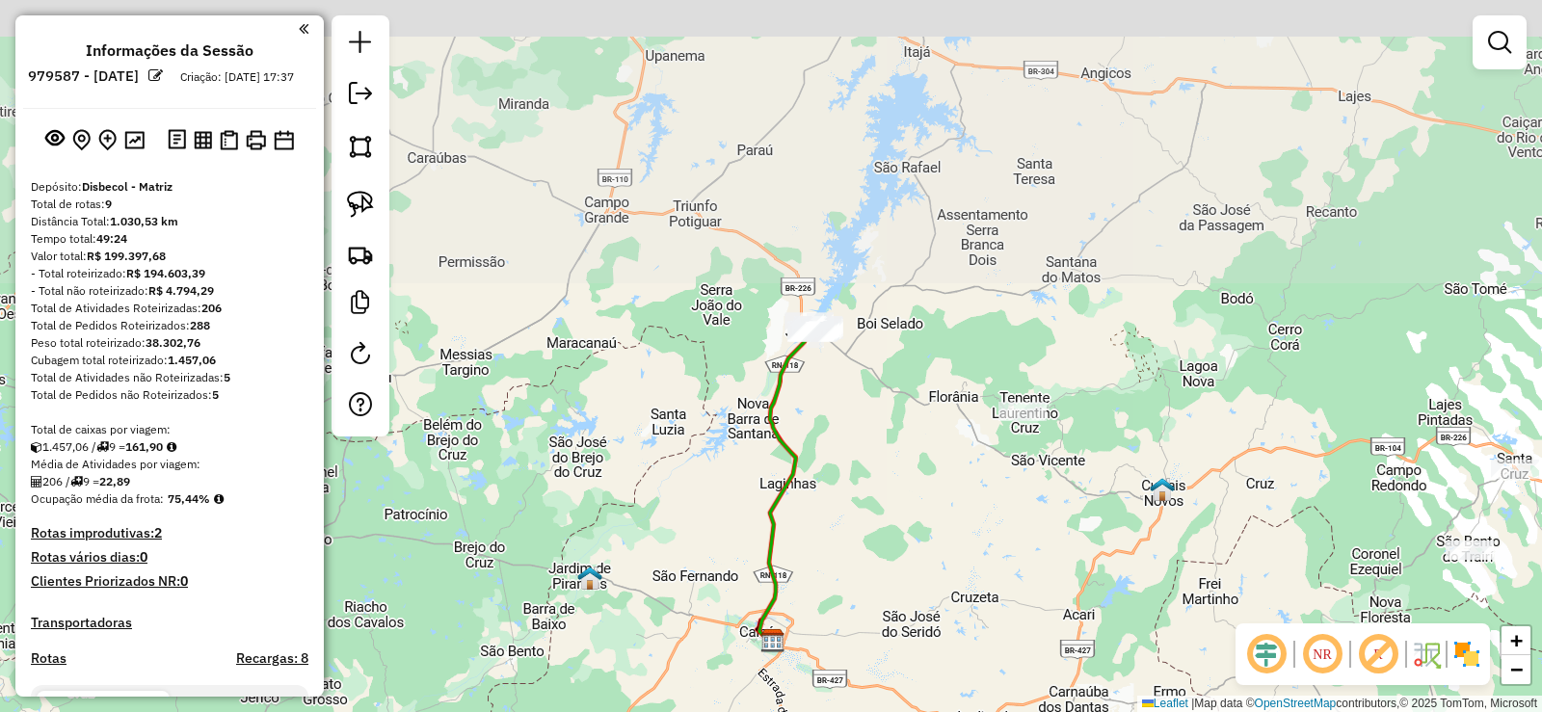
drag, startPoint x: 857, startPoint y: 301, endPoint x: 867, endPoint y: 415, distance: 115.2
click at [867, 415] on div "Janela de atendimento Grade de atendimento Capacidade Transportadoras Veículos …" at bounding box center [771, 356] width 1542 height 712
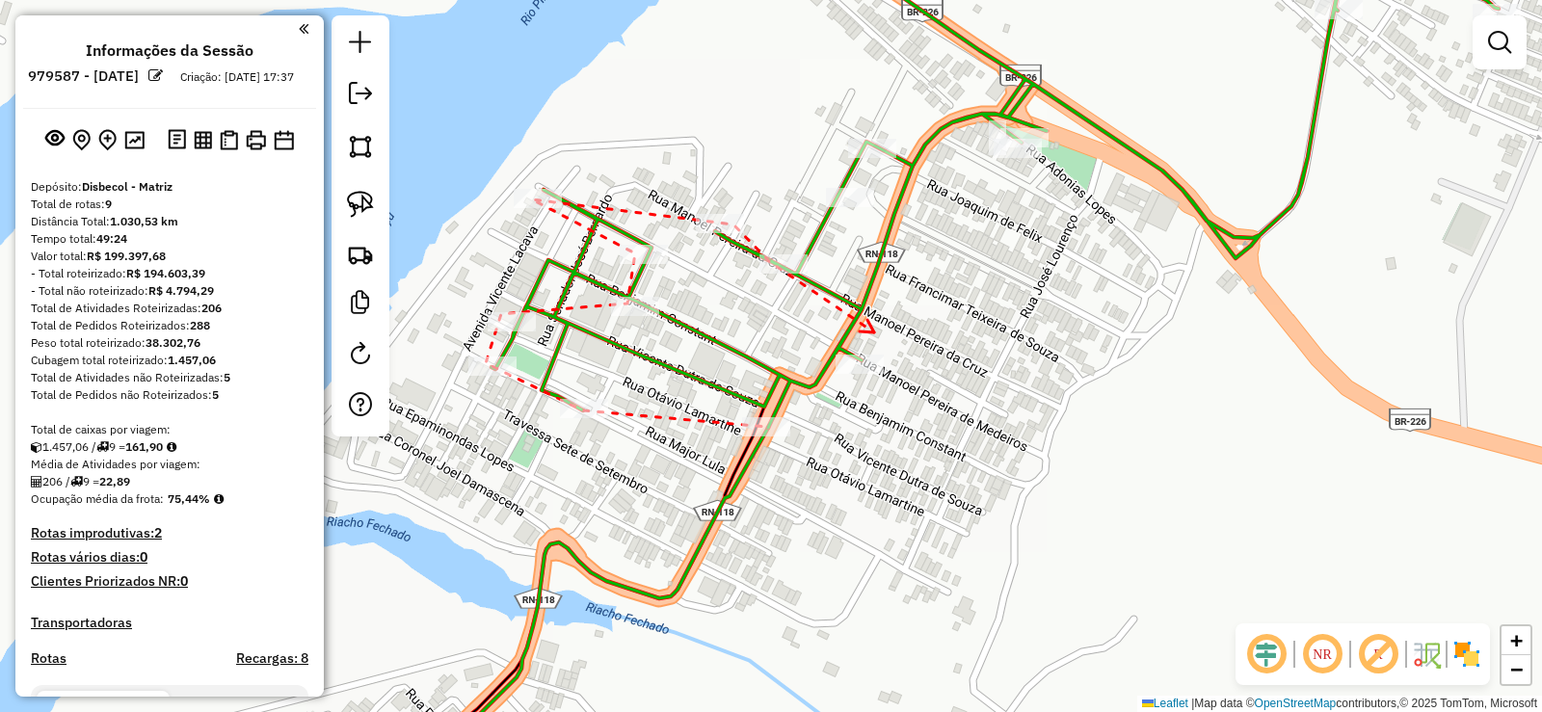
click at [874, 332] on icon at bounding box center [867, 326] width 14 height 13
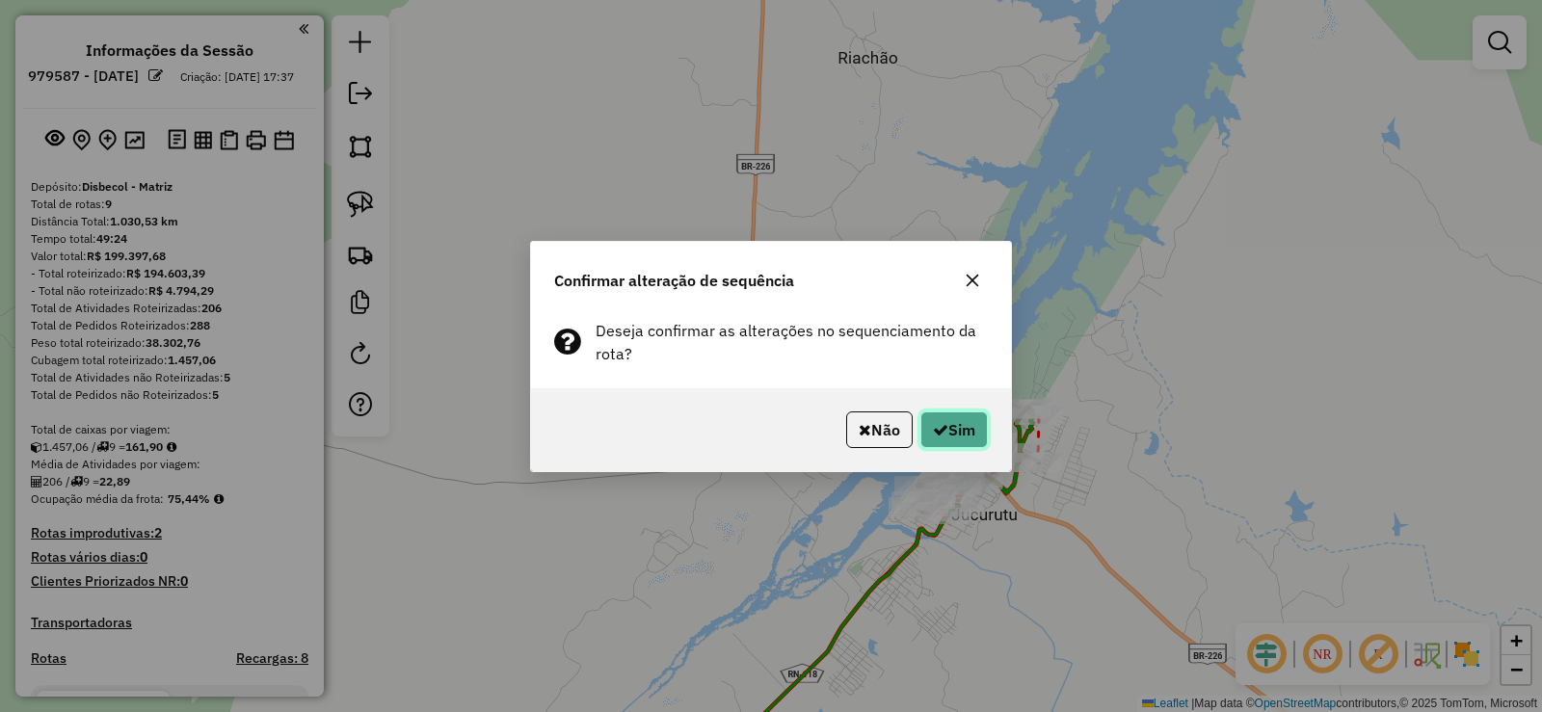
click at [955, 417] on button "Sim" at bounding box center [953, 429] width 67 height 37
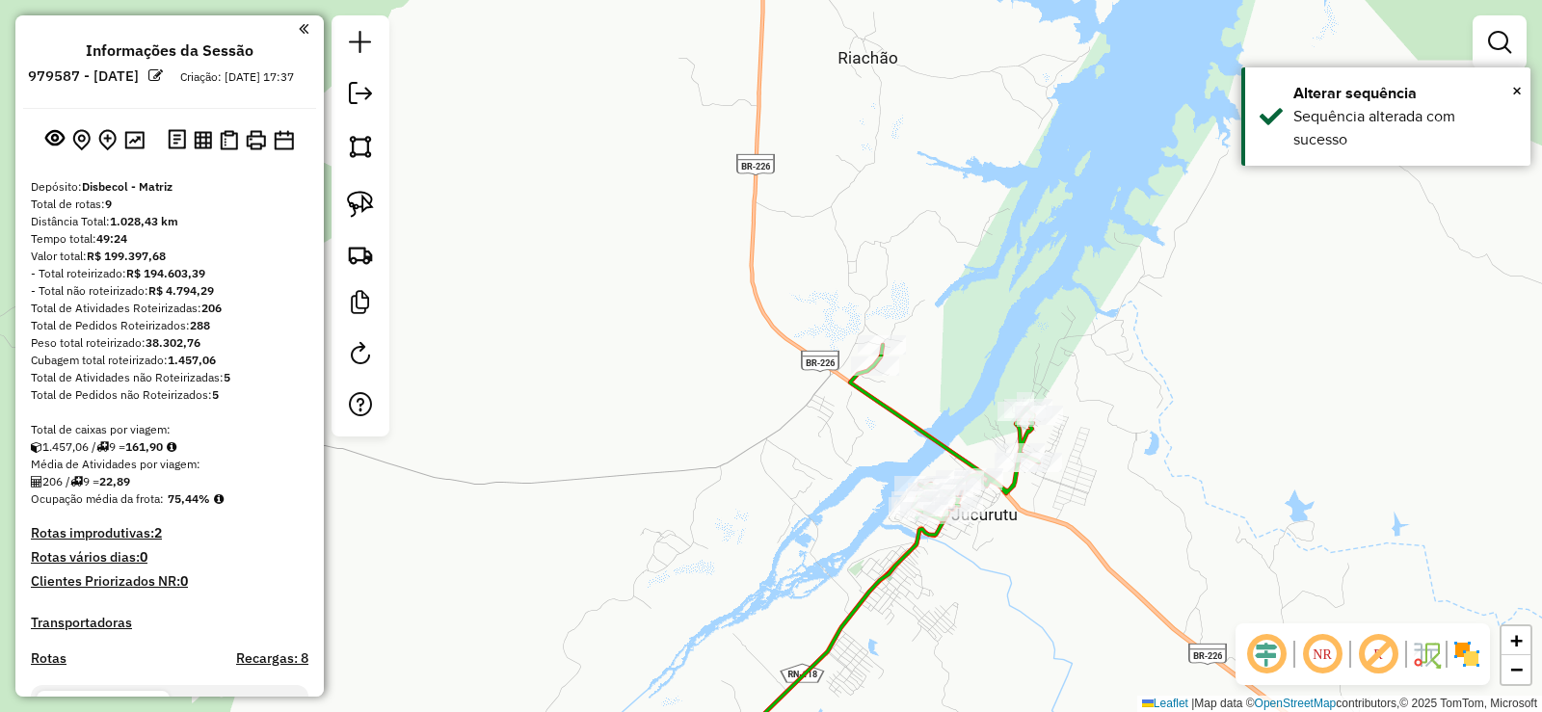
scroll to position [482, 0]
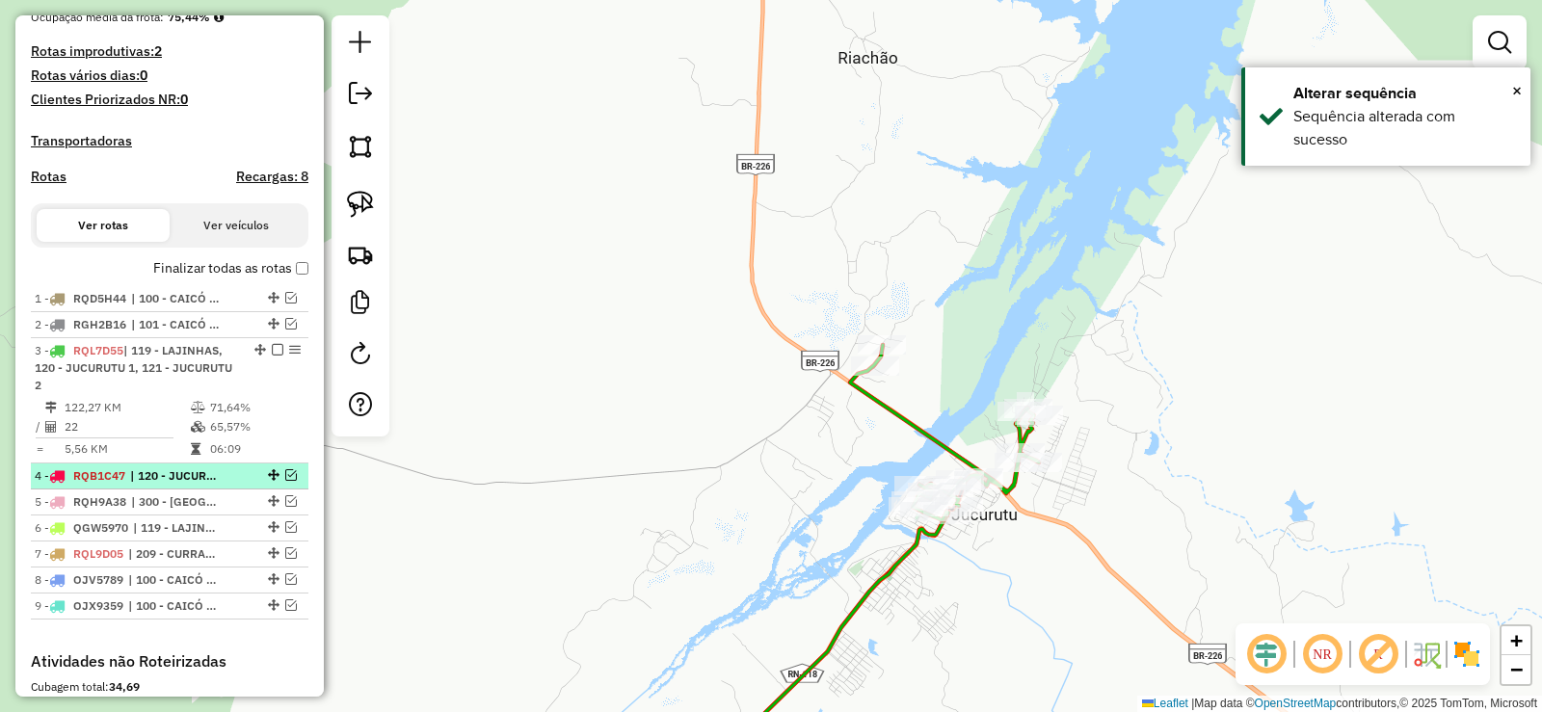
click at [285, 481] on em at bounding box center [291, 475] width 12 height 12
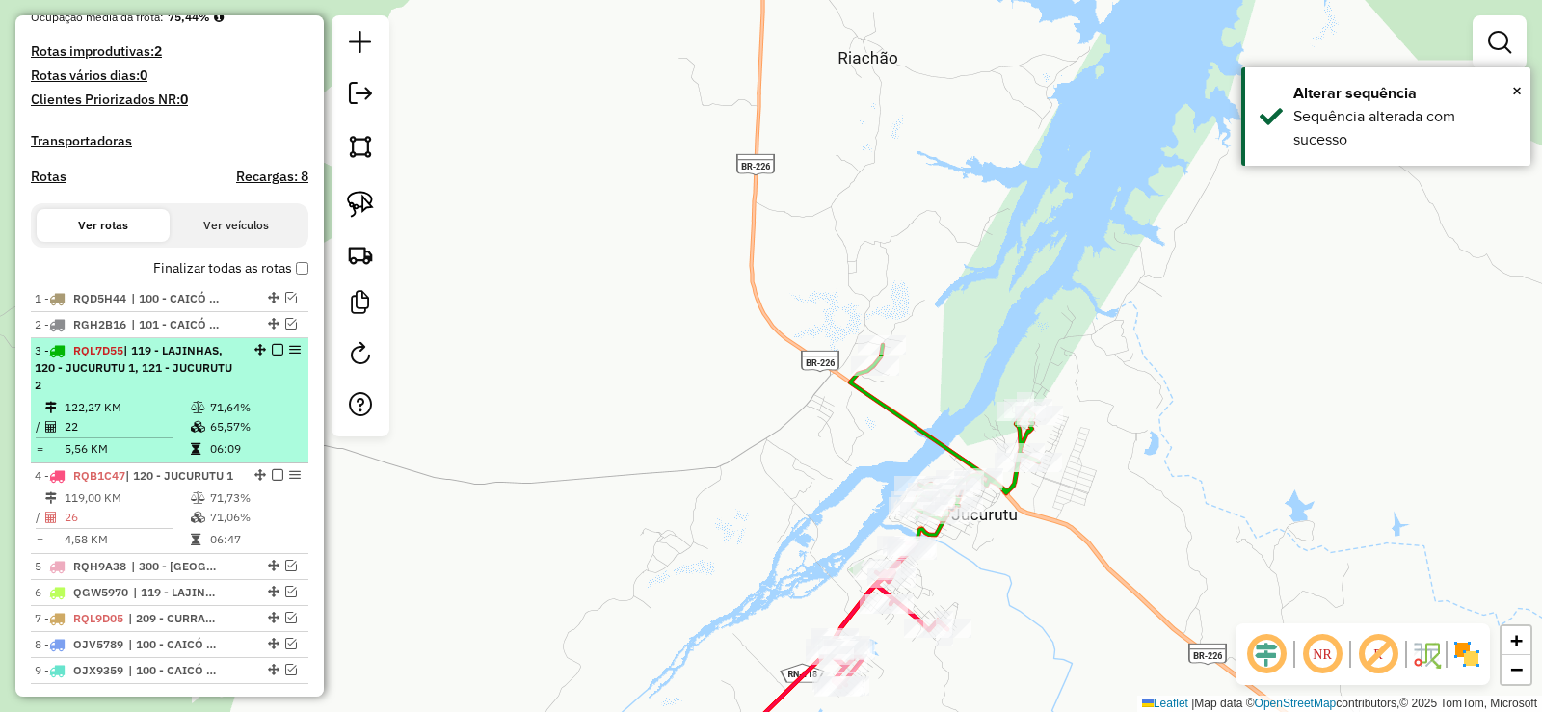
click at [273, 356] on em at bounding box center [278, 350] width 12 height 12
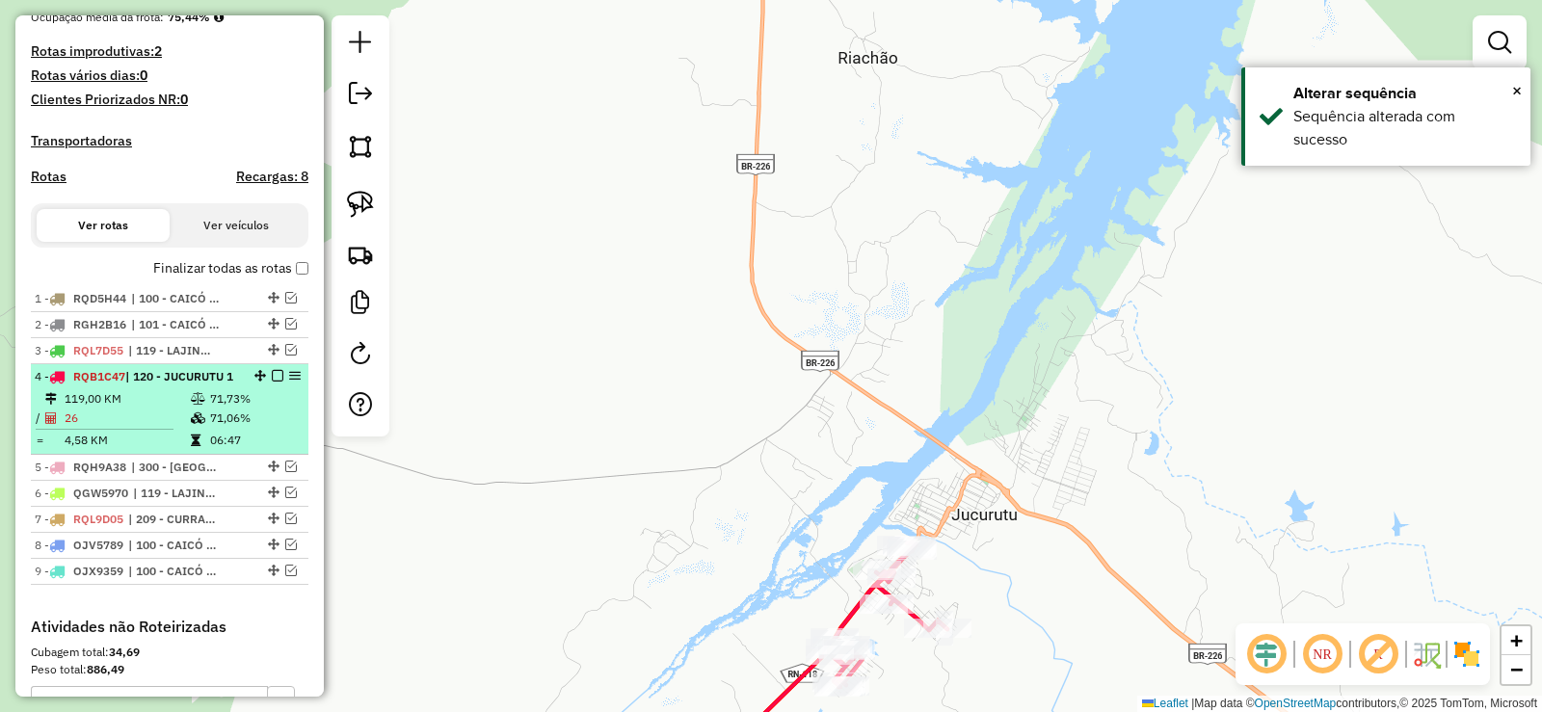
click at [190, 409] on td at bounding box center [199, 398] width 19 height 19
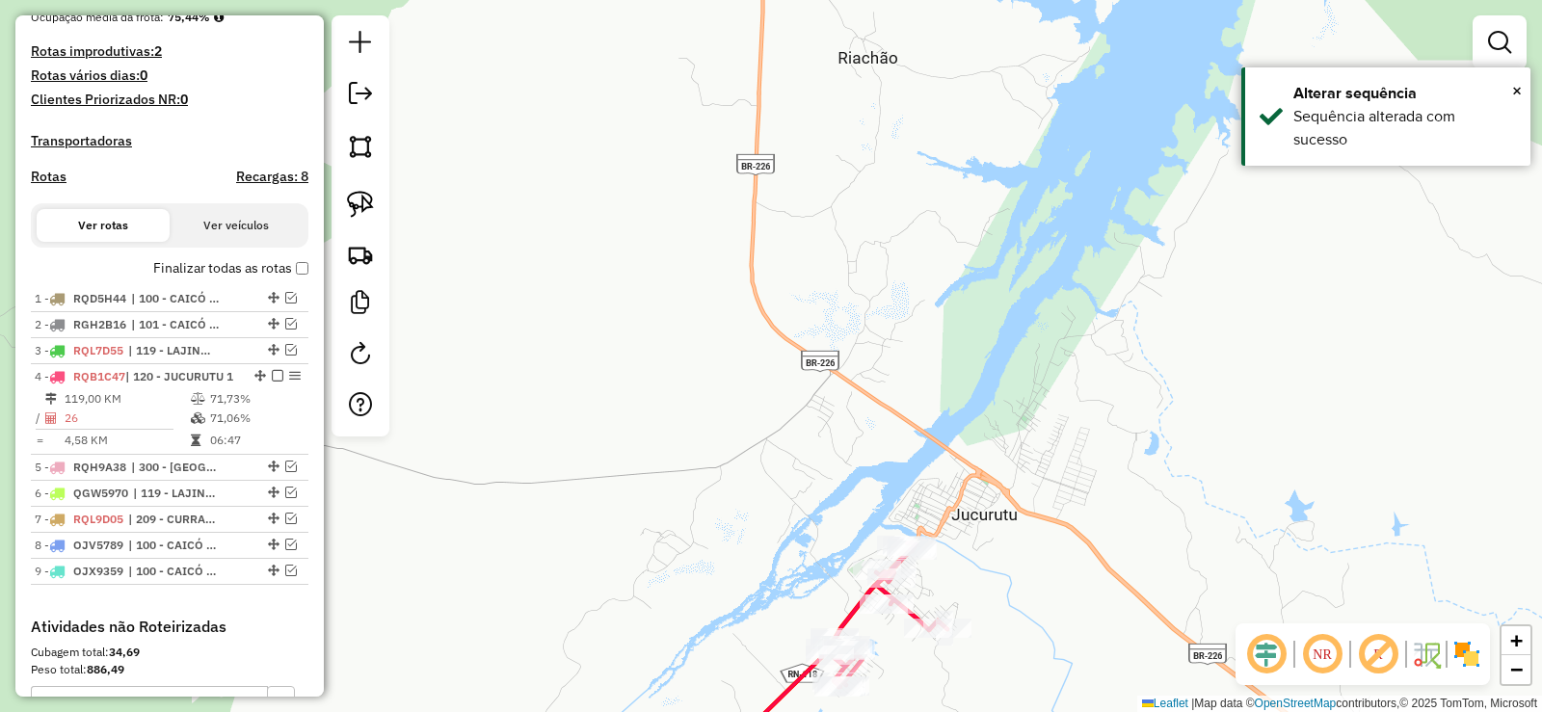
select select "**********"
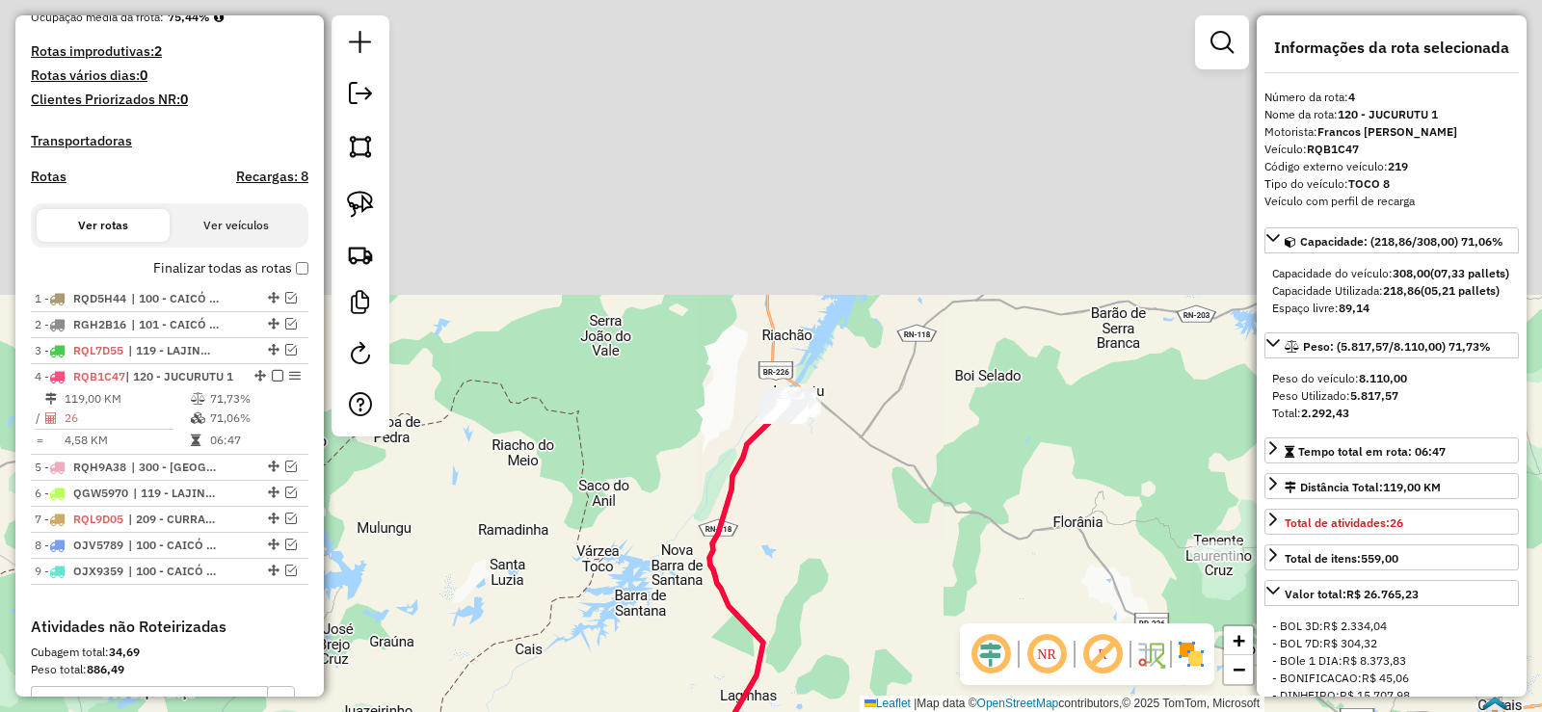
drag, startPoint x: 748, startPoint y: 209, endPoint x: 708, endPoint y: 603, distance: 396.1
click at [708, 603] on icon at bounding box center [735, 710] width 93 height 599
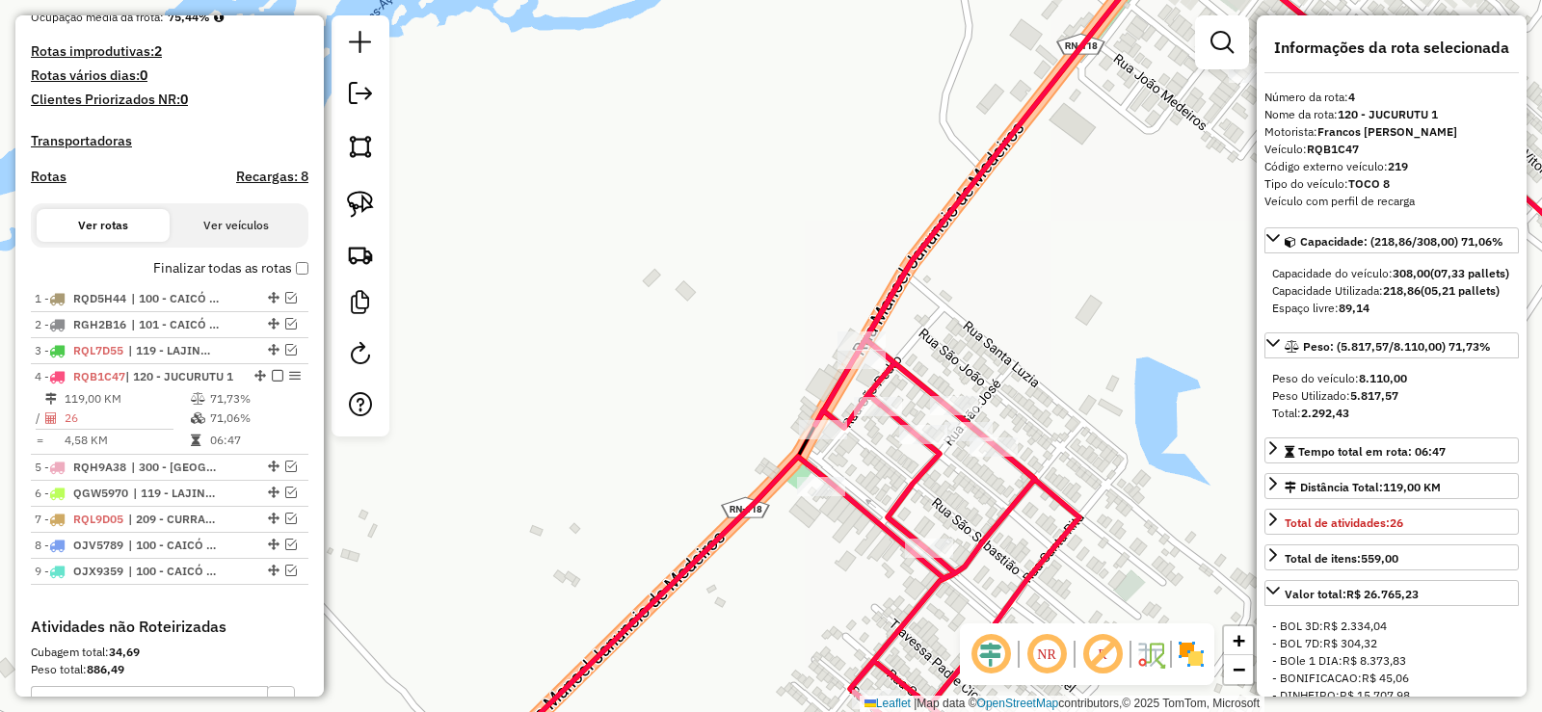
drag, startPoint x: 742, startPoint y: 440, endPoint x: 675, endPoint y: 551, distance: 129.2
click at [675, 556] on div "Janela de atendimento Grade de atendimento Capacidade Transportadoras Veículos …" at bounding box center [771, 356] width 1542 height 712
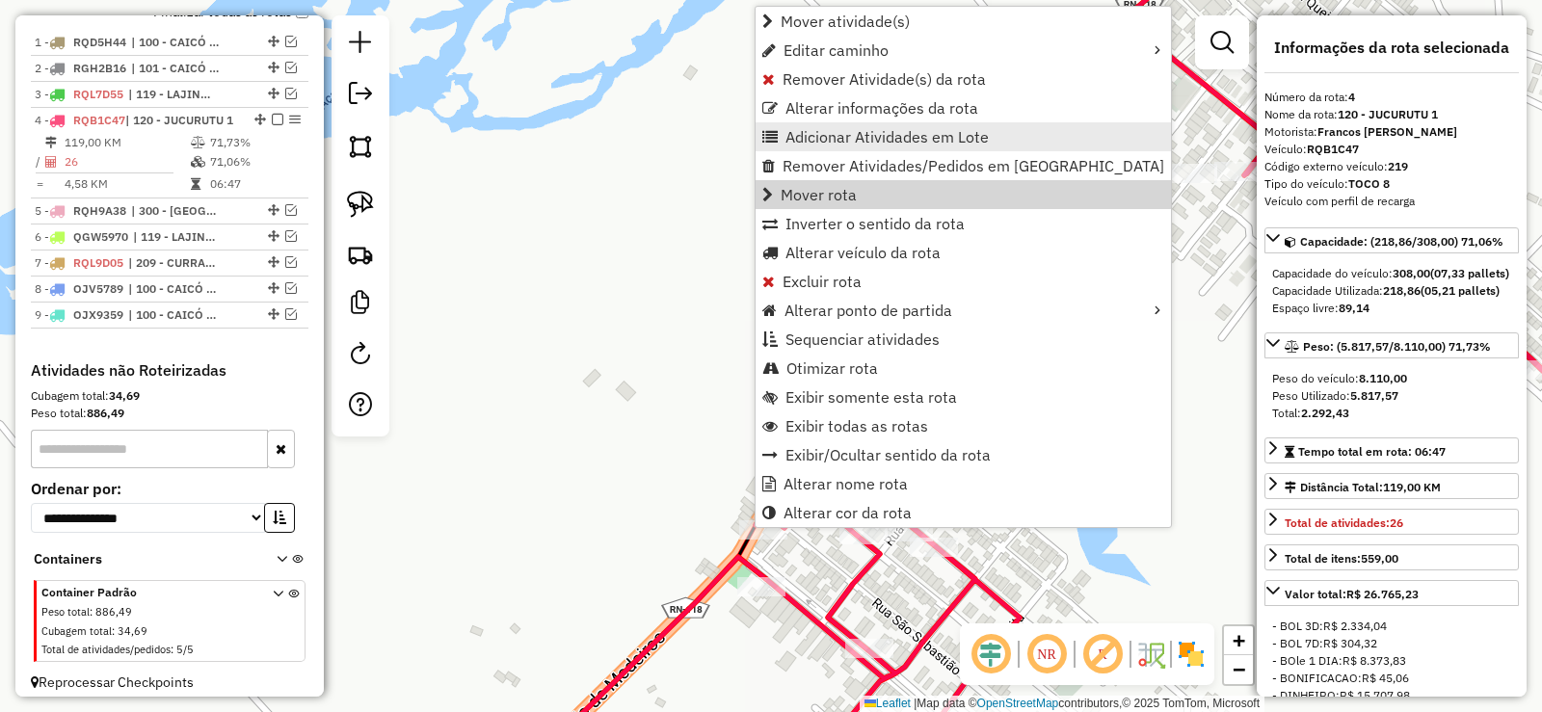
scroll to position [784, 0]
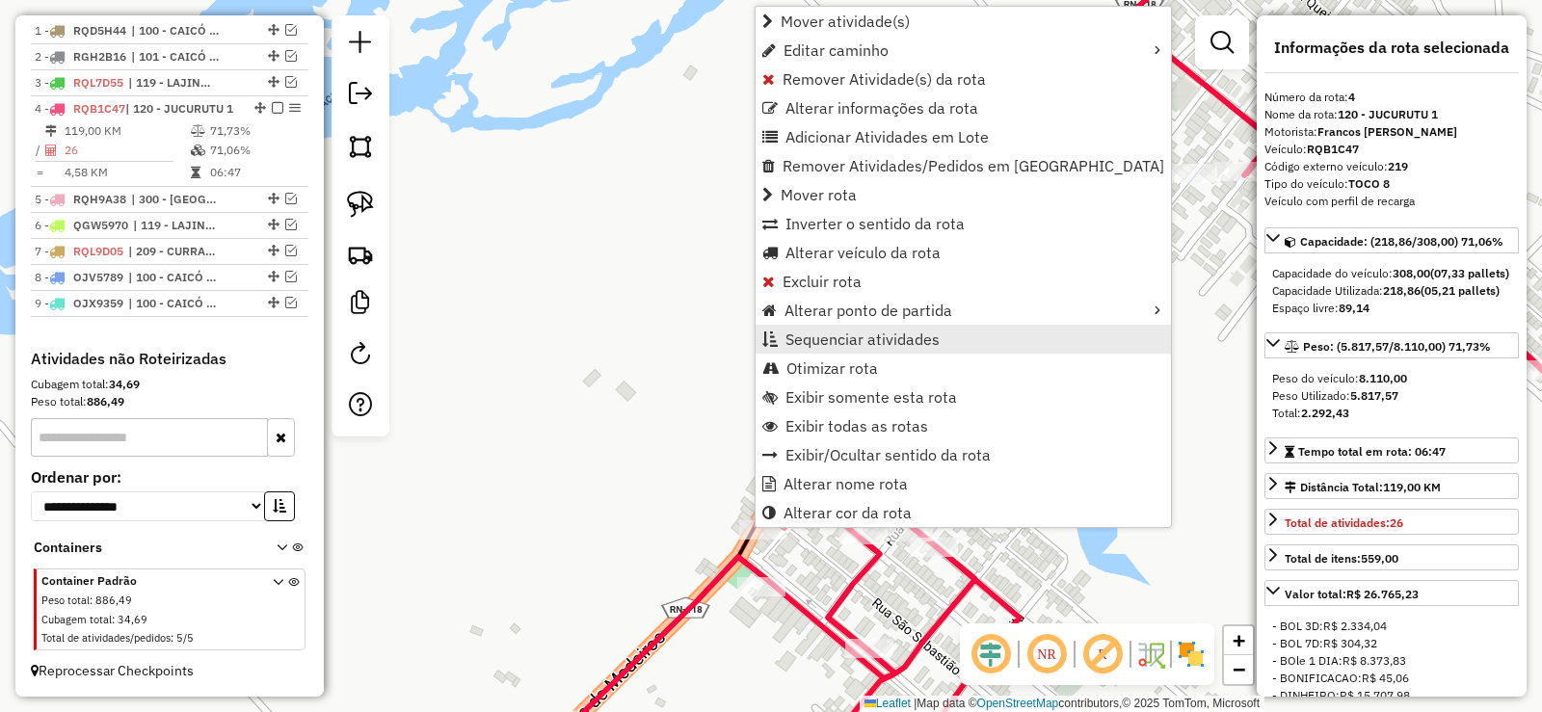
click at [848, 343] on span "Sequenciar atividades" at bounding box center [862, 338] width 154 height 15
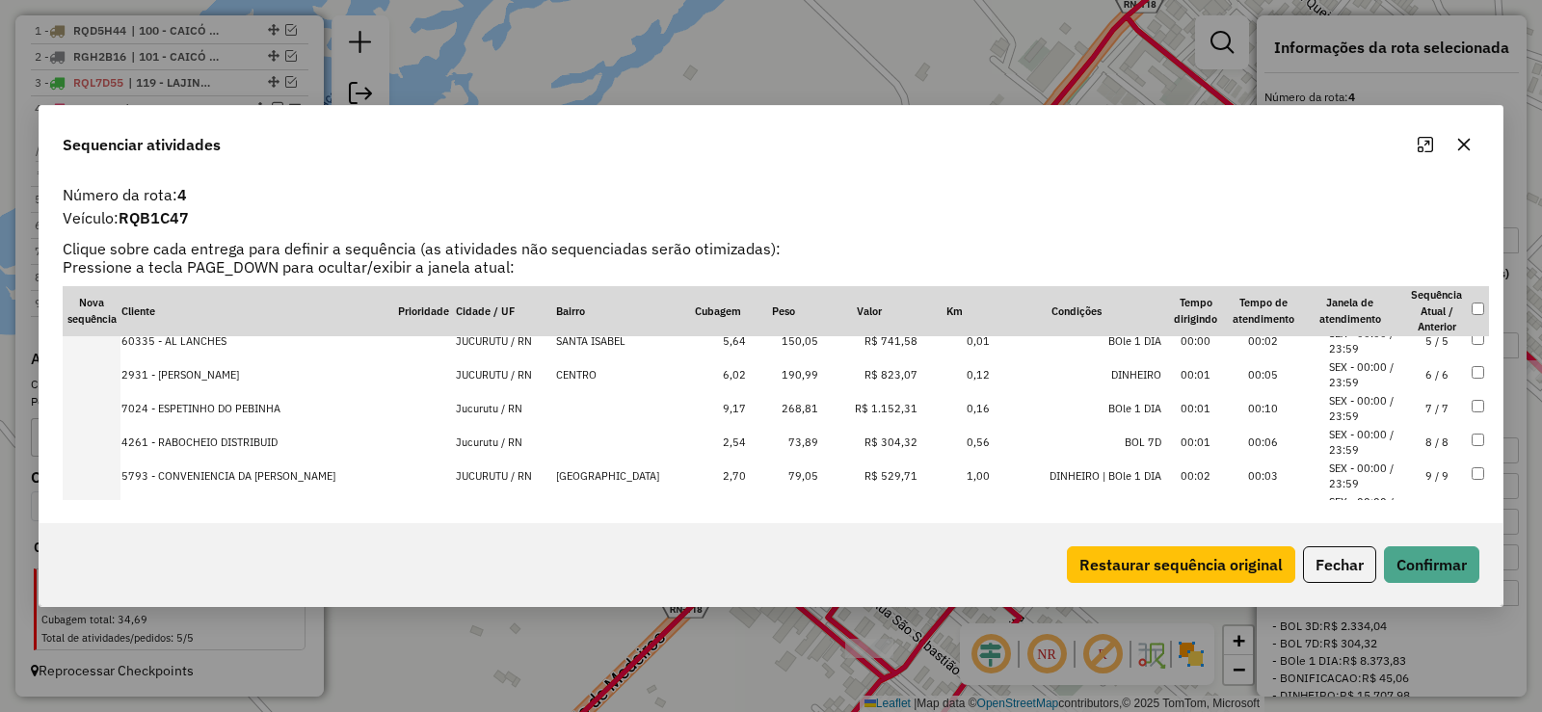
scroll to position [193, 0]
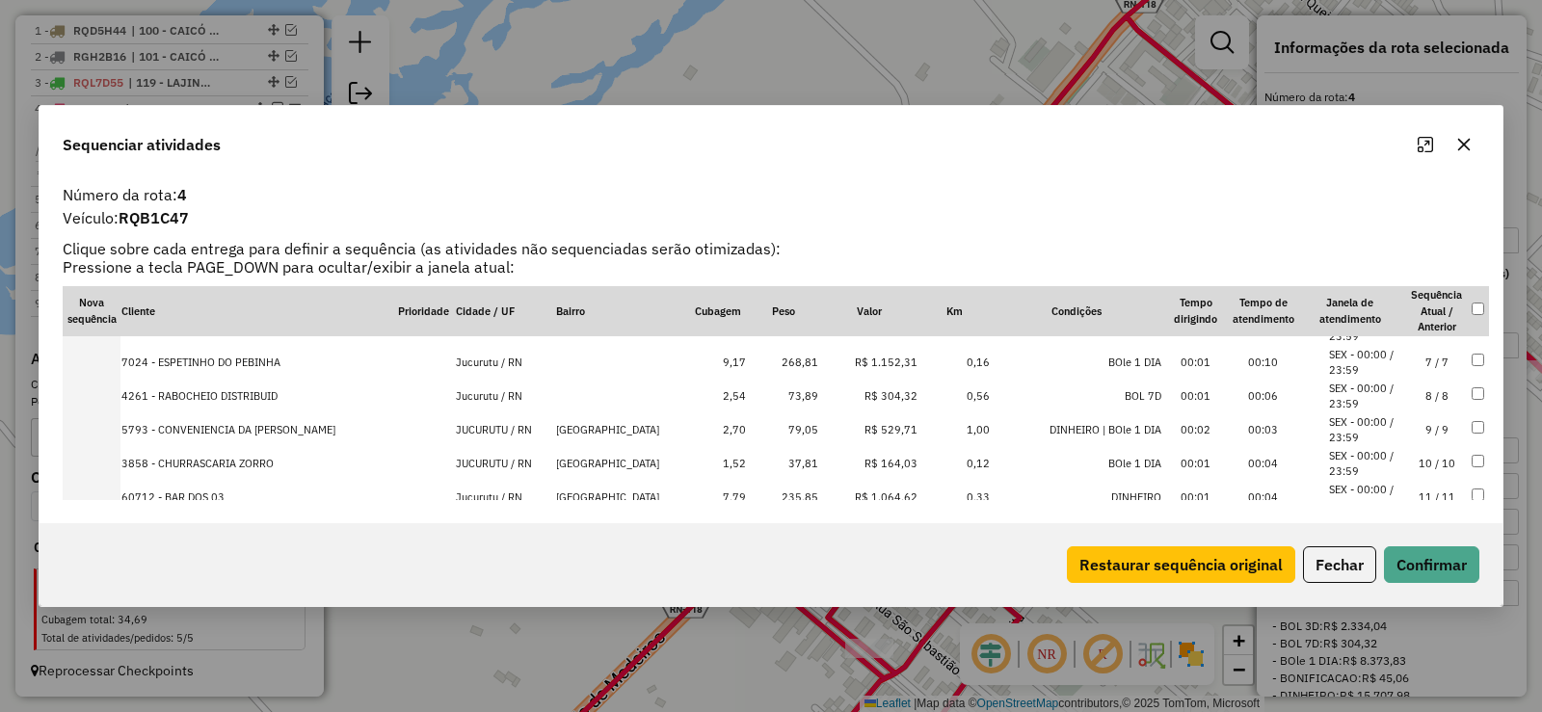
click at [1426, 452] on td "10 / 10" at bounding box center [1436, 464] width 67 height 34
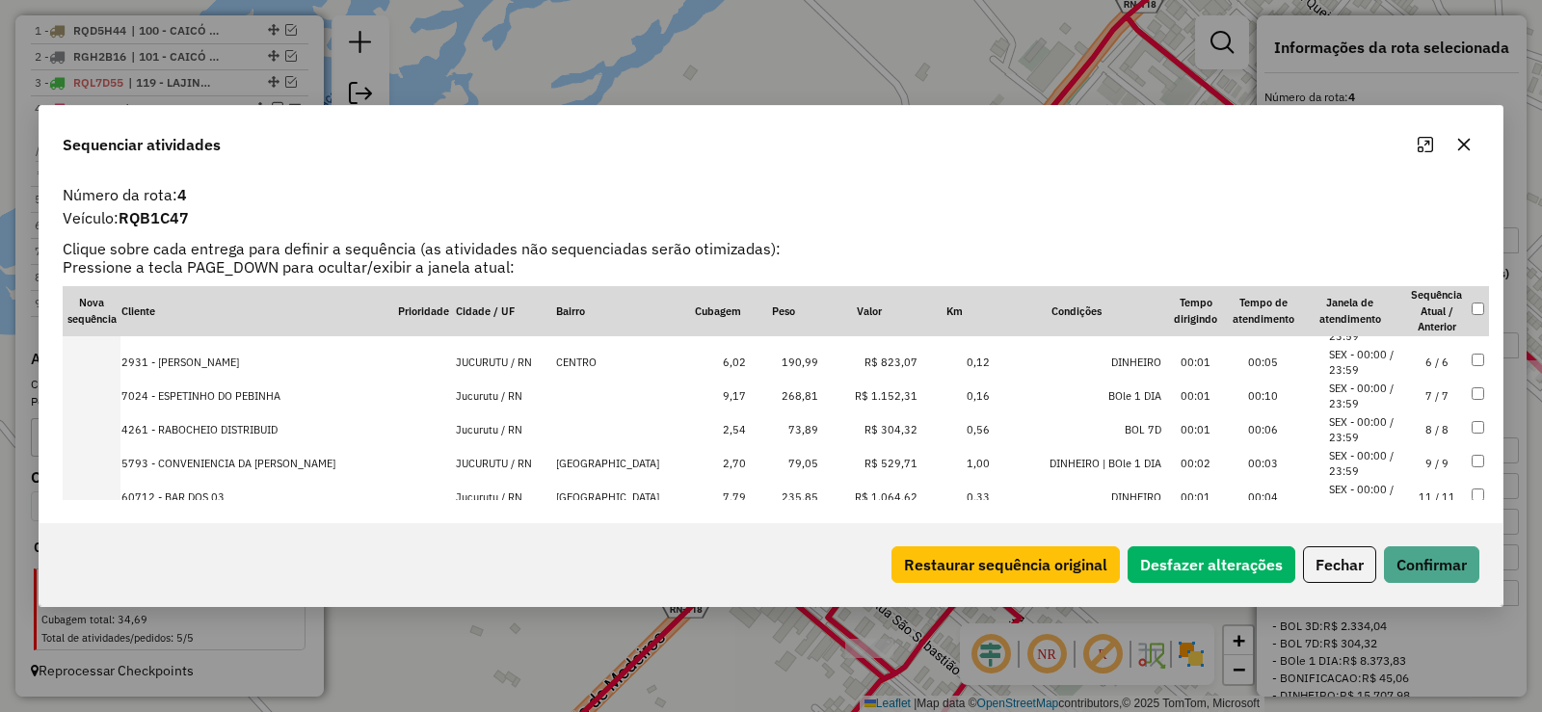
scroll to position [226, 0]
click at [1435, 552] on button "Confirmar" at bounding box center [1431, 564] width 95 height 37
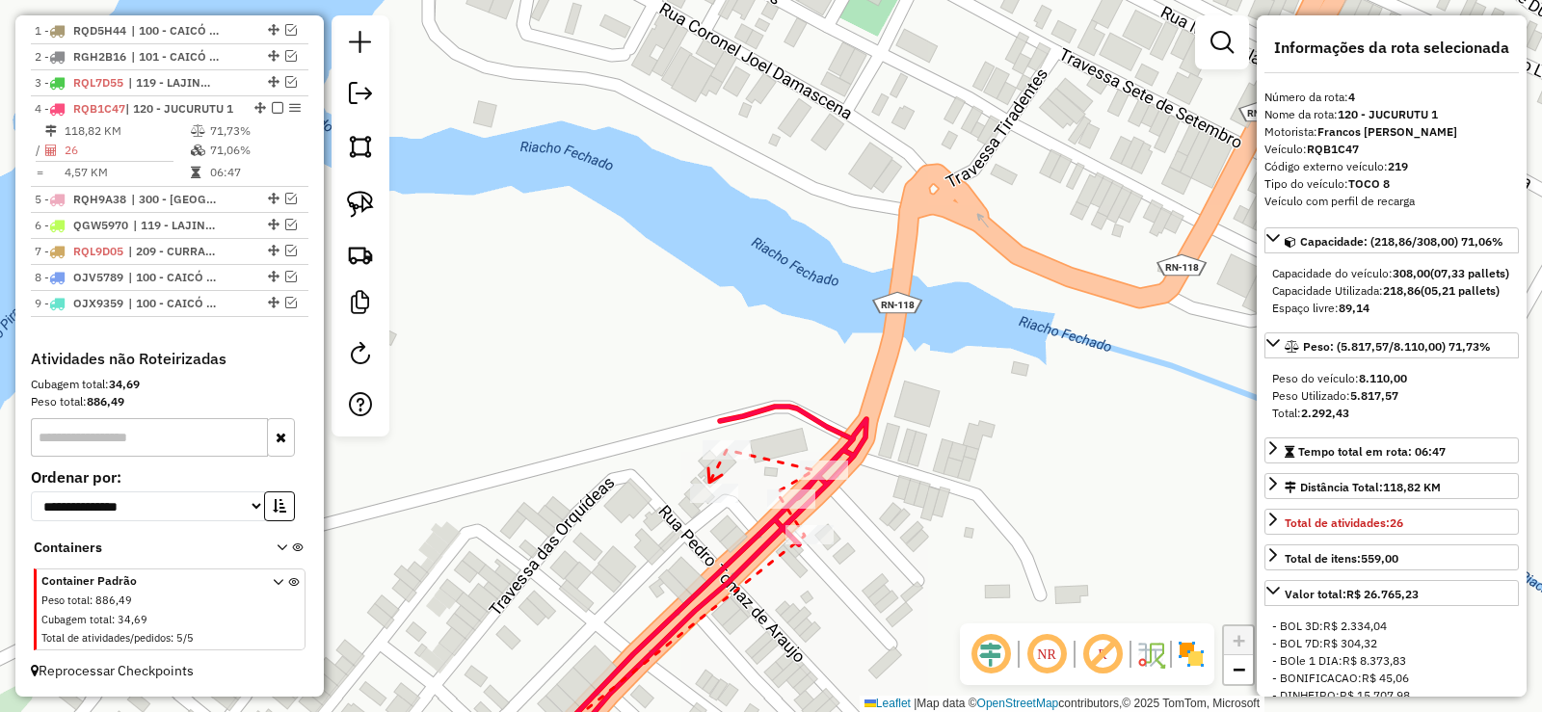
click at [709, 483] on icon at bounding box center [714, 475] width 13 height 14
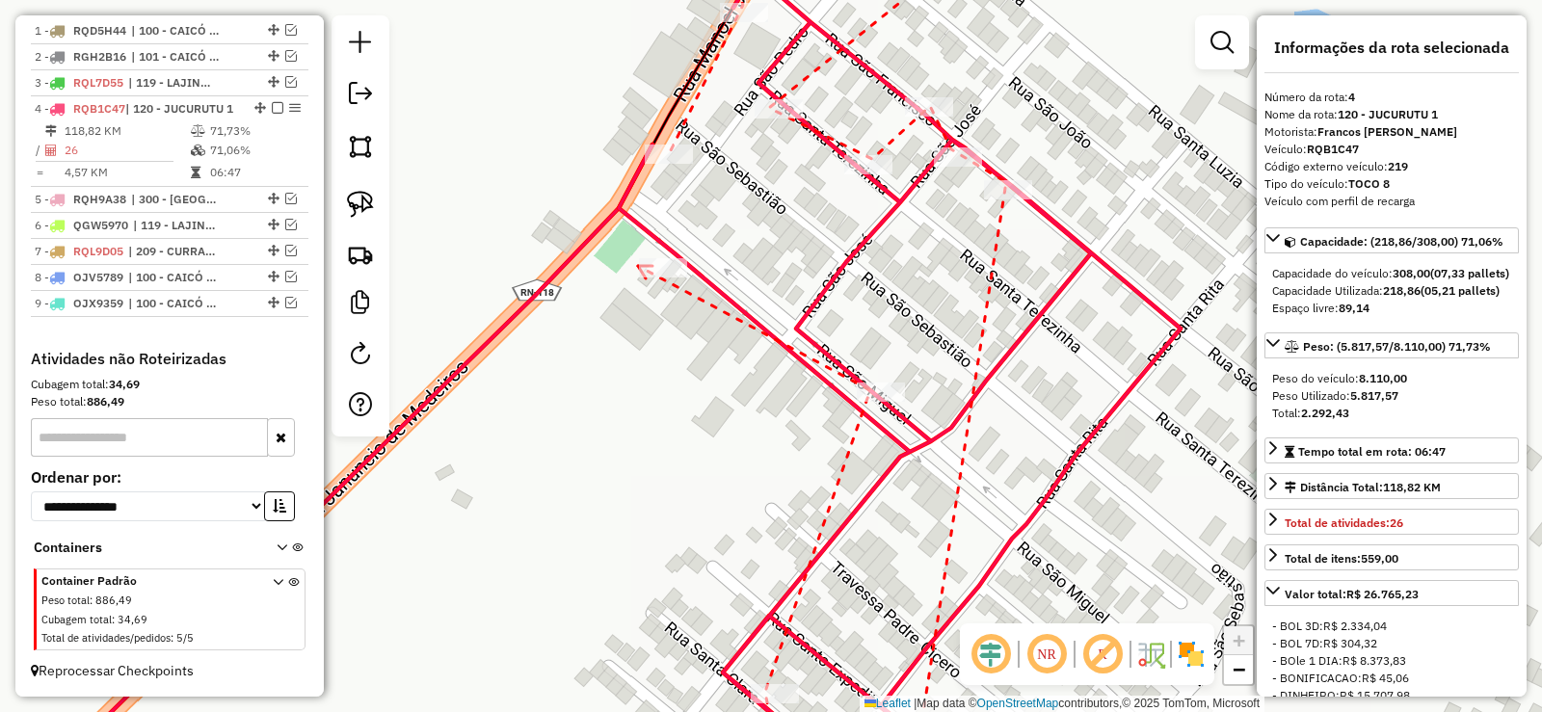
click at [638, 266] on icon at bounding box center [645, 272] width 14 height 13
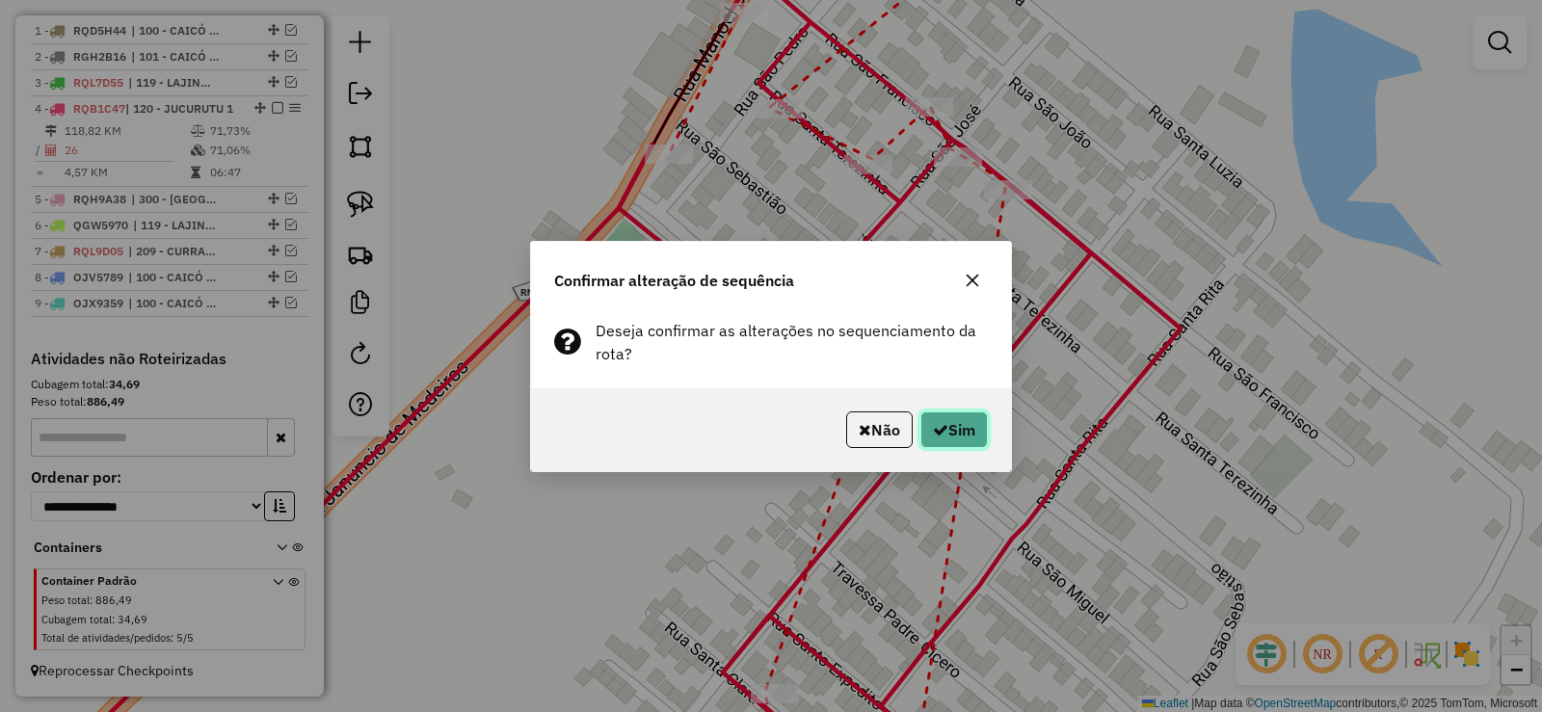
click at [943, 438] on button "Sim" at bounding box center [953, 429] width 67 height 37
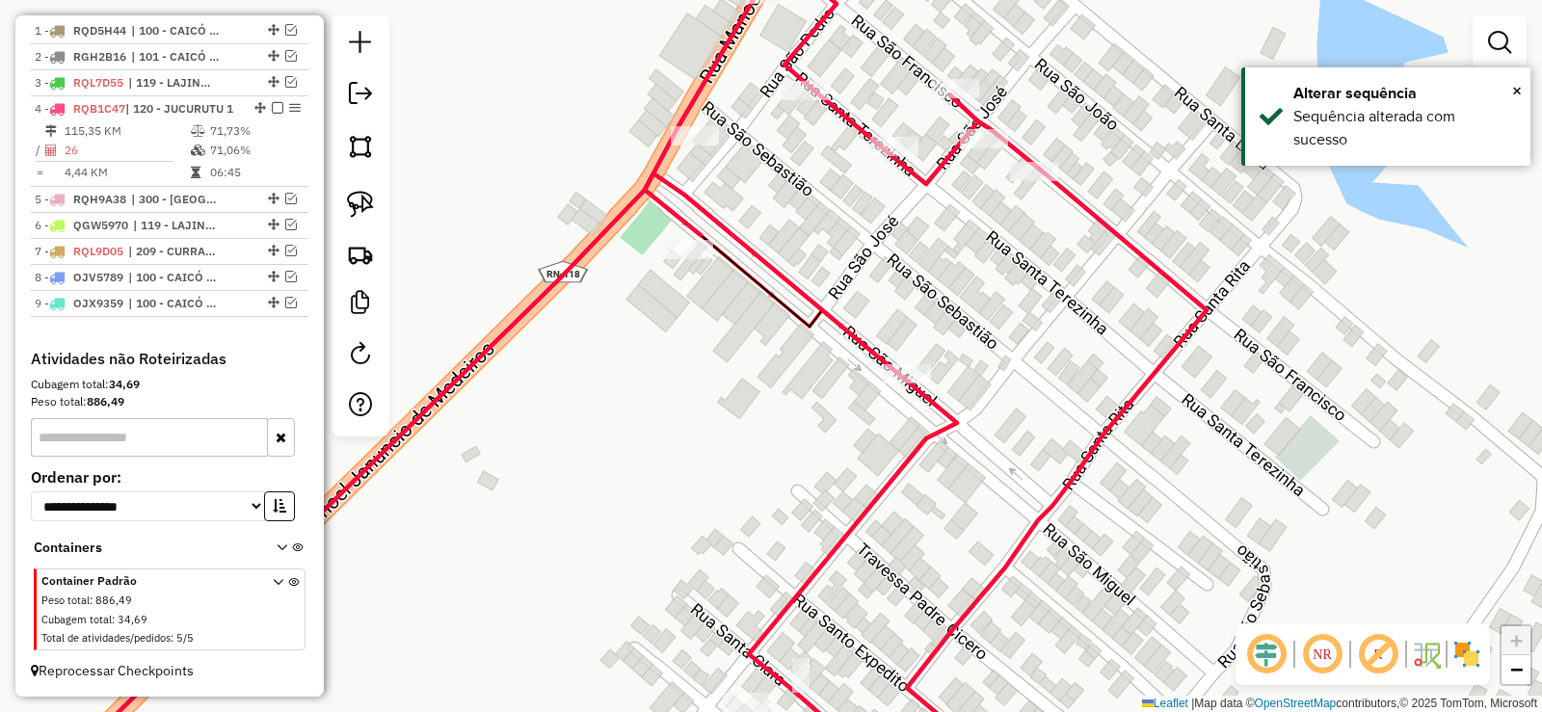
drag, startPoint x: 619, startPoint y: 441, endPoint x: 947, endPoint y: 270, distance: 370.7
click at [944, 272] on div "Janela de atendimento Grade de atendimento Capacidade Transportadoras Veículos …" at bounding box center [771, 356] width 1542 height 712
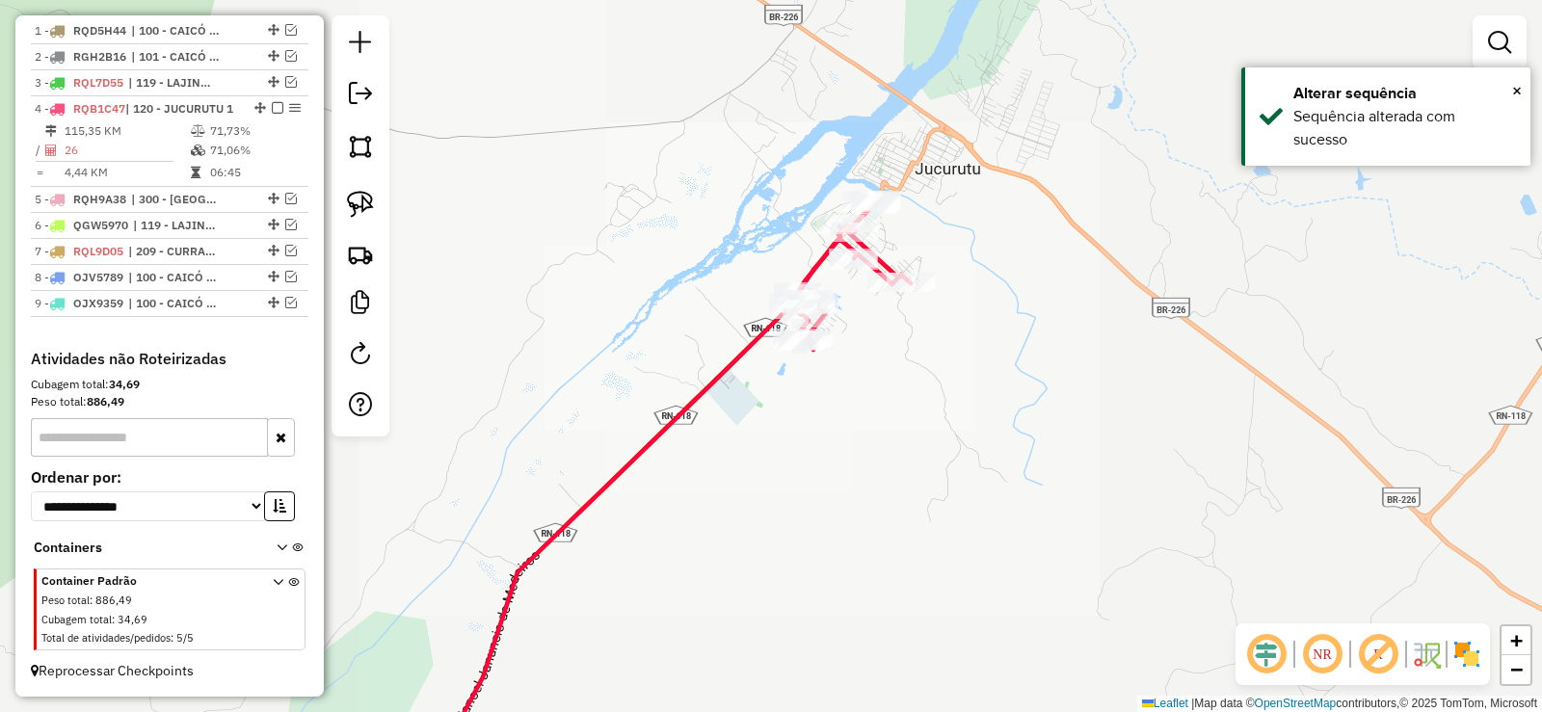
drag, startPoint x: 725, startPoint y: 461, endPoint x: 933, endPoint y: 237, distance: 305.5
click at [938, 242] on div "Janela de atendimento Grade de atendimento Capacidade Transportadoras Veículos …" at bounding box center [771, 356] width 1542 height 712
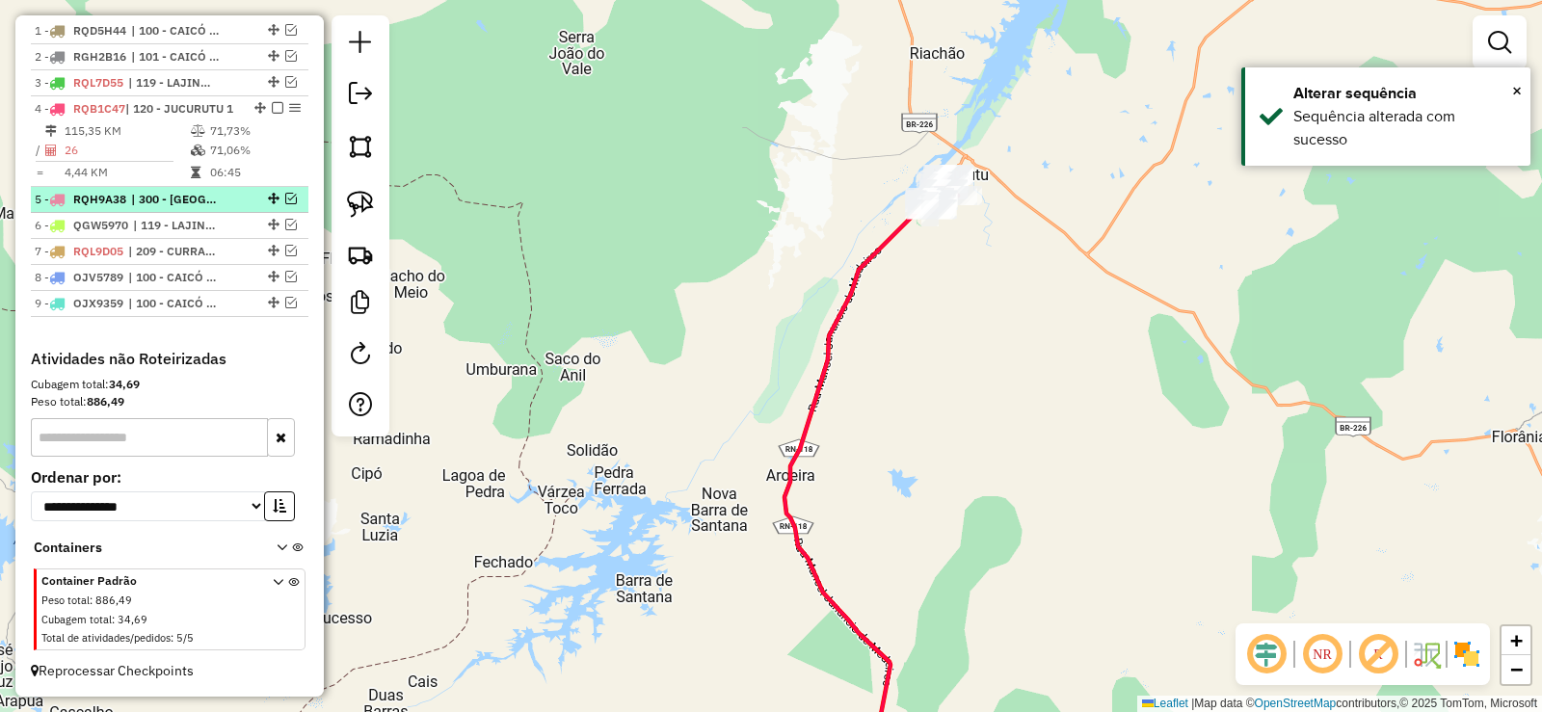
click at [286, 198] on em at bounding box center [291, 199] width 12 height 12
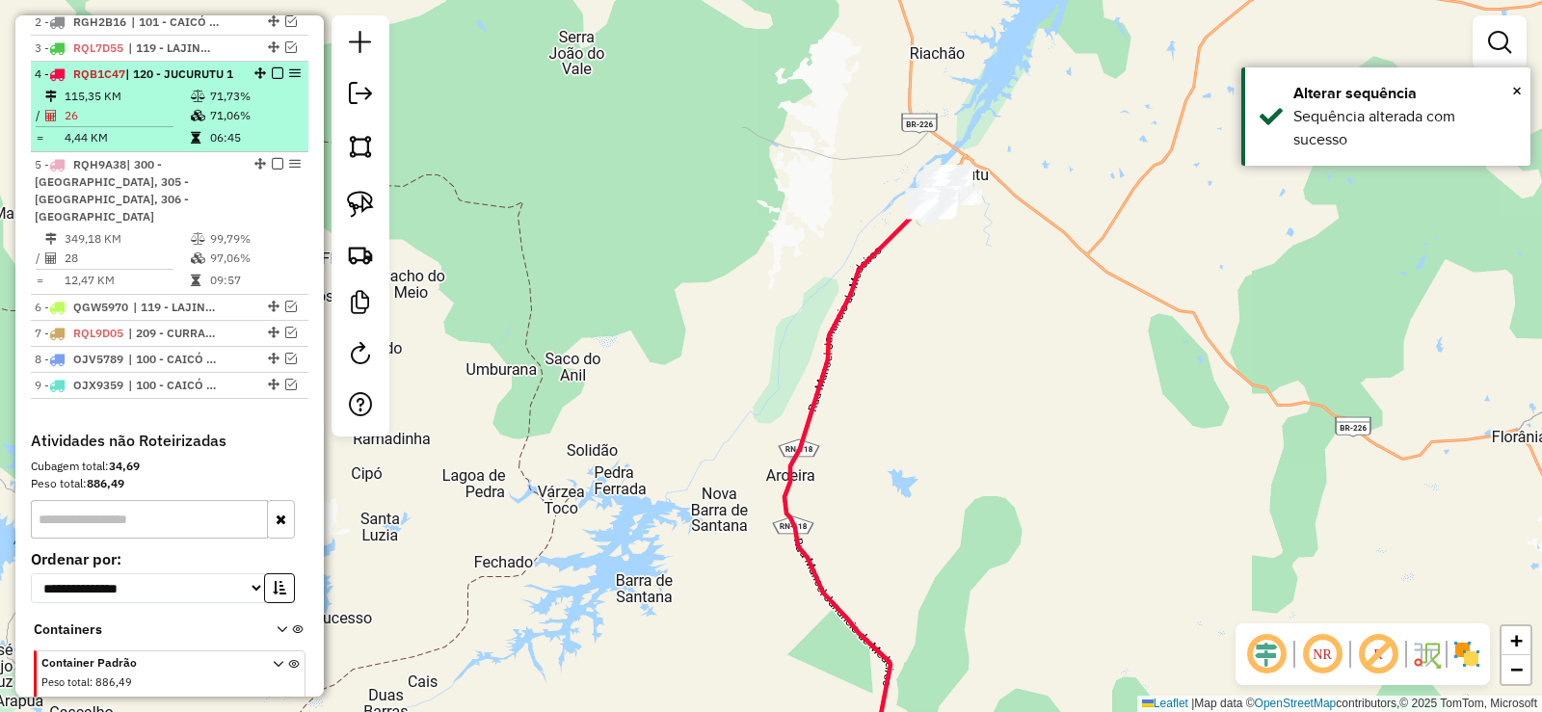
click at [274, 79] on em at bounding box center [278, 73] width 12 height 12
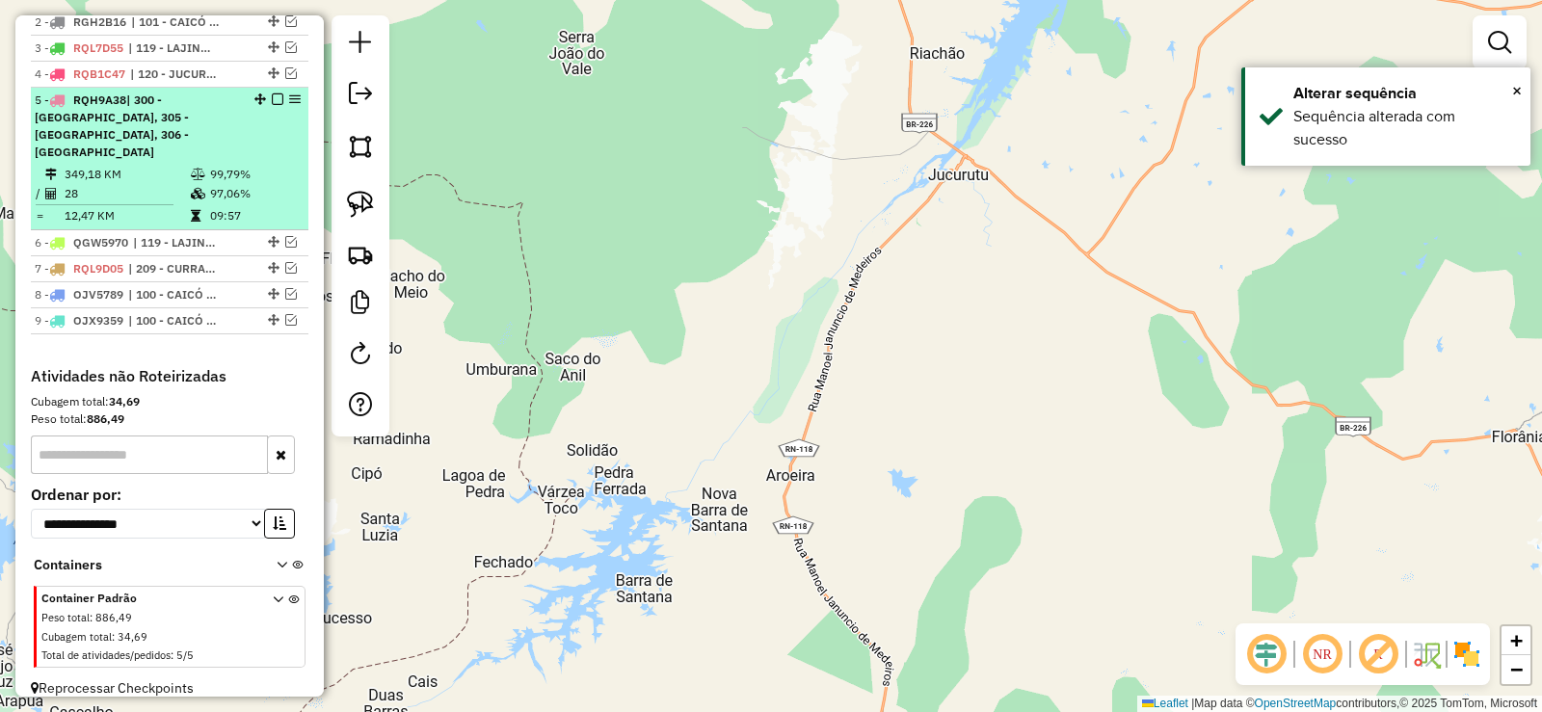
click at [190, 169] on td at bounding box center [199, 174] width 19 height 19
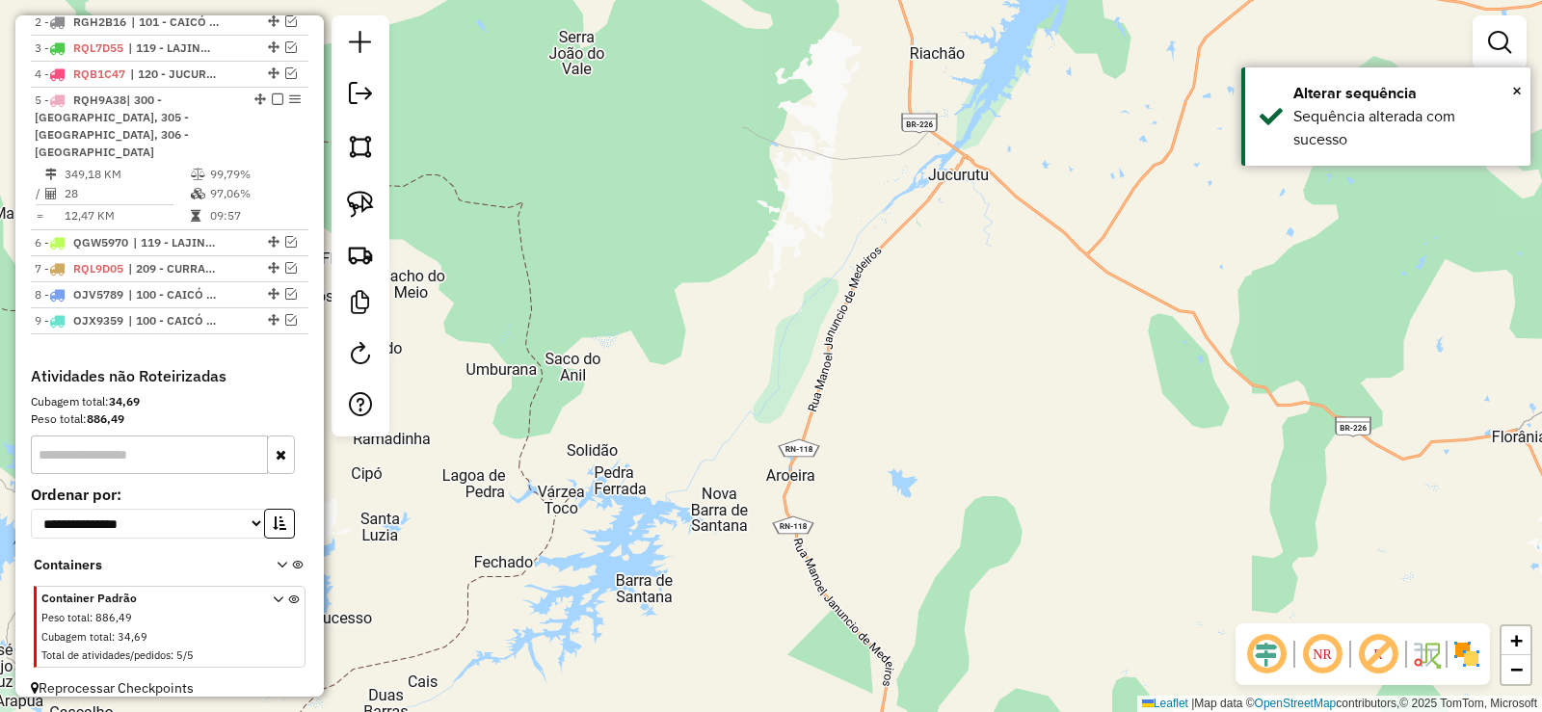
select select "**********"
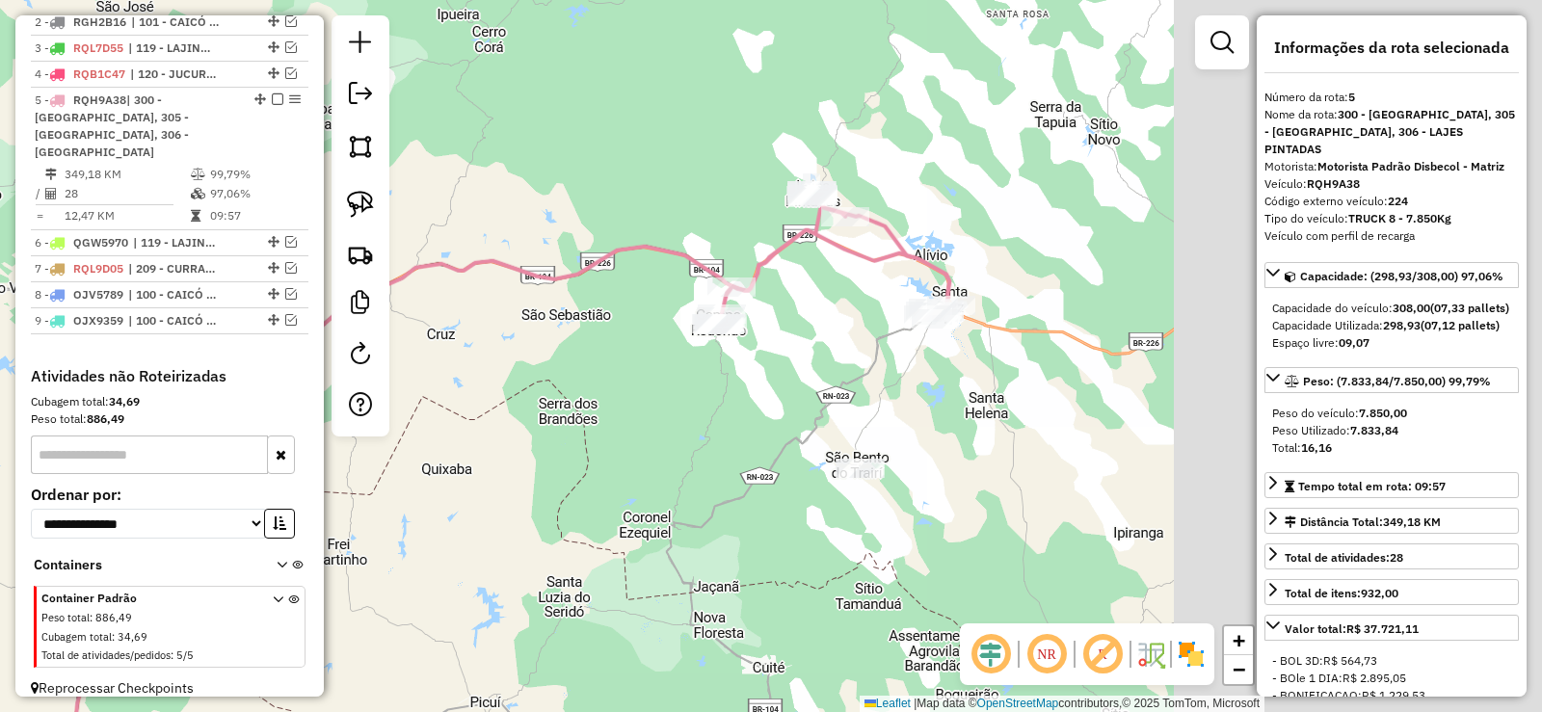
drag, startPoint x: 821, startPoint y: 332, endPoint x: 494, endPoint y: 398, distance: 333.2
click at [494, 398] on div "Janela de atendimento Grade de atendimento Capacidade Transportadoras Veículos …" at bounding box center [771, 356] width 1542 height 712
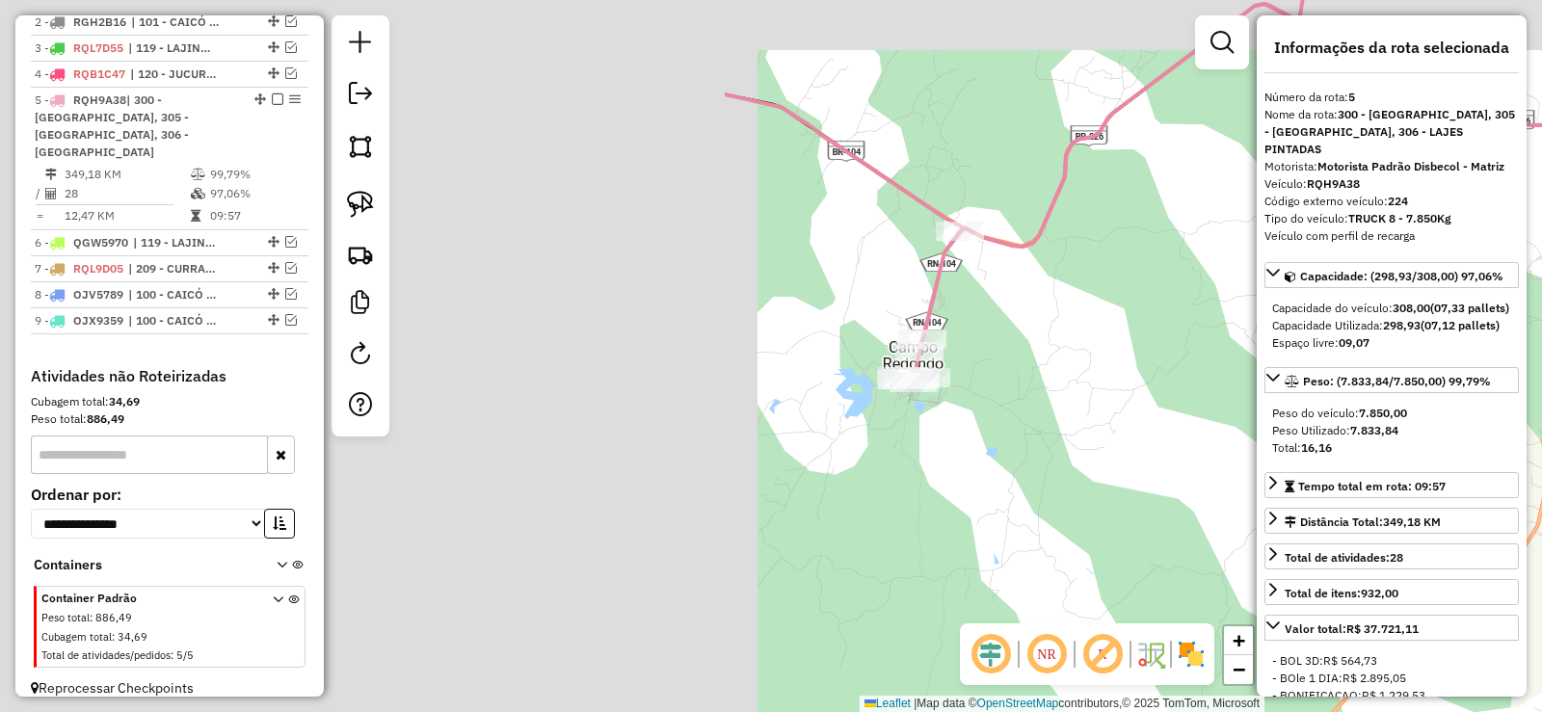
drag, startPoint x: 1048, startPoint y: 277, endPoint x: 1466, endPoint y: 274, distance: 417.3
click at [1511, 283] on hb-router-mapa "Informações da Sessão 979587 - 15/08/2025 Criação: 14/08/2025 17:37 Depósito: D…" at bounding box center [771, 356] width 1542 height 712
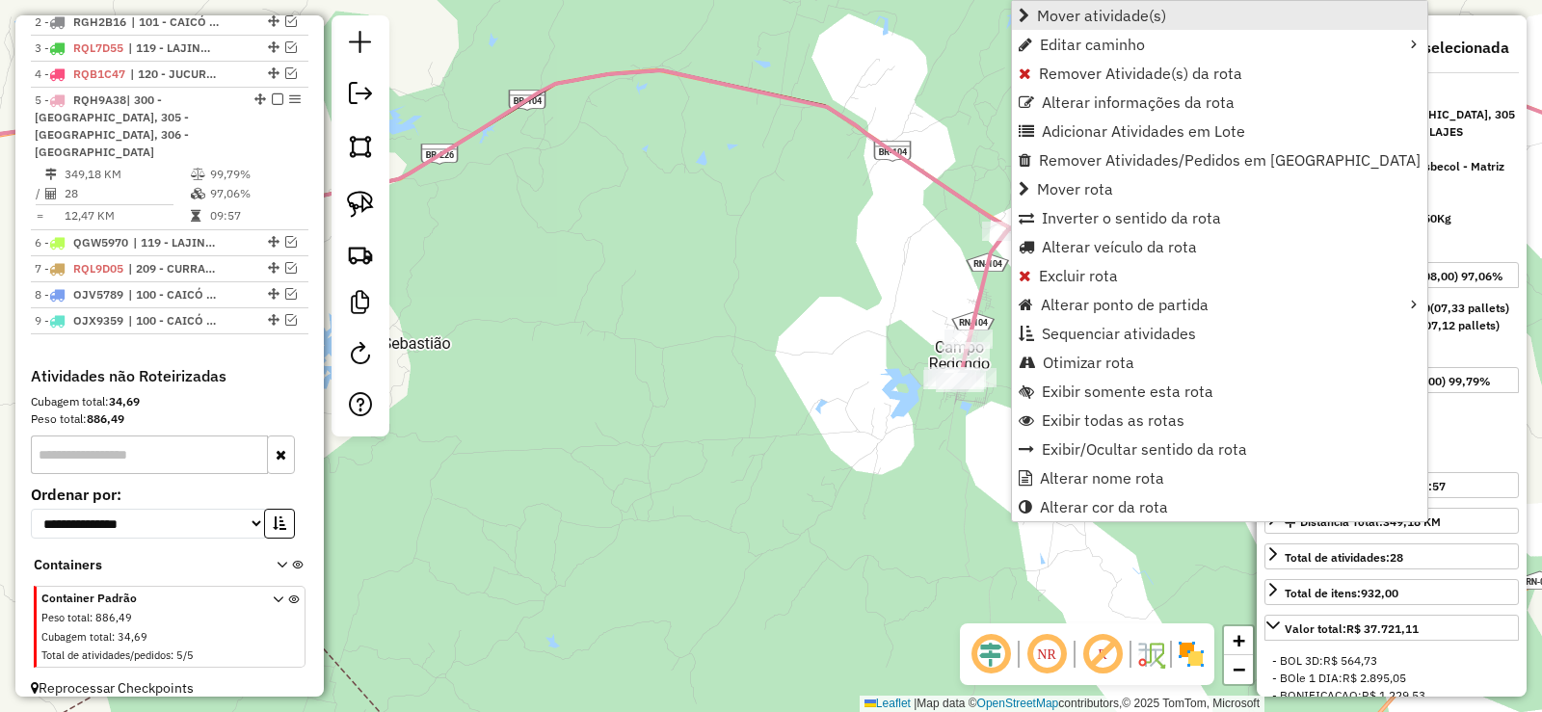
scroll to position [802, 0]
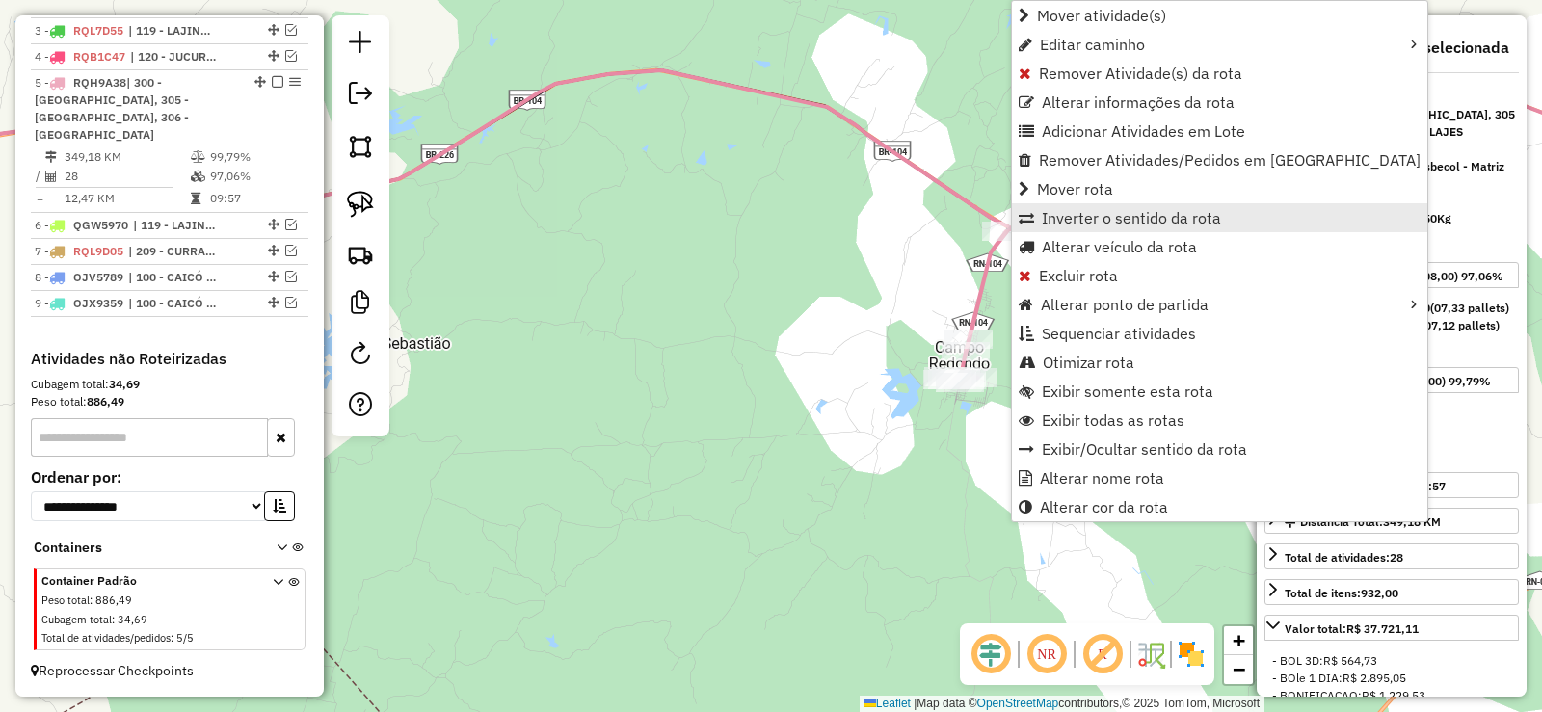
click at [1099, 218] on span "Inverter o sentido da rota" at bounding box center [1131, 217] width 179 height 15
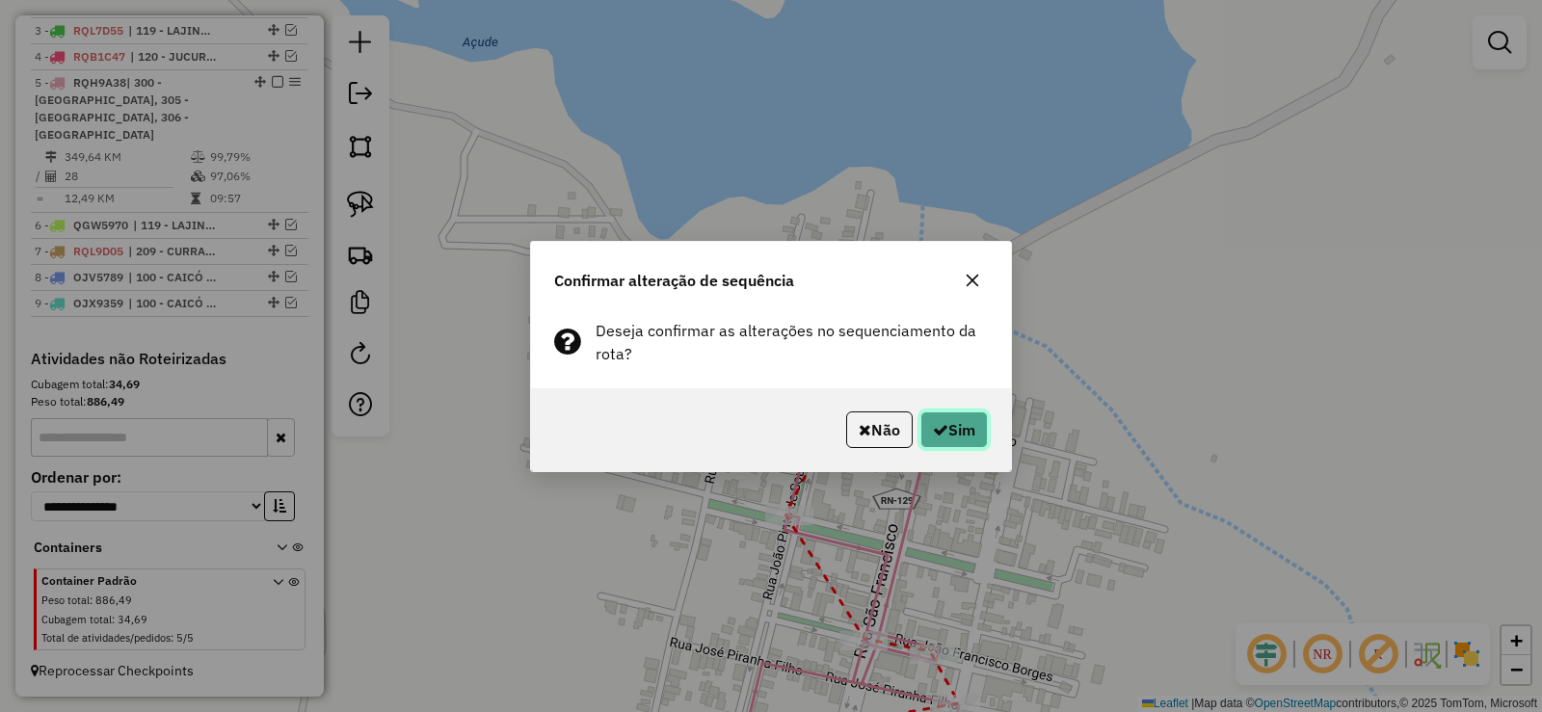
click at [962, 422] on button "Sim" at bounding box center [953, 429] width 67 height 37
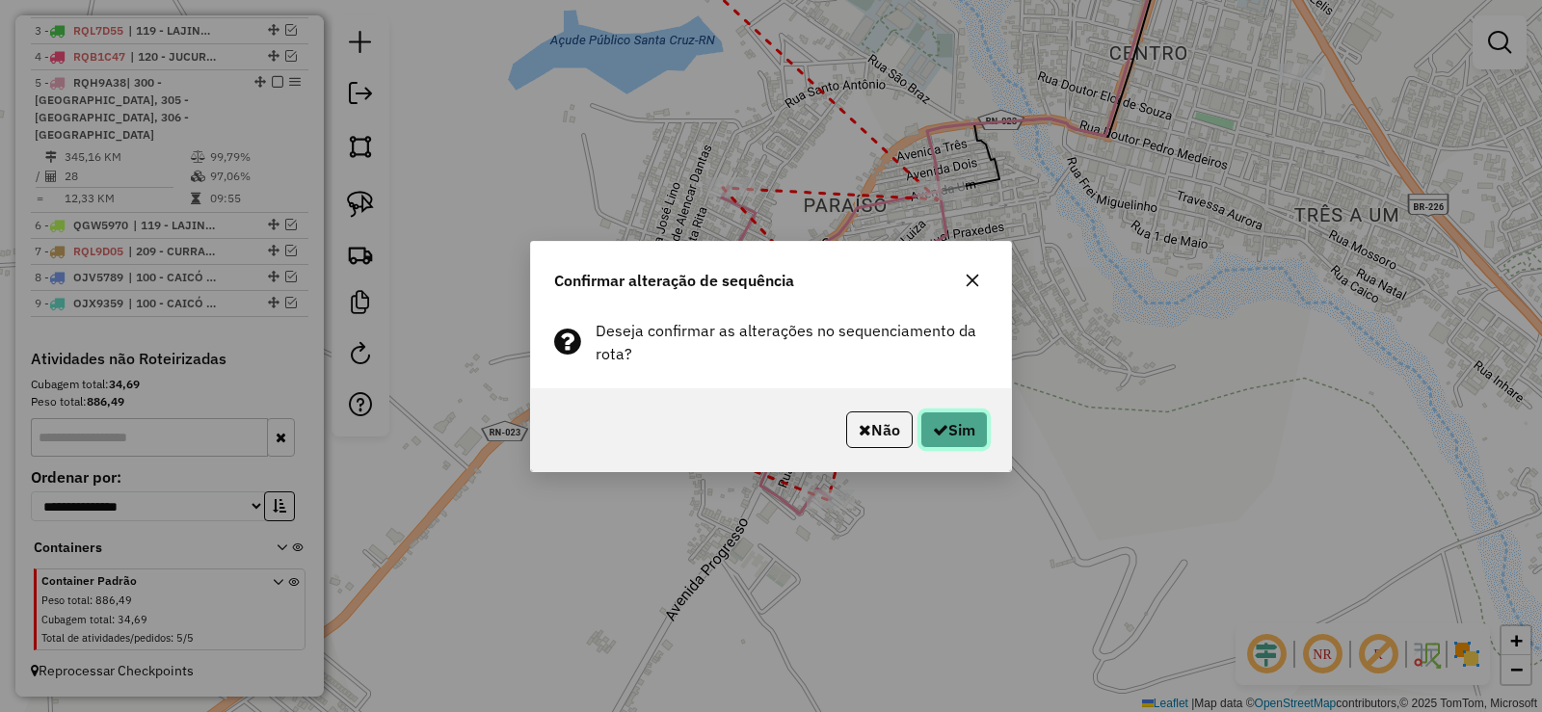
click at [963, 437] on button "Sim" at bounding box center [953, 429] width 67 height 37
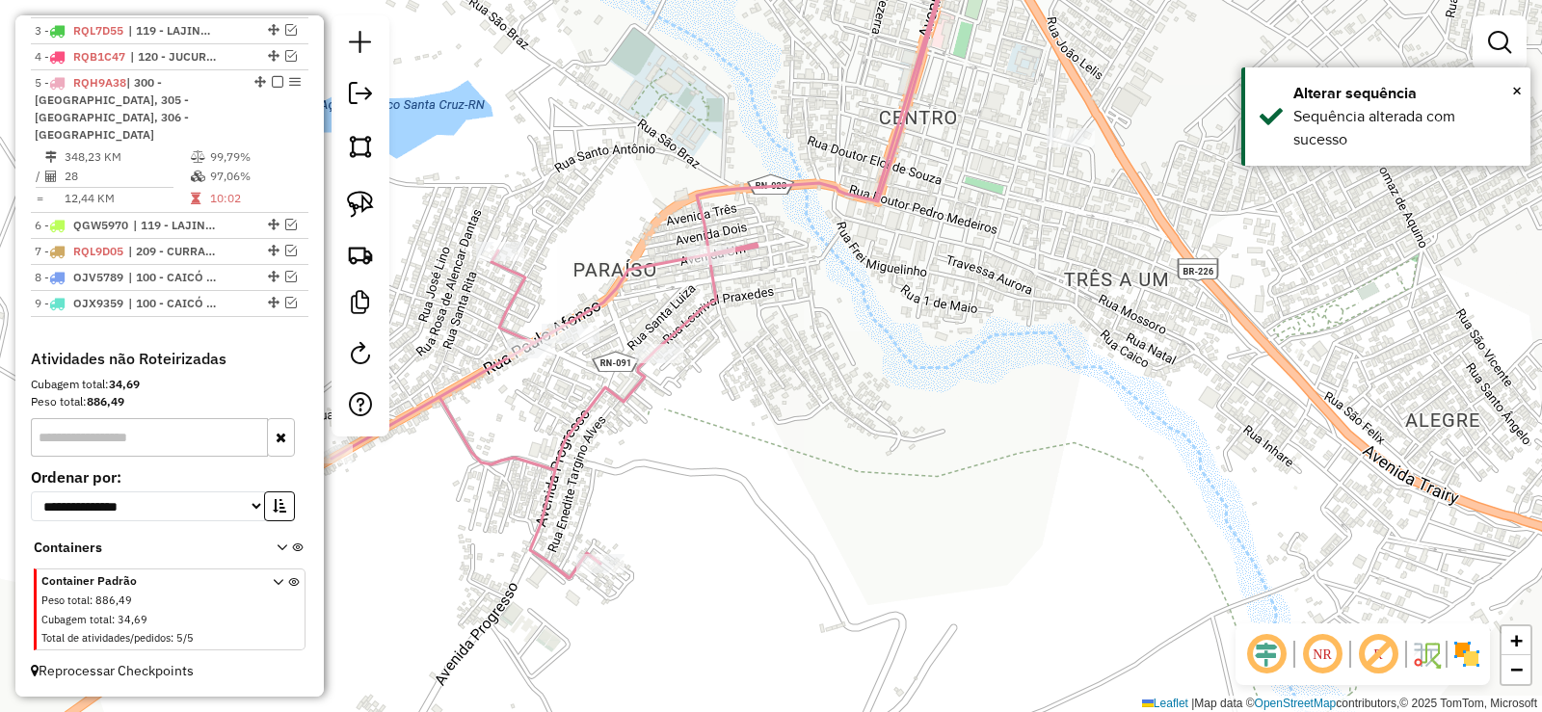
drag, startPoint x: 990, startPoint y: 400, endPoint x: 882, endPoint y: 430, distance: 112.0
click at [882, 430] on div "Janela de atendimento Grade de atendimento Capacidade Transportadoras Veículos …" at bounding box center [771, 356] width 1542 height 712
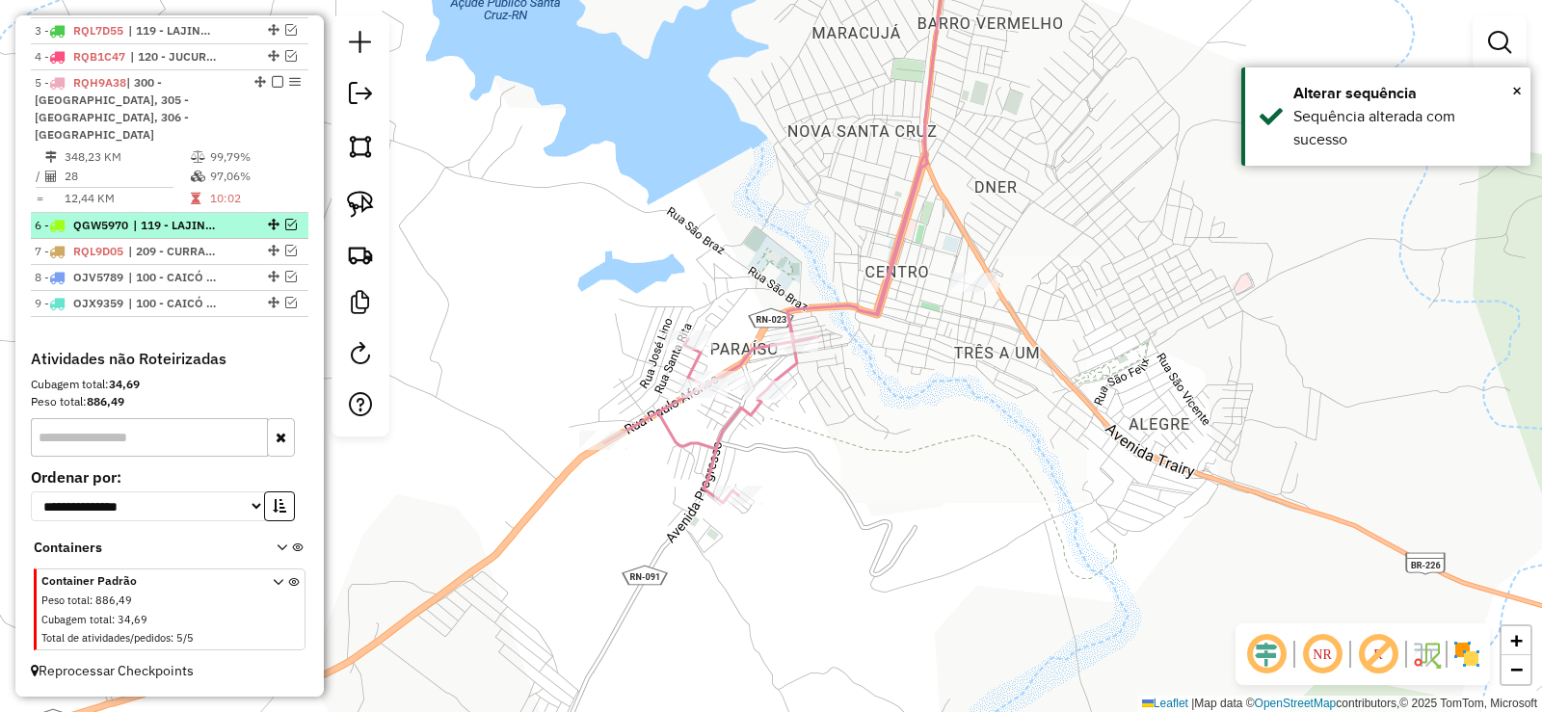
click at [287, 222] on em at bounding box center [291, 225] width 12 height 12
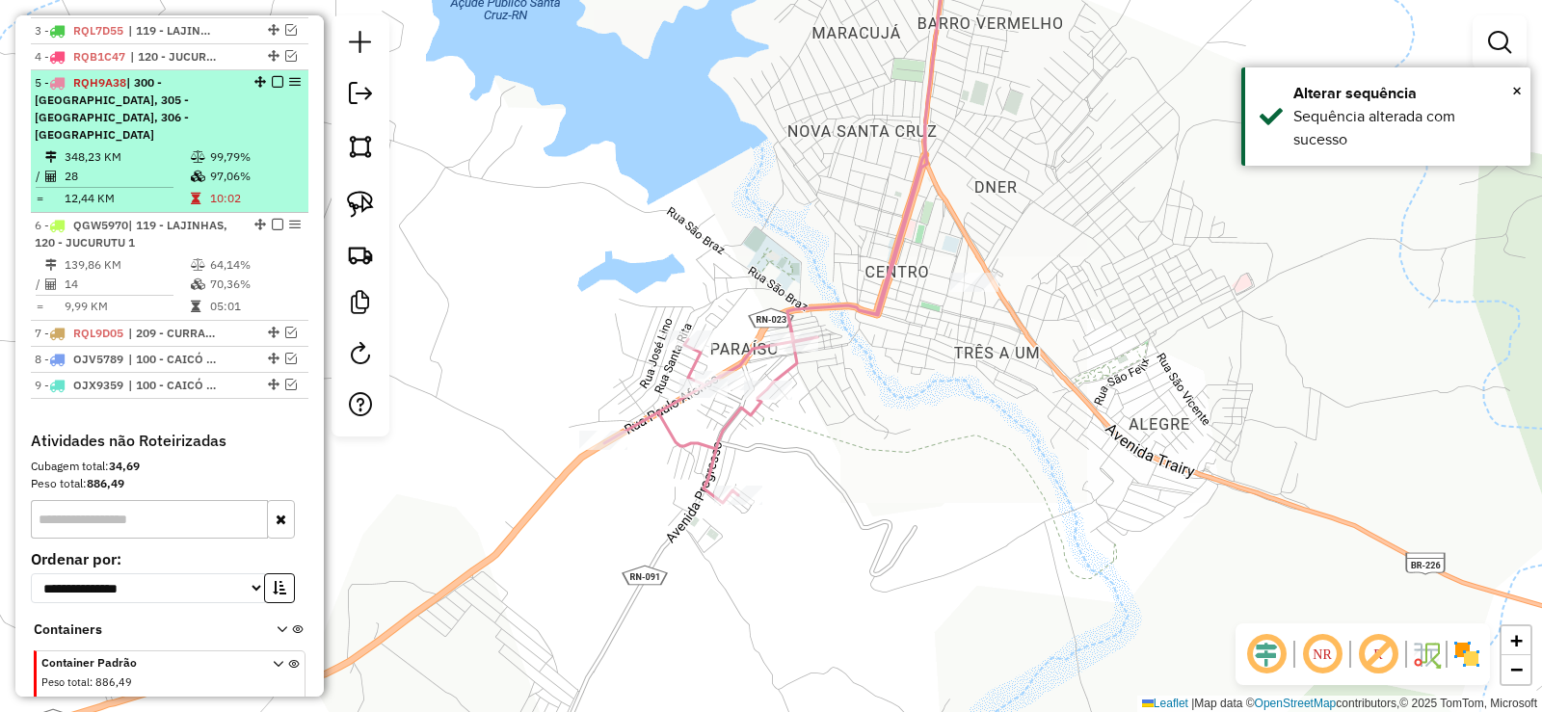
click at [275, 88] on em at bounding box center [278, 82] width 12 height 12
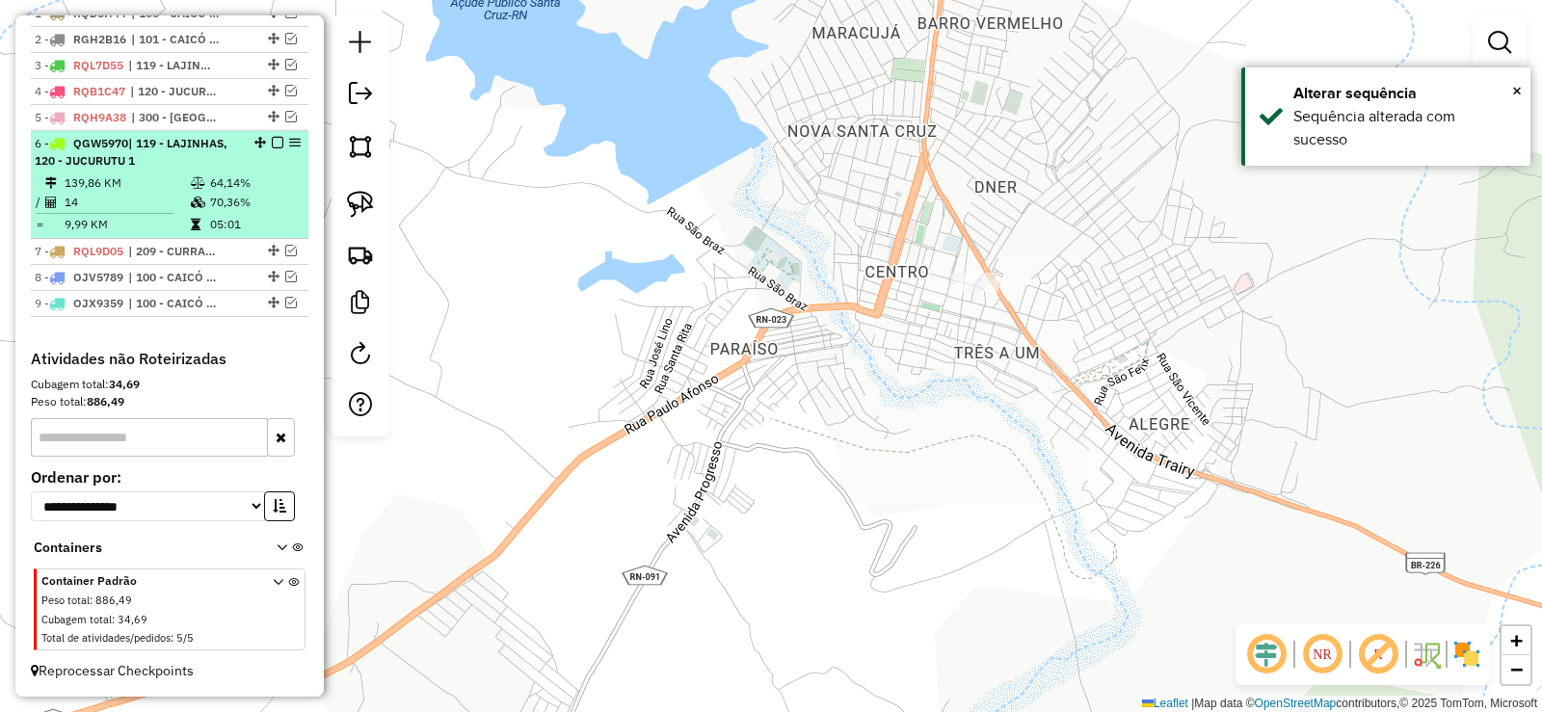
scroll to position [784, 0]
click at [169, 174] on td "139,86 KM" at bounding box center [127, 182] width 126 height 19
select select "**********"
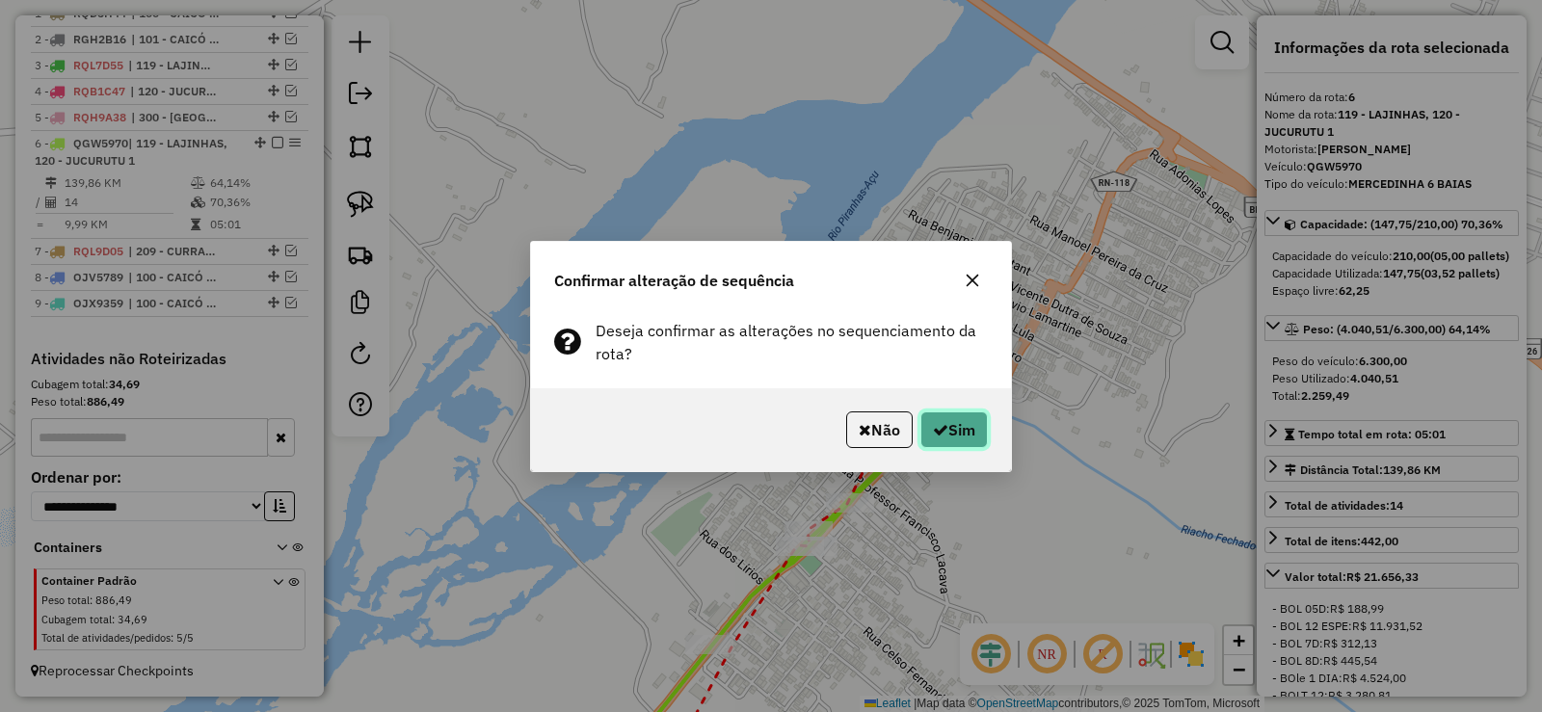
click at [946, 426] on button "Sim" at bounding box center [953, 429] width 67 height 37
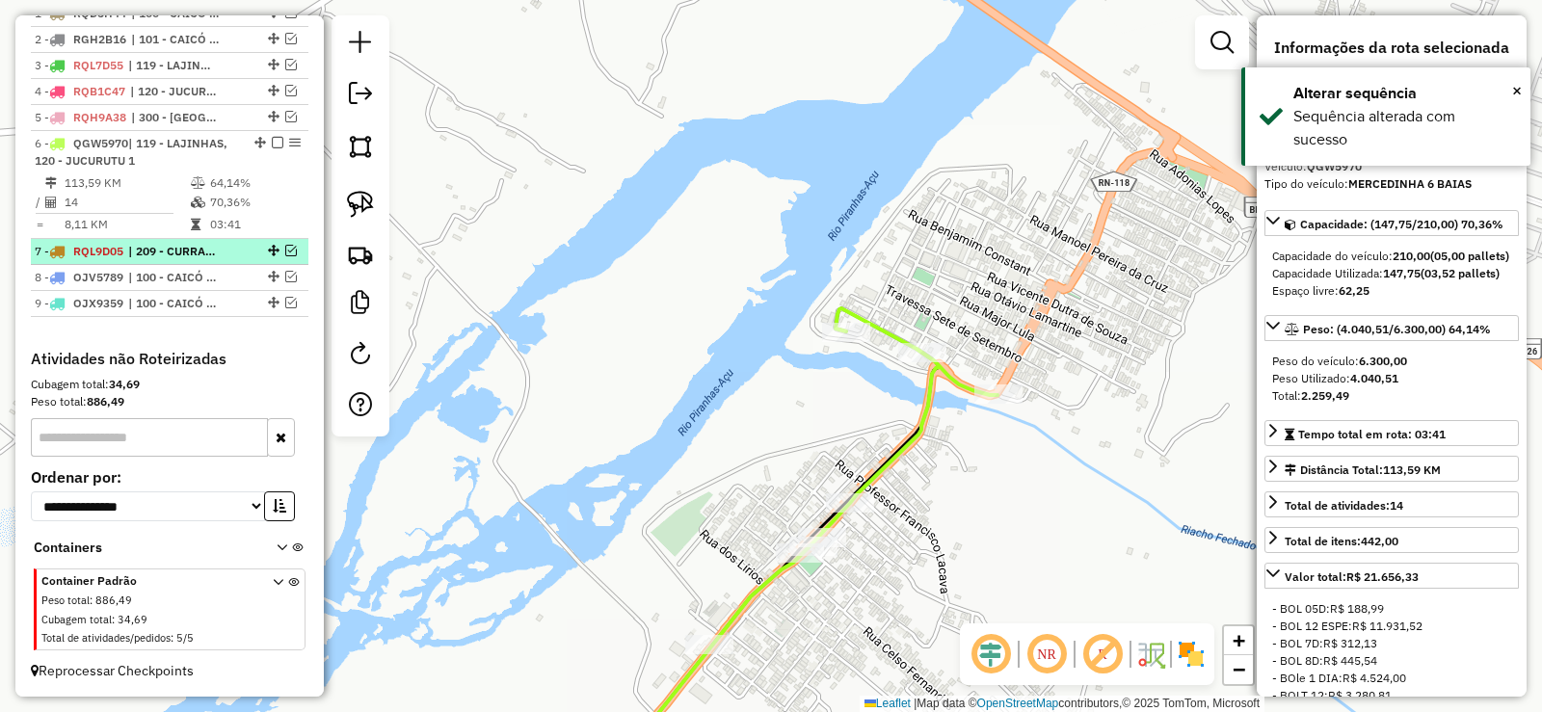
click at [286, 251] on em at bounding box center [291, 251] width 12 height 12
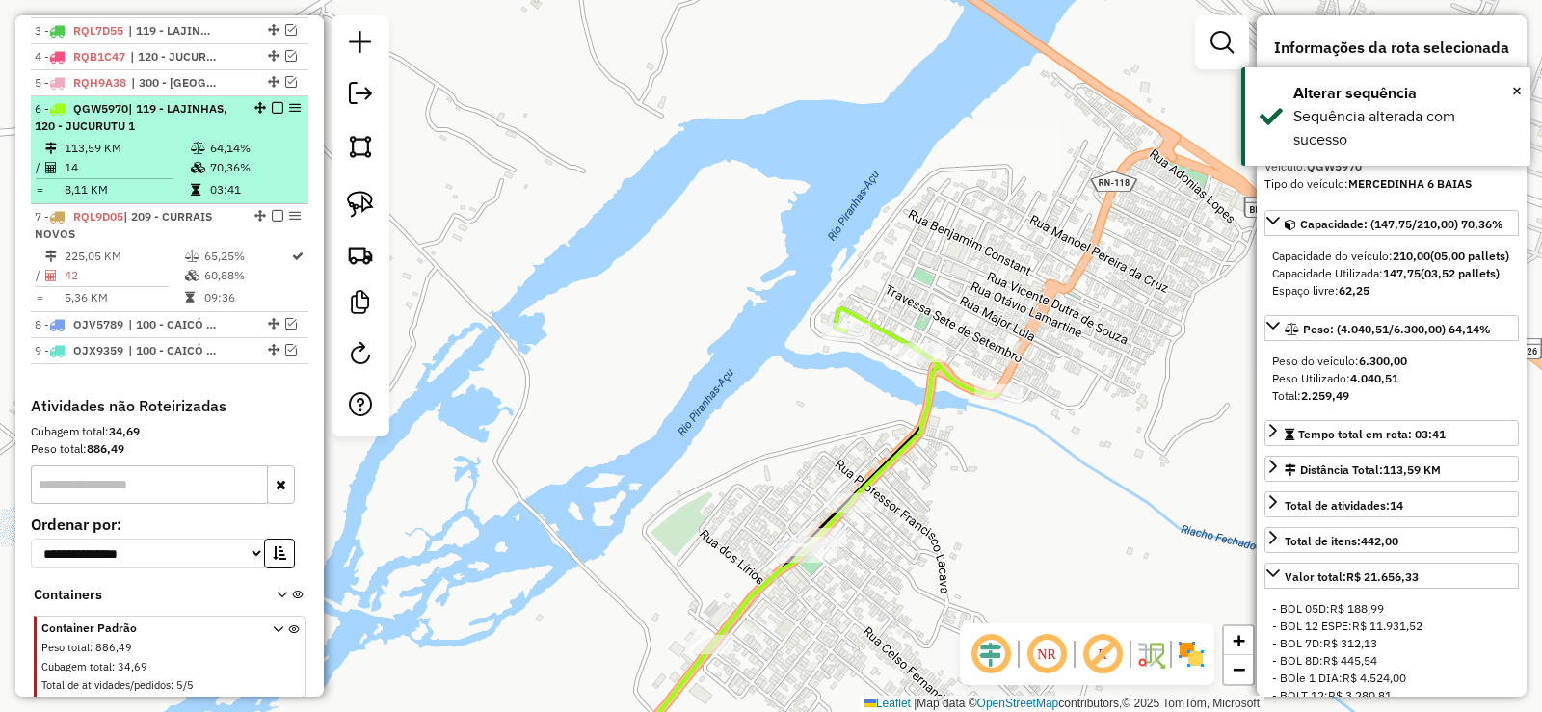
click at [276, 114] on em at bounding box center [278, 108] width 12 height 12
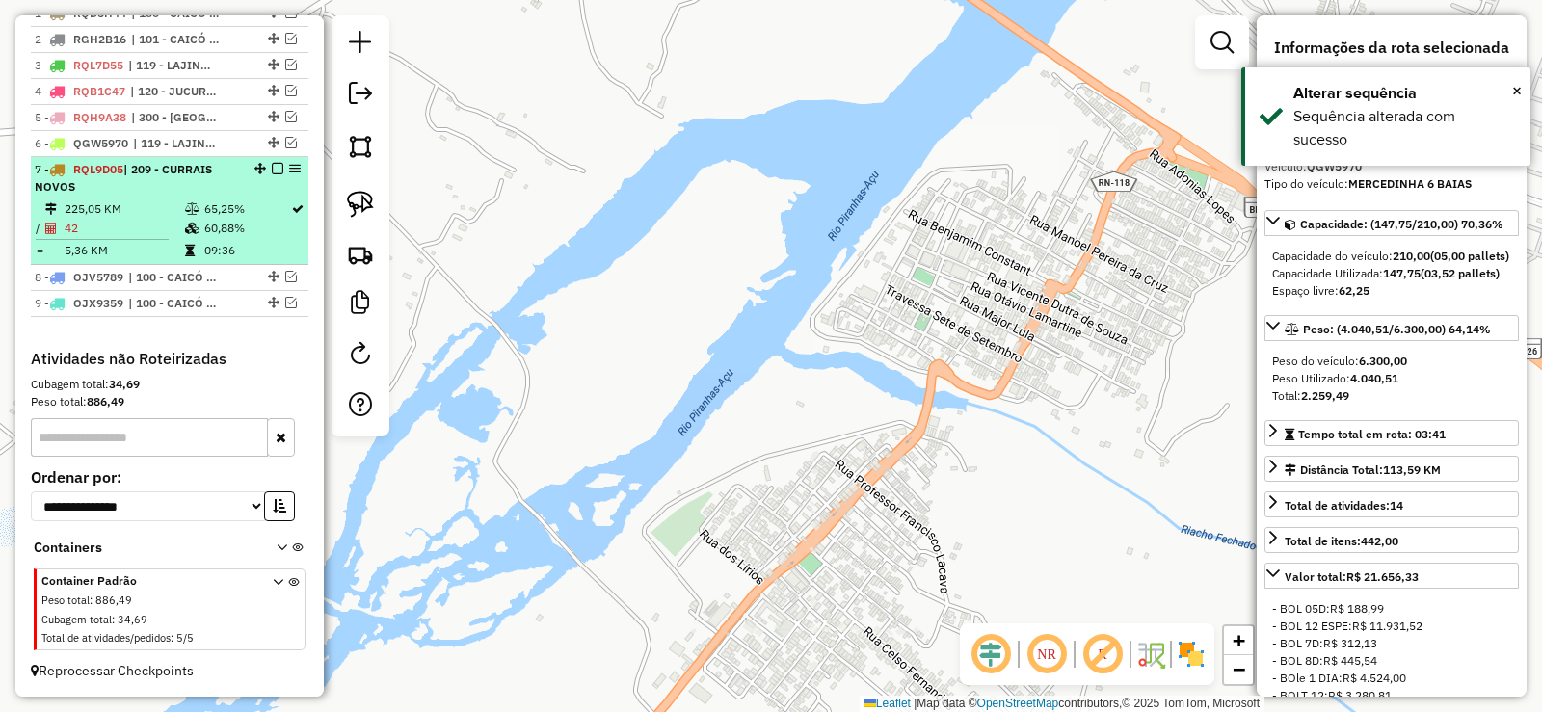
click at [232, 178] on div "7 - RQL9D05 | 209 - CURRAIS NOVOS" at bounding box center [137, 178] width 204 height 35
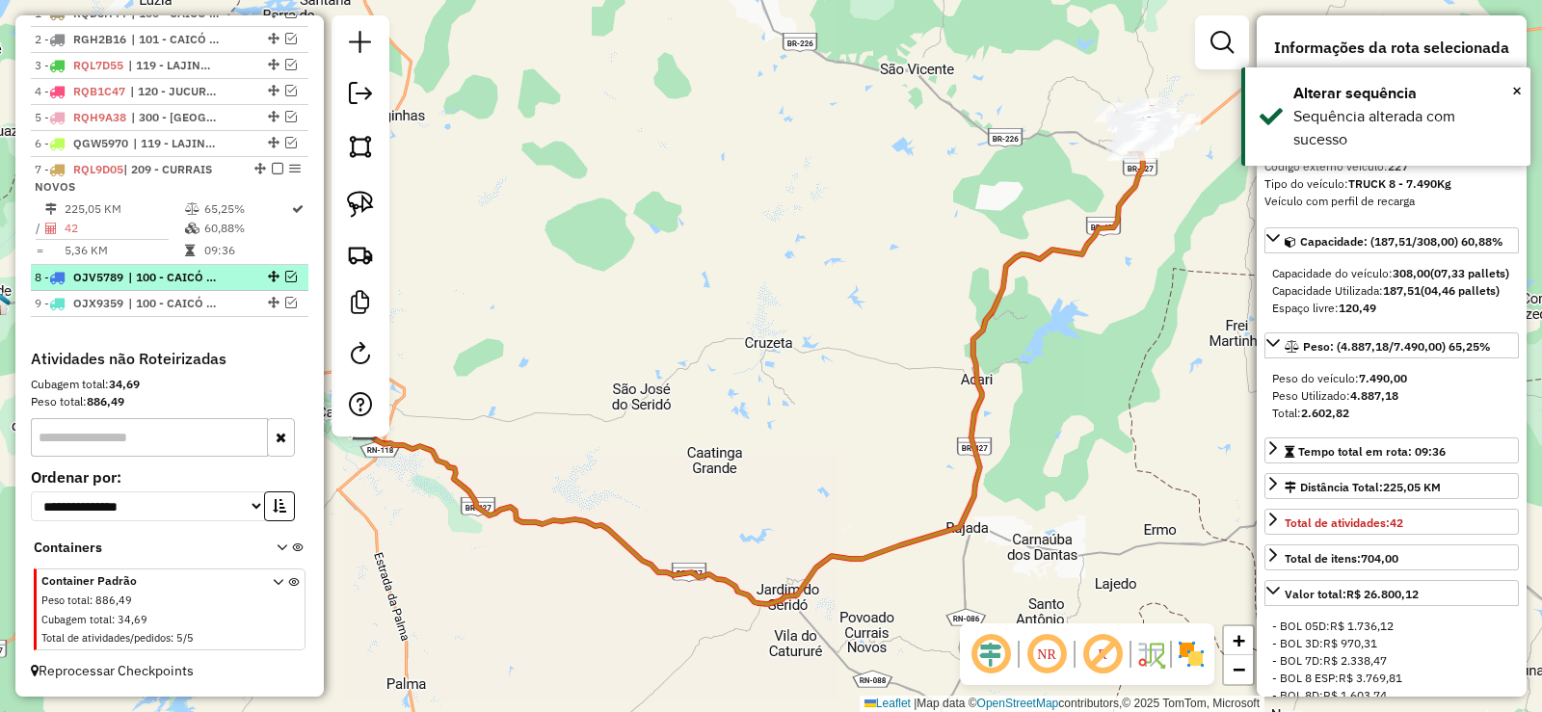
click at [285, 278] on em at bounding box center [291, 277] width 12 height 12
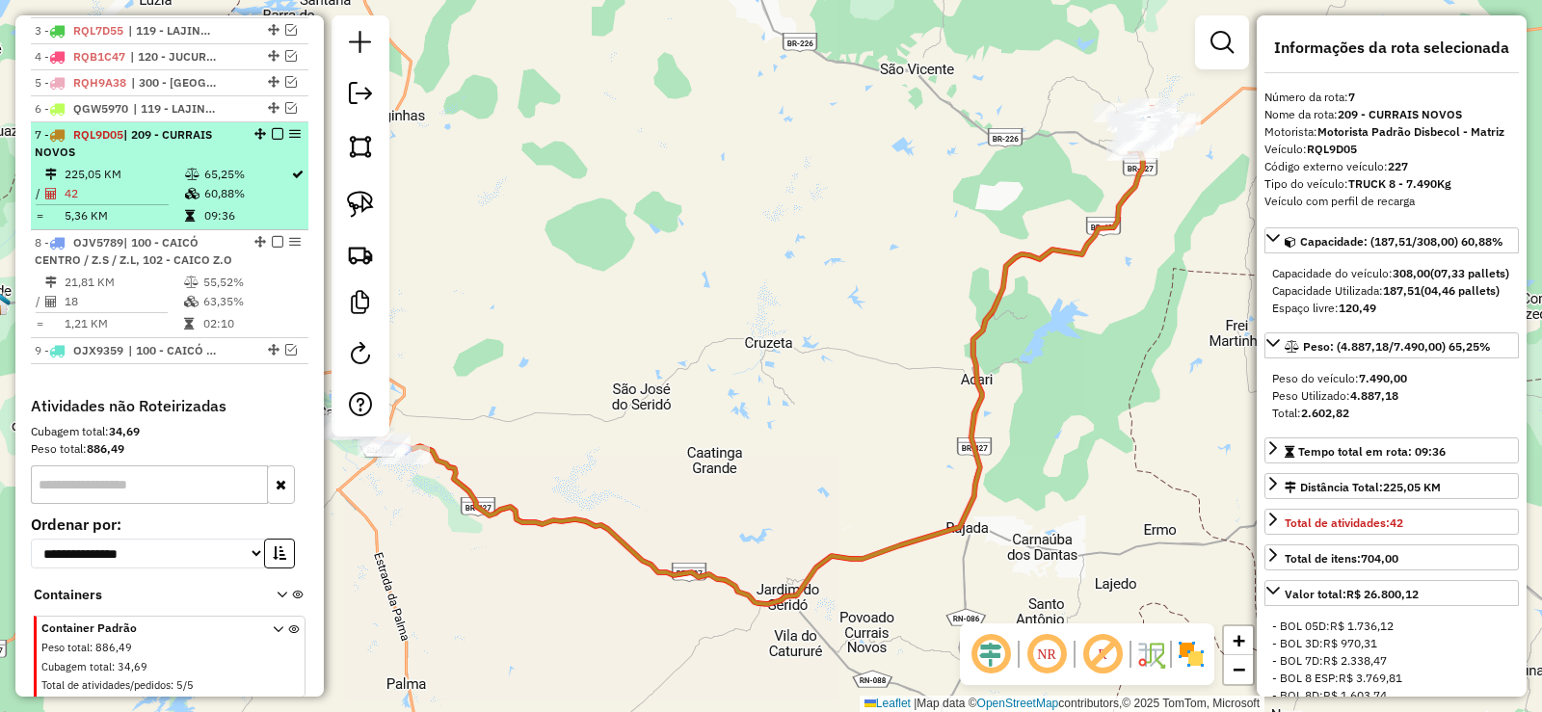
click at [275, 140] on em at bounding box center [278, 134] width 12 height 12
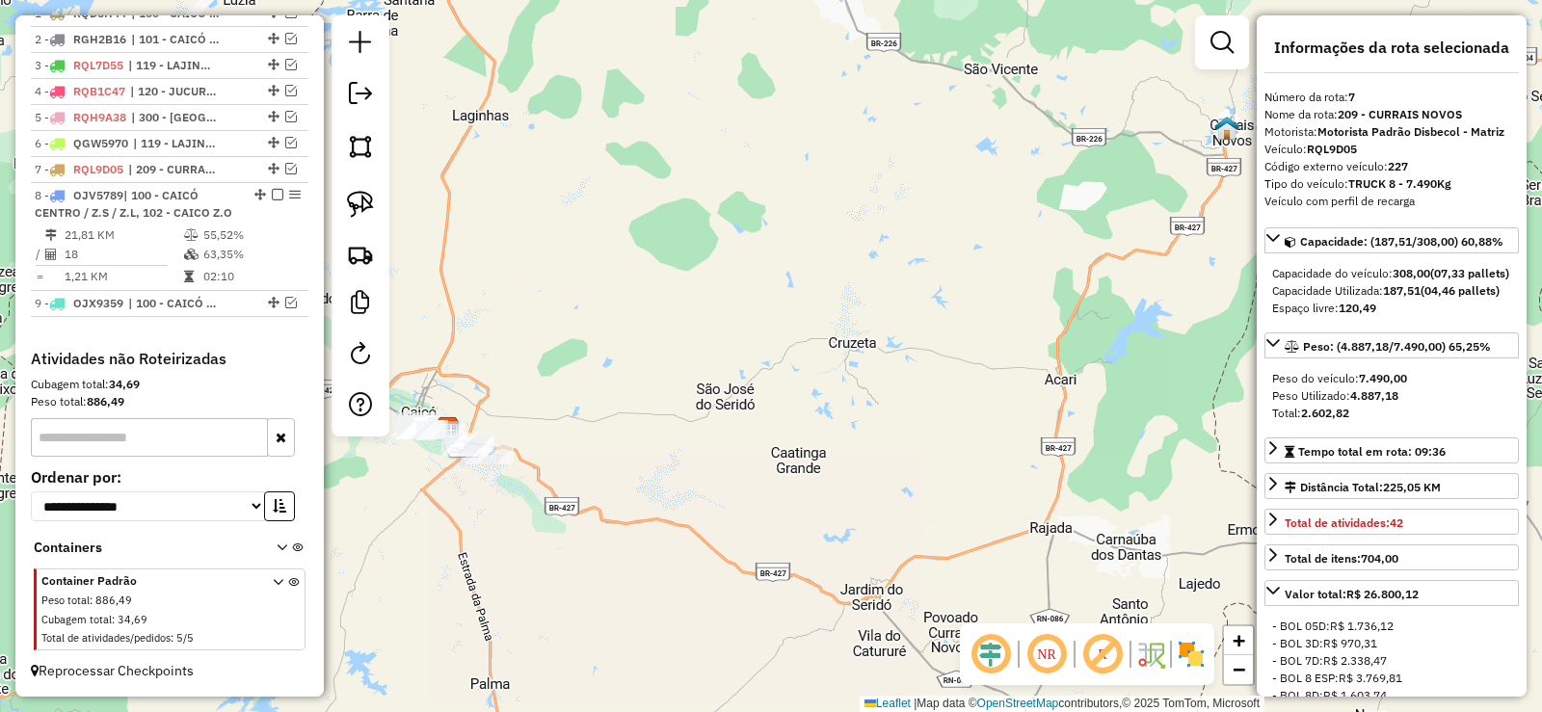
drag, startPoint x: 562, startPoint y: 352, endPoint x: 834, endPoint y: 403, distance: 276.5
click at [834, 401] on div "Janela de atendimento Grade de atendimento Capacidade Transportadoras Veículos …" at bounding box center [771, 356] width 1542 height 712
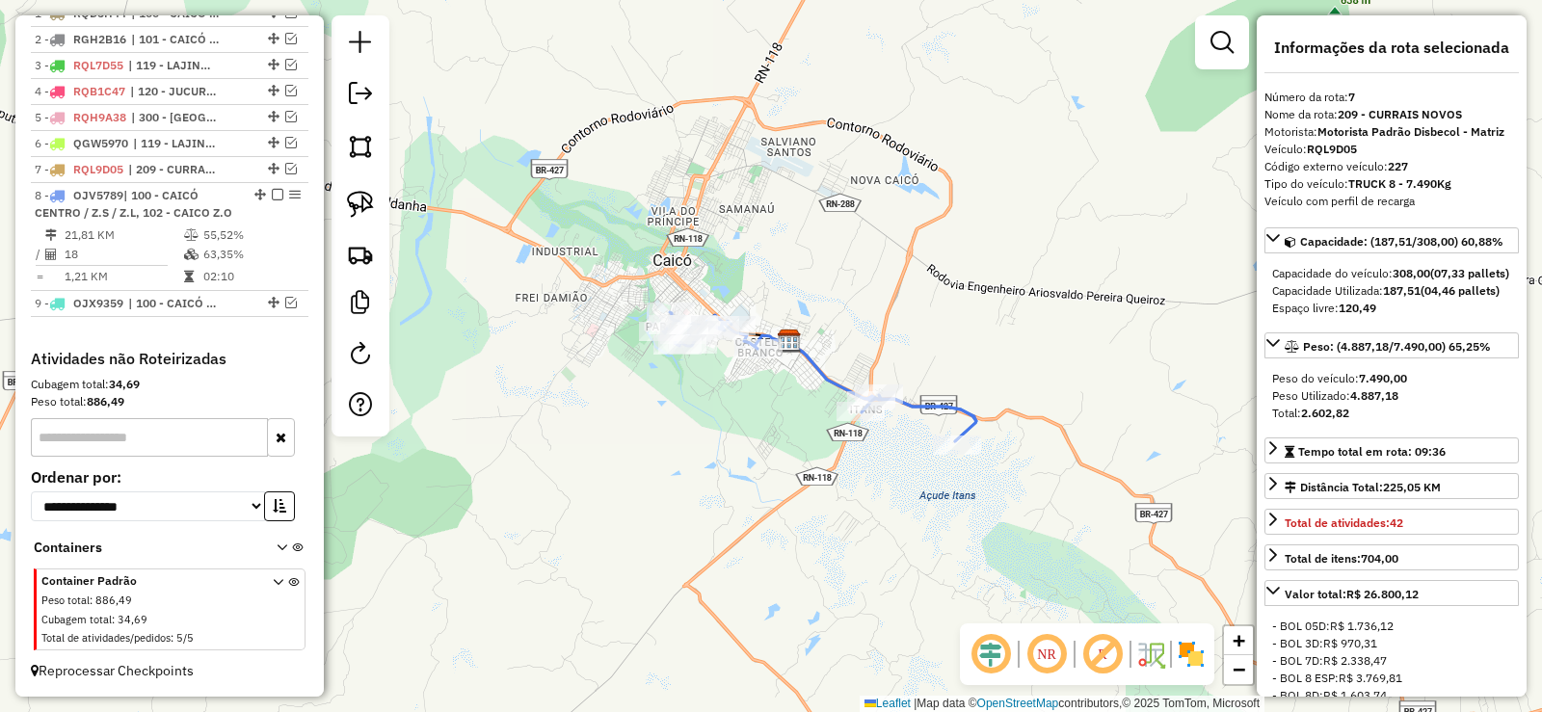
drag, startPoint x: 609, startPoint y: 386, endPoint x: 716, endPoint y: 424, distance: 113.4
click at [763, 455] on div "Janela de atendimento Grade de atendimento Capacidade Transportadoras Veículos …" at bounding box center [771, 356] width 1542 height 712
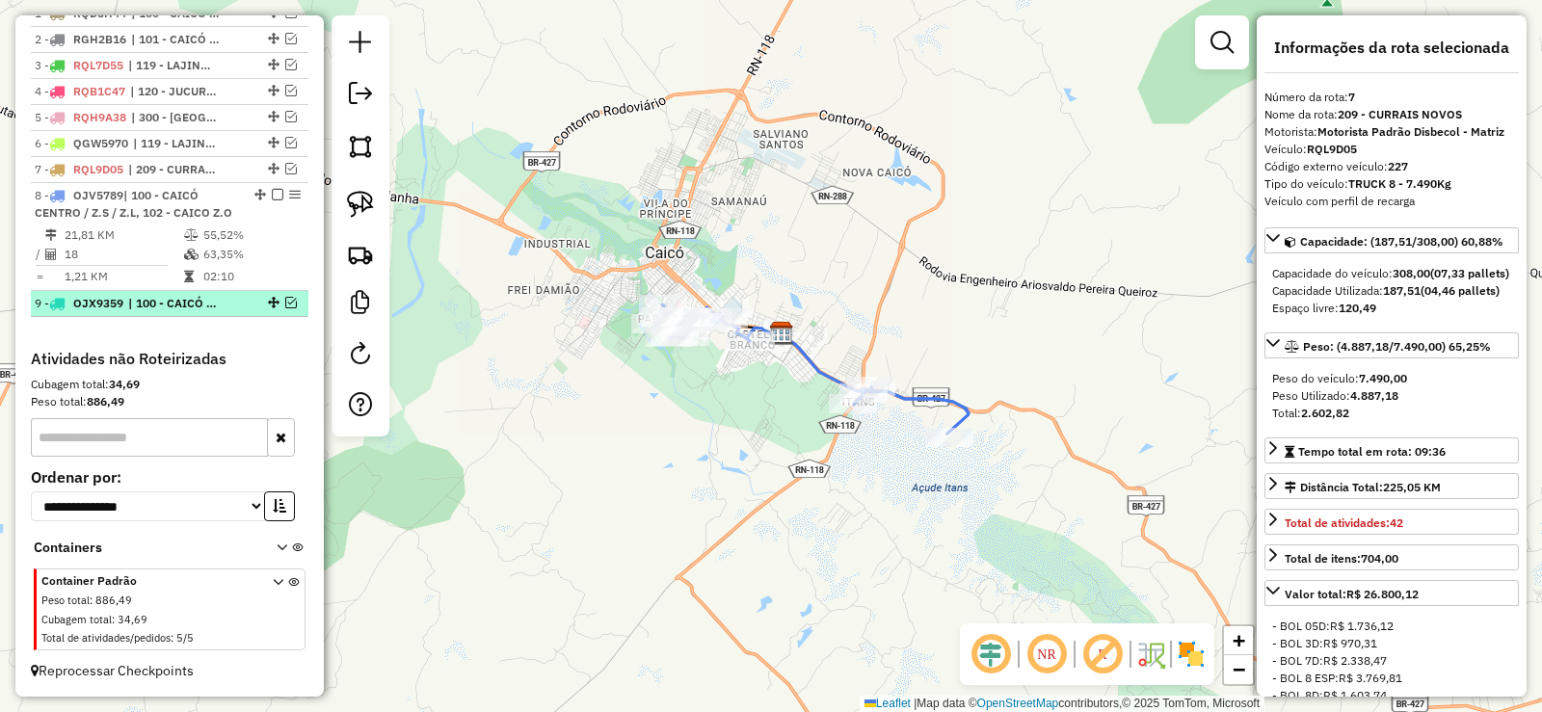
click at [285, 304] on em at bounding box center [291, 303] width 12 height 12
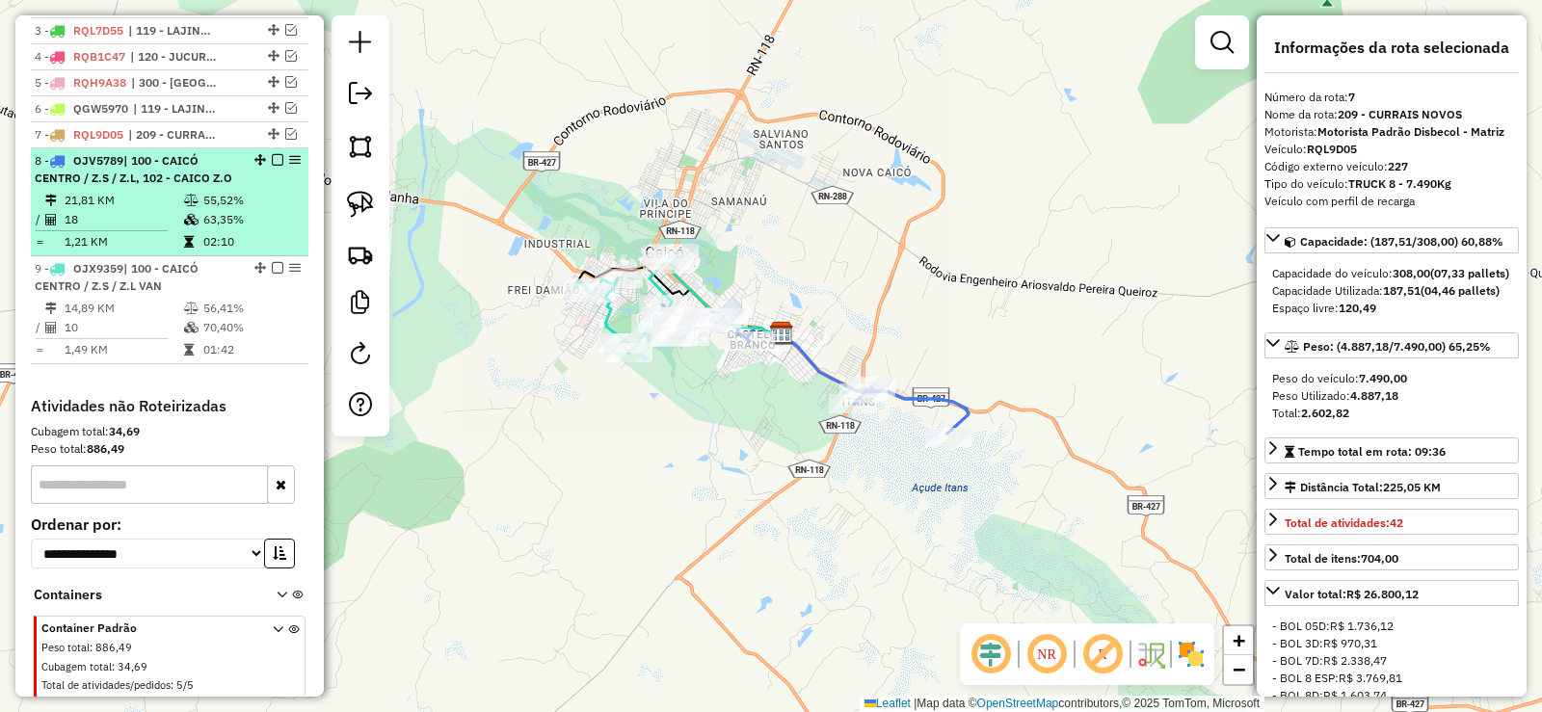
click at [272, 166] on em at bounding box center [278, 160] width 12 height 12
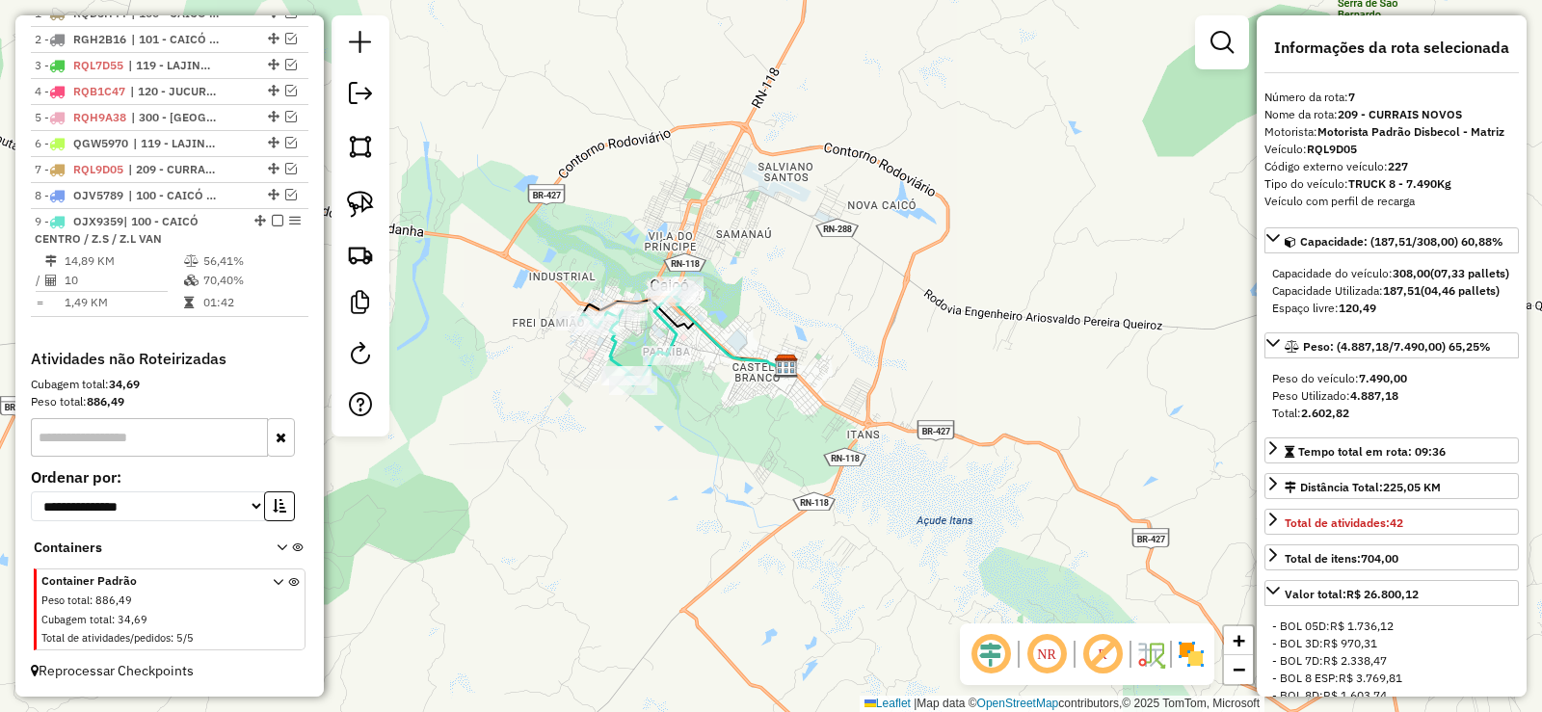
drag, startPoint x: 706, startPoint y: 409, endPoint x: 746, endPoint y: 511, distance: 109.5
click at [746, 511] on div "Janela de atendimento Grade de atendimento Capacidade Transportadoras Veículos …" at bounding box center [771, 356] width 1542 height 712
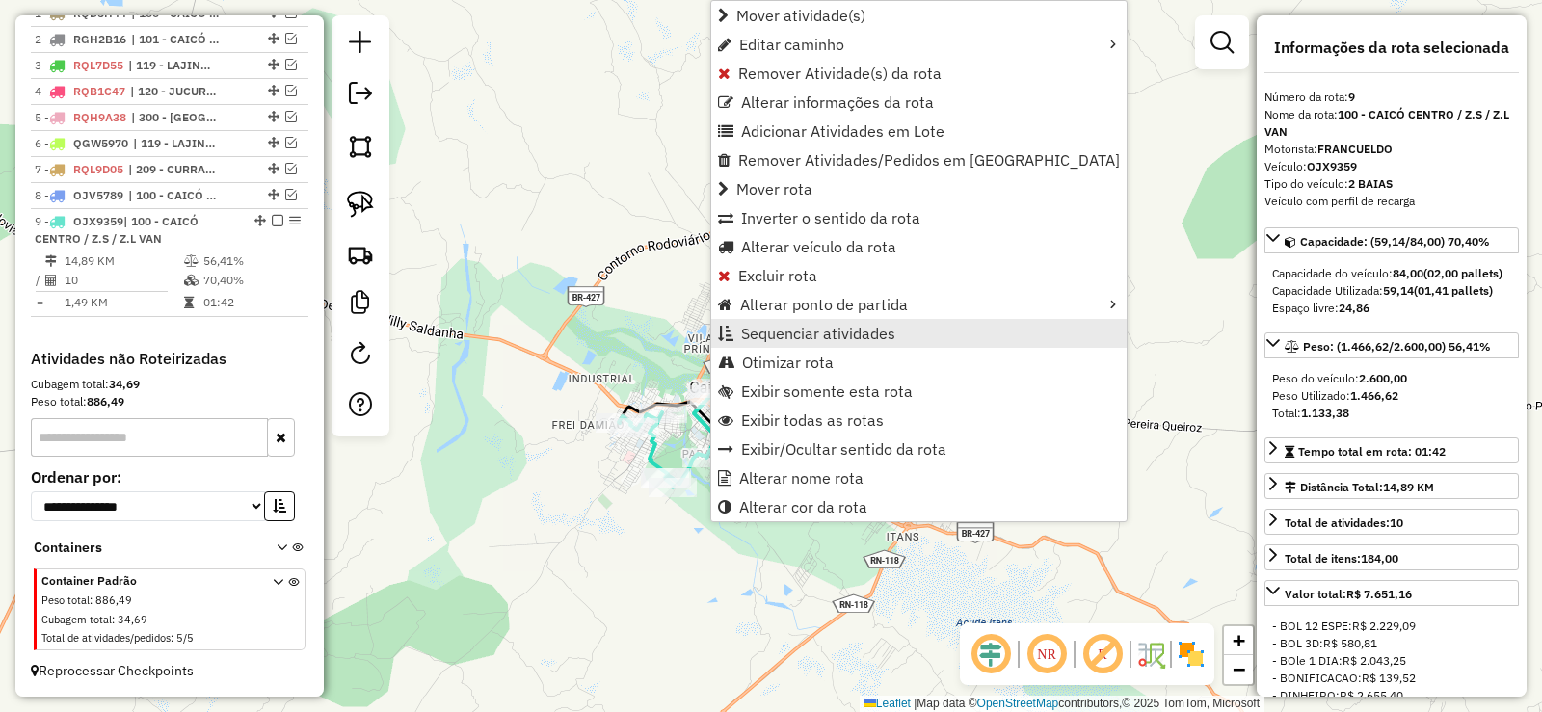
click at [804, 331] on span "Sequenciar atividades" at bounding box center [818, 333] width 154 height 15
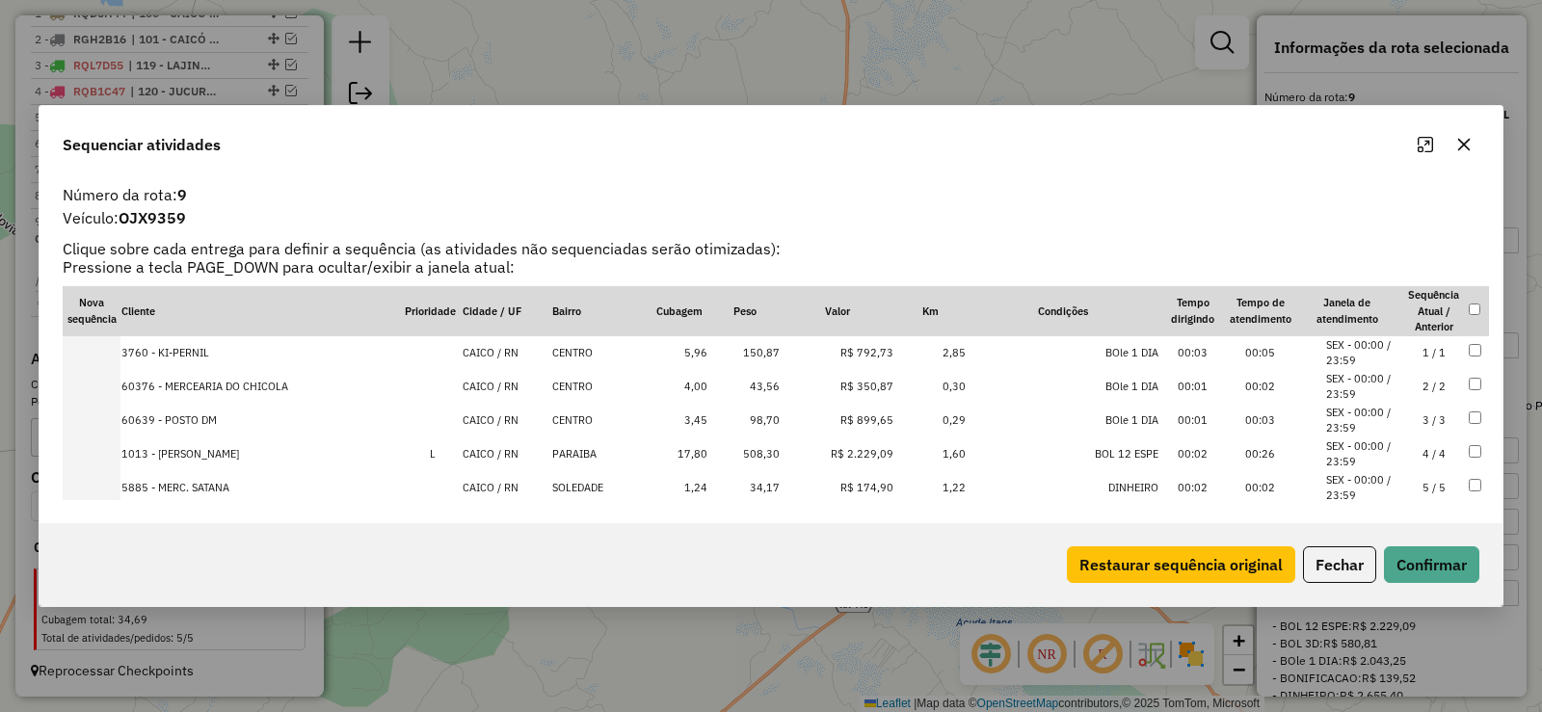
click at [1434, 454] on td "4 / 4" at bounding box center [1433, 454] width 67 height 34
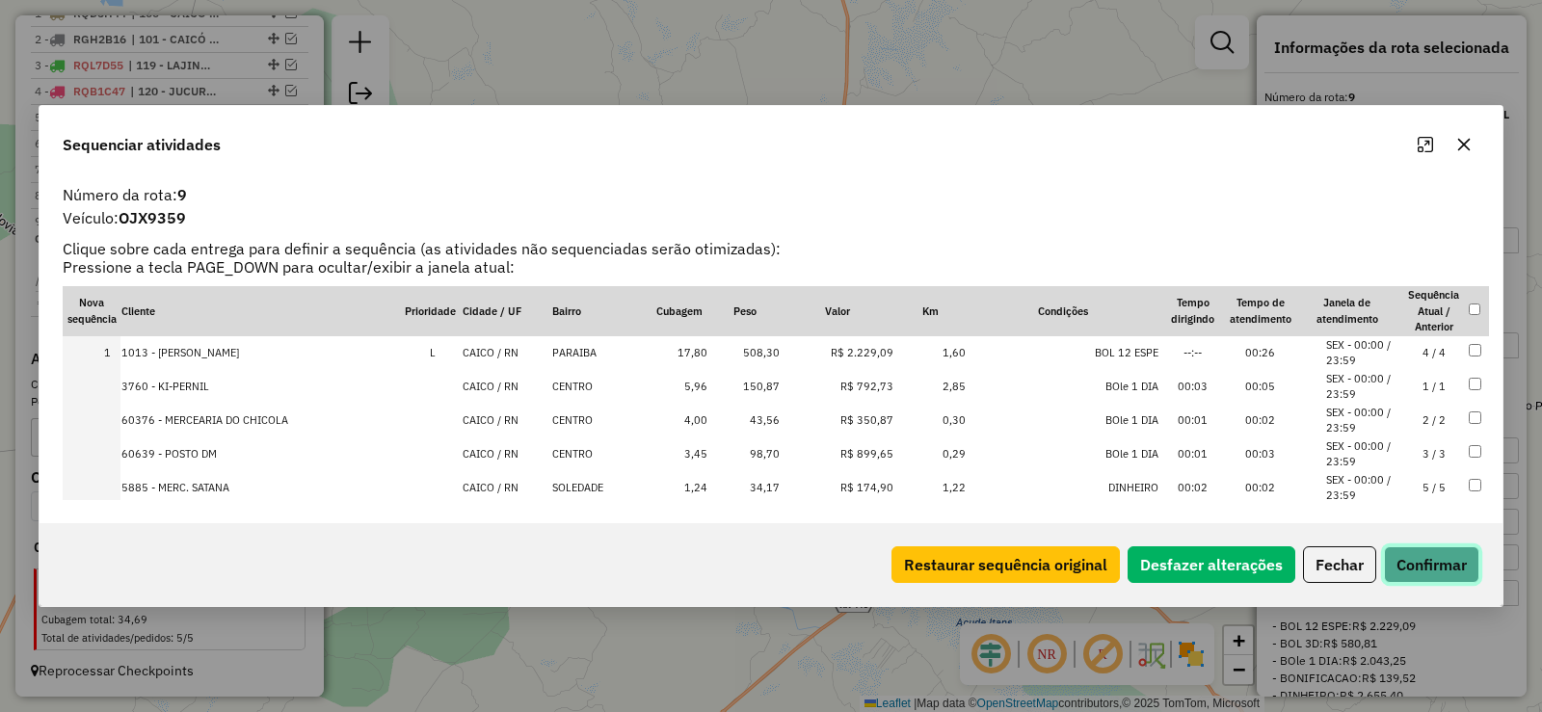
click at [1437, 558] on button "Confirmar" at bounding box center [1431, 564] width 95 height 37
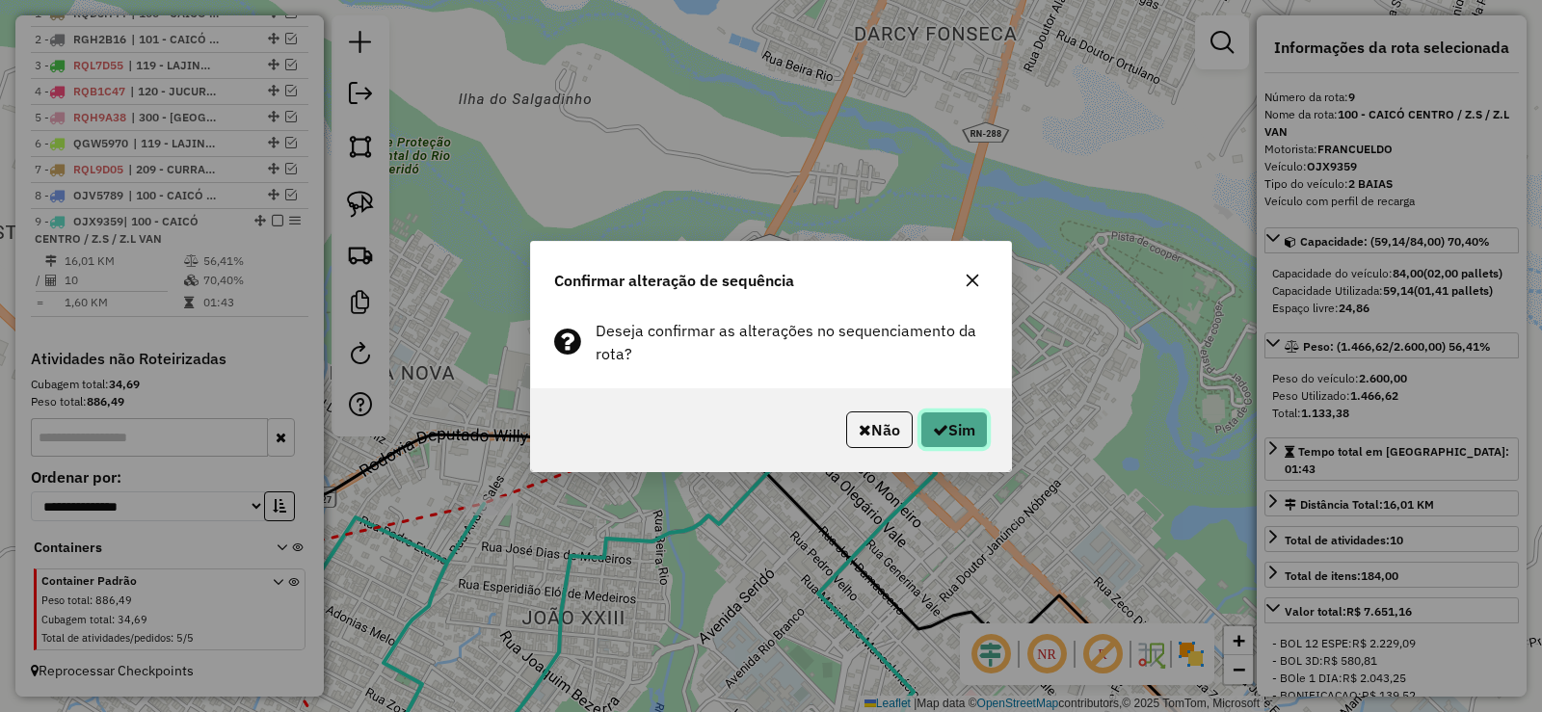
click at [952, 411] on button "Sim" at bounding box center [953, 429] width 67 height 37
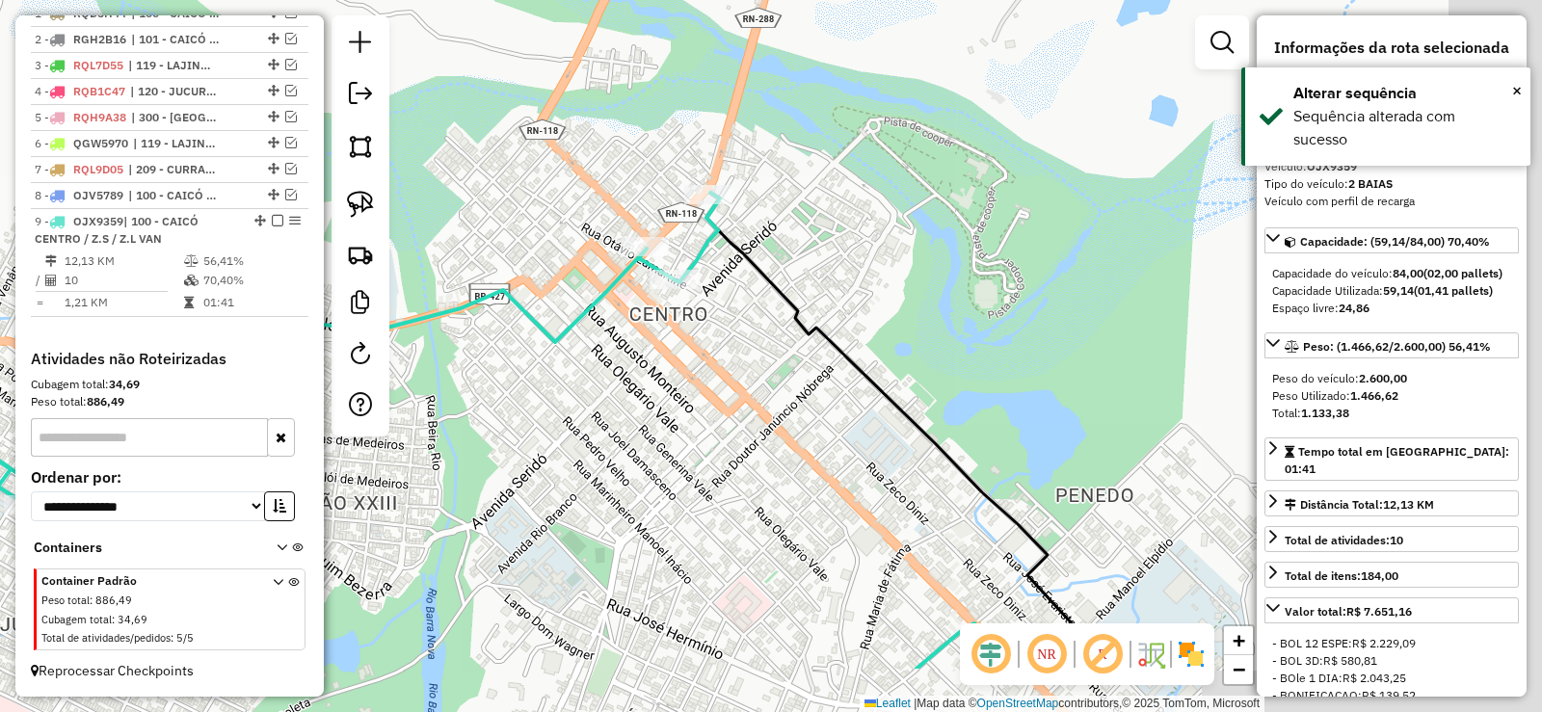
drag, startPoint x: 817, startPoint y: 436, endPoint x: 763, endPoint y: 409, distance: 60.3
click at [758, 400] on div "Janela de atendimento Grade de atendimento Capacidade Transportadoras Veículos …" at bounding box center [771, 356] width 1542 height 712
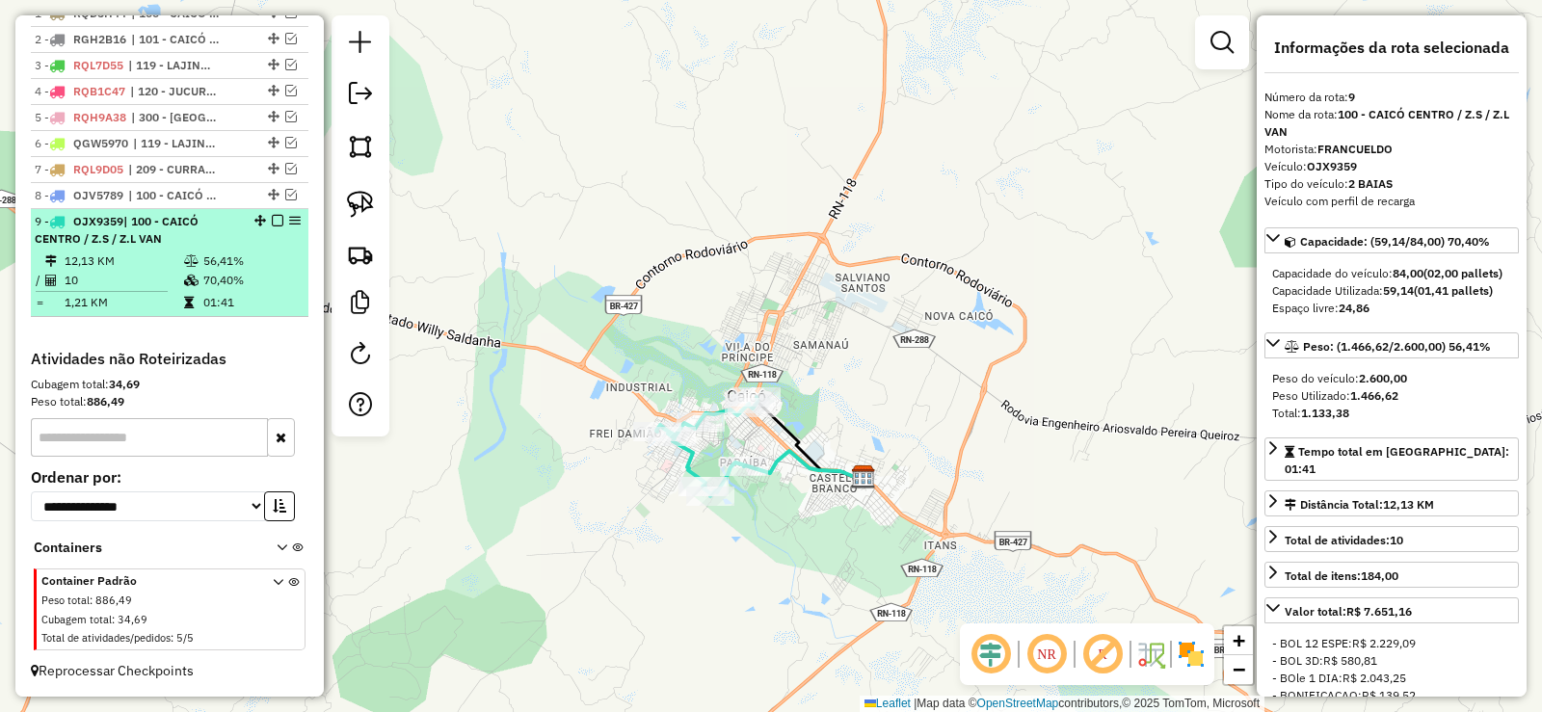
click at [272, 221] on em at bounding box center [278, 221] width 12 height 12
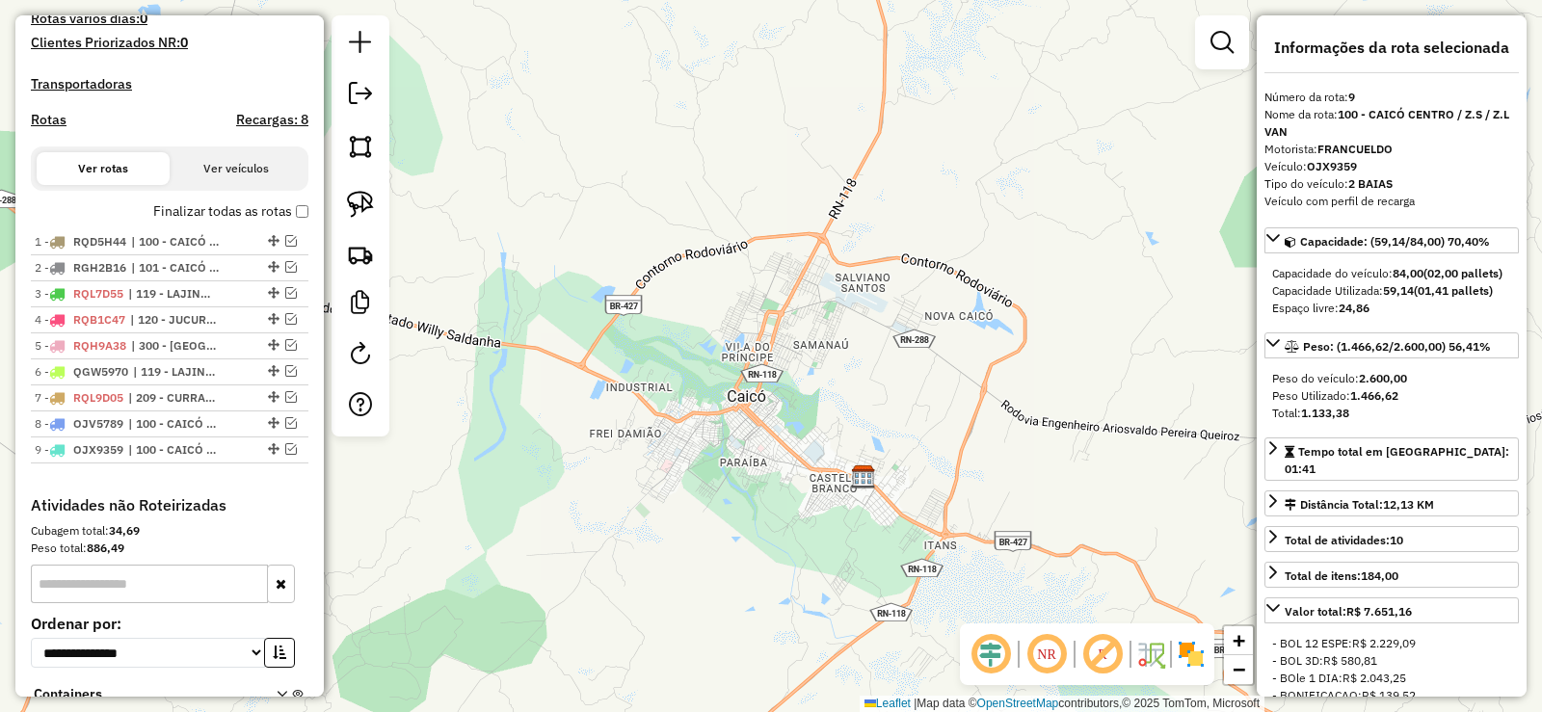
scroll to position [510, 0]
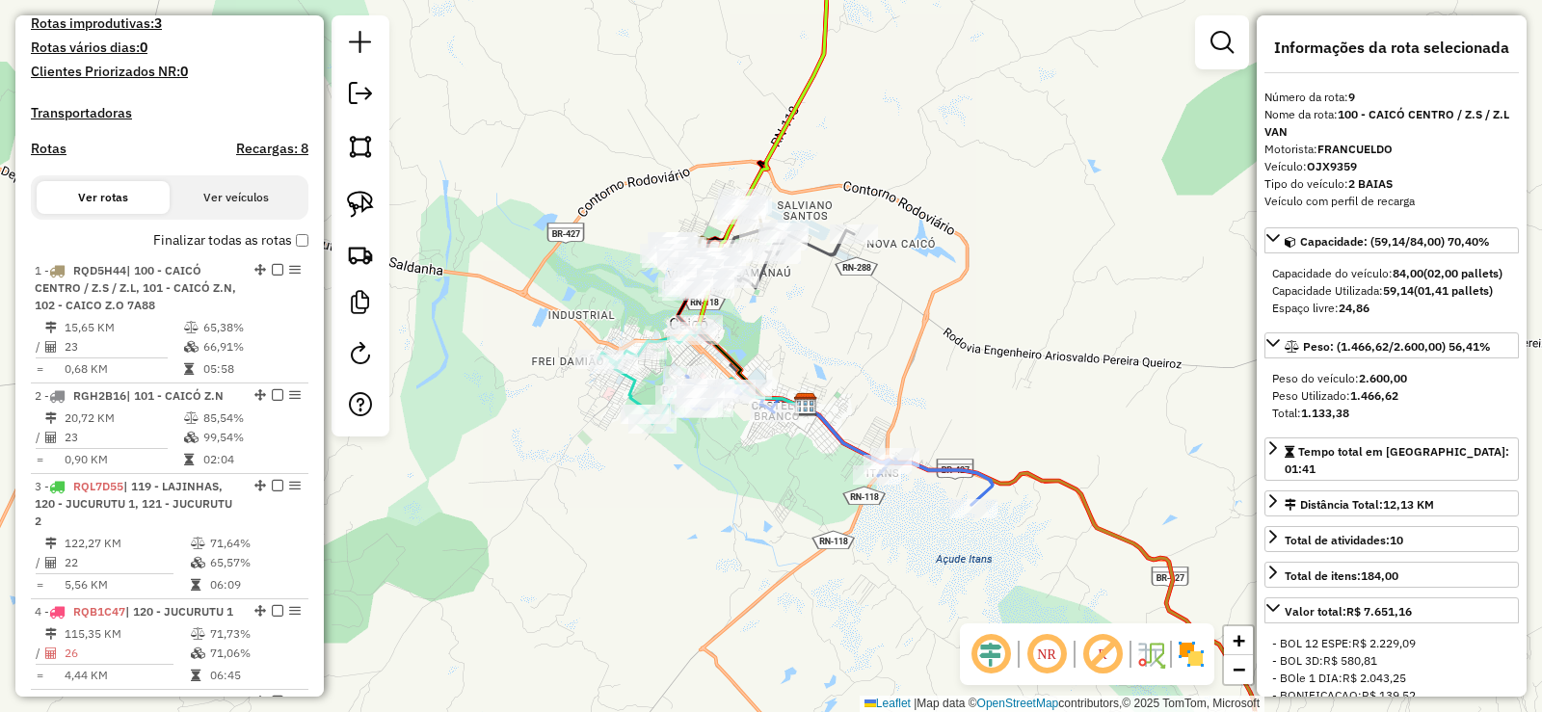
drag, startPoint x: 625, startPoint y: 591, endPoint x: 568, endPoint y: 518, distance: 92.6
click at [568, 518] on div "Janela de atendimento Grade de atendimento Capacidade Transportadoras Veículos …" at bounding box center [771, 356] width 1542 height 712
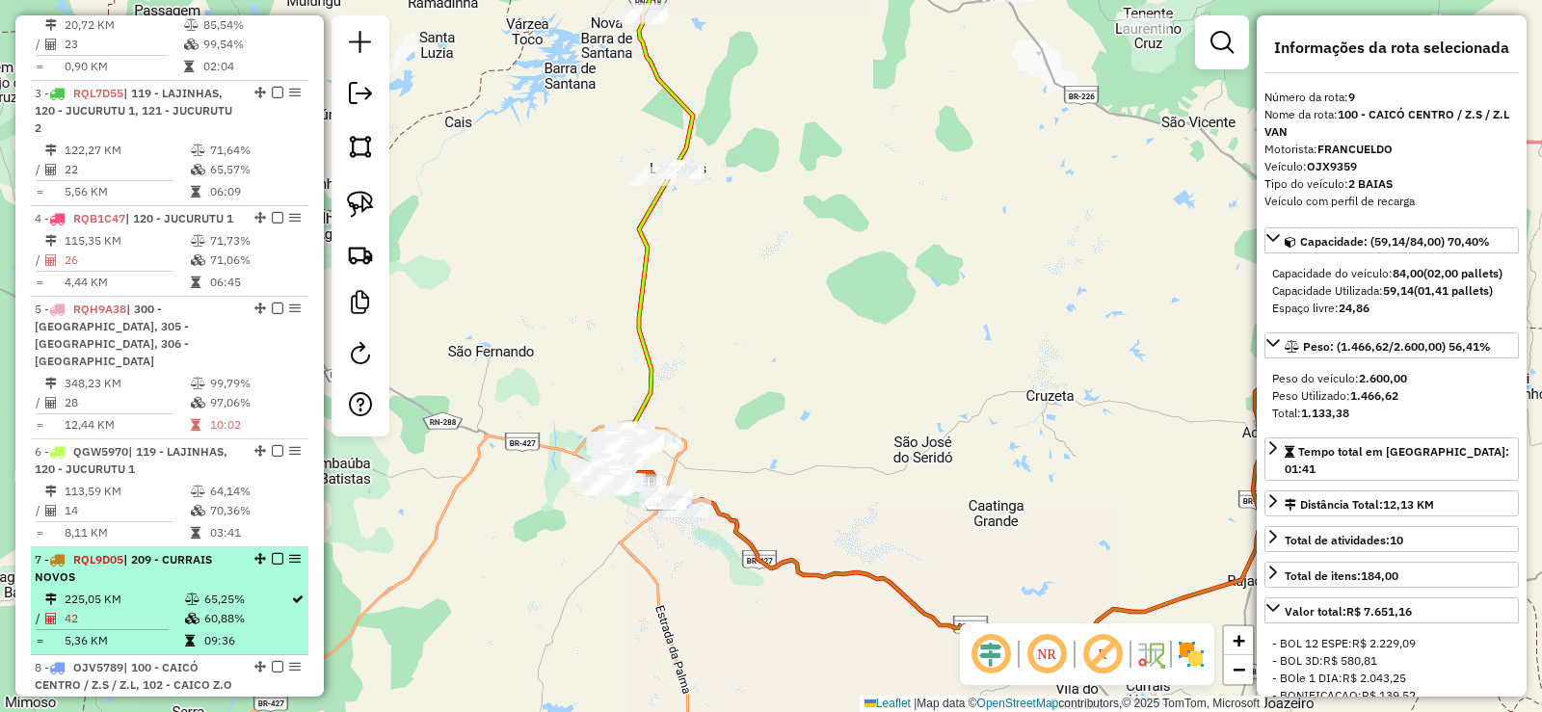
scroll to position [895, 0]
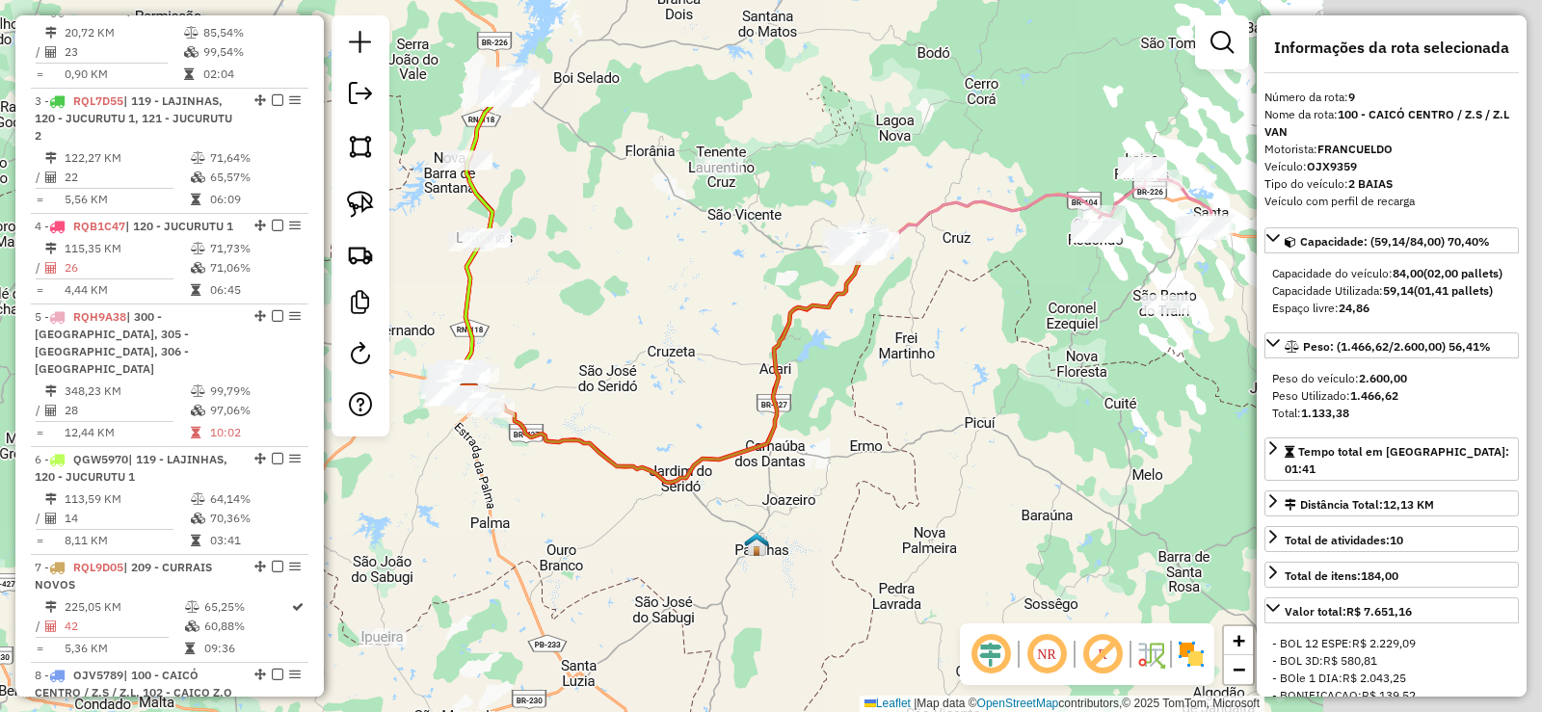
drag, startPoint x: 1048, startPoint y: 334, endPoint x: 767, endPoint y: 333, distance: 281.4
click at [767, 333] on div "Janela de atendimento Grade de atendimento Capacidade Transportadoras Veículos …" at bounding box center [771, 356] width 1542 height 712
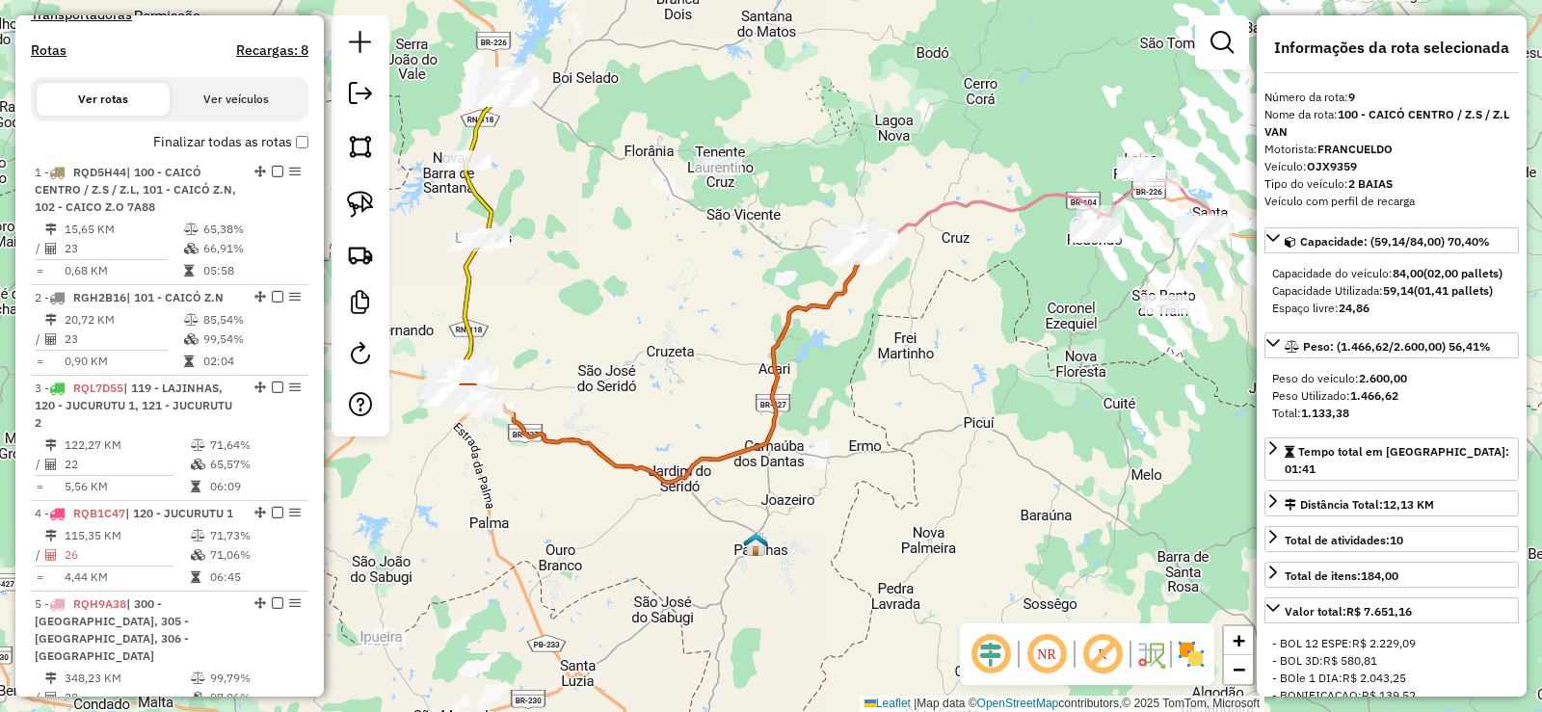
scroll to position [606, 0]
click at [360, 95] on em at bounding box center [360, 93] width 23 height 23
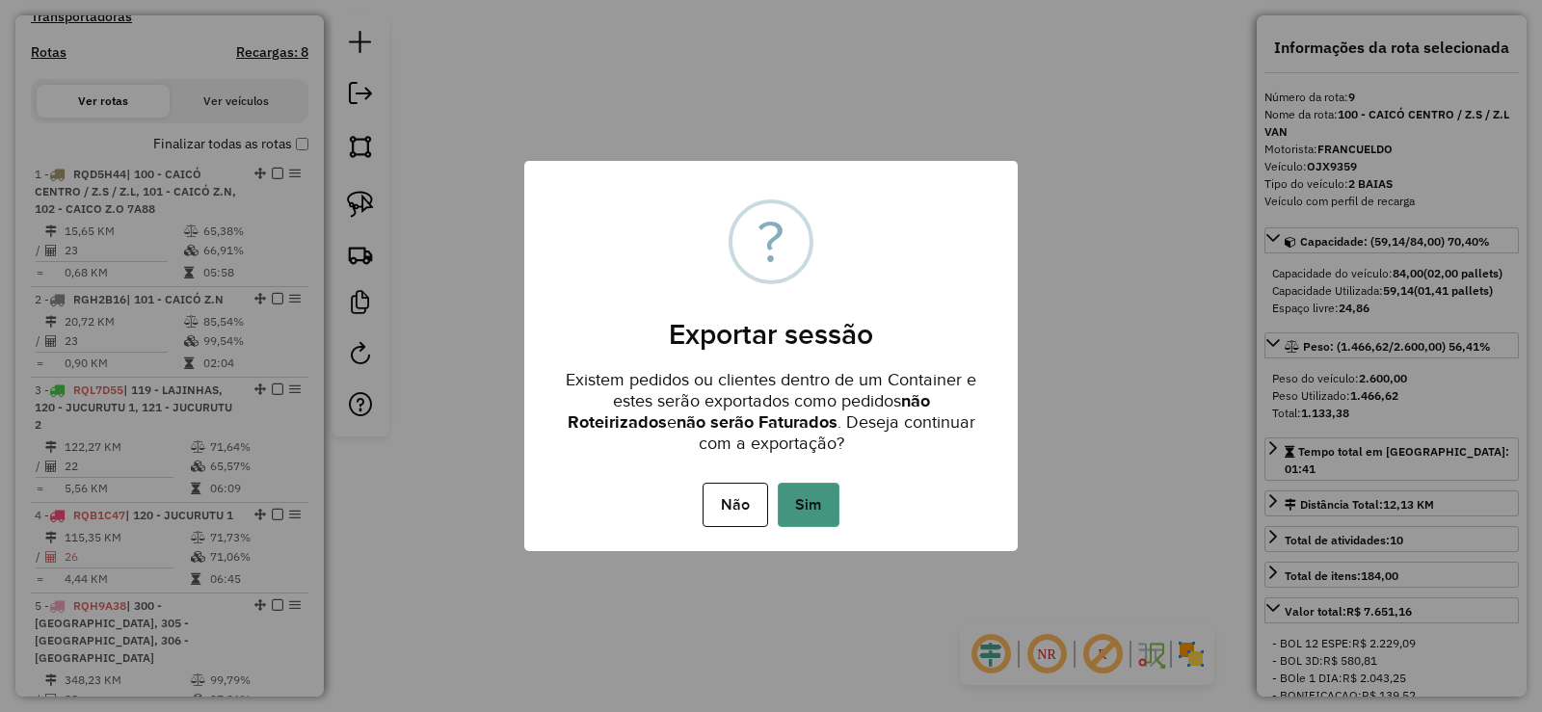
click at [816, 507] on button "Sim" at bounding box center [809, 505] width 62 height 44
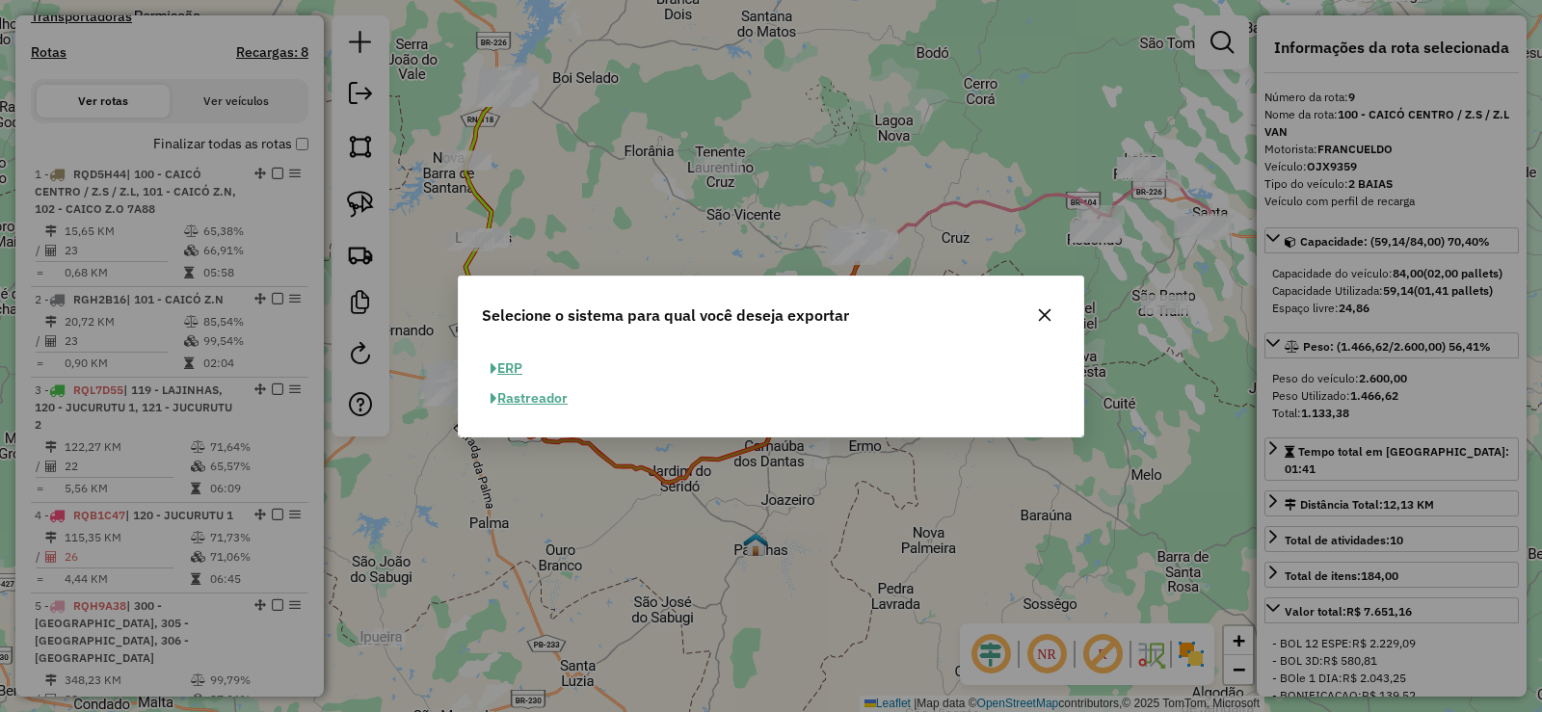
click at [519, 366] on button "ERP" at bounding box center [506, 369] width 49 height 30
select select "**"
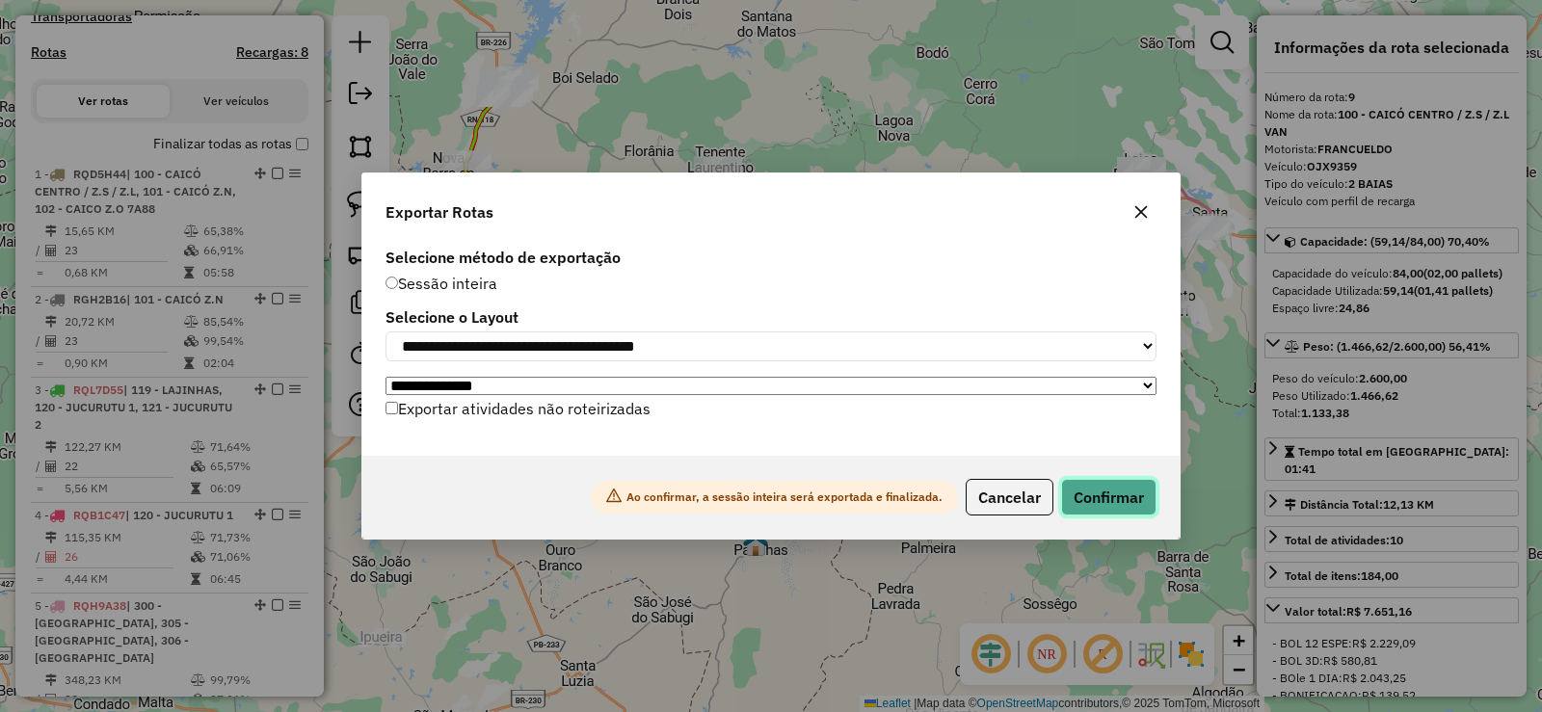
click at [1120, 505] on button "Confirmar" at bounding box center [1108, 497] width 95 height 37
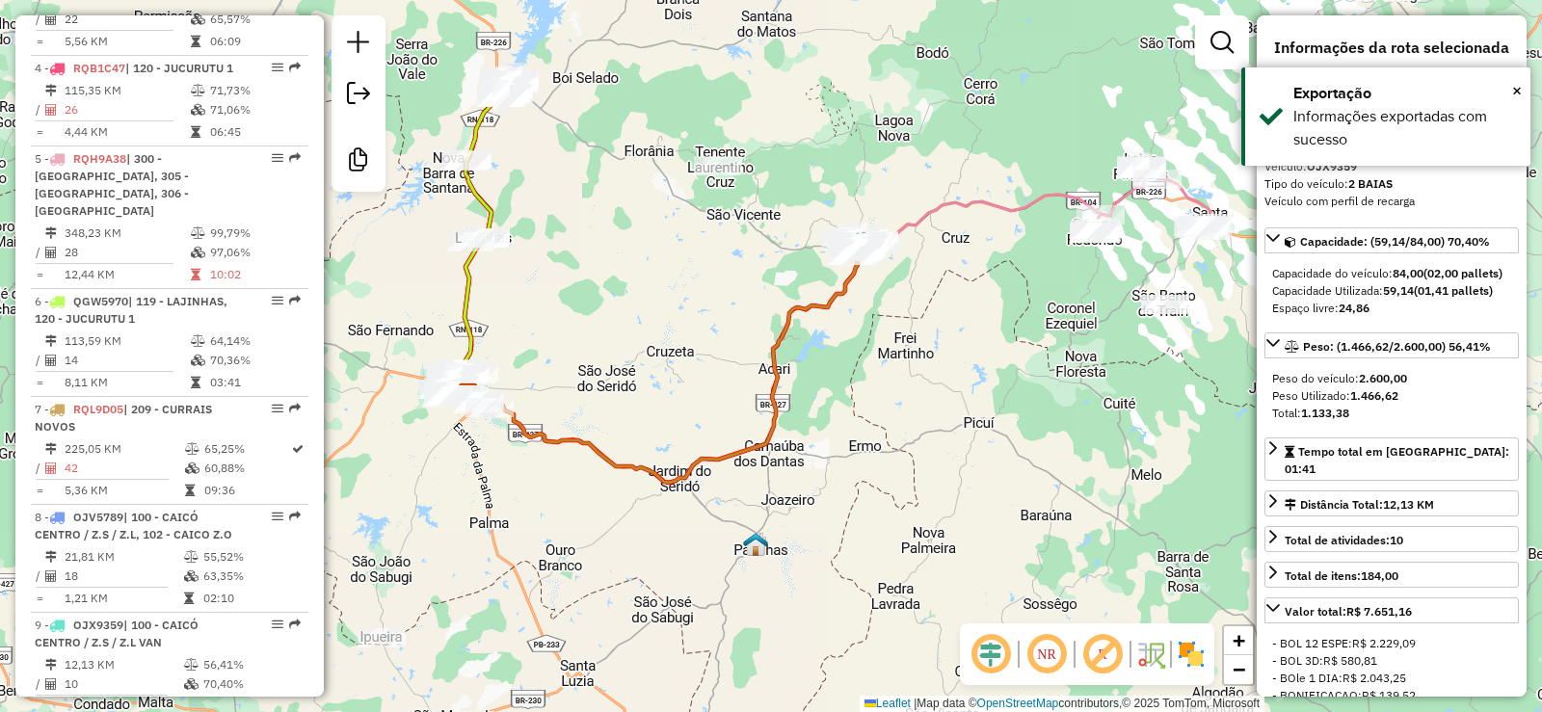
scroll to position [1444, 0]
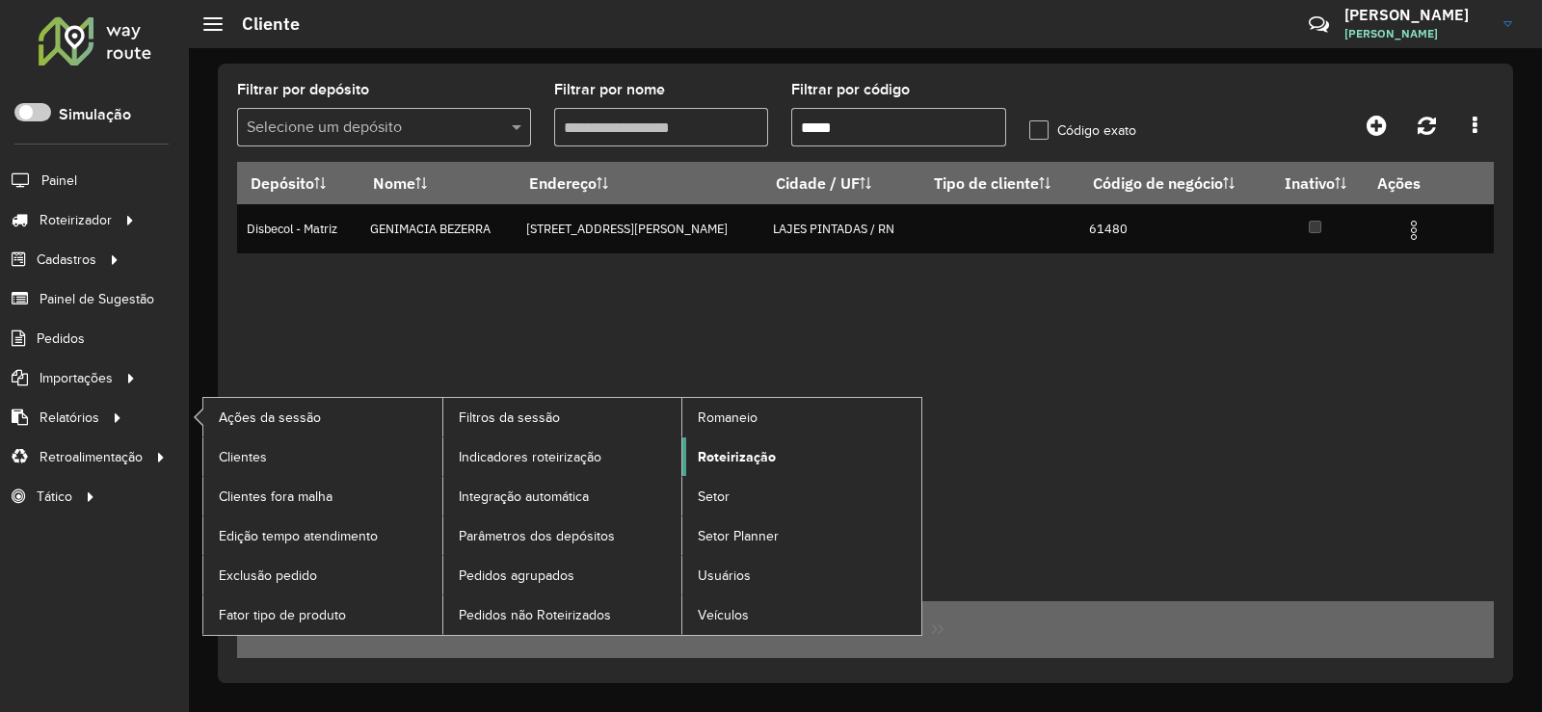
click at [730, 458] on span "Roteirização" at bounding box center [737, 457] width 78 height 20
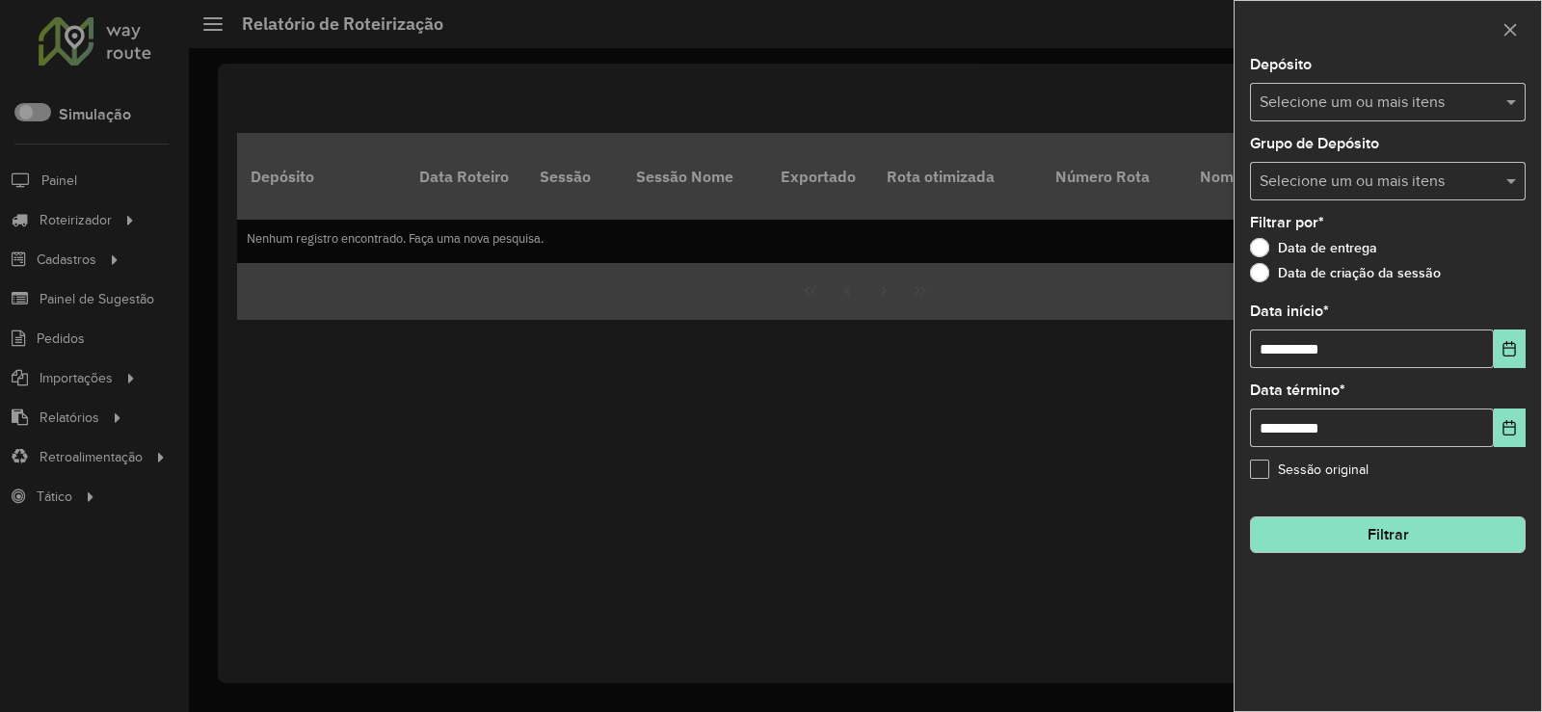
drag, startPoint x: 1509, startPoint y: 104, endPoint x: 1413, endPoint y: 101, distance: 96.4
click at [1502, 102] on span at bounding box center [1513, 102] width 24 height 23
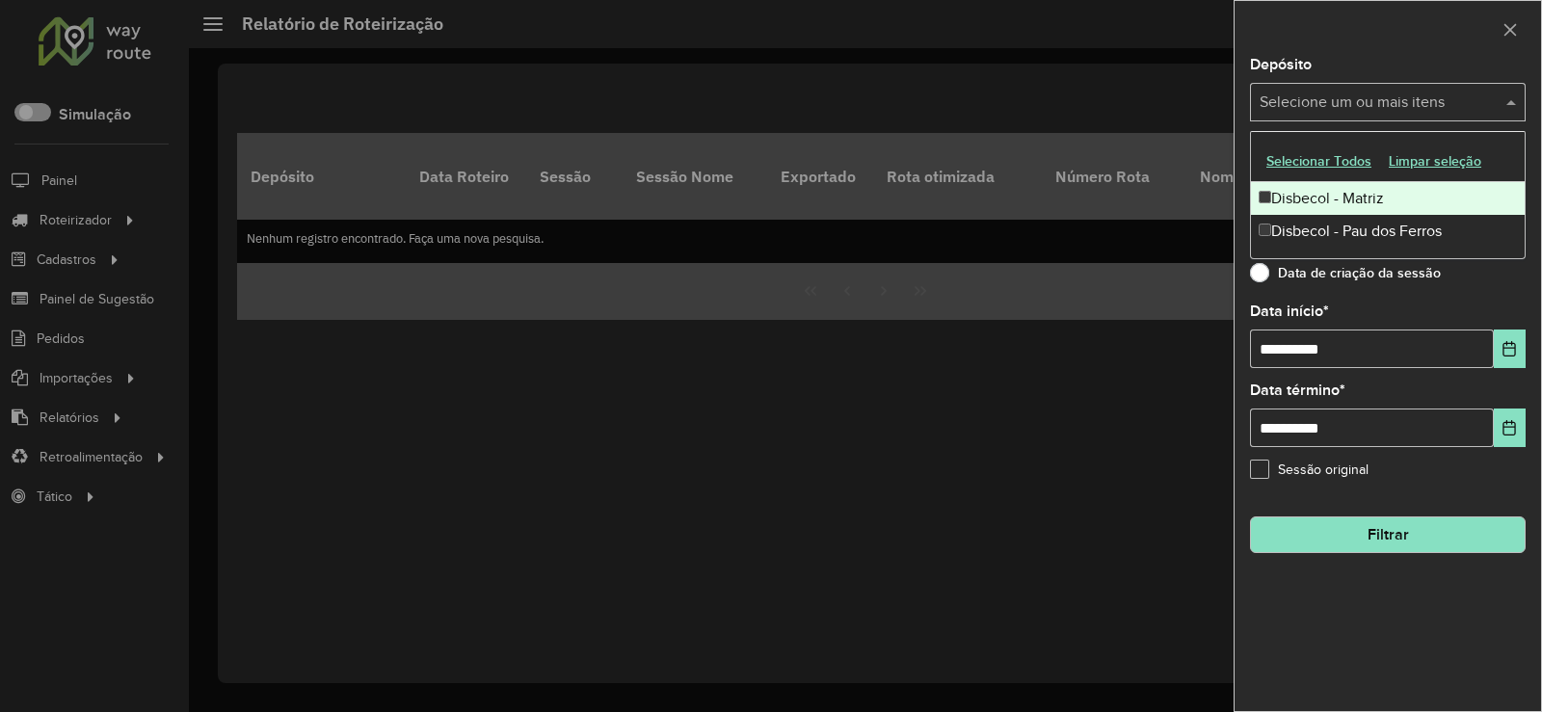
click at [1302, 199] on div "Disbecol - Matriz" at bounding box center [1388, 198] width 274 height 33
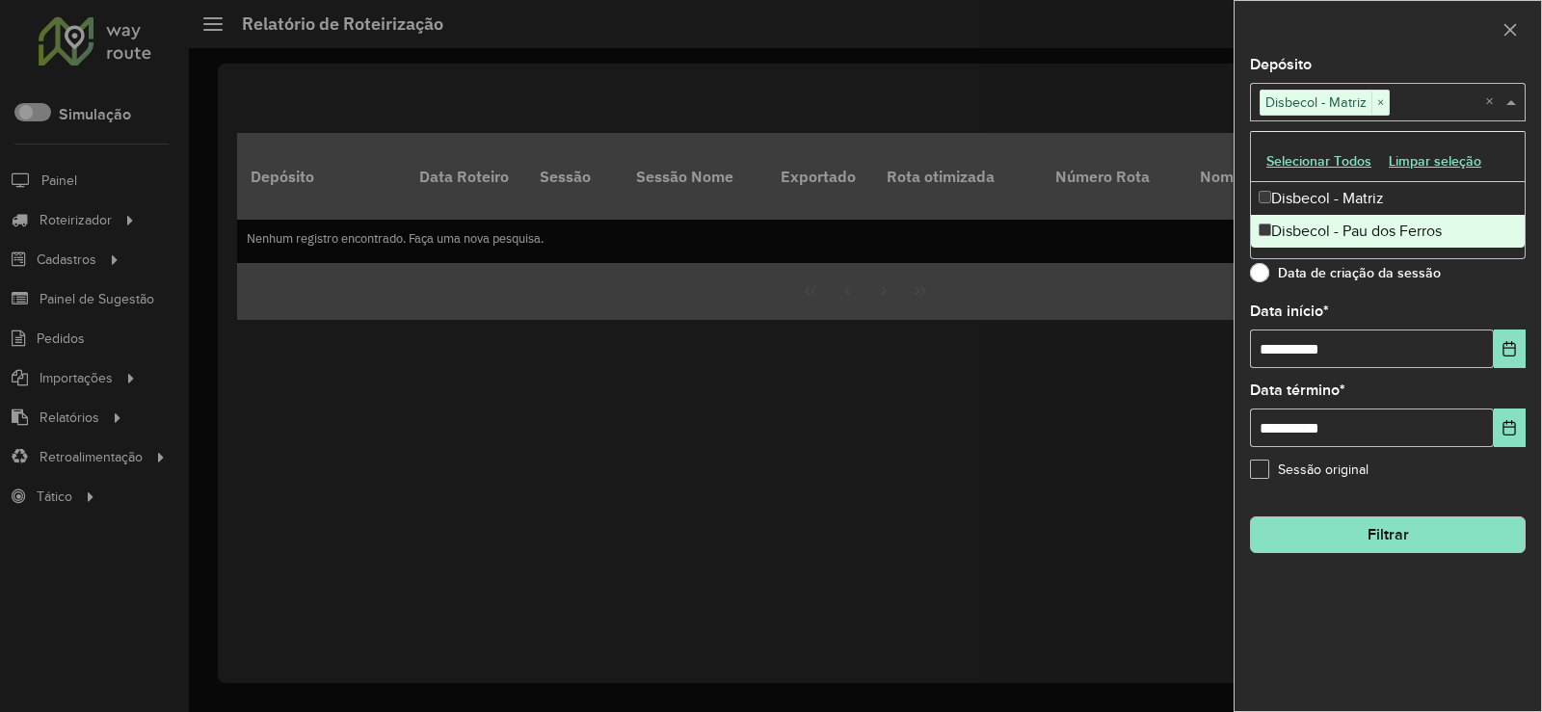
click at [1489, 281] on div "Data de criação da sessão" at bounding box center [1388, 277] width 276 height 23
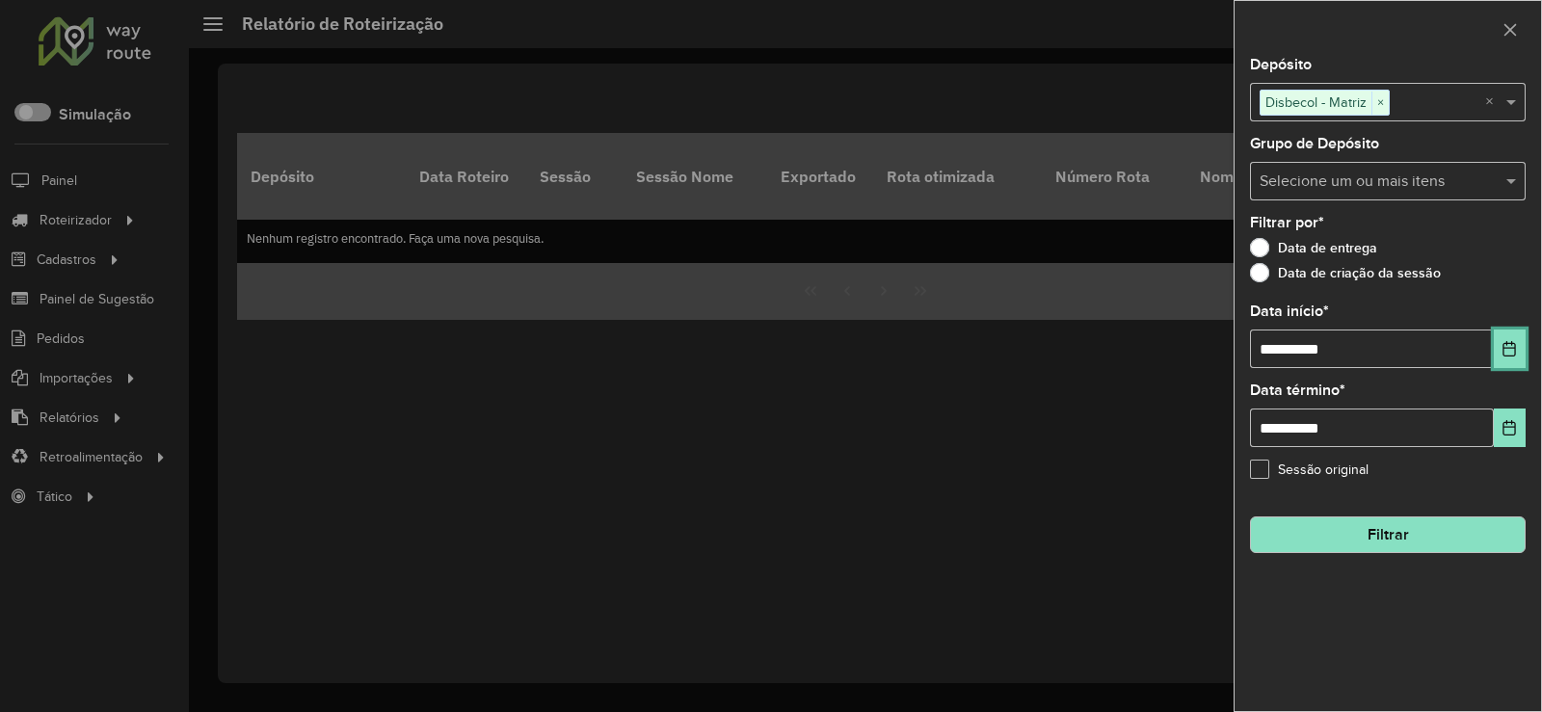
click at [1524, 350] on button "Choose Date" at bounding box center [1510, 349] width 32 height 39
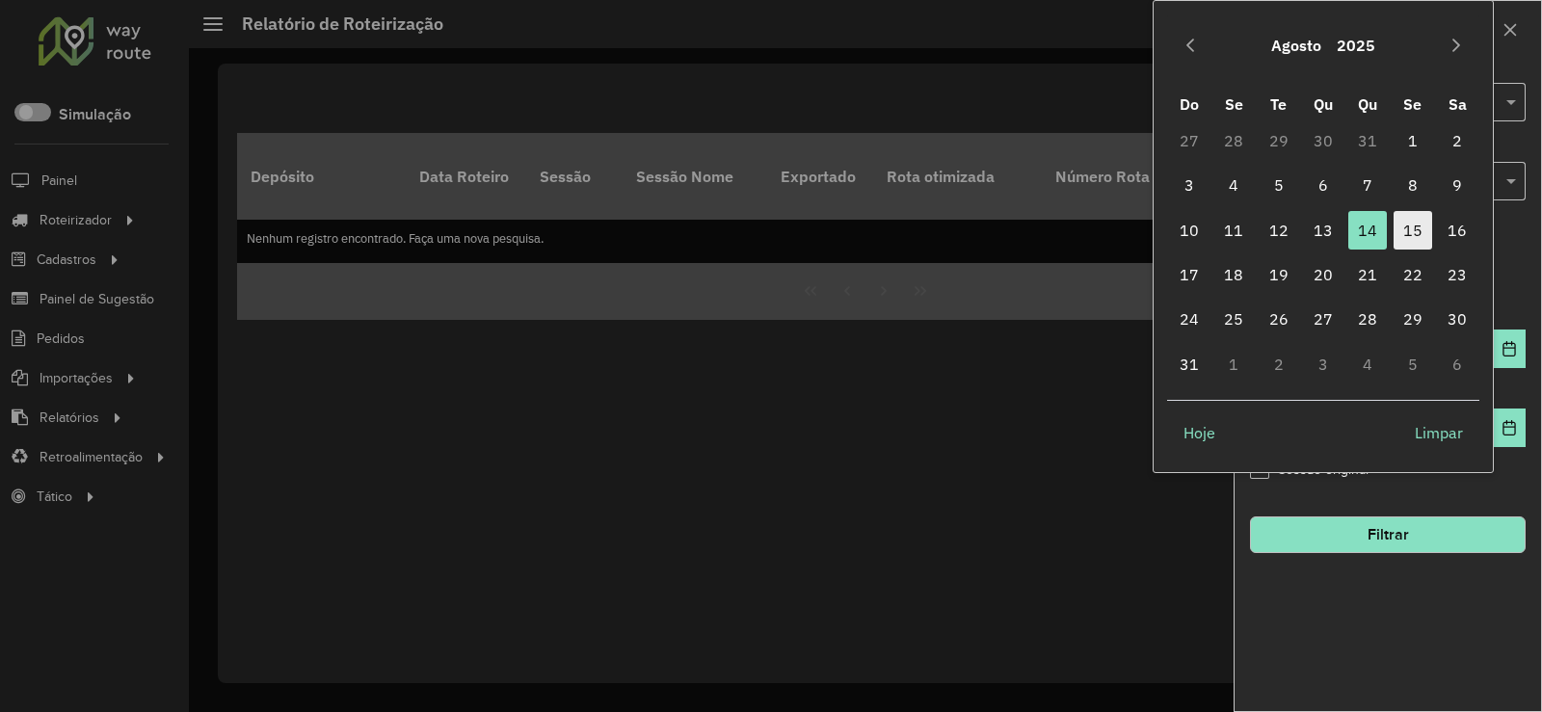
click at [1413, 229] on span "15" at bounding box center [1412, 230] width 39 height 39
type input "**********"
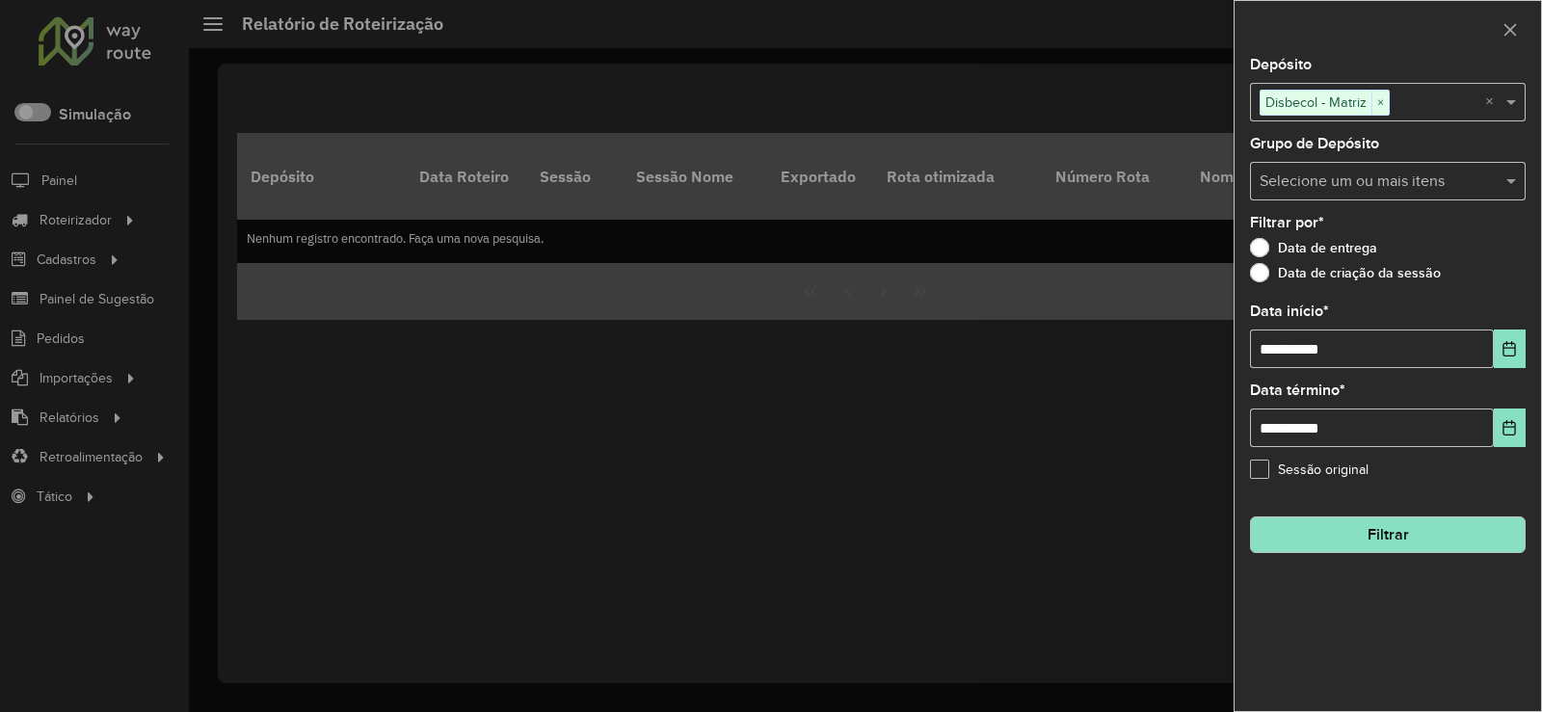
drag, startPoint x: 1381, startPoint y: 545, endPoint x: 1321, endPoint y: 536, distance: 60.5
click at [1379, 544] on button "Filtrar" at bounding box center [1388, 535] width 276 height 37
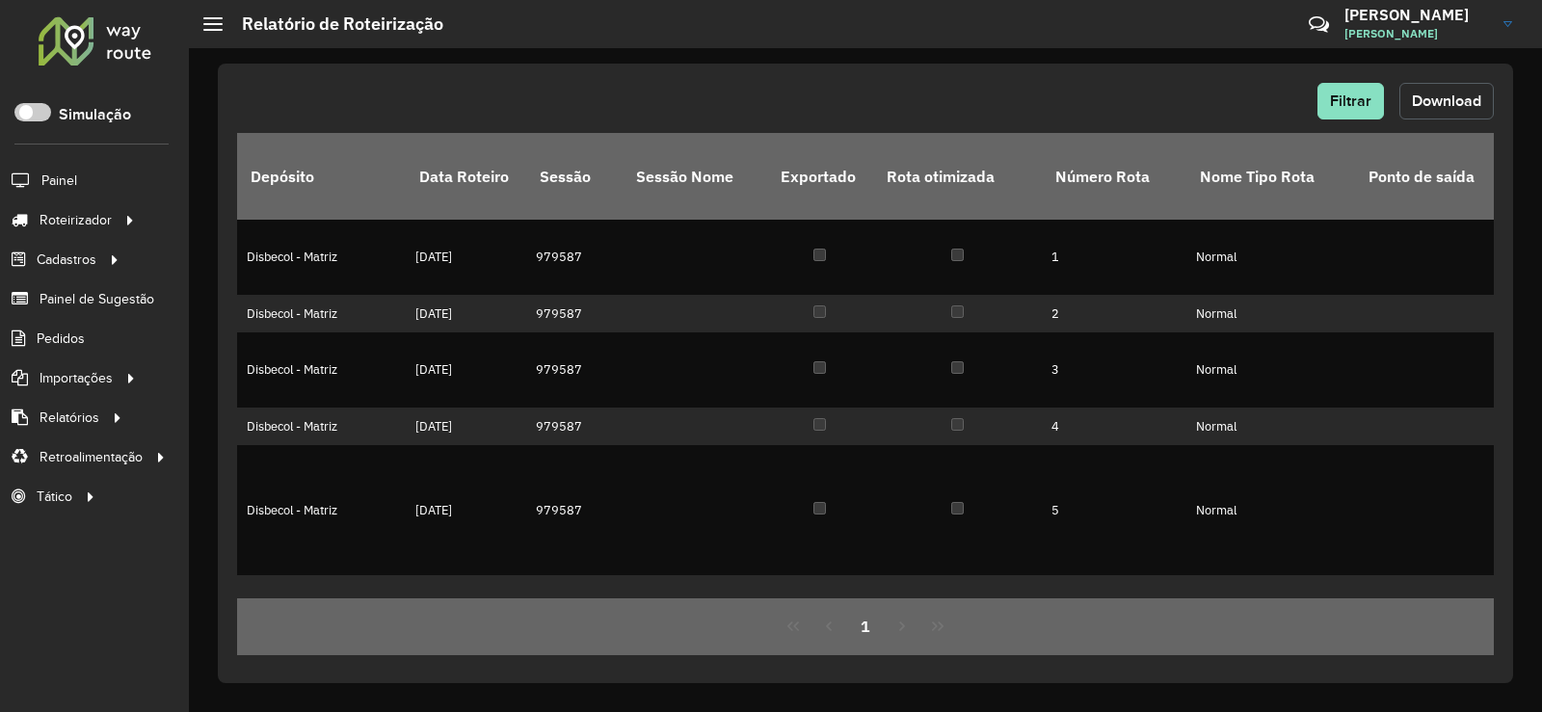
click at [1445, 110] on button "Download" at bounding box center [1446, 101] width 94 height 37
